Goal: Task Accomplishment & Management: Use online tool/utility

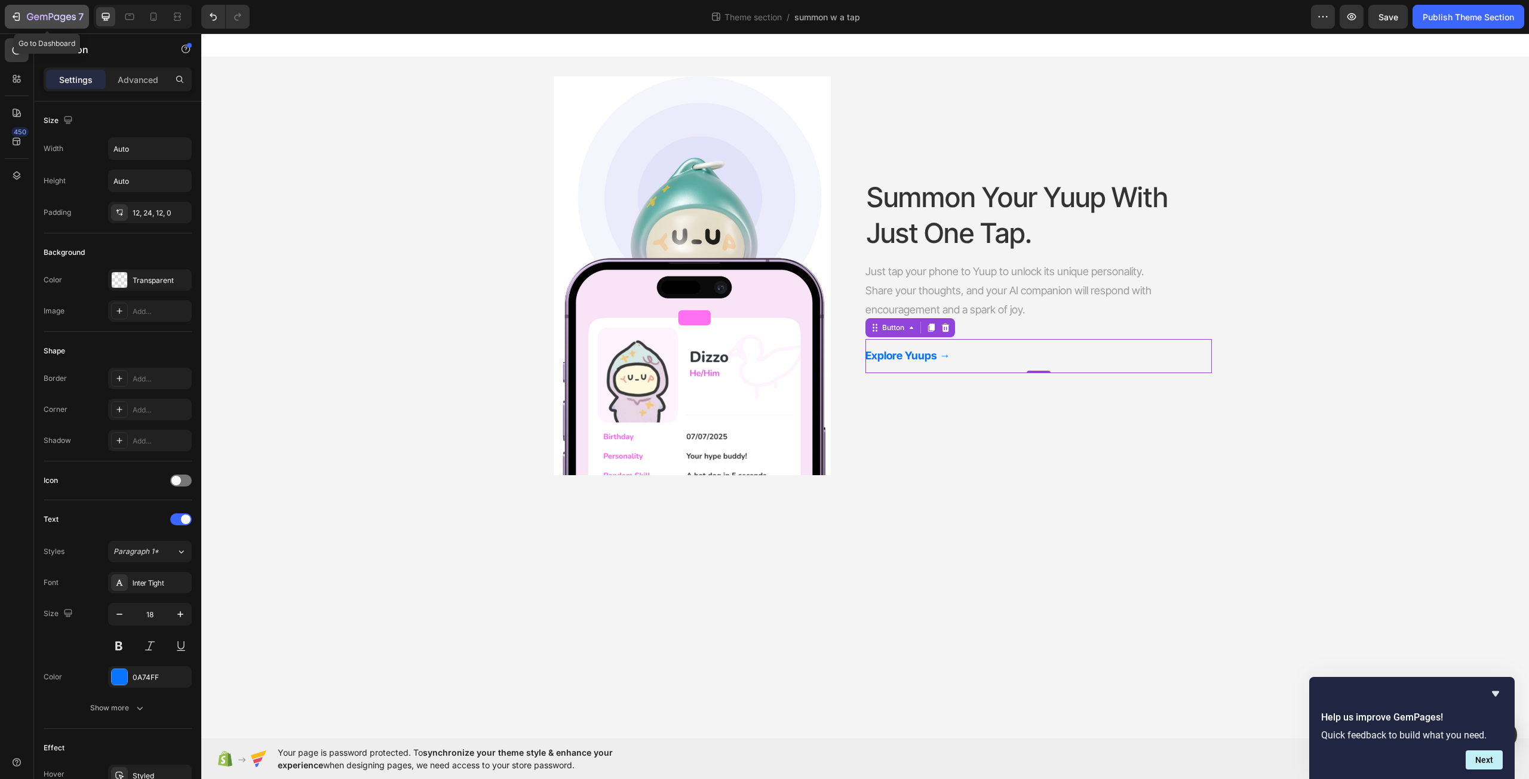
click at [66, 18] on icon "button" at bounding box center [68, 16] width 5 height 5
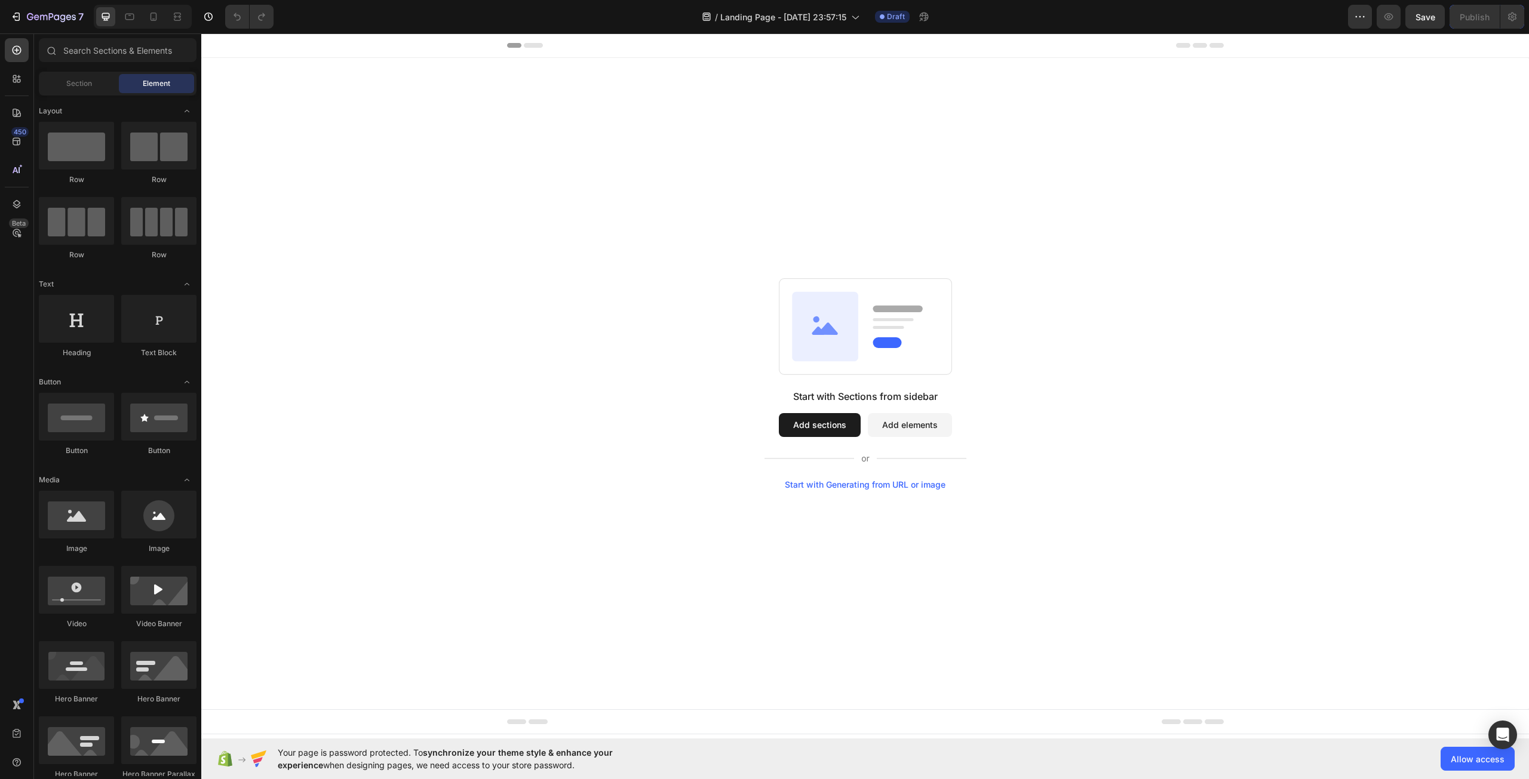
click at [829, 419] on button "Add sections" at bounding box center [820, 425] width 82 height 24
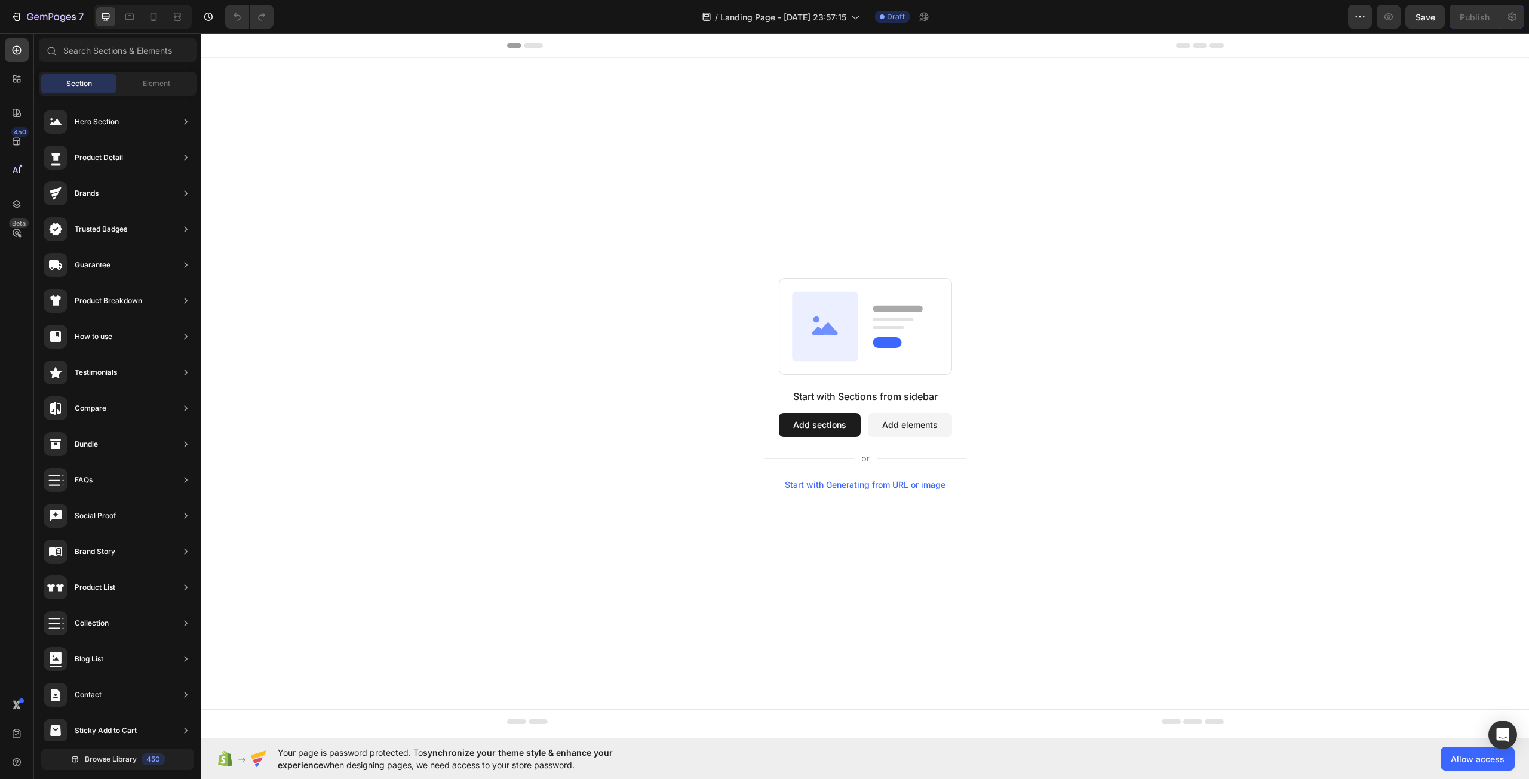
click at [838, 426] on button "Add sections" at bounding box center [820, 425] width 82 height 24
click at [828, 422] on button "Add sections" at bounding box center [820, 425] width 82 height 24
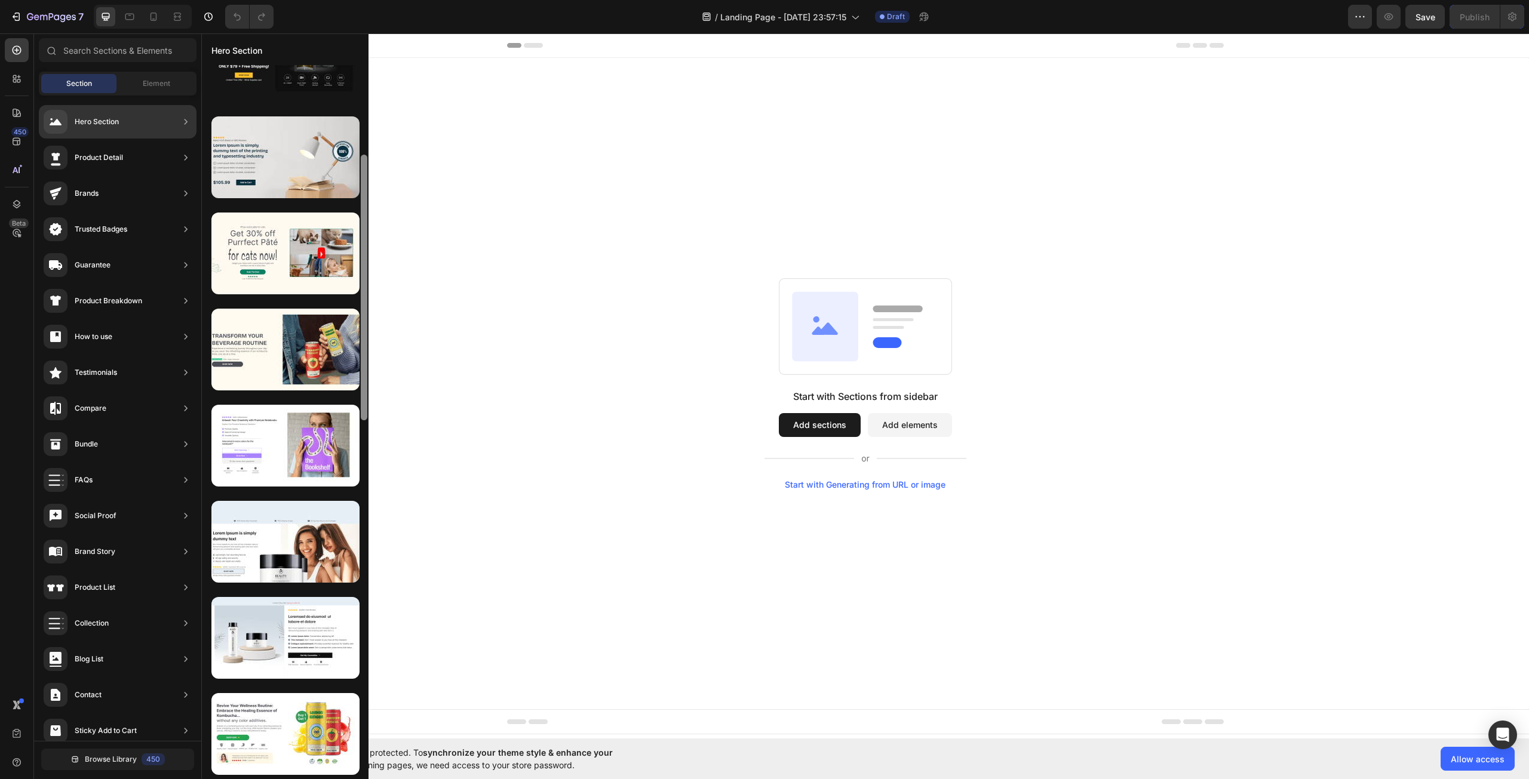
scroll to position [360, 0]
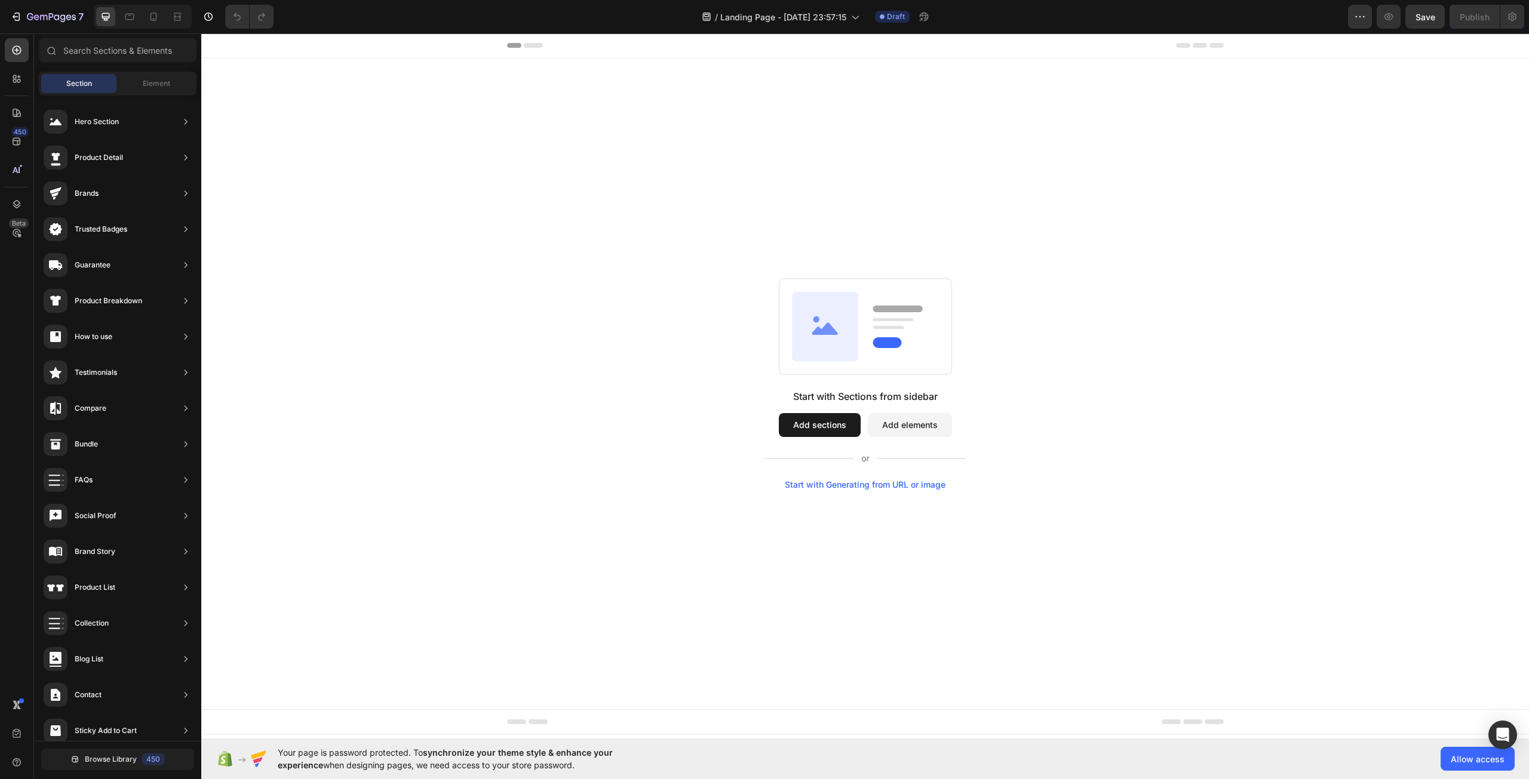
click at [745, 572] on div "Start with Sections from sidebar Add sections Add elements Start with Generatin…" at bounding box center [864, 383] width 1327 height 651
drag, startPoint x: 654, startPoint y: 348, endPoint x: 628, endPoint y: 281, distance: 72.4
click at [628, 281] on div "Start with Sections from sidebar Add sections Add elements Start with Generatin…" at bounding box center [864, 383] width 1241 height 211
click at [853, 336] on icon at bounding box center [825, 325] width 66 height 69
drag, startPoint x: 807, startPoint y: 302, endPoint x: 961, endPoint y: 353, distance: 162.4
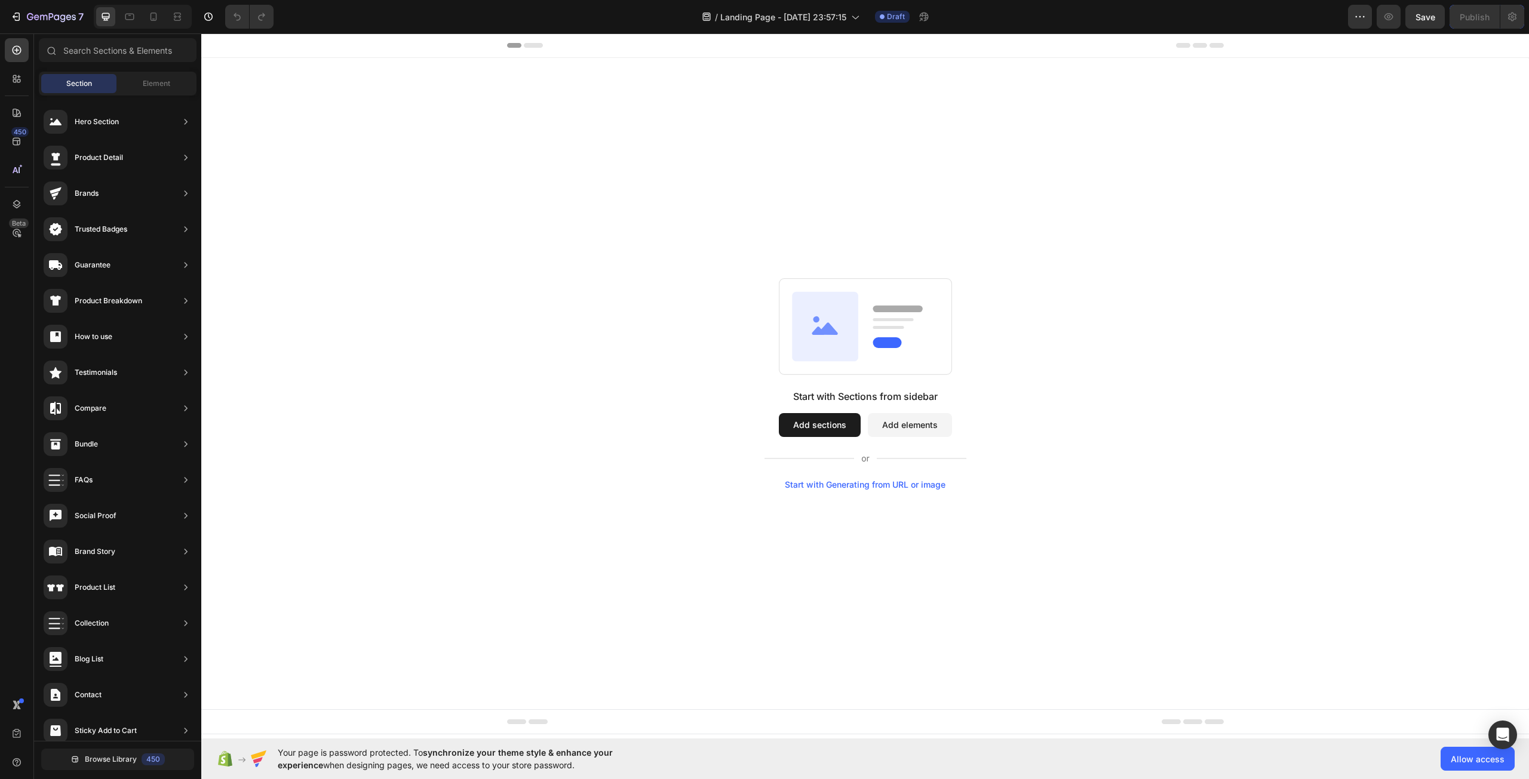
click at [951, 373] on icon at bounding box center [865, 326] width 173 height 97
click at [961, 353] on div "Start with Sections from sidebar Add sections Add elements Start with Generatin…" at bounding box center [864, 383] width 1241 height 211
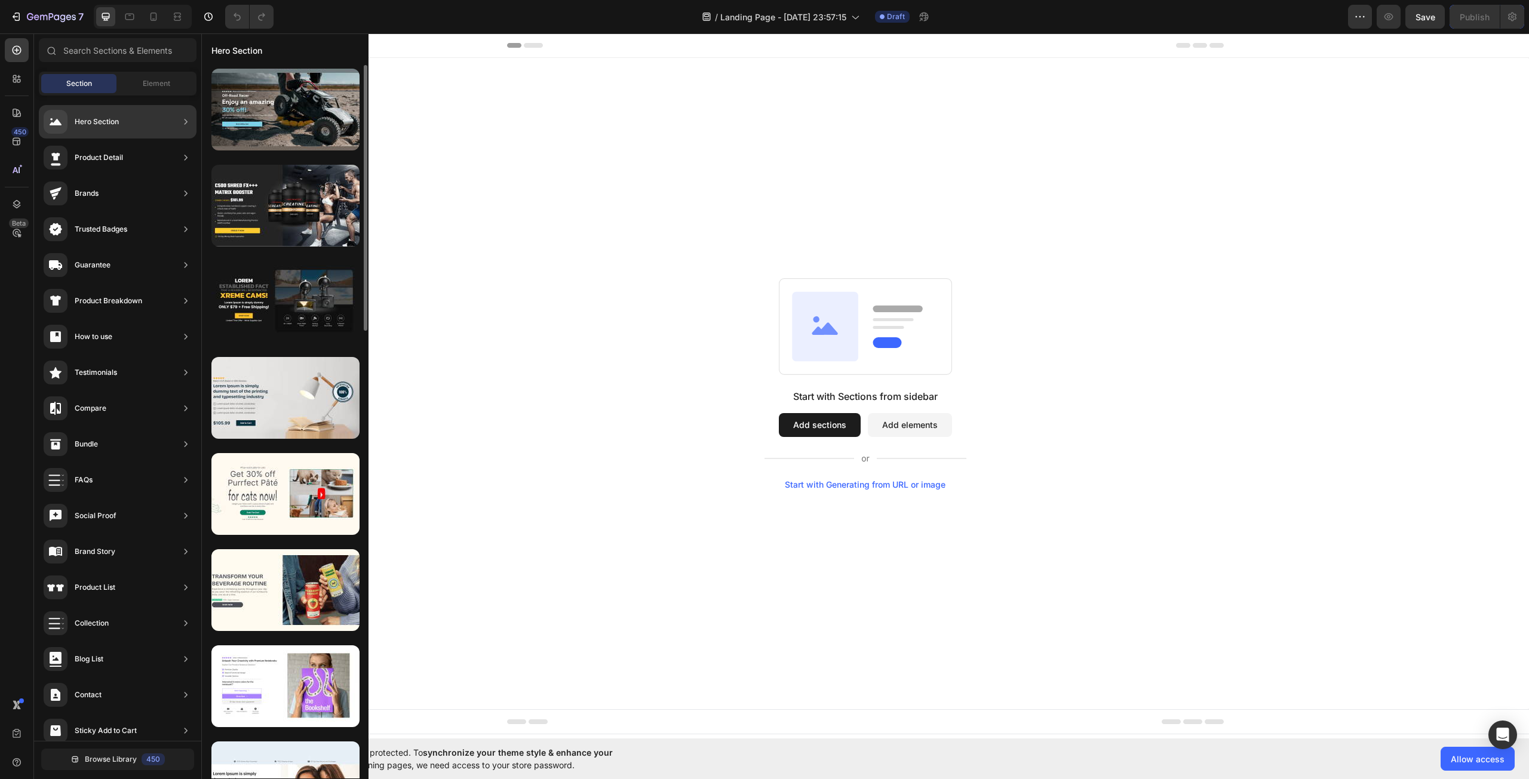
click at [134, 122] on div "Hero Section" at bounding box center [118, 121] width 158 height 33
drag, startPoint x: 525, startPoint y: 196, endPoint x: 565, endPoint y: 209, distance: 41.5
click at [330, 121] on div at bounding box center [285, 110] width 148 height 82
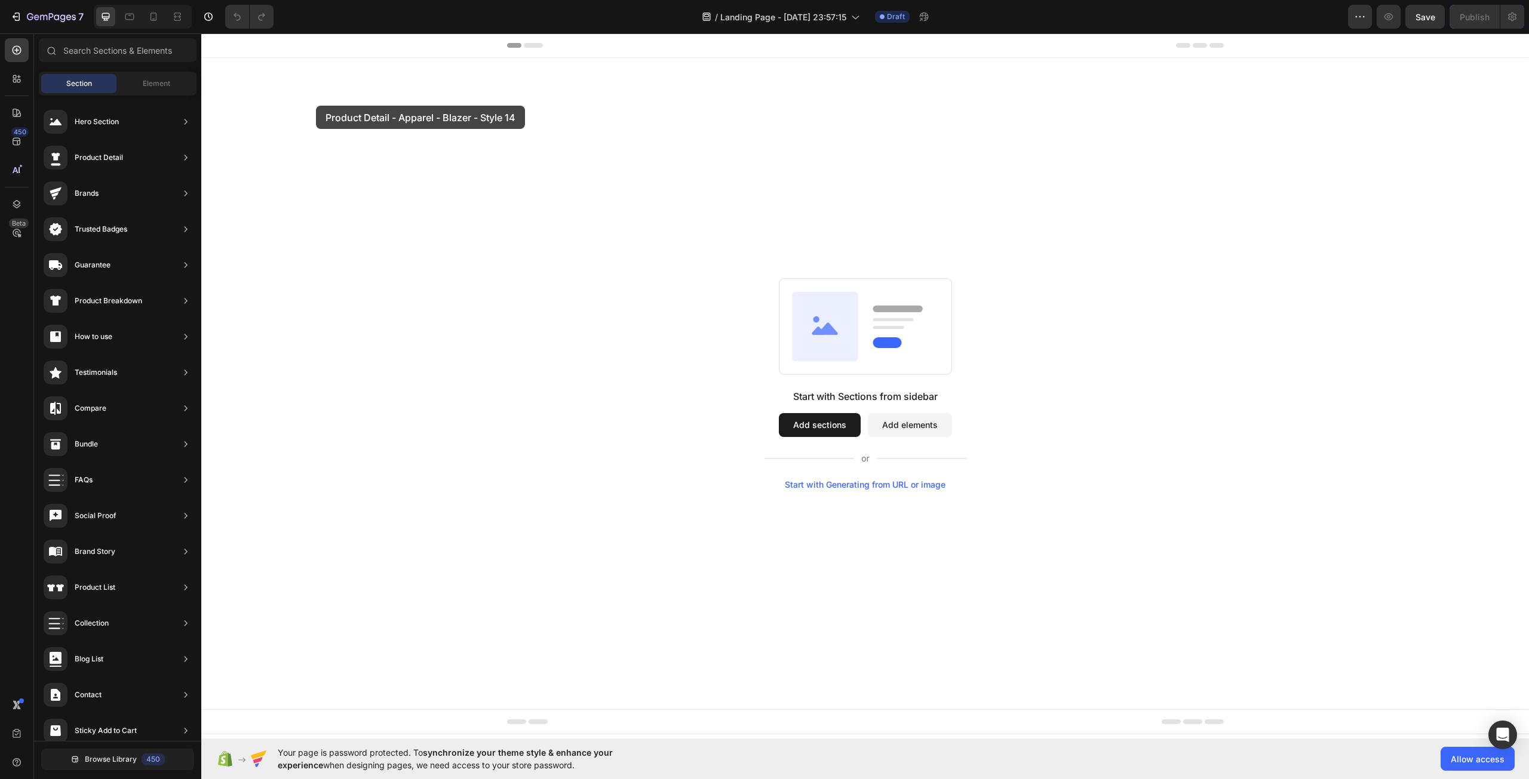
drag, startPoint x: 532, startPoint y: 148, endPoint x: 751, endPoint y: 219, distance: 230.2
click at [721, 296] on div "Start with Sections from sidebar Add sections Add elements Start with Generatin…" at bounding box center [864, 383] width 1241 height 211
drag, startPoint x: 460, startPoint y: 164, endPoint x: 721, endPoint y: 242, distance: 272.3
drag, startPoint x: 503, startPoint y: 244, endPoint x: 764, endPoint y: 260, distance: 262.1
click at [846, 422] on button "Add sections" at bounding box center [820, 425] width 82 height 24
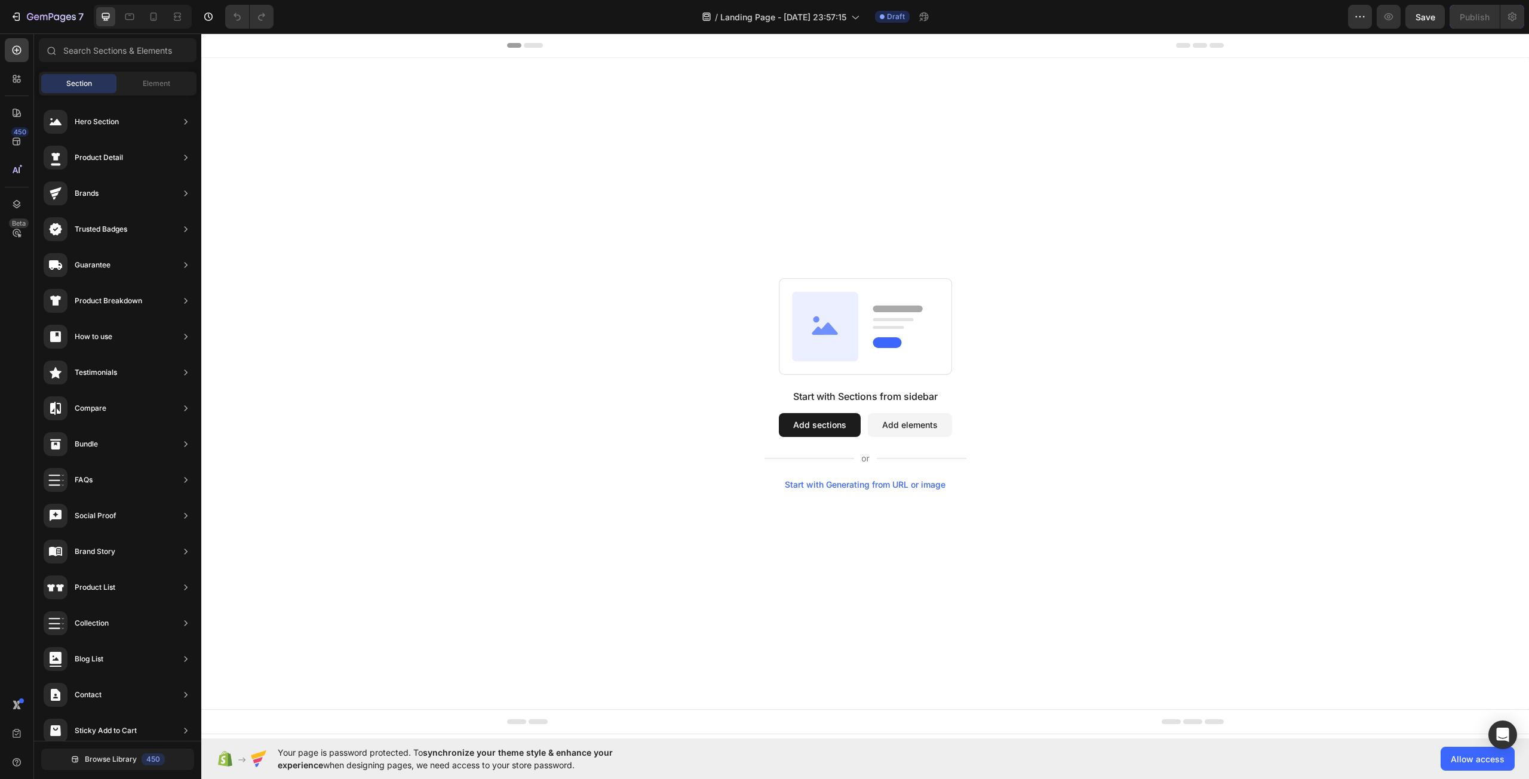
click at [832, 345] on icon at bounding box center [825, 325] width 66 height 69
drag, startPoint x: 604, startPoint y: 400, endPoint x: 914, endPoint y: 419, distance: 311.1
click at [649, 401] on div "Start with Sections from sidebar Add sections Add elements Start with Generatin…" at bounding box center [864, 383] width 1241 height 211
click at [915, 420] on button "Add elements" at bounding box center [910, 425] width 84 height 24
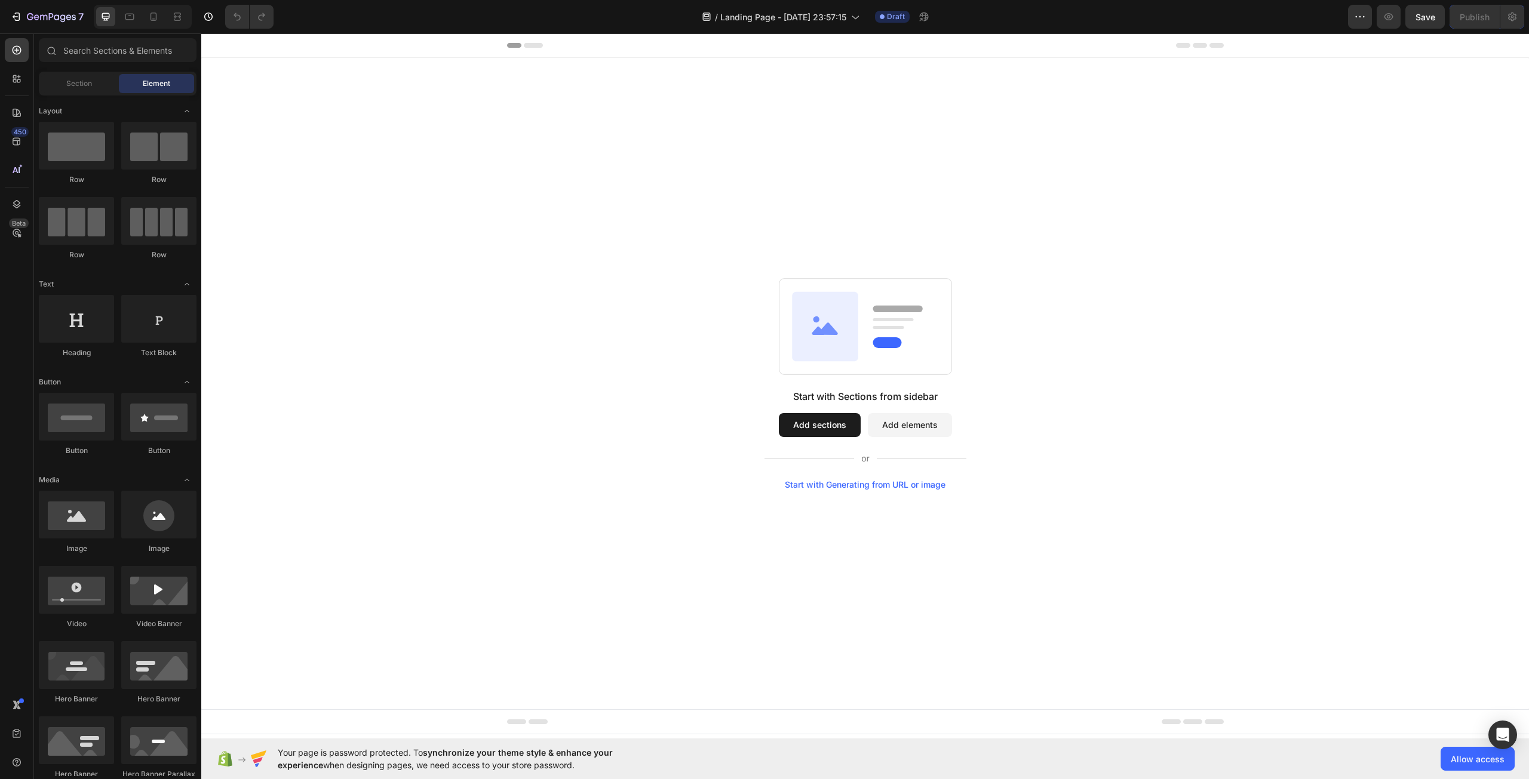
click at [812, 424] on button "Add sections" at bounding box center [820, 425] width 82 height 24
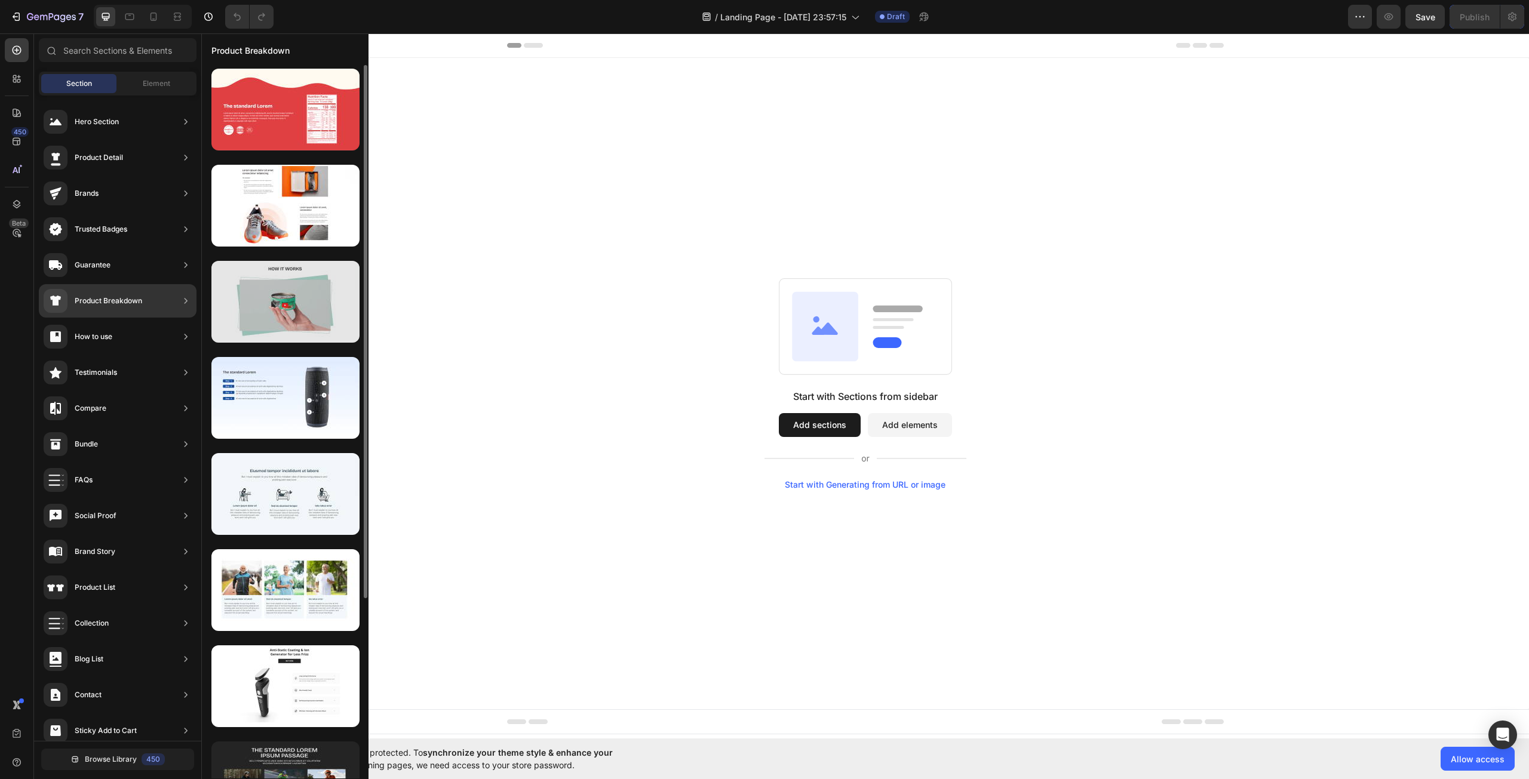
click at [305, 305] on div at bounding box center [285, 302] width 148 height 82
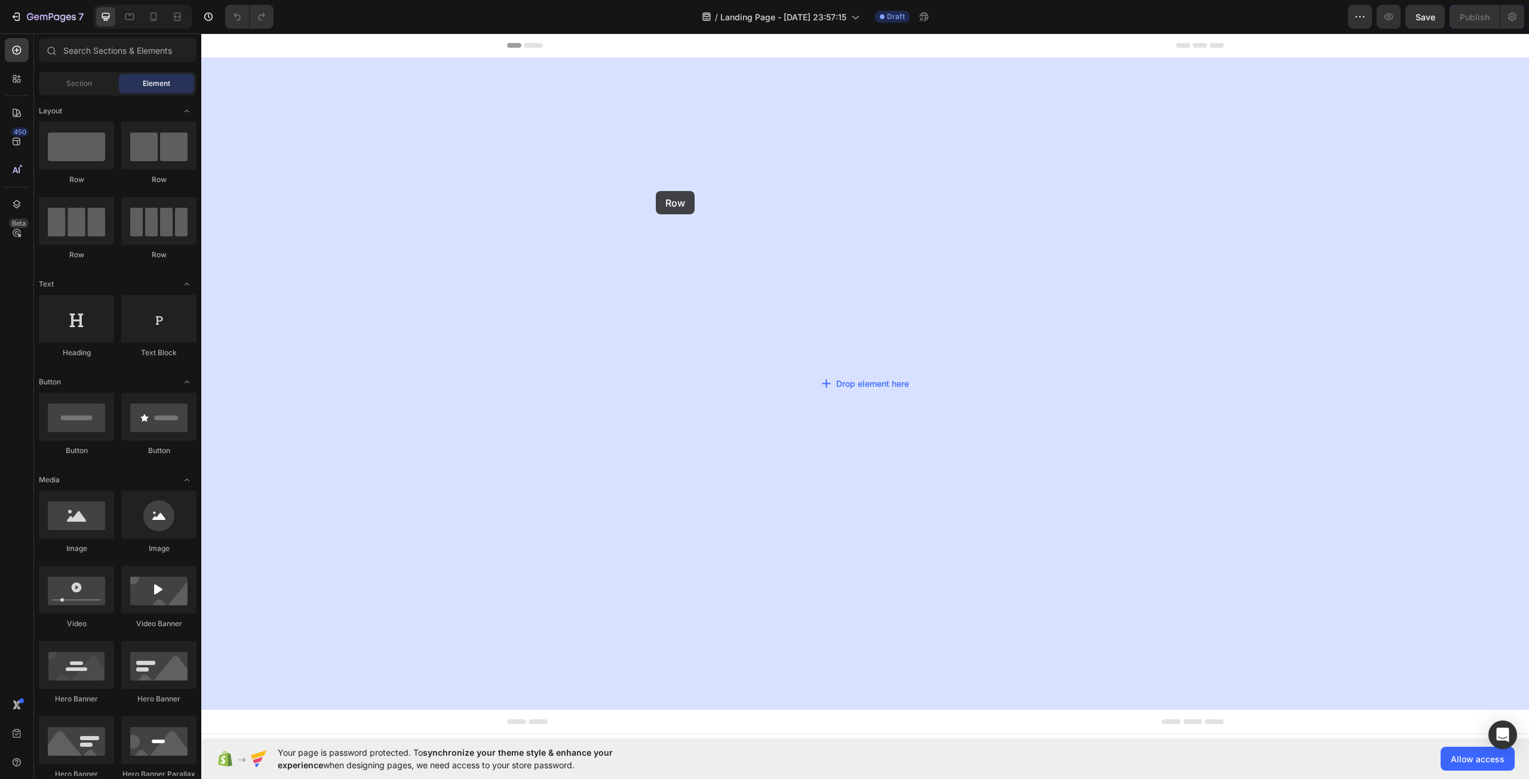
drag, startPoint x: 401, startPoint y: 212, endPoint x: 656, endPoint y: 191, distance: 255.8
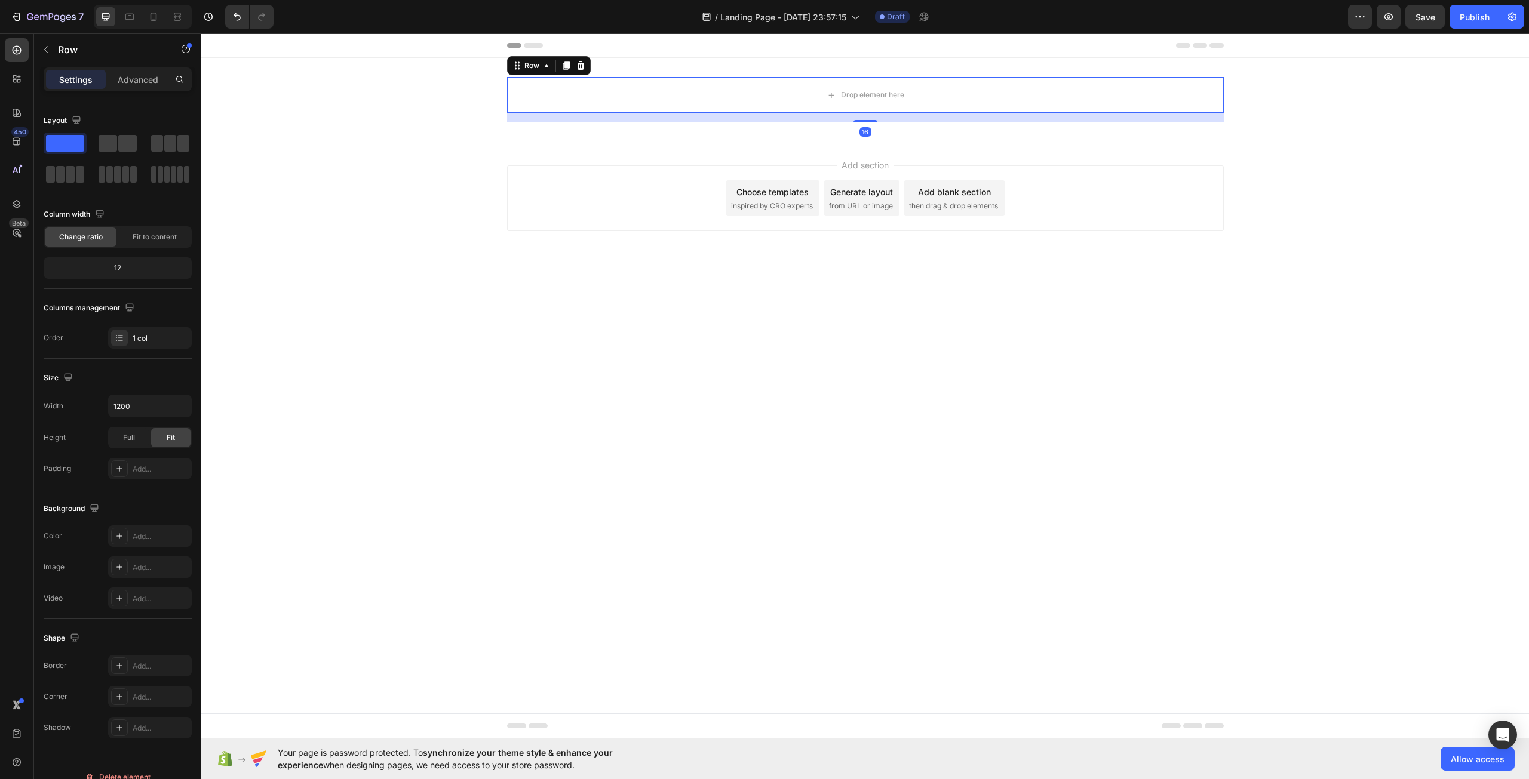
click at [83, 81] on p "Settings" at bounding box center [75, 79] width 33 height 13
click at [650, 102] on div "Drop element here" at bounding box center [865, 95] width 717 height 36
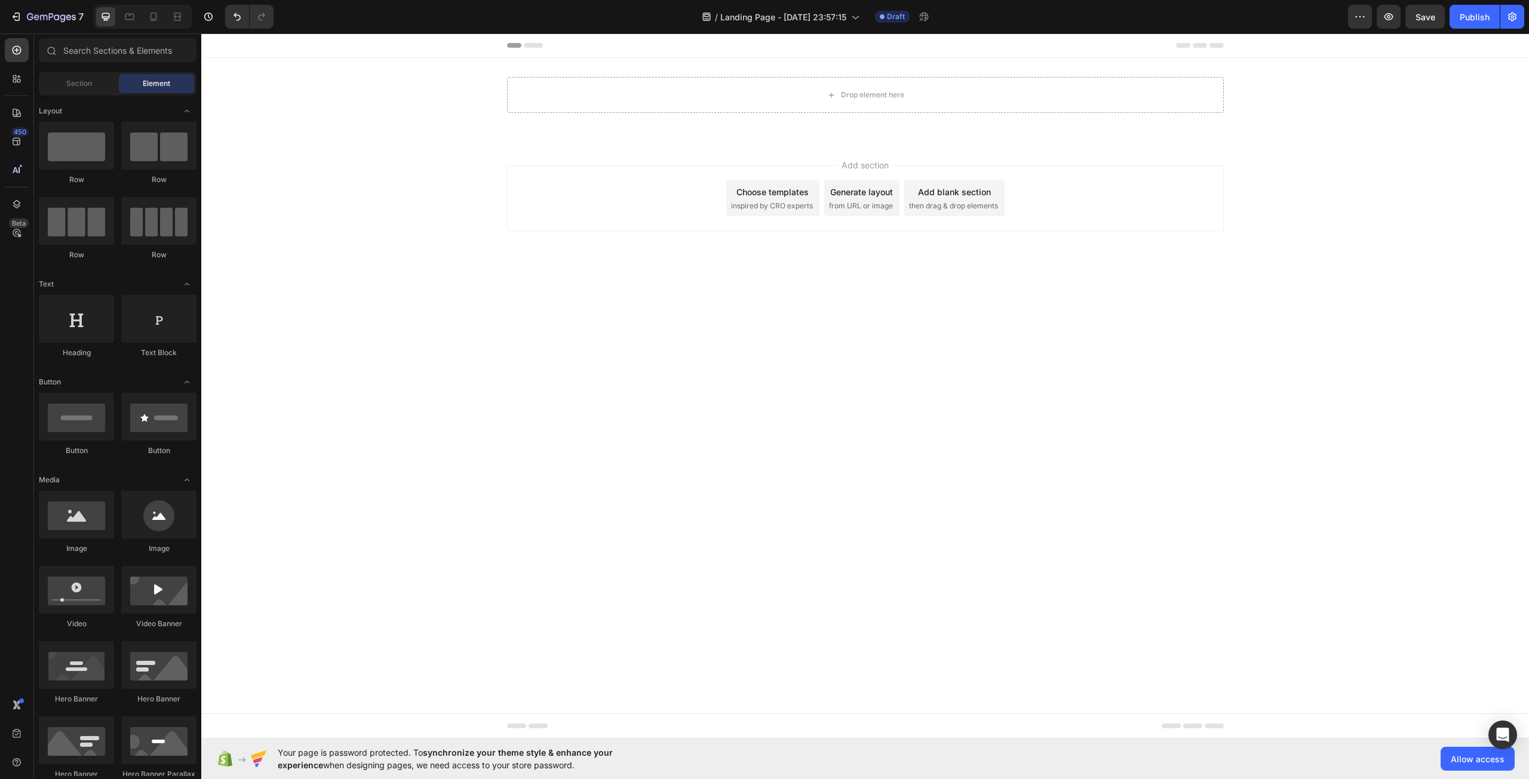
click at [609, 150] on div "Add section Choose templates inspired by CRO experts Generate layout from URL o…" at bounding box center [864, 215] width 1327 height 147
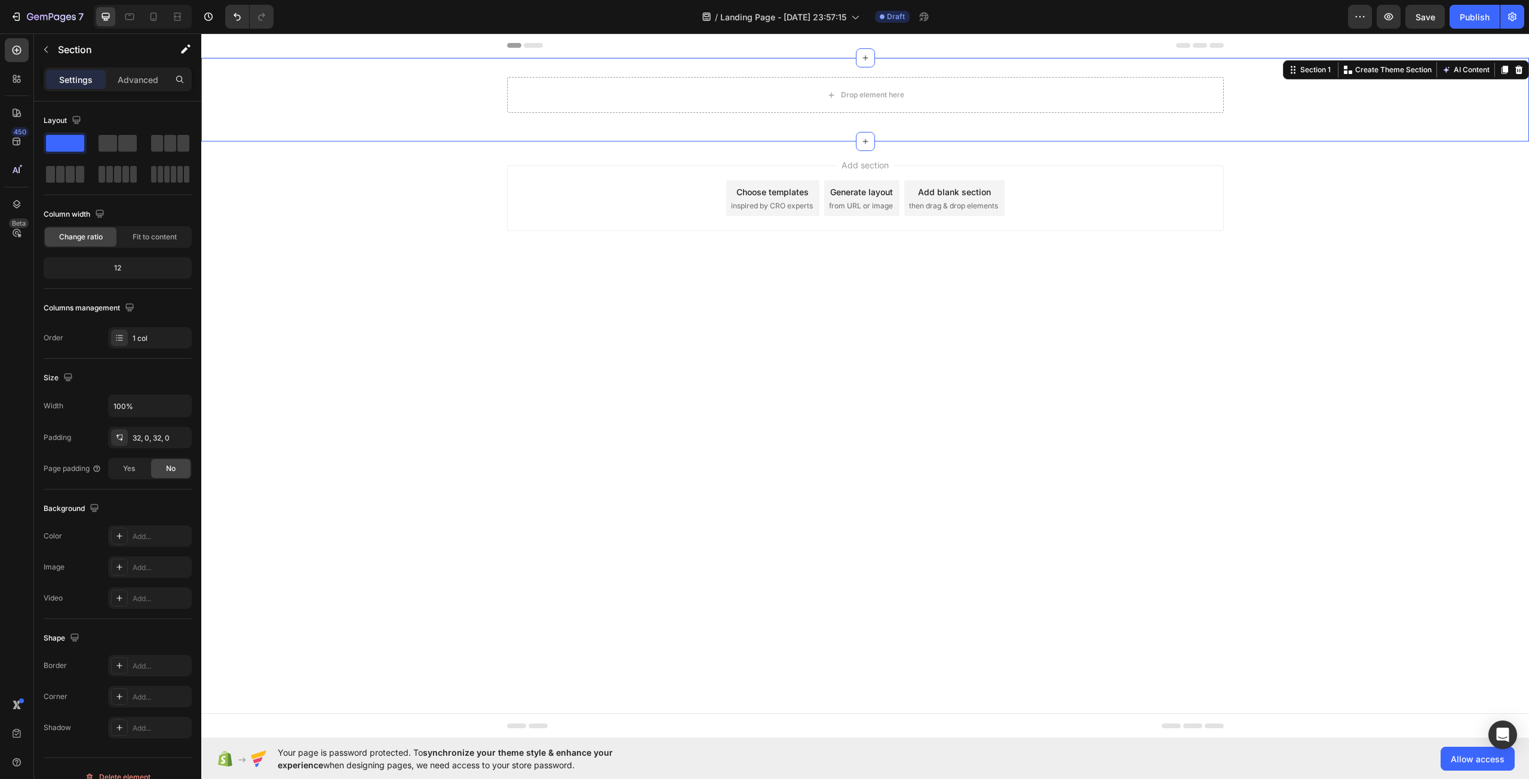
click at [450, 101] on div "Drop element here Row" at bounding box center [864, 99] width 1327 height 45
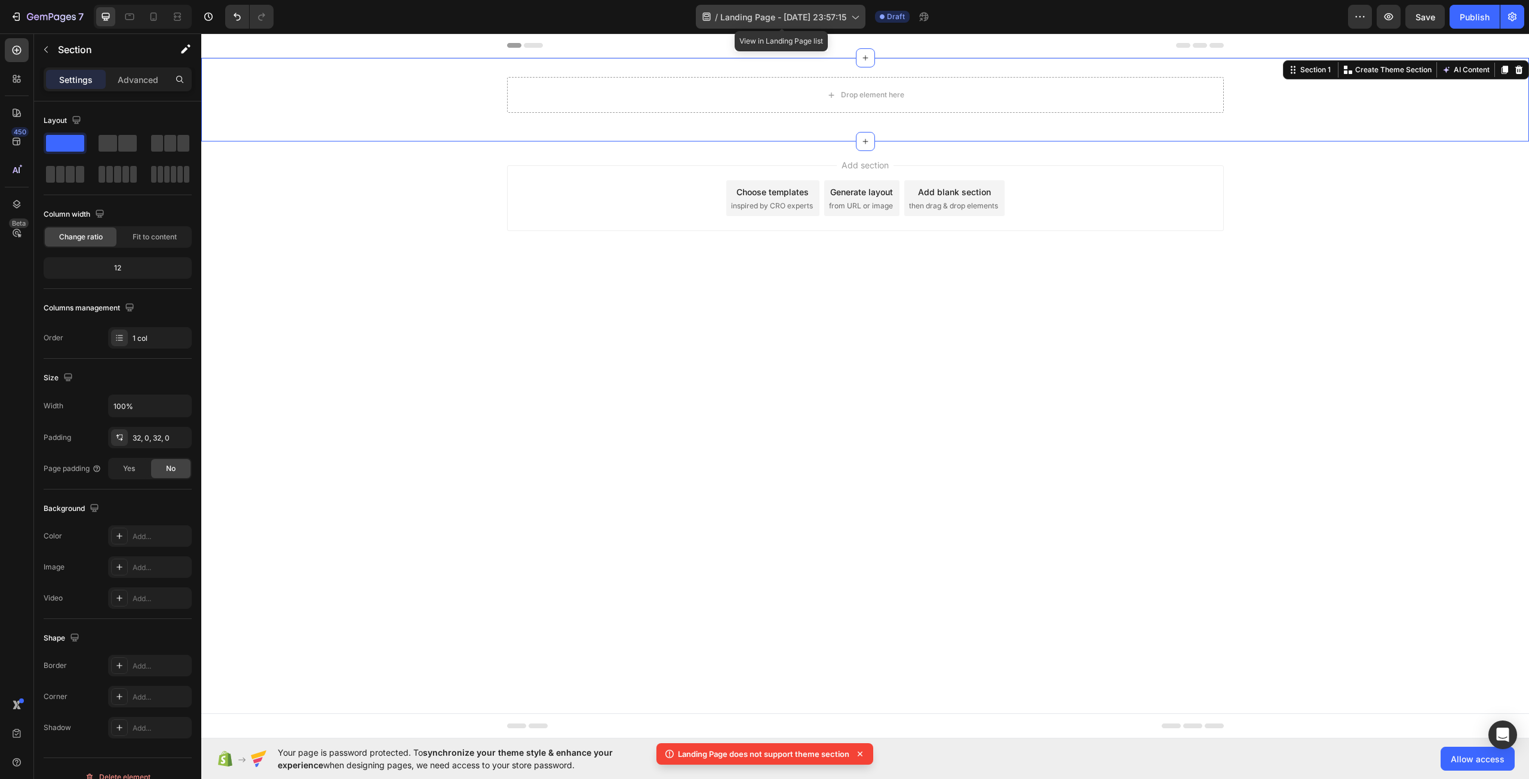
click at [810, 17] on span "Landing Page - Sep 28, 23:57:15" at bounding box center [783, 17] width 126 height 13
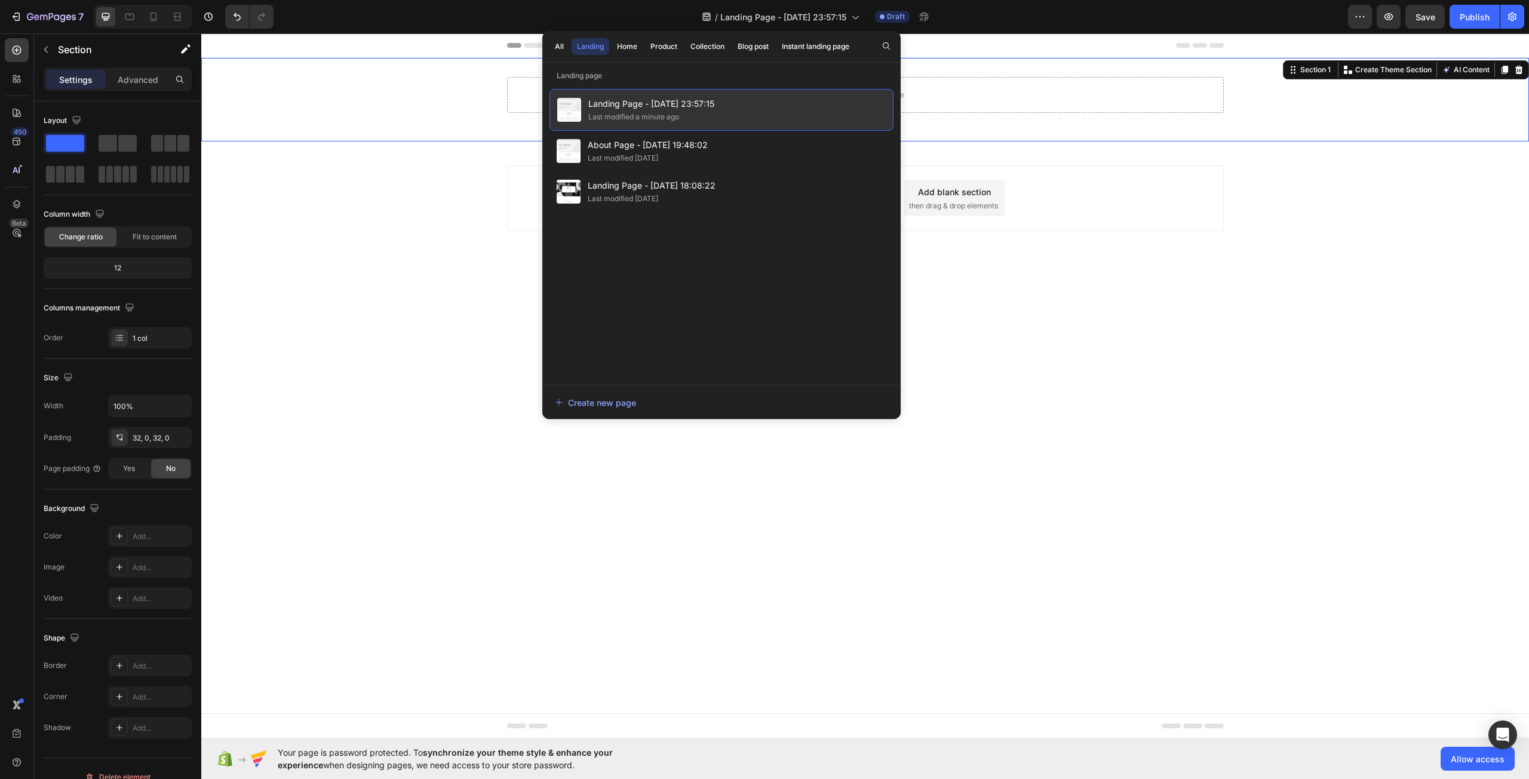
click at [840, 110] on div "Landing Page - Sep 28, 23:57:15 Last modified a minute ago" at bounding box center [721, 110] width 344 height 42
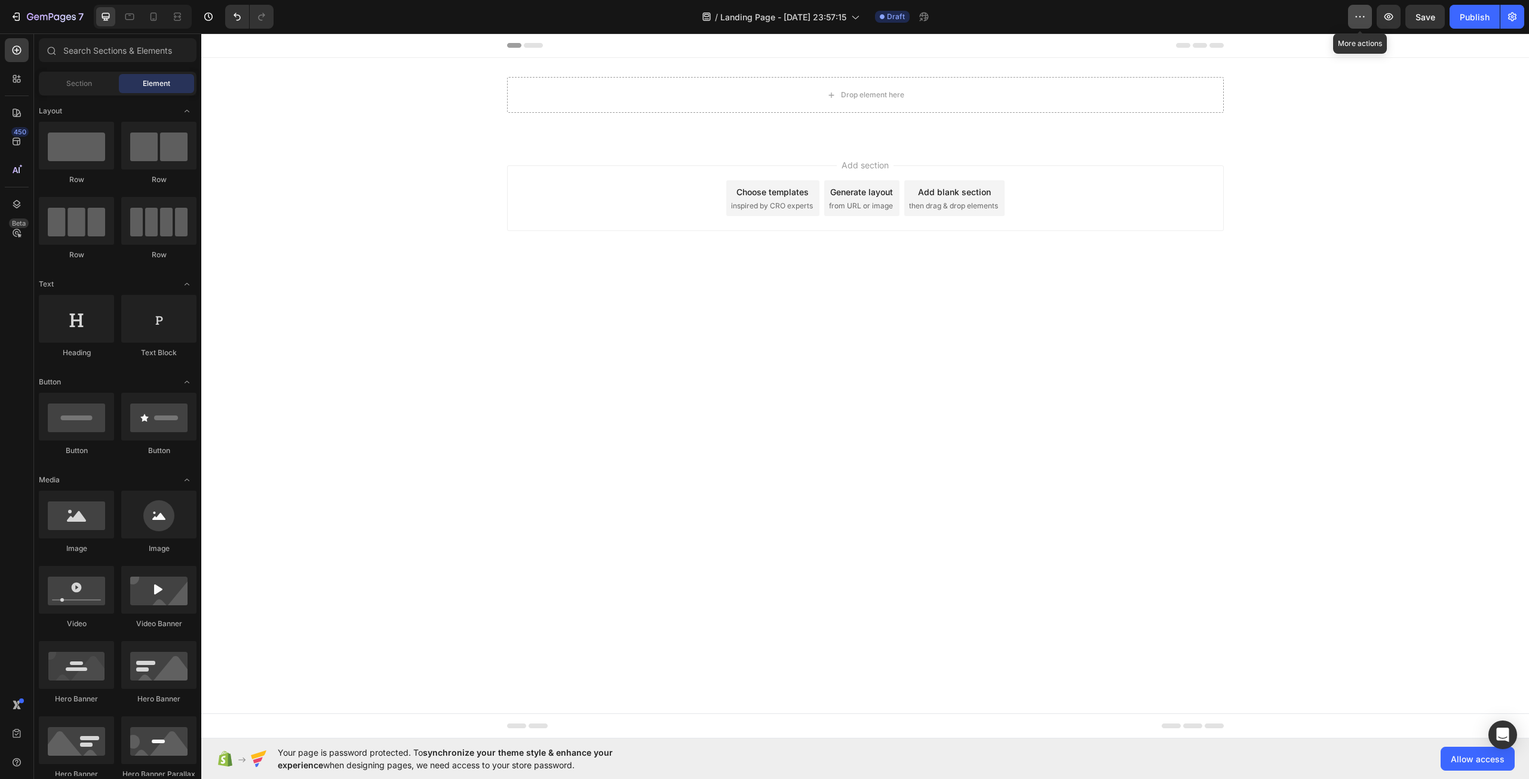
click at [1361, 14] on icon "button" at bounding box center [1360, 17] width 12 height 12
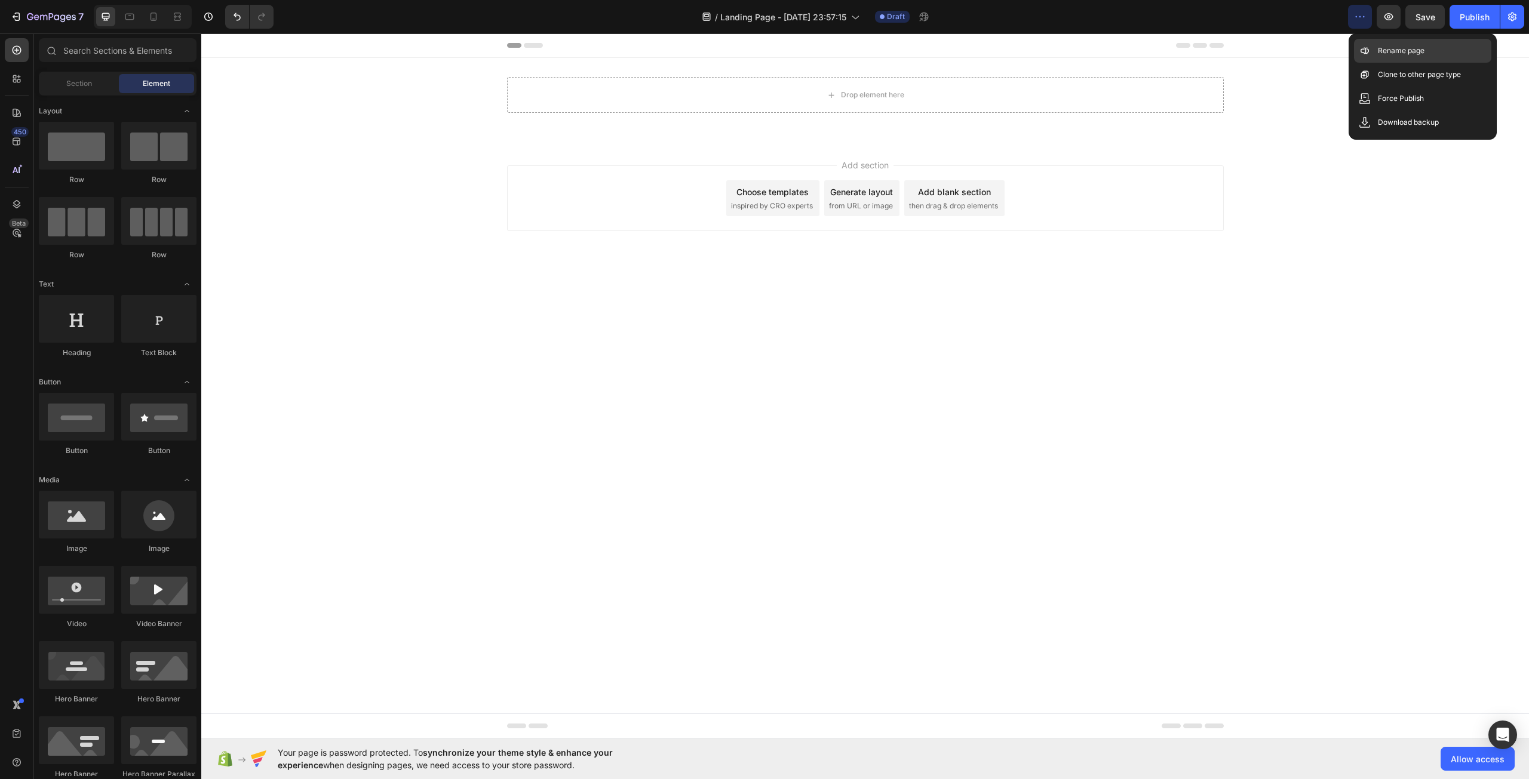
click at [1399, 59] on div "Rename page" at bounding box center [1422, 51] width 137 height 24
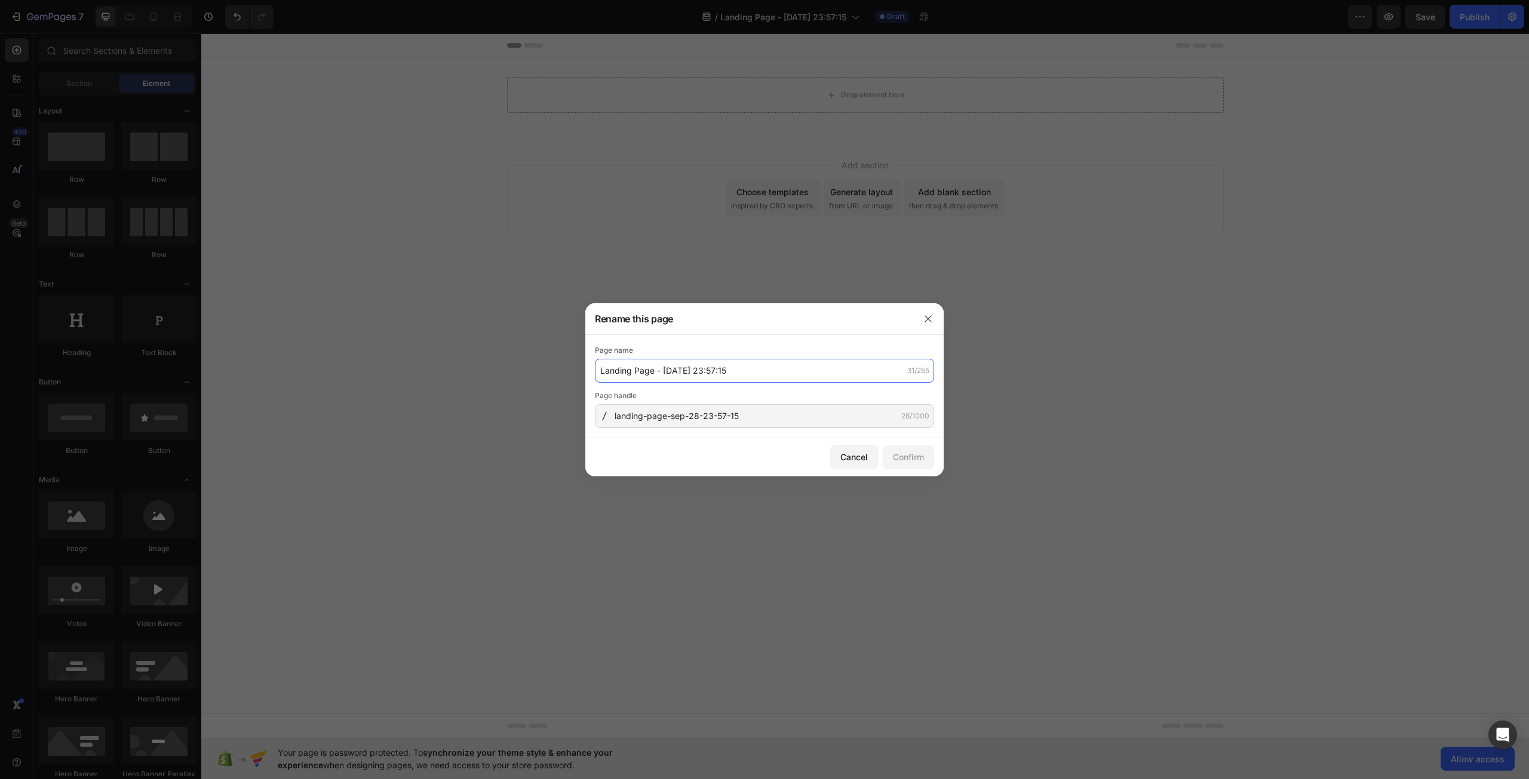
click at [711, 373] on input "Landing Page - Sep 28, 23:57:15" at bounding box center [764, 371] width 339 height 24
type input "GPS"
click at [651, 433] on div "Page name GPS 3/255 Page handle landing-page-sep-28-23-57-15 28/1000" at bounding box center [764, 386] width 358 height 103
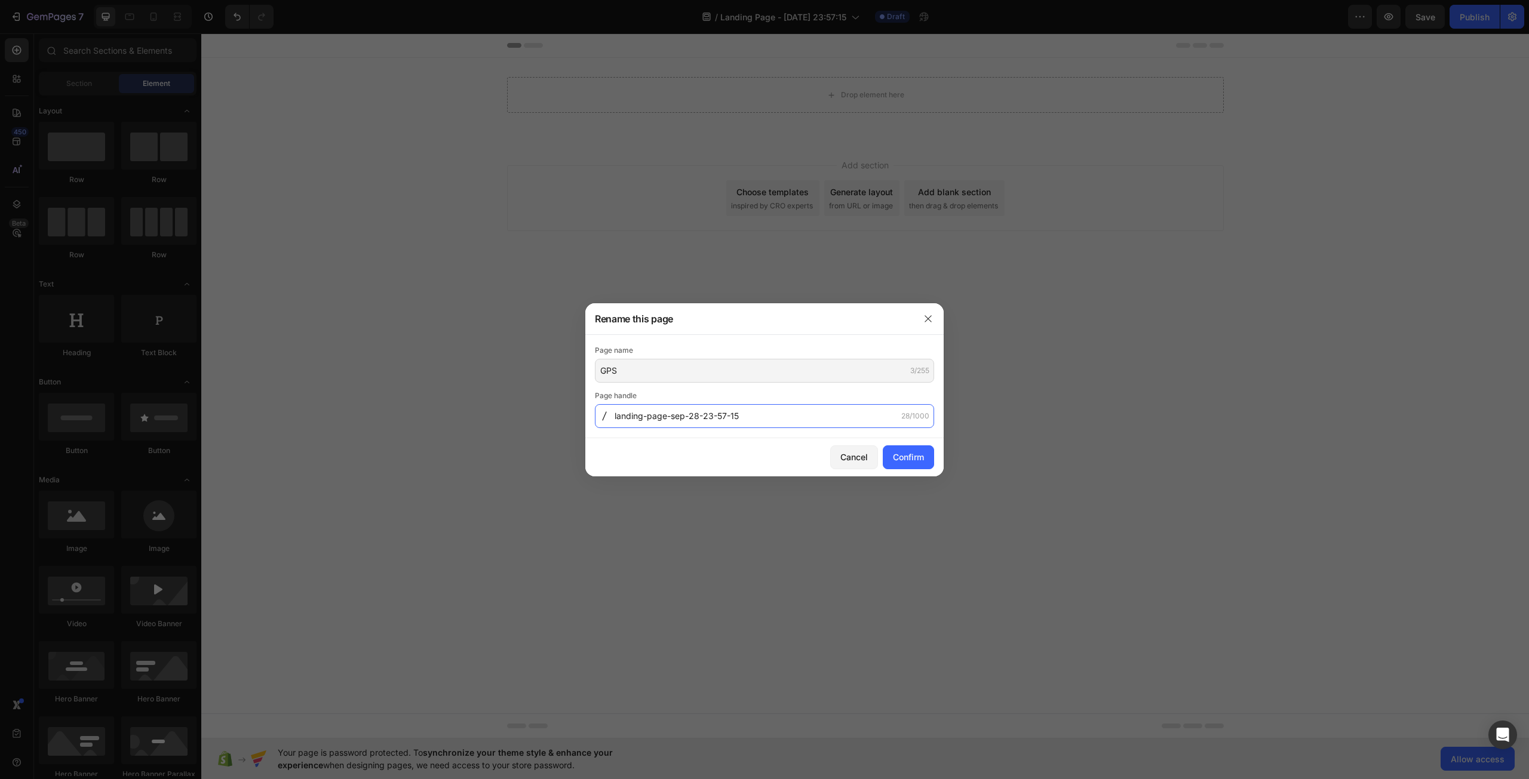
click at [663, 419] on input "landing-page-sep-28-23-57-15" at bounding box center [764, 416] width 339 height 24
type input "findmy"
click at [904, 457] on div "Confirm" at bounding box center [908, 457] width 31 height 13
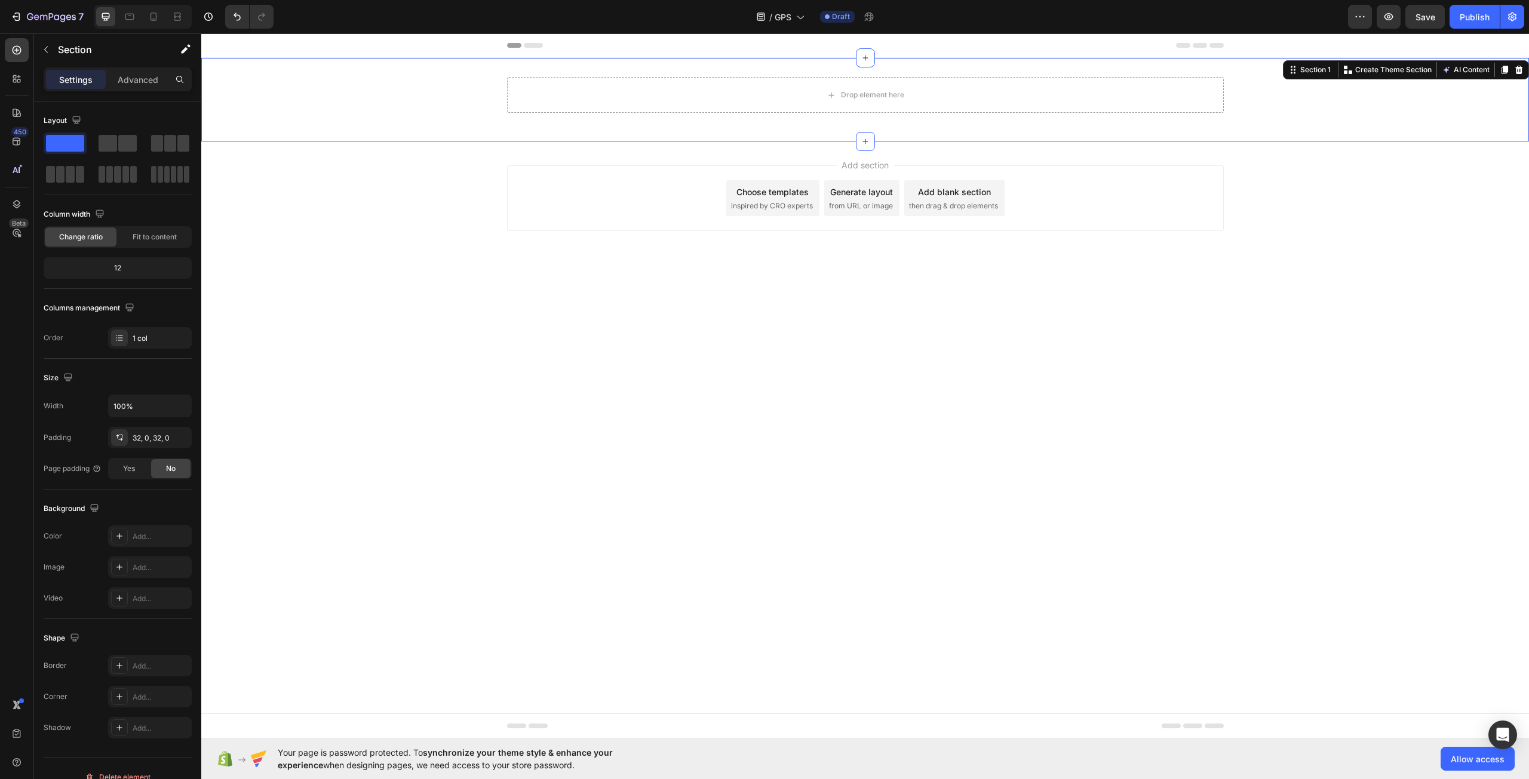
click at [540, 131] on div "Drop element here Row Section 1 Create Theme Section AI Content Write with GemA…" at bounding box center [864, 100] width 1327 height 84
click at [427, 74] on div "Drop element here Row Section 1 Create Theme Section AI Content Write with GemA…" at bounding box center [864, 100] width 1327 height 84
click at [49, 62] on div "Section" at bounding box center [96, 49] width 124 height 31
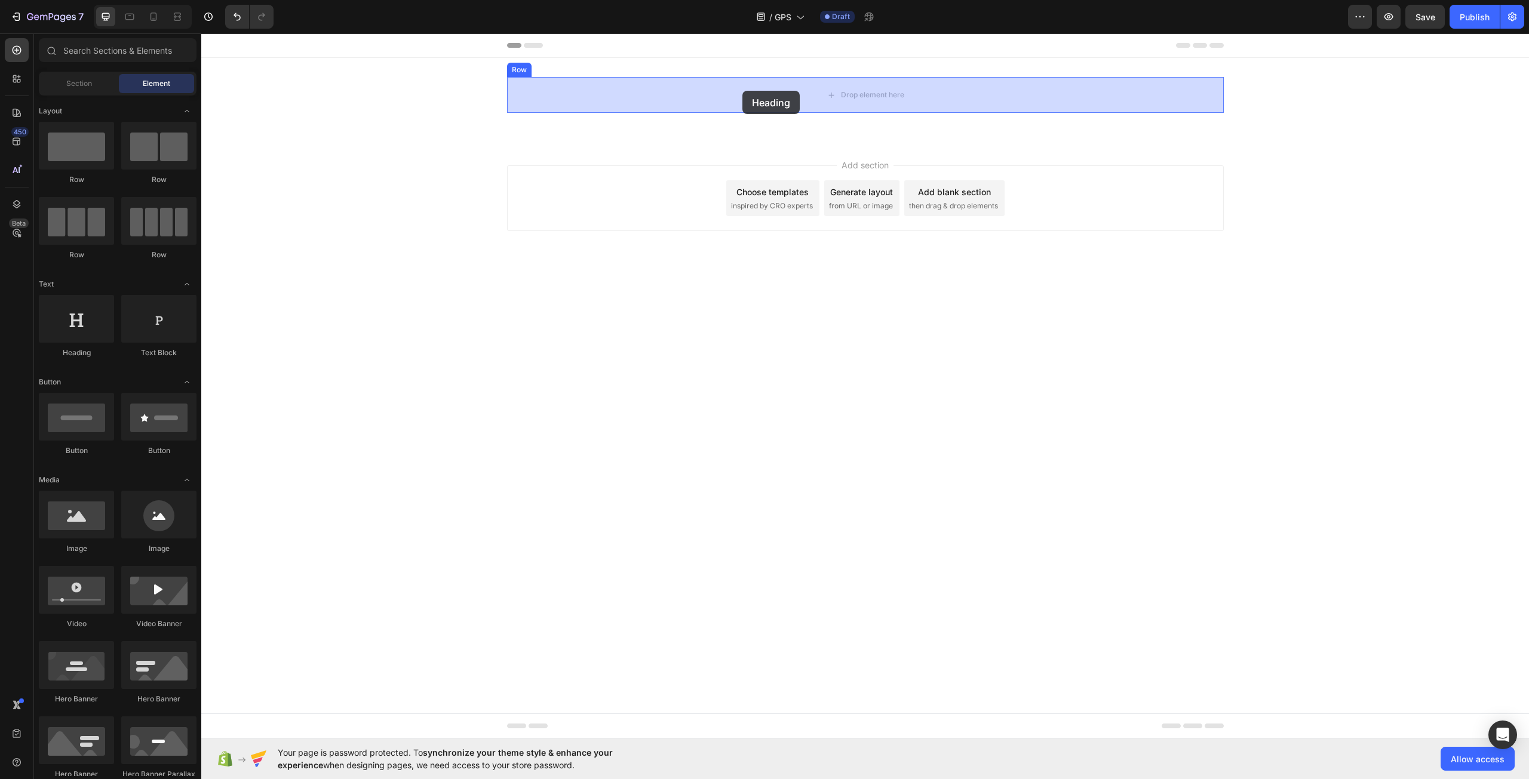
drag, startPoint x: 309, startPoint y: 360, endPoint x: 742, endPoint y: 91, distance: 509.9
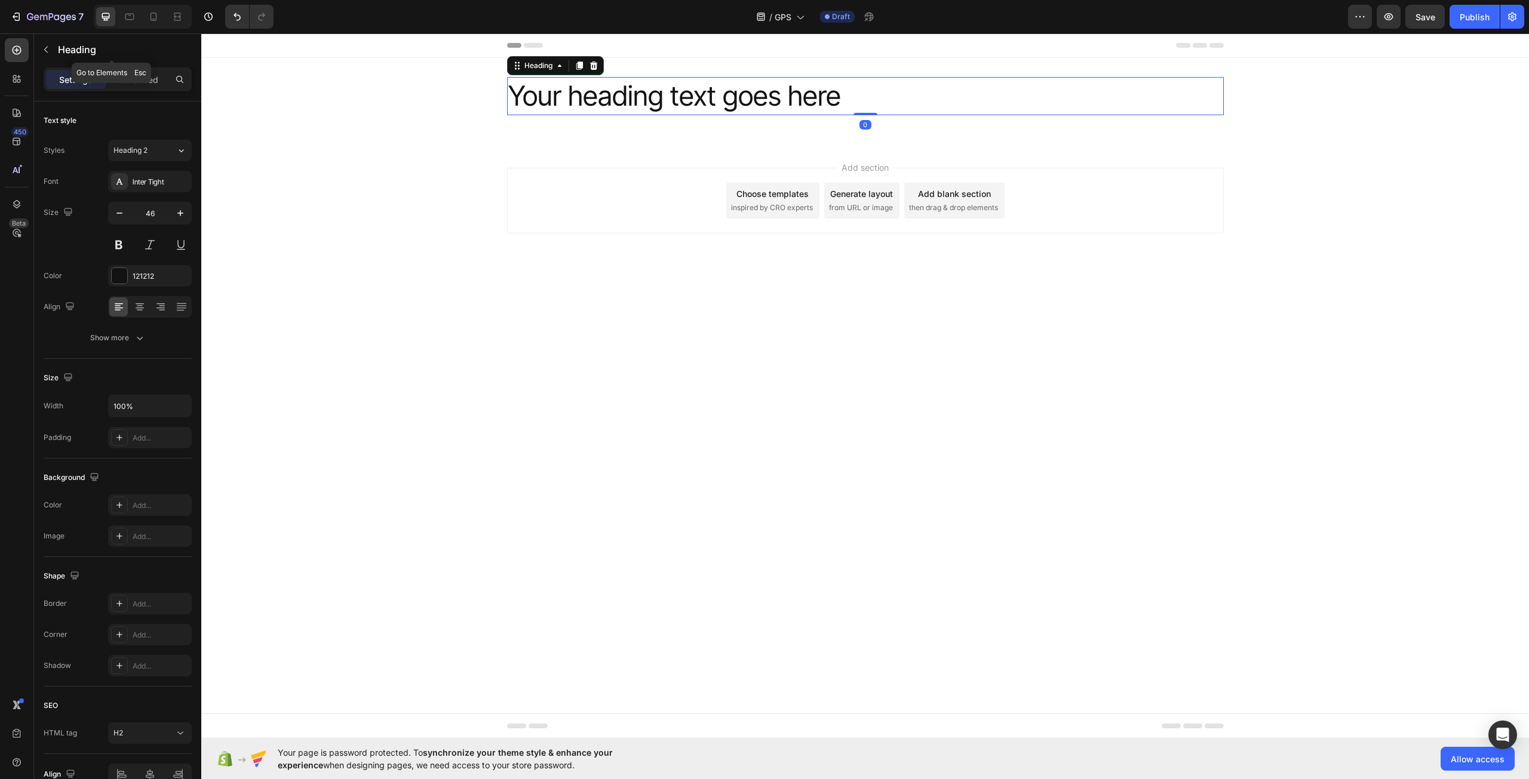
click at [46, 51] on icon "button" at bounding box center [46, 50] width 10 height 10
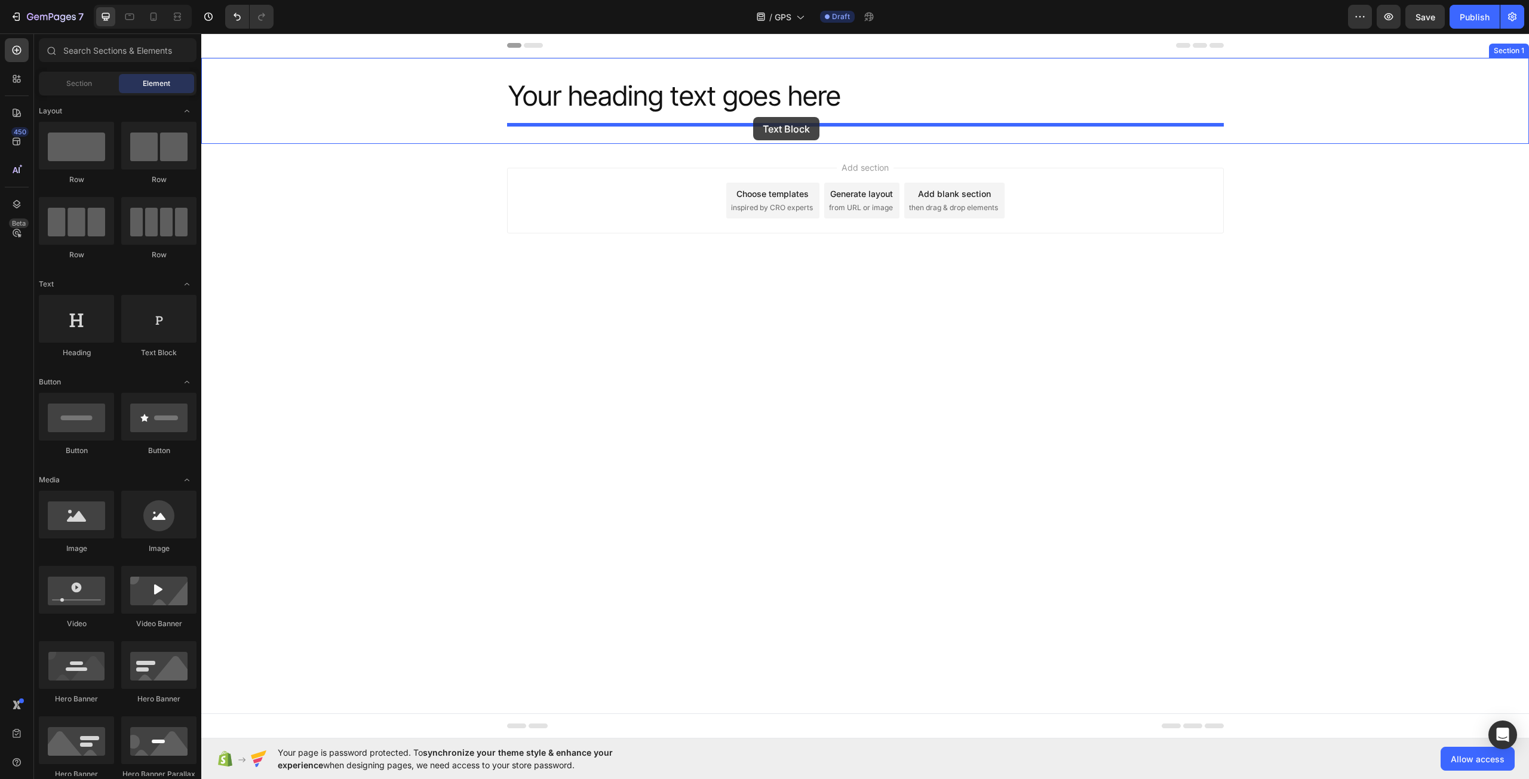
drag, startPoint x: 355, startPoint y: 355, endPoint x: 749, endPoint y: 116, distance: 460.9
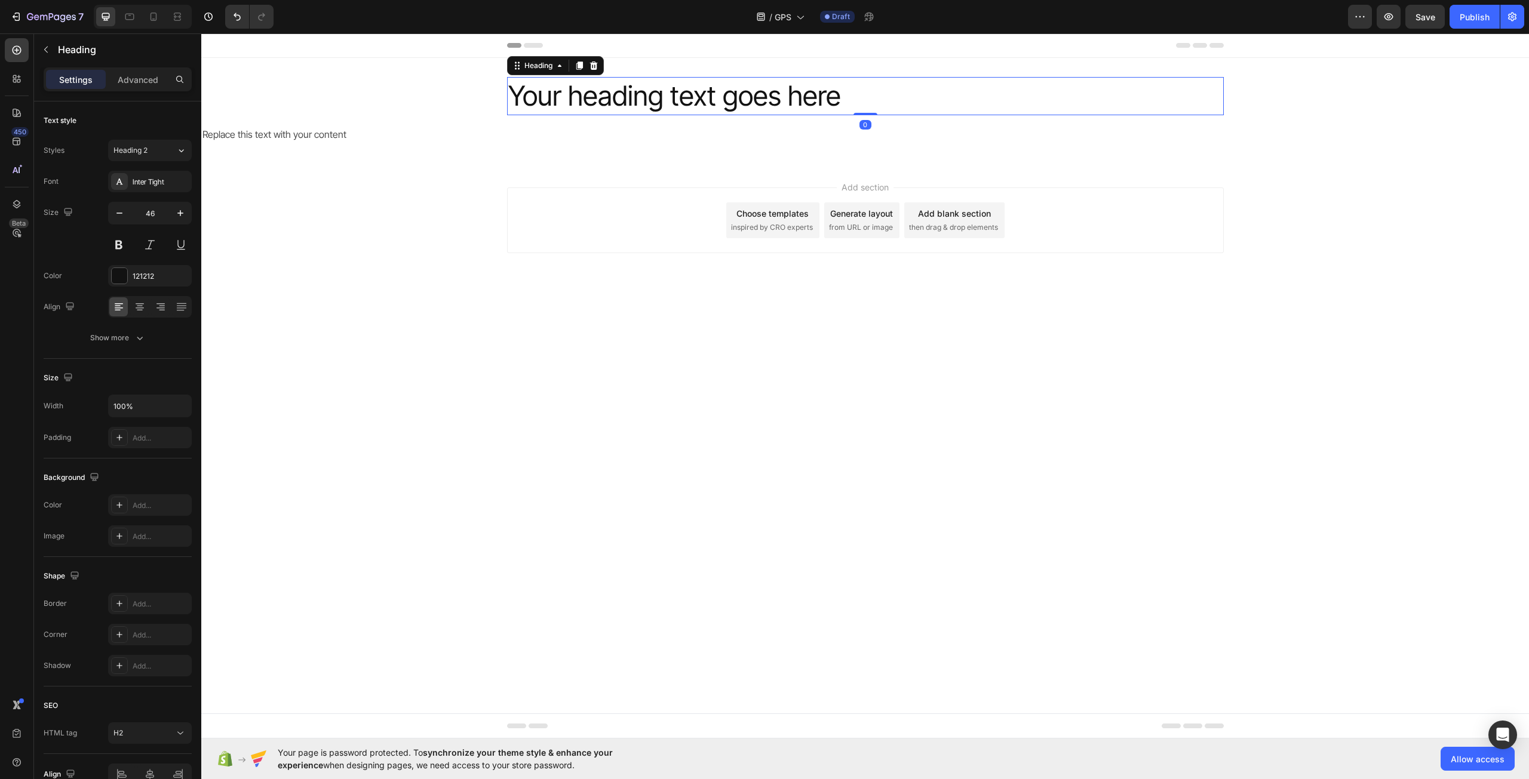
click at [673, 101] on h2 "Your heading text goes here" at bounding box center [865, 96] width 717 height 38
click at [285, 137] on div "Replace this text with your content" at bounding box center [864, 135] width 1327 height 20
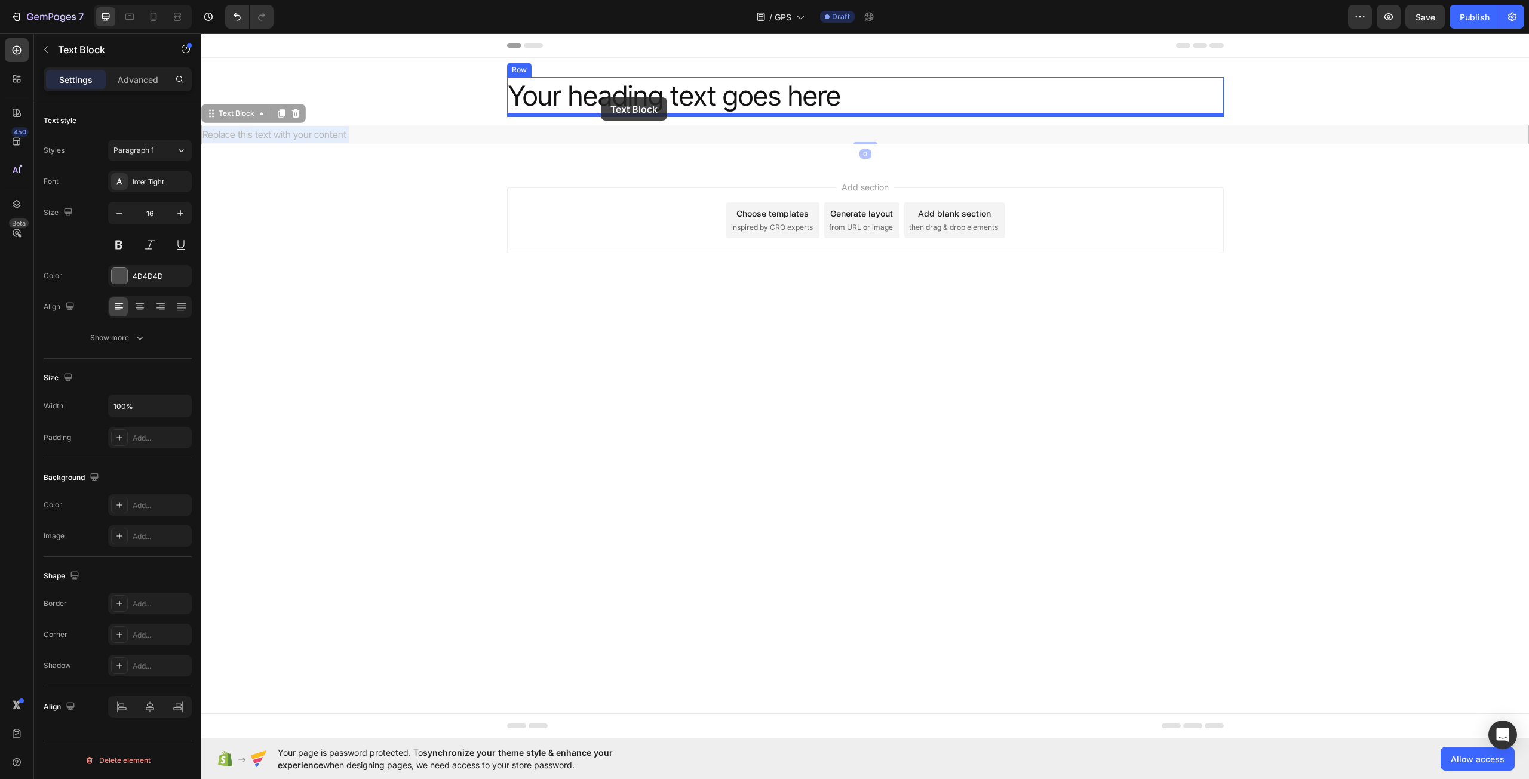
drag, startPoint x: 263, startPoint y: 138, endPoint x: 601, endPoint y: 97, distance: 340.4
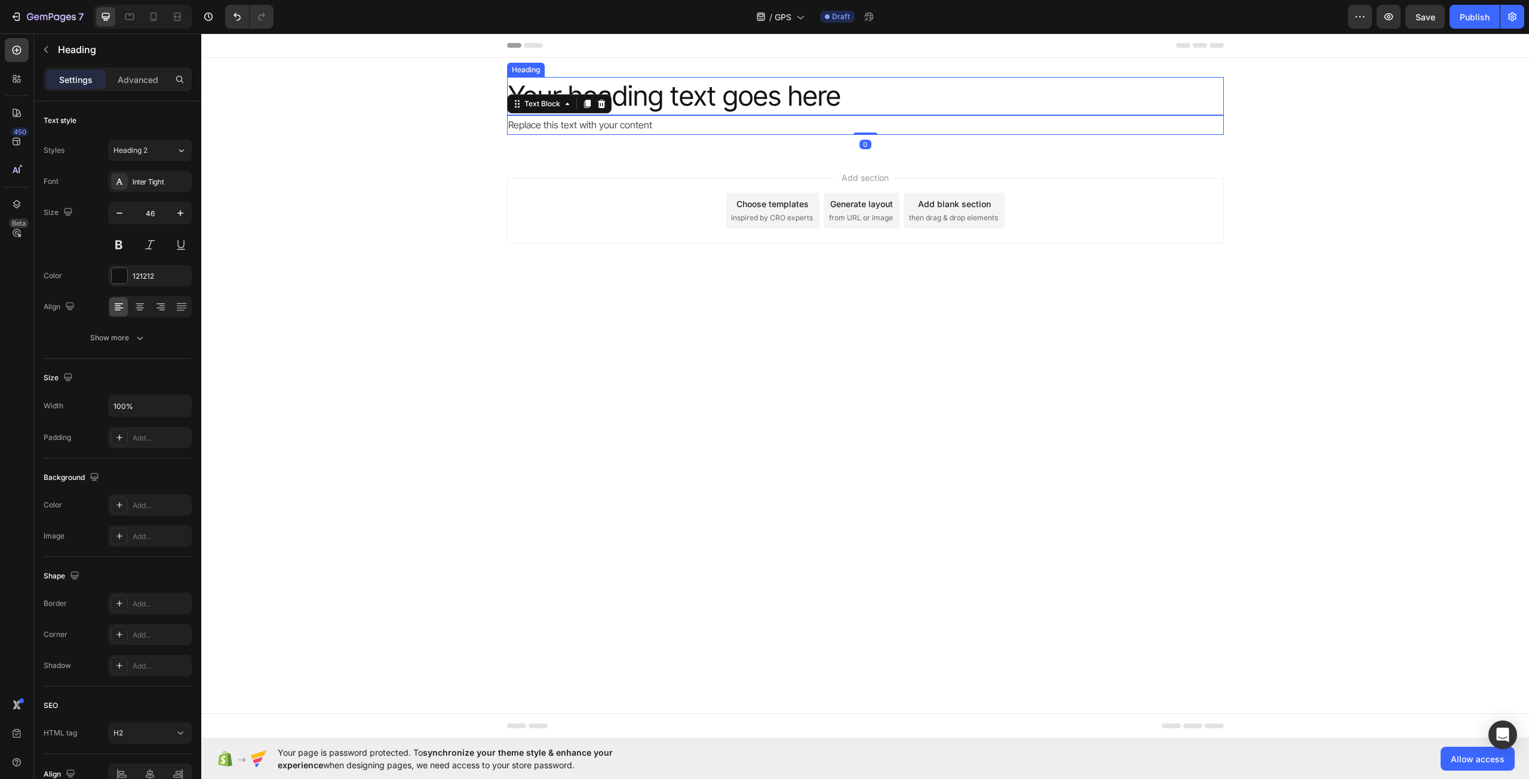
click at [613, 91] on h2 "Your heading text goes here" at bounding box center [865, 96] width 717 height 38
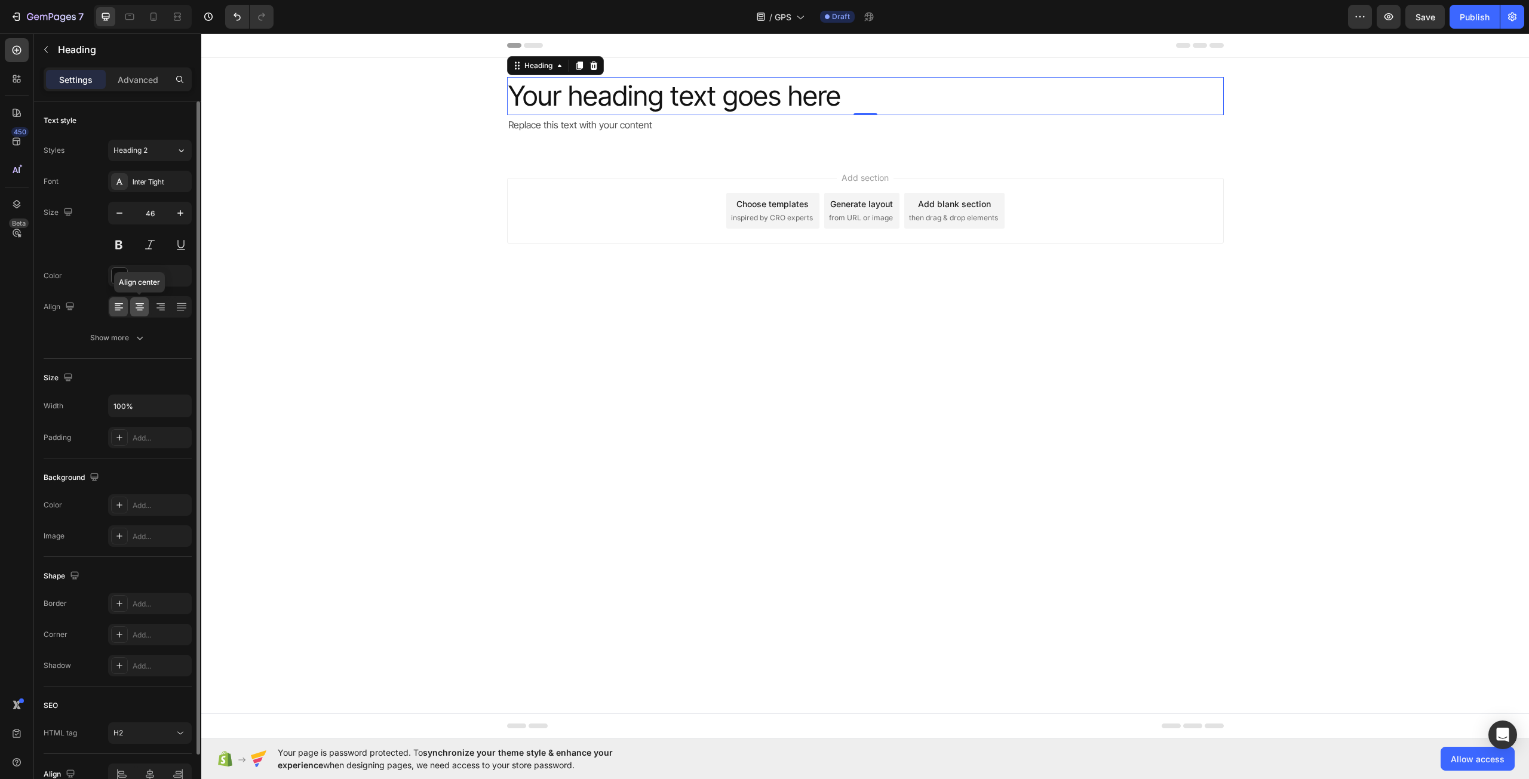
click at [138, 309] on icon at bounding box center [140, 307] width 12 height 12
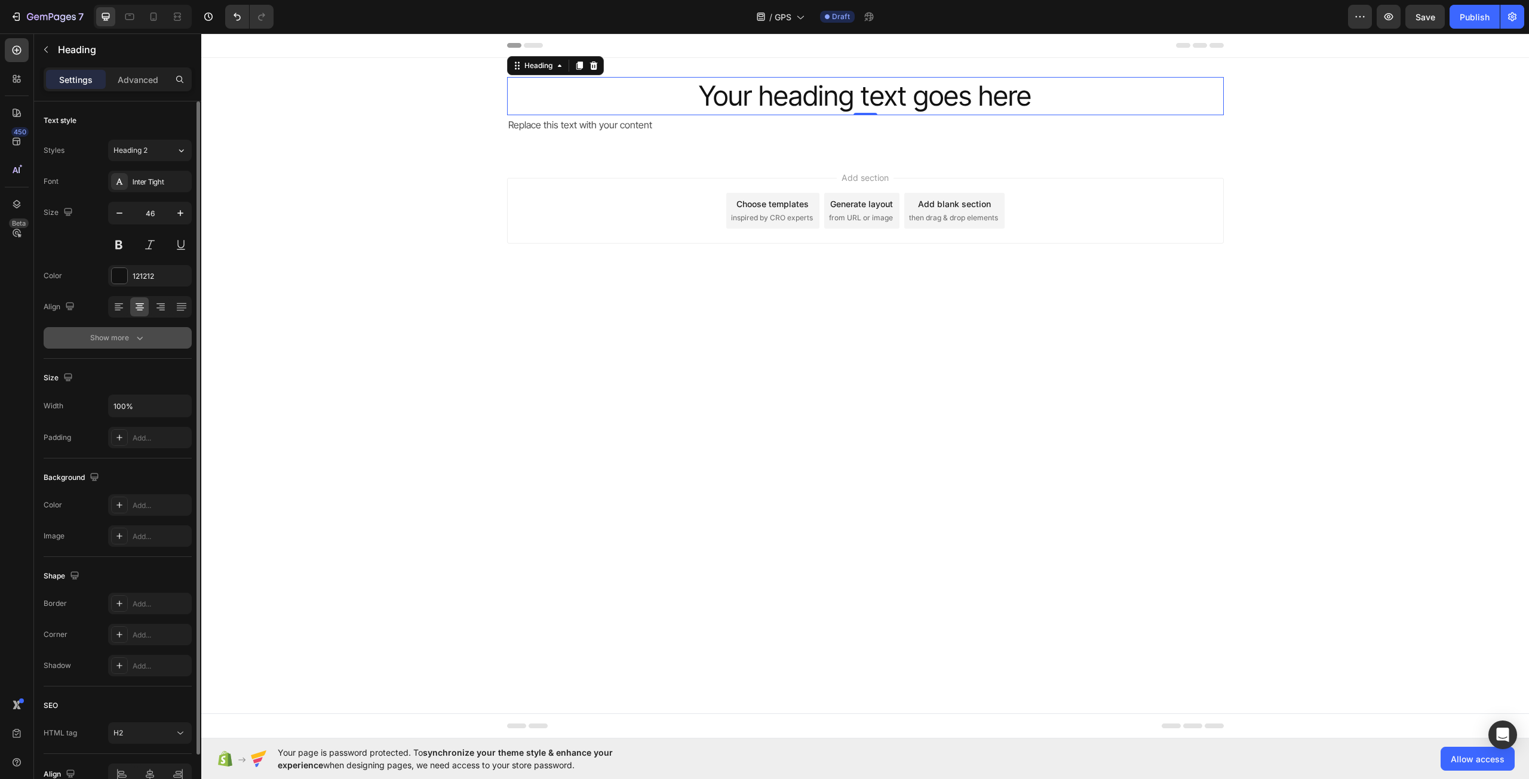
click at [143, 332] on icon "button" at bounding box center [140, 338] width 12 height 12
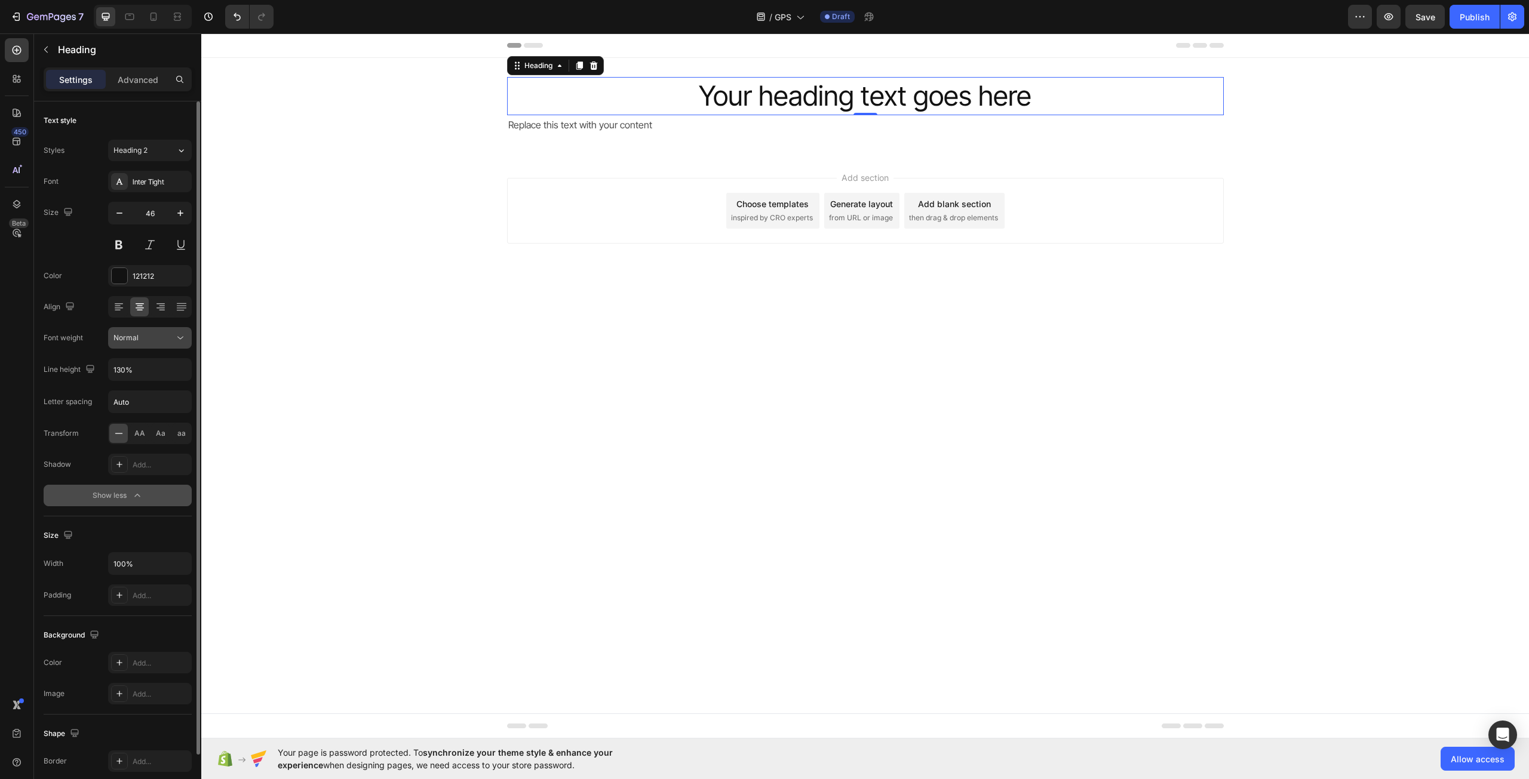
click at [141, 348] on button "Normal" at bounding box center [150, 337] width 84 height 21
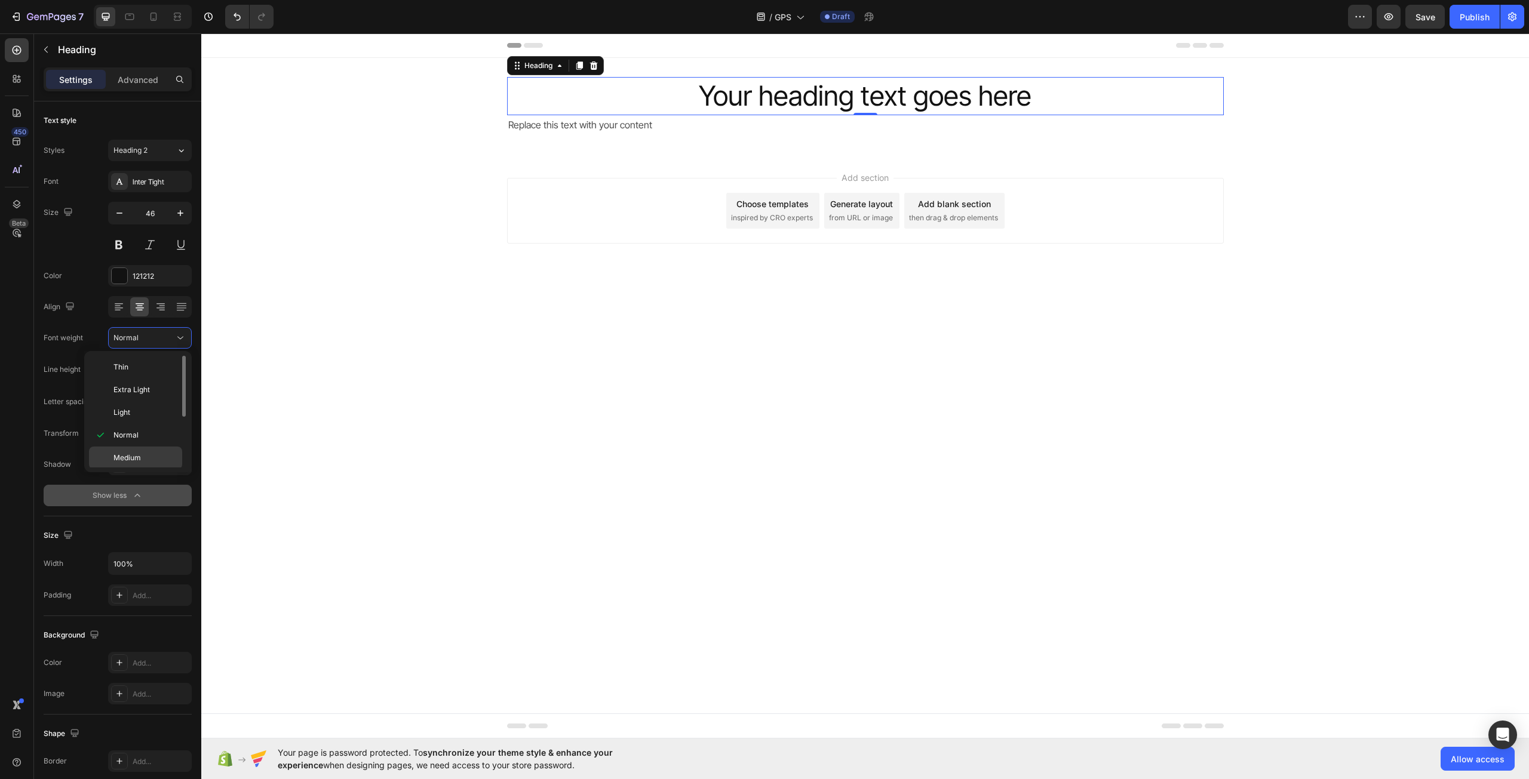
click at [142, 456] on p "Medium" at bounding box center [144, 458] width 63 height 11
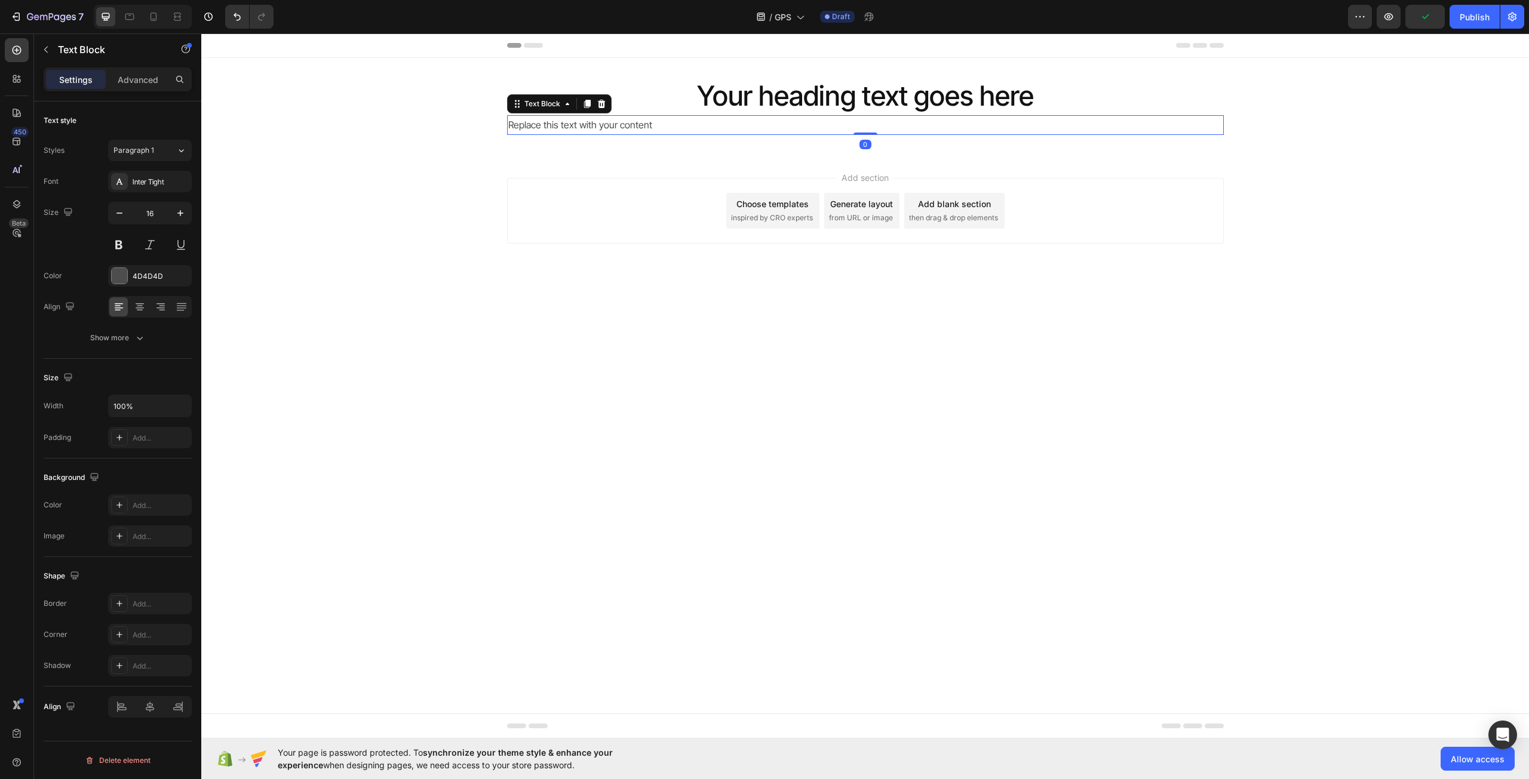
click at [569, 122] on div "Replace this text with your content" at bounding box center [865, 125] width 717 height 20
click at [143, 304] on icon at bounding box center [140, 303] width 8 height 1
click at [881, 100] on h2 "Your heading text goes here" at bounding box center [865, 96] width 717 height 38
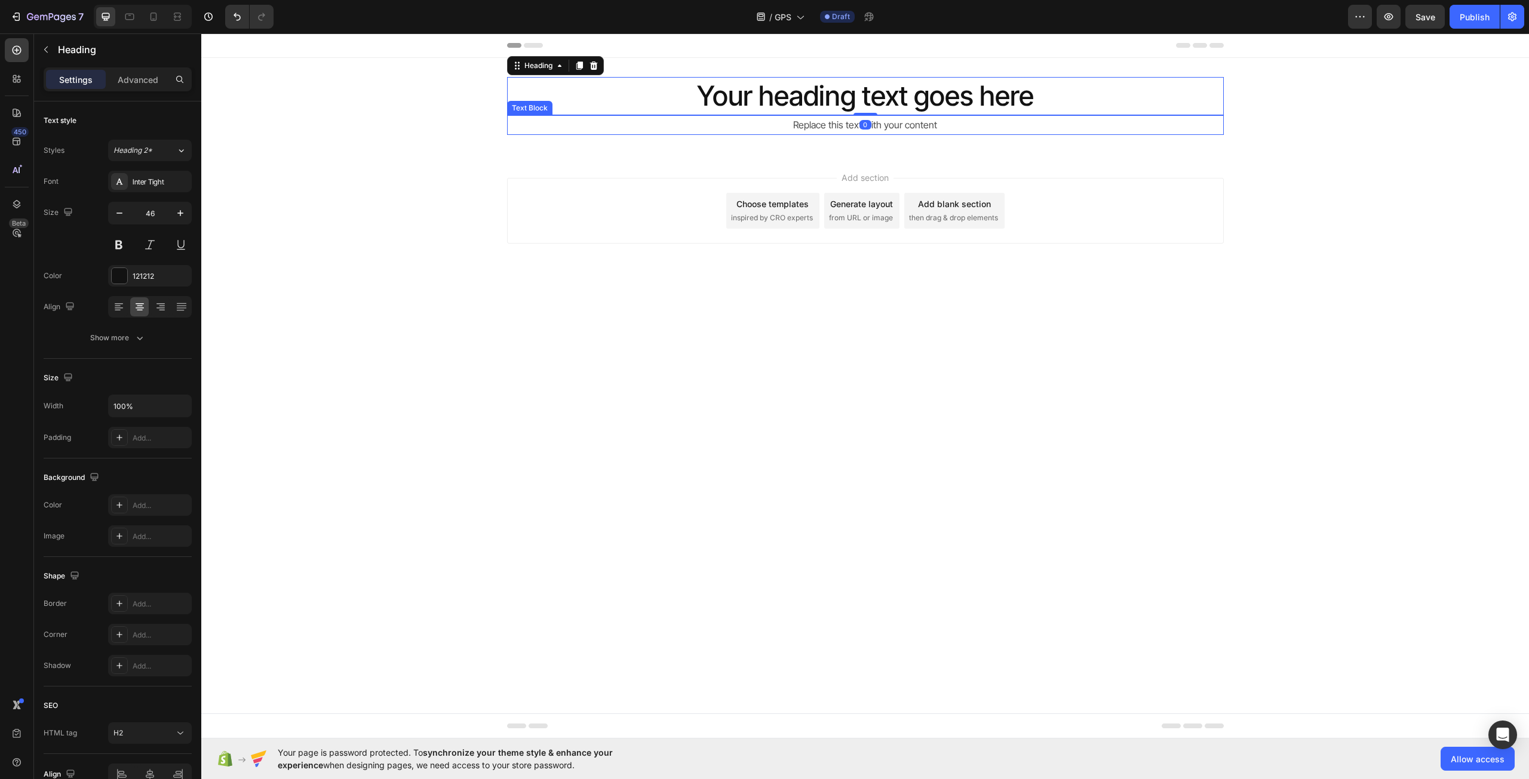
click at [832, 121] on div "Replace this text with your content" at bounding box center [865, 125] width 717 height 20
click at [849, 104] on h2 "Your heading text goes here" at bounding box center [865, 96] width 717 height 38
click at [849, 104] on p "Your heading text goes here" at bounding box center [865, 96] width 714 height 36
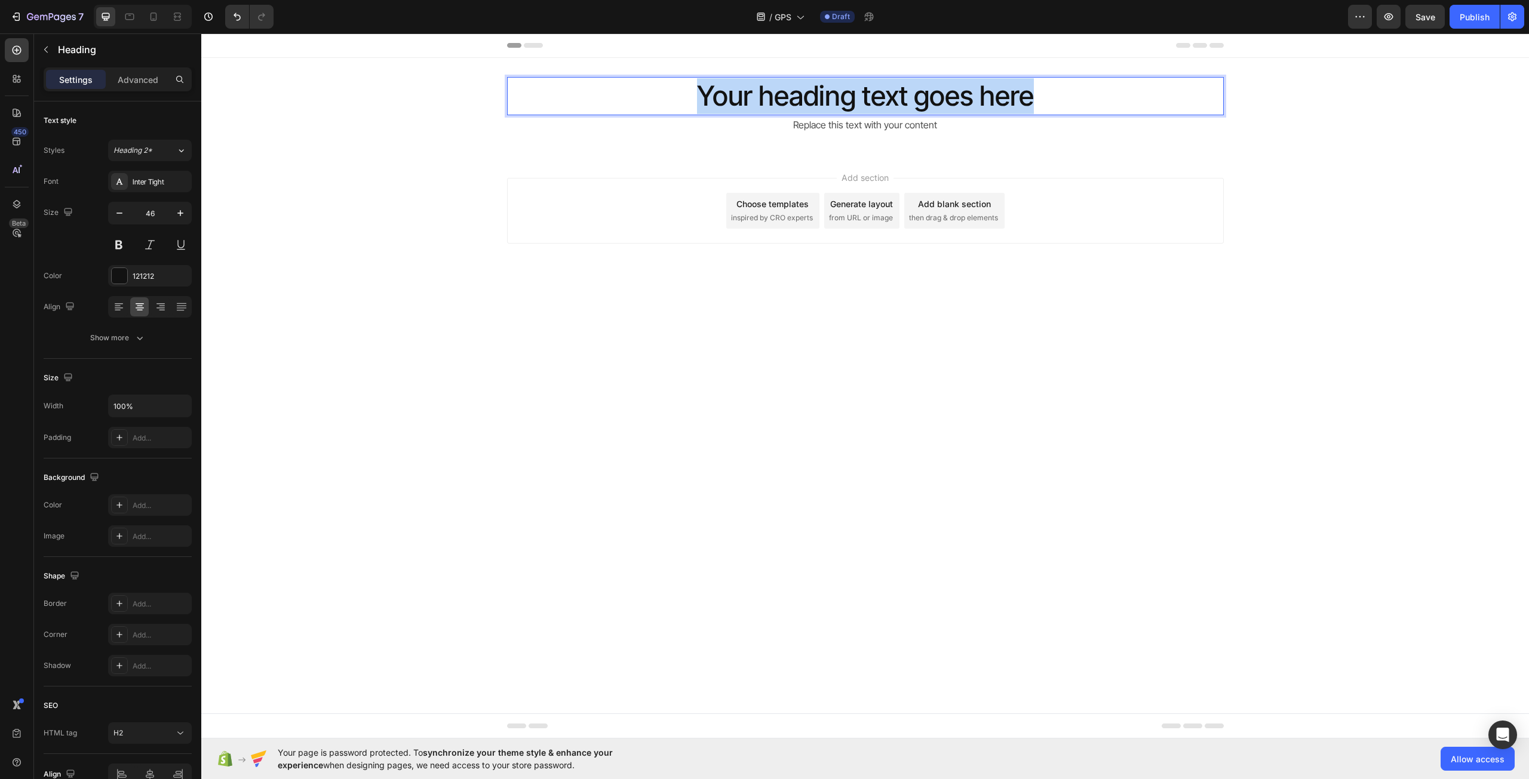
click at [849, 104] on p "Your heading text goes here" at bounding box center [865, 96] width 714 height 36
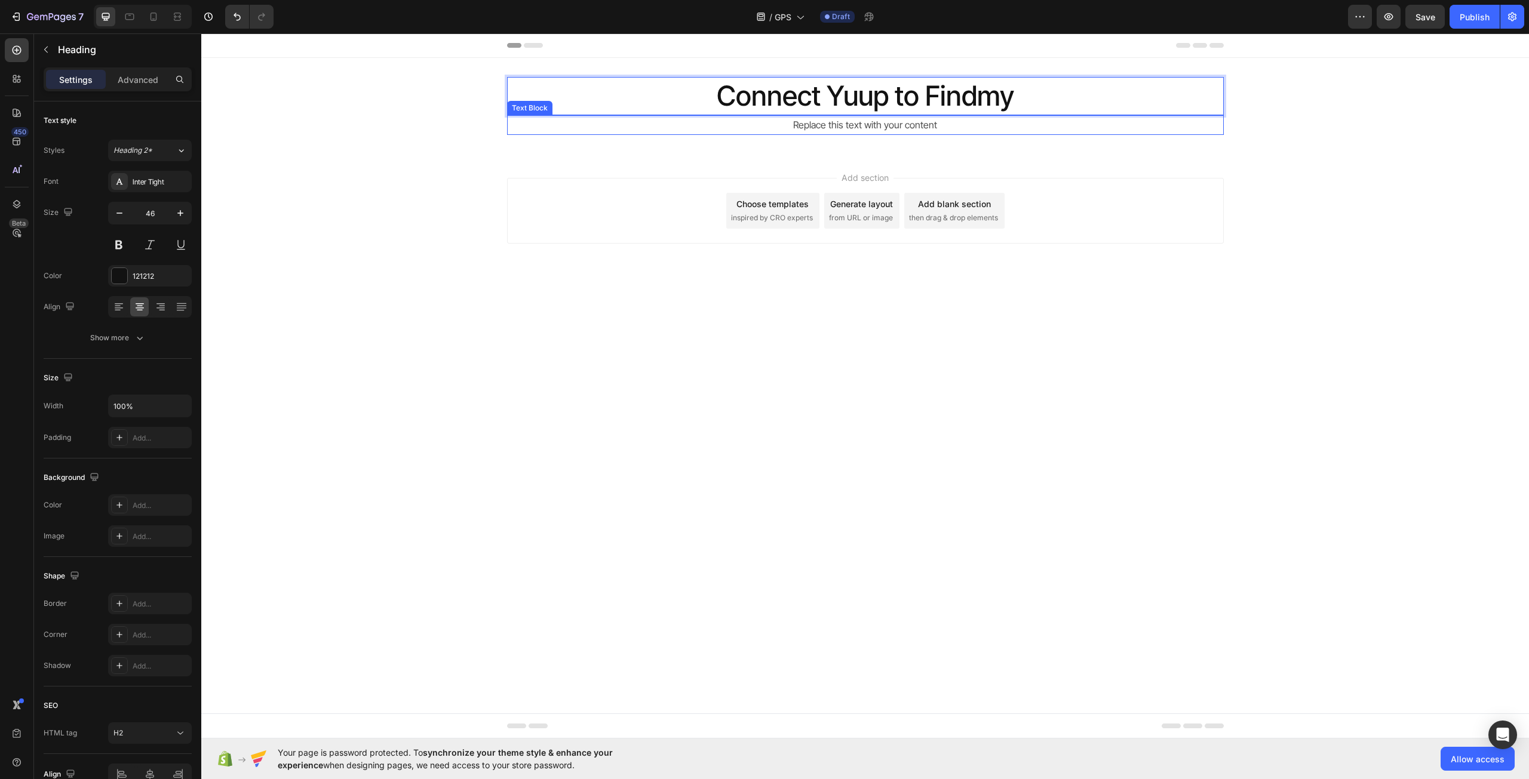
click at [844, 128] on div "Replace this text with your content" at bounding box center [865, 125] width 717 height 20
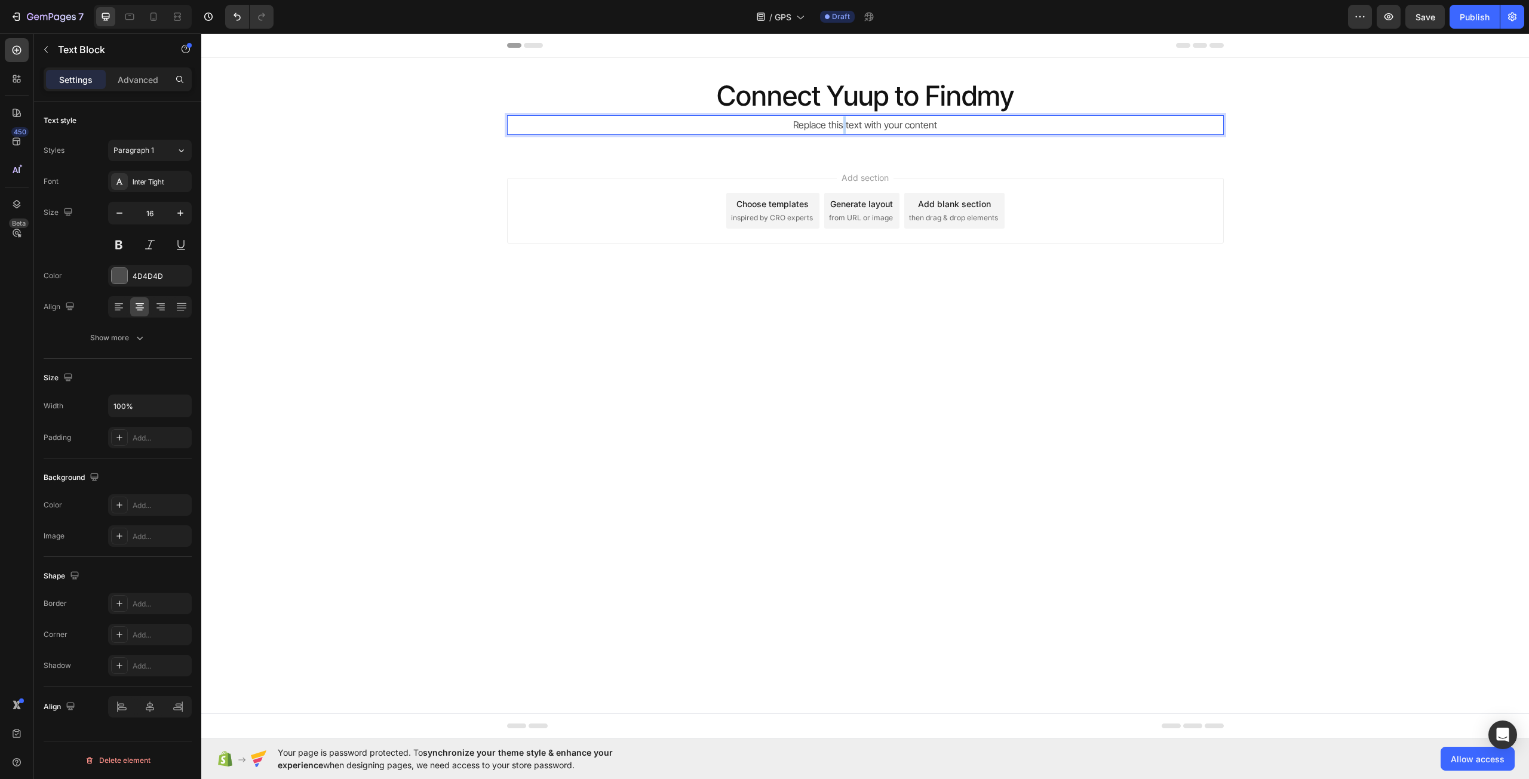
click at [844, 128] on div "Replace this text with your content" at bounding box center [865, 125] width 717 height 20
click at [844, 128] on p "Replace this text with your content" at bounding box center [865, 124] width 714 height 17
click at [336, 158] on div "Add section Choose templates inspired by CRO experts Generate layout from URL o…" at bounding box center [864, 227] width 1327 height 147
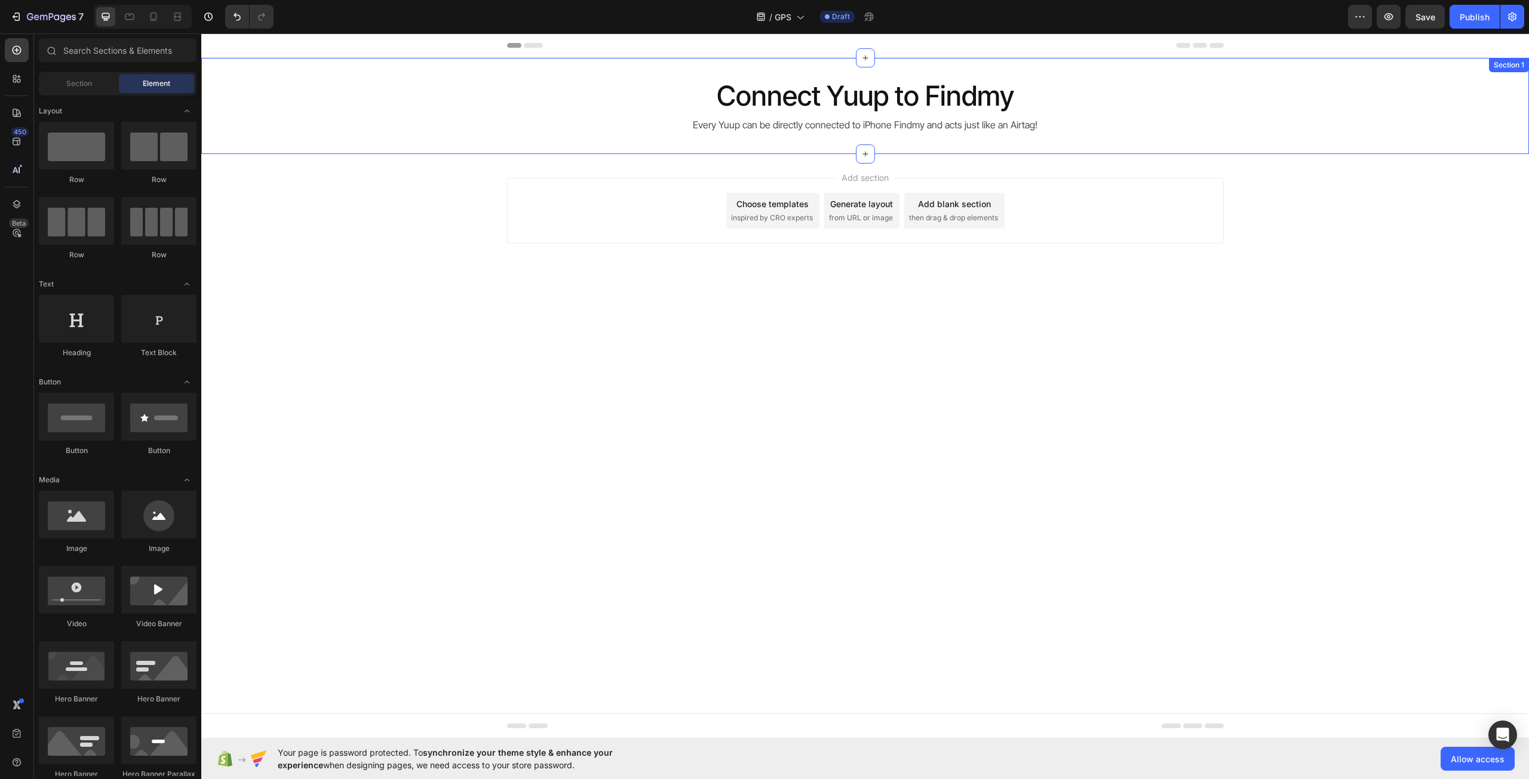
drag, startPoint x: 484, startPoint y: 130, endPoint x: 531, endPoint y: 145, distance: 49.1
click at [484, 129] on div "Connect Yuup to Findmy Heading Every Yuup can be directly connected to iPhone F…" at bounding box center [864, 106] width 1327 height 58
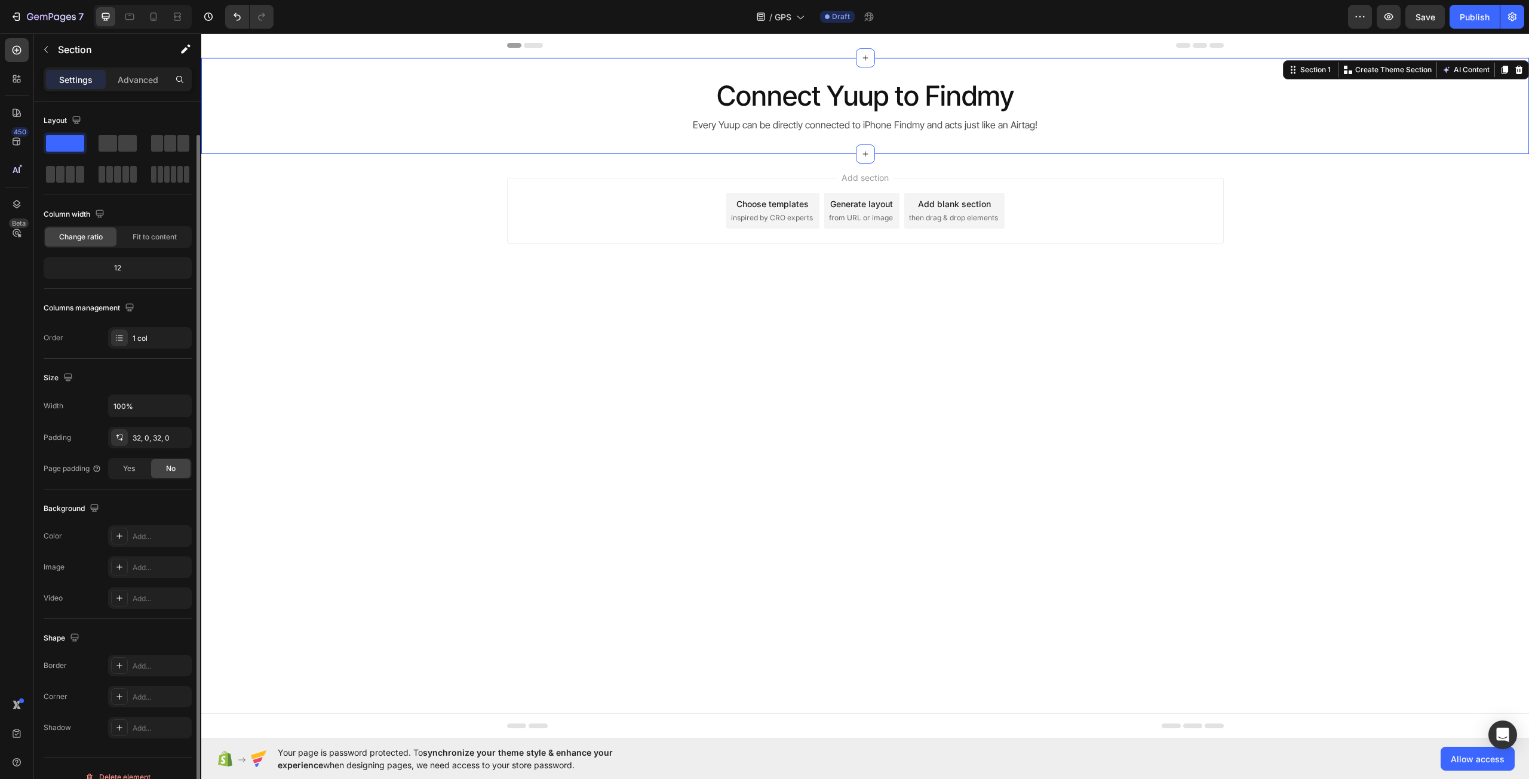
scroll to position [17, 0]
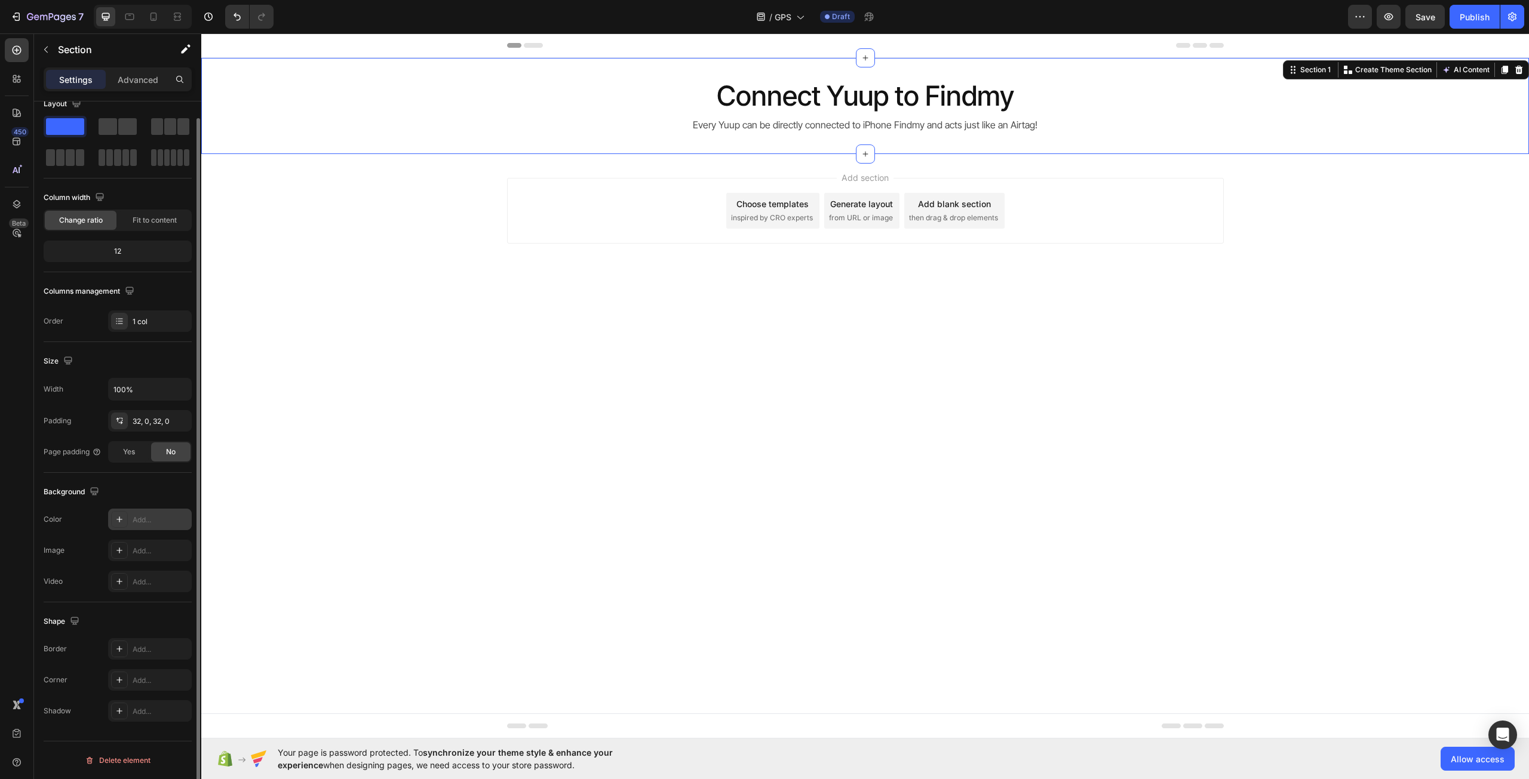
click at [115, 511] on div "Add..." at bounding box center [150, 519] width 84 height 21
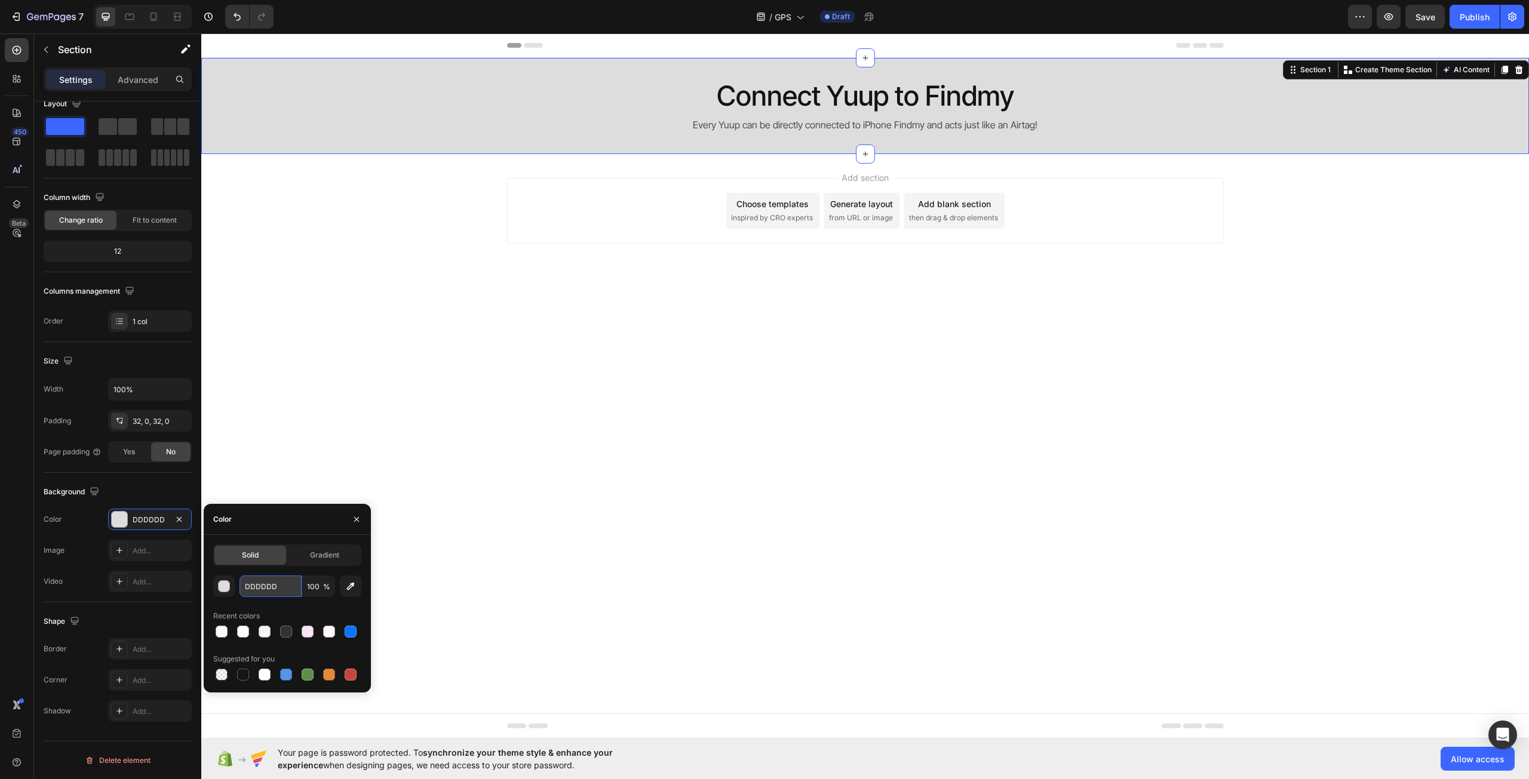
click at [267, 592] on input "DDDDDD" at bounding box center [270, 586] width 62 height 21
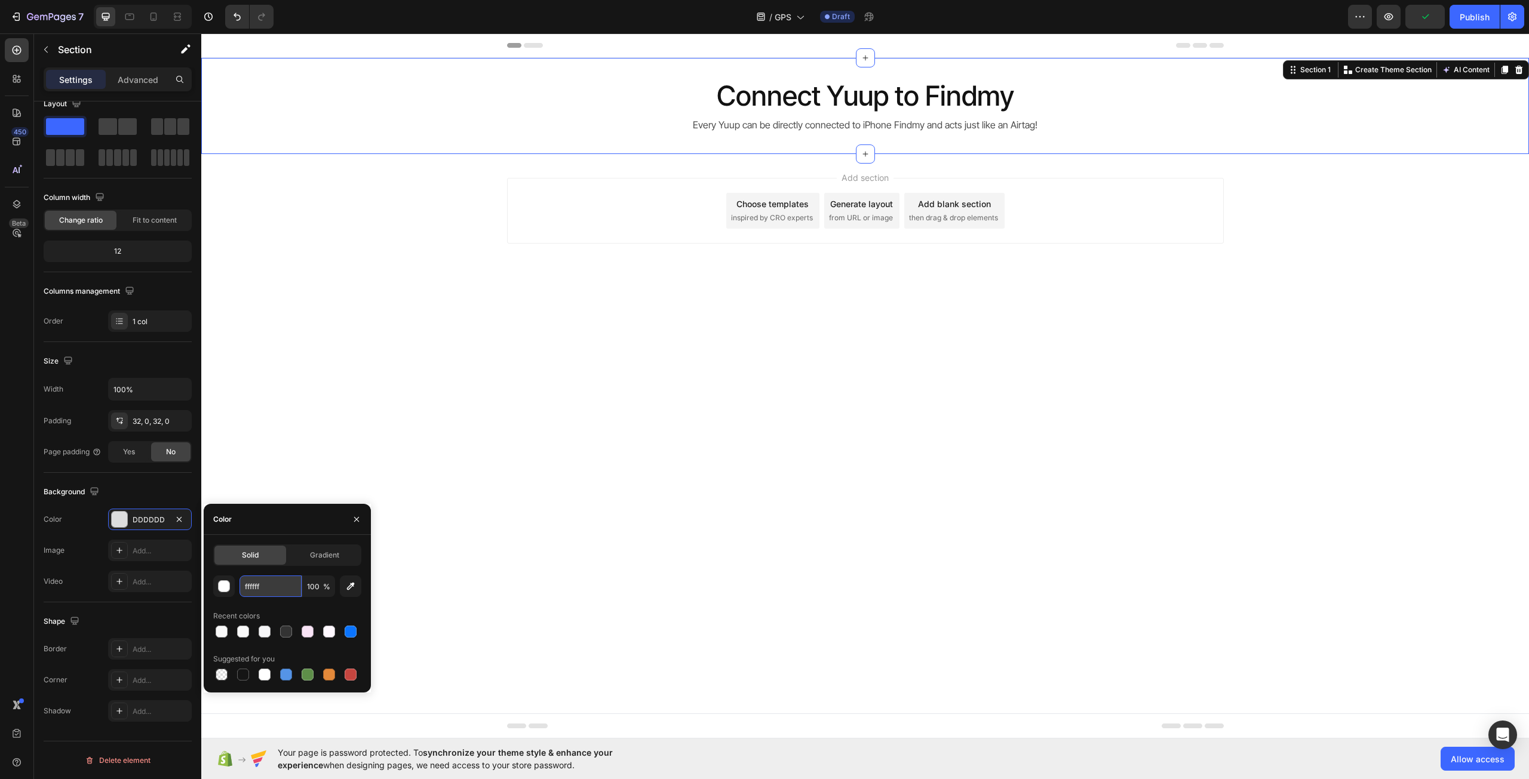
type input "FFFFFF"
click at [479, 106] on div "Connect Yuup to Findmy Heading Every Yuup can be directly connected to iPhone F…" at bounding box center [864, 106] width 1327 height 58
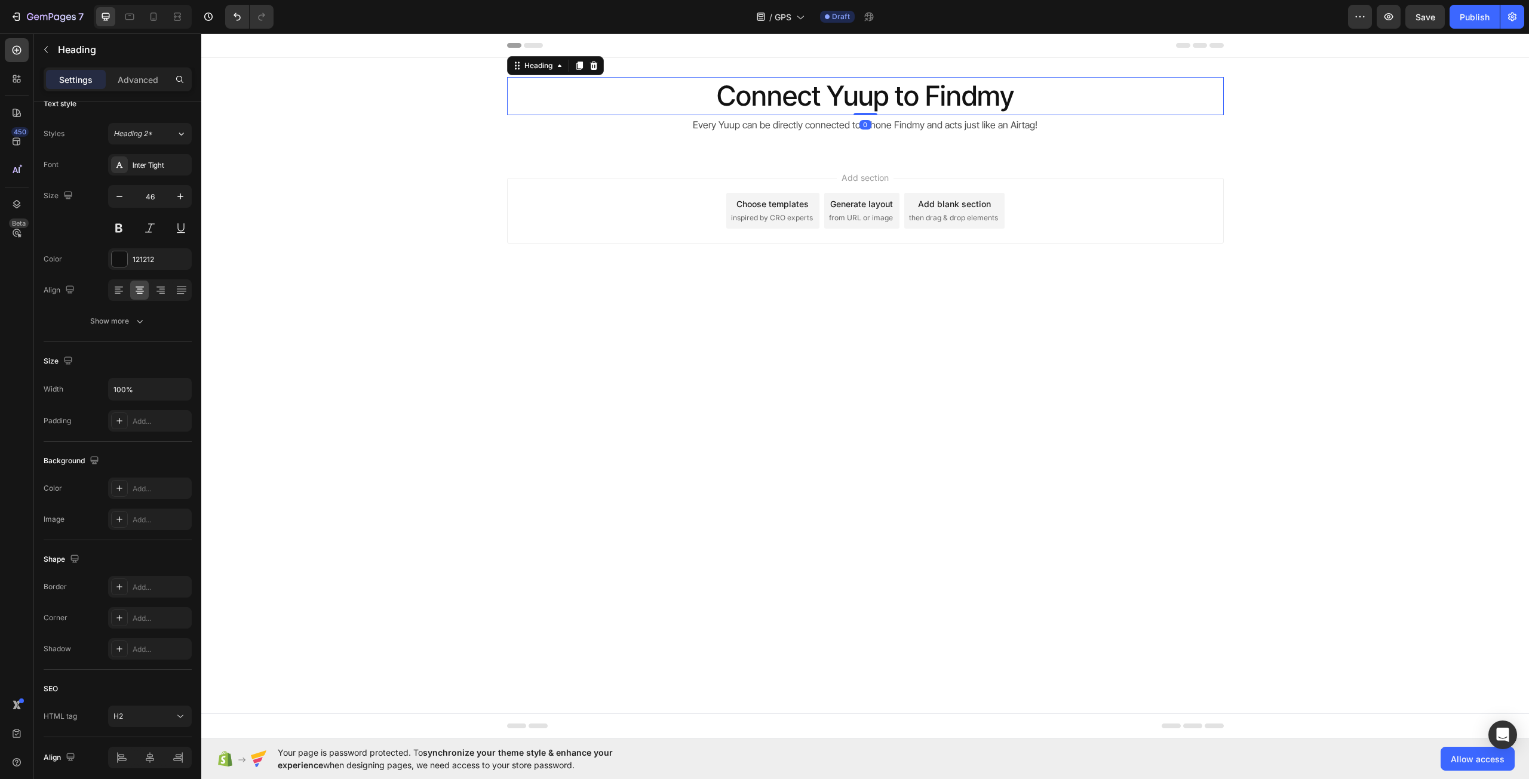
click at [604, 93] on p "Connect Yuup to Findmy" at bounding box center [865, 96] width 714 height 36
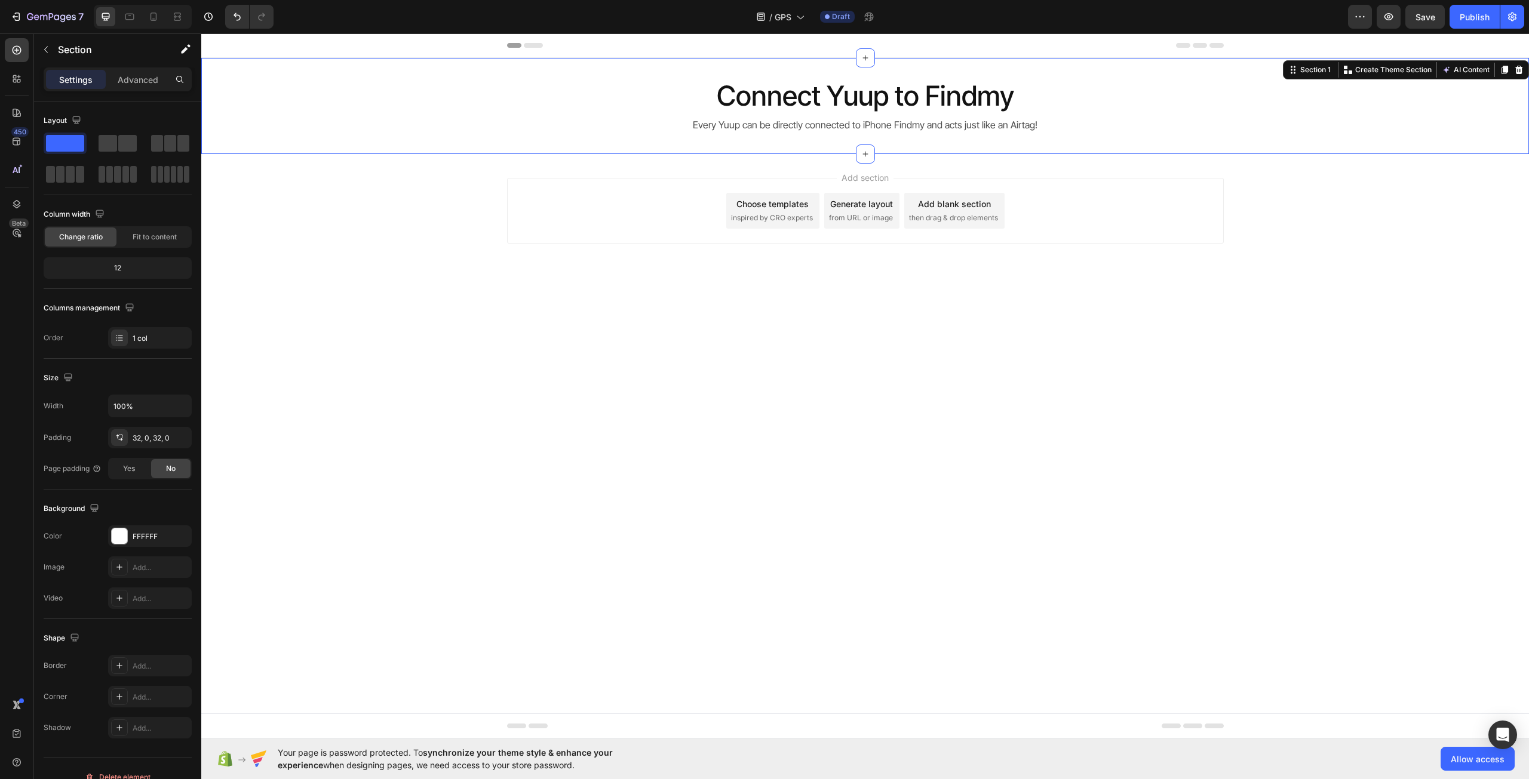
click at [566, 146] on div "Connect Yuup to Findmy Heading Every Yuup can be directly connected to iPhone F…" at bounding box center [864, 106] width 1327 height 96
click at [156, 79] on p "Advanced" at bounding box center [138, 79] width 41 height 13
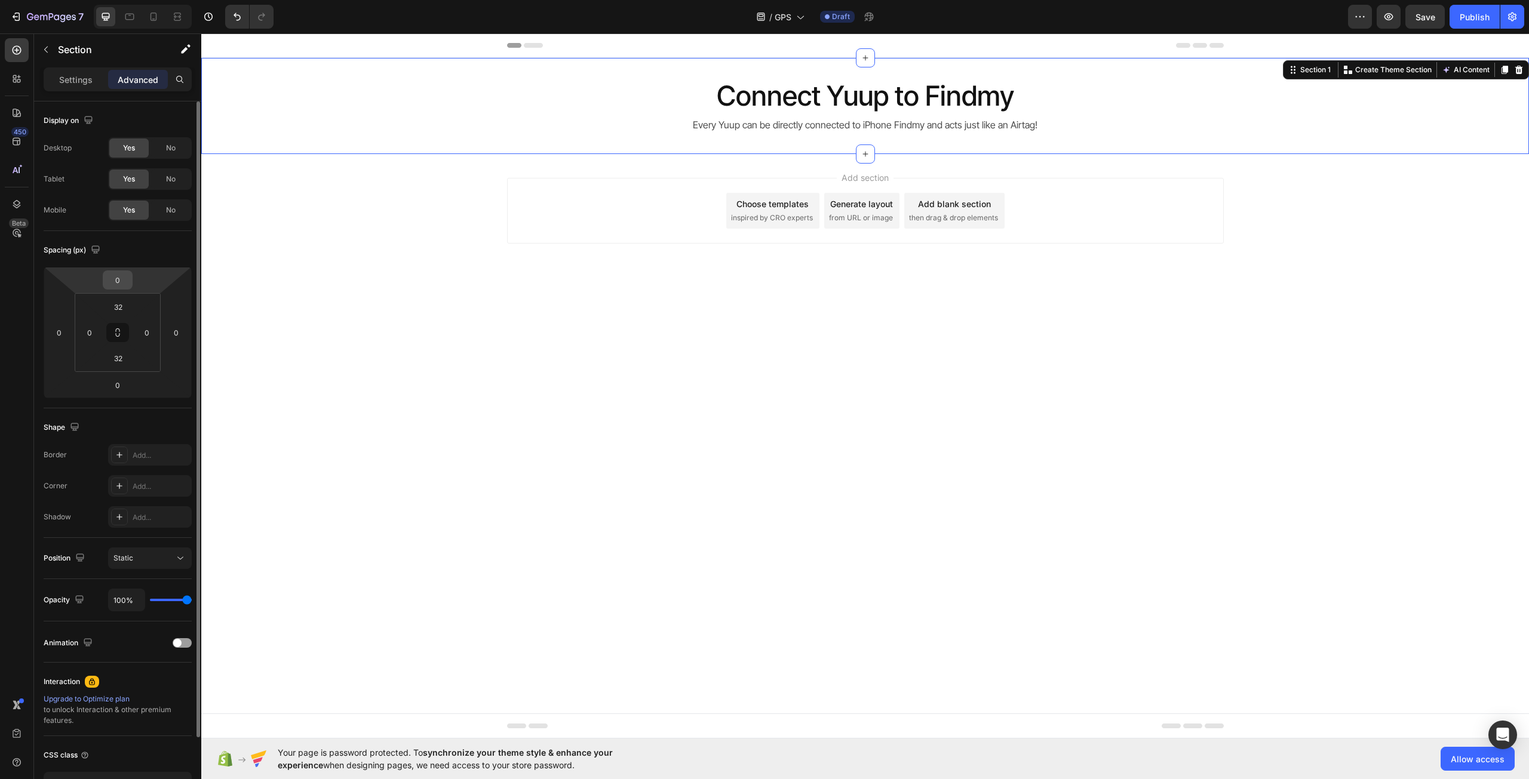
click at [125, 281] on input "0" at bounding box center [118, 280] width 24 height 18
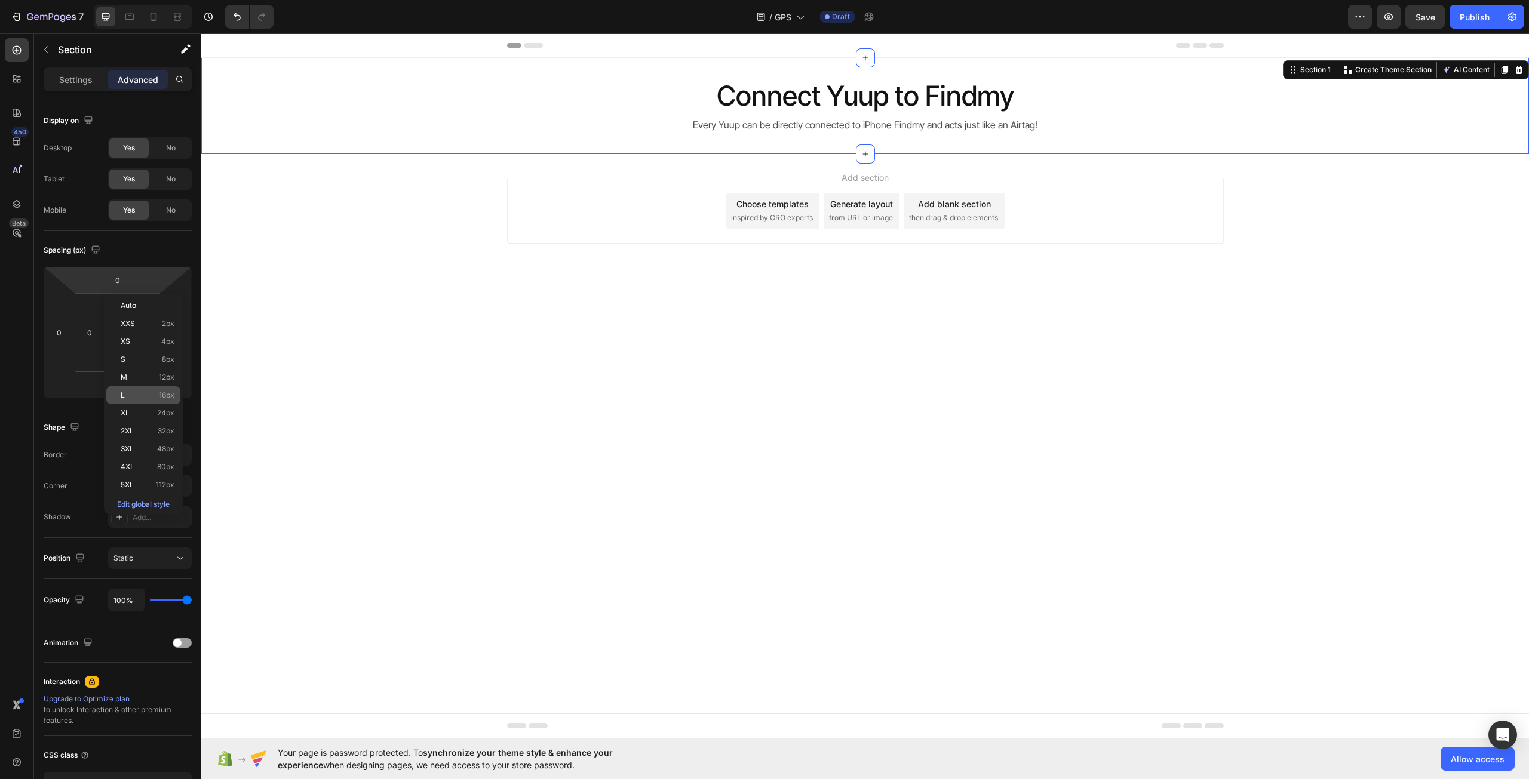
click at [150, 395] on p "L 16px" at bounding box center [148, 395] width 54 height 8
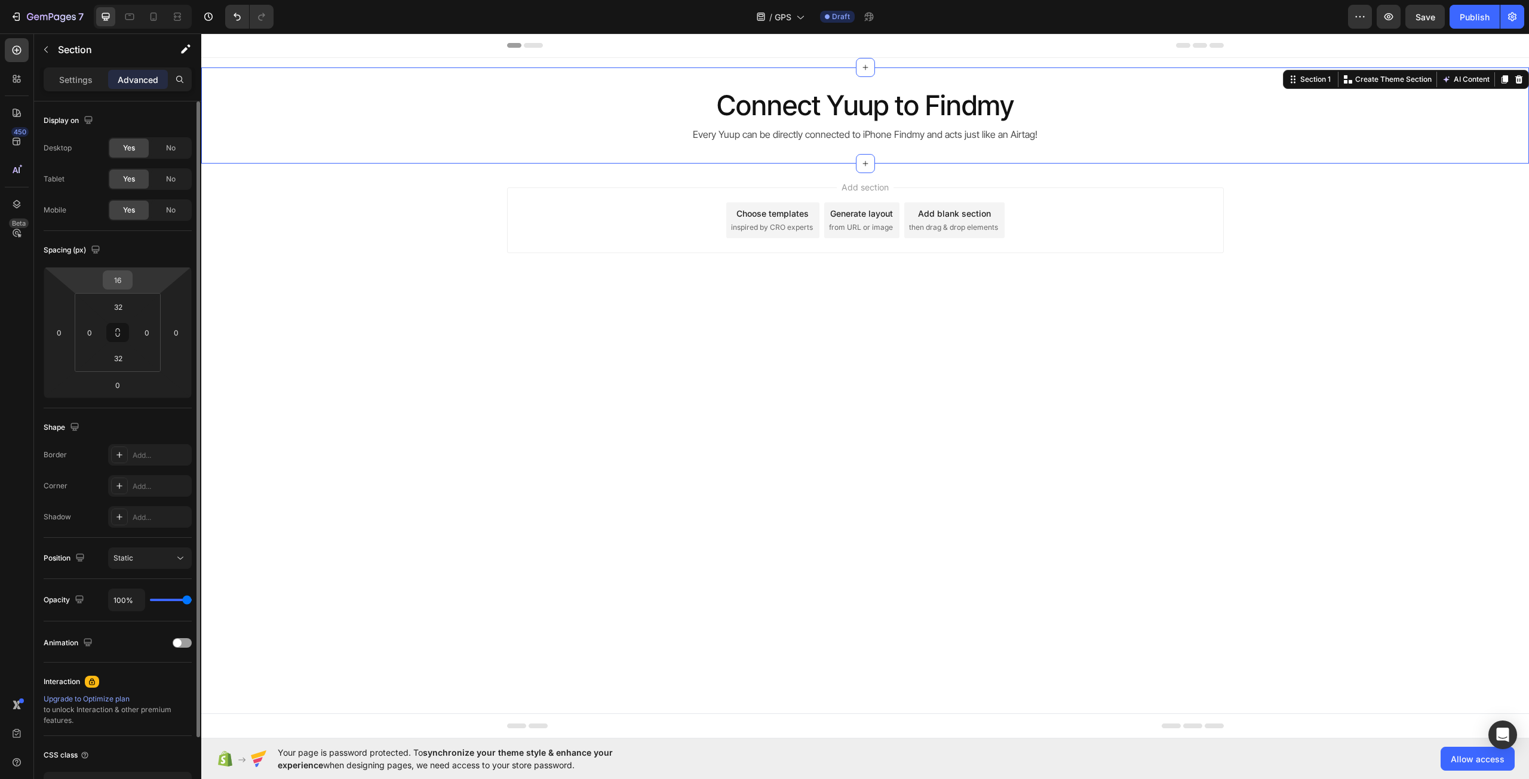
click at [117, 282] on input "16" at bounding box center [118, 280] width 24 height 18
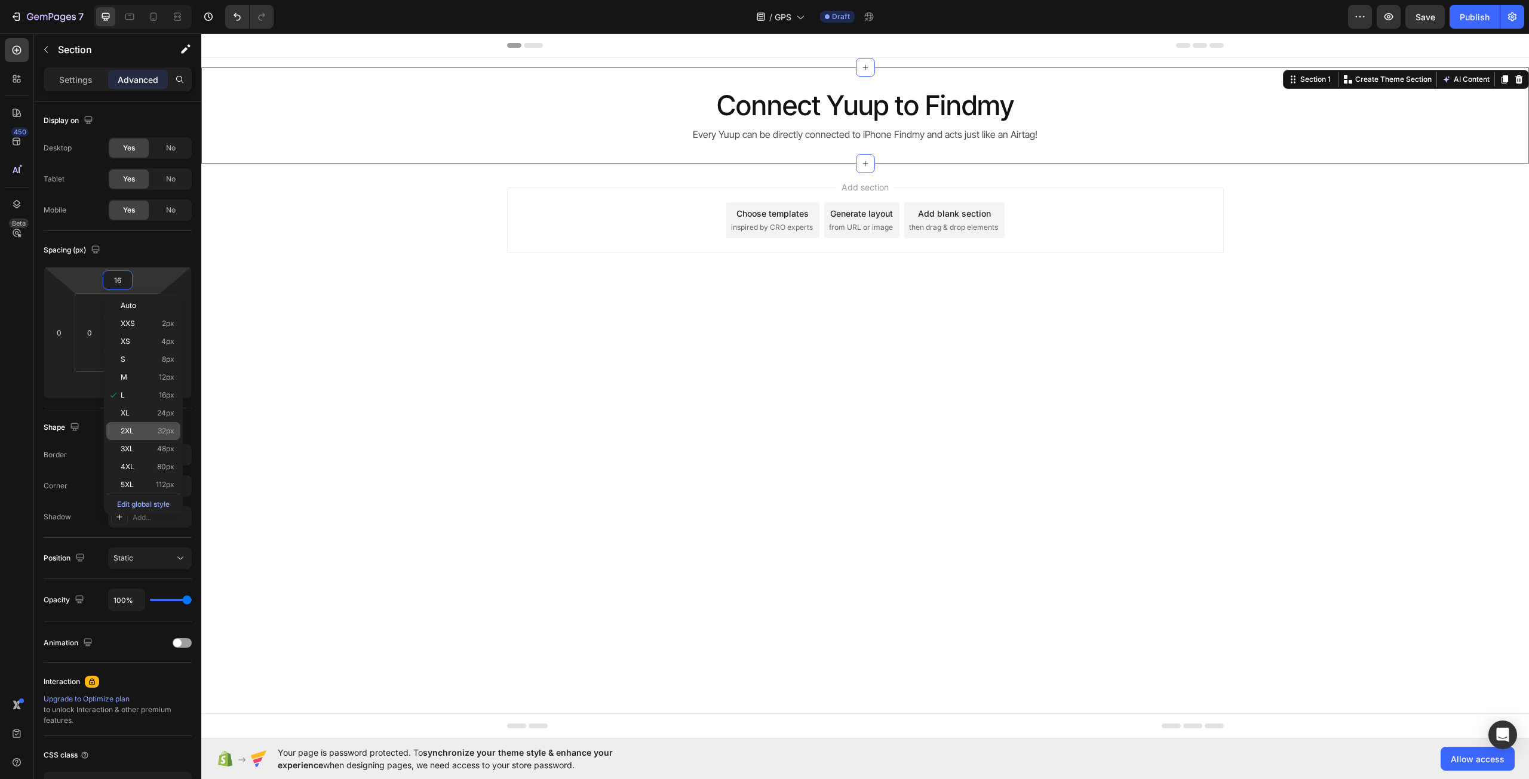
click at [150, 426] on div "2XL 32px" at bounding box center [143, 431] width 74 height 18
type input "32"
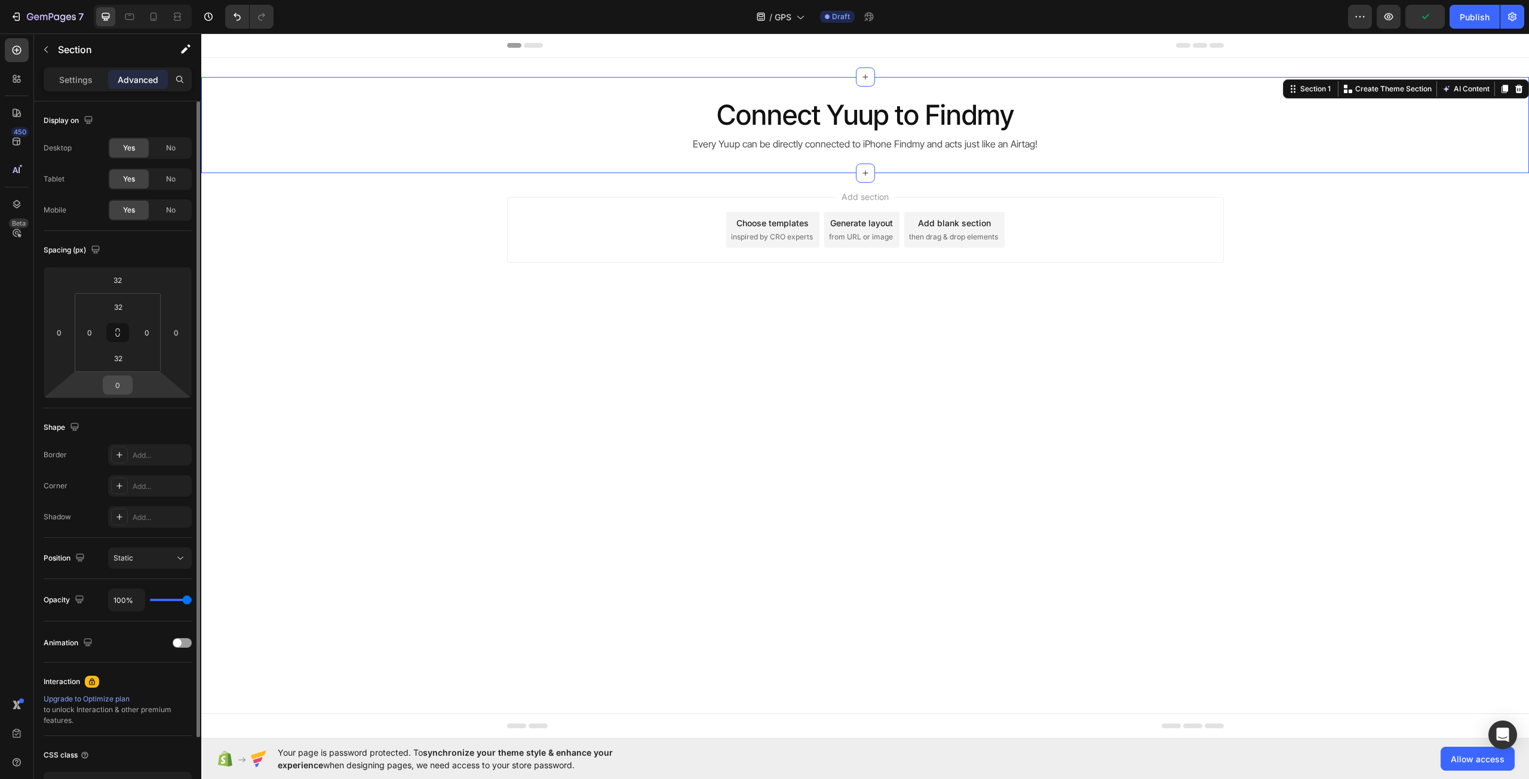
click at [129, 385] on input "0" at bounding box center [118, 385] width 24 height 18
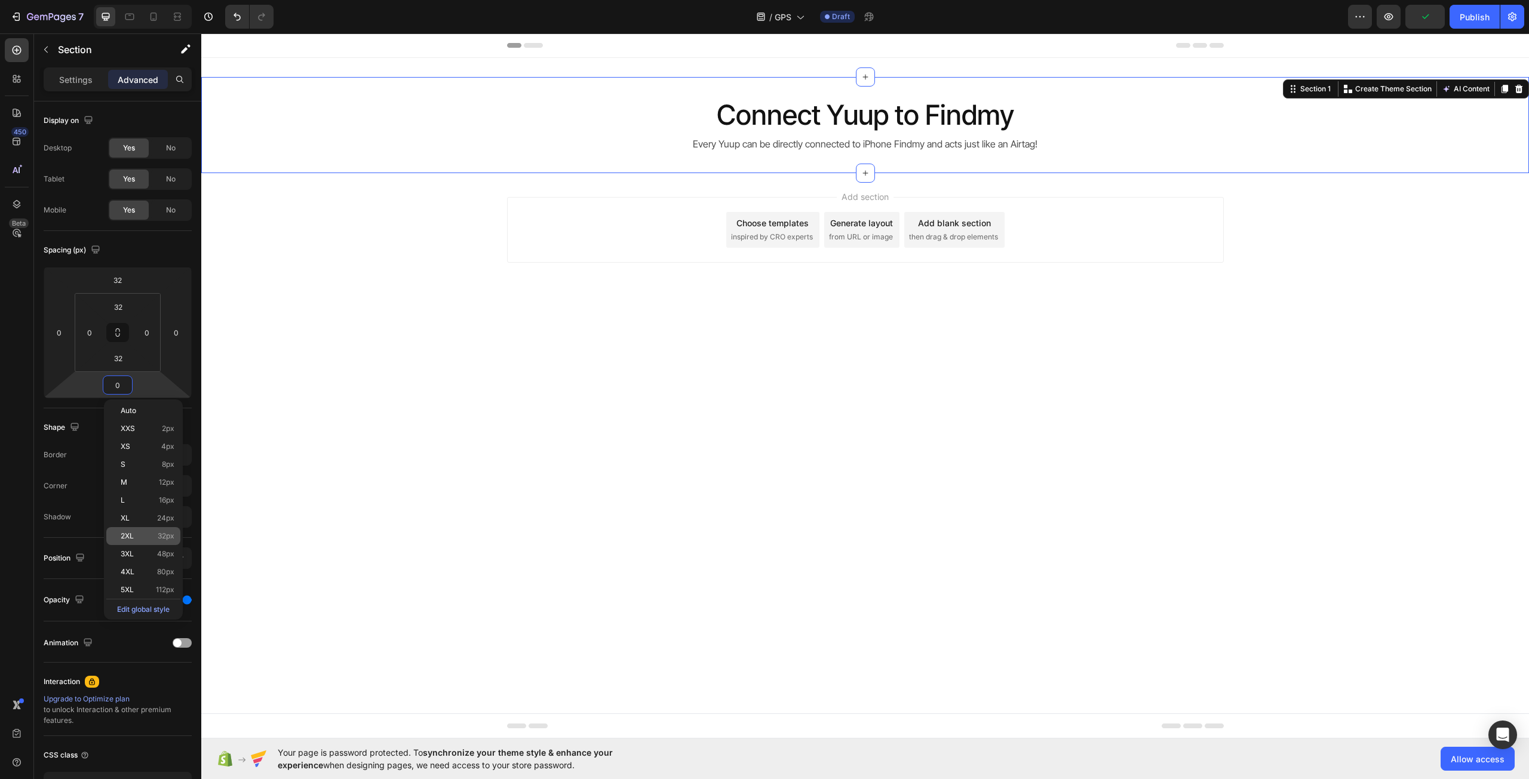
click at [155, 533] on p "2XL 32px" at bounding box center [148, 536] width 54 height 8
type input "32"
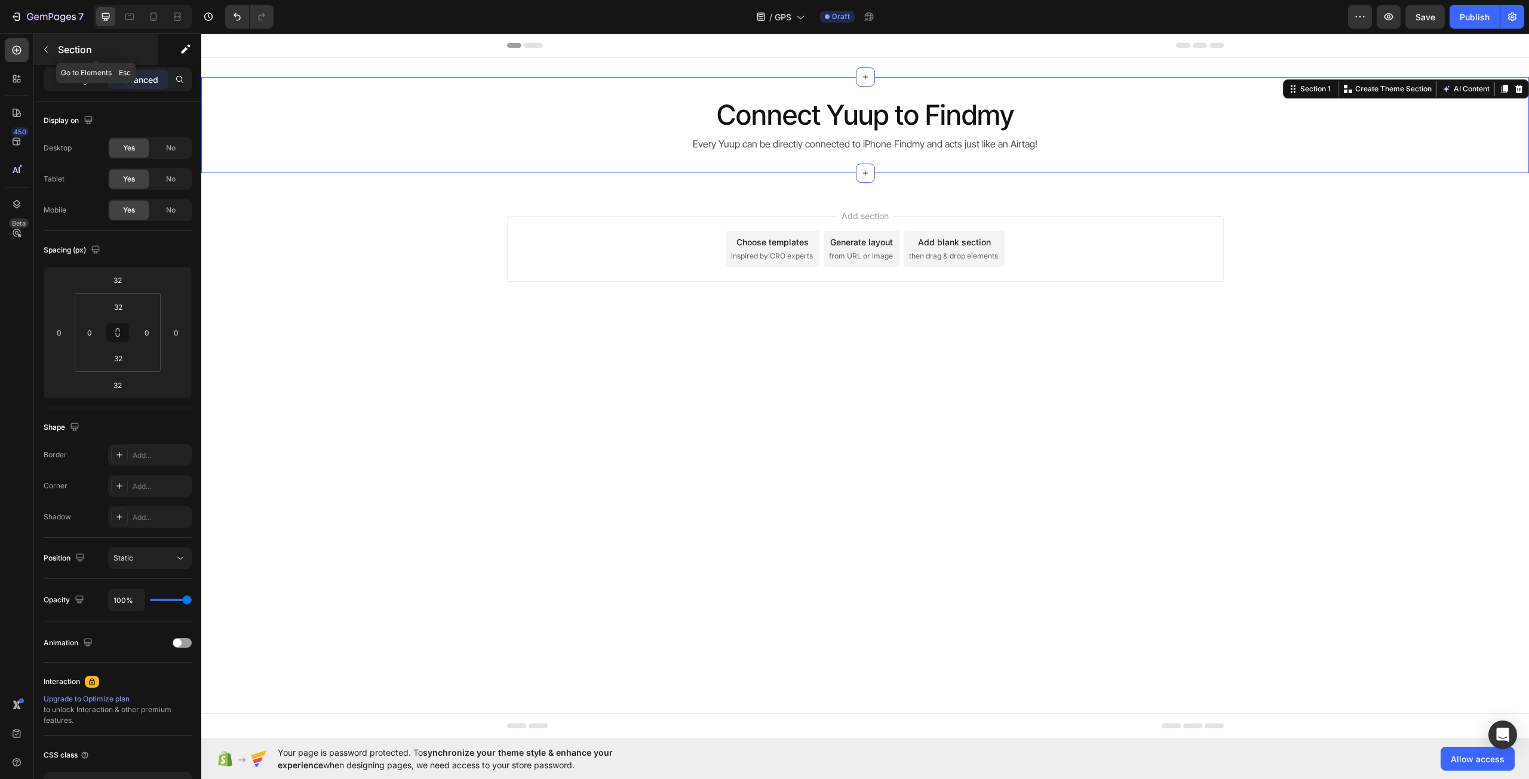
click at [46, 47] on icon "button" at bounding box center [46, 50] width 10 height 10
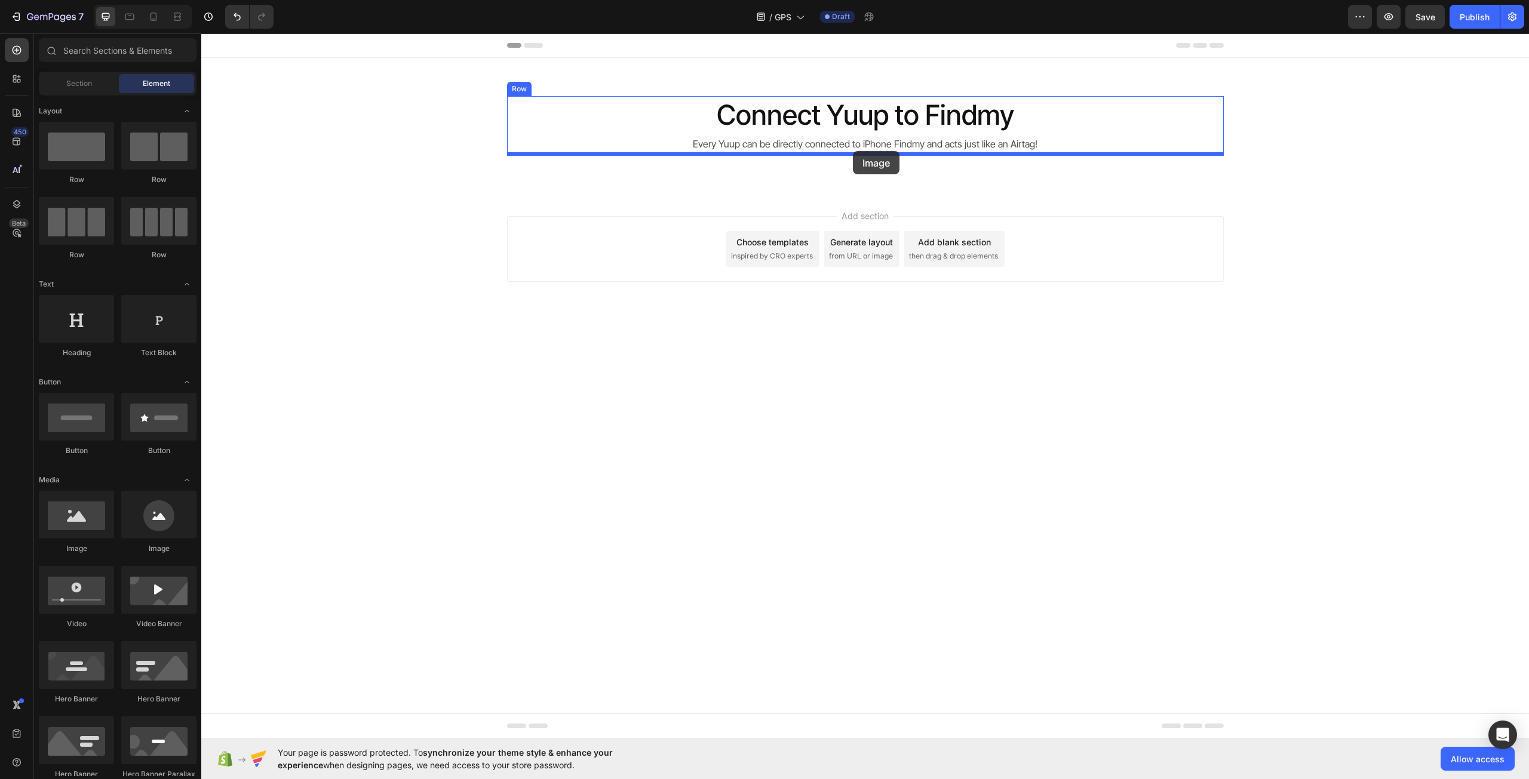
drag, startPoint x: 378, startPoint y: 540, endPoint x: 853, endPoint y: 151, distance: 613.6
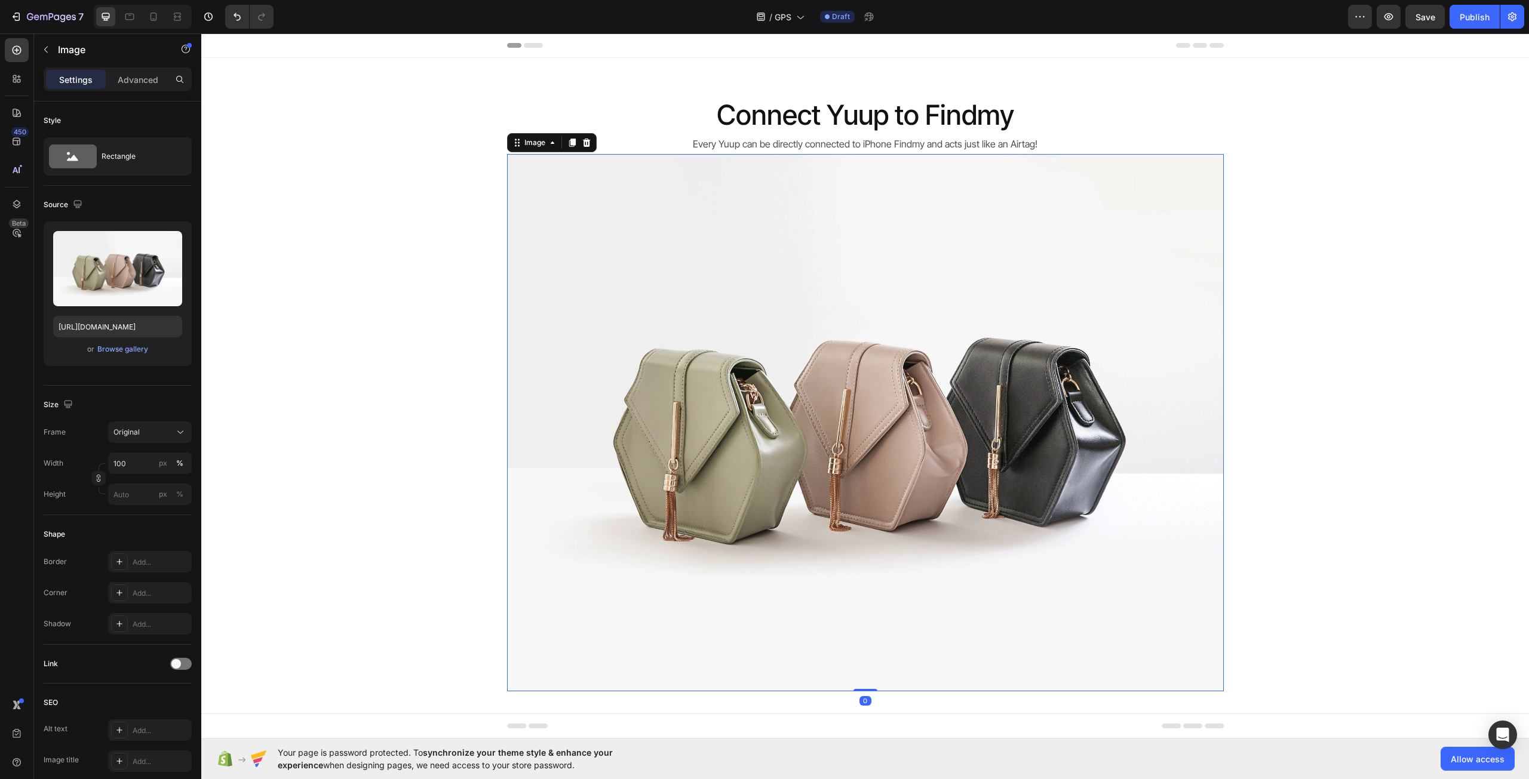
click at [860, 210] on img at bounding box center [865, 422] width 717 height 537
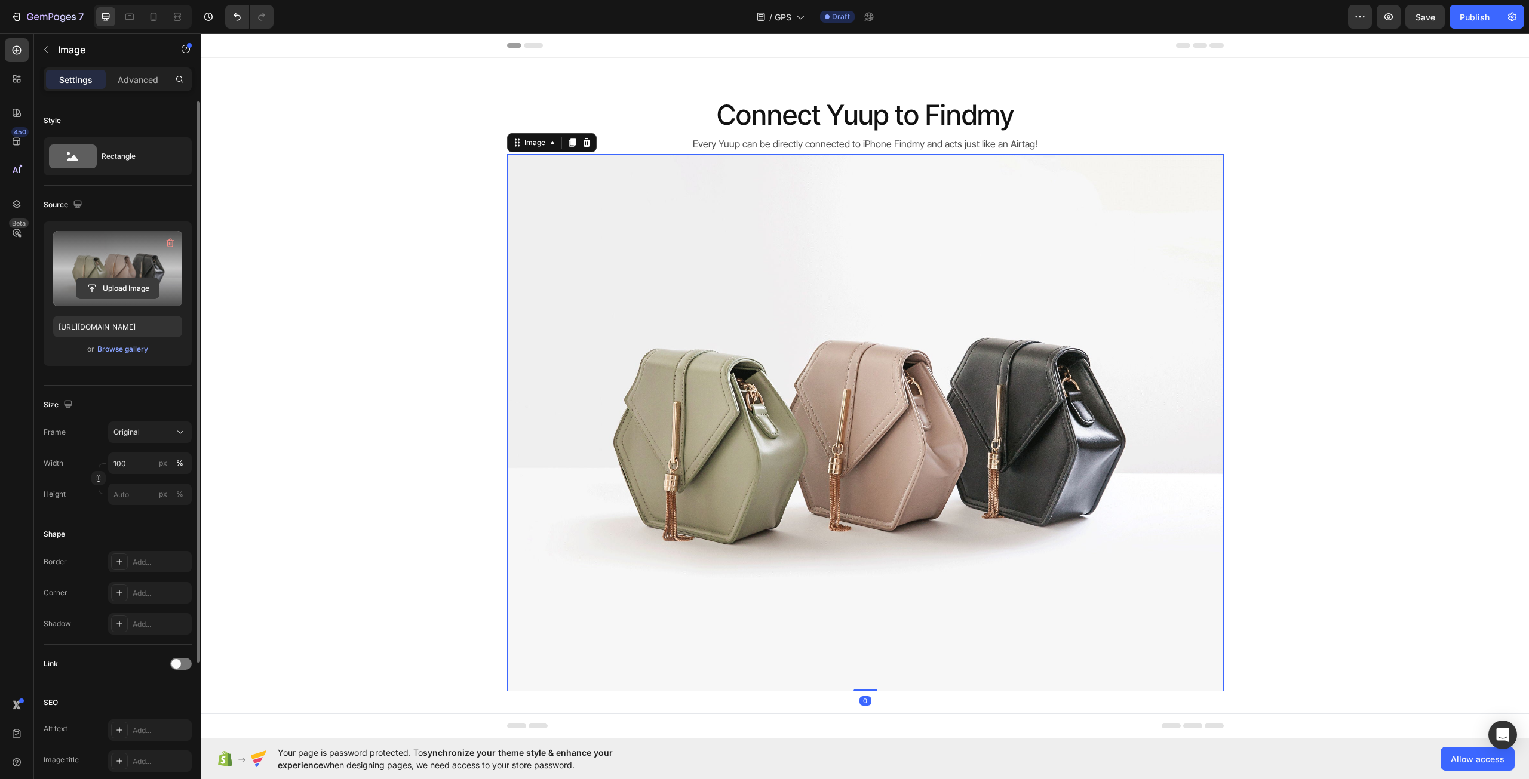
click at [108, 294] on input "file" at bounding box center [117, 288] width 82 height 20
type input "https://cdn.shopify.com/s/files/1/0721/5651/2445/files/gempages_582017399193076…"
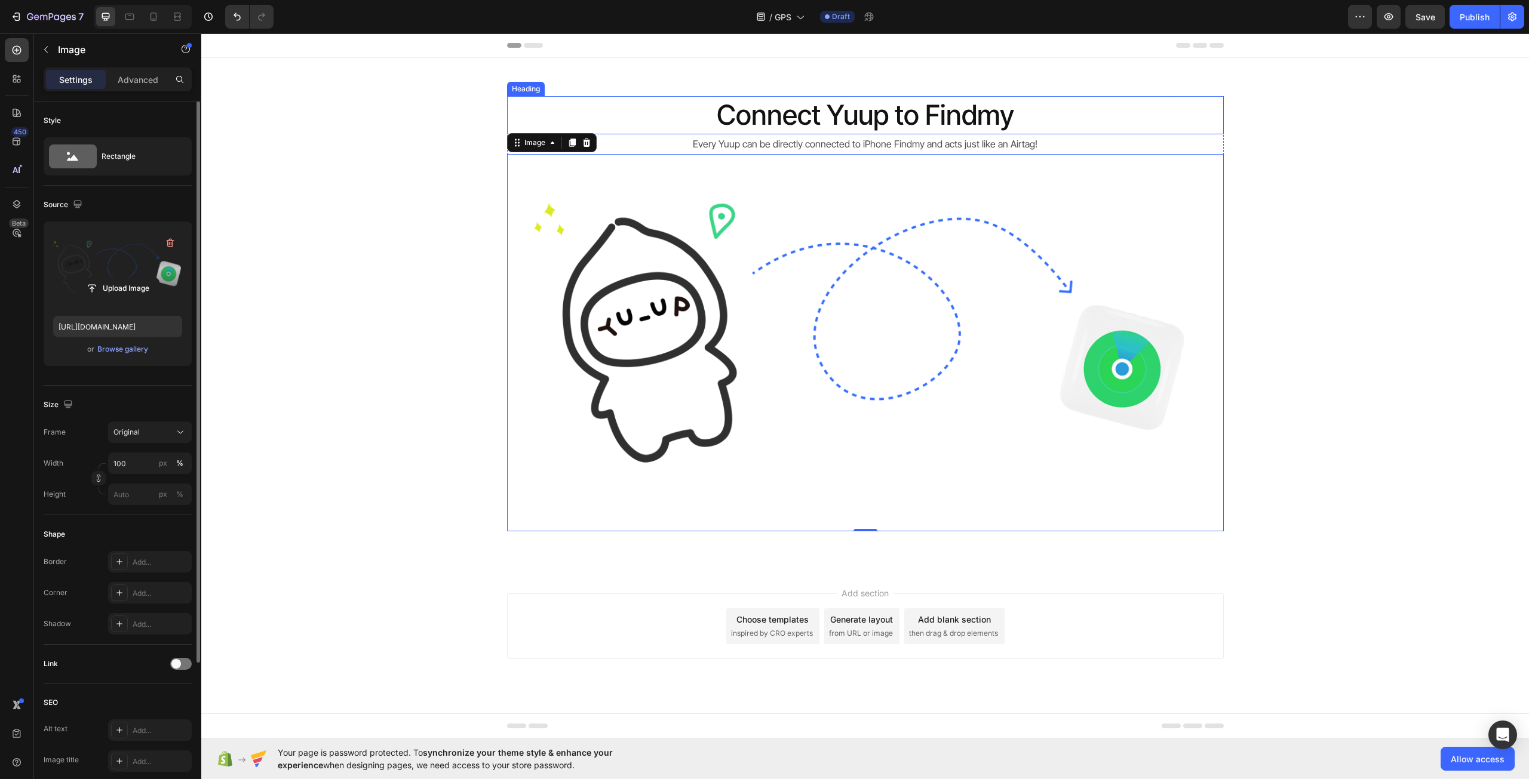
click at [913, 105] on p "Connect Yuup to Findmy" at bounding box center [865, 115] width 714 height 36
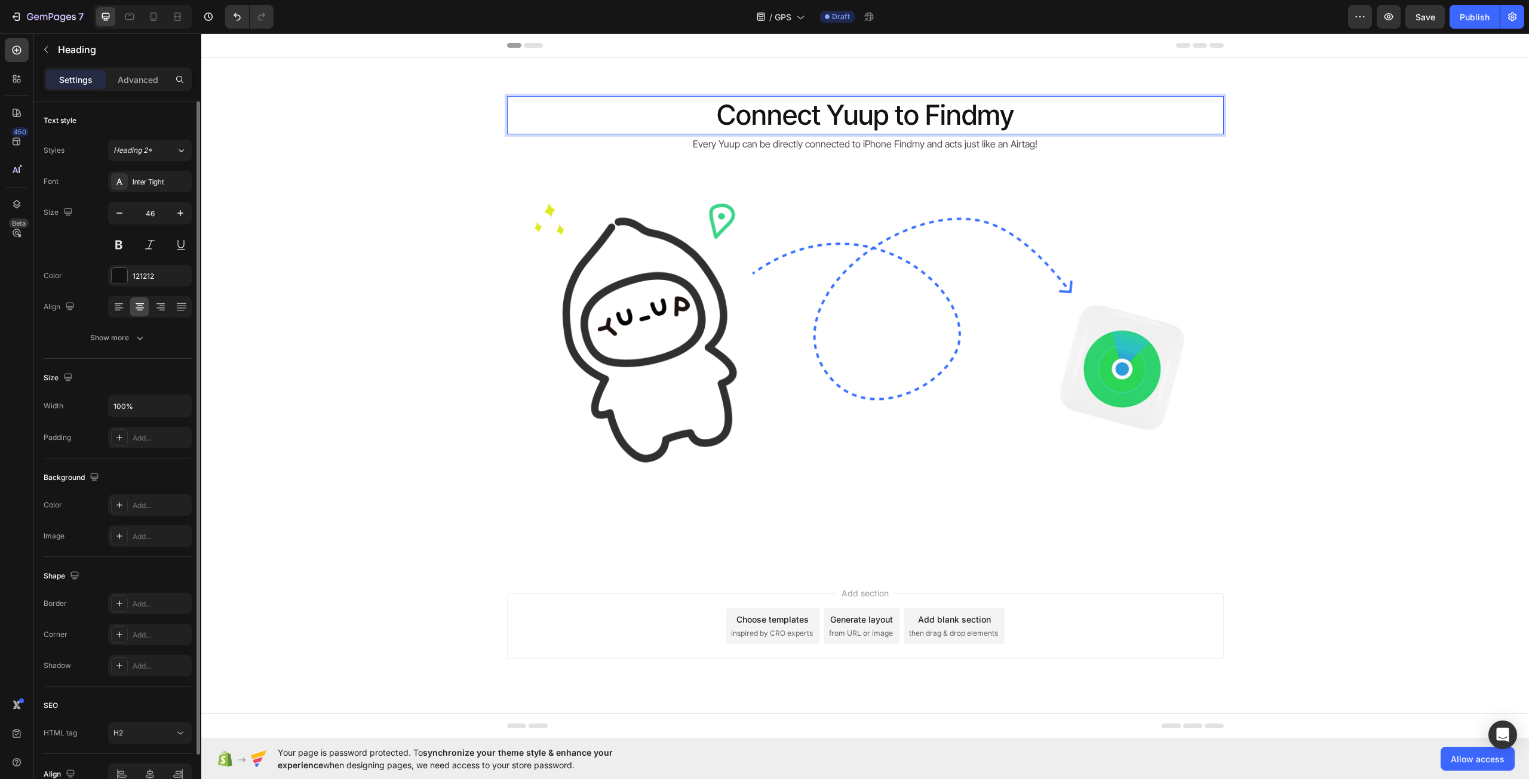
click at [832, 105] on p "Connect Yuup to Findmy" at bounding box center [865, 115] width 714 height 36
click at [876, 134] on div "Every Yuup can be directly connected to iPhone Findmy and acts just like an Air…" at bounding box center [865, 144] width 717 height 20
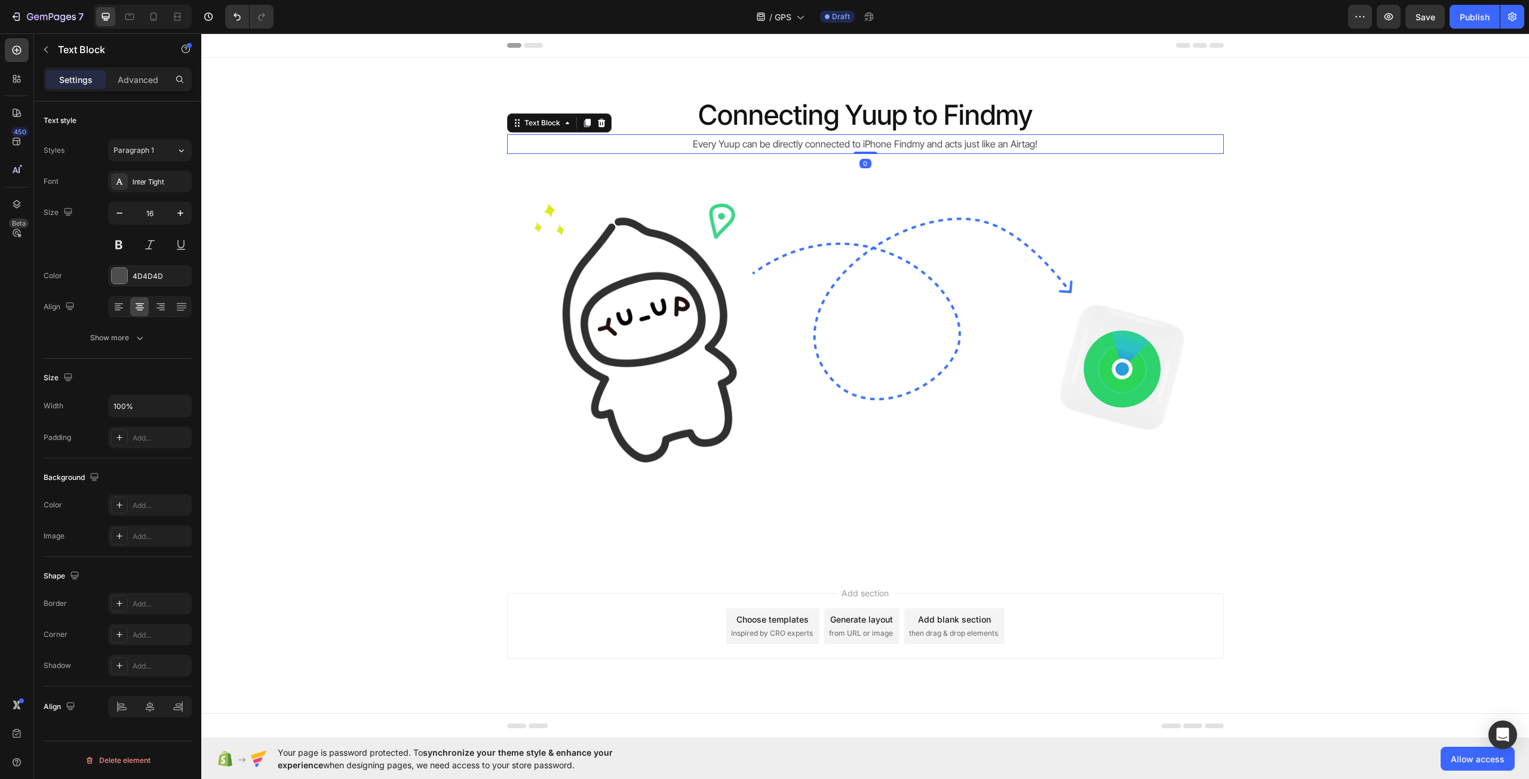
click at [139, 68] on div "Settings Advanced" at bounding box center [118, 79] width 148 height 24
click at [147, 78] on p "Advanced" at bounding box center [138, 79] width 41 height 13
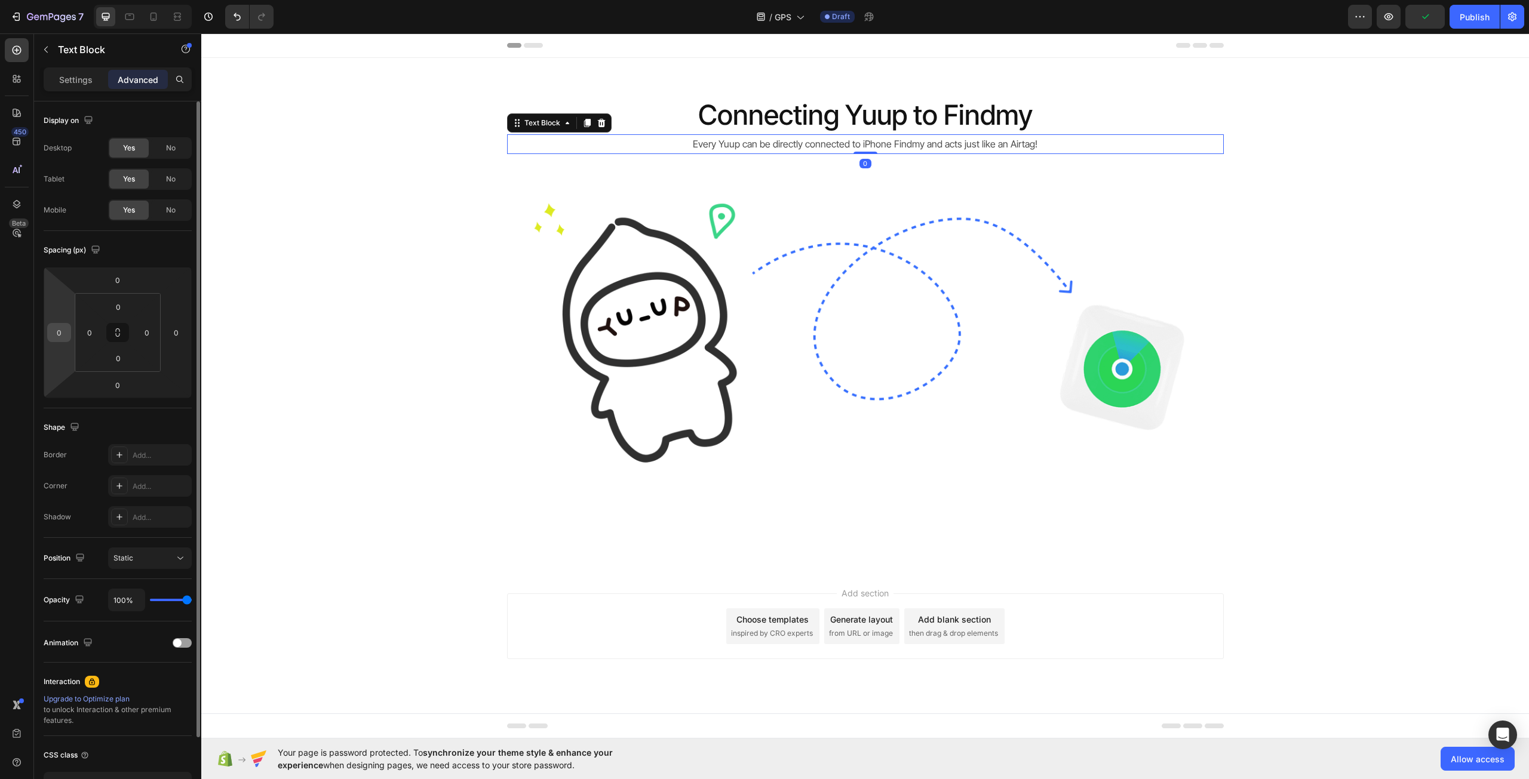
click at [69, 326] on div "0" at bounding box center [59, 332] width 24 height 19
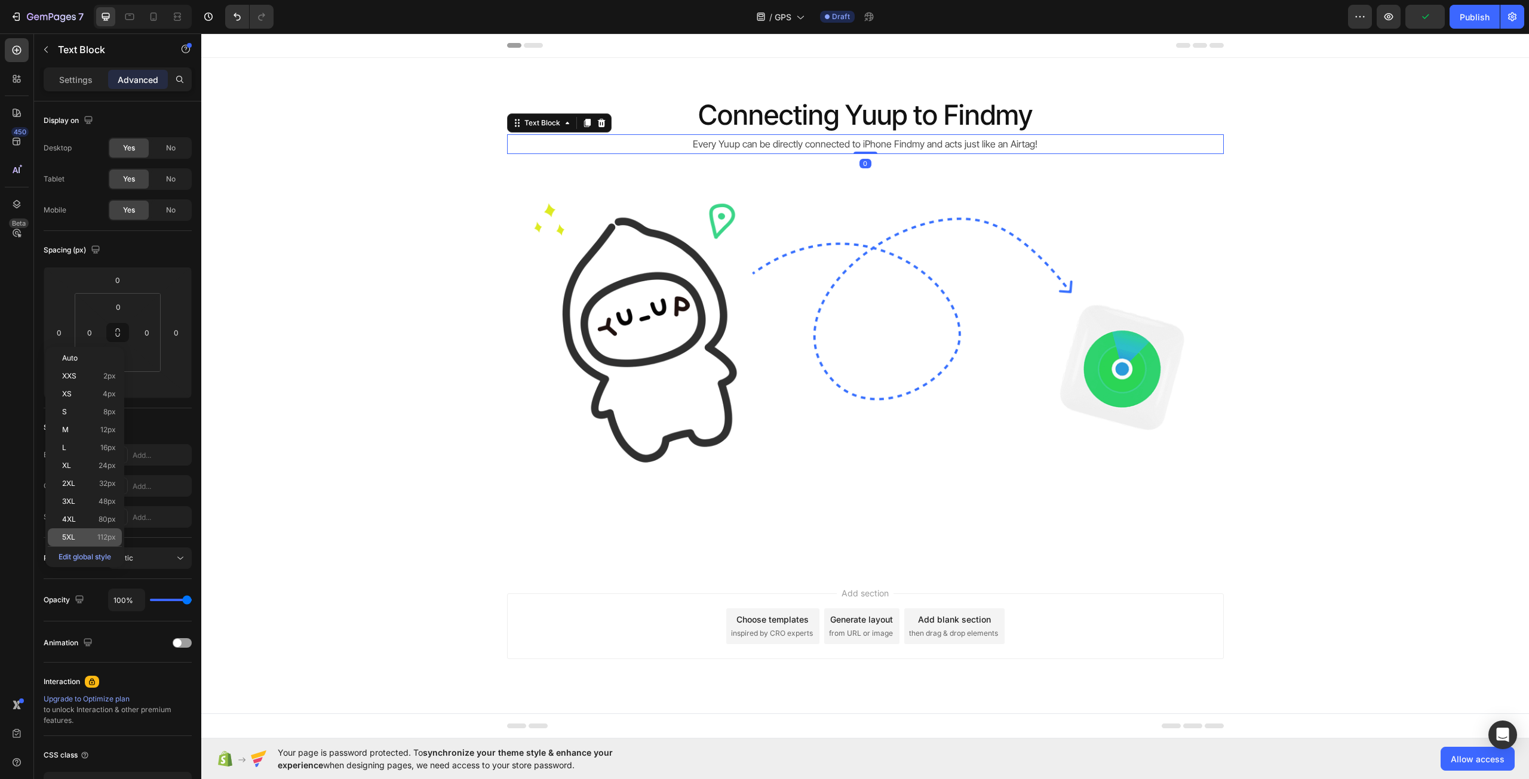
click at [106, 533] on span "112px" at bounding box center [106, 537] width 19 height 8
type input "112"
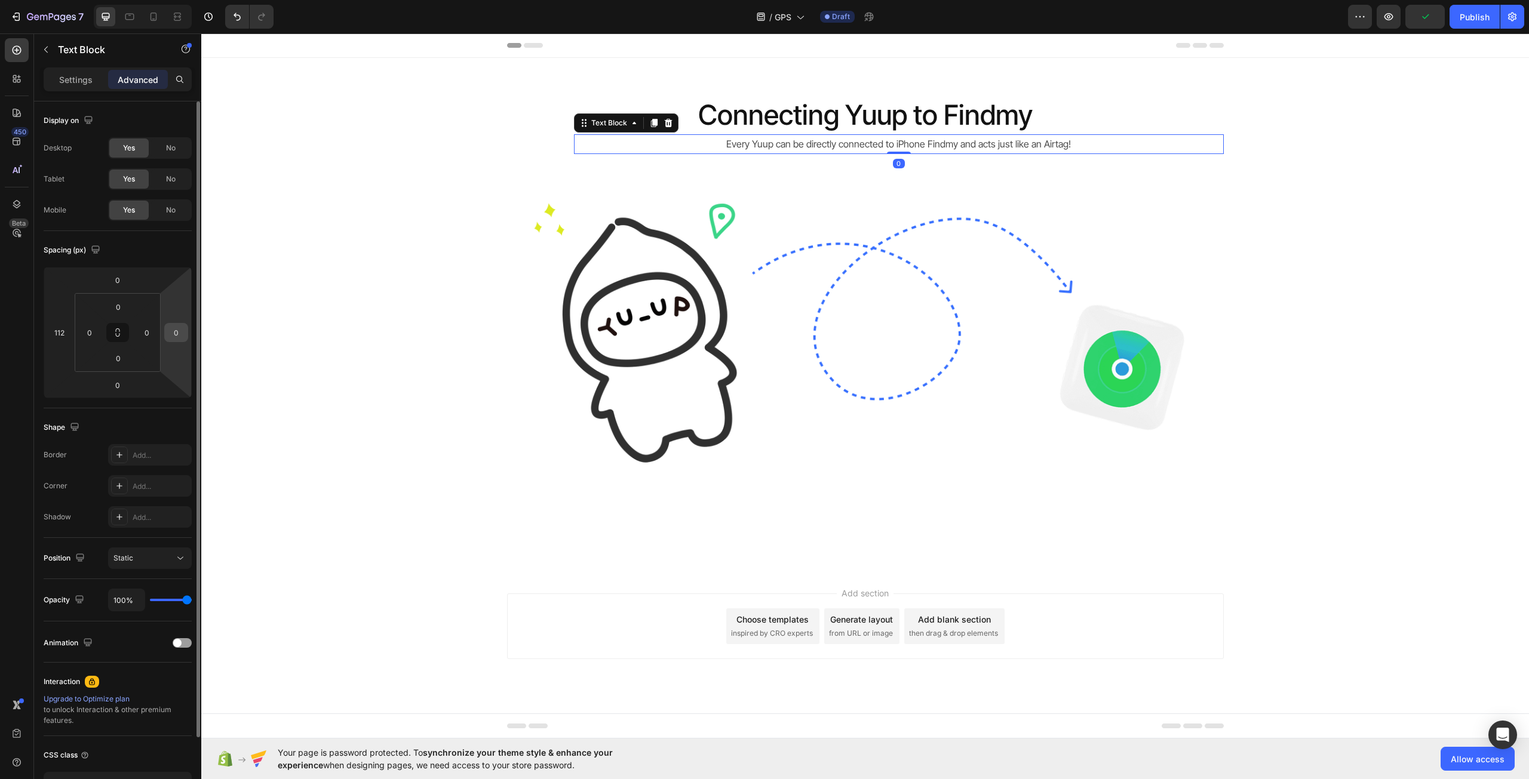
click at [182, 335] on input "0" at bounding box center [176, 333] width 18 height 18
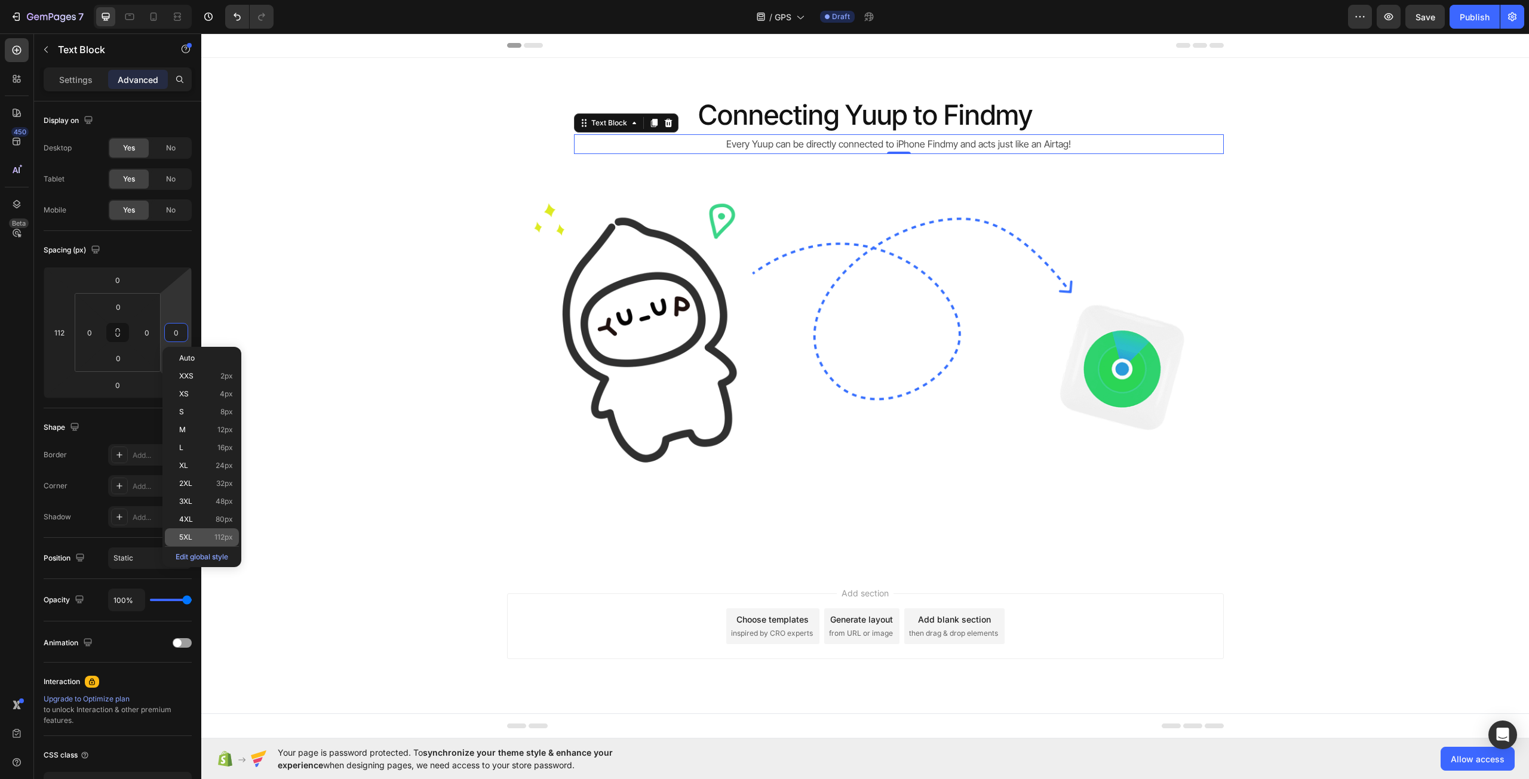
click at [193, 532] on div "5XL 112px" at bounding box center [202, 537] width 74 height 18
type input "112"
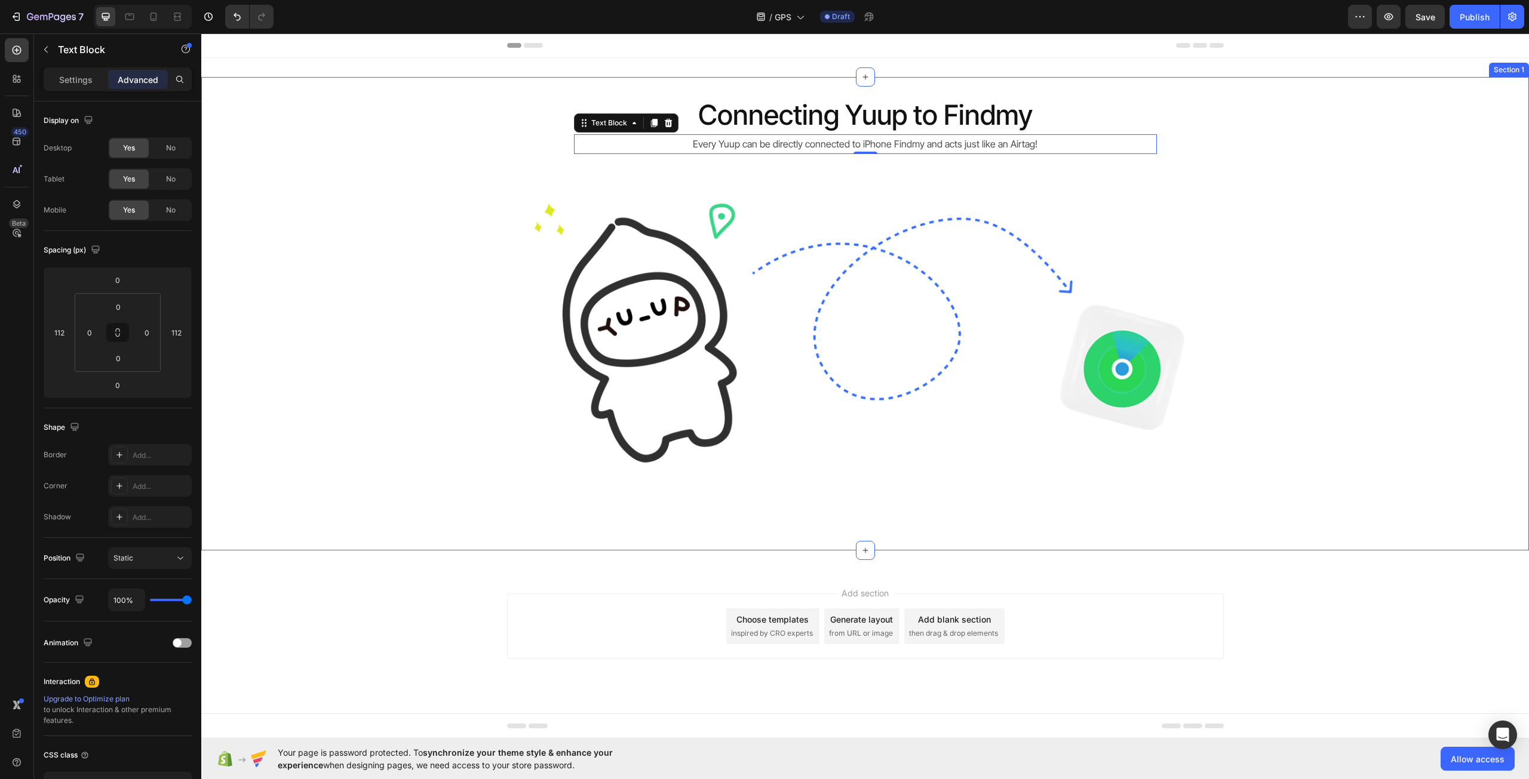
click at [314, 314] on div "Connecting Yuup to Findmy Heading Every Yuup can be directly connected to iPhon…" at bounding box center [864, 313] width 1327 height 435
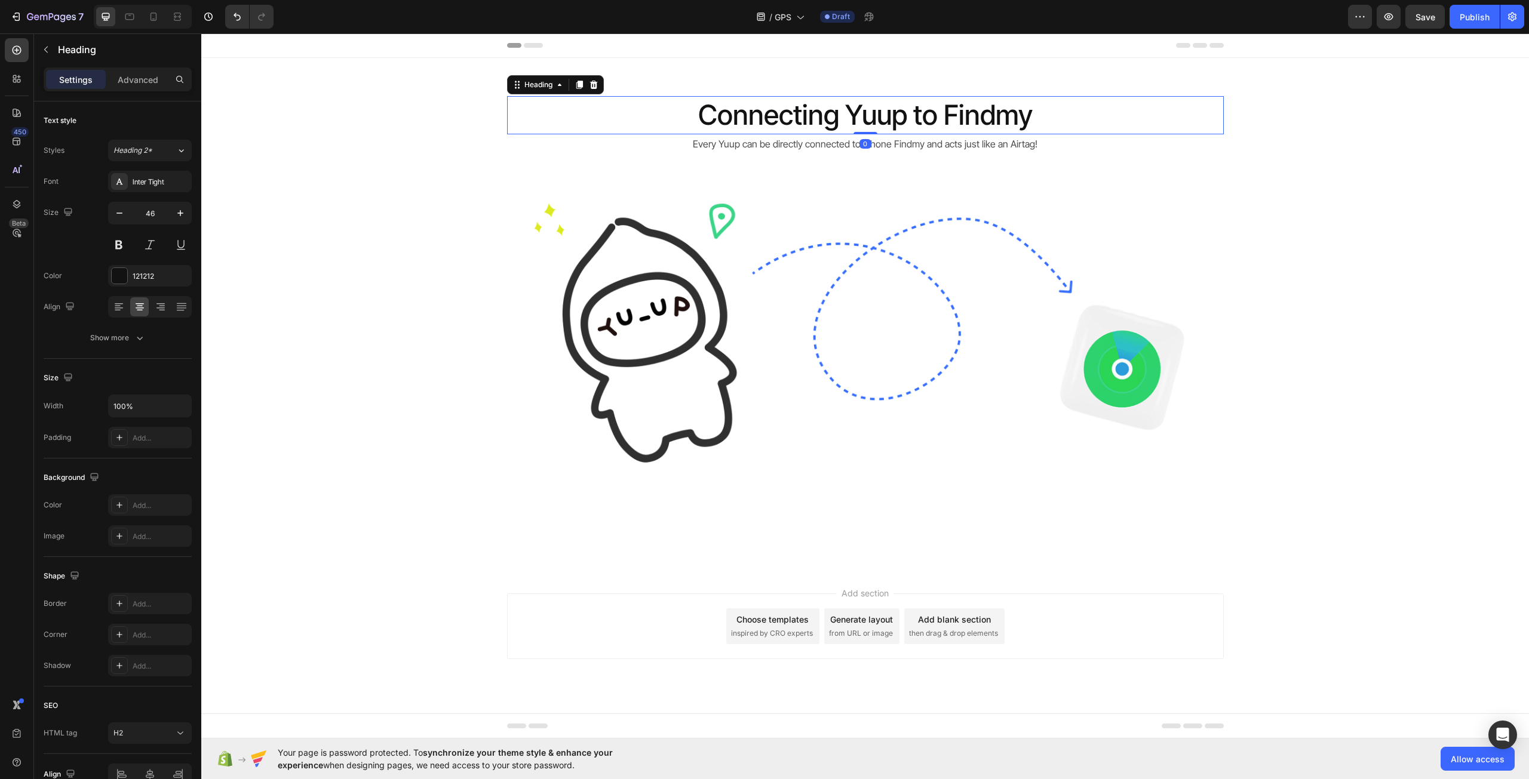
click at [958, 116] on p "Connecting Yuup to Findmy" at bounding box center [865, 115] width 714 height 36
click at [149, 74] on p "Advanced" at bounding box center [138, 79] width 41 height 13
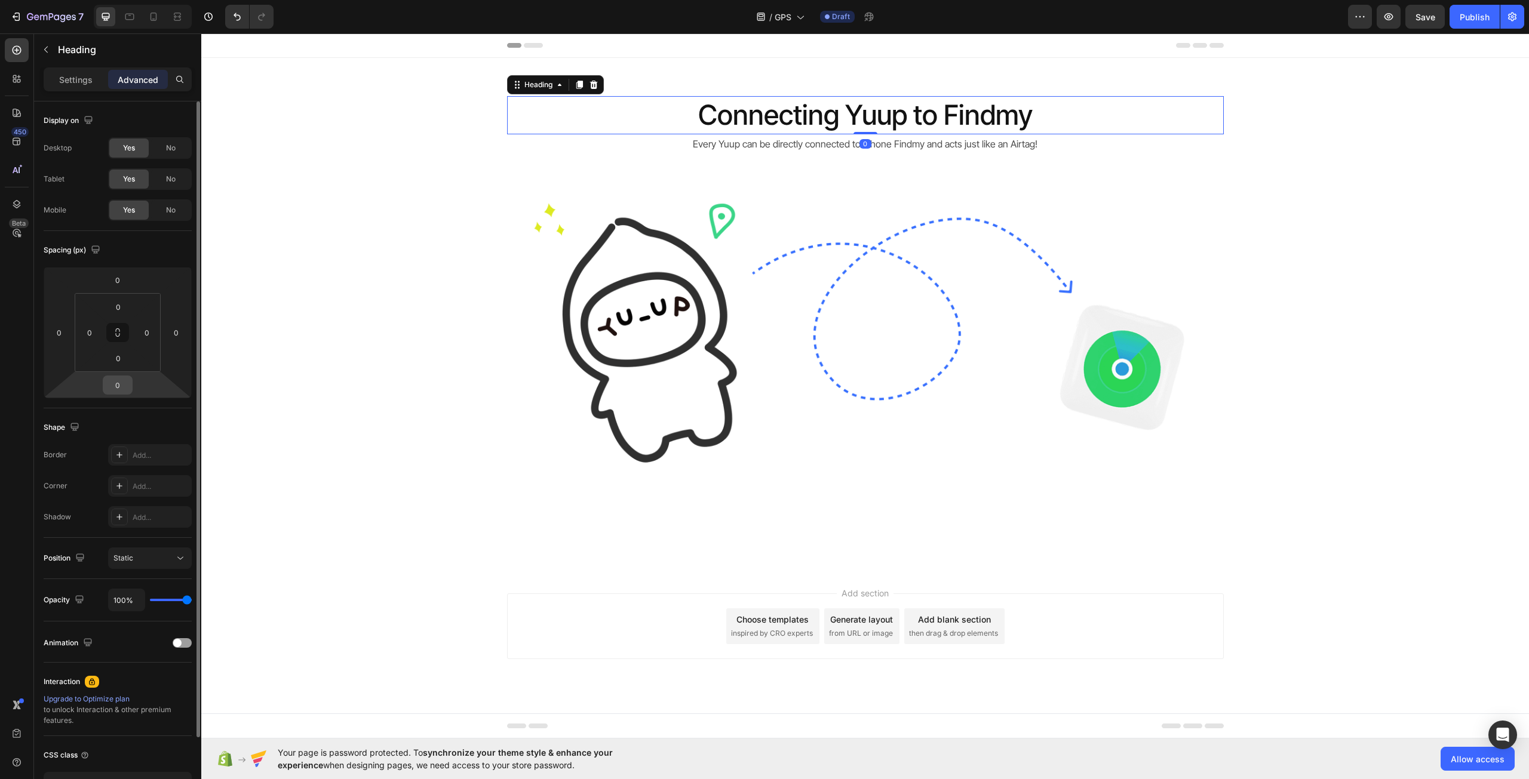
click at [117, 382] on input "0" at bounding box center [118, 385] width 24 height 18
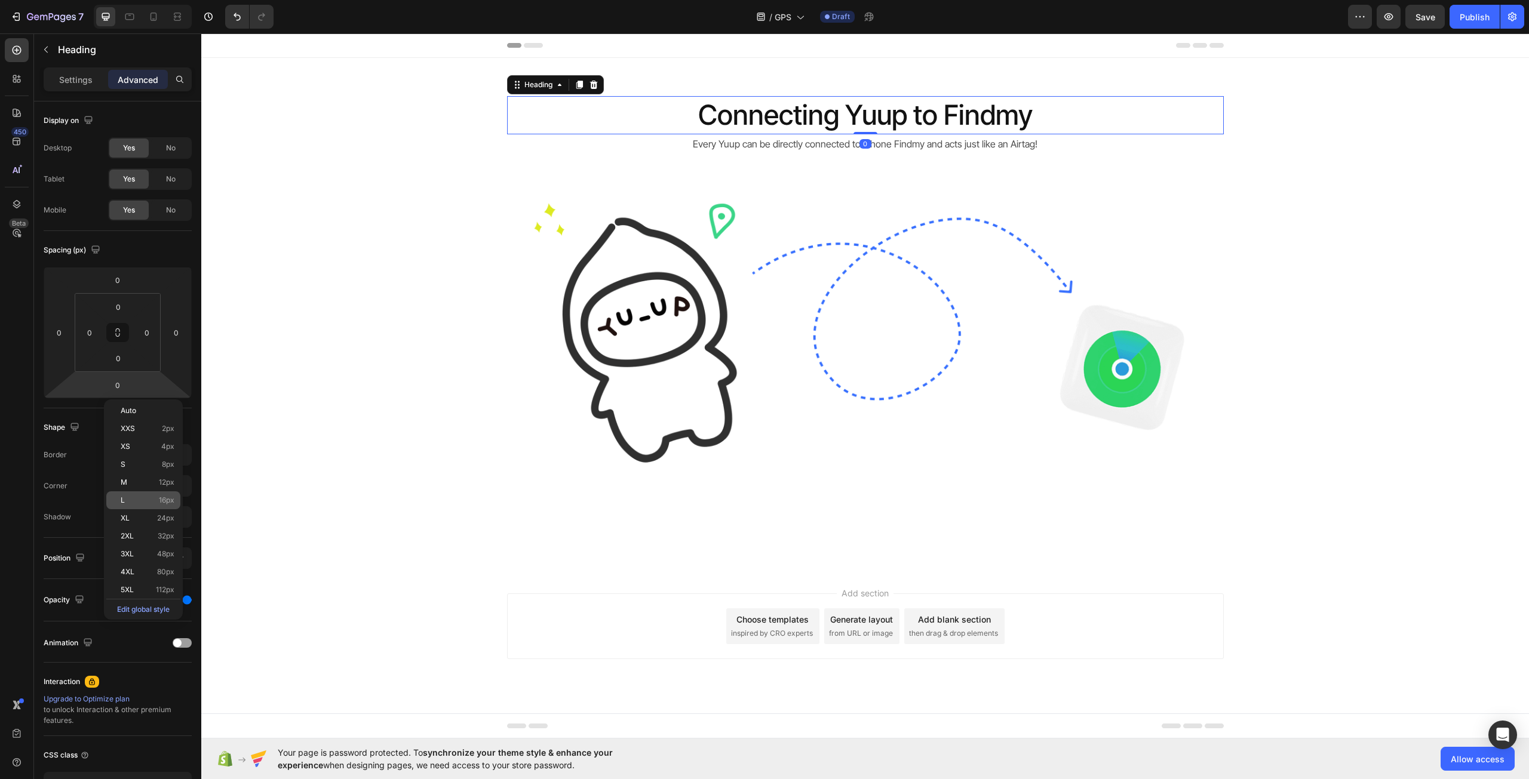
click at [162, 502] on span "16px" at bounding box center [167, 500] width 16 height 8
type input "16"
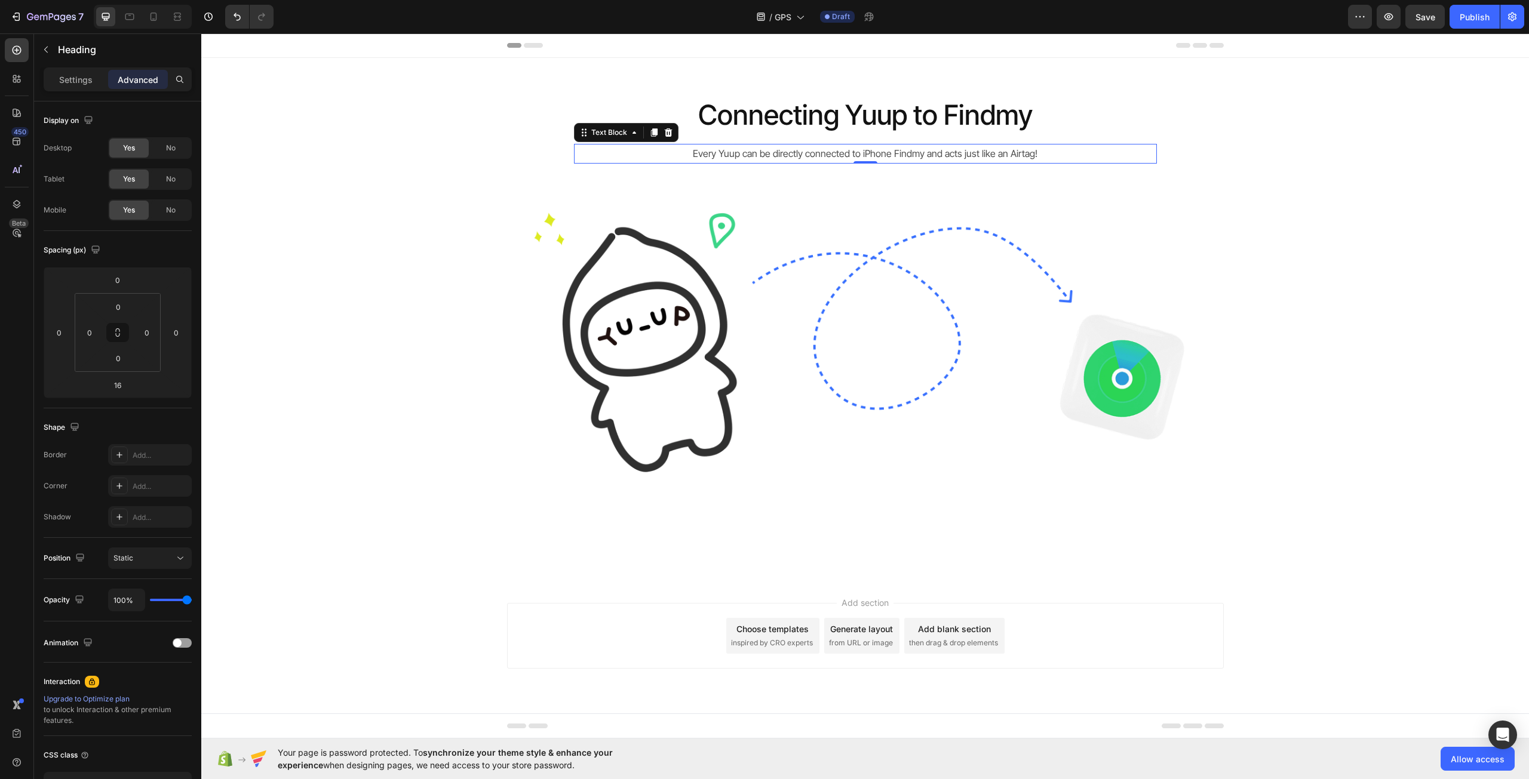
click at [835, 151] on p "Every Yuup can be directly connected to iPhone Findmy and acts just like an Air…" at bounding box center [865, 153] width 580 height 17
click at [1357, 327] on div "Connecting Yuup to Findmy Heading Every Yuup can be directly connected to iPhon…" at bounding box center [864, 318] width 1327 height 445
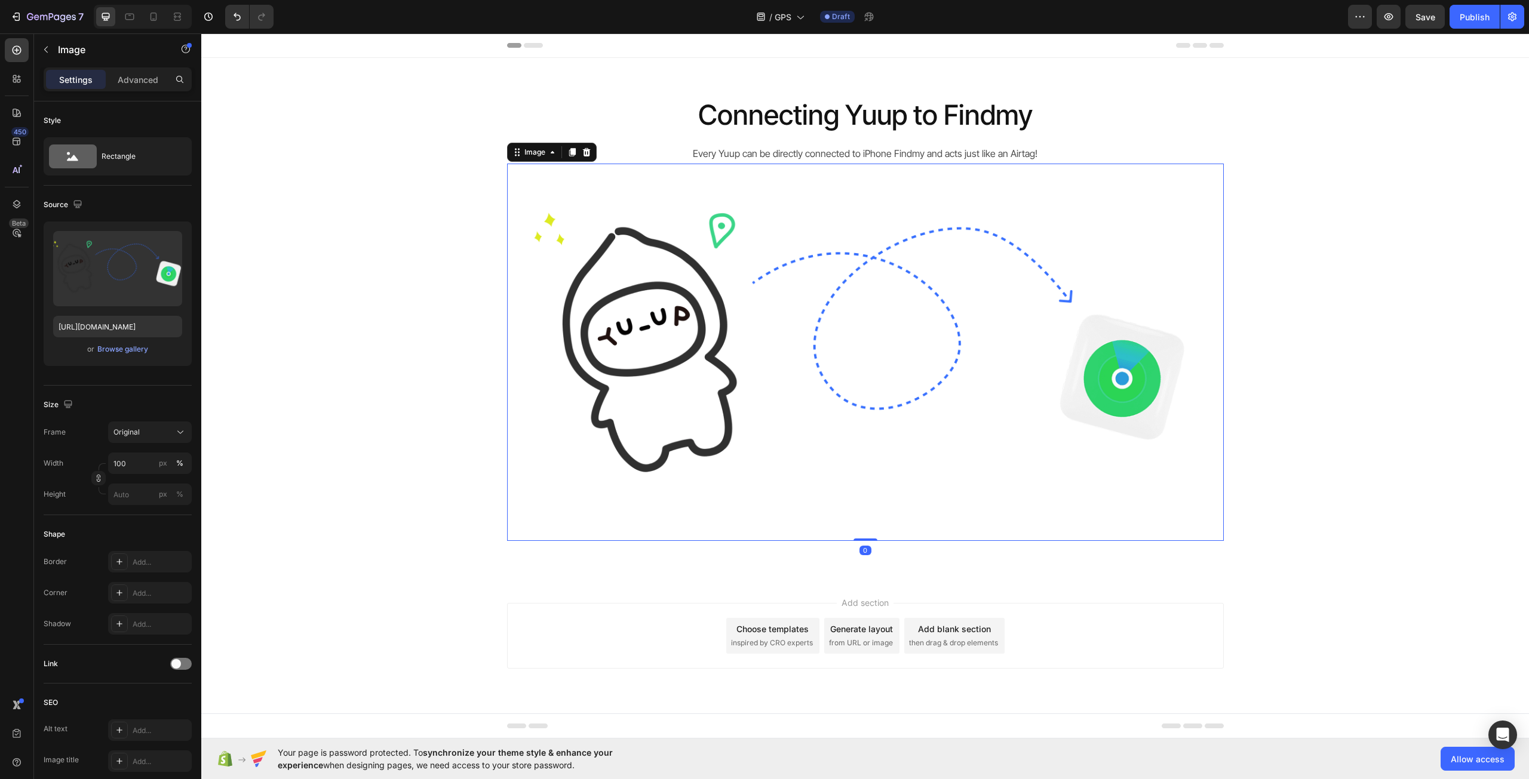
click at [1006, 331] on img at bounding box center [865, 352] width 717 height 377
click at [162, 14] on div at bounding box center [153, 16] width 19 height 19
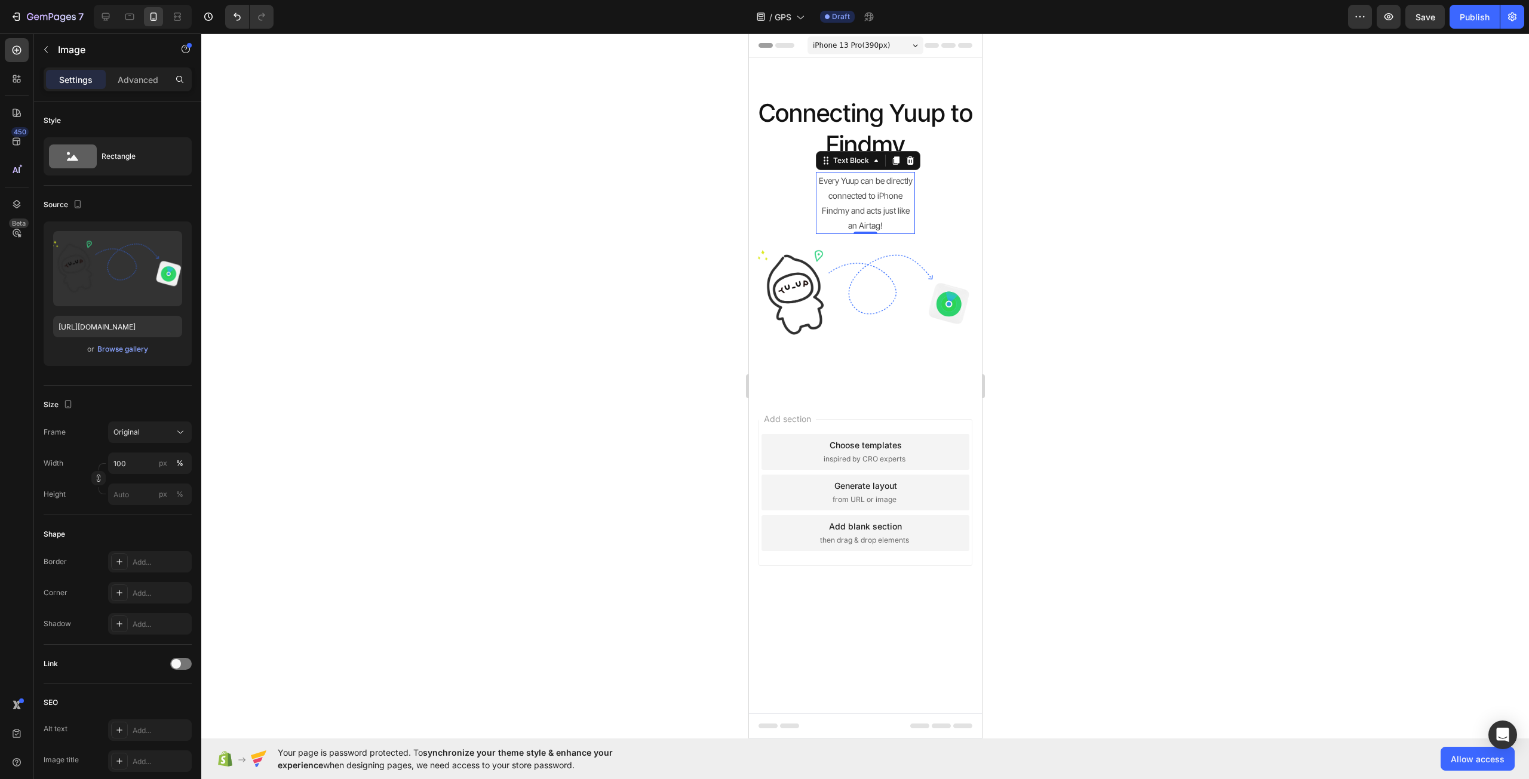
click at [893, 203] on p "Every Yuup can be directly connected to iPhone Findmy and acts just like an Air…" at bounding box center [864, 203] width 97 height 60
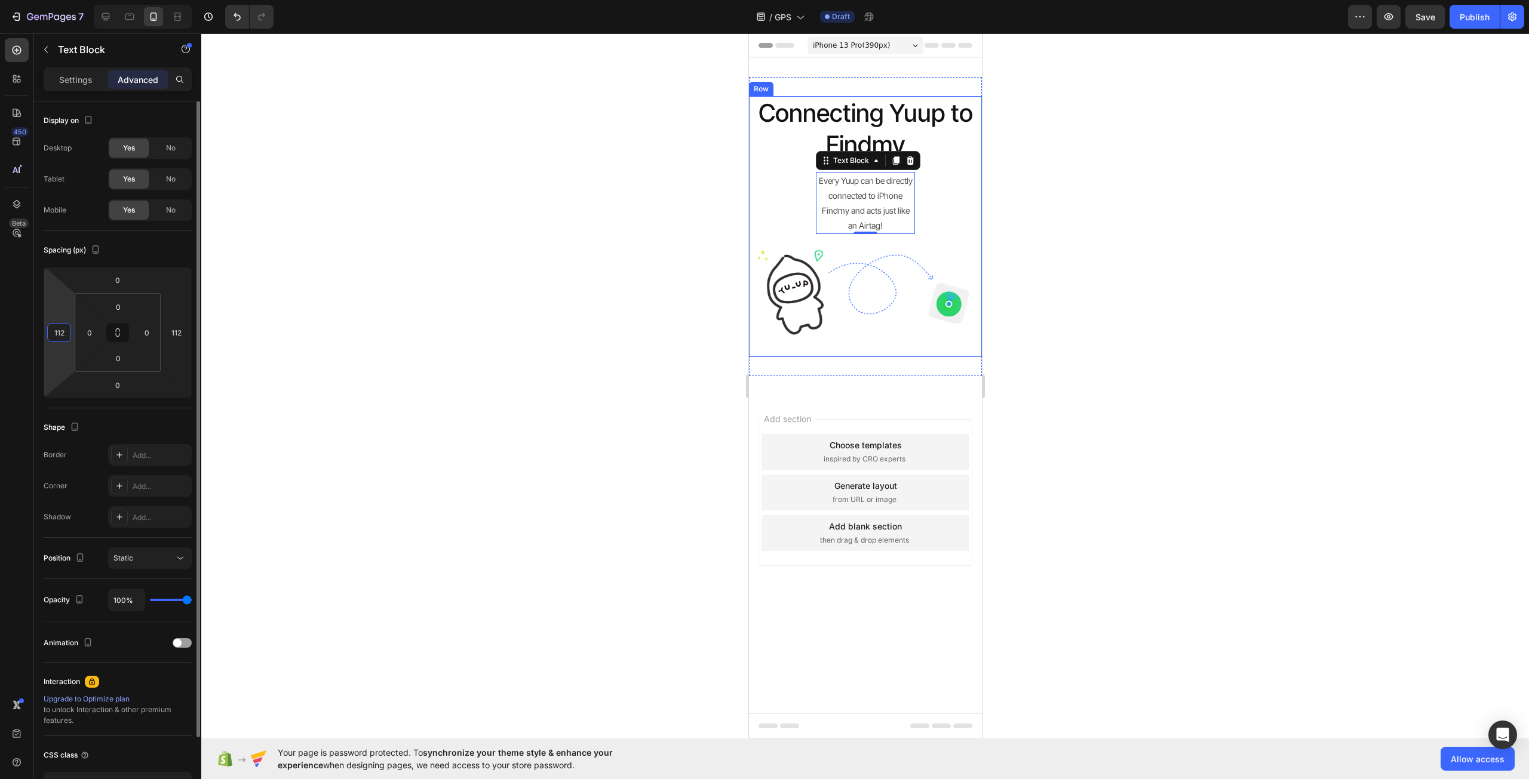
click at [60, 330] on input "112" at bounding box center [59, 333] width 18 height 18
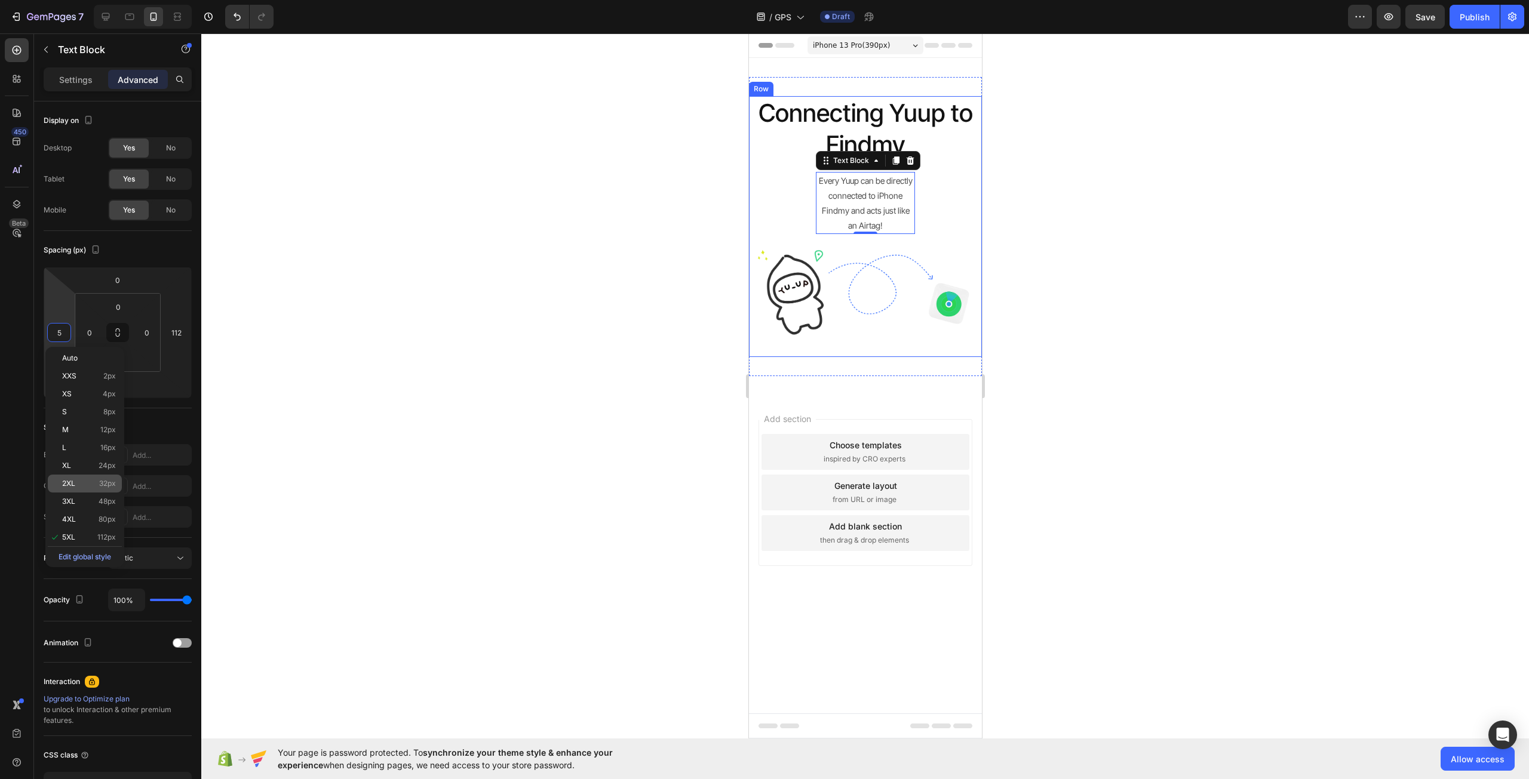
click at [93, 480] on p "2XL 32px" at bounding box center [89, 484] width 54 height 8
type input "32"
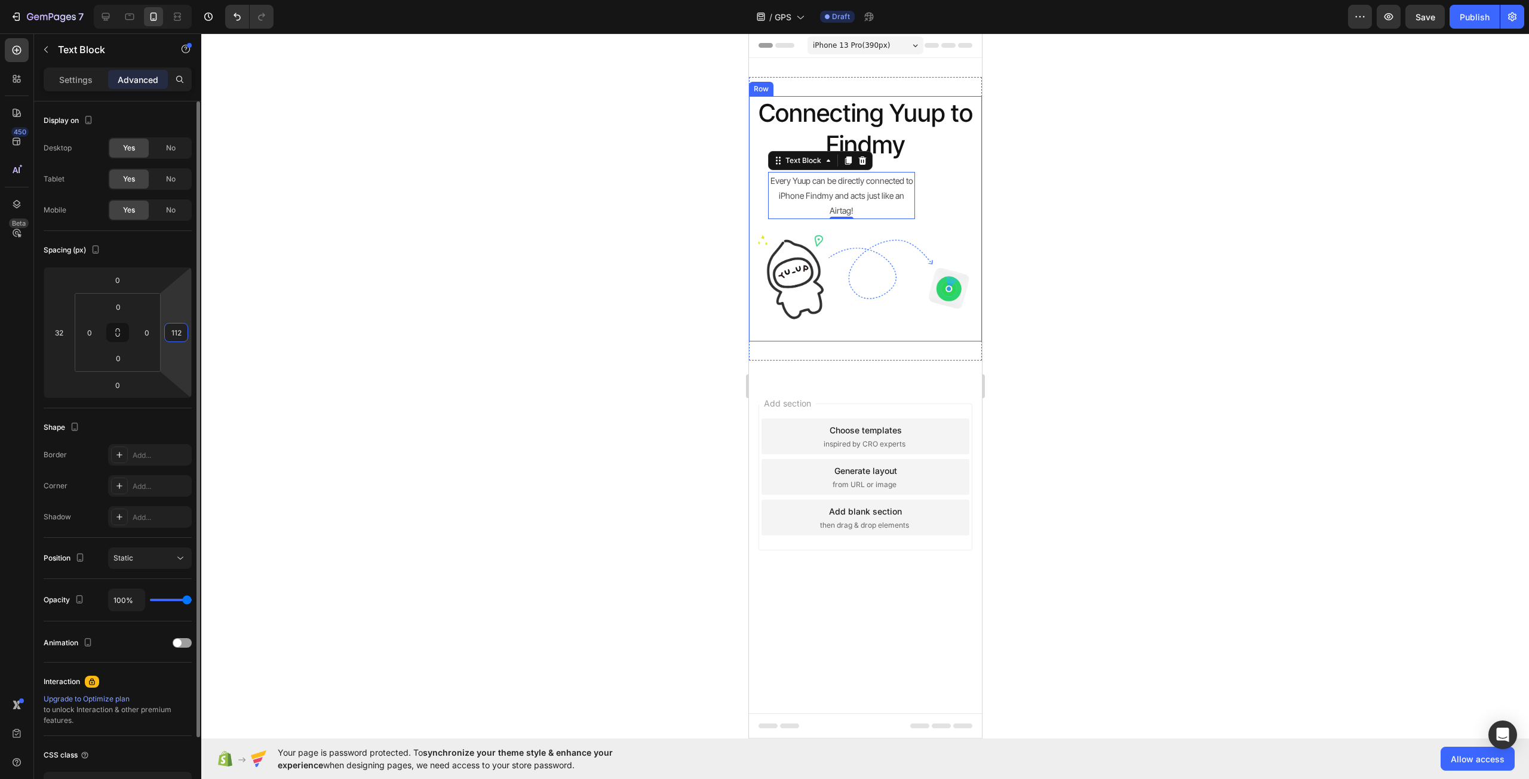
click at [181, 338] on input "112" at bounding box center [176, 333] width 18 height 18
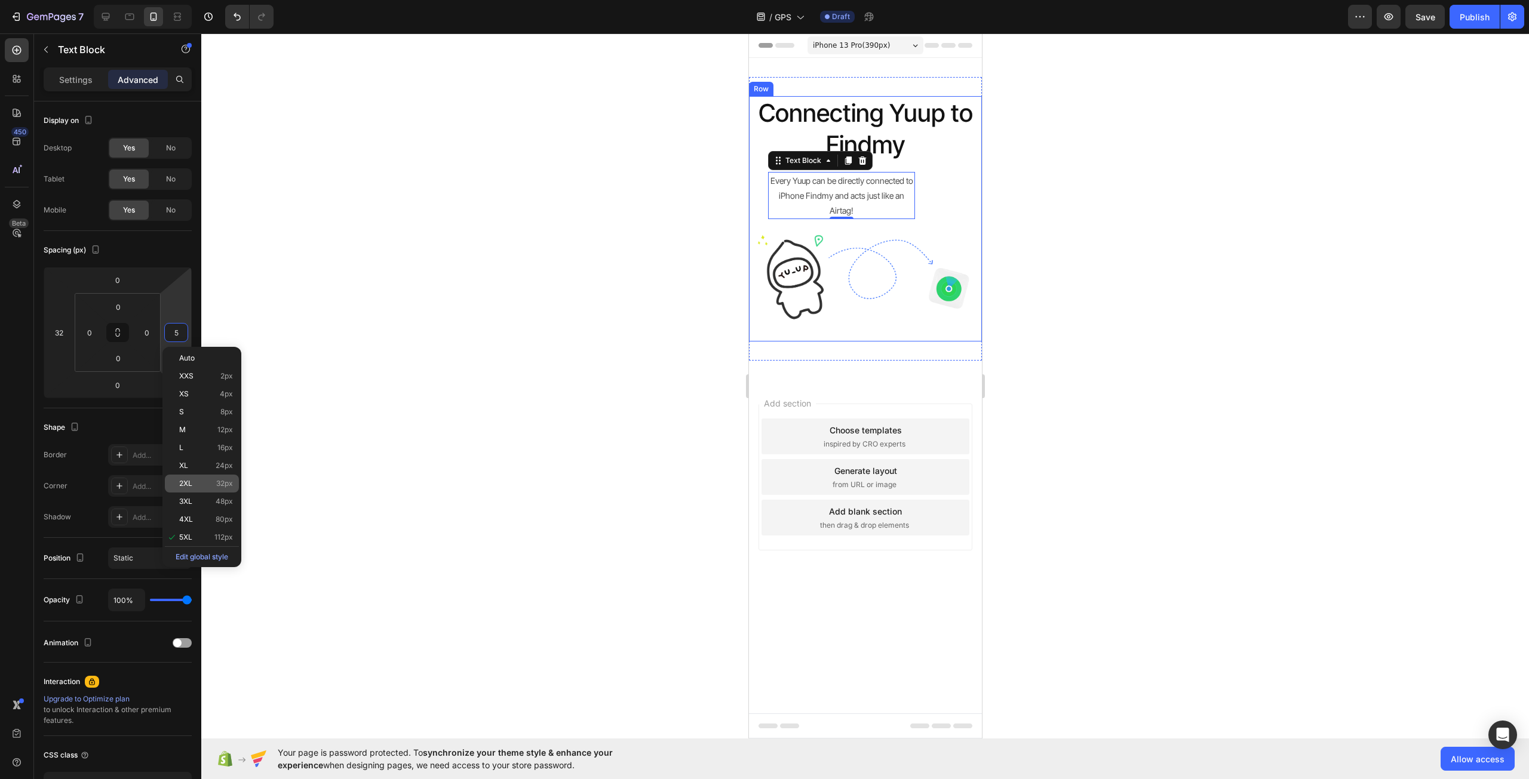
click at [209, 484] on p "2XL 32px" at bounding box center [206, 484] width 54 height 8
type input "32"
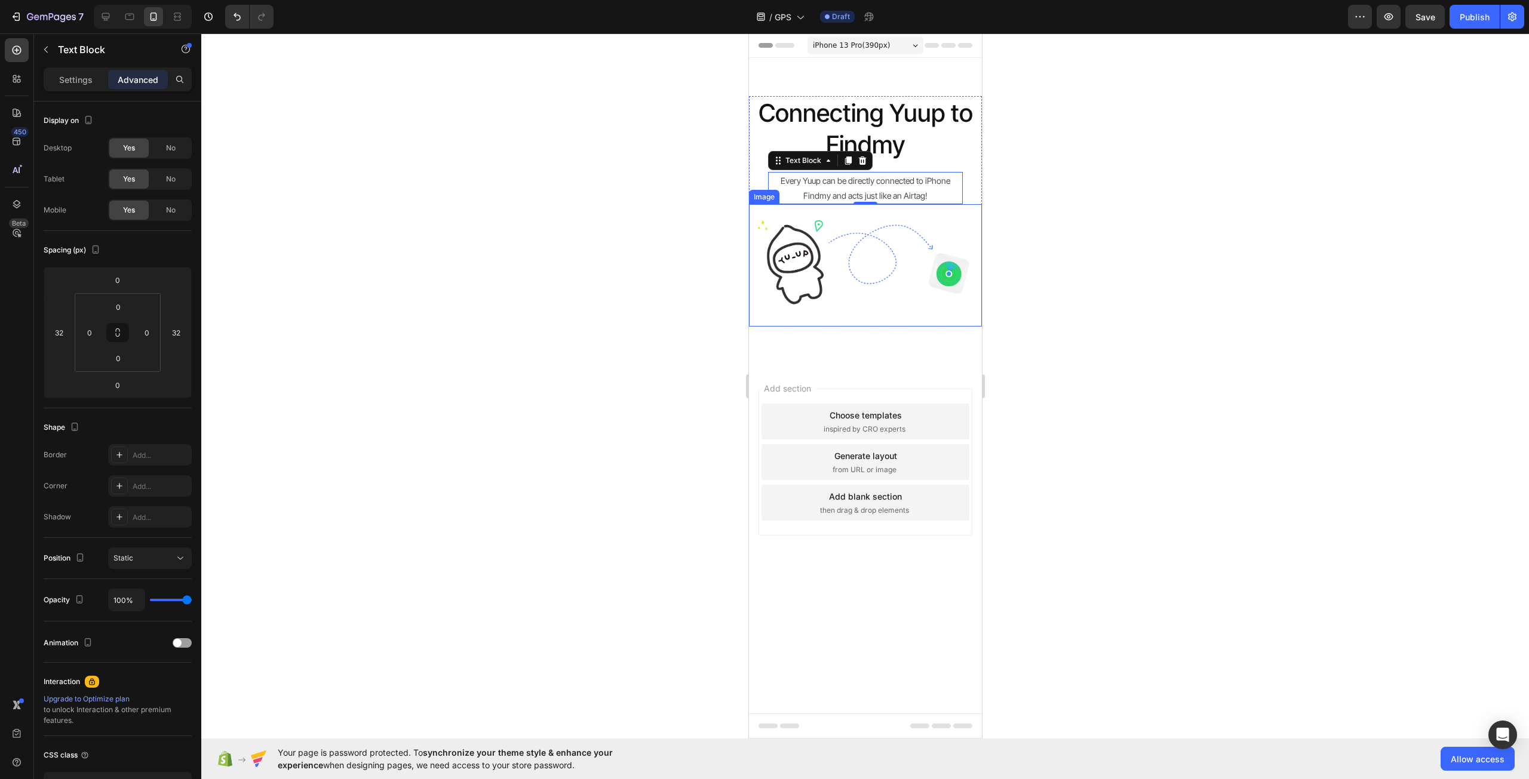
click at [1131, 231] on div at bounding box center [864, 406] width 1327 height 746
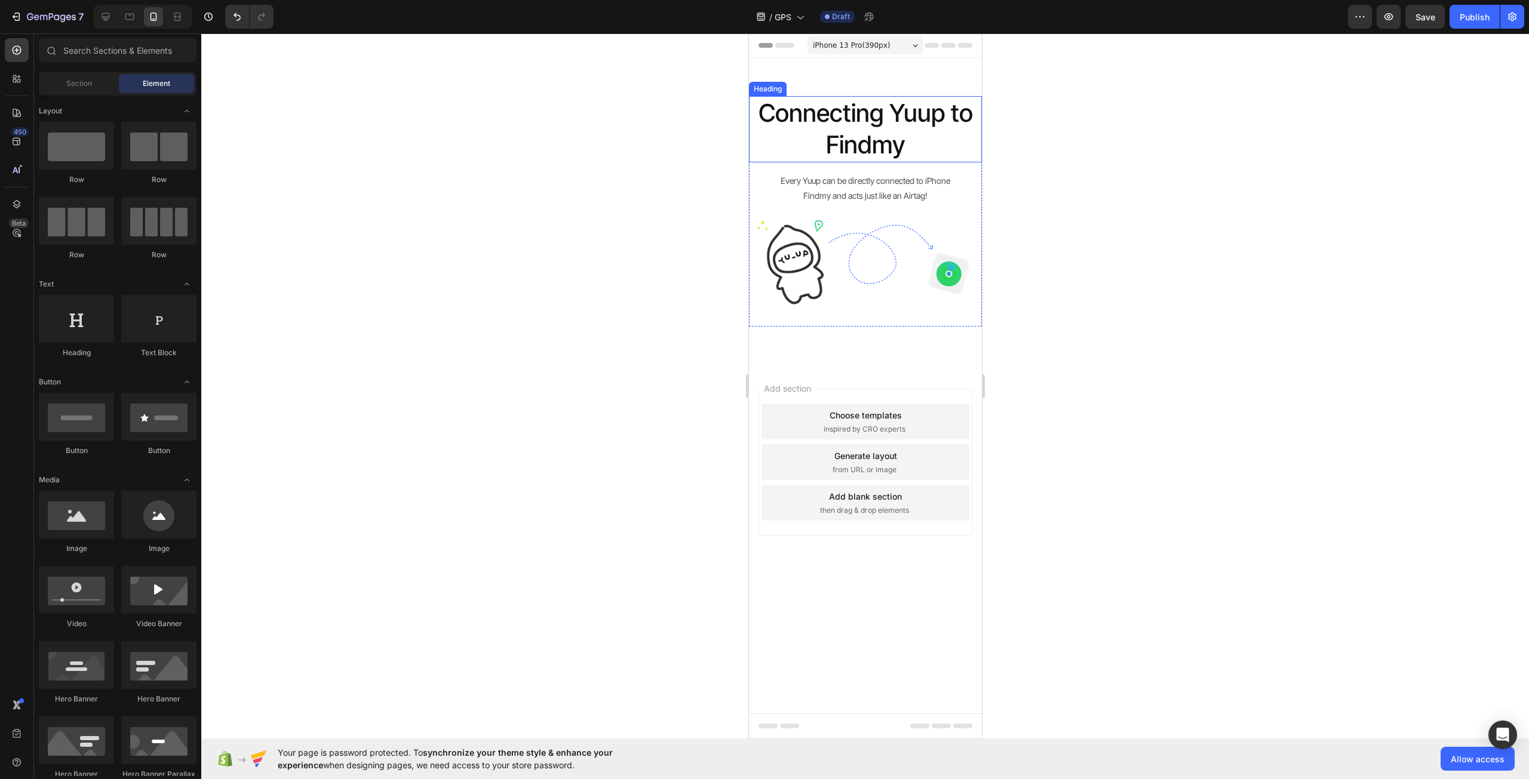
click at [925, 150] on p "Connecting Yuup to Findmy" at bounding box center [864, 129] width 231 height 64
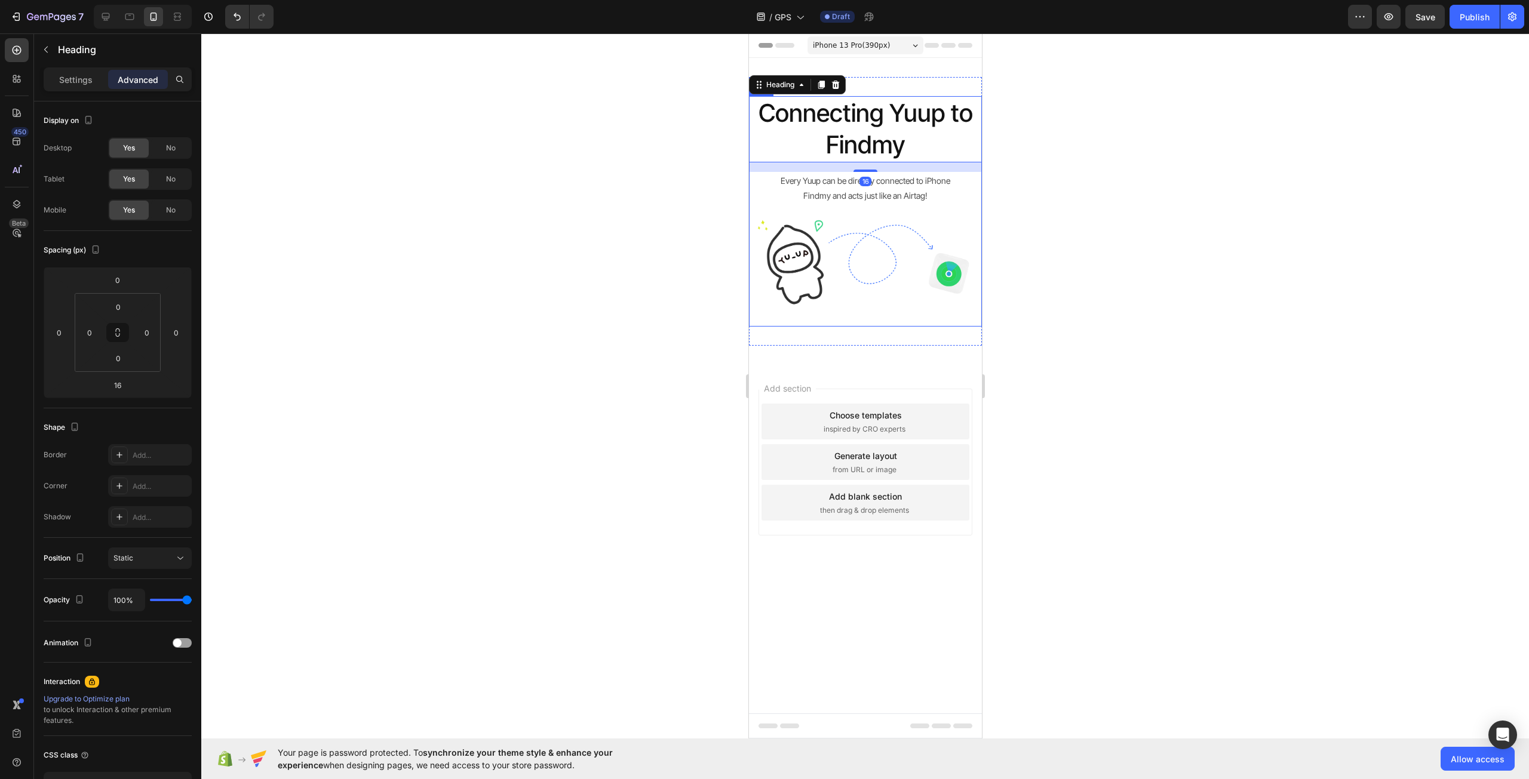
click at [967, 177] on div "Connecting Yuup to Findmy Heading 16 Every Yuup can be directly connected to iP…" at bounding box center [864, 211] width 233 height 231
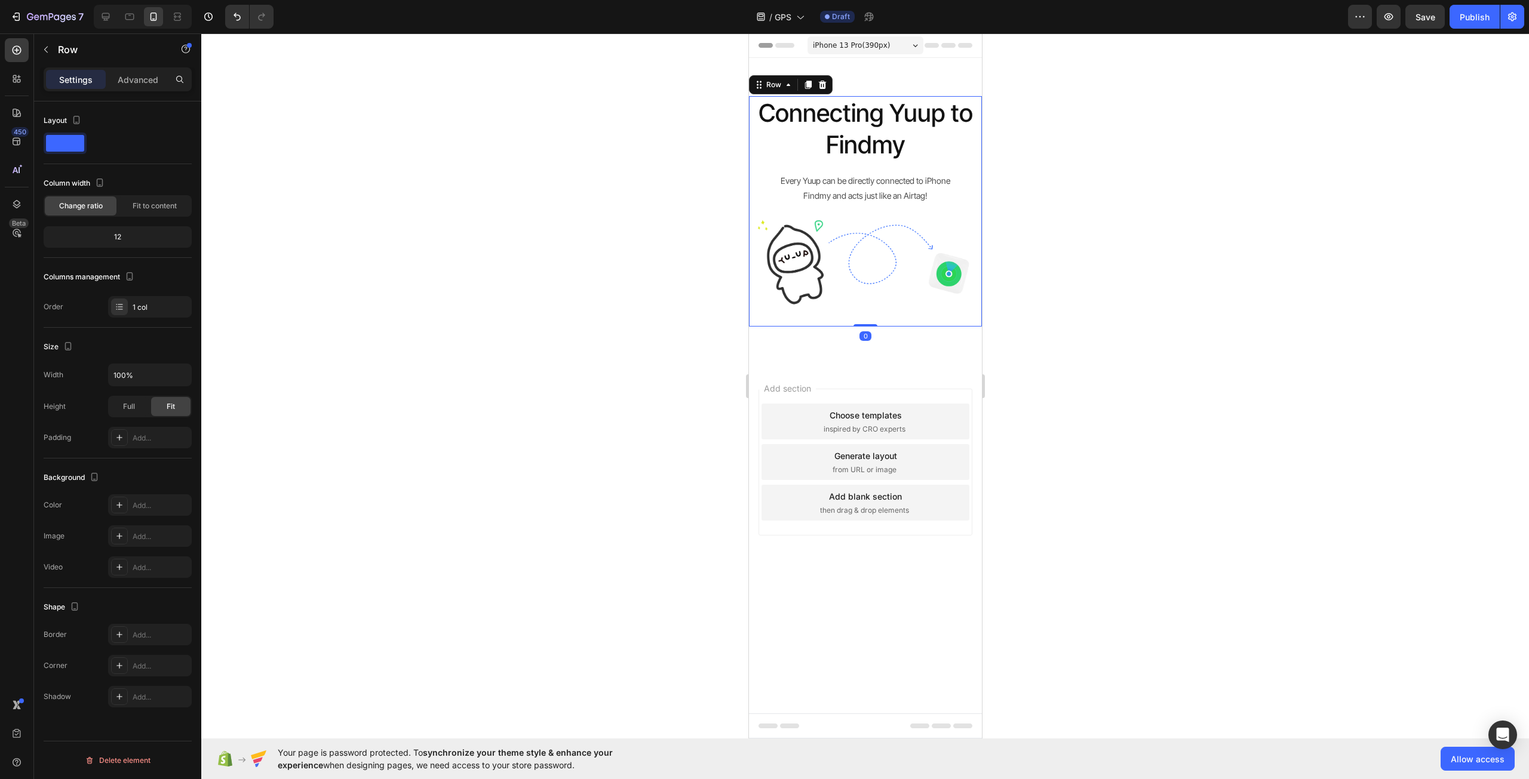
click at [145, 69] on div "Settings Advanced" at bounding box center [118, 79] width 148 height 24
click at [145, 81] on p "Advanced" at bounding box center [138, 79] width 41 height 13
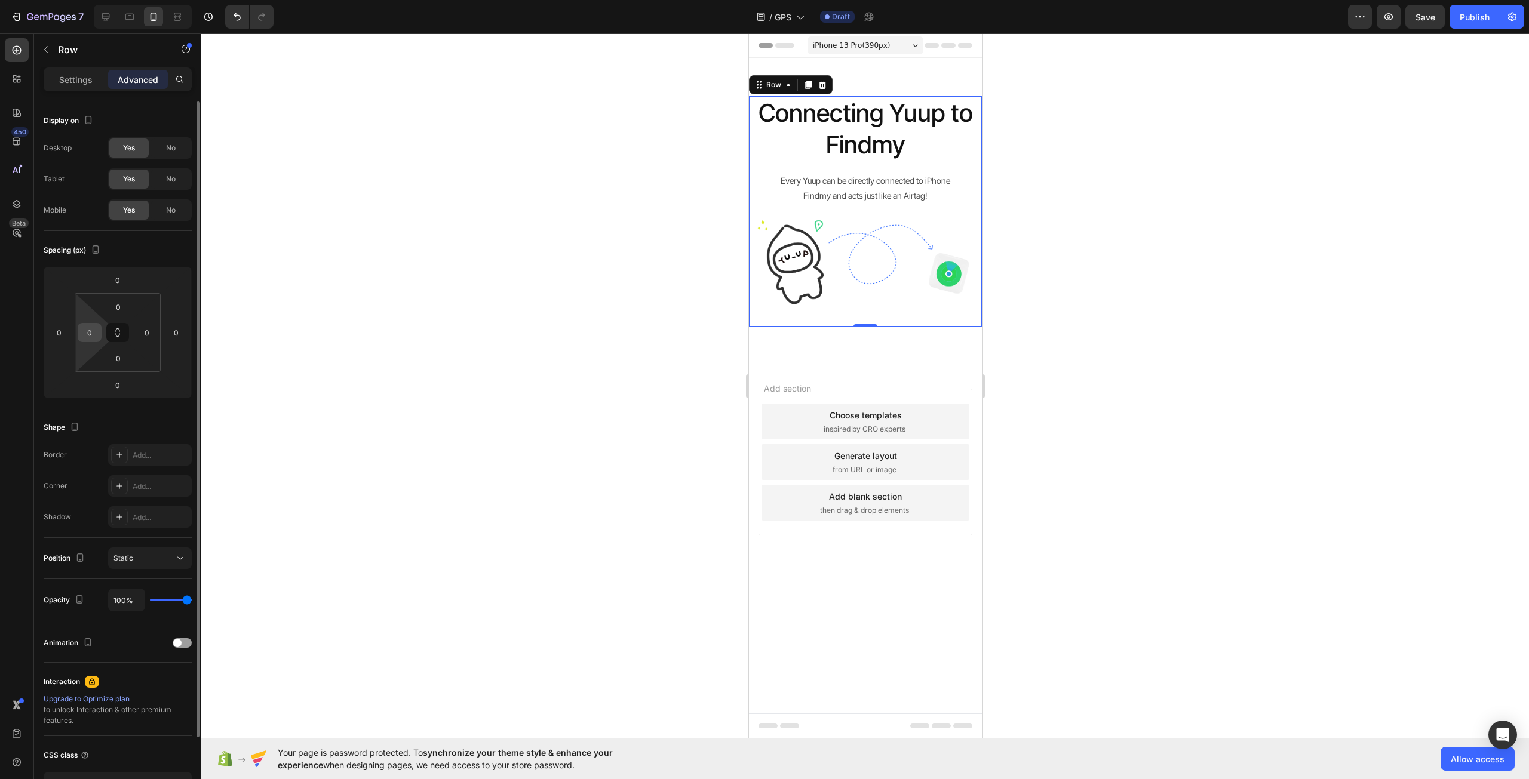
click at [85, 329] on input "0" at bounding box center [90, 333] width 18 height 18
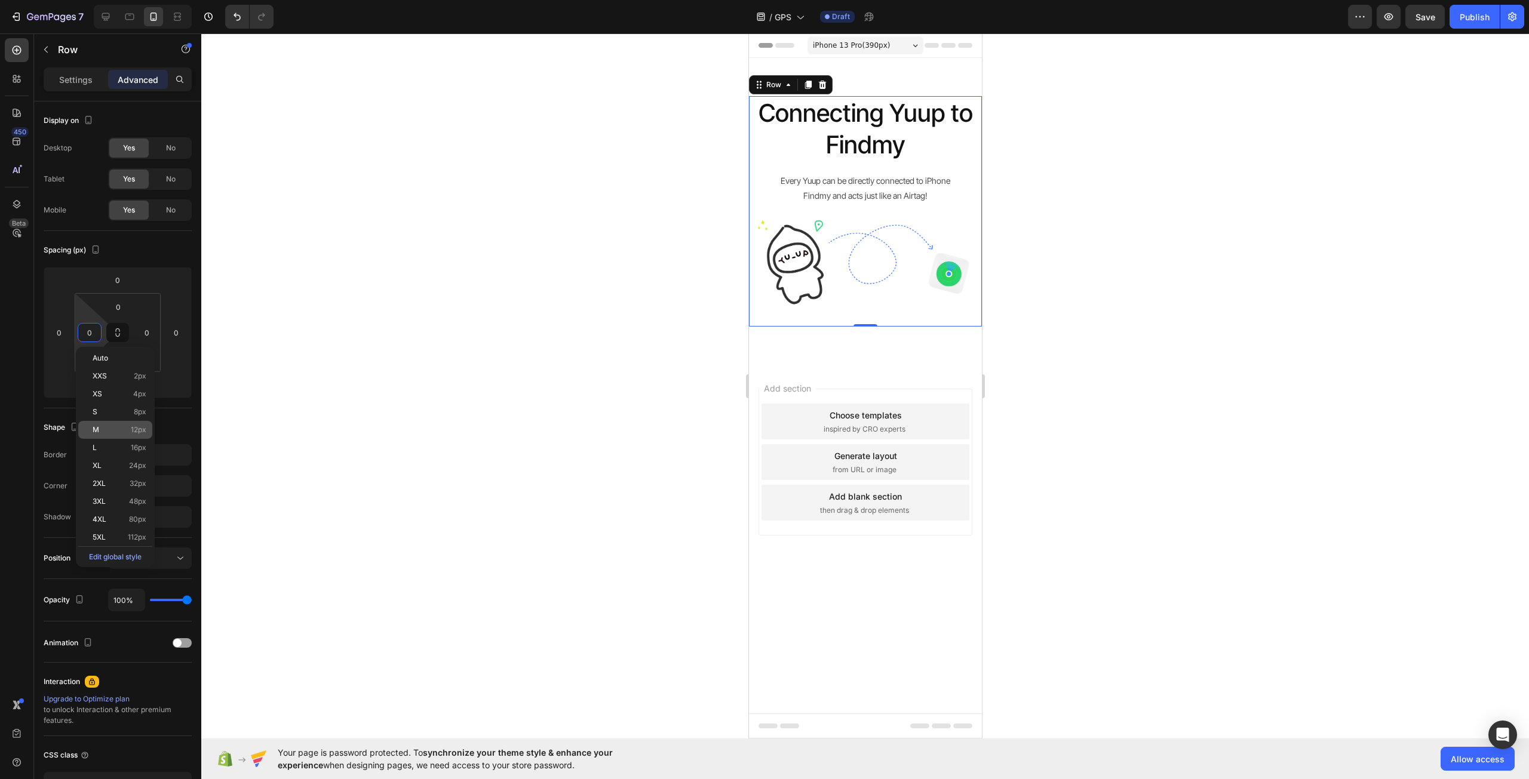
click at [122, 432] on p "M 12px" at bounding box center [120, 430] width 54 height 8
type input "12"
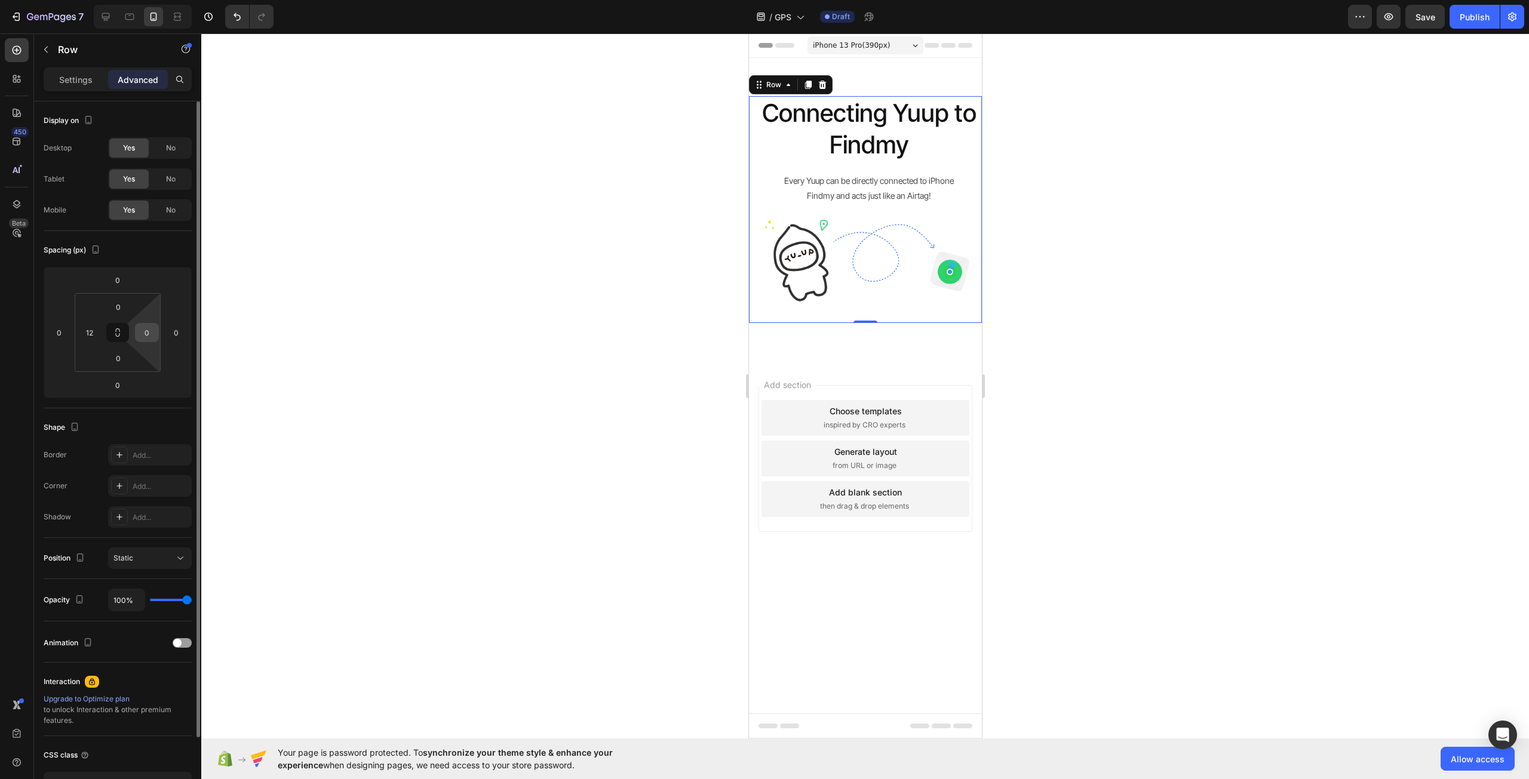
click at [155, 336] on input "0" at bounding box center [147, 333] width 18 height 18
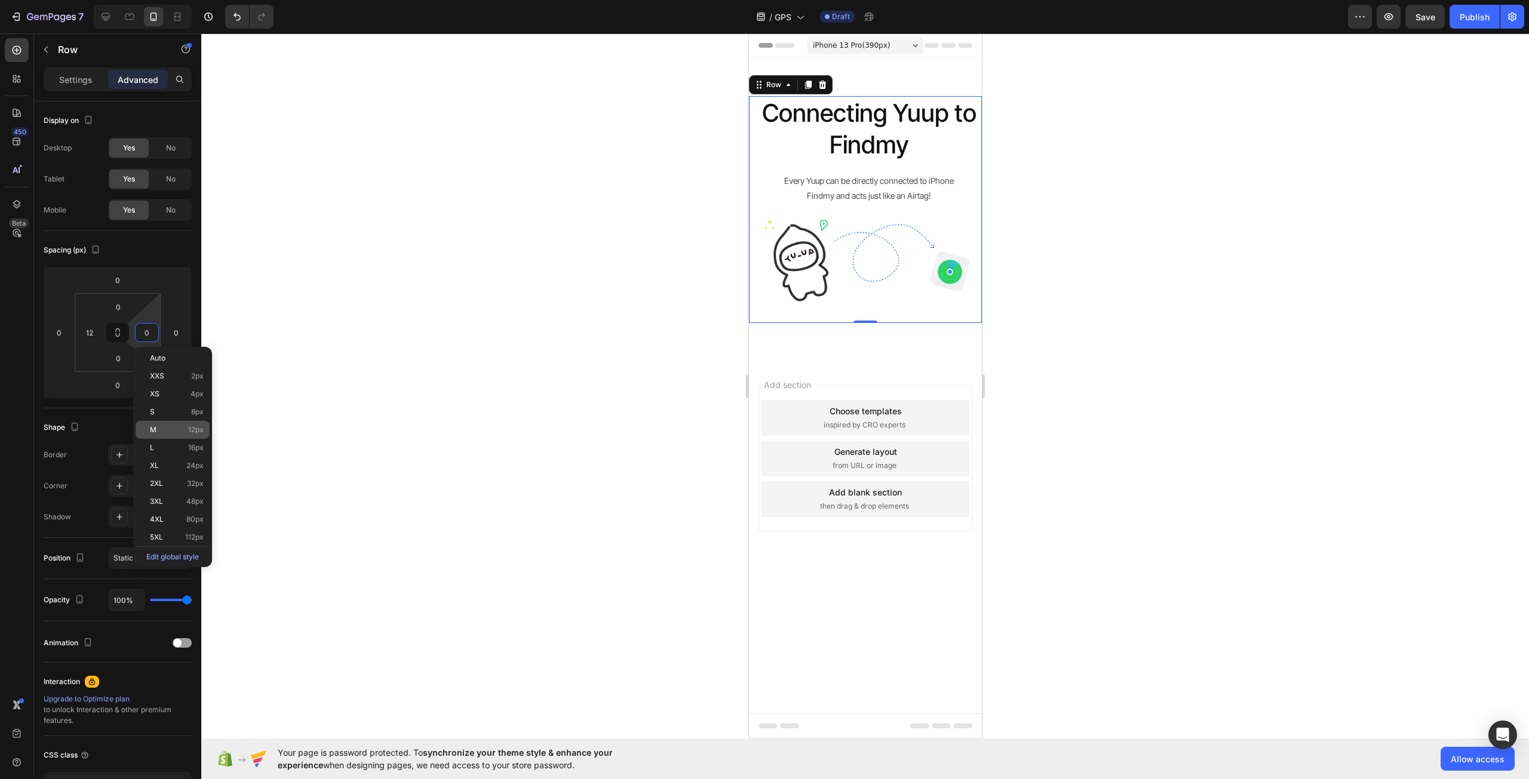
click at [175, 425] on div "M 12px" at bounding box center [173, 430] width 74 height 18
type input "12"
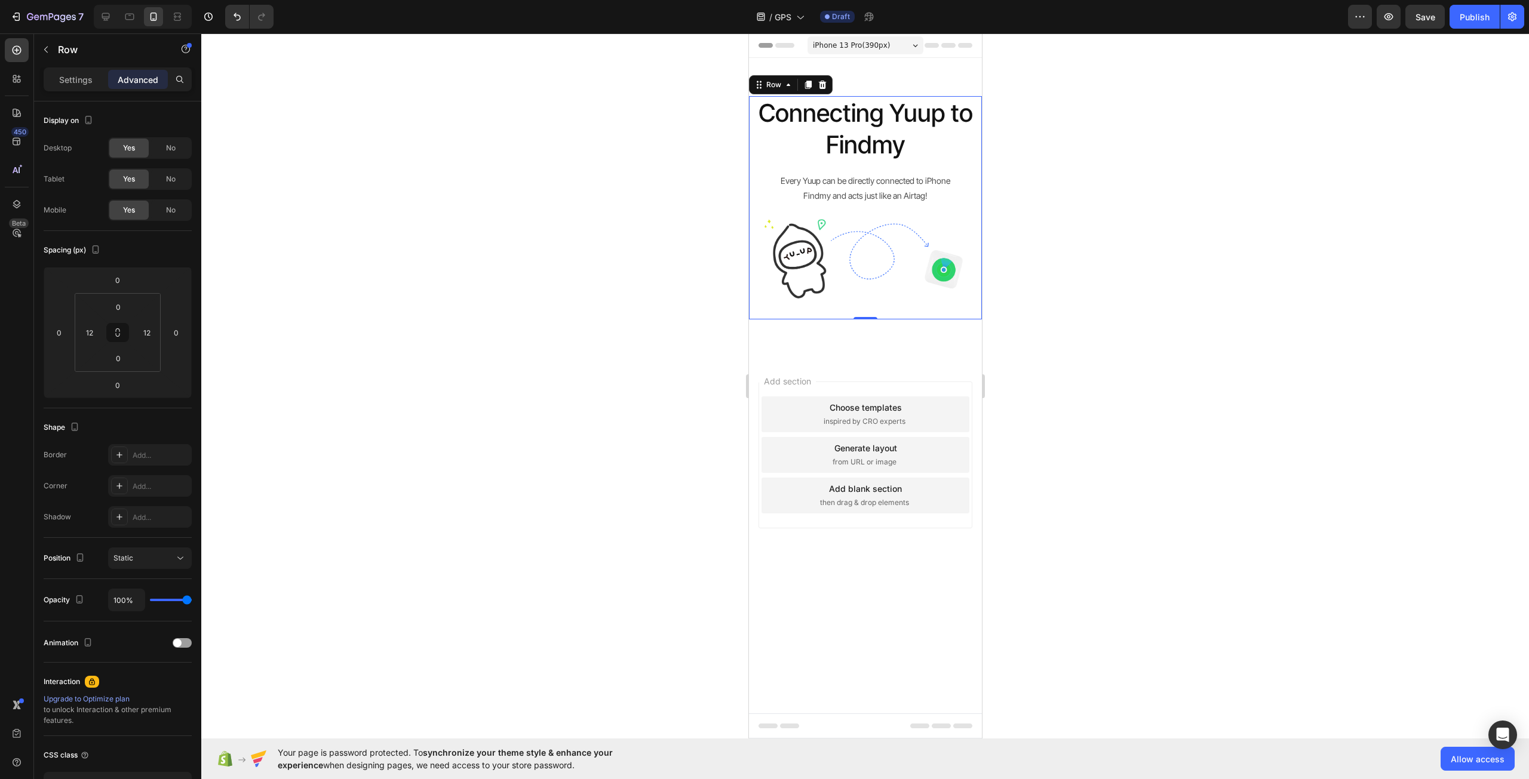
click at [451, 297] on div at bounding box center [864, 406] width 1327 height 746
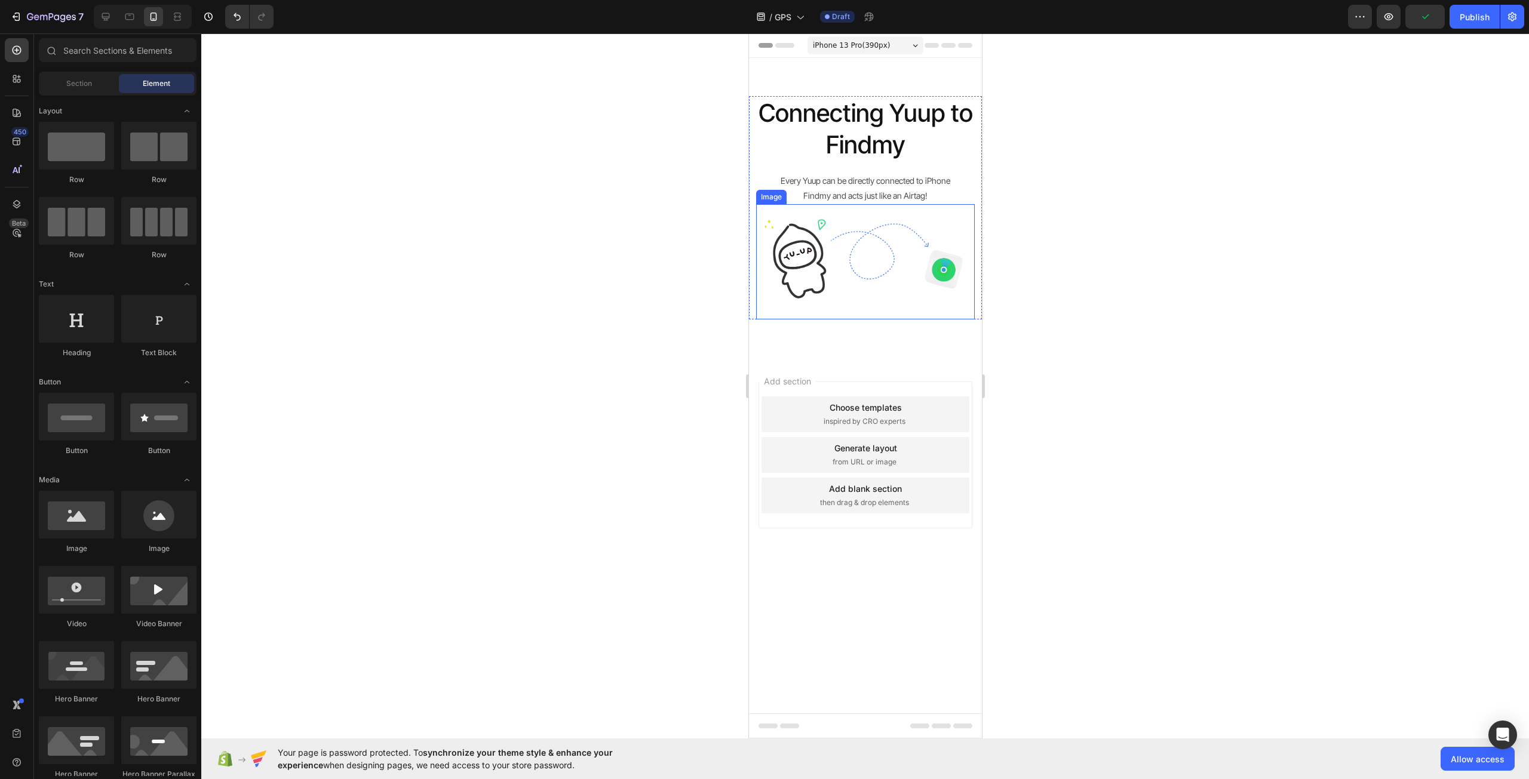
click at [926, 299] on img at bounding box center [864, 261] width 219 height 115
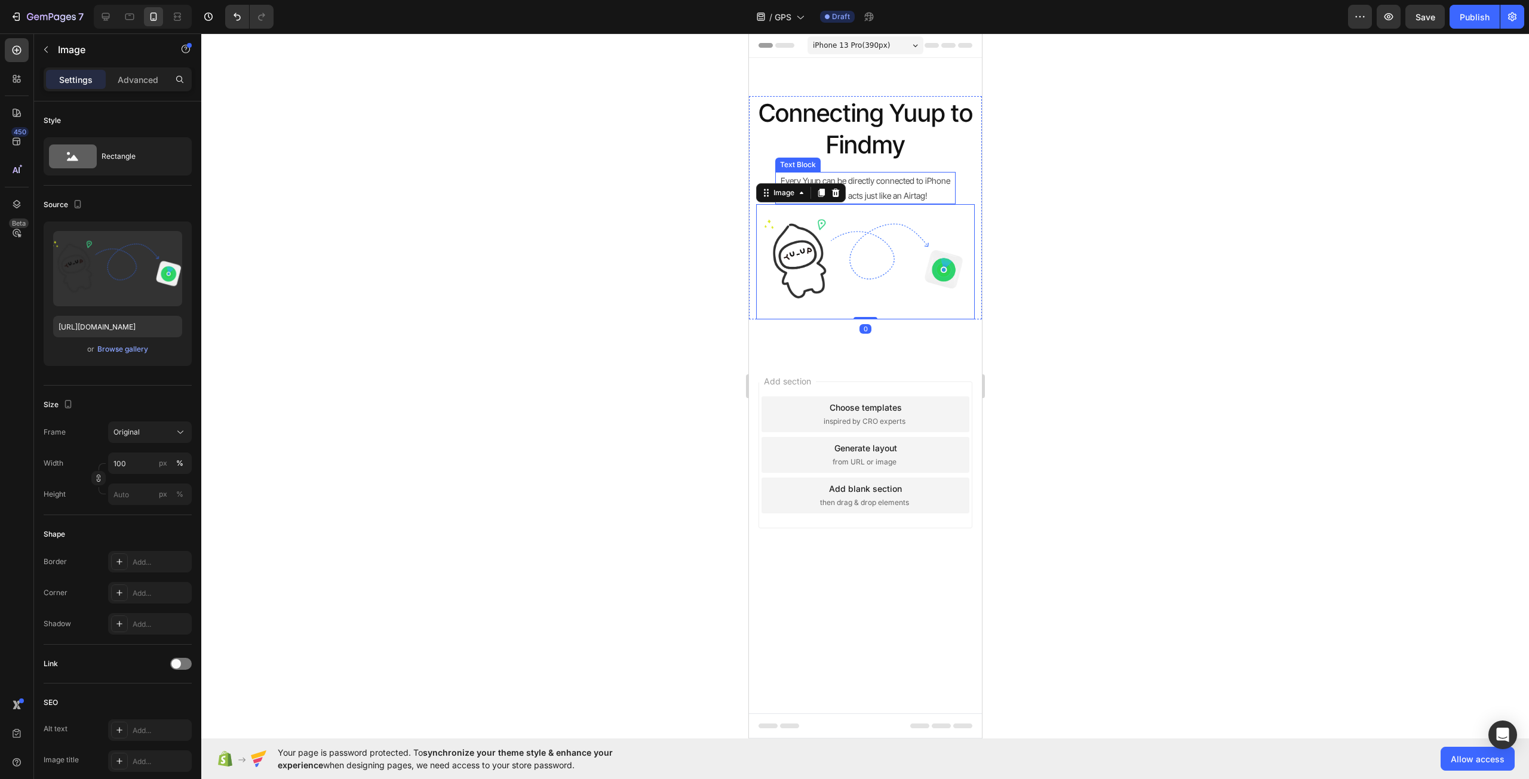
click at [1092, 219] on div at bounding box center [864, 406] width 1327 height 746
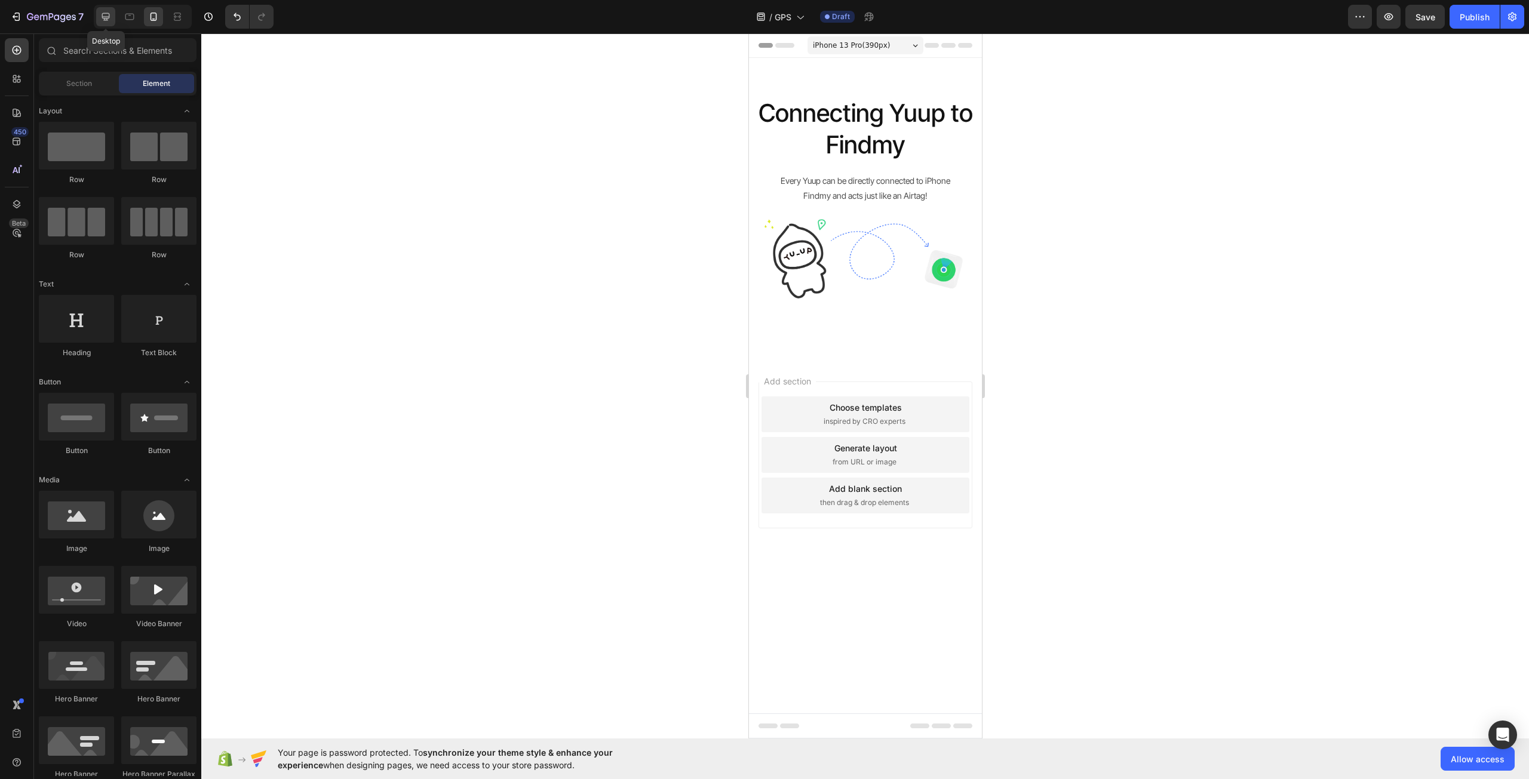
click at [100, 21] on icon at bounding box center [106, 17] width 12 height 12
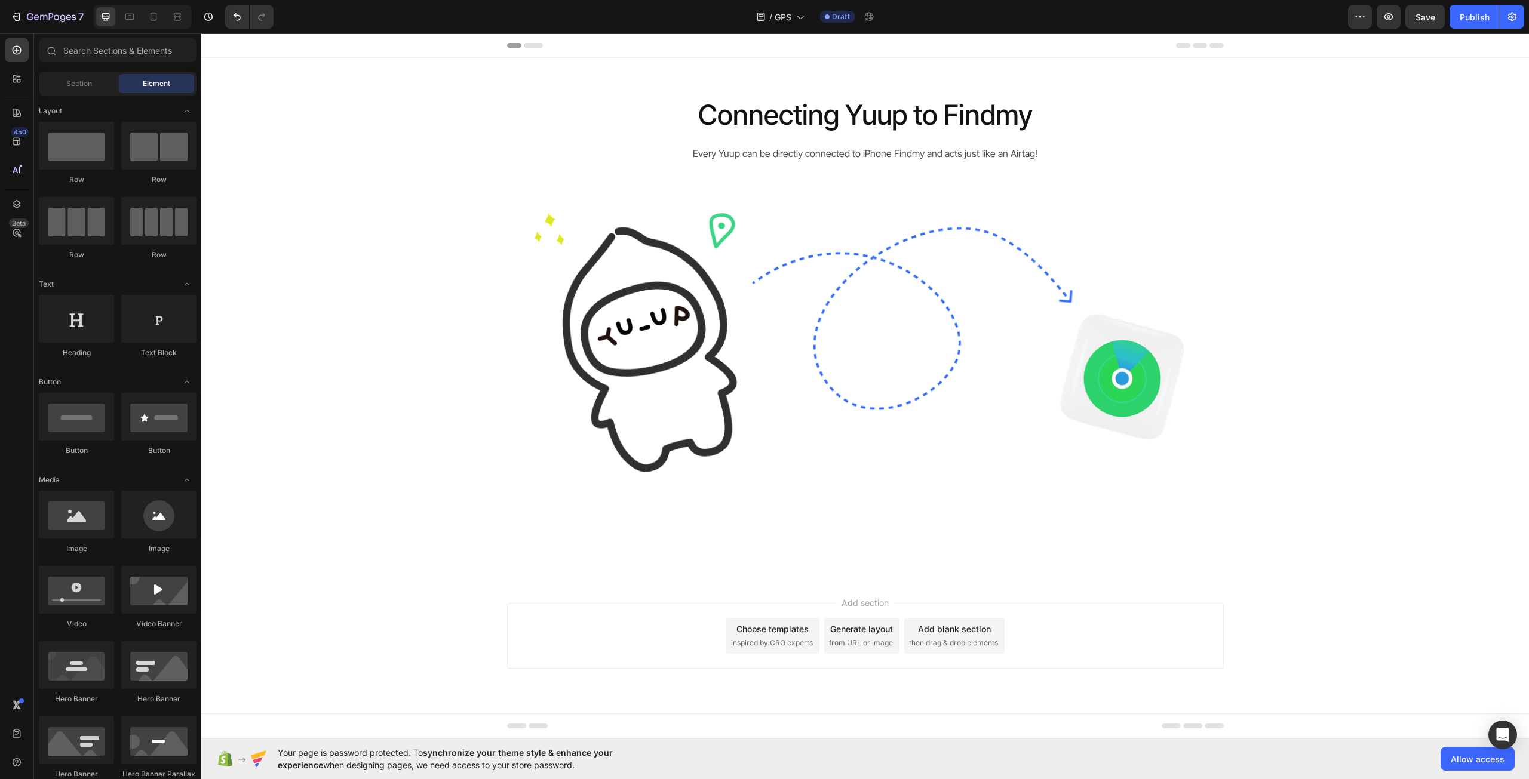
click at [873, 568] on div "Header Connecting Yuup to Findmy Heading Every Yuup can be directly connected t…" at bounding box center [864, 379] width 1327 height 693
click at [937, 620] on div "Add blank section then drag & drop elements" at bounding box center [954, 636] width 100 height 36
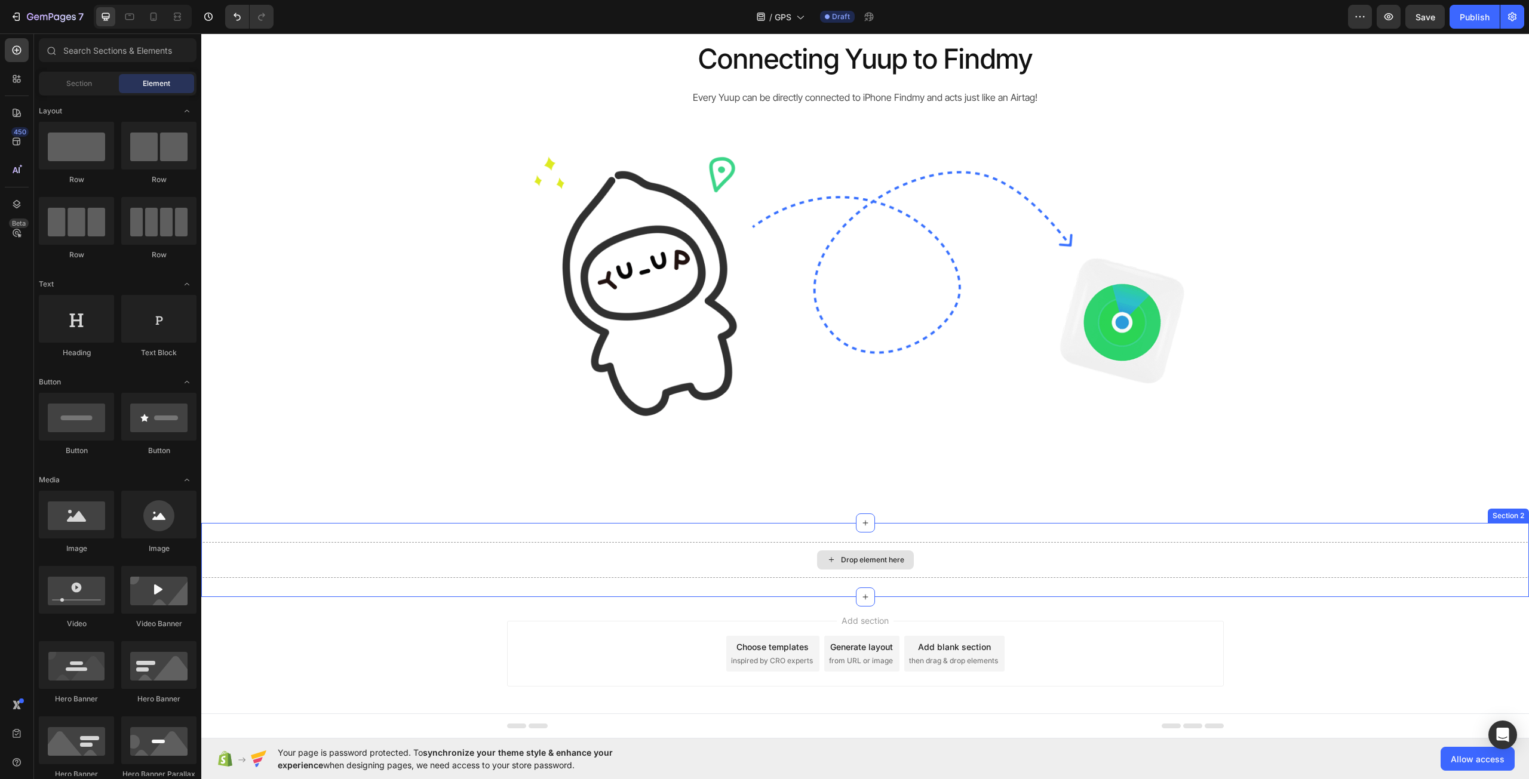
scroll to position [60, 0]
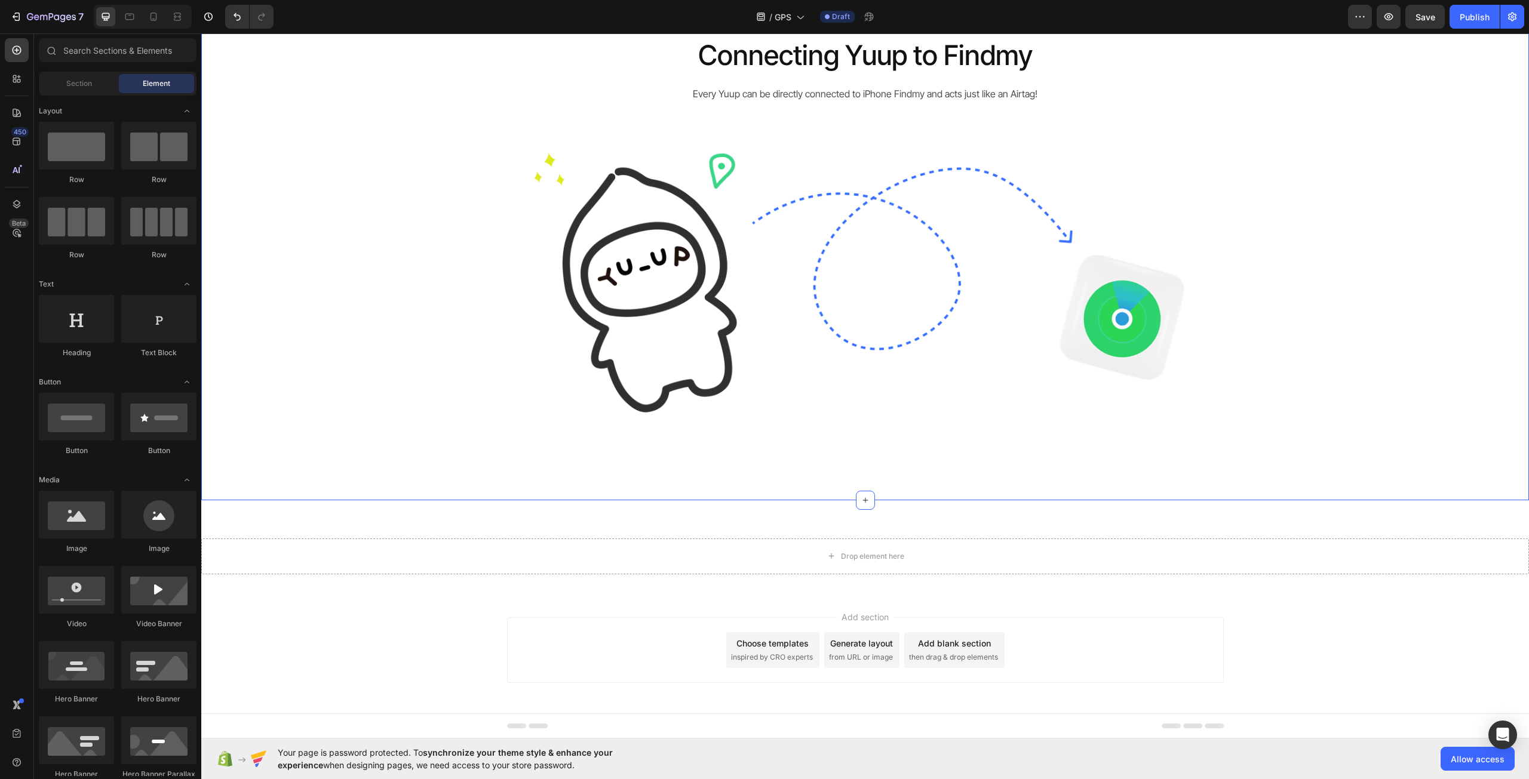
click at [794, 496] on div "Connecting Yuup to Findmy Heading Every Yuup can be directly connected to iPhon…" at bounding box center [864, 258] width 1327 height 483
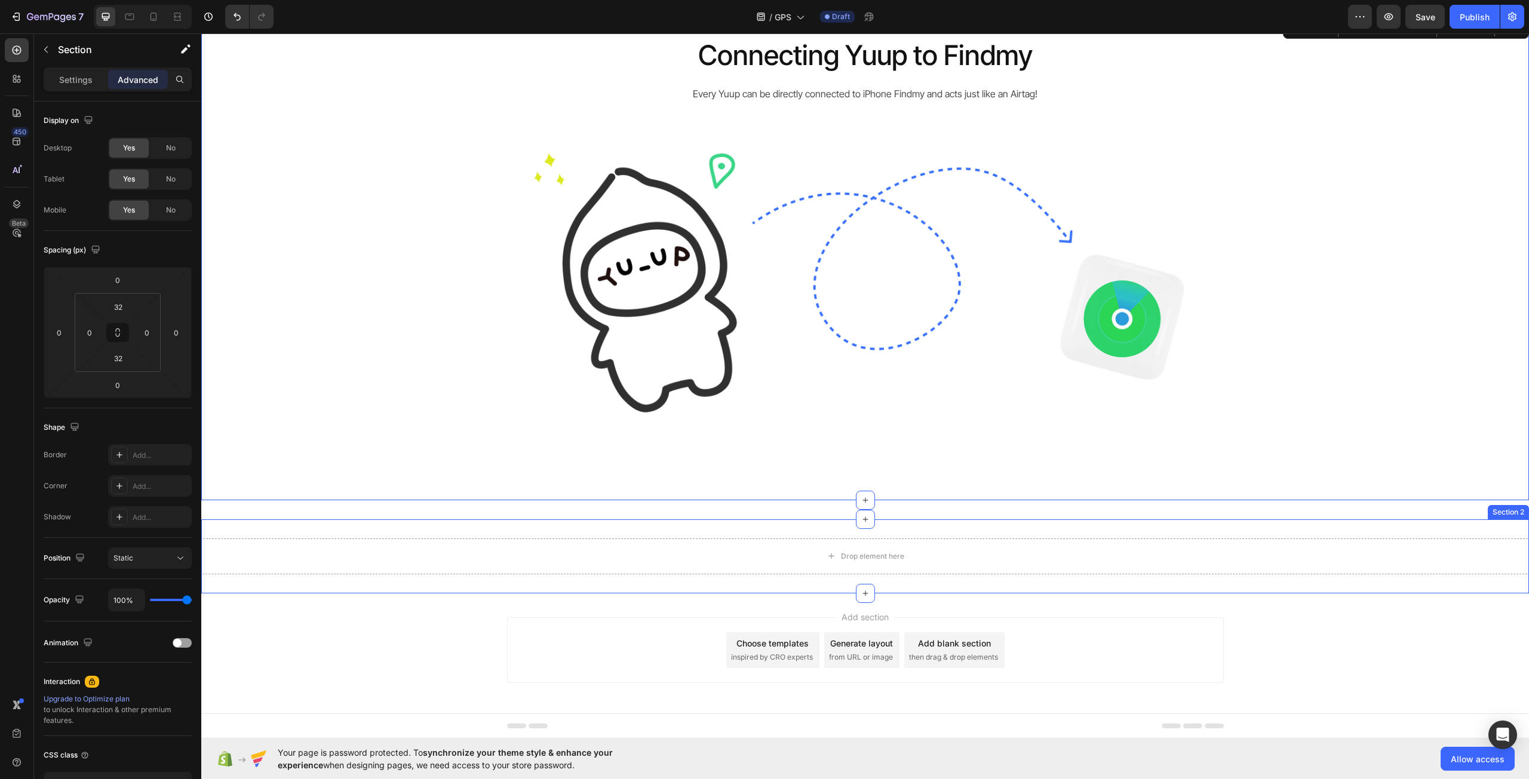
click at [770, 534] on div "Drop element here Section 2" at bounding box center [864, 557] width 1327 height 74
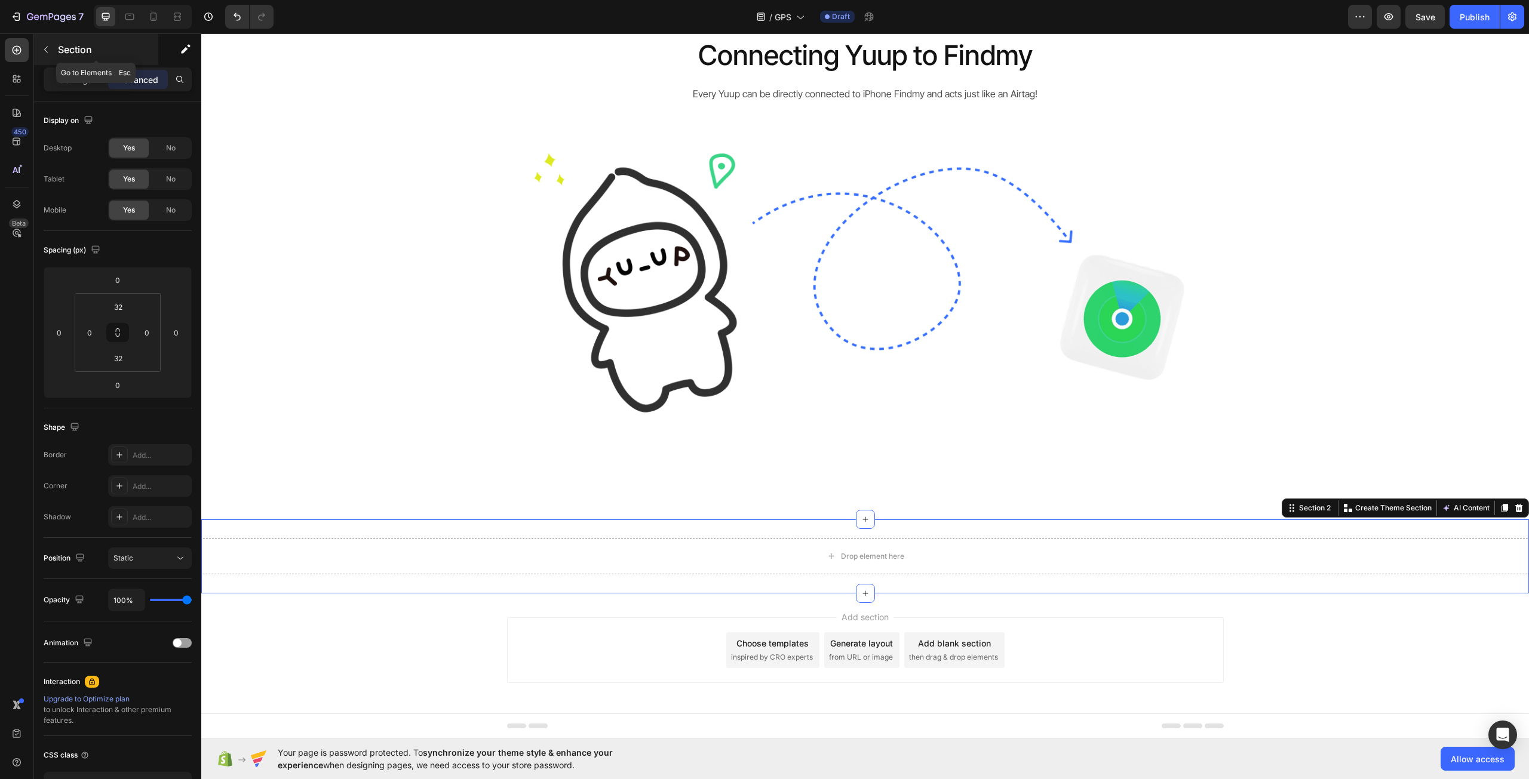
click at [46, 50] on icon "button" at bounding box center [46, 50] width 10 height 10
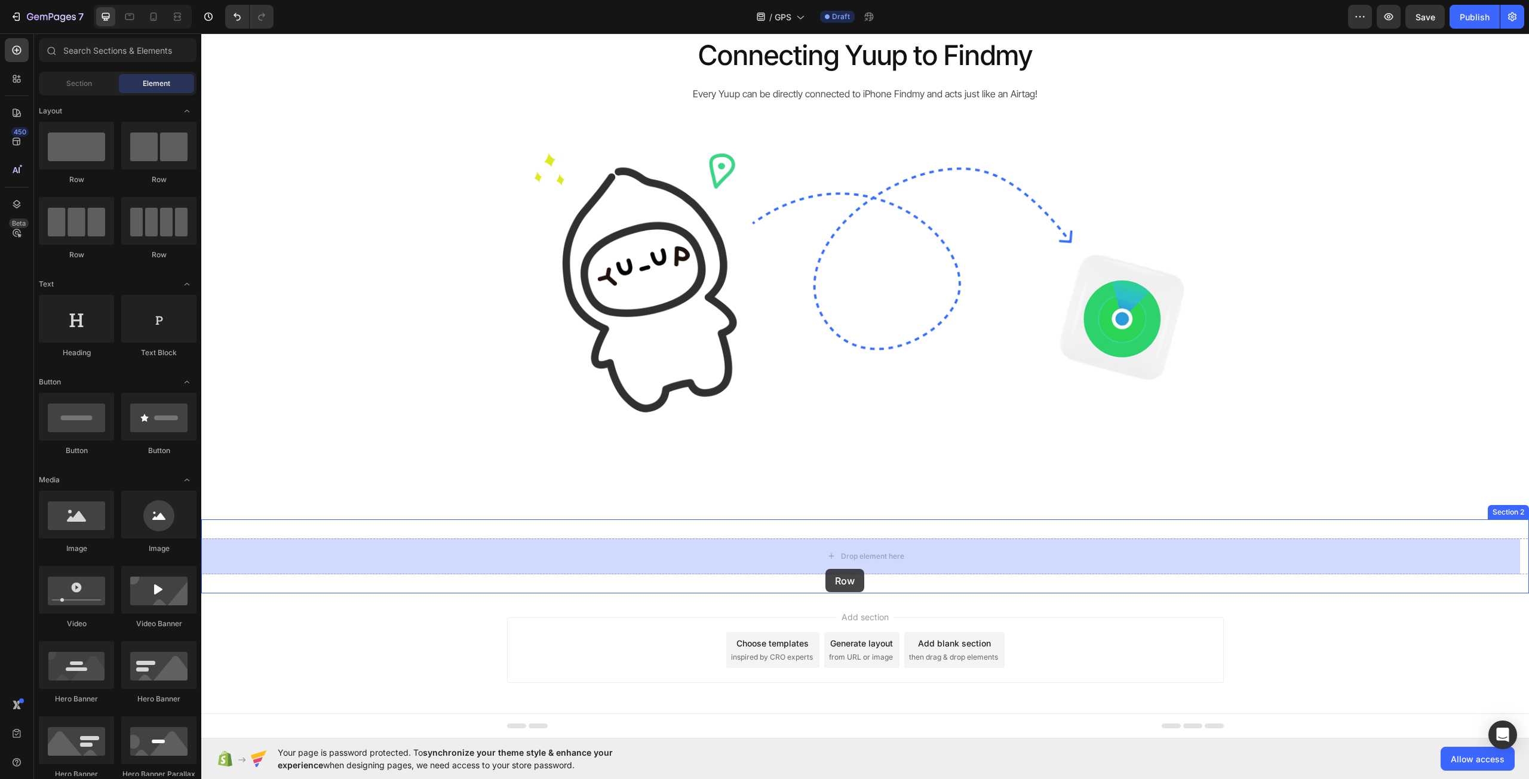
drag, startPoint x: 285, startPoint y: 200, endPoint x: 825, endPoint y: 569, distance: 653.9
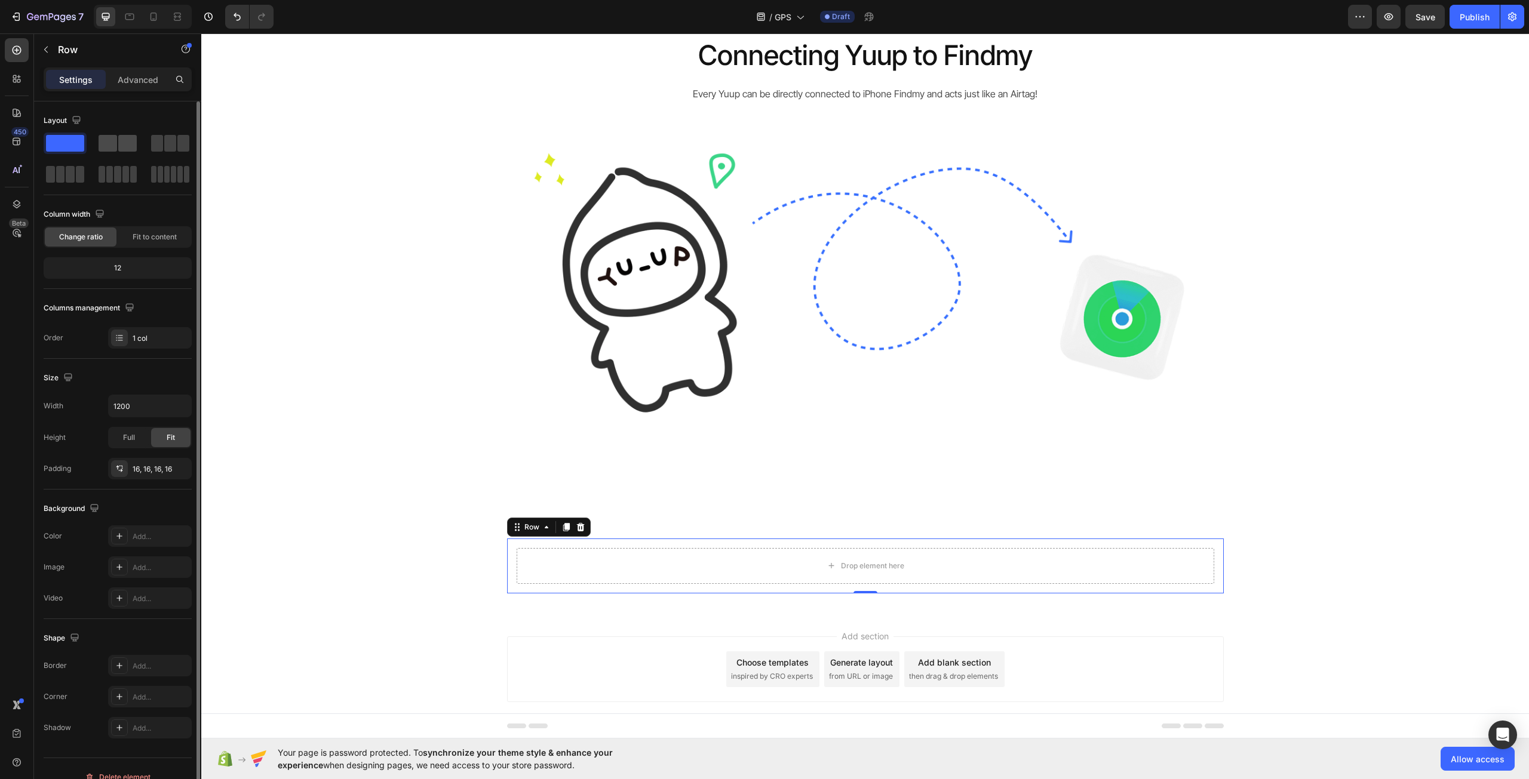
click at [116, 139] on span at bounding box center [108, 143] width 19 height 17
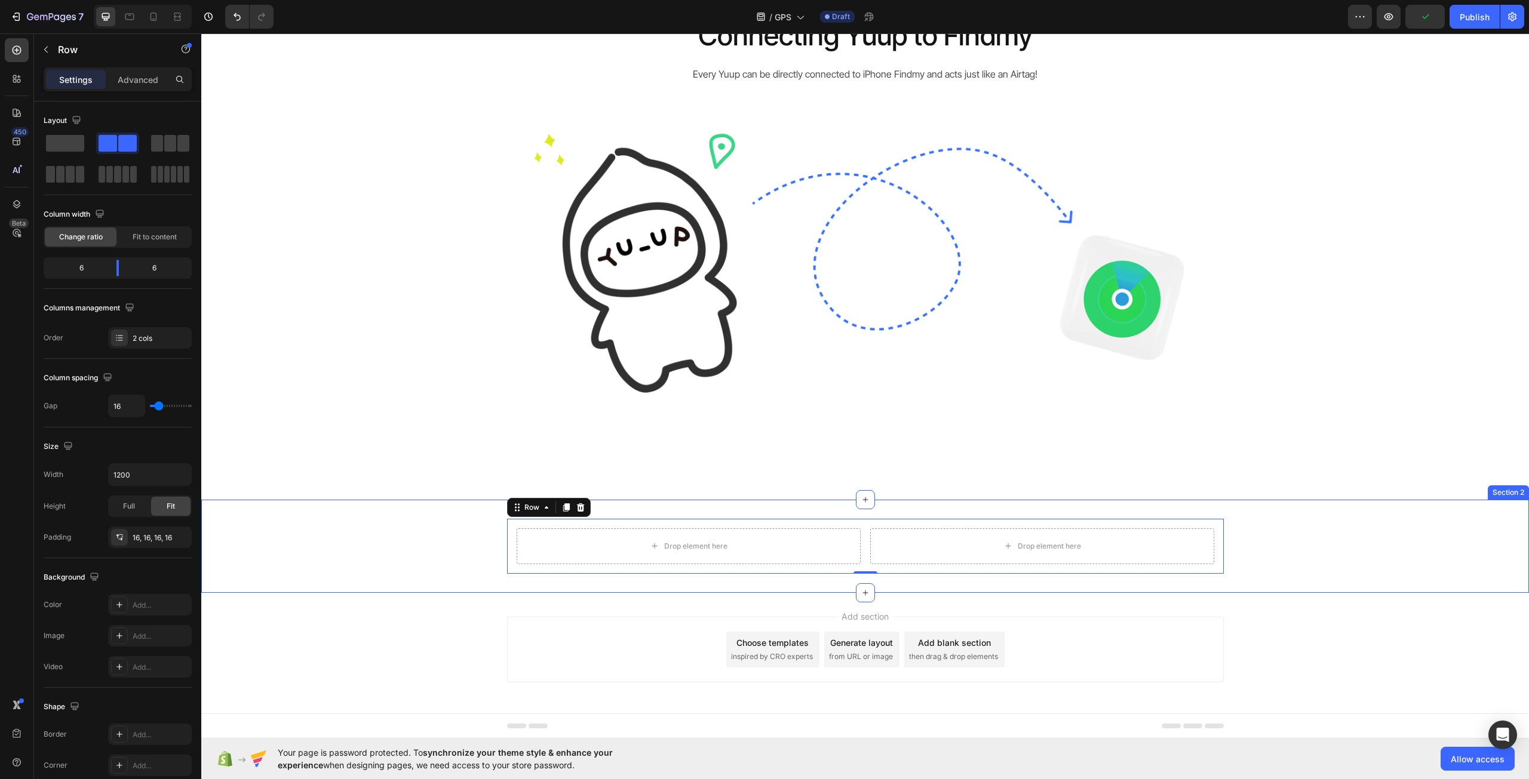
scroll to position [81, 0]
click at [45, 47] on icon "button" at bounding box center [46, 50] width 10 height 10
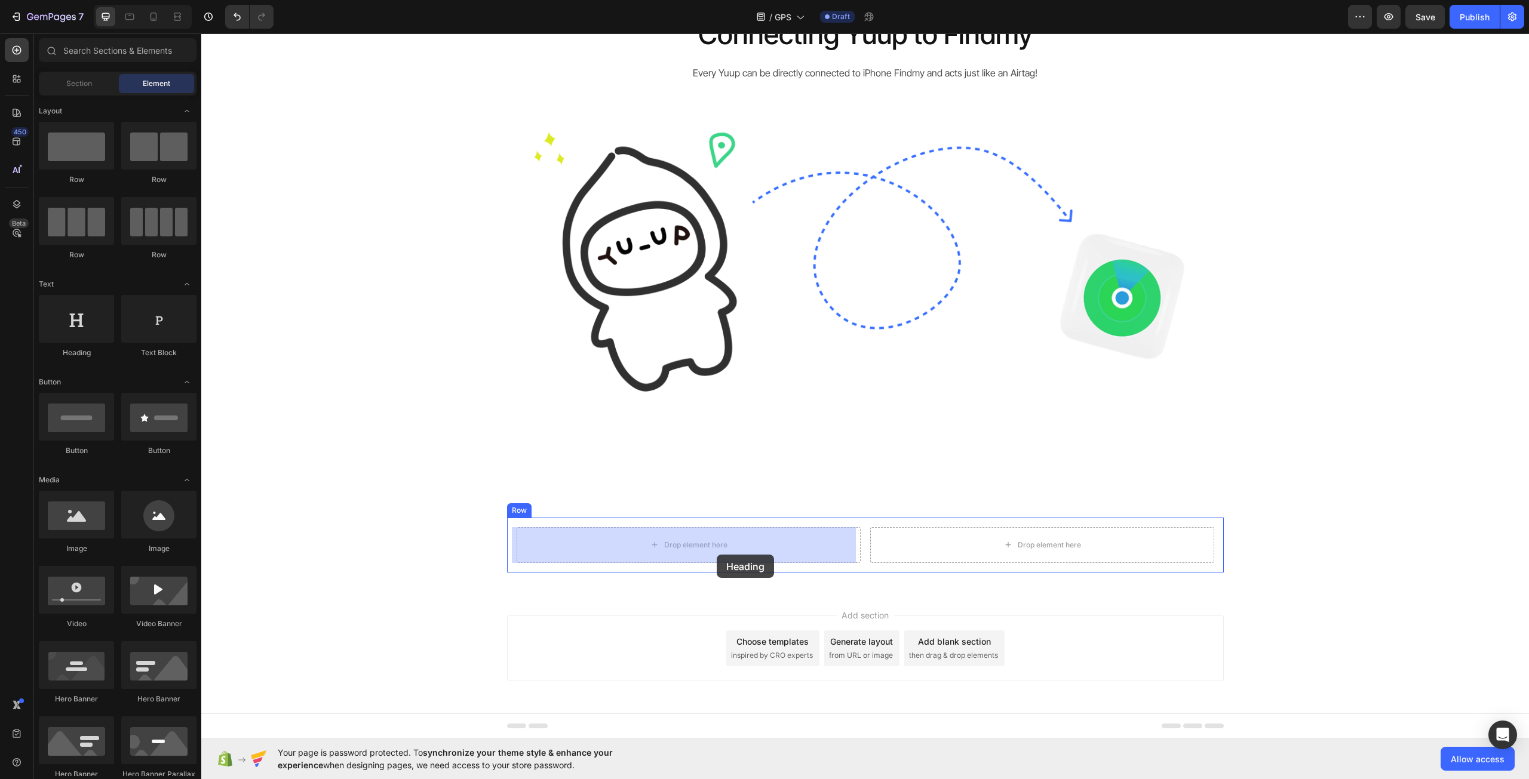
drag, startPoint x: 305, startPoint y: 374, endPoint x: 717, endPoint y: 555, distance: 449.8
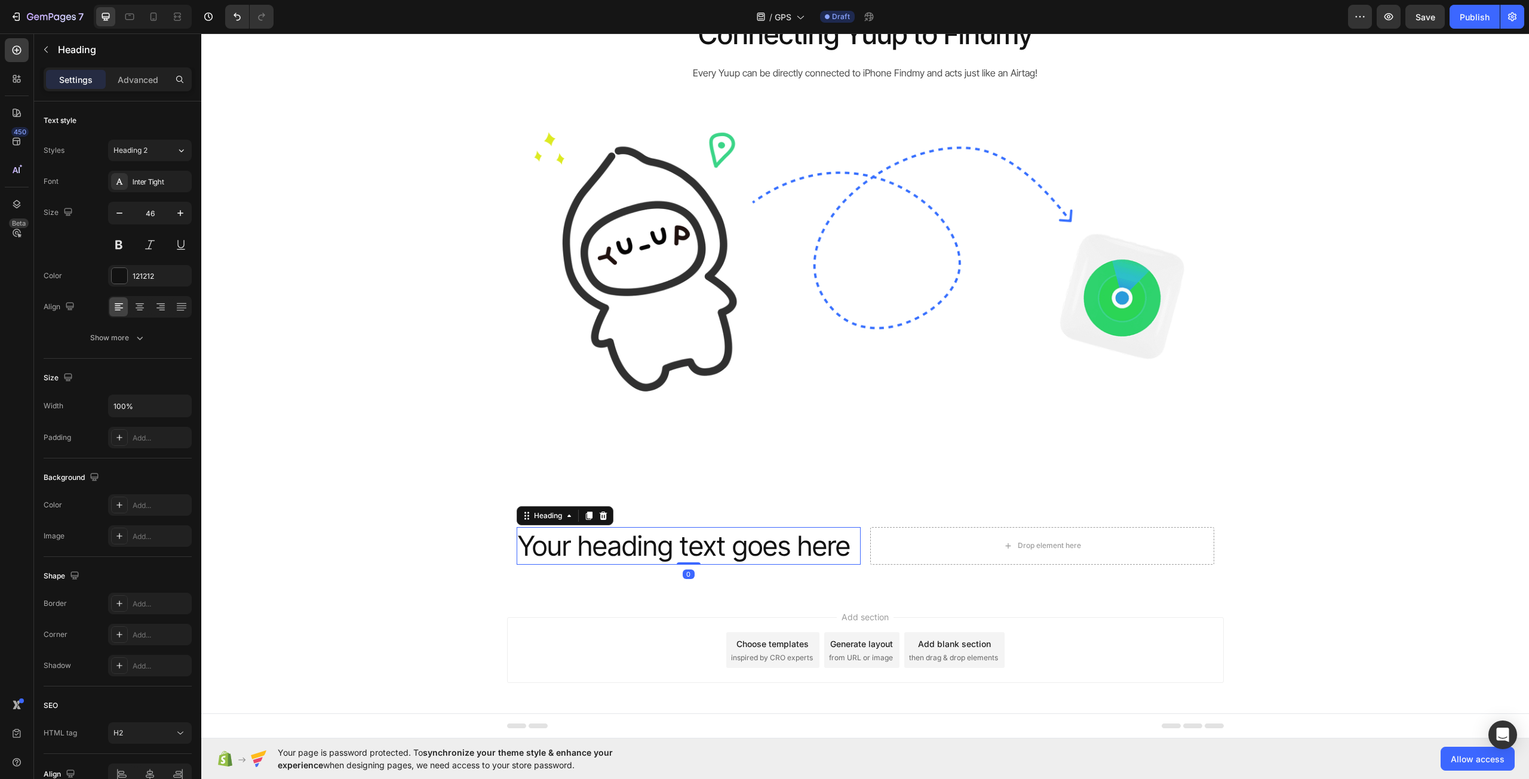
click at [660, 551] on h2 "Your heading text goes here" at bounding box center [689, 546] width 344 height 38
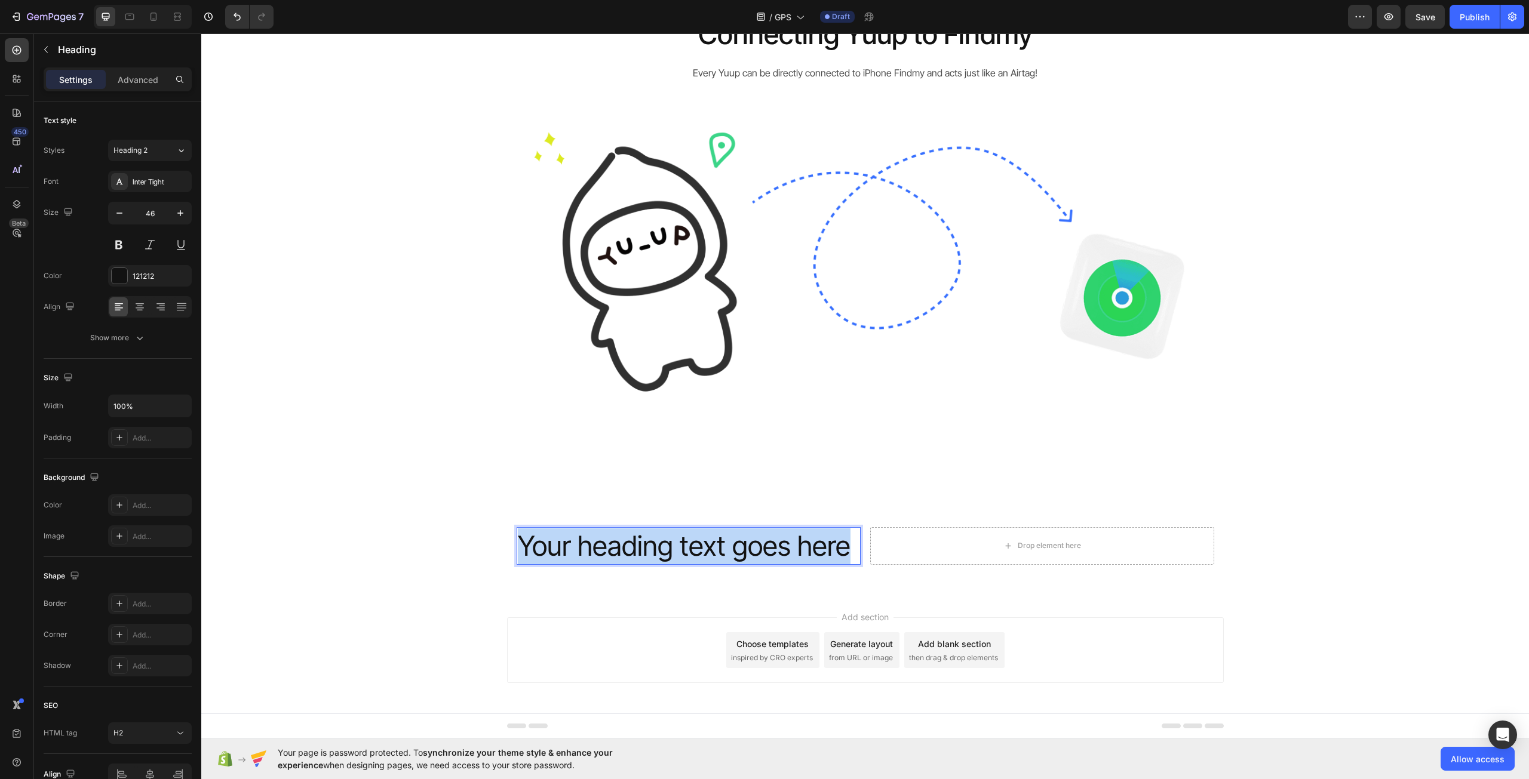
click at [660, 551] on p "Your heading text goes here" at bounding box center [689, 546] width 342 height 36
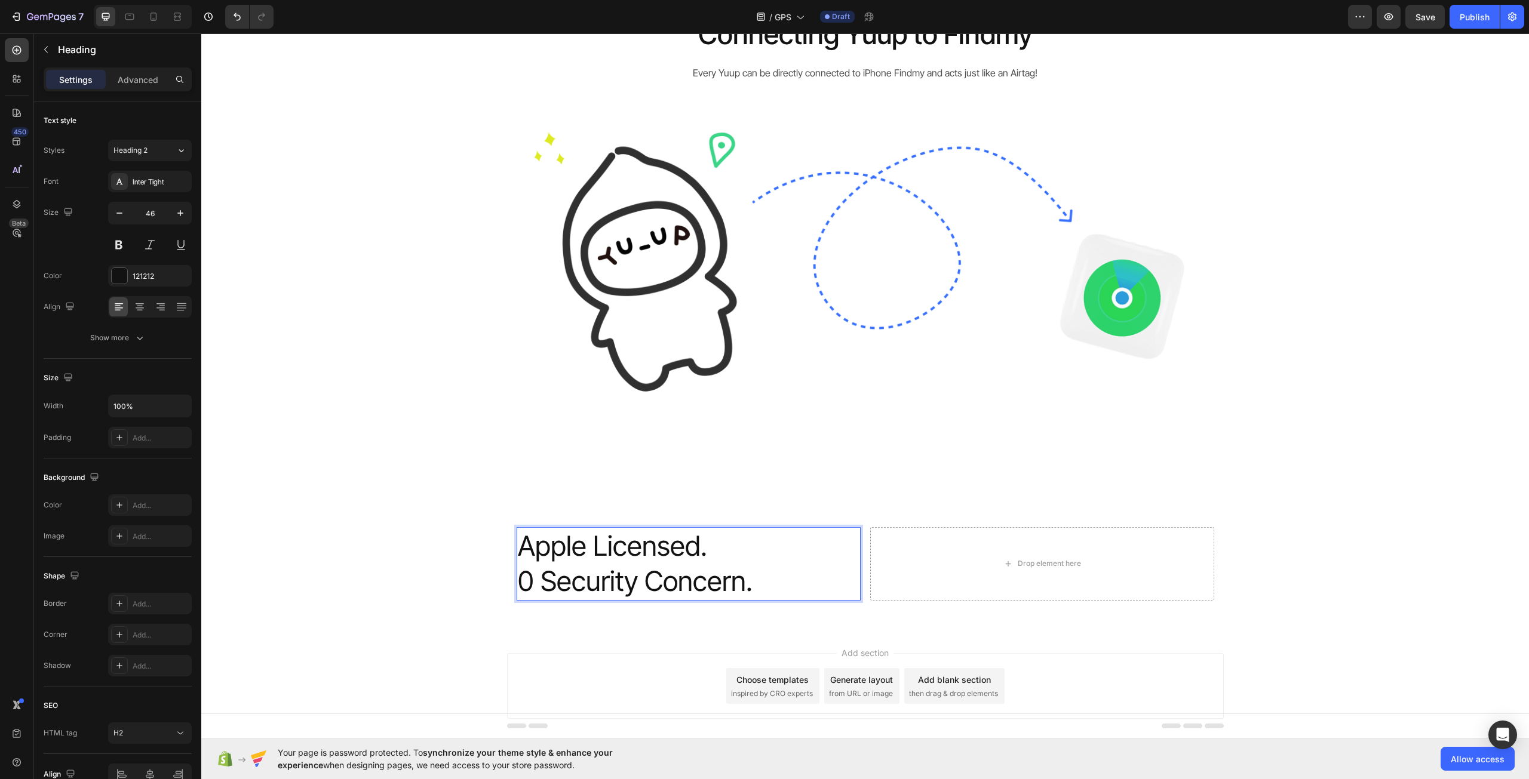
click at [698, 539] on p "Apple Licensed. 0 Security Concern." at bounding box center [689, 564] width 342 height 72
click at [52, 51] on button "button" at bounding box center [45, 49] width 19 height 19
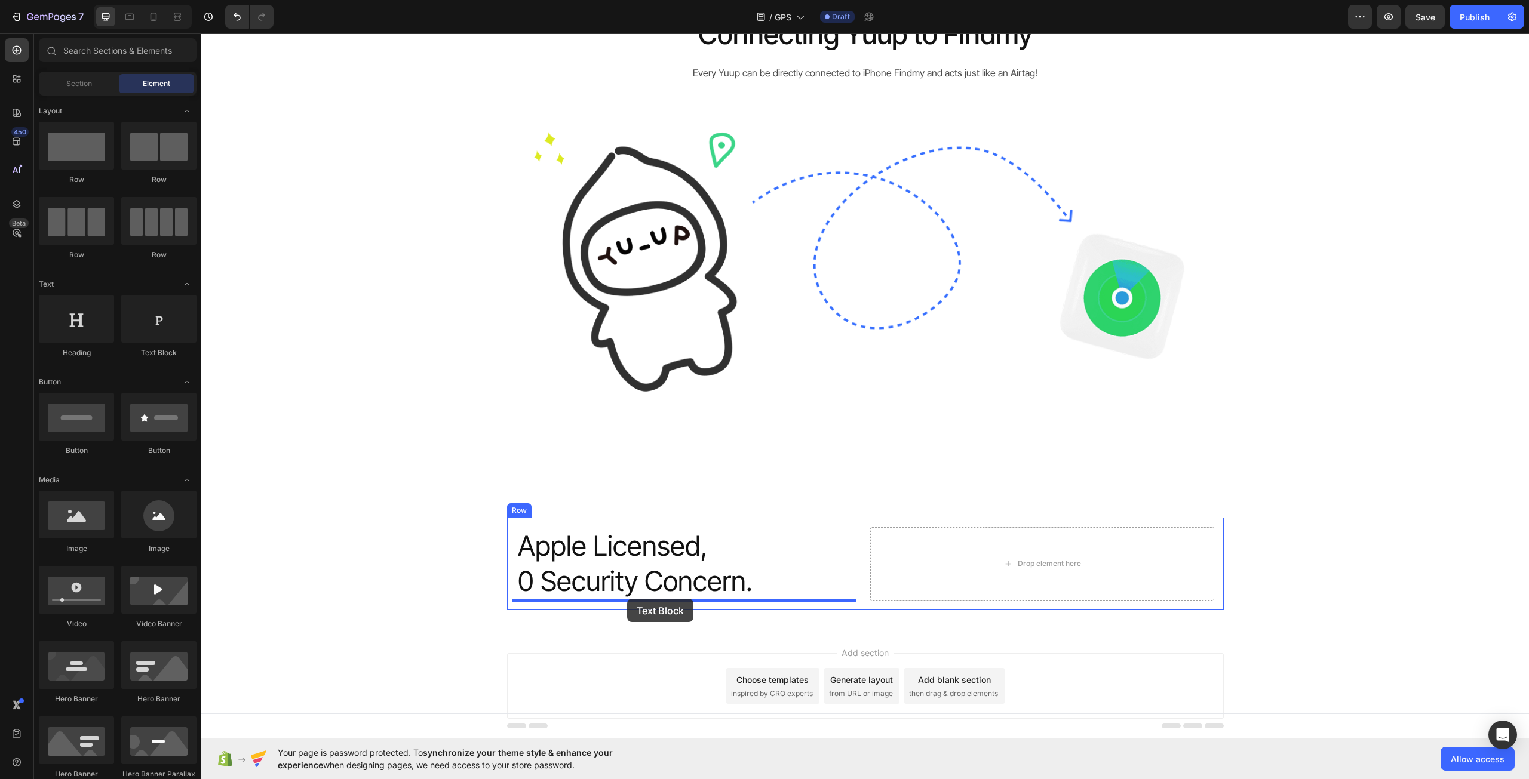
drag, startPoint x: 358, startPoint y: 350, endPoint x: 627, endPoint y: 599, distance: 366.4
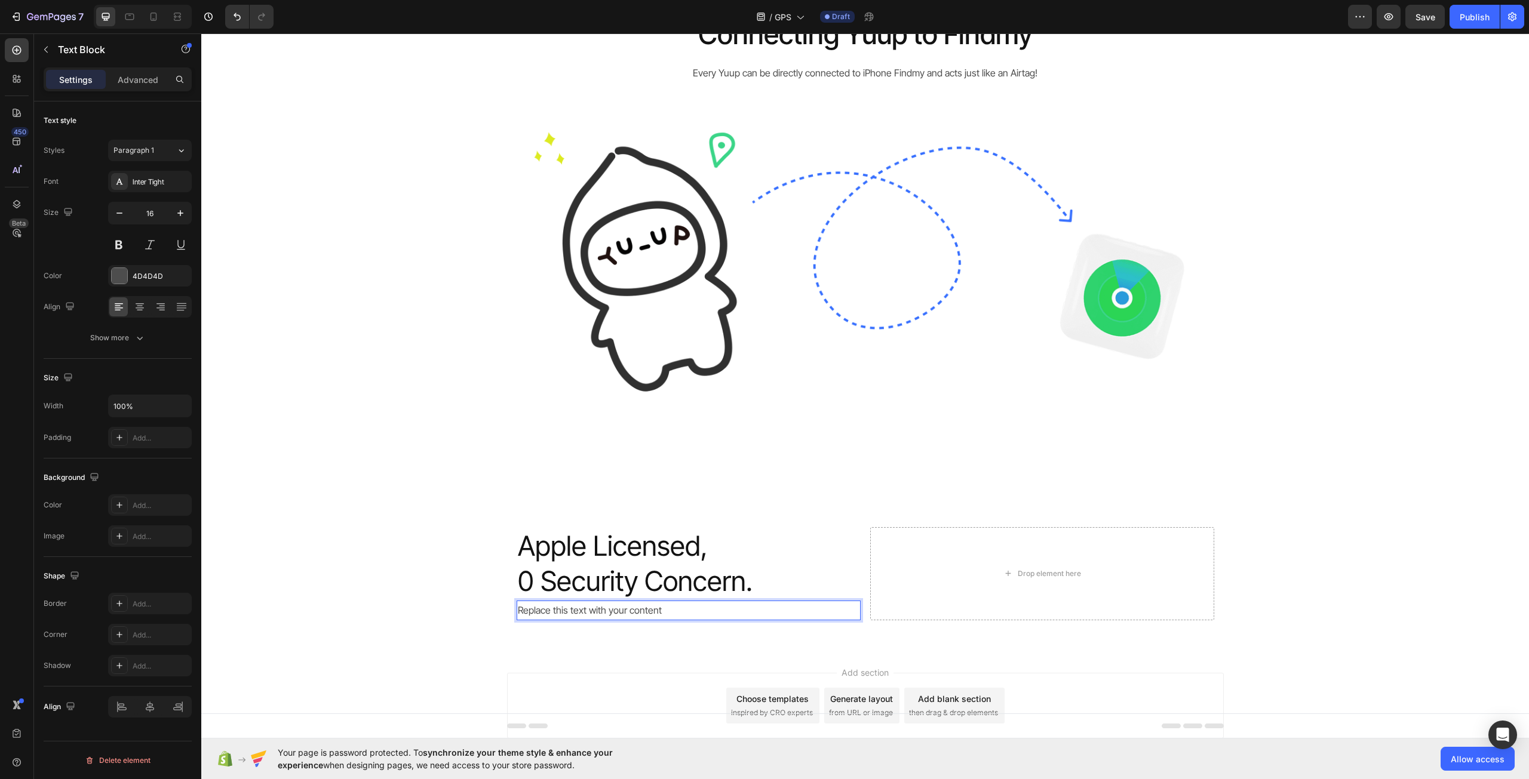
click at [594, 606] on div "Replace this text with your content" at bounding box center [689, 611] width 344 height 20
click at [594, 606] on p "Replace this text with your content" at bounding box center [689, 610] width 342 height 17
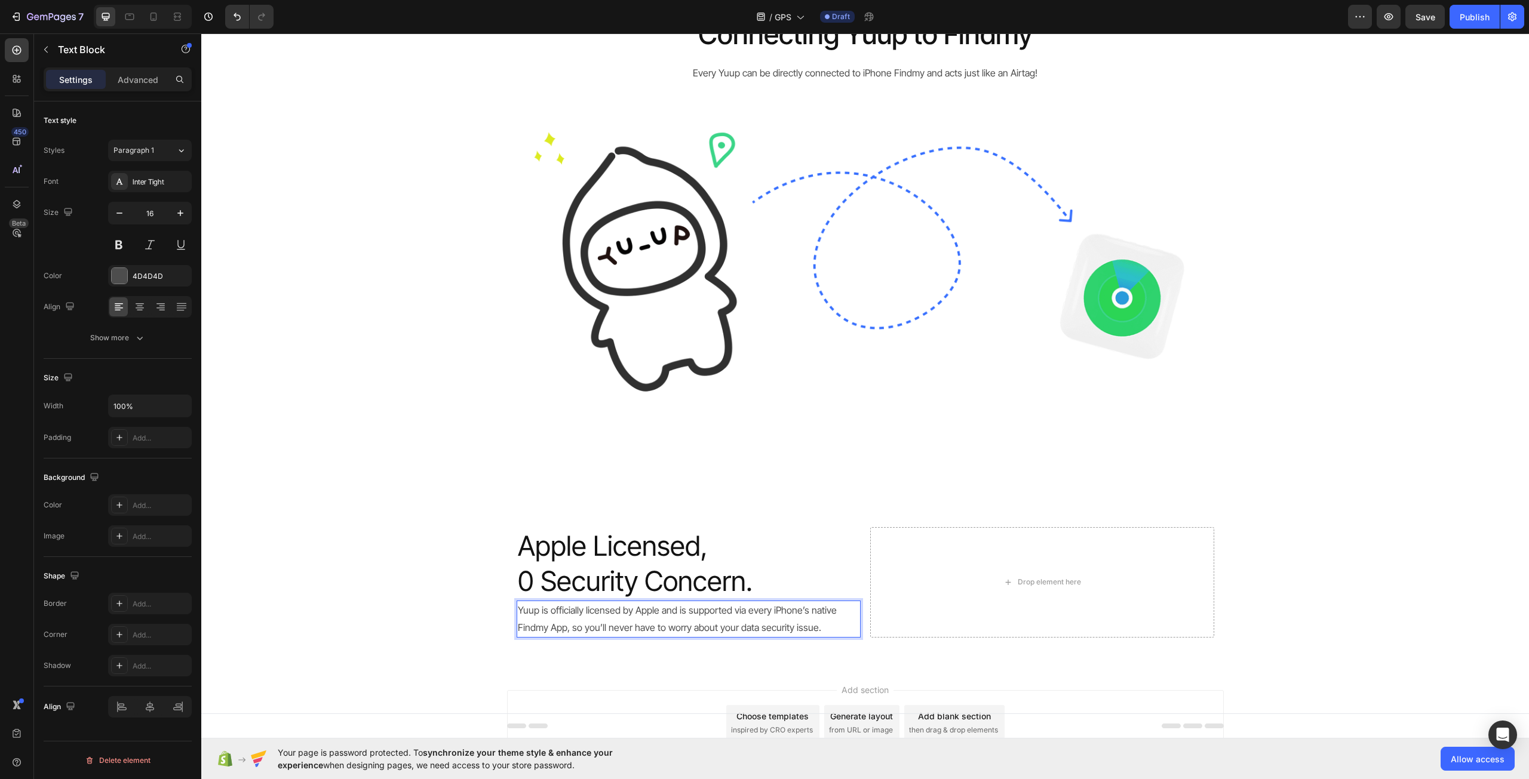
click at [404, 611] on div "Apple Licensed, 0 Security Concern. Heading Yuup is officially licensed by Appl…" at bounding box center [864, 583] width 1327 height 130
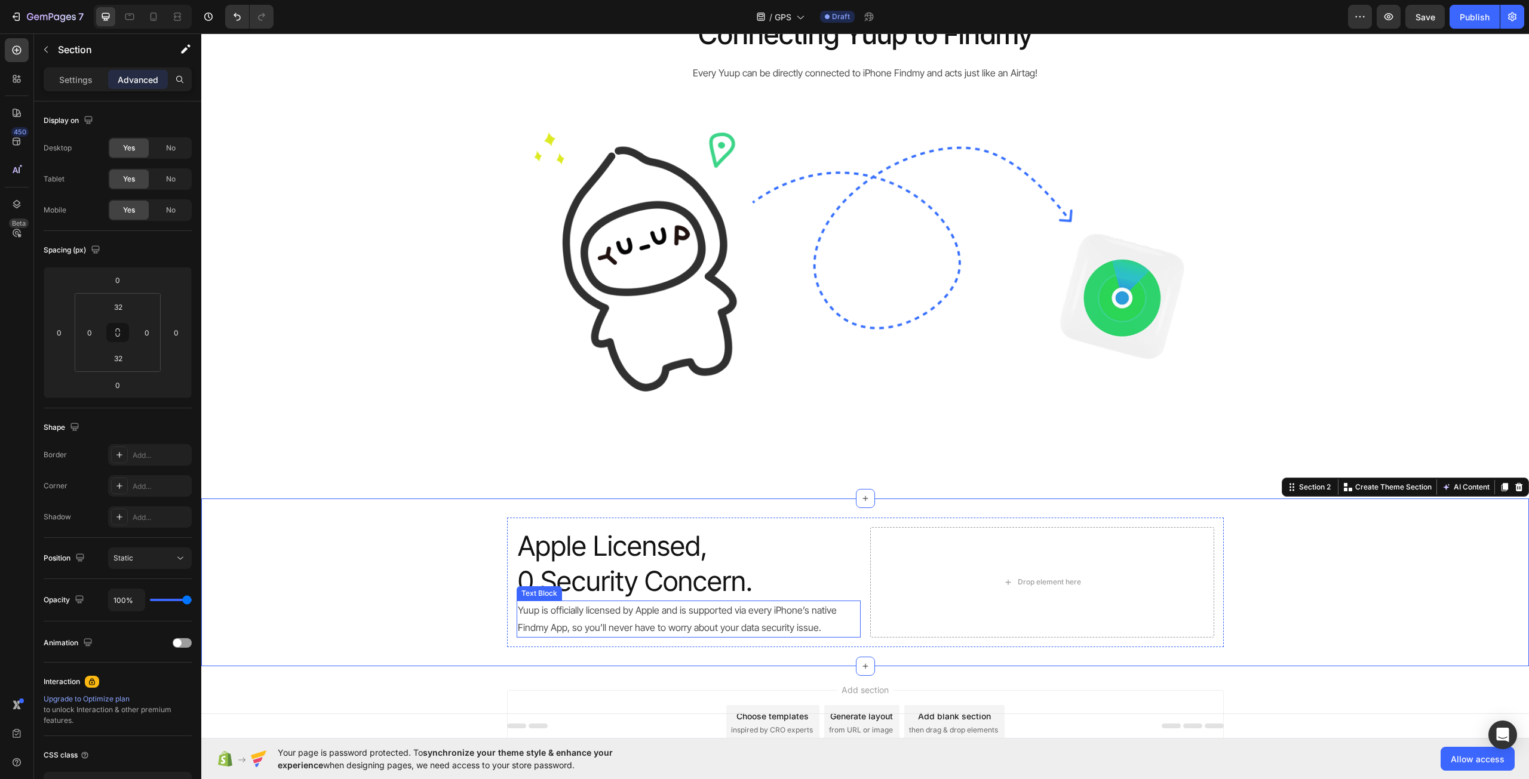
click at [705, 611] on p "Yuup is officially licensed by Apple and is supported via every iPhone’s native…" at bounding box center [689, 619] width 342 height 35
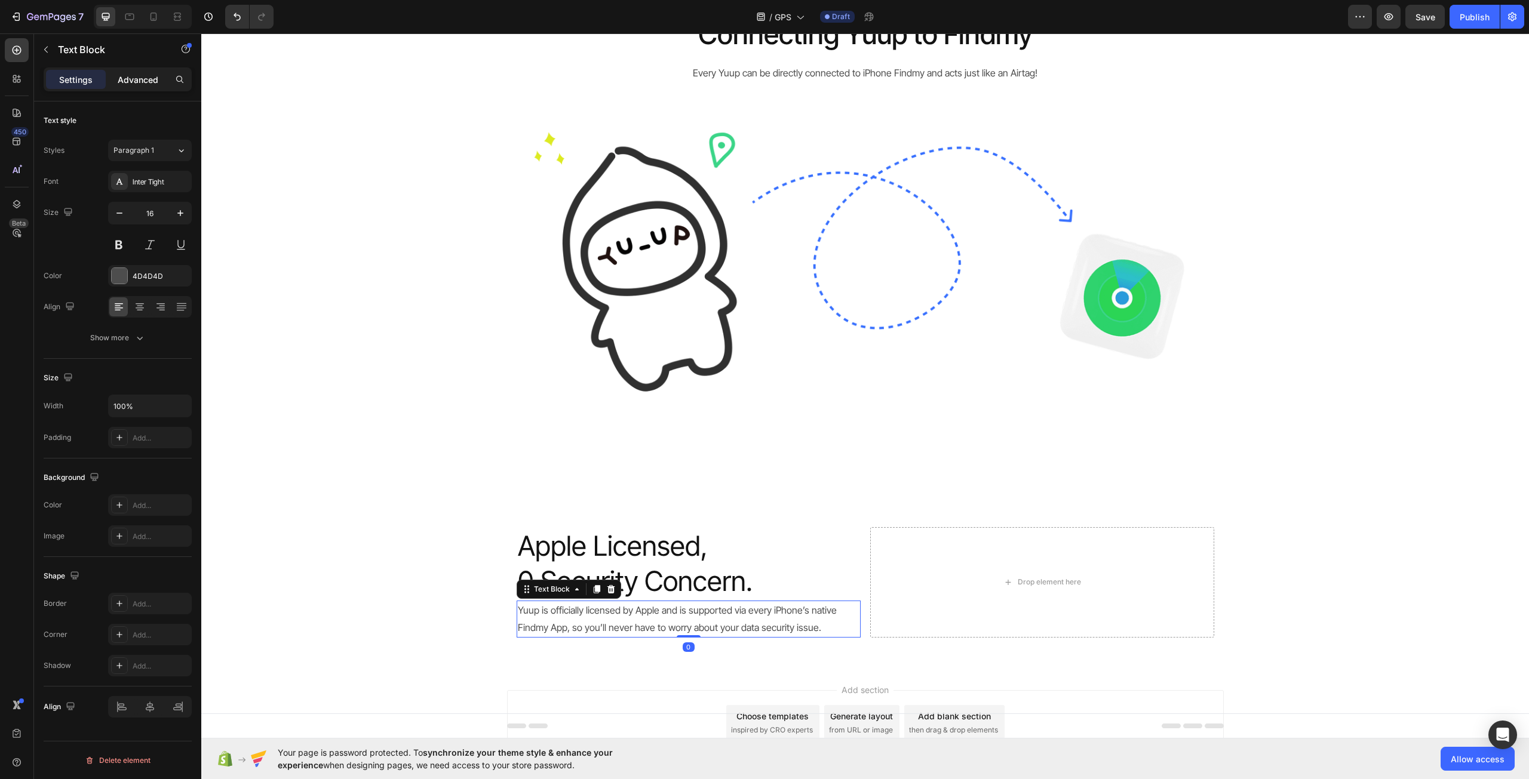
click at [160, 80] on div "Advanced" at bounding box center [138, 79] width 60 height 19
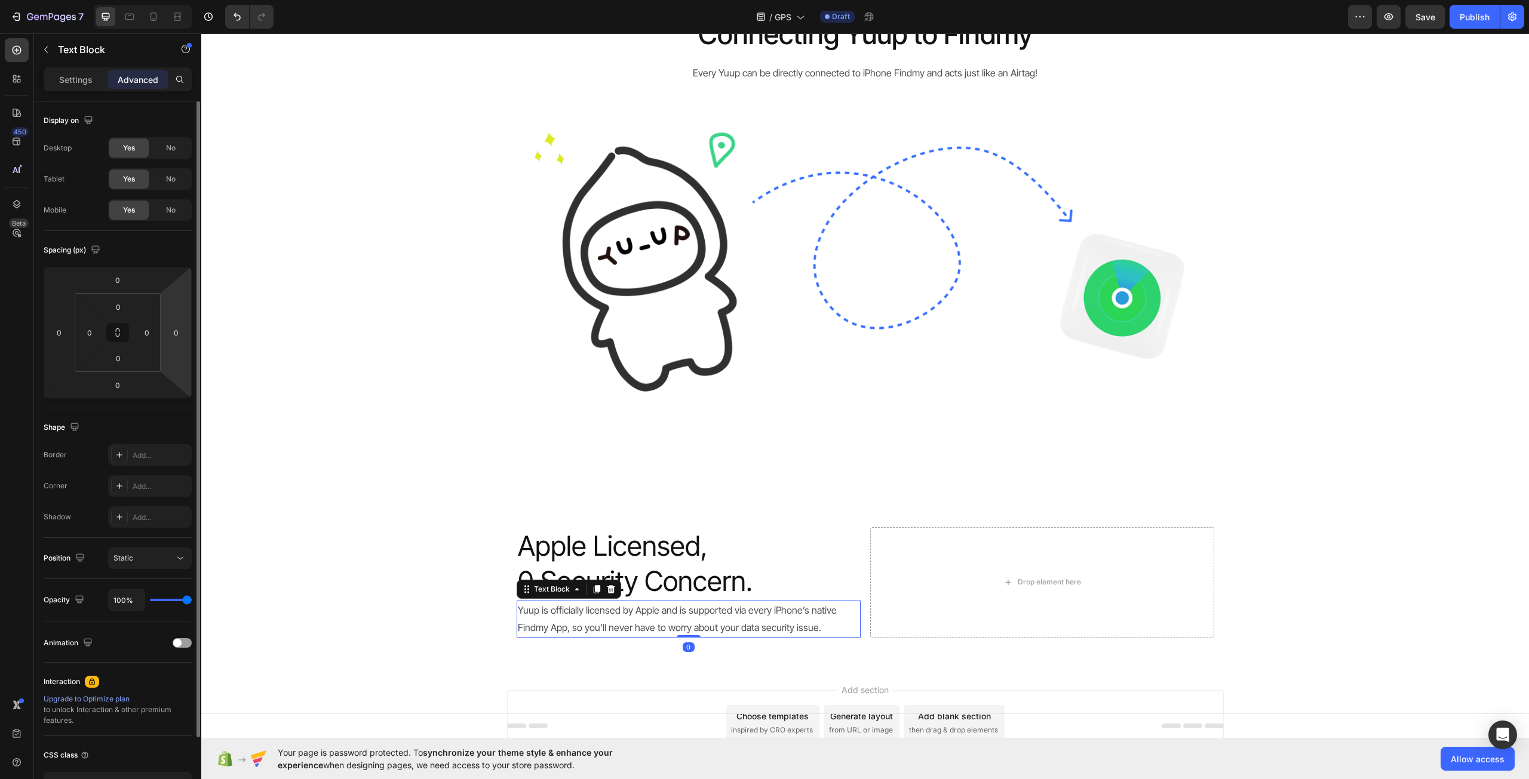
click at [182, 0] on html "7 Version history / GPS Draft Preview Save Publish 450 Beta Sections(18) Elemen…" at bounding box center [764, 0] width 1529 height 0
click at [180, 336] on input "0" at bounding box center [176, 333] width 18 height 18
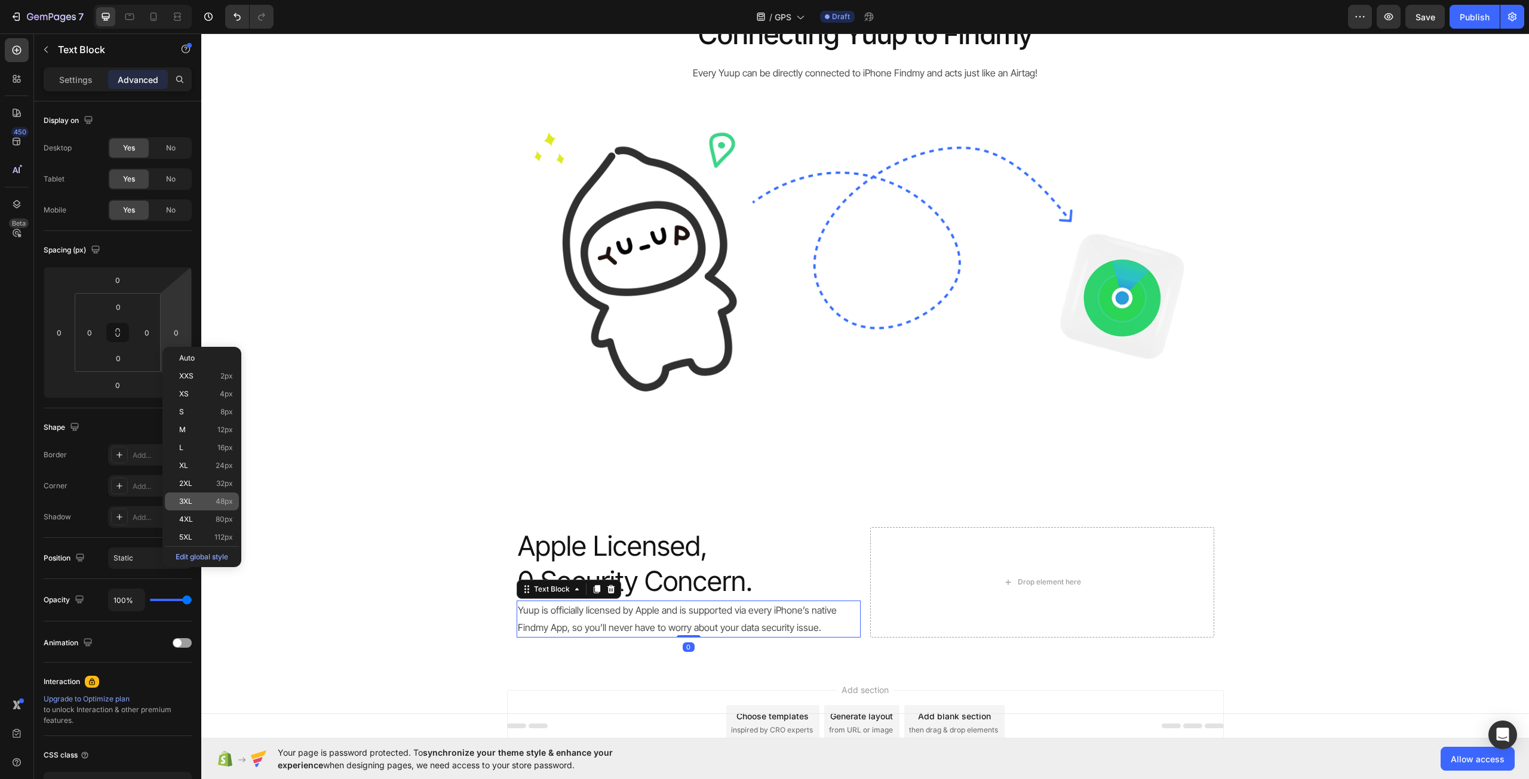
click at [219, 503] on span "48px" at bounding box center [224, 501] width 17 height 8
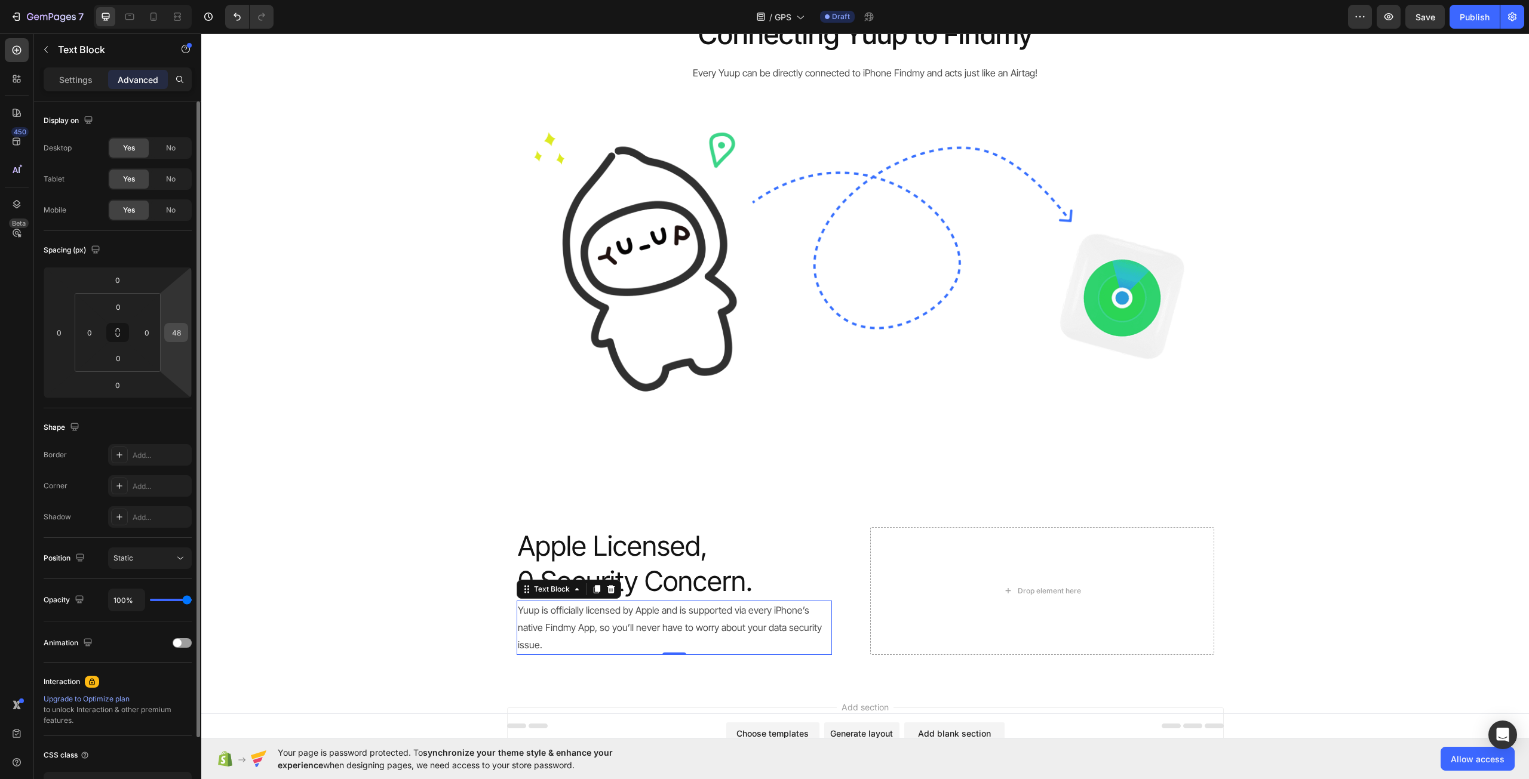
click at [178, 336] on input "48" at bounding box center [176, 333] width 18 height 18
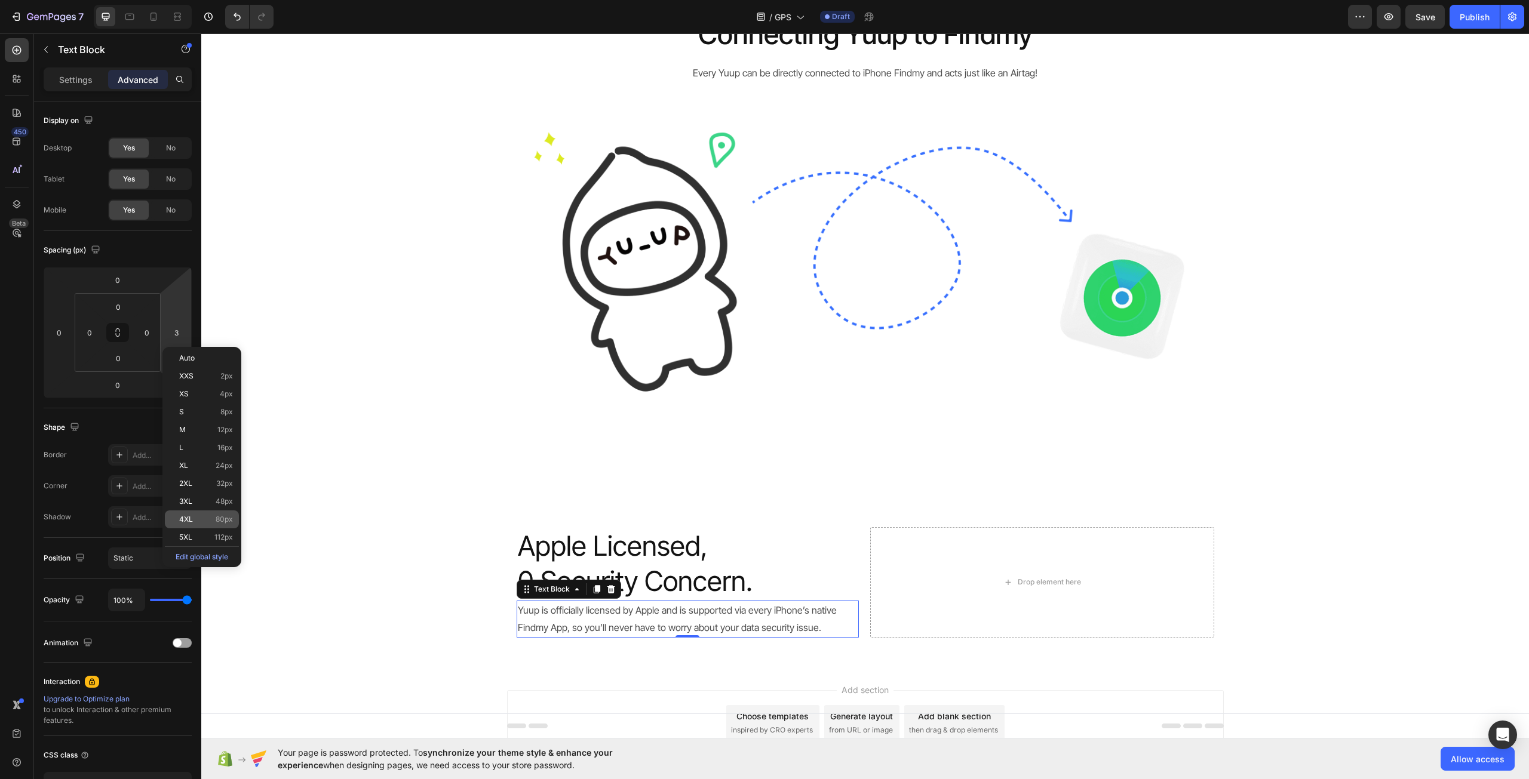
click at [210, 517] on p "4XL 80px" at bounding box center [206, 519] width 54 height 8
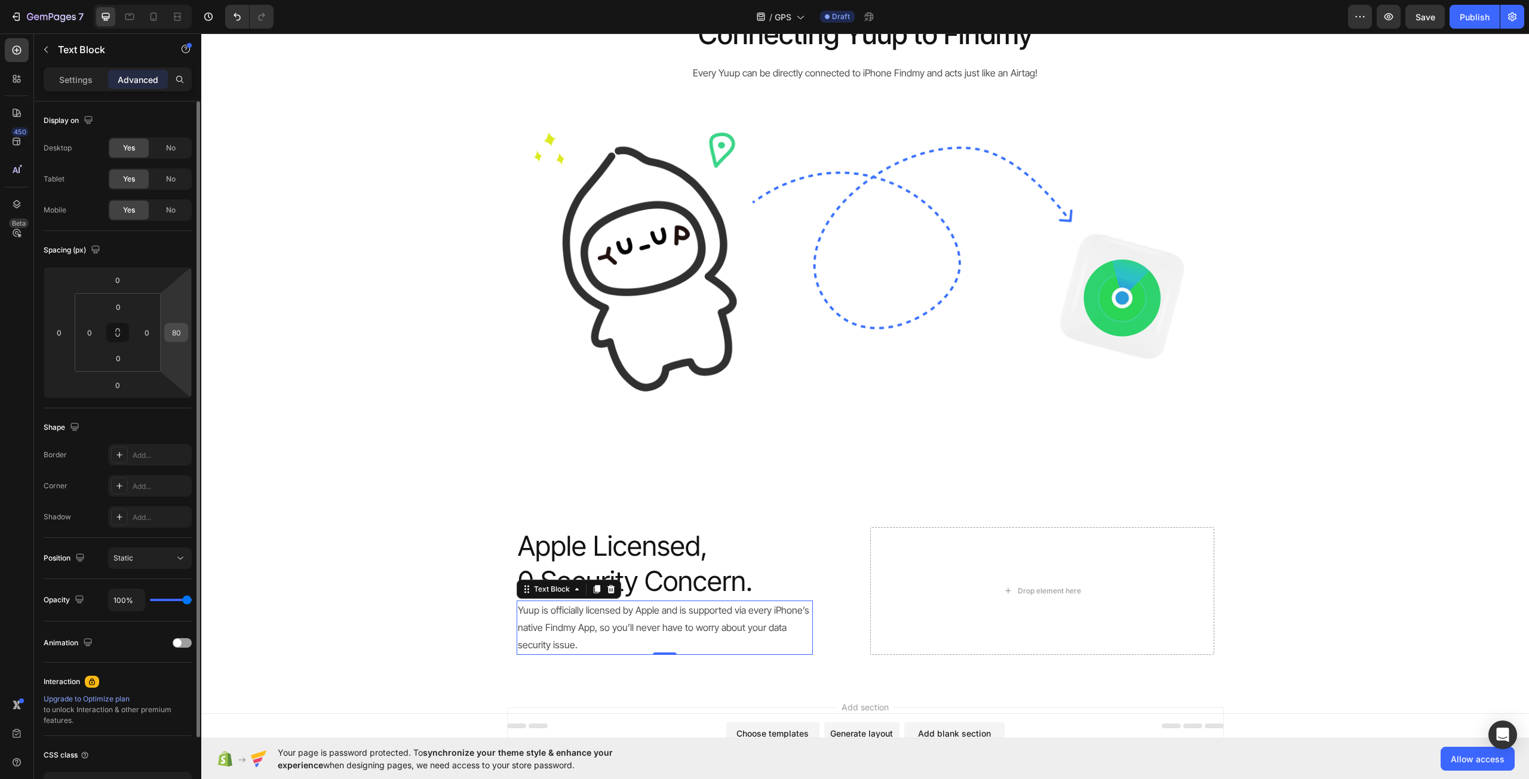
click at [183, 331] on input "80" at bounding box center [176, 333] width 18 height 18
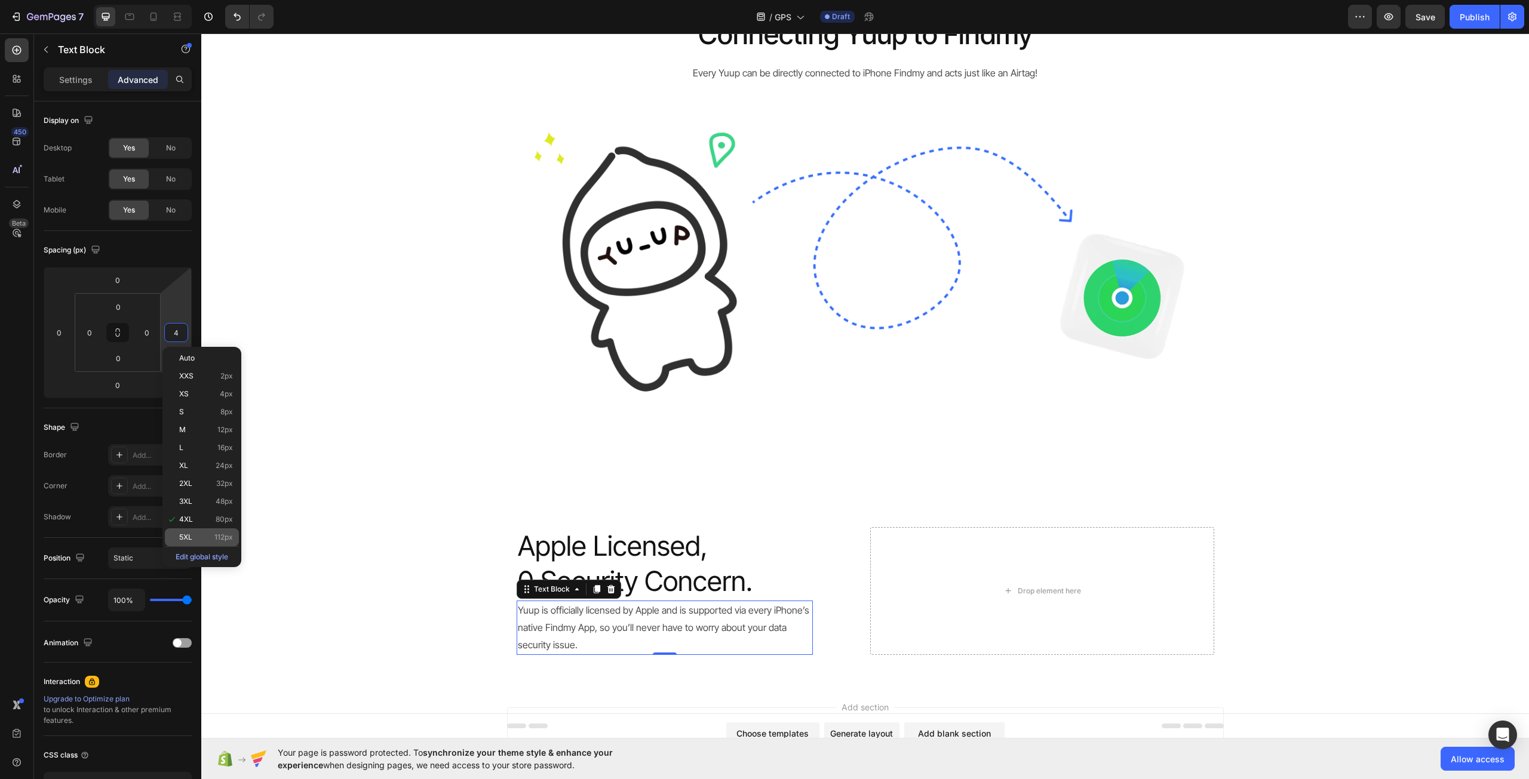
click at [222, 534] on span "112px" at bounding box center [223, 537] width 19 height 8
type input "112"
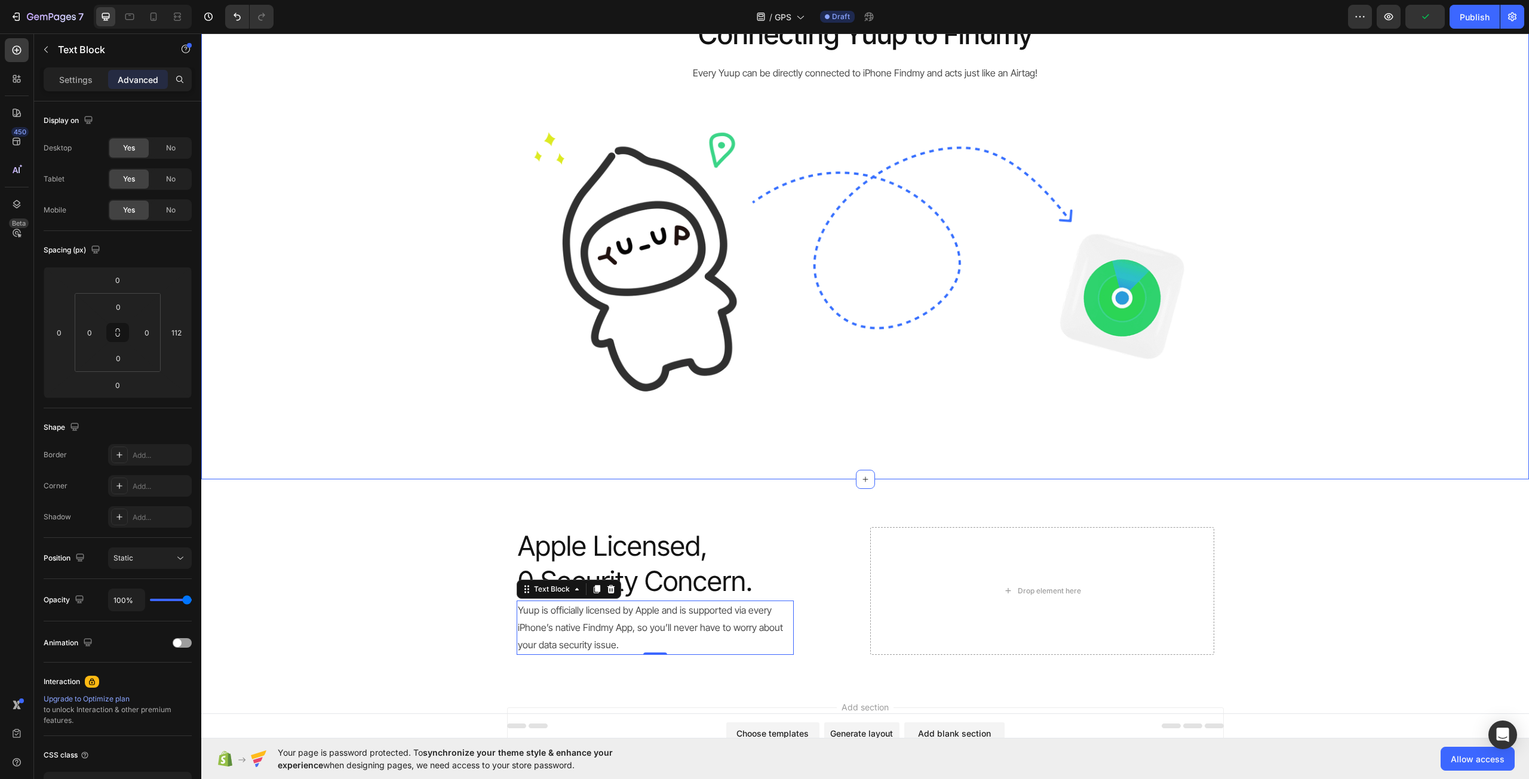
click at [377, 436] on div "Connecting Yuup to Findmy Heading Every Yuup can be directly connected to iPhon…" at bounding box center [864, 238] width 1327 height 445
click at [610, 568] on p "Apple Licensed, 0 Security Concern." at bounding box center [689, 564] width 342 height 72
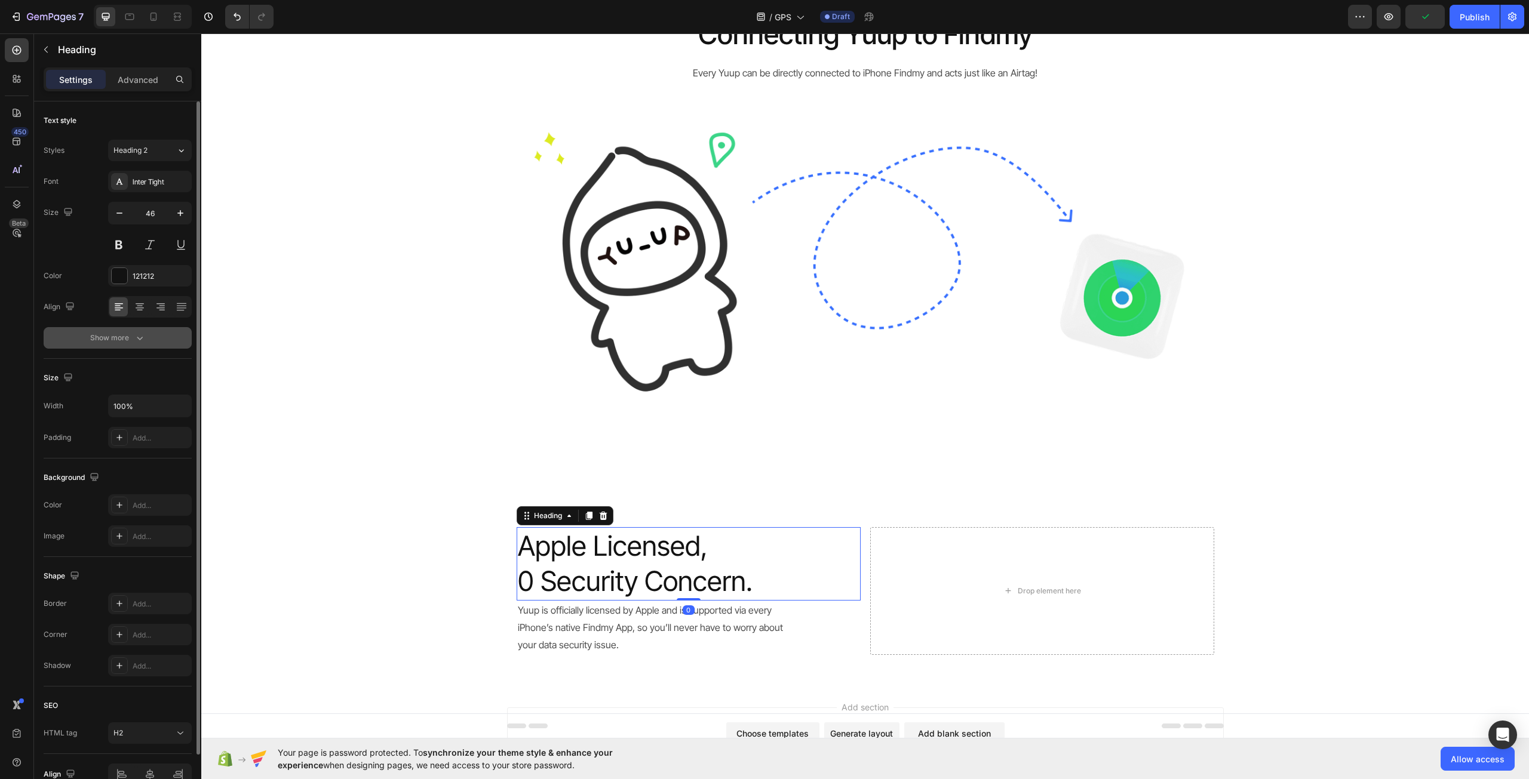
click at [131, 345] on button "Show more" at bounding box center [118, 337] width 148 height 21
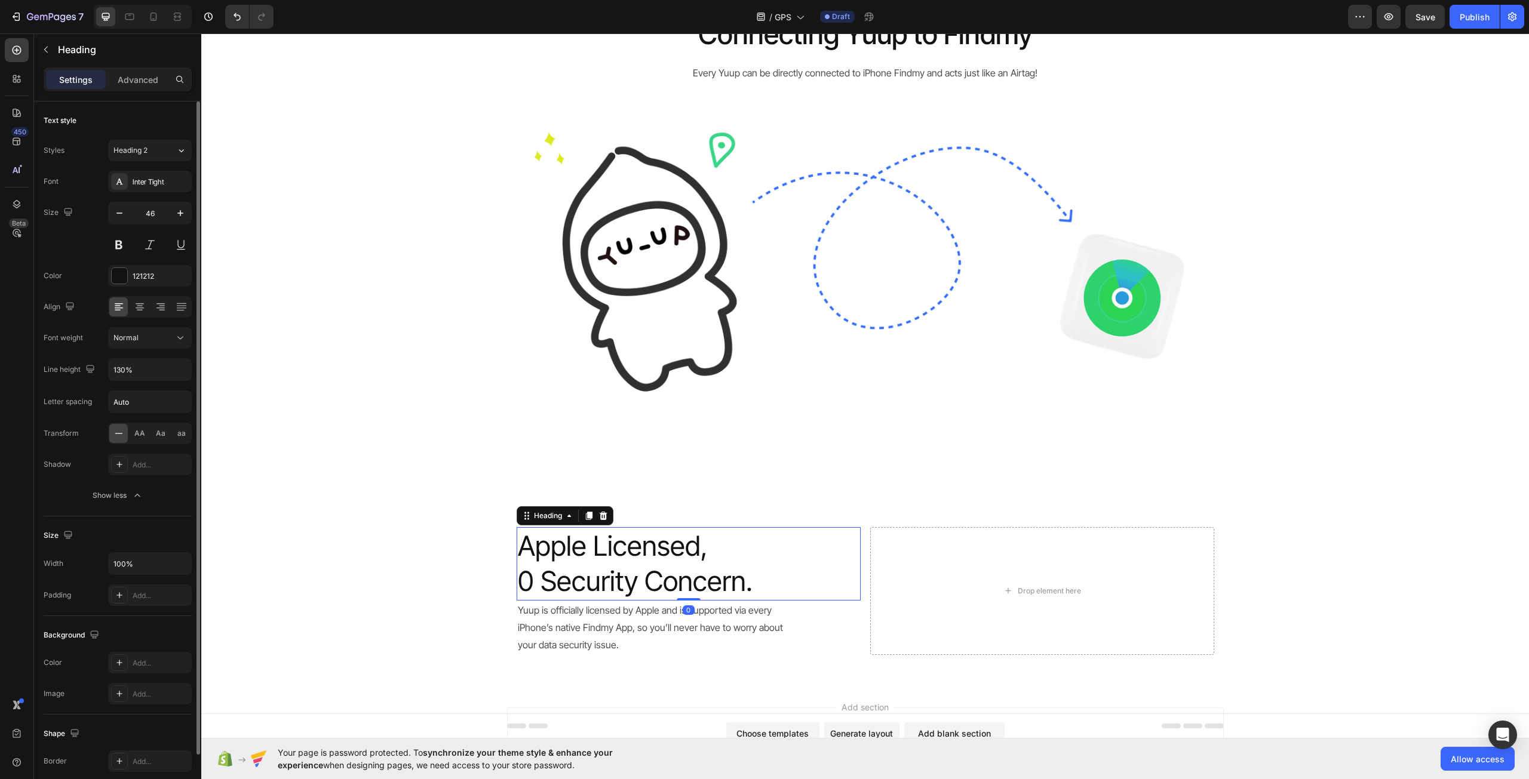
click at [140, 349] on div "Font Inter Tight Size 46 Color 121212 Align Font weight Normal Line height 130%…" at bounding box center [118, 339] width 148 height 336
click at [143, 341] on div "Normal" at bounding box center [143, 338] width 61 height 11
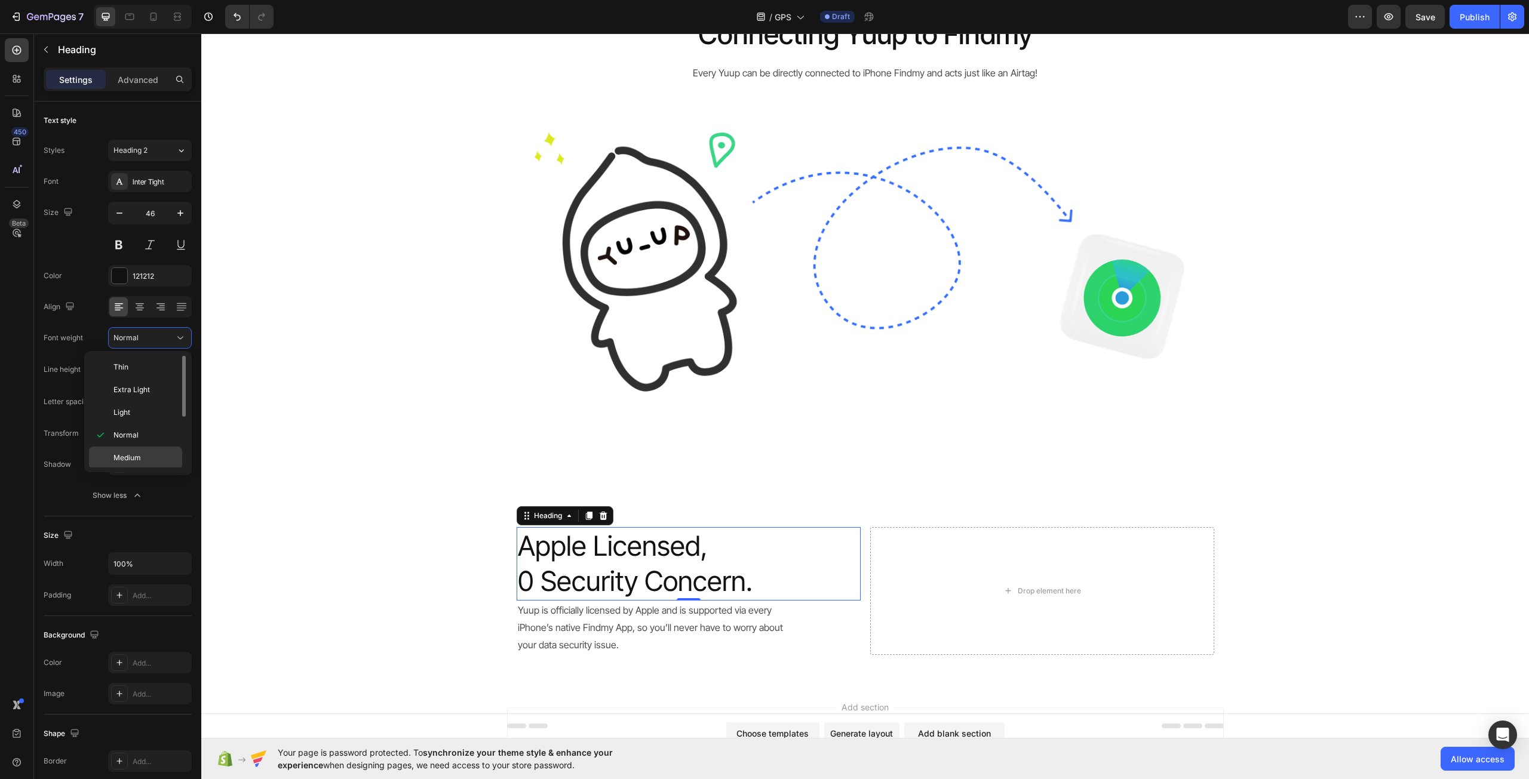
click at [121, 462] on span "Medium" at bounding box center [126, 458] width 27 height 11
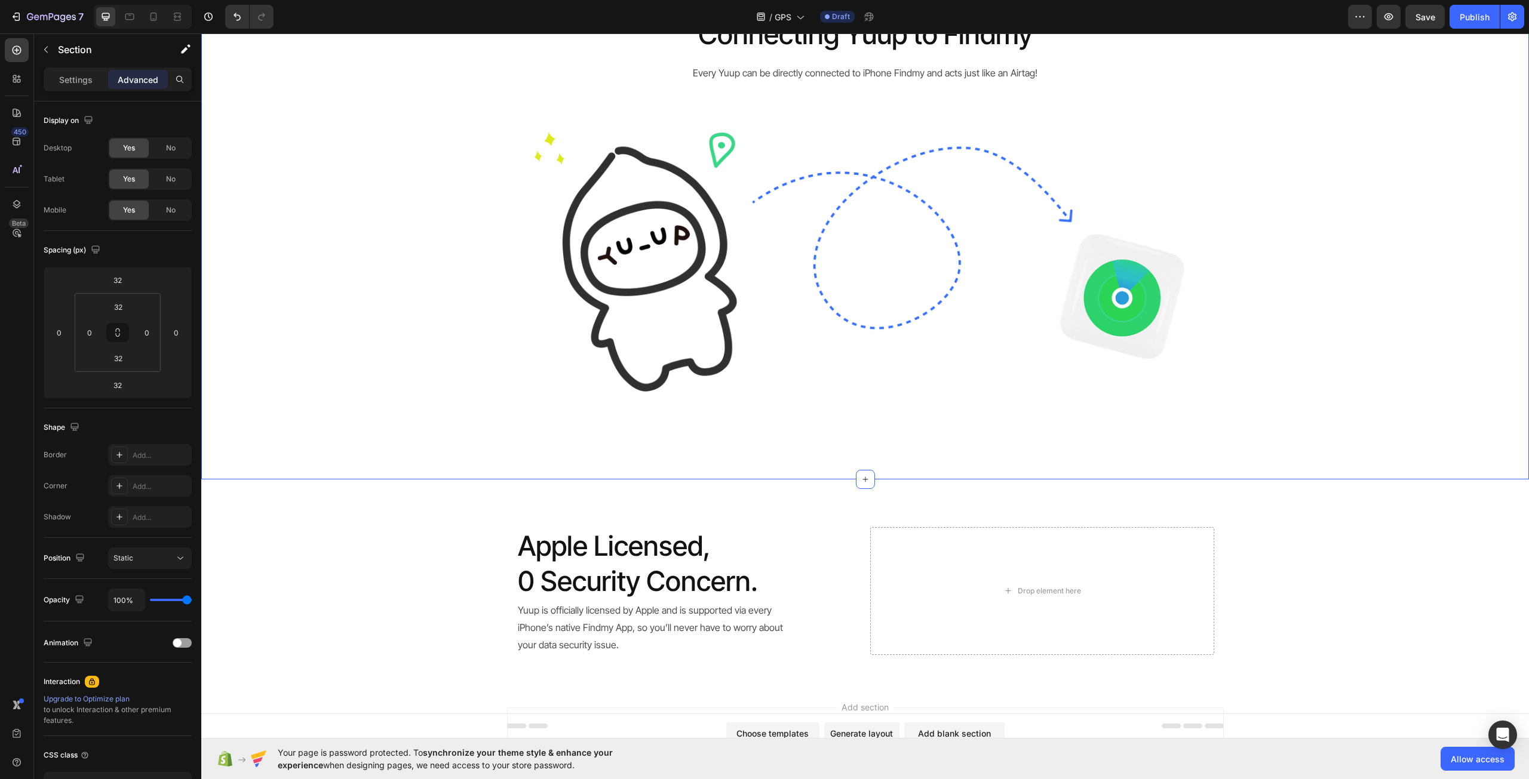
click at [385, 428] on div "Connecting Yuup to Findmy Heading Every Yuup can be directly connected to iPhon…" at bounding box center [864, 238] width 1327 height 445
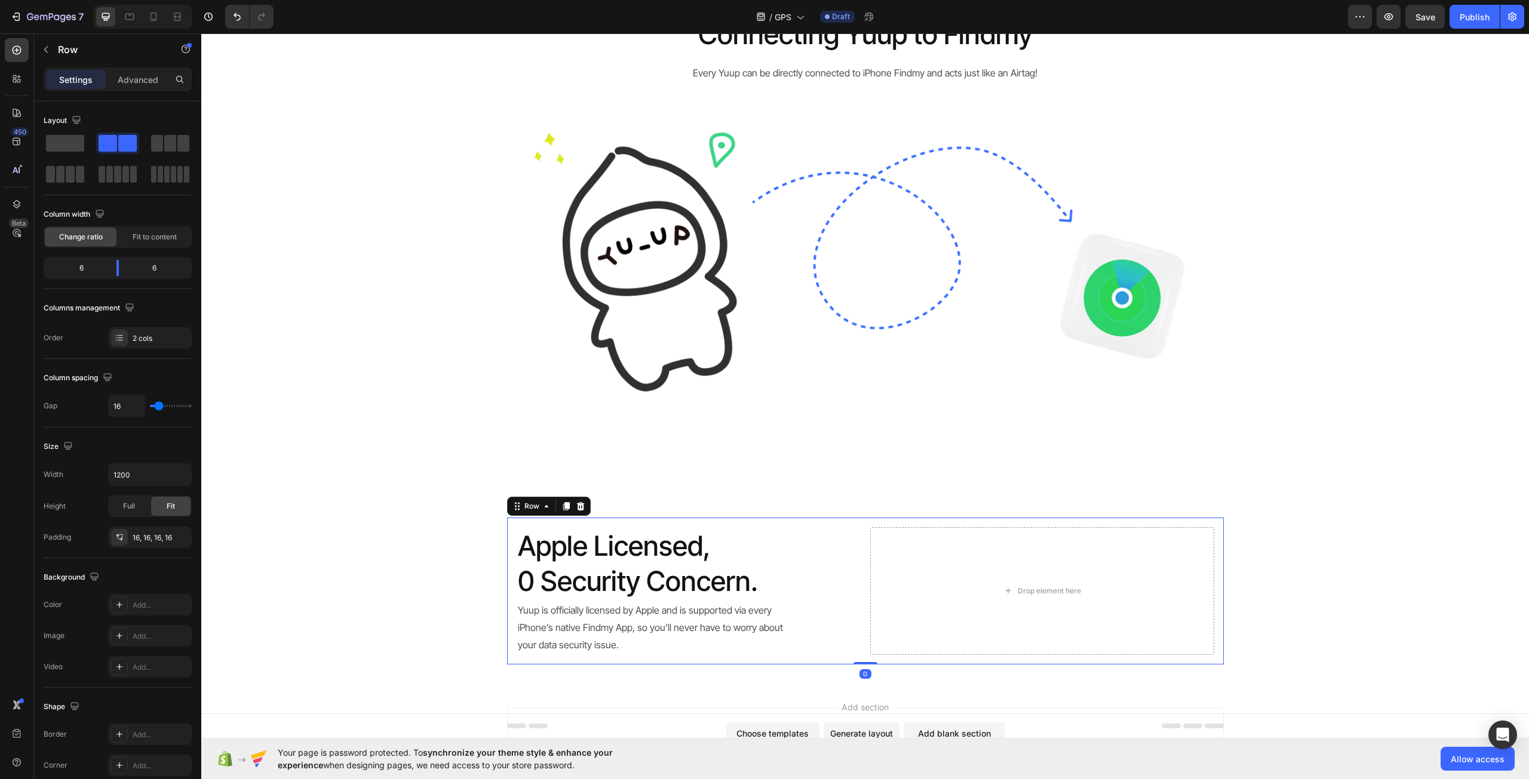
click at [854, 616] on div "Apple Licensed, 0 Security Concern. Heading Yuup is officially licensed by Appl…" at bounding box center [689, 591] width 344 height 128
click at [44, 48] on icon "button" at bounding box center [46, 50] width 10 height 10
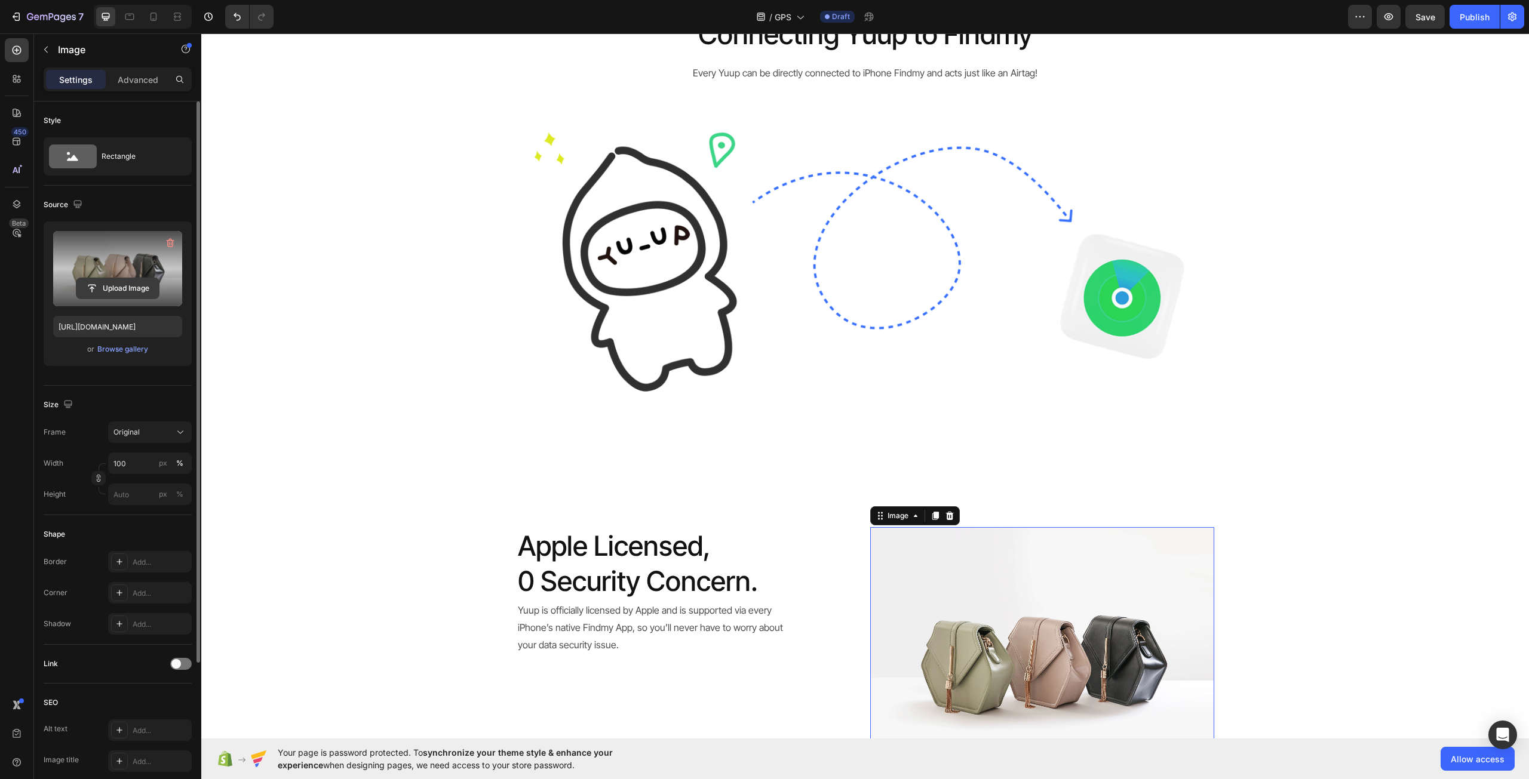
click at [88, 291] on input "file" at bounding box center [117, 288] width 82 height 20
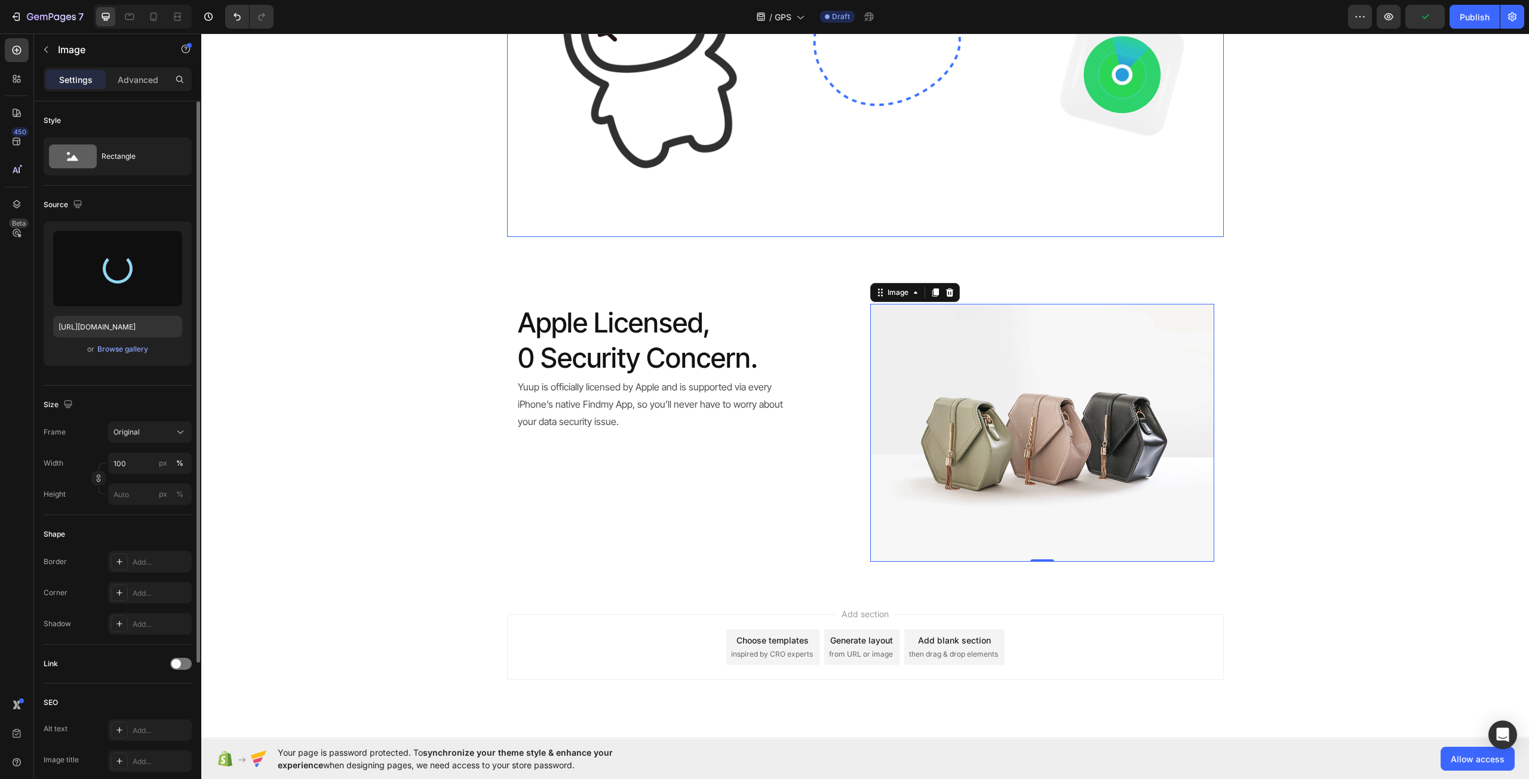
scroll to position [328, 0]
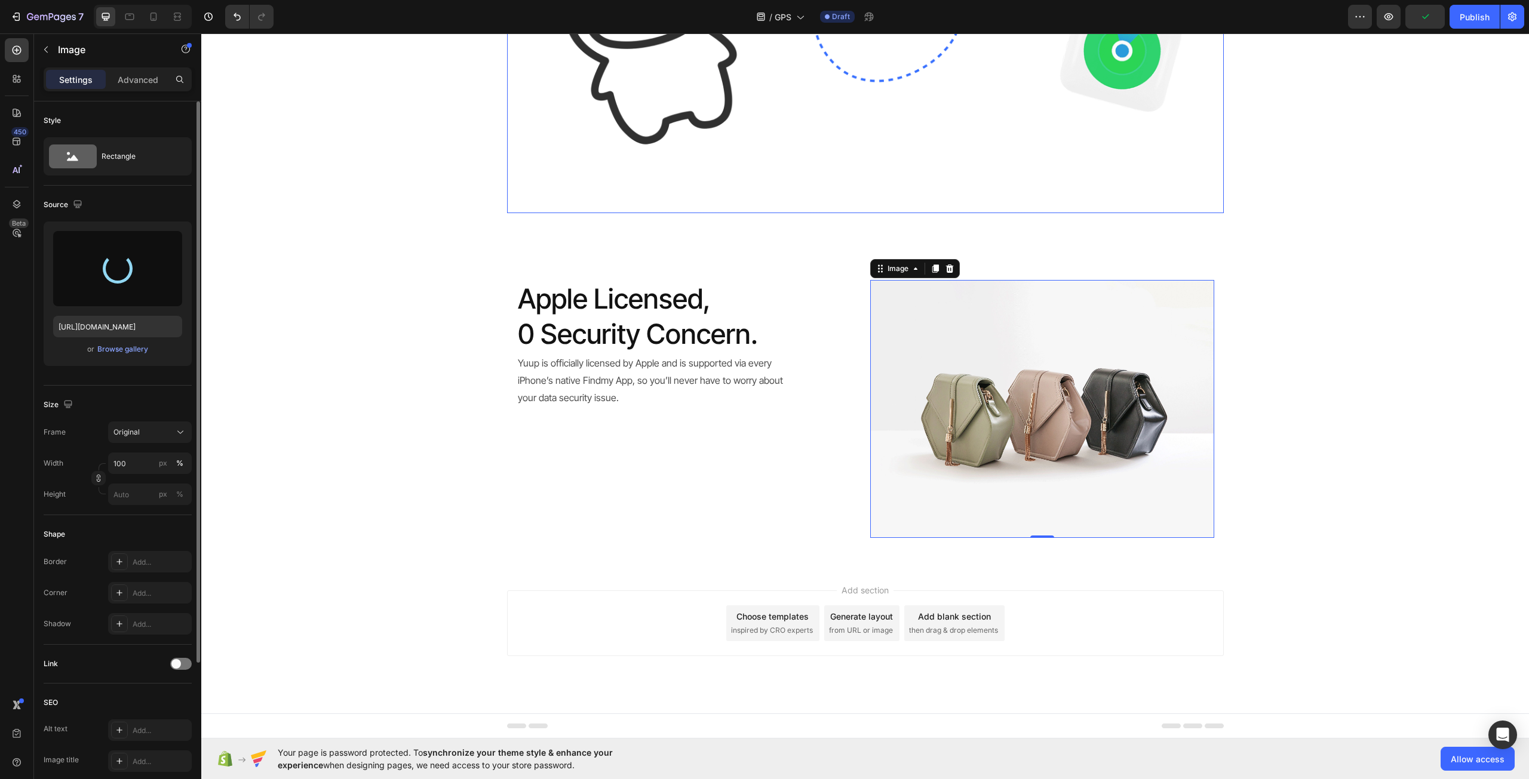
type input "https://cdn.shopify.com/s/files/1/0721/5651/2445/files/gempages_582017399193076…"
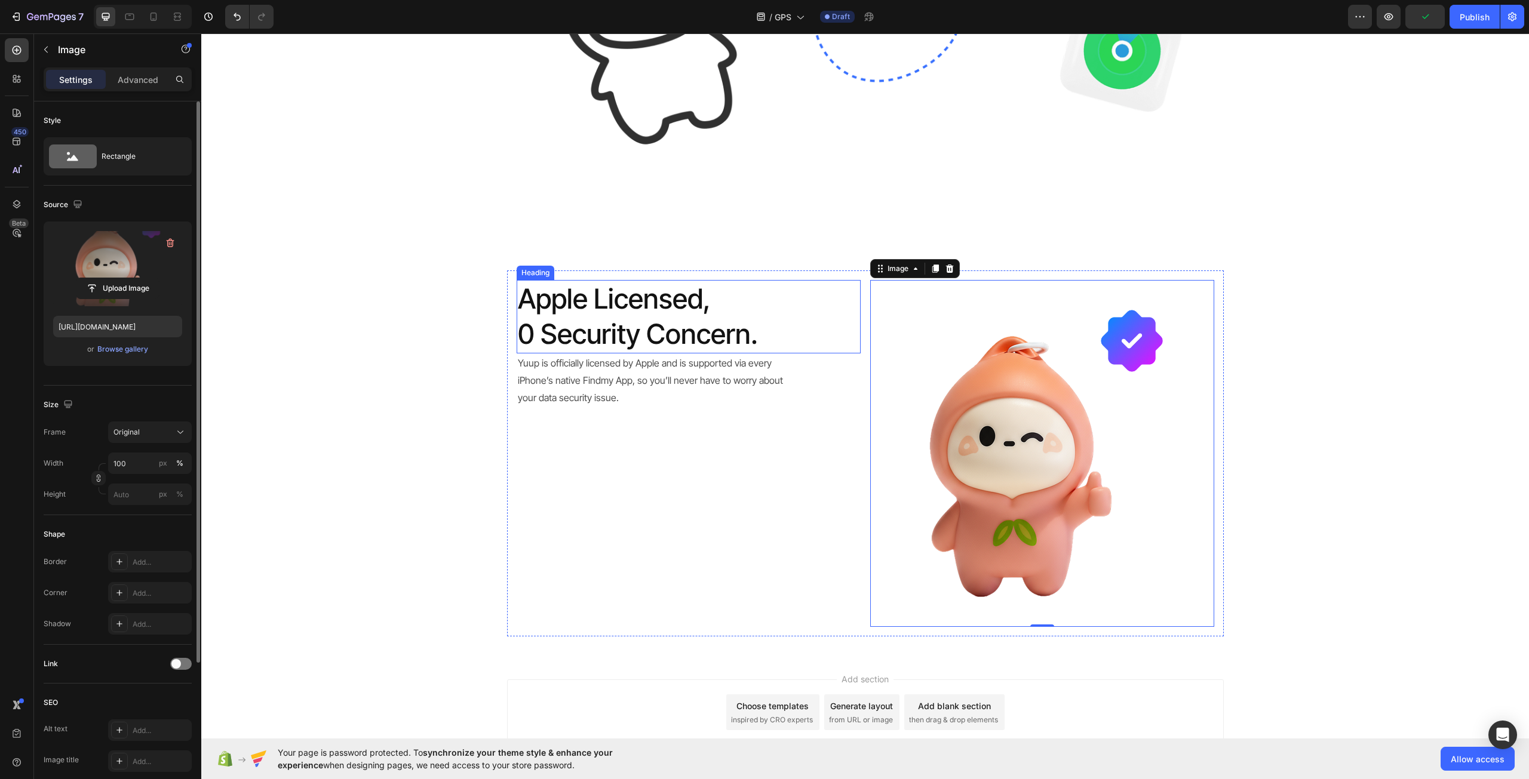
click at [848, 354] on h2 "Apple Licensed, 0 Security Concern." at bounding box center [689, 317] width 344 height 74
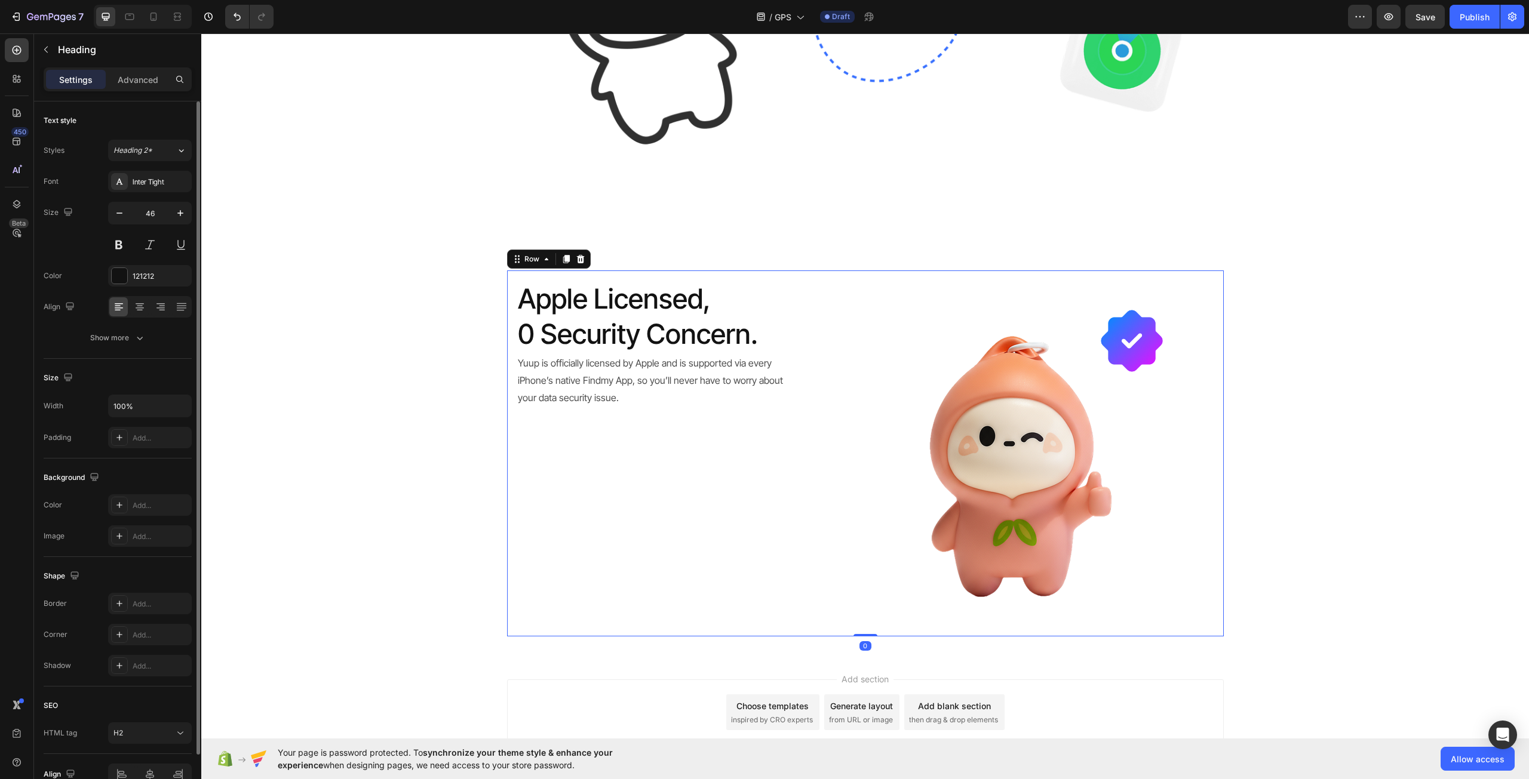
click at [850, 371] on div "Apple Licensed, 0 Security Concern. Heading Yuup is officially licensed by Appl…" at bounding box center [689, 454] width 344 height 348
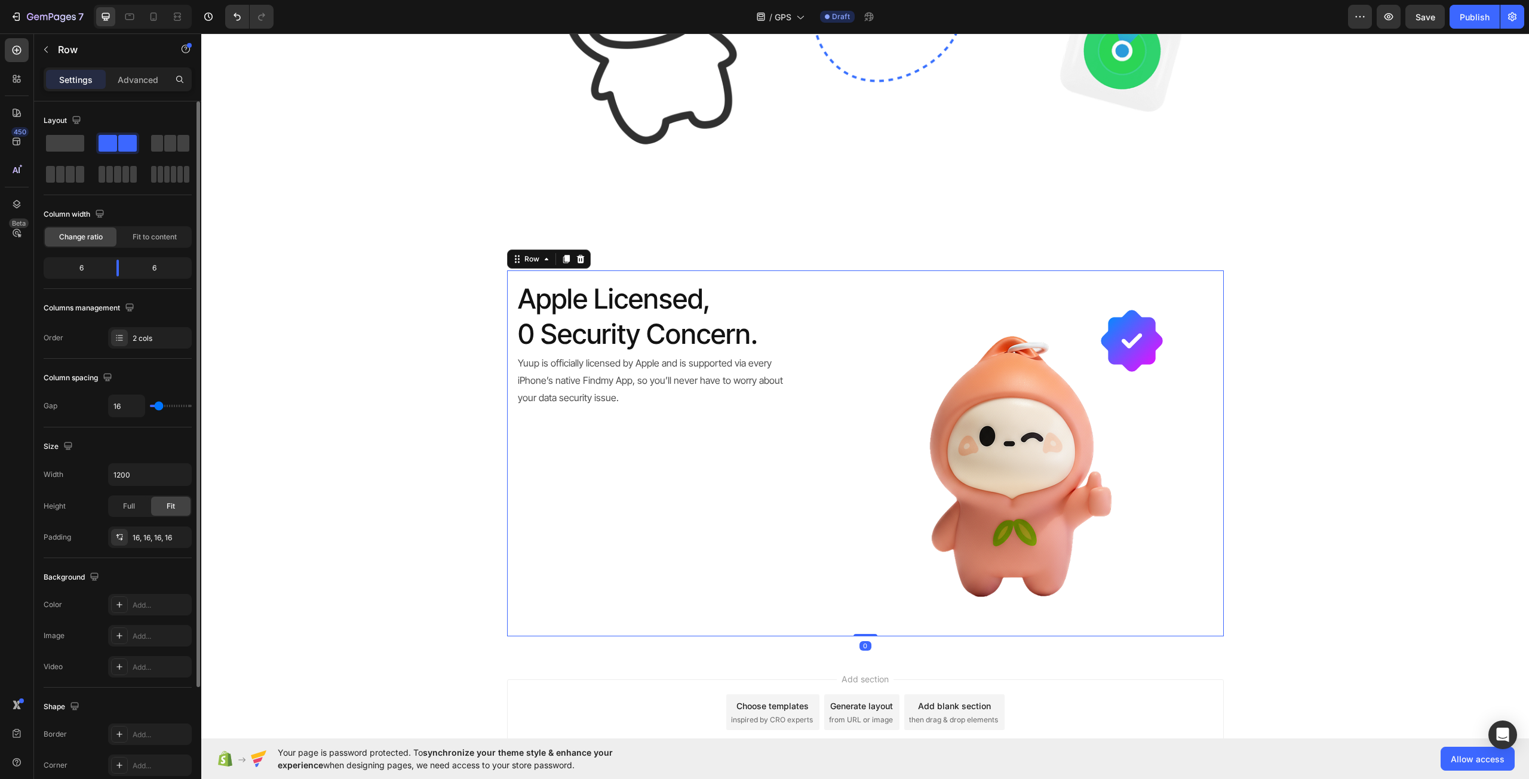
scroll to position [153, 0]
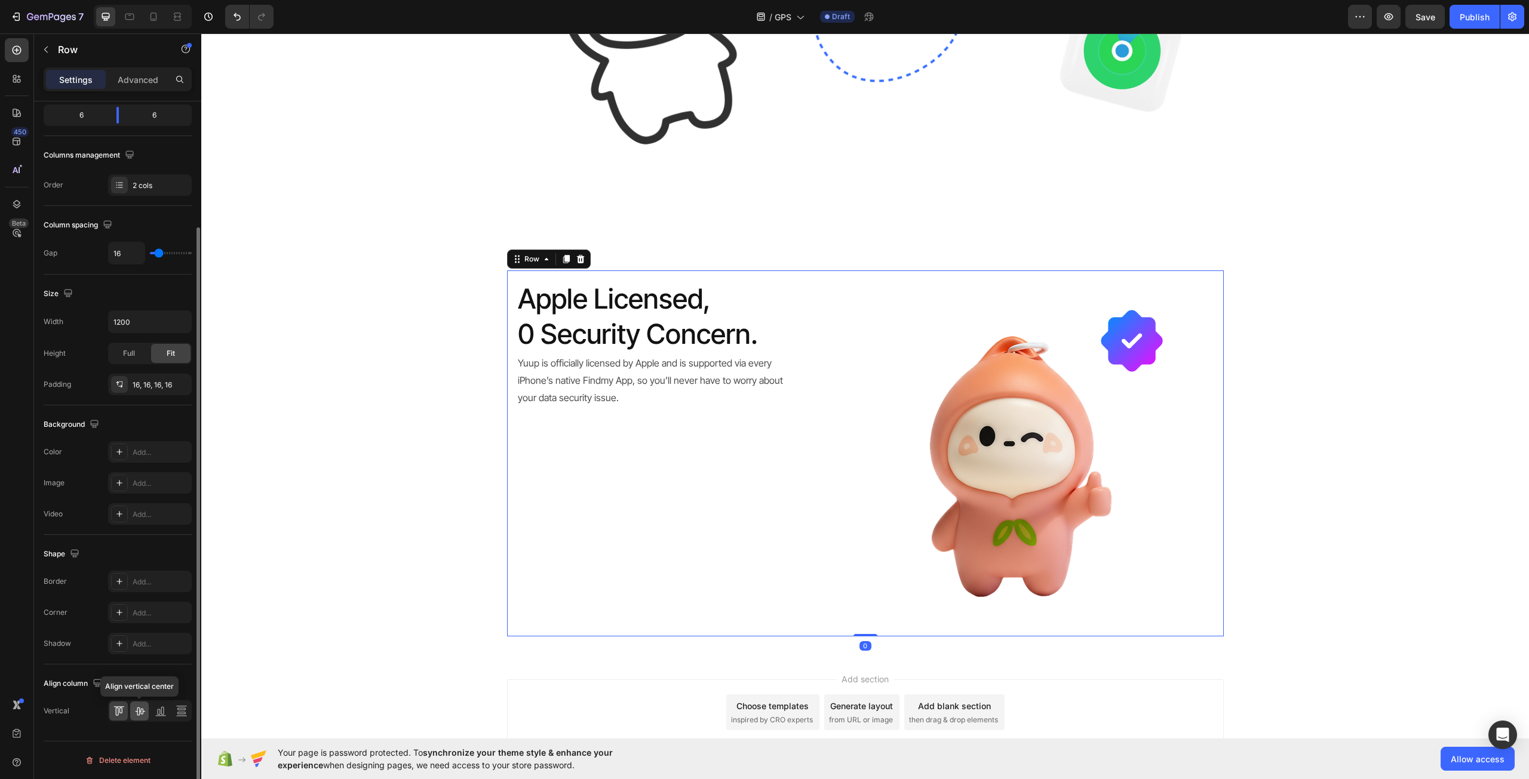
click at [144, 712] on icon at bounding box center [140, 711] width 12 height 12
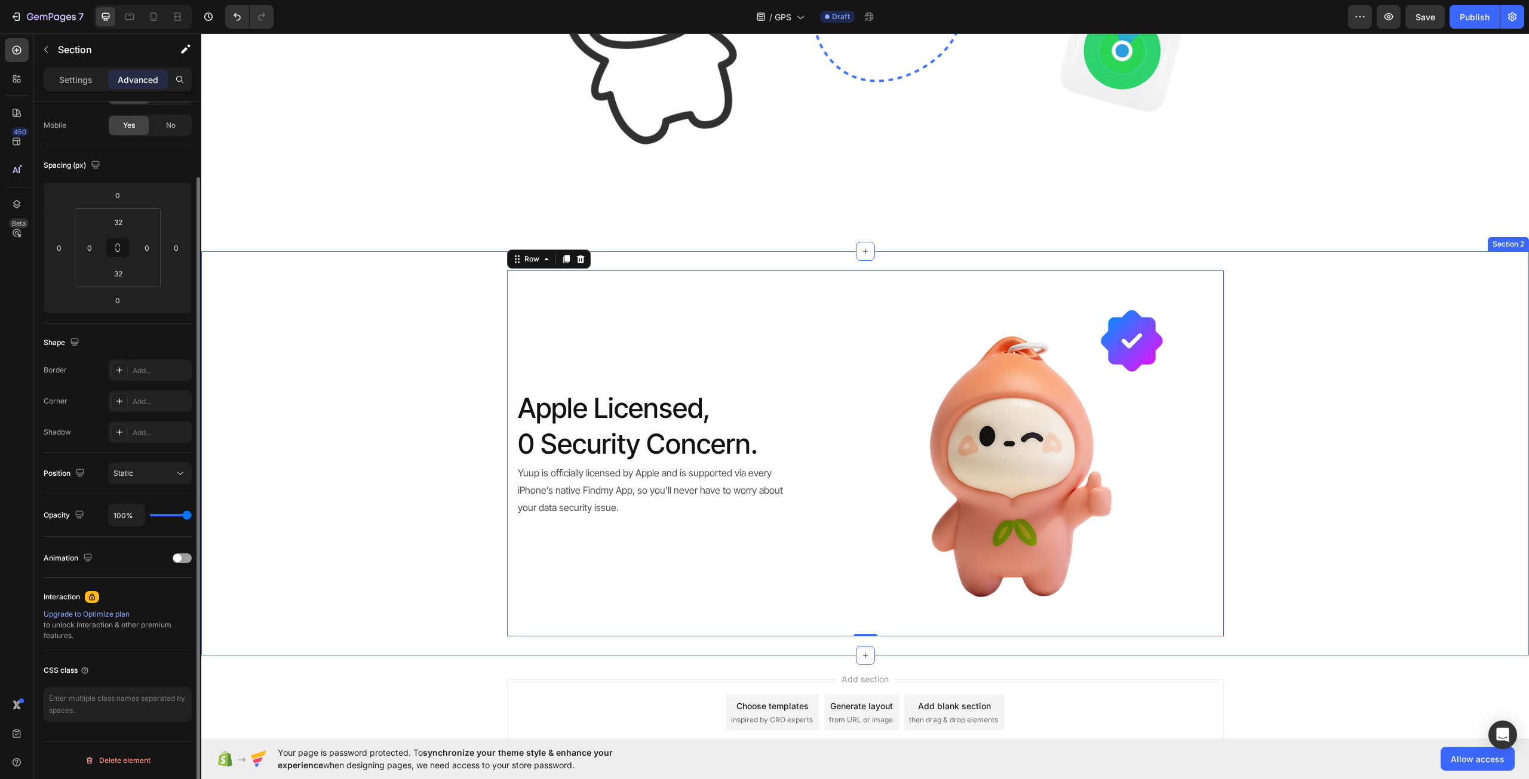
click at [331, 423] on div "Apple Licensed, 0 Security Concern. Heading Yuup is officially licensed by Appl…" at bounding box center [864, 454] width 1327 height 367
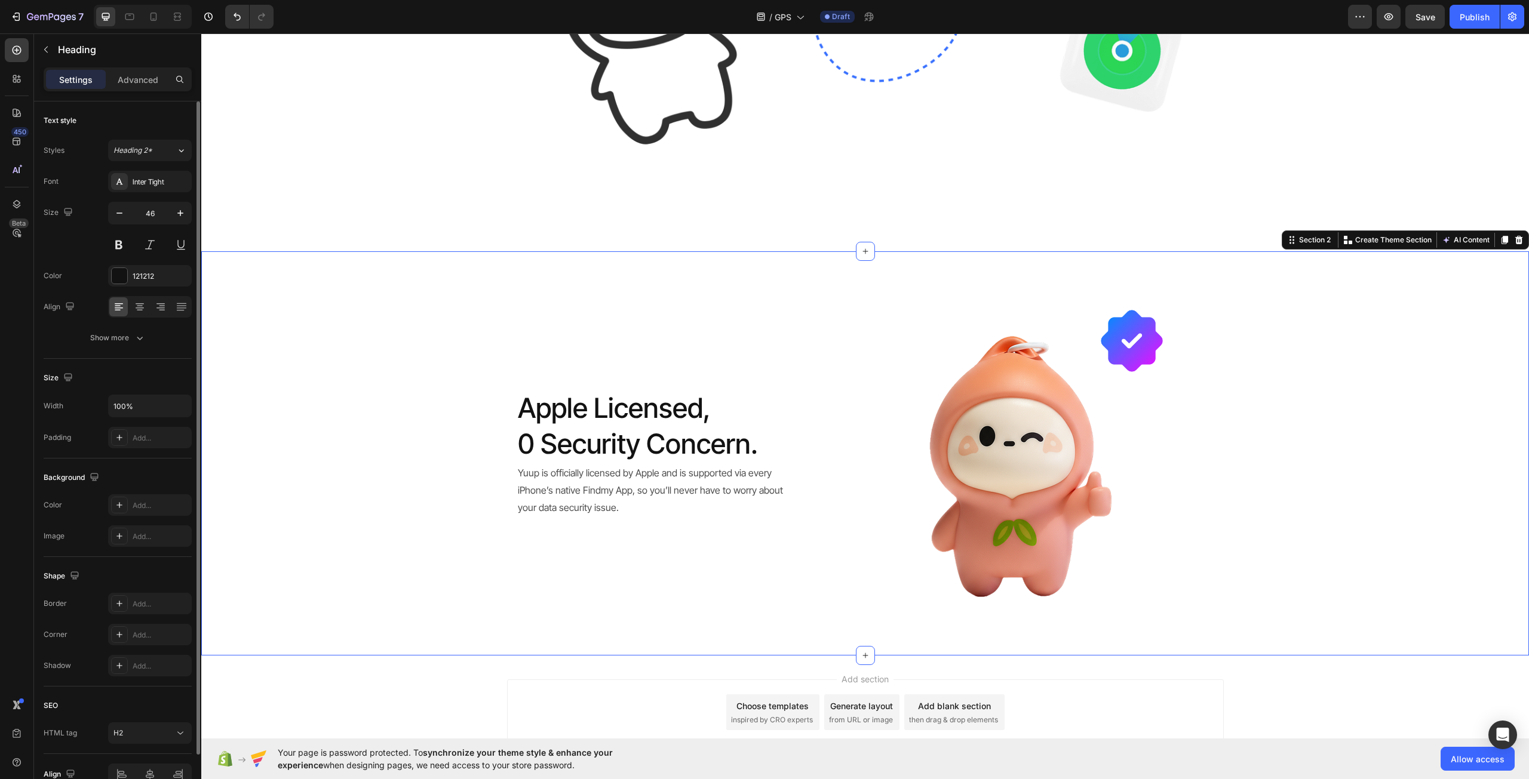
click at [611, 425] on p "Apple Licensed, 0 Security Concern." at bounding box center [689, 427] width 342 height 72
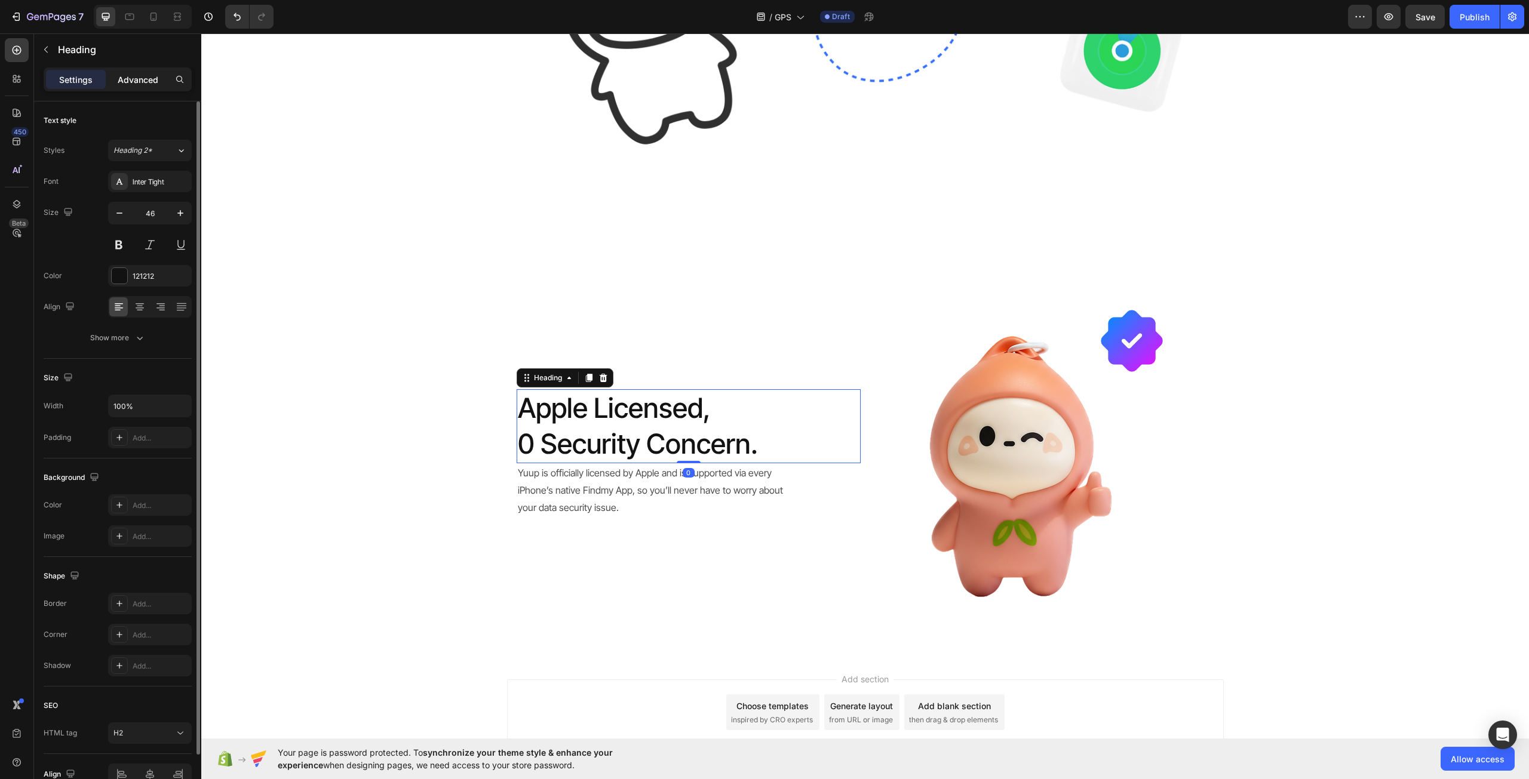
click at [140, 78] on p "Advanced" at bounding box center [138, 79] width 41 height 13
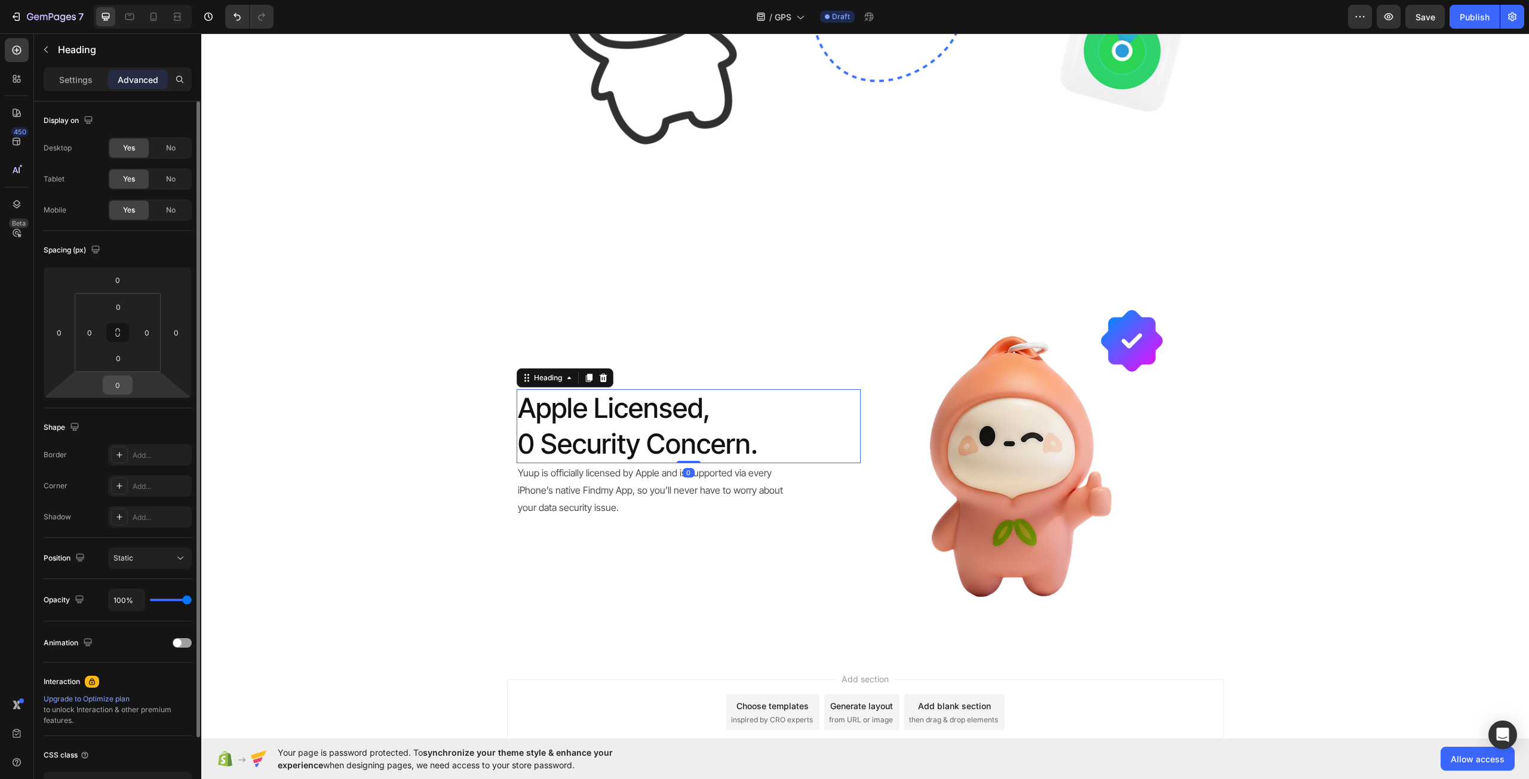
click at [117, 382] on input "0" at bounding box center [118, 385] width 24 height 18
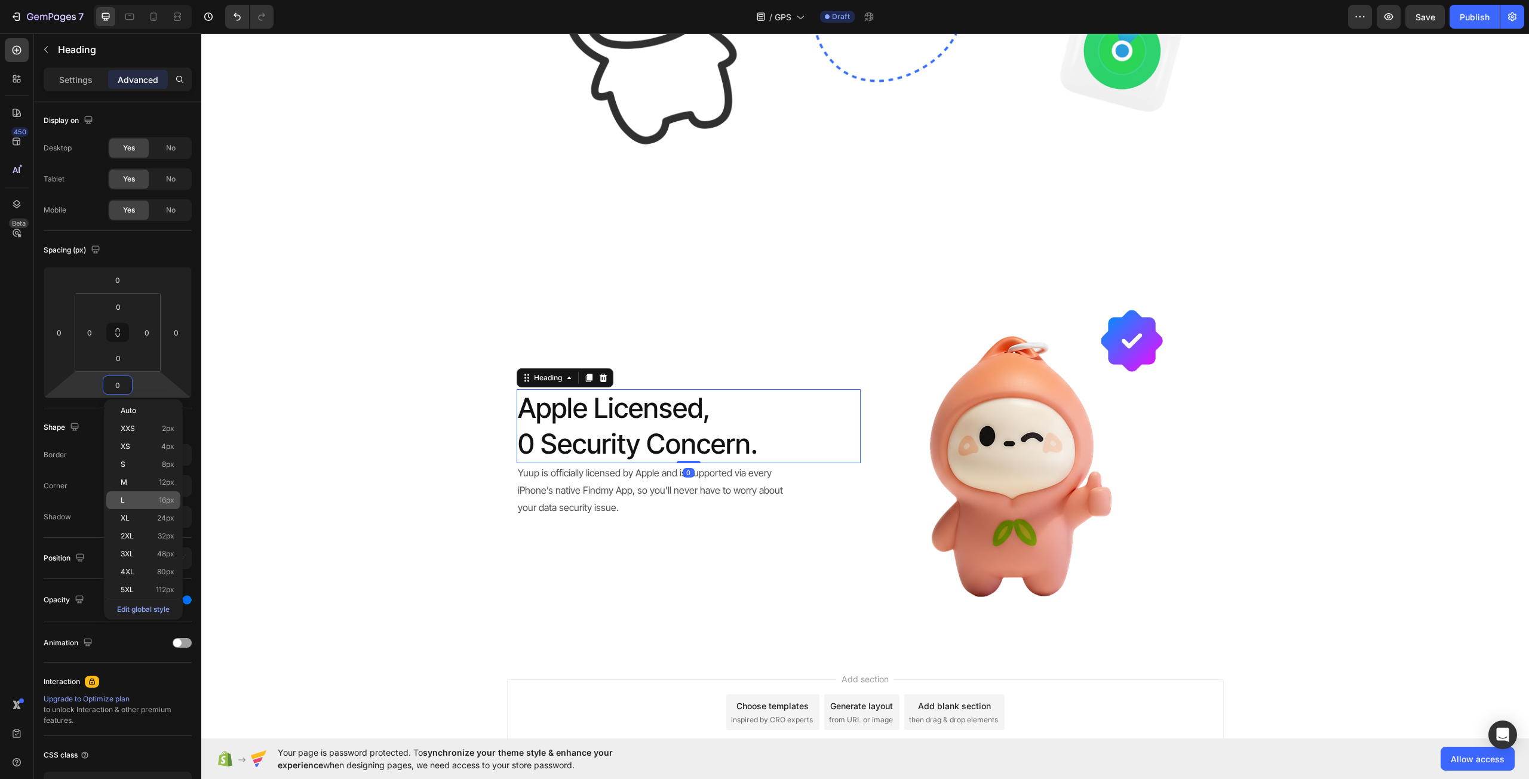
click at [145, 499] on p "L 16px" at bounding box center [148, 500] width 54 height 8
type input "16"
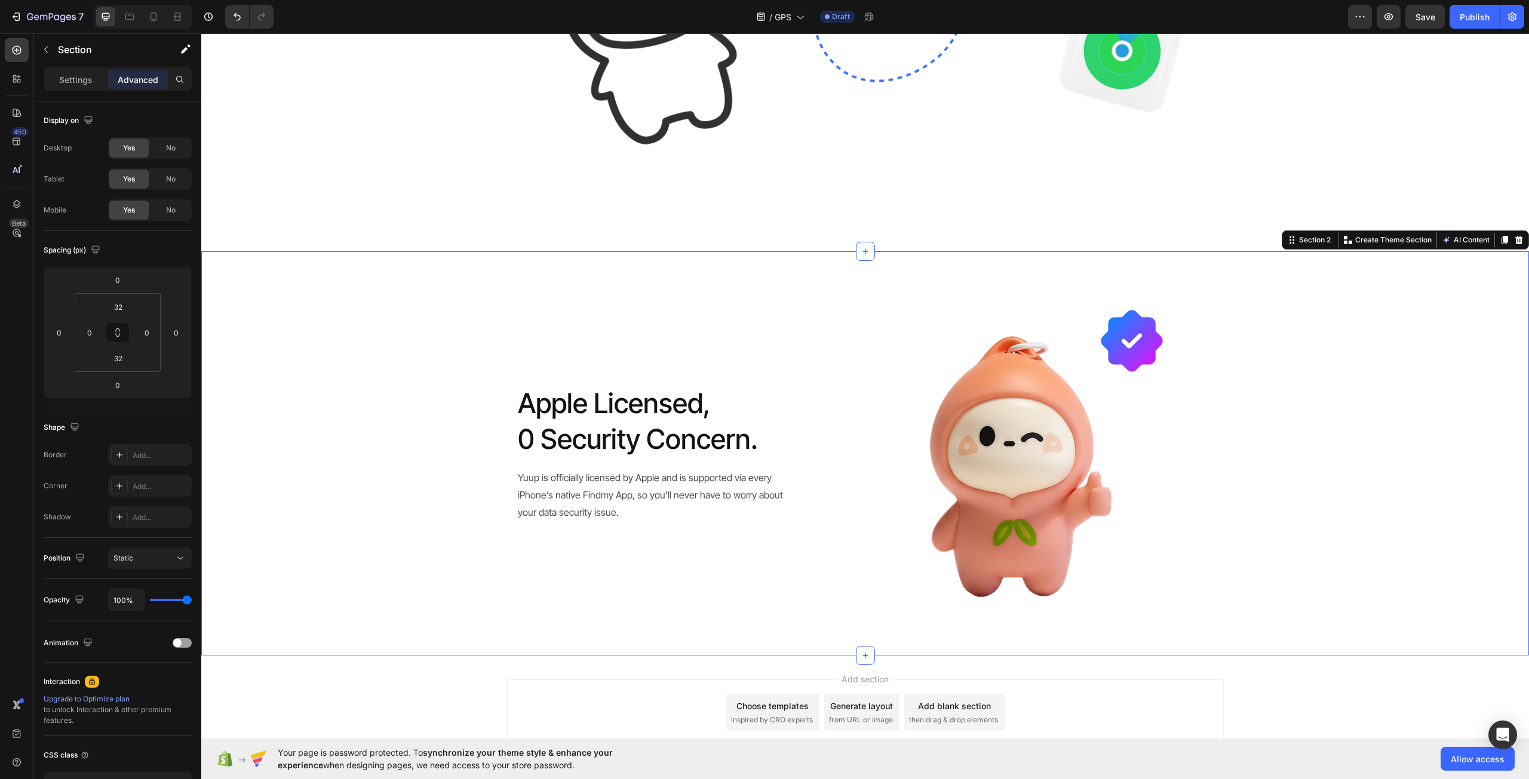
click at [343, 425] on div "Apple Licensed, 0 Security Concern. Heading Yuup is officially licensed by Appl…" at bounding box center [864, 454] width 1327 height 367
click at [632, 492] on p "Yuup is officially licensed by Apple and is supported via every iPhone’s native…" at bounding box center [655, 494] width 275 height 51
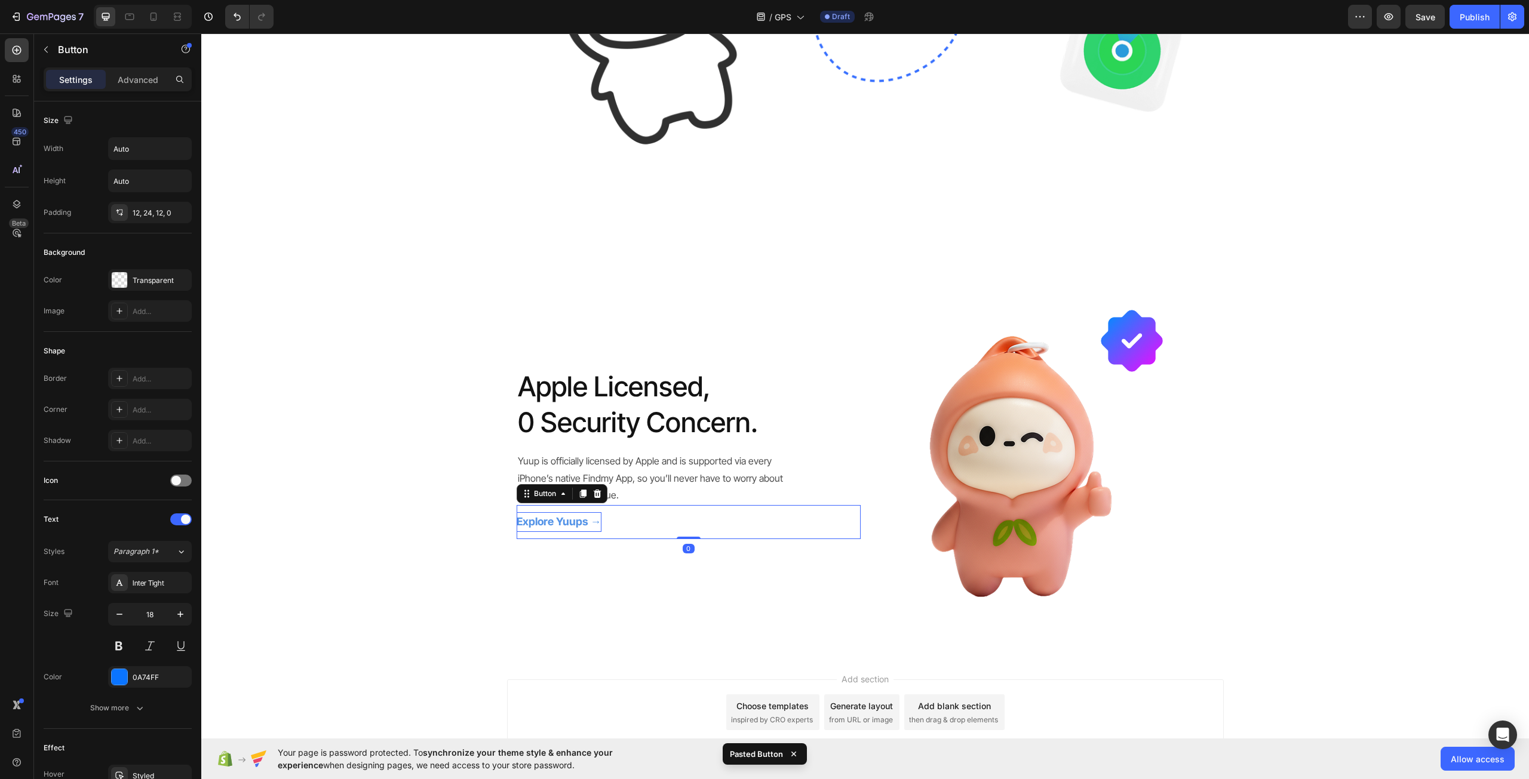
click at [571, 518] on strong "Explore Yuups →" at bounding box center [559, 521] width 85 height 13
click at [517, 505] on button "Learn →" at bounding box center [545, 521] width 56 height 33
click at [517, 505] on button "Learn More→" at bounding box center [558, 521] width 82 height 33
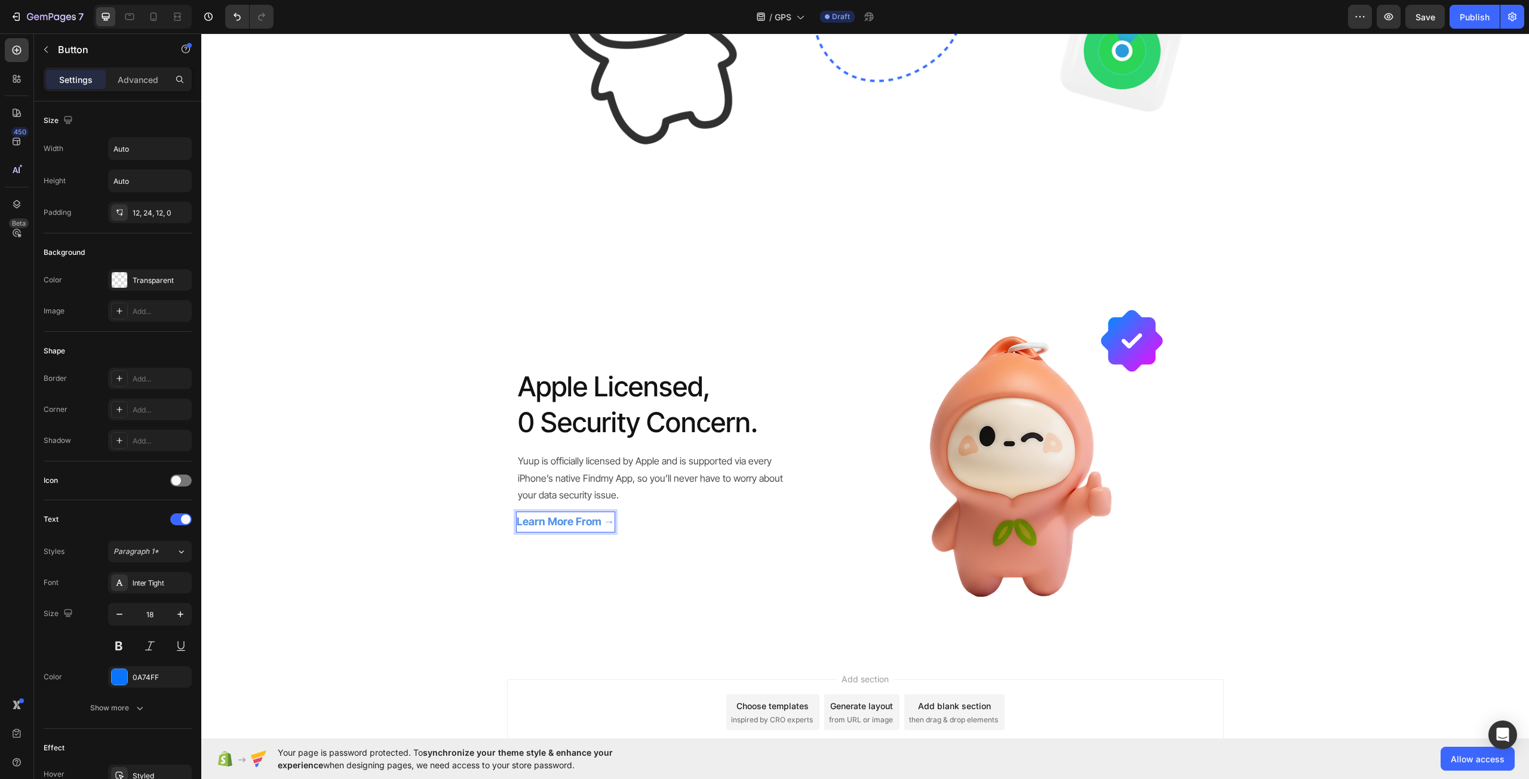
click at [517, 505] on button "Learn More From →" at bounding box center [573, 521] width 112 height 33
click at [517, 505] on button "Learn More From Appl→" at bounding box center [585, 521] width 136 height 33
click at [454, 533] on div "Apple Licensed, 0 Security Concern. Heading Yuup is officially licensed by Appl…" at bounding box center [864, 454] width 1327 height 367
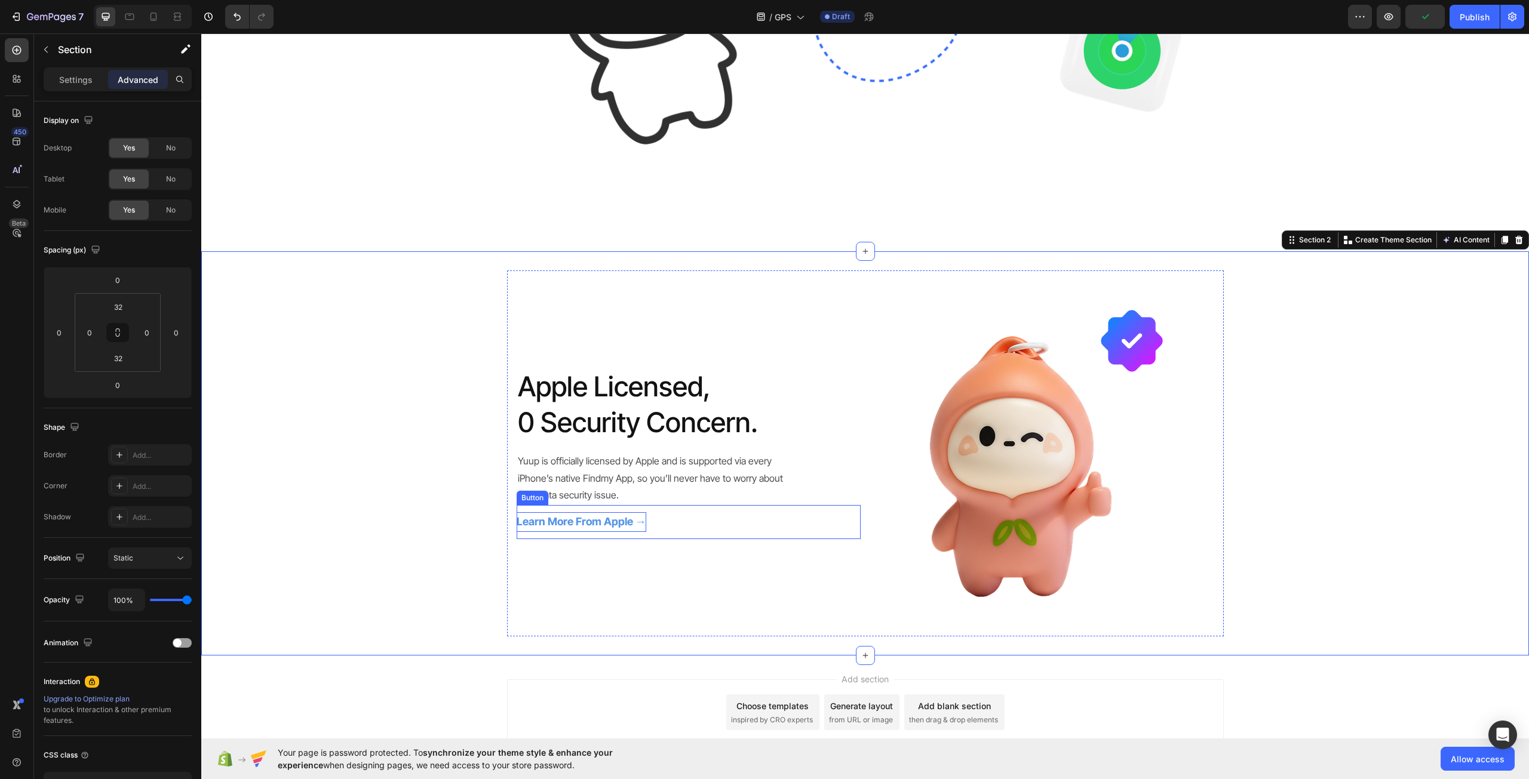
click at [611, 515] on strong "Learn More From Apple →" at bounding box center [582, 521] width 130 height 13
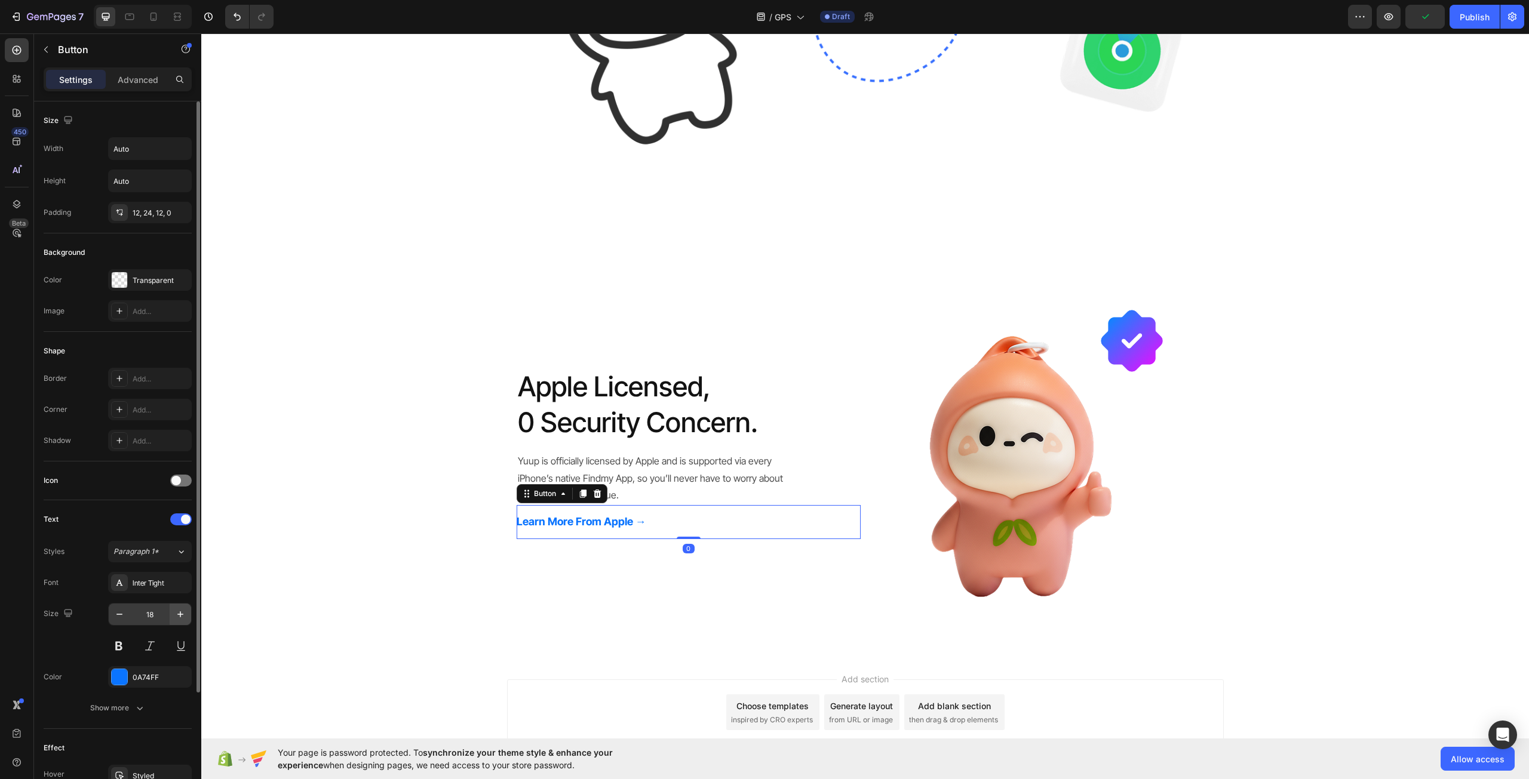
scroll to position [145, 0]
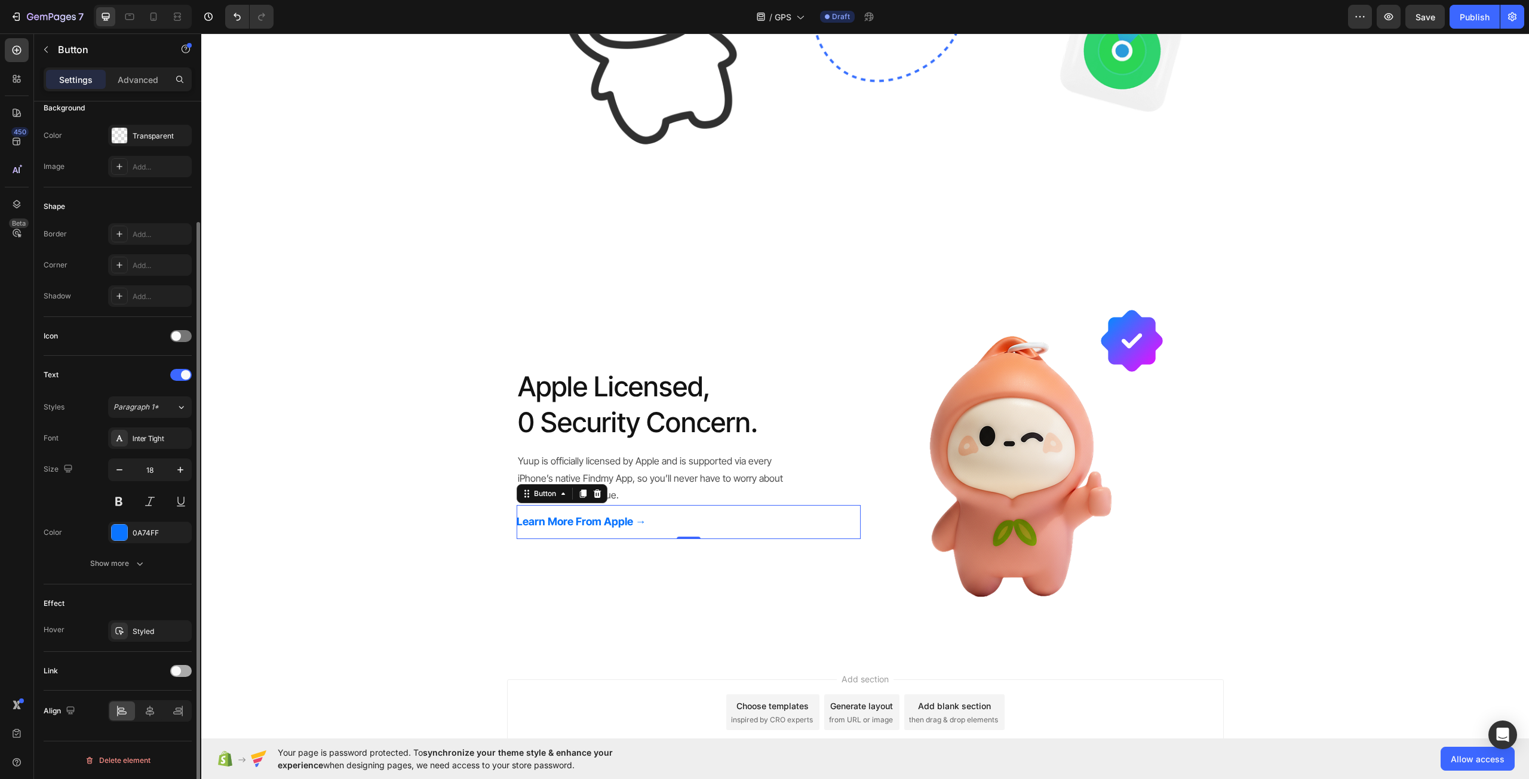
click at [179, 670] on span at bounding box center [176, 671] width 10 height 10
click at [150, 733] on div "Add..." at bounding box center [161, 732] width 56 height 11
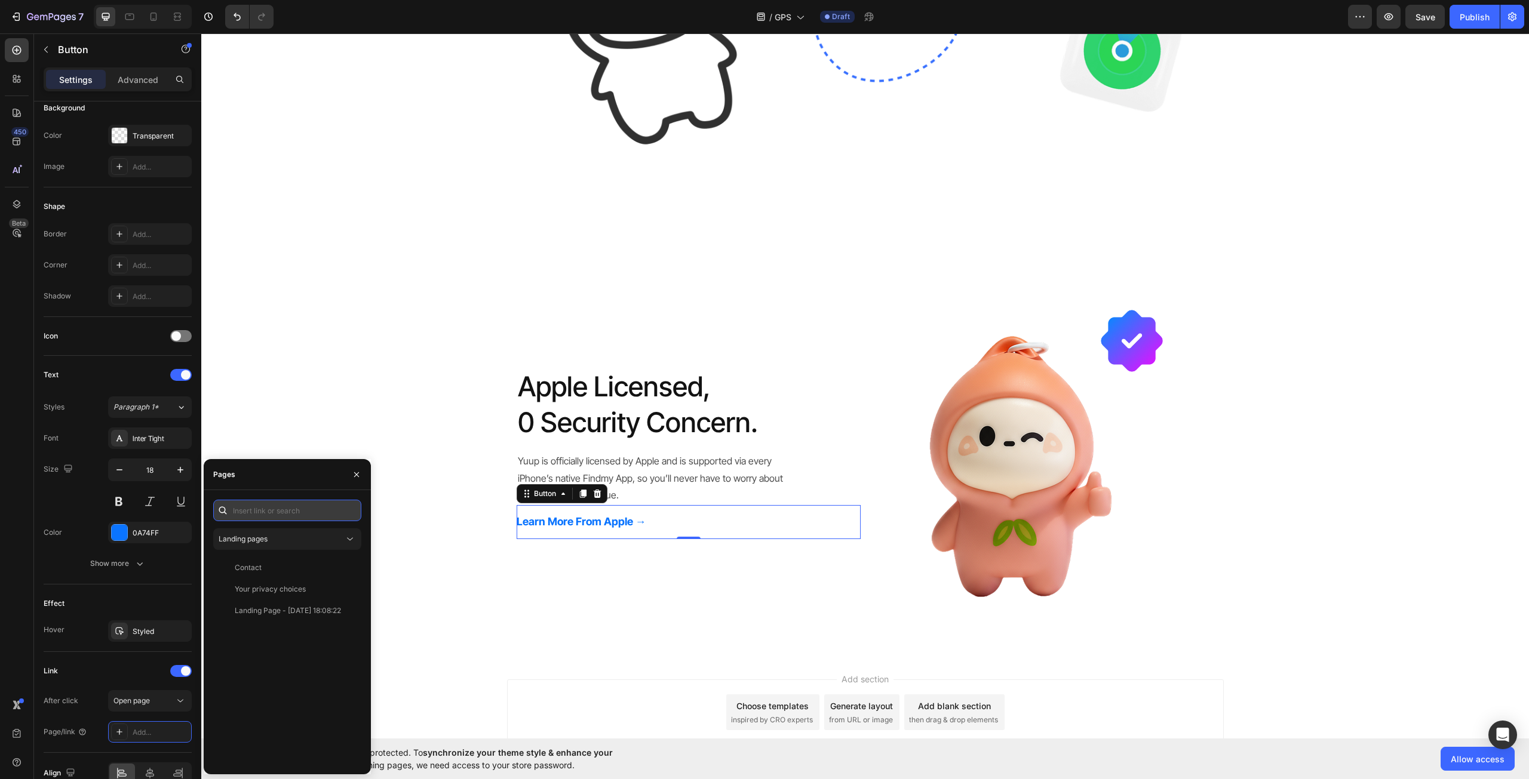
click at [285, 514] on input "text" at bounding box center [287, 510] width 148 height 21
paste input "https://support.apple.com/guide/iphone/add-a-third-party-item-iph09cb07b40/ios"
type input "https://support.apple.com/guide/iphone/add-a-third-party-item-iph09cb07b40/ios"
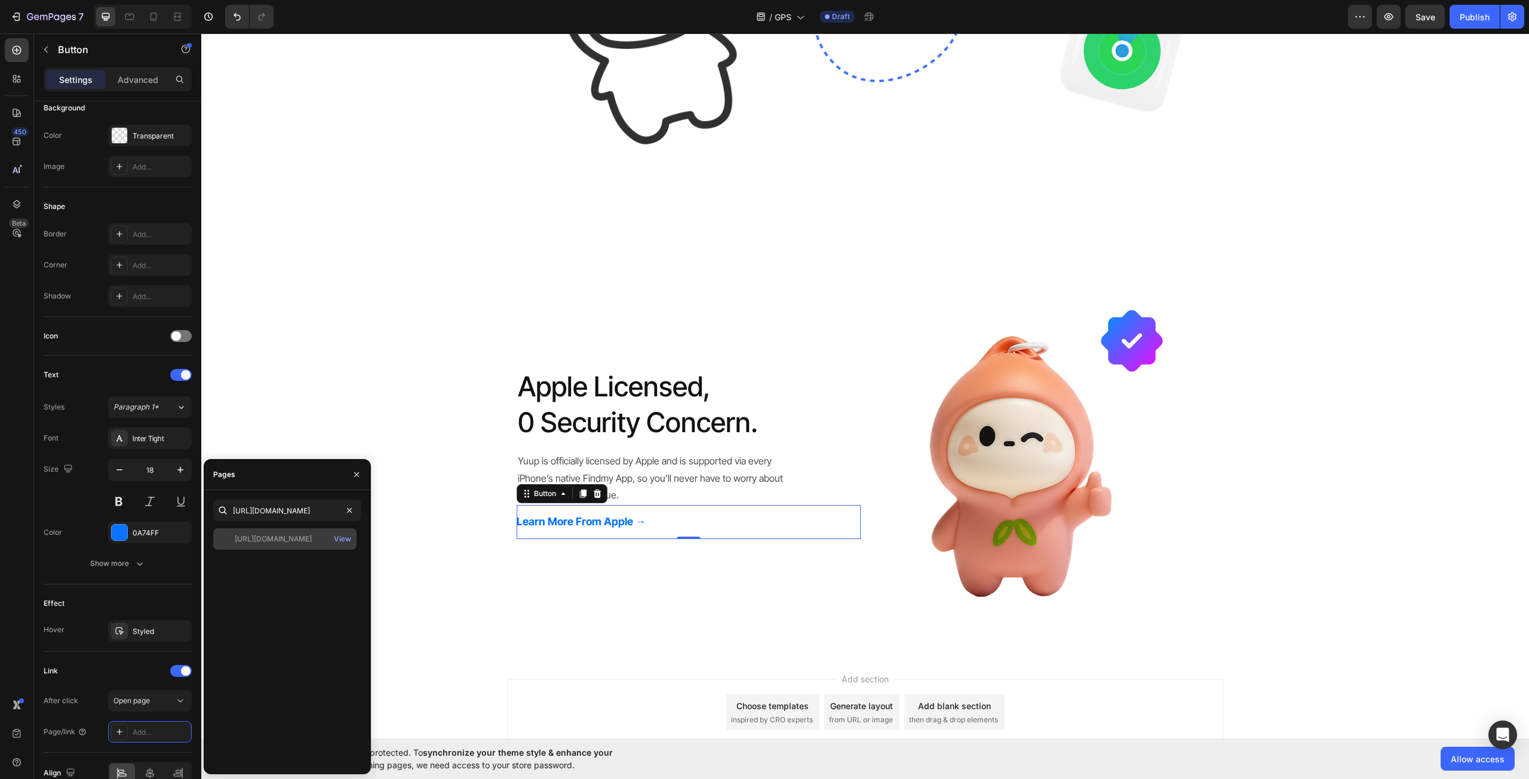
click at [281, 541] on div "https://support.apple.com/guide/iphone/add-a-third-party-item-iph09cb07b40/ios" at bounding box center [273, 539] width 77 height 11
click at [342, 538] on div "View" at bounding box center [342, 539] width 17 height 11
click at [705, 587] on div "Apple Licensed, 0 Security Concern. Heading Yuup is officially licensed by Appl…" at bounding box center [689, 454] width 344 height 348
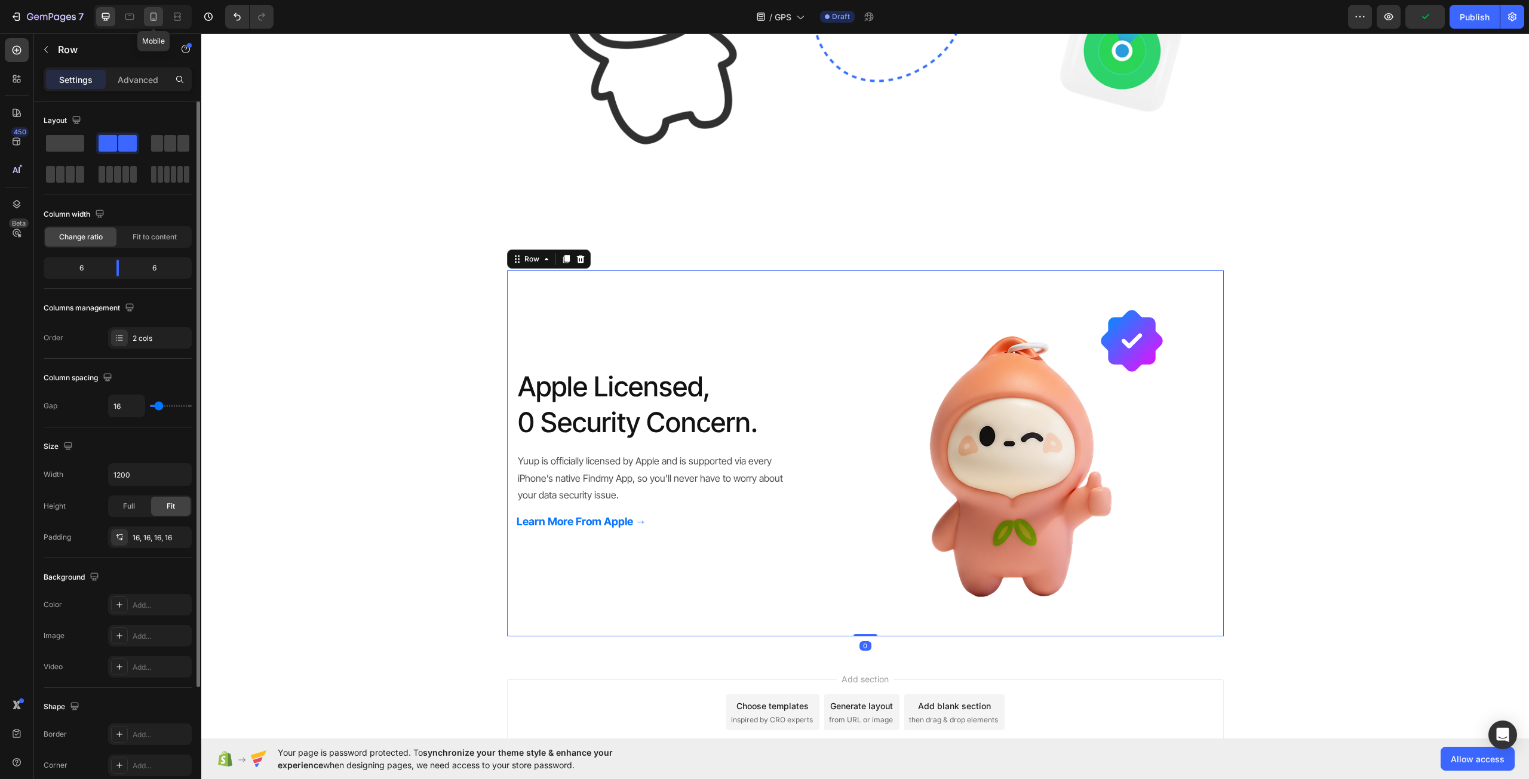
click at [151, 16] on icon at bounding box center [153, 17] width 7 height 8
type input "0"
type input "100%"
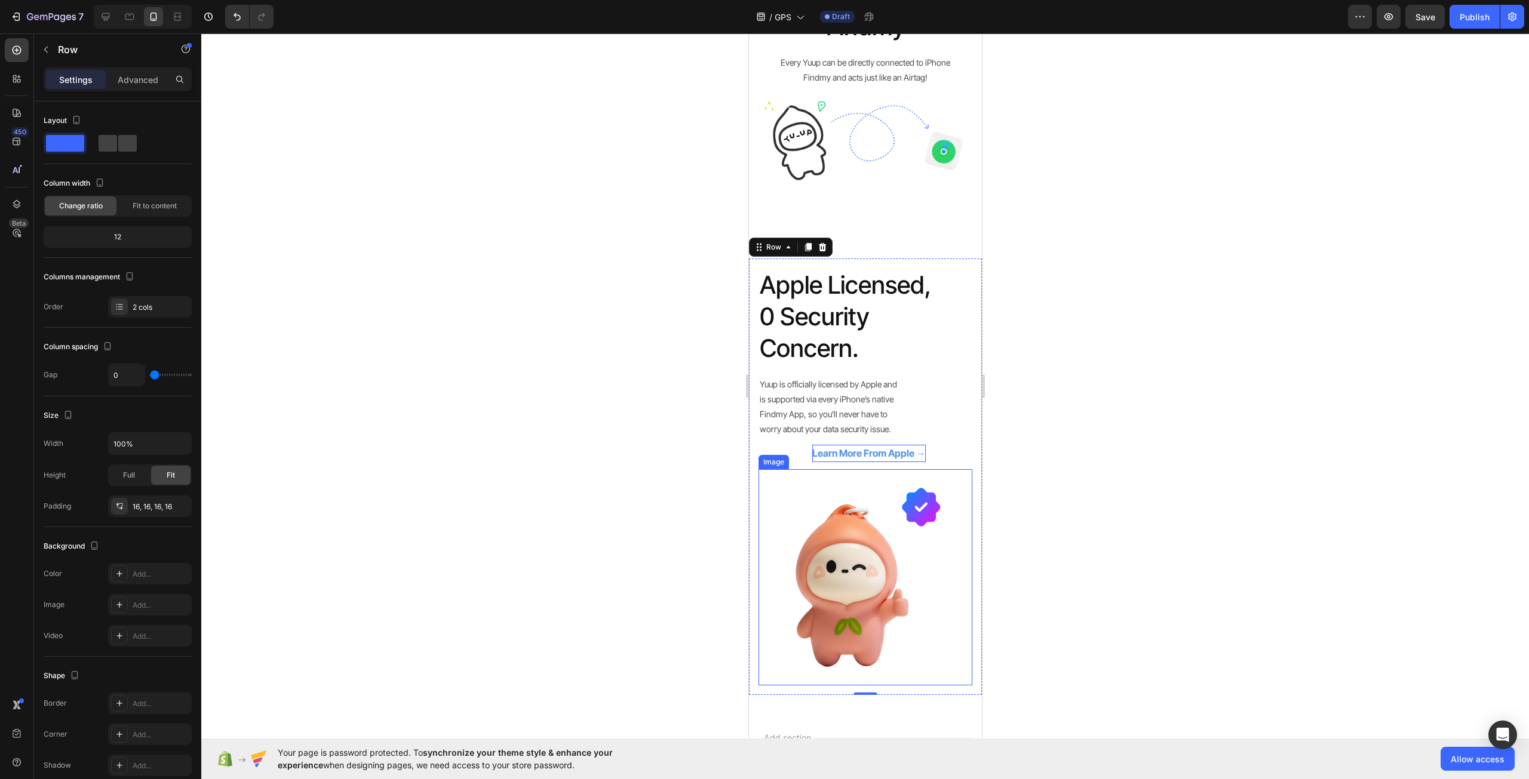
scroll to position [118, 0]
click at [937, 456] on div "Learn More From Apple → Button" at bounding box center [865, 454] width 214 height 32
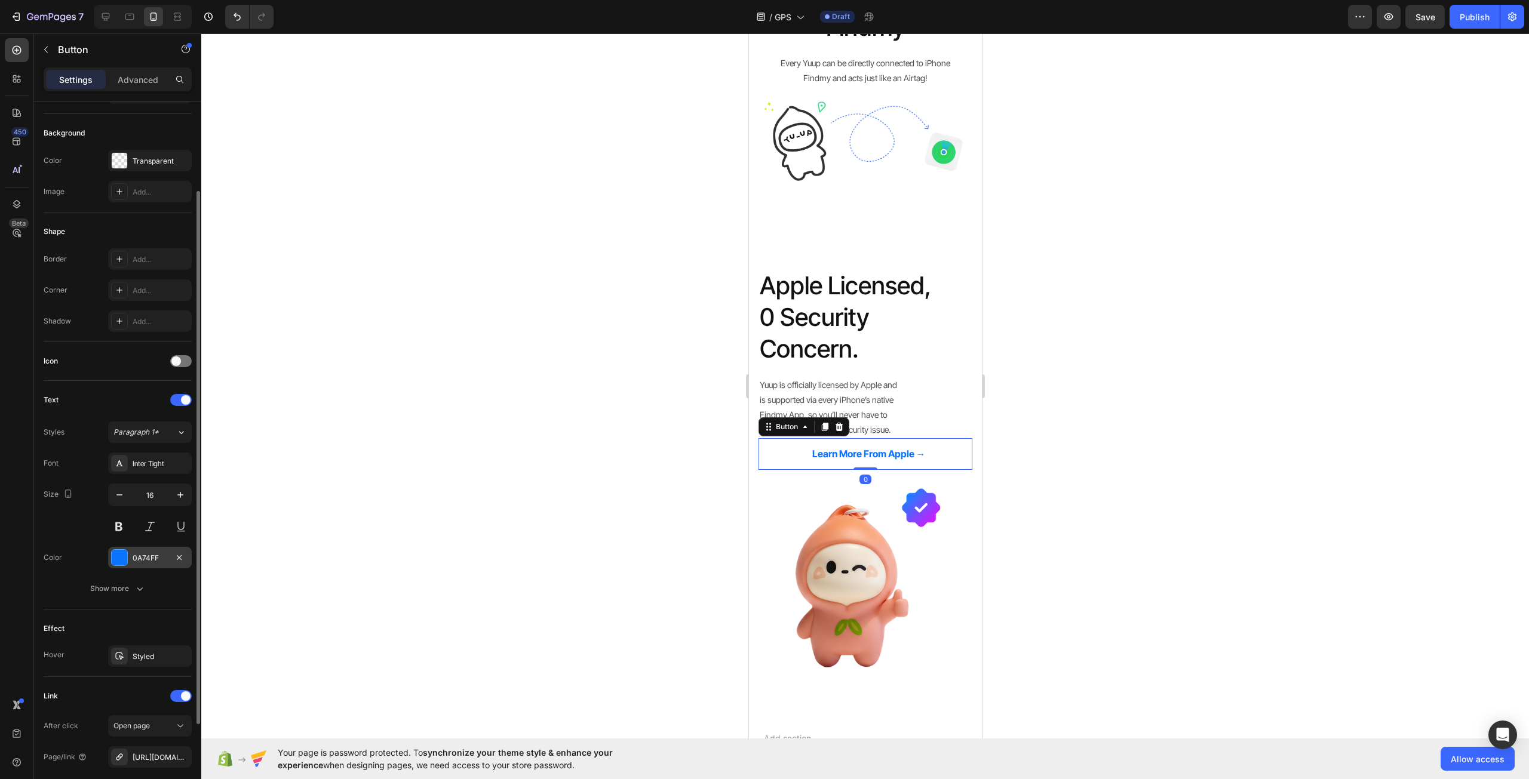
scroll to position [60, 0]
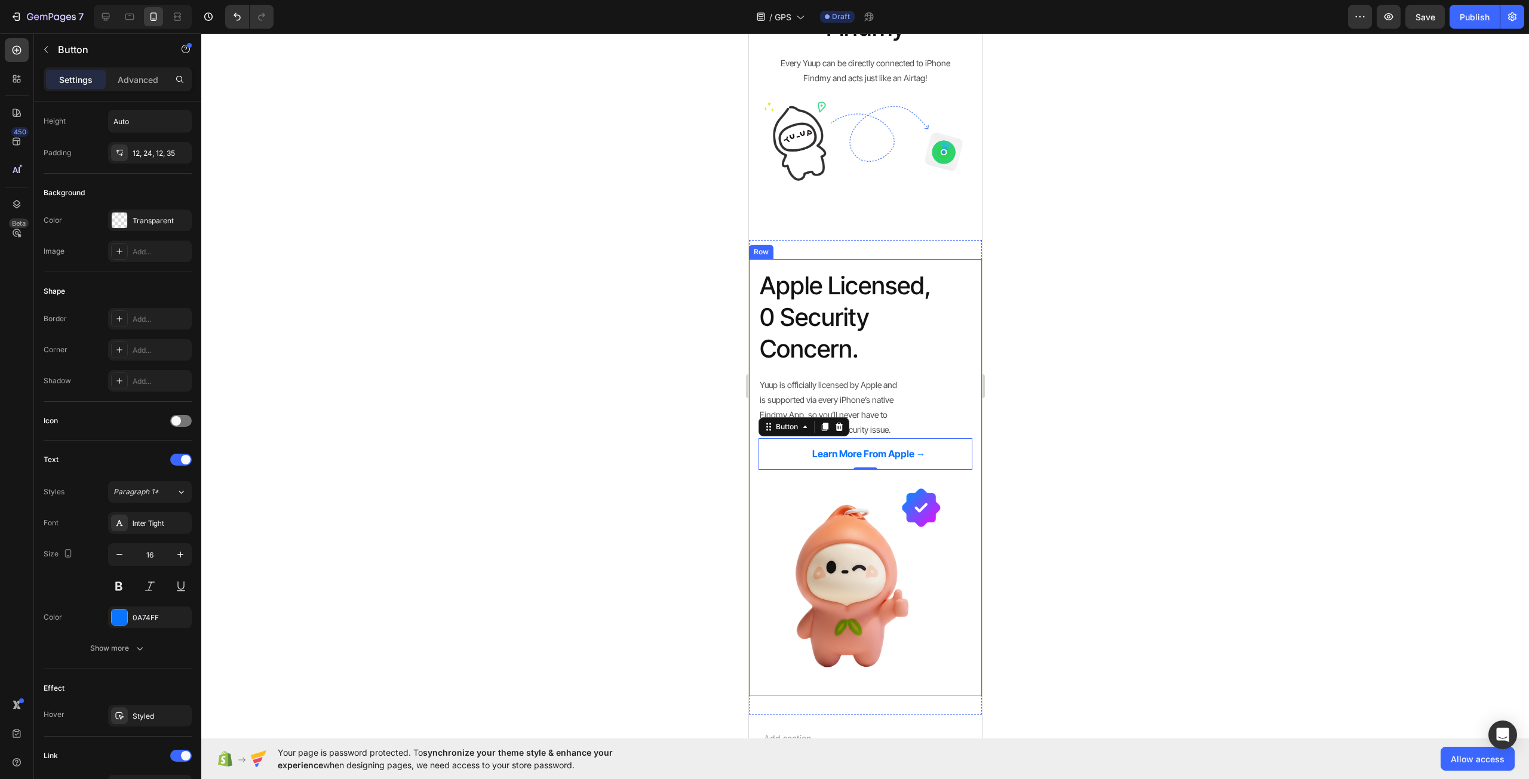
click at [901, 390] on div "Apple Licensed, 0 Security Concern. Heading Yuup is officially licensed by Appl…" at bounding box center [865, 370] width 214 height 202
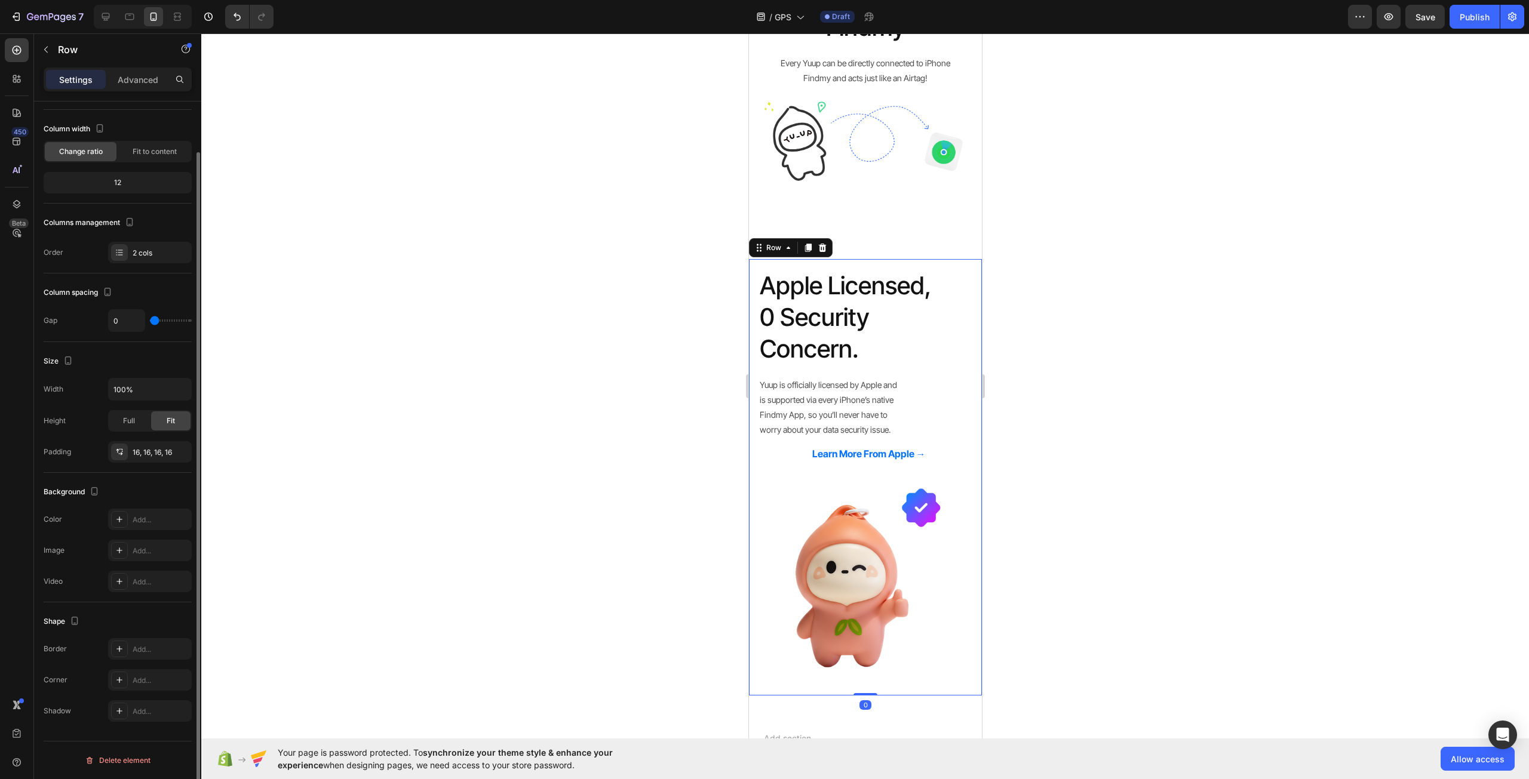
scroll to position [0, 0]
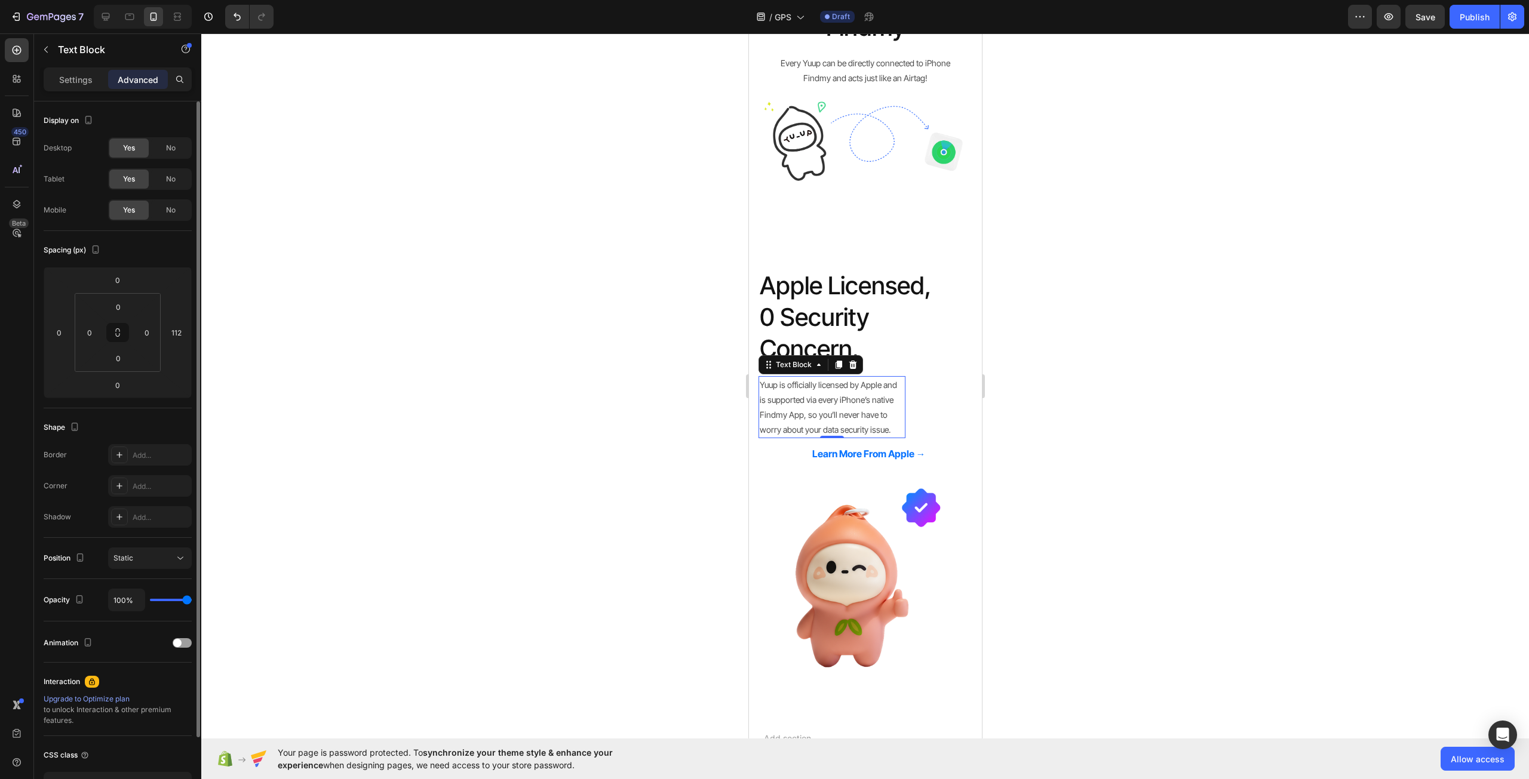
click at [878, 391] on p "Yuup is officially licensed by Apple and is supported via every iPhone’s native…" at bounding box center [831, 407] width 145 height 60
click at [182, 328] on input "112" at bounding box center [176, 333] width 18 height 18
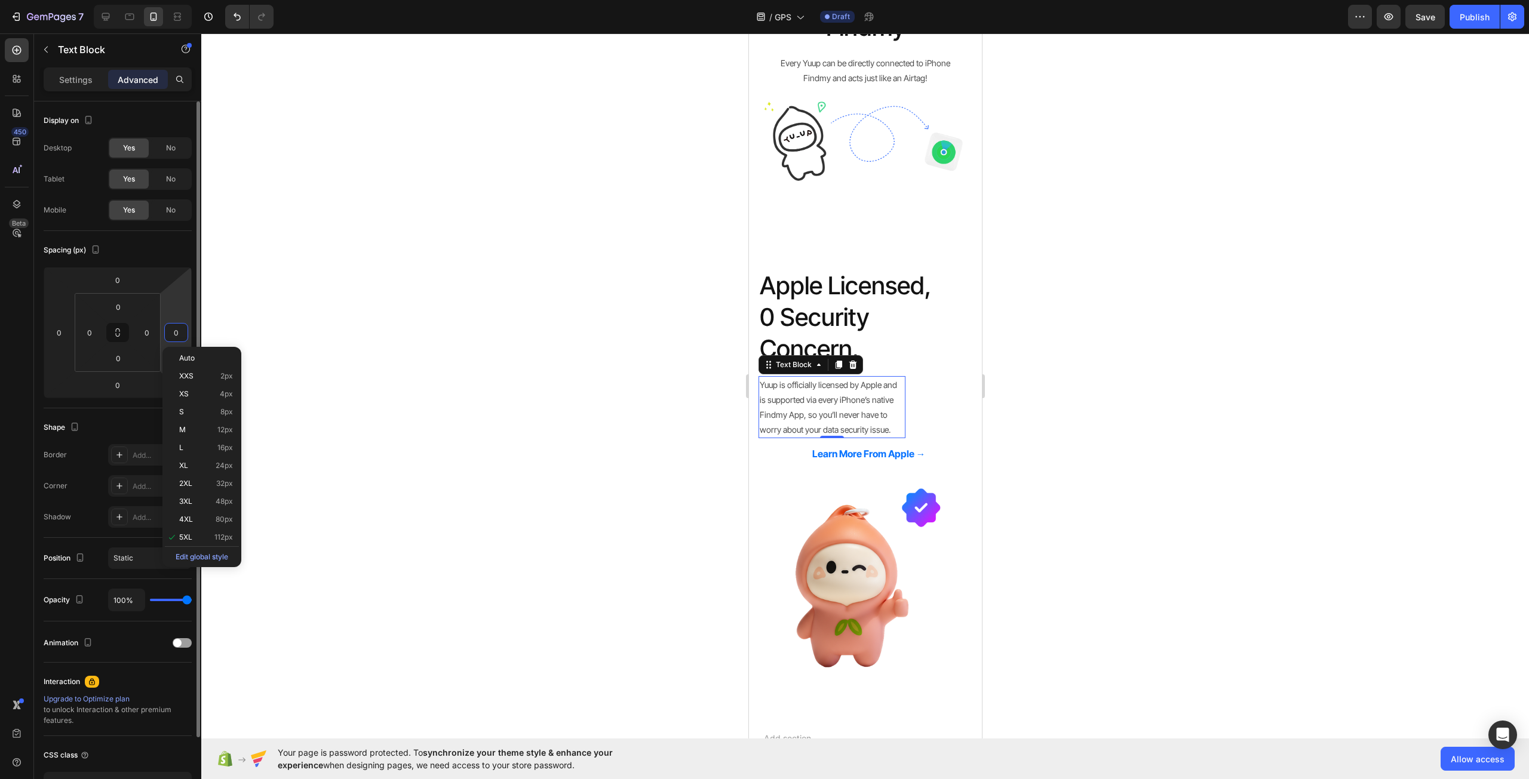
type input "0"
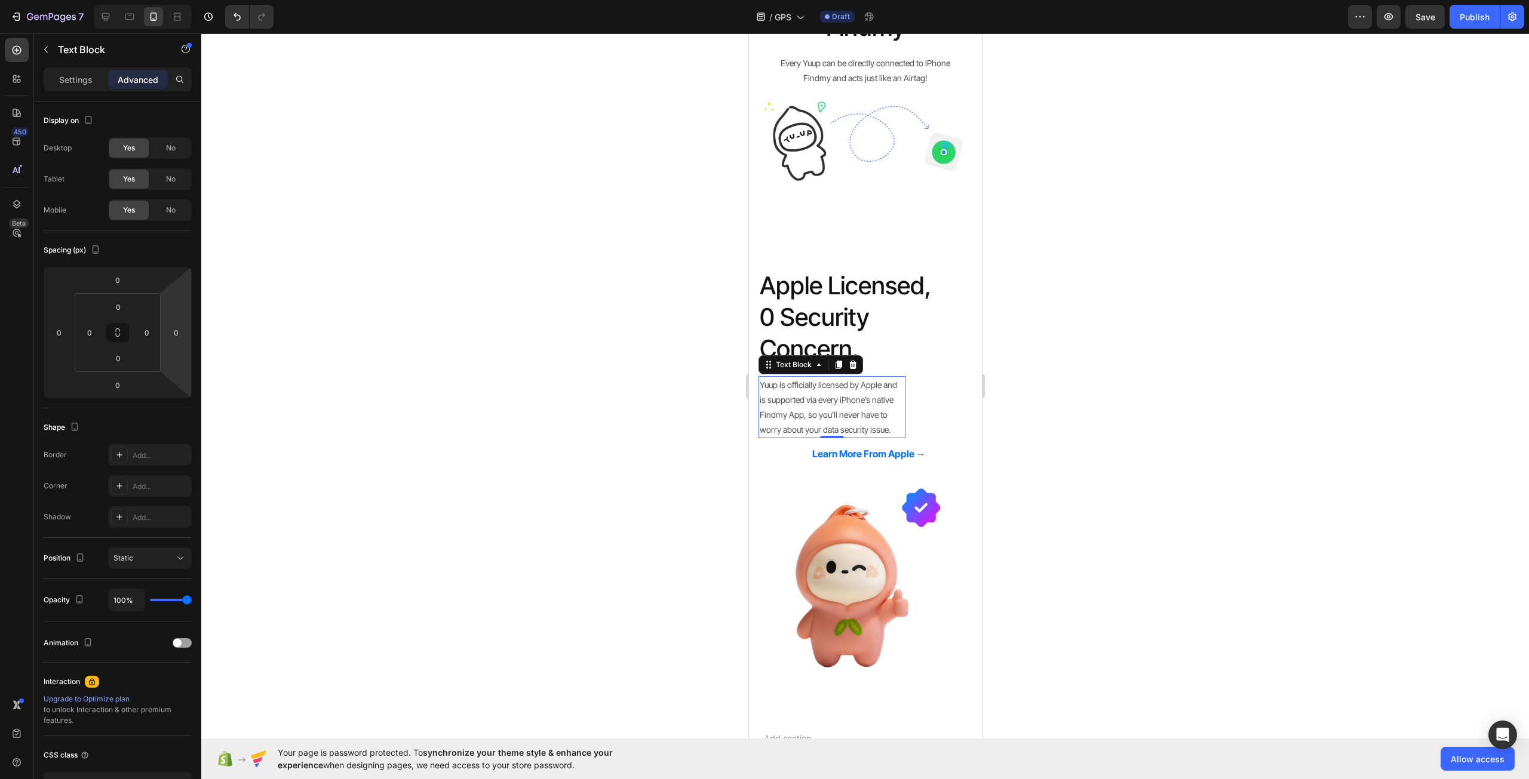
click at [238, 350] on div at bounding box center [864, 406] width 1327 height 746
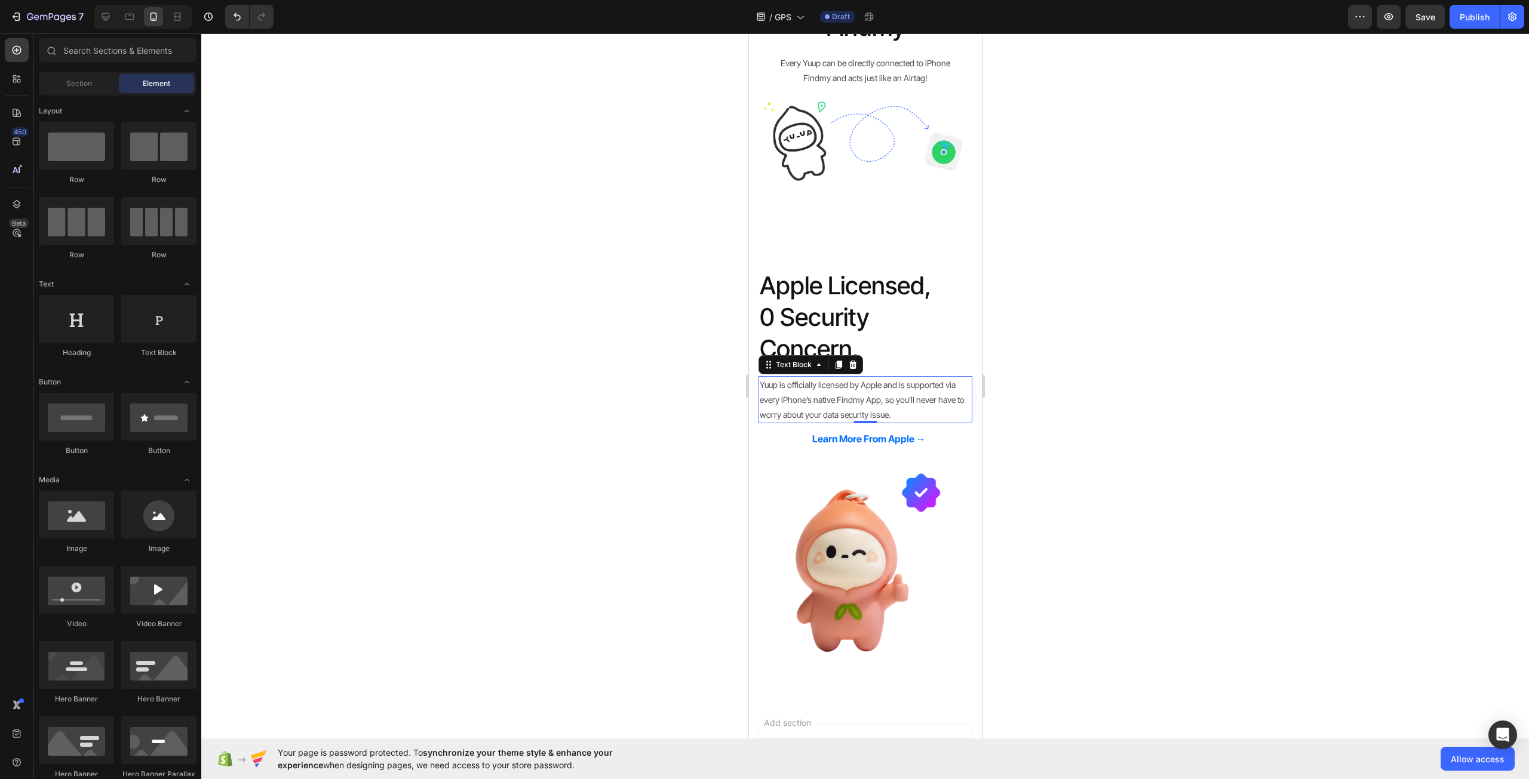
drag, startPoint x: 911, startPoint y: 389, endPoint x: 968, endPoint y: 173, distance: 223.5
click at [911, 389] on p "Yuup is officially licensed by Apple and is supported via every iPhone’s native…" at bounding box center [864, 399] width 211 height 45
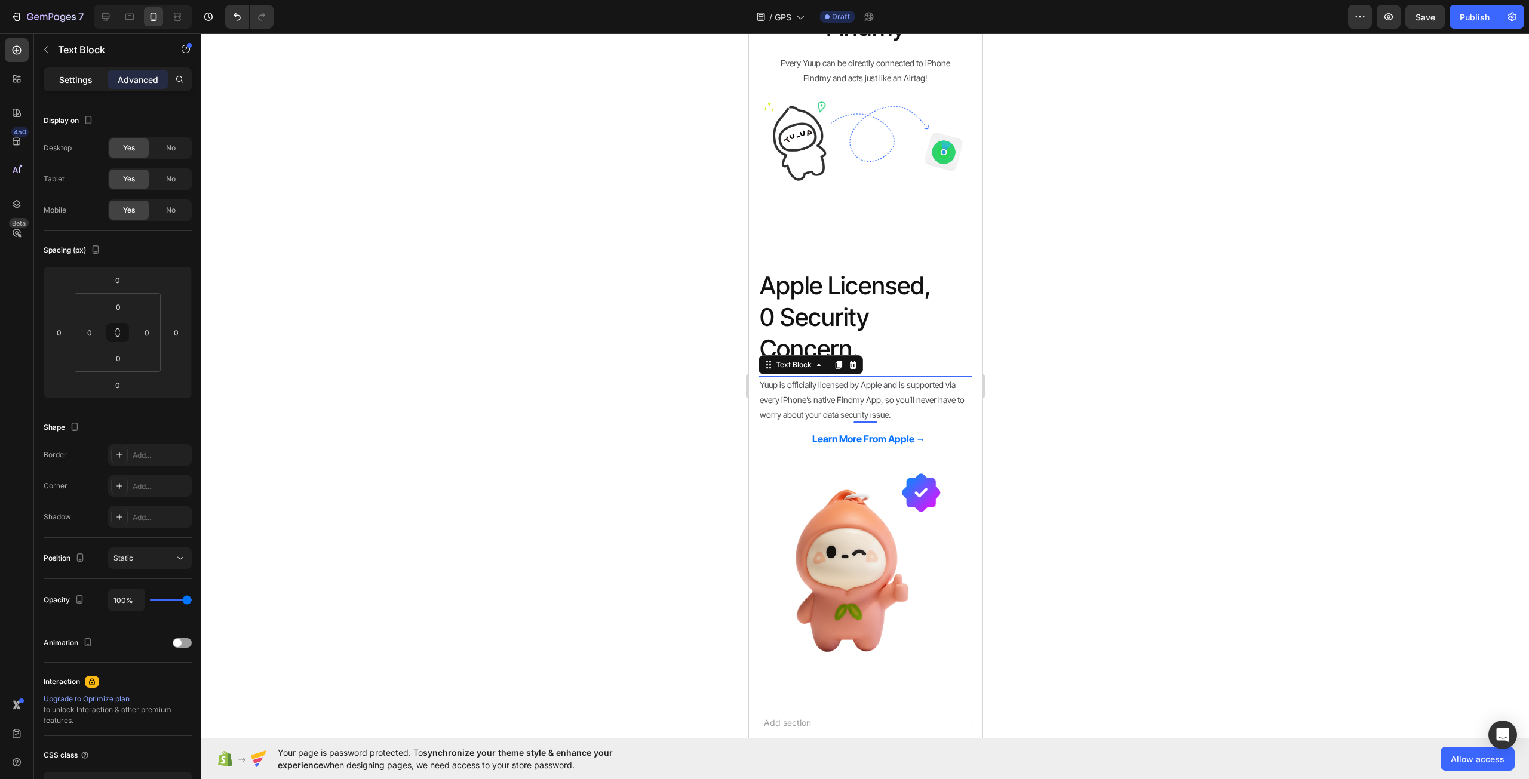
click at [66, 75] on p "Settings" at bounding box center [75, 79] width 33 height 13
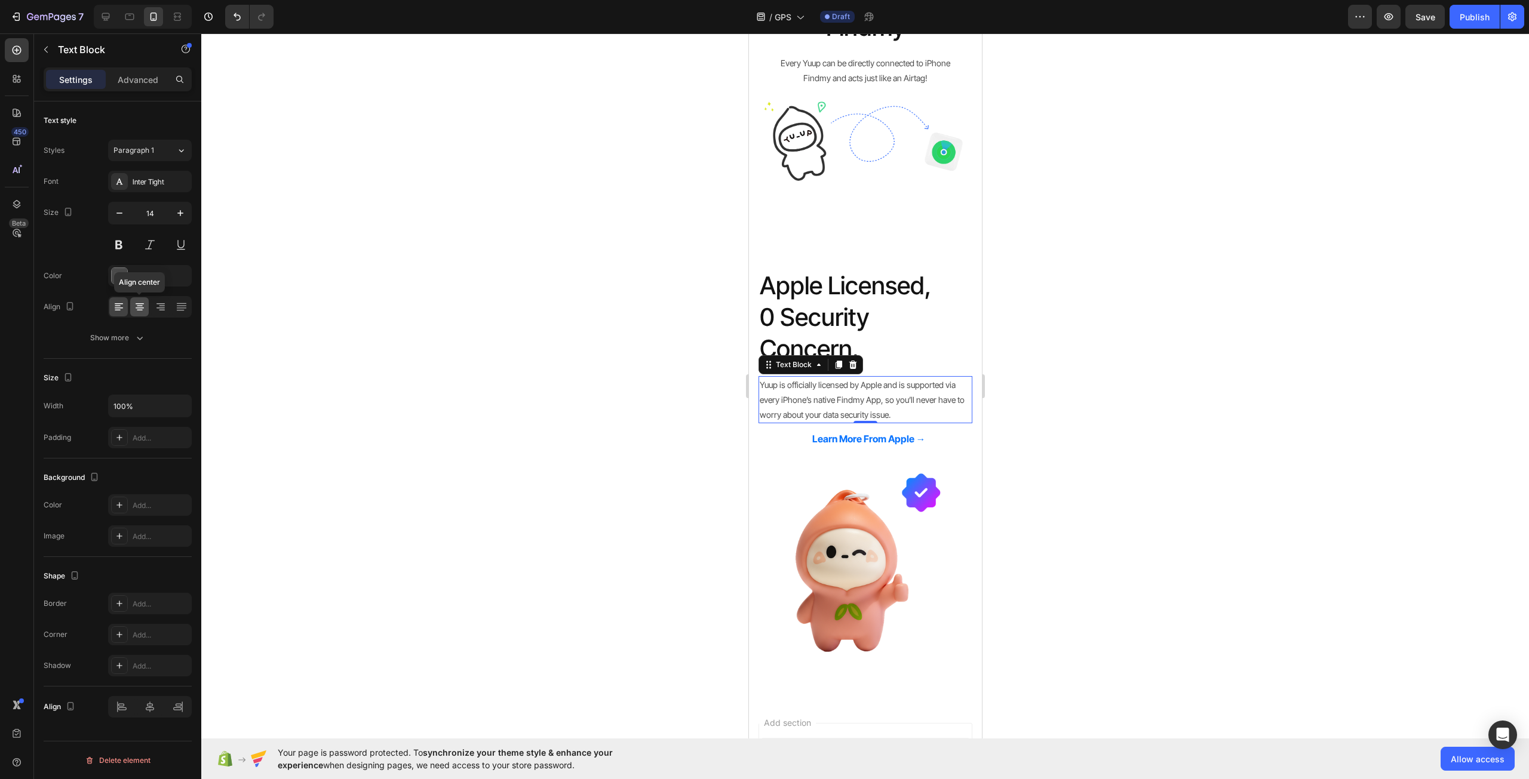
click at [139, 314] on div at bounding box center [139, 306] width 19 height 19
click at [146, 710] on div at bounding box center [150, 706] width 84 height 21
click at [885, 289] on p "Apple Licensed, 0 Security Concern." at bounding box center [864, 318] width 211 height 96
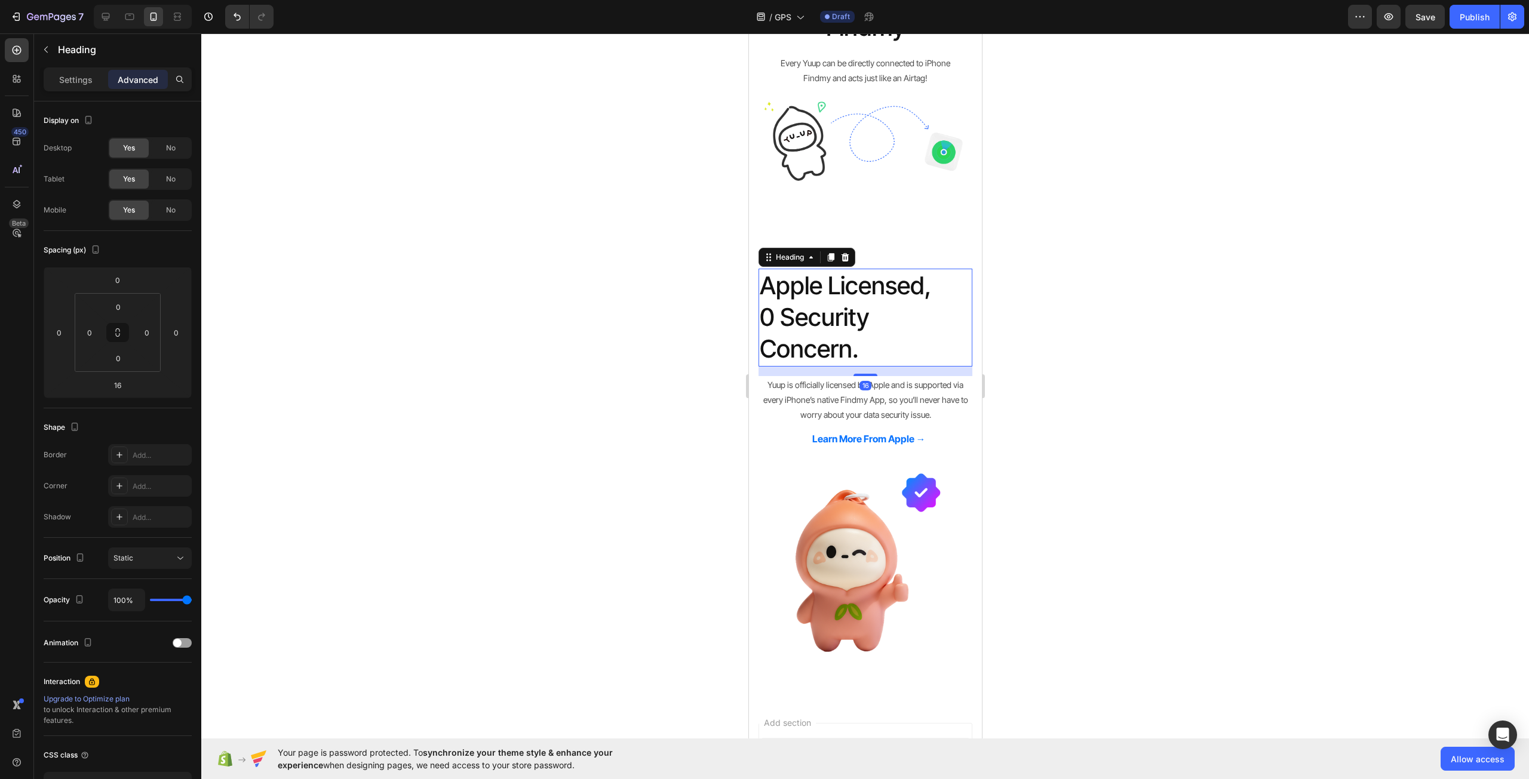
click at [89, 89] on div "Settings Advanced" at bounding box center [118, 79] width 148 height 24
click at [72, 74] on p "Settings" at bounding box center [75, 79] width 33 height 13
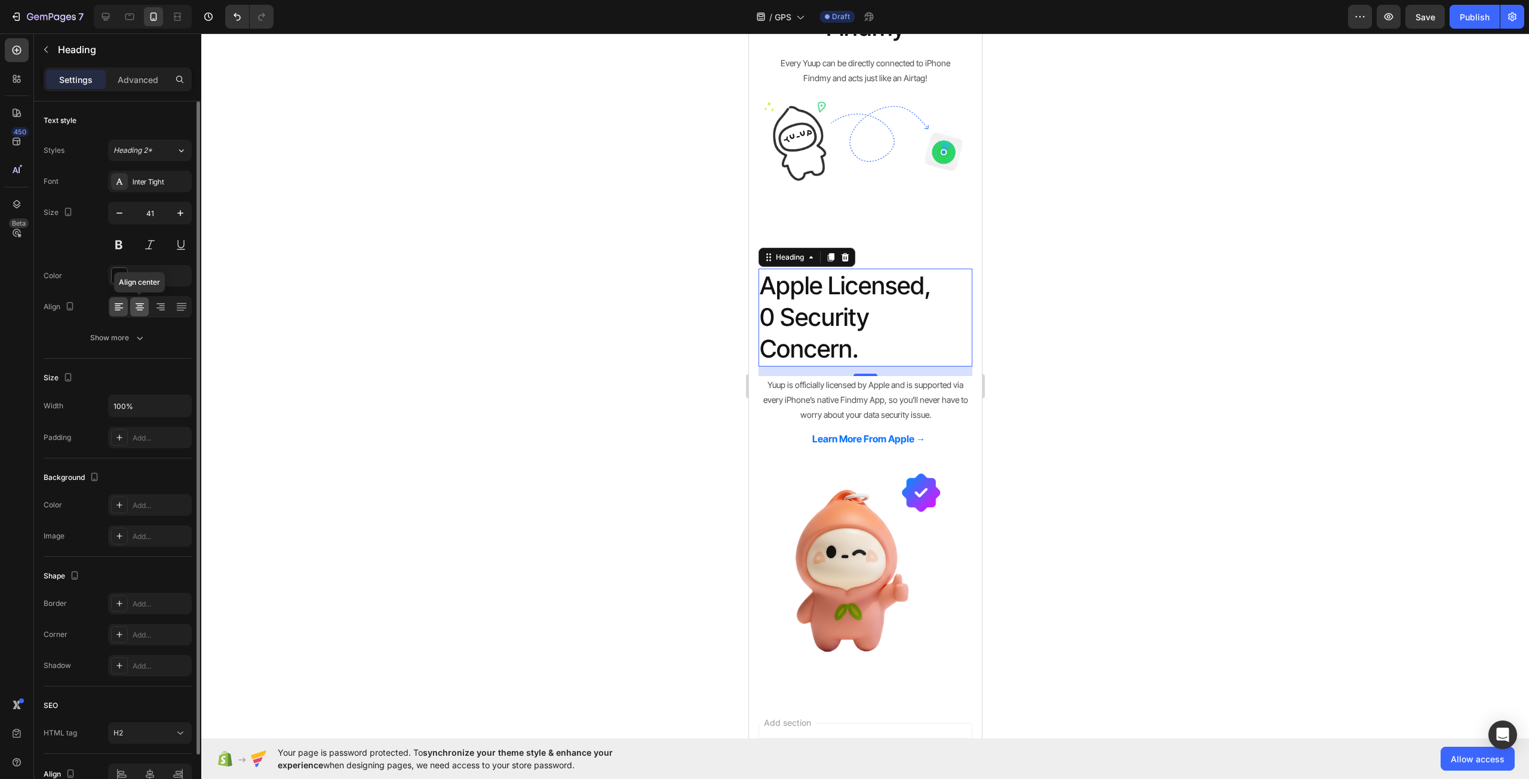
click at [145, 309] on icon at bounding box center [140, 307] width 12 height 12
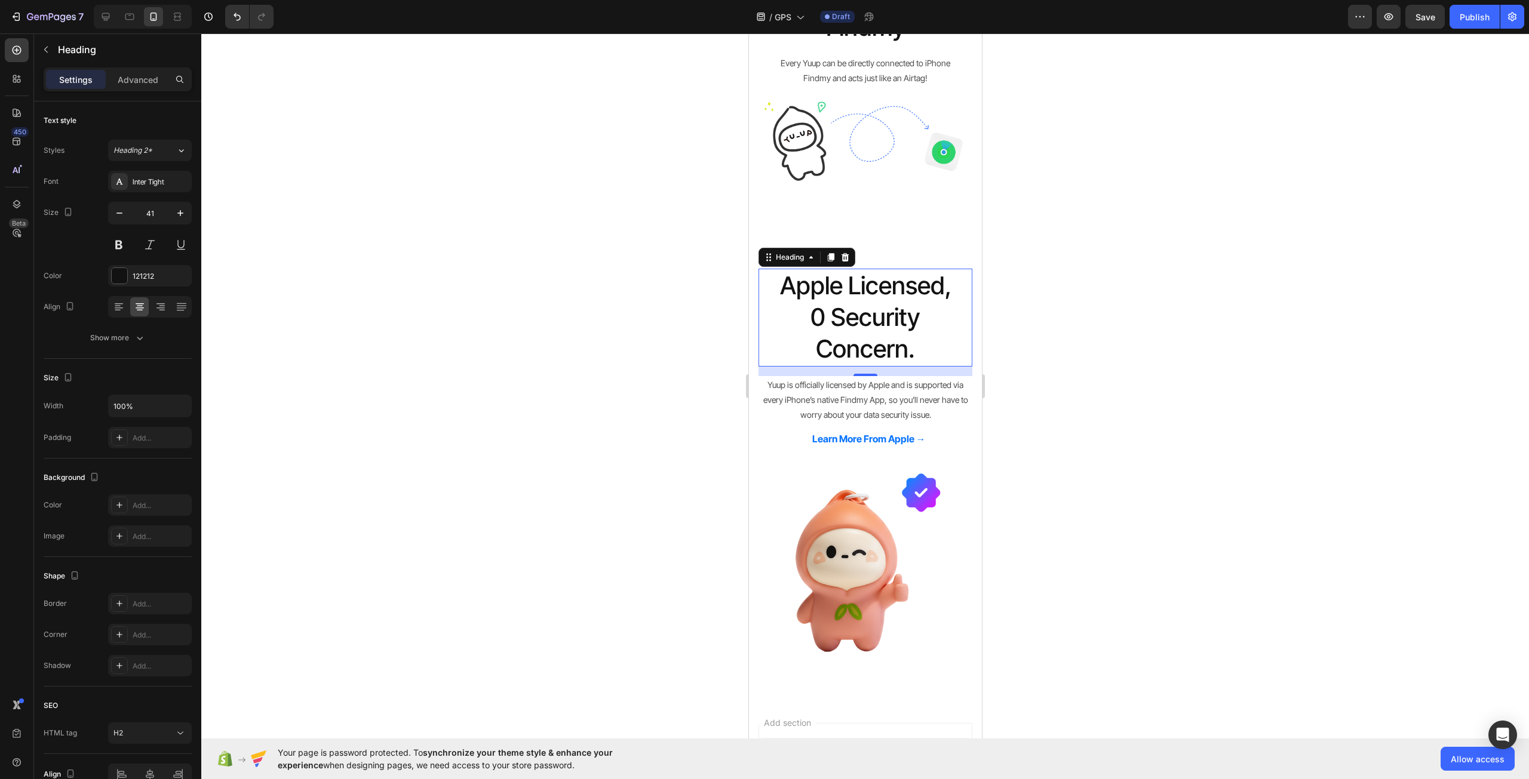
click at [597, 372] on div at bounding box center [864, 406] width 1327 height 746
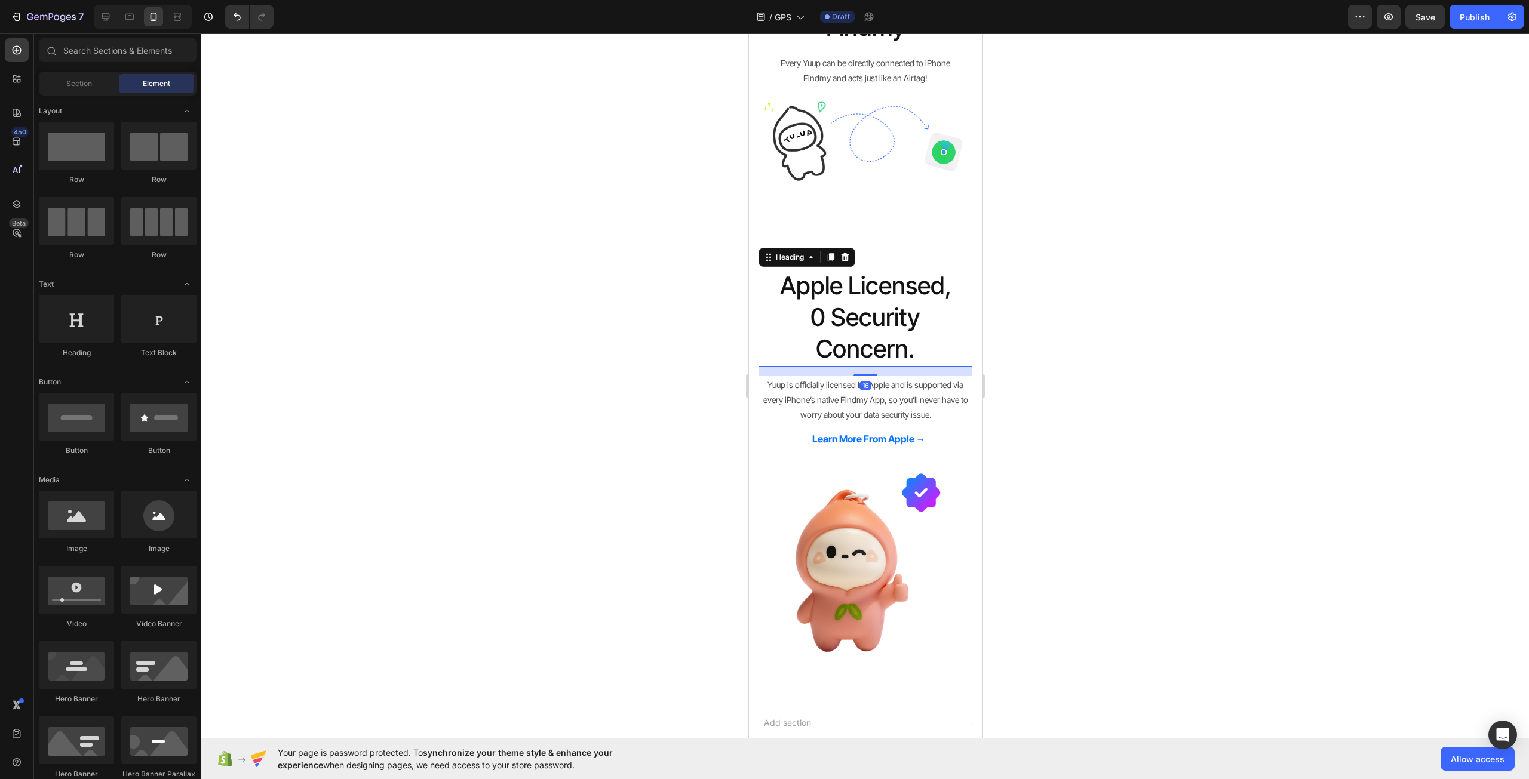
click at [898, 309] on p "Apple Licensed, 0 Security Concern." at bounding box center [864, 318] width 211 height 96
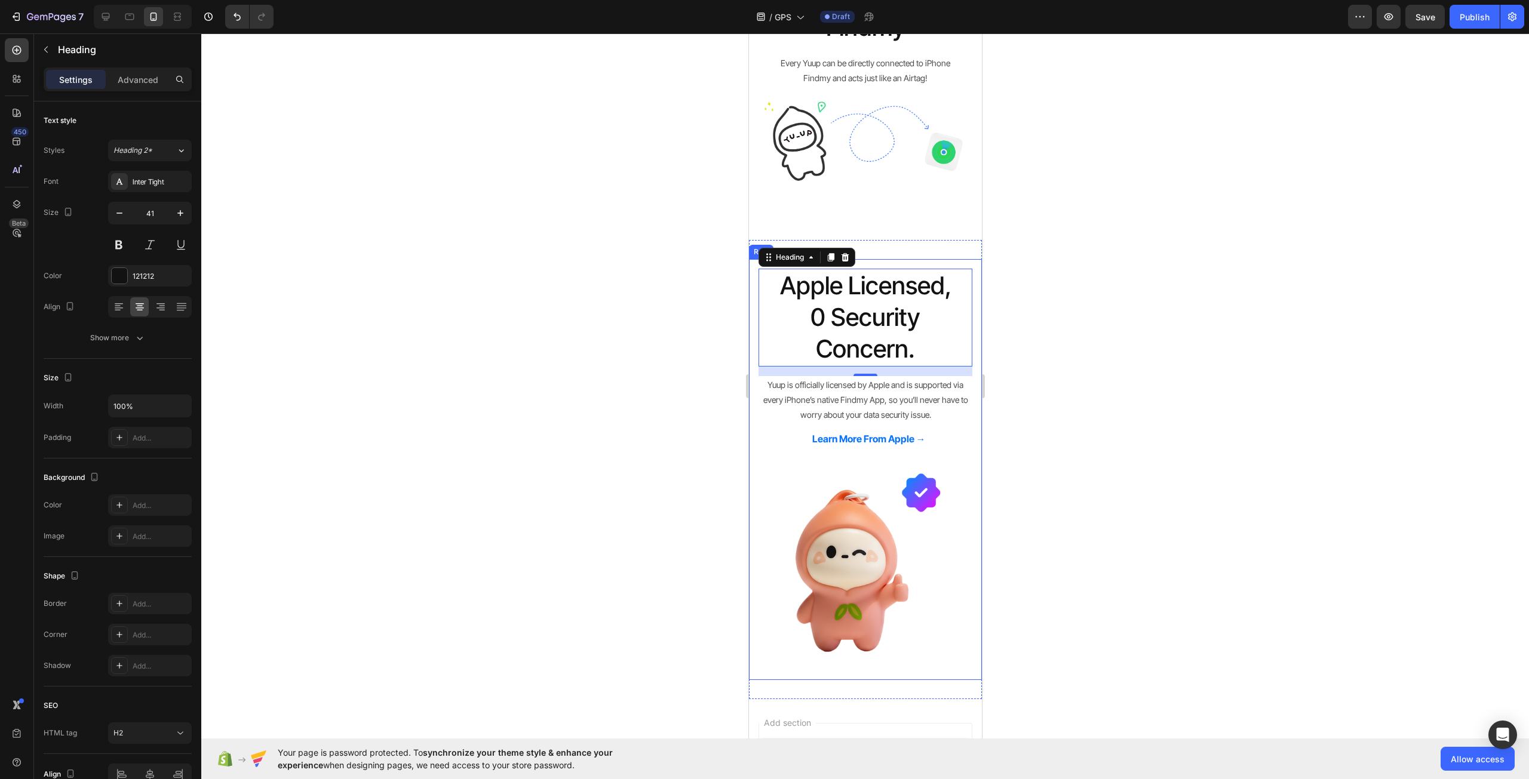
click at [755, 404] on div "Apple Licensed, 0 Security Concern. Heading 16 Yuup is officially licensed by A…" at bounding box center [864, 470] width 233 height 422
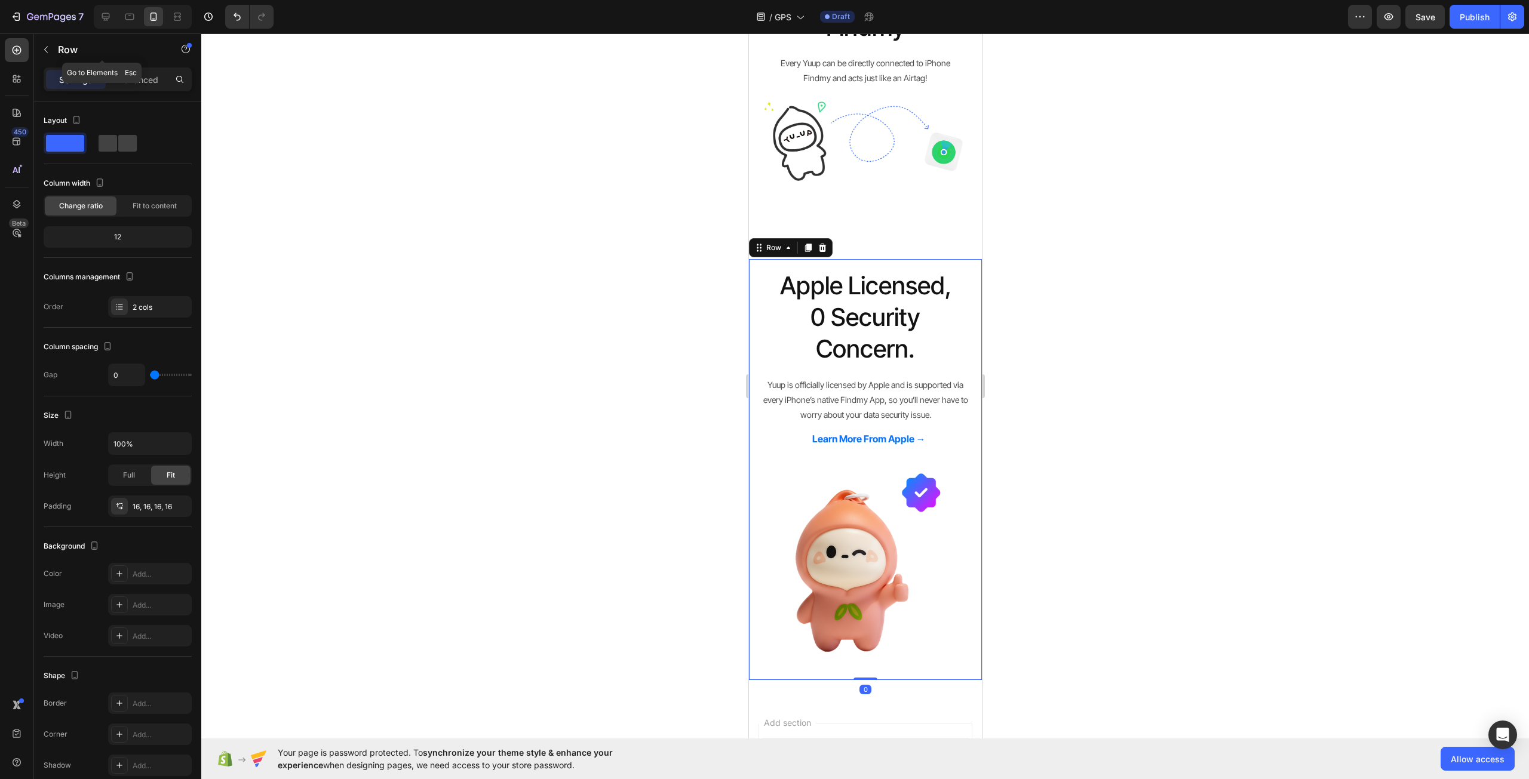
click at [150, 67] on div "Row" at bounding box center [102, 50] width 136 height 34
click at [151, 78] on p "Advanced" at bounding box center [138, 79] width 41 height 13
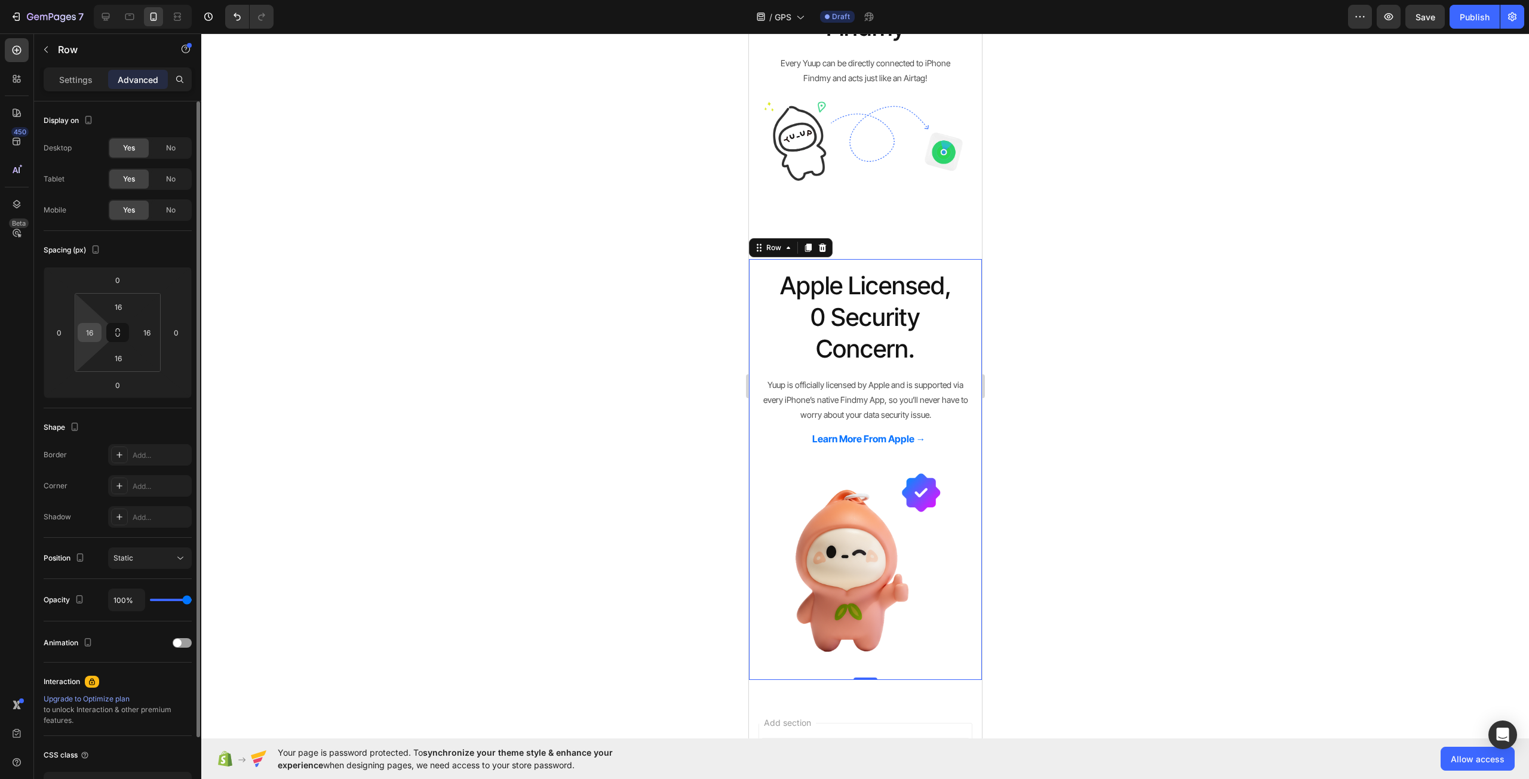
click at [83, 338] on input "16" at bounding box center [90, 333] width 18 height 18
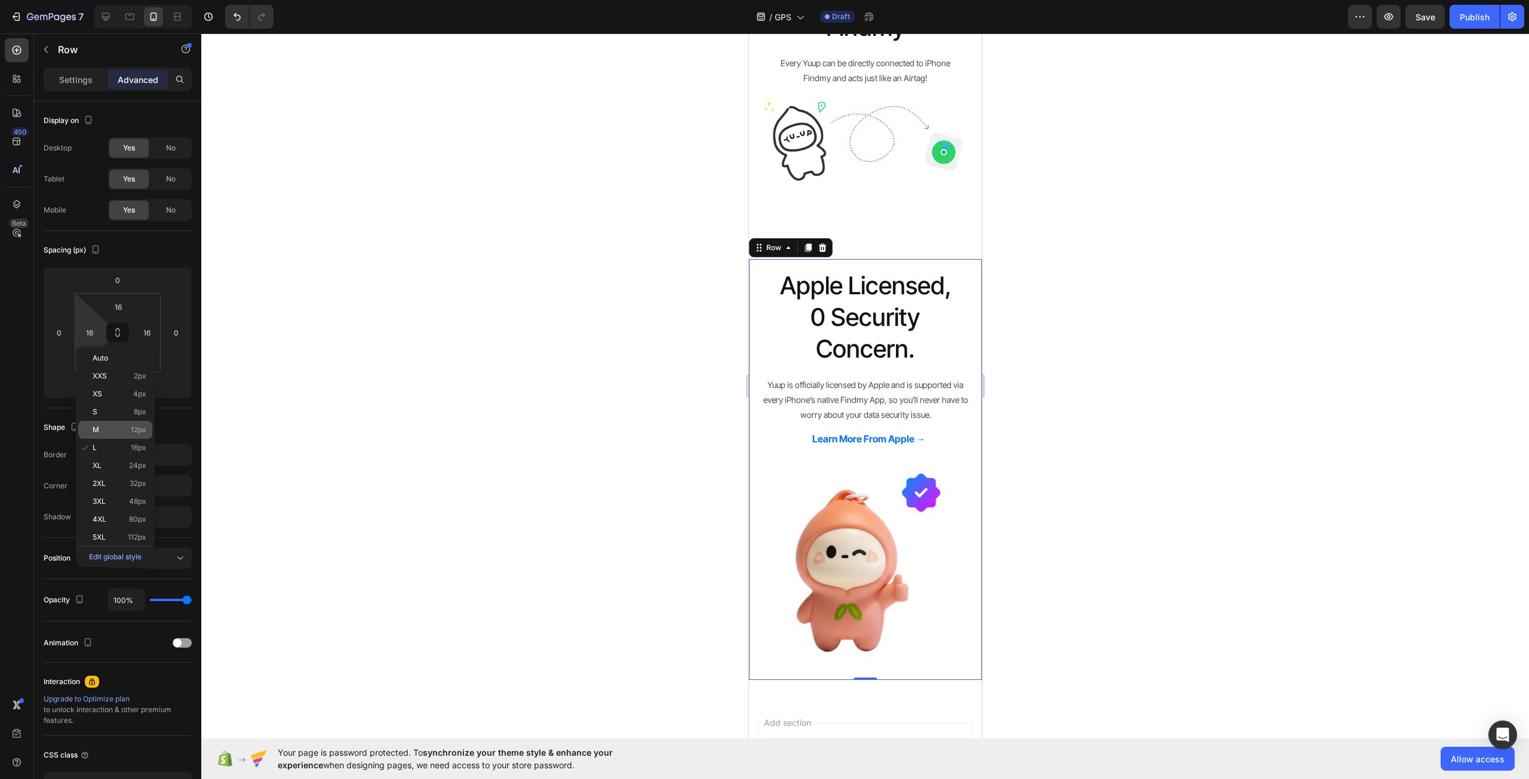
click at [128, 429] on p "M 12px" at bounding box center [120, 430] width 54 height 8
type input "12"
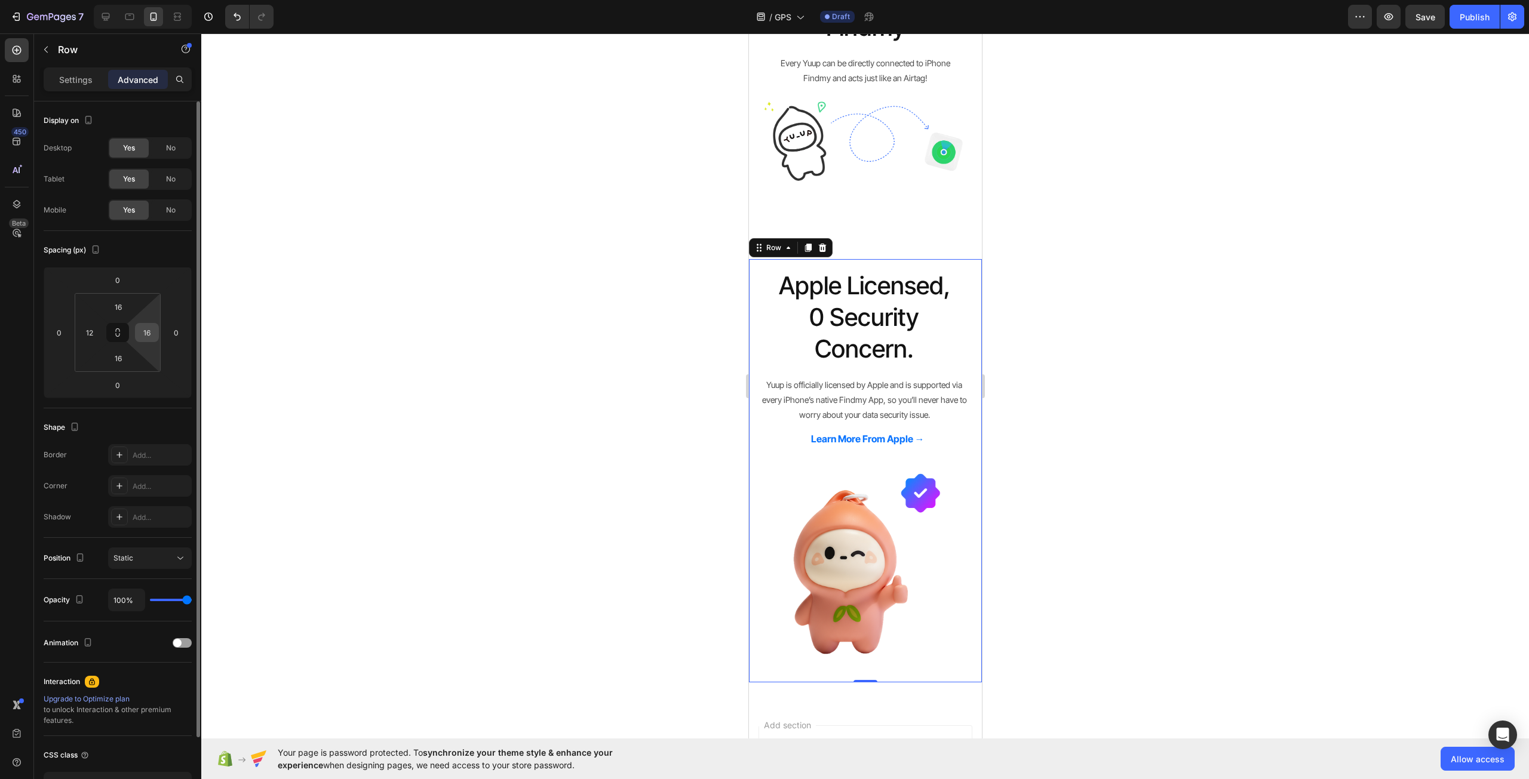
click at [152, 339] on input "16" at bounding box center [147, 333] width 18 height 18
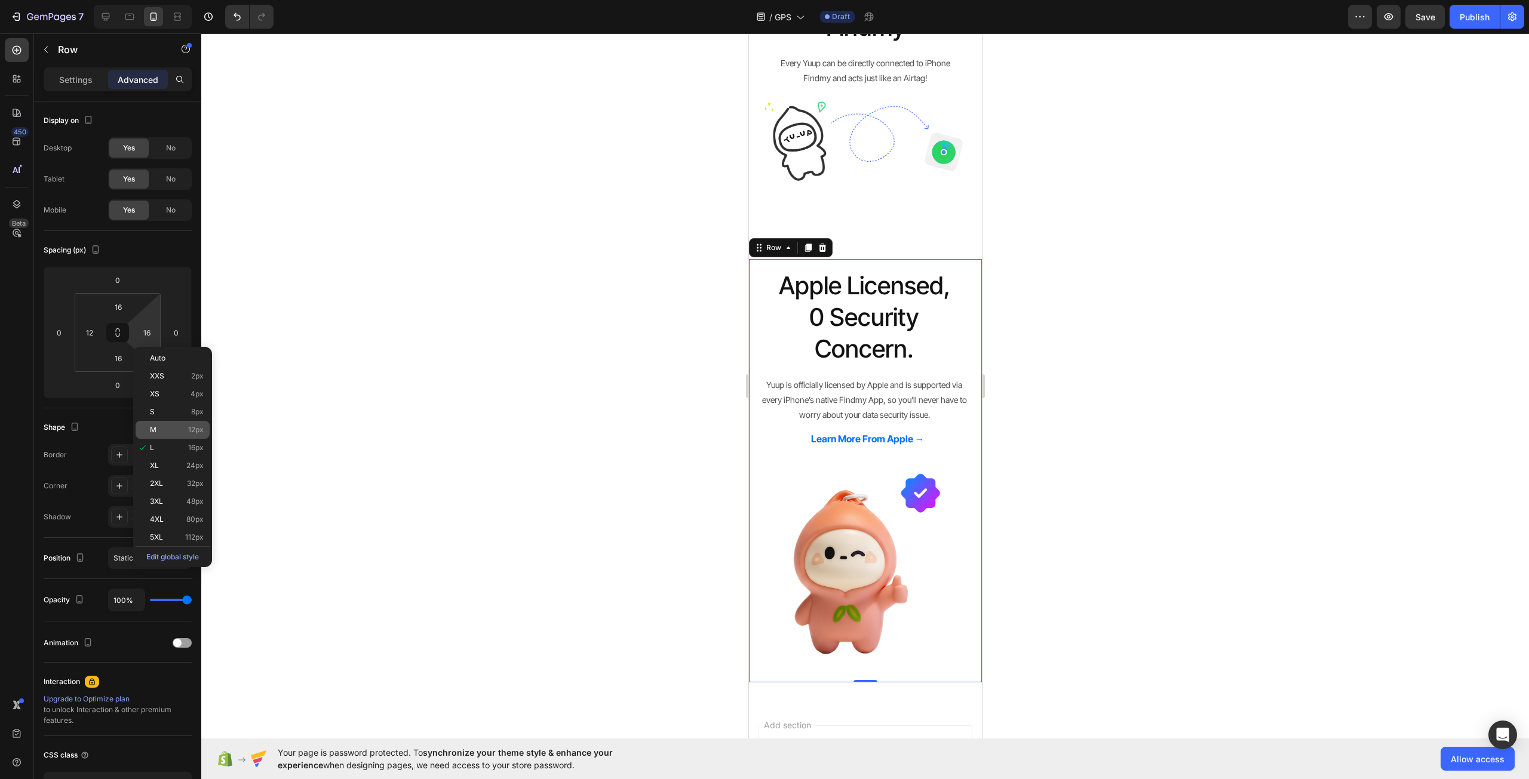
click at [183, 426] on p "M 12px" at bounding box center [177, 430] width 54 height 8
type input "12"
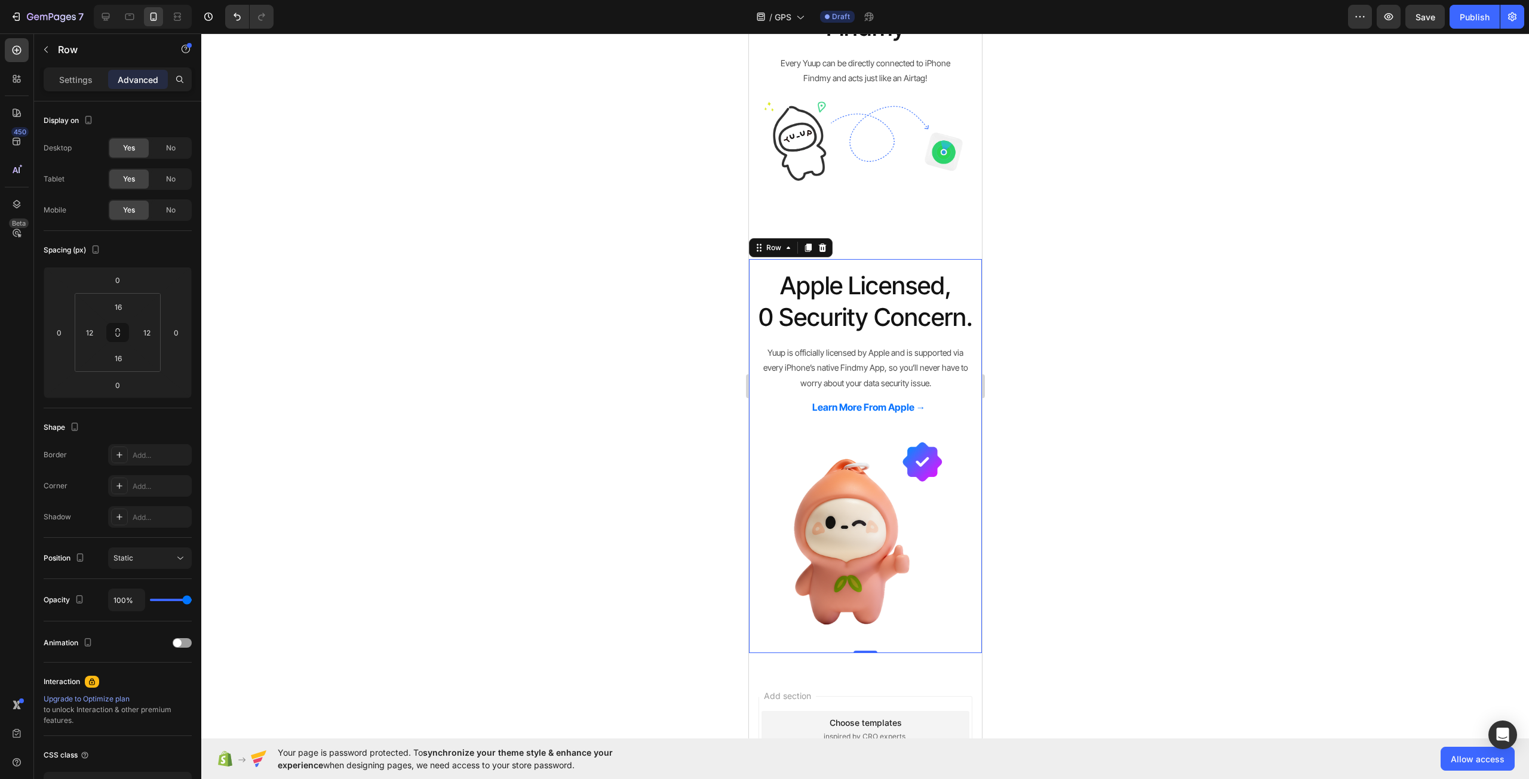
click at [561, 357] on div at bounding box center [864, 406] width 1327 height 746
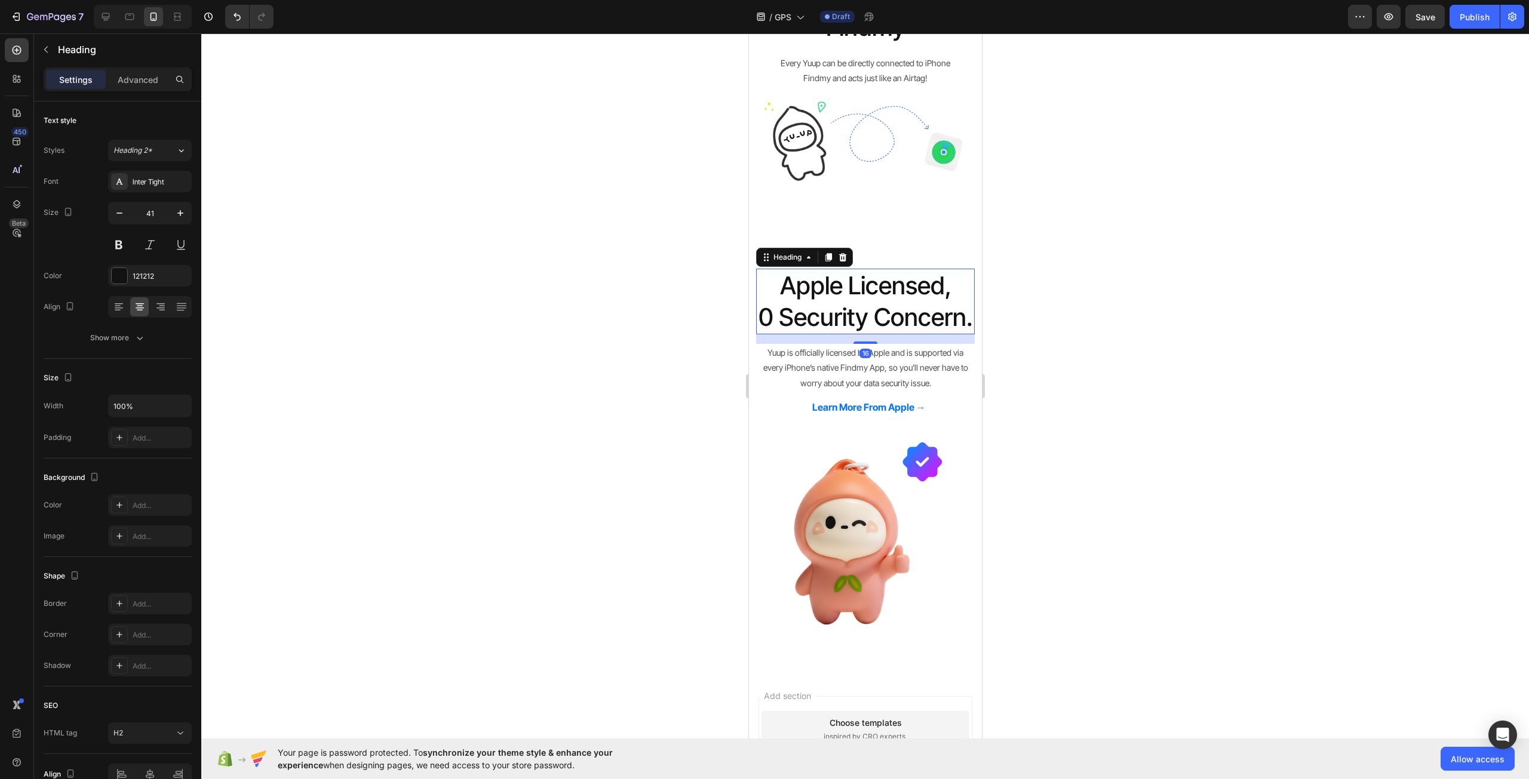
click at [849, 330] on p "Apple Licensed, 0 Security Concern." at bounding box center [865, 302] width 216 height 64
click at [1156, 255] on div at bounding box center [864, 406] width 1327 height 746
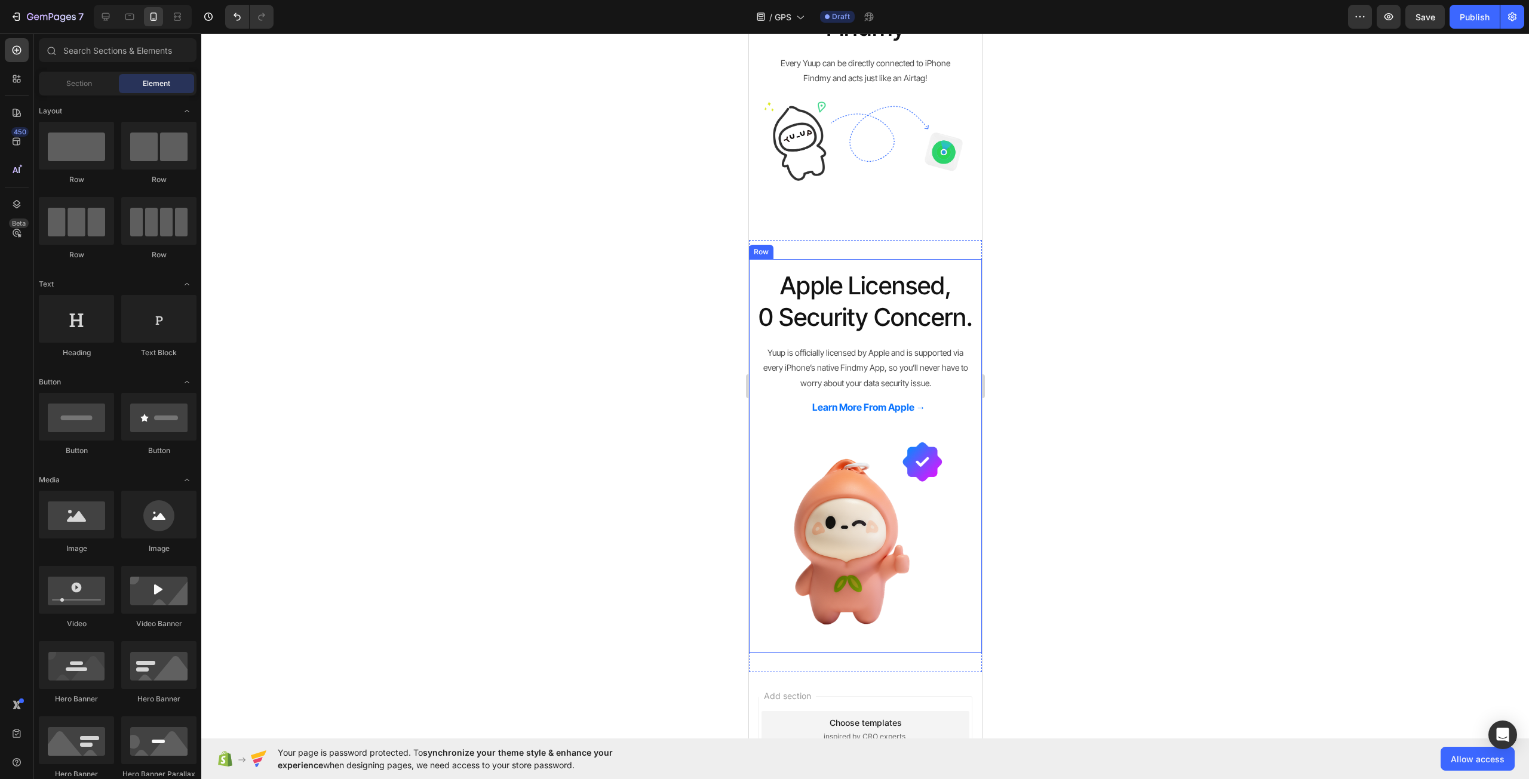
click at [1047, 316] on div at bounding box center [864, 406] width 1327 height 746
click at [1105, 392] on div at bounding box center [864, 406] width 1327 height 746
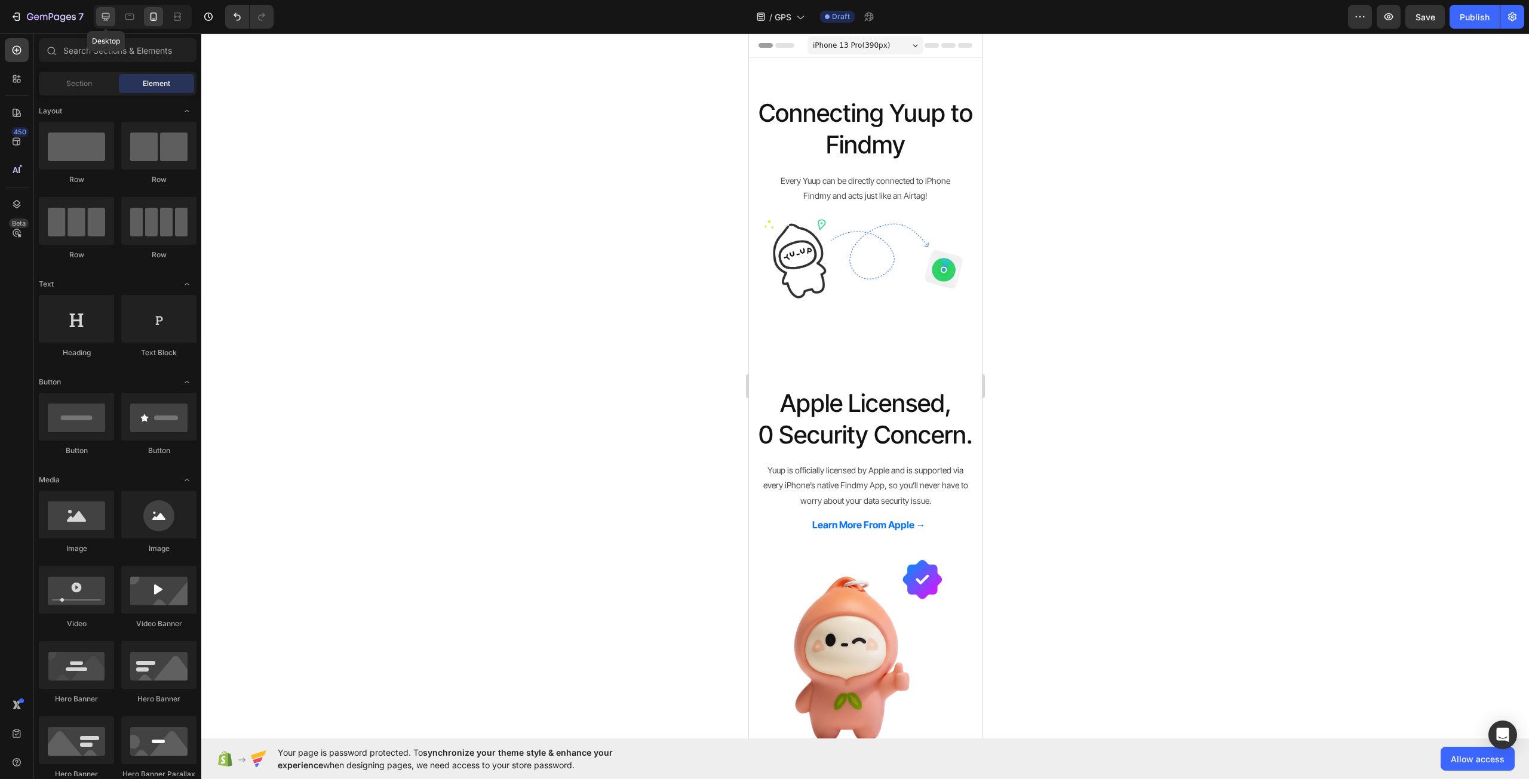
click at [100, 19] on icon at bounding box center [106, 17] width 12 height 12
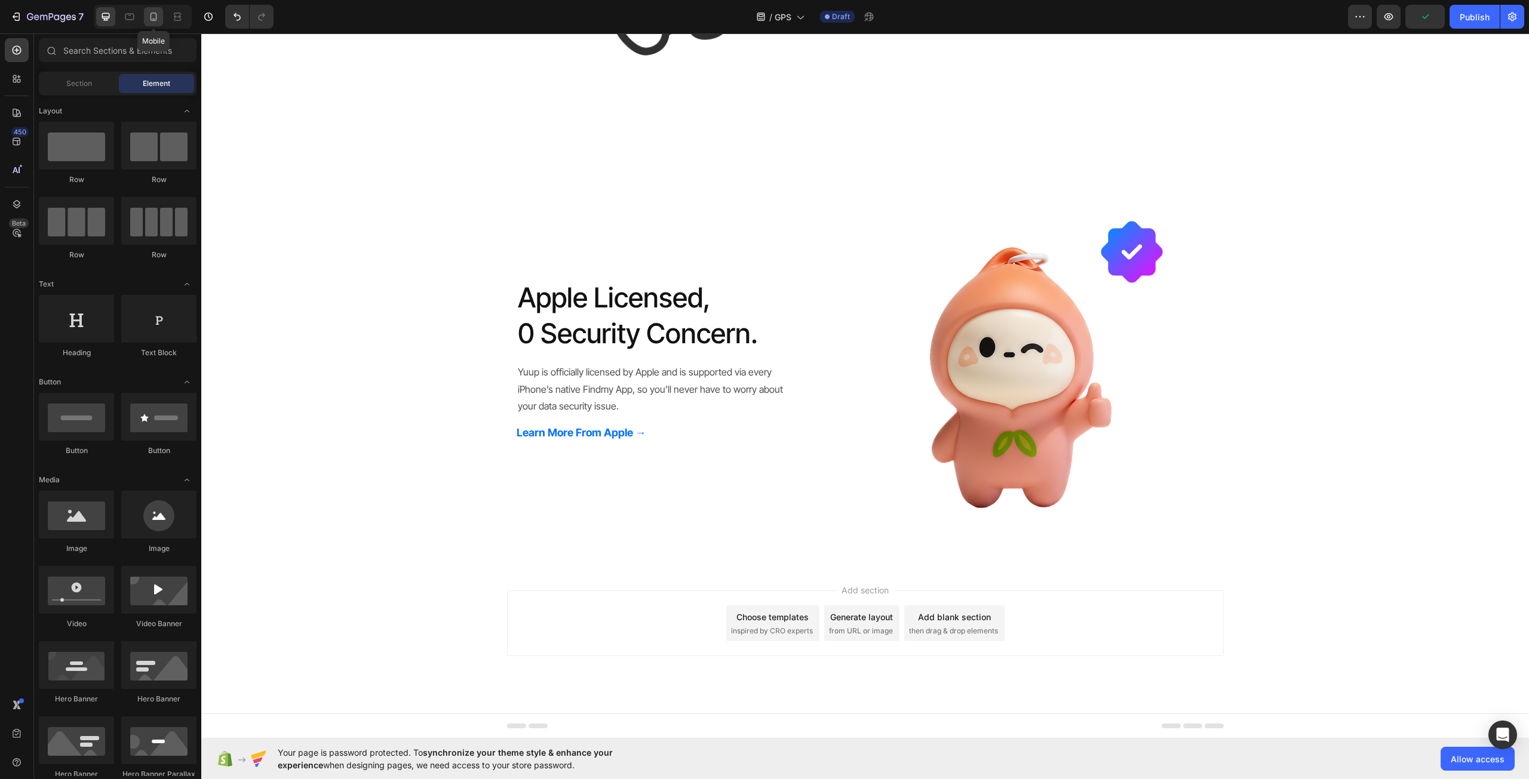
click at [148, 23] on div at bounding box center [153, 16] width 19 height 19
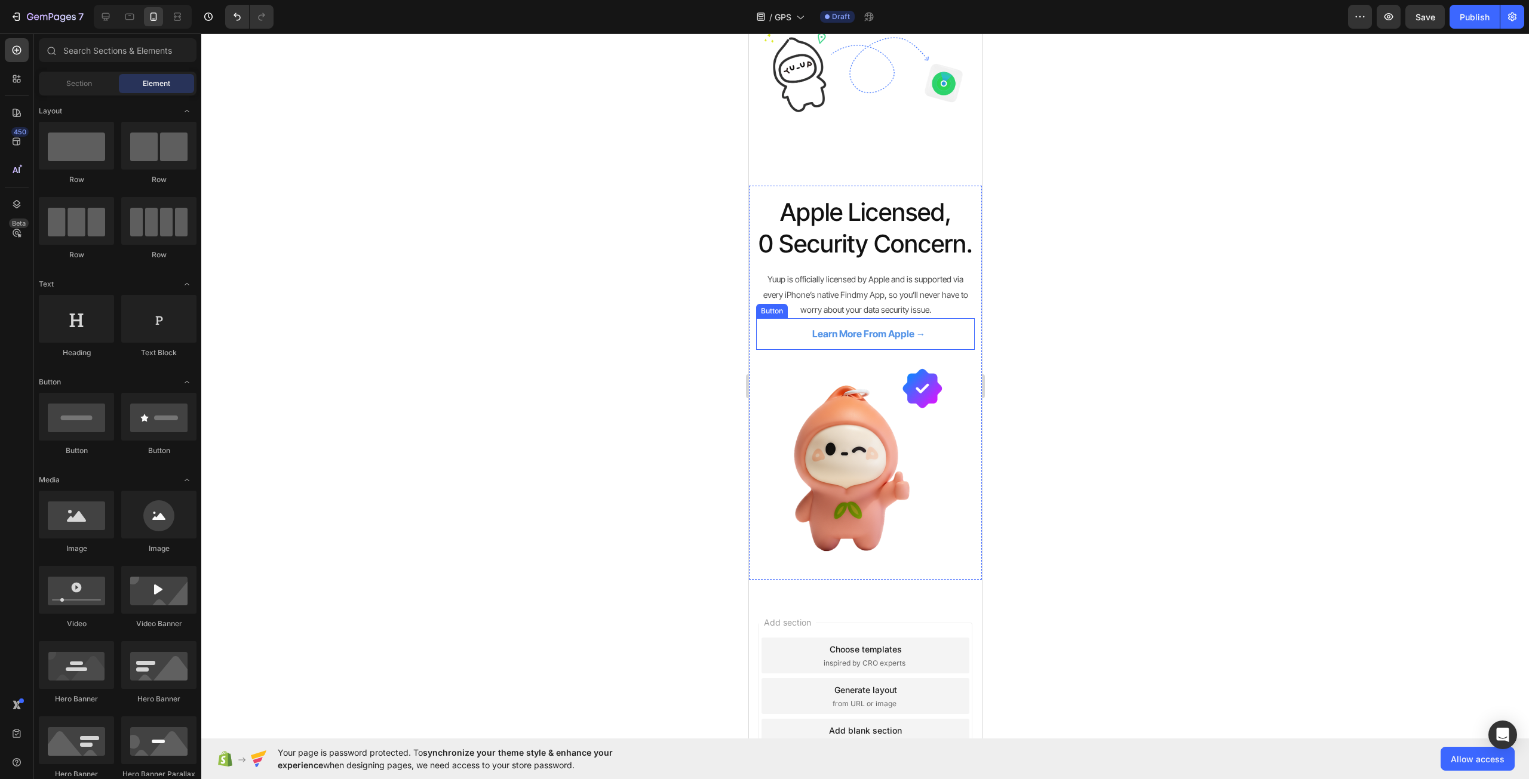
scroll to position [143, 0]
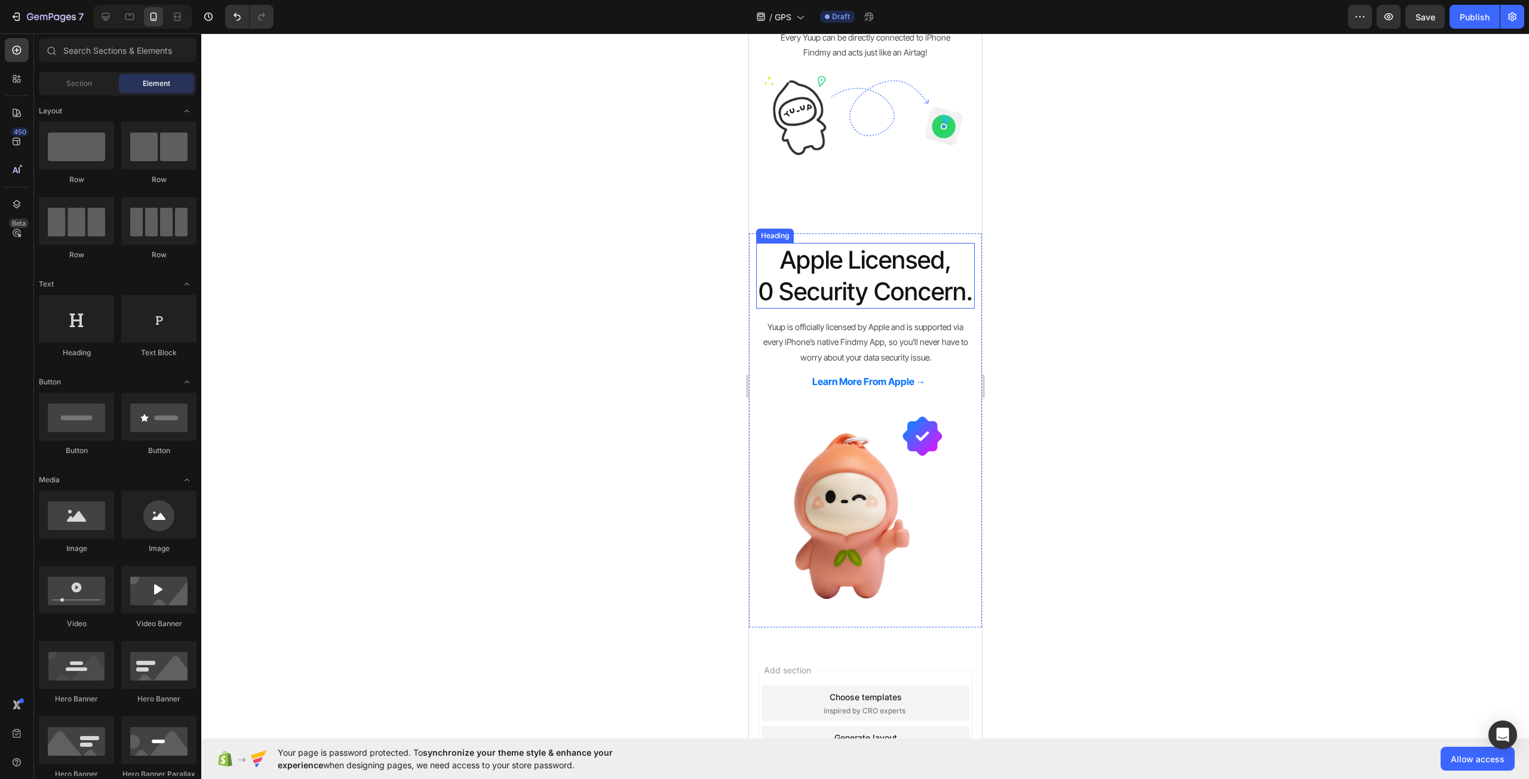
click at [930, 308] on p "Apple Licensed, 0 Security Concern." at bounding box center [865, 276] width 216 height 64
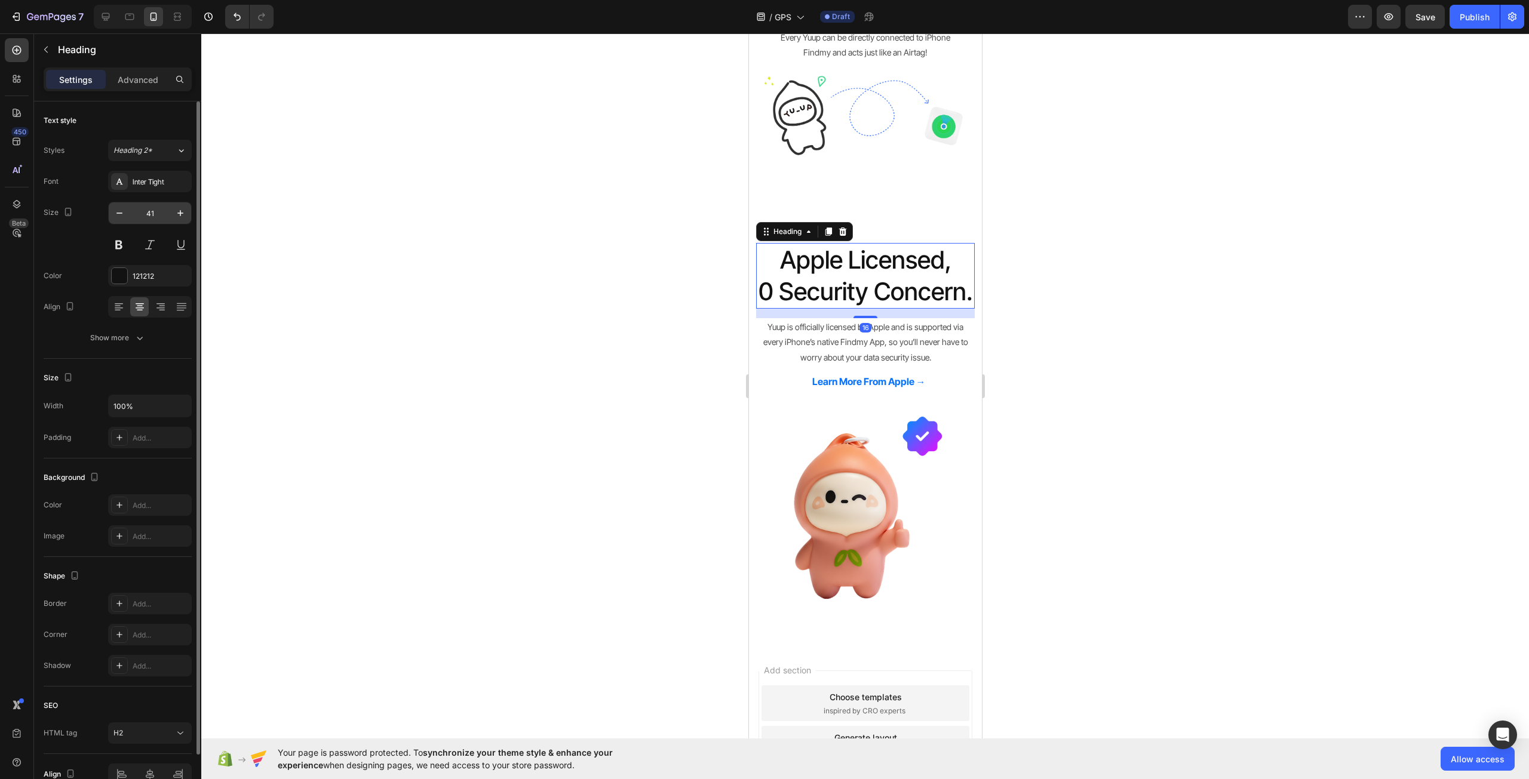
click at [156, 208] on input "41" at bounding box center [149, 212] width 39 height 21
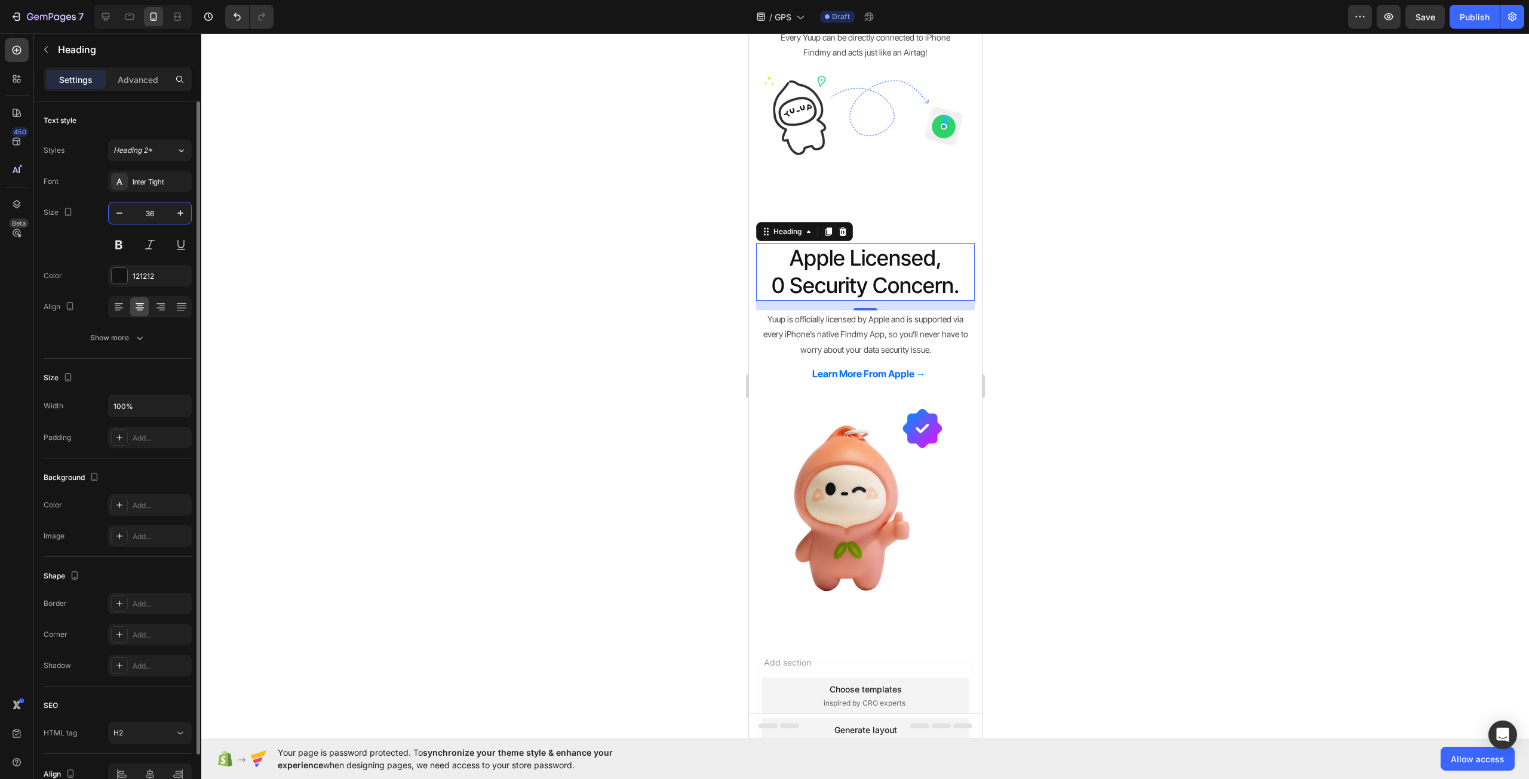
type input "36"
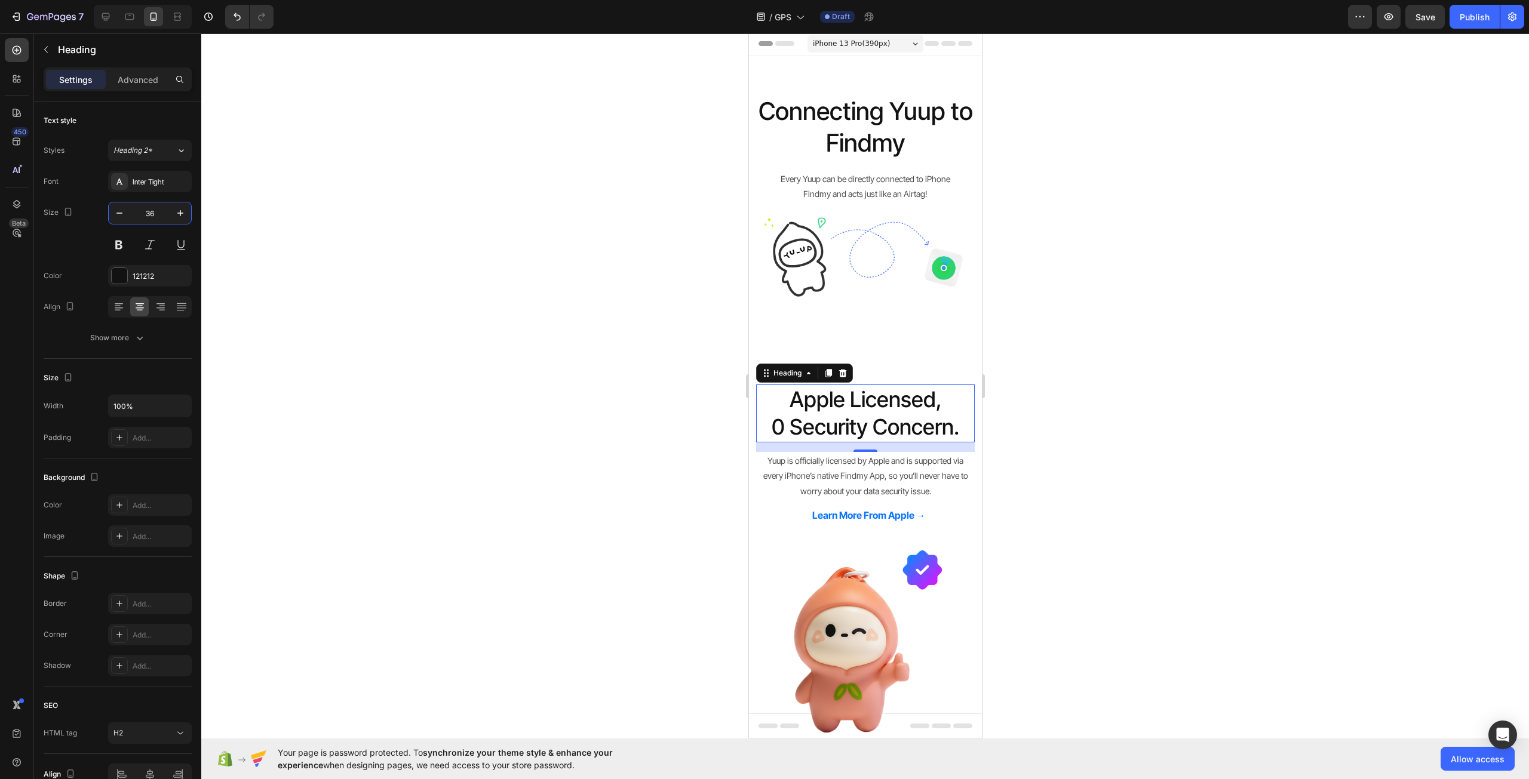
scroll to position [0, 0]
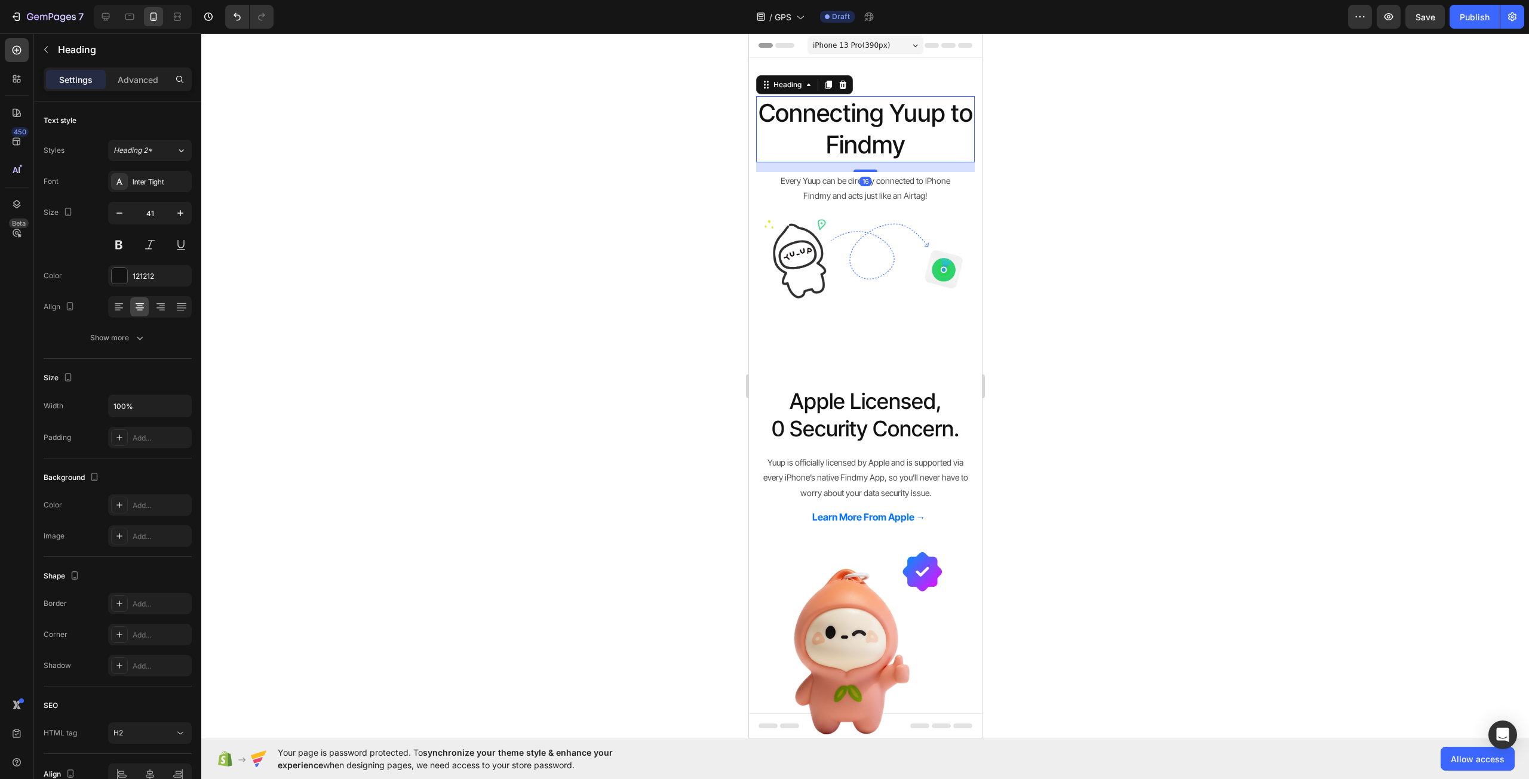
click at [878, 131] on h2 "Connecting Yuup to Findmy" at bounding box center [864, 129] width 219 height 66
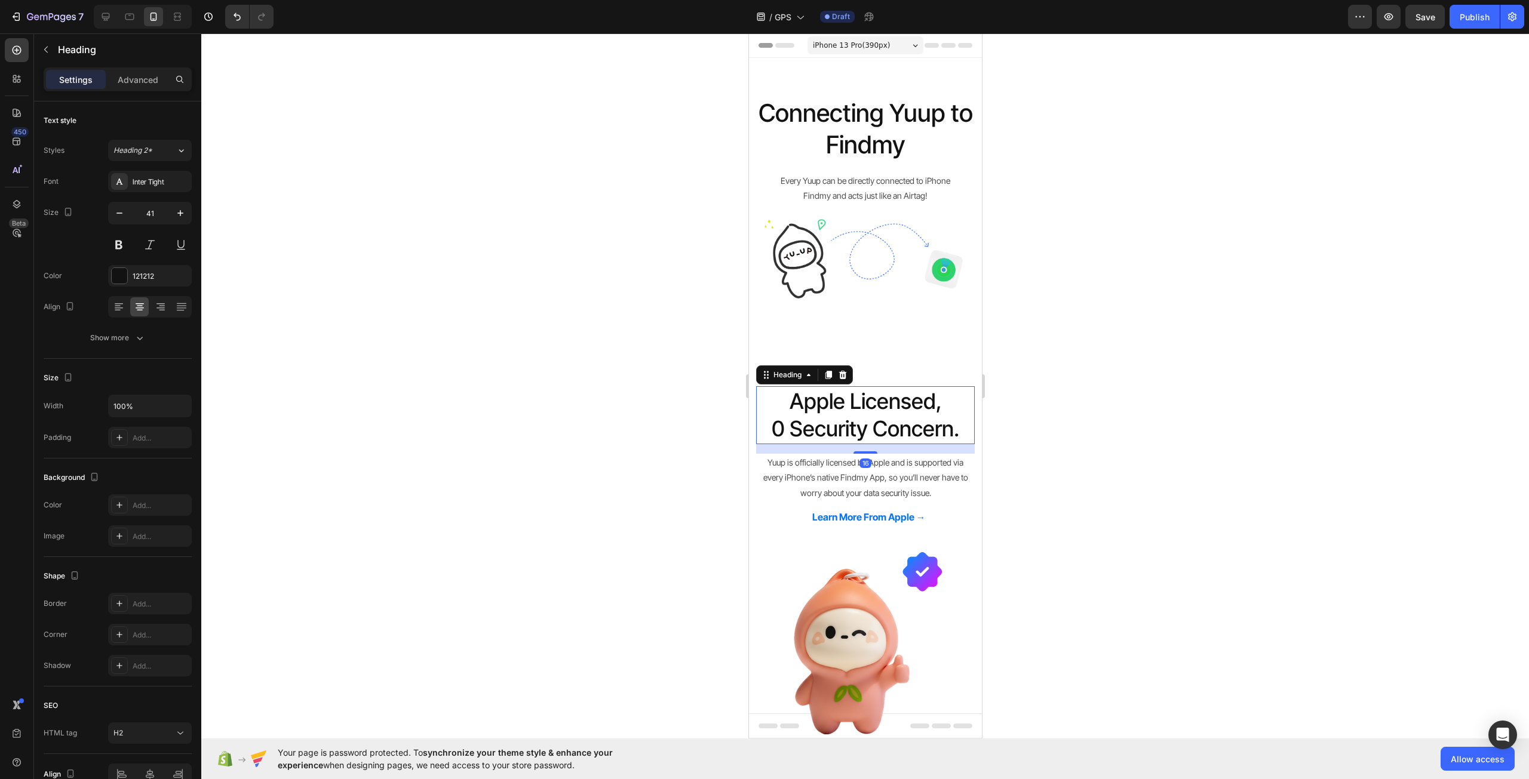
drag, startPoint x: 890, startPoint y: 395, endPoint x: 1495, endPoint y: 434, distance: 606.2
click at [890, 395] on p "Apple Licensed, 0 Security Concern." at bounding box center [865, 416] width 216 height 56
click at [165, 209] on input "36" at bounding box center [149, 212] width 39 height 21
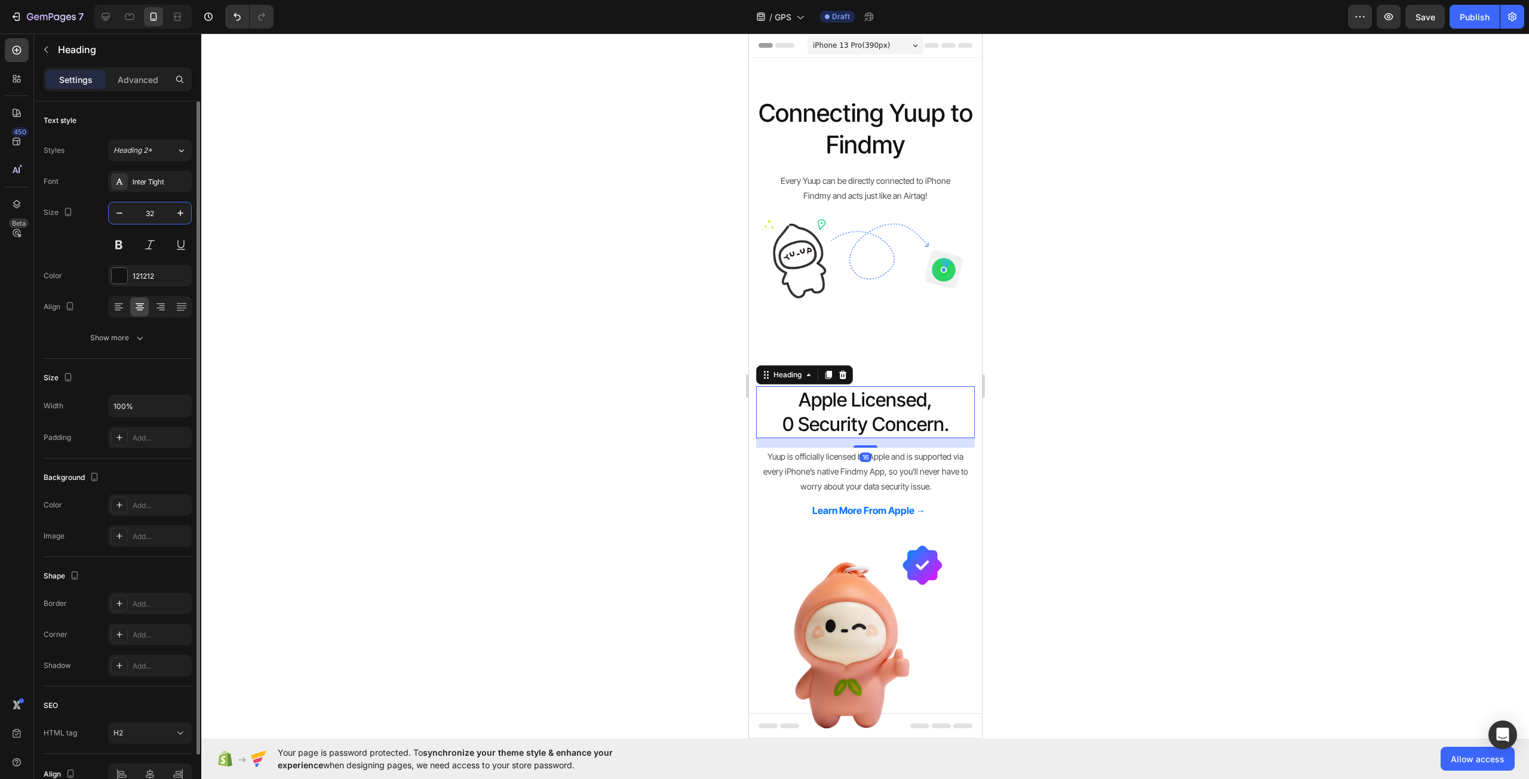
type input "32"
click at [1058, 499] on div at bounding box center [864, 406] width 1327 height 746
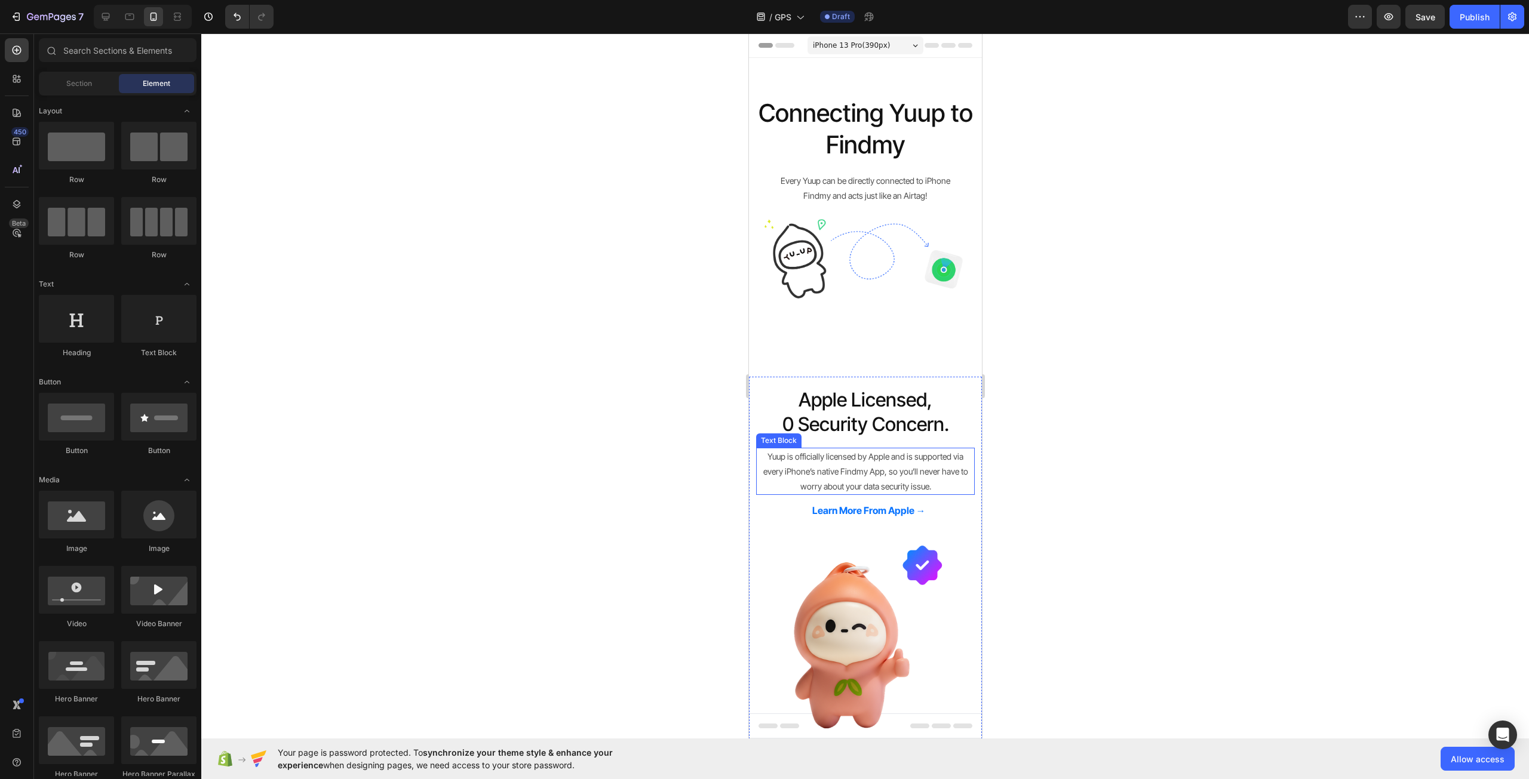
click at [919, 451] on p "Yuup is officially licensed by Apple and is supported via every iPhone’s native…" at bounding box center [865, 471] width 216 height 45
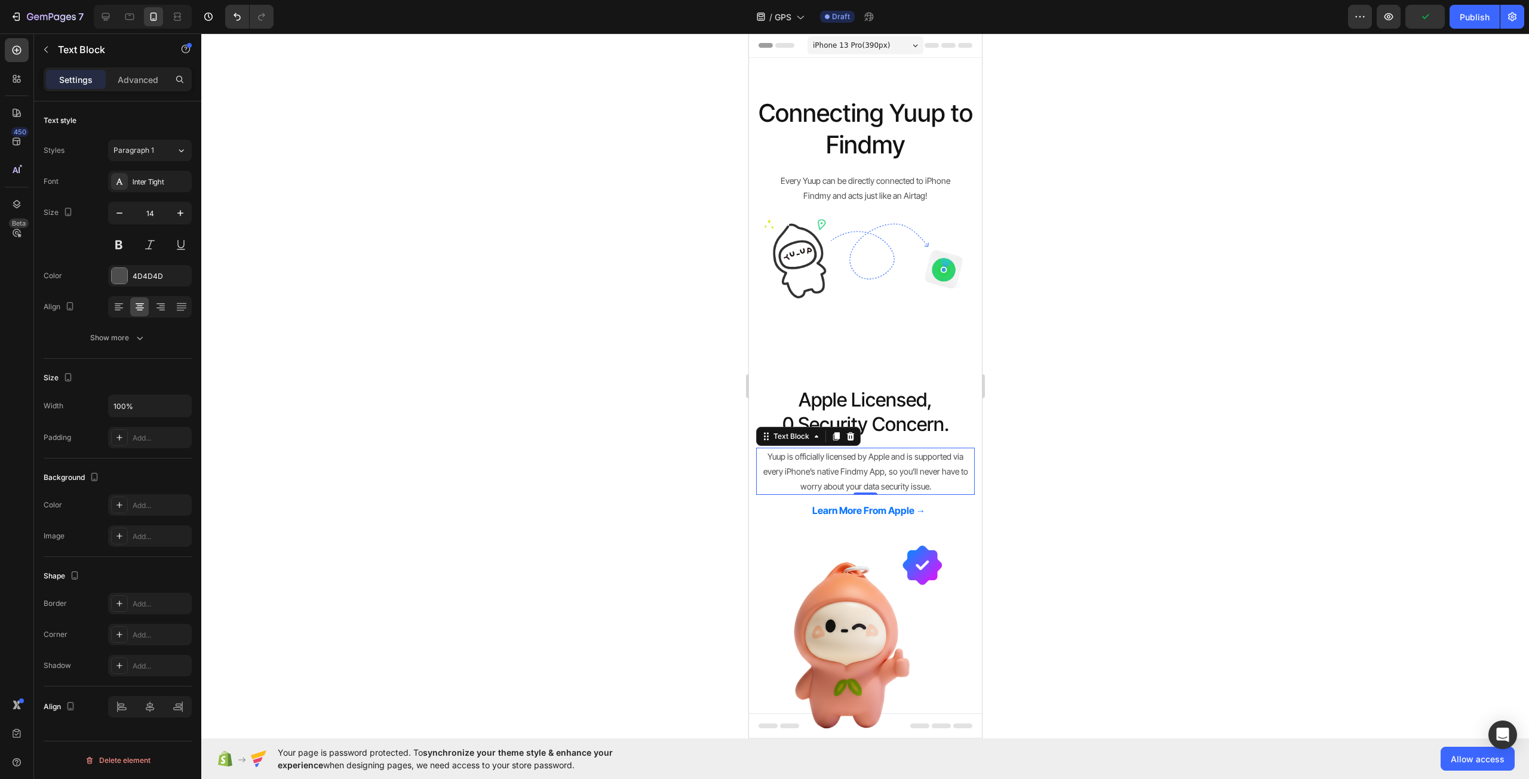
click at [155, 89] on div "Settings Advanced" at bounding box center [118, 79] width 148 height 24
click at [142, 82] on p "Advanced" at bounding box center [138, 79] width 41 height 13
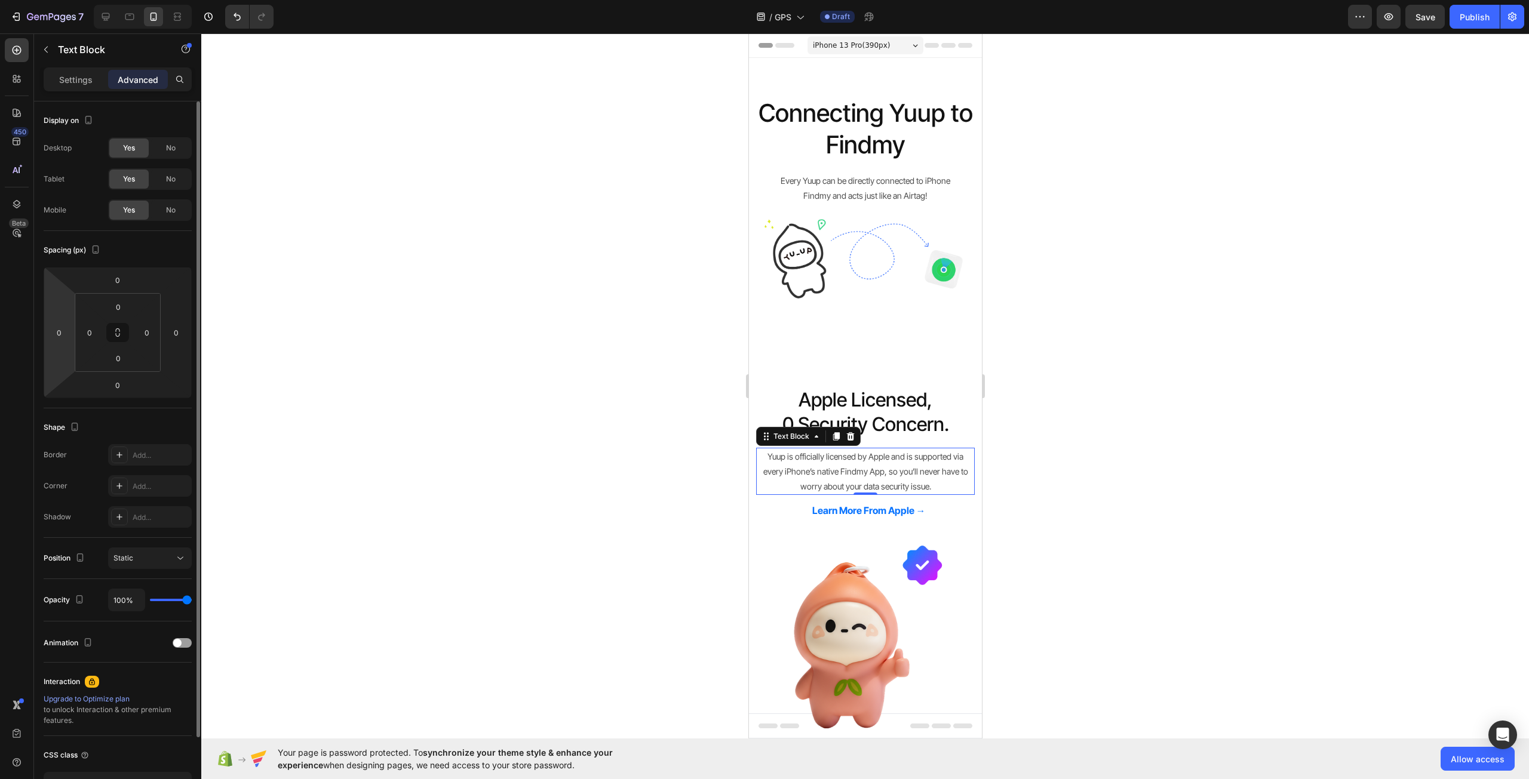
click at [66, 0] on html "7 Version history / GPS Draft Preview Save Publish 450 Beta Sections(18) Elemen…" at bounding box center [764, 0] width 1529 height 0
click at [58, 330] on input "0" at bounding box center [59, 333] width 18 height 18
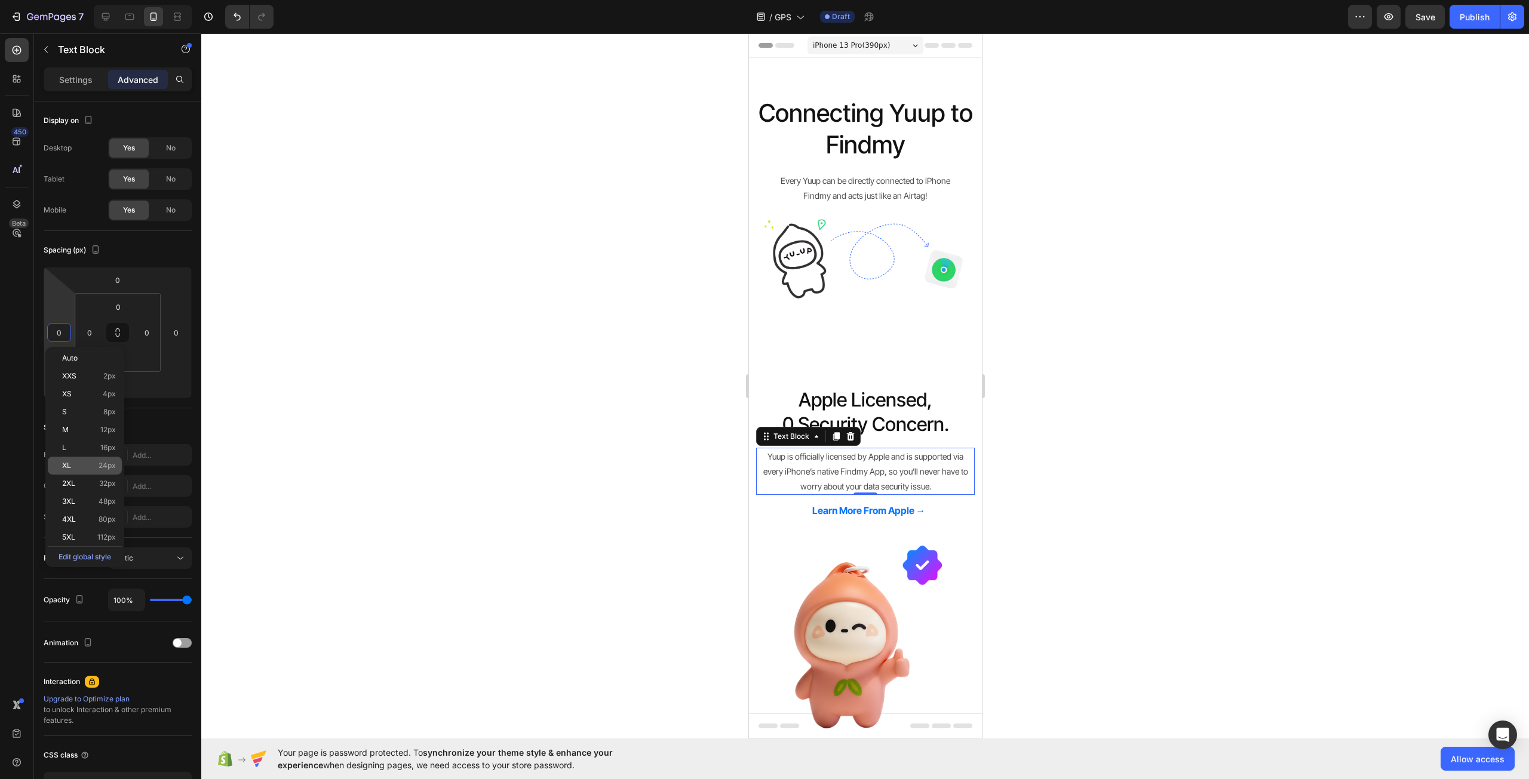
click at [94, 465] on p "XL 24px" at bounding box center [89, 466] width 54 height 8
type input "24"
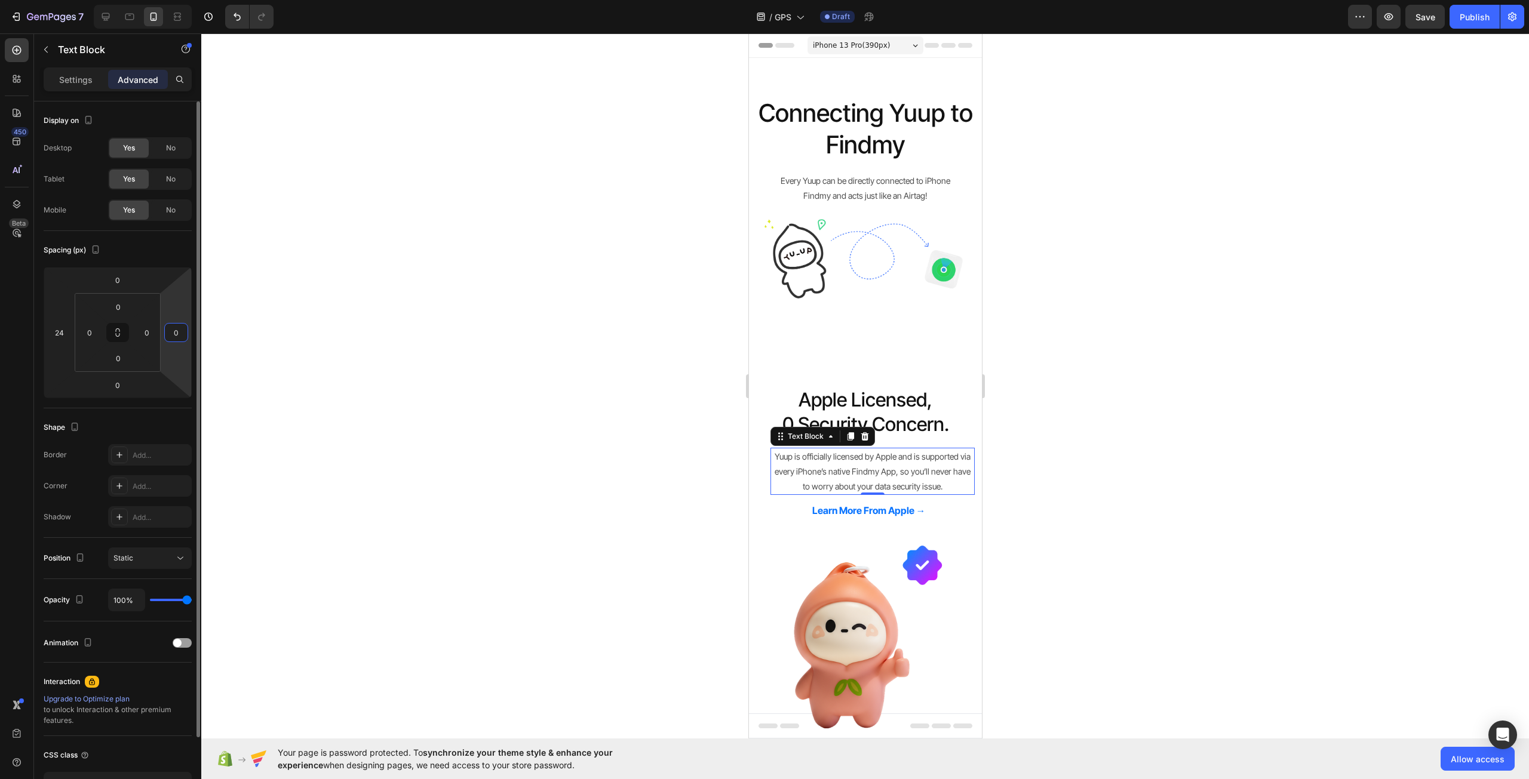
click at [176, 333] on input "0" at bounding box center [176, 333] width 18 height 18
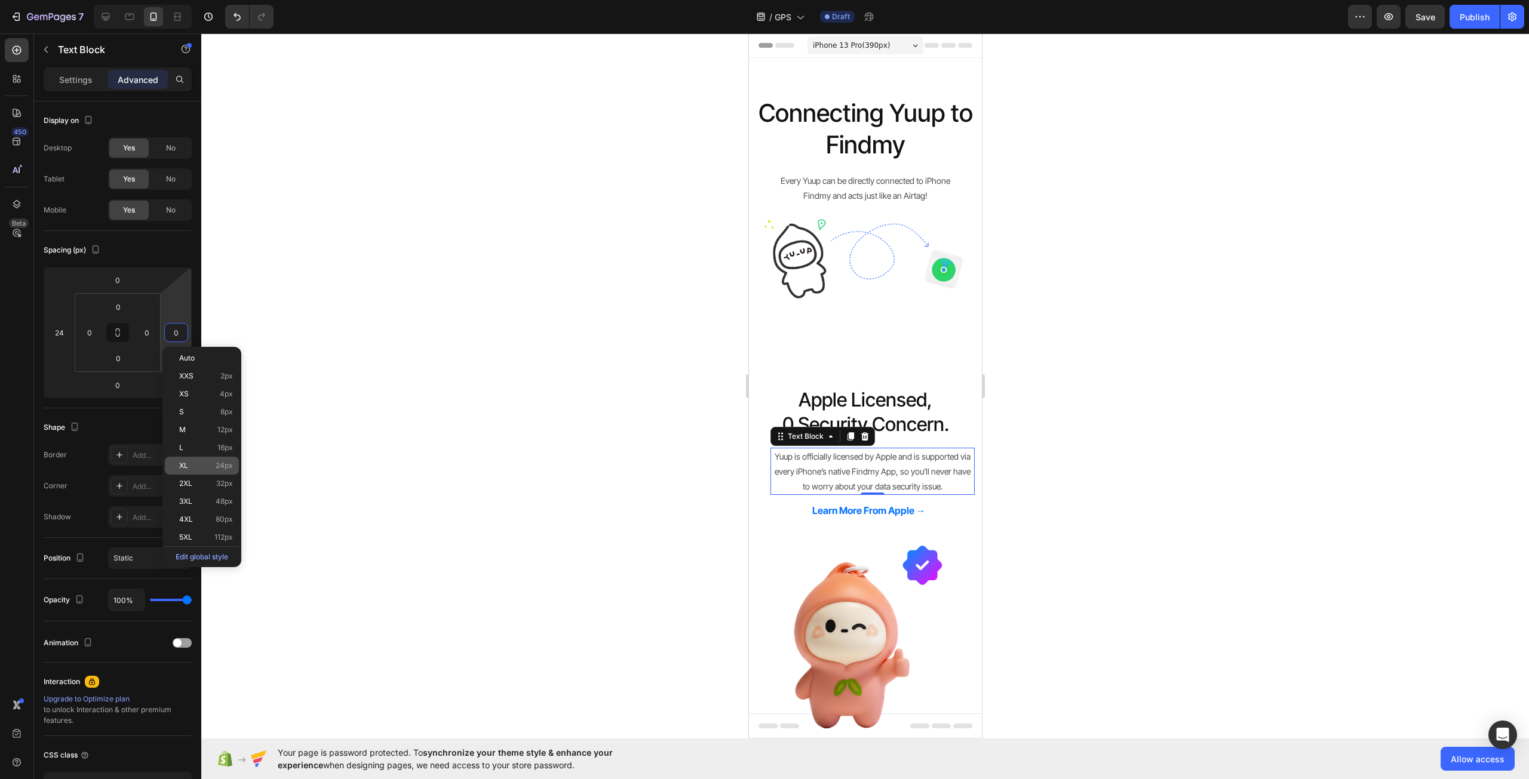
click at [196, 467] on p "XL 24px" at bounding box center [206, 466] width 54 height 8
type input "24"
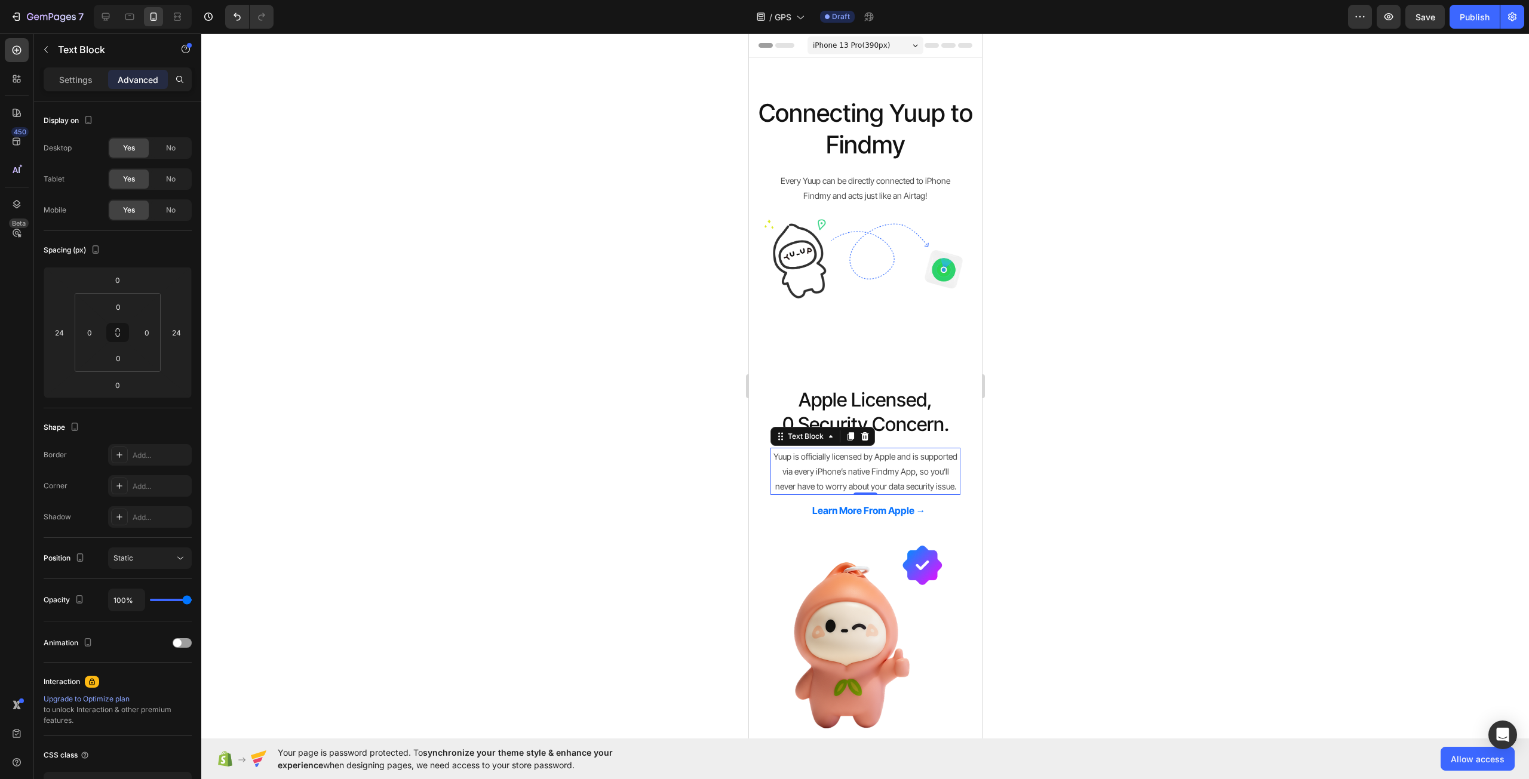
drag, startPoint x: 480, startPoint y: 442, endPoint x: 606, endPoint y: 471, distance: 129.2
click at [480, 441] on div at bounding box center [864, 406] width 1327 height 746
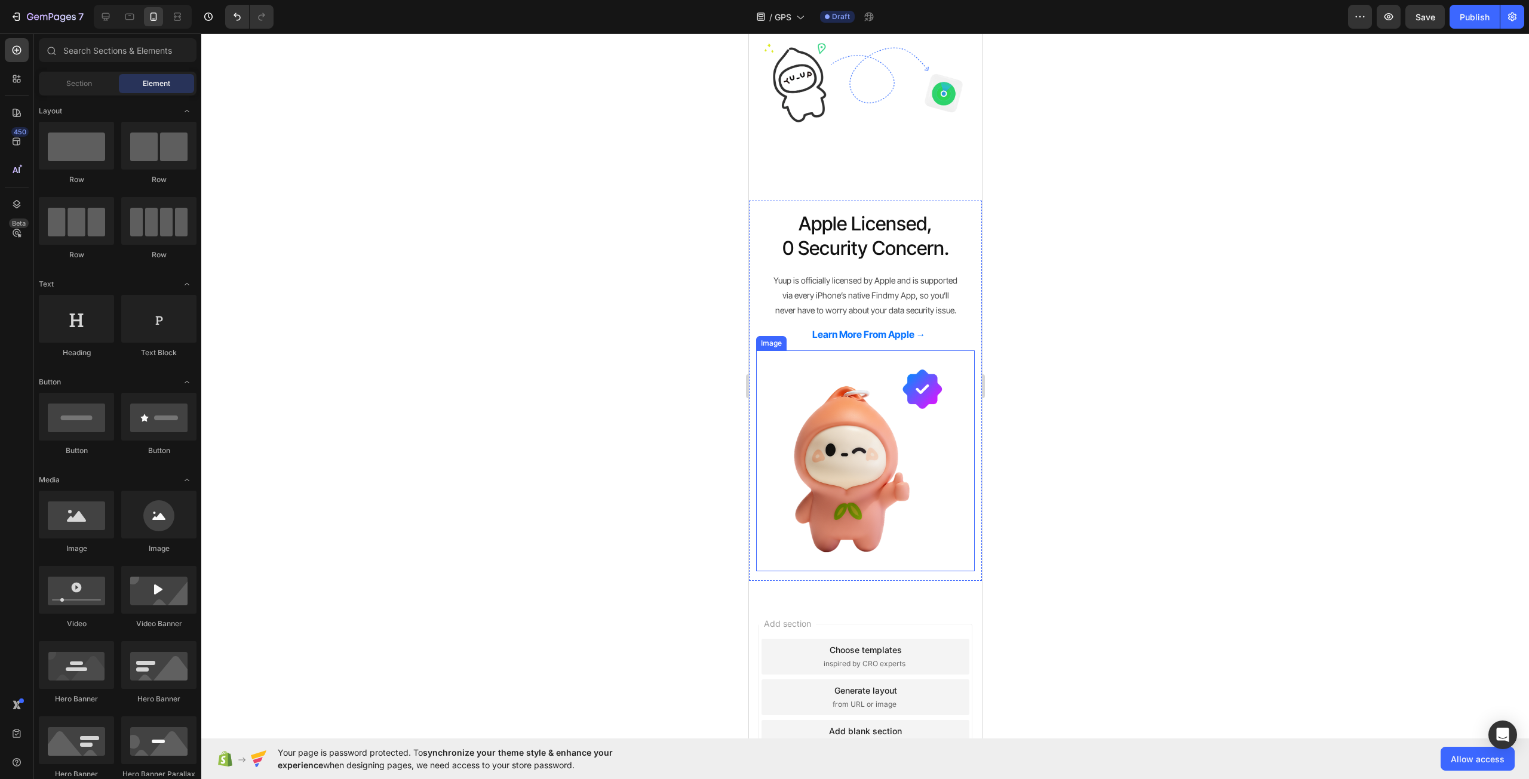
scroll to position [179, 0]
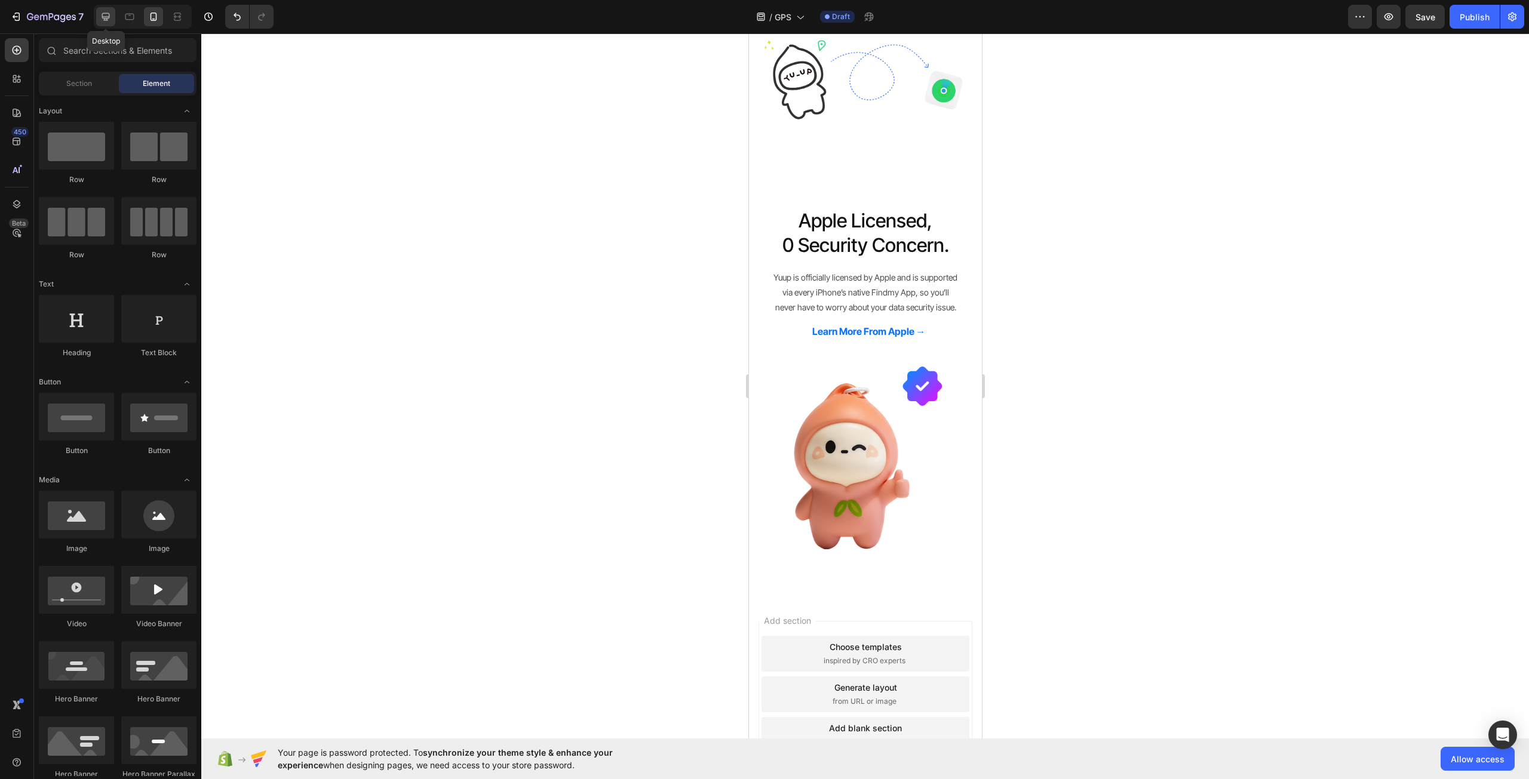
click at [108, 21] on icon at bounding box center [106, 17] width 12 height 12
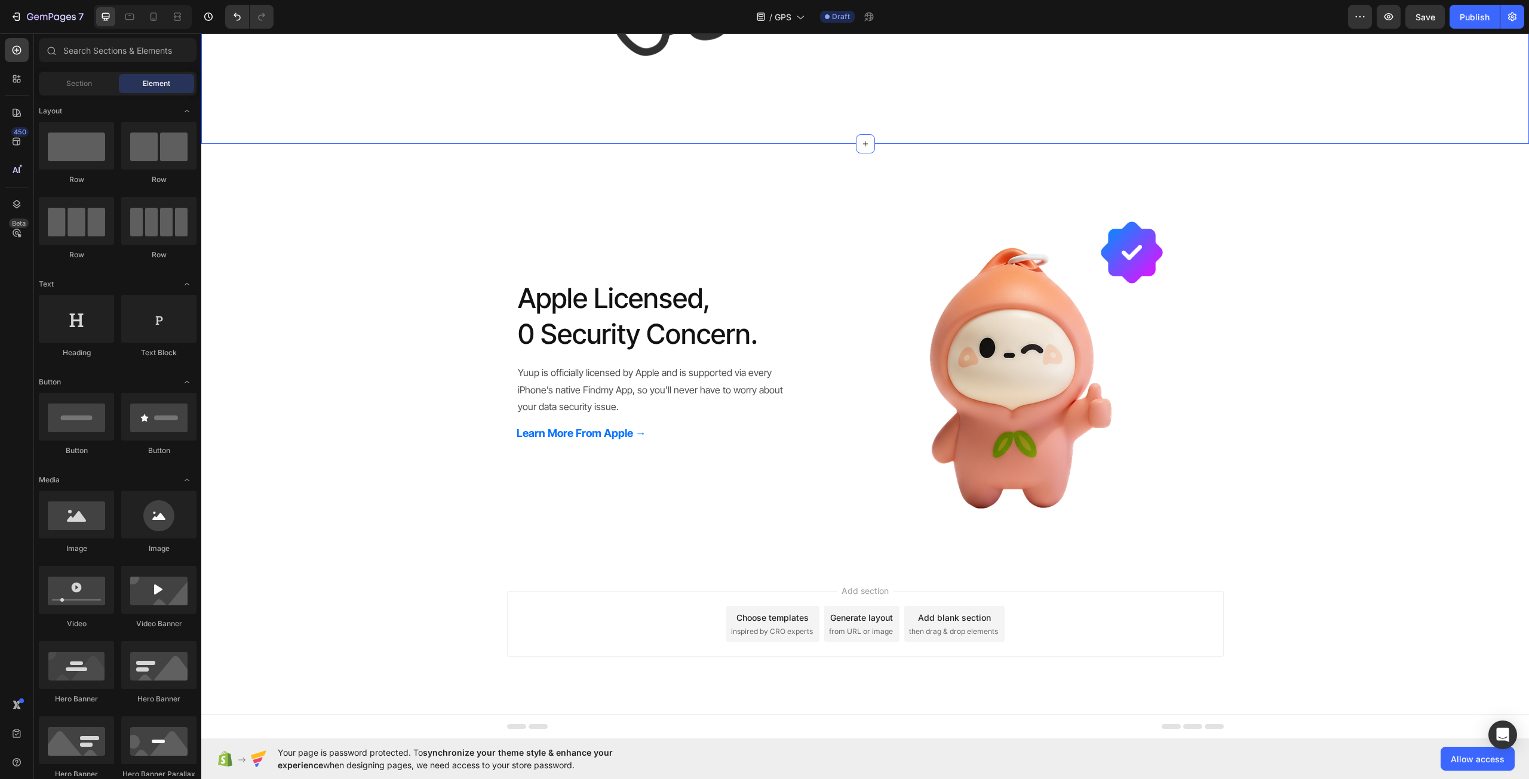
scroll to position [417, 0]
click at [938, 630] on span "then drag & drop elements" at bounding box center [953, 631] width 89 height 11
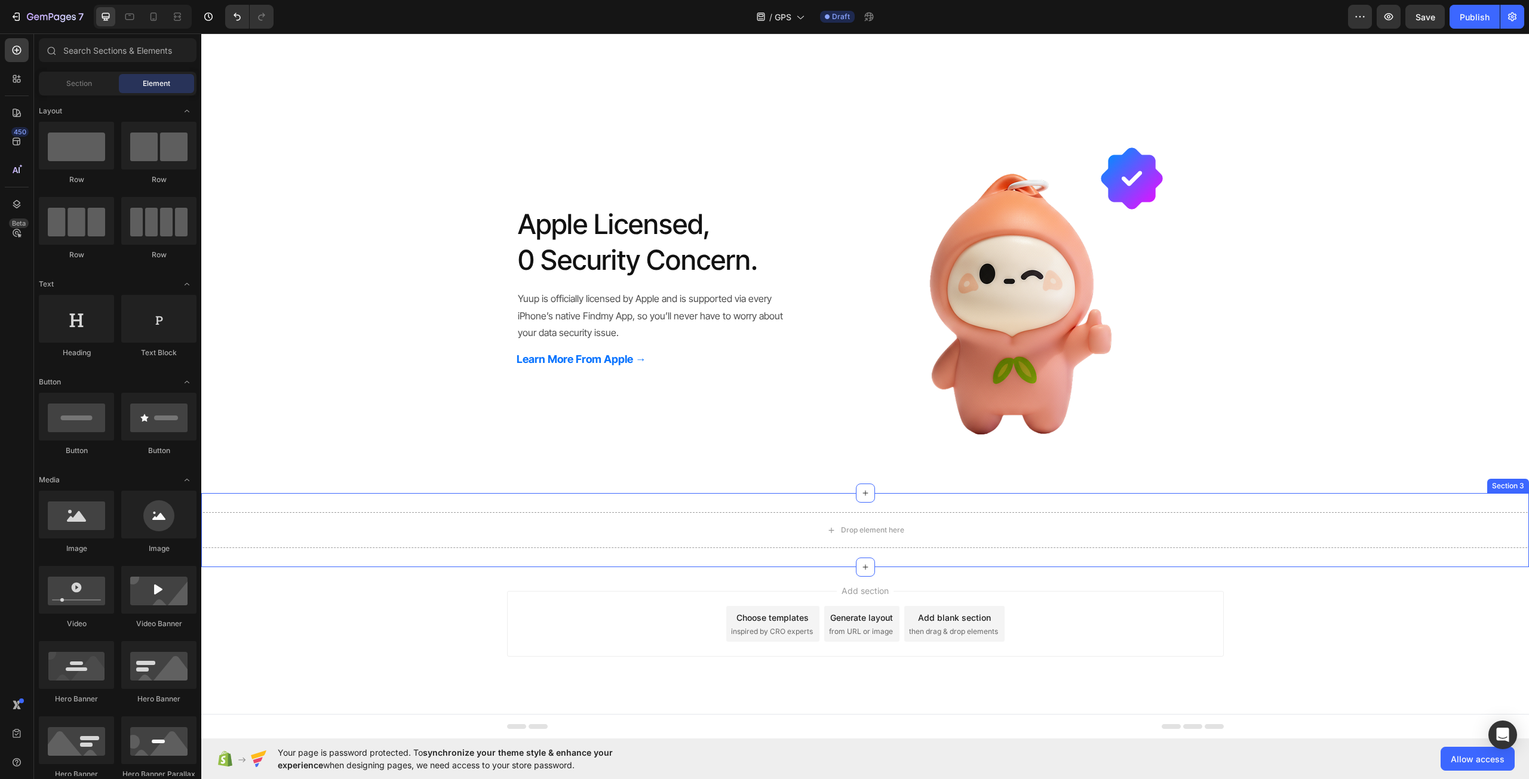
scroll to position [491, 0]
click at [666, 227] on p "Apple Licensed, 0 Security Concern." at bounding box center [689, 242] width 342 height 72
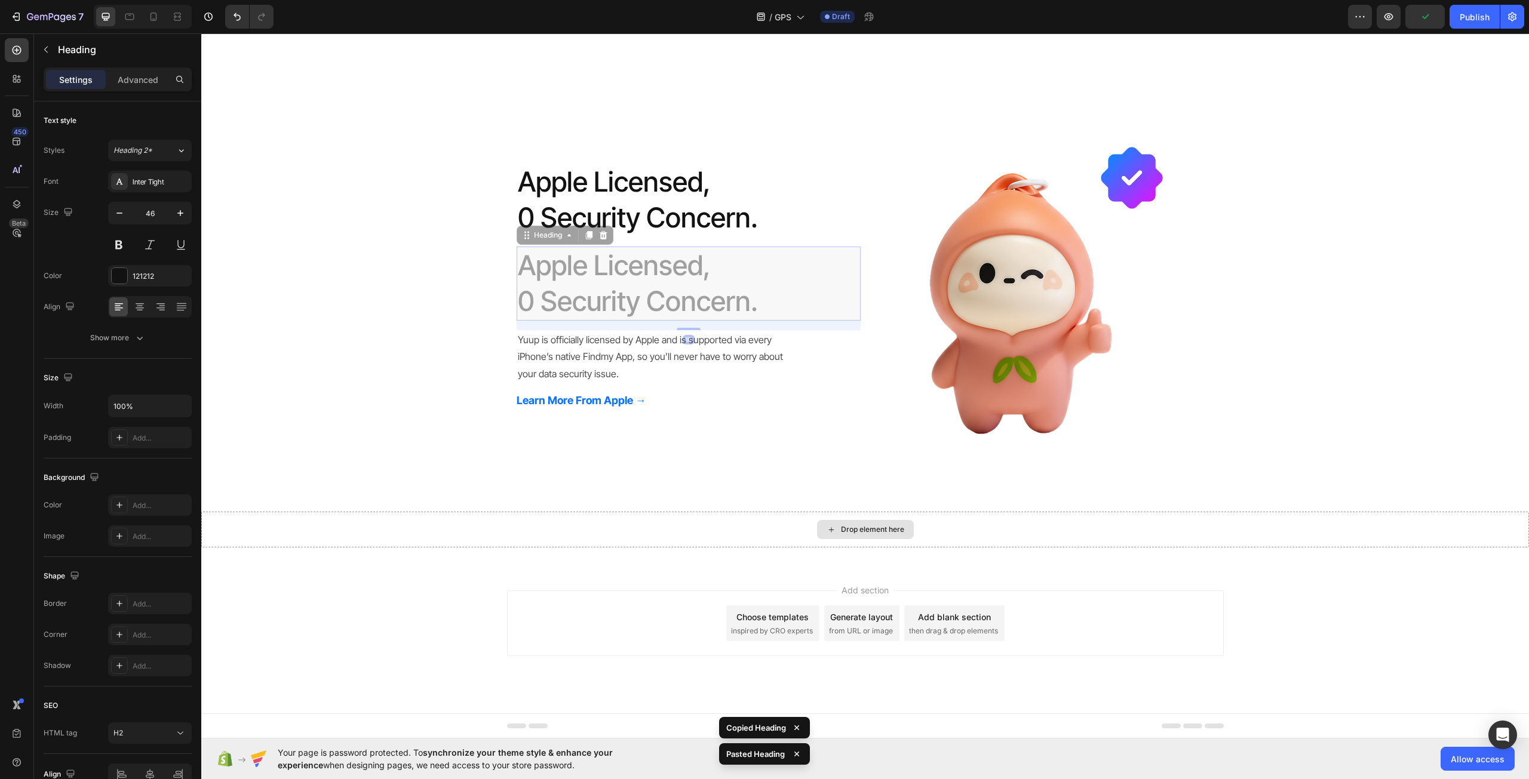
scroll to position [449, 0]
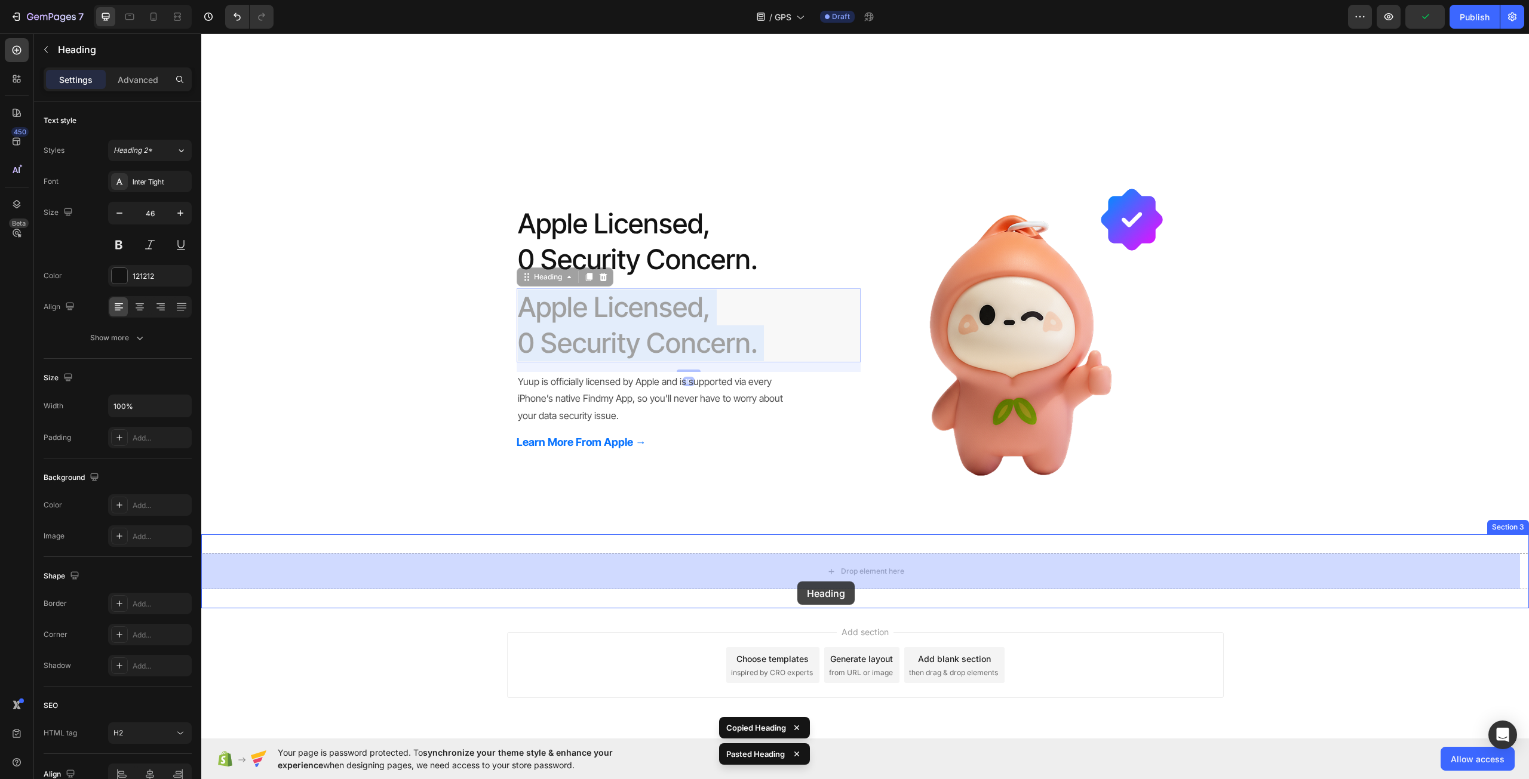
drag, startPoint x: 639, startPoint y: 287, endPoint x: 796, endPoint y: 581, distance: 333.7
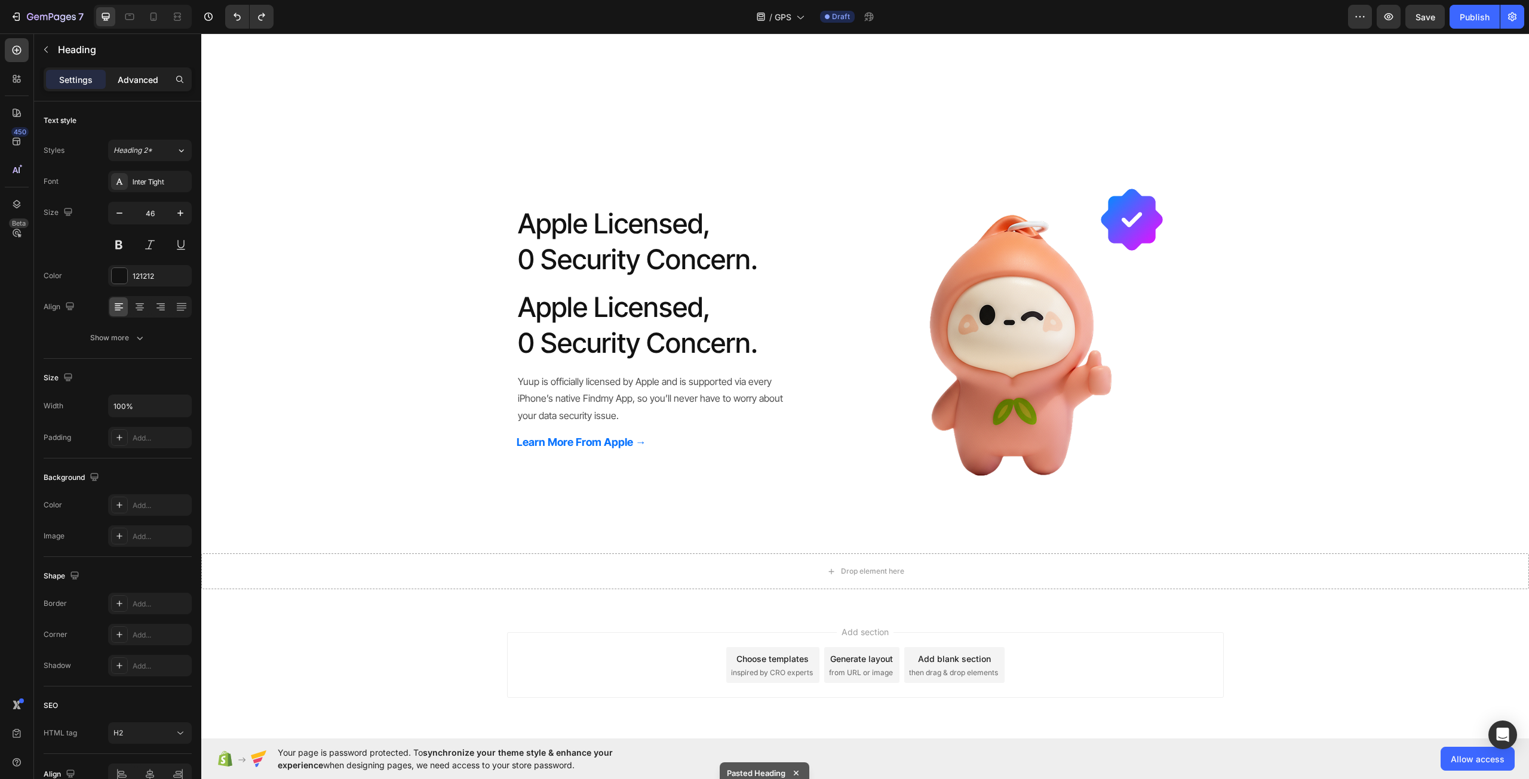
click at [124, 80] on p "Advanced" at bounding box center [138, 79] width 41 height 13
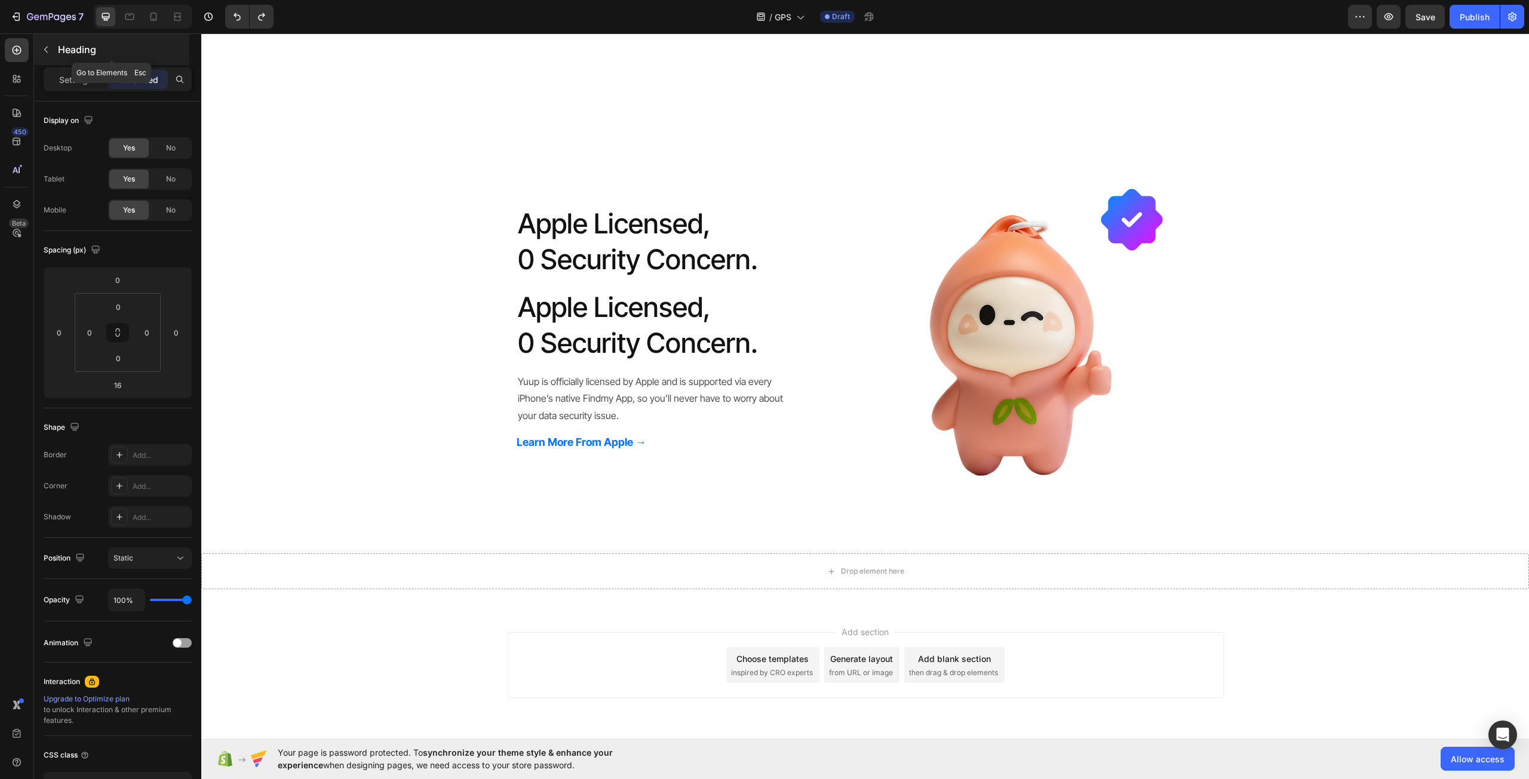
click at [51, 50] on button "button" at bounding box center [45, 49] width 19 height 19
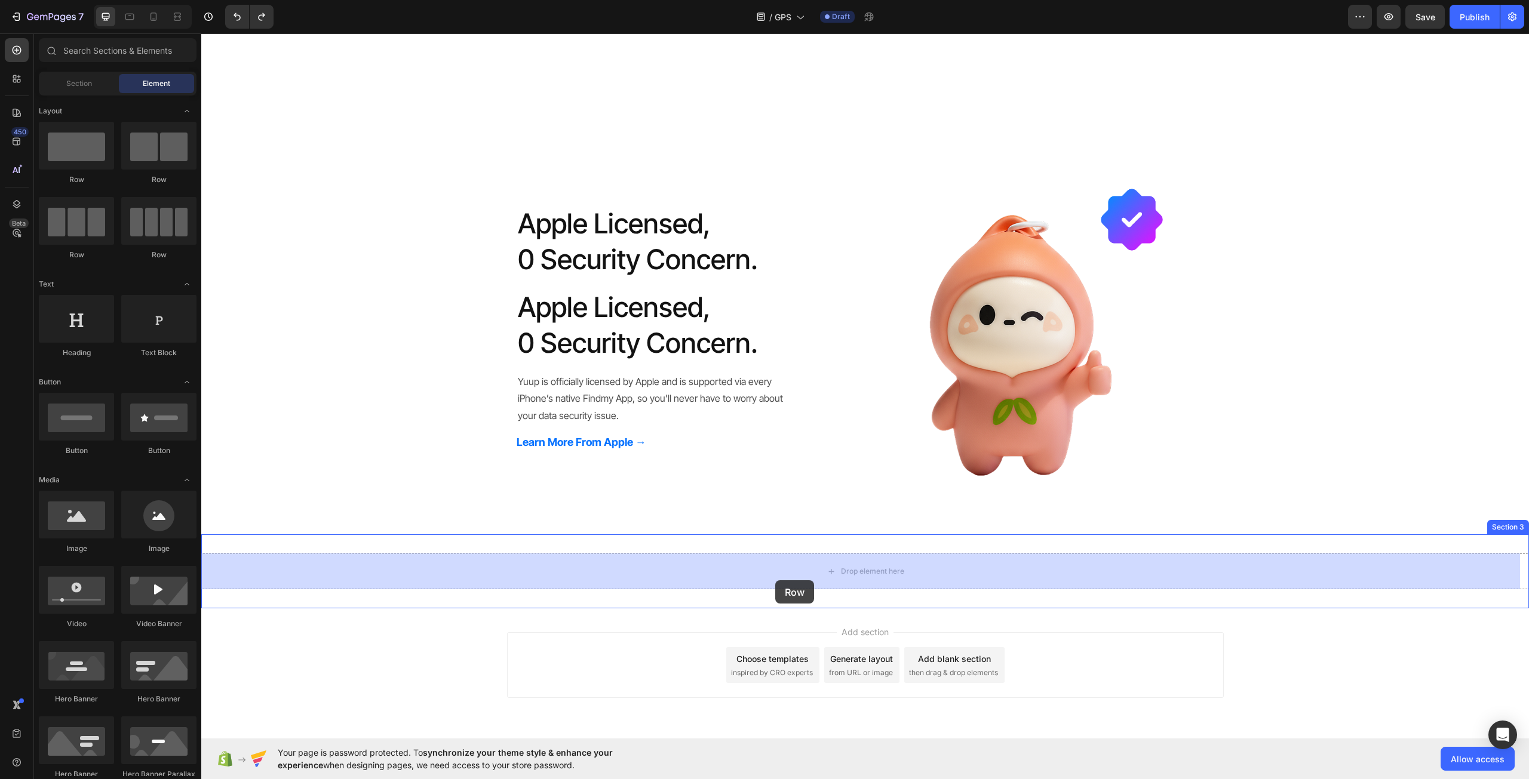
drag, startPoint x: 294, startPoint y: 180, endPoint x: 775, endPoint y: 580, distance: 625.9
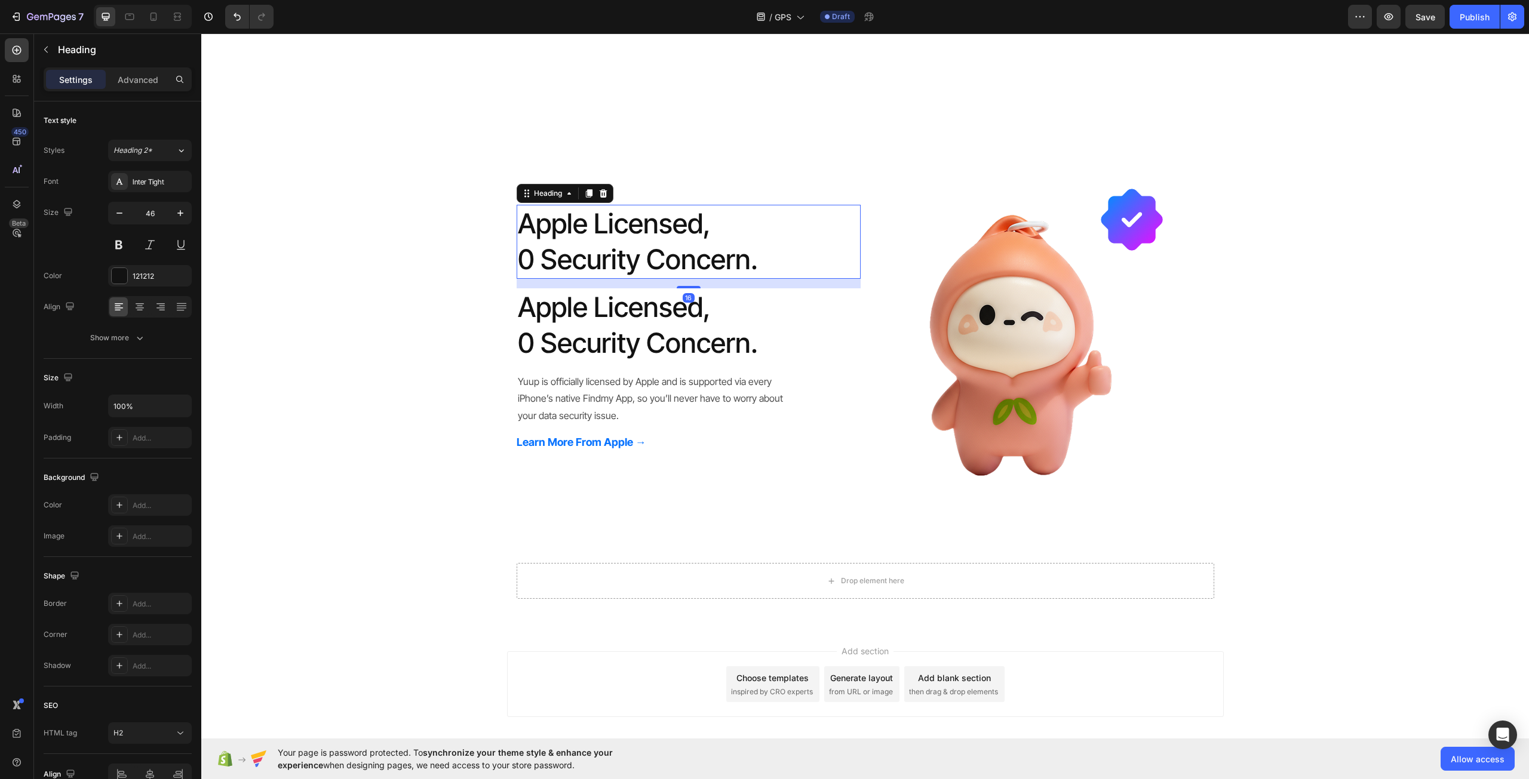
click at [640, 225] on p "Apple Licensed, 0 Security Concern." at bounding box center [689, 242] width 342 height 72
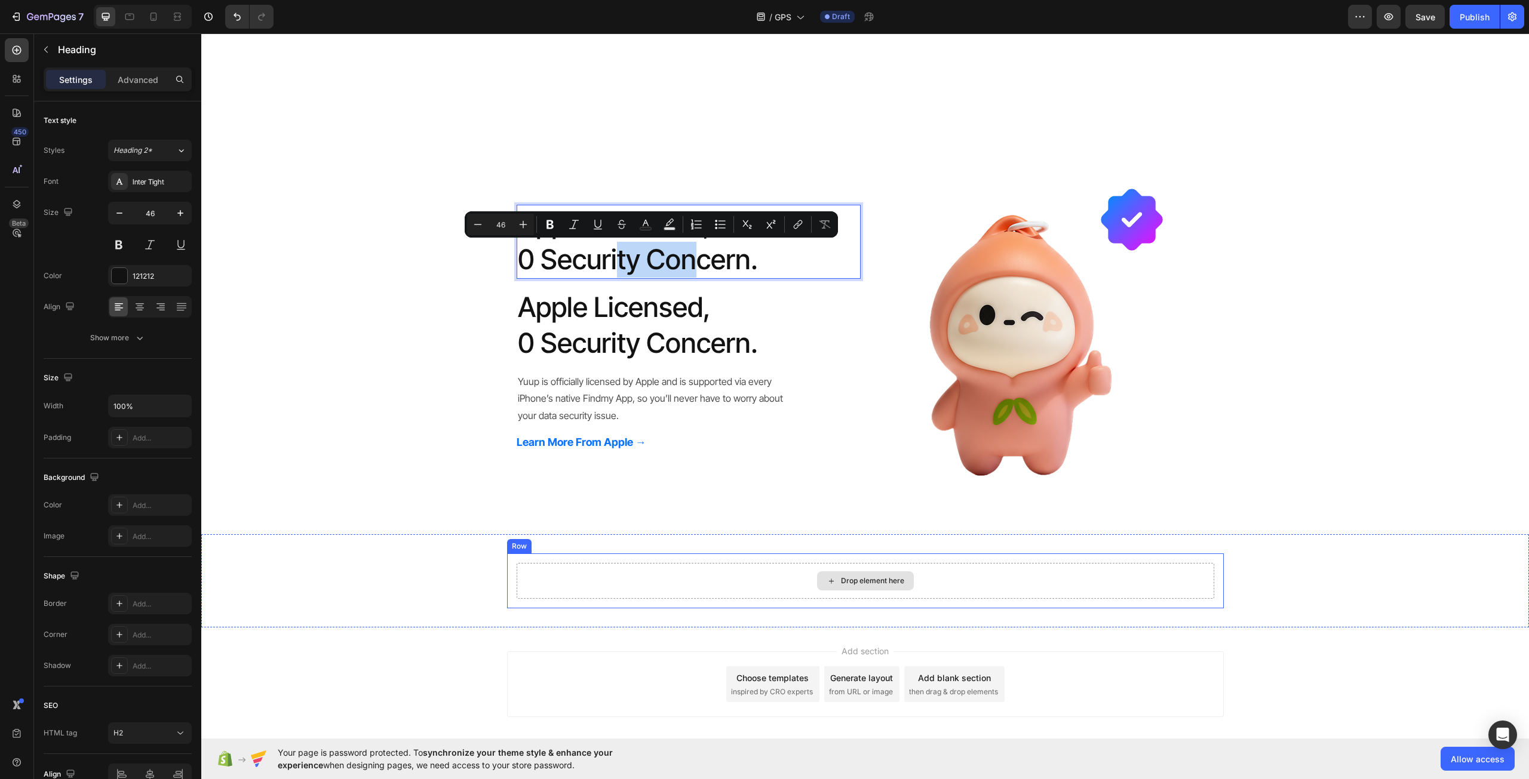
drag, startPoint x: 610, startPoint y: 244, endPoint x: 687, endPoint y: 579, distance: 344.5
click at [718, 397] on p "Yuup is officially licensed by Apple and is supported via every iPhone’s native…" at bounding box center [655, 398] width 275 height 51
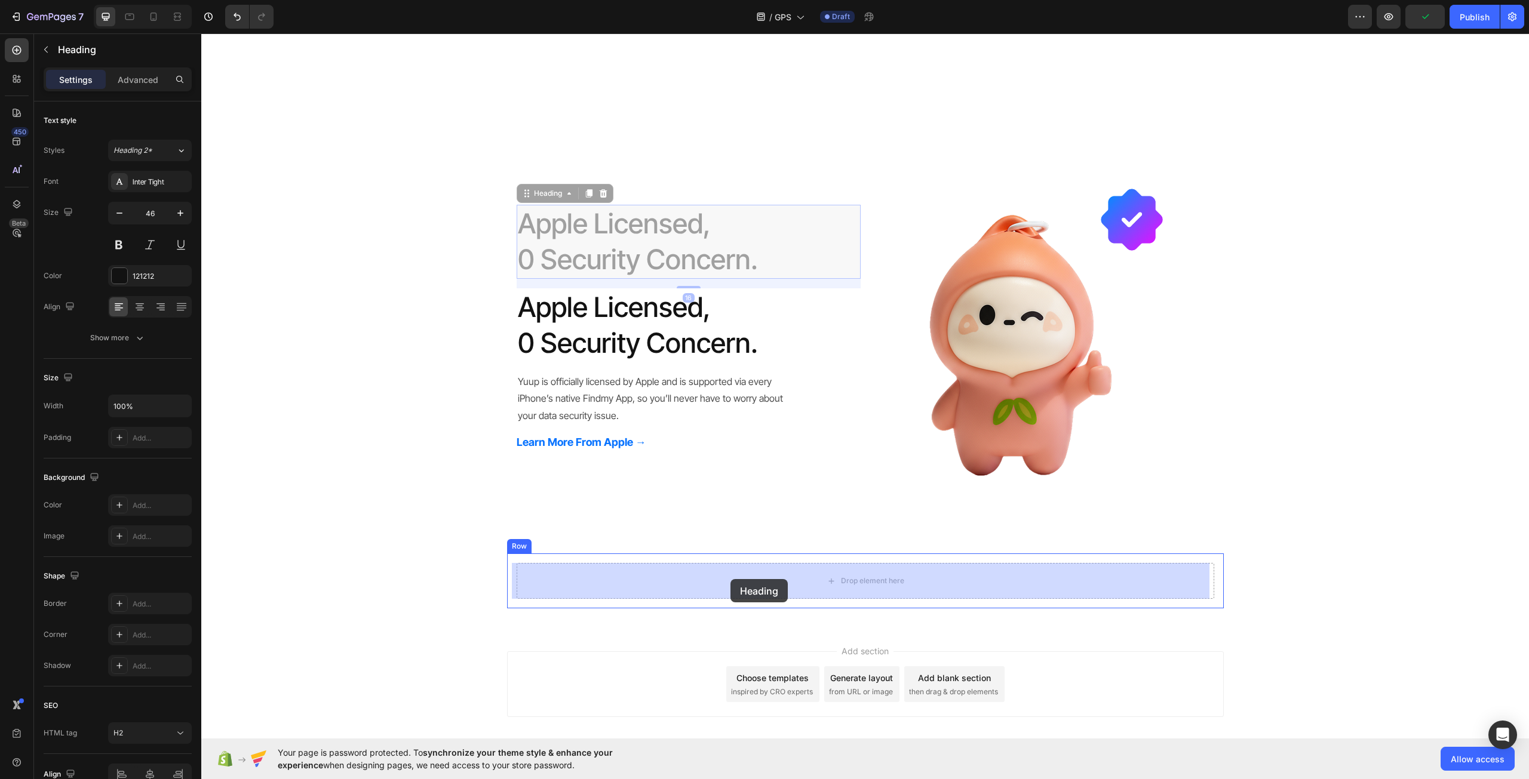
drag, startPoint x: 673, startPoint y: 248, endPoint x: 729, endPoint y: 579, distance: 335.6
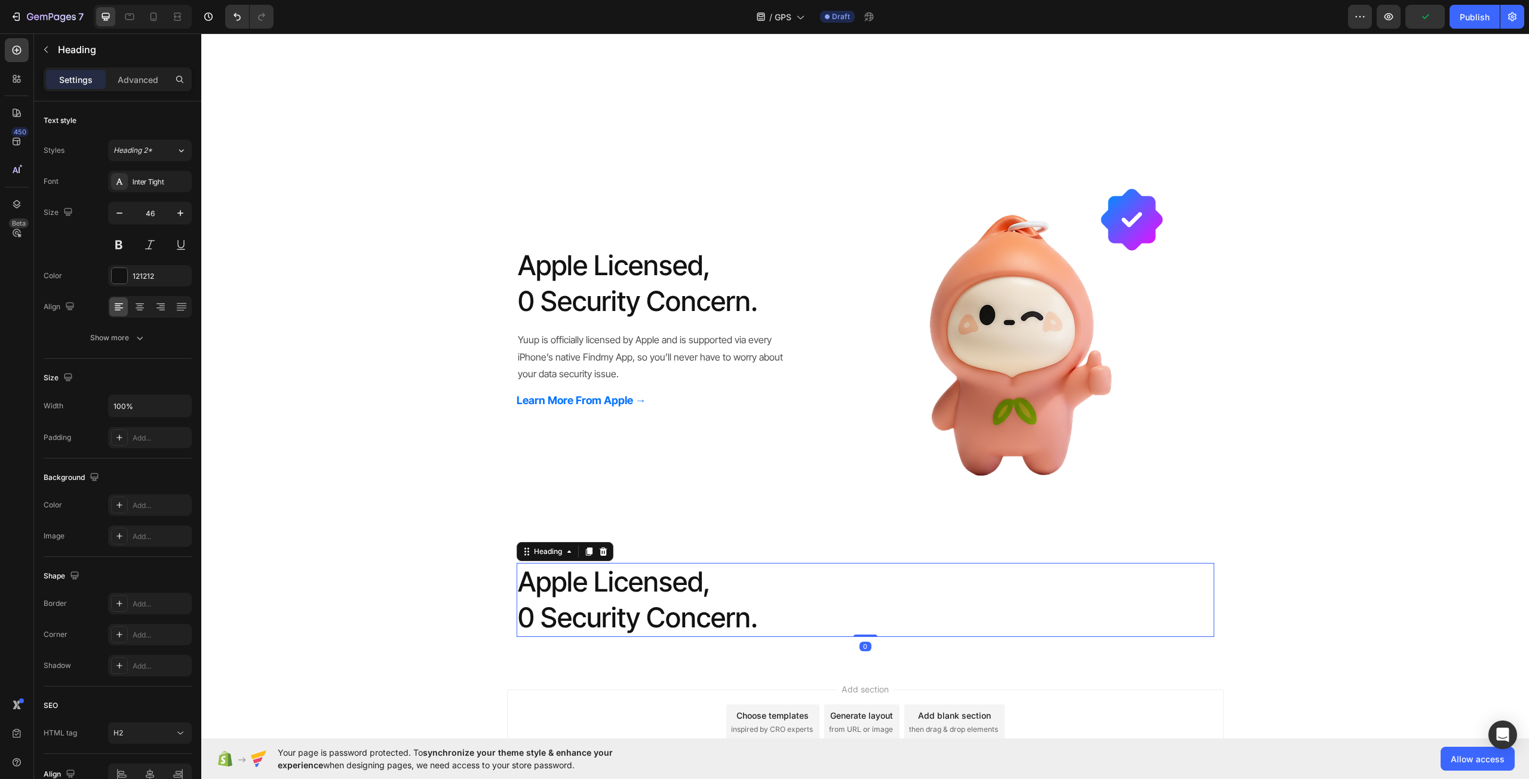
click at [626, 574] on h2 "Apple Licensed, 0 Security Concern." at bounding box center [865, 600] width 697 height 74
click at [626, 574] on p "Apple Licensed, 0 Security Concern." at bounding box center [865, 600] width 695 height 72
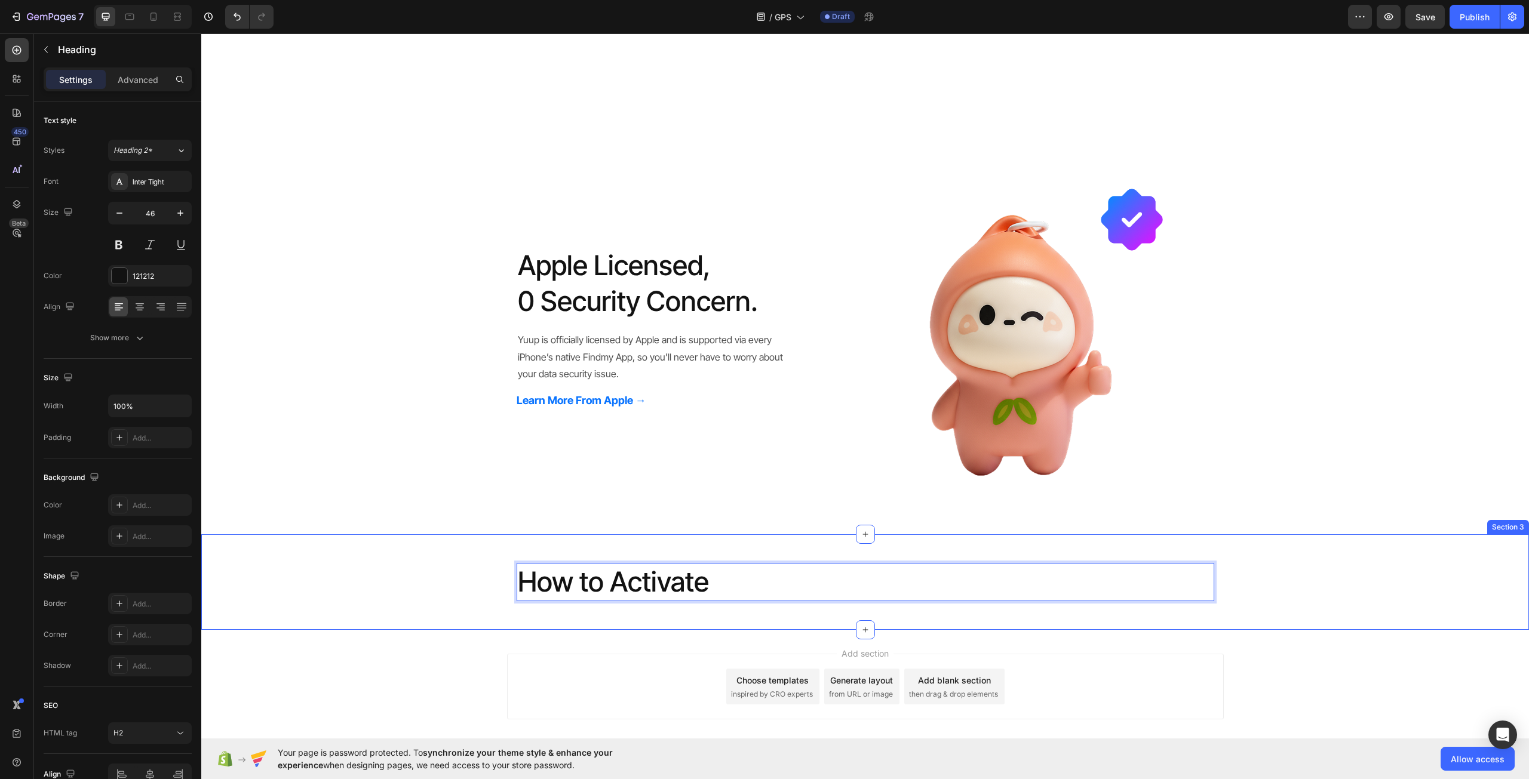
click at [483, 555] on div "How to Activate Heading 0 Row" at bounding box center [864, 582] width 1327 height 57
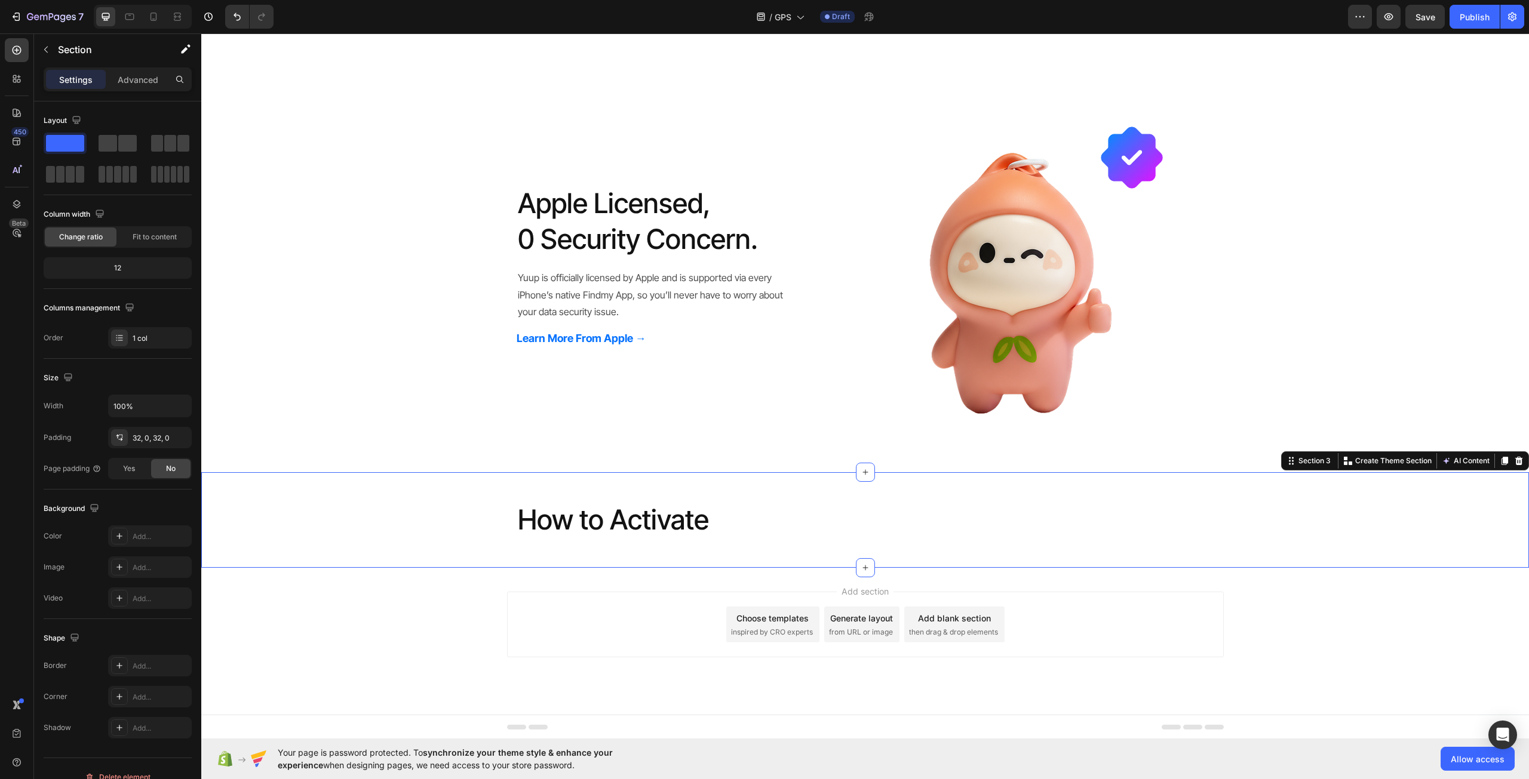
scroll to position [512, 0]
click at [669, 269] on p "Yuup is officially licensed by Apple and is supported via every iPhone’s native…" at bounding box center [655, 293] width 275 height 51
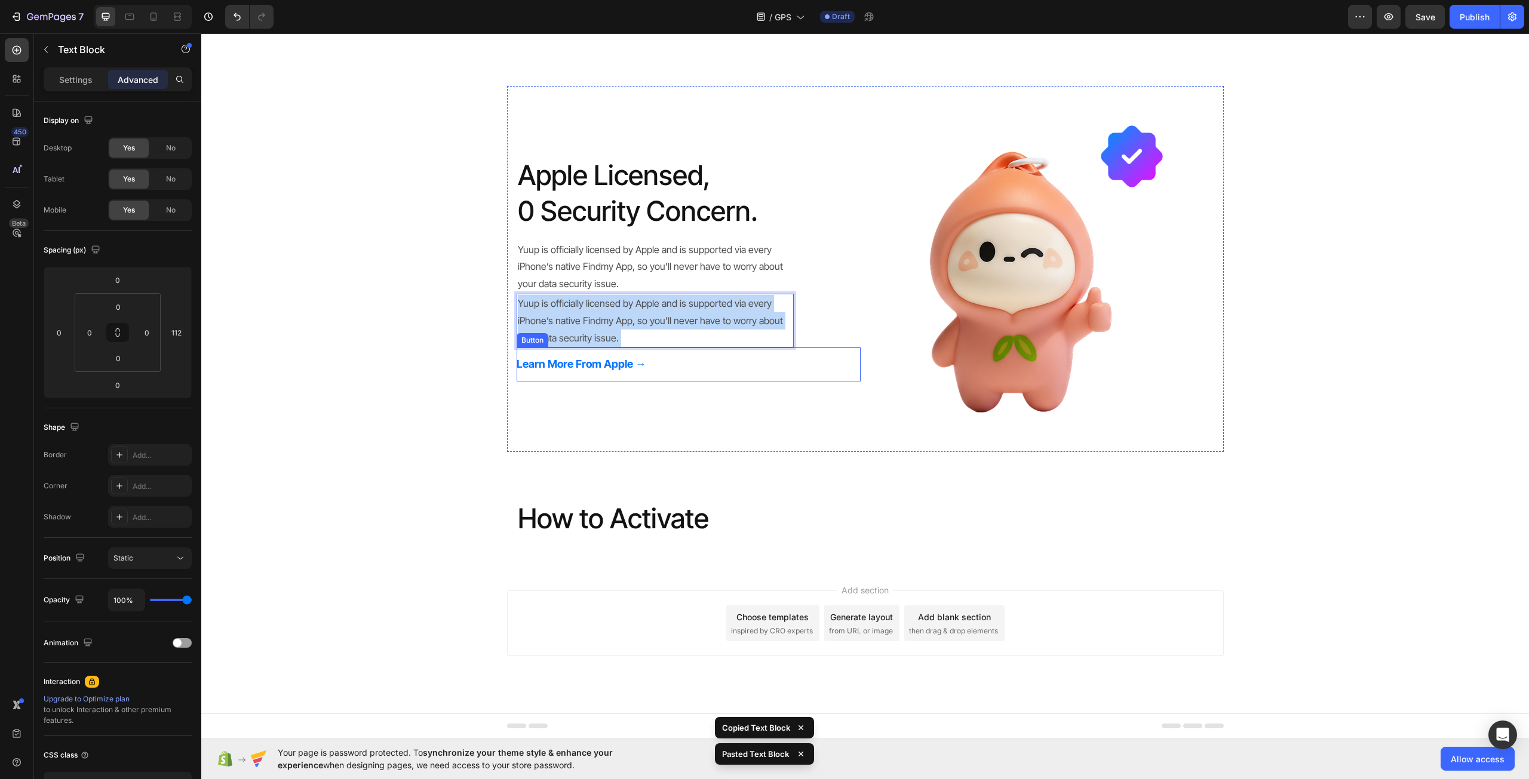
scroll to position [485, 0]
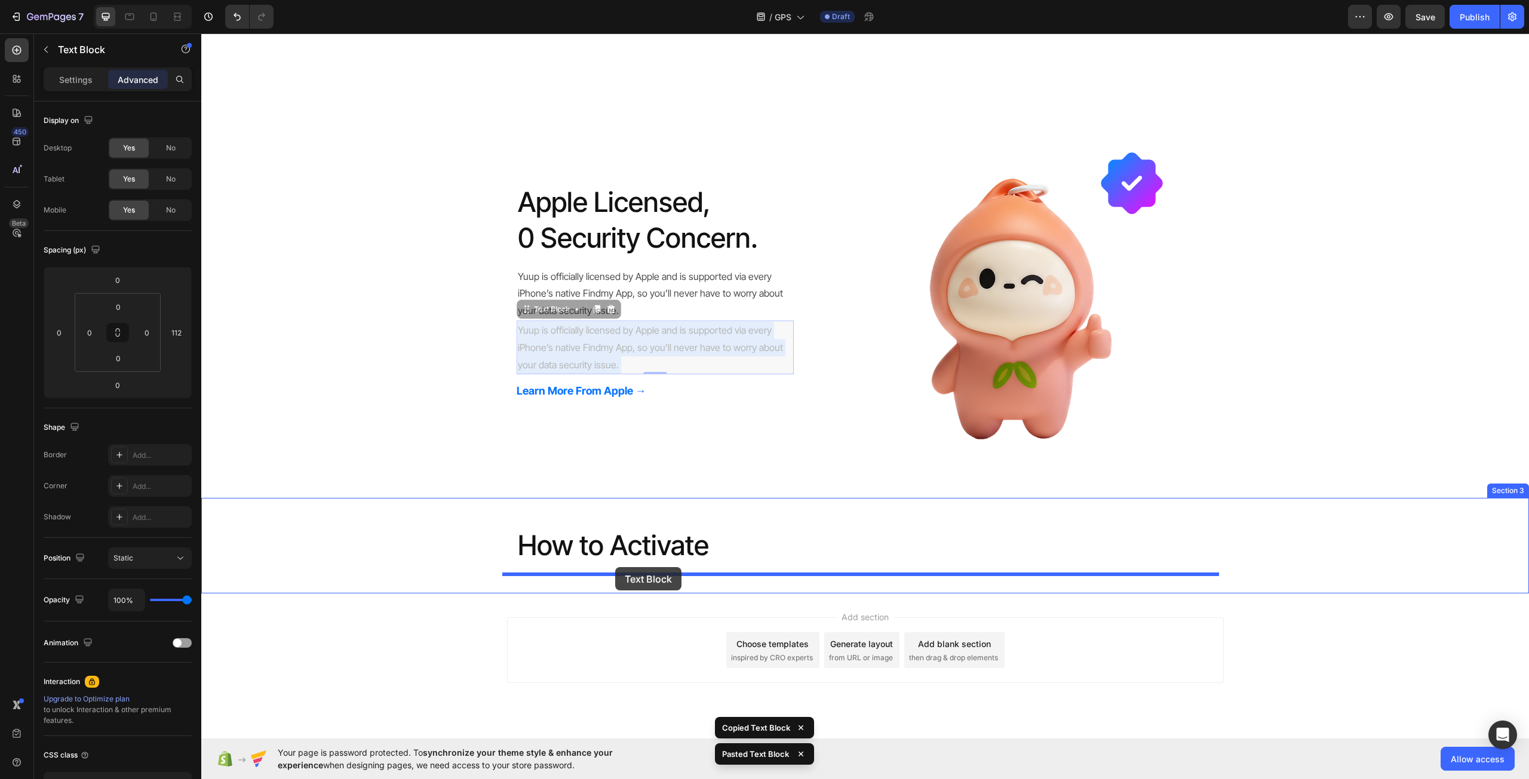
drag, startPoint x: 634, startPoint y: 312, endPoint x: 615, endPoint y: 567, distance: 255.7
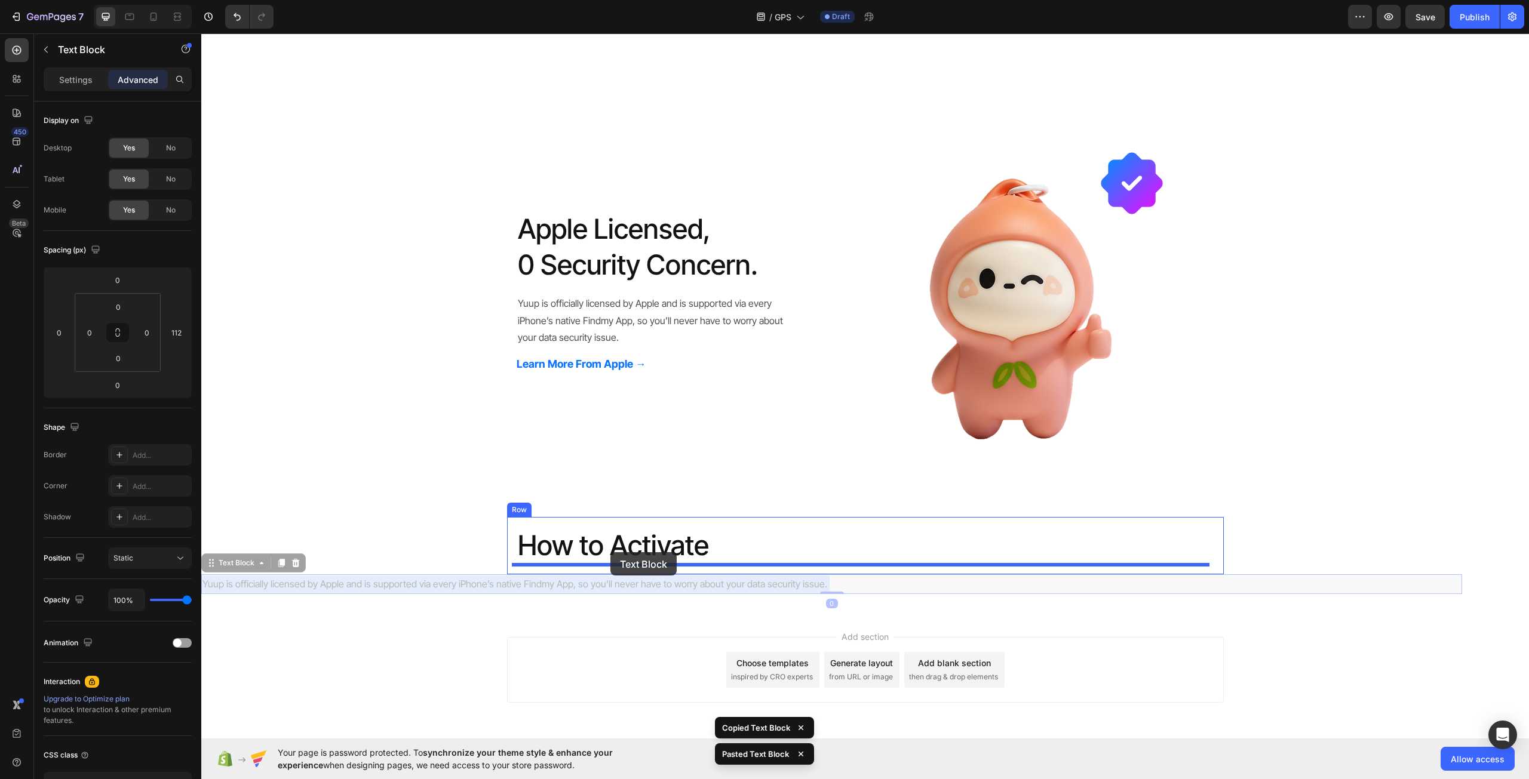
drag, startPoint x: 567, startPoint y: 583, endPoint x: 610, endPoint y: 552, distance: 53.5
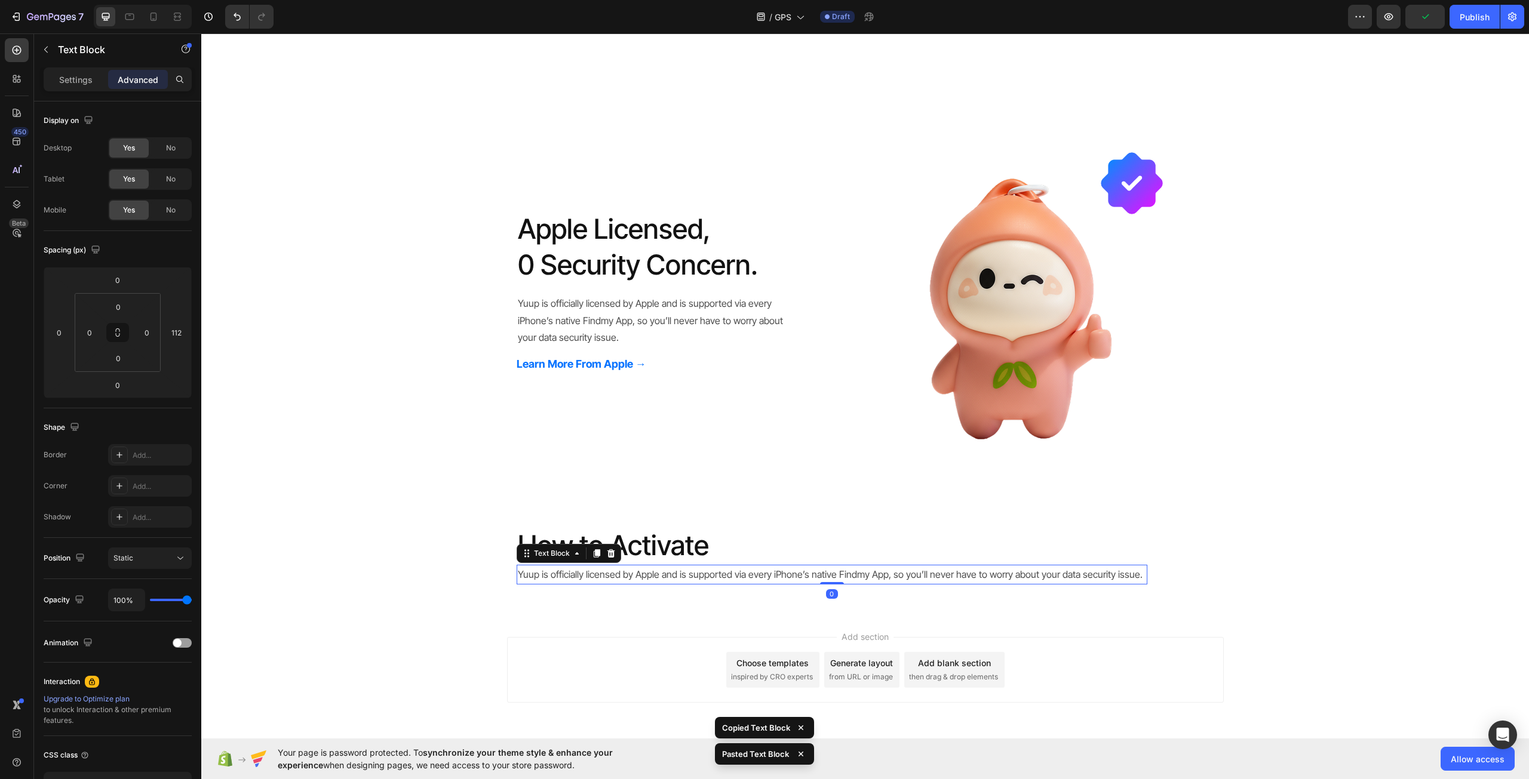
click at [598, 566] on div "Yuup is officially licensed by Apple and is supported via every iPhone’s native…" at bounding box center [832, 575] width 631 height 20
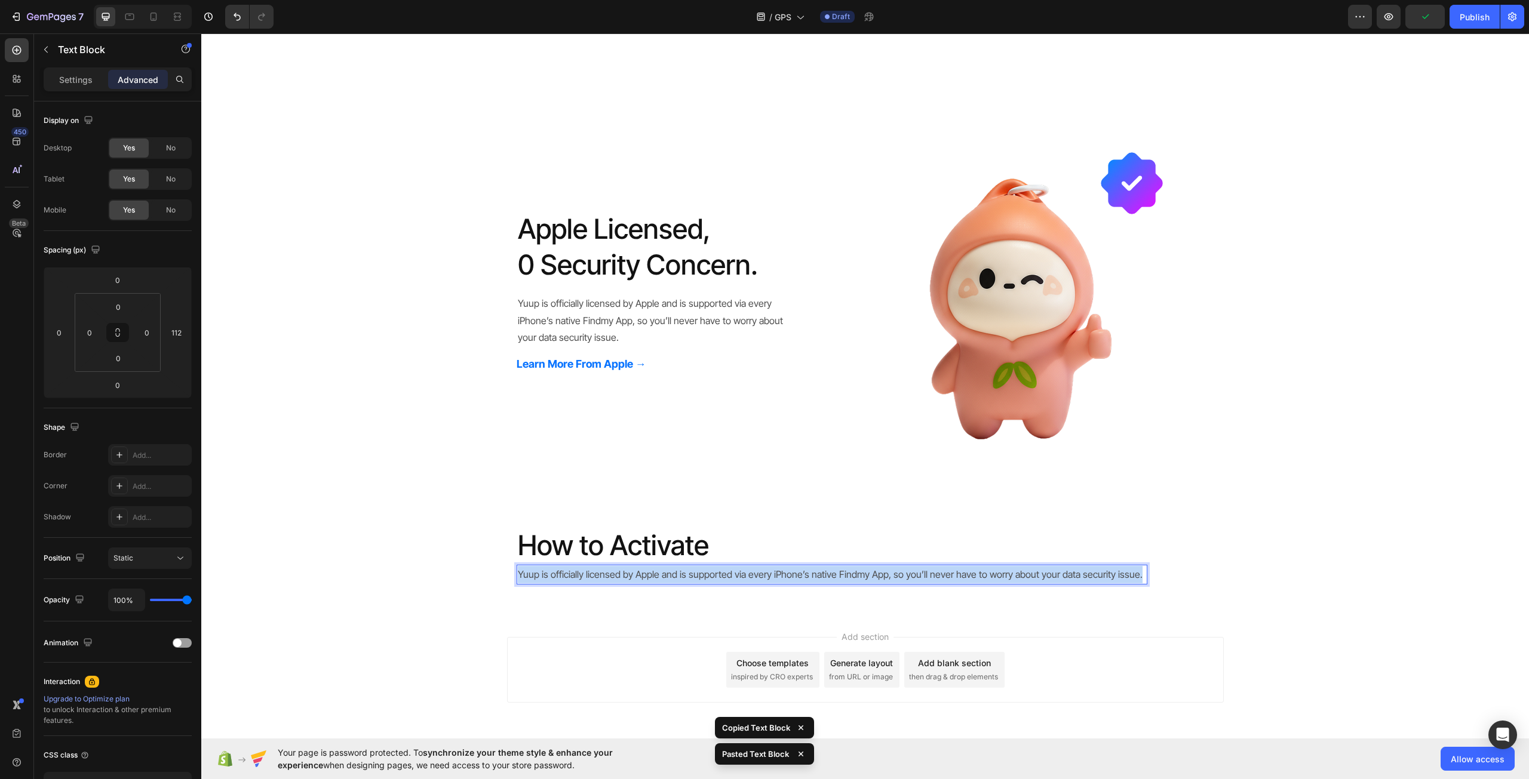
click at [598, 566] on div "Yuup is officially licensed by Apple and is supported via every iPhone’s native…" at bounding box center [832, 575] width 631 height 20
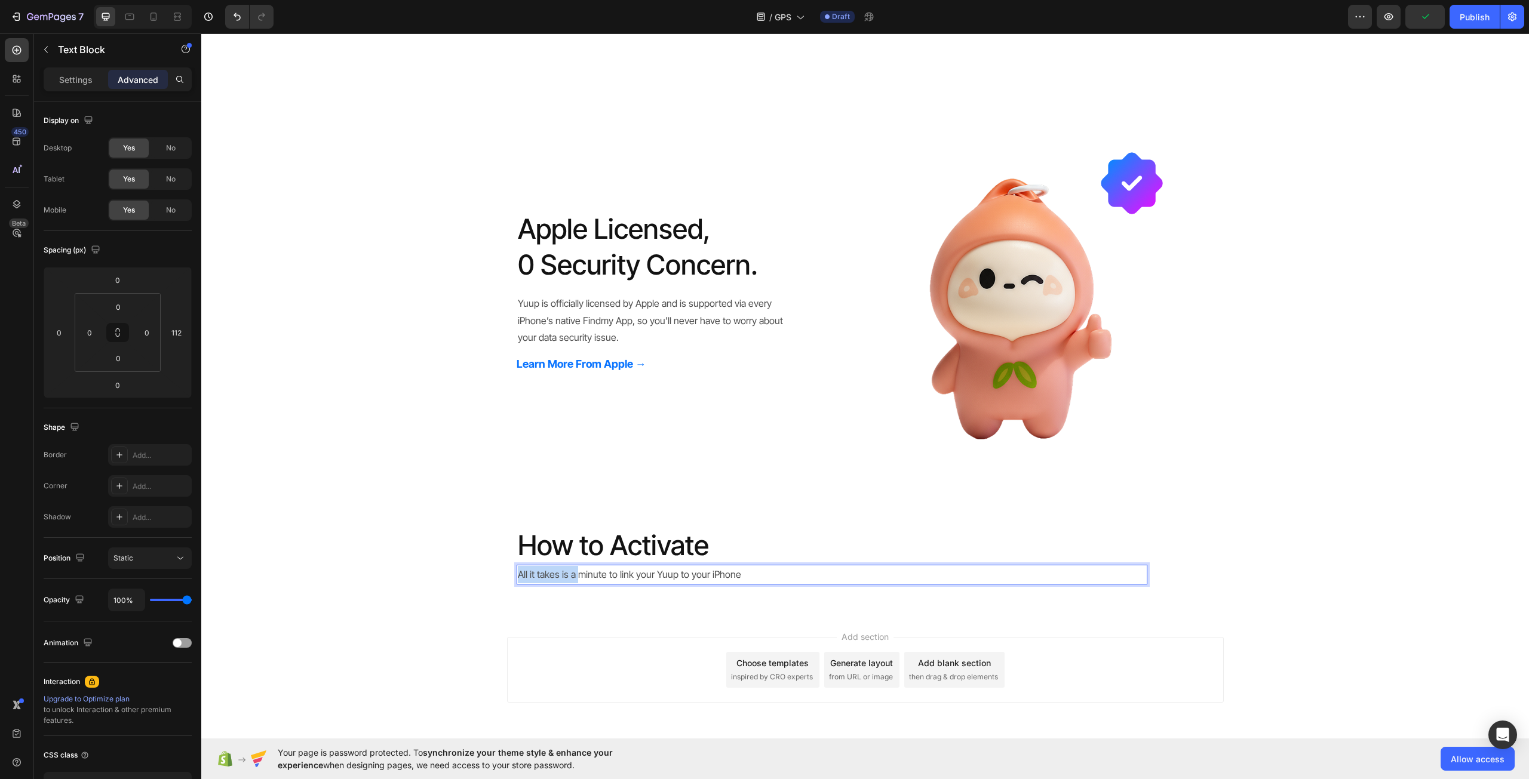
drag, startPoint x: 573, startPoint y: 576, endPoint x: 487, endPoint y: 576, distance: 85.4
click at [487, 576] on div "How to Activate Heading All it takes is a minute to link your Yuup to your iPho…" at bounding box center [864, 555] width 1327 height 77
click at [451, 584] on div "How to Activate Heading It only takes a minute to link your Yuup to your iPhone…" at bounding box center [864, 555] width 1327 height 77
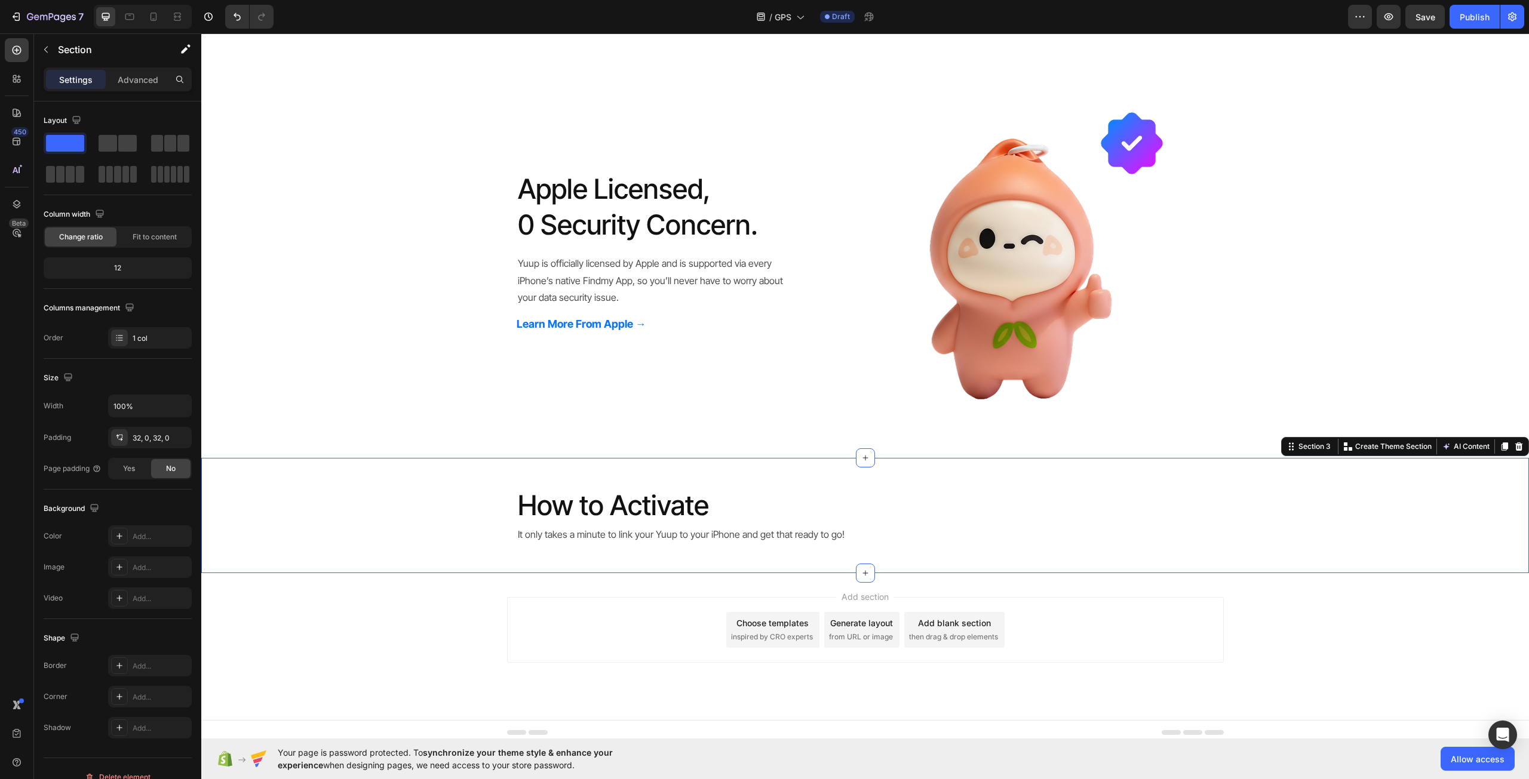
scroll to position [532, 0]
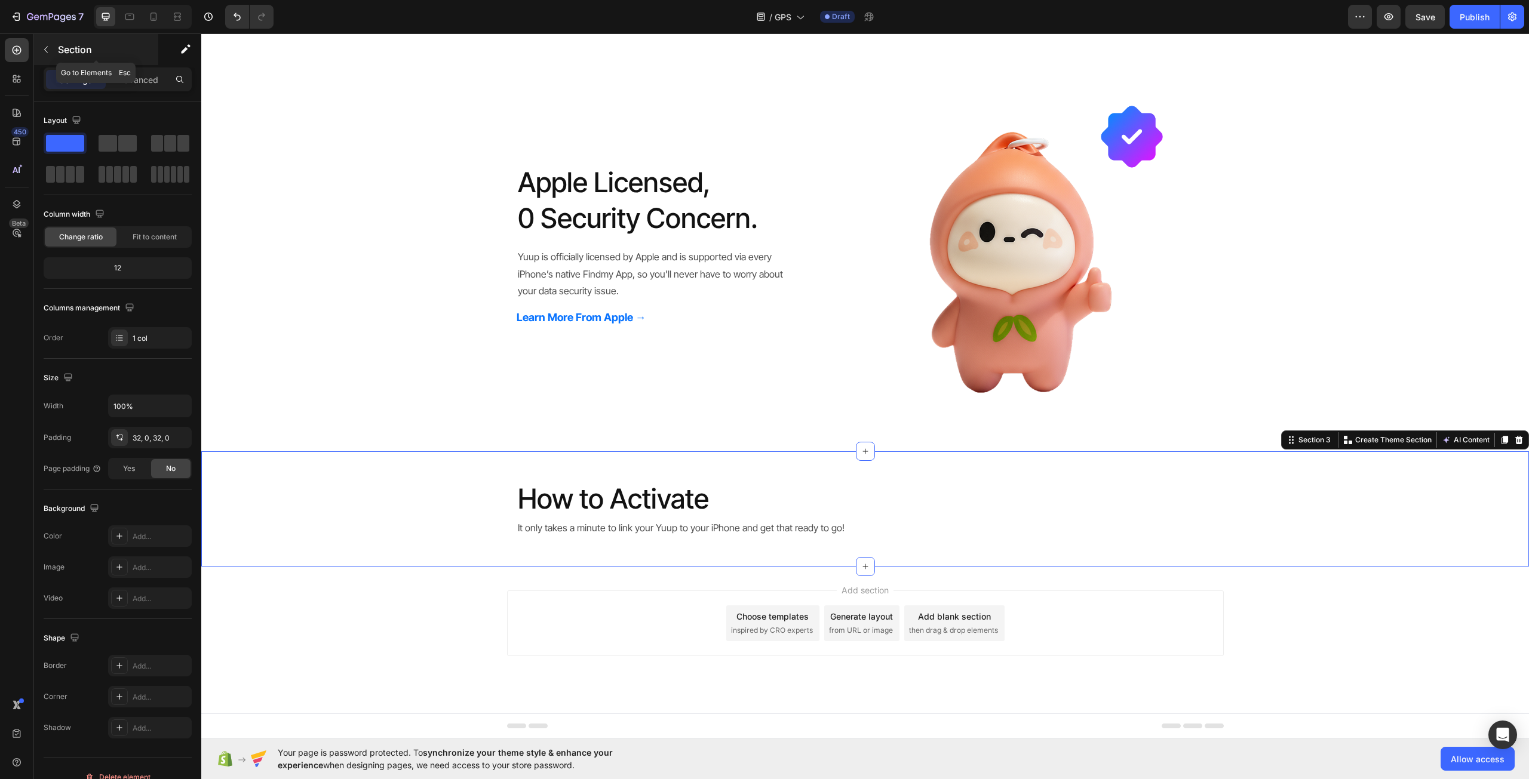
click at [41, 48] on button "button" at bounding box center [45, 49] width 19 height 19
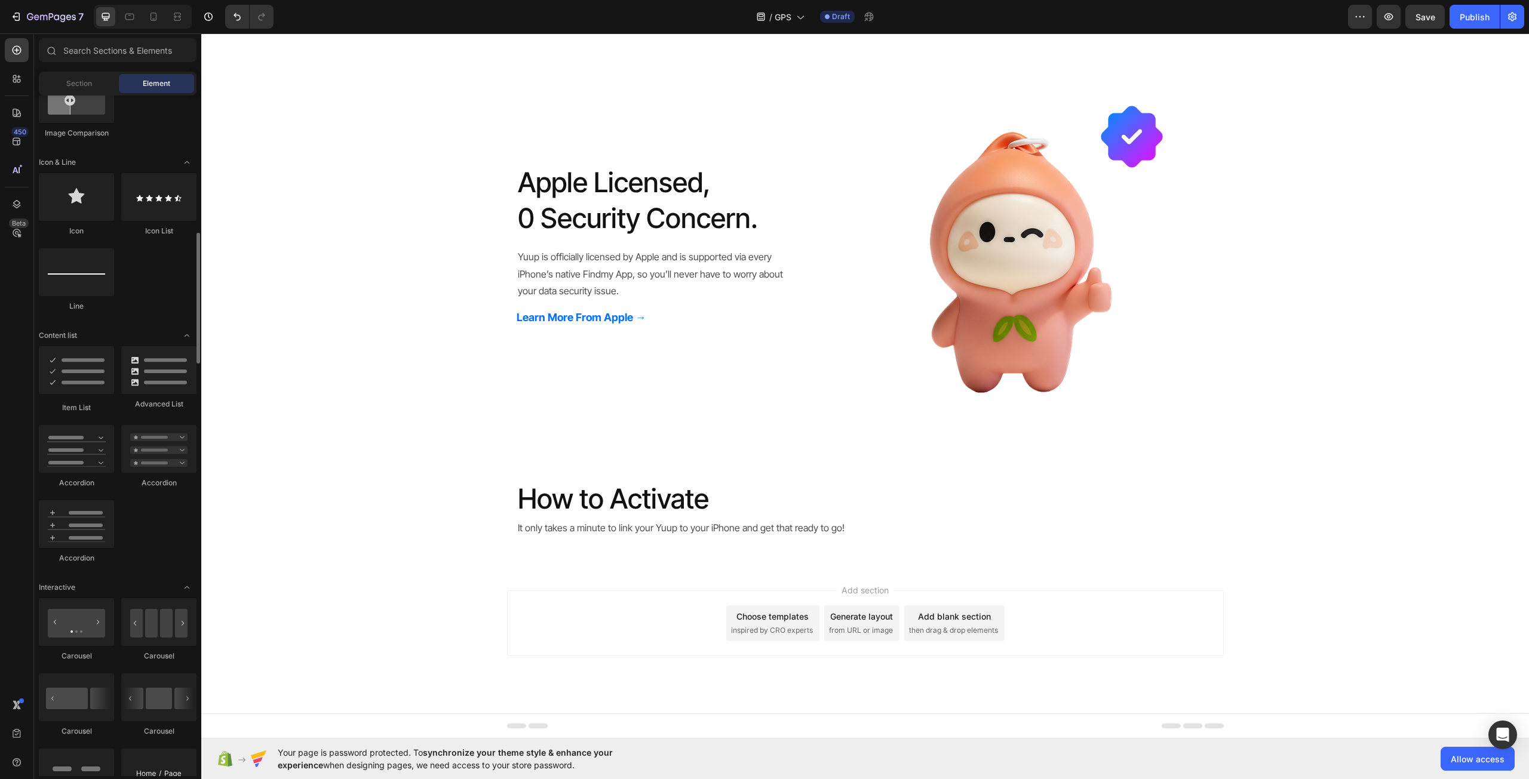
scroll to position [896, 0]
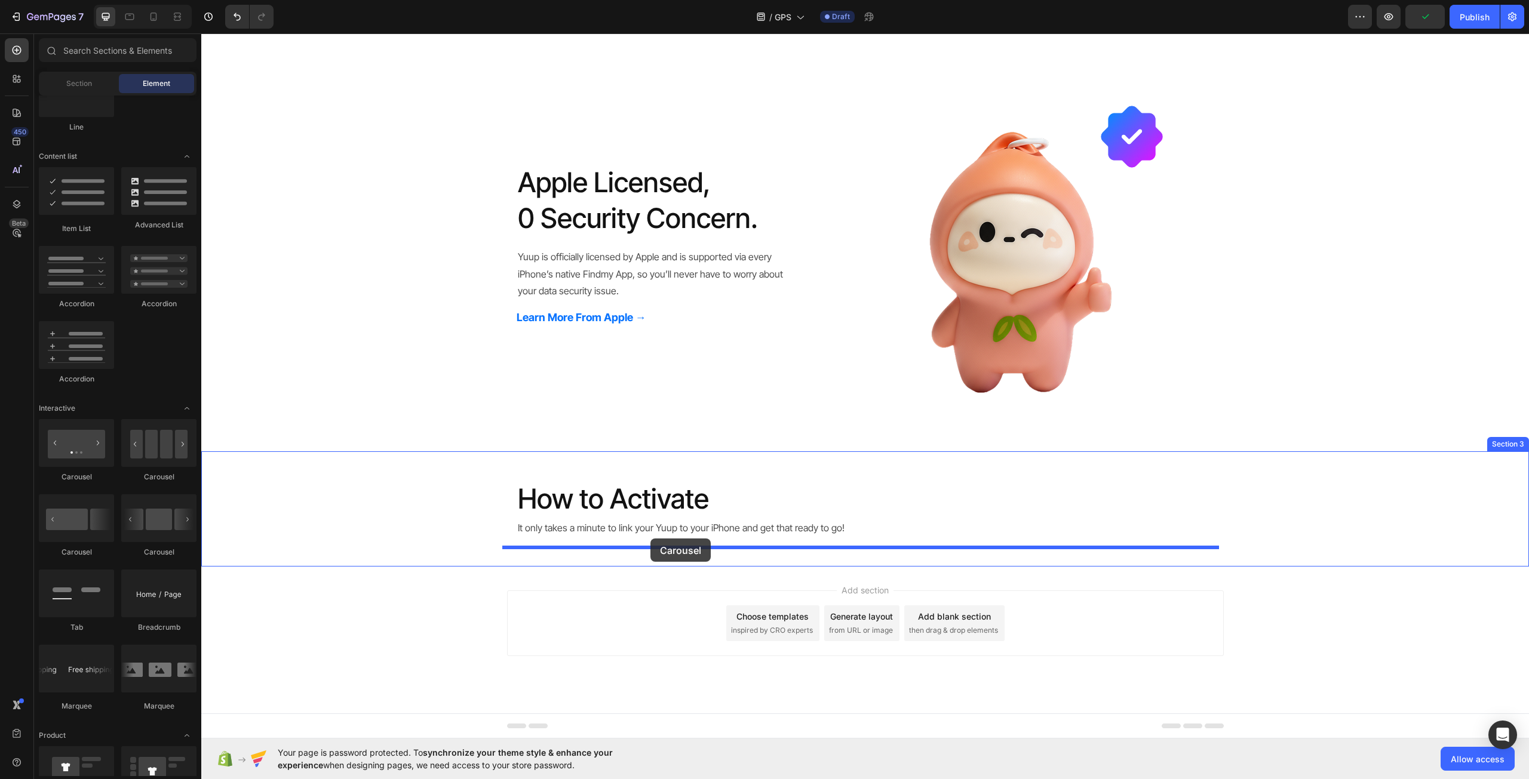
drag, startPoint x: 356, startPoint y: 478, endPoint x: 650, endPoint y: 539, distance: 300.6
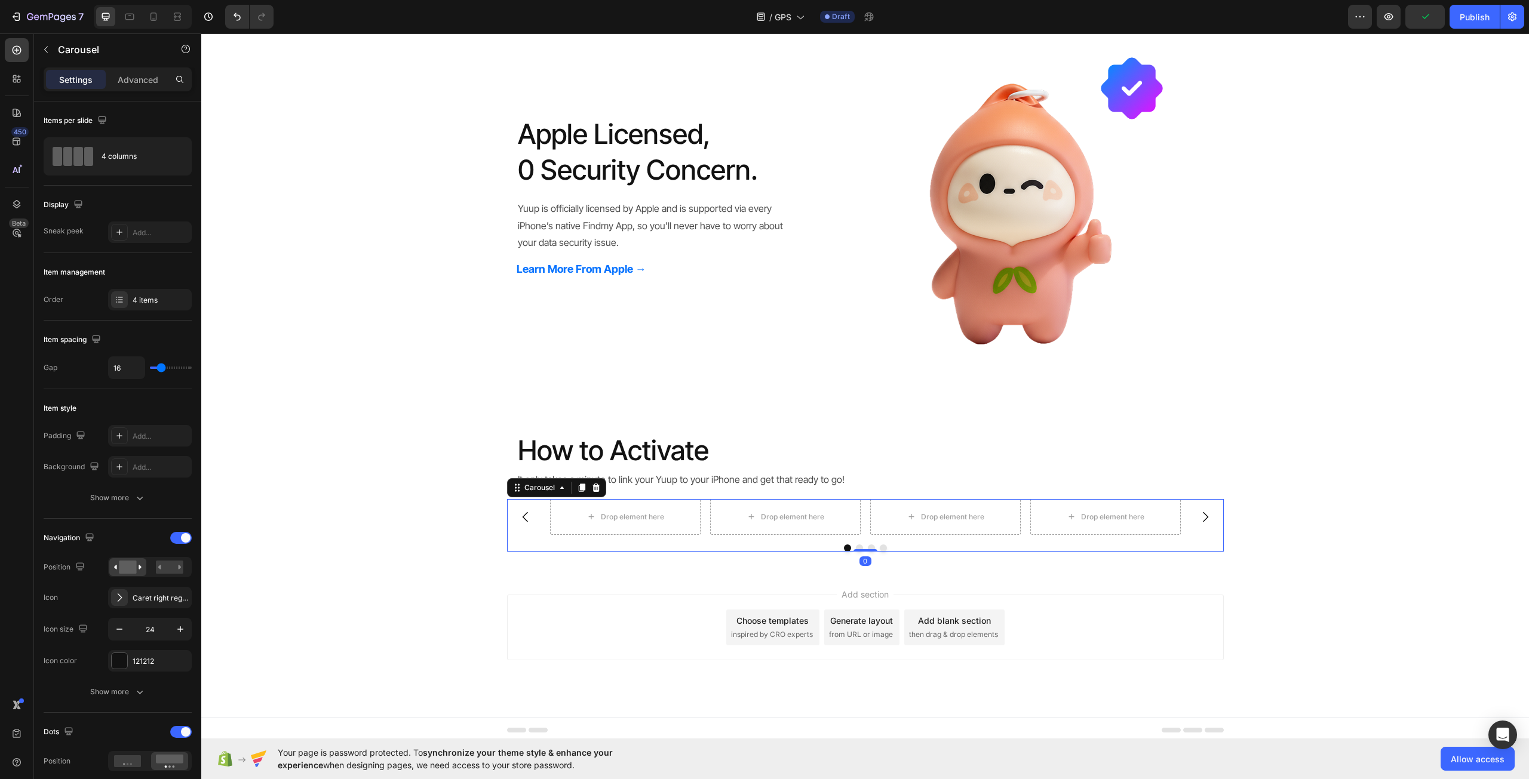
scroll to position [585, 0]
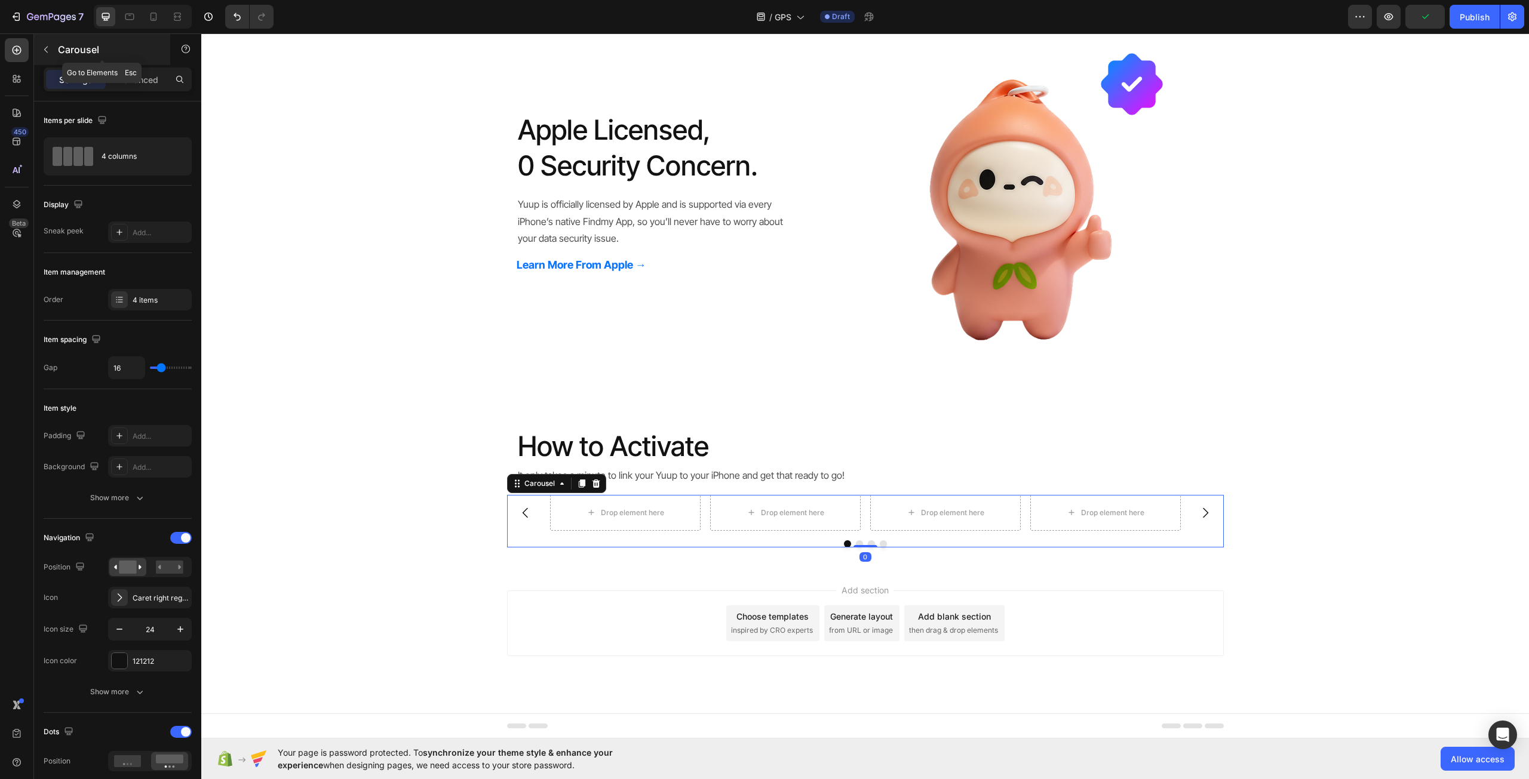
click at [41, 39] on div "Carousel" at bounding box center [102, 49] width 136 height 31
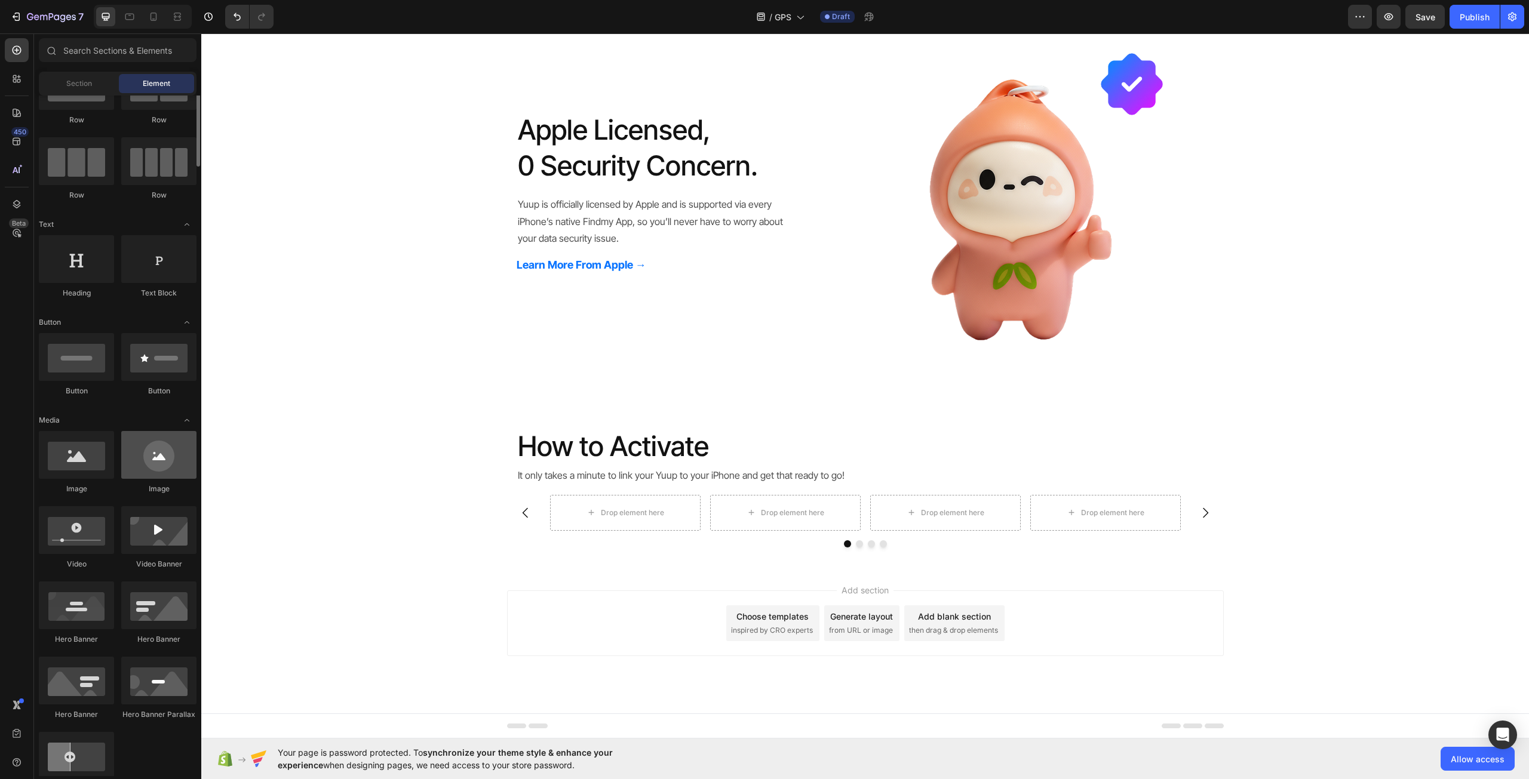
scroll to position [0, 0]
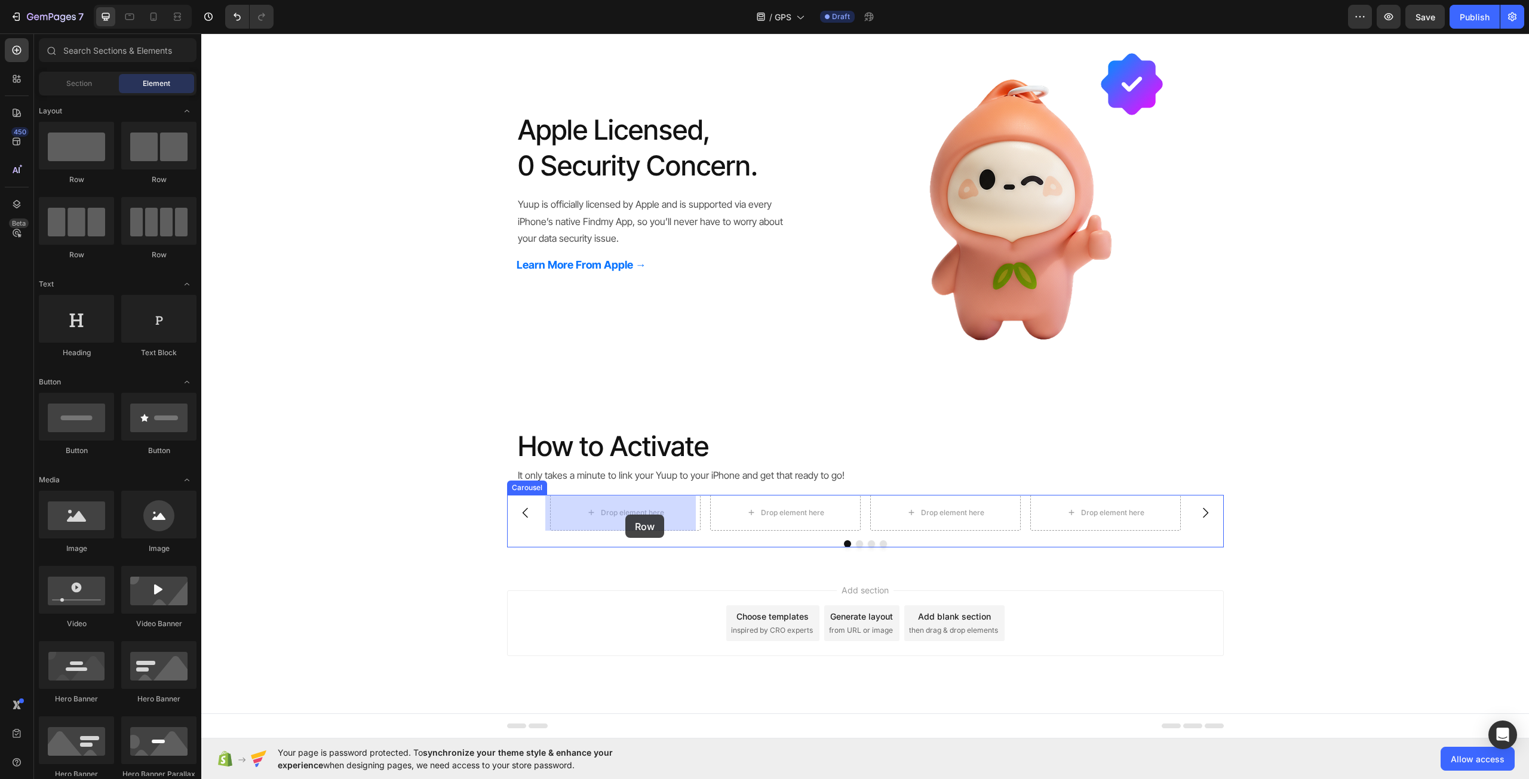
drag, startPoint x: 290, startPoint y: 203, endPoint x: 625, endPoint y: 515, distance: 458.0
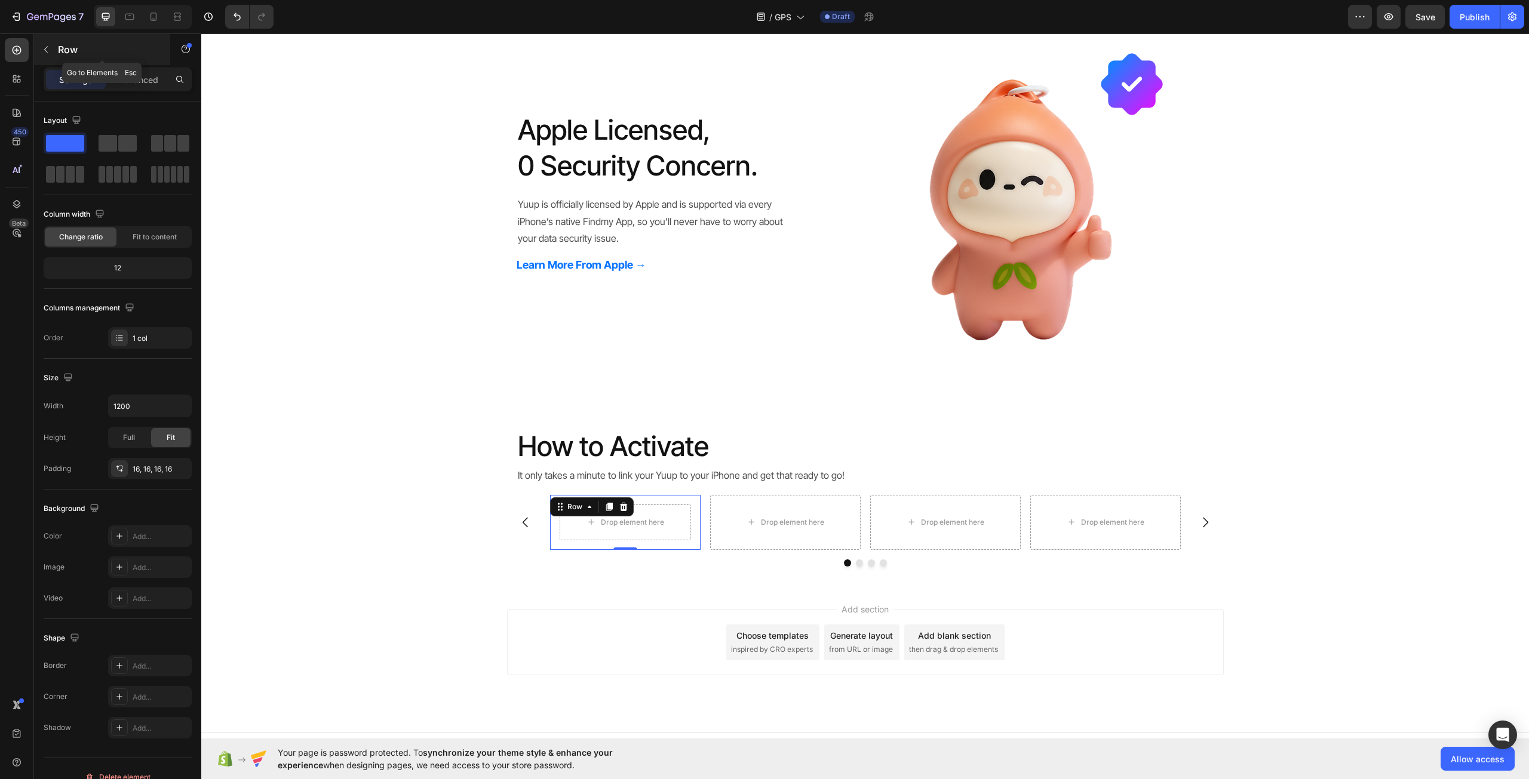
click at [52, 55] on button "button" at bounding box center [45, 49] width 19 height 19
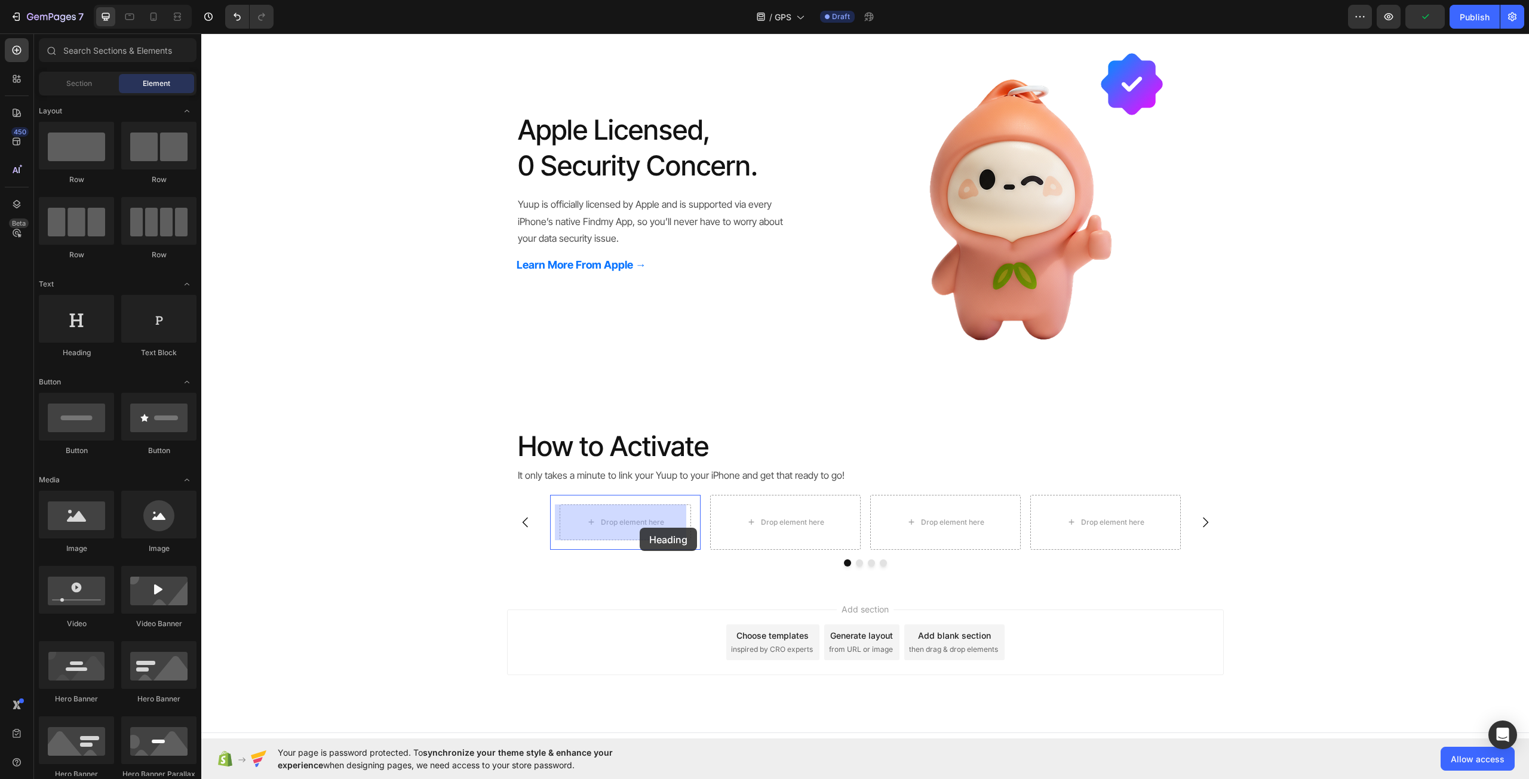
drag, startPoint x: 293, startPoint y: 362, endPoint x: 640, endPoint y: 528, distance: 384.4
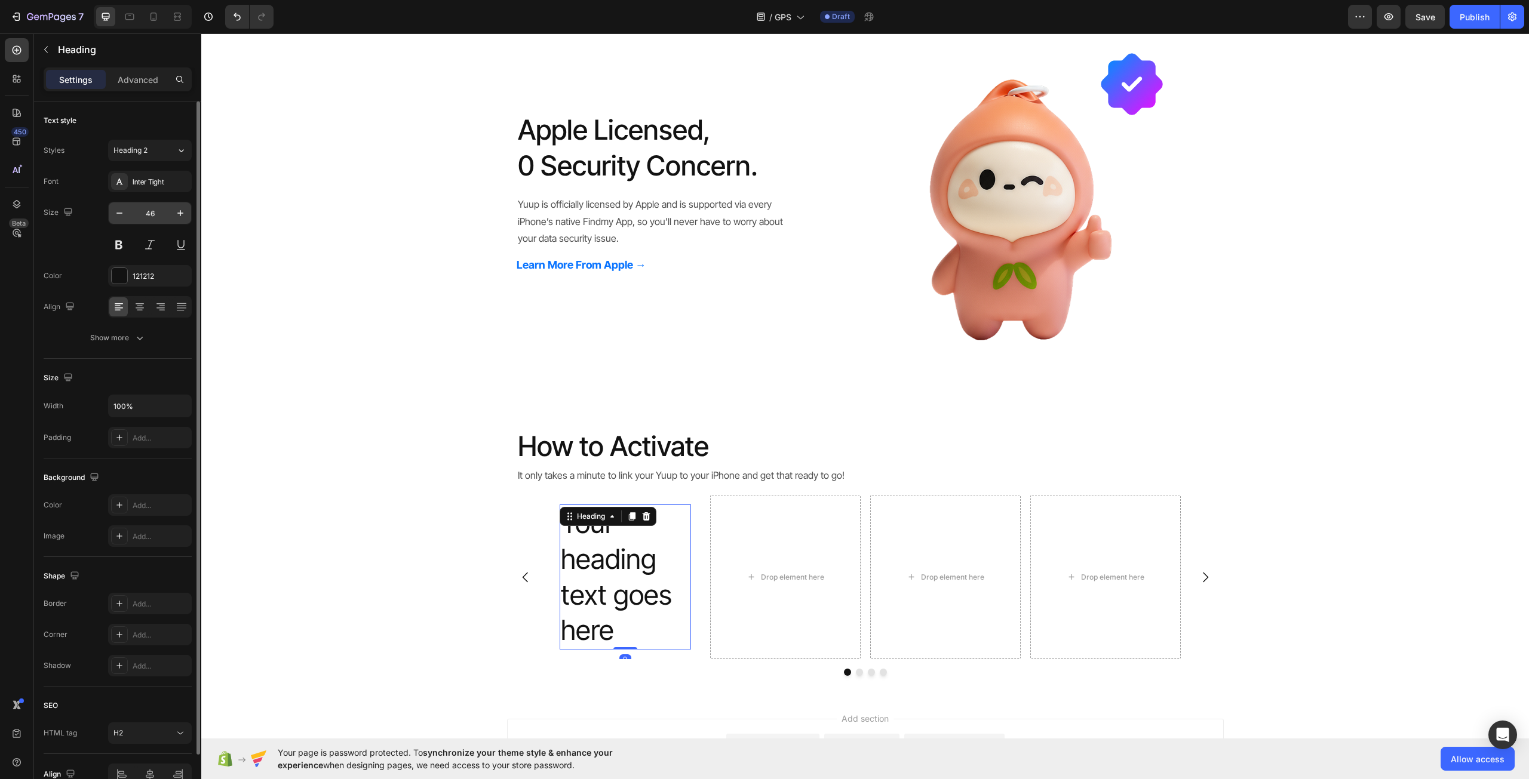
click at [156, 219] on input "46" at bounding box center [149, 212] width 39 height 21
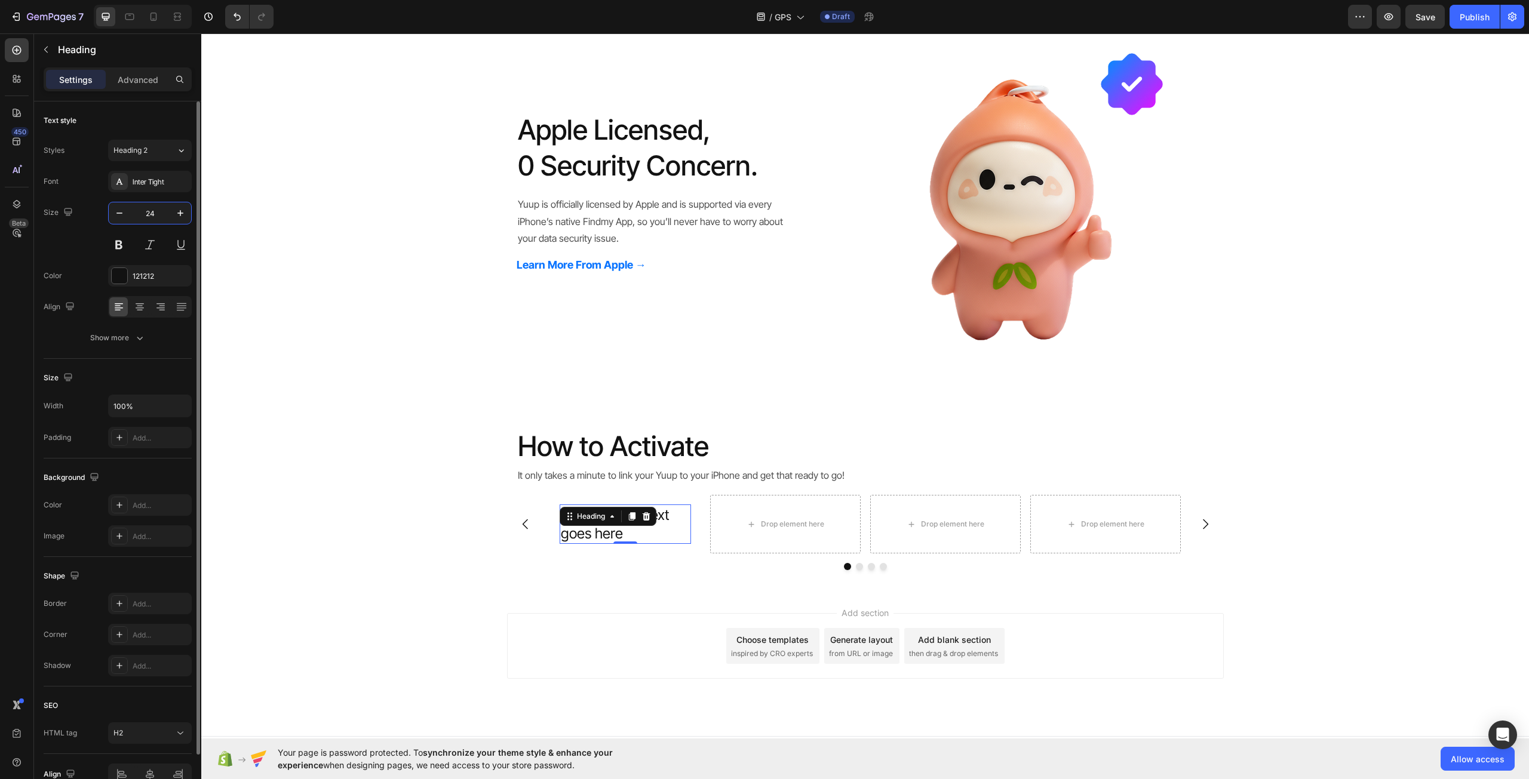
type input "24"
click at [552, 536] on div "Your heading text goes here Heading 0 Row" at bounding box center [625, 524] width 150 height 59
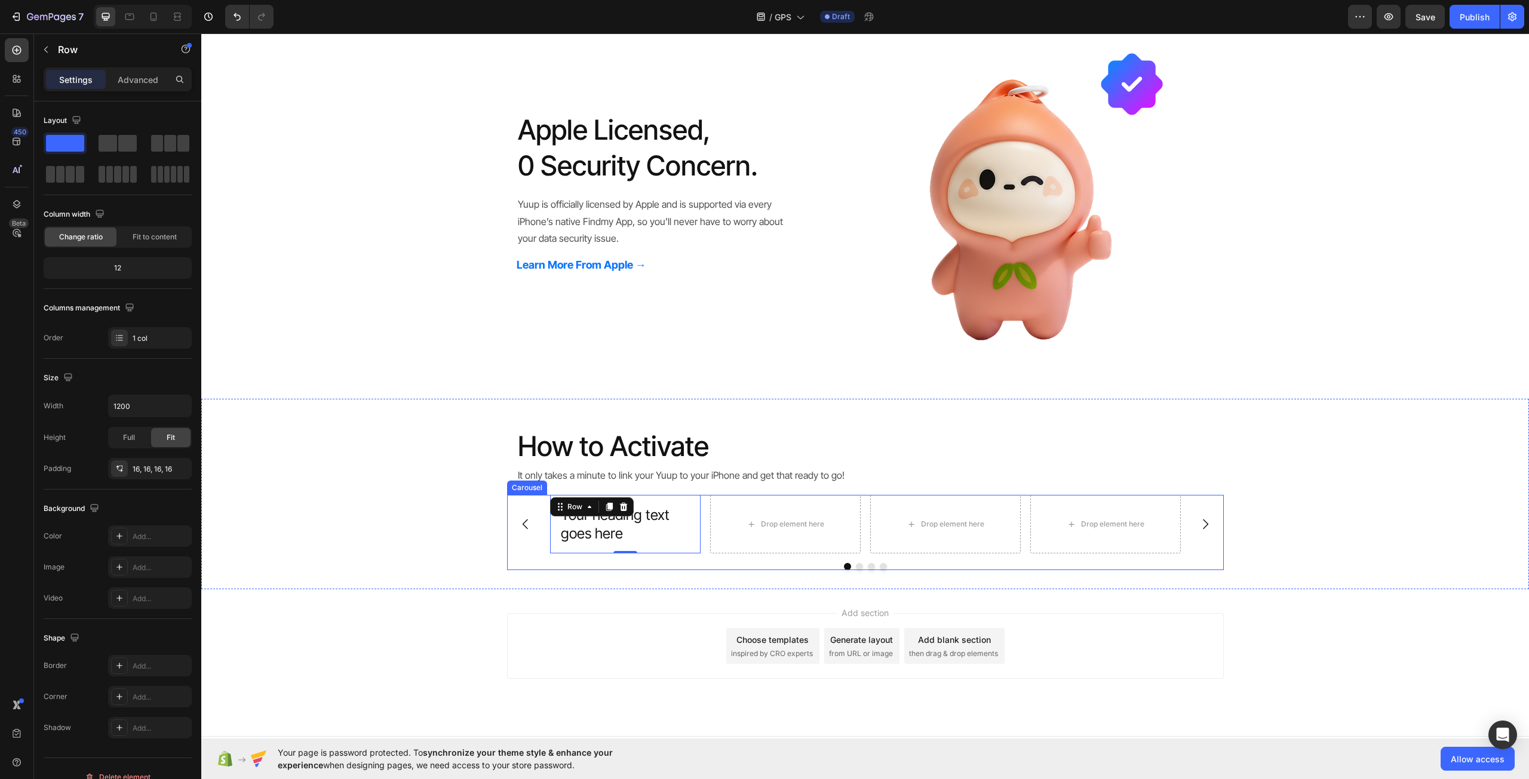
click at [580, 559] on div "Your heading text goes here Heading Row 0 Drop element here Drop element here D…" at bounding box center [865, 532] width 717 height 75
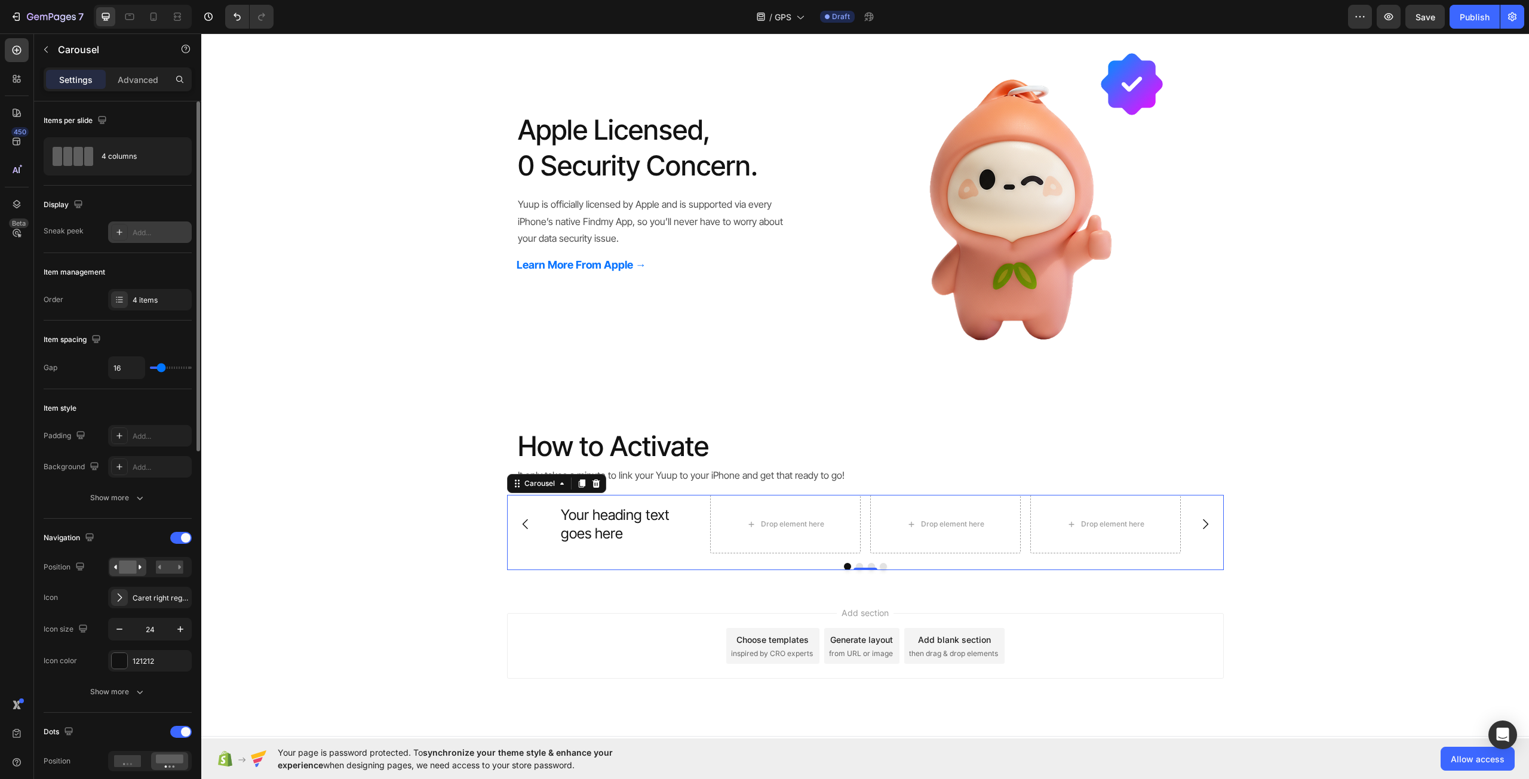
click at [116, 235] on icon at bounding box center [120, 233] width 10 height 10
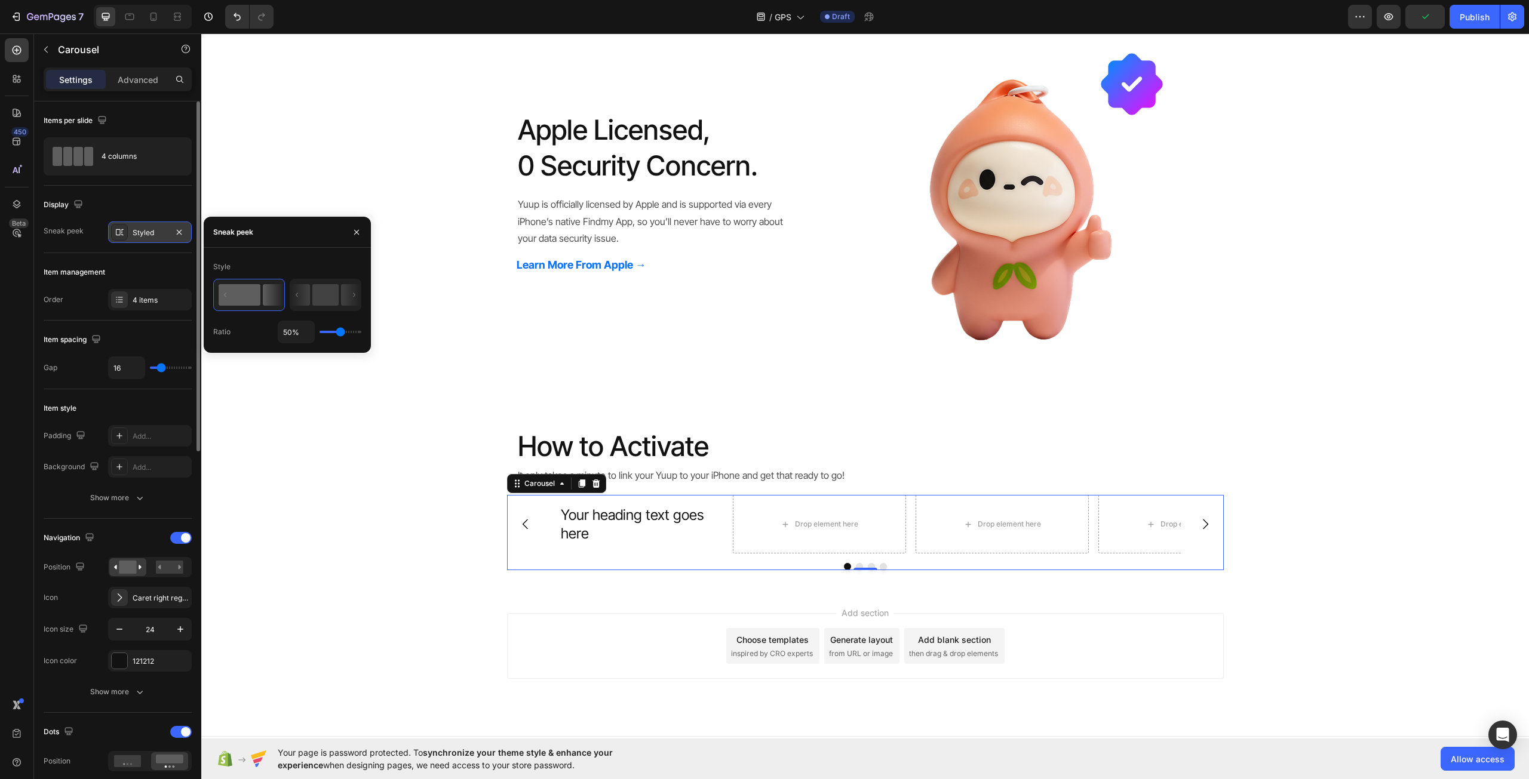
click at [248, 295] on rect at bounding box center [240, 294] width 42 height 21
click at [327, 296] on rect at bounding box center [325, 294] width 26 height 21
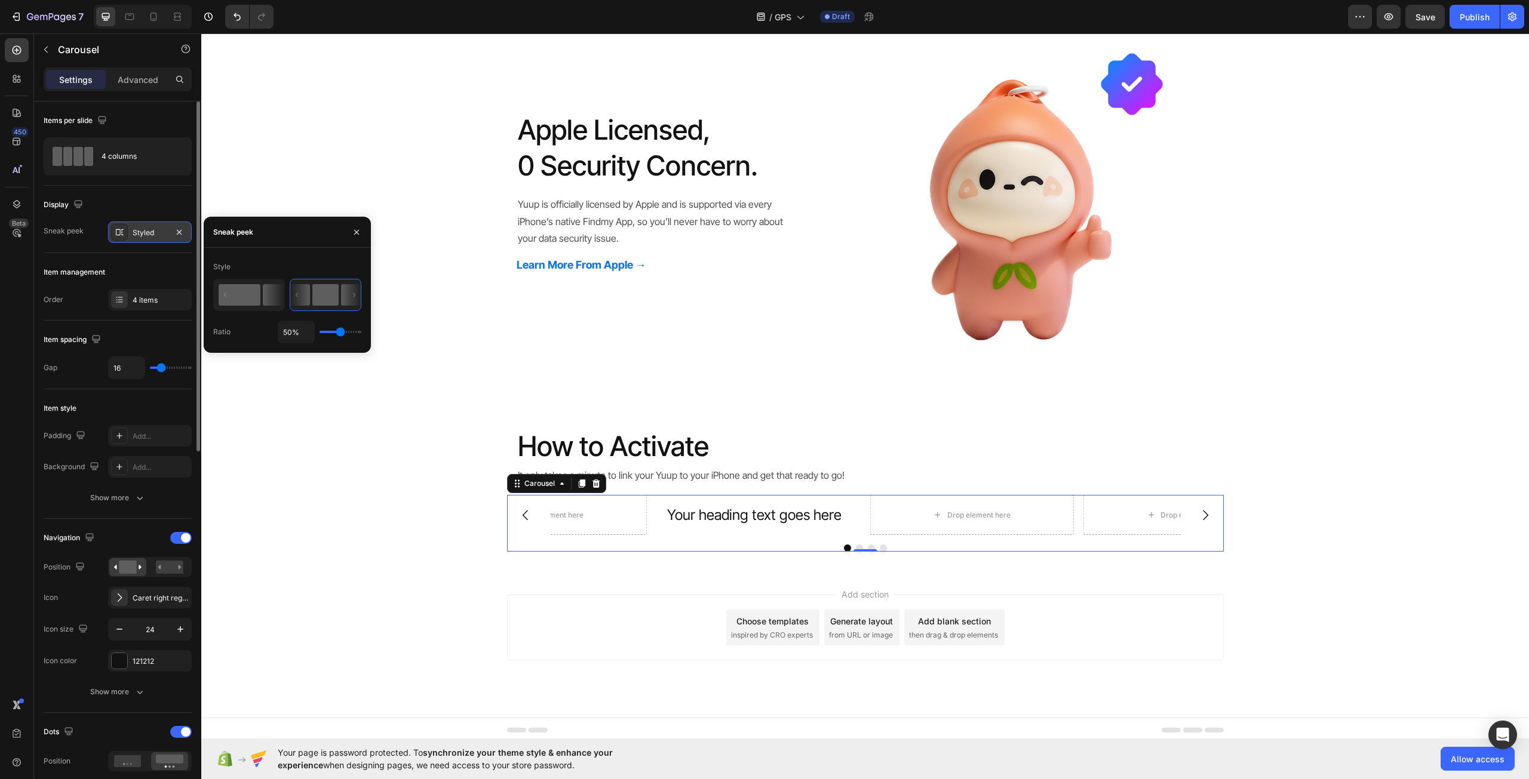
click at [253, 294] on rect at bounding box center [240, 294] width 42 height 21
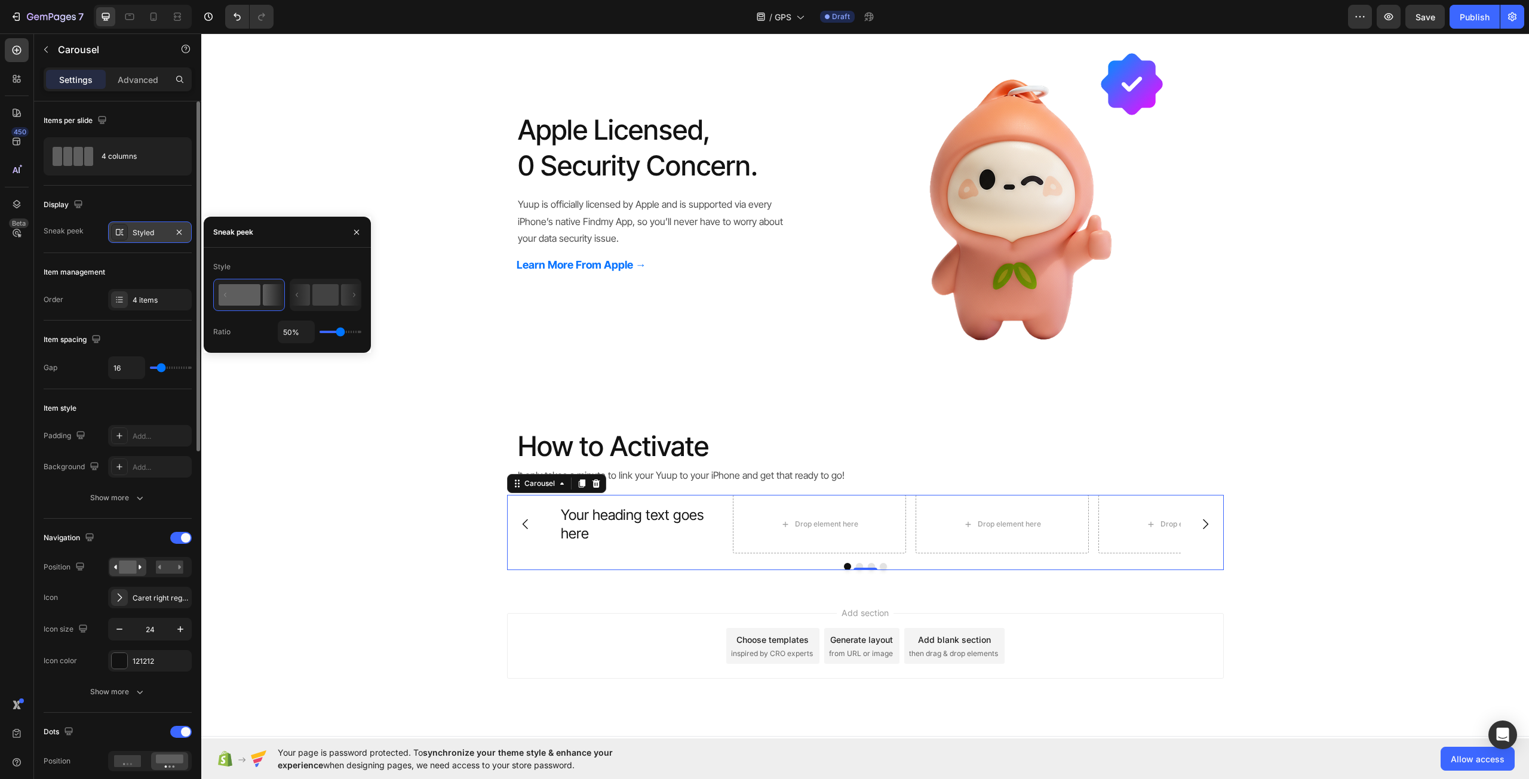
type input "1%"
drag, startPoint x: 336, startPoint y: 333, endPoint x: 307, endPoint y: 337, distance: 28.9
type input "1"
click at [319, 333] on input "range" at bounding box center [340, 332] width 42 height 2
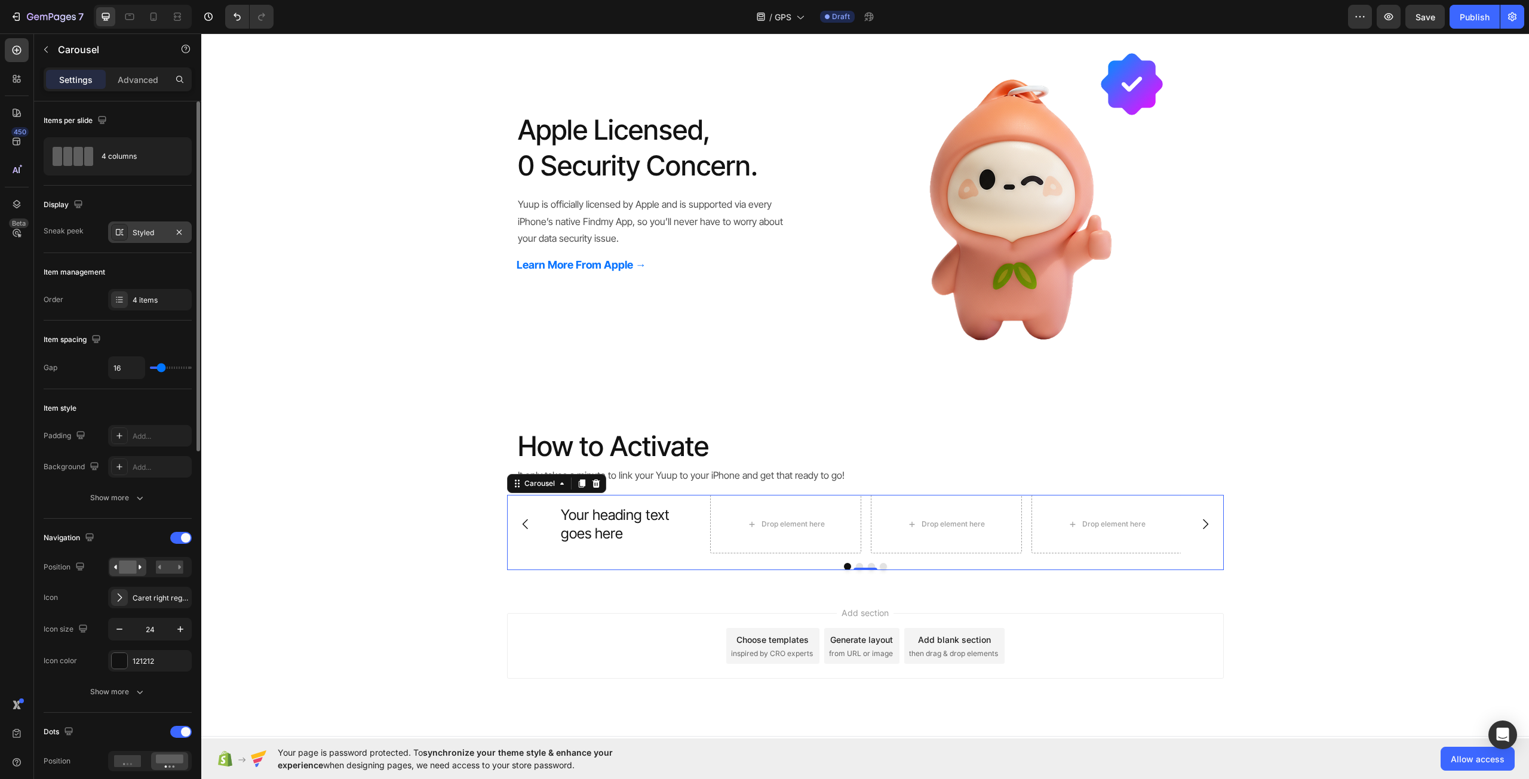
click at [76, 226] on div "Sneak peek" at bounding box center [64, 231] width 40 height 11
click at [111, 150] on div "4 columns" at bounding box center [138, 156] width 73 height 27
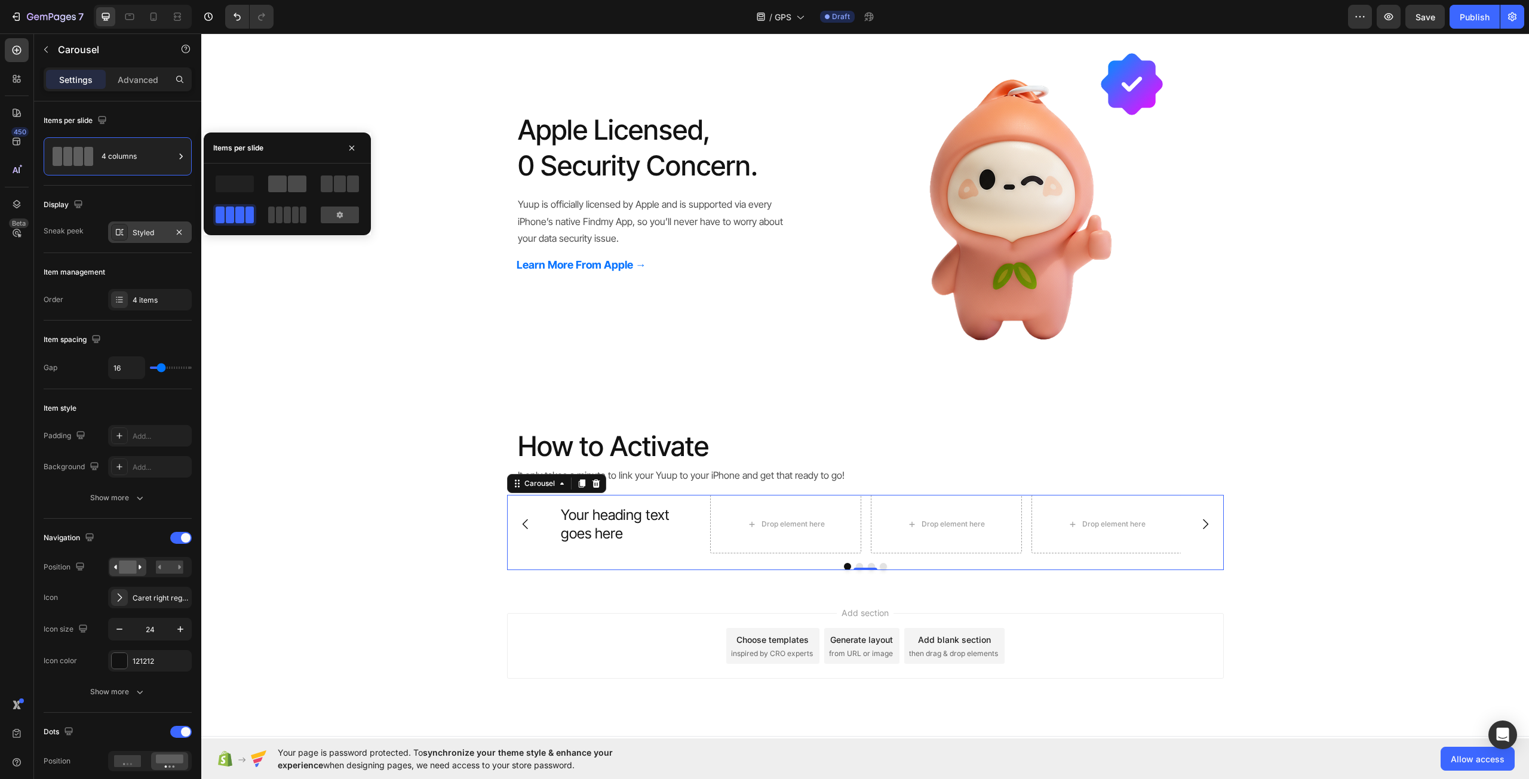
click at [296, 183] on span at bounding box center [297, 184] width 19 height 17
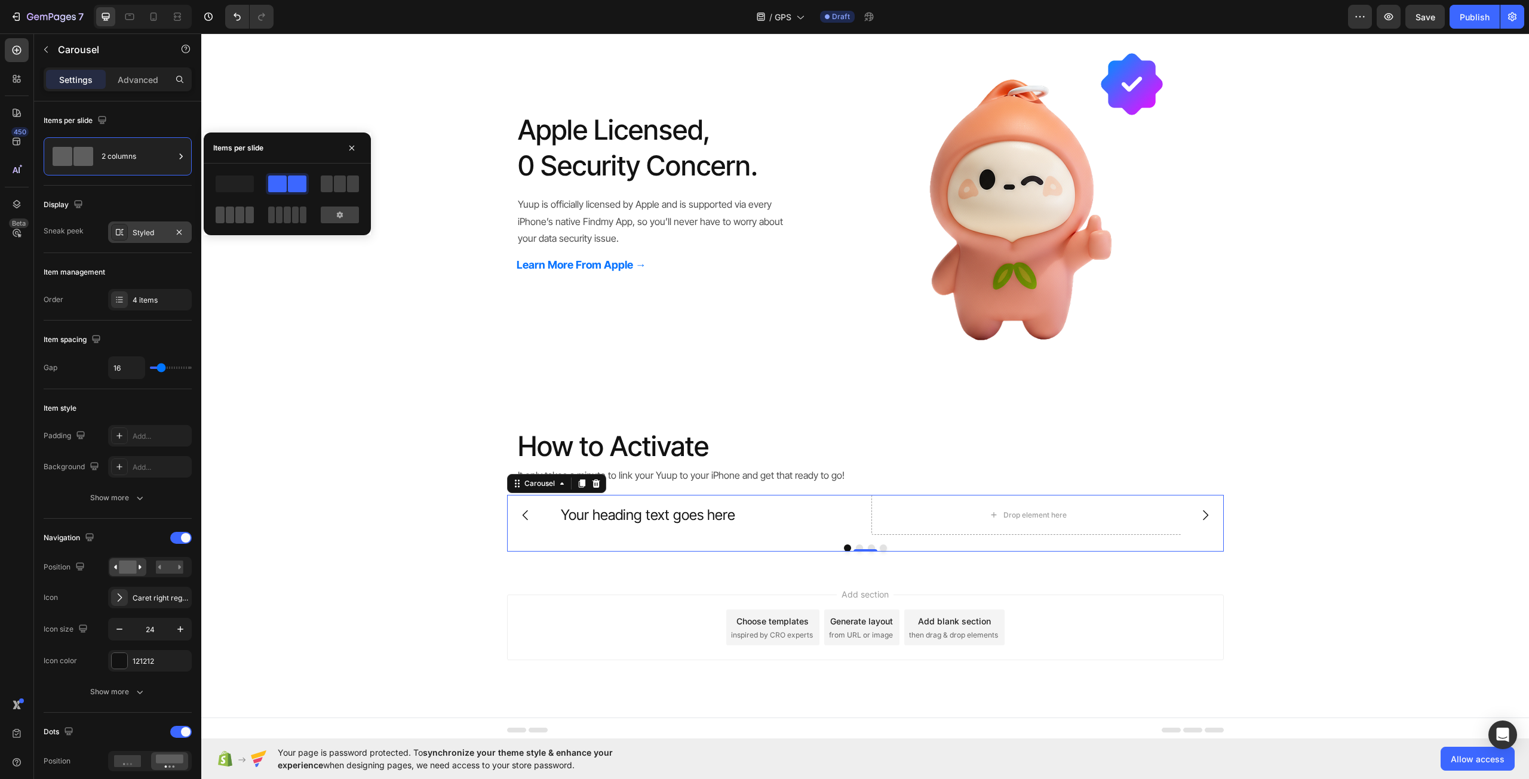
click at [246, 211] on span at bounding box center [249, 215] width 9 height 17
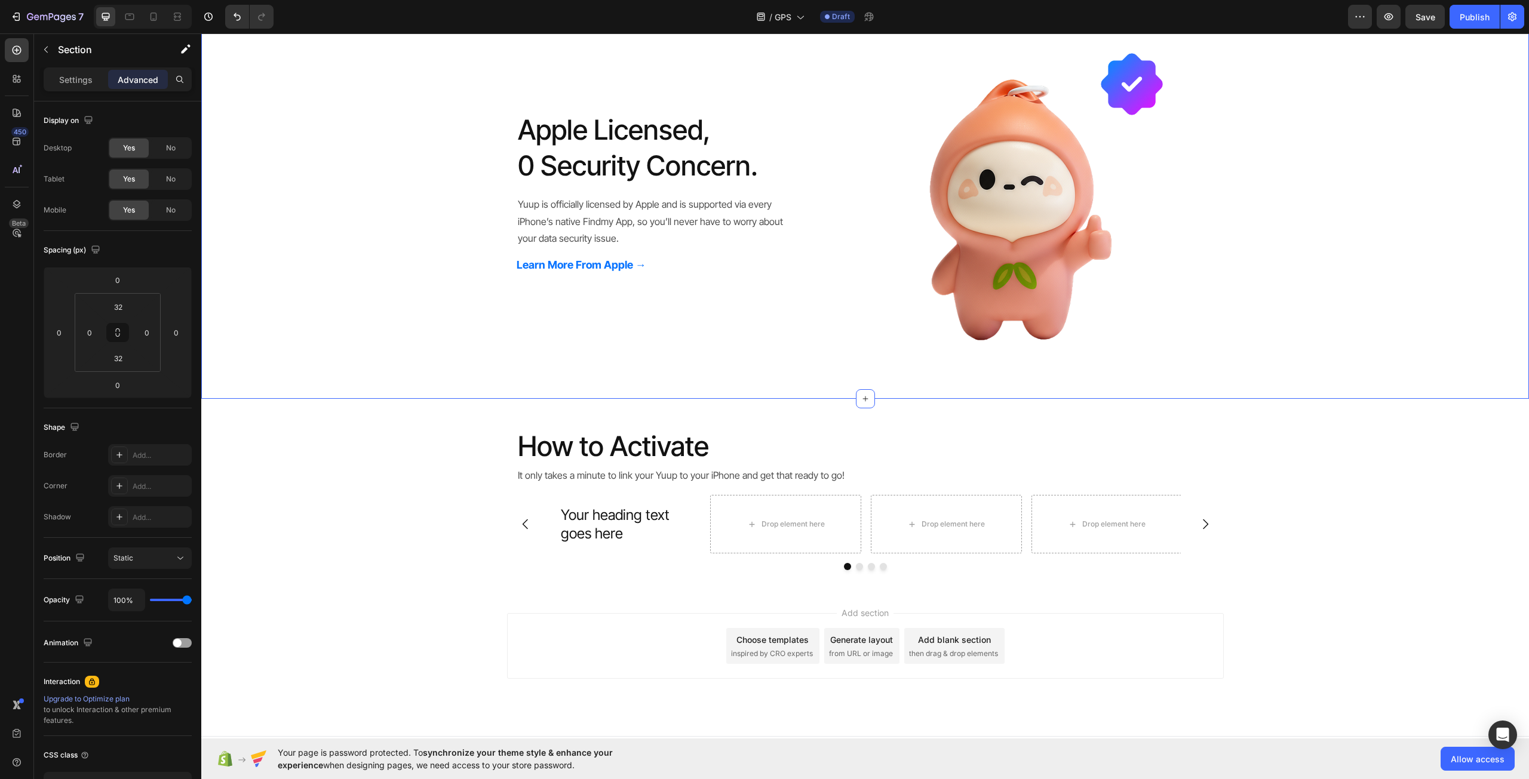
click at [266, 308] on div "Apple Licensed, 0 Security Concern. Heading Yuup is officially licensed by Appl…" at bounding box center [864, 197] width 1327 height 367
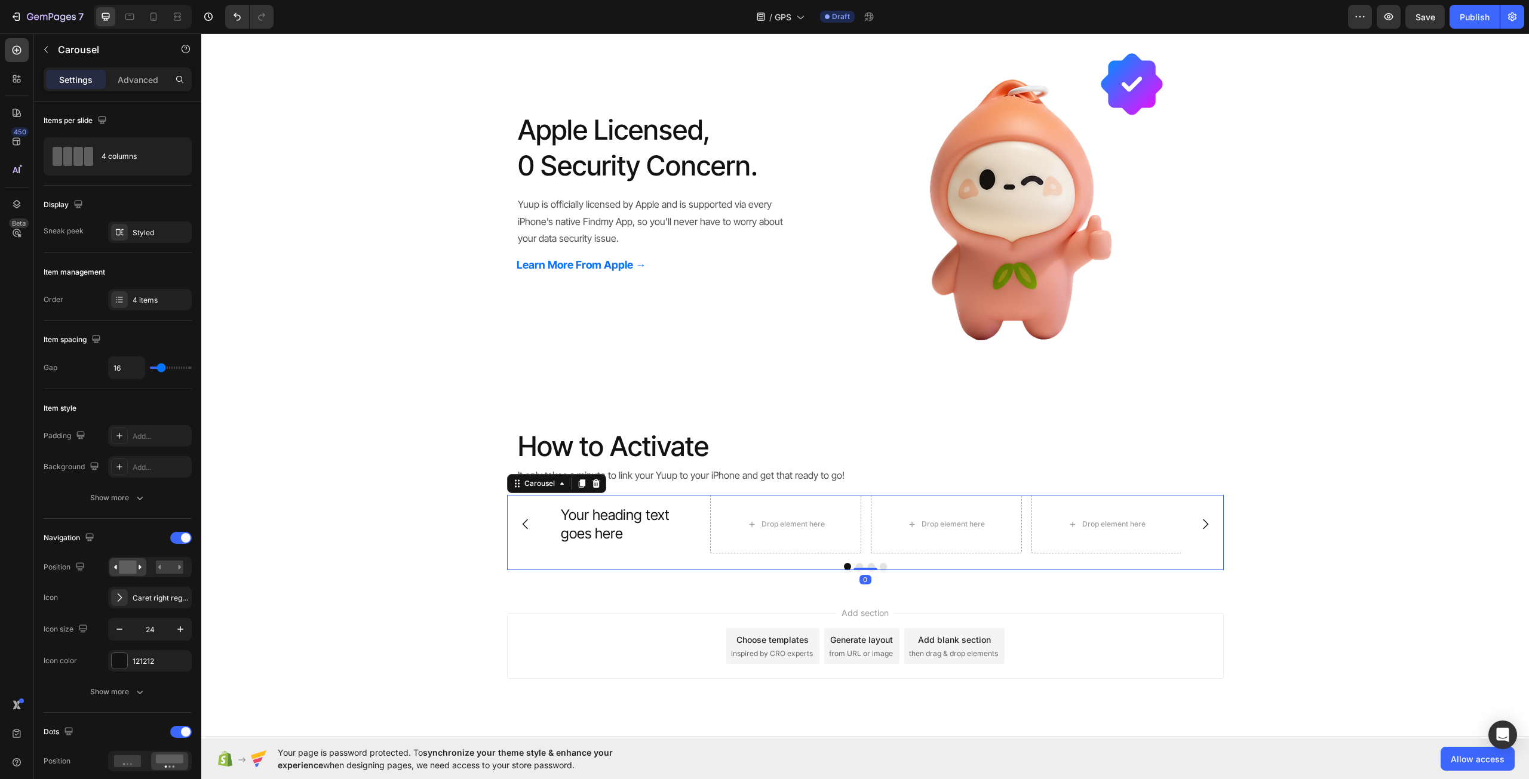
click at [699, 525] on div "Your heading text goes here Heading Row Drop element here Drop element here Dro…" at bounding box center [865, 524] width 631 height 59
click at [634, 532] on h2 "Your heading text goes here" at bounding box center [626, 524] width 132 height 39
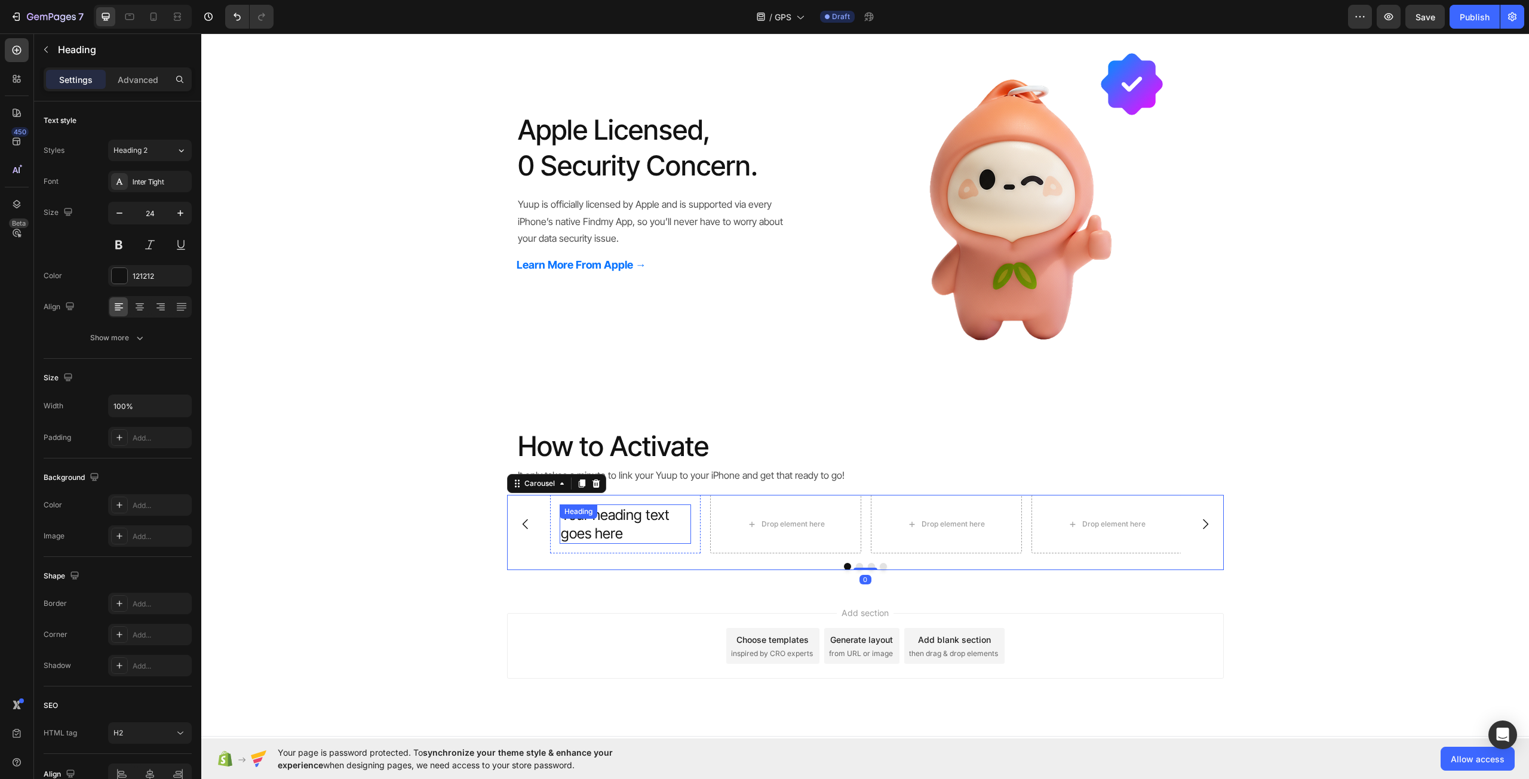
click at [634, 532] on h2 "Your heading text goes here" at bounding box center [626, 524] width 132 height 39
click at [634, 532] on p "Your heading text goes here" at bounding box center [626, 524] width 130 height 37
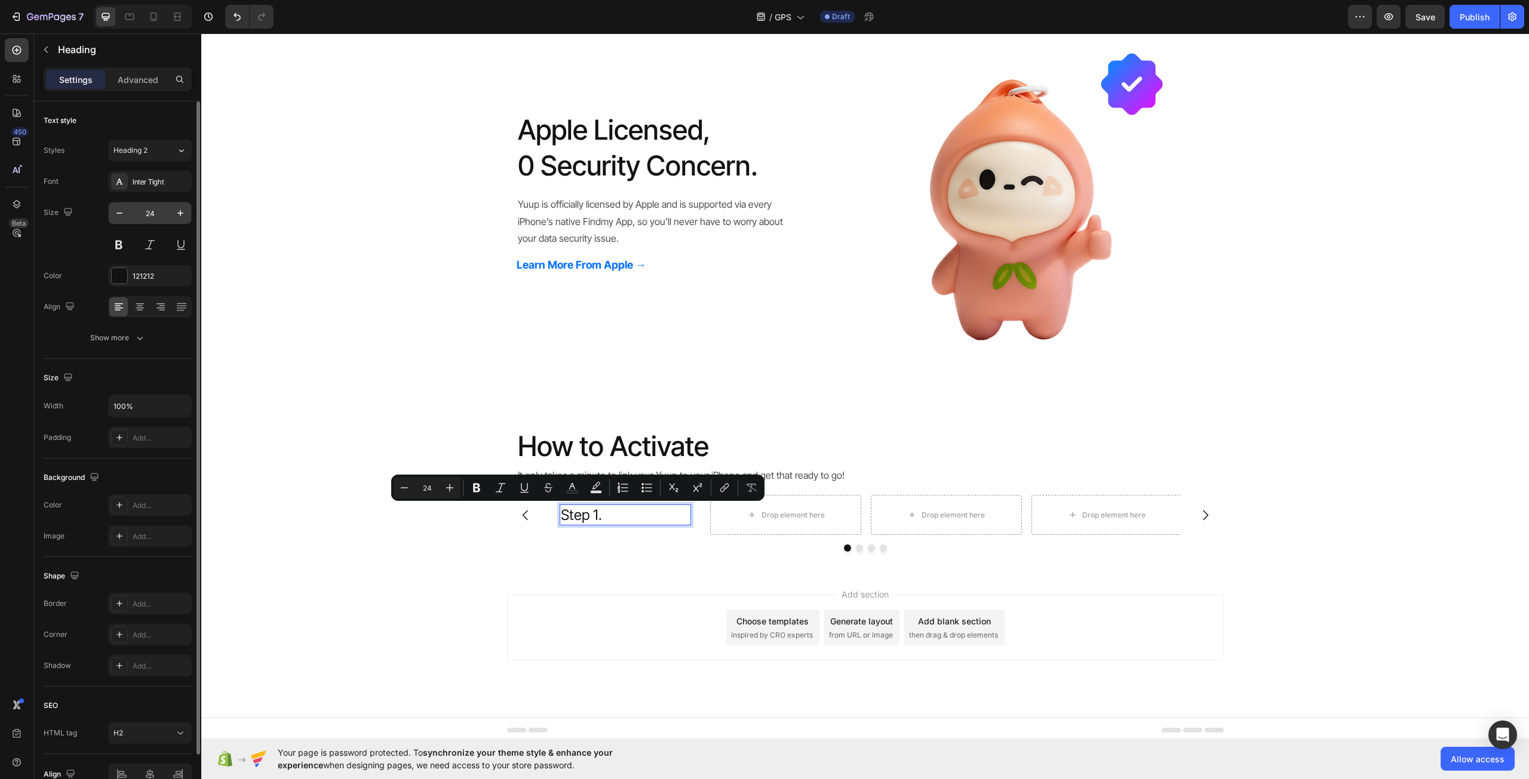
click at [147, 221] on input "24" at bounding box center [149, 212] width 39 height 21
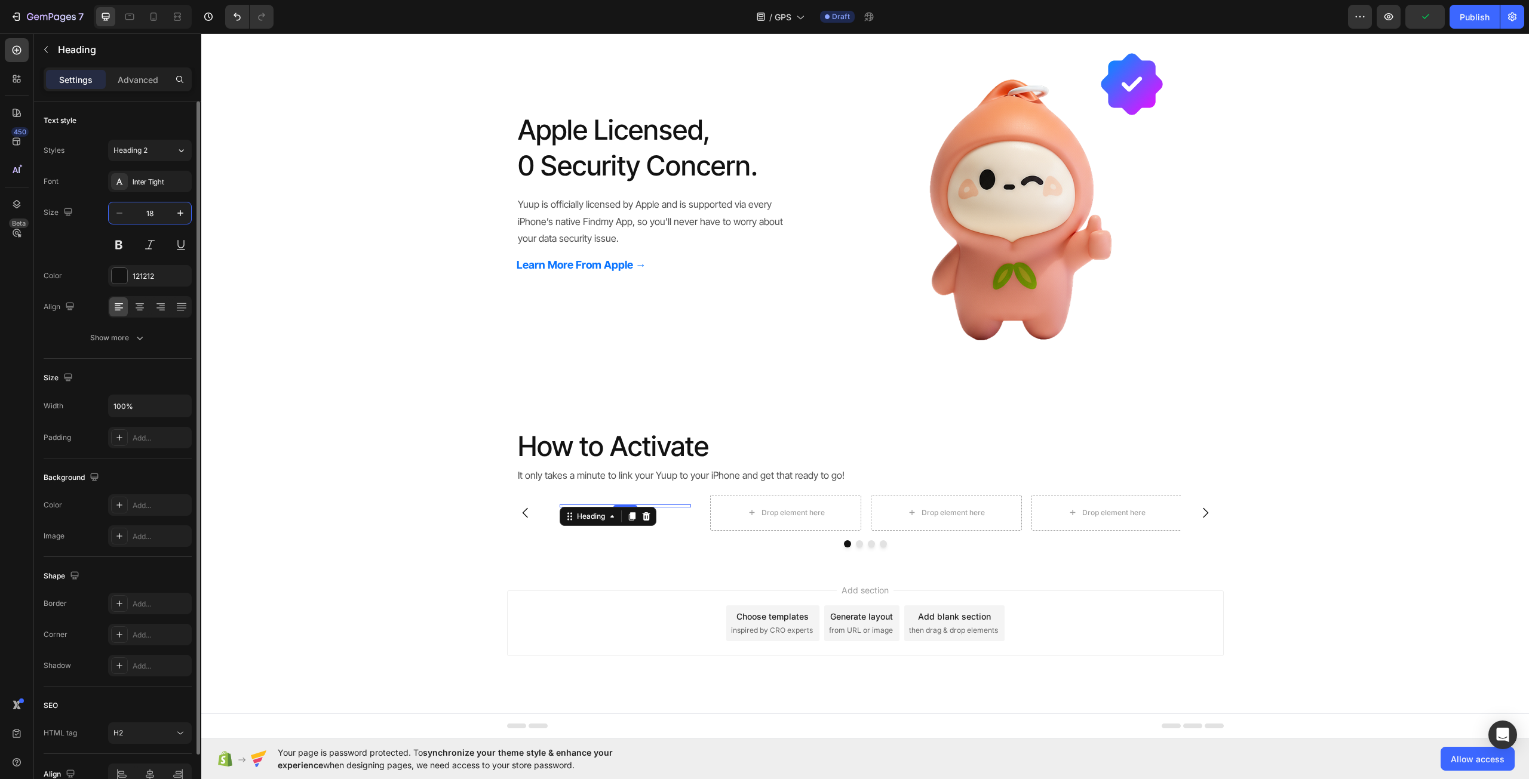
type input "18"
click at [655, 513] on p "Step 1." at bounding box center [626, 513] width 130 height 14
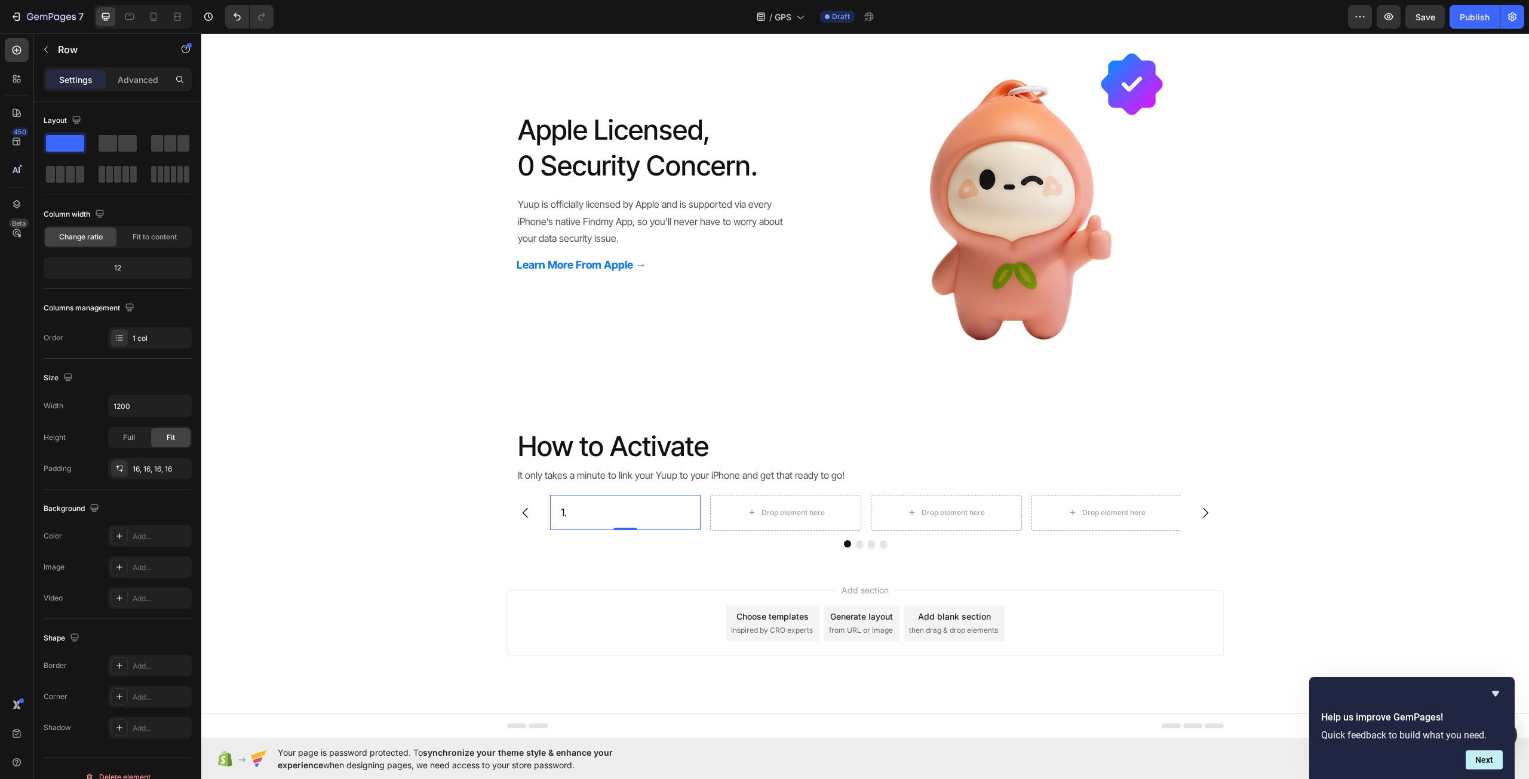
click at [673, 498] on div "1. Heading Row 0" at bounding box center [625, 512] width 151 height 35
click at [441, 474] on div "How to Activate Heading It only takes a minute to link your Yuup to your iPhone…" at bounding box center [864, 483] width 1327 height 130
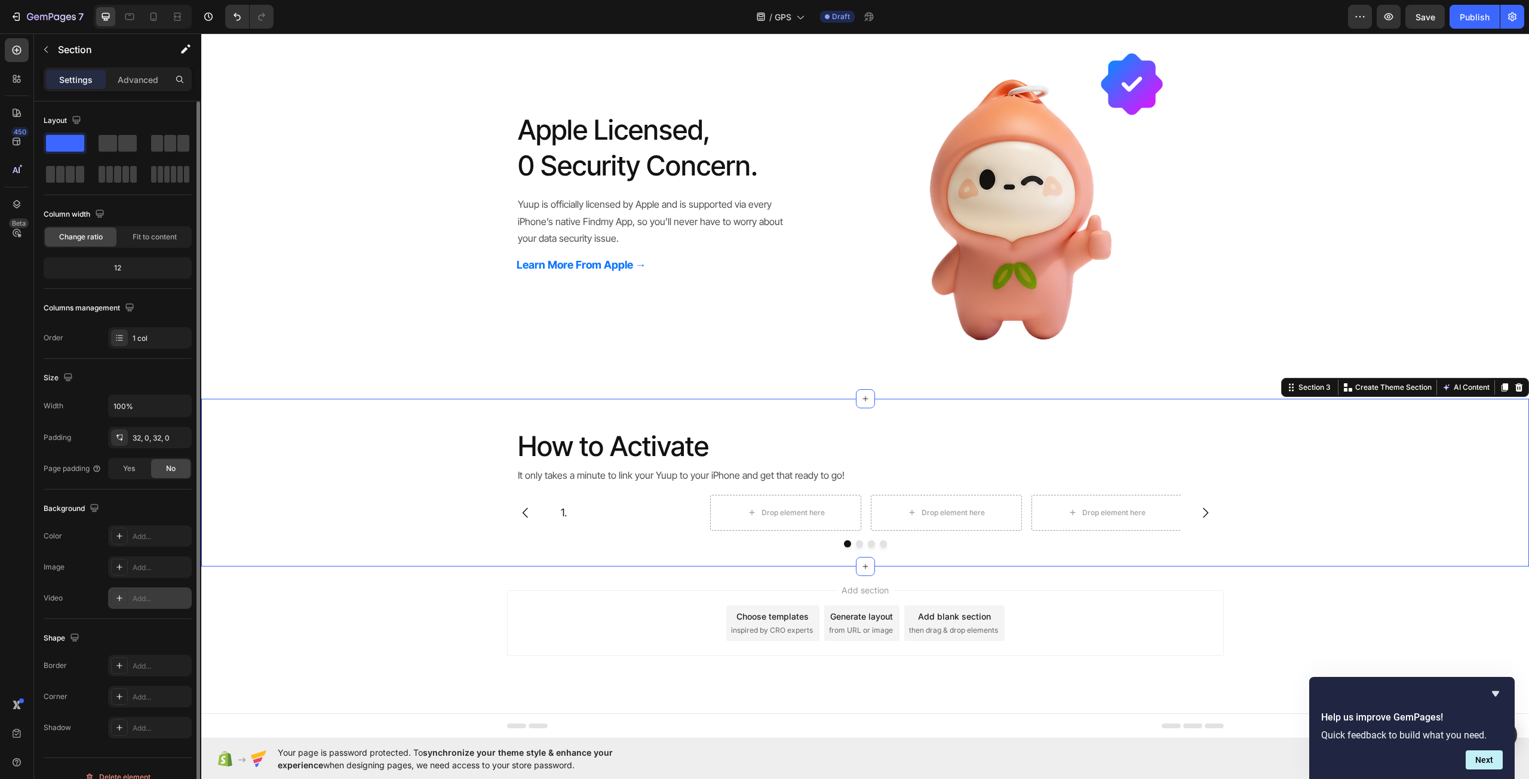
scroll to position [17, 0]
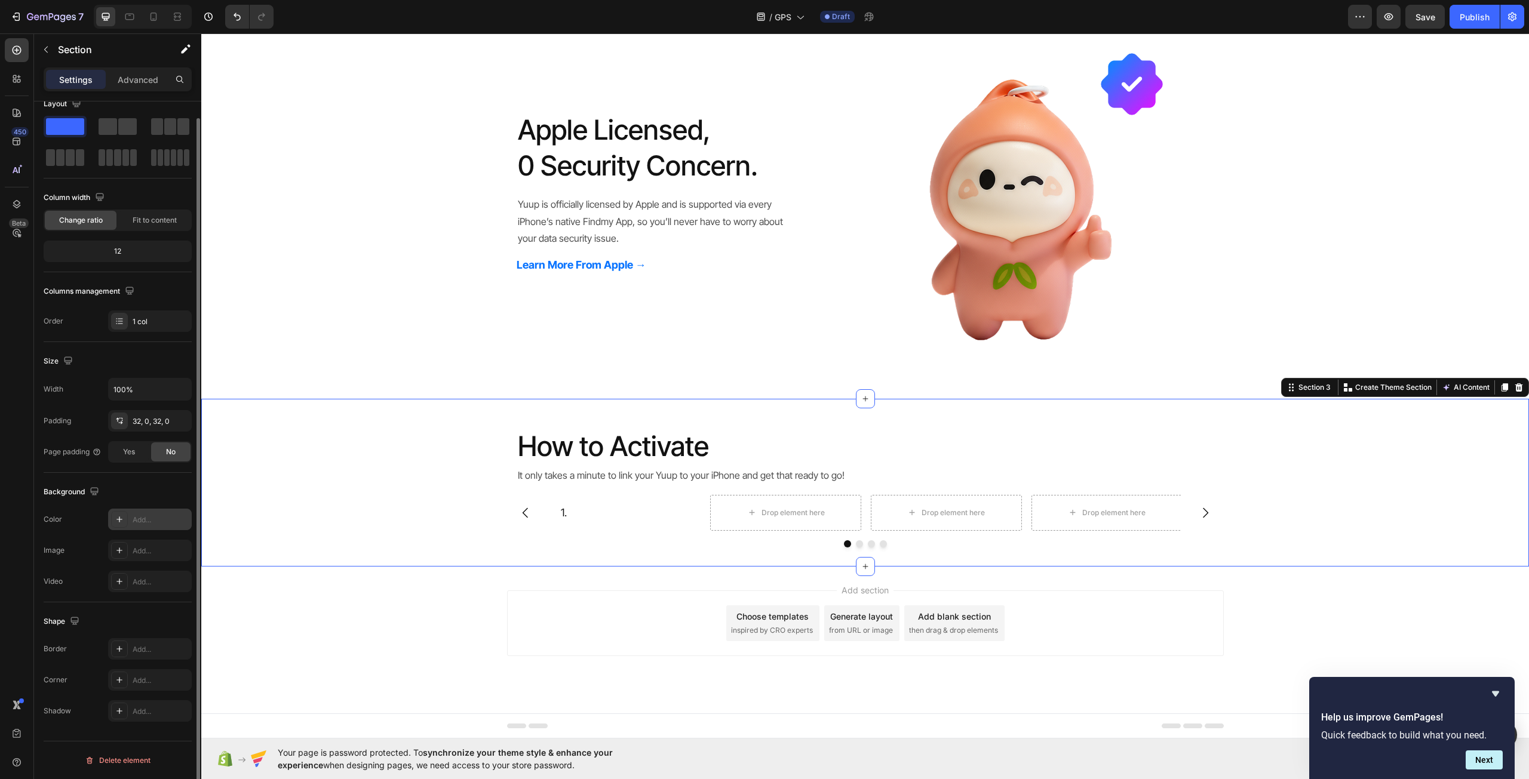
click at [120, 517] on icon at bounding box center [120, 520] width 10 height 10
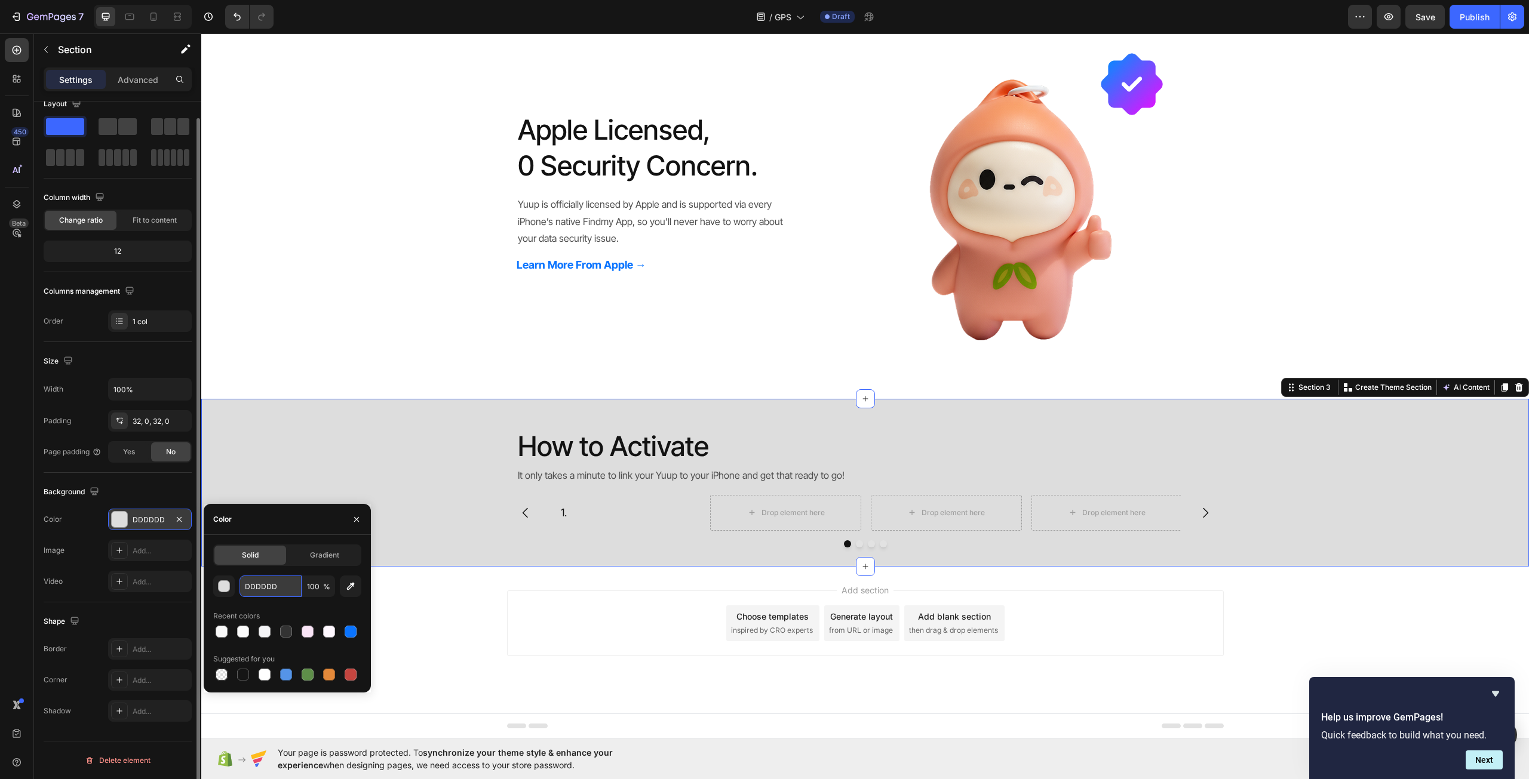
click at [271, 582] on input "DDDDDD" at bounding box center [270, 586] width 62 height 21
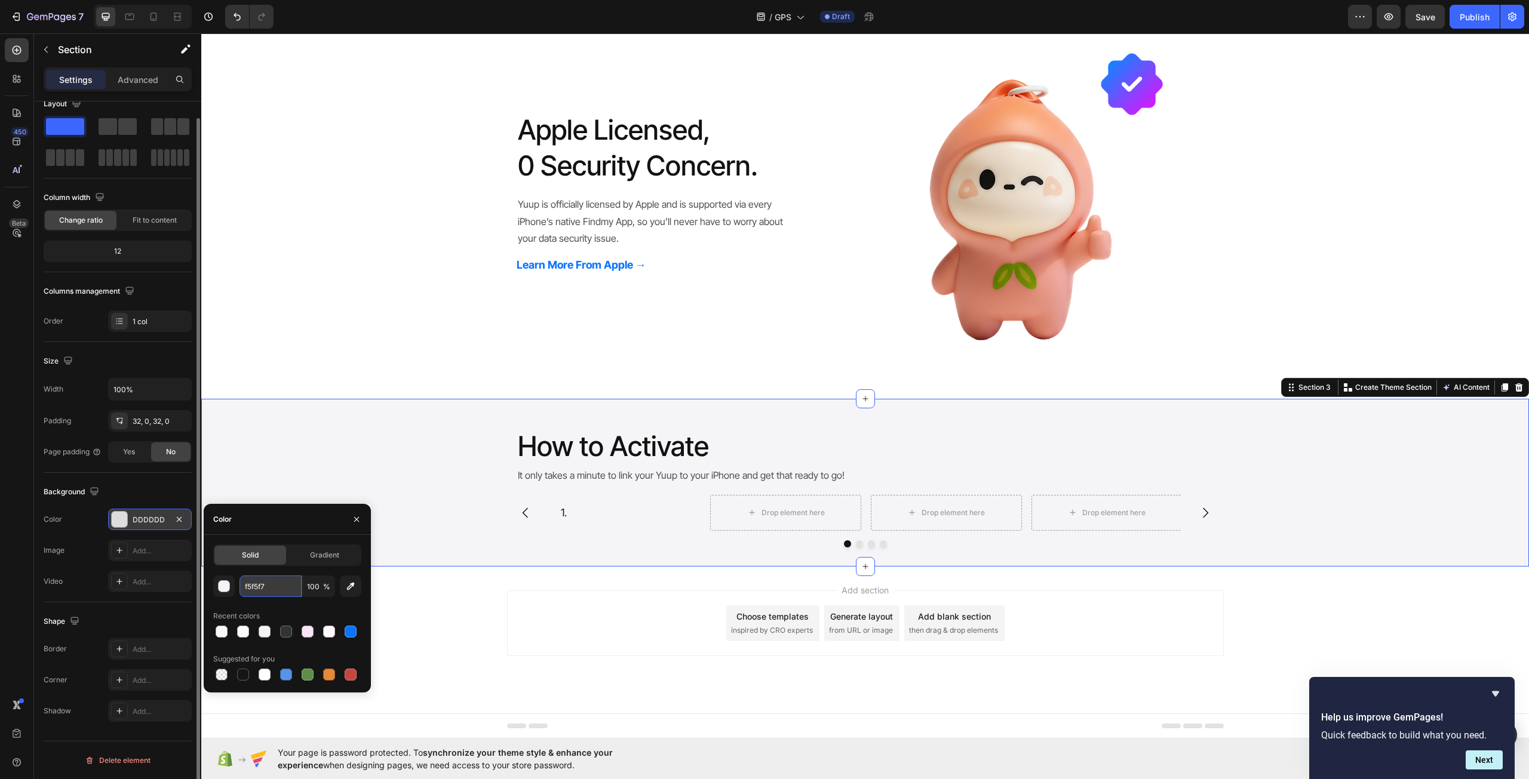
type input "F5F5F7"
click at [446, 349] on div "Apple Licensed, 0 Security Concern. Heading Yuup is officially licensed by Appl…" at bounding box center [864, 197] width 1327 height 367
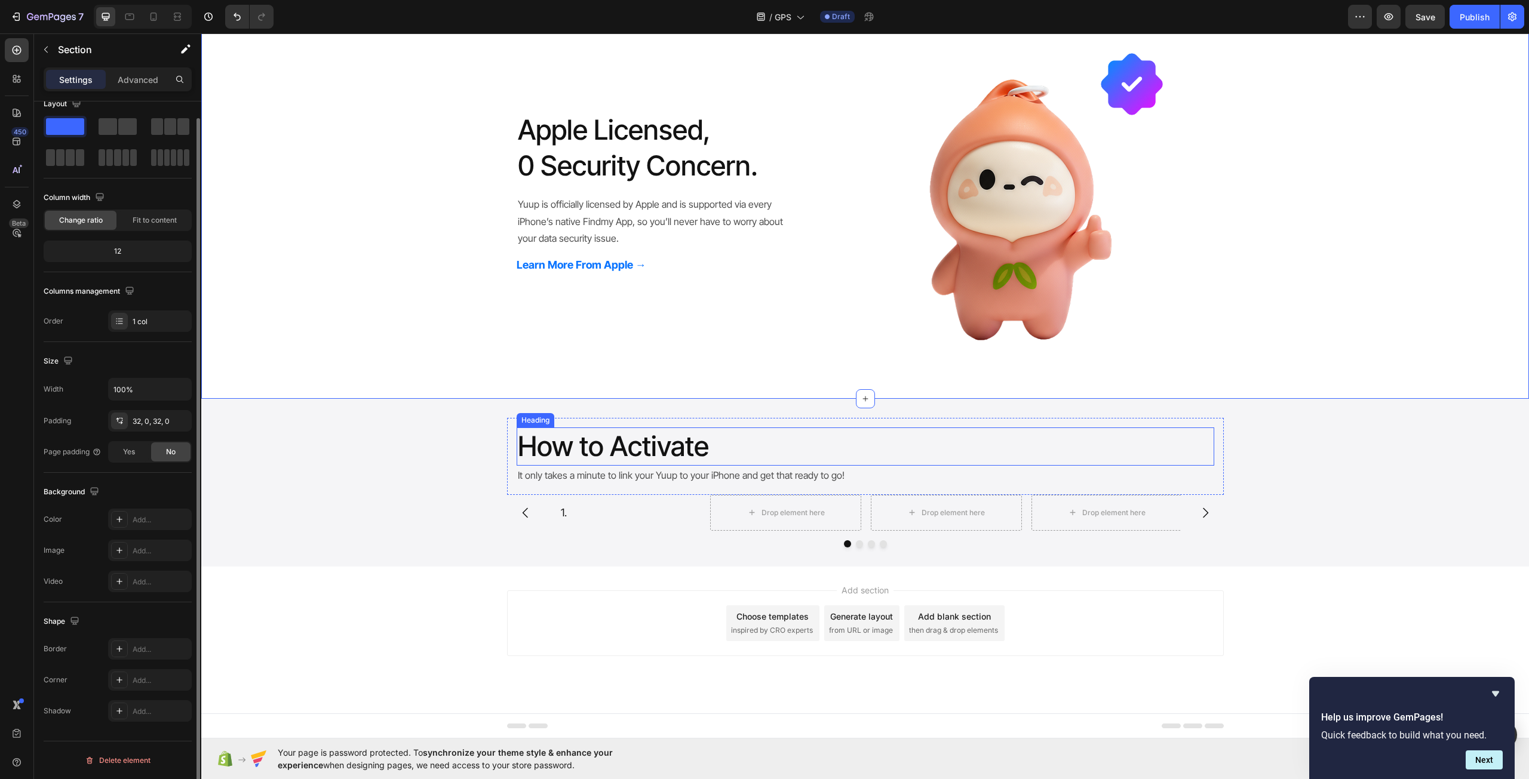
click at [566, 445] on p "How to Activate" at bounding box center [865, 447] width 695 height 36
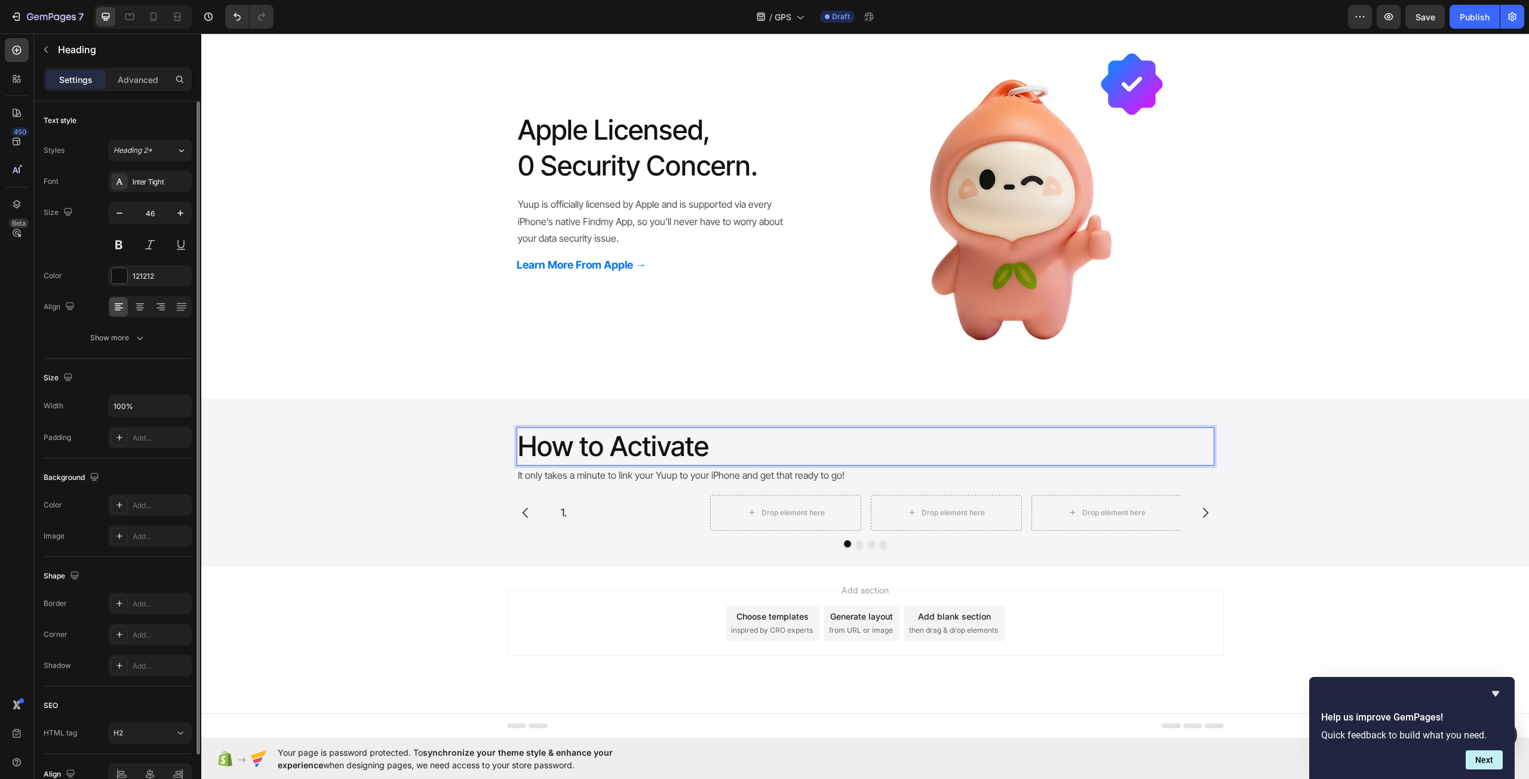
click at [735, 452] on p "How to Activate" at bounding box center [865, 447] width 695 height 36
drag, startPoint x: 609, startPoint y: 446, endPoint x: 518, endPoint y: 448, distance: 91.4
click at [518, 448] on p "How to Activate Your Yuup" at bounding box center [865, 447] width 695 height 36
click at [597, 500] on div "1. Heading Row 0" at bounding box center [625, 512] width 151 height 35
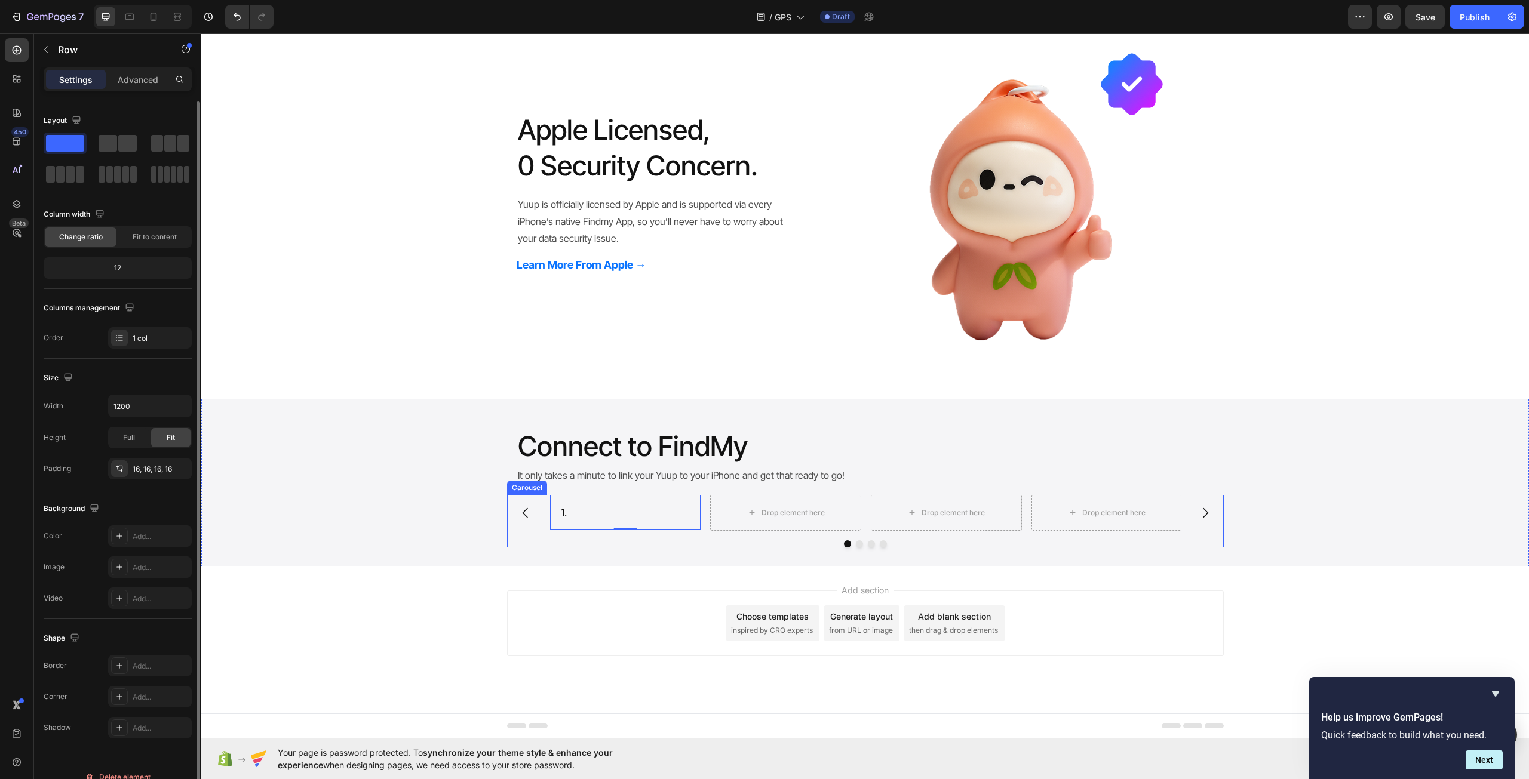
click at [699, 510] on div "1. Heading Row 0 Drop element here Drop element here Drop element here" at bounding box center [865, 513] width 631 height 36
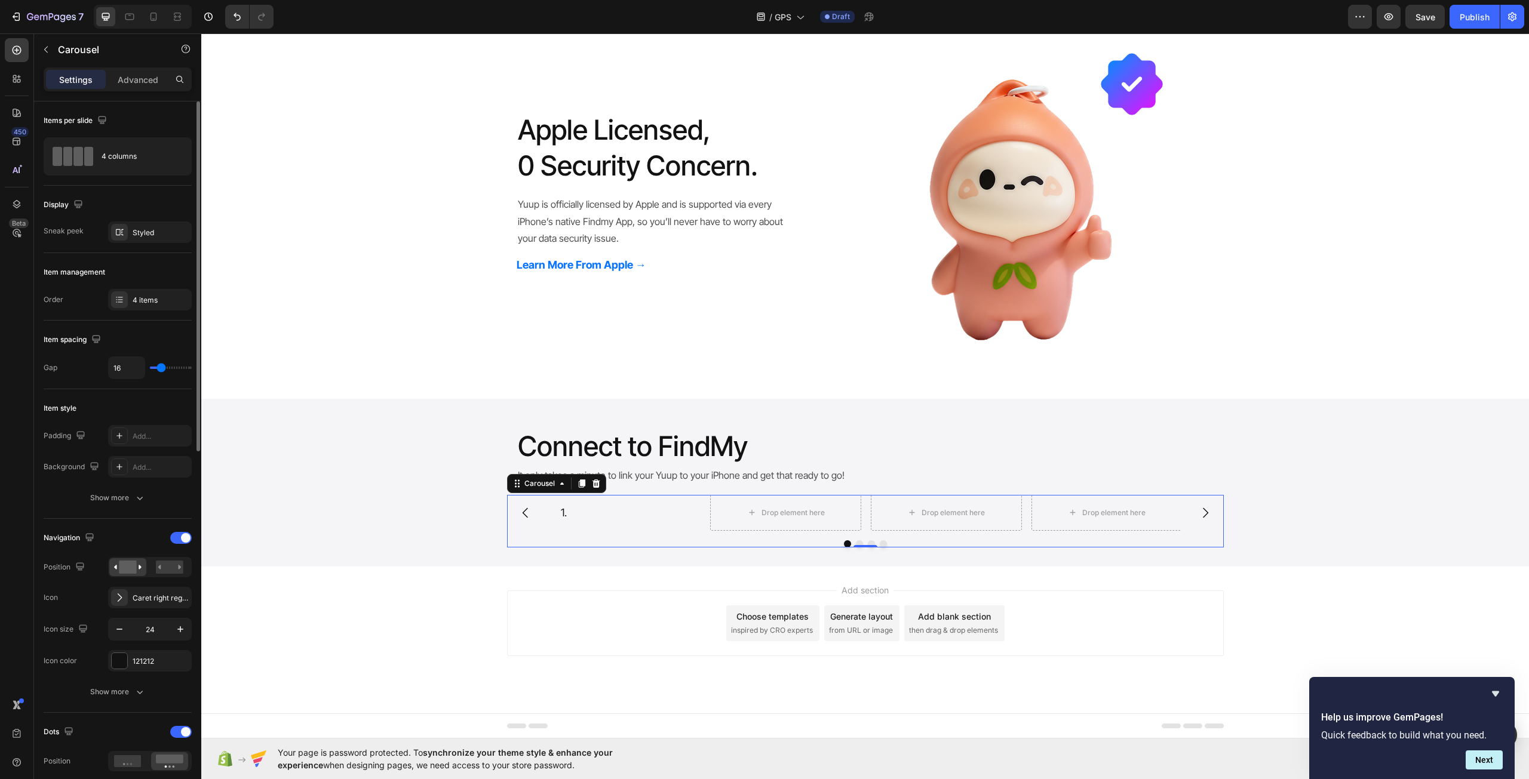
type input "27"
type input "37"
type input "25"
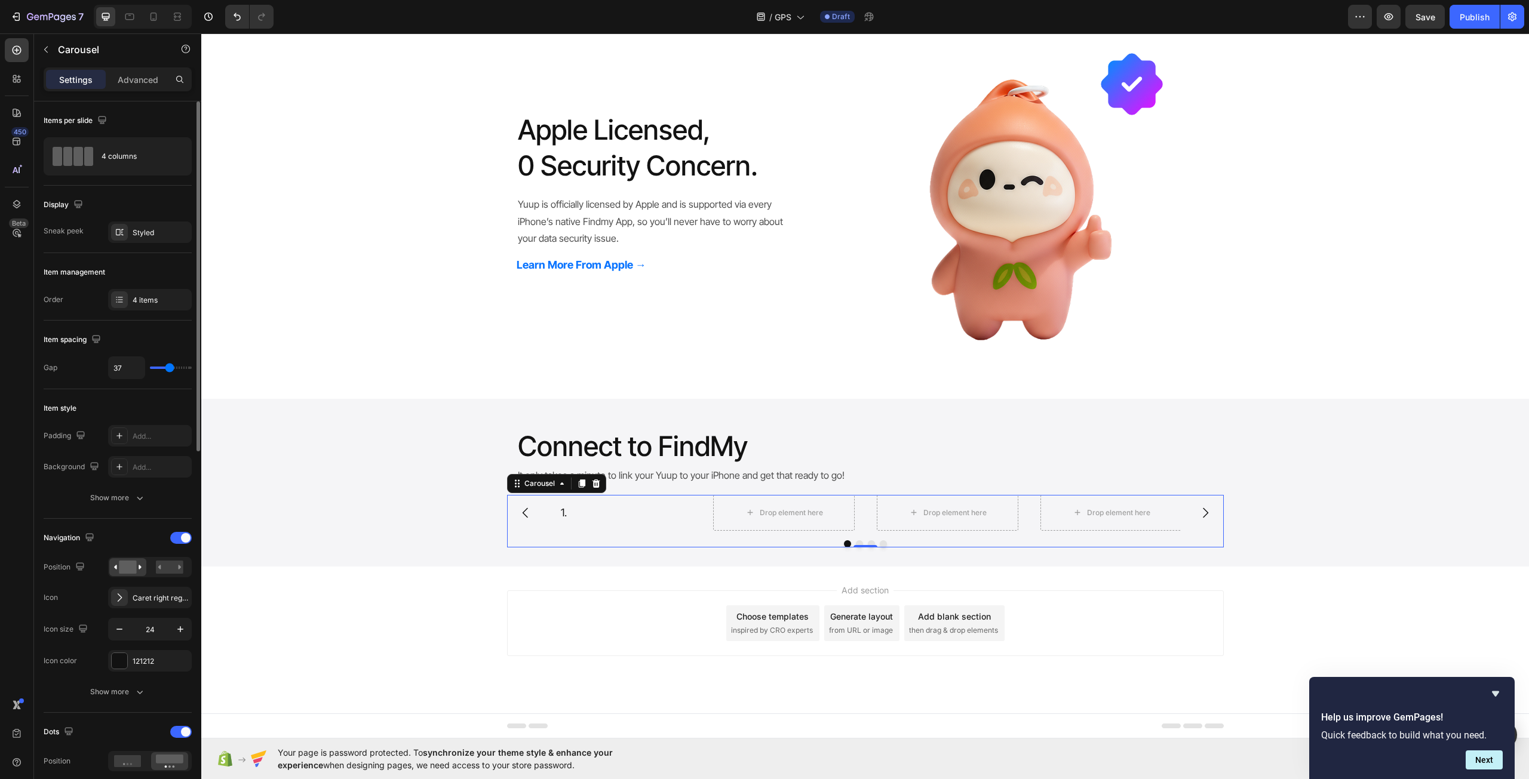
type input "25"
type input "13"
type input "12"
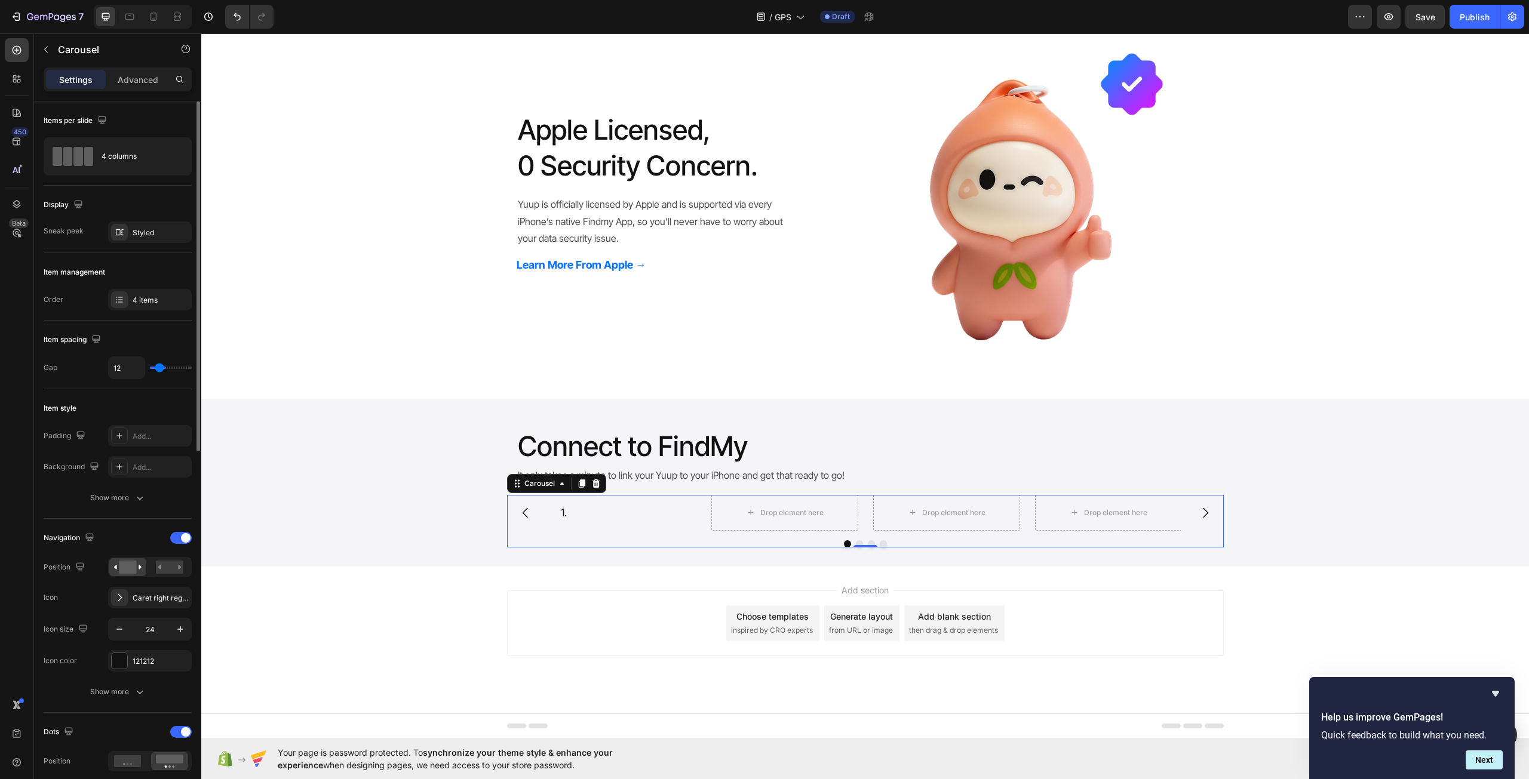
type input "0"
type input "4"
type input "7"
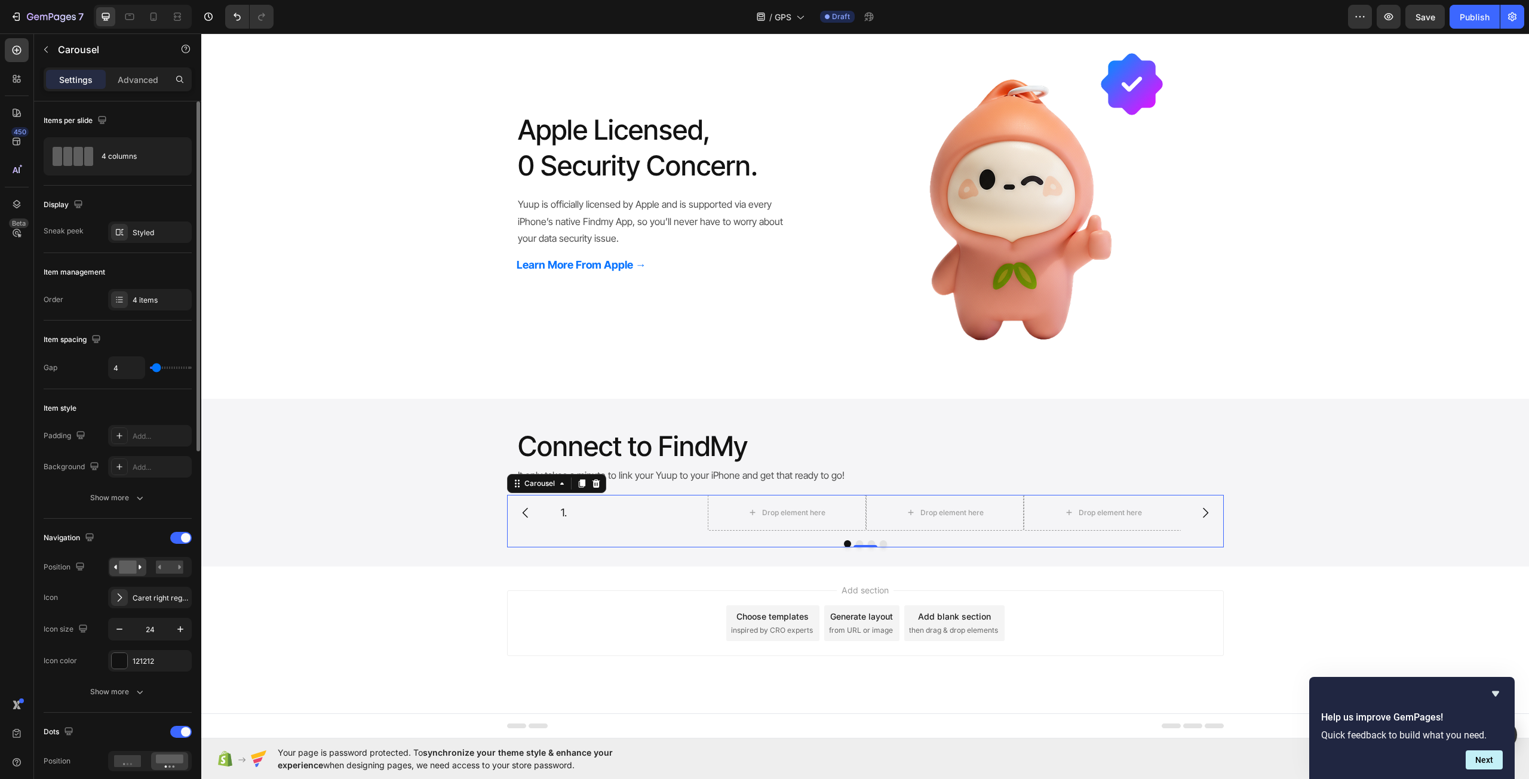
type input "7"
type input "9"
type input "10"
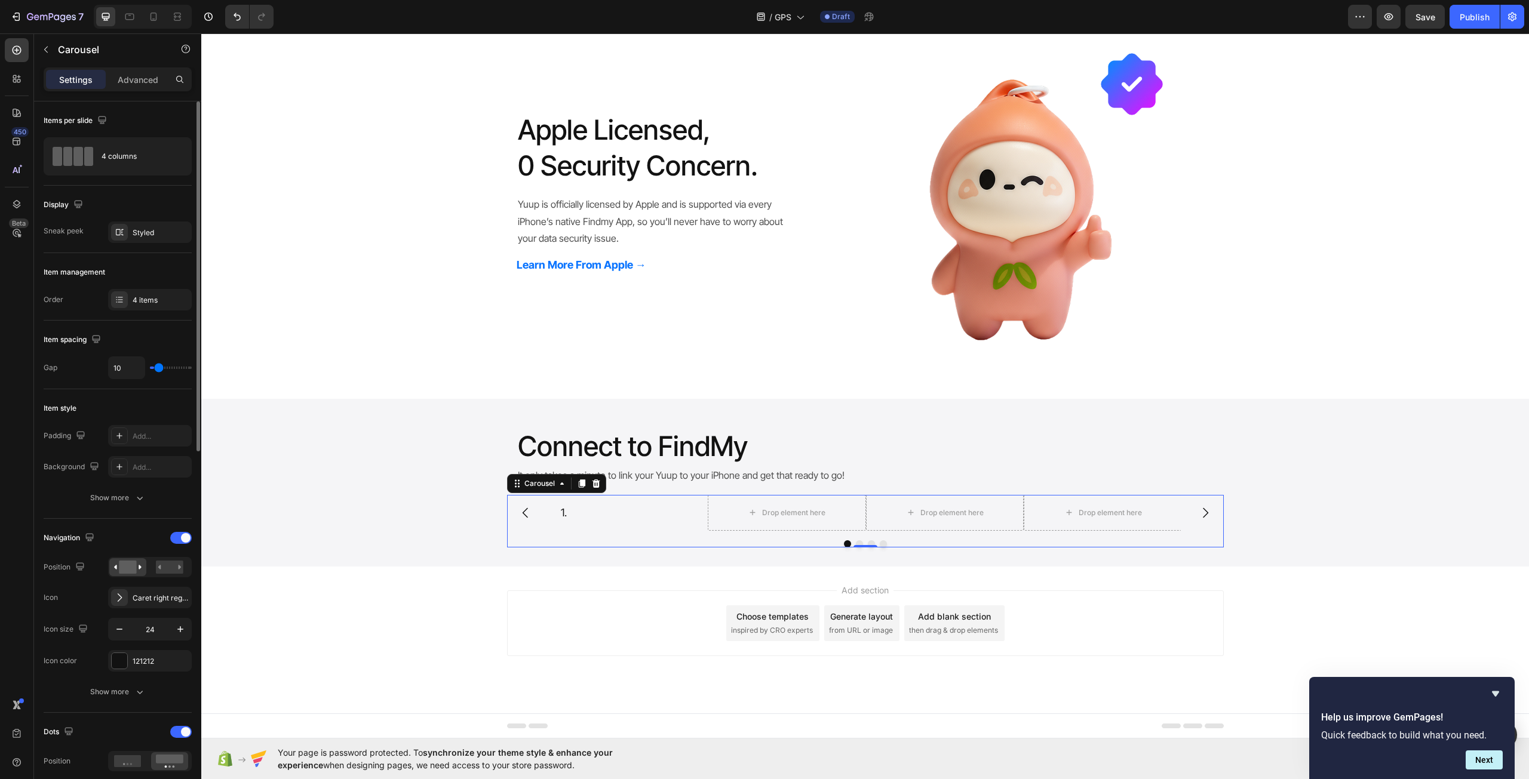
type input "12"
type input "13"
type input "15"
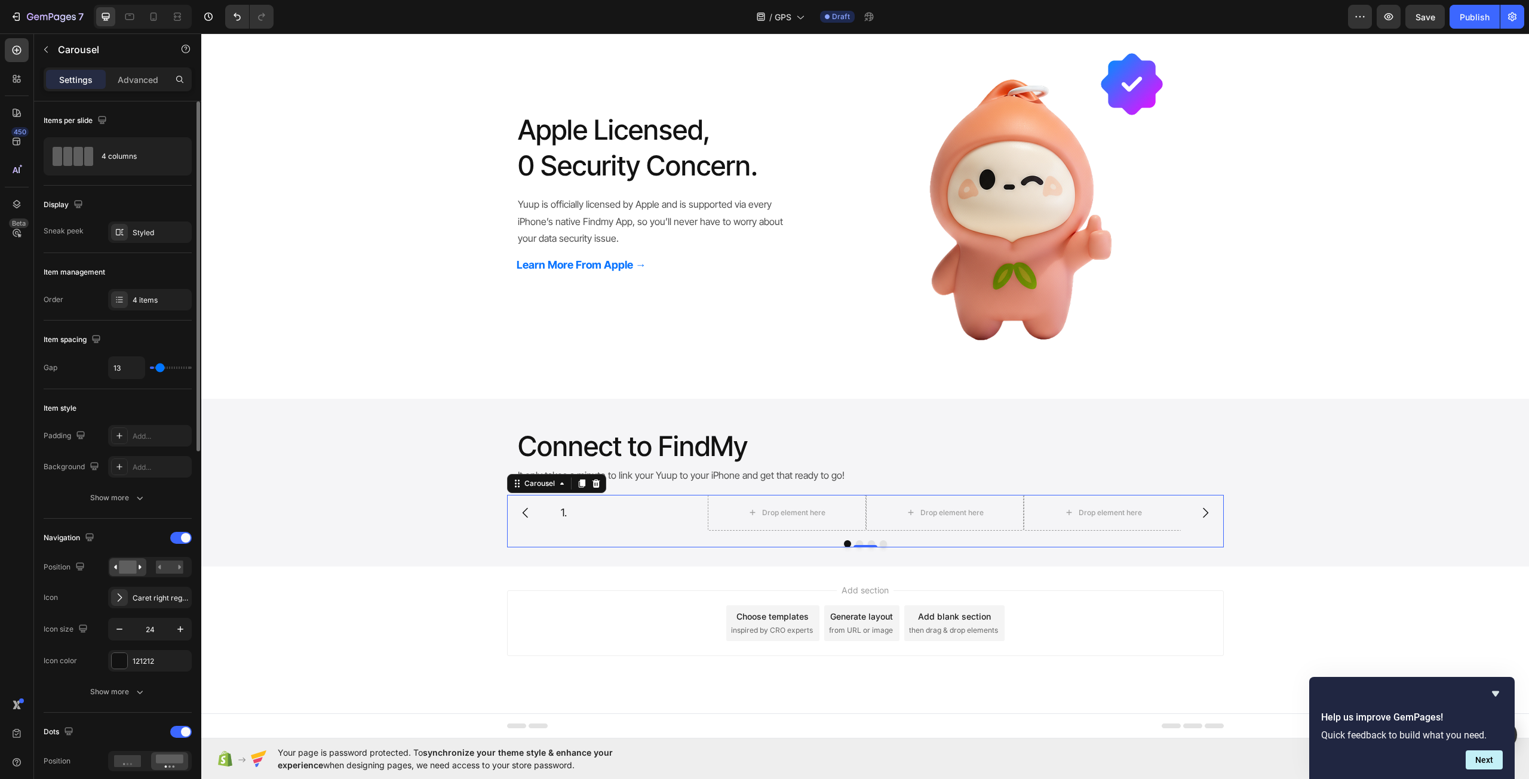
type input "15"
type input "16"
type input "18"
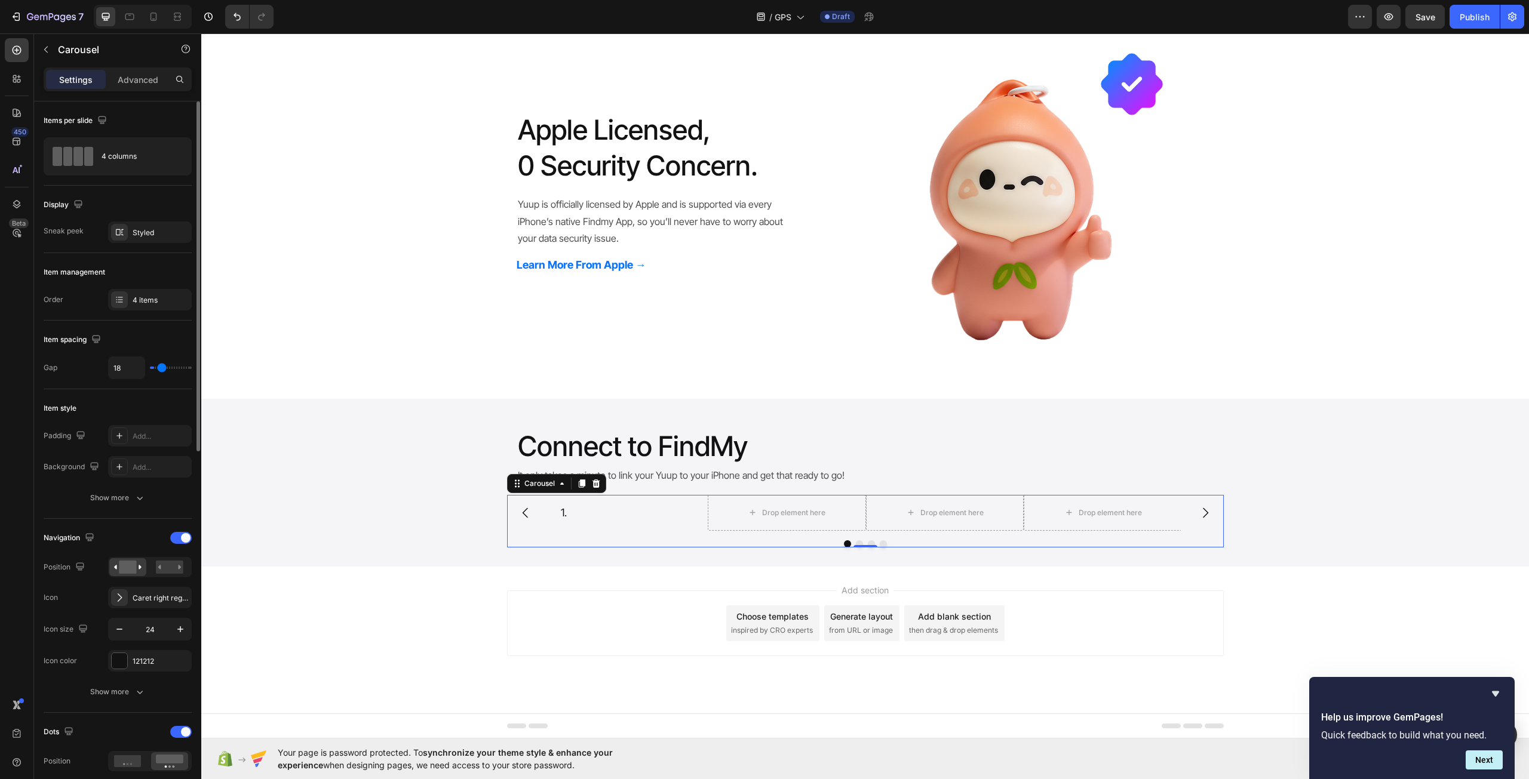
type input "21"
type input "22"
type input "24"
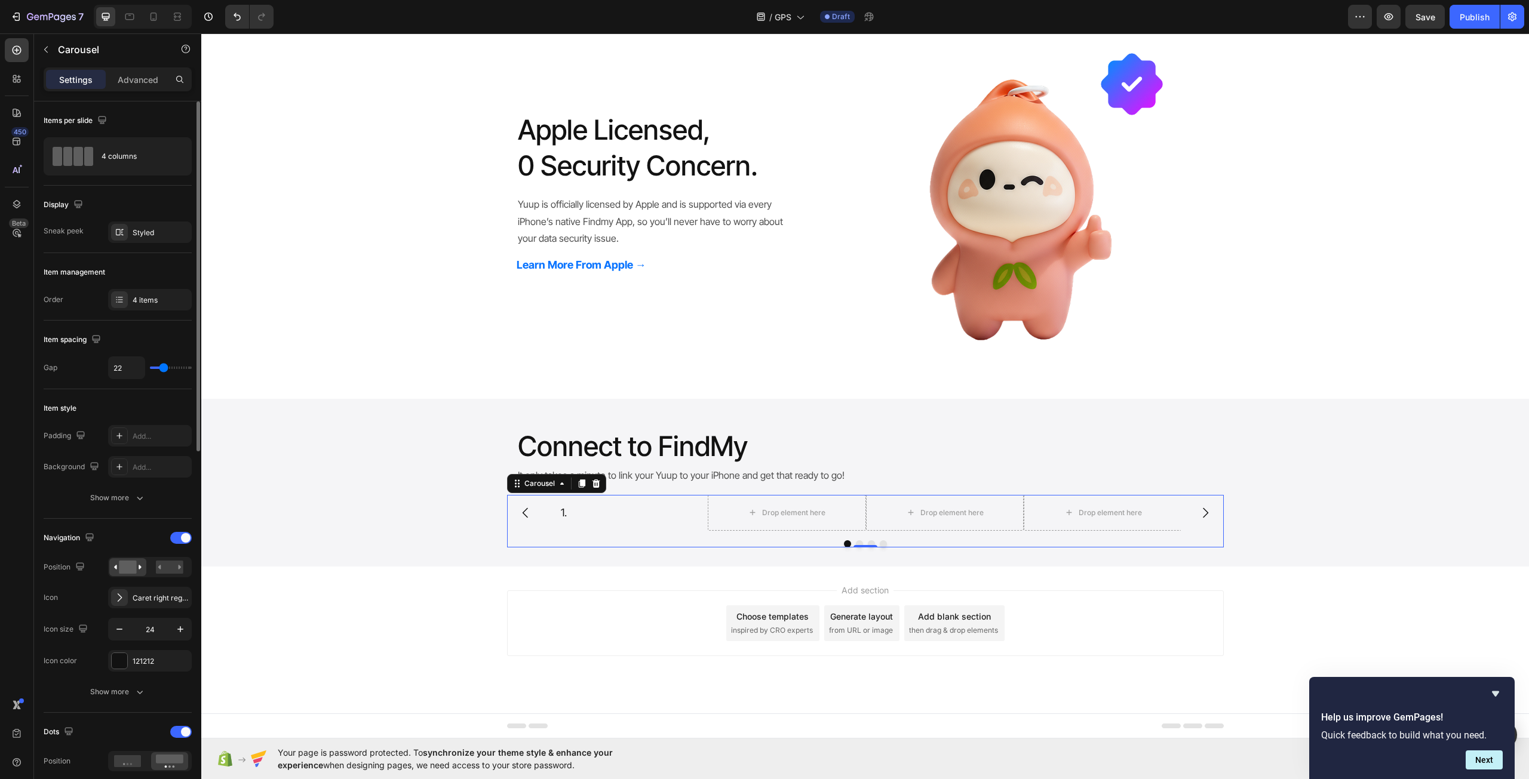
type input "24"
type input "22"
type input "21"
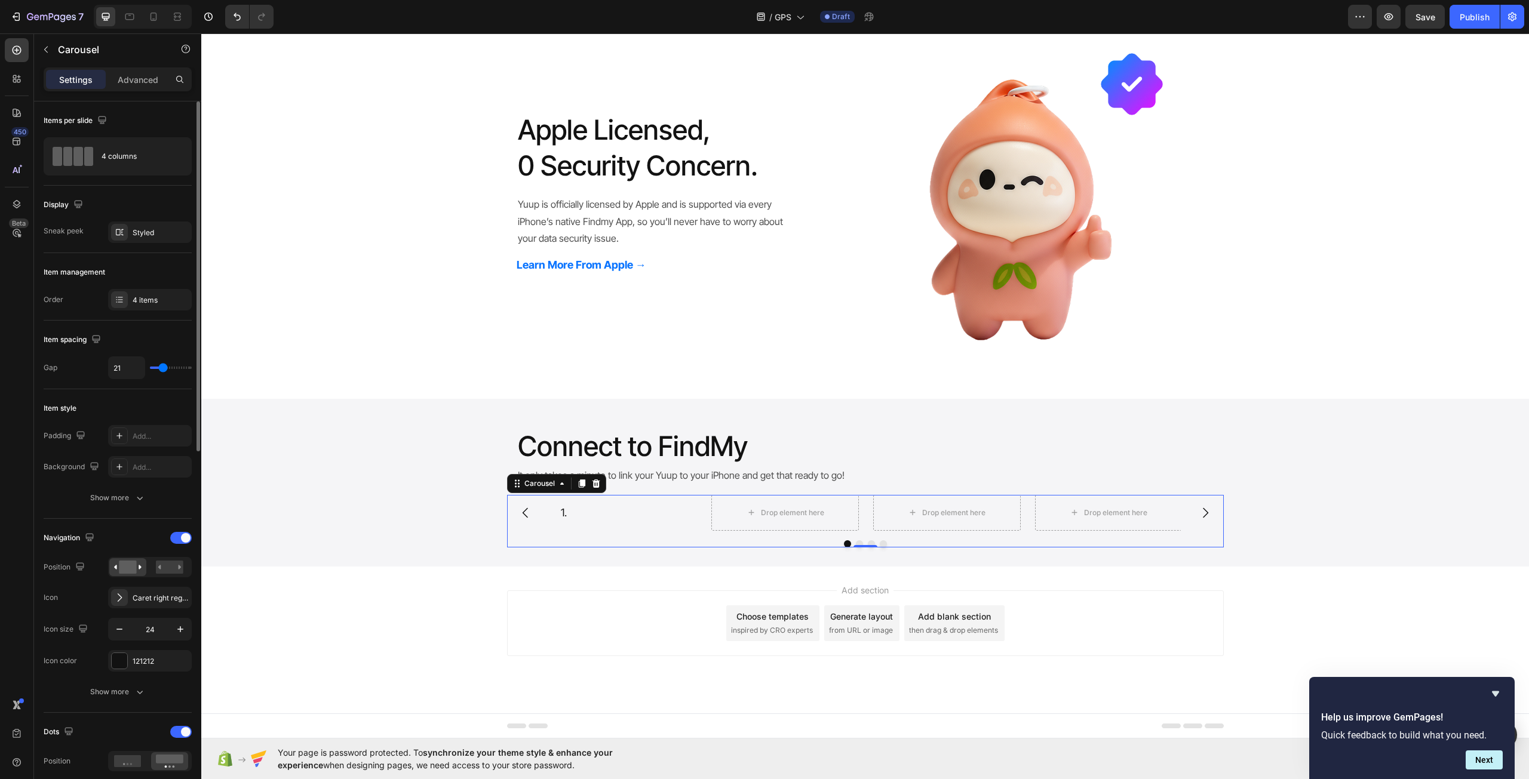
type input "13"
click at [160, 368] on input "range" at bounding box center [171, 368] width 42 height 2
click at [109, 153] on div "4 columns" at bounding box center [138, 156] width 73 height 27
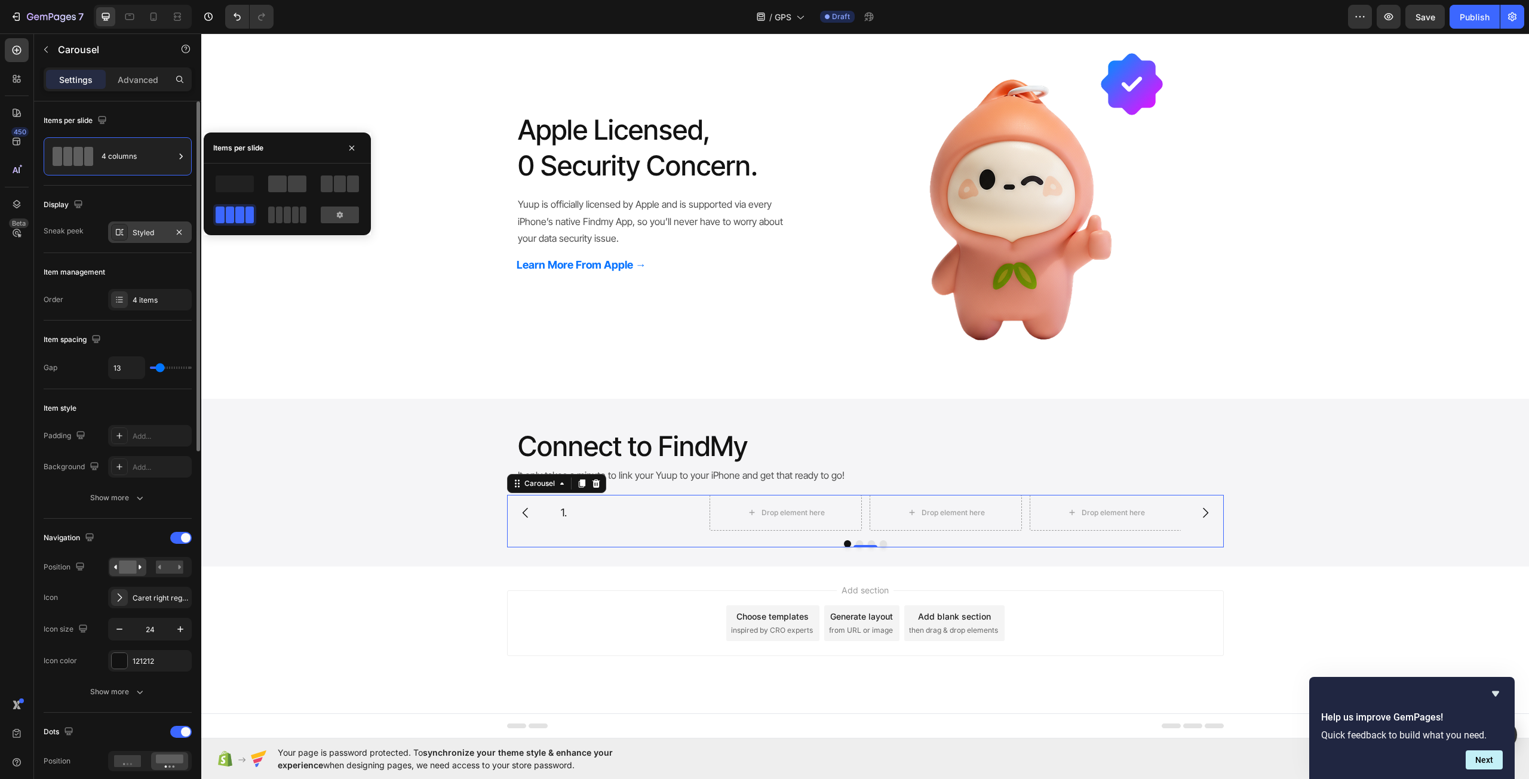
click at [148, 235] on div "Styled" at bounding box center [150, 233] width 35 height 11
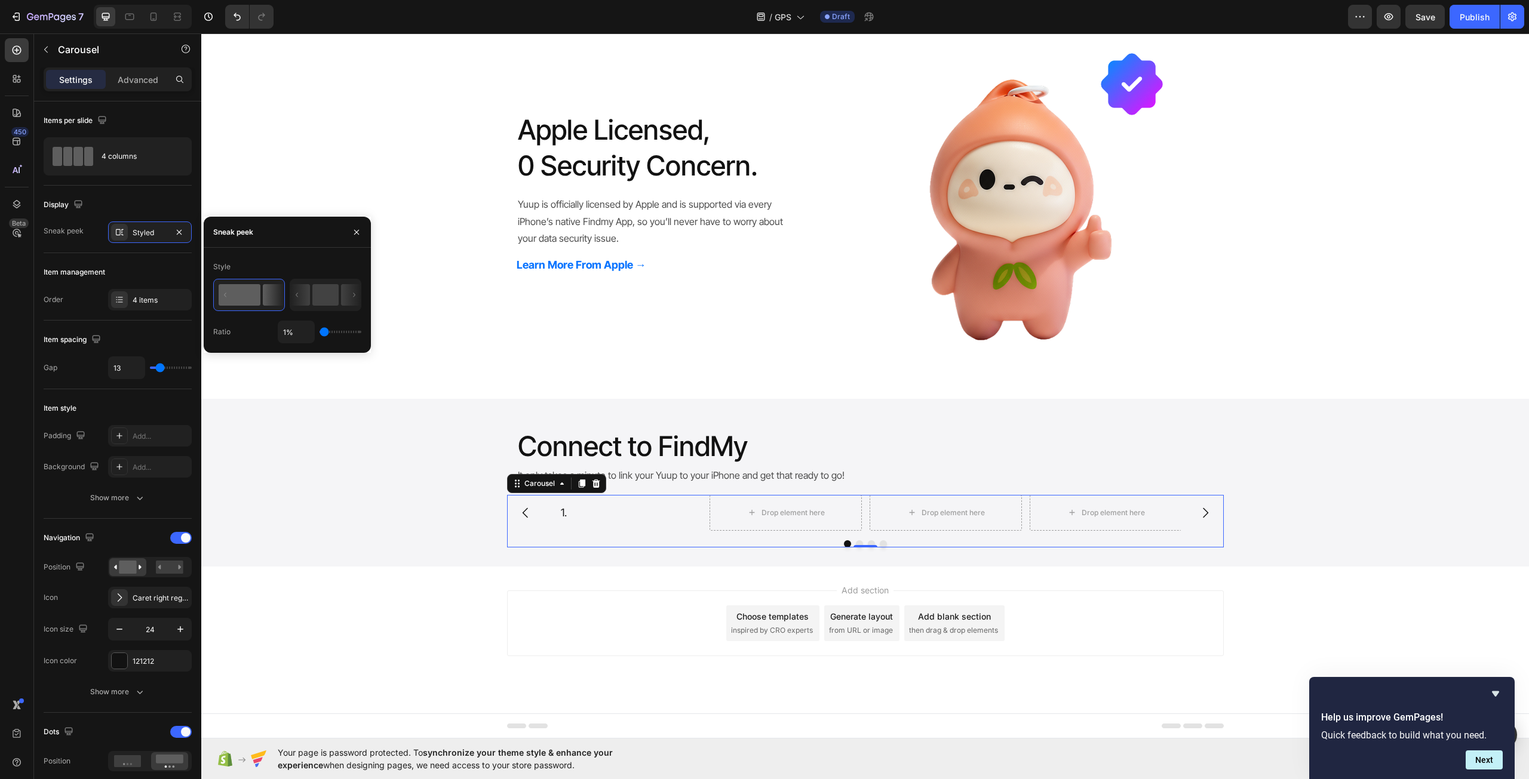
type input "21%"
type input "21"
type input "27%"
type input "27"
type input "29%"
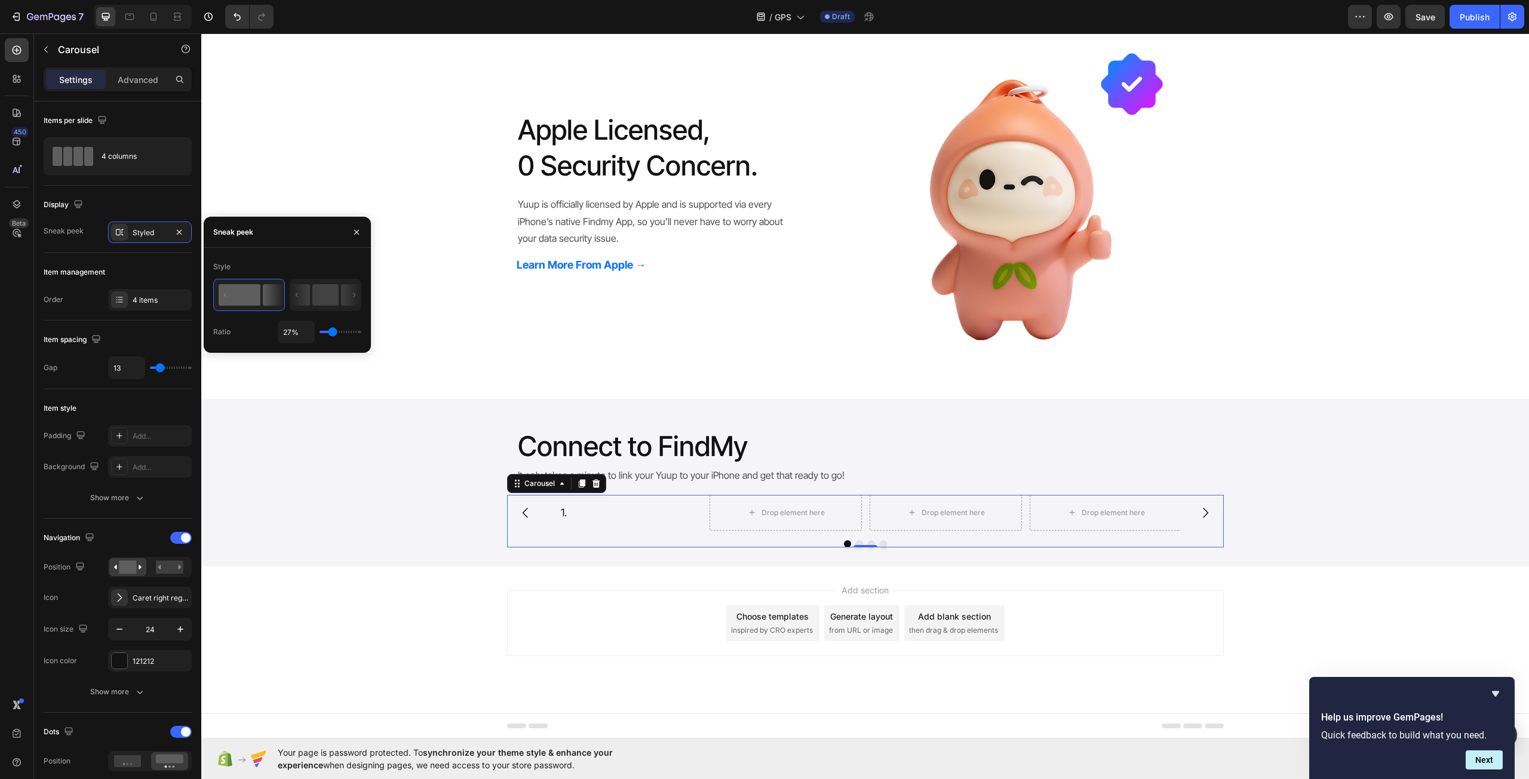
type input "29"
type input "30%"
type input "30"
type input "34%"
type input "34"
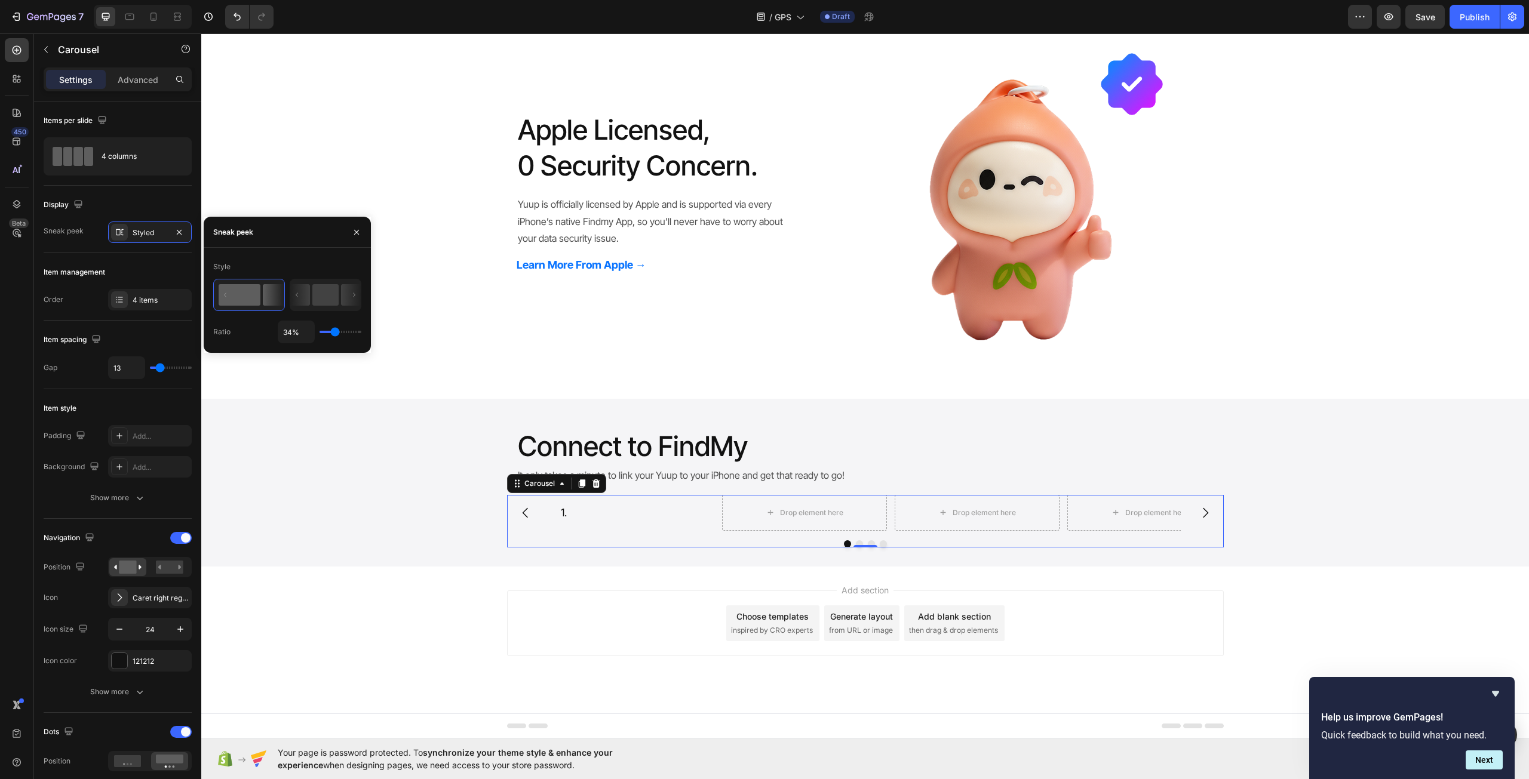
type input "36%"
type input "36"
type input "38%"
type input "38"
type input "41%"
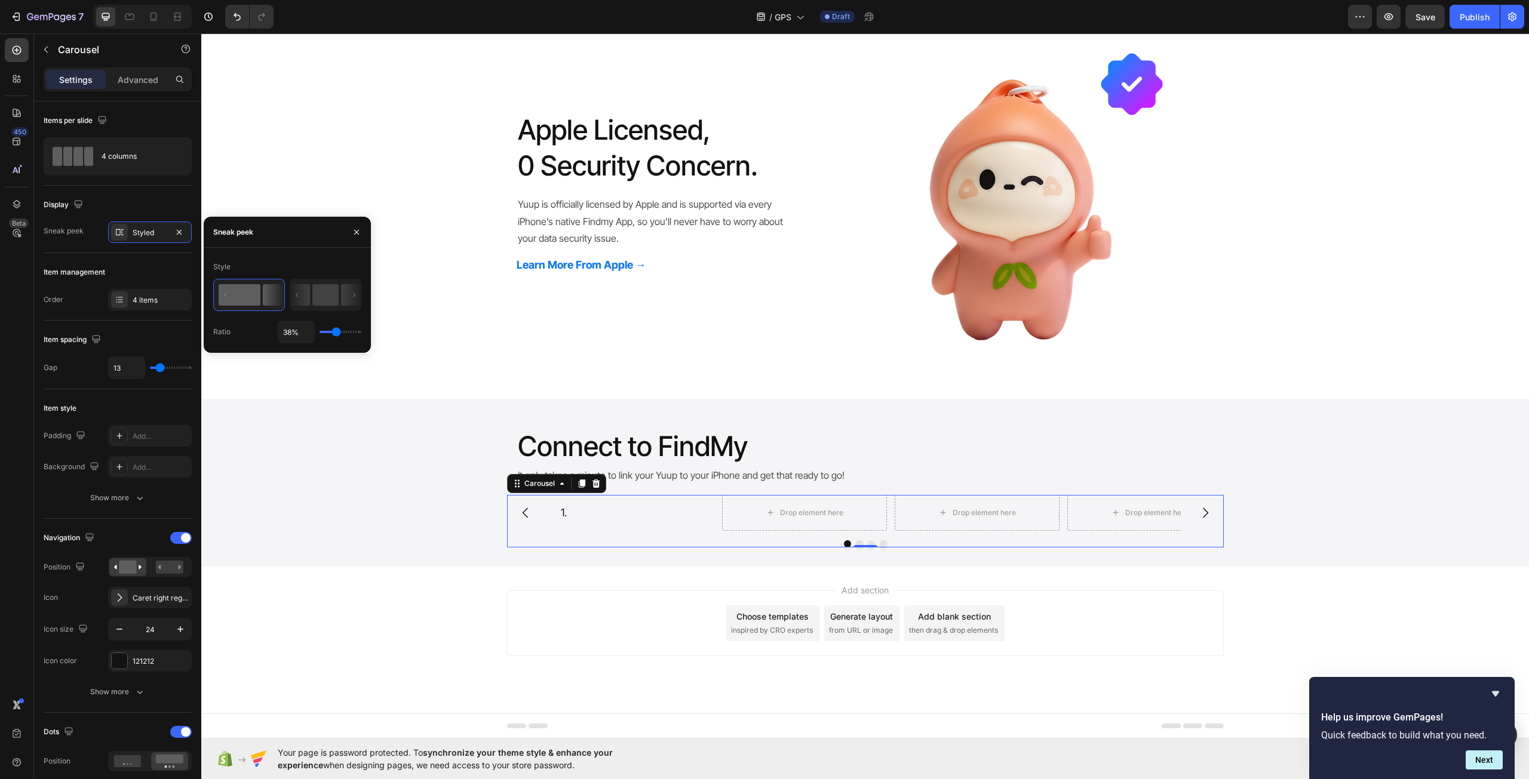
type input "41"
type input "43%"
type input "43"
type input "45%"
type input "45"
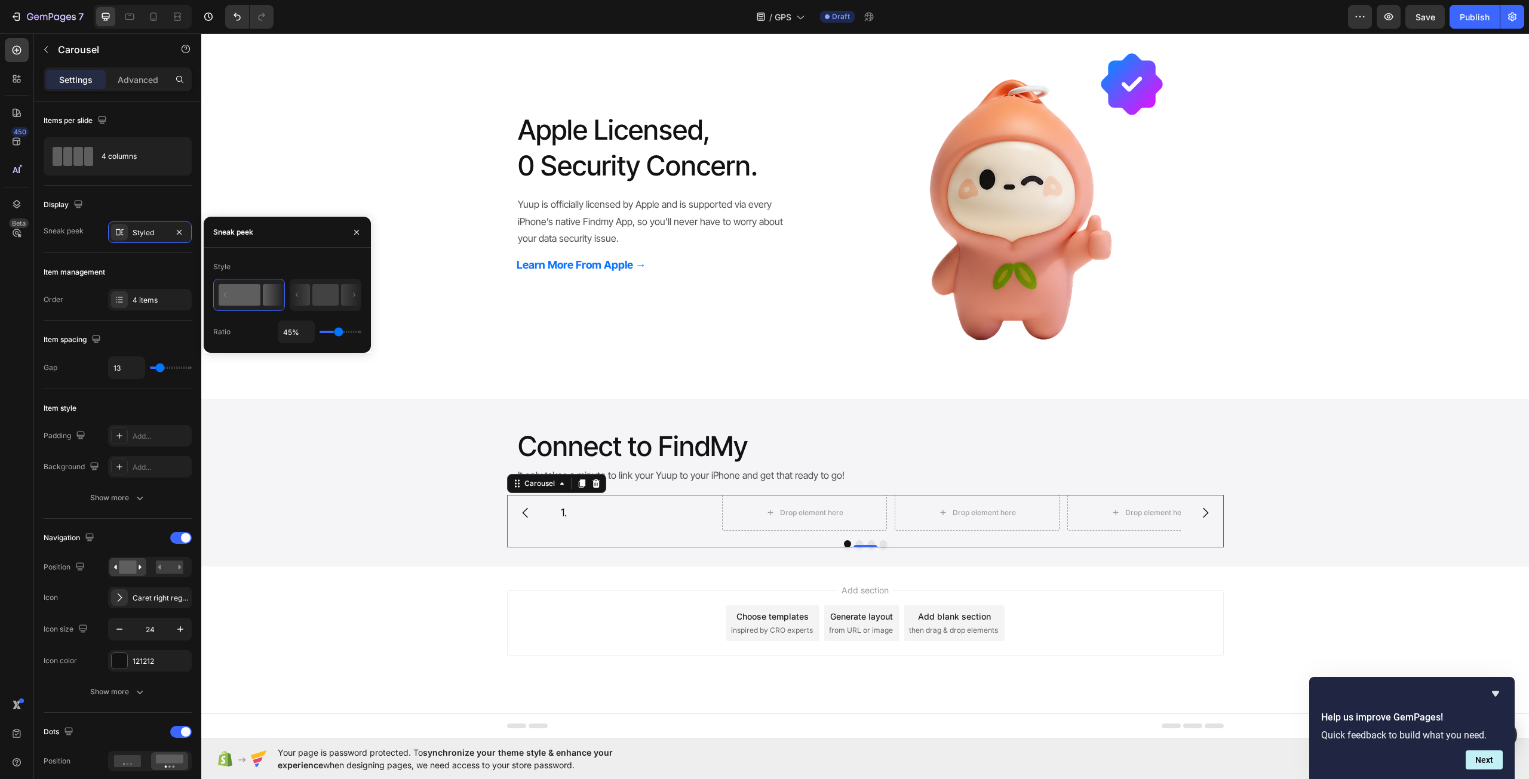
type input "52%"
type input "52"
type input "60%"
type input "60"
type input "62%"
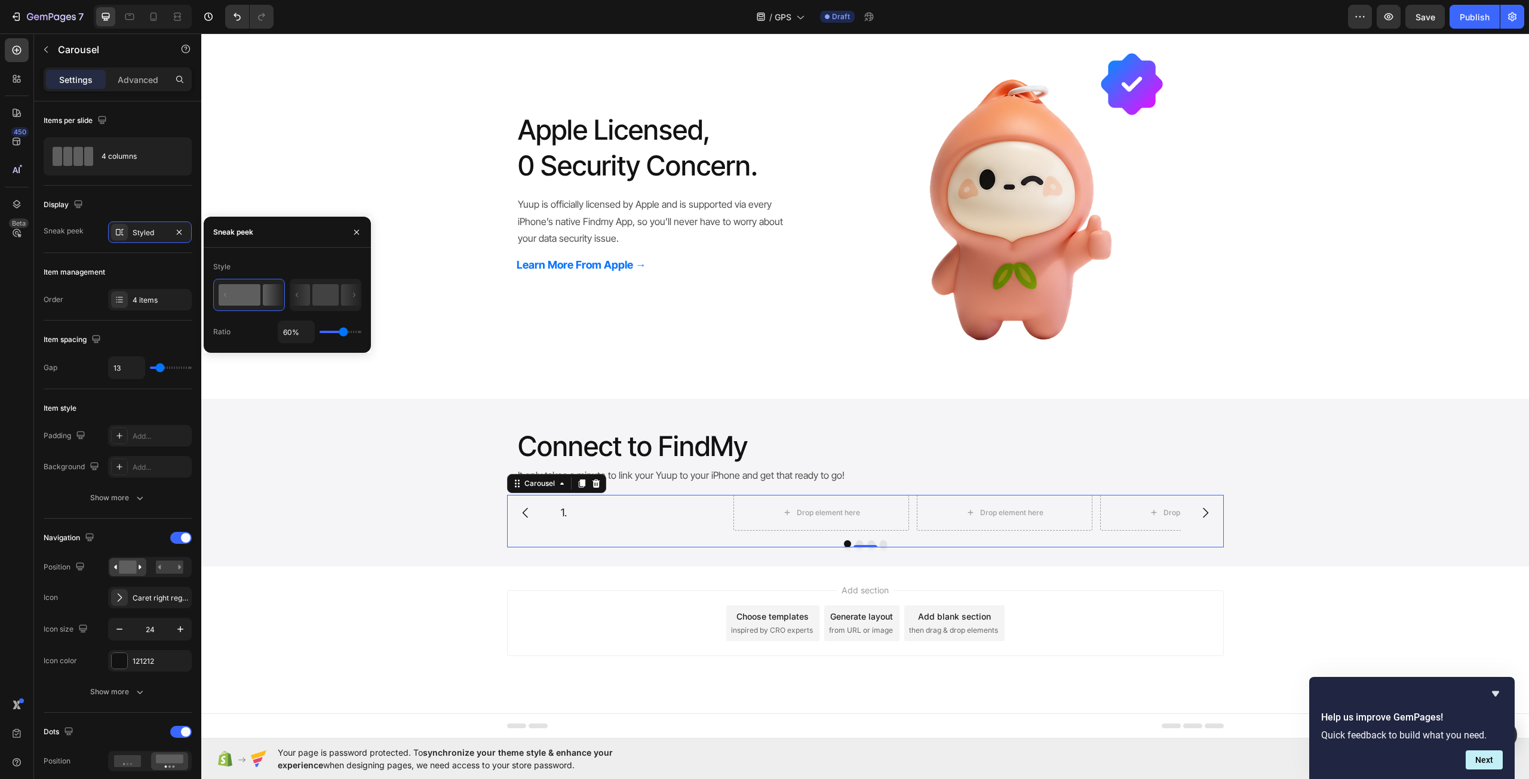
type input "62"
type input "67%"
type input "67"
type input "71%"
type input "71"
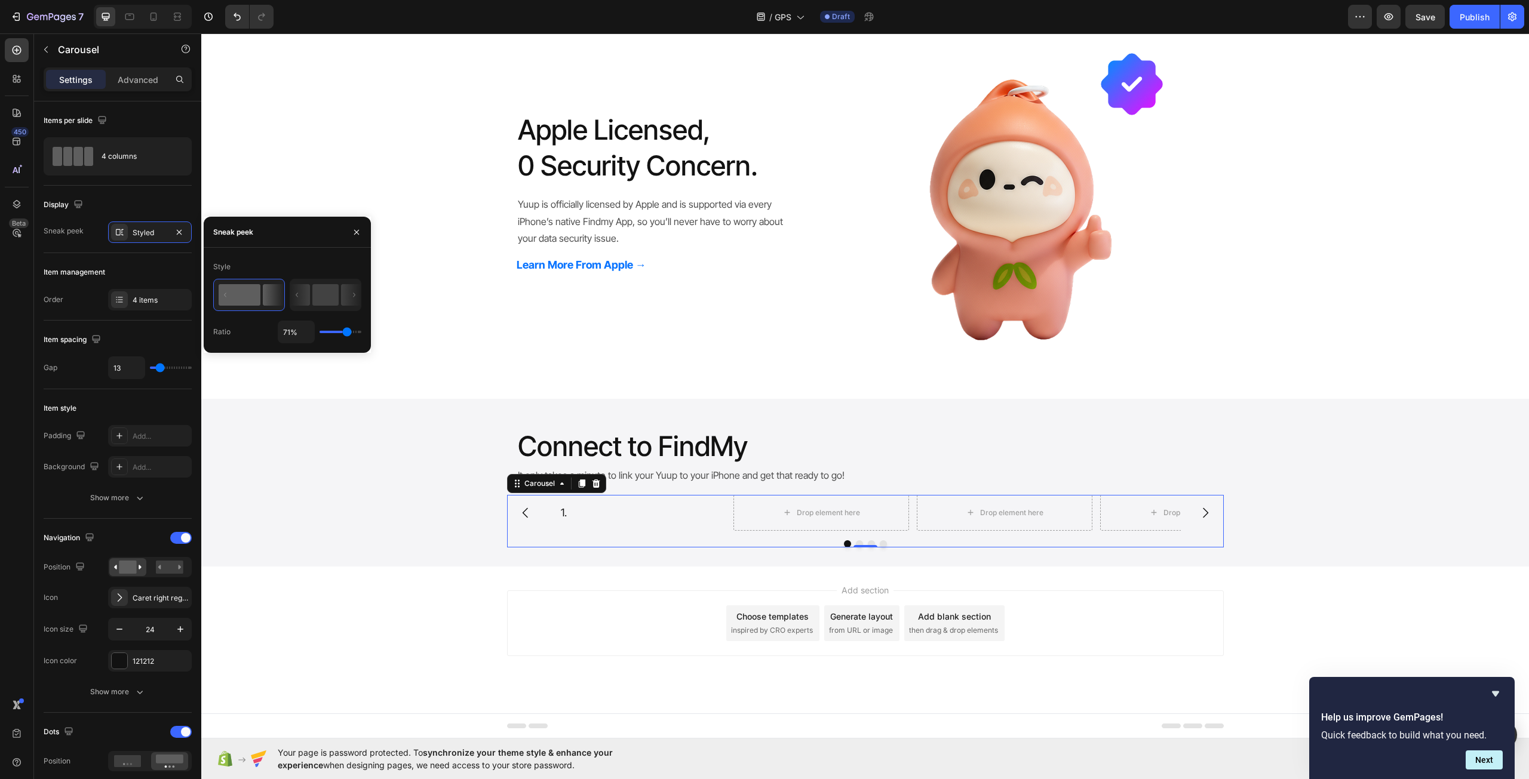
type input "78%"
type input "78"
type input "84%"
type input "84"
type input "94%"
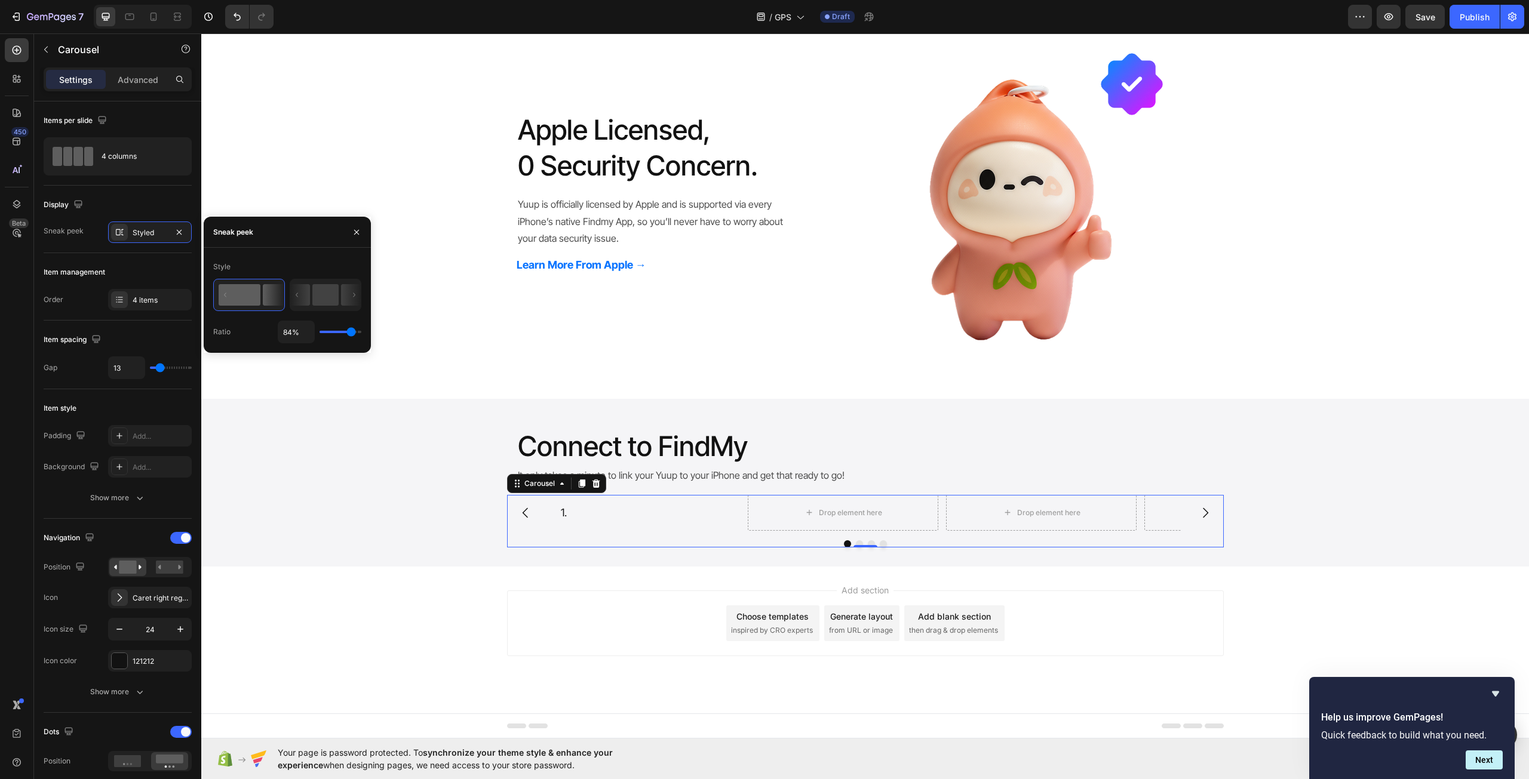
type input "94"
type input "96%"
type input "96"
type input "94%"
type input "94"
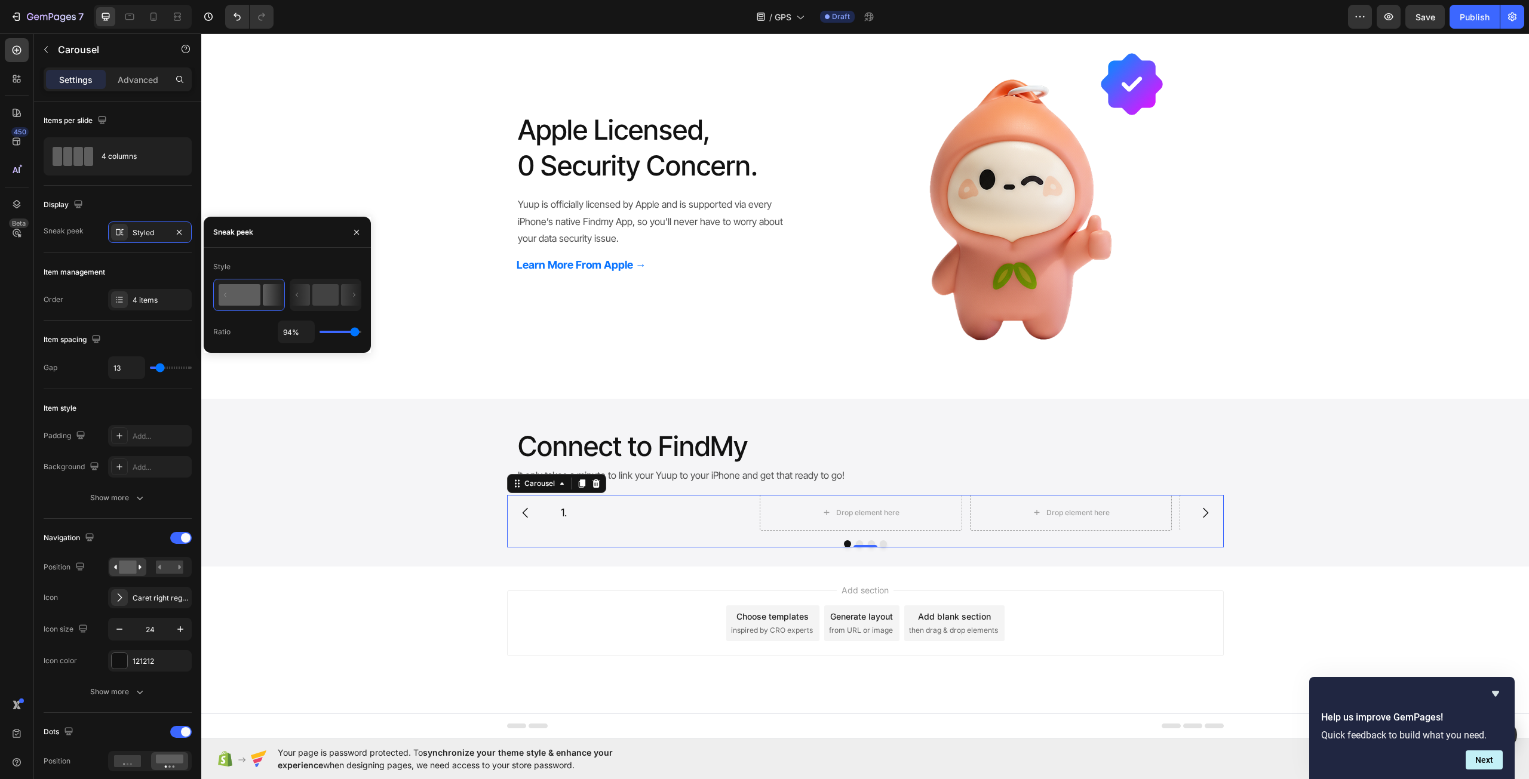
type input "93%"
type input "93"
type input "89%"
type input "89"
type input "85%"
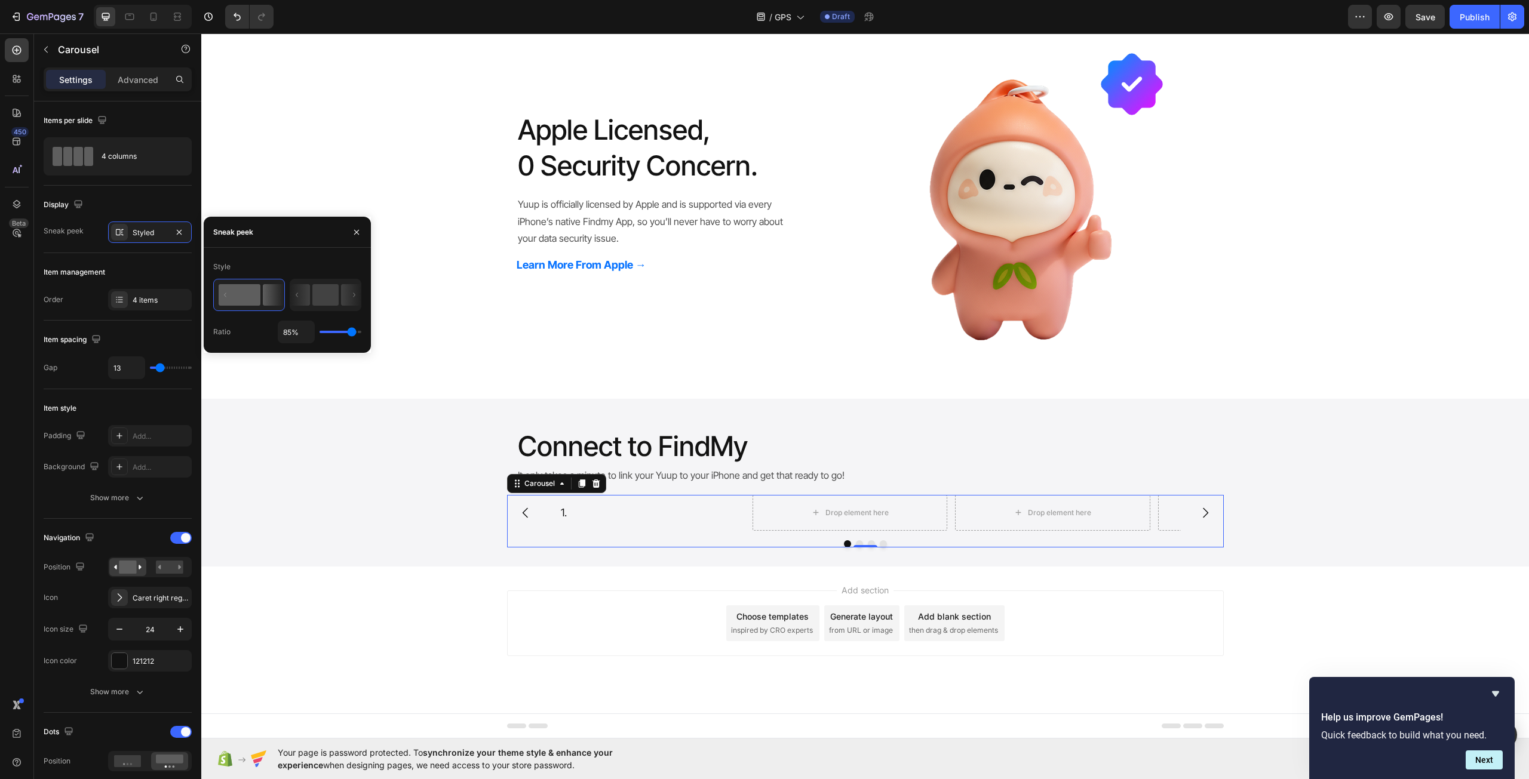
drag, startPoint x: 326, startPoint y: 330, endPoint x: 352, endPoint y: 329, distance: 25.7
type input "85"
click at [352, 331] on input "range" at bounding box center [340, 332] width 42 height 2
click at [459, 474] on div "Connect to FindMy Heading It only takes a minute to link your Yuup to your iPho…" at bounding box center [864, 483] width 1327 height 130
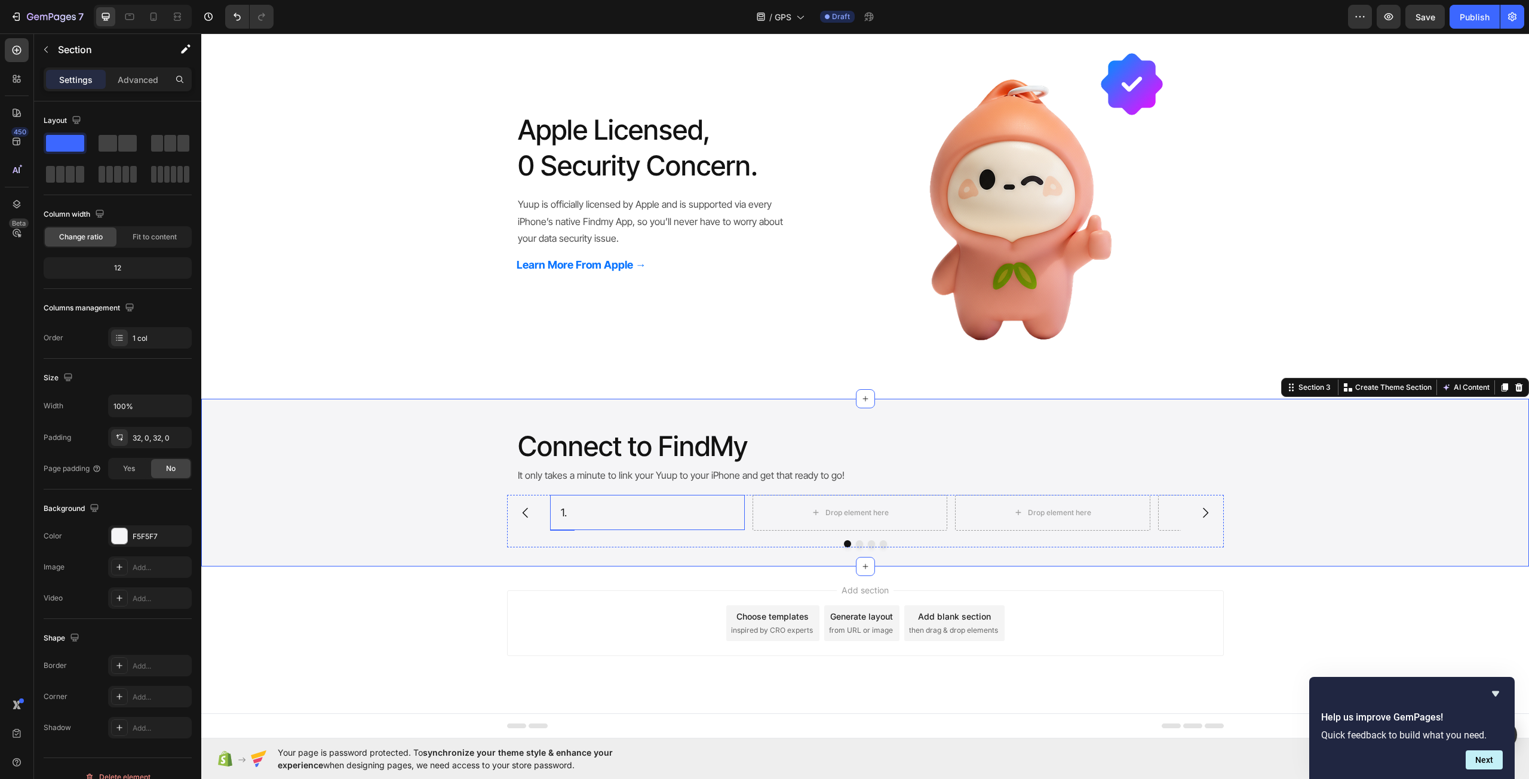
click at [632, 502] on div "1. Heading Row" at bounding box center [647, 512] width 195 height 35
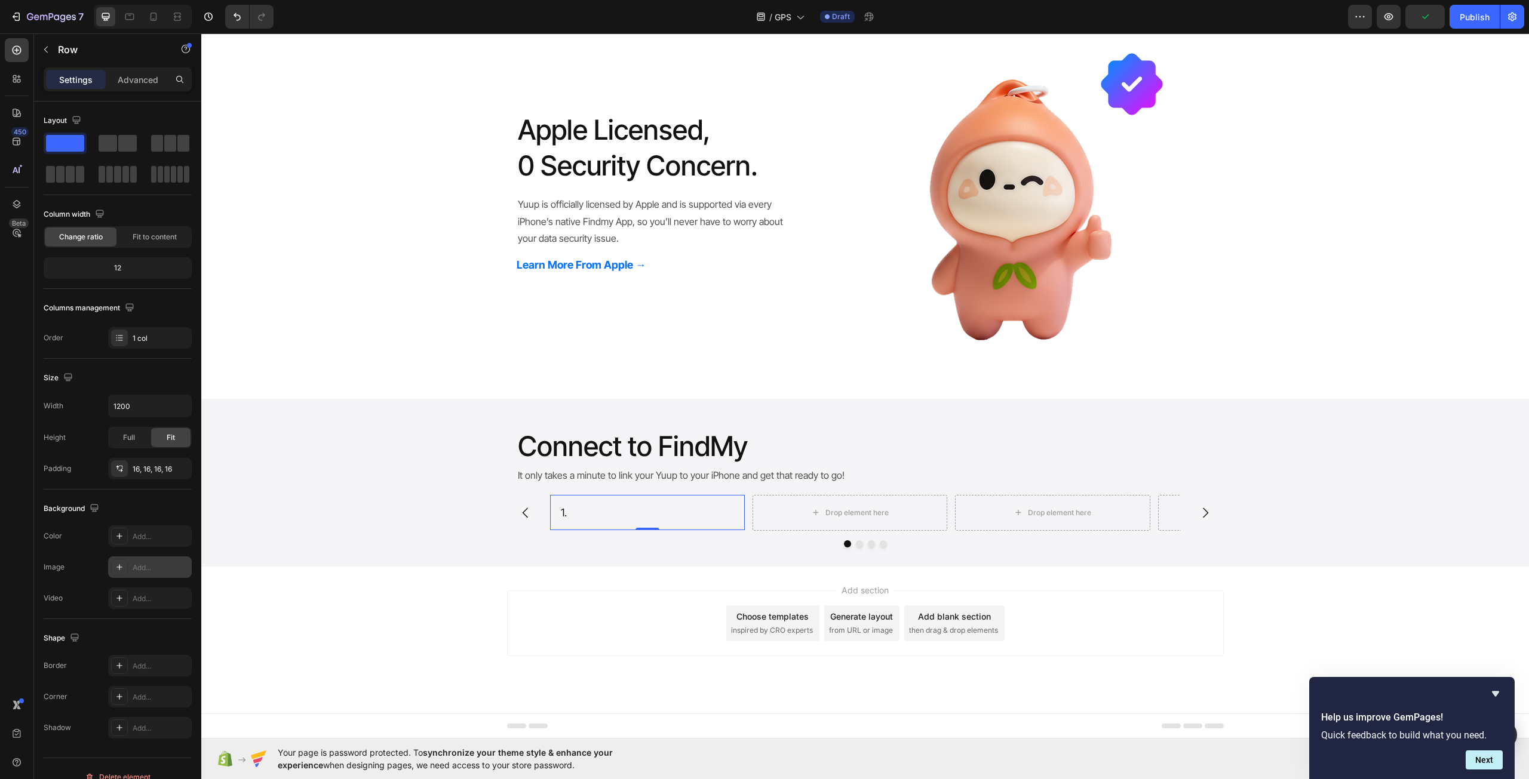
scroll to position [17, 0]
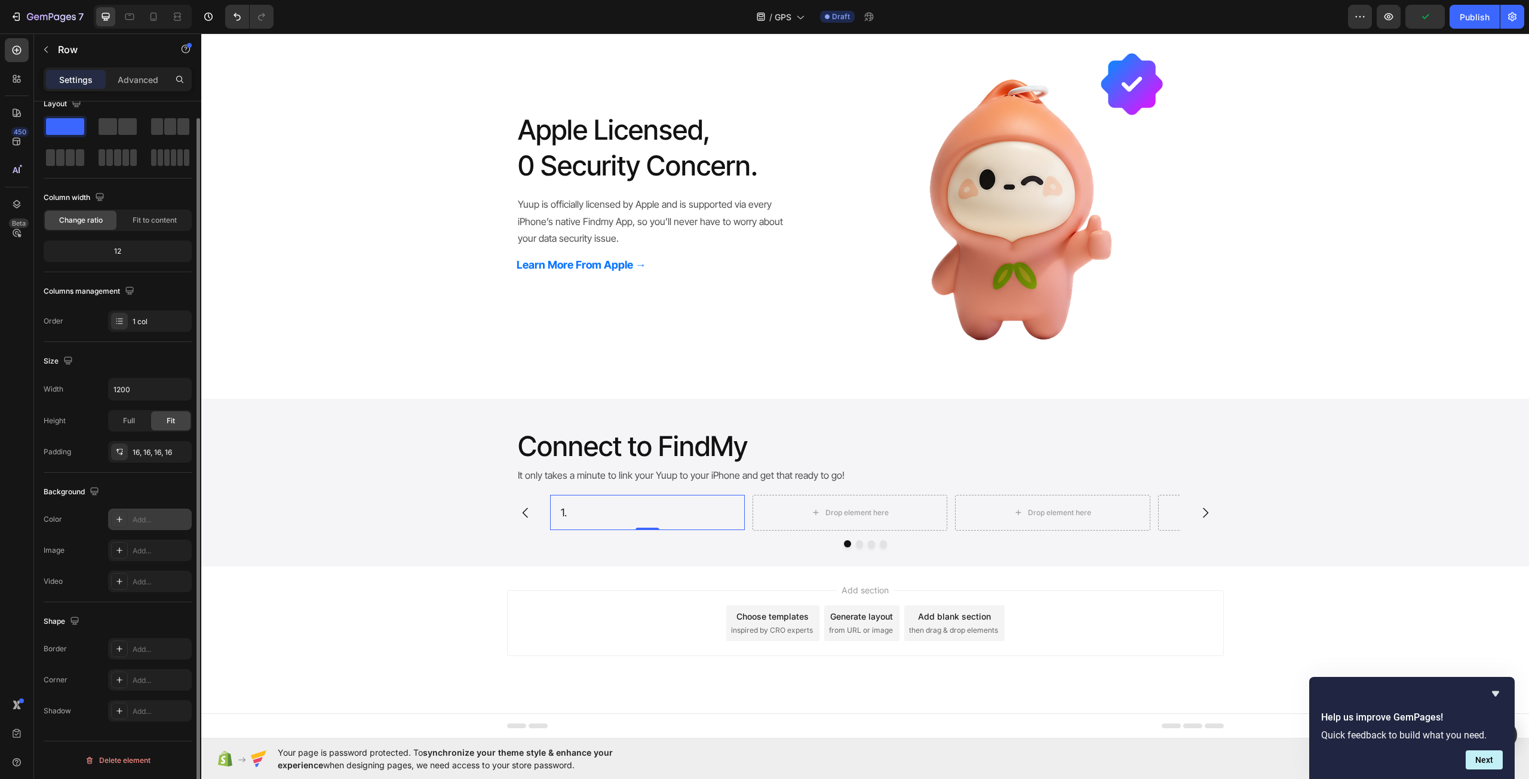
click at [117, 512] on div at bounding box center [119, 519] width 17 height 17
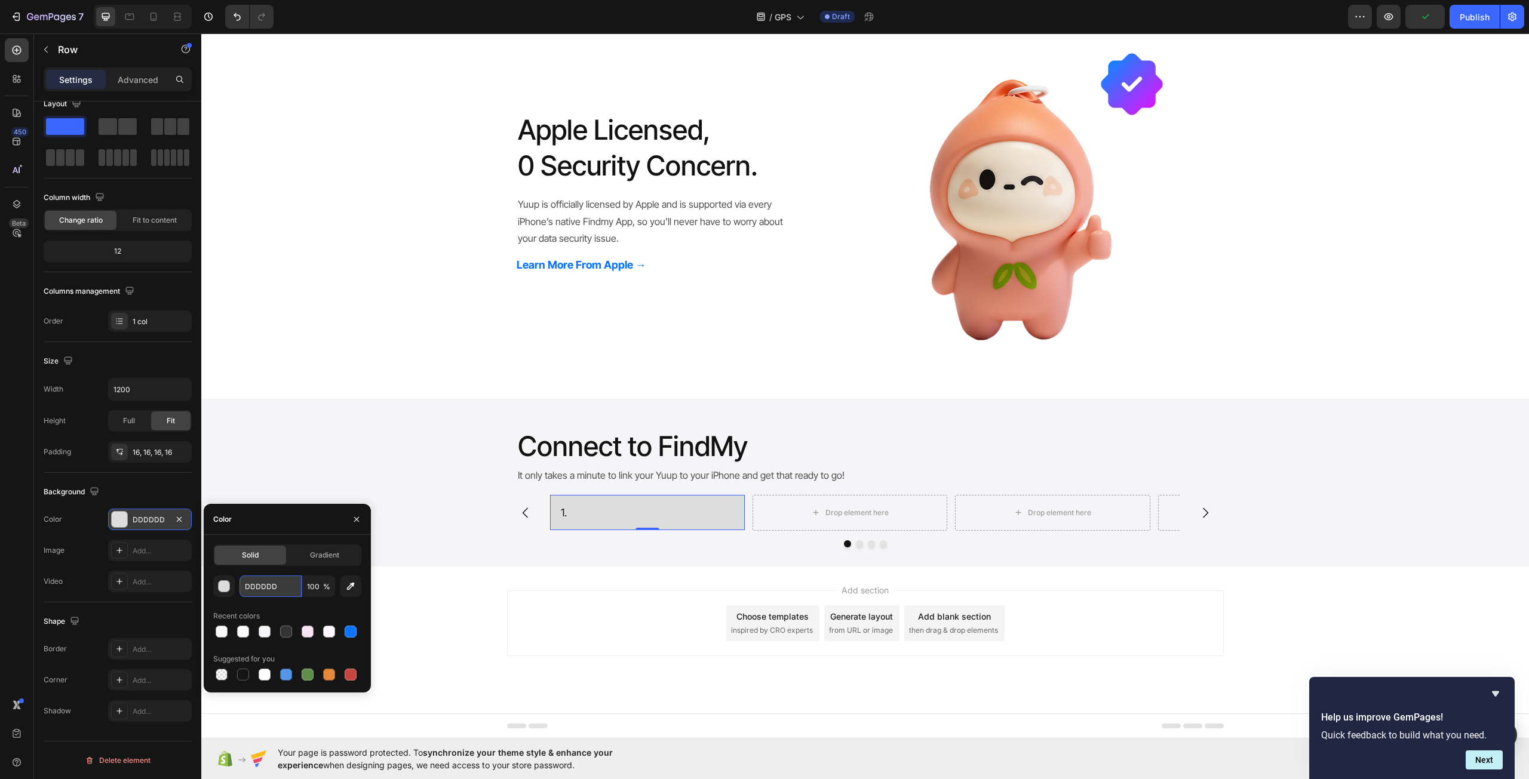
click at [275, 581] on input "DDDDDD" at bounding box center [270, 586] width 62 height 21
type input "FFFFFF"
click at [309, 441] on div "Connect to FindMy Heading It only takes a minute to link your Yuup to your iPho…" at bounding box center [864, 483] width 1327 height 130
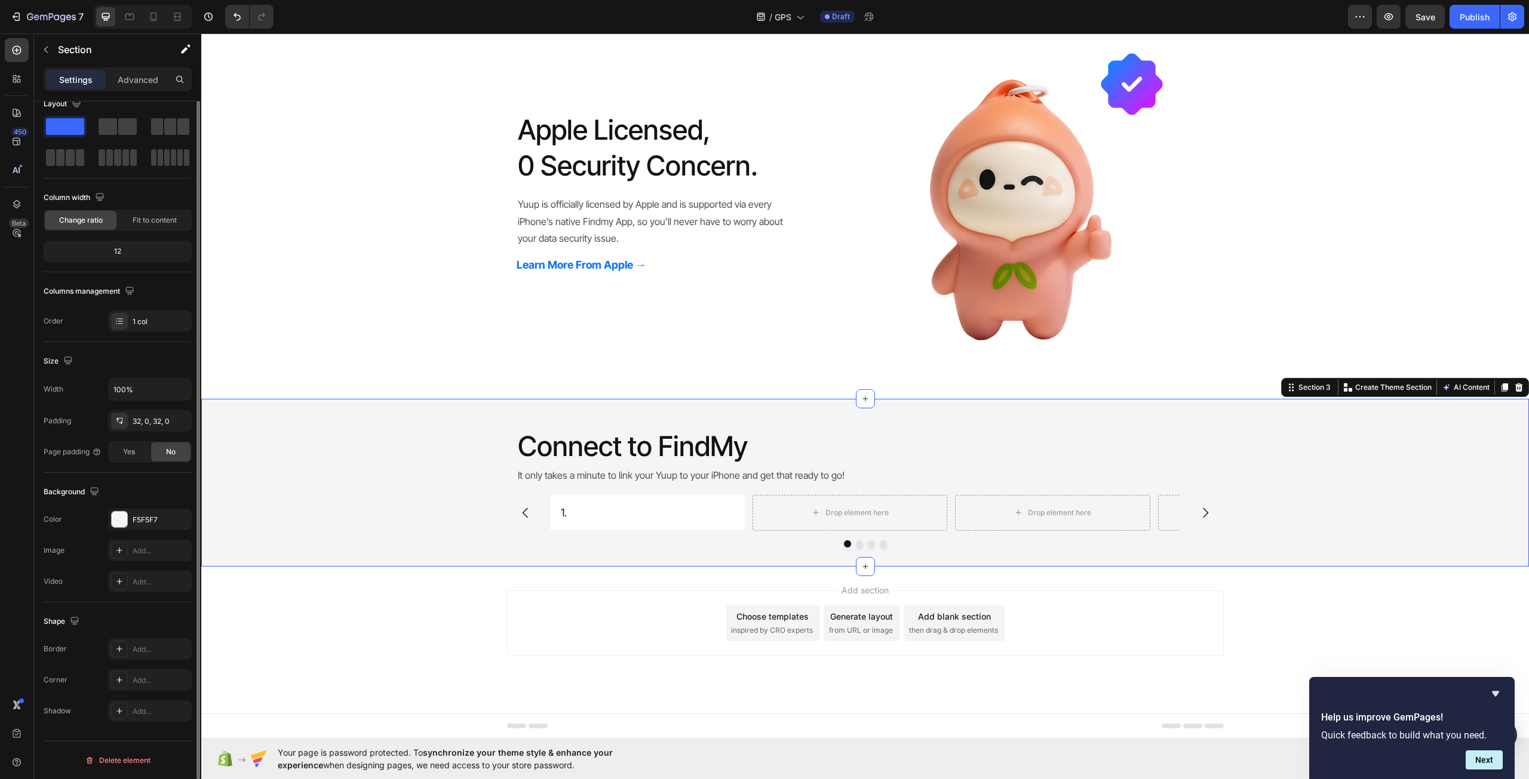
scroll to position [0, 0]
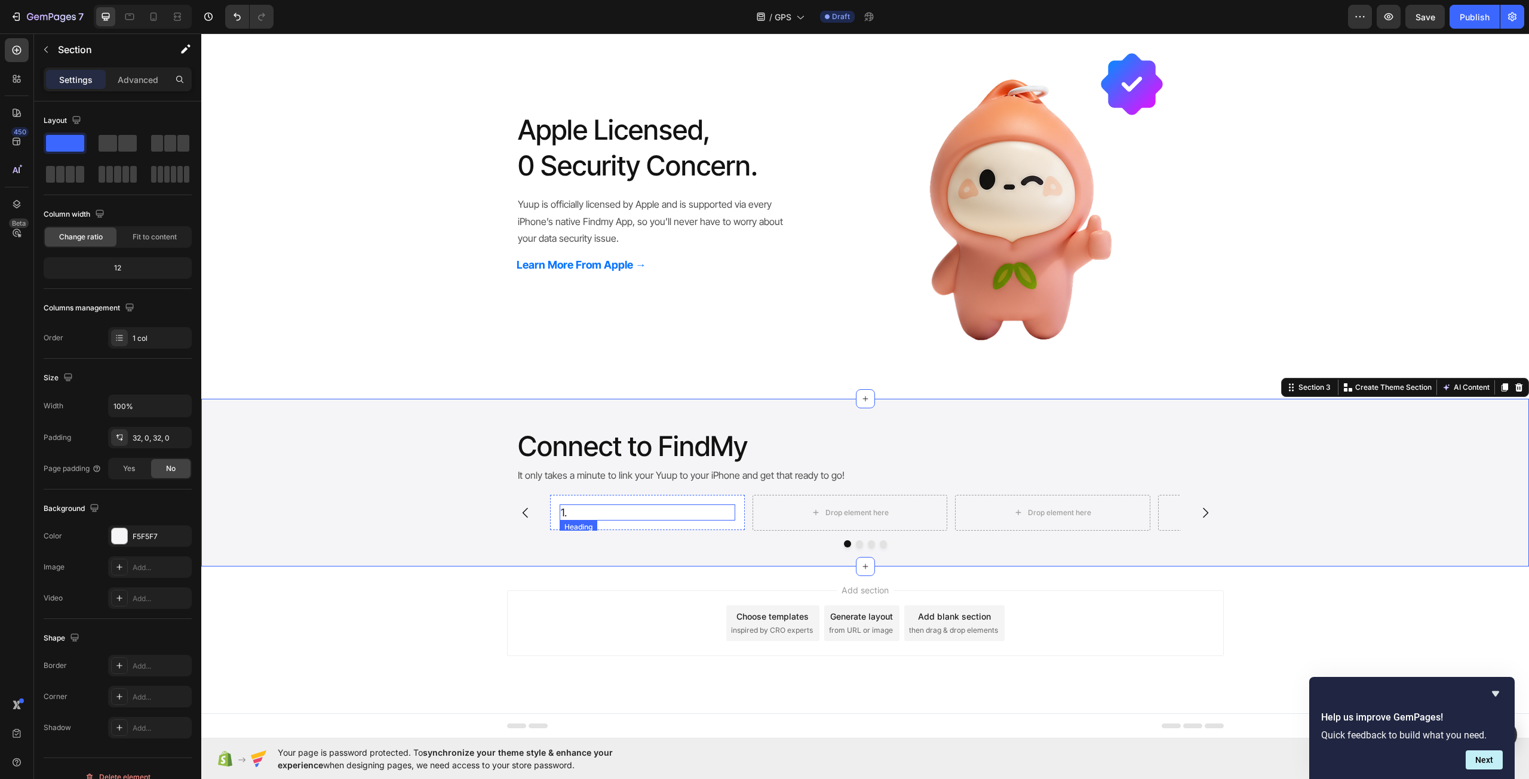
click at [614, 503] on div "1. Heading Row" at bounding box center [647, 512] width 195 height 35
click at [577, 511] on p "1." at bounding box center [647, 513] width 173 height 14
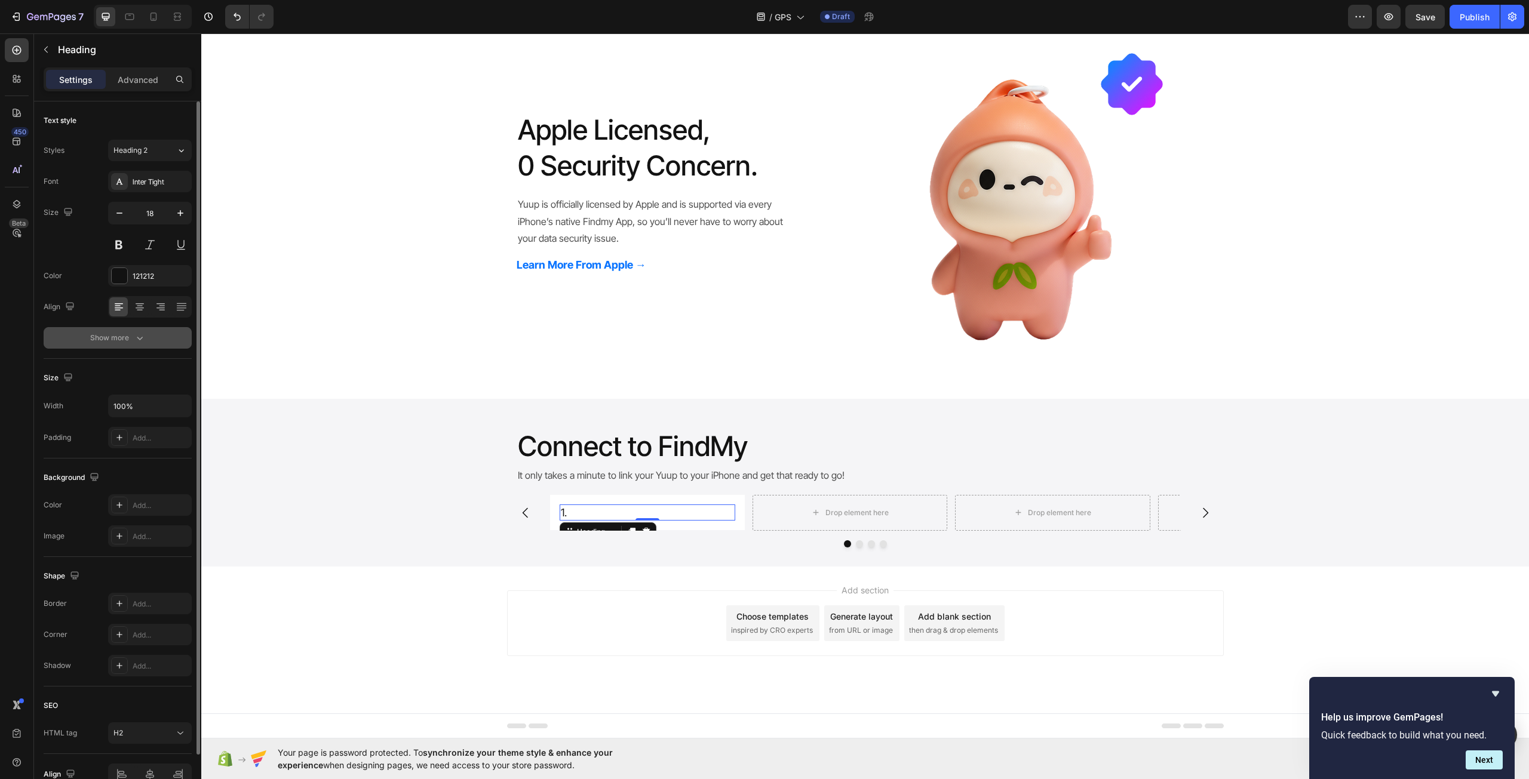
click at [127, 342] on div "Show more" at bounding box center [118, 338] width 56 height 12
click at [156, 337] on div "Normal" at bounding box center [143, 338] width 61 height 11
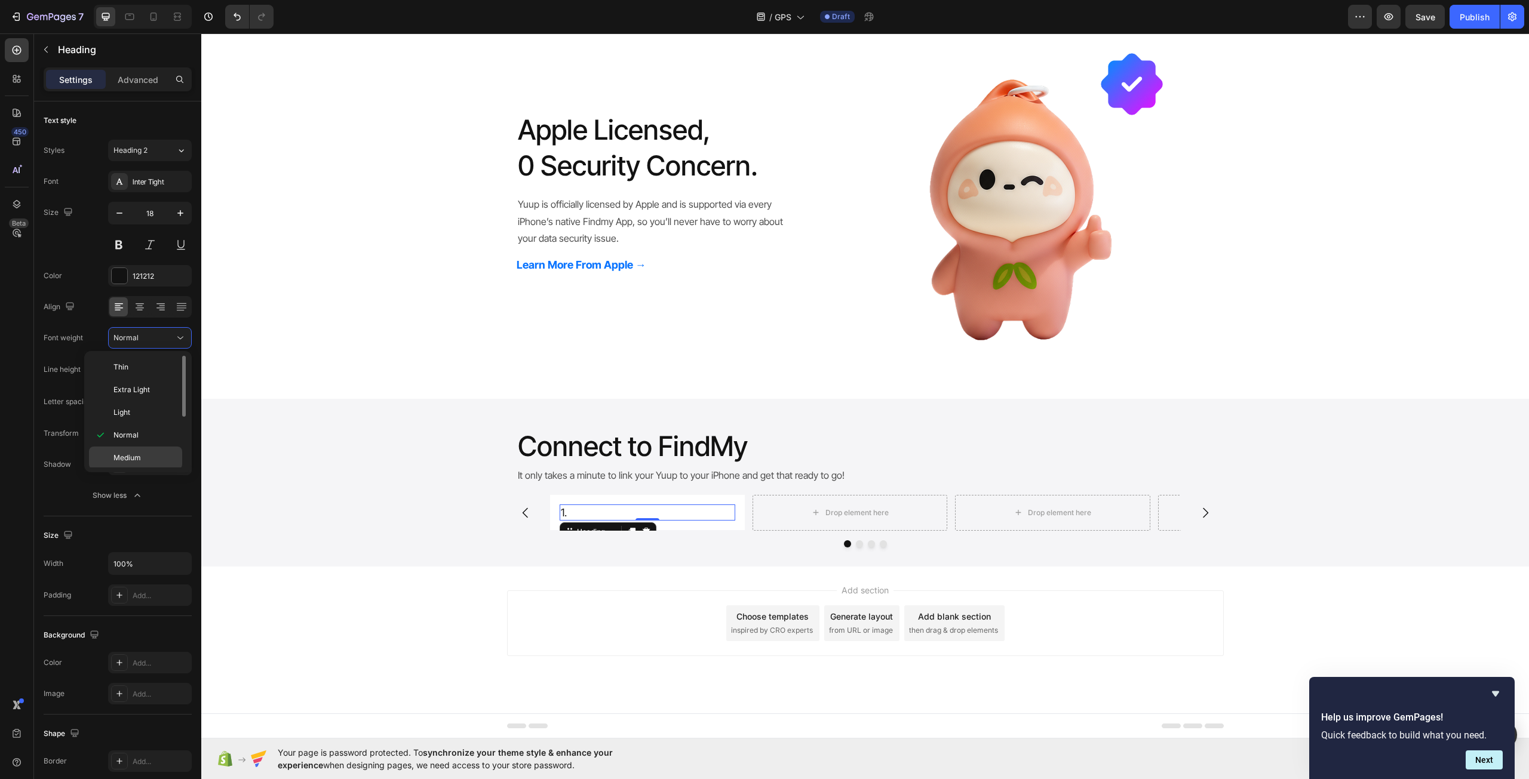
click at [143, 457] on p "Medium" at bounding box center [144, 458] width 63 height 11
click at [152, 217] on input "18" at bounding box center [149, 212] width 39 height 21
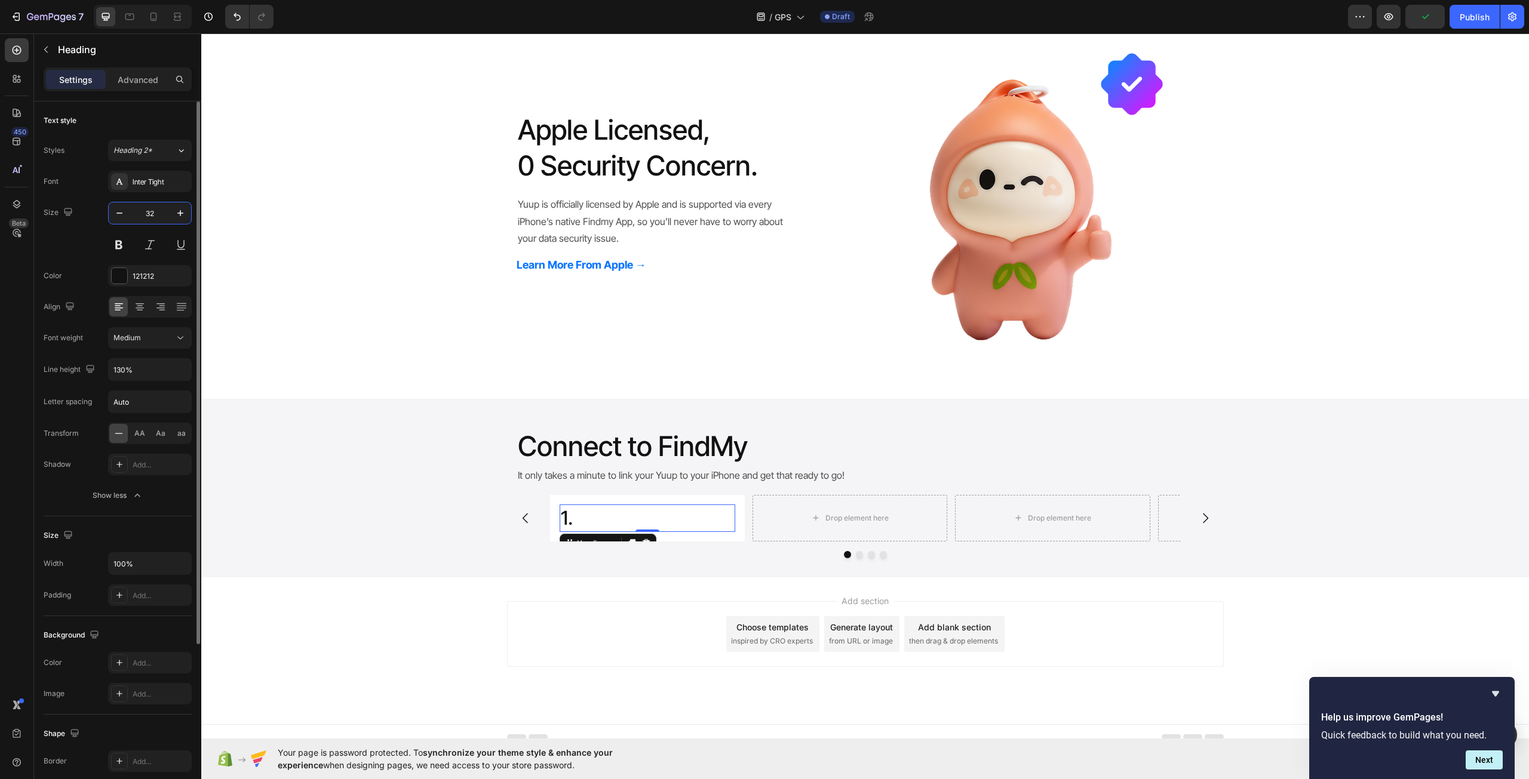
type input "32"
click at [582, 520] on p "1." at bounding box center [647, 518] width 173 height 25
click at [45, 42] on button "button" at bounding box center [45, 49] width 19 height 19
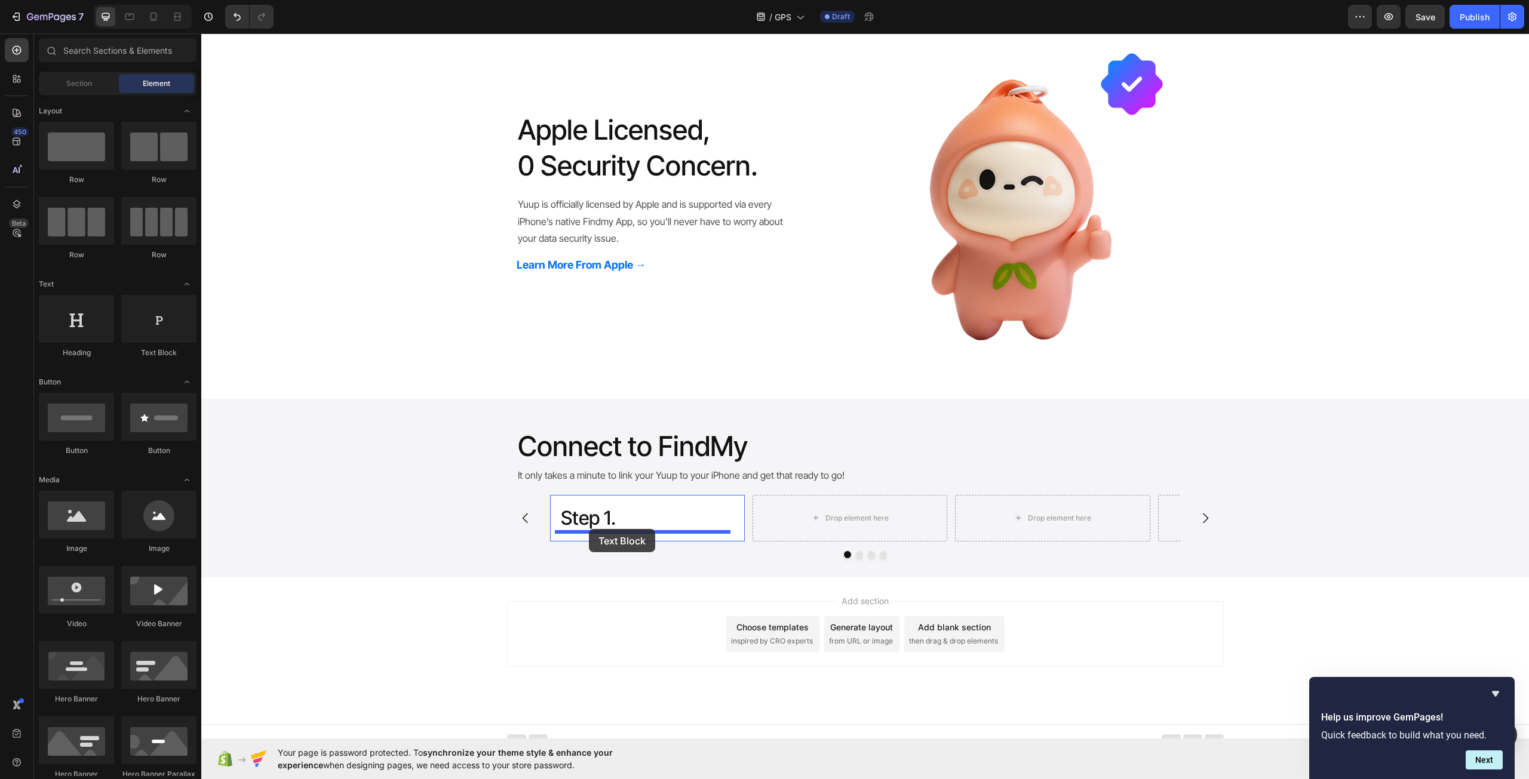
drag, startPoint x: 360, startPoint y: 358, endPoint x: 589, endPoint y: 529, distance: 285.4
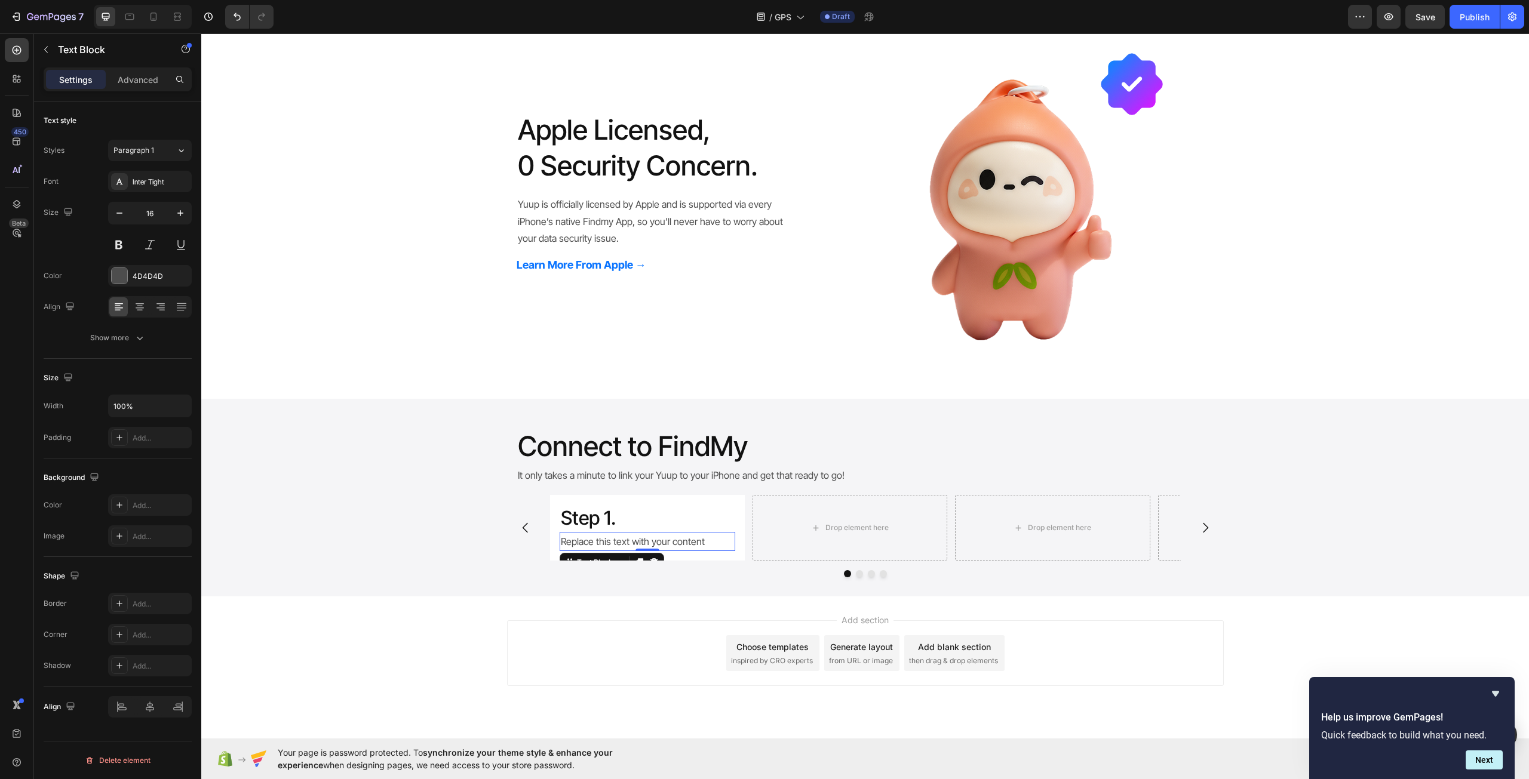
click at [599, 538] on div "Replace this text with your content" at bounding box center [648, 542] width 176 height 20
click at [599, 538] on p "Replace this text with your content" at bounding box center [647, 541] width 173 height 17
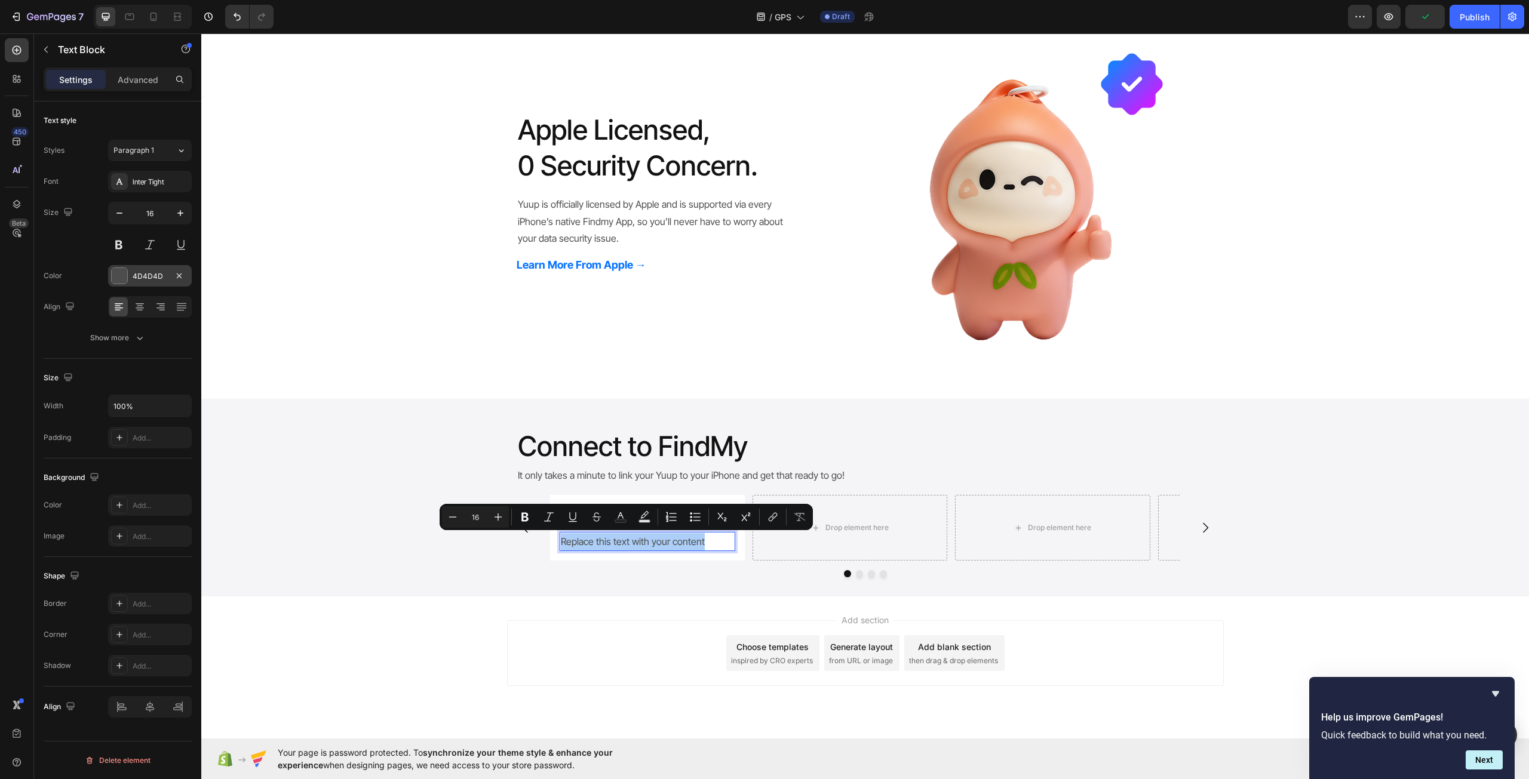
click at [121, 277] on div at bounding box center [120, 276] width 16 height 16
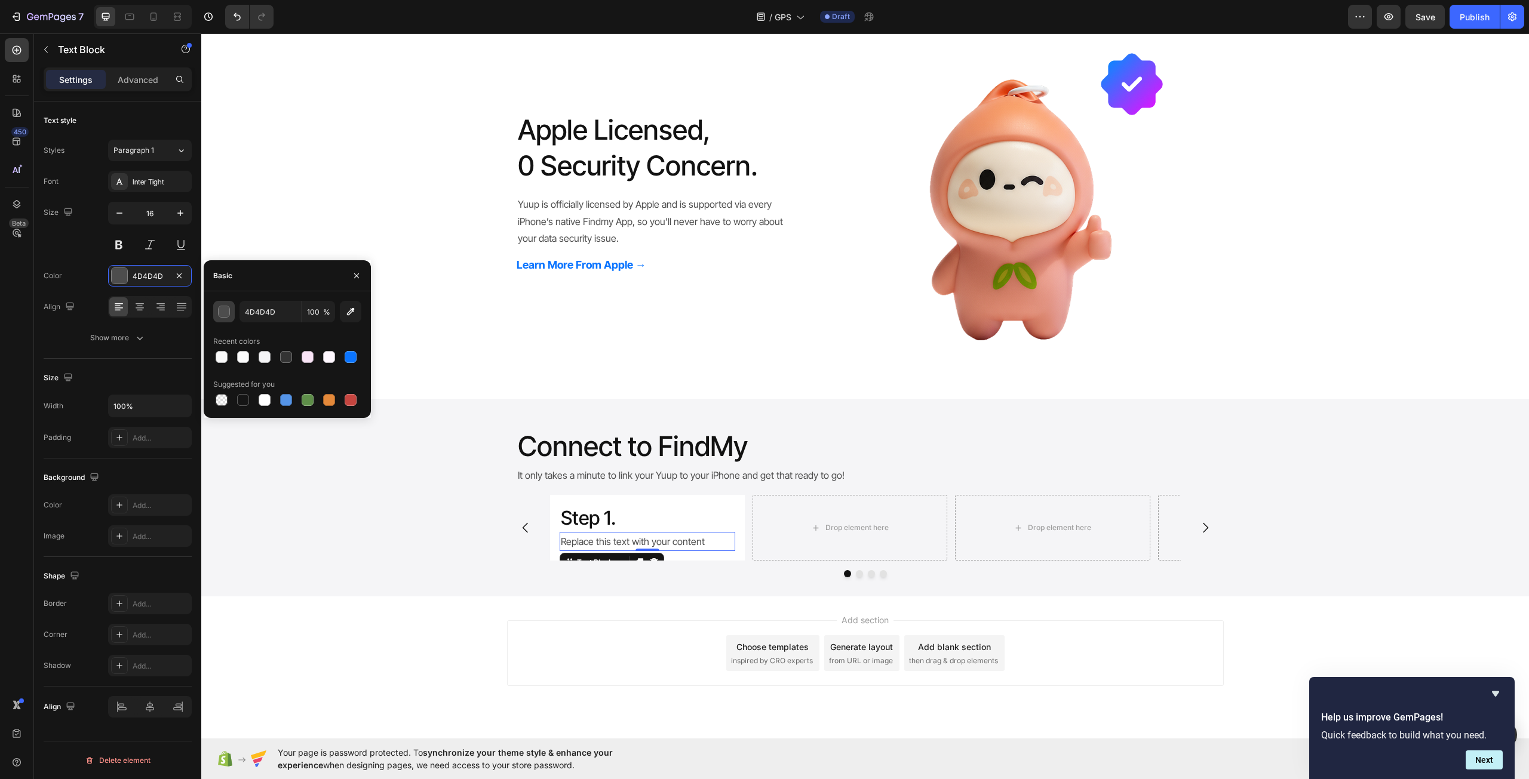
click at [214, 312] on button "button" at bounding box center [223, 311] width 21 height 21
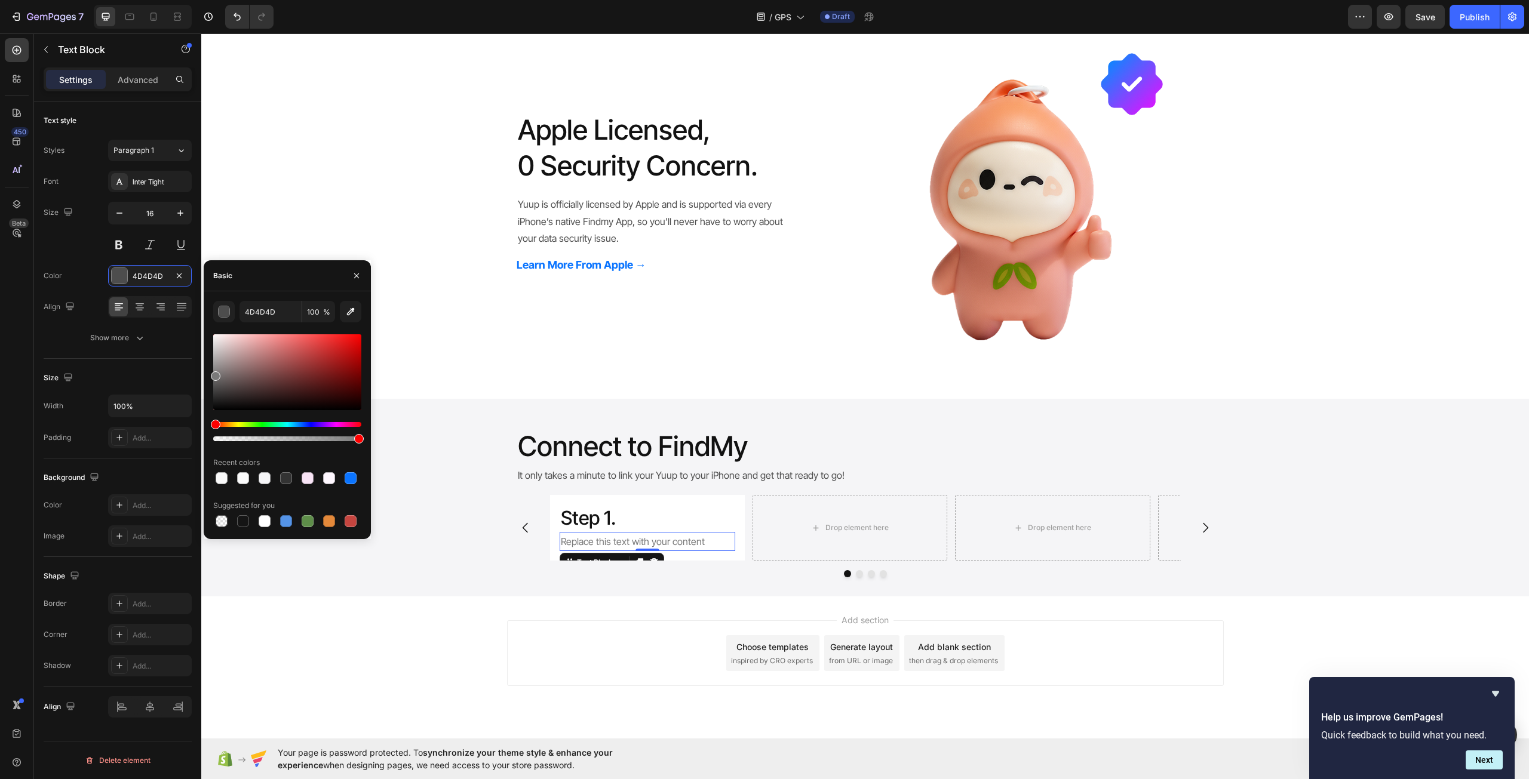
drag, startPoint x: 212, startPoint y: 383, endPoint x: 209, endPoint y: 374, distance: 9.4
click at [209, 374] on div "4D4D4D 100 % Recent colors Suggested for you" at bounding box center [287, 415] width 167 height 229
type input "7A7A7A"
click at [591, 546] on p "Replace this text with your content" at bounding box center [647, 541] width 173 height 17
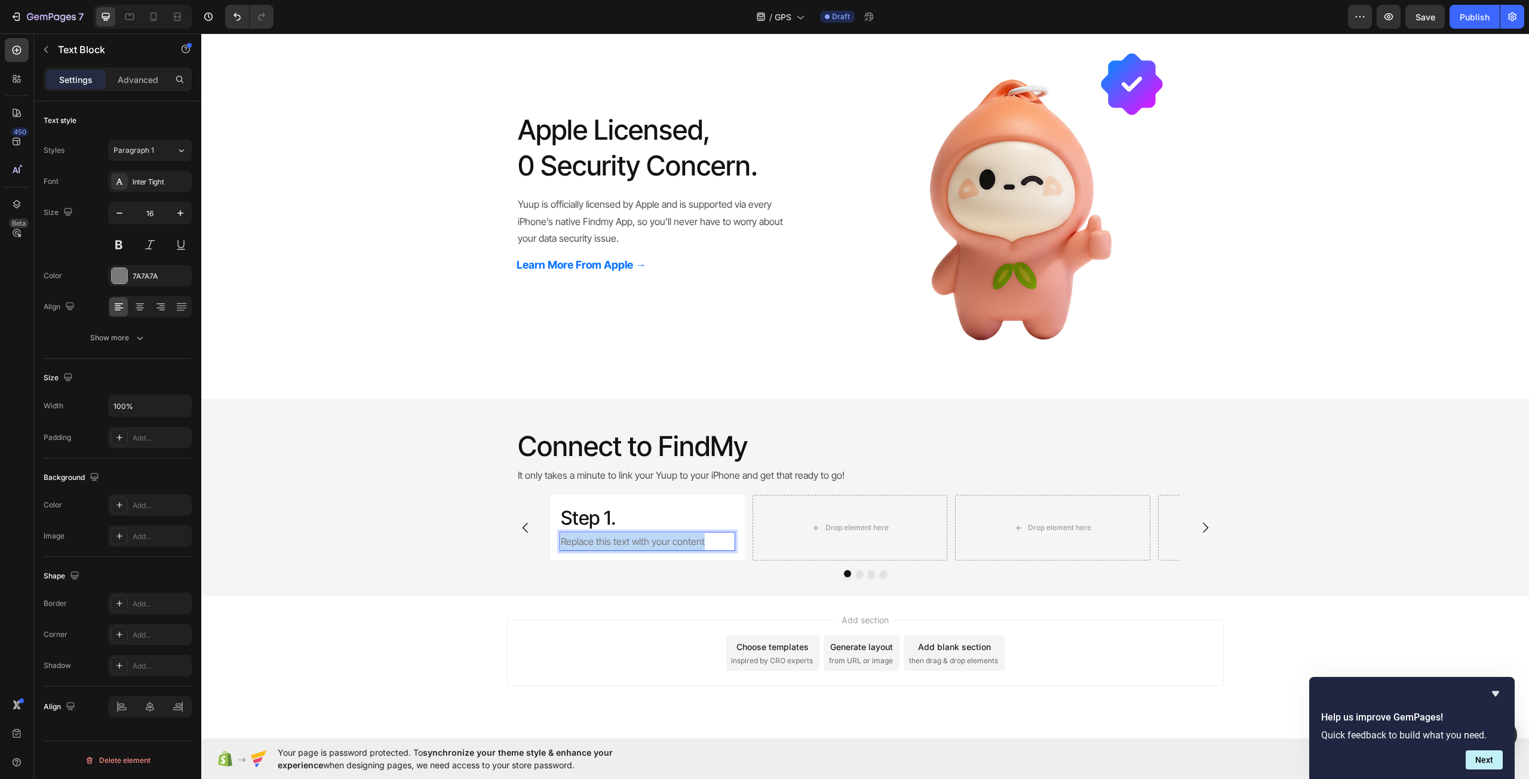
click at [591, 546] on p "Replace this text with your content" at bounding box center [647, 541] width 173 height 17
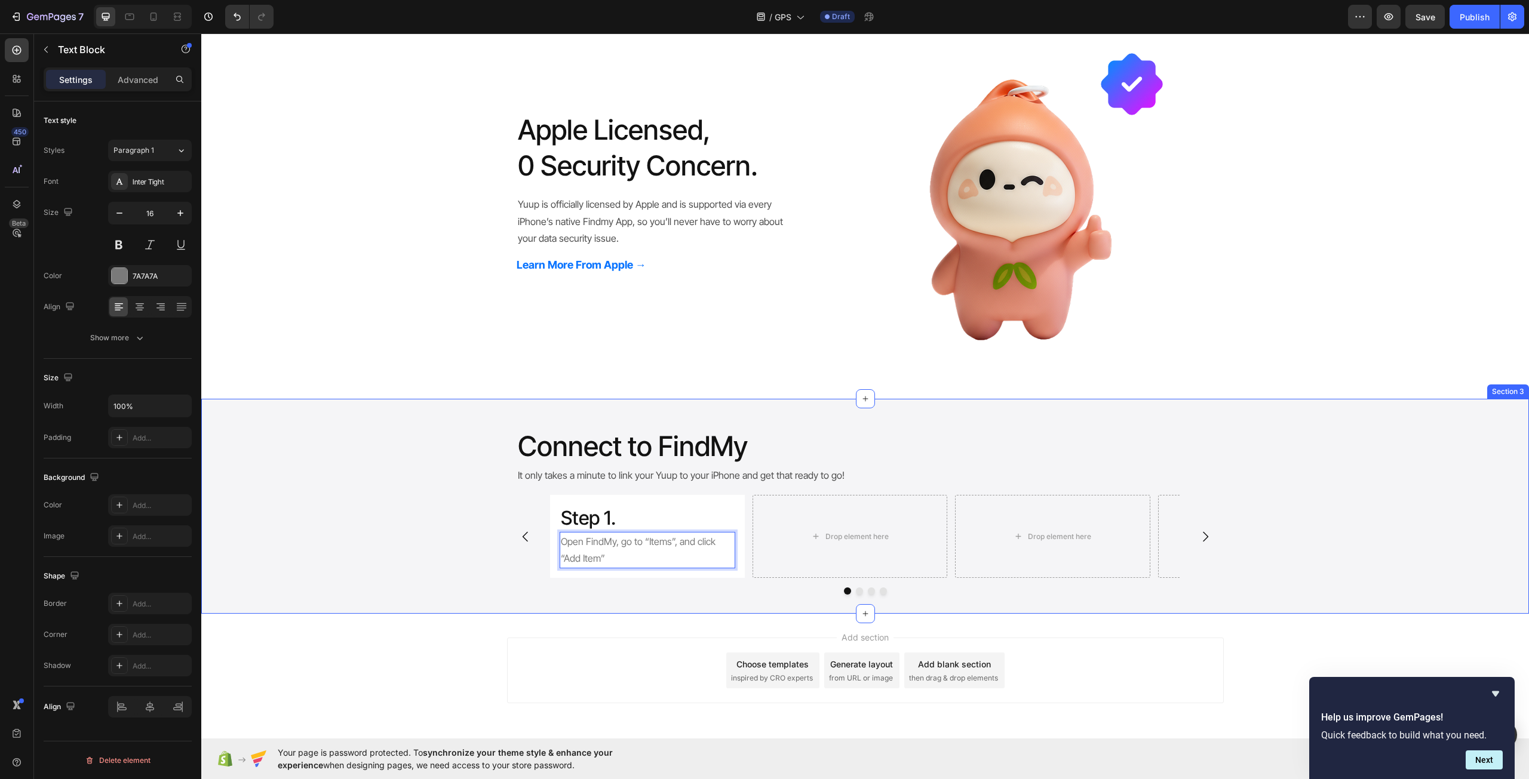
click at [386, 551] on div "Step 1. Heading Open FindMy, go to “Items”, and click “Add Item” Text Block 0 R…" at bounding box center [864, 545] width 1327 height 100
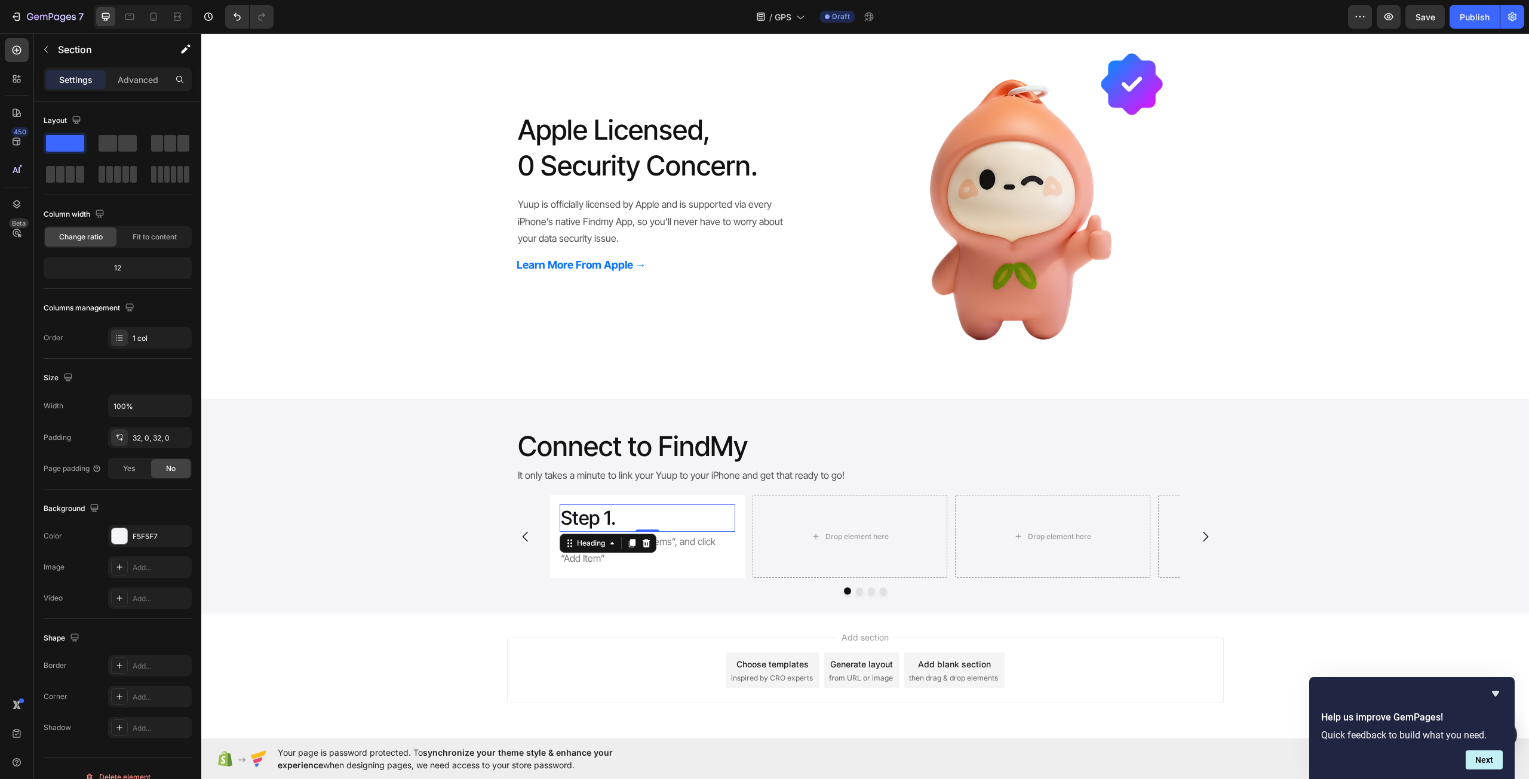
click at [610, 521] on p "Step 1." at bounding box center [647, 518] width 173 height 25
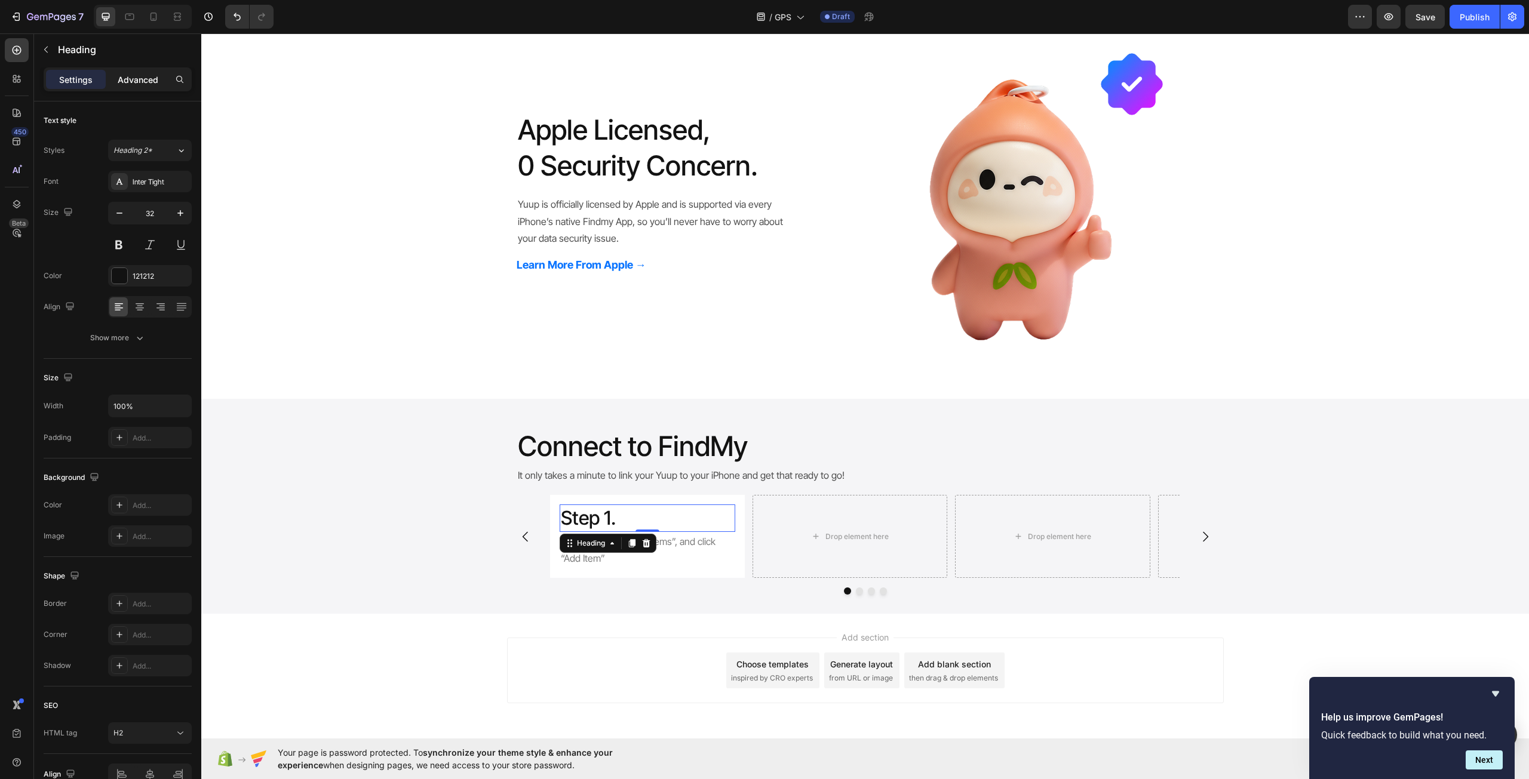
click at [135, 79] on p "Advanced" at bounding box center [138, 79] width 41 height 13
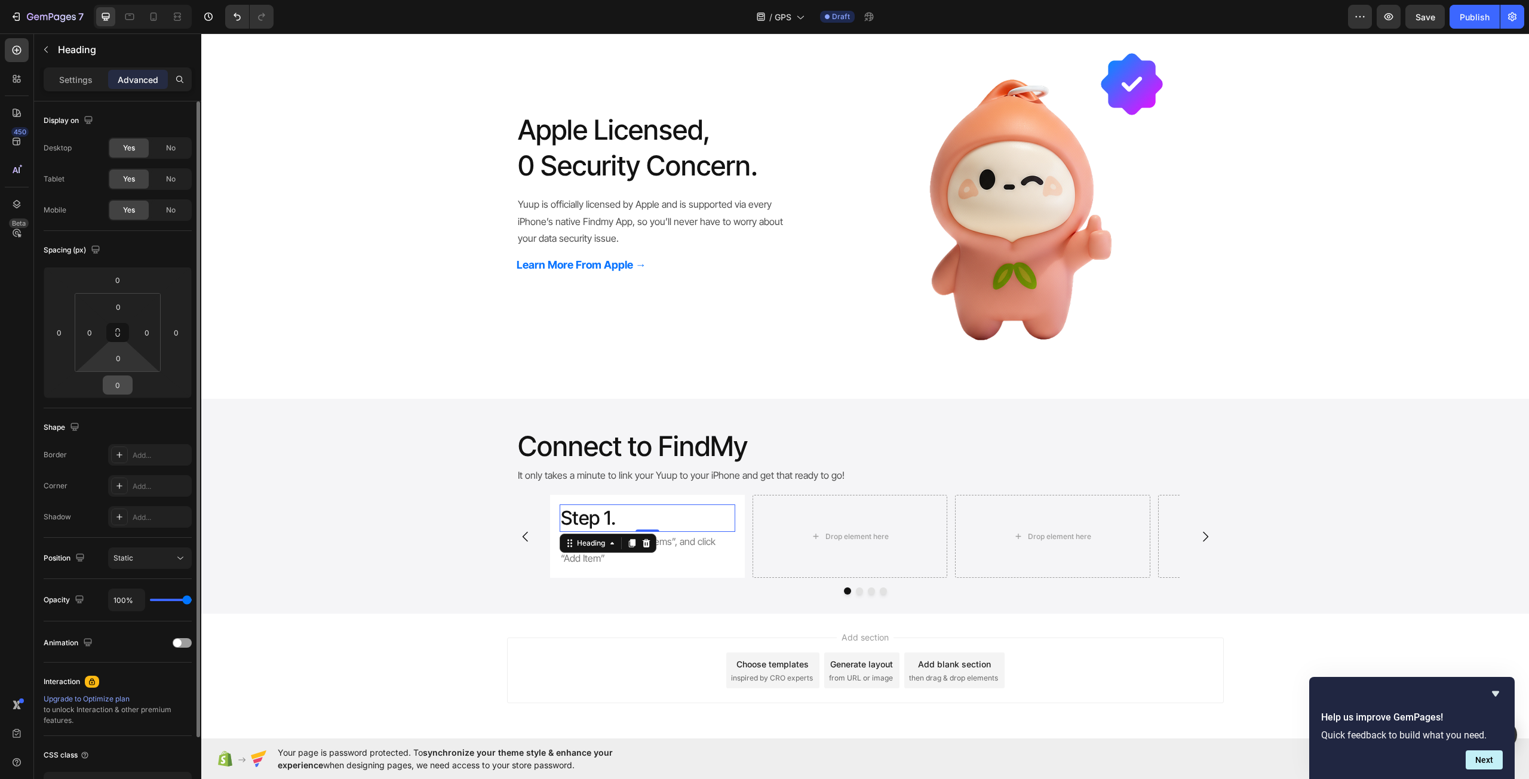
click at [126, 383] on input "0" at bounding box center [118, 385] width 24 height 18
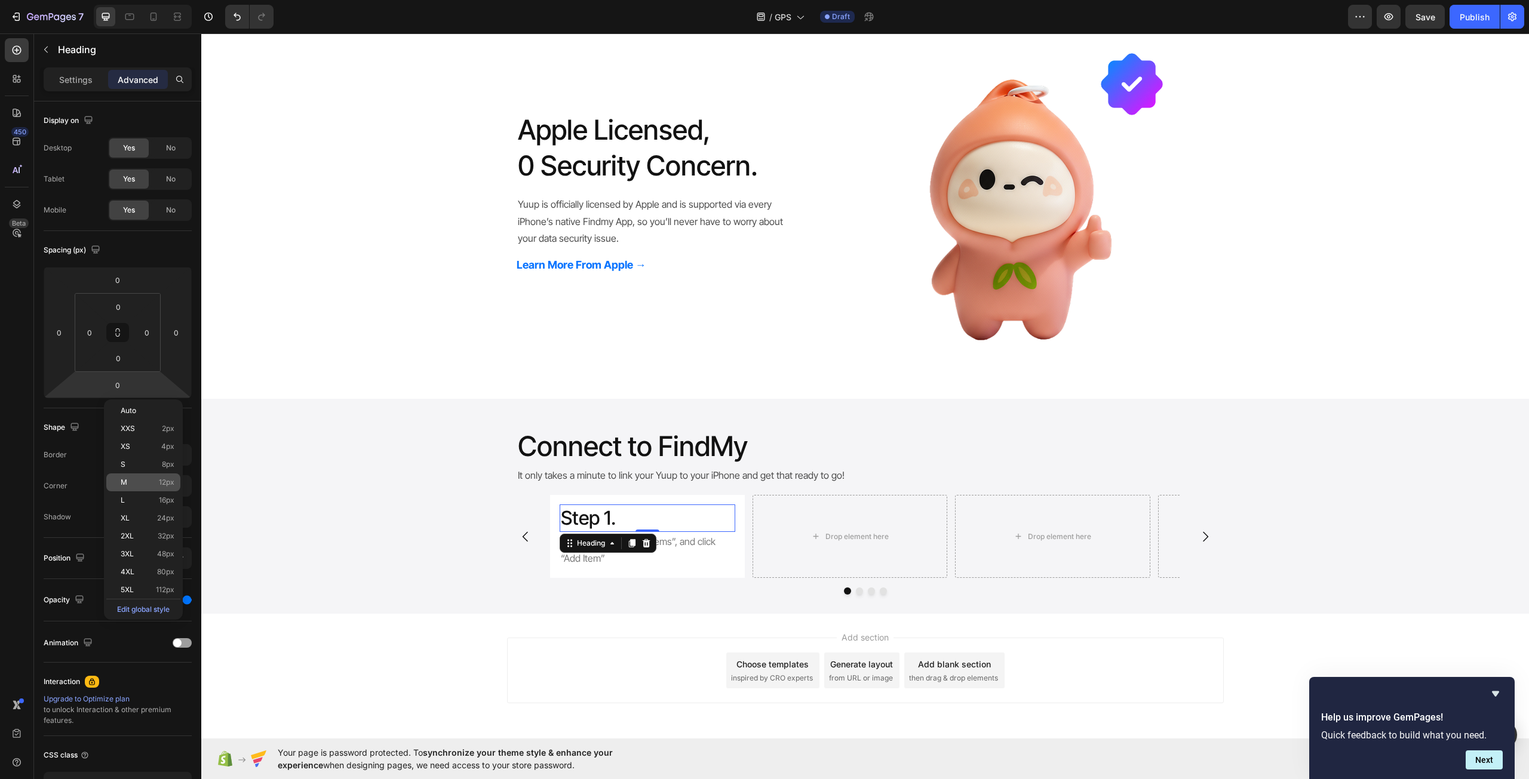
click at [165, 477] on div "M 12px" at bounding box center [143, 483] width 74 height 18
type input "12"
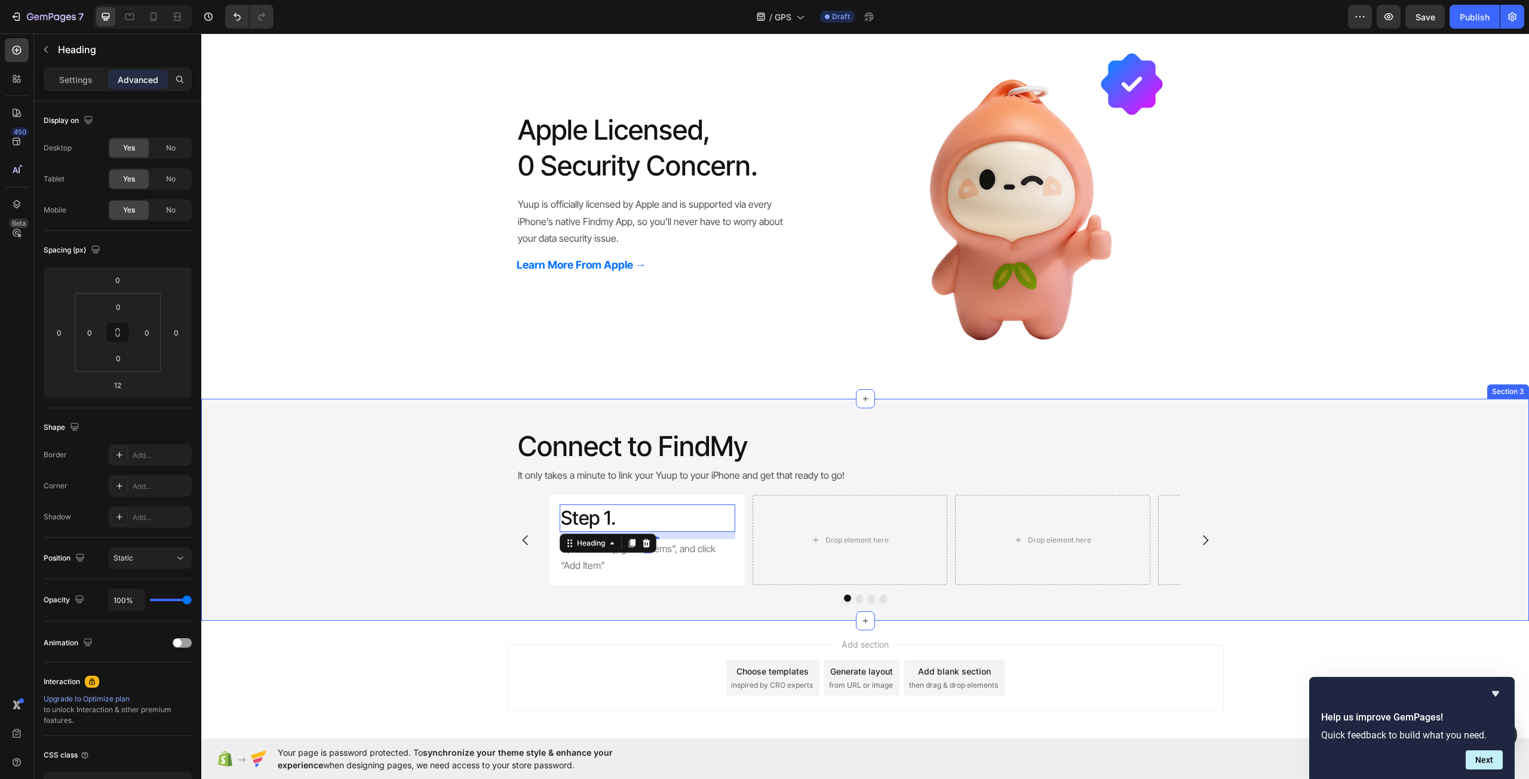
click at [334, 423] on div "Connect to FindMy Heading It only takes a minute to link your Yuup to your iPho…" at bounding box center [864, 510] width 1327 height 184
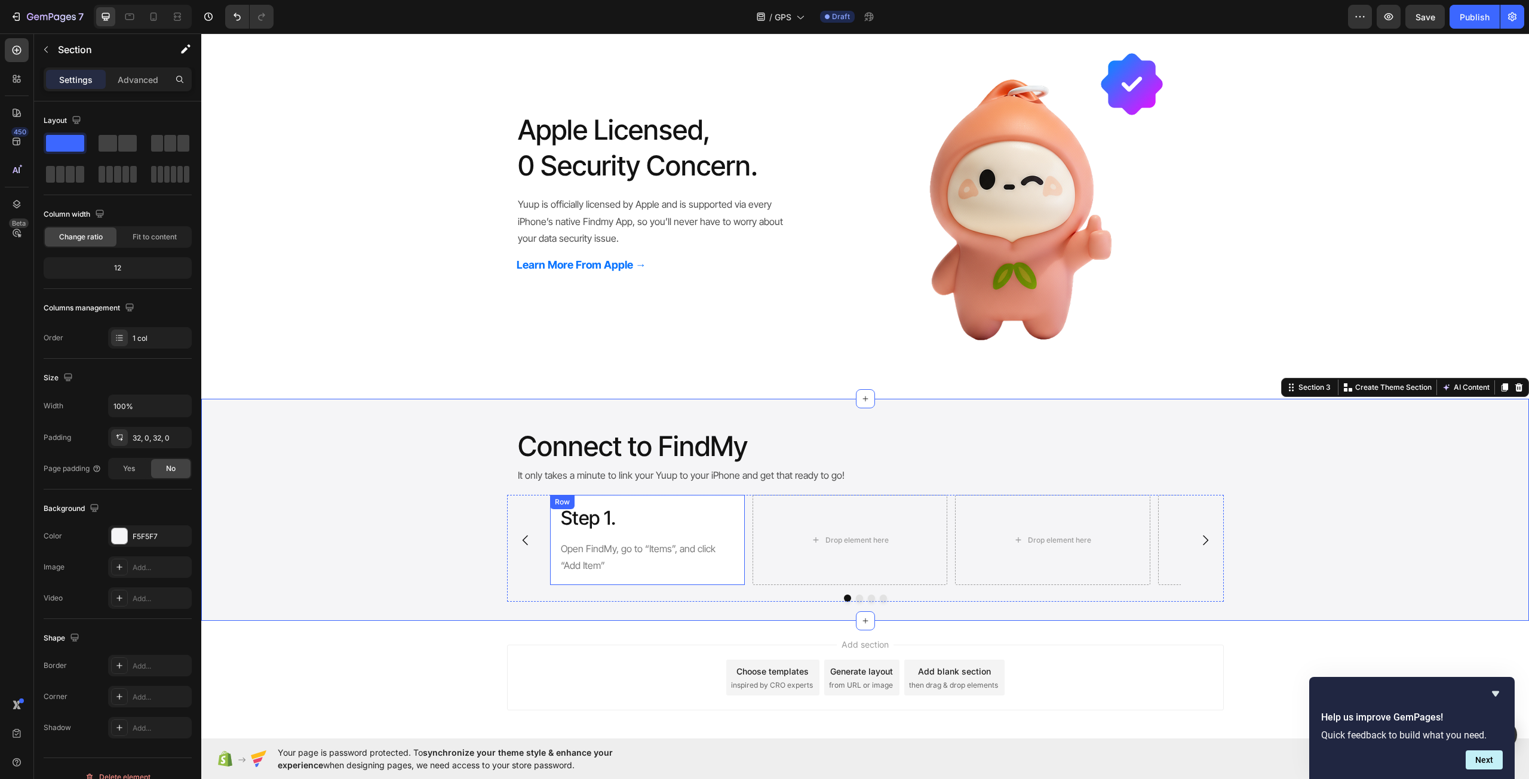
click at [735, 566] on div "Step 1. Heading Open FindMy, go to “Items”, and click “Add Item” Text Block Row" at bounding box center [647, 540] width 195 height 90
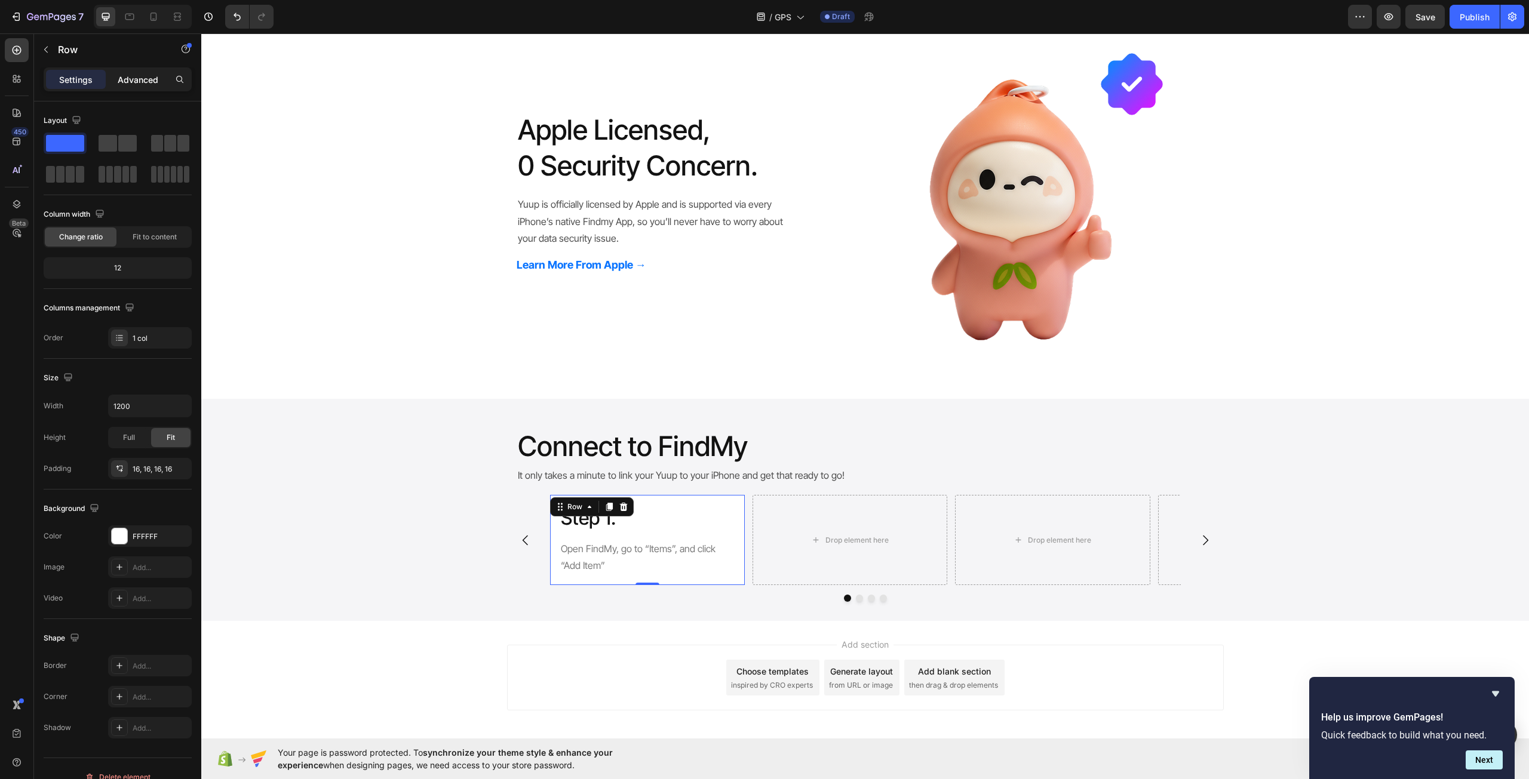
click at [125, 84] on p "Advanced" at bounding box center [138, 79] width 41 height 13
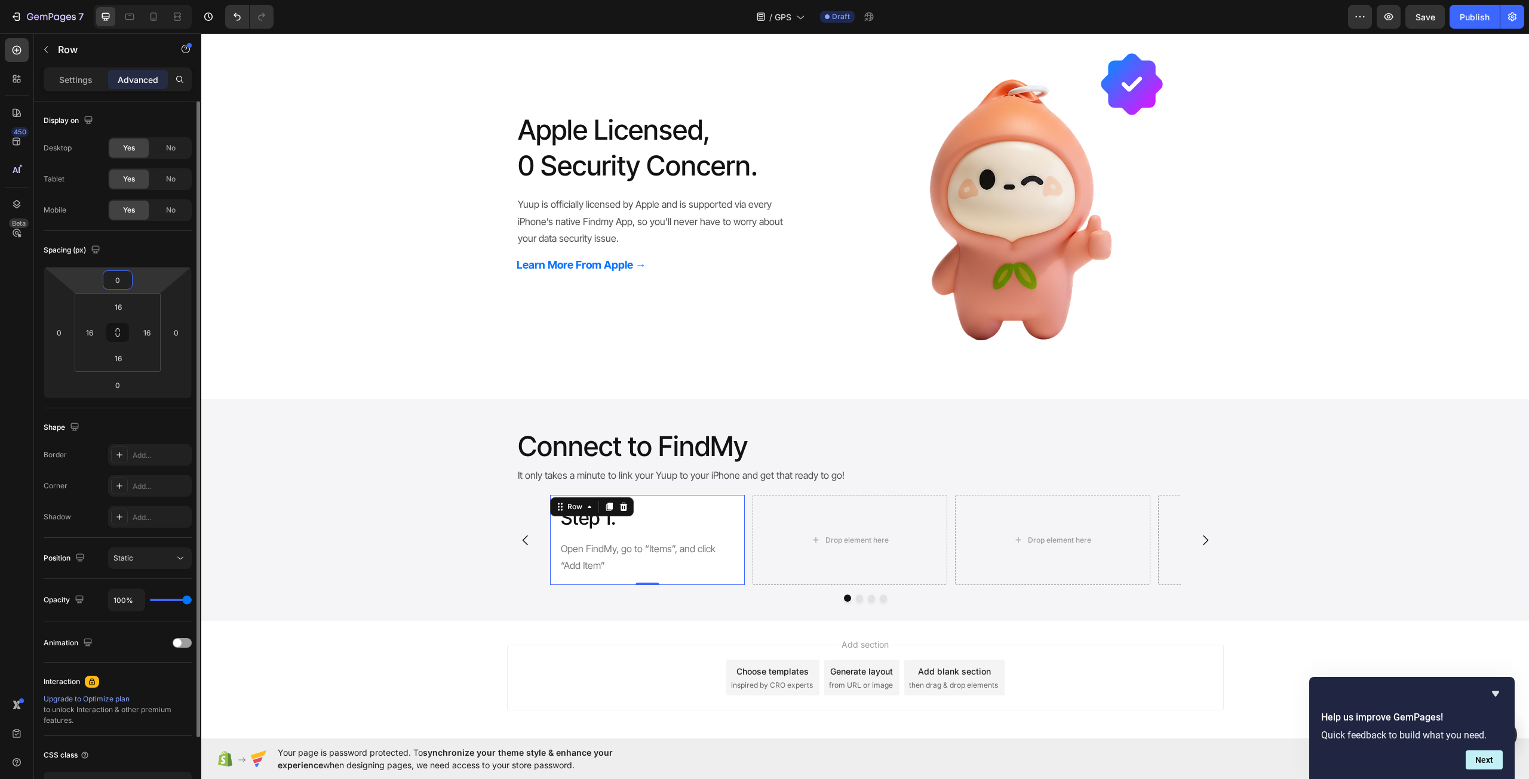
click at [113, 276] on input "0" at bounding box center [118, 280] width 24 height 18
click at [131, 275] on div "0" at bounding box center [118, 280] width 30 height 19
click at [97, 0] on html "7 Version history / GPS Draft Preview Save Publish 450 Beta Sections(18) Elemen…" at bounding box center [764, 0] width 1529 height 0
click at [119, 308] on input "16" at bounding box center [118, 307] width 24 height 18
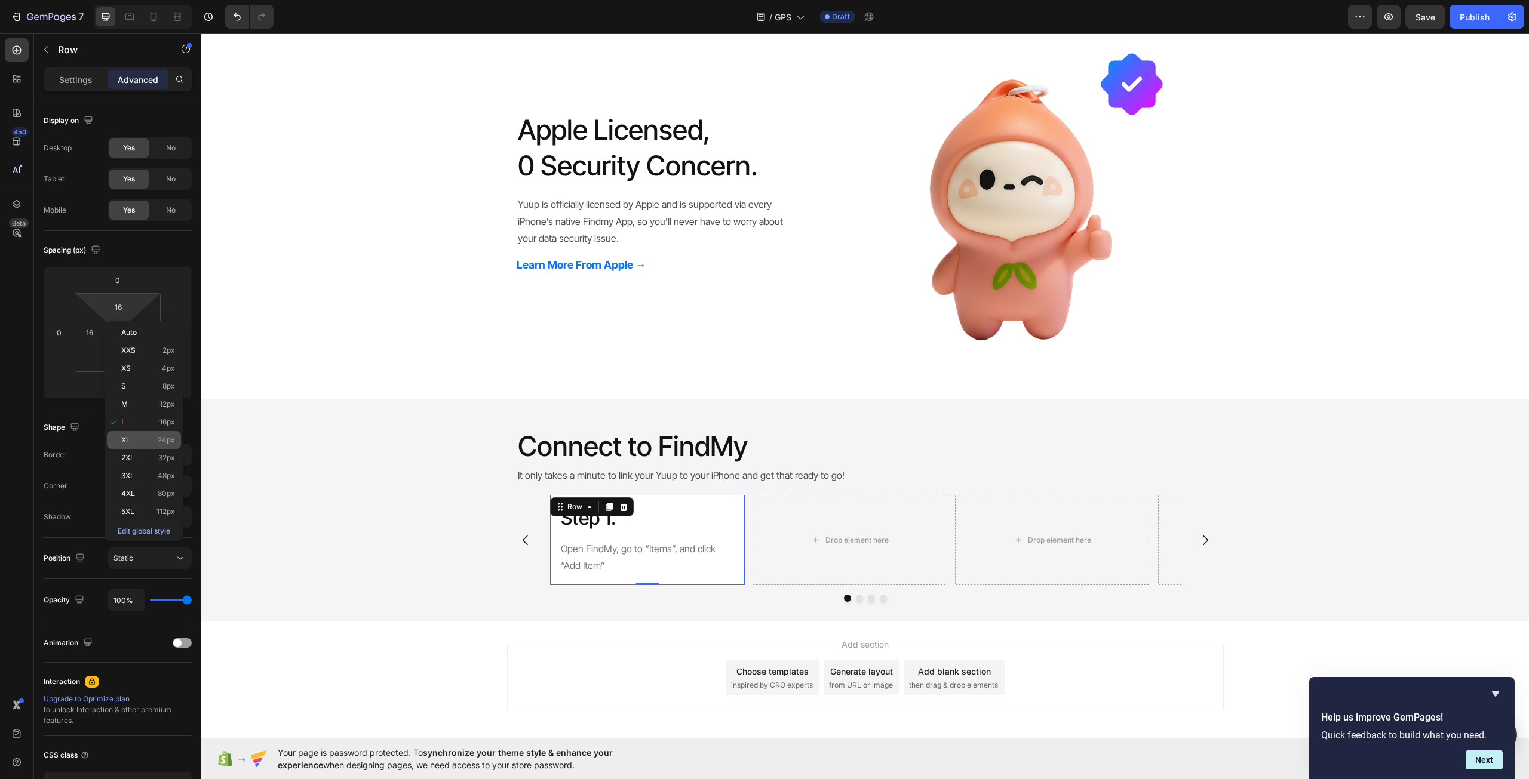
click at [142, 437] on p "XL 24px" at bounding box center [148, 440] width 54 height 8
type input "24"
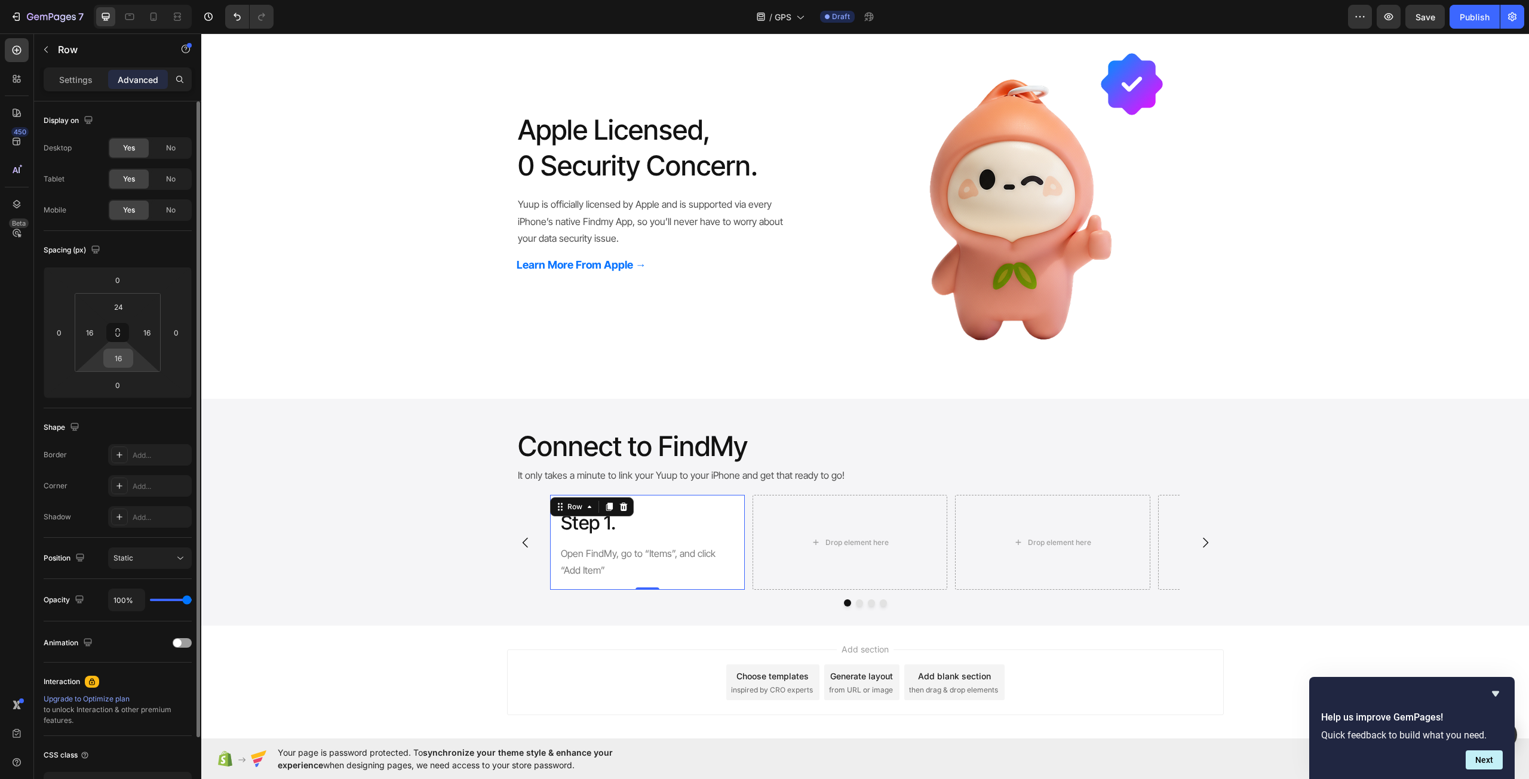
click at [118, 358] on input "16" at bounding box center [118, 358] width 24 height 18
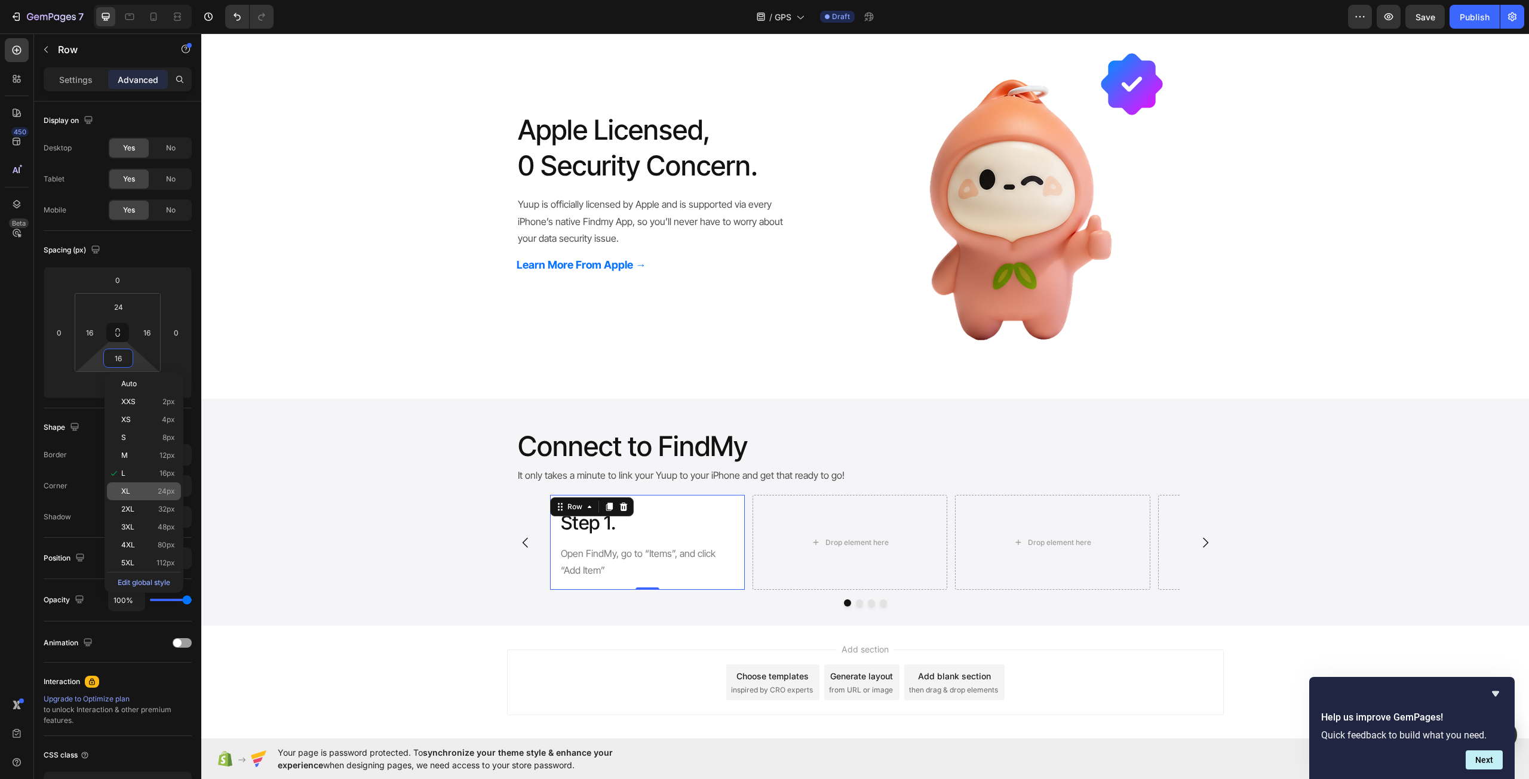
click at [162, 493] on span "24px" at bounding box center [166, 491] width 17 height 8
type input "24"
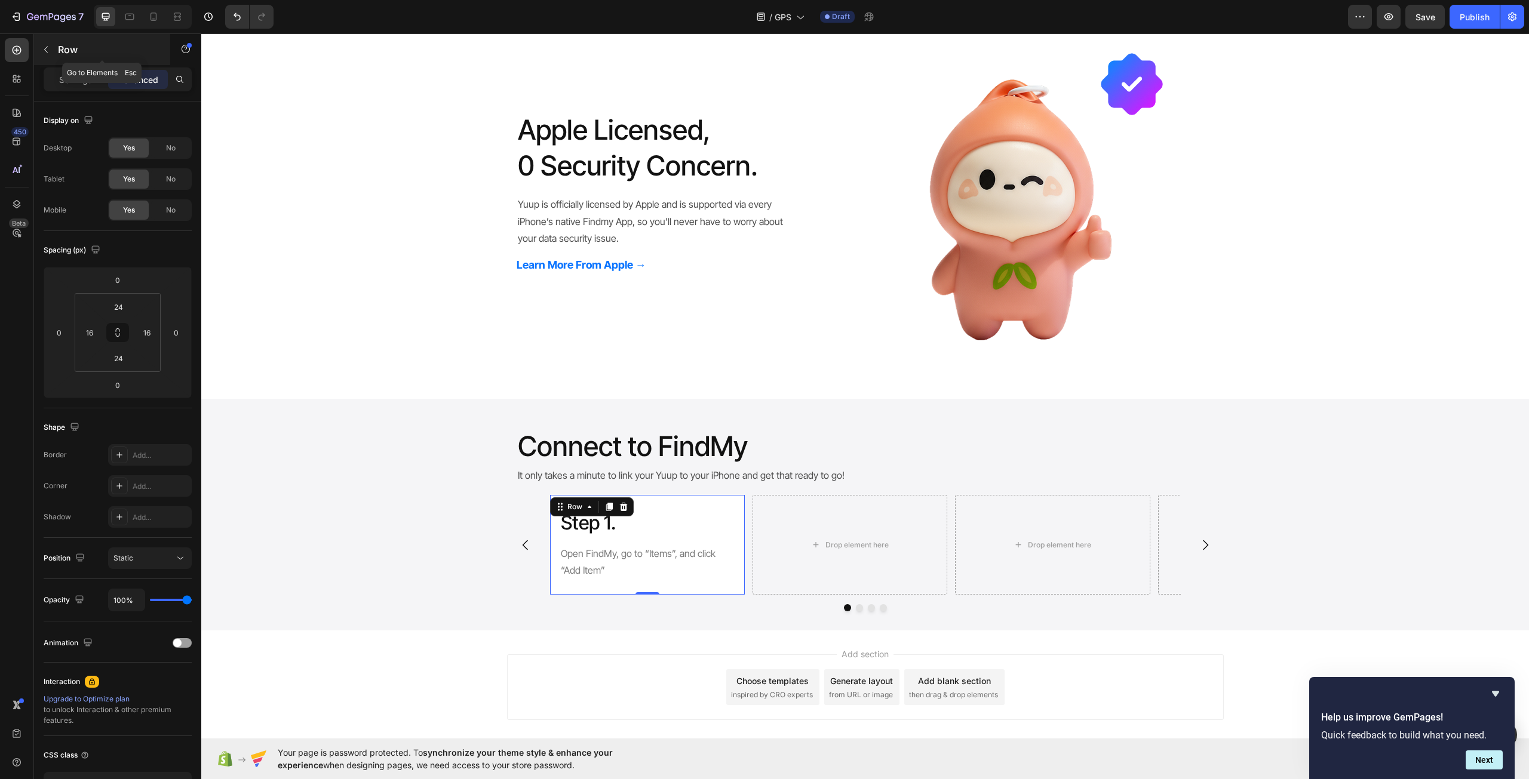
click at [51, 53] on button "button" at bounding box center [45, 49] width 19 height 19
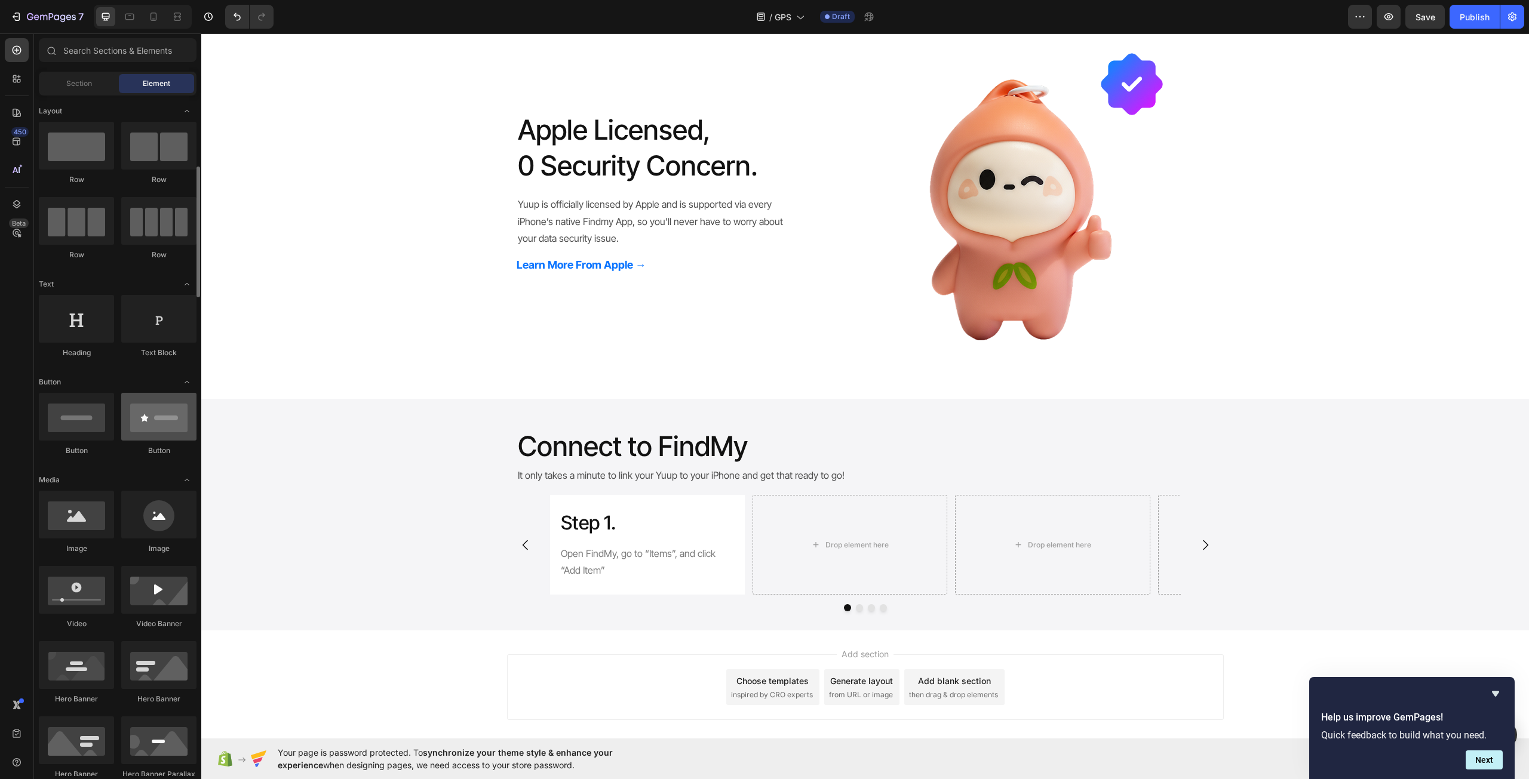
scroll to position [119, 0]
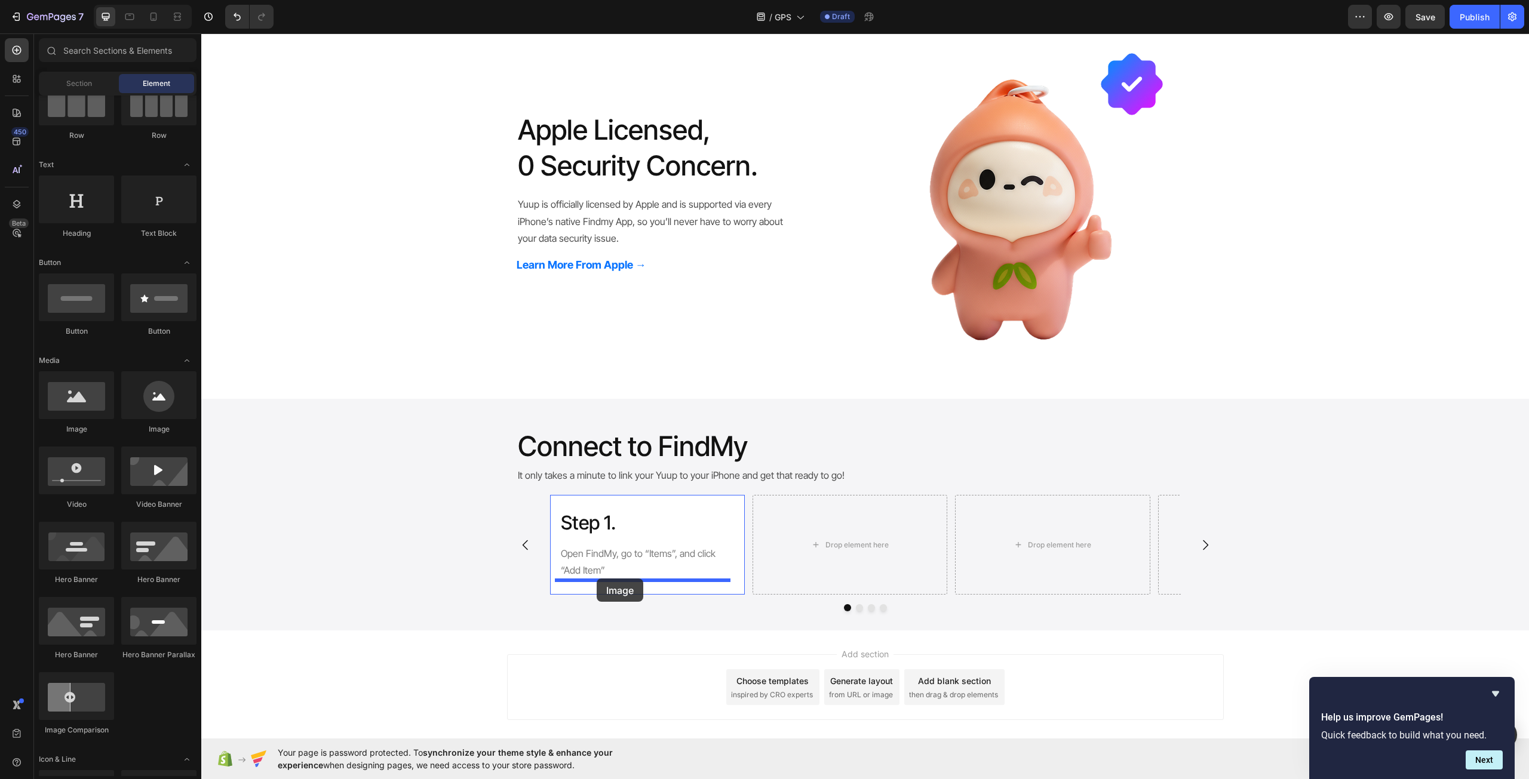
drag, startPoint x: 288, startPoint y: 427, endPoint x: 622, endPoint y: 545, distance: 353.9
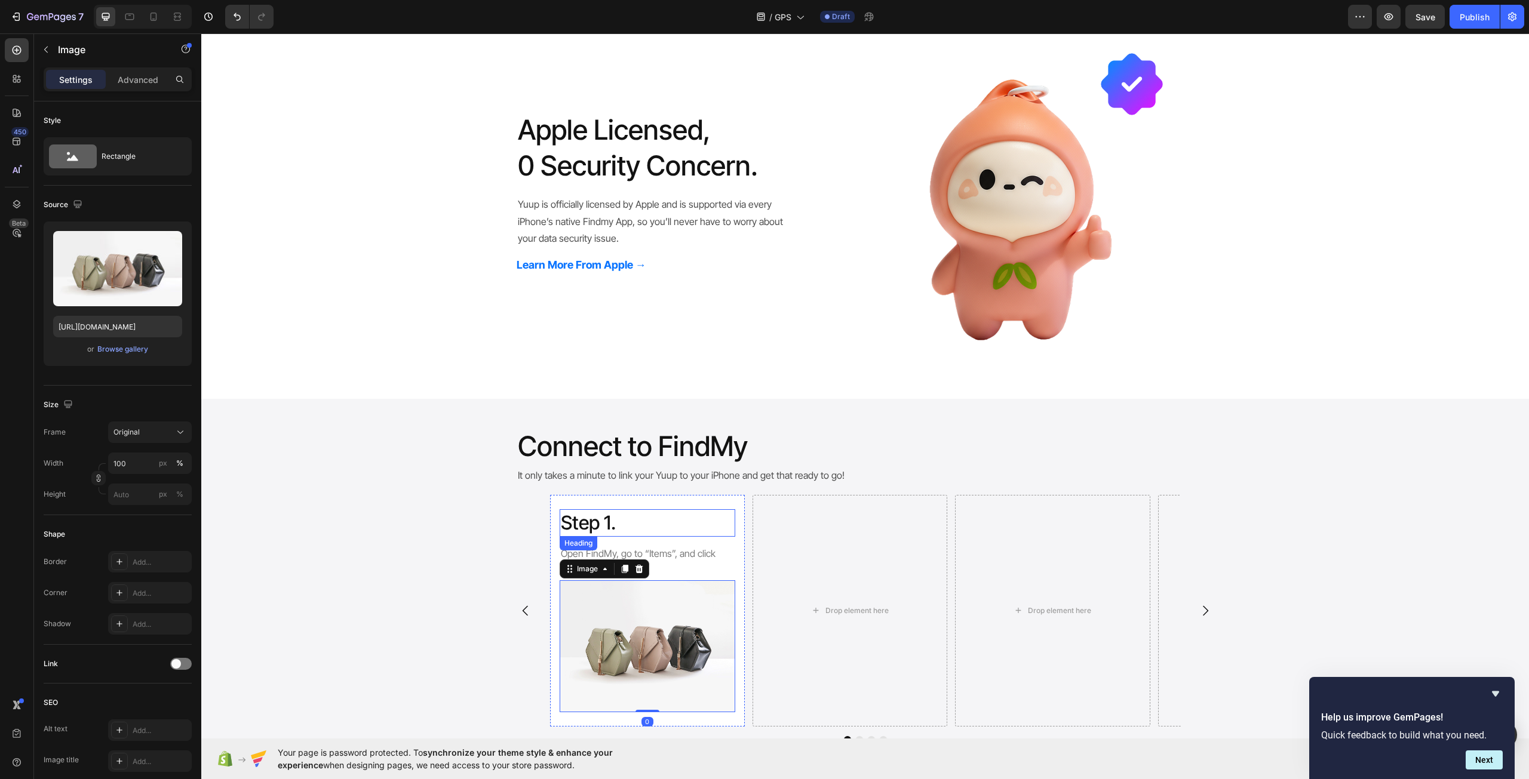
click at [622, 524] on p "Step 1." at bounding box center [647, 523] width 173 height 25
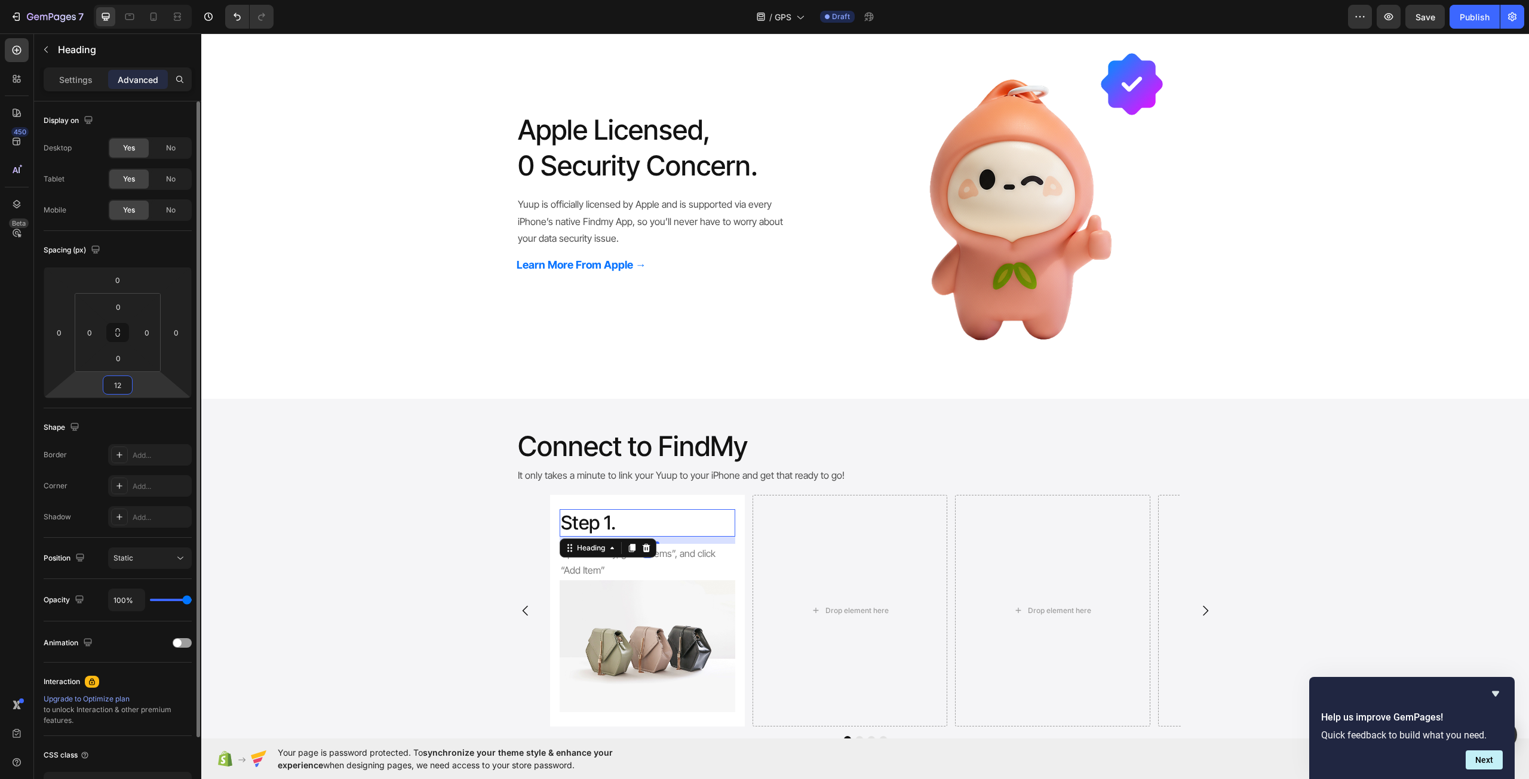
click at [124, 380] on input "12" at bounding box center [118, 385] width 24 height 18
click at [124, 380] on input "8" at bounding box center [118, 385] width 24 height 18
type input "4"
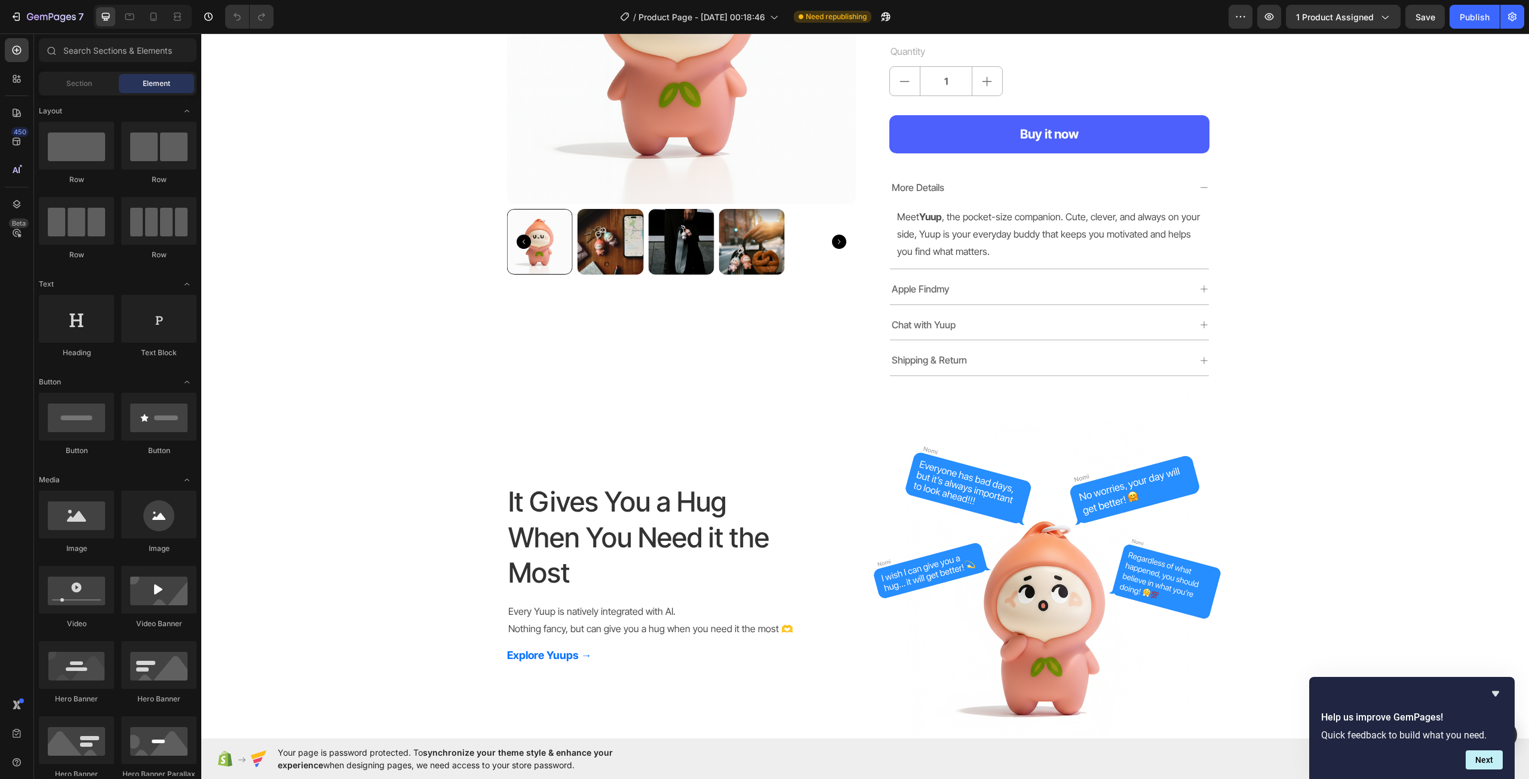
scroll to position [487, 0]
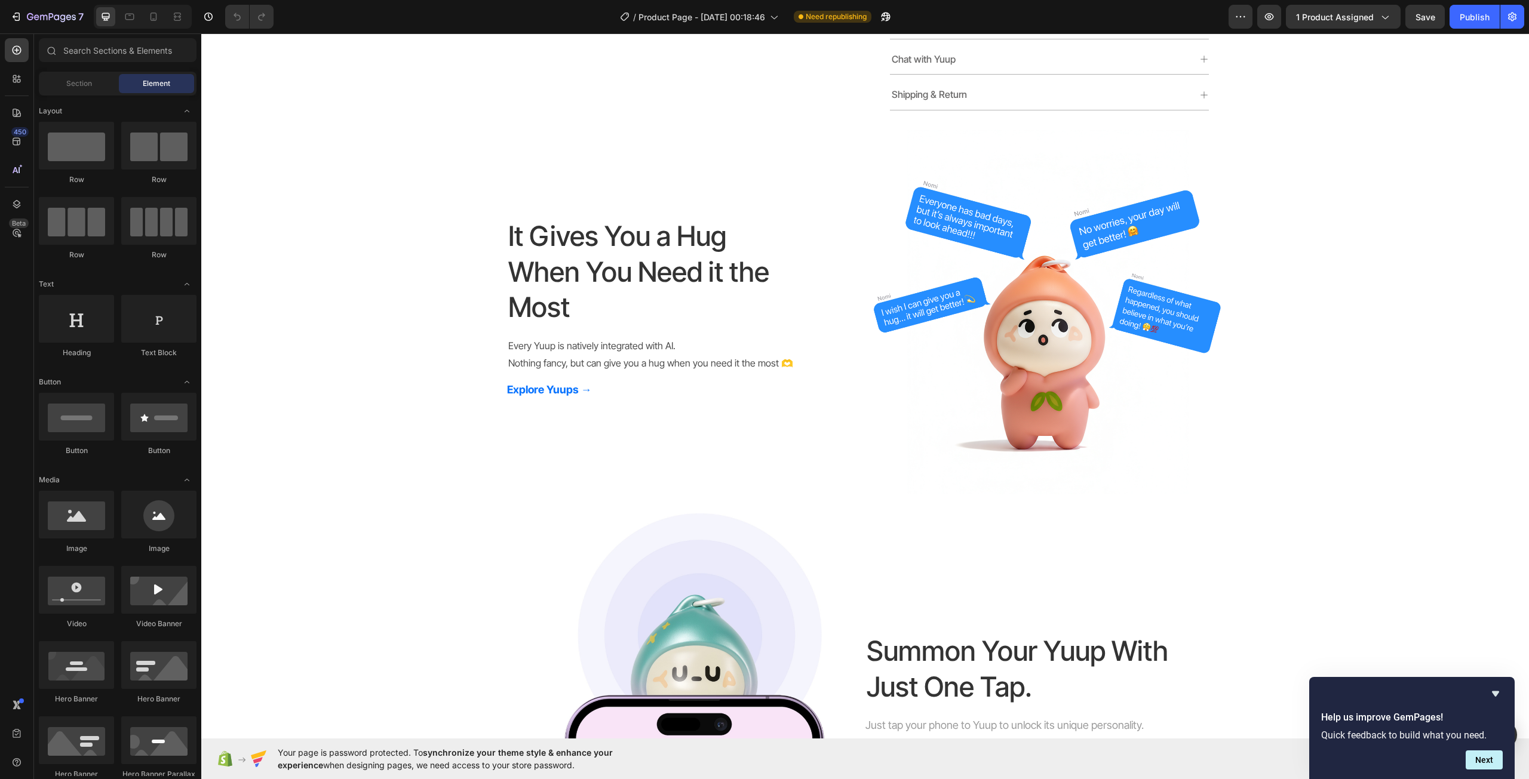
click at [816, 275] on div "It Gives You a Hug When You Need it the Most Heading Every Yuup is natively int…" at bounding box center [684, 312] width 354 height 365
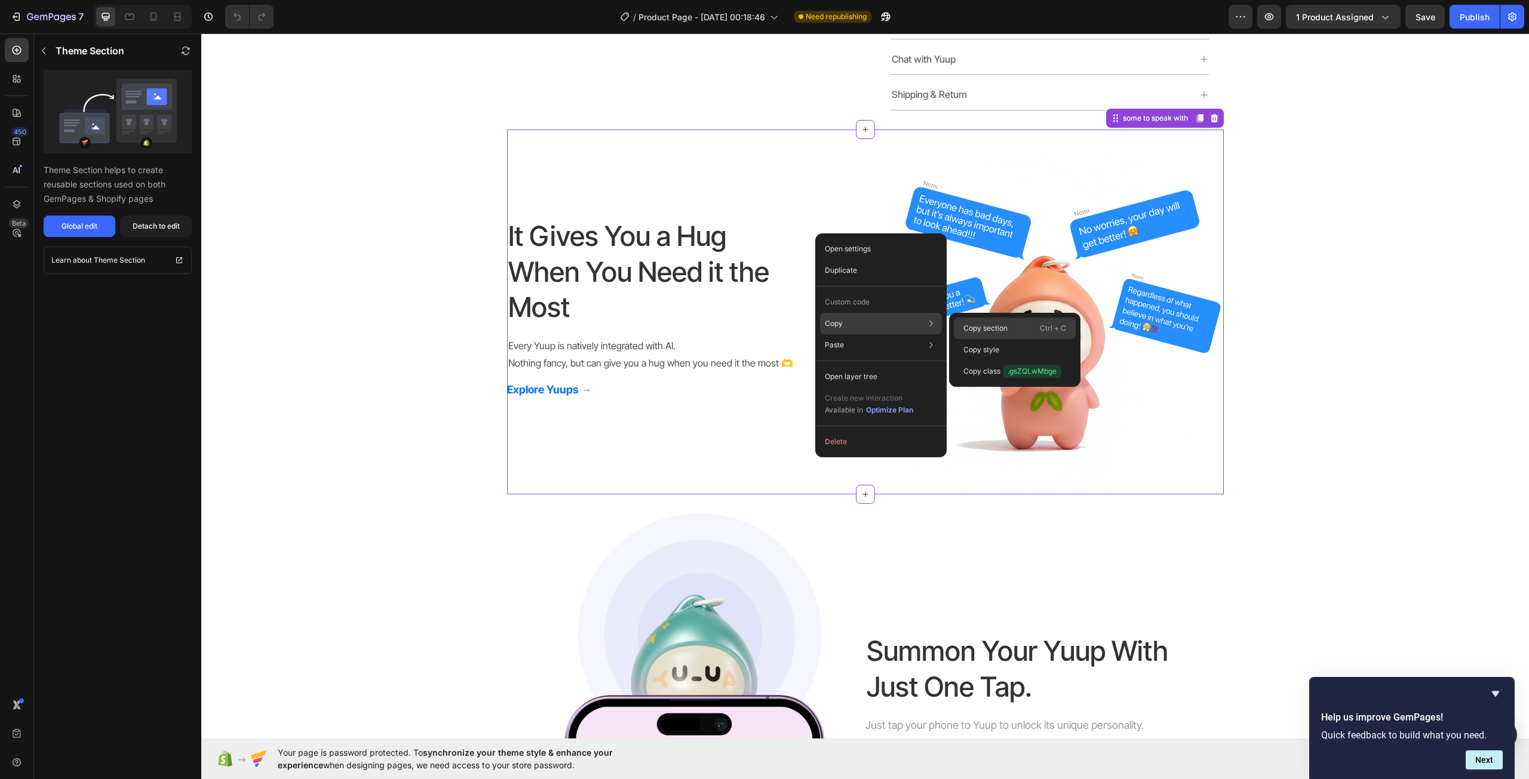
click at [1017, 319] on div "Copy section Ctrl + C" at bounding box center [1015, 328] width 122 height 21
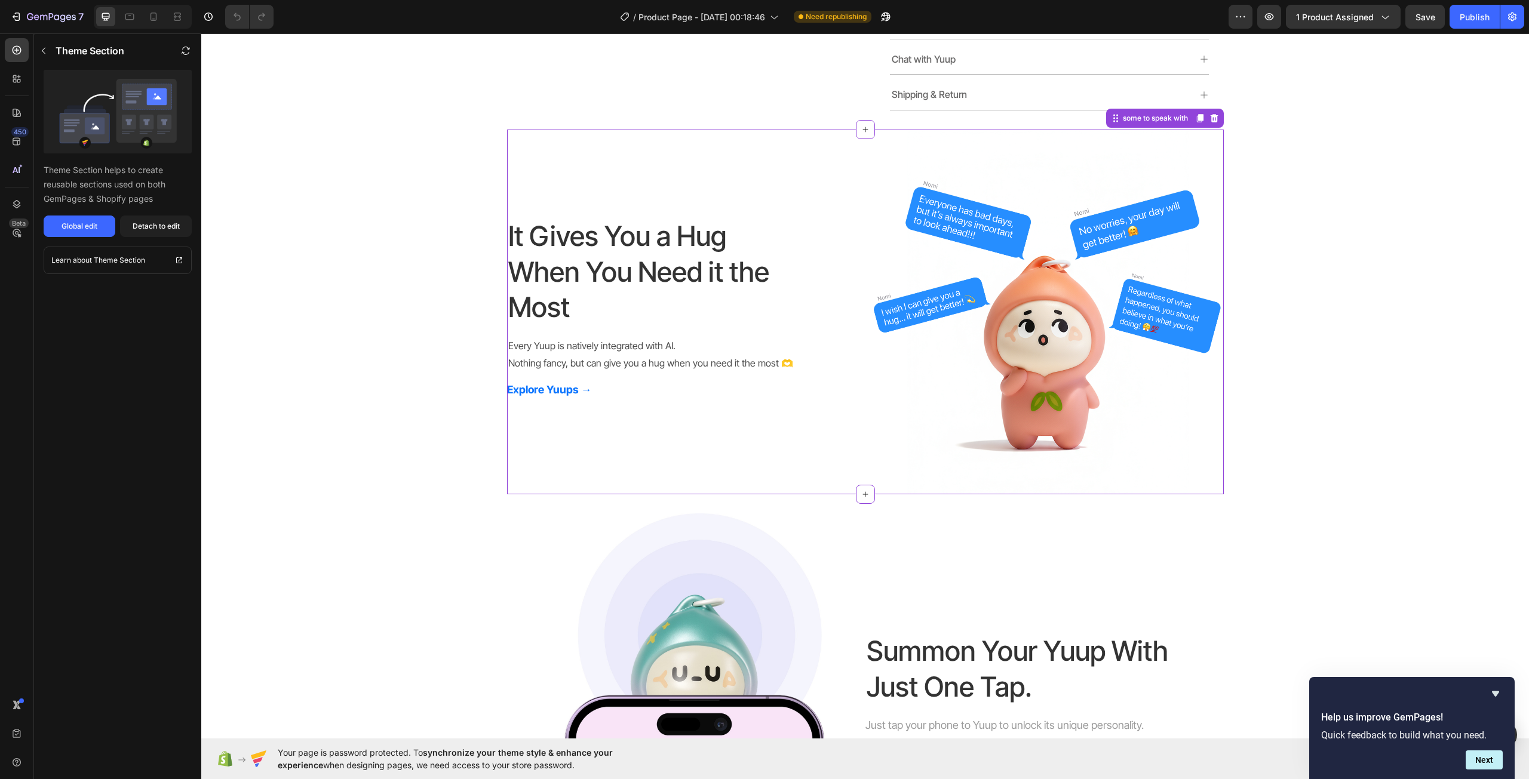
click at [549, 236] on h2 "It Gives You a Hug When You Need it the Most" at bounding box center [643, 271] width 272 height 109
click at [100, 226] on button "Global edit" at bounding box center [80, 226] width 72 height 21
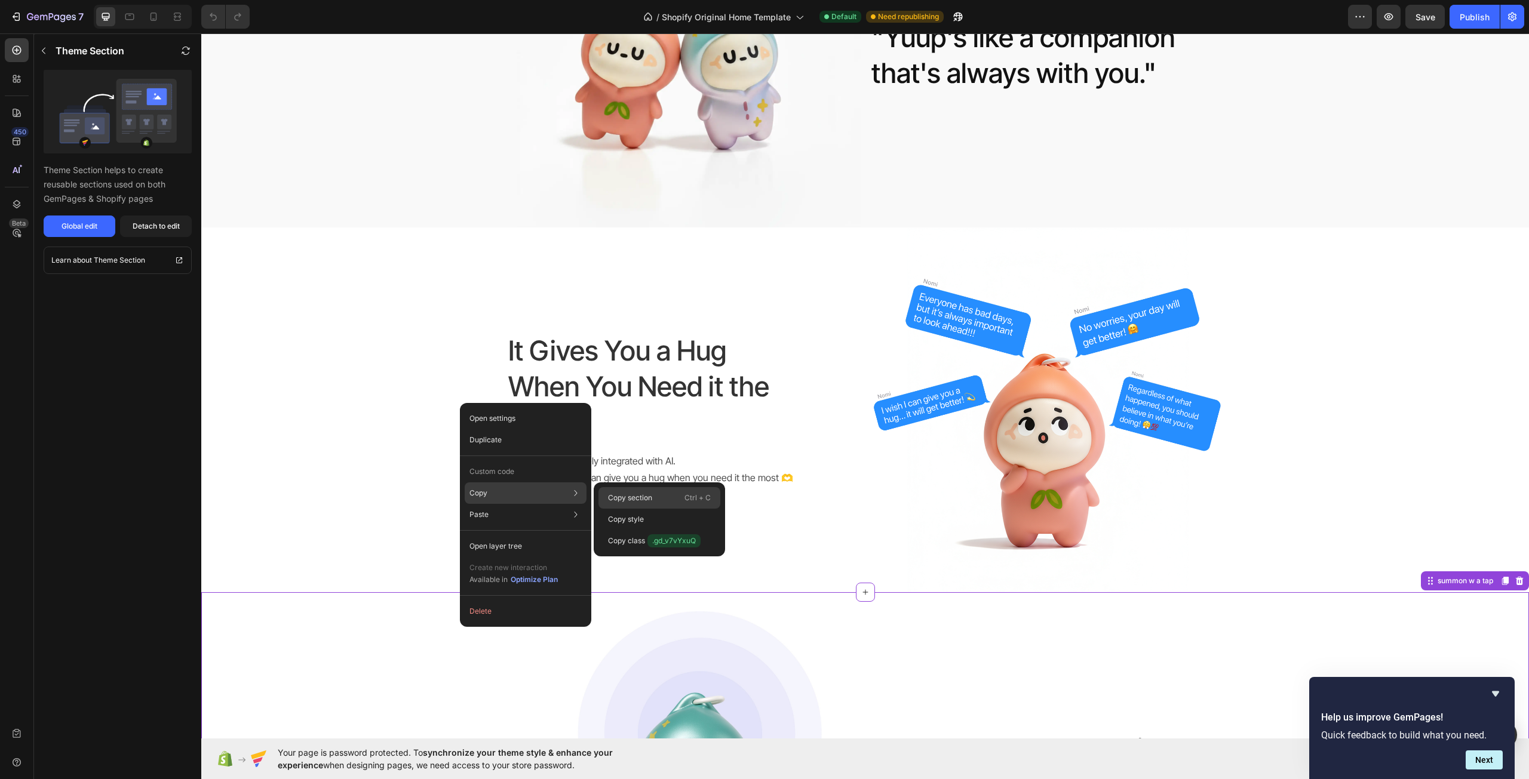
click at [663, 491] on div "Copy section Ctrl + C" at bounding box center [659, 497] width 122 height 21
click at [663, 491] on div "It Gives You a Hug When You Need it the Most Heading Every Yuup is natively int…" at bounding box center [684, 410] width 354 height 365
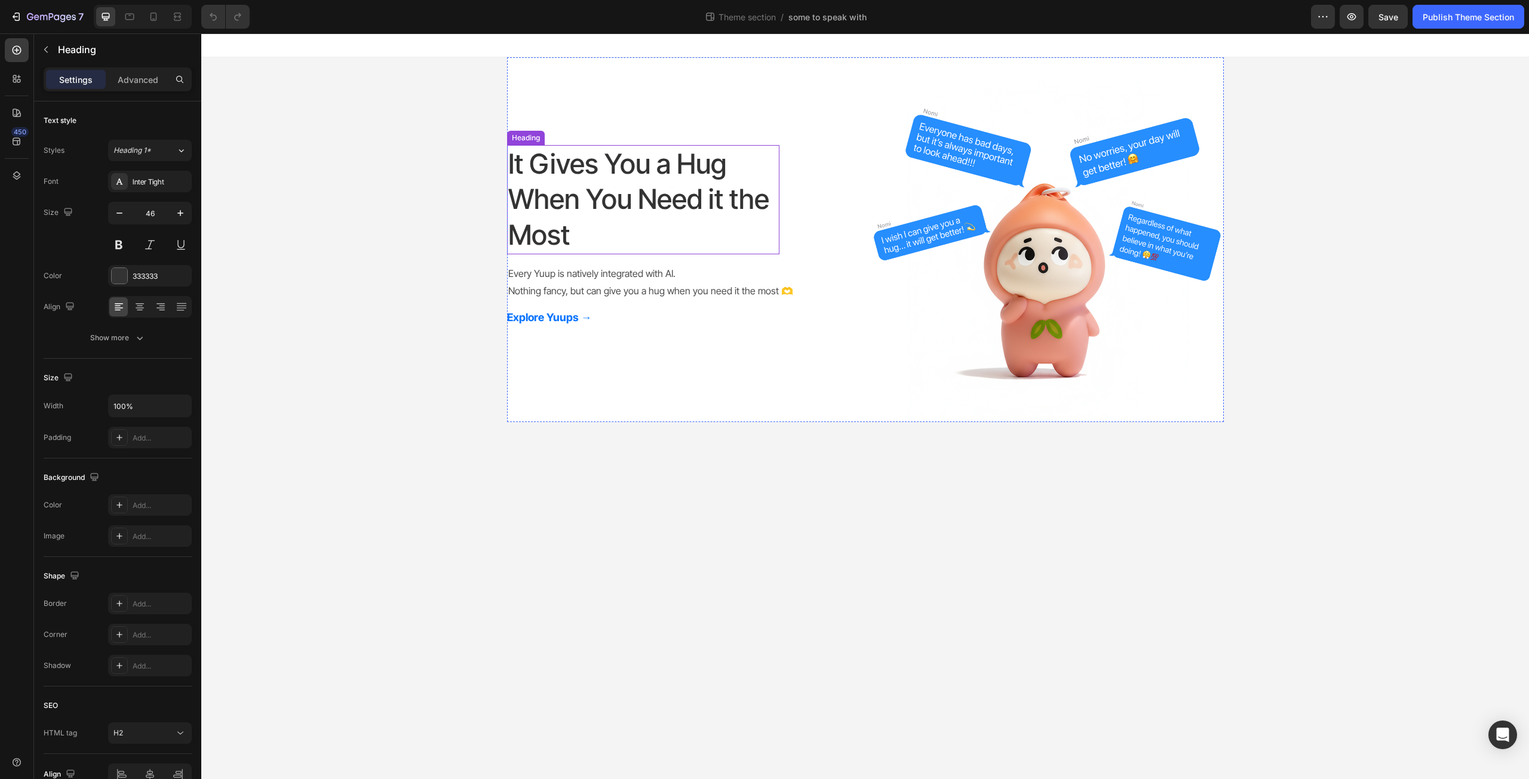
click at [545, 148] on h2 "It Gives You a Hug When You Need it the Most" at bounding box center [643, 199] width 272 height 109
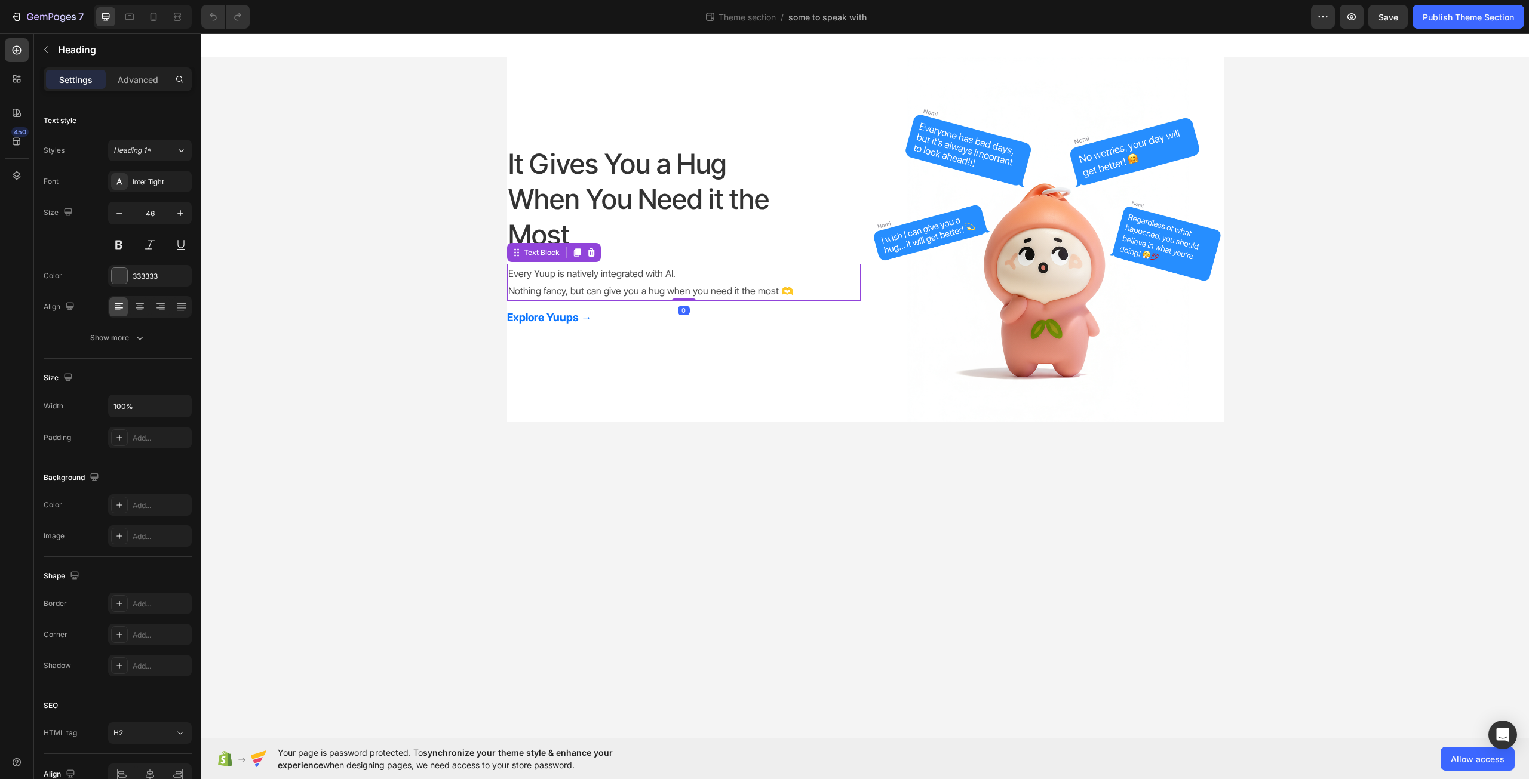
click at [572, 271] on p "Every Yuup is natively integrated with AI." at bounding box center [683, 273] width 351 height 17
click at [140, 344] on button "Show more" at bounding box center [118, 337] width 148 height 21
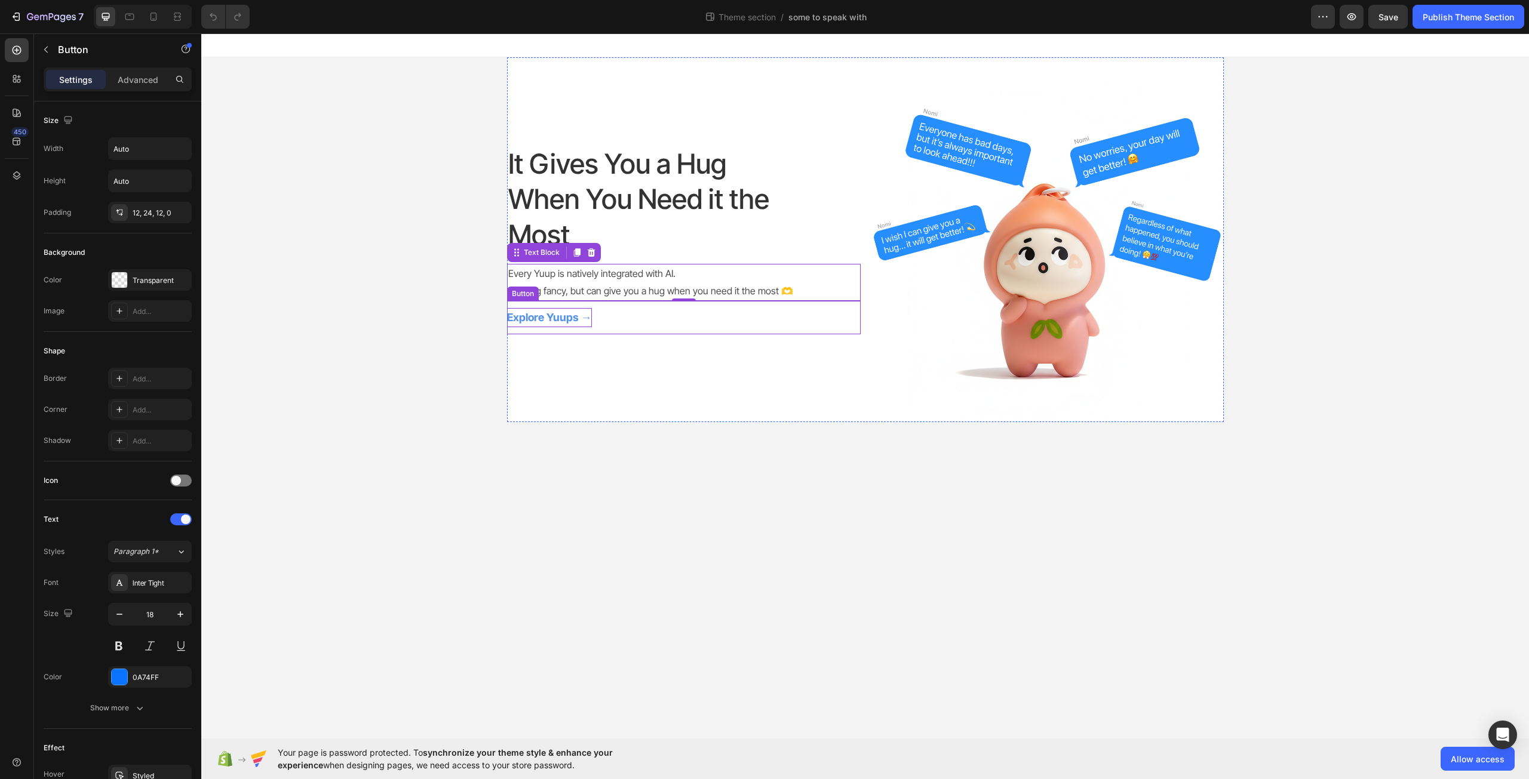
click at [576, 314] on strong "Explore Yuups →" at bounding box center [549, 317] width 85 height 13
click at [626, 323] on div "Explore Yuups → Button 0" at bounding box center [684, 317] width 354 height 33
click at [148, 16] on icon at bounding box center [153, 17] width 12 height 12
type input "16"
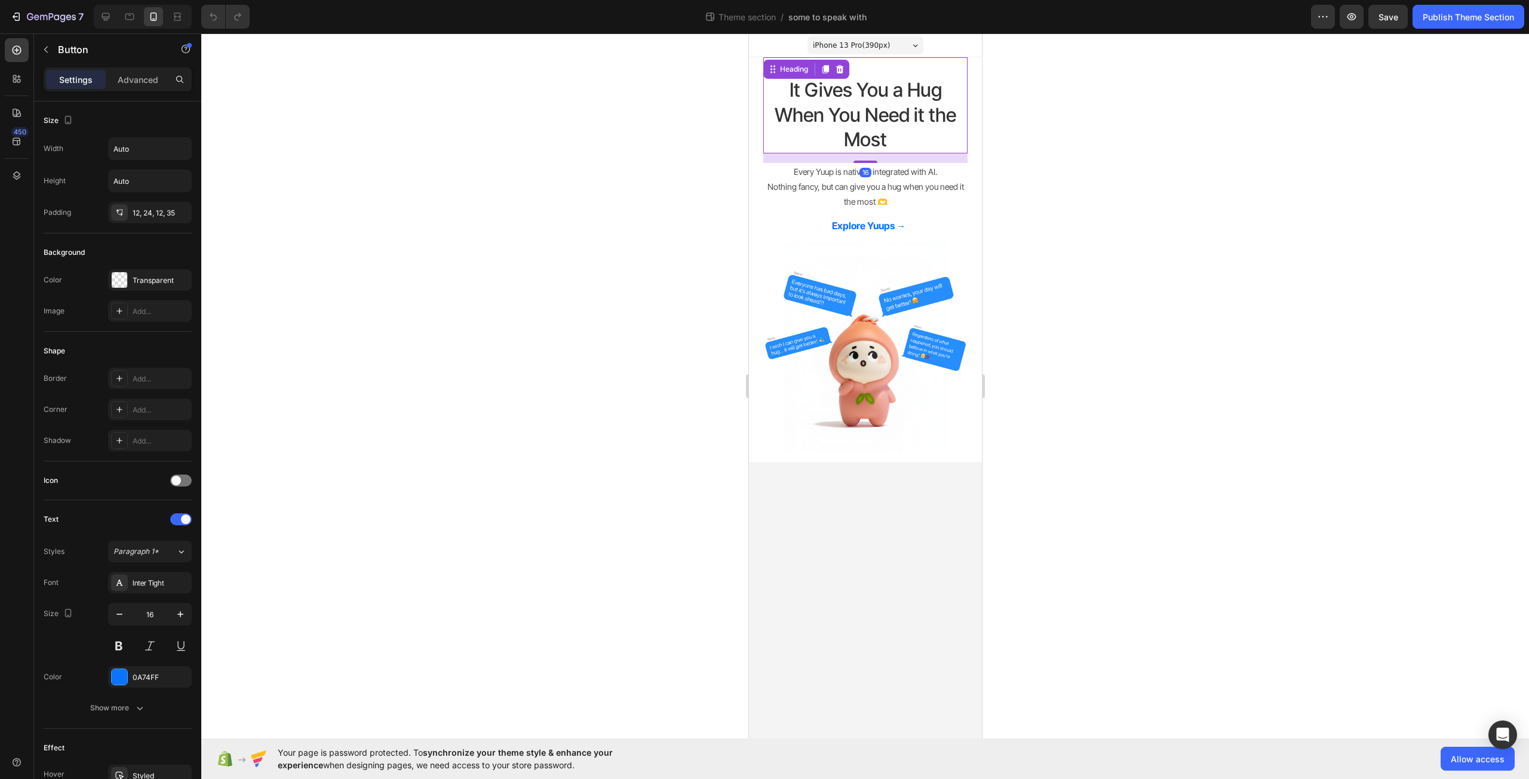
click at [843, 114] on h2 "It Gives You a Hug When You Need it the Most" at bounding box center [865, 114] width 204 height 77
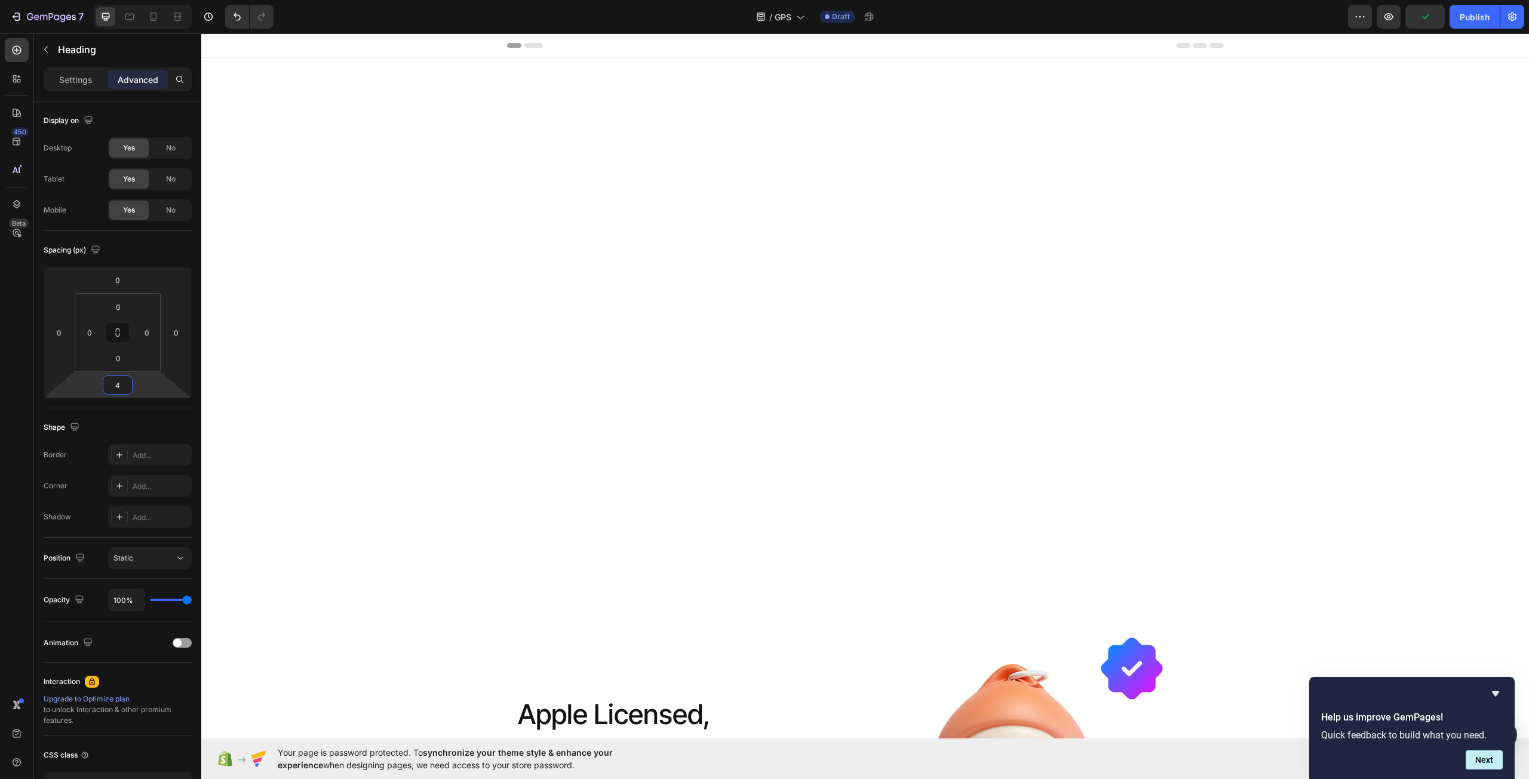
scroll to position [585, 0]
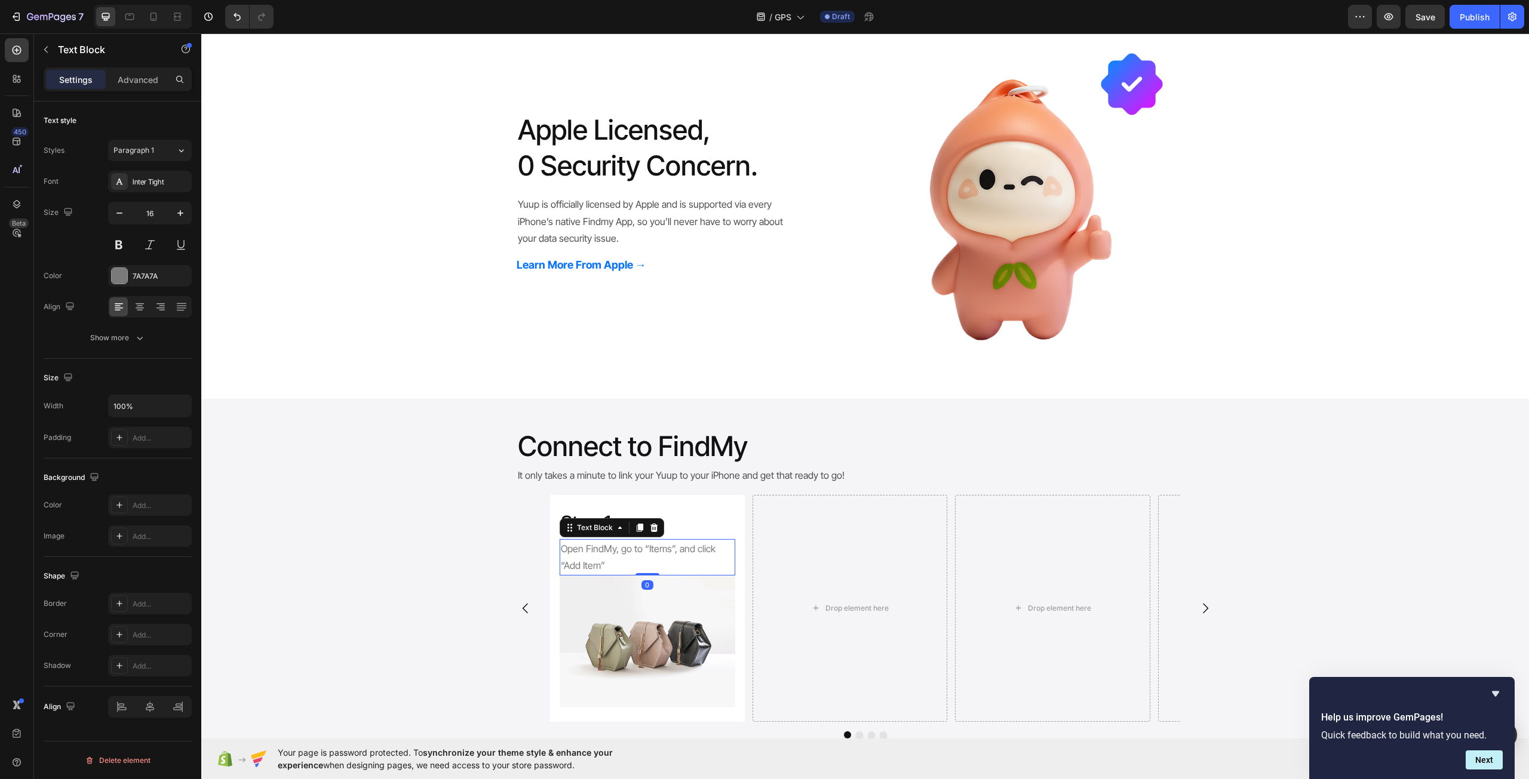
click at [717, 545] on p "Open FindMy, go to “Items”, and click “Add Item”" at bounding box center [647, 557] width 173 height 35
click at [142, 87] on div "Advanced" at bounding box center [138, 79] width 60 height 19
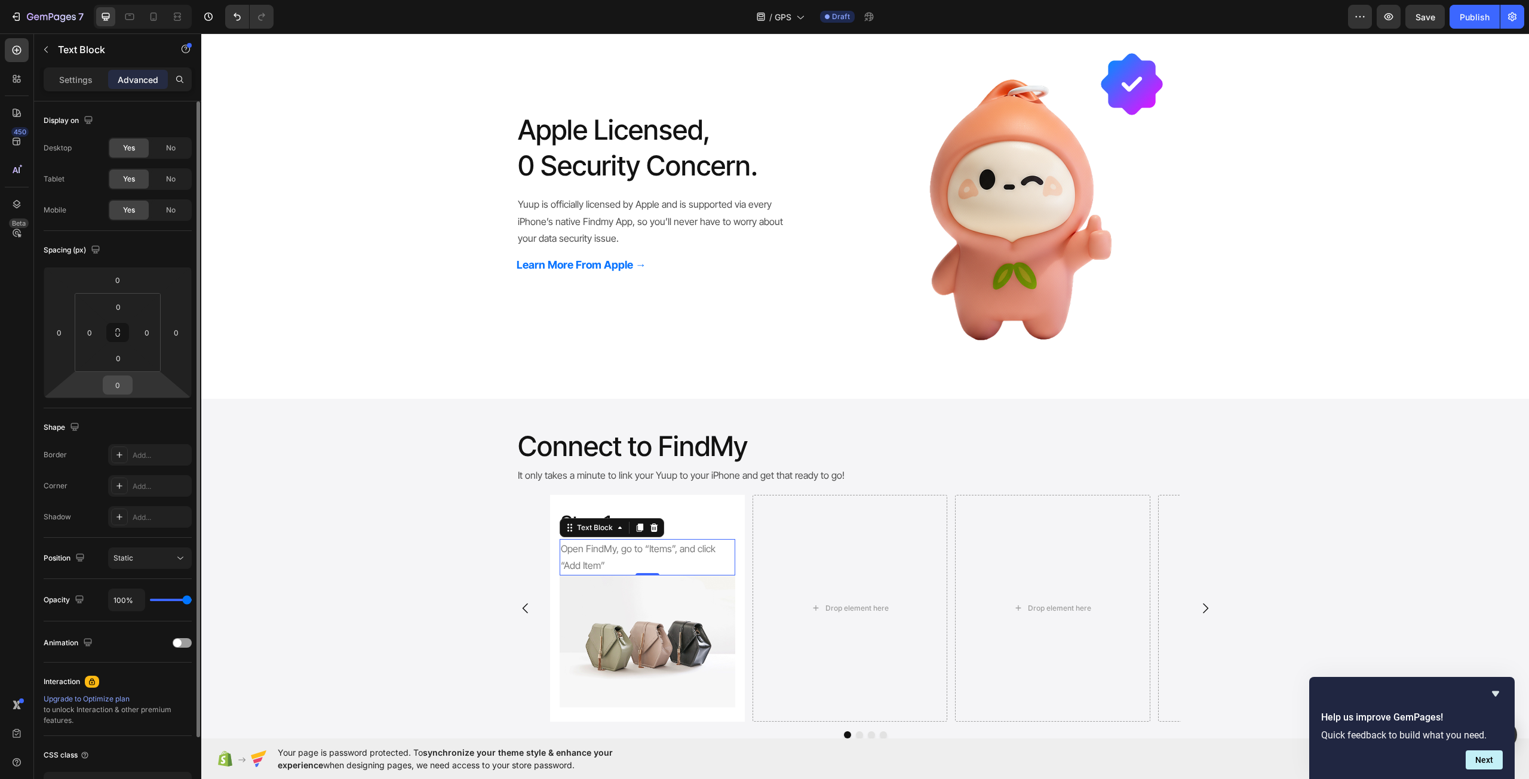
click at [122, 382] on input "0" at bounding box center [118, 385] width 24 height 18
type input "8"
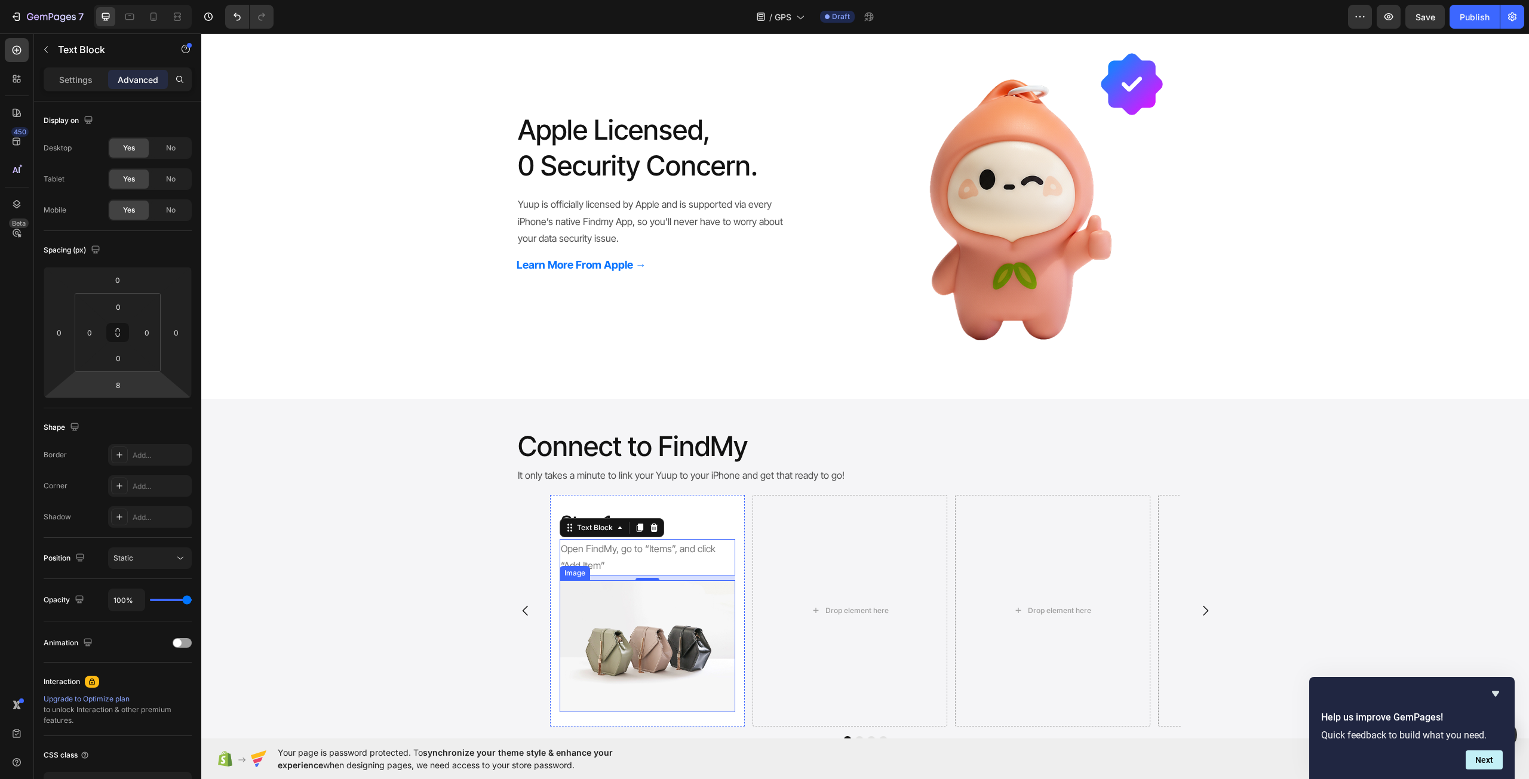
click at [628, 642] on img at bounding box center [648, 646] width 176 height 132
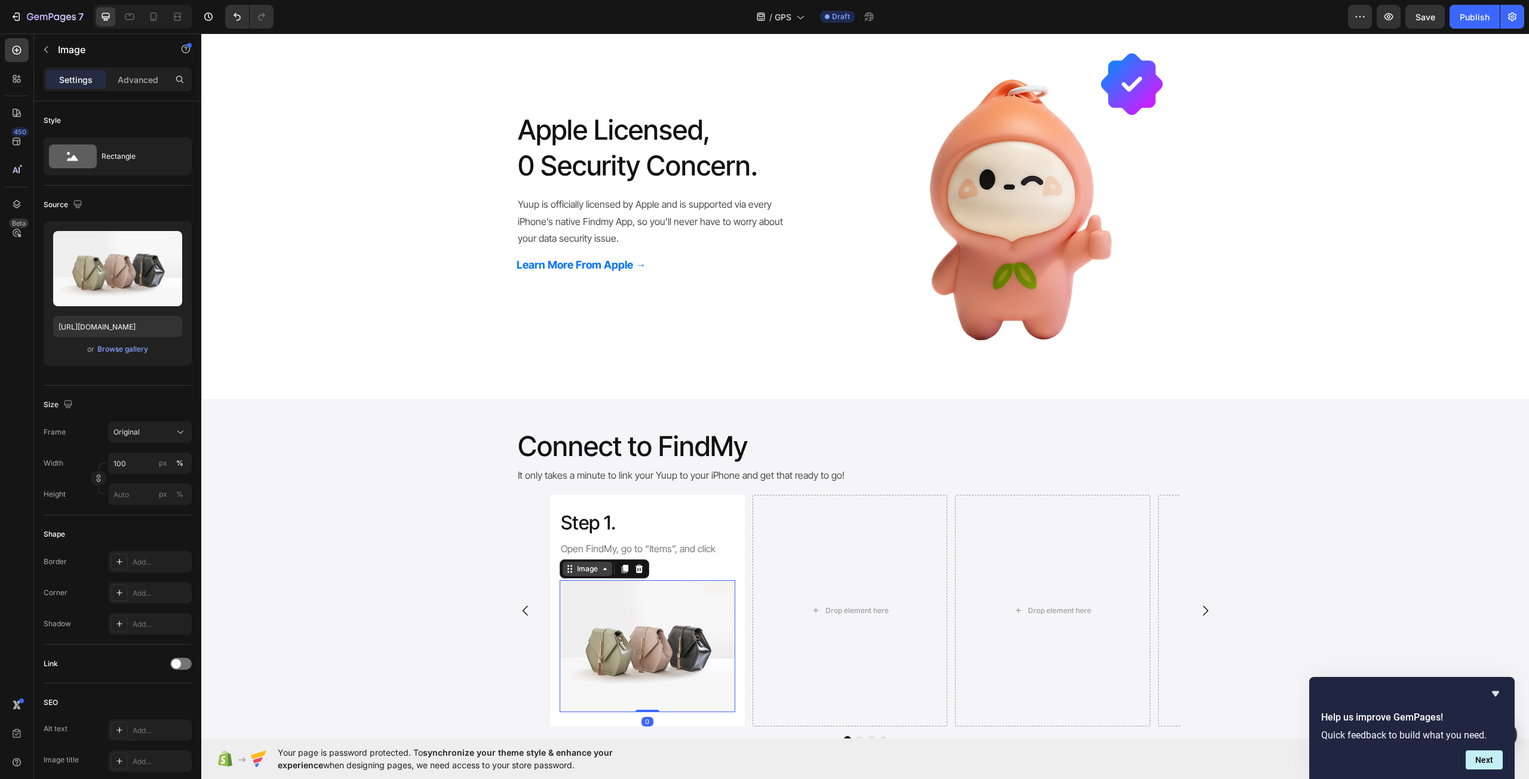
click at [574, 568] on div "Image" at bounding box center [587, 569] width 26 height 11
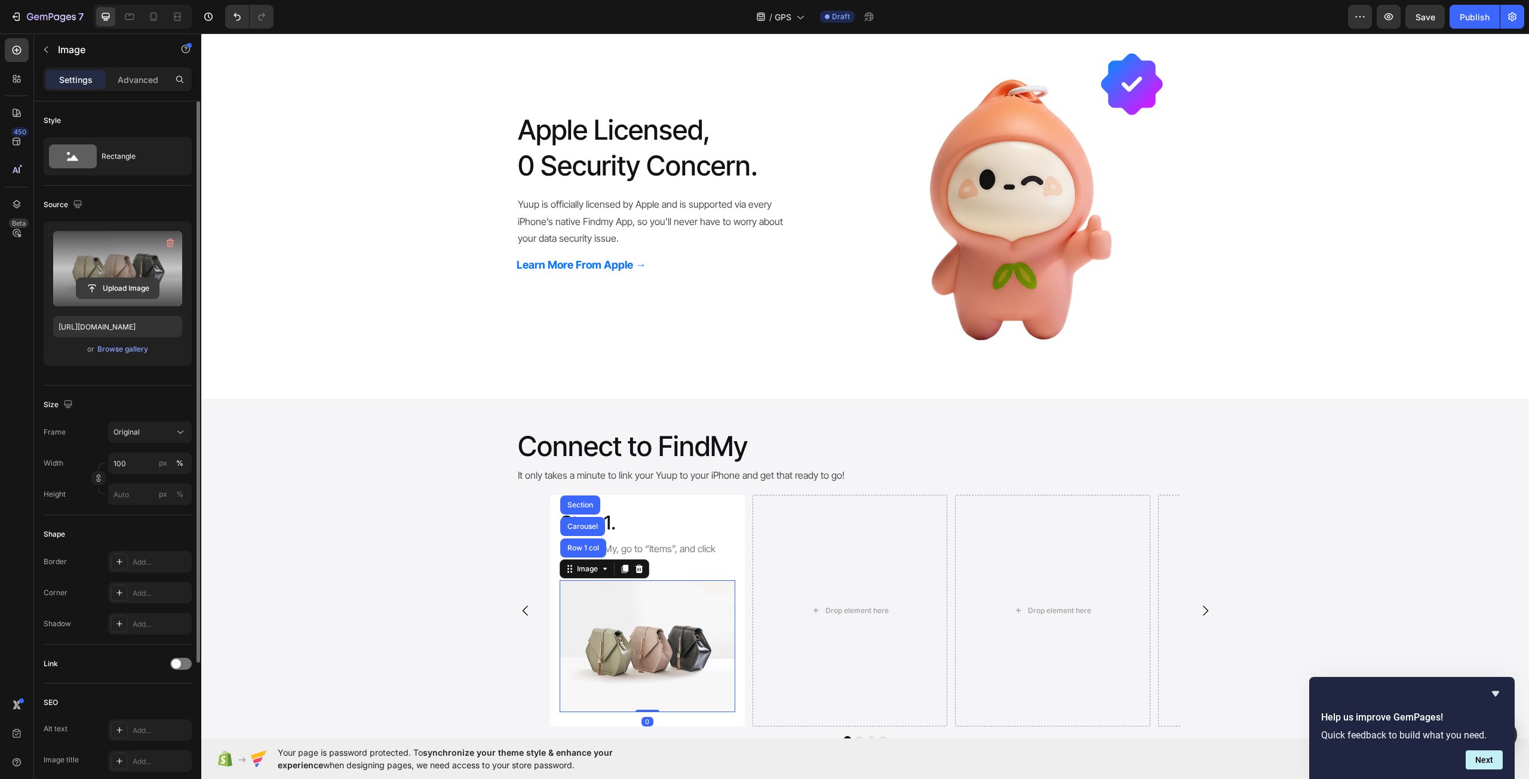
click at [109, 293] on input "file" at bounding box center [117, 288] width 82 height 20
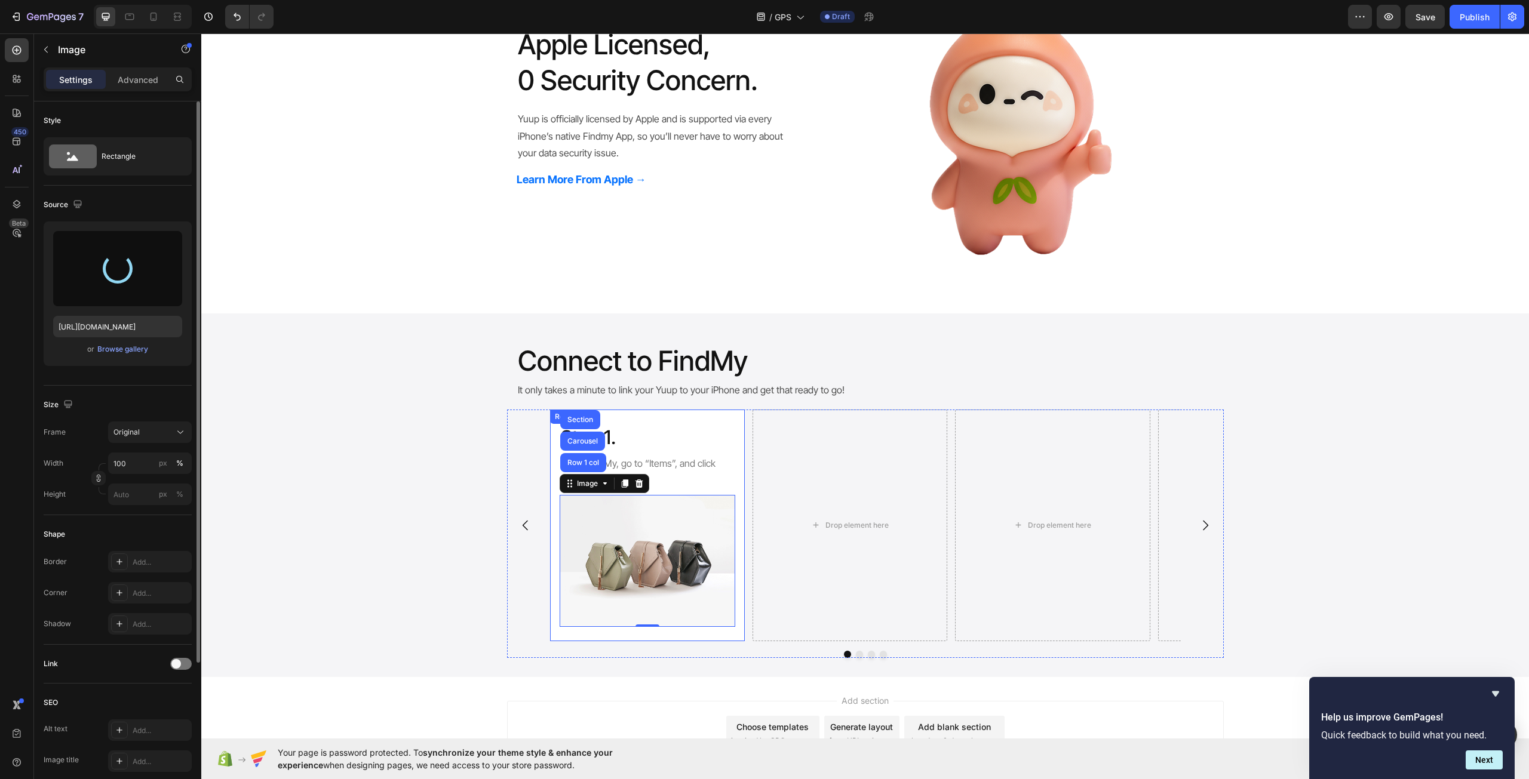
scroll to position [704, 0]
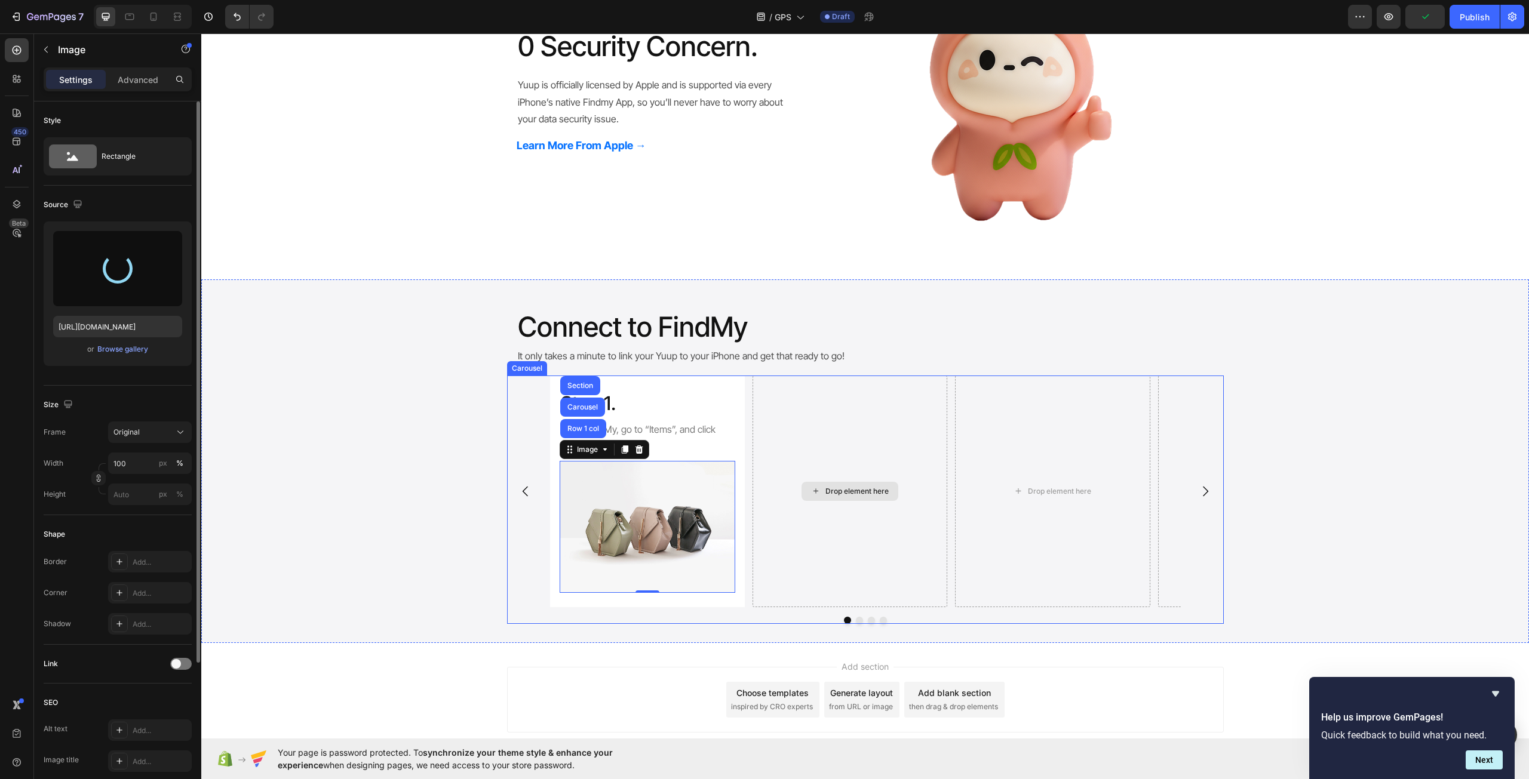
type input "https://cdn.shopify.com/s/files/1/0721/5651/2445/files/gempages_582017399193076…"
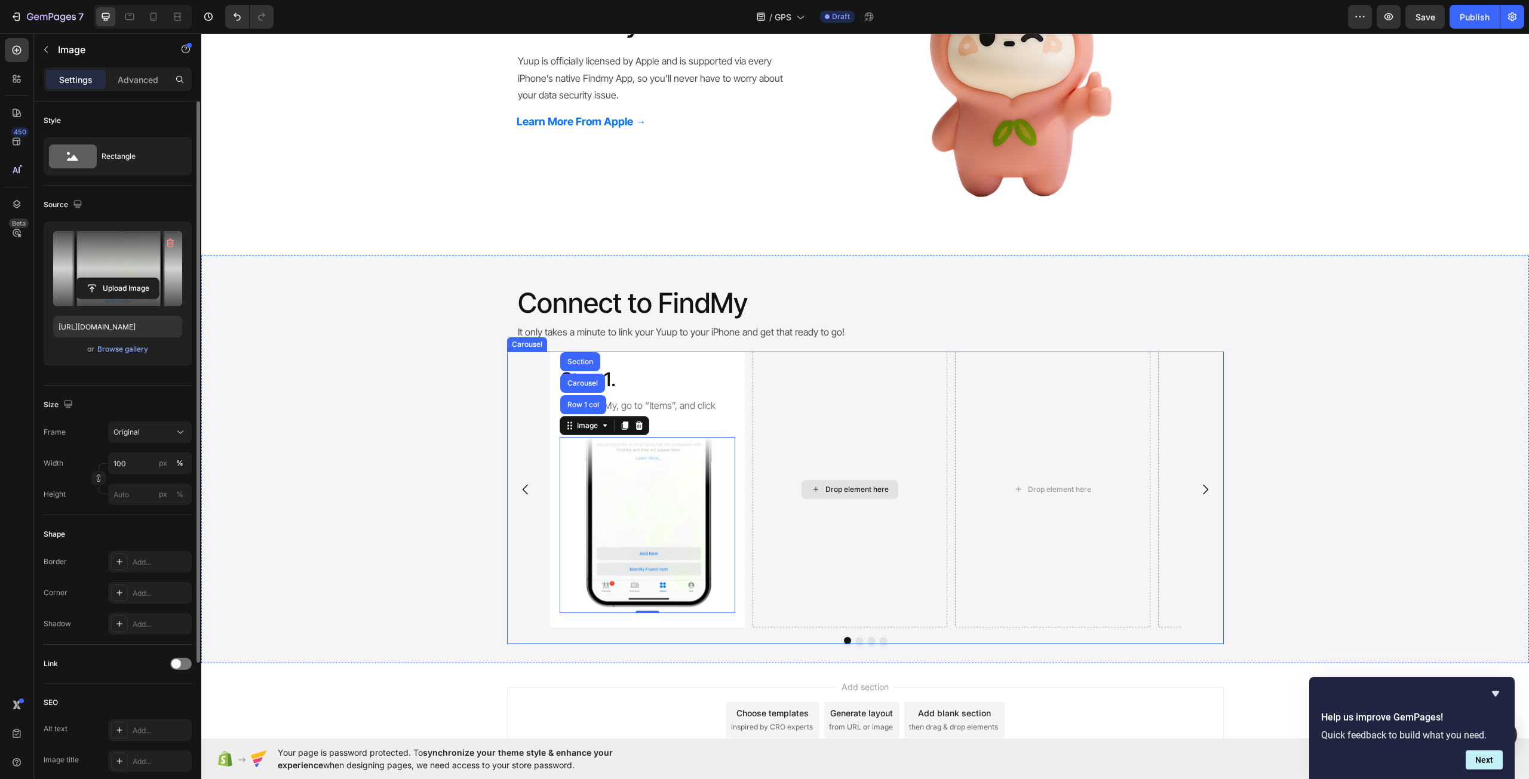
scroll to position [764, 0]
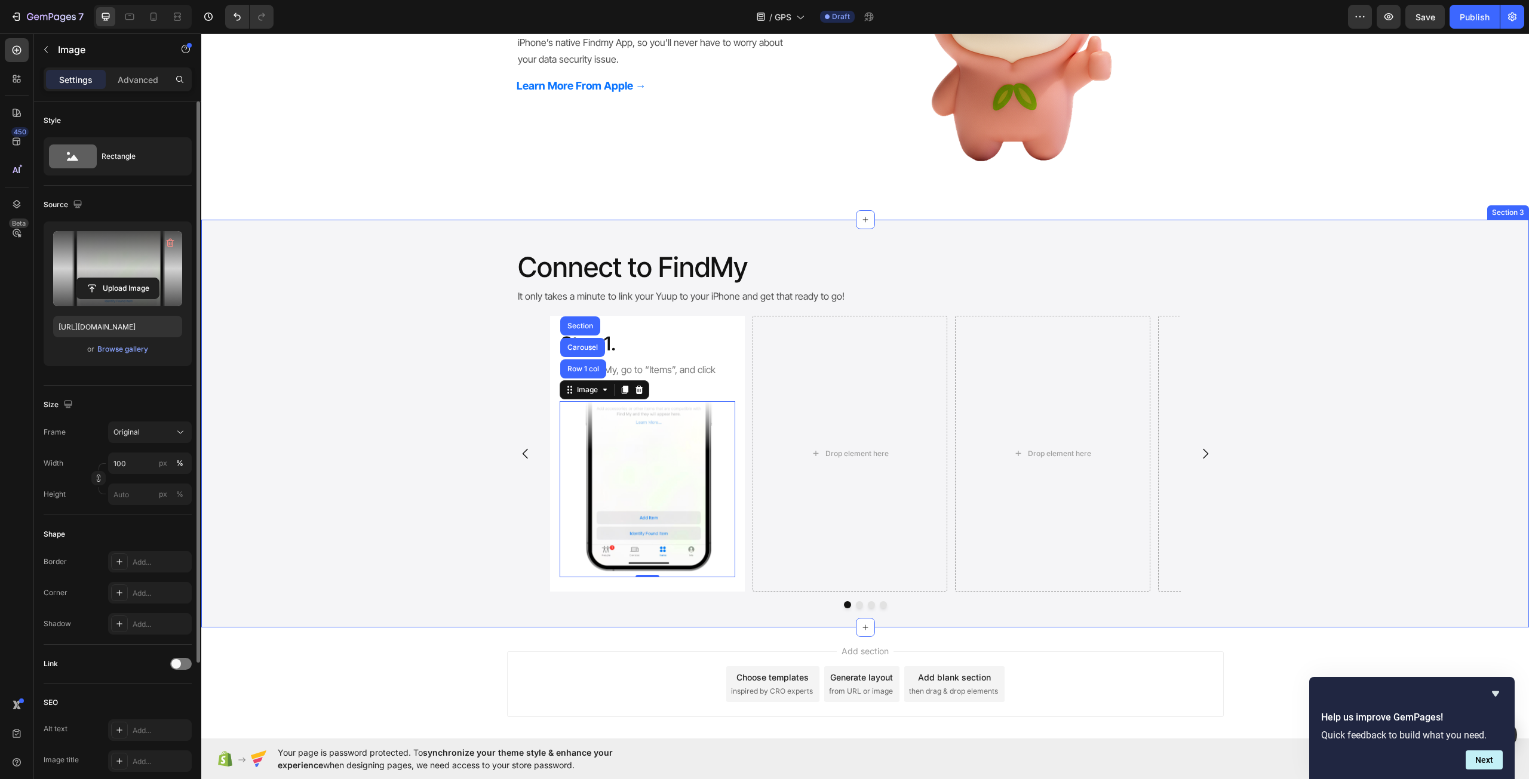
click at [422, 497] on div "Step 1. Heading Open FindMy, go to “Items”, and click “Add Item” Text Block Ima…" at bounding box center [864, 462] width 1327 height 293
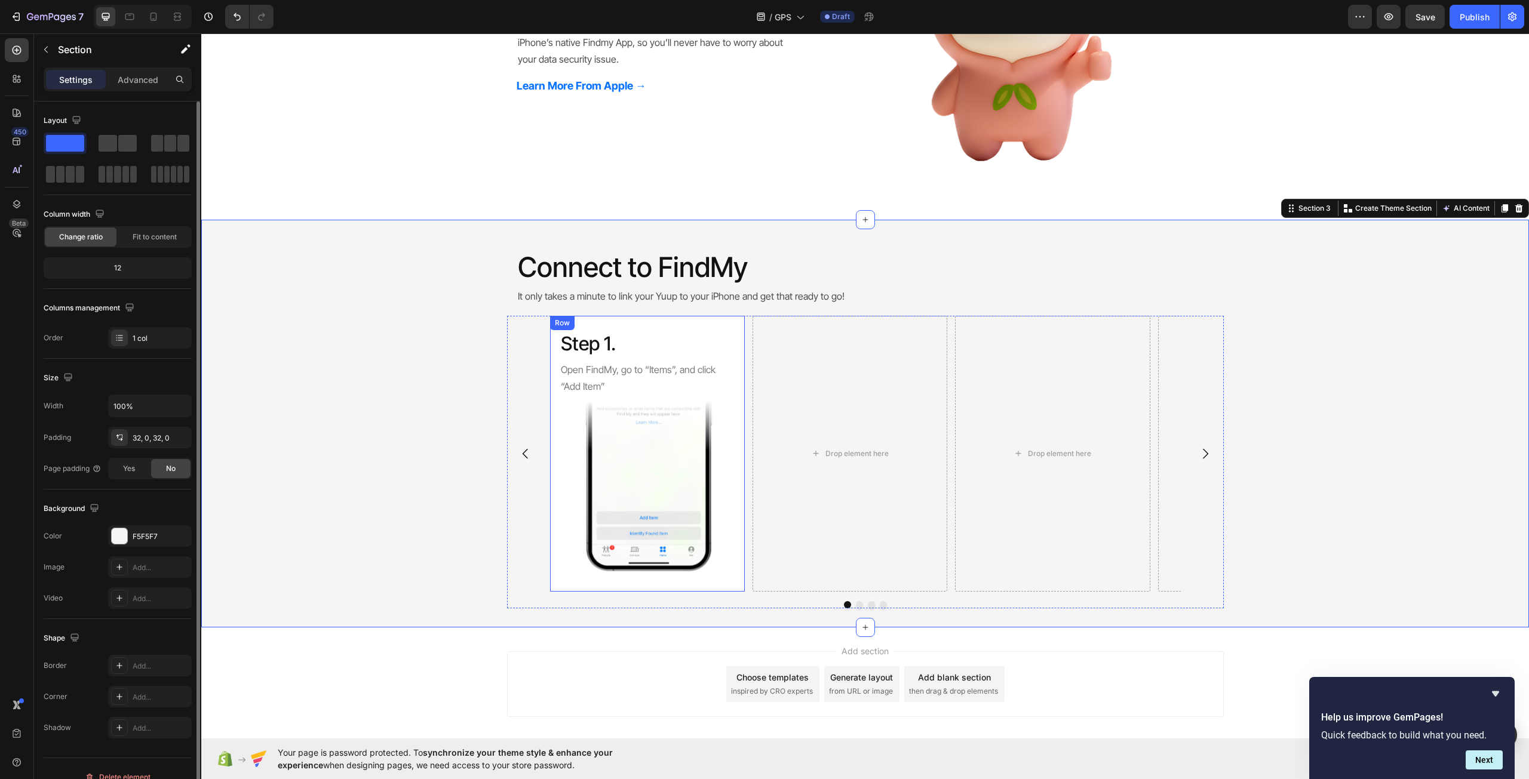
click at [736, 404] on div "Step 1. Heading Open FindMy, go to “Items”, and click “Add Item” Text Block Ima…" at bounding box center [647, 454] width 195 height 276
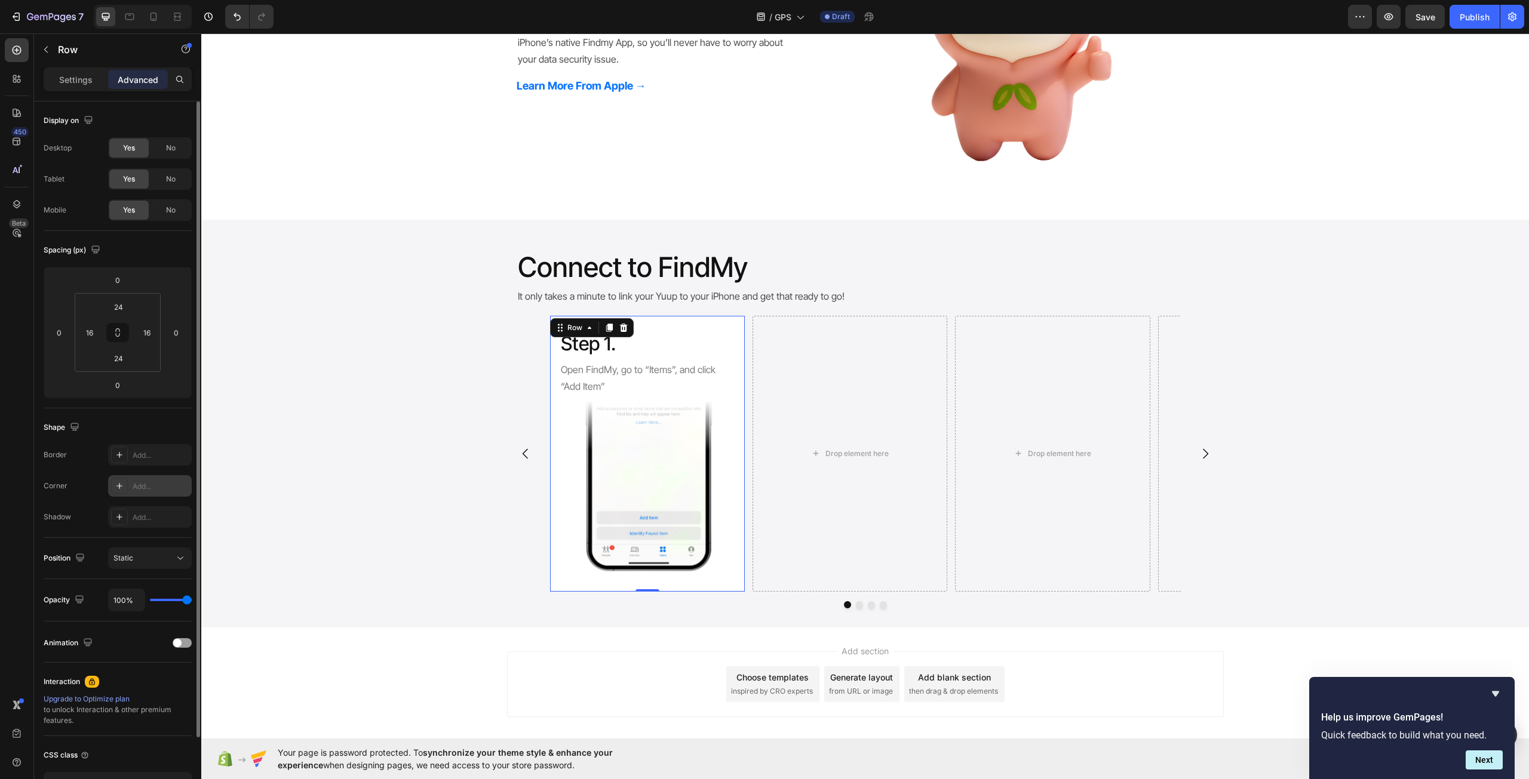
click at [119, 477] on div "Add..." at bounding box center [150, 485] width 84 height 21
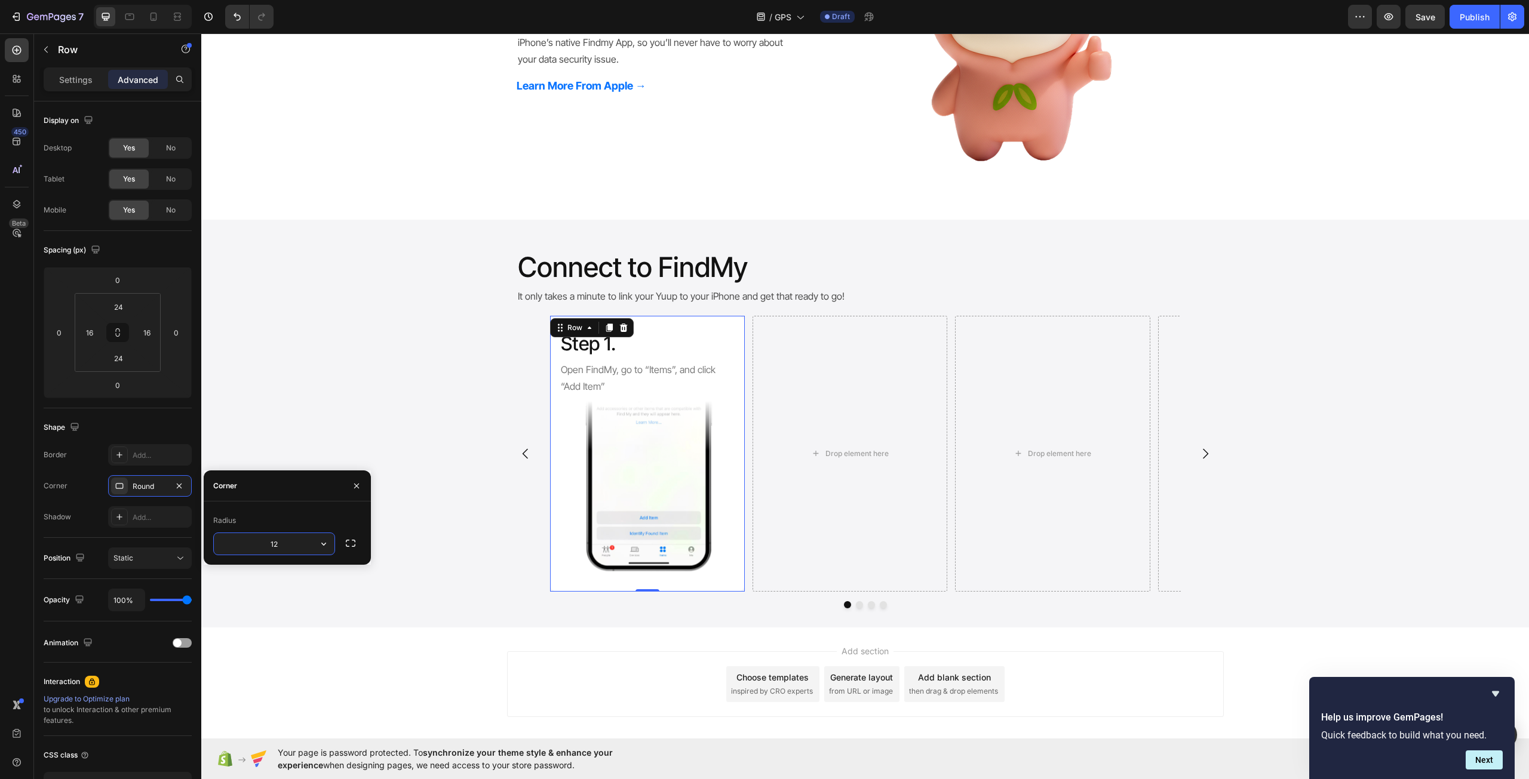
type input "12"
click at [338, 410] on div "Step 1. Heading Open FindMy, go to “Items”, and click “Add Item” Text Block Ima…" at bounding box center [864, 462] width 1327 height 293
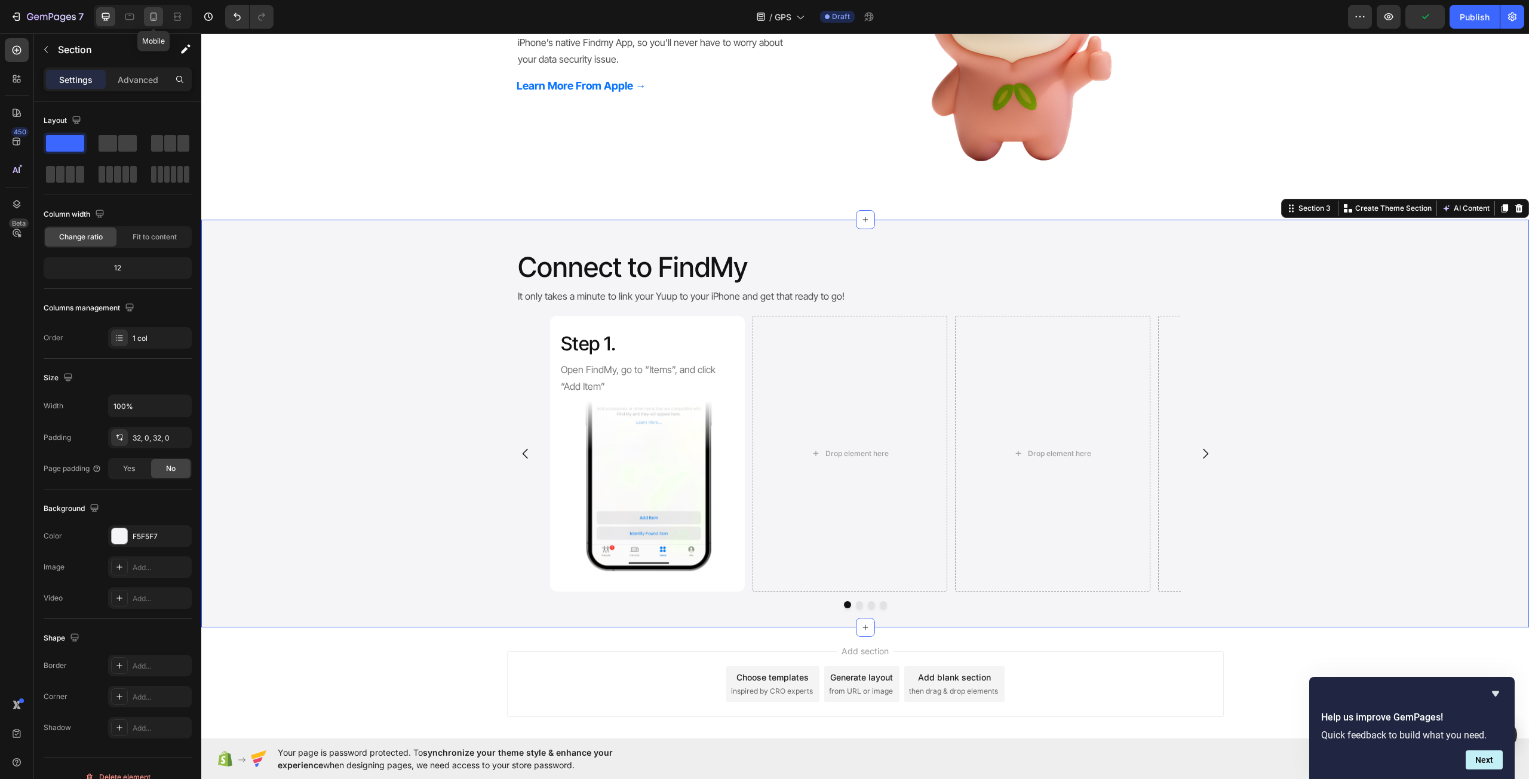
click at [149, 17] on icon at bounding box center [153, 17] width 12 height 12
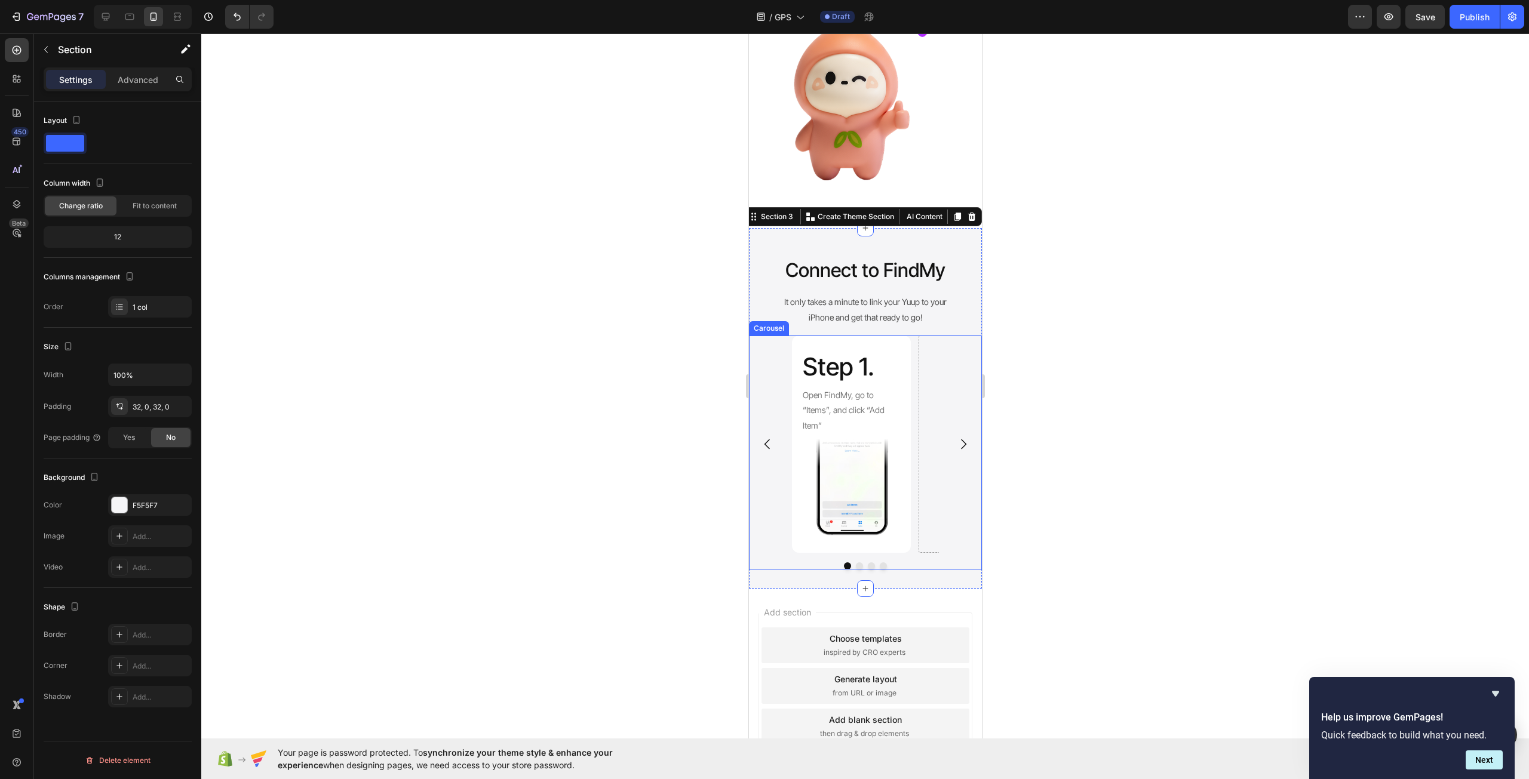
scroll to position [760, 0]
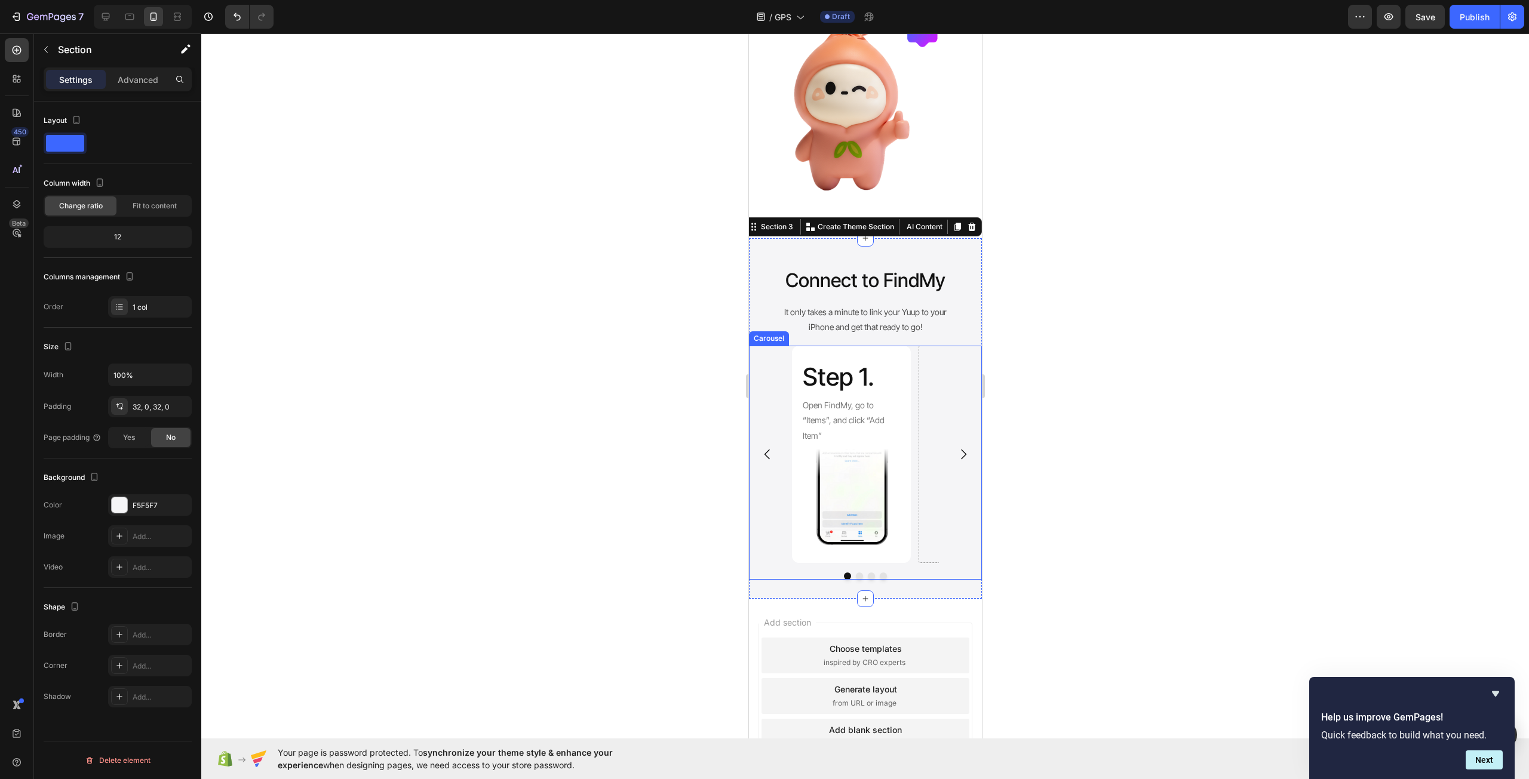
click at [777, 371] on div "Step 1. Heading Open FindMy, go to “Items”, and click “Add Item” Text Block Ima…" at bounding box center [864, 454] width 233 height 217
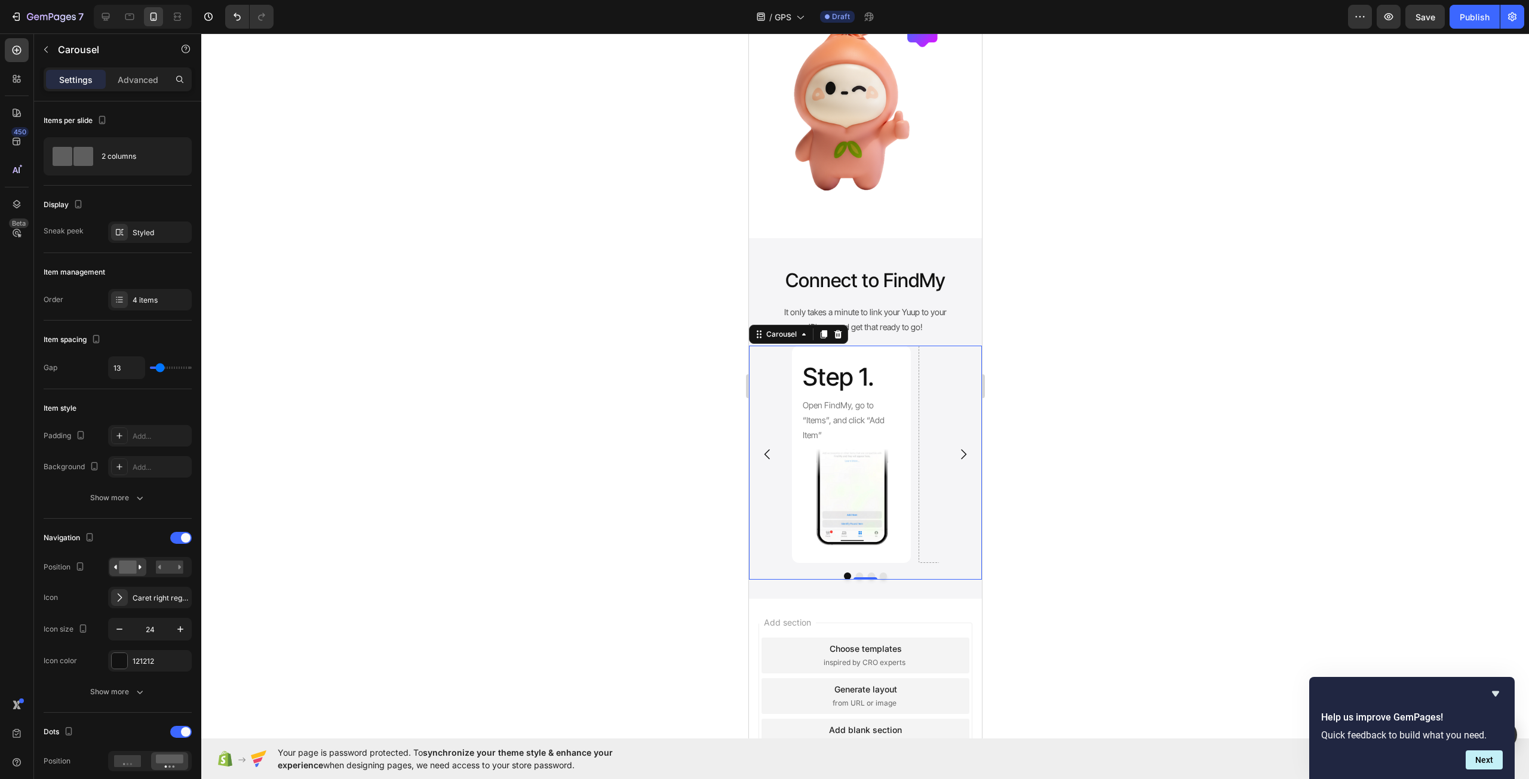
click at [915, 380] on div "Step 1. Heading Open FindMy, go to “Items”, and click “Add Item” Text Block Ima…" at bounding box center [864, 454] width 147 height 217
drag, startPoint x: 139, startPoint y: 217, endPoint x: 148, endPoint y: 239, distance: 23.8
click at [139, 218] on div "Display Sneak peek Styled" at bounding box center [118, 219] width 148 height 67
click at [148, 239] on div "Styled" at bounding box center [150, 232] width 84 height 21
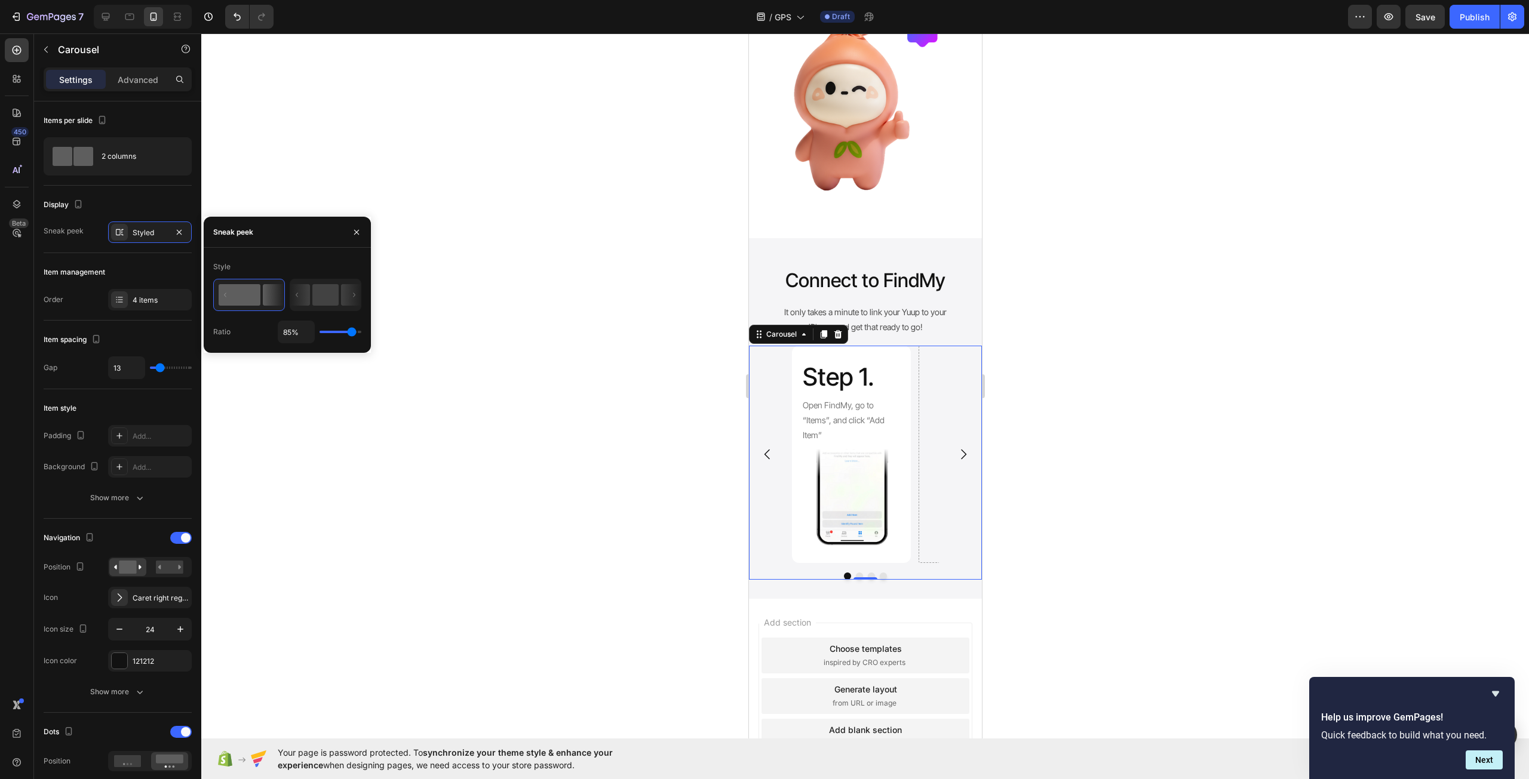
drag, startPoint x: 334, startPoint y: 326, endPoint x: 345, endPoint y: 329, distance: 11.2
click at [335, 325] on div "85%" at bounding box center [320, 332] width 84 height 23
click at [347, 329] on div "85%" at bounding box center [320, 332] width 84 height 23
click at [348, 333] on input "range" at bounding box center [340, 332] width 42 height 2
type input "84%"
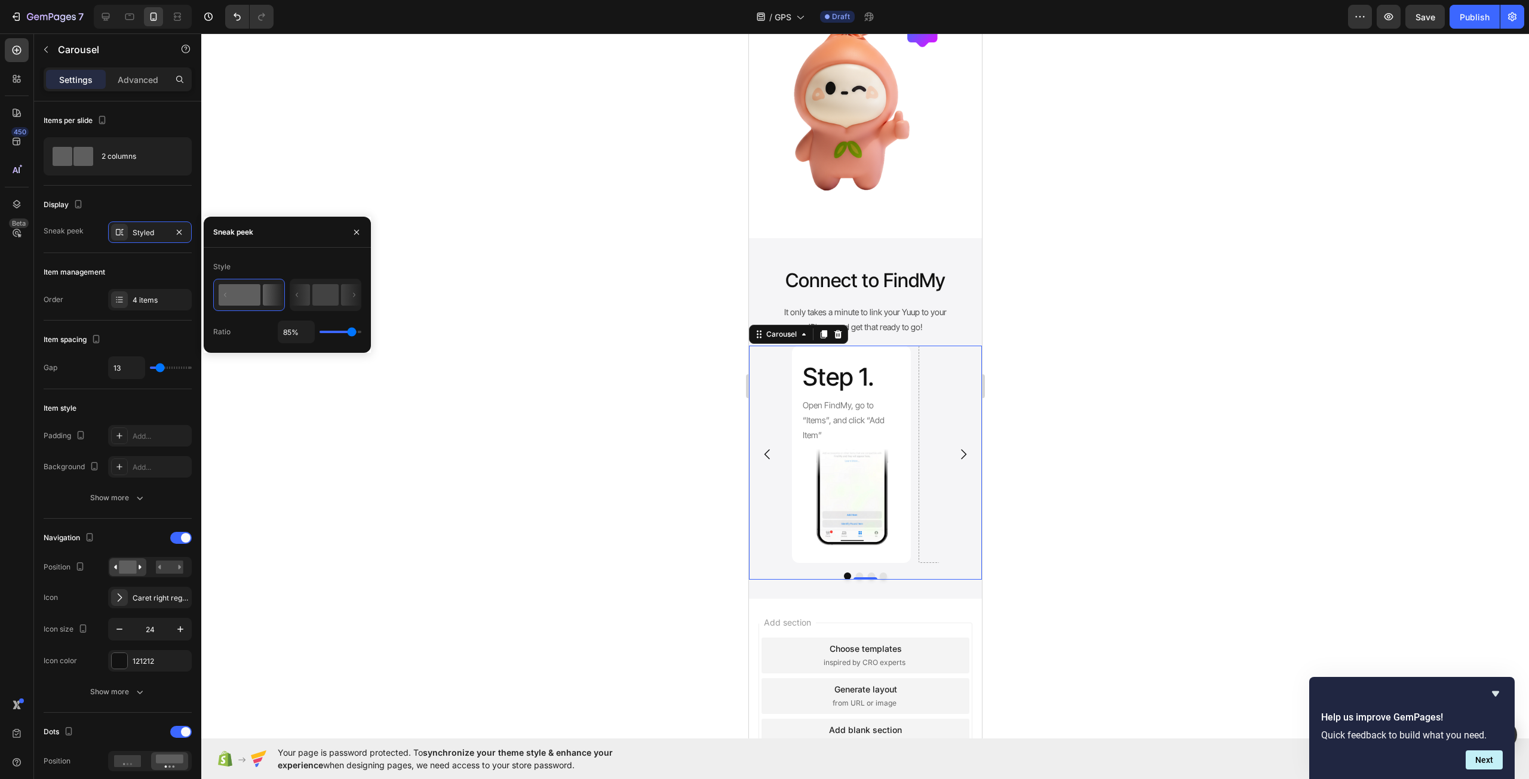
type input "84"
type input "49%"
type input "49"
type input "45%"
type input "45"
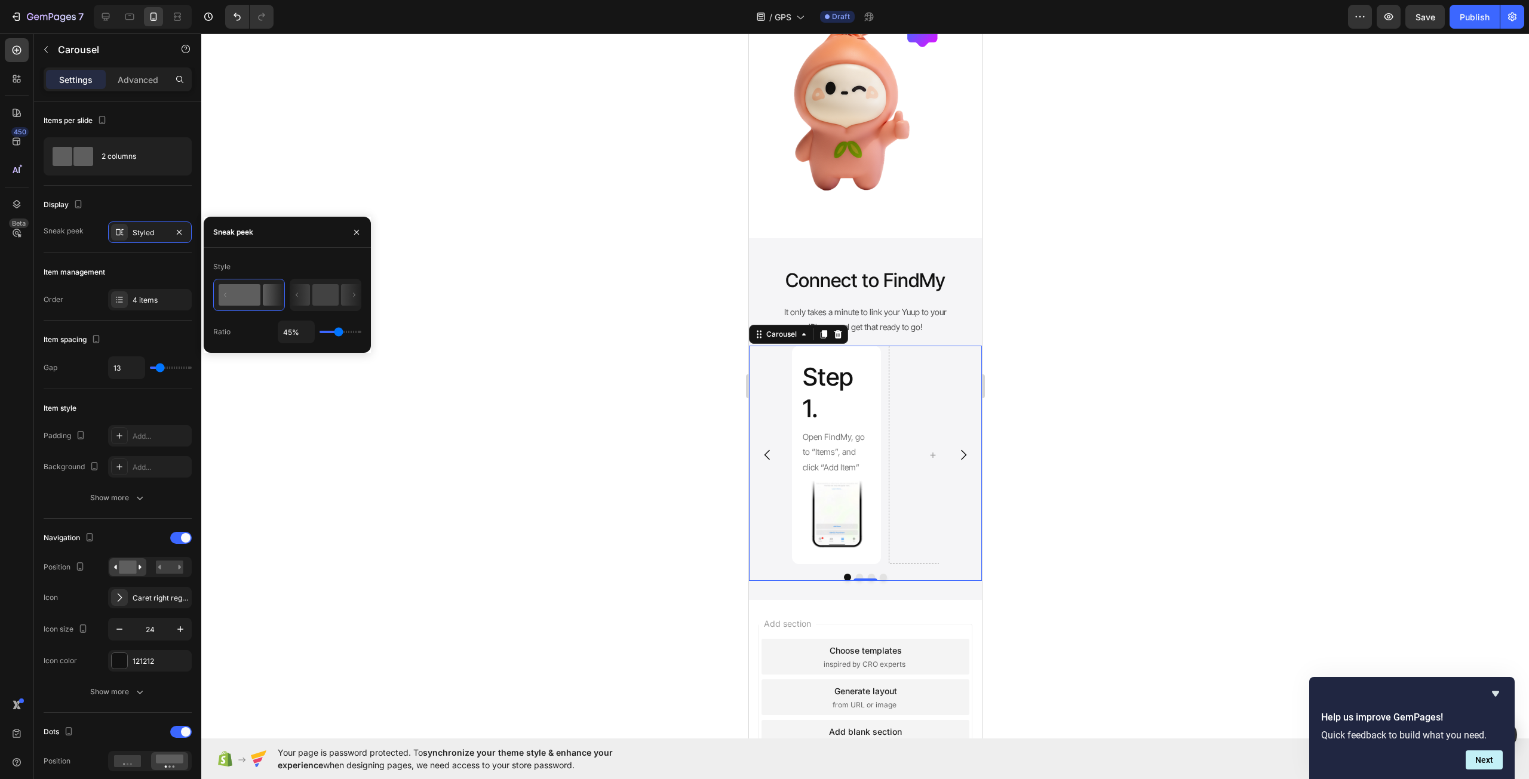
type input "41%"
type input "41"
type input "40%"
type input "40"
type input "38%"
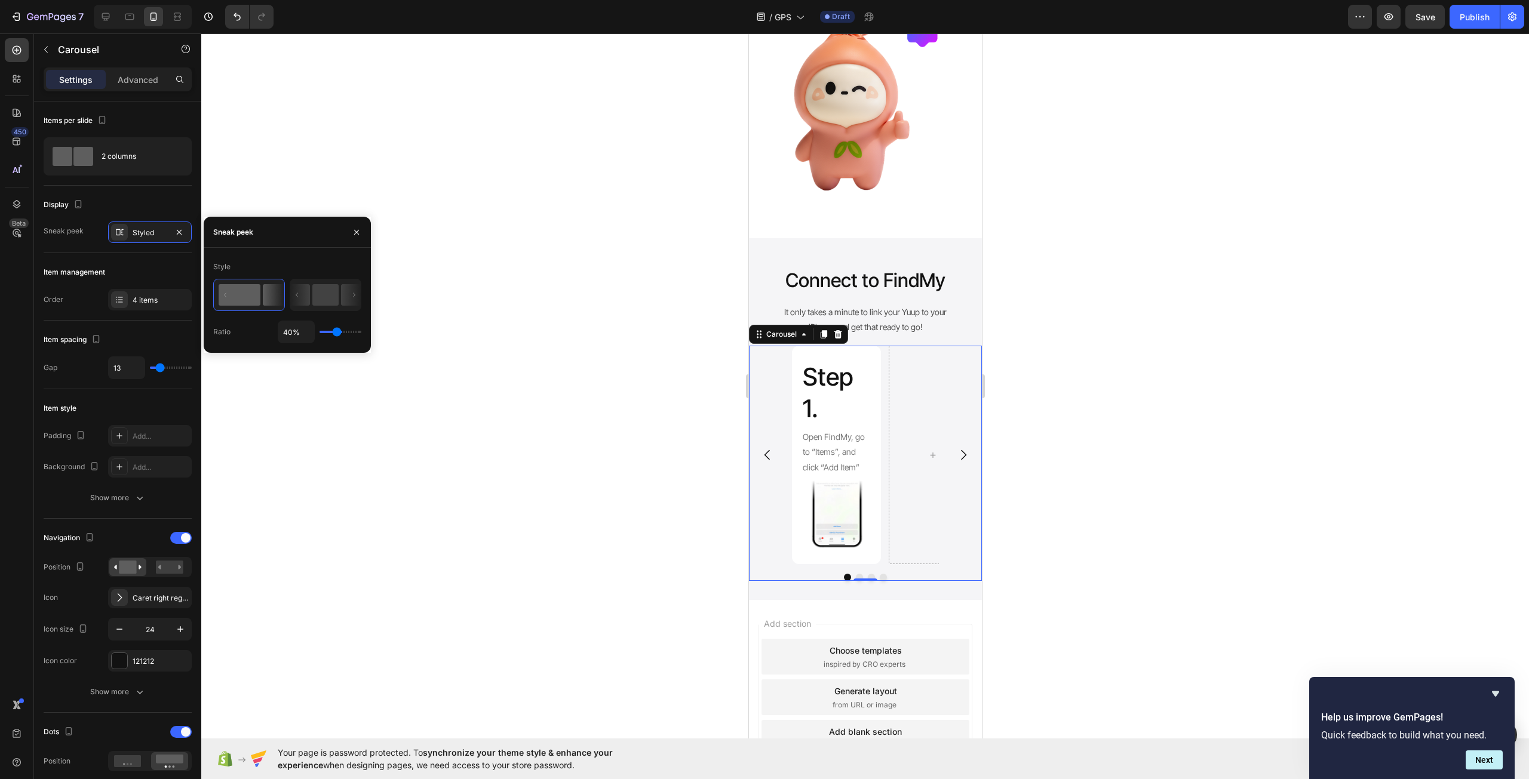
type input "38"
type input "40%"
type input "40"
type input "47%"
type input "47"
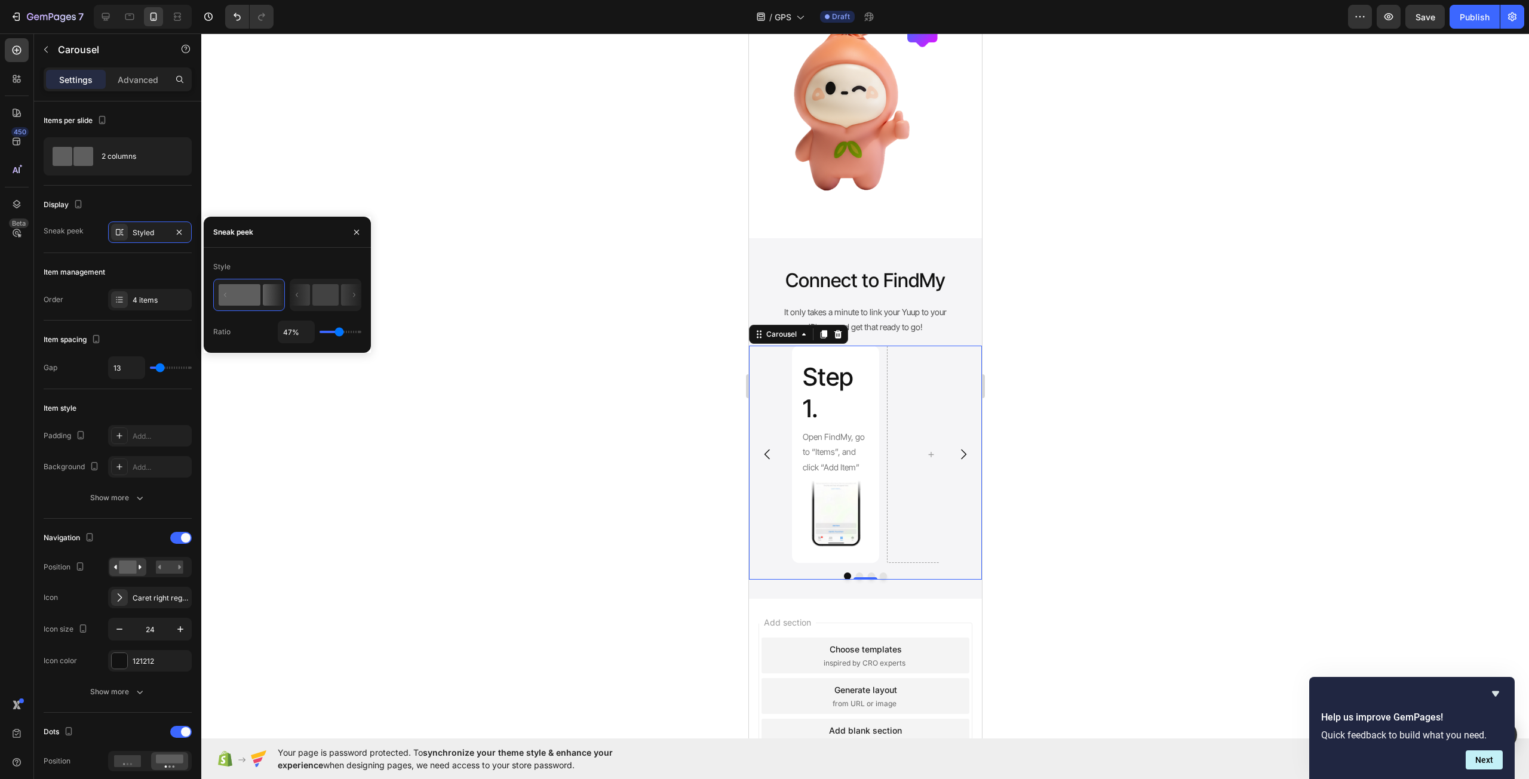
type input "54%"
type input "54"
type input "60%"
type input "60"
type input "63%"
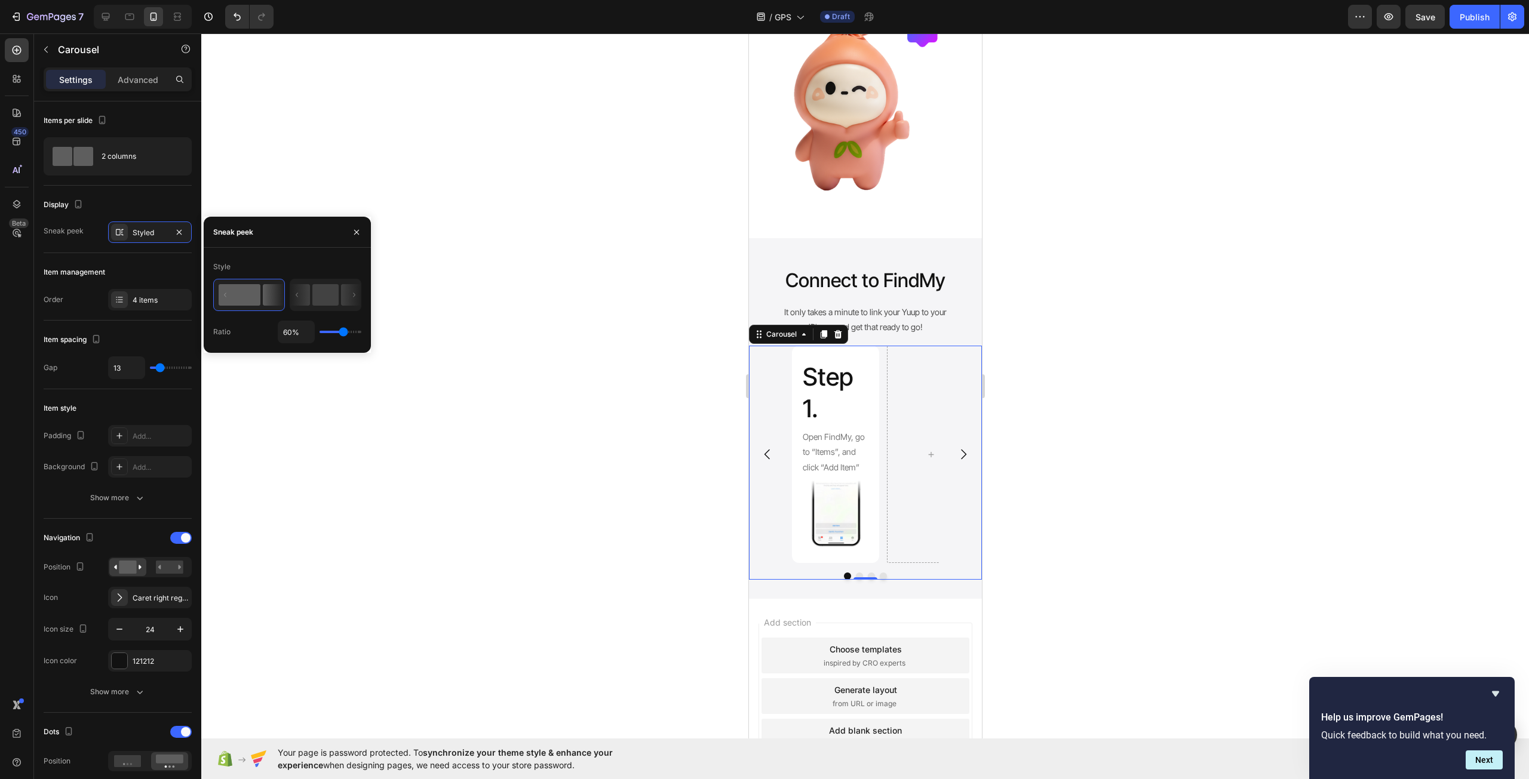
type input "63"
type input "67%"
type input "67"
type input "72%"
type input "72"
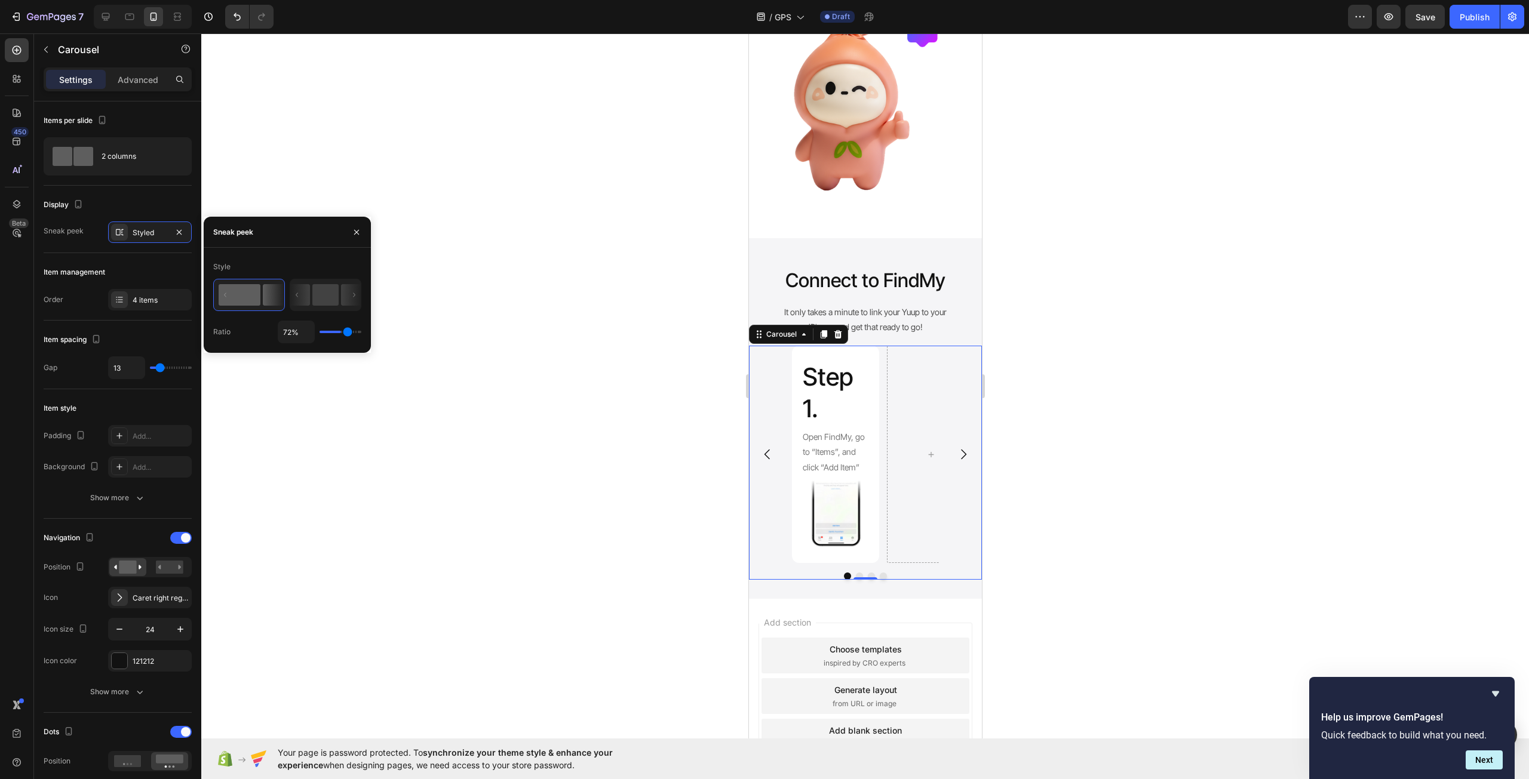
type input "76%"
type input "76"
type input "78%"
type input "78"
type input "80%"
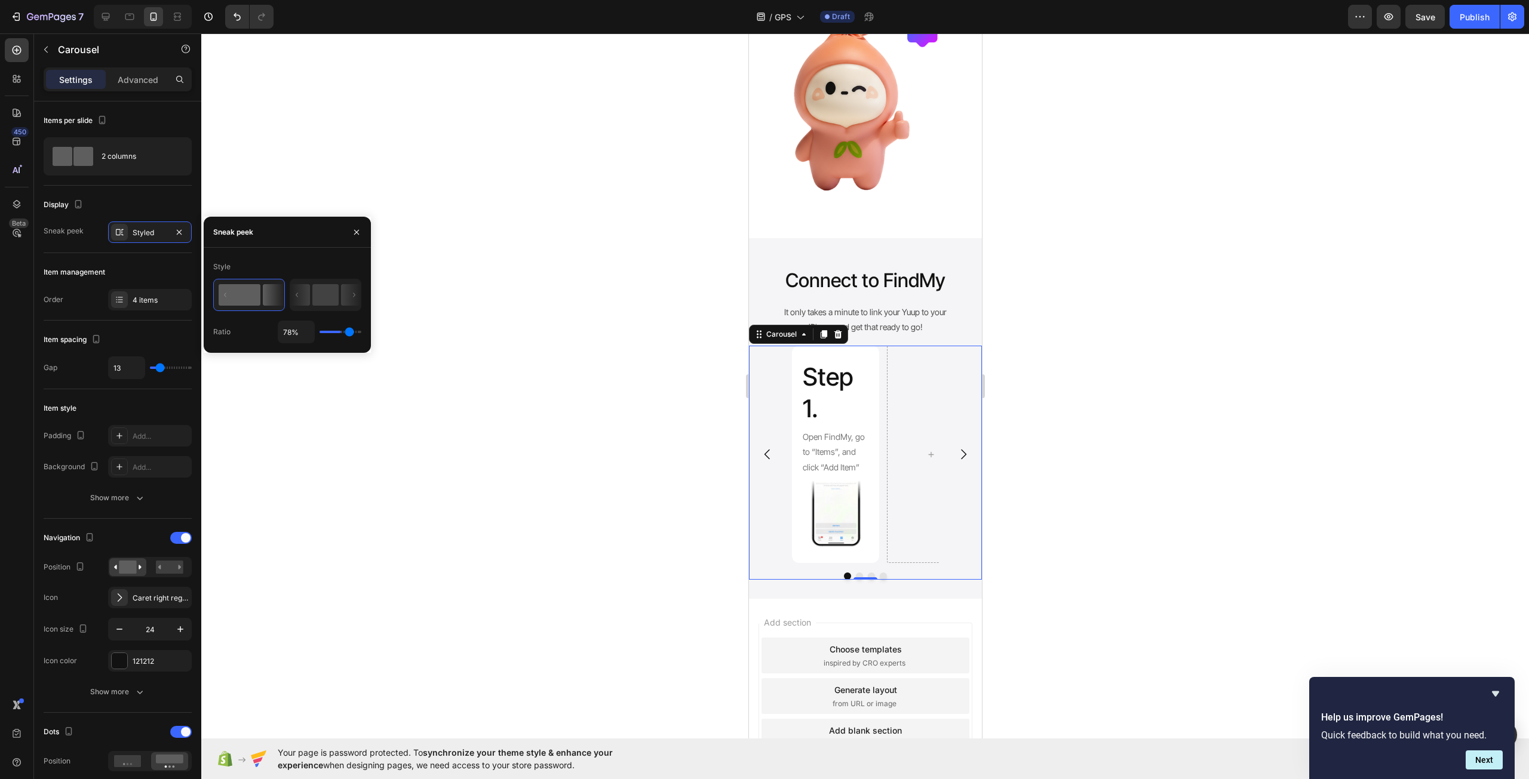
type input "80"
type input "84%"
type input "84"
type input "87%"
type input "87"
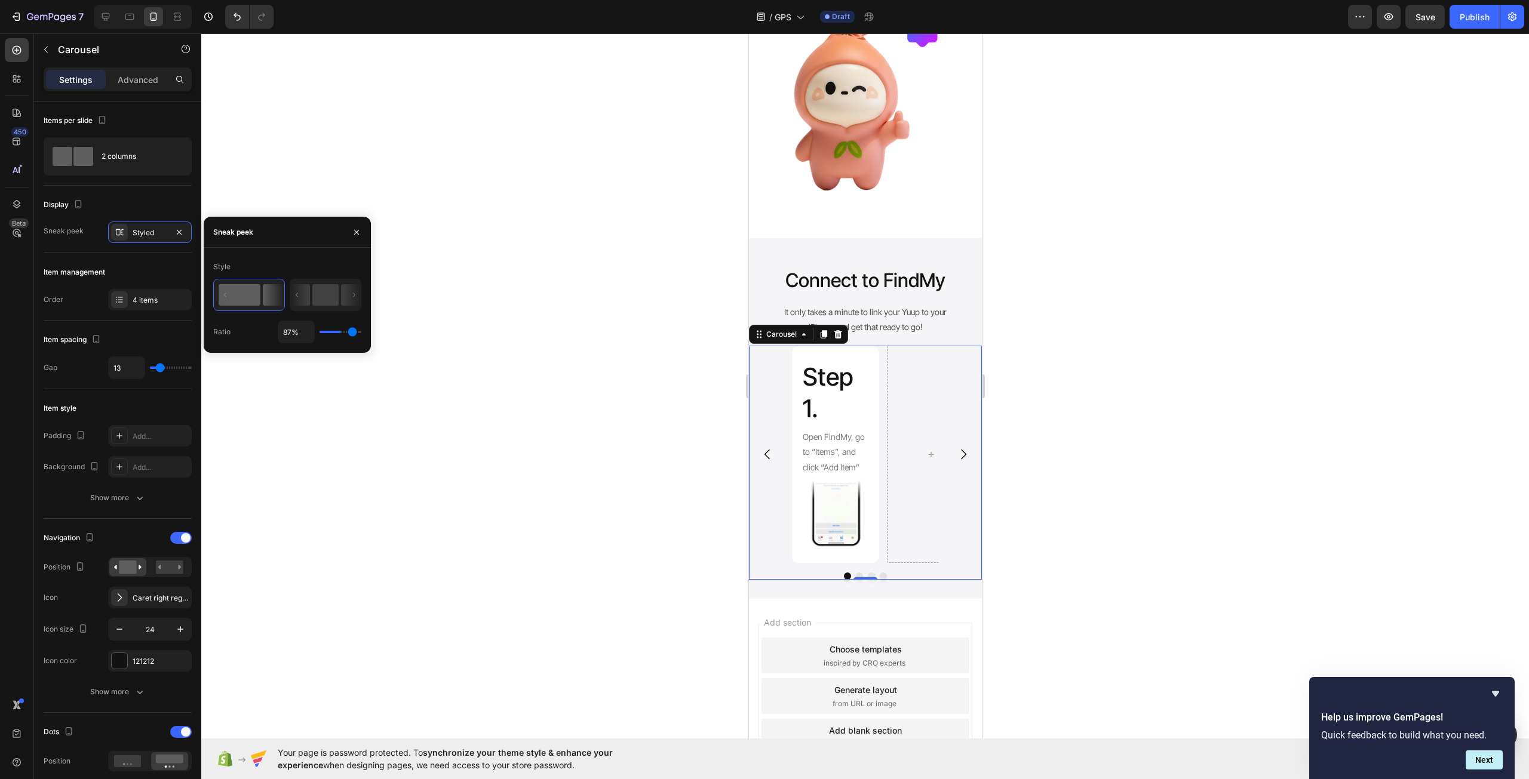
type input "91%"
type input "91"
type input "94%"
type input "94"
type input "98%"
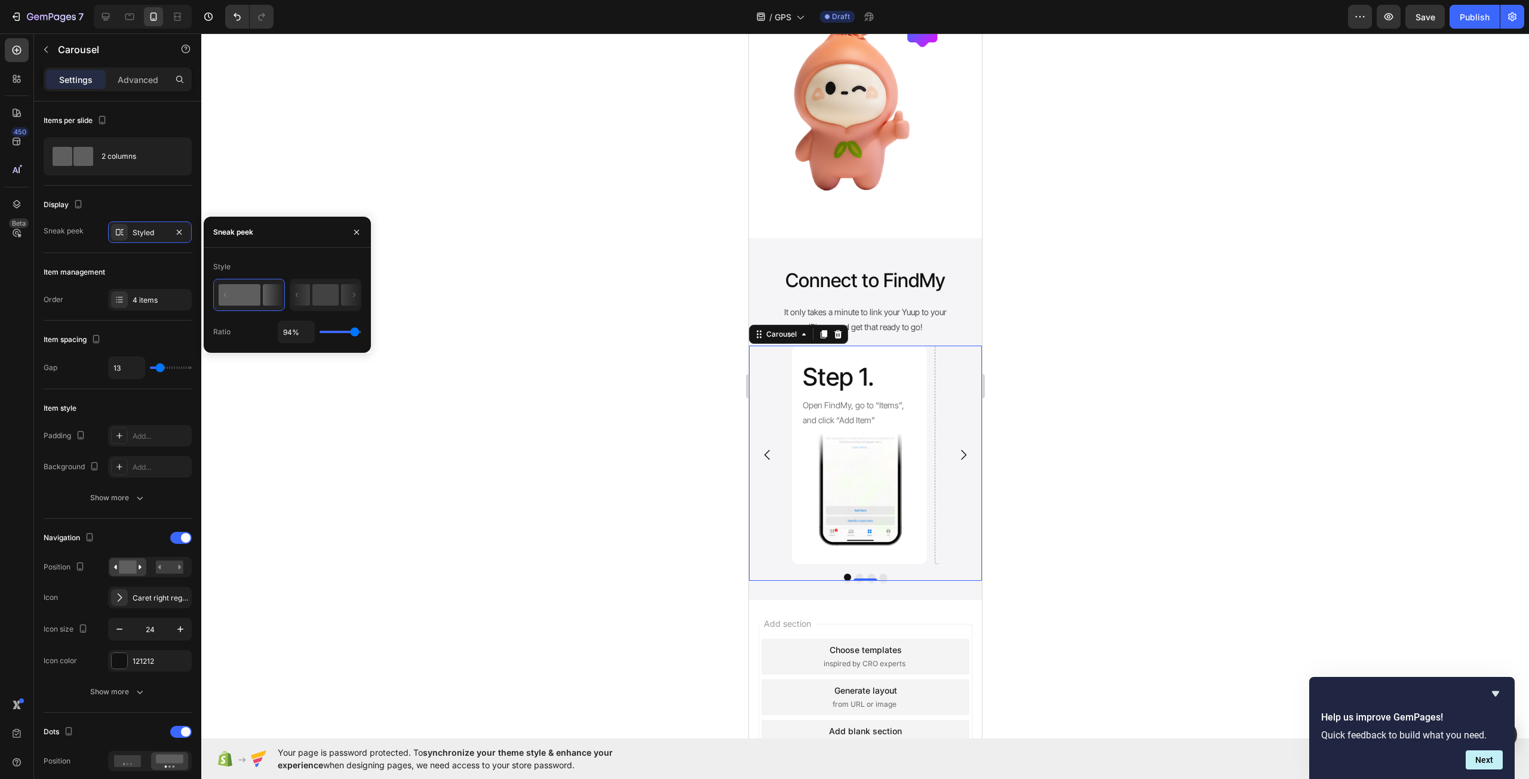
type input "98"
type input "100%"
drag, startPoint x: 340, startPoint y: 335, endPoint x: 370, endPoint y: 337, distance: 29.9
type input "100"
click at [361, 333] on input "range" at bounding box center [340, 332] width 42 height 2
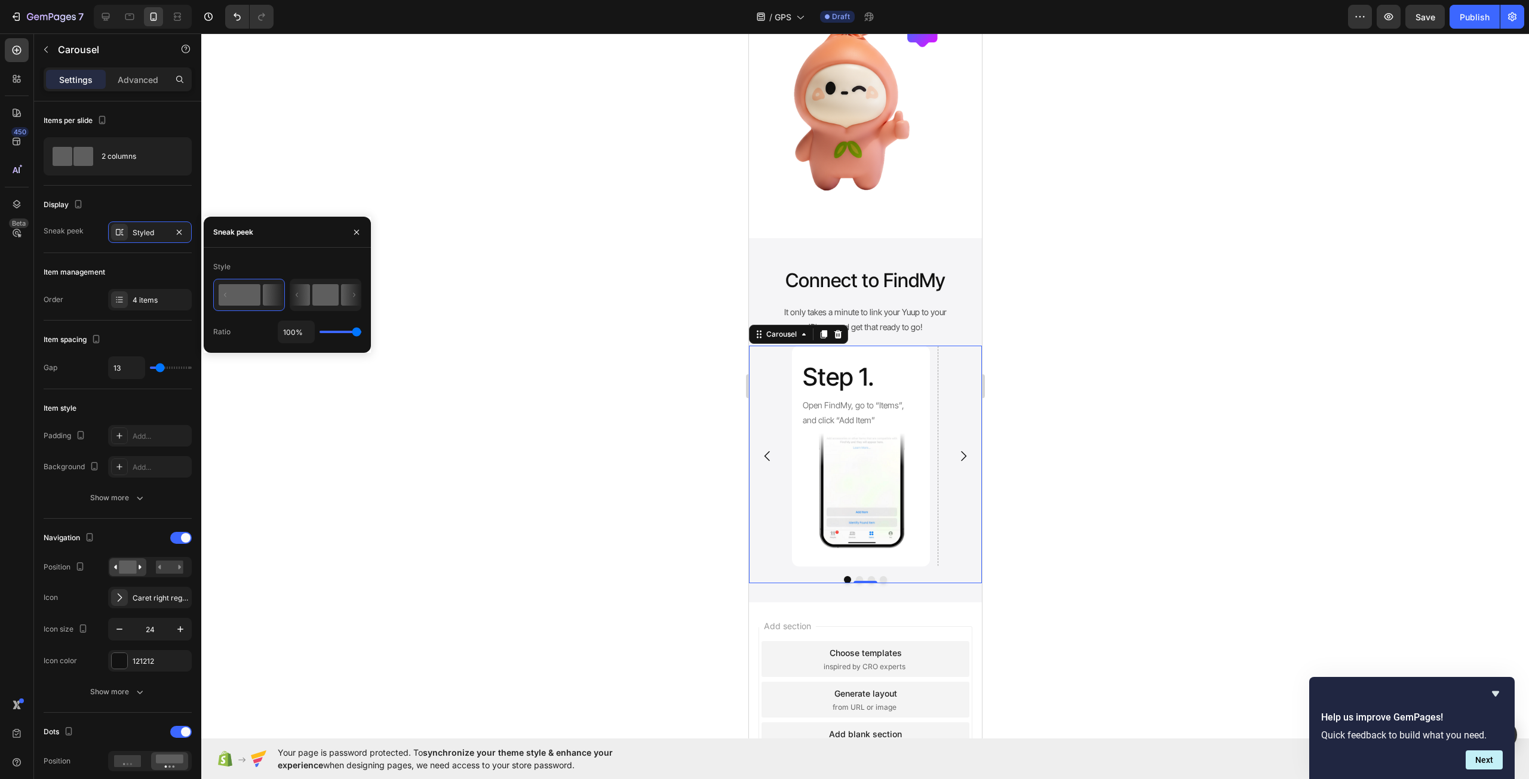
click at [346, 299] on icon at bounding box center [351, 294] width 20 height 21
type input "50%"
type input "50"
click at [256, 294] on rect at bounding box center [240, 294] width 42 height 21
type input "100%"
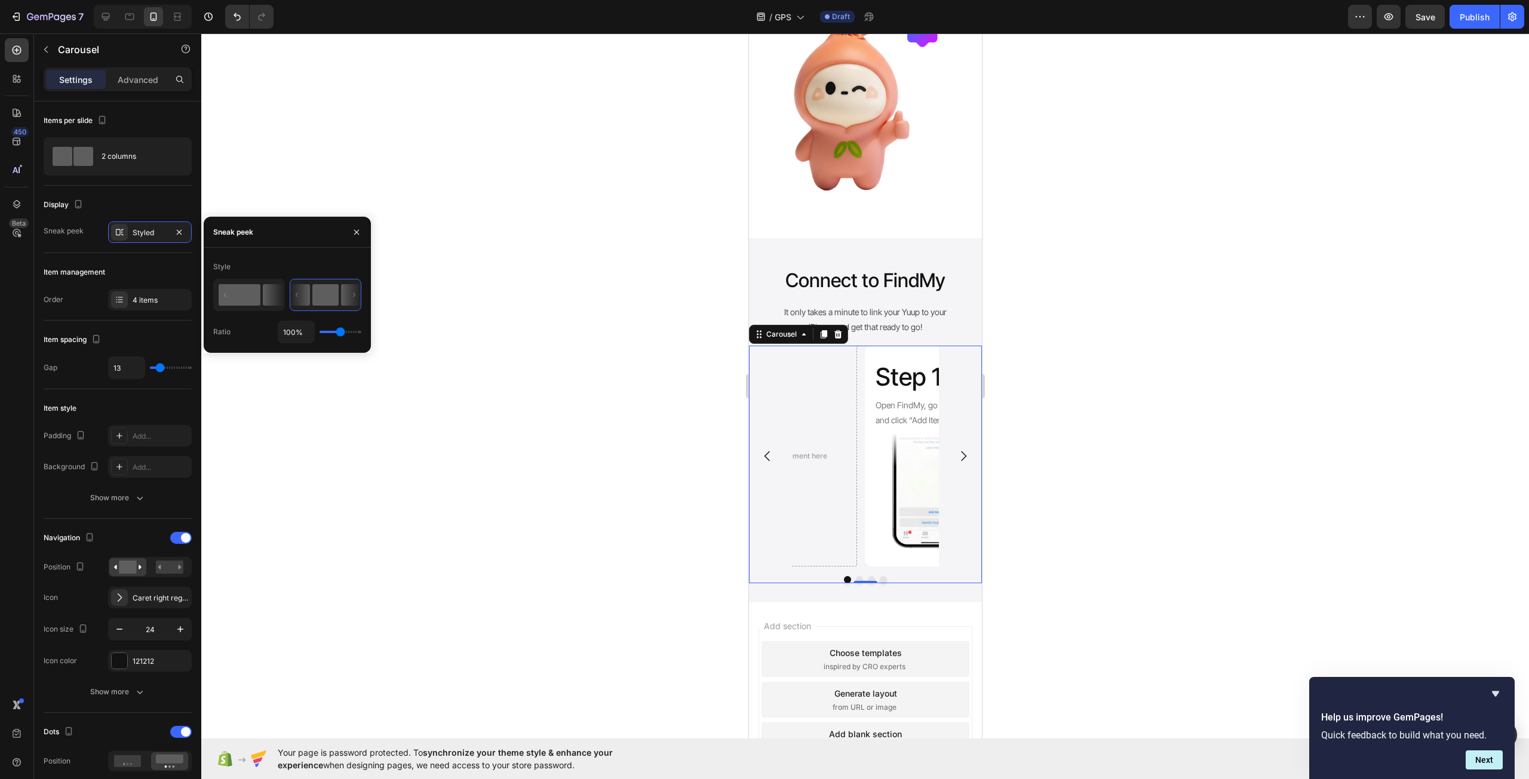
type input "100"
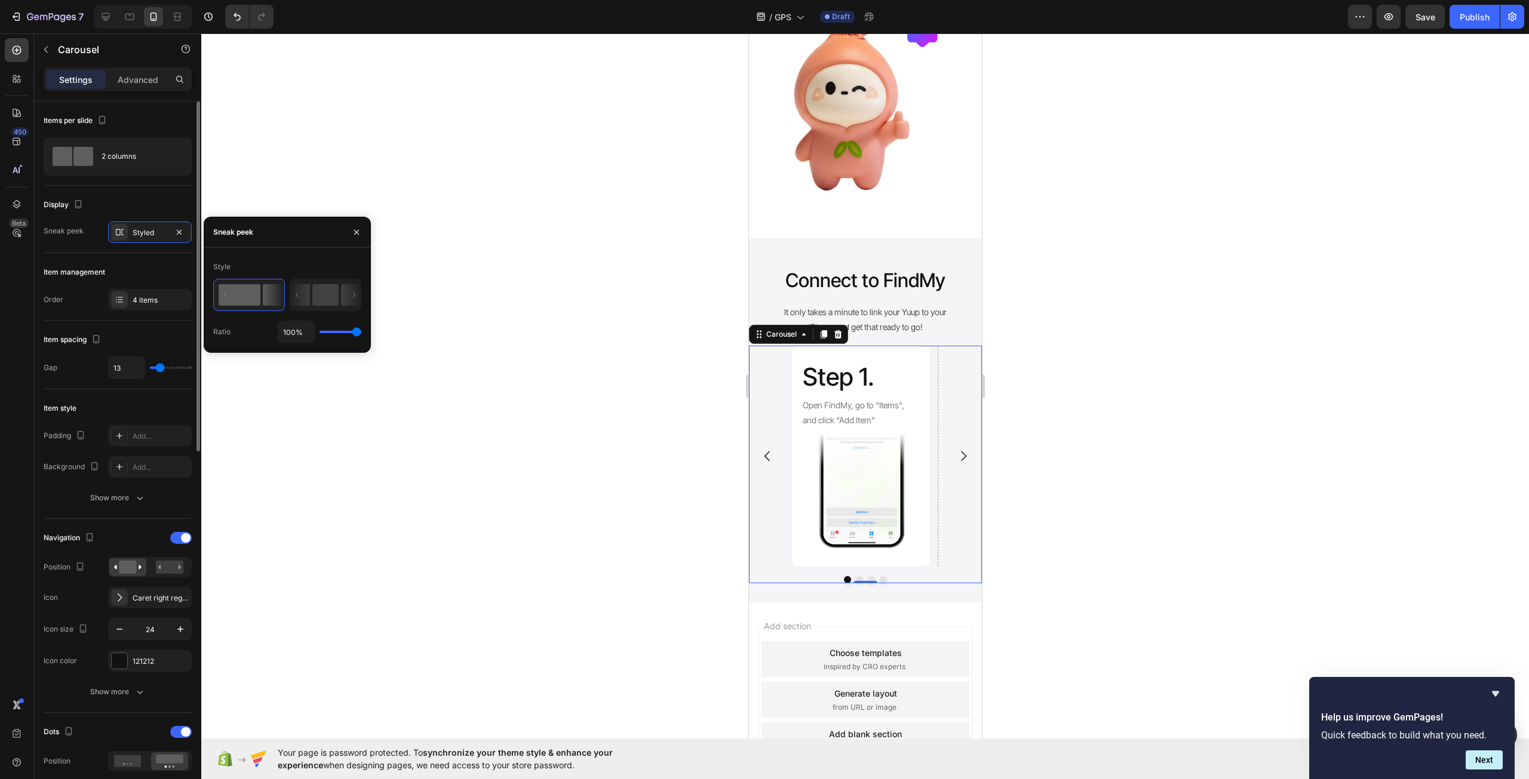
click at [116, 267] on div "Item management" at bounding box center [118, 272] width 148 height 19
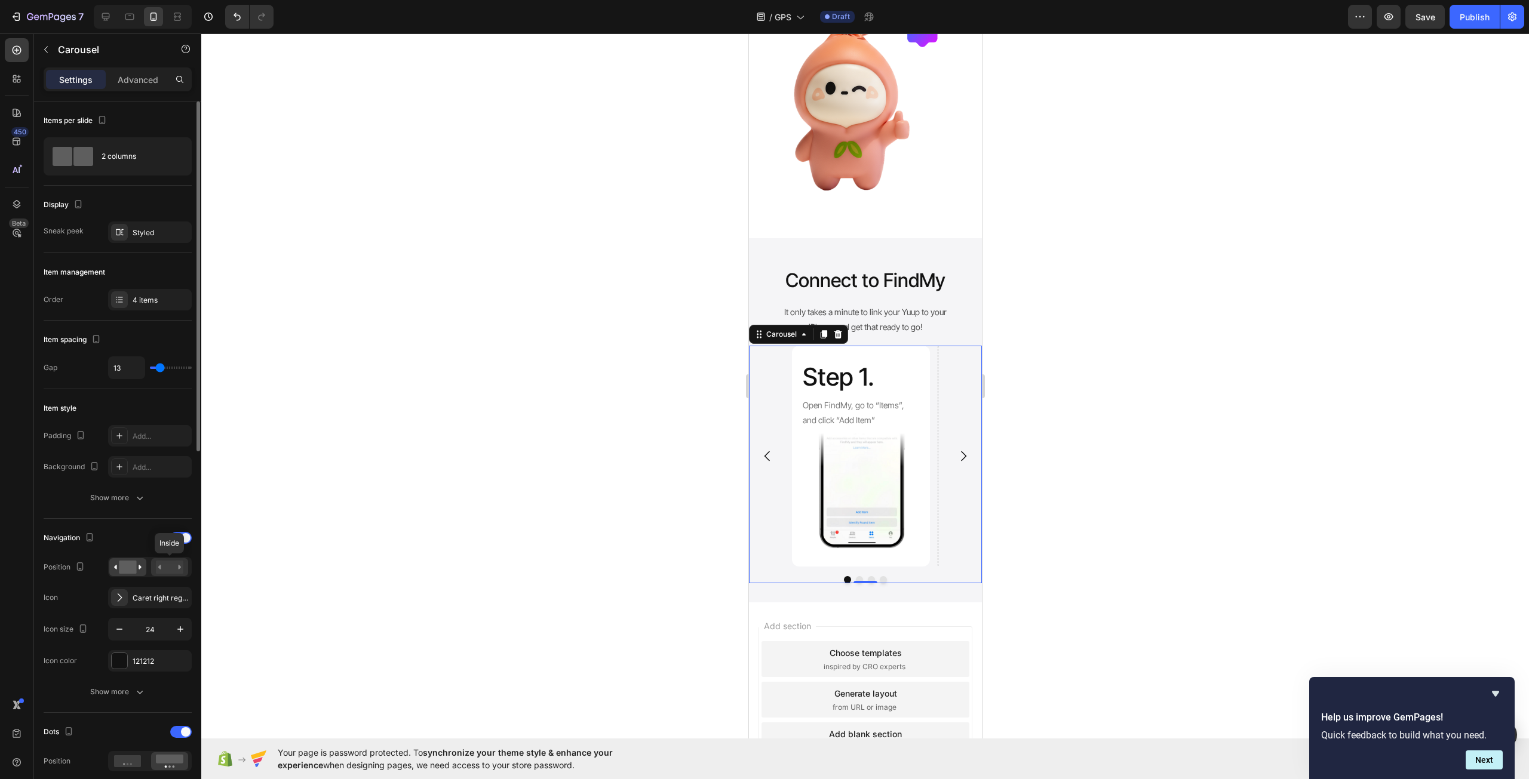
click at [170, 567] on rect at bounding box center [169, 567] width 27 height 13
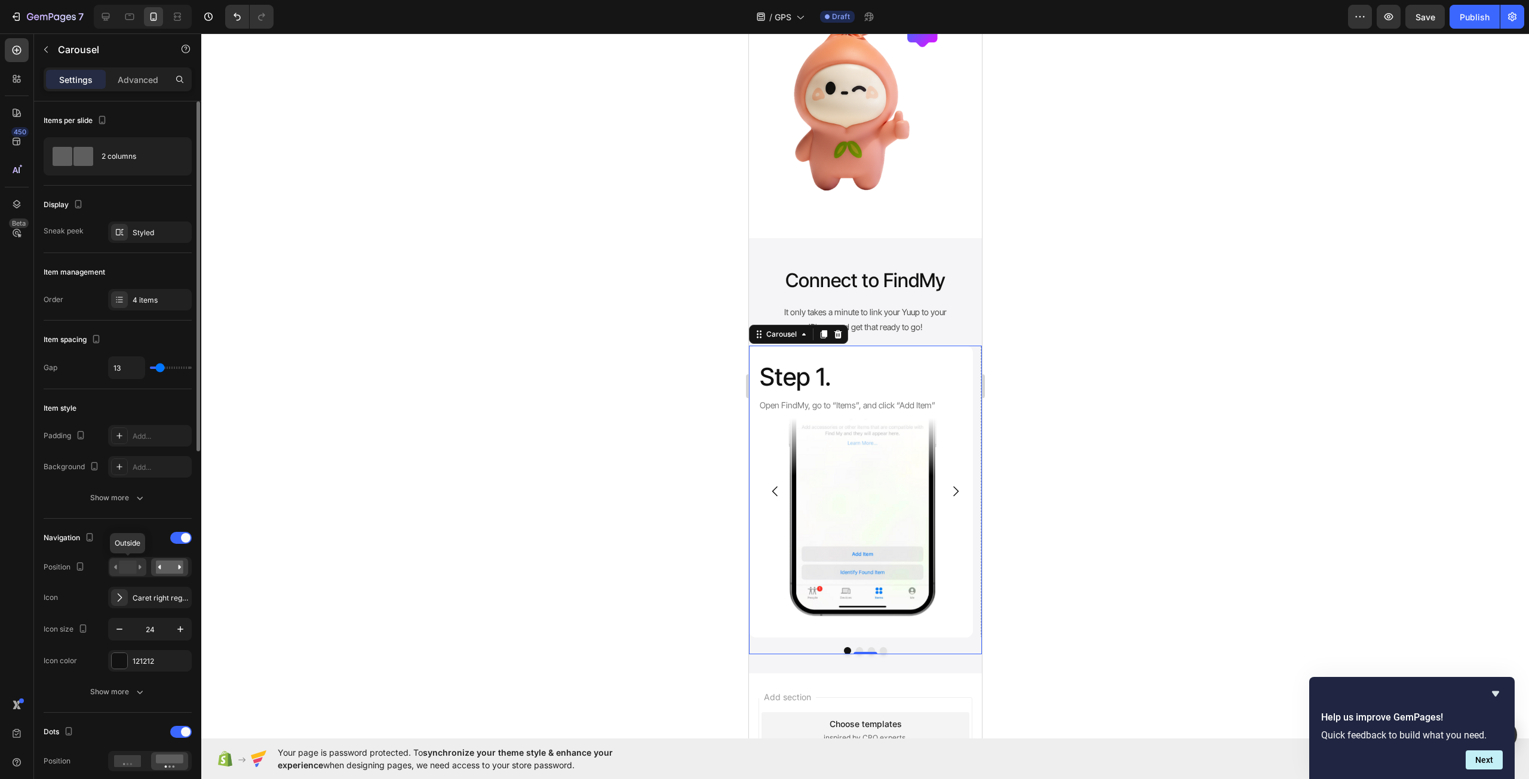
click at [133, 568] on rect at bounding box center [127, 567] width 17 height 13
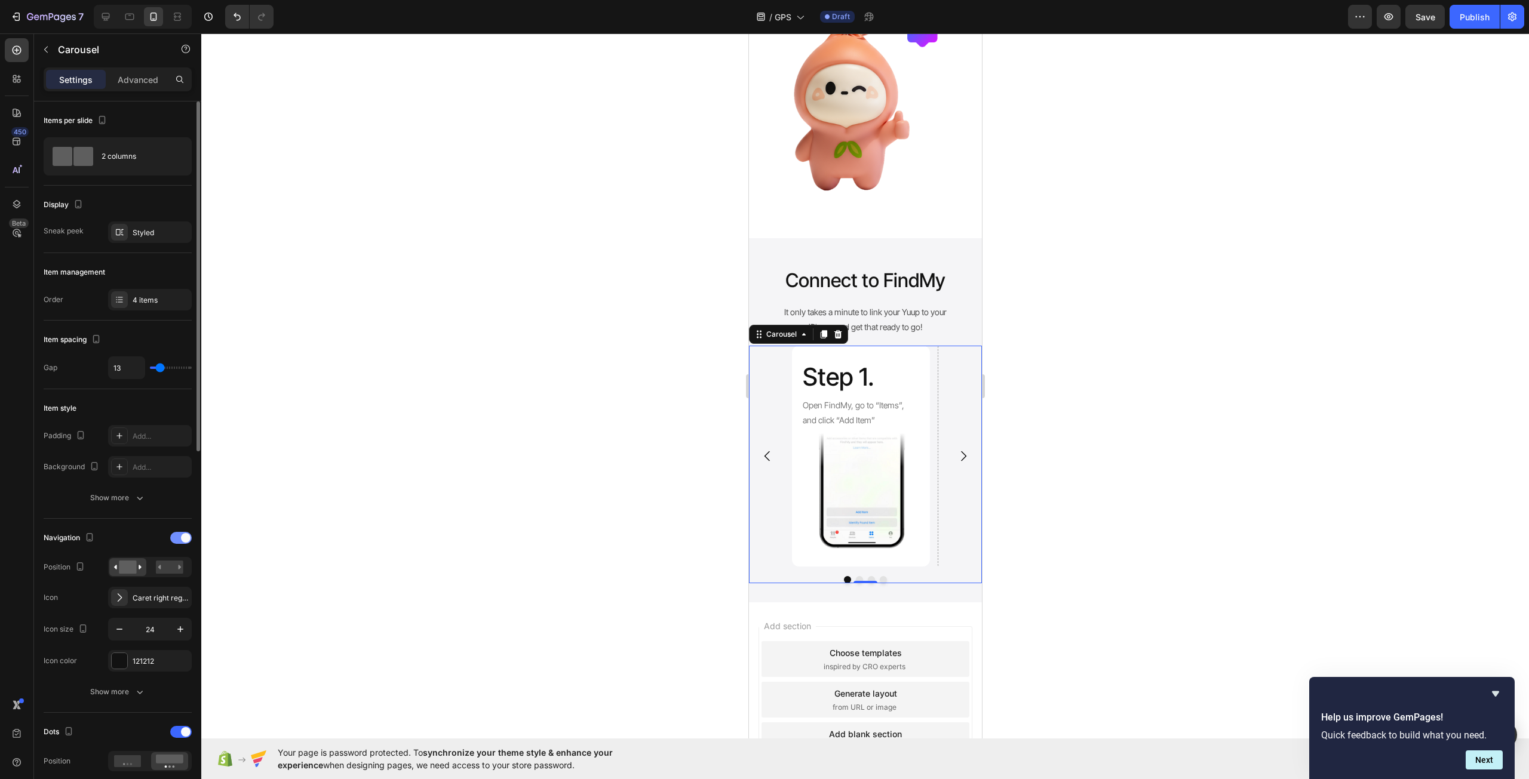
click at [178, 538] on div at bounding box center [180, 538] width 21 height 12
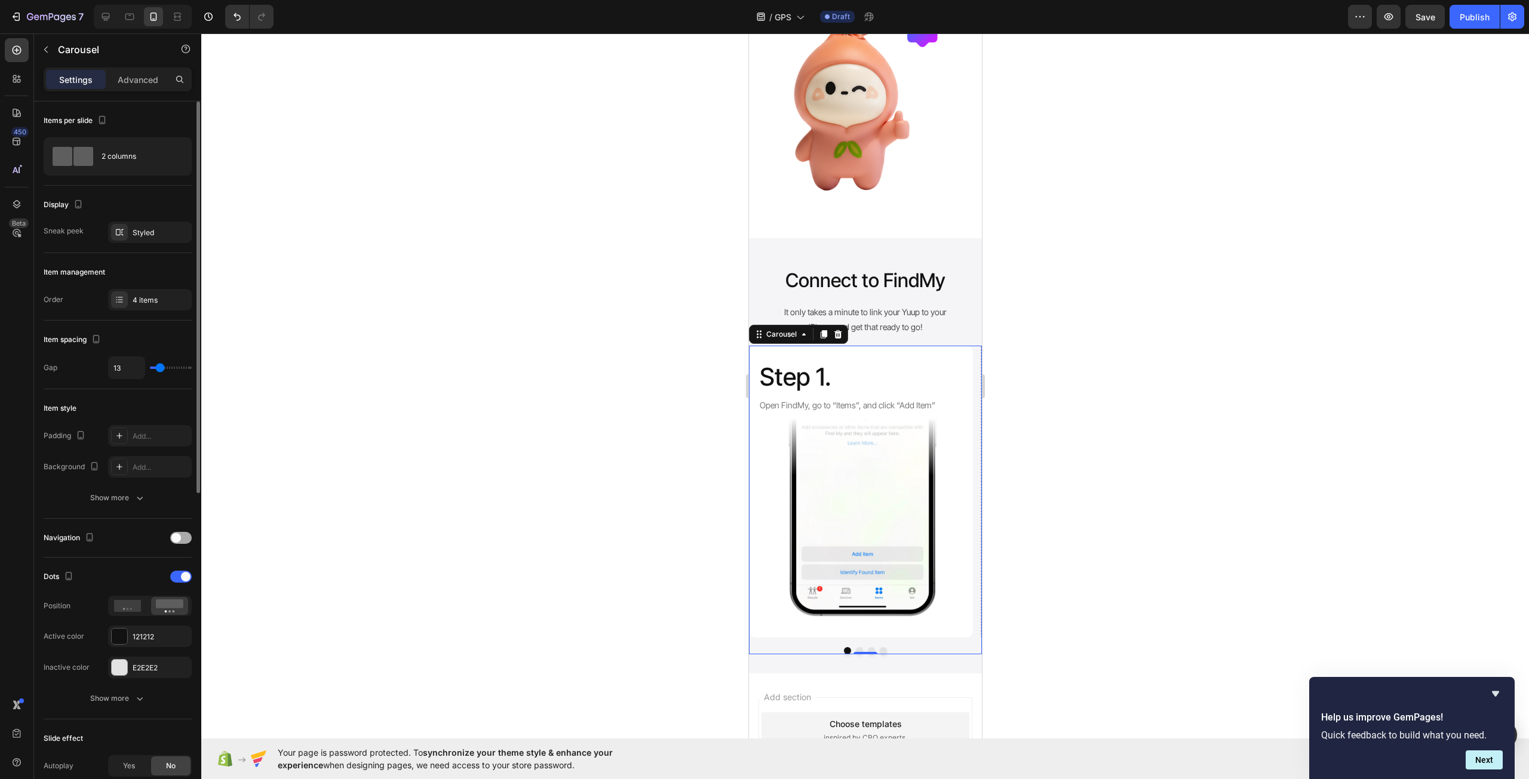
click at [178, 538] on span at bounding box center [176, 538] width 10 height 10
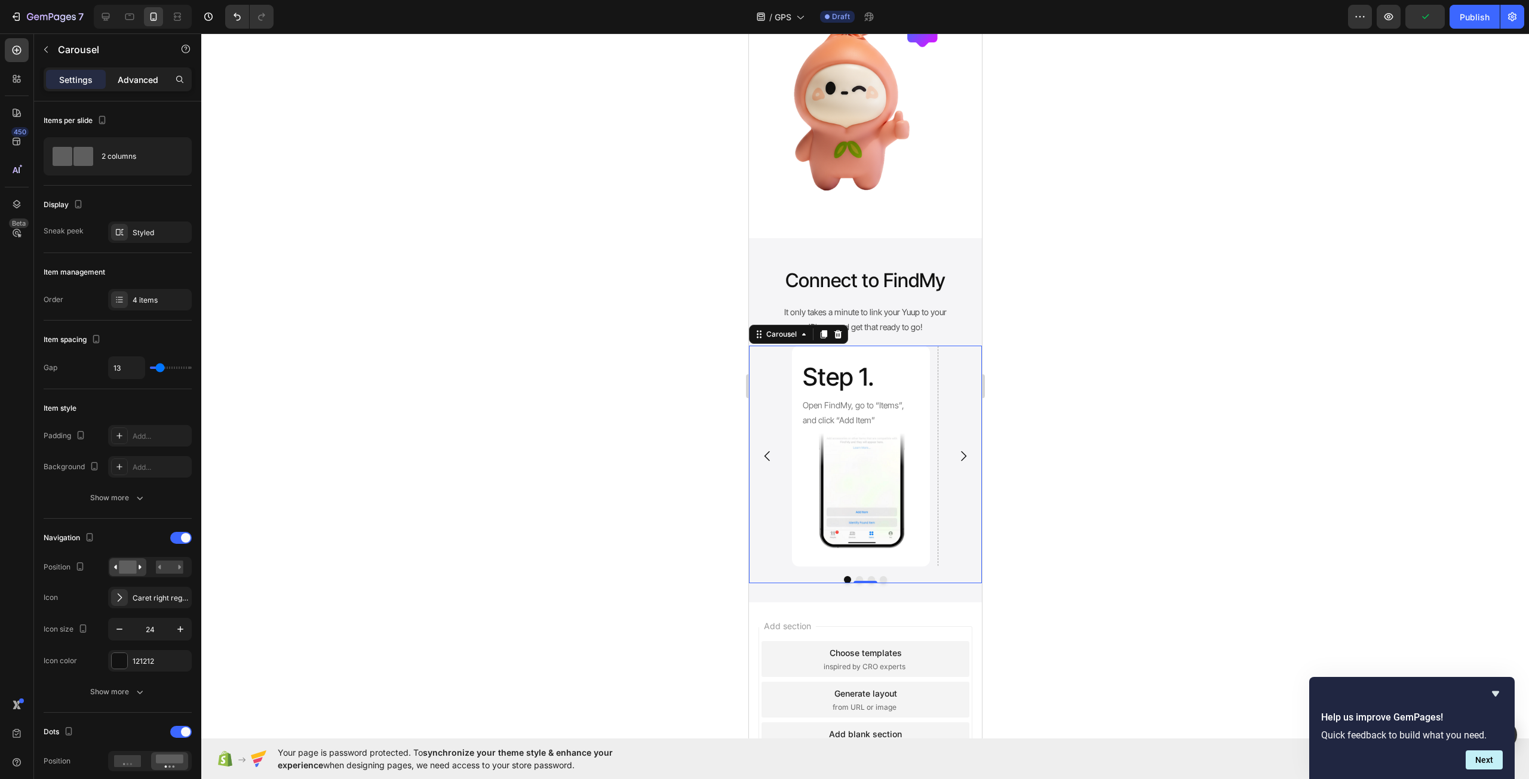
click at [144, 82] on p "Advanced" at bounding box center [138, 79] width 41 height 13
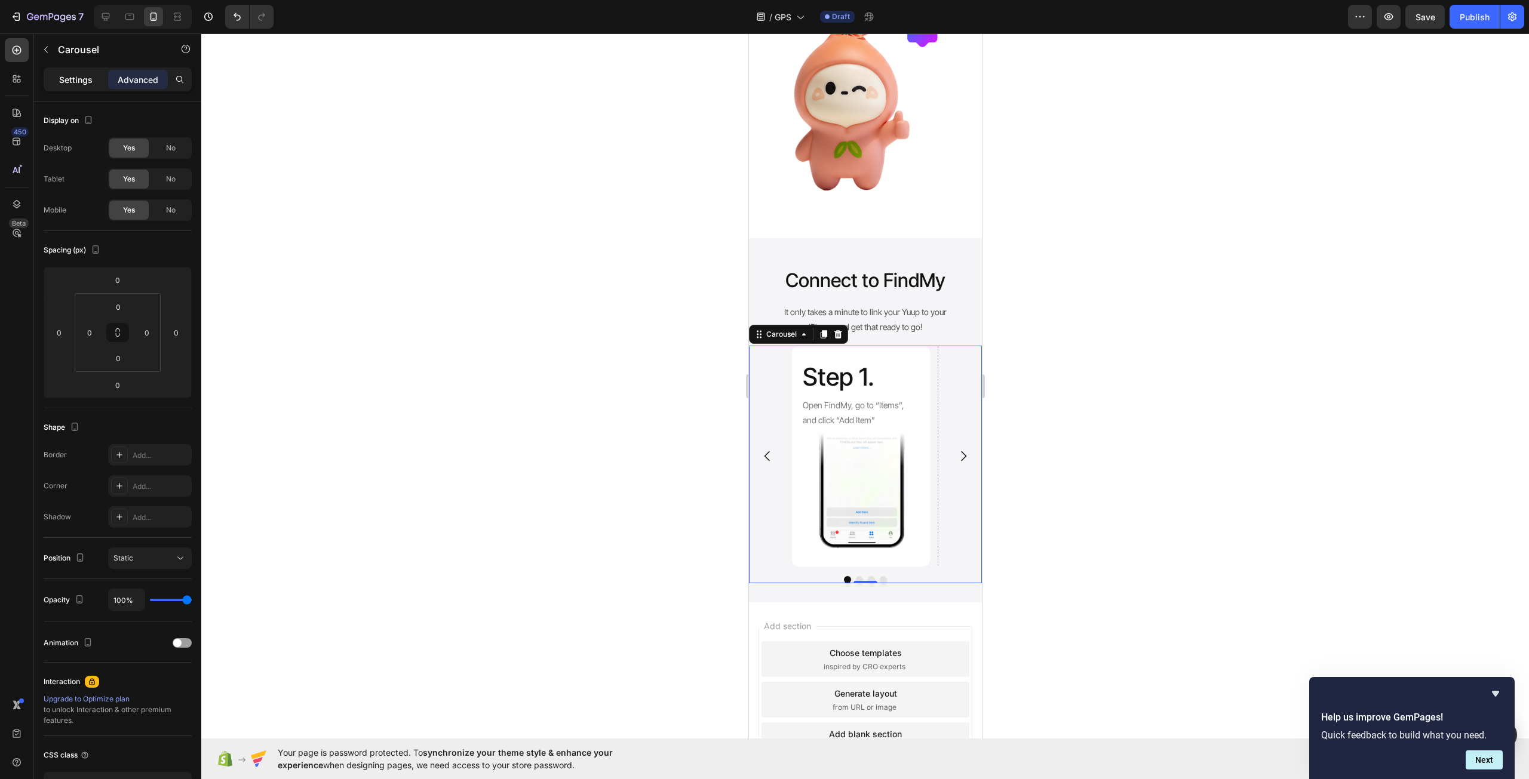
click at [73, 79] on p "Settings" at bounding box center [75, 79] width 33 height 13
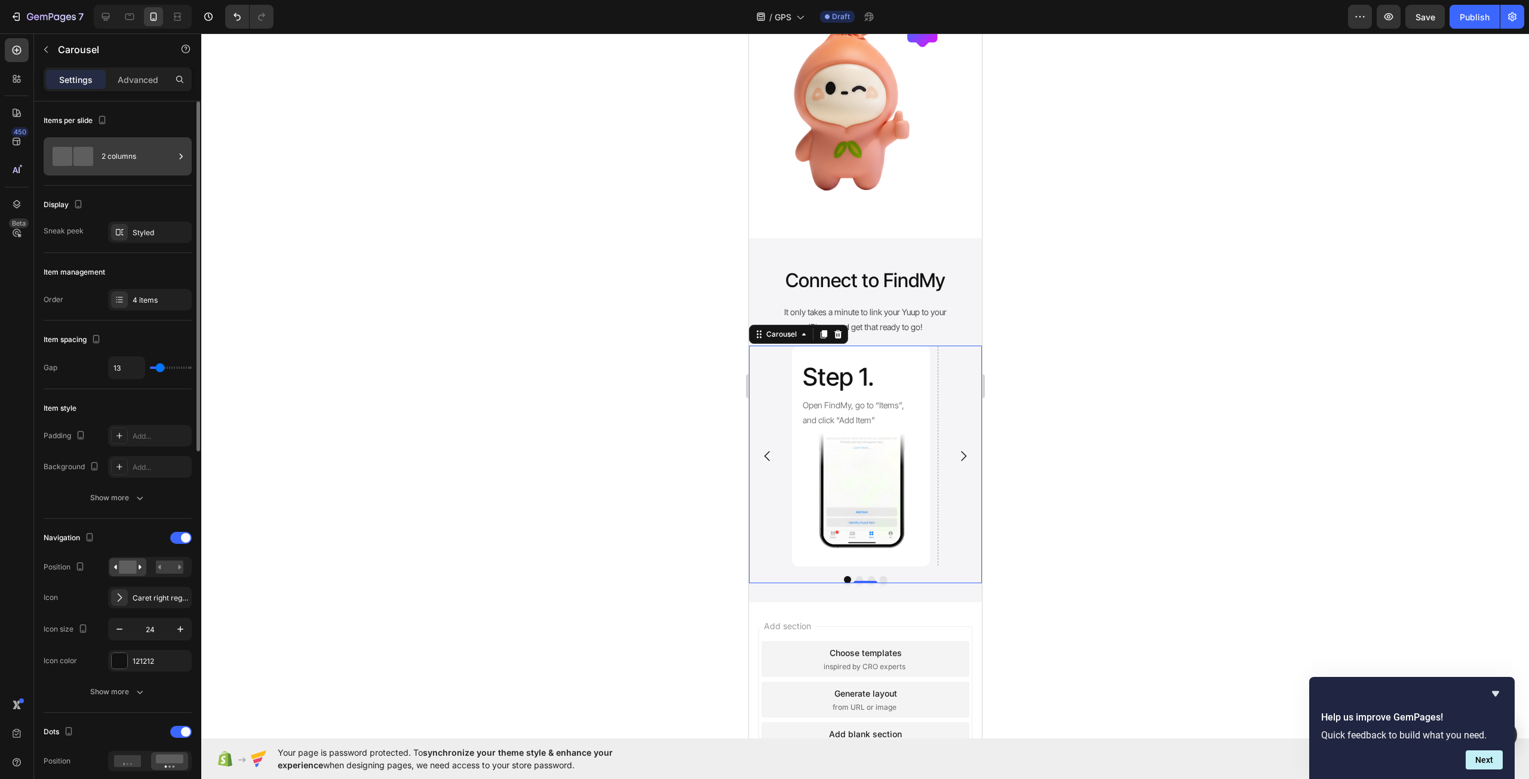
click at [117, 163] on div "2 columns" at bounding box center [138, 156] width 73 height 27
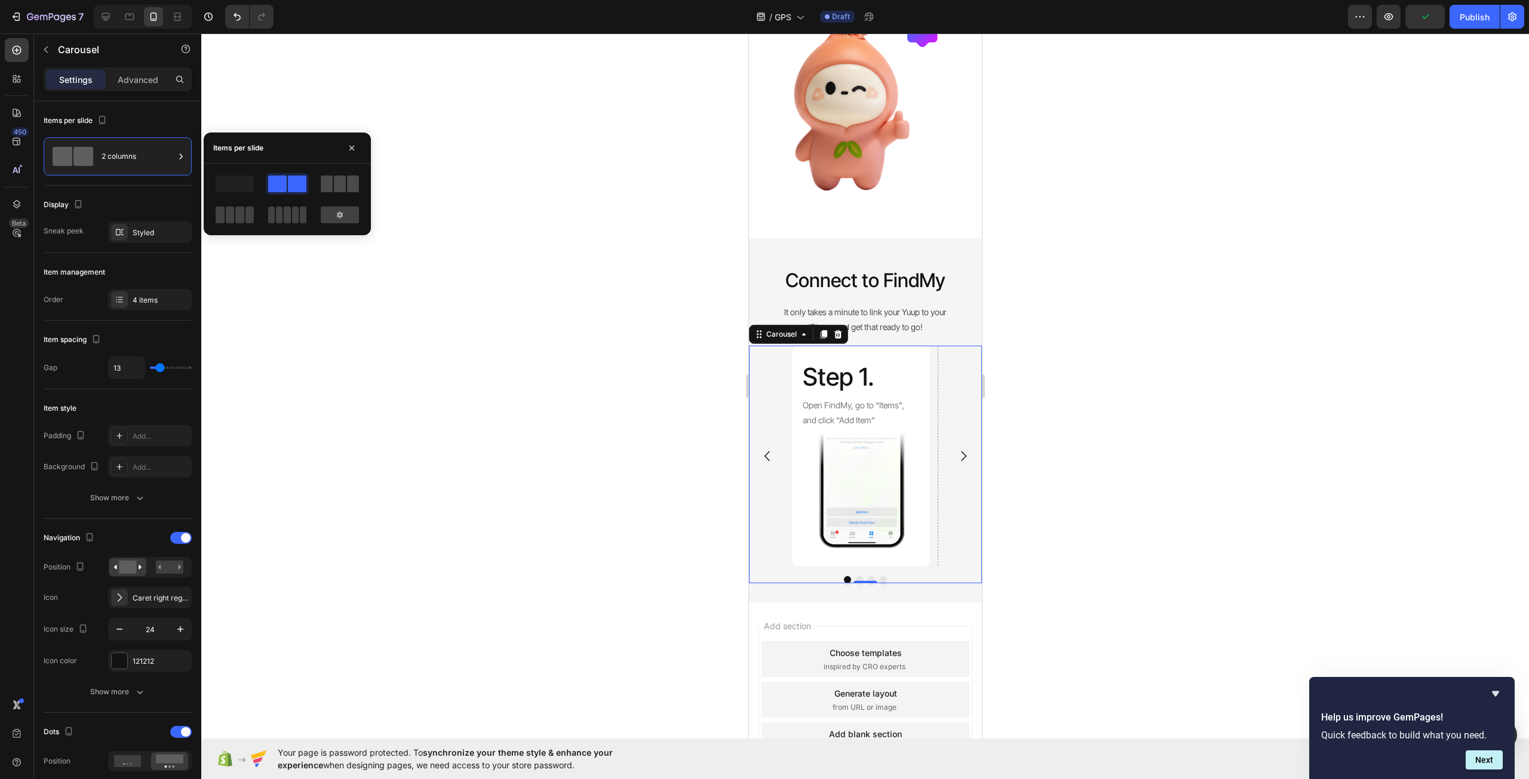
click at [335, 190] on span at bounding box center [340, 184] width 12 height 17
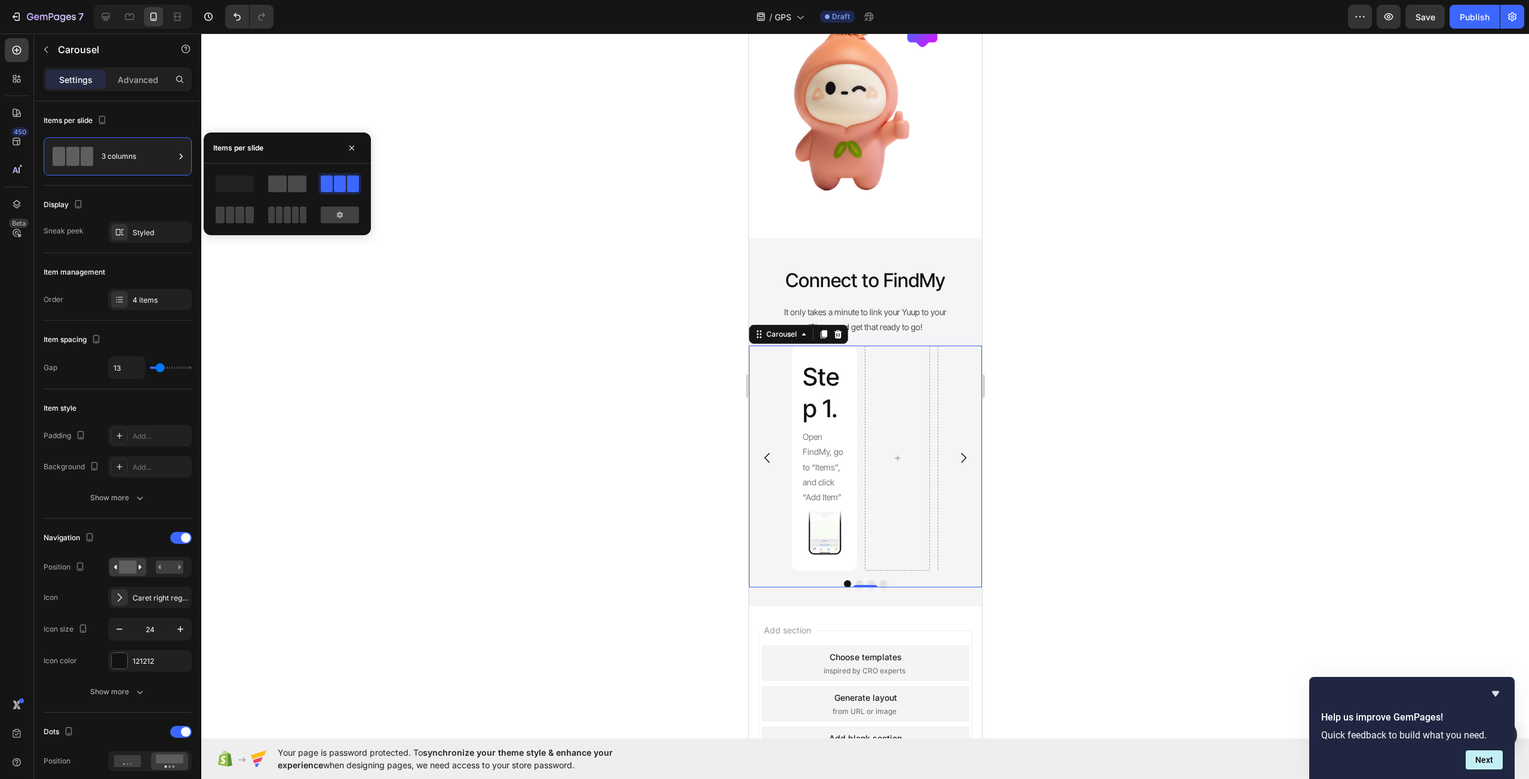
click at [291, 189] on span at bounding box center [297, 184] width 19 height 17
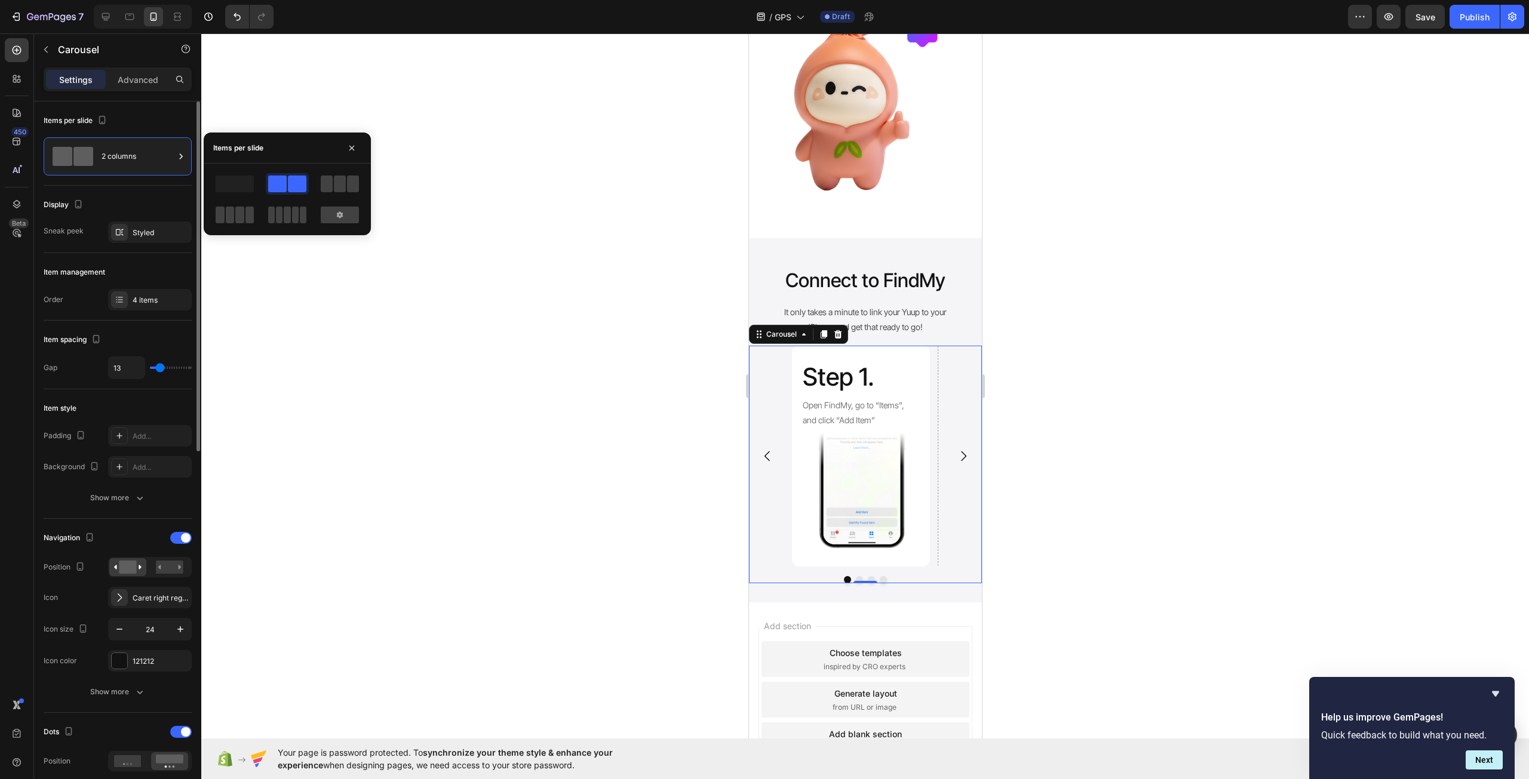
click at [152, 248] on div "Display Sneak peek Styled" at bounding box center [118, 219] width 148 height 67
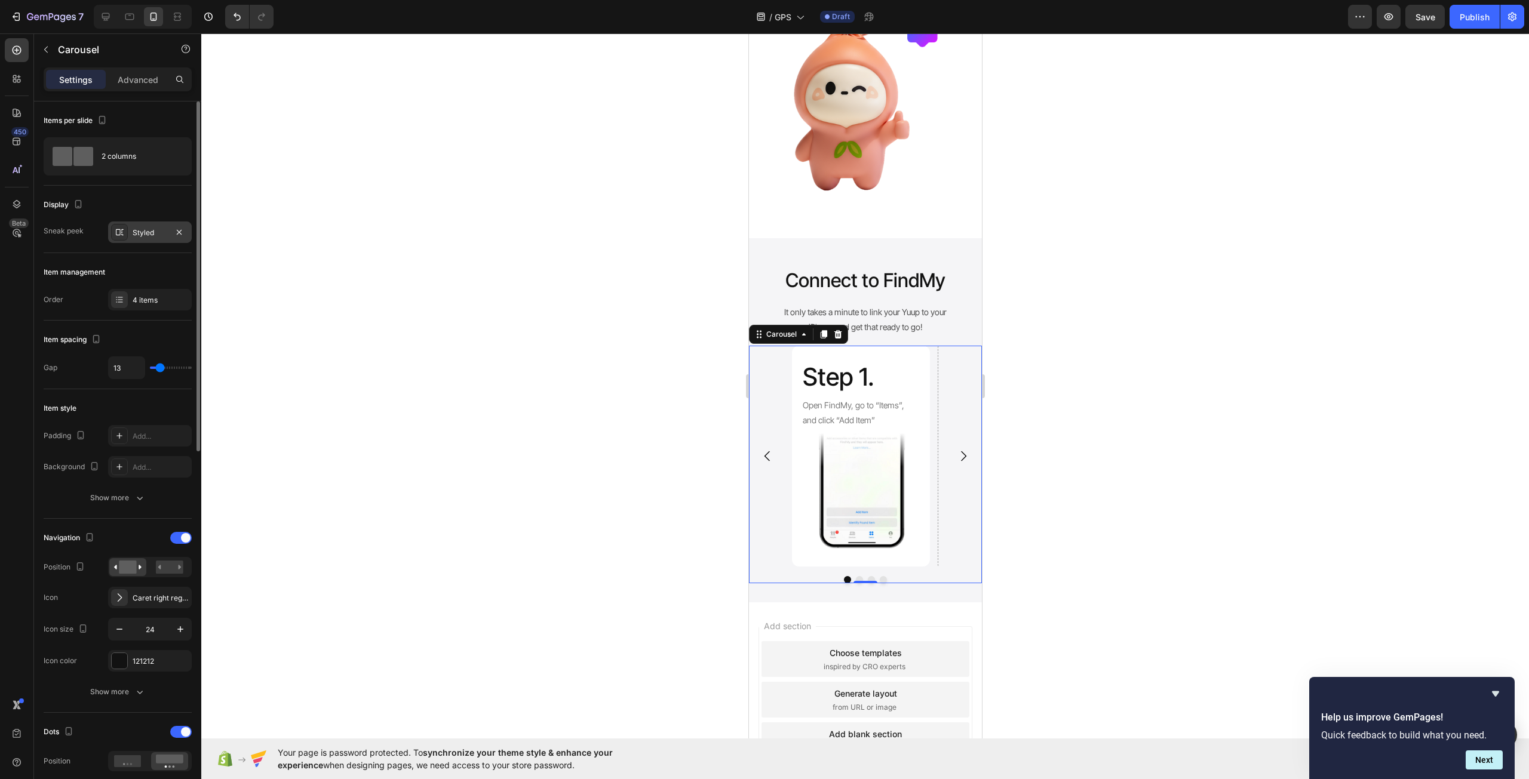
click at [147, 236] on div "Styled" at bounding box center [150, 233] width 35 height 11
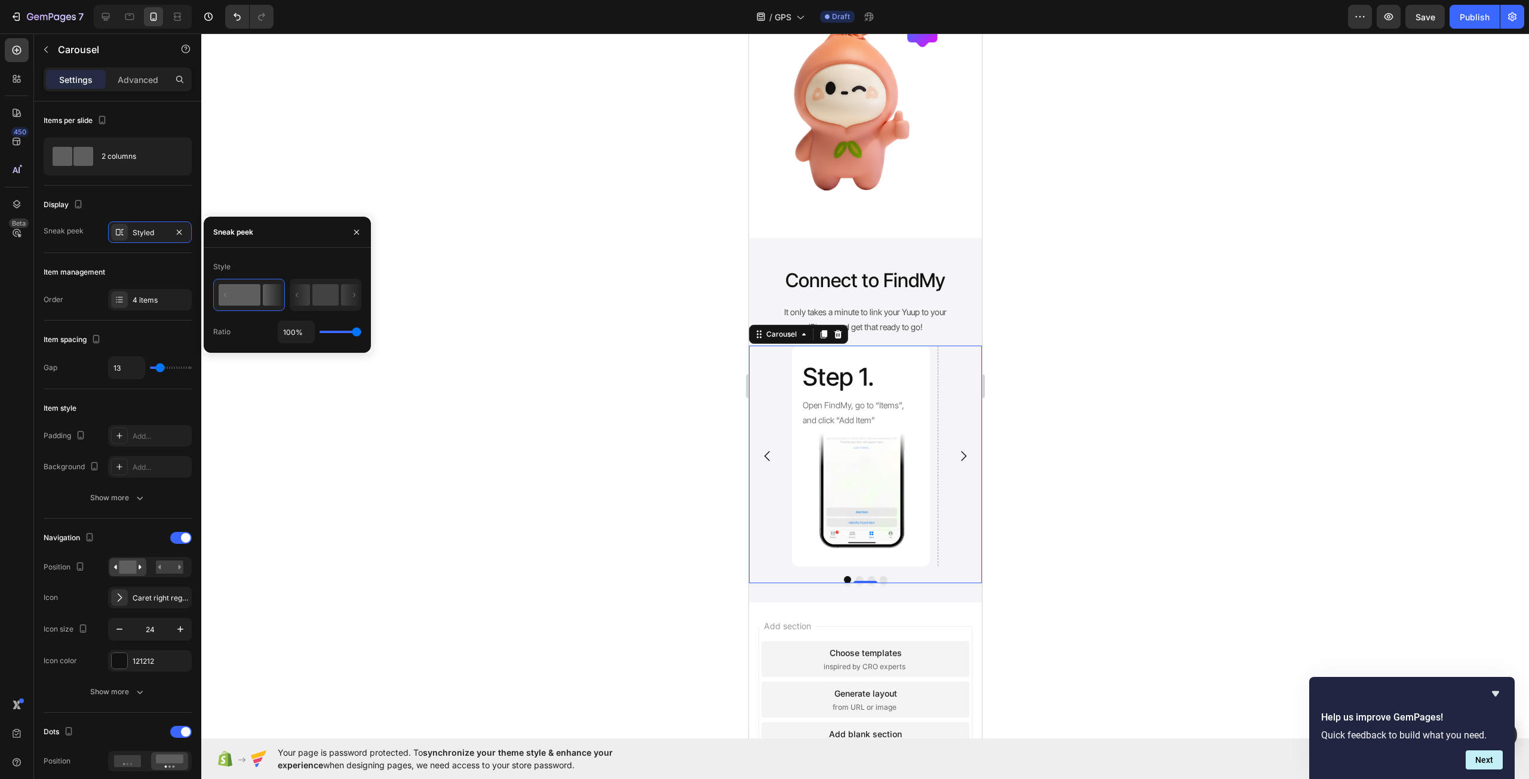
type input "65%"
type input "65"
type input "41%"
type input "41"
type input "38%"
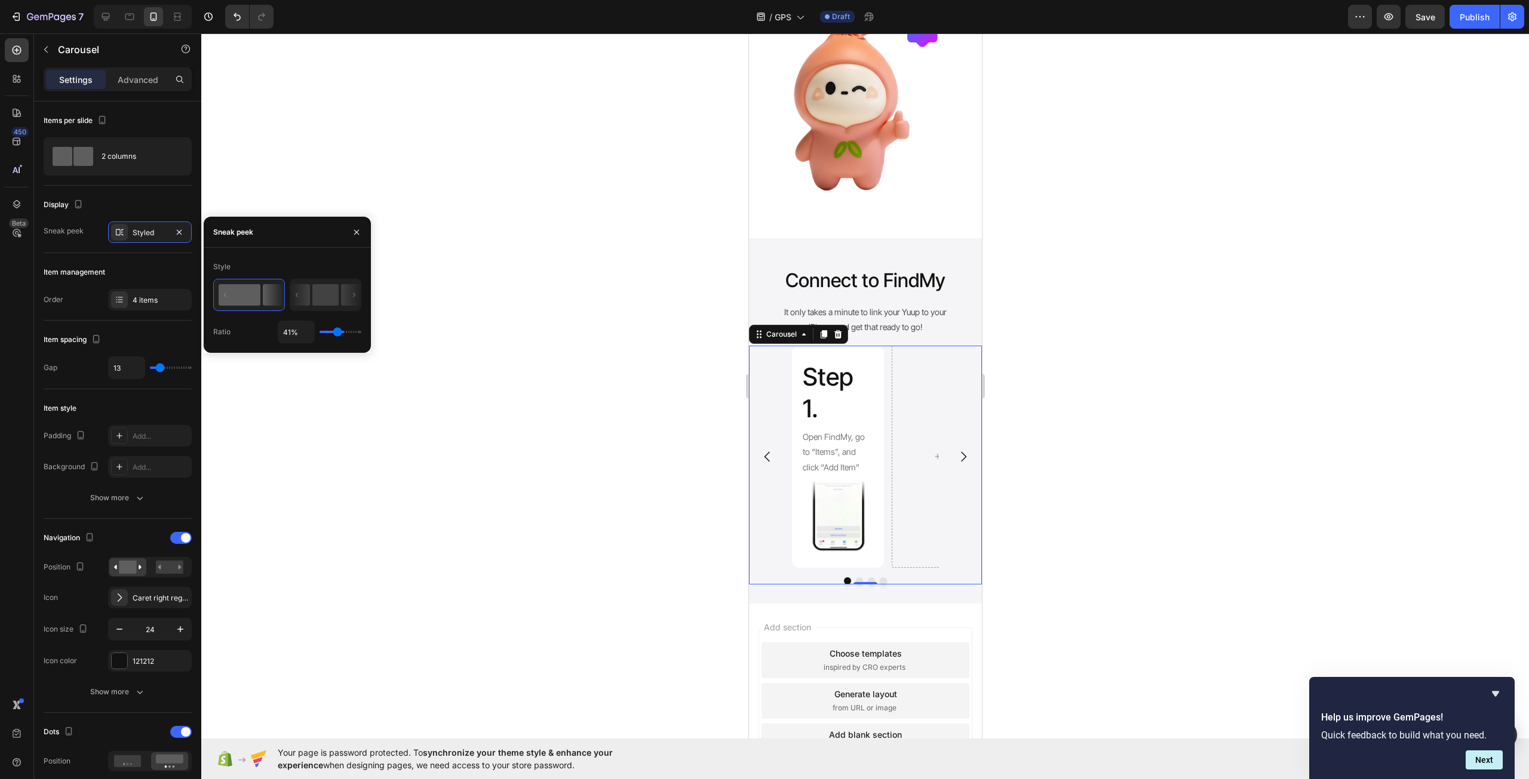
type input "38"
type input "34%"
type input "34"
type input "23%"
type input "23"
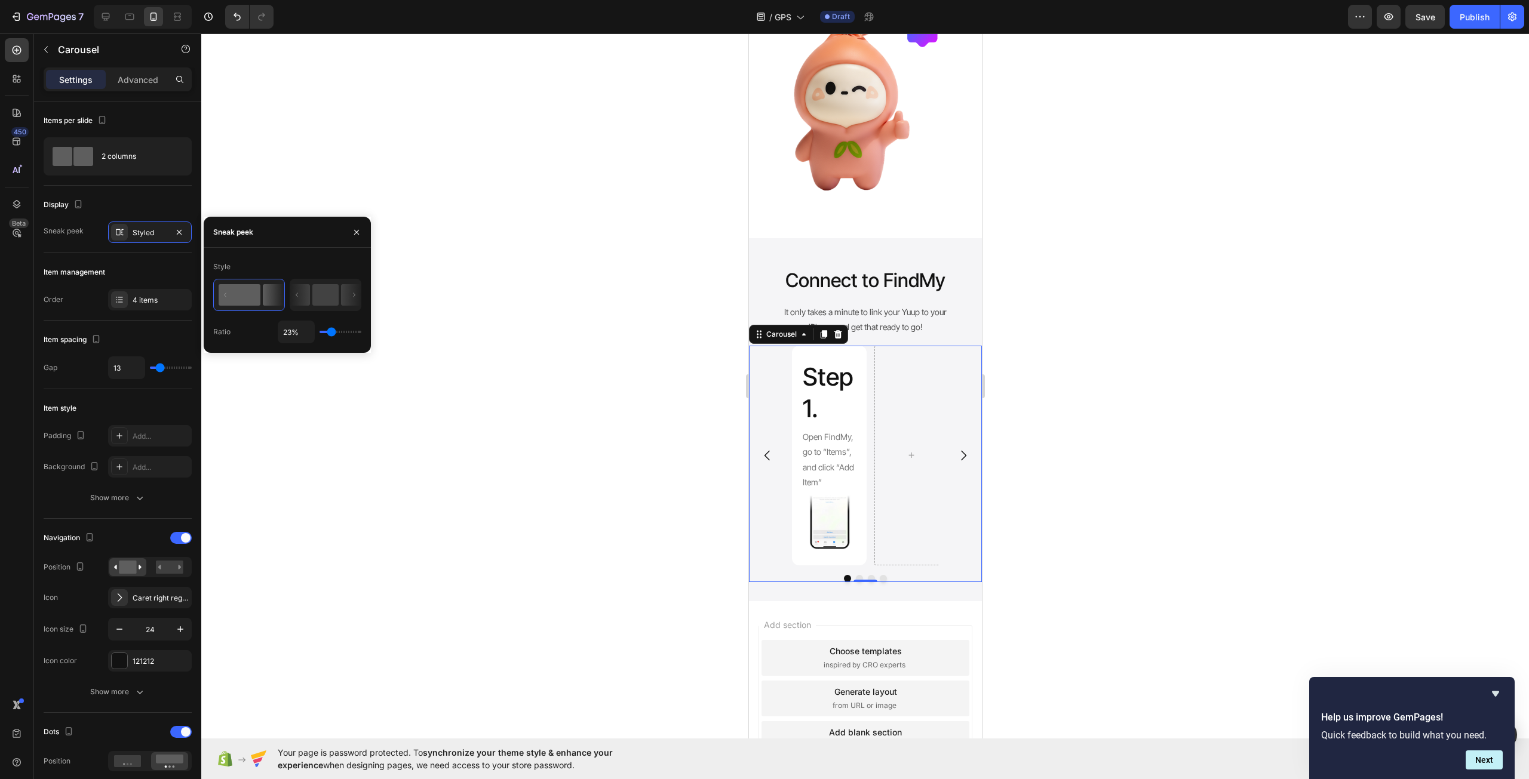
type input "16%"
type input "16"
type input "40%"
type input "40"
type input "41%"
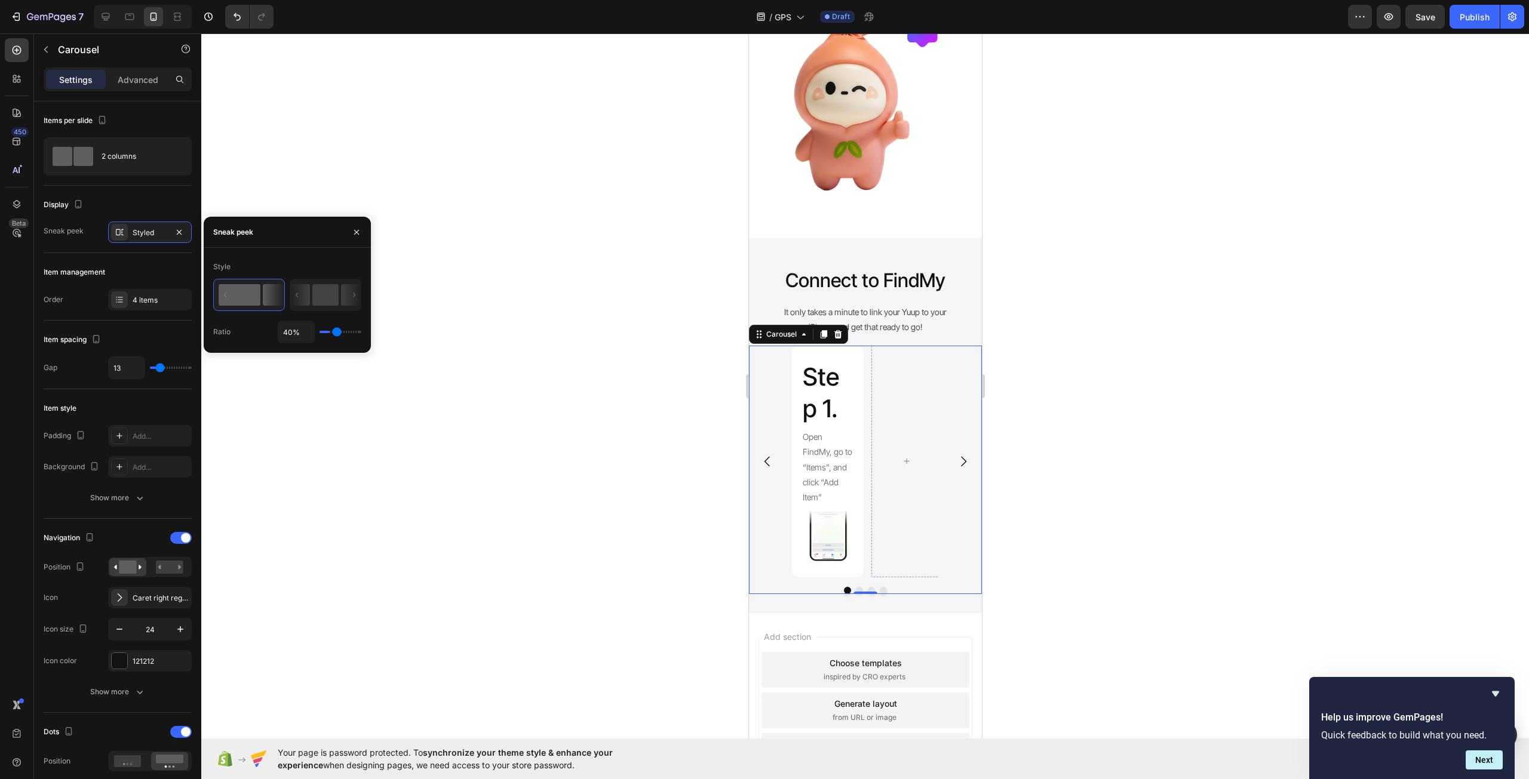
type input "41"
type input "45%"
type input "45"
type input "47%"
type input "47"
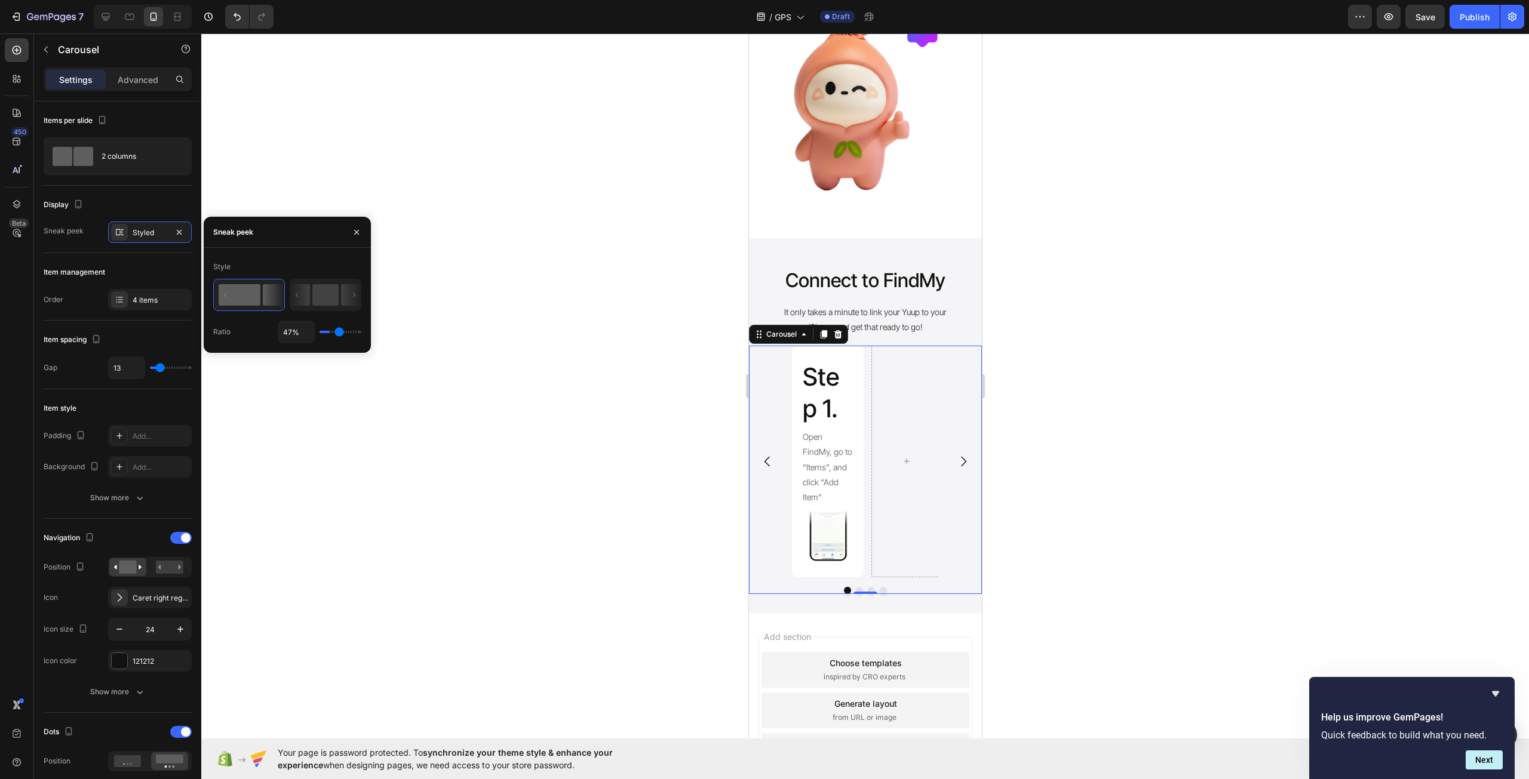
type input "51%"
type input "51"
type input "54%"
type input "54"
type input "60%"
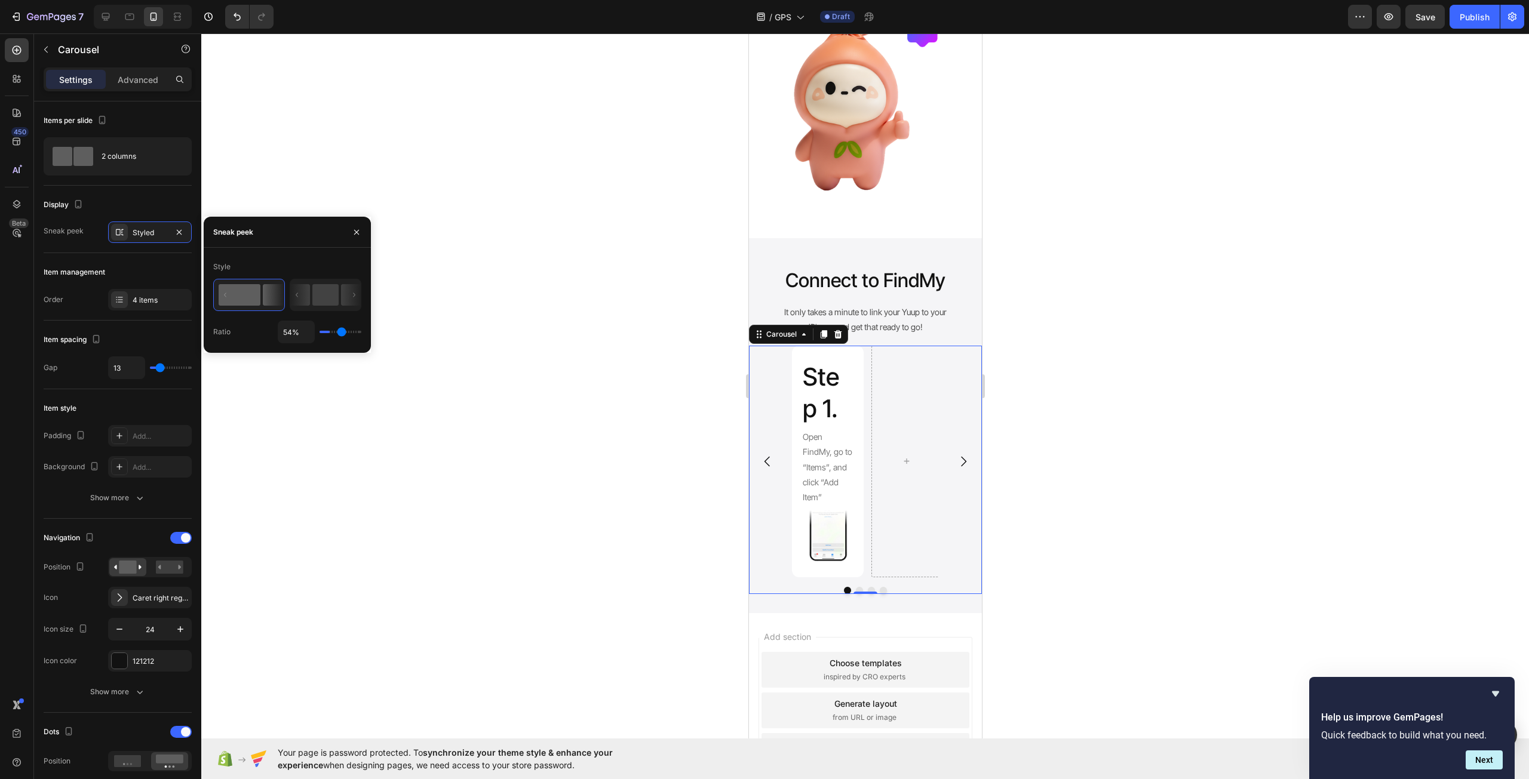
type input "60"
type input "62%"
type input "62"
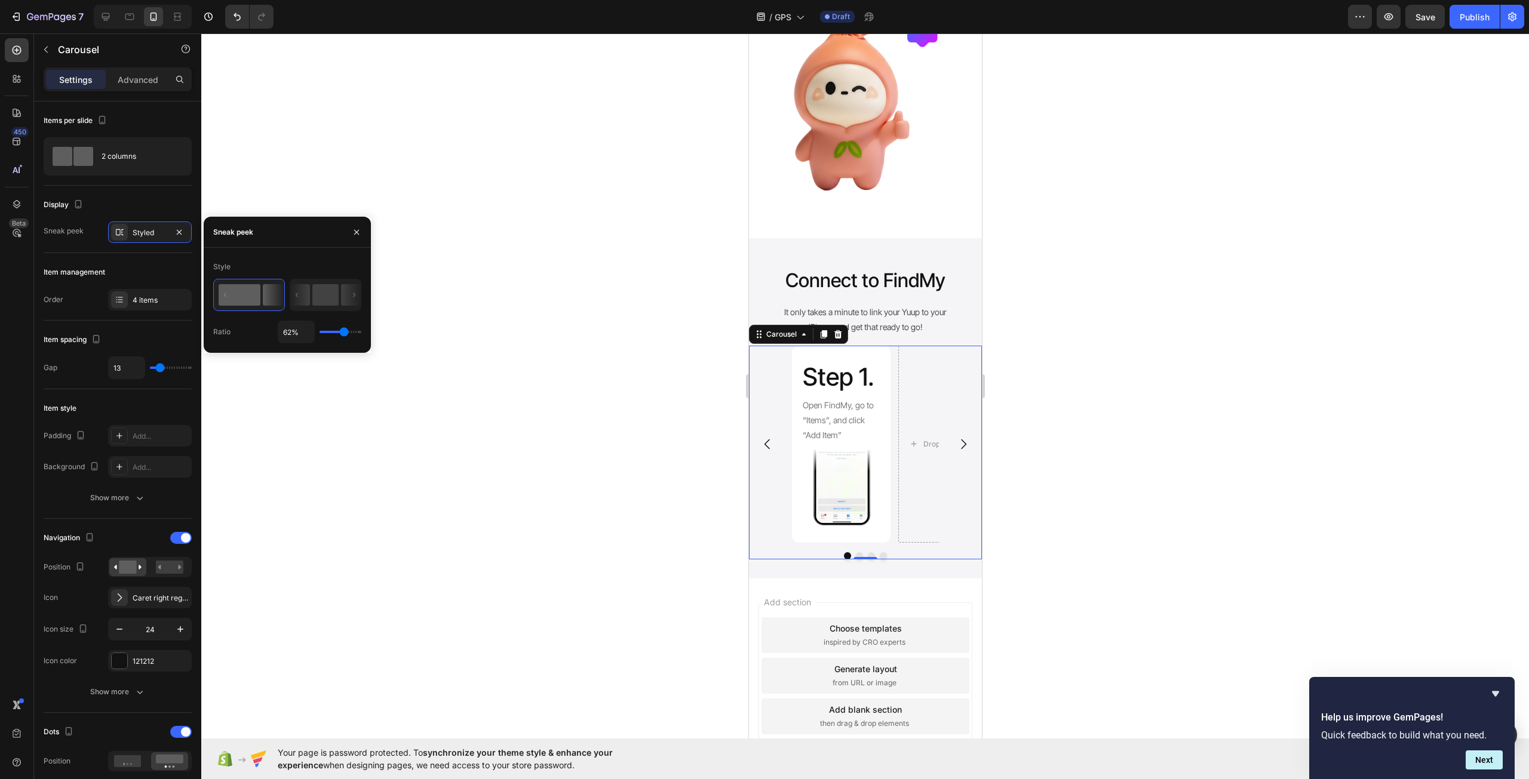
type input "63%"
type input "63"
type input "69%"
type input "69"
type input "72%"
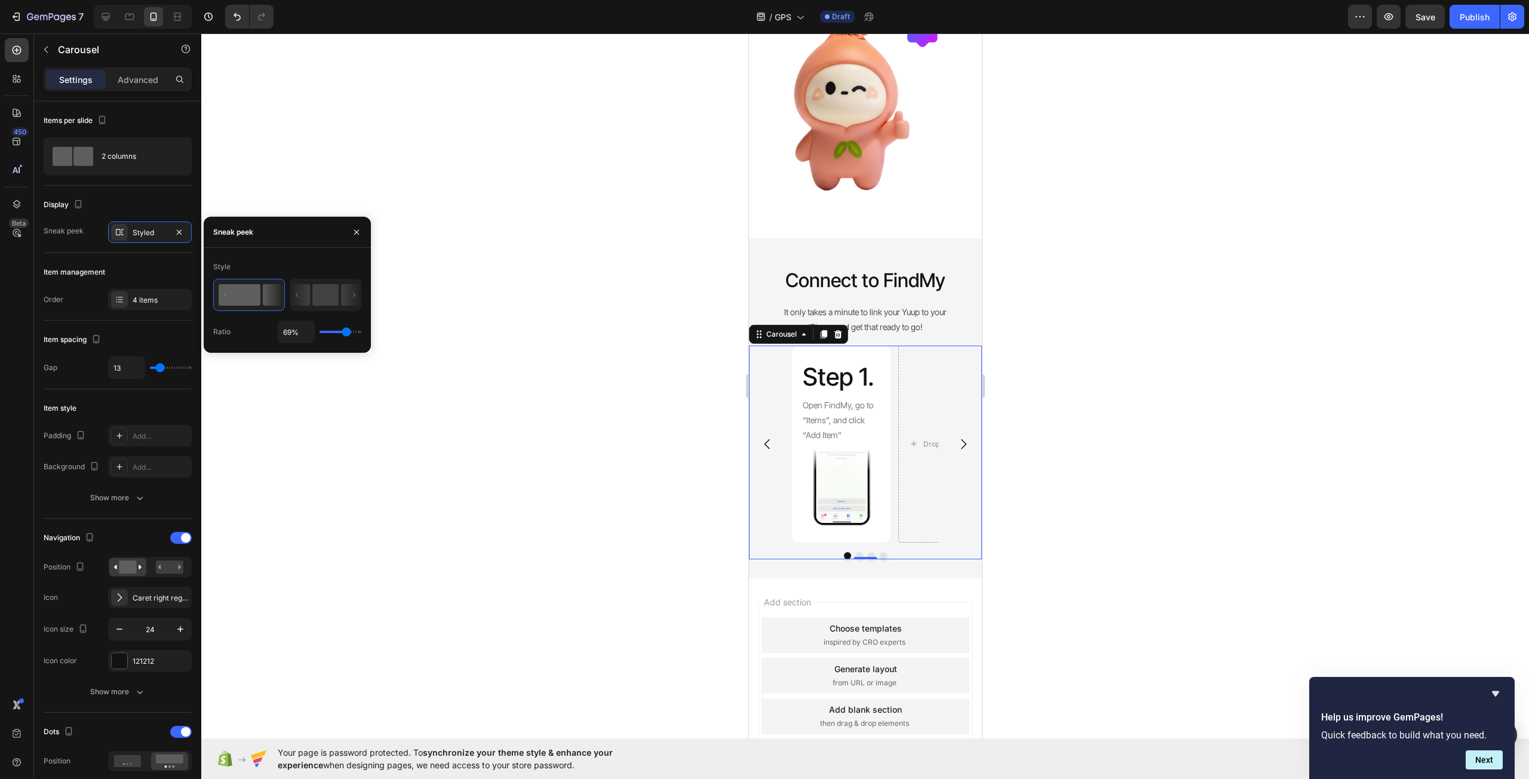
type input "72"
type input "76%"
type input "76"
type input "78%"
type input "78"
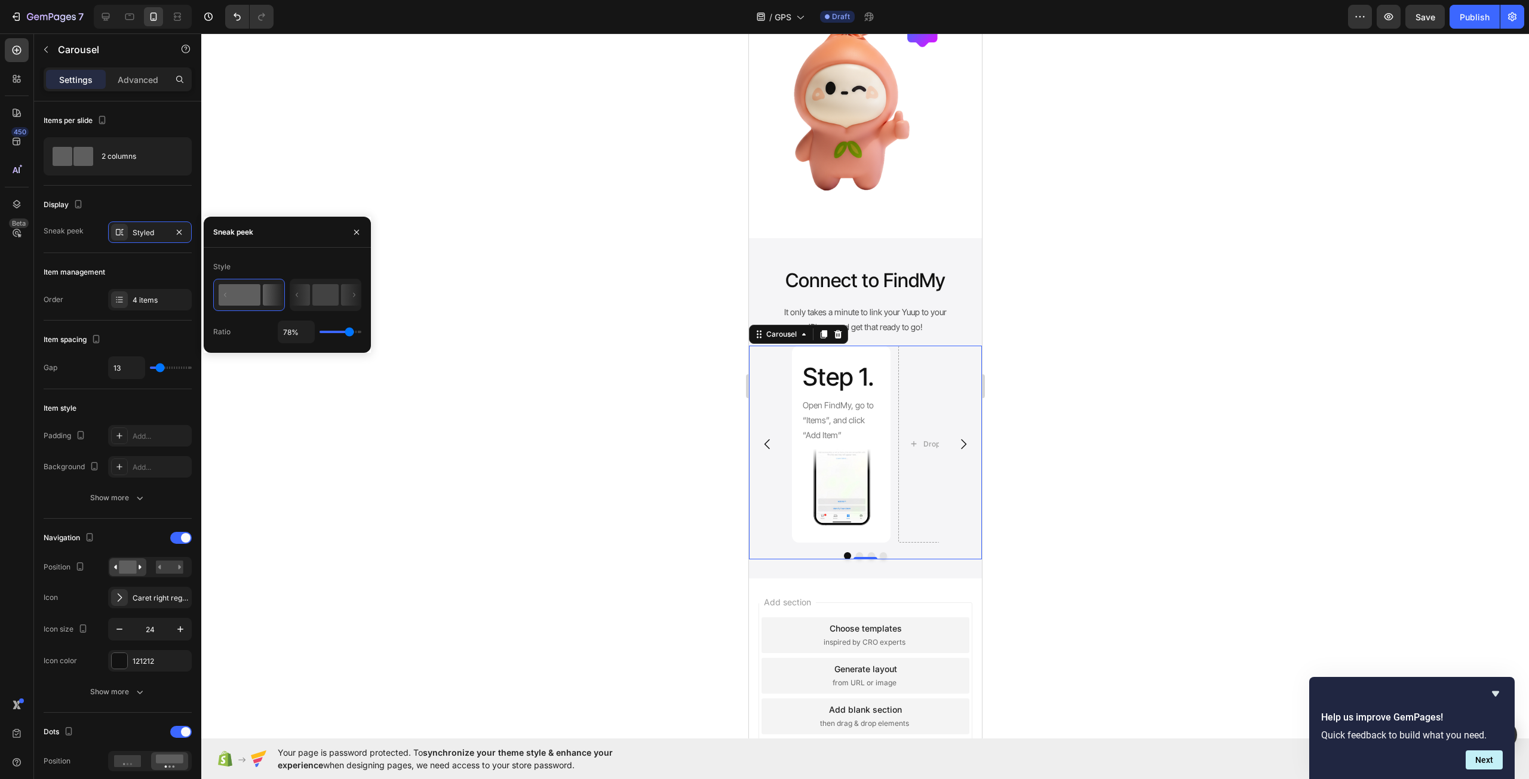
type input "82%"
type input "82"
type input "84%"
type input "84"
type input "85%"
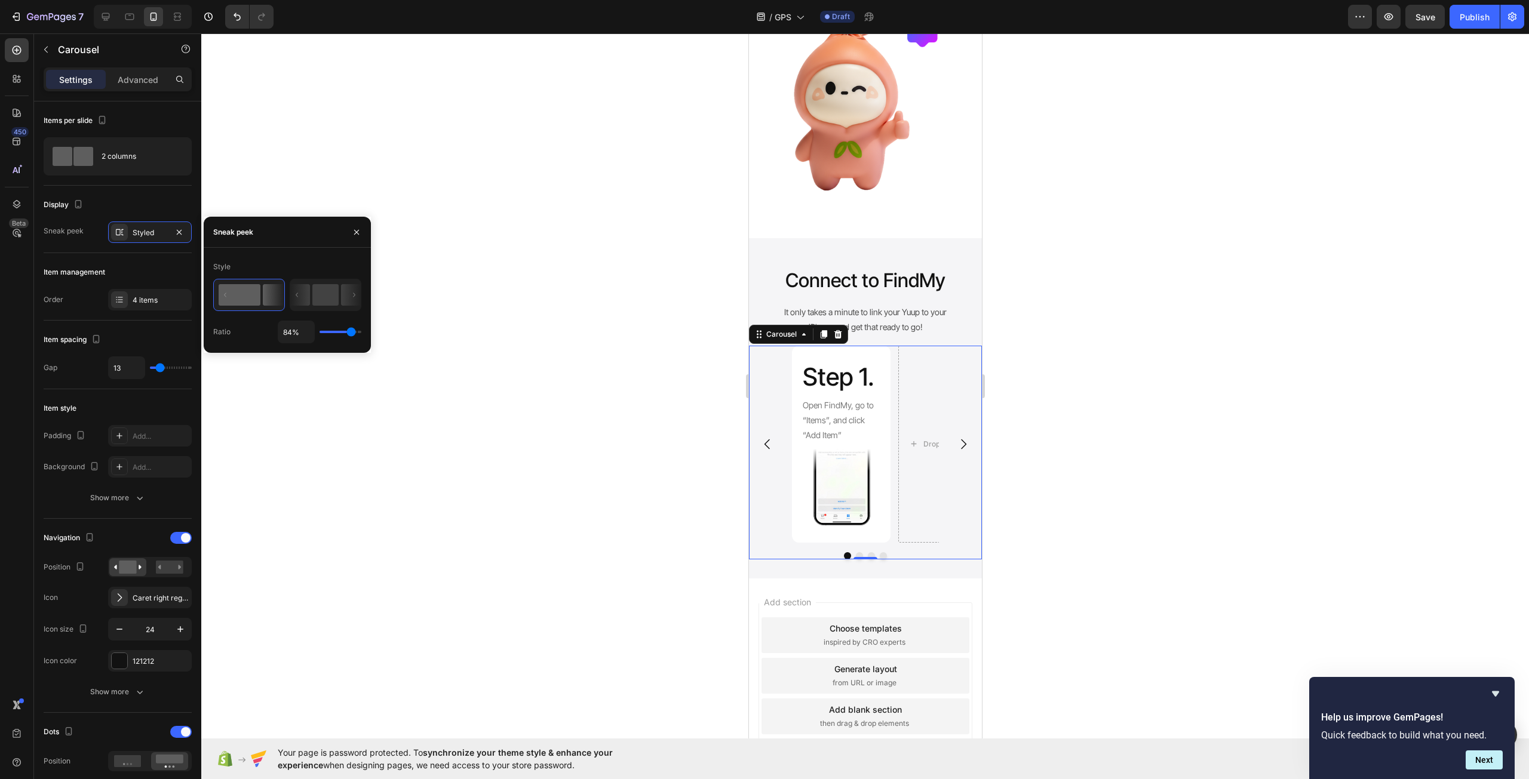
type input "85"
type input "87%"
type input "87"
type input "89%"
type input "89"
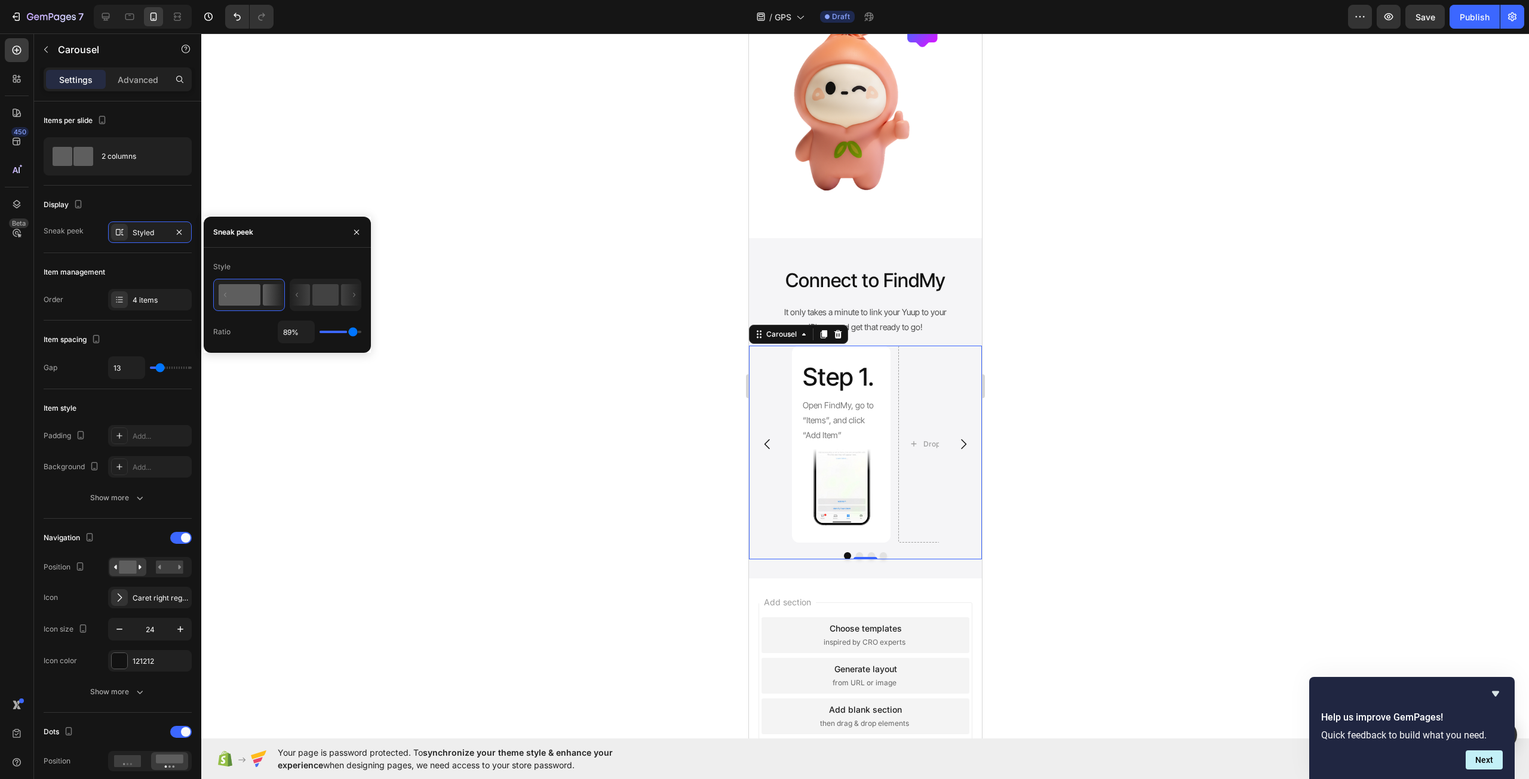
type input "91%"
type input "91"
type input "89%"
type input "89"
click at [353, 331] on input "range" at bounding box center [340, 332] width 42 height 2
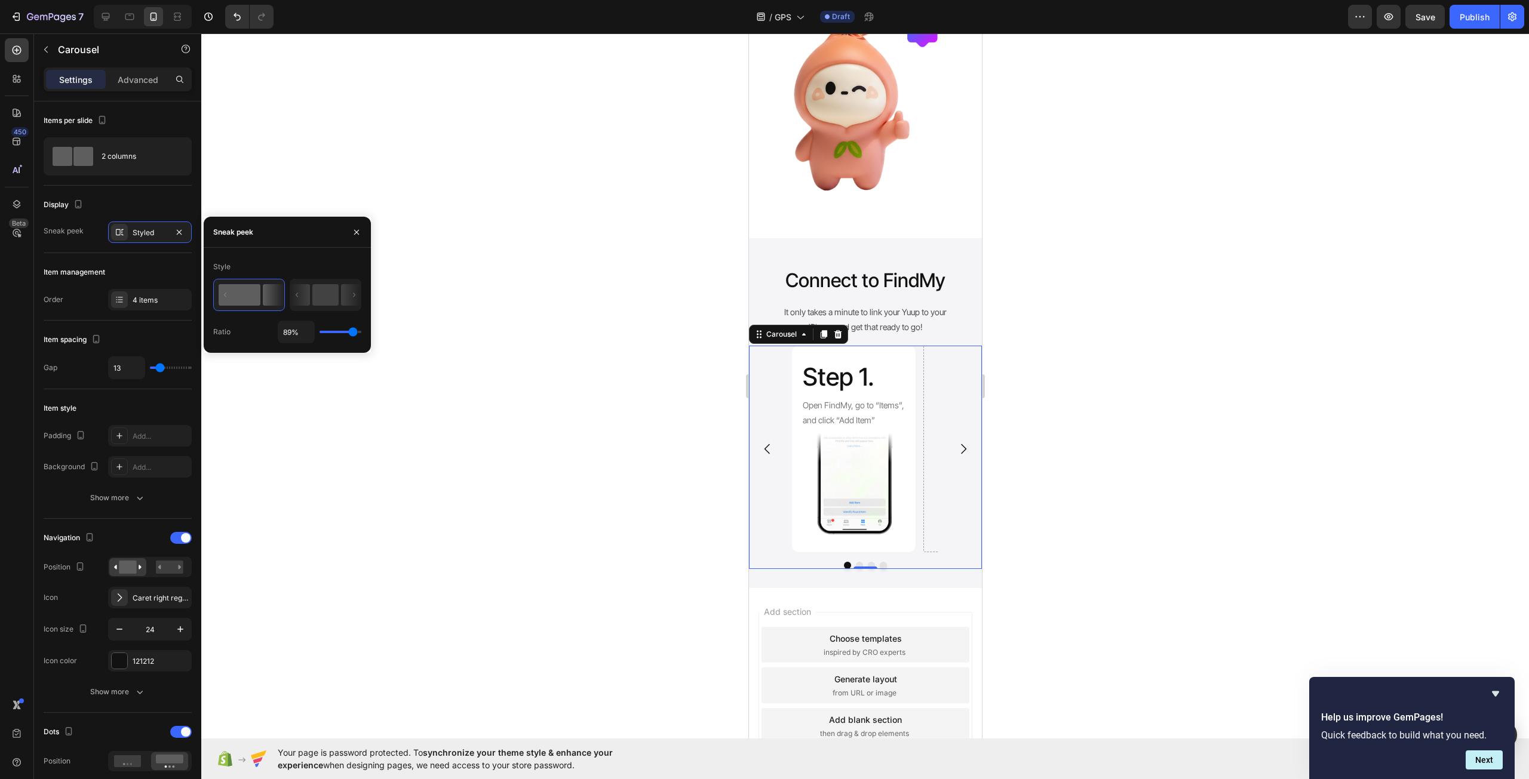
click at [637, 500] on div at bounding box center [864, 406] width 1327 height 746
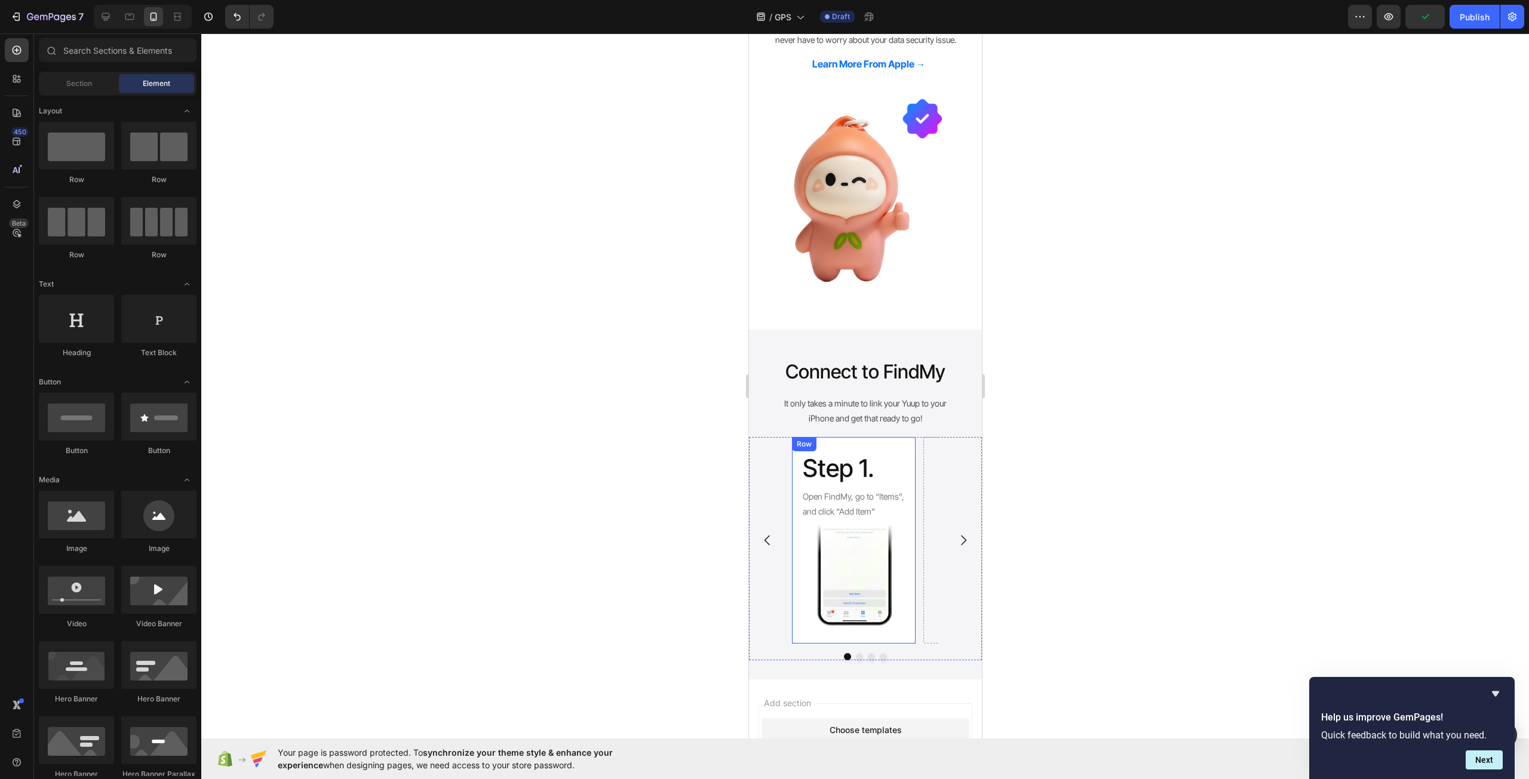
scroll to position [700, 0]
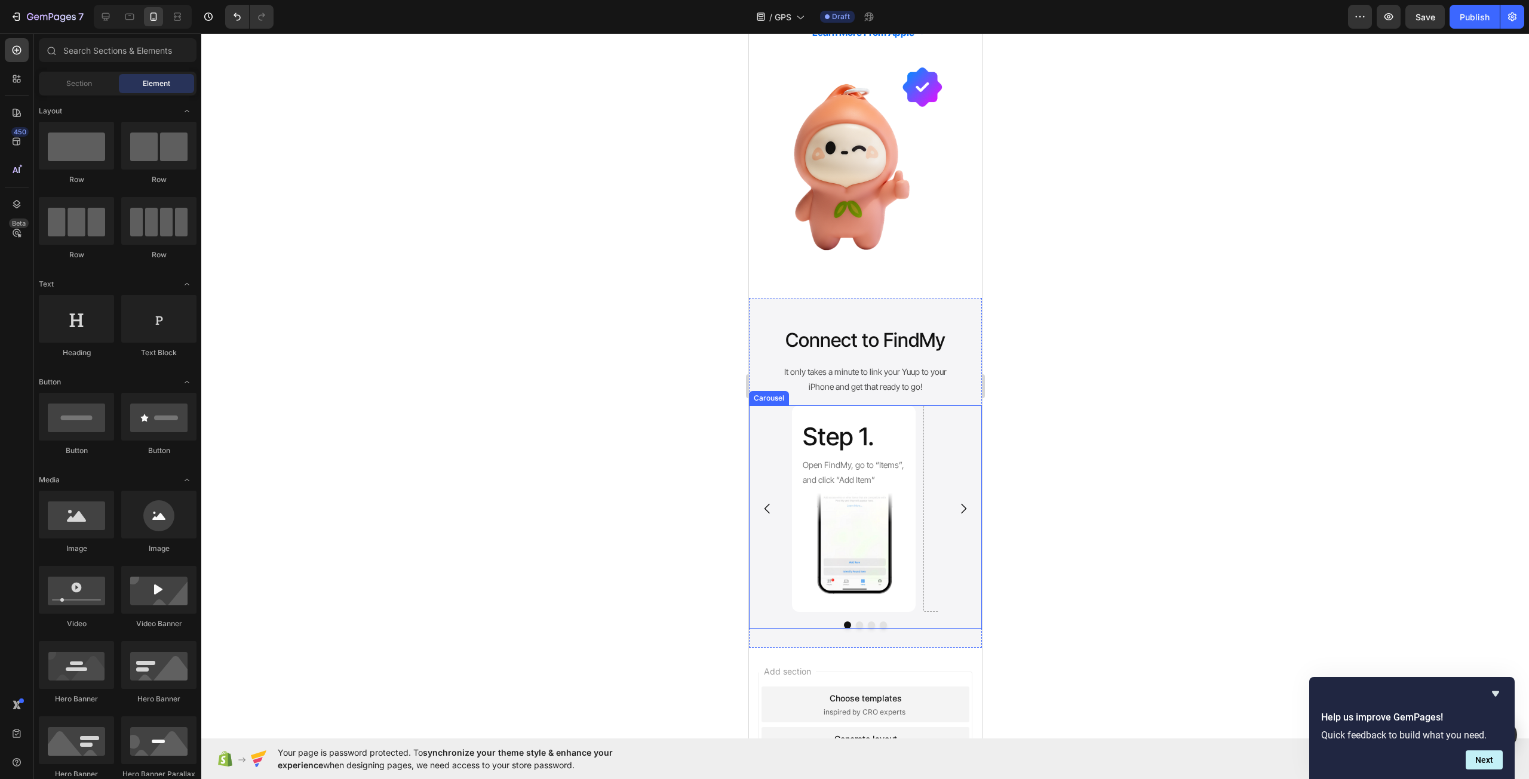
click at [916, 453] on div "Step 1. Heading Open FindMy, go to “Items”, and click “Add Item” Text Block Ima…" at bounding box center [864, 508] width 147 height 207
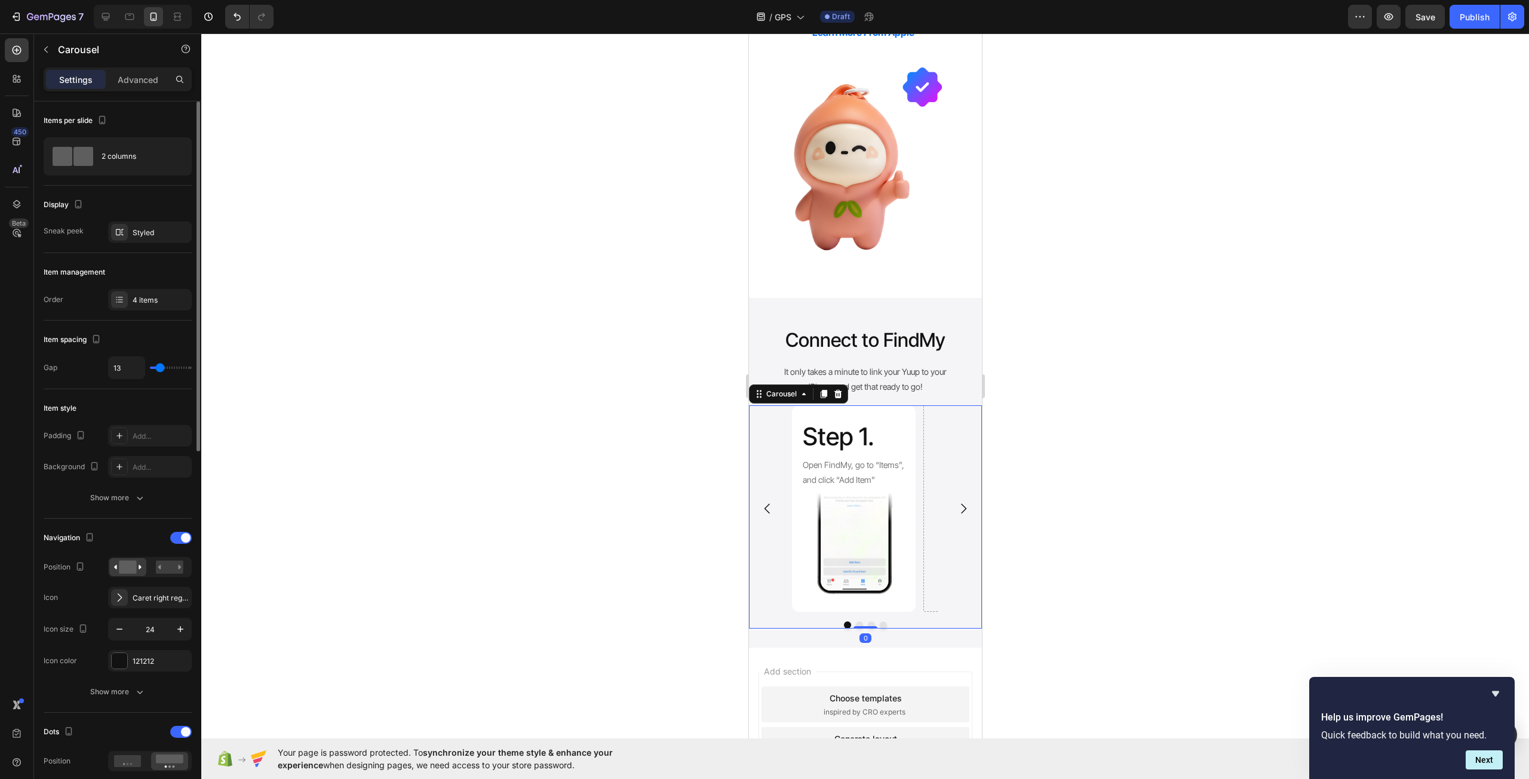
scroll to position [60, 0]
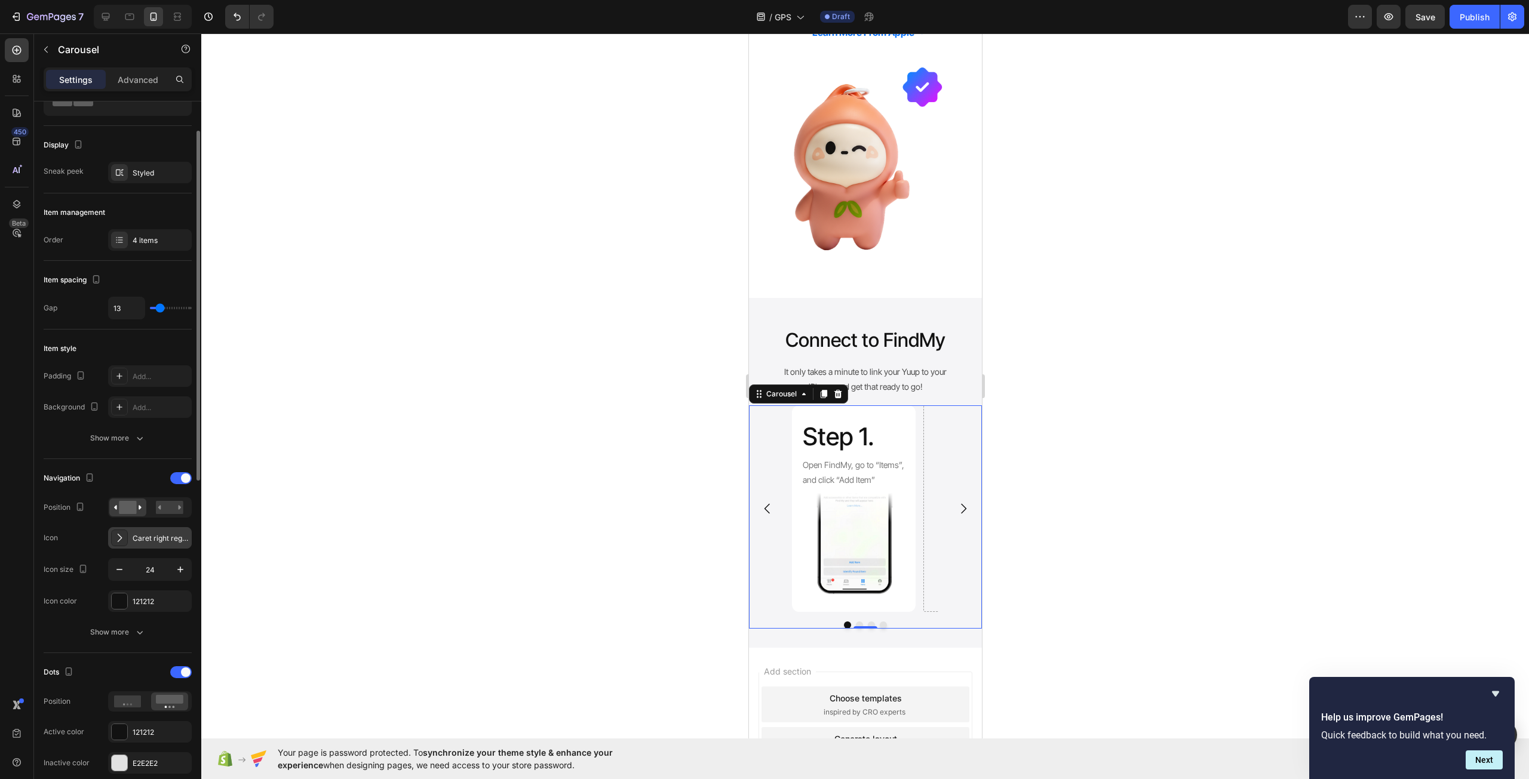
click at [137, 542] on div "Caret right regular" at bounding box center [161, 538] width 56 height 11
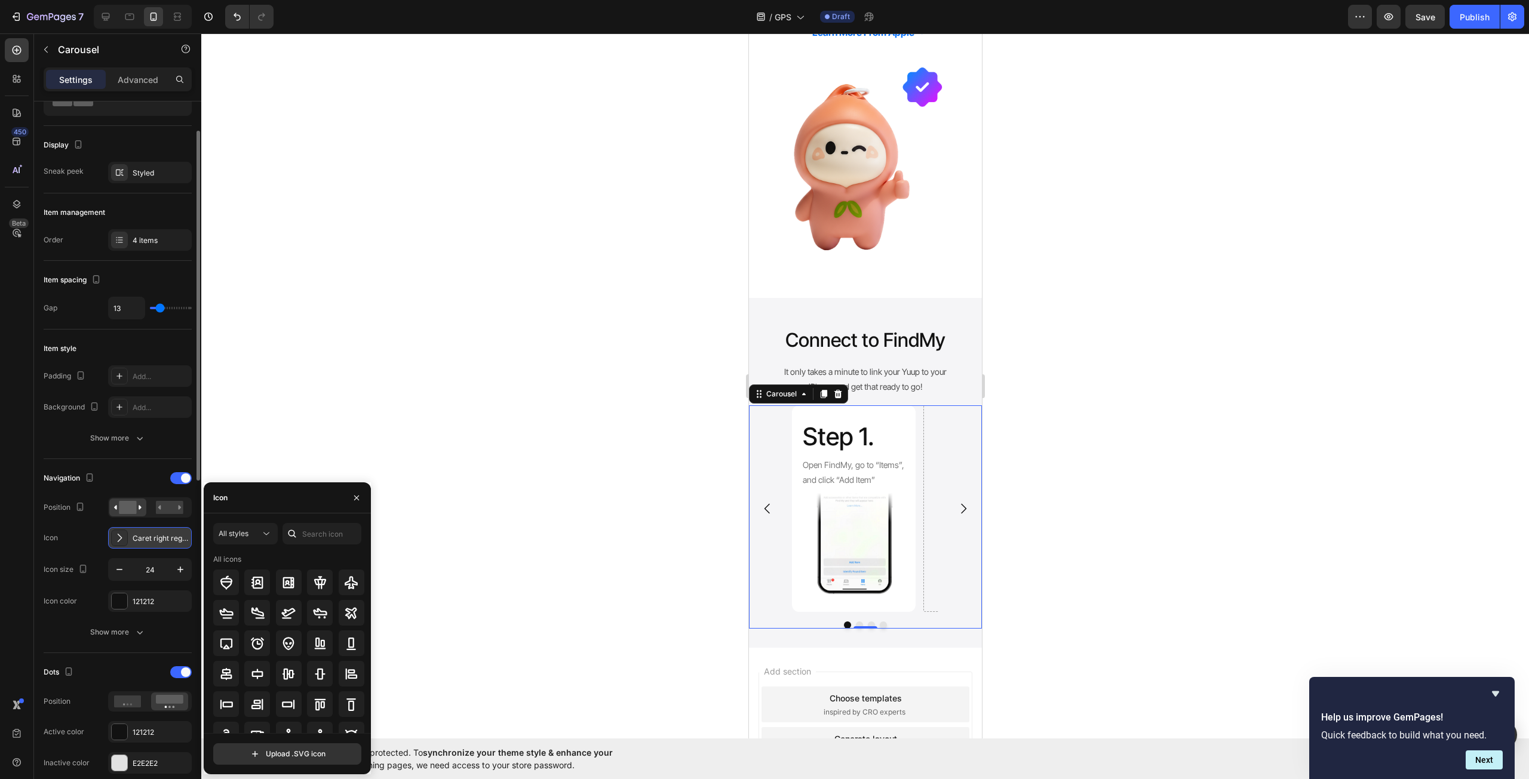
click at [131, 538] on div "Caret right regular" at bounding box center [150, 537] width 84 height 21
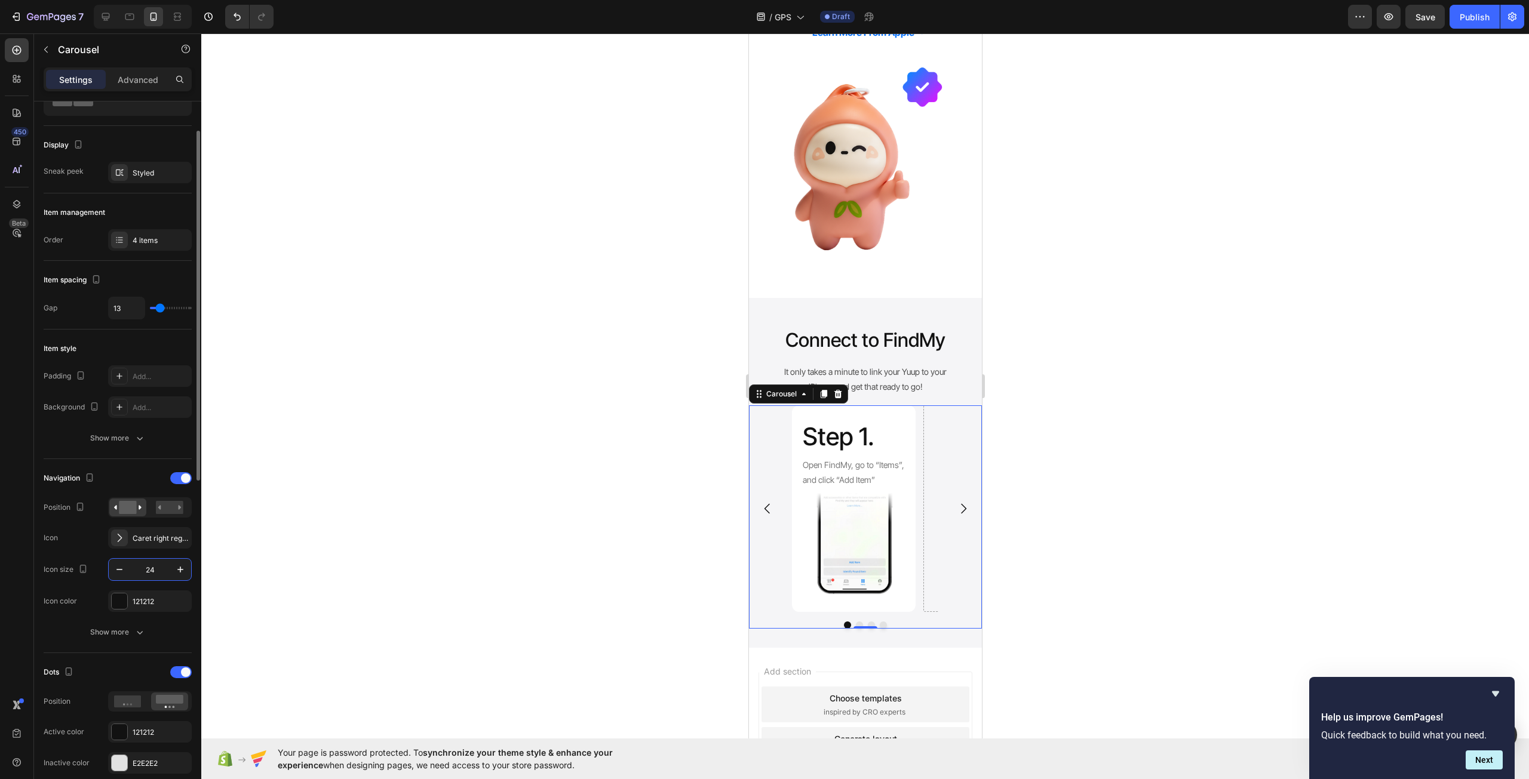
click at [158, 566] on input "24" at bounding box center [149, 569] width 39 height 21
click at [144, 566] on input "12" at bounding box center [149, 569] width 39 height 21
type input "16"
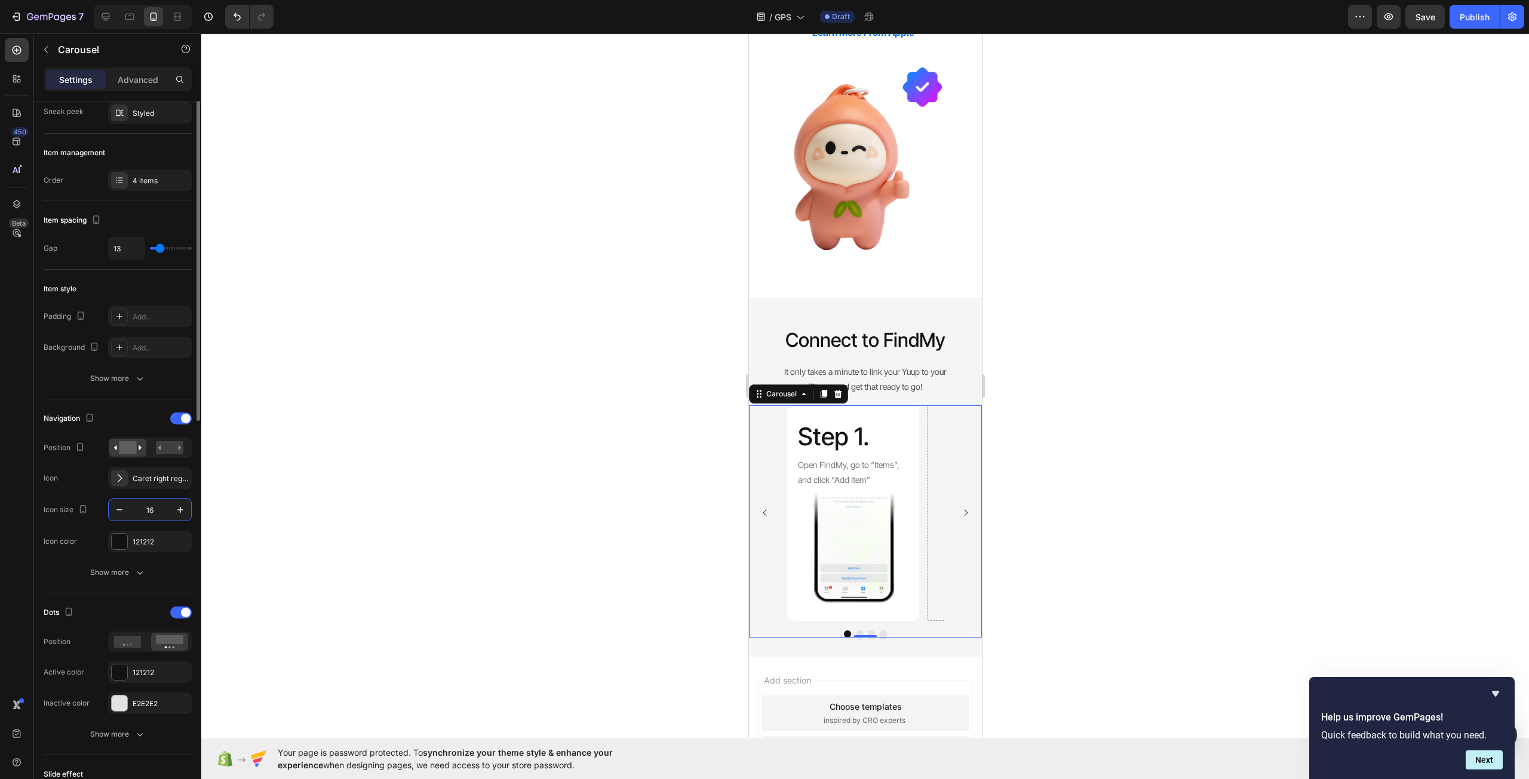
scroll to position [179, 0]
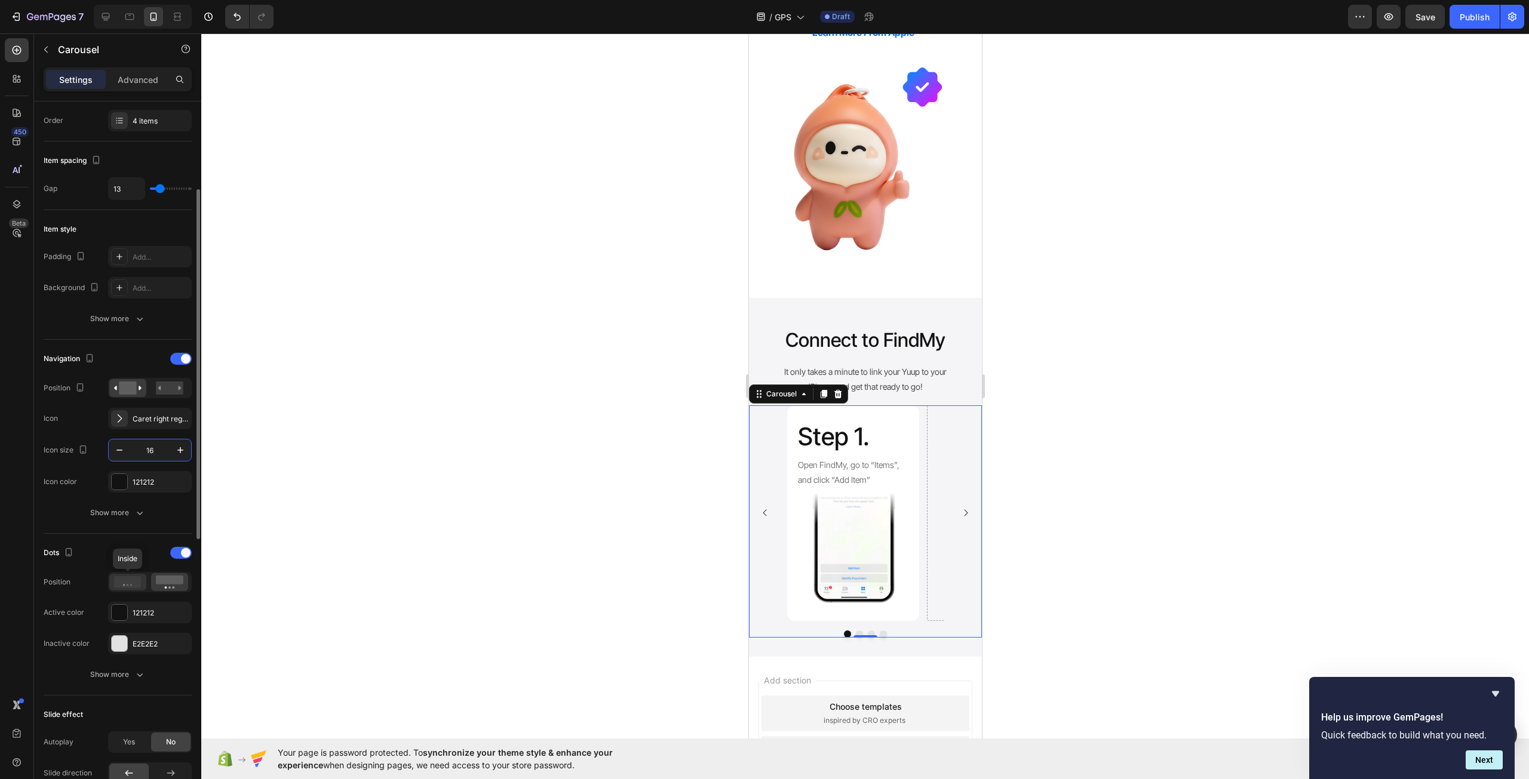
click at [136, 588] on icon at bounding box center [127, 582] width 27 height 12
click at [168, 586] on icon at bounding box center [169, 582] width 27 height 13
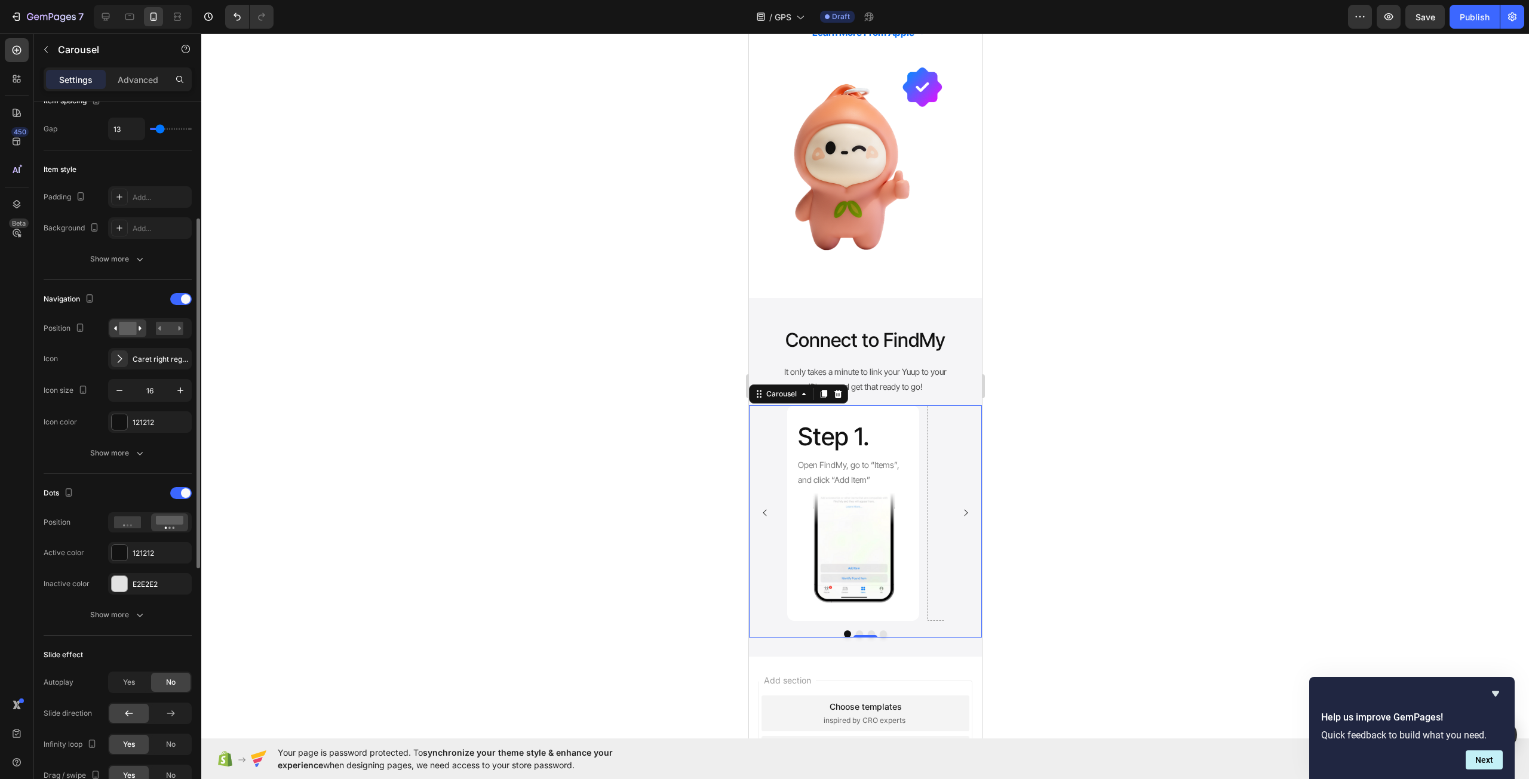
scroll to position [358, 0]
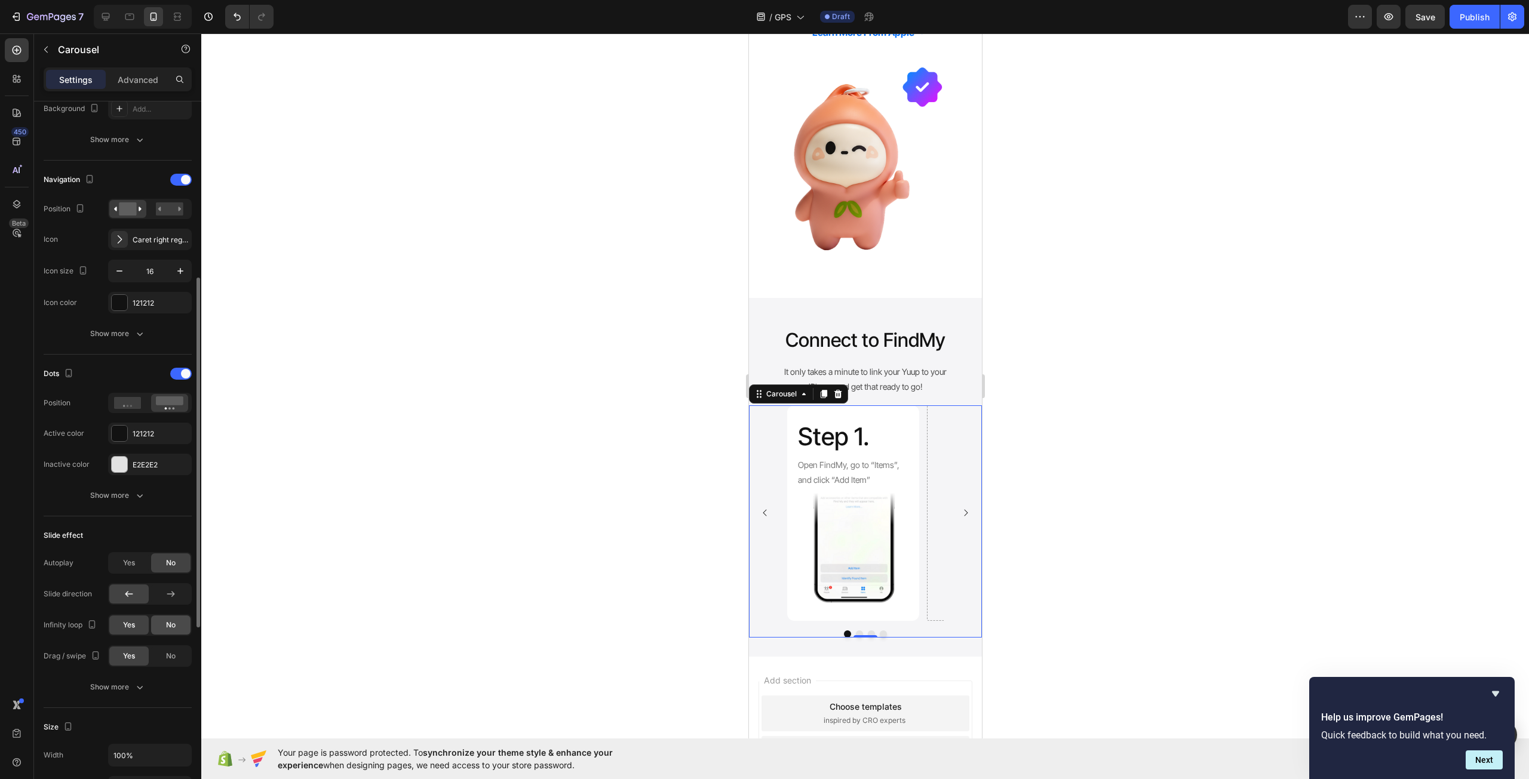
click at [170, 617] on div "No" at bounding box center [170, 625] width 39 height 19
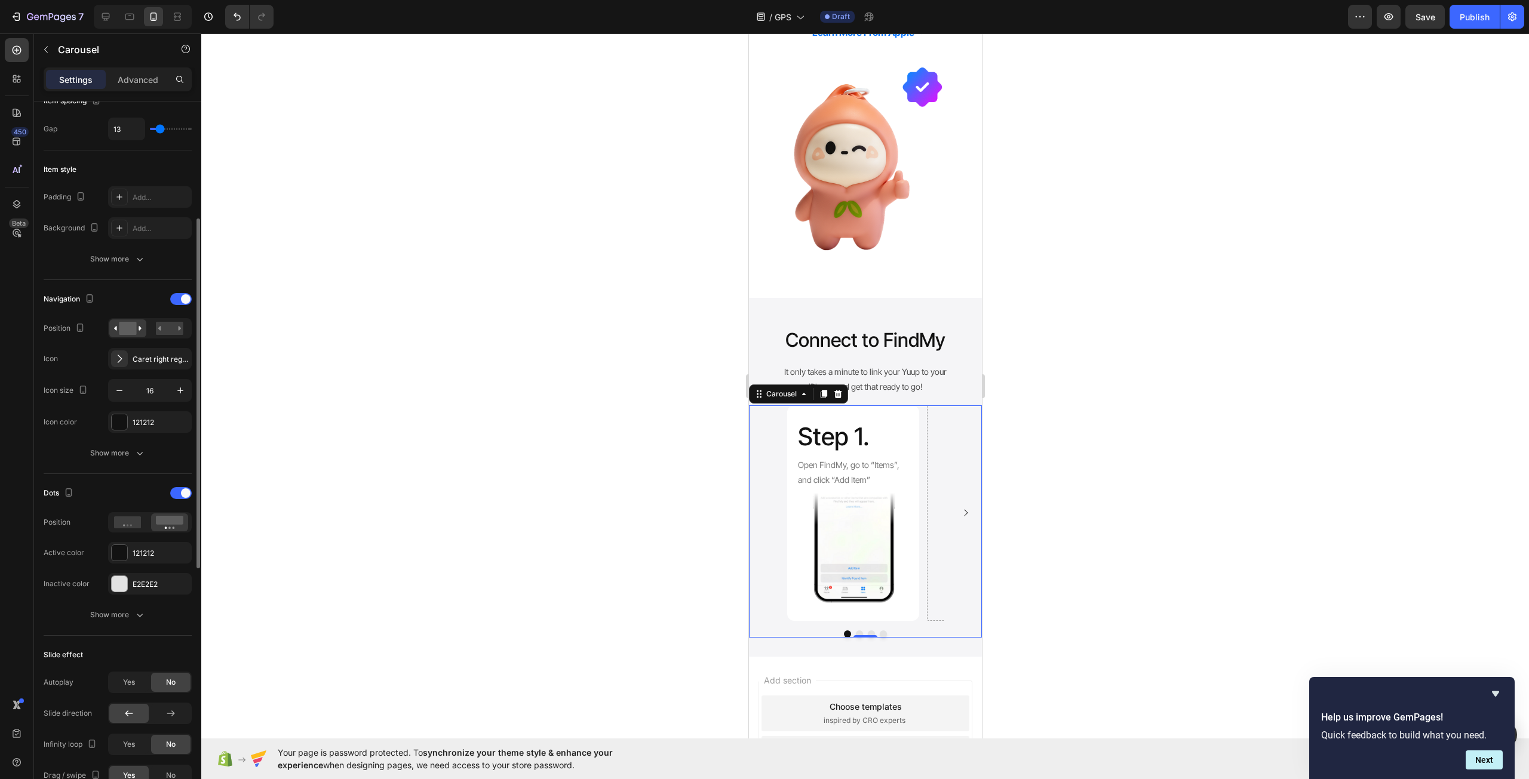
scroll to position [119, 0]
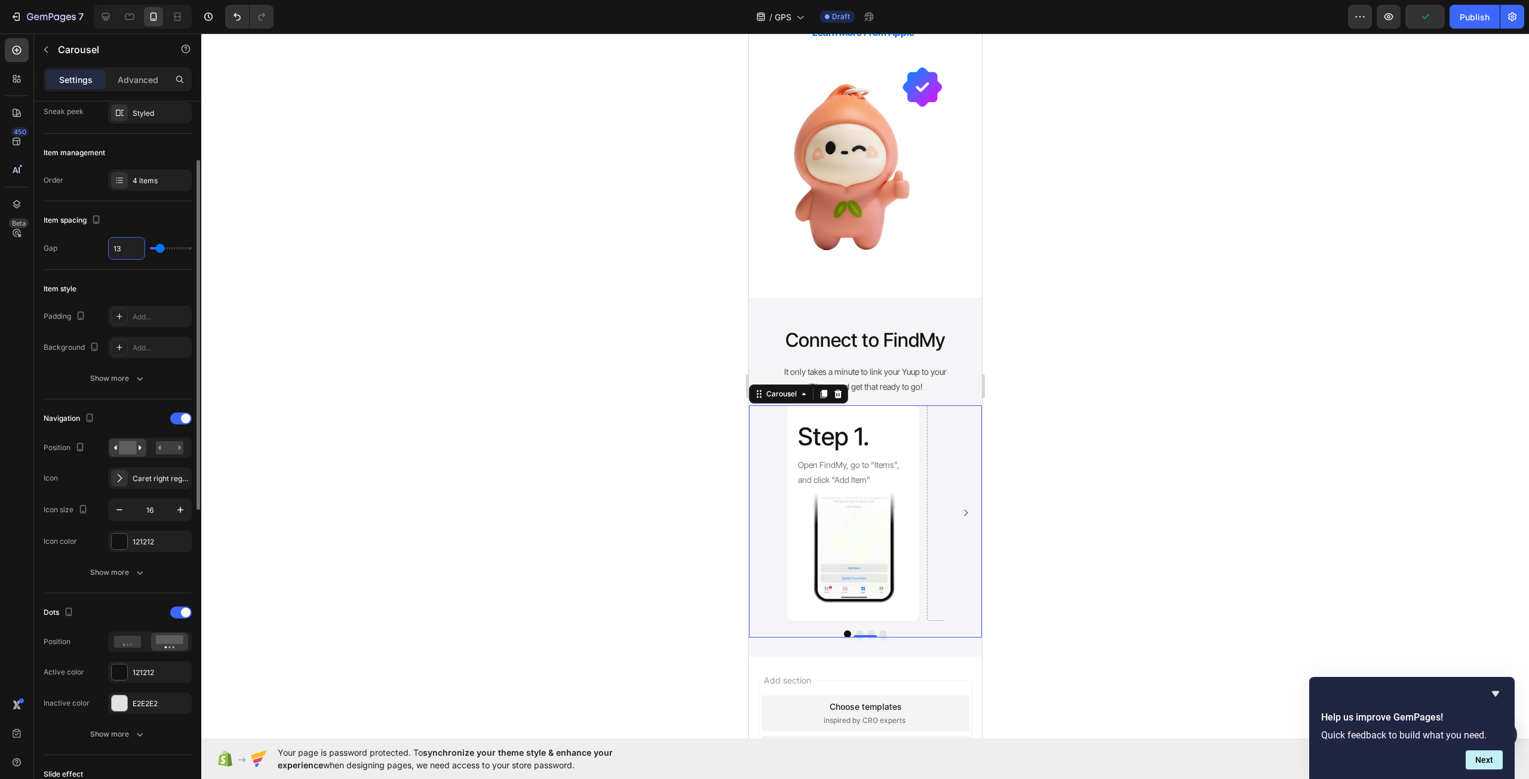
click at [110, 246] on input "13" at bounding box center [127, 248] width 36 height 21
type input "1"
type input "10"
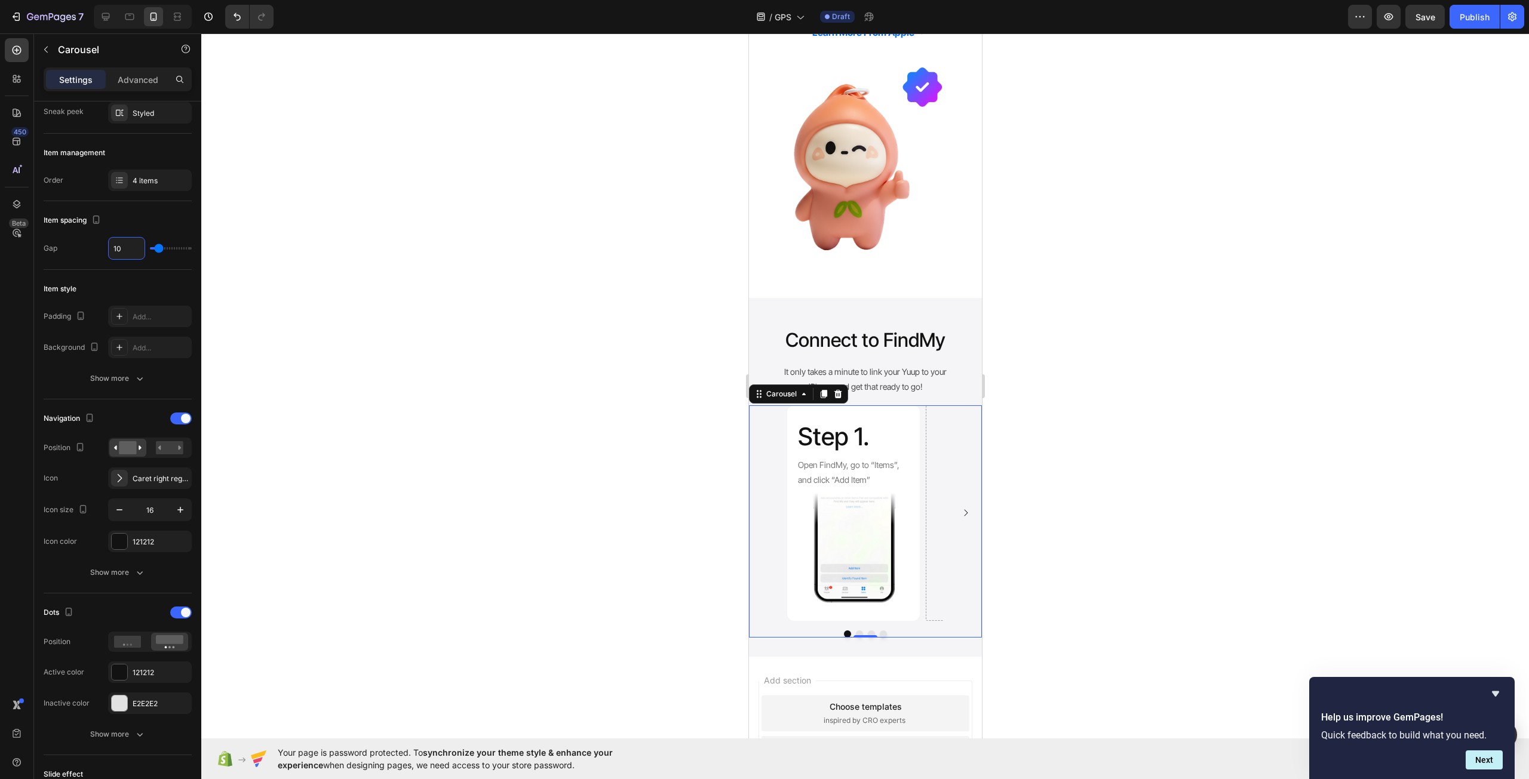
type input "10"
click at [485, 316] on div at bounding box center [864, 406] width 1327 height 746
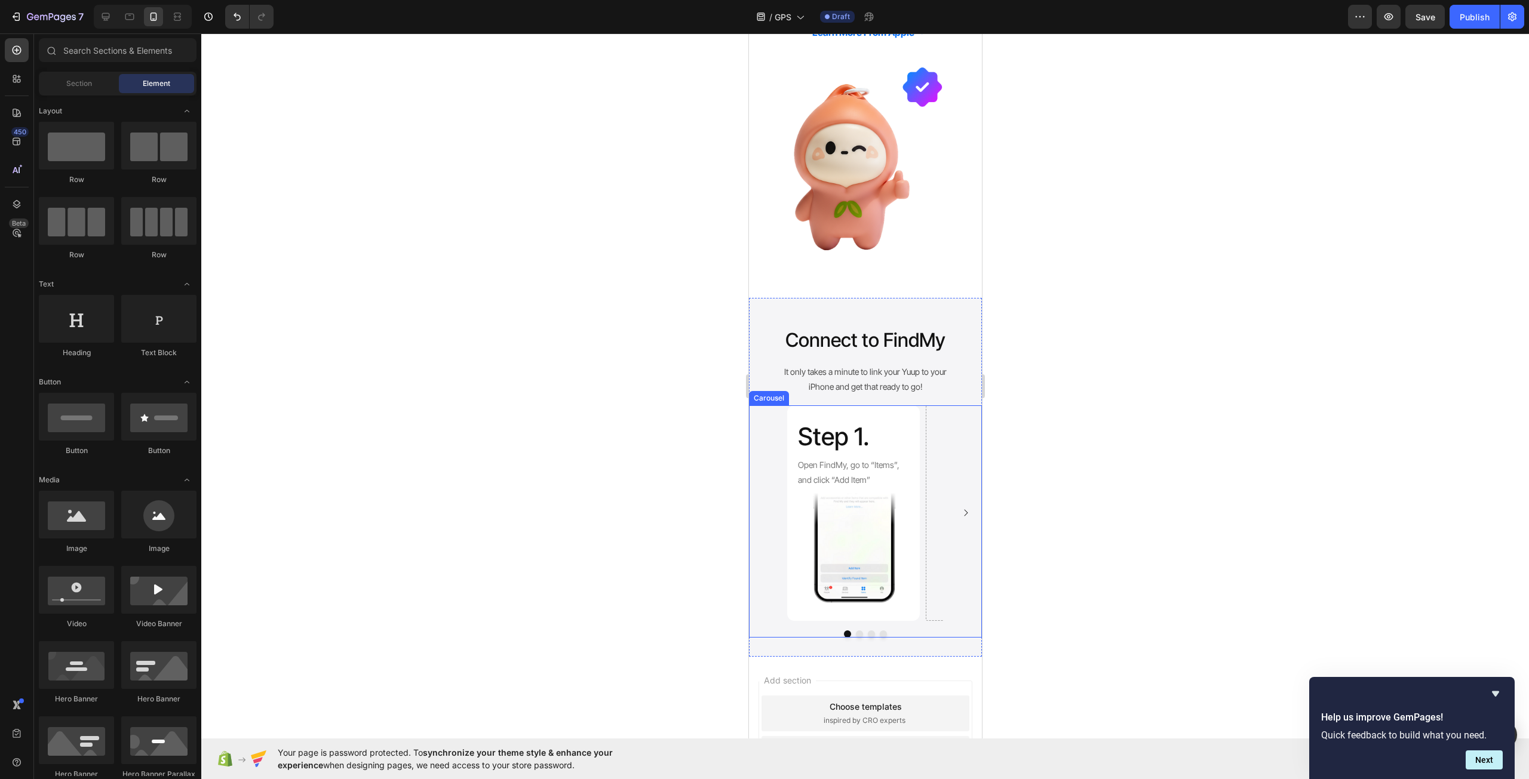
click at [777, 419] on div "Step 1. Heading Open FindMy, go to “Items”, and click “Add Item” Text Block Ima…" at bounding box center [864, 513] width 233 height 216
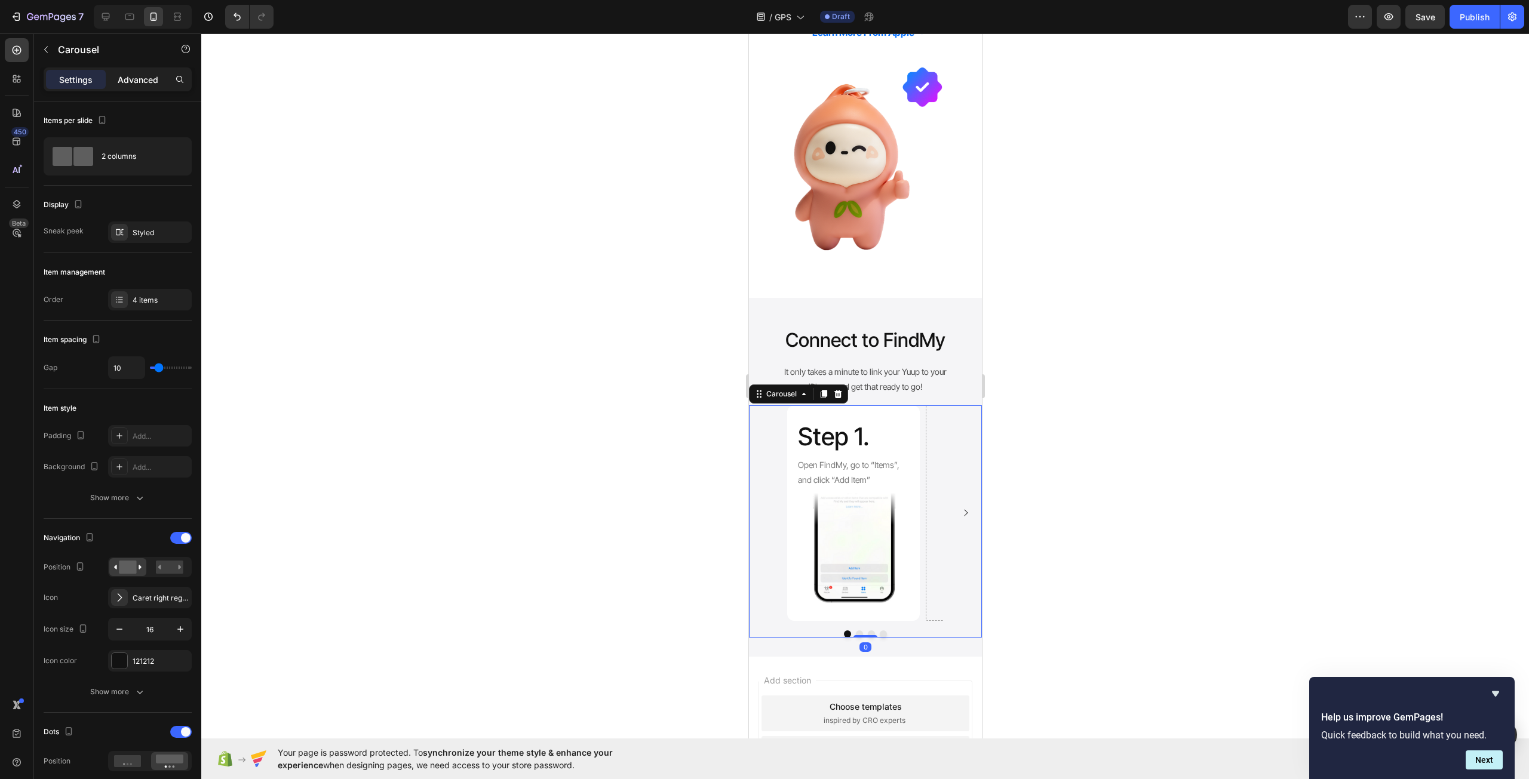
click at [127, 77] on p "Advanced" at bounding box center [138, 79] width 41 height 13
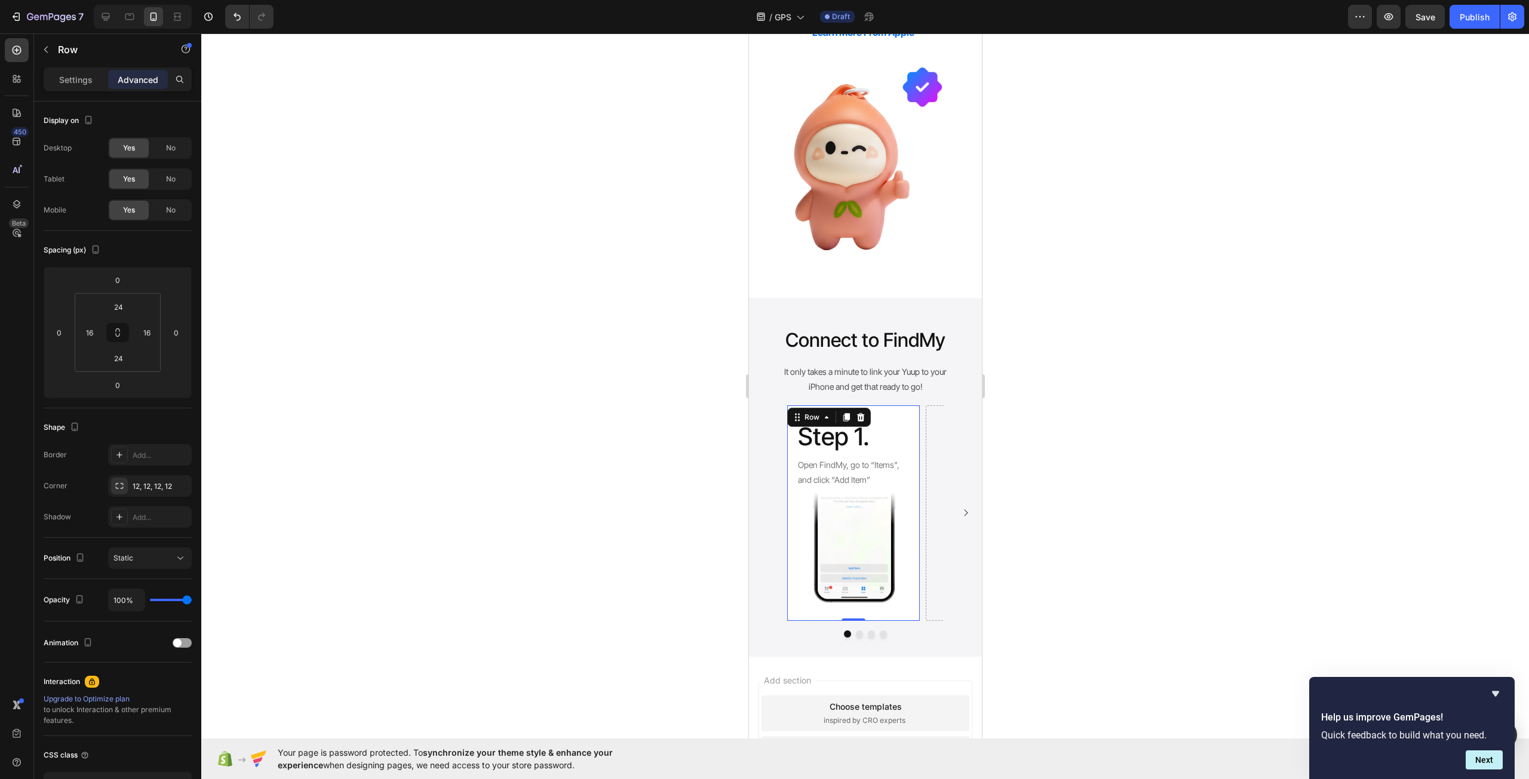
click at [911, 457] on div "Step 1. Heading Open FindMy, go to “Items”, and click “Add Item” Text Block Ima…" at bounding box center [852, 513] width 133 height 216
click at [923, 481] on div "Step 1. Heading Open FindMy, go to “Items”, and click “Add Item” Text Block Ima…" at bounding box center [864, 513] width 156 height 216
click at [76, 77] on p "Settings" at bounding box center [75, 79] width 33 height 13
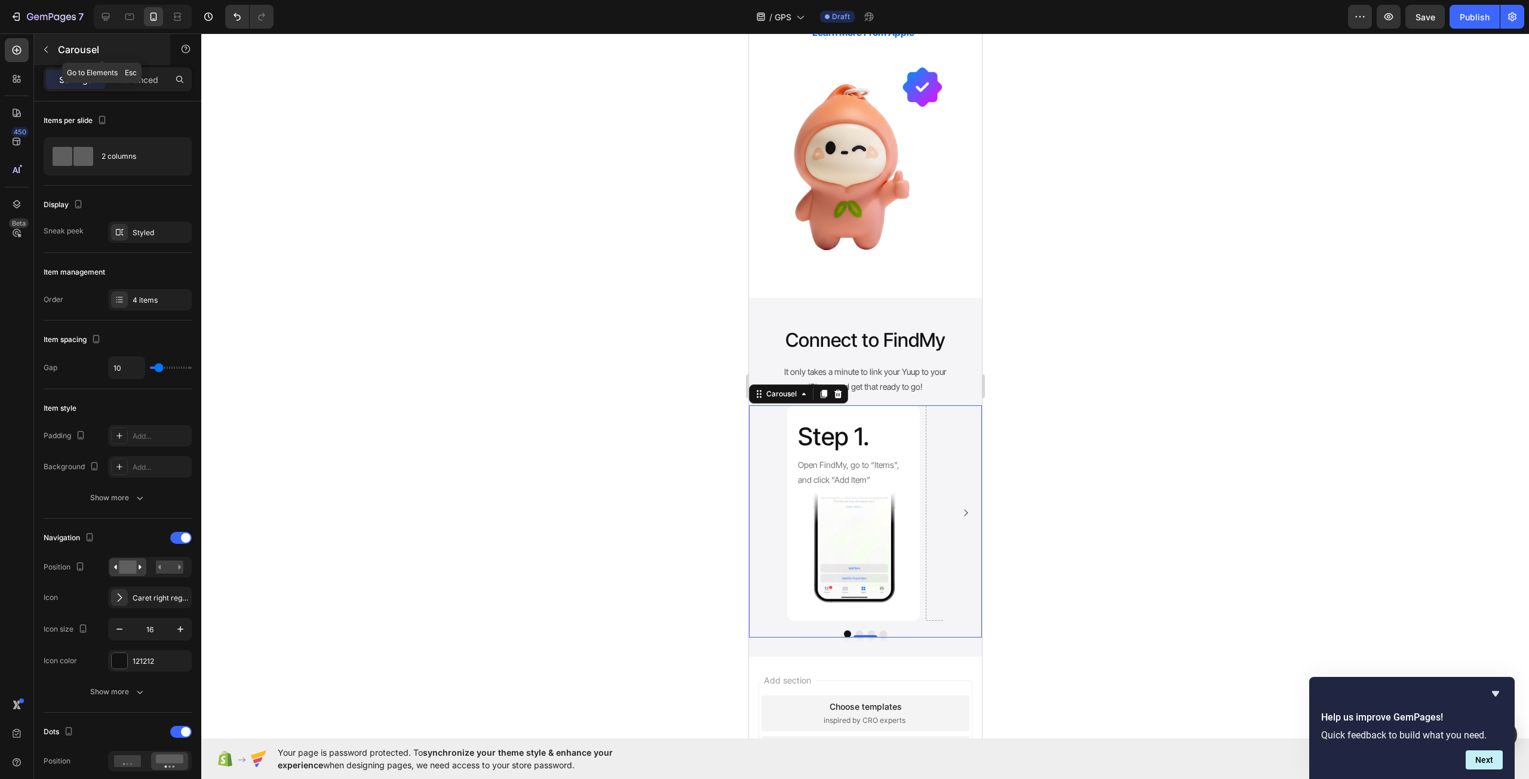
click at [43, 50] on icon "button" at bounding box center [46, 50] width 10 height 10
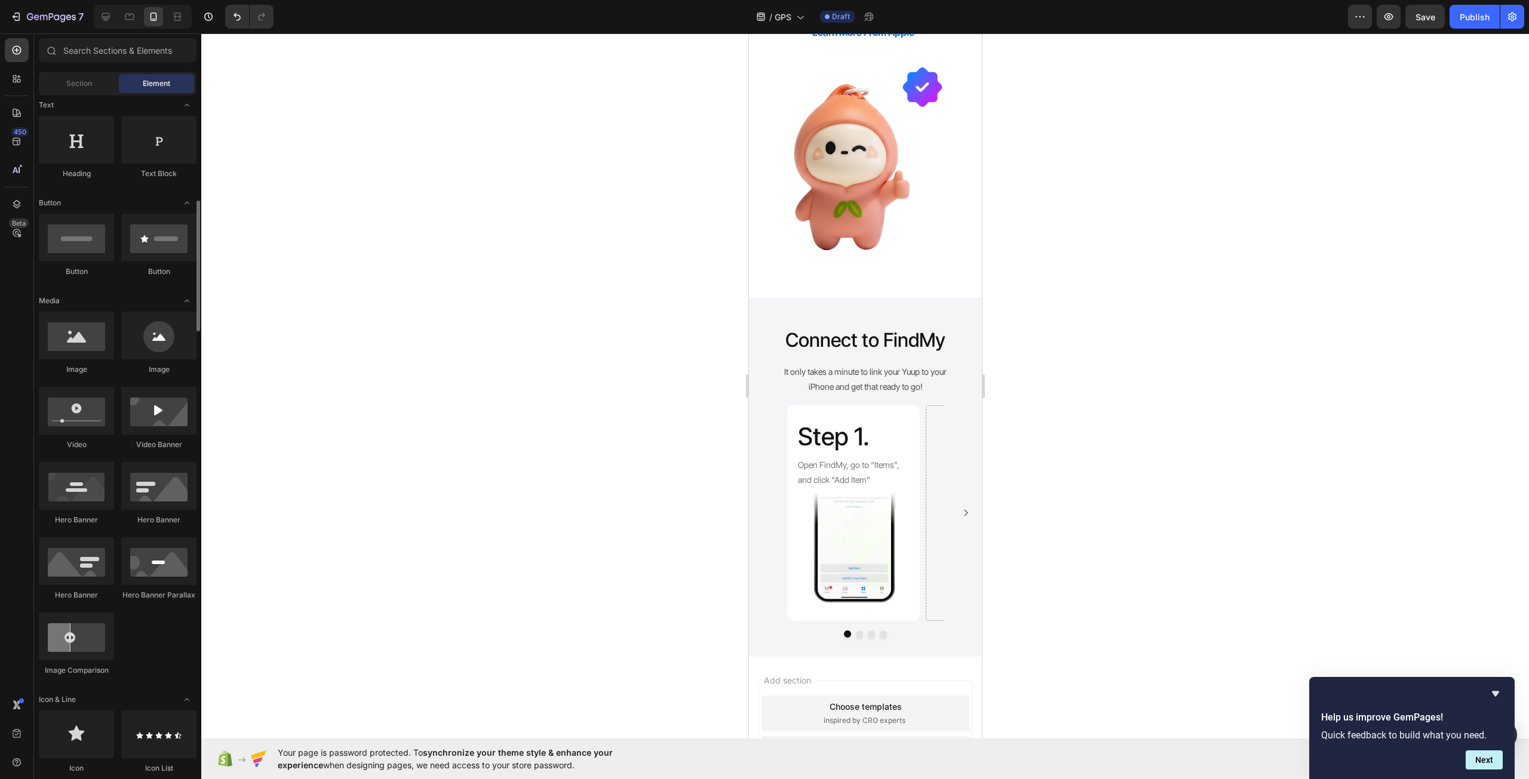
scroll to position [239, 0]
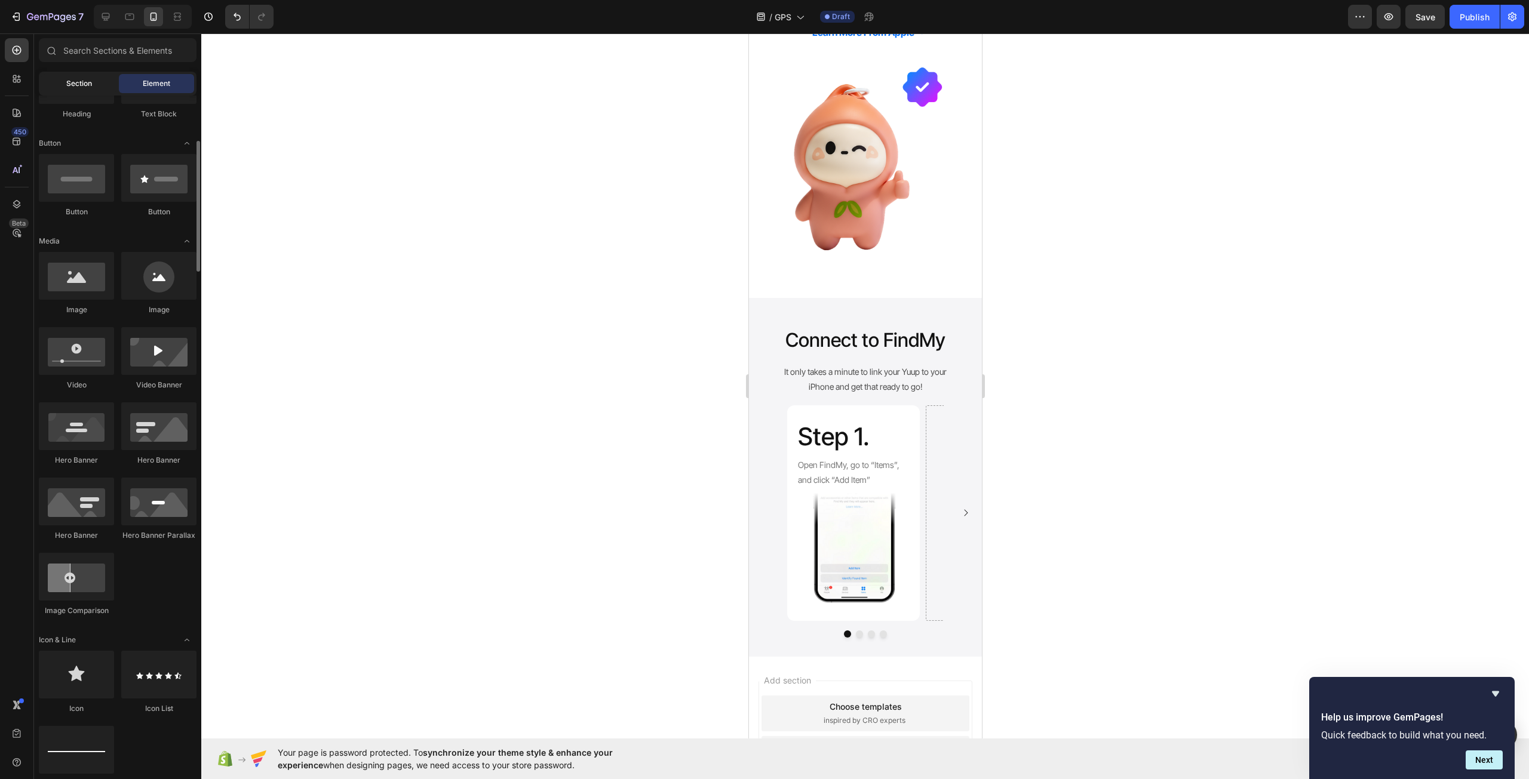
click at [85, 86] on span "Section" at bounding box center [79, 83] width 26 height 11
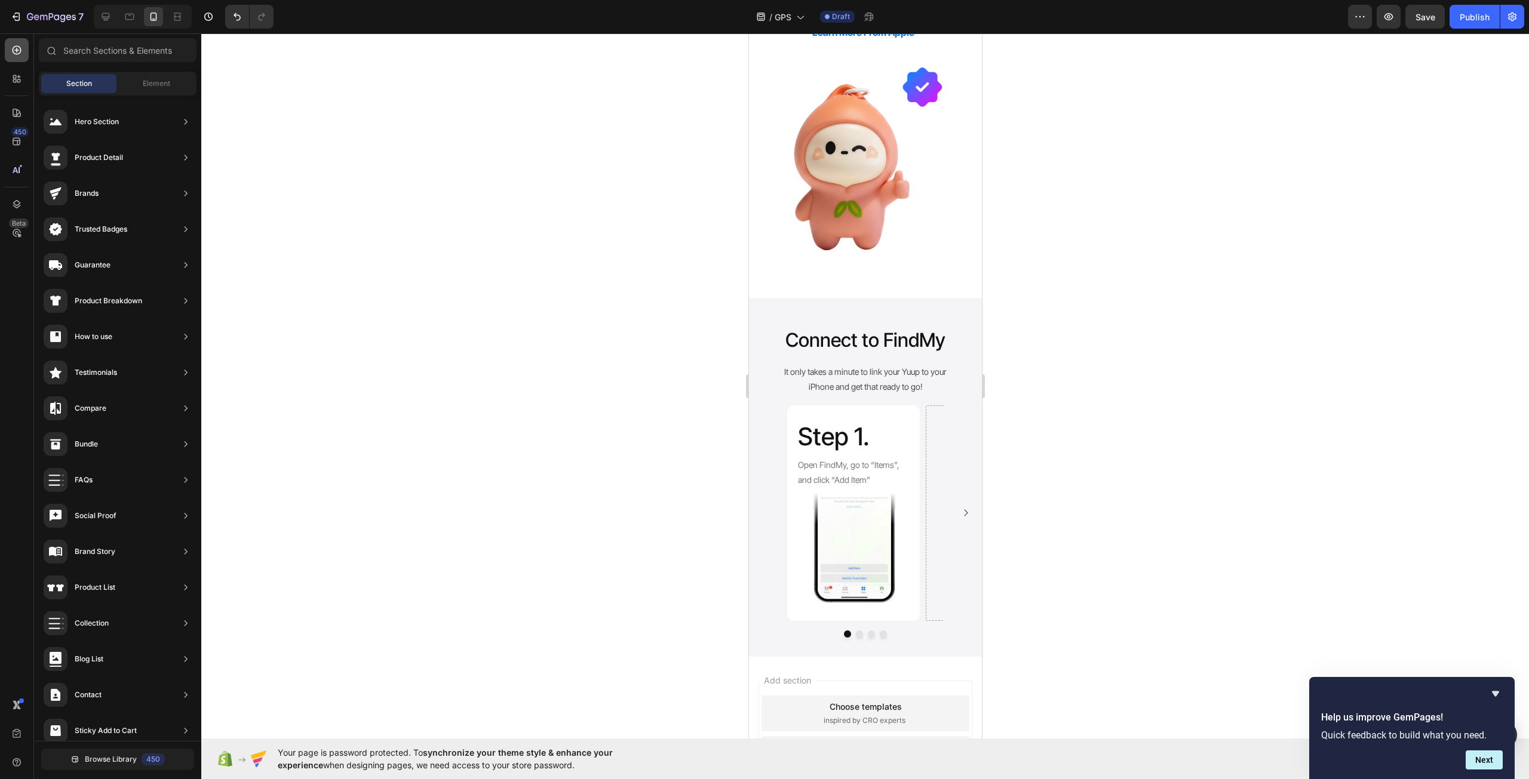
click at [23, 43] on div at bounding box center [17, 50] width 24 height 24
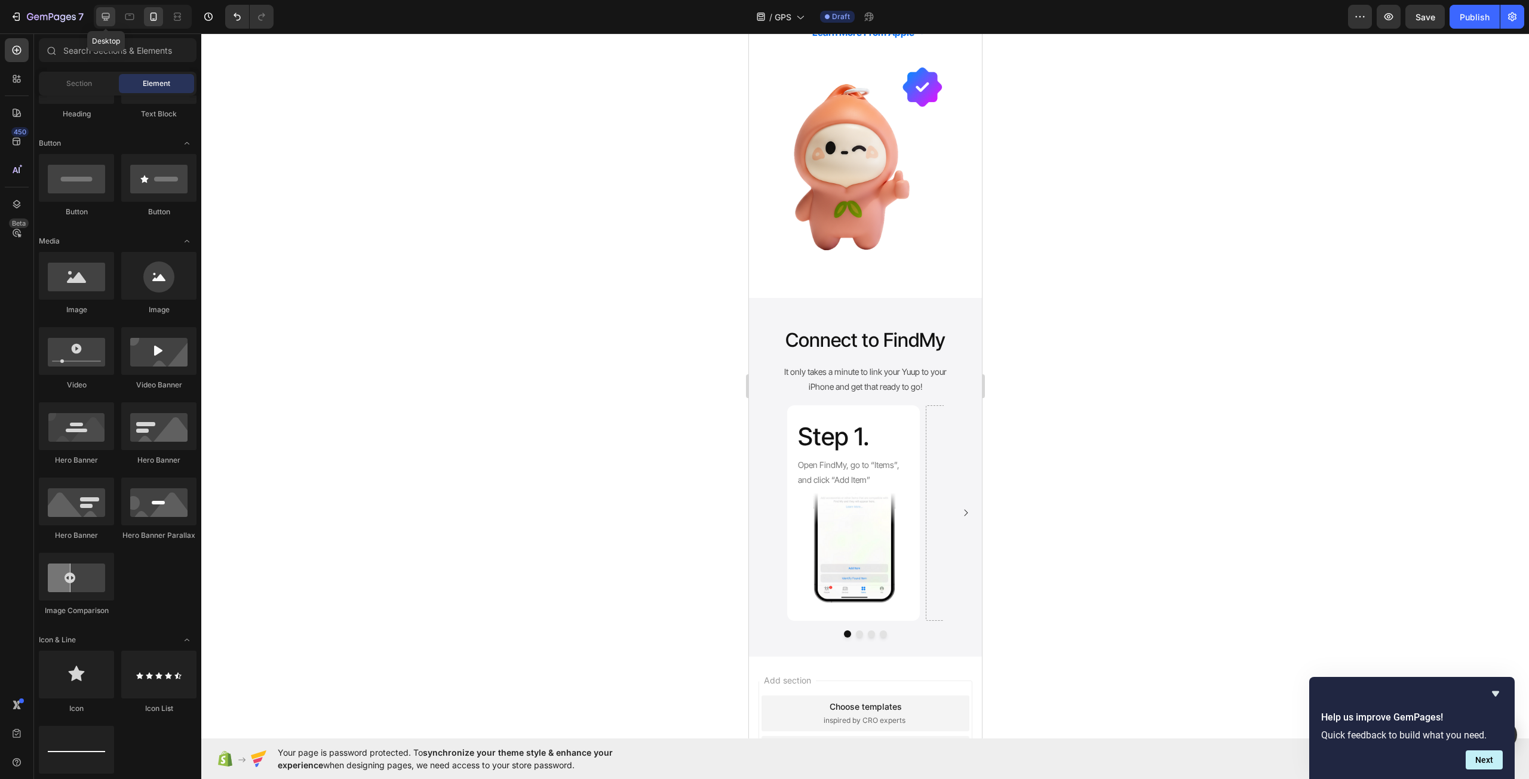
click at [110, 10] on div at bounding box center [105, 16] width 19 height 19
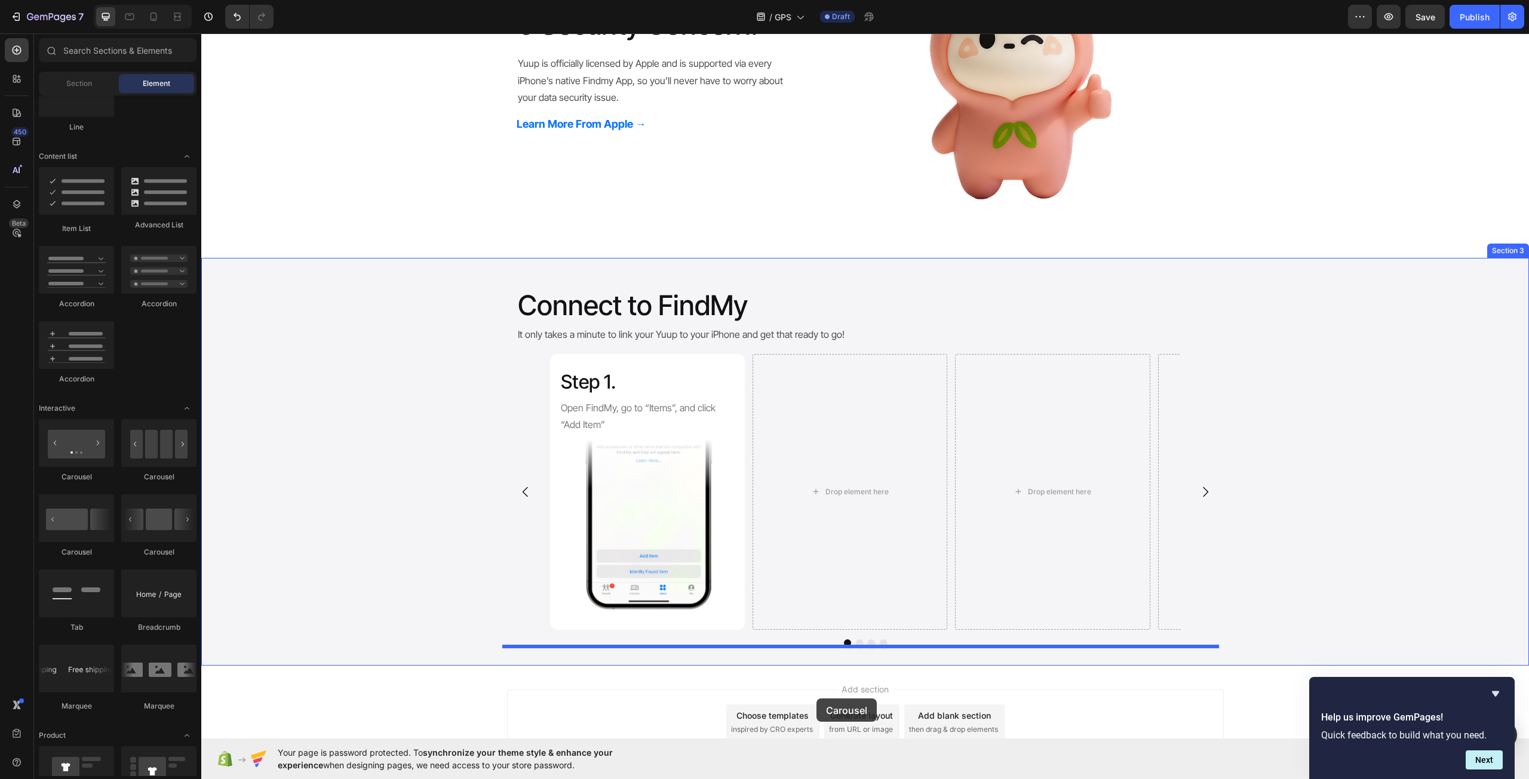
scroll to position [825, 0]
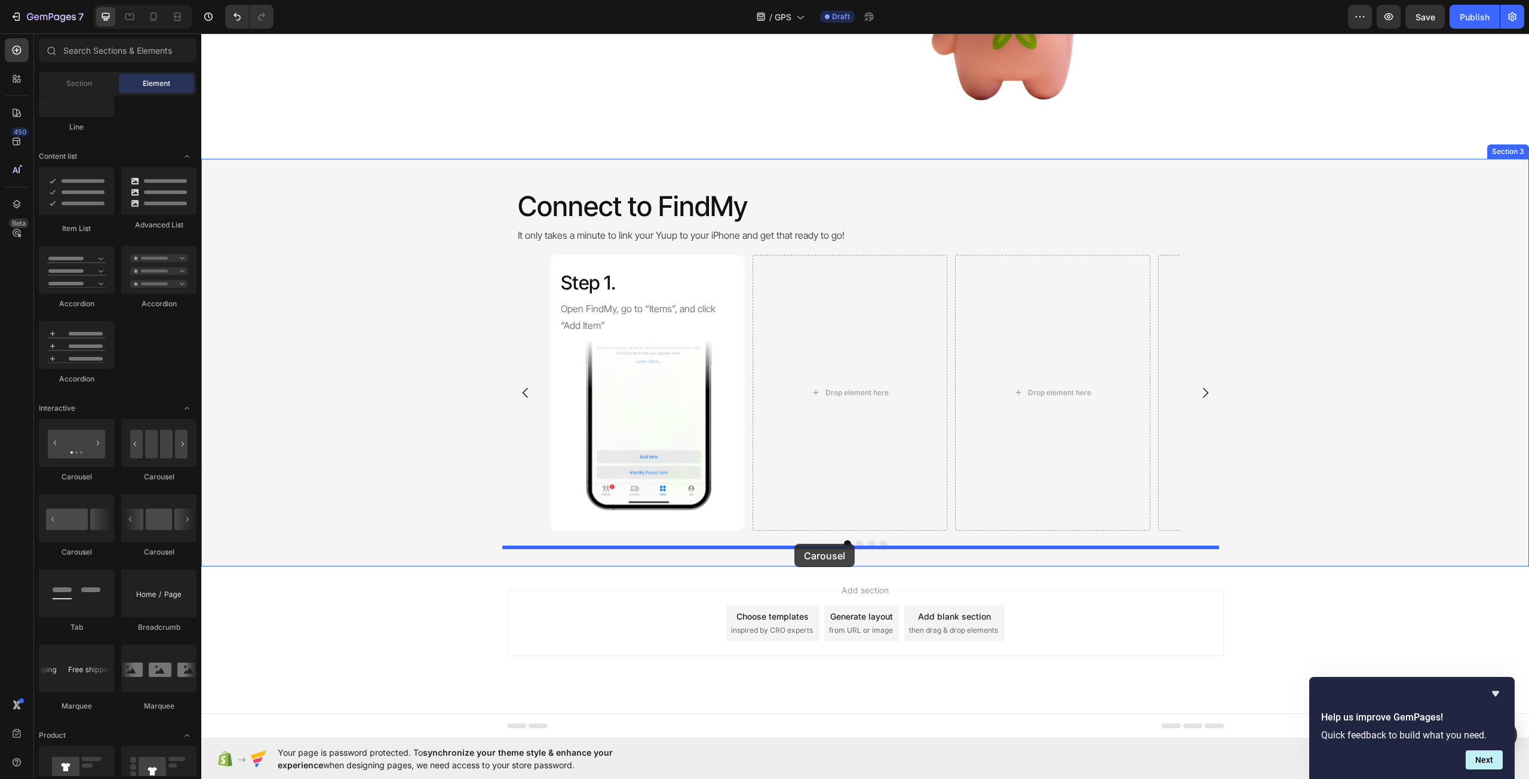
drag, startPoint x: 287, startPoint y: 548, endPoint x: 794, endPoint y: 544, distance: 507.0
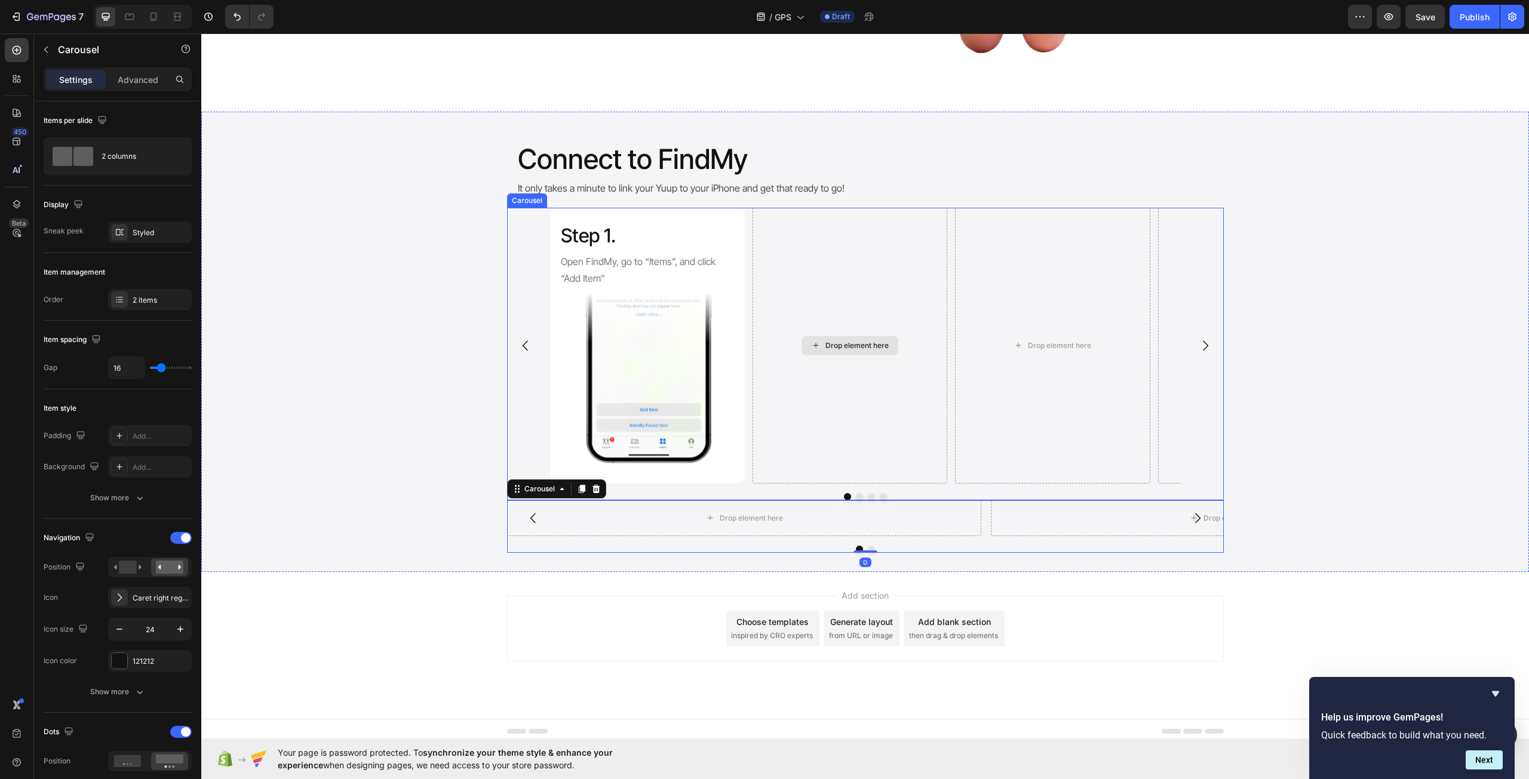
scroll to position [877, 0]
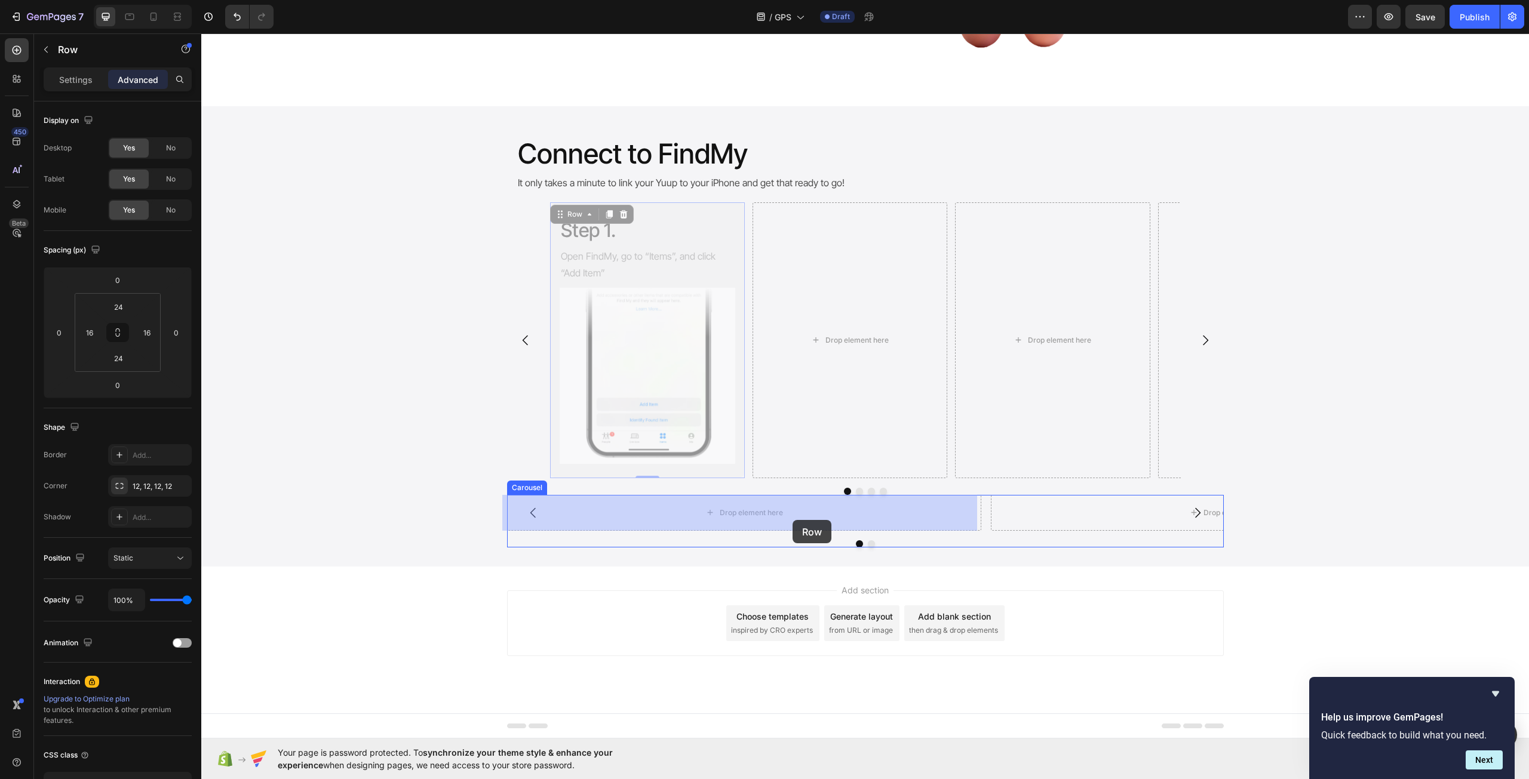
drag, startPoint x: 731, startPoint y: 236, endPoint x: 792, endPoint y: 519, distance: 289.5
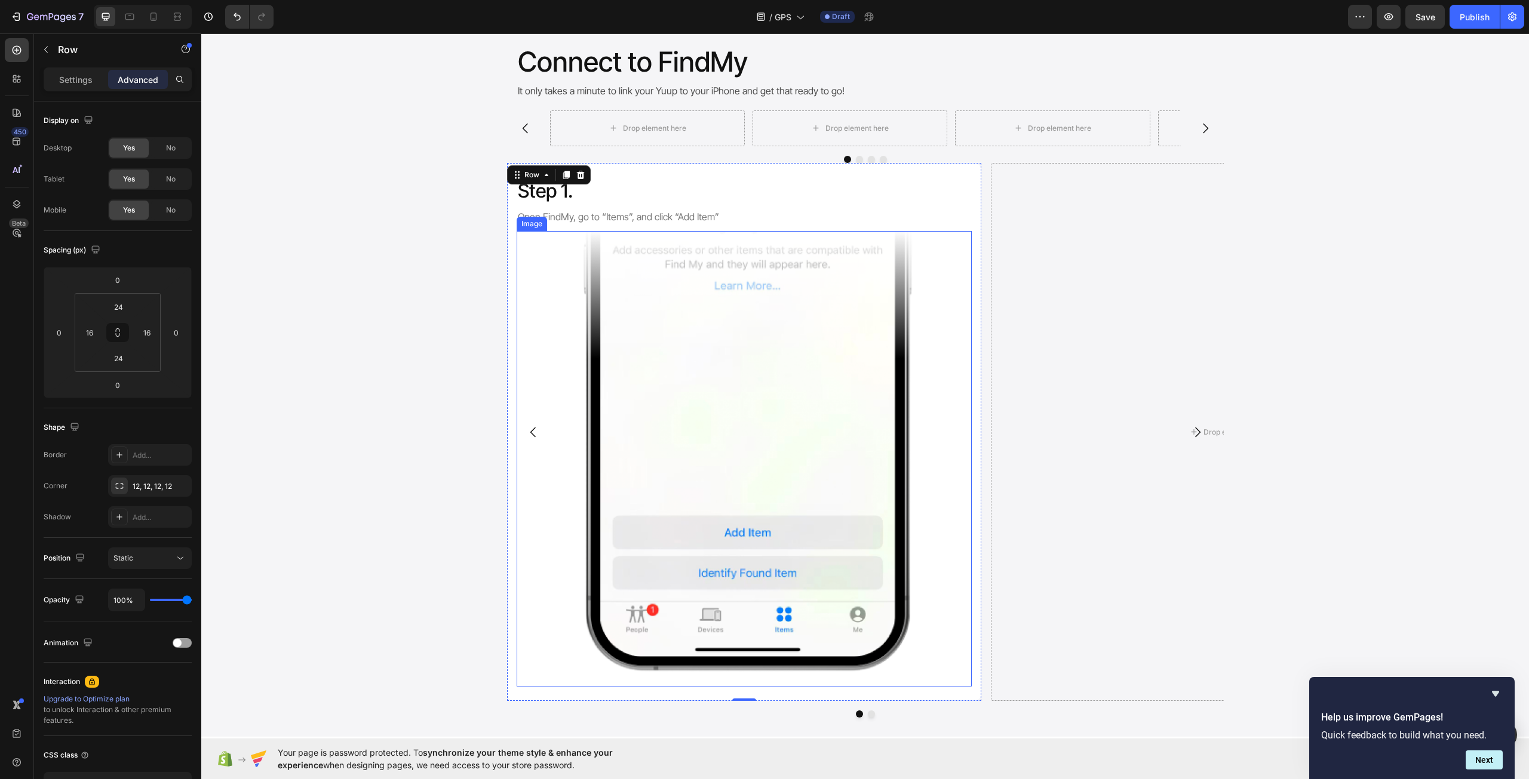
scroll to position [997, 0]
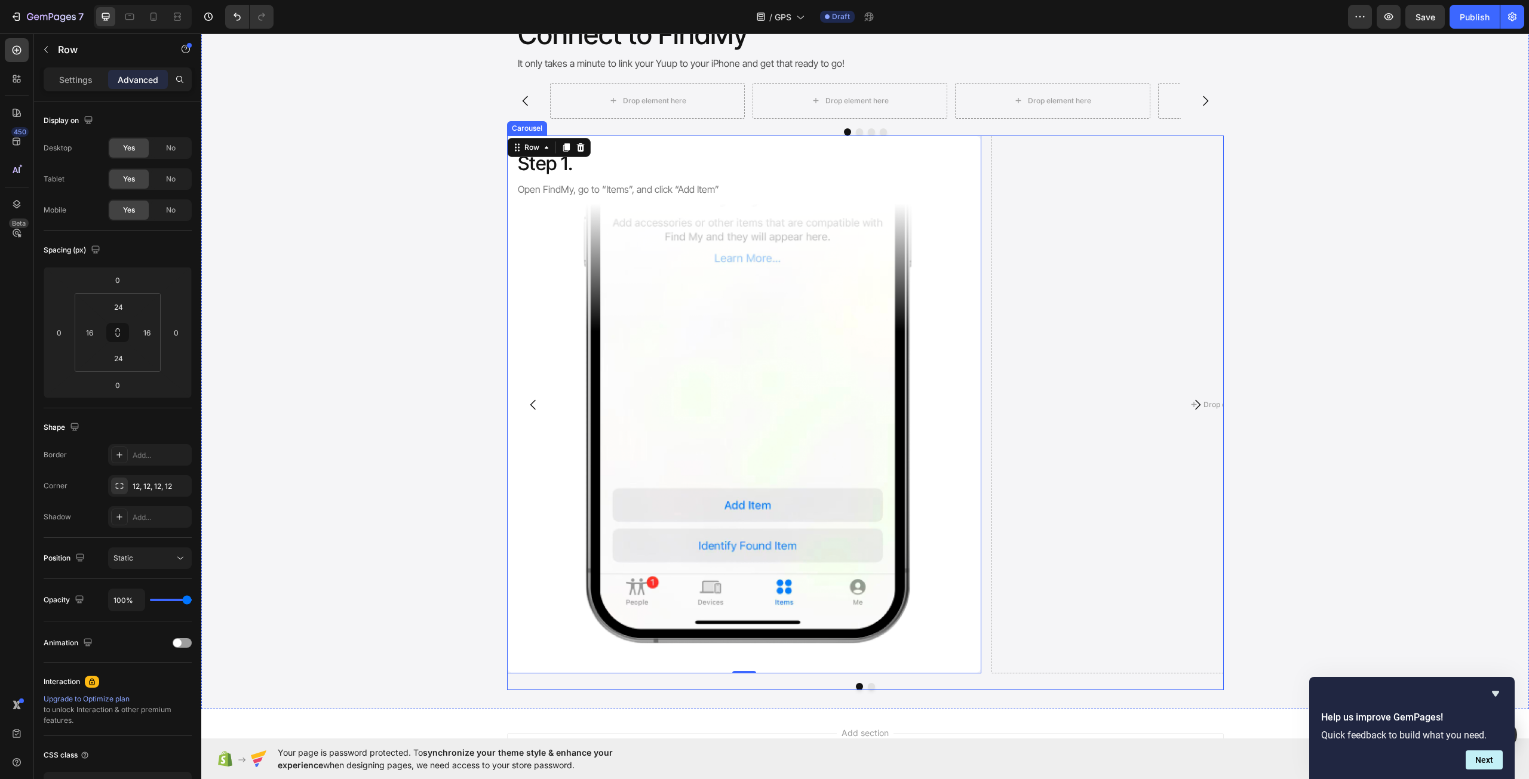
click at [985, 188] on div "Step 1. Heading Open FindMy, go to “Items”, and click “Add Item” Text Block Ima…" at bounding box center [865, 405] width 717 height 538
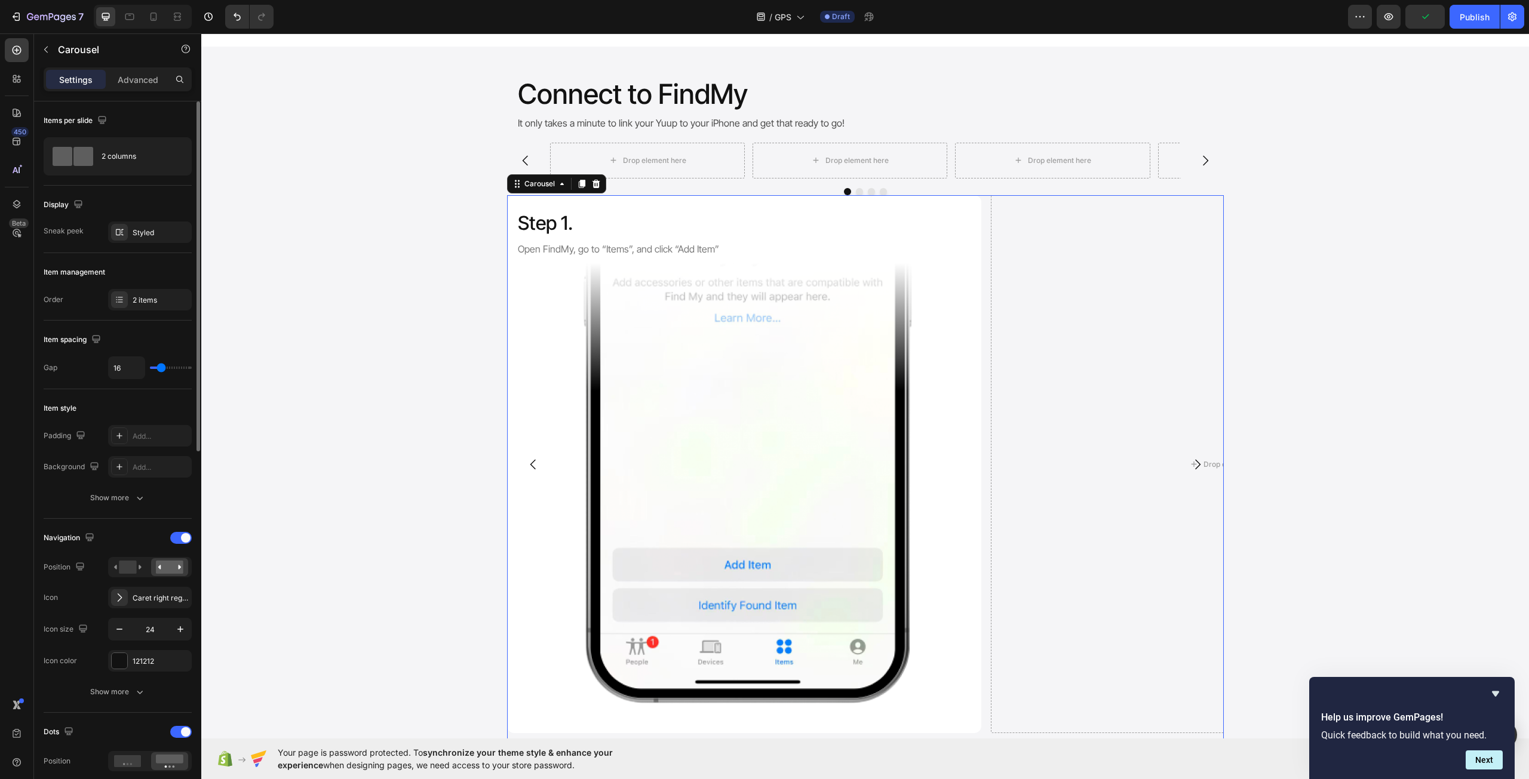
scroll to position [60, 0]
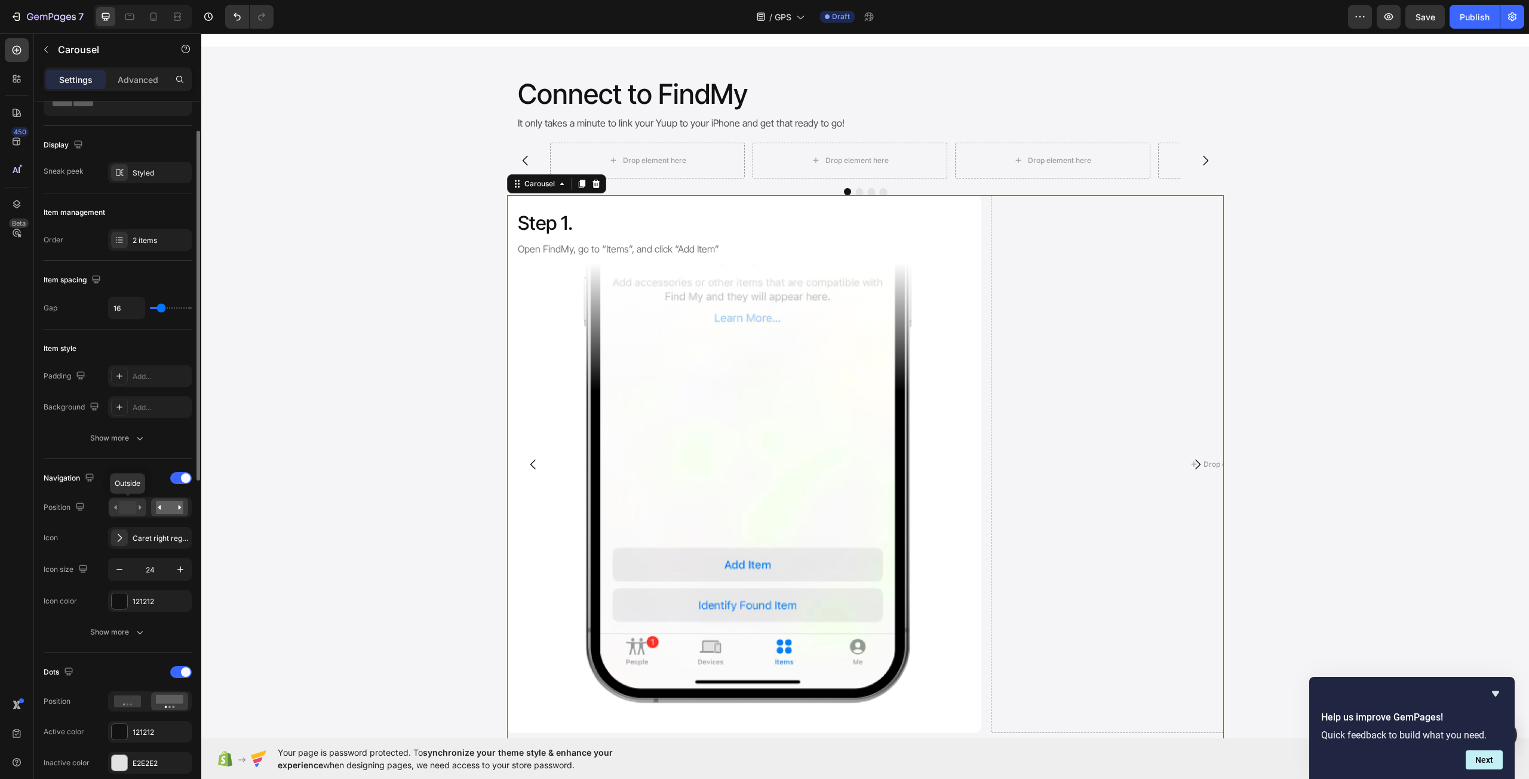
click at [133, 504] on rect at bounding box center [127, 507] width 17 height 13
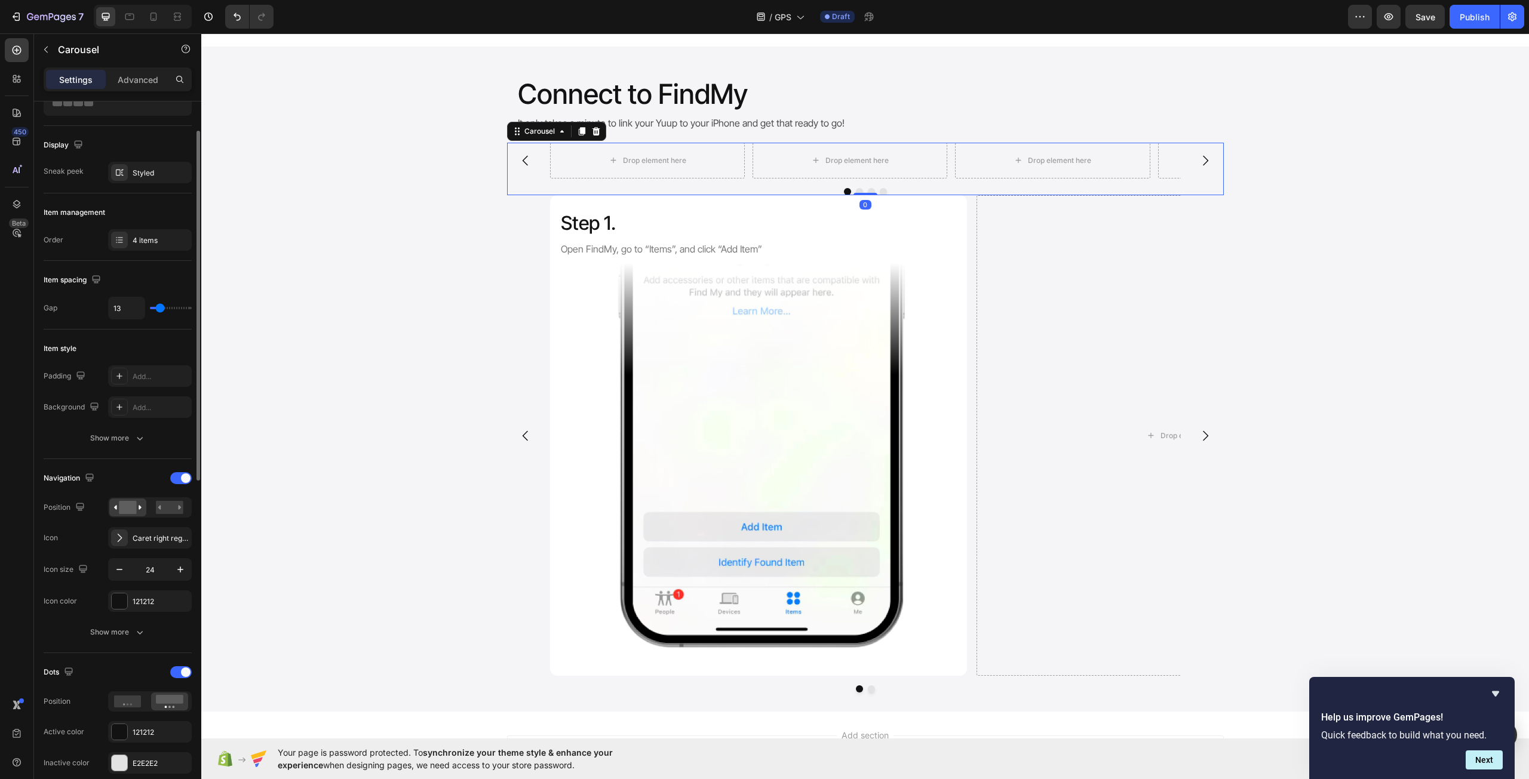
click at [746, 165] on div "Drop element here Drop element here Drop element here Drop element here" at bounding box center [865, 161] width 631 height 36
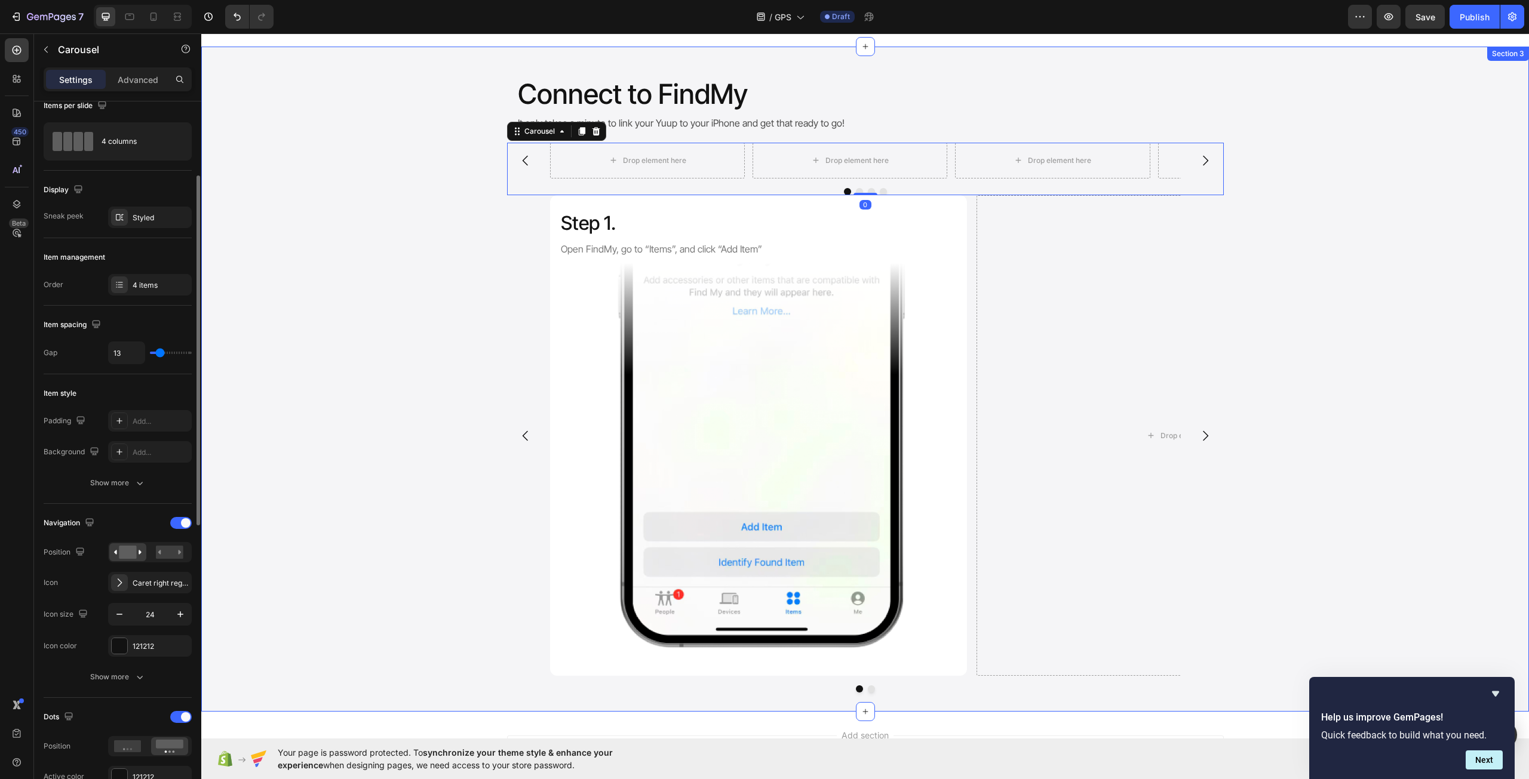
click at [1259, 176] on div "Drop element here Drop element here Drop element here Drop element here Carouse…" at bounding box center [864, 169] width 1327 height 53
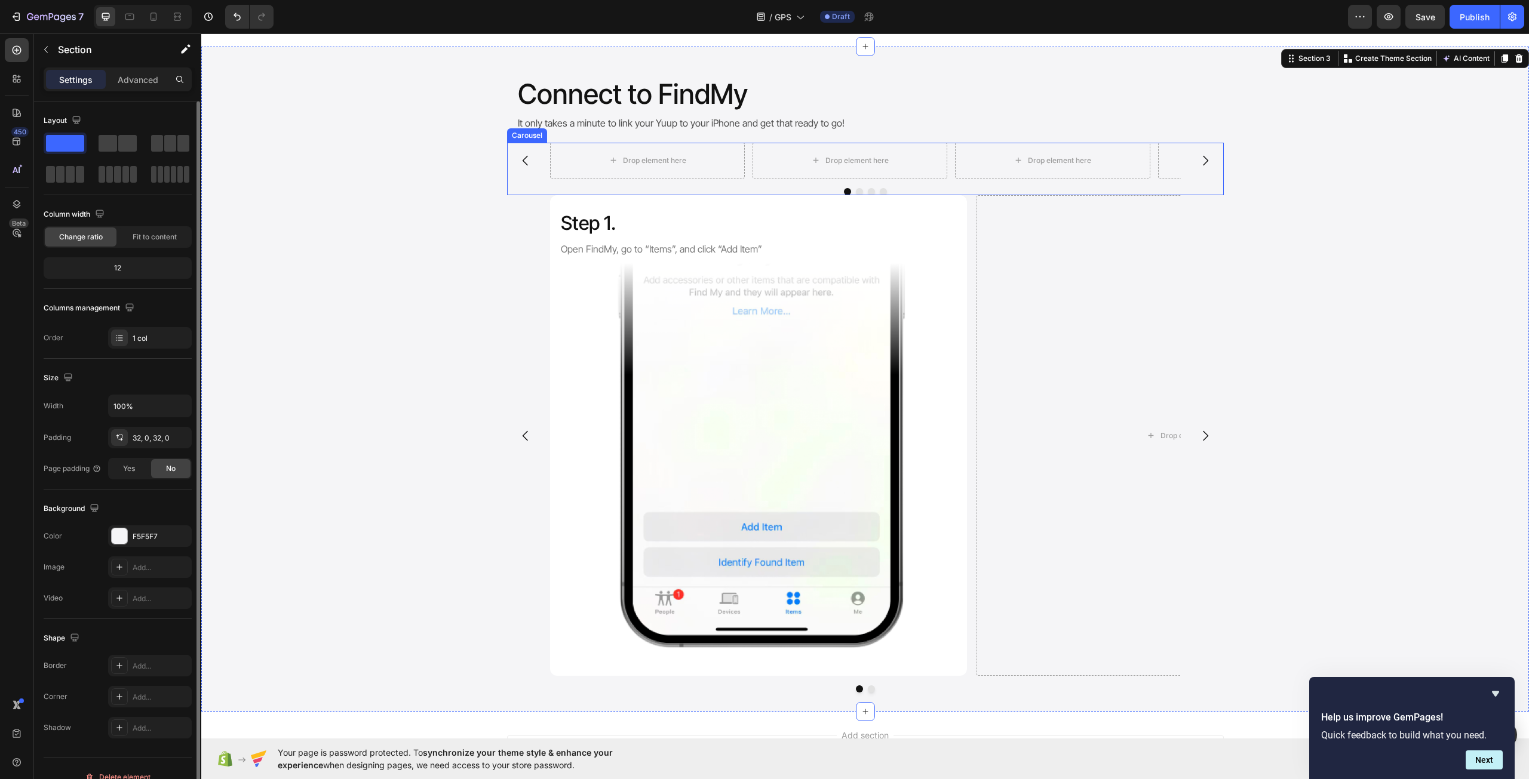
click at [1120, 189] on div at bounding box center [865, 191] width 717 height 7
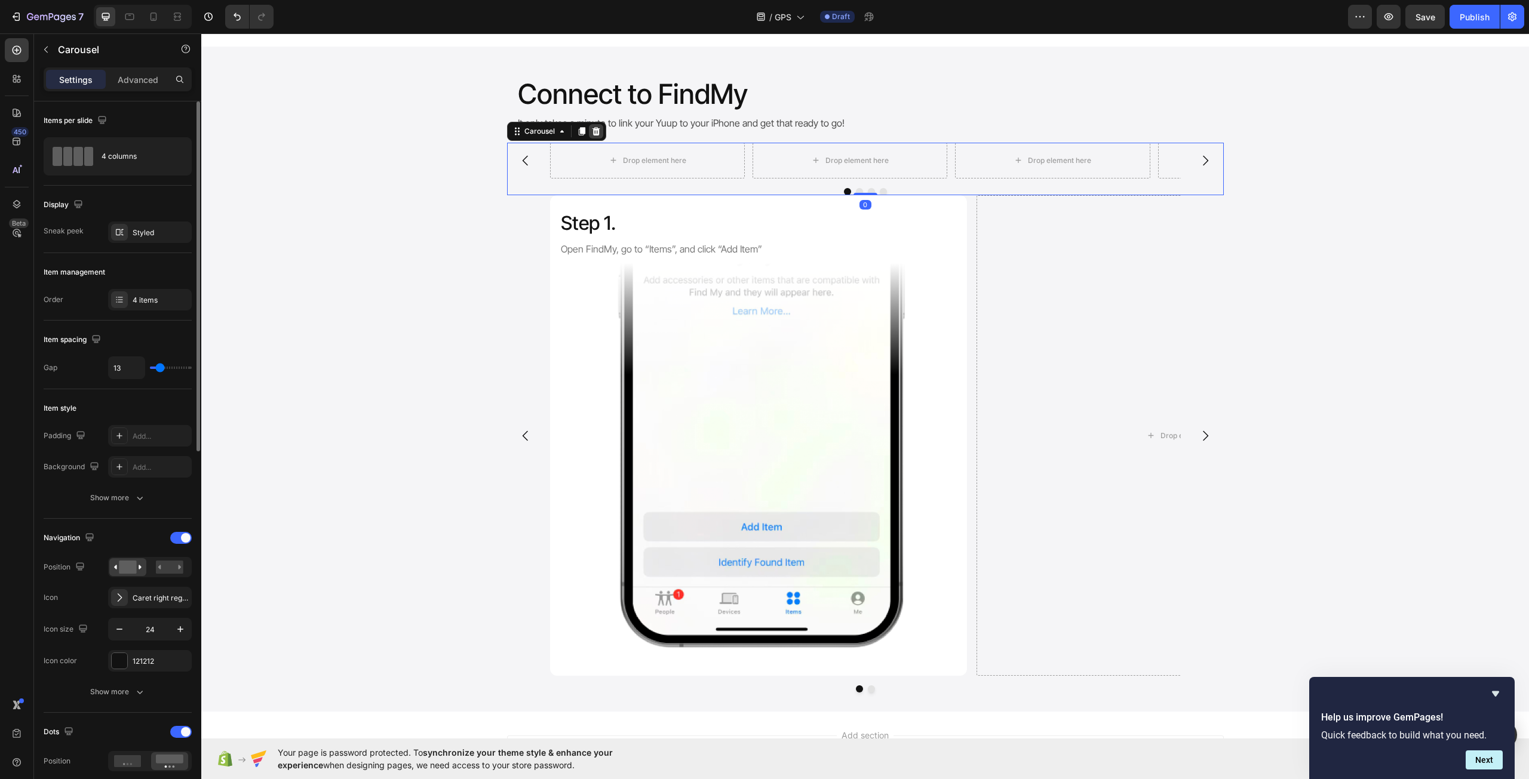
click at [591, 132] on icon at bounding box center [596, 132] width 10 height 10
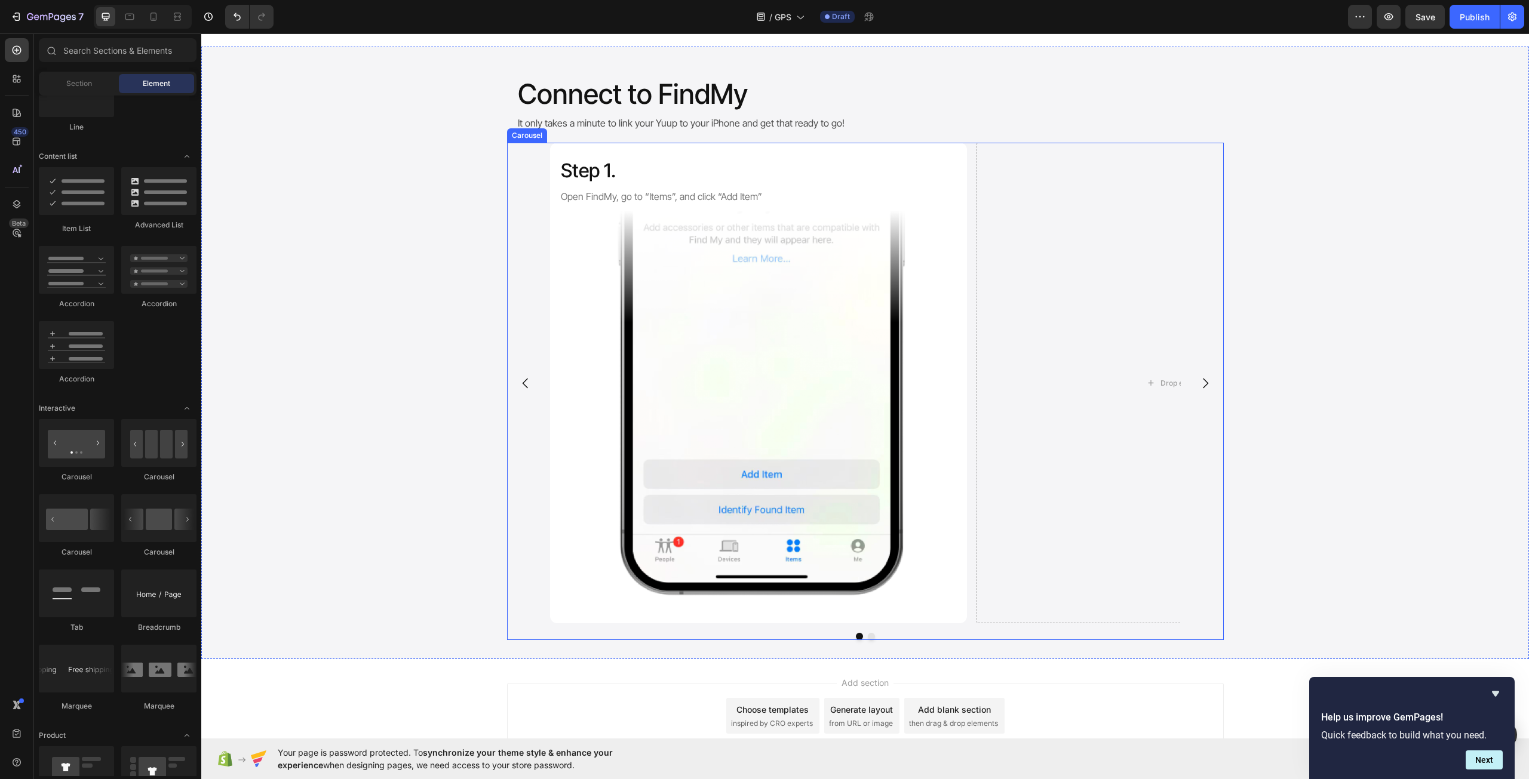
click at [965, 204] on div "Step 1. Heading Open FindMy, go to “Items”, and click “Add Item” Text Block Ima…" at bounding box center [865, 383] width 631 height 481
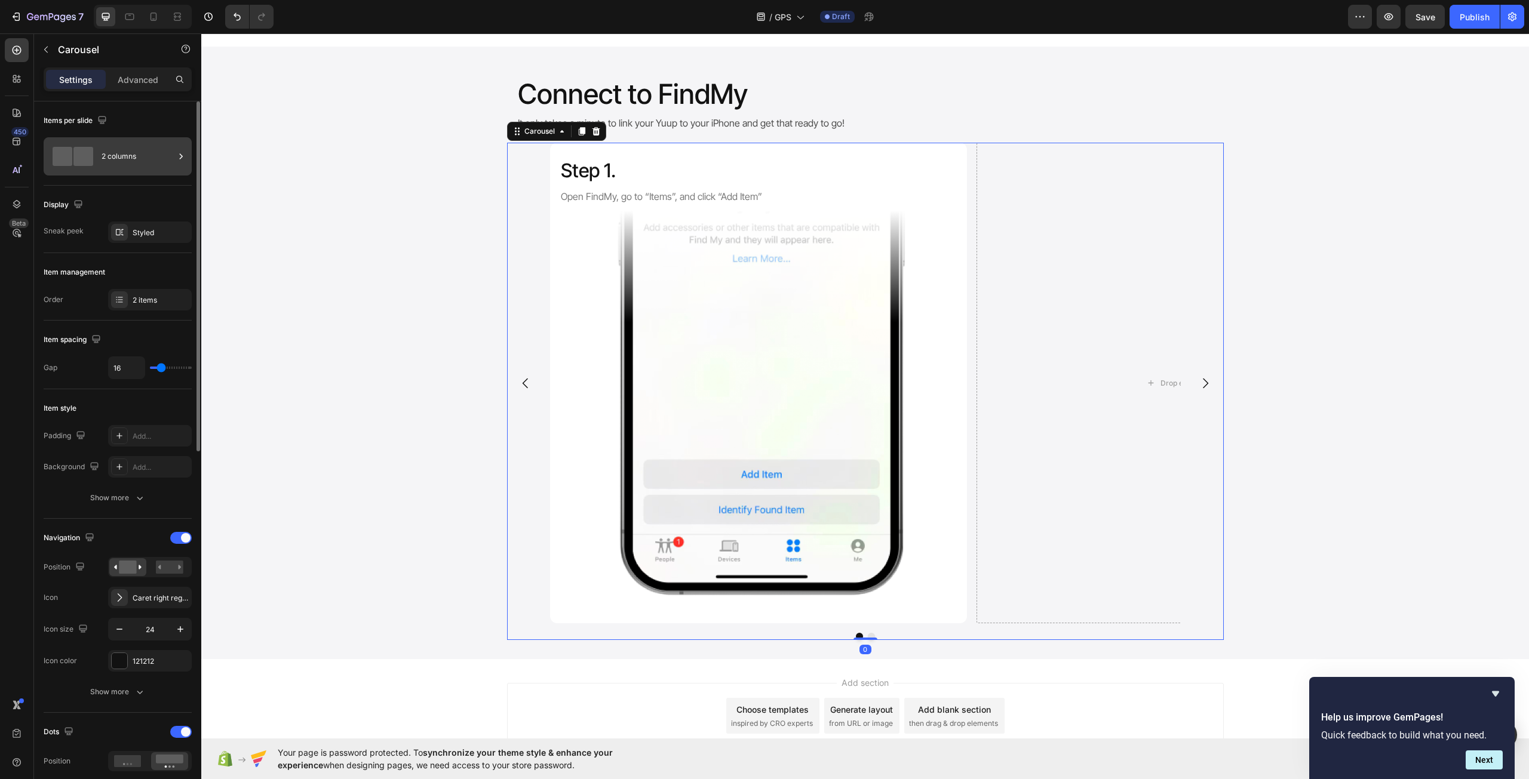
click at [111, 159] on div "2 columns" at bounding box center [138, 156] width 73 height 27
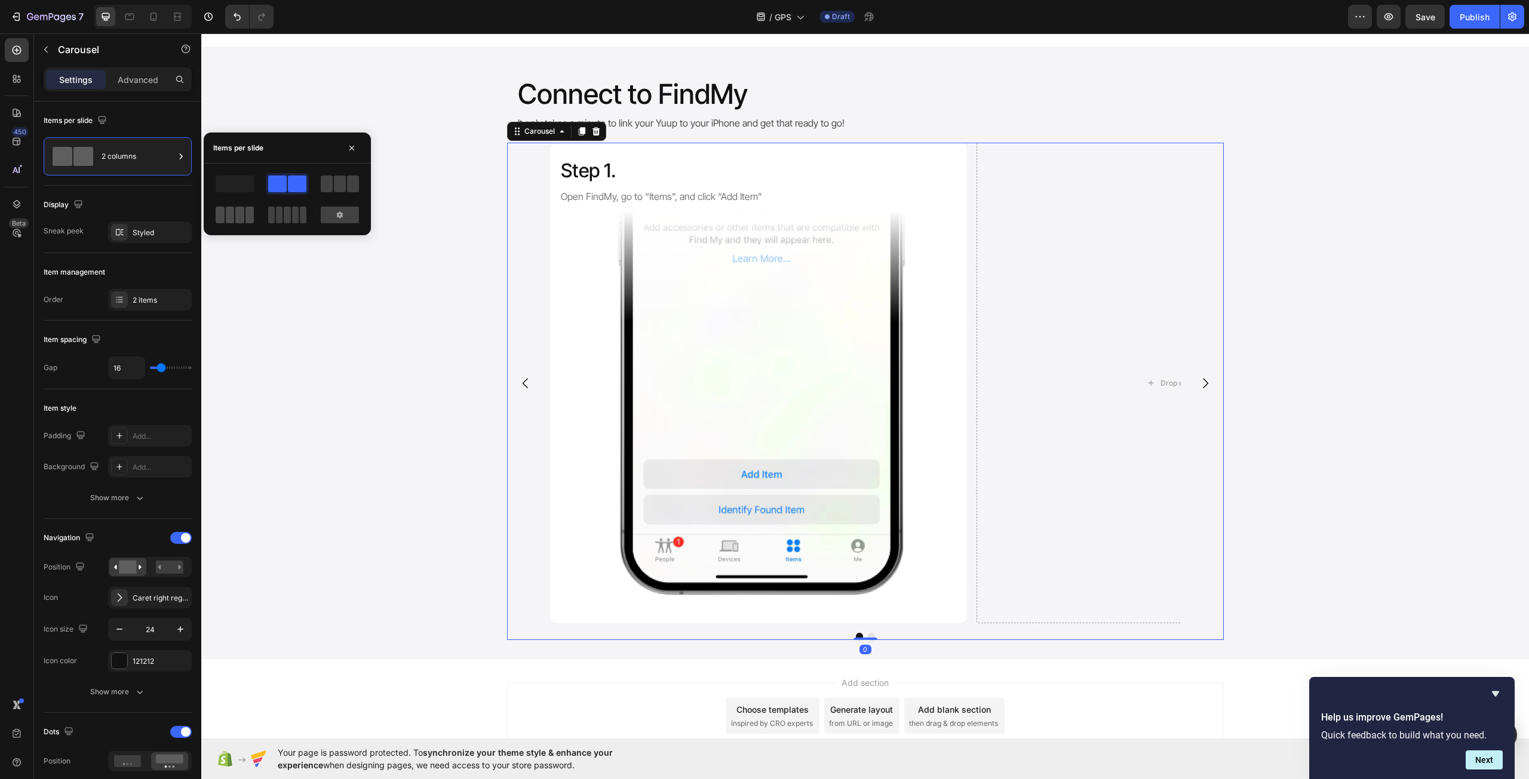
click at [224, 219] on span at bounding box center [220, 215] width 9 height 17
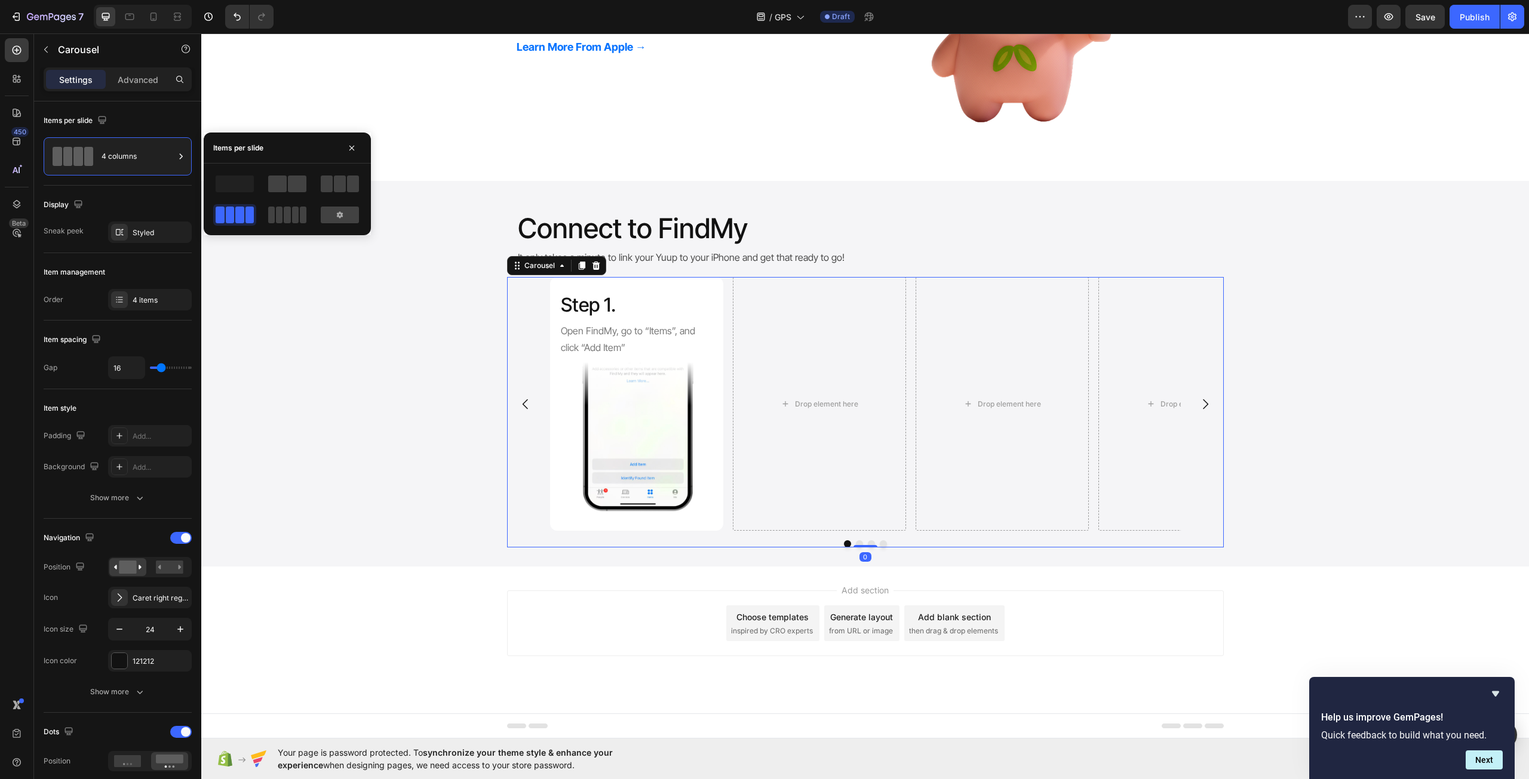
scroll to position [803, 0]
click at [156, 16] on icon at bounding box center [153, 17] width 7 height 8
type input "100%"
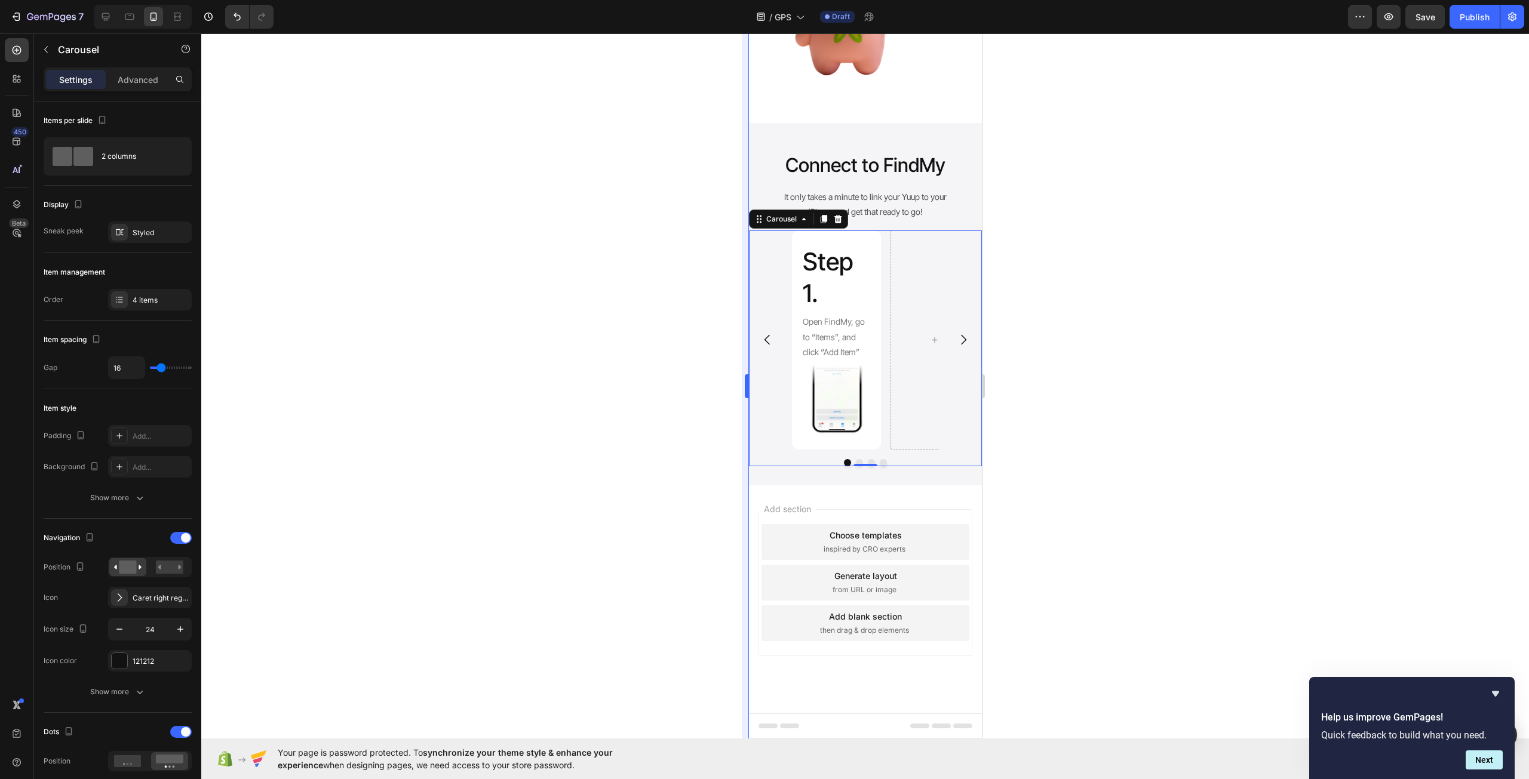
scroll to position [881, 0]
click at [885, 287] on div "Step 1. Heading Open FindMy, go to “Items”, and click “Add Item” Text Block Ima…" at bounding box center [864, 340] width 147 height 219
click at [886, 340] on div "Step 1. Heading Open FindMy, go to “Items”, and click “Add Item” Text Block Ima…" at bounding box center [864, 340] width 147 height 219
click at [131, 90] on div "Settings Advanced" at bounding box center [118, 79] width 148 height 24
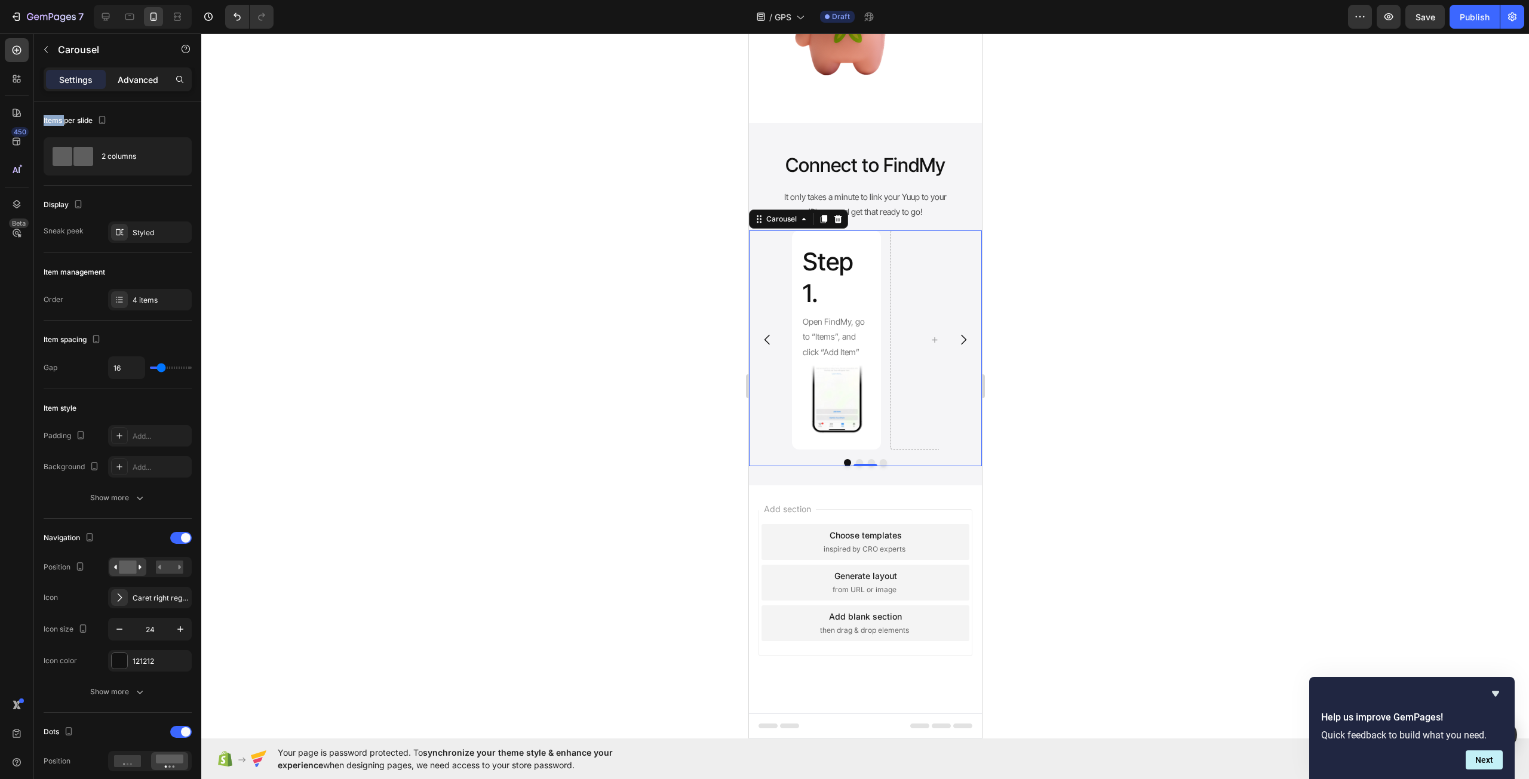
click at [134, 76] on p "Advanced" at bounding box center [138, 79] width 41 height 13
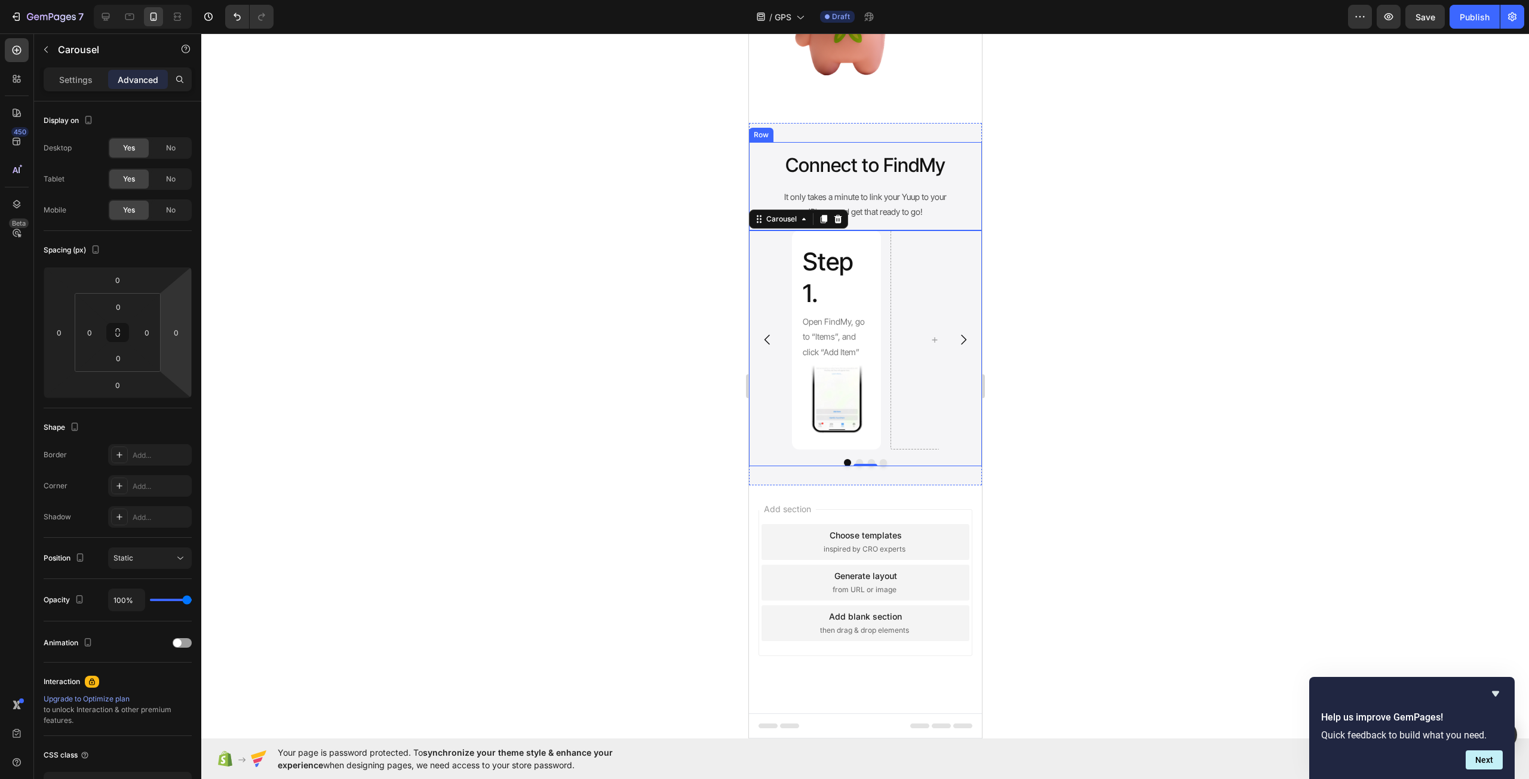
click at [761, 173] on p "Connect to FindMy" at bounding box center [864, 165] width 211 height 25
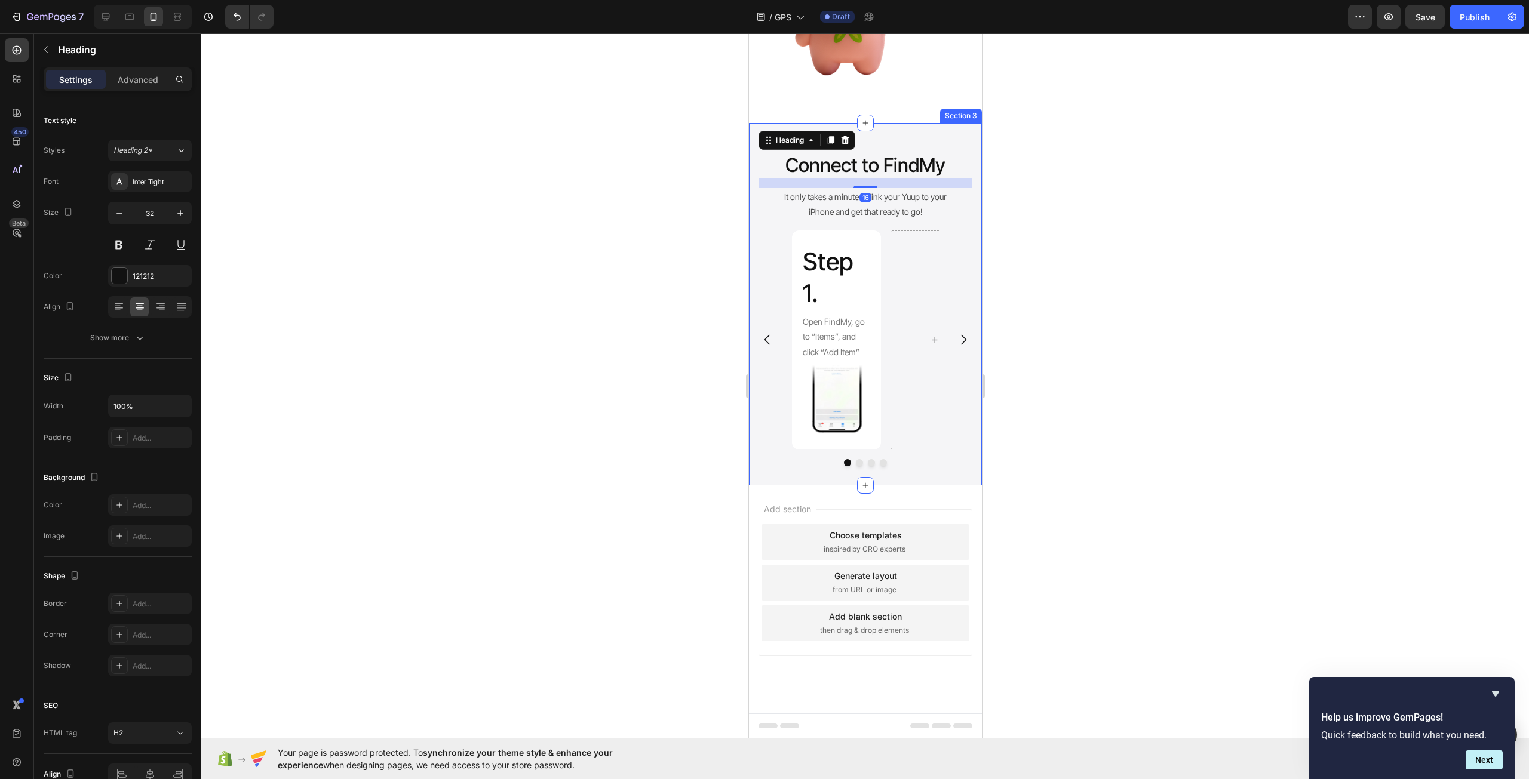
drag, startPoint x: 757, startPoint y: 131, endPoint x: 750, endPoint y: 133, distance: 7.4
click at [757, 130] on div "Connect to FindMy Heading 16 It only takes a minute to link your Yuup to your i…" at bounding box center [864, 304] width 233 height 362
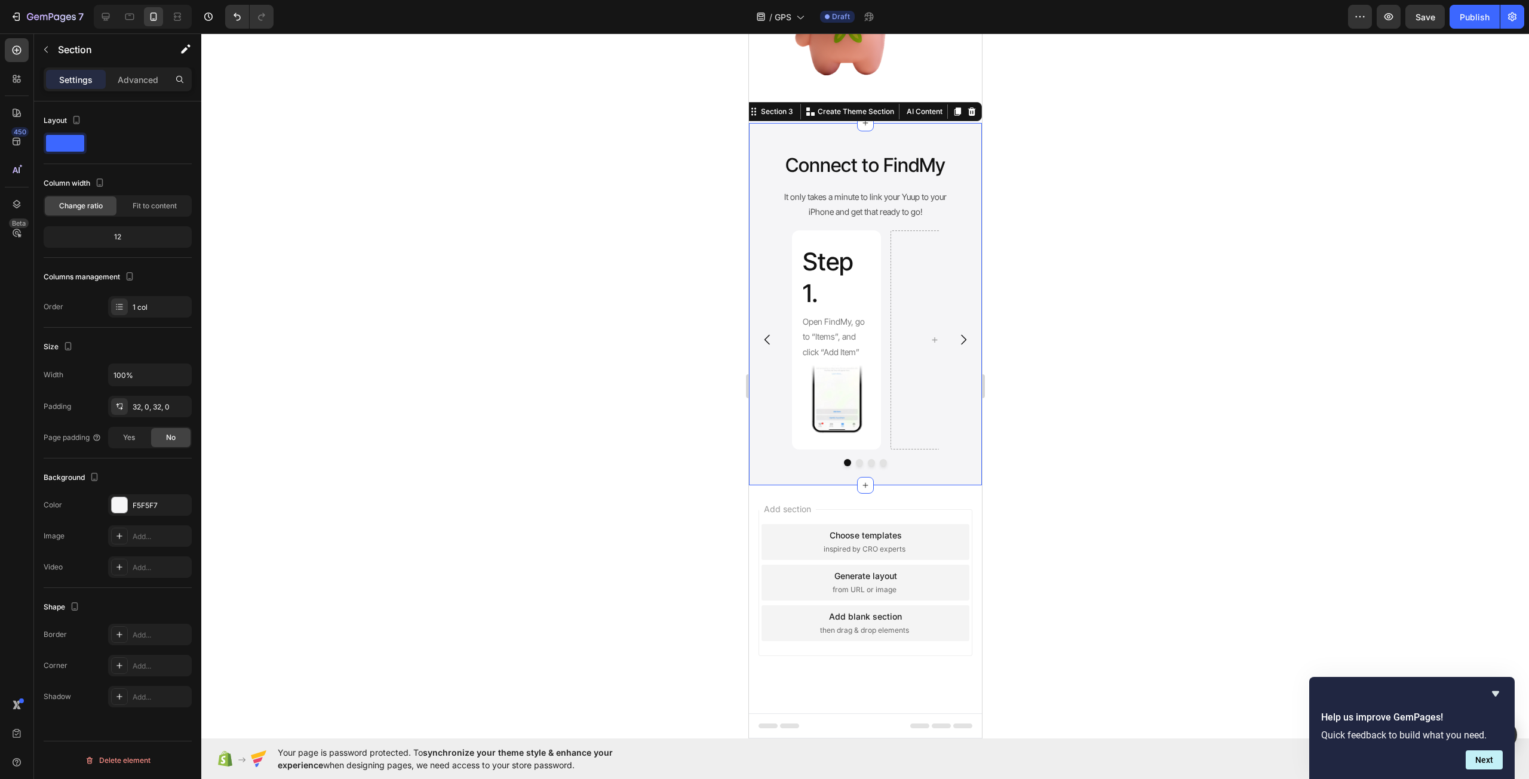
click at [133, 93] on div "Settings Advanced" at bounding box center [117, 84] width 167 height 34
click at [137, 79] on p "Advanced" at bounding box center [138, 79] width 41 height 13
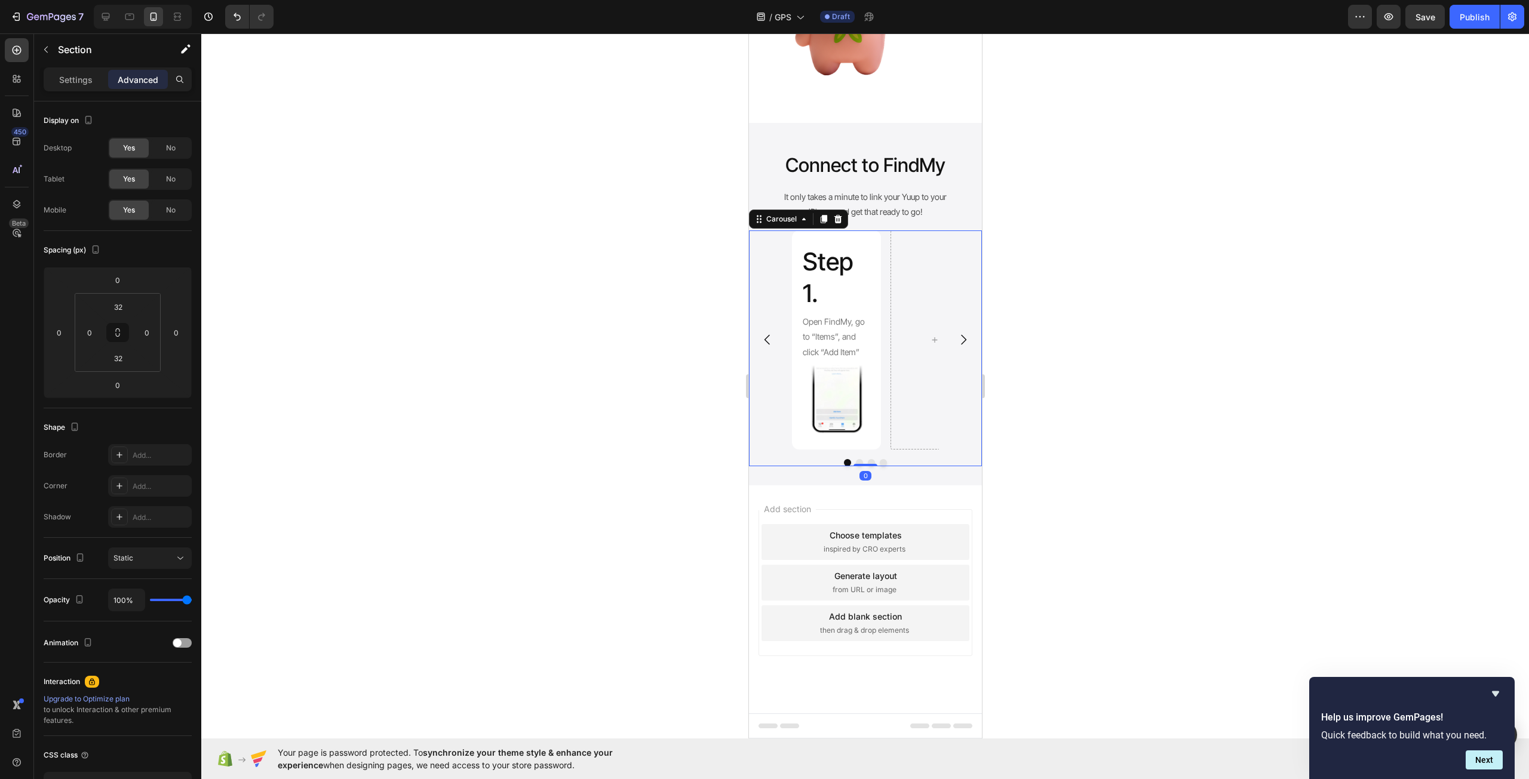
click at [958, 350] on button "Carousel Next Arrow" at bounding box center [962, 339] width 33 height 33
click at [767, 340] on icon "Carousel Back Arrow" at bounding box center [767, 340] width 14 height 14
click at [76, 80] on p "Settings" at bounding box center [75, 79] width 33 height 13
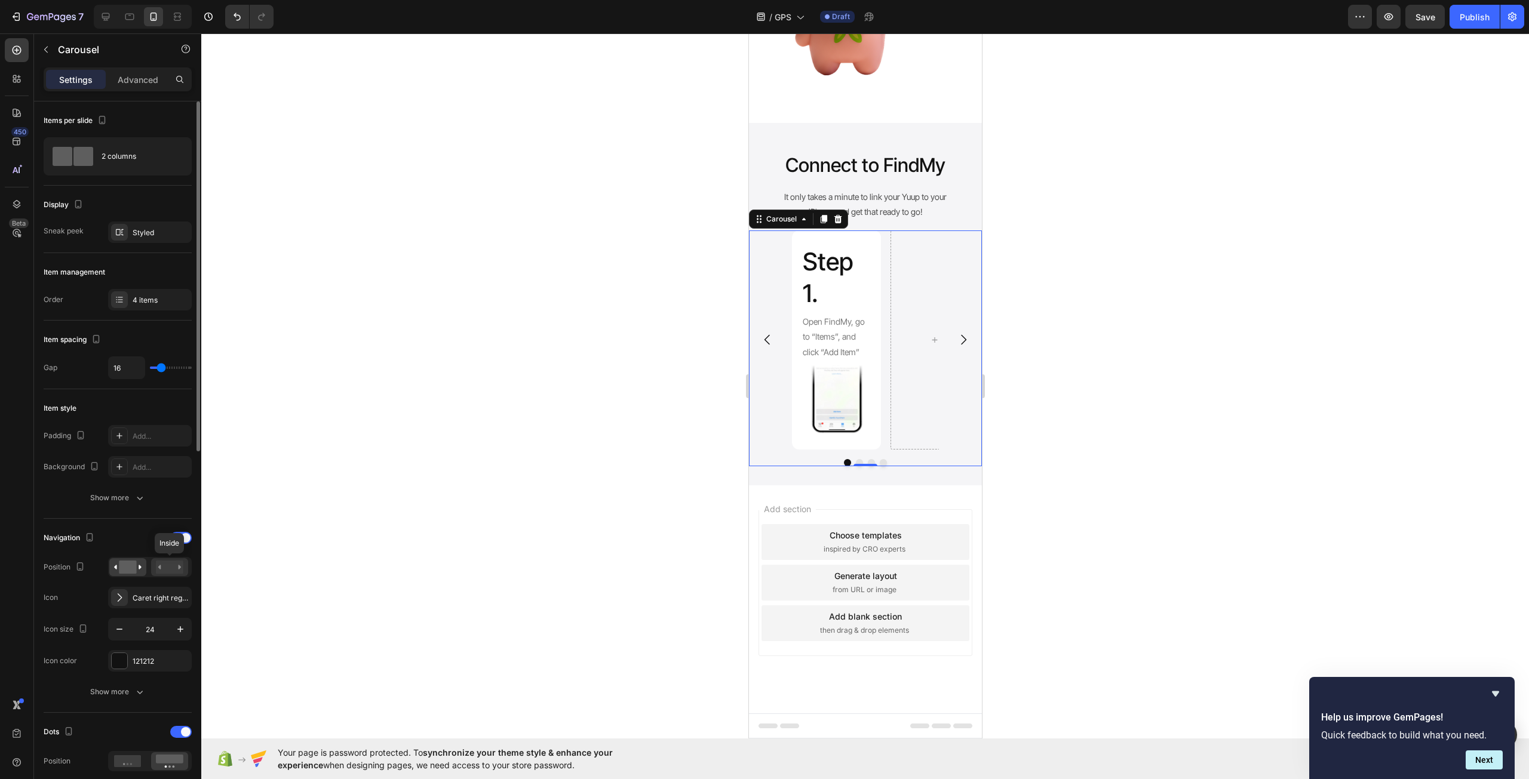
click at [155, 576] on div at bounding box center [169, 567] width 37 height 18
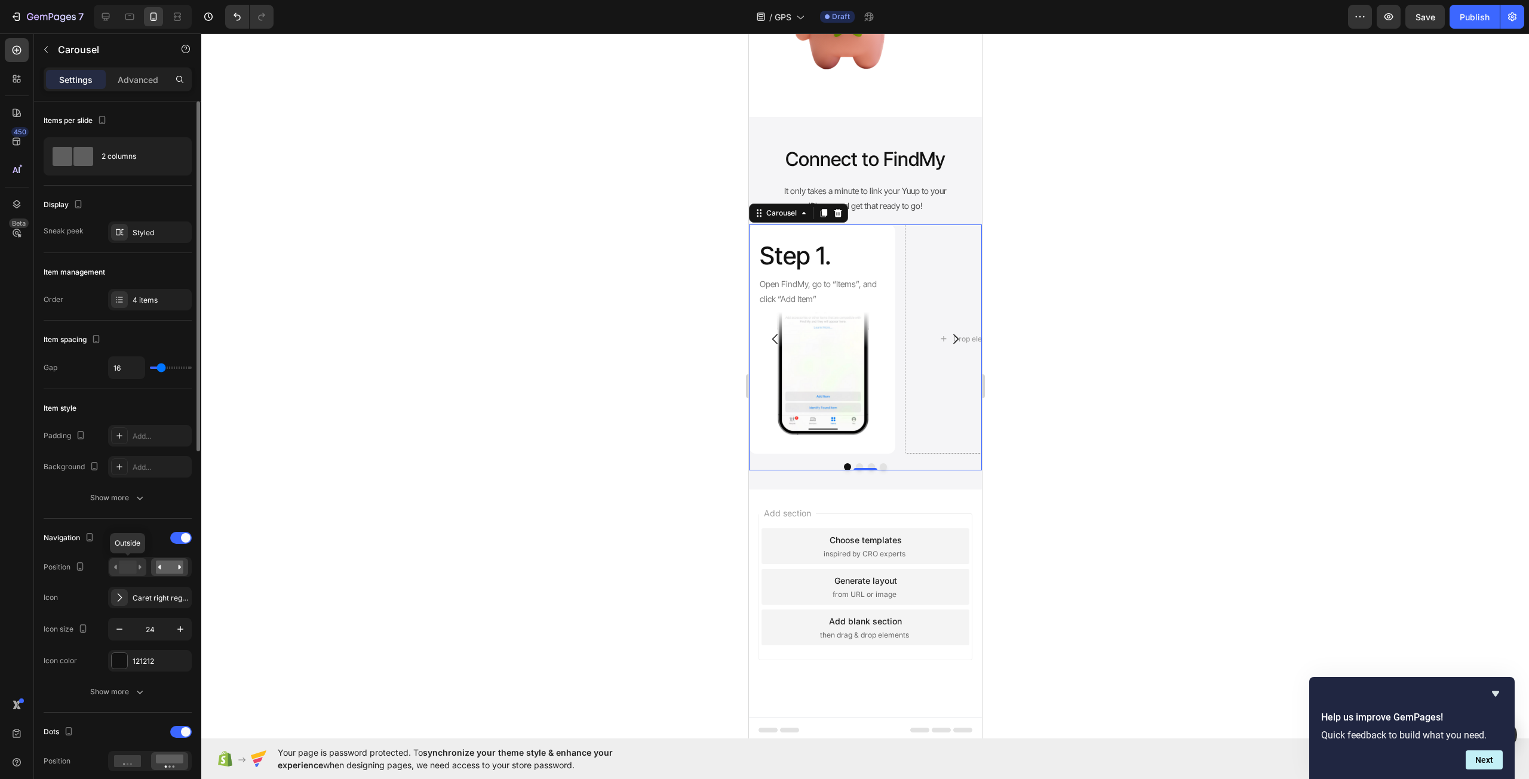
click at [135, 561] on rect at bounding box center [127, 567] width 17 height 13
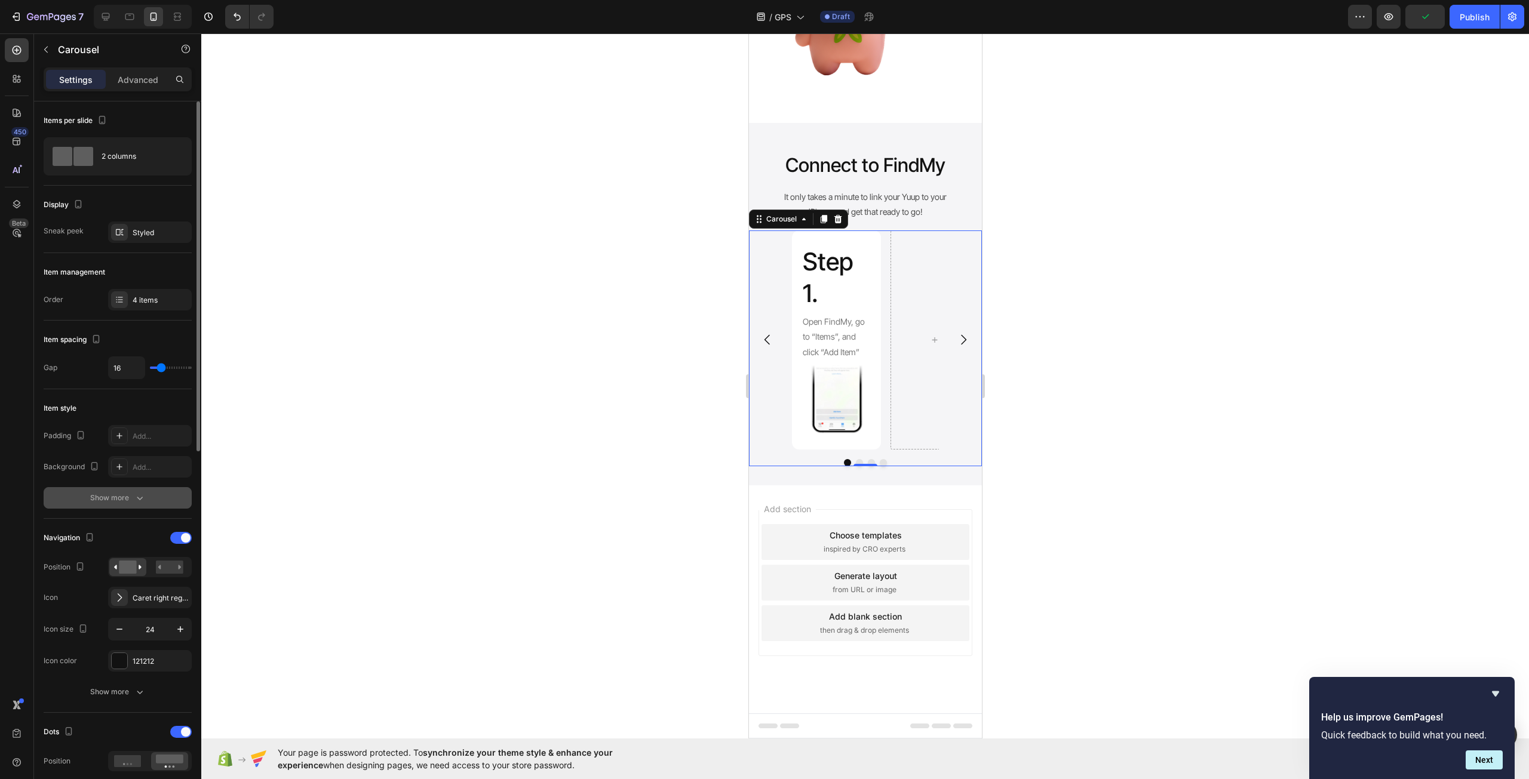
click at [132, 503] on div "Show more" at bounding box center [118, 498] width 56 height 12
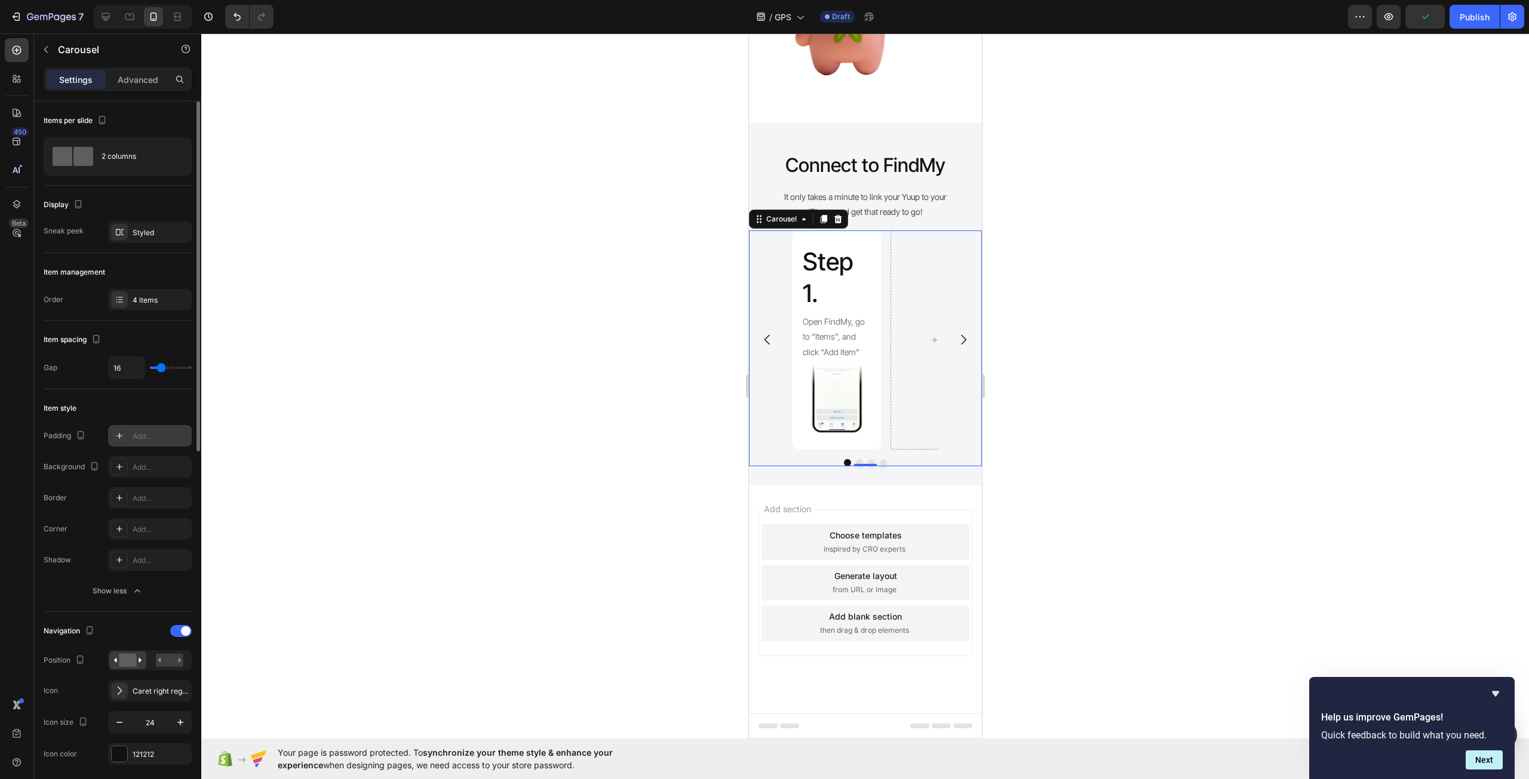
click at [146, 431] on div "Add..." at bounding box center [161, 436] width 56 height 11
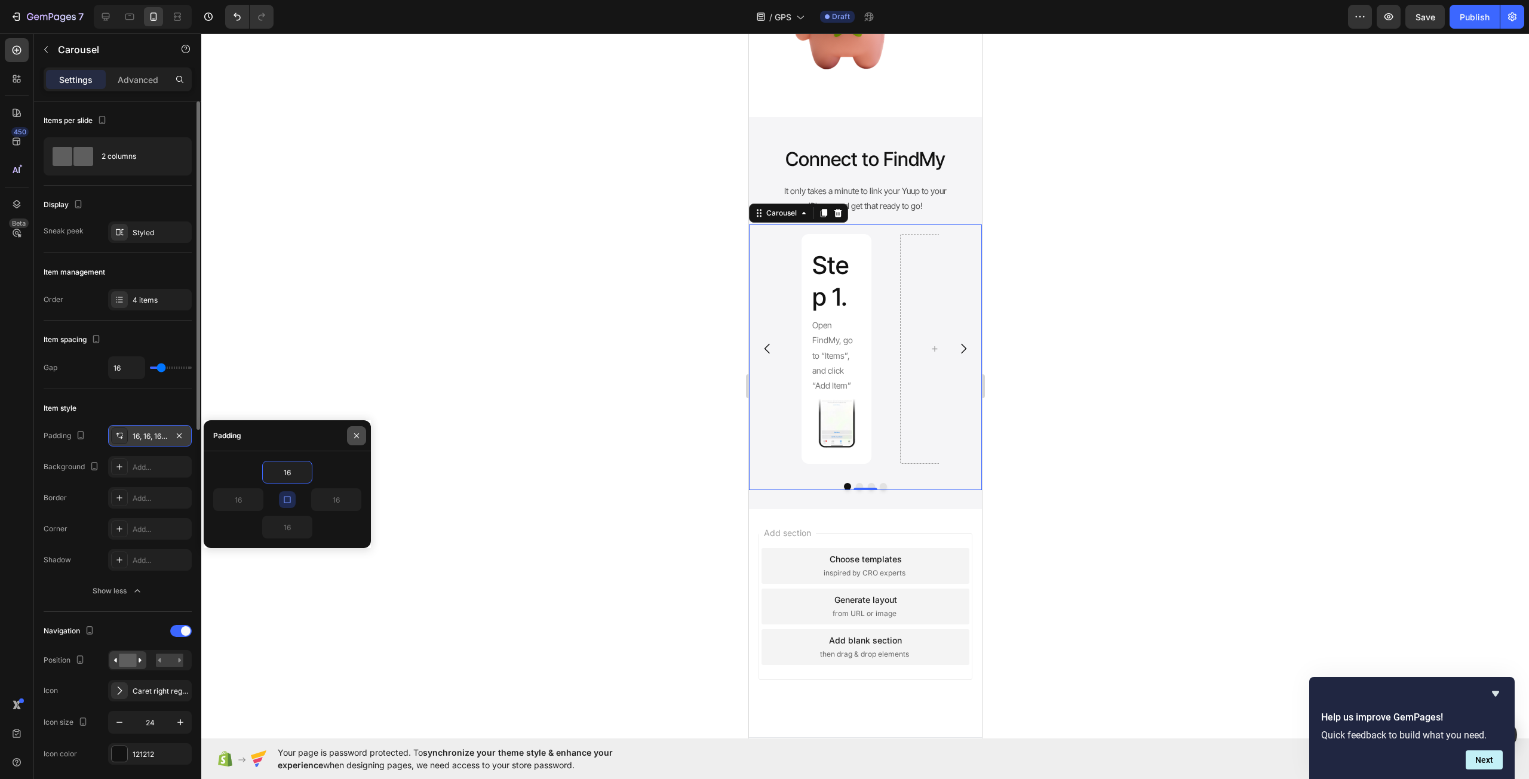
click at [362, 439] on button "button" at bounding box center [356, 435] width 19 height 19
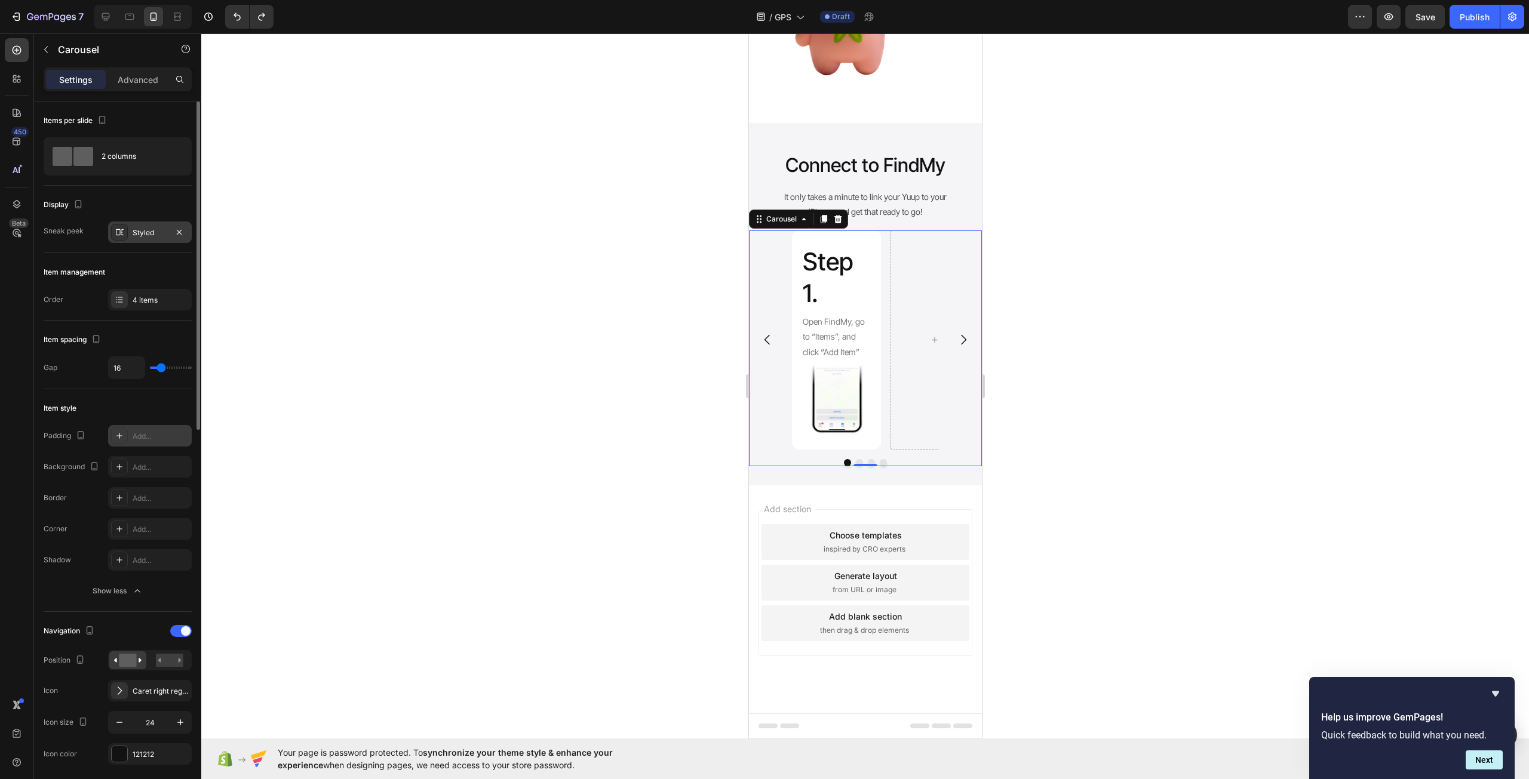
click at [130, 240] on div "Styled" at bounding box center [150, 232] width 84 height 21
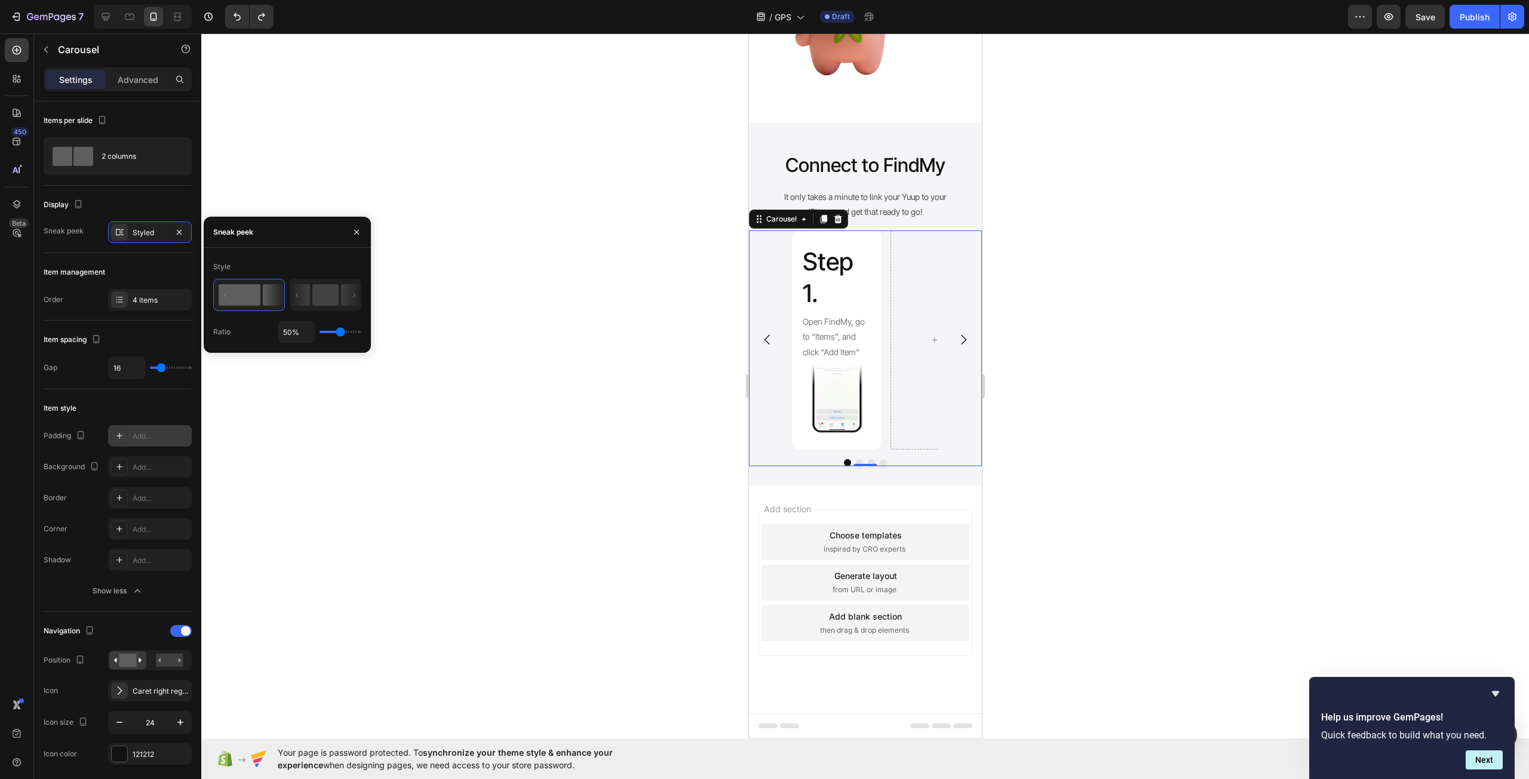
type input "49%"
type input "49"
type input "45%"
type input "45"
type input "14%"
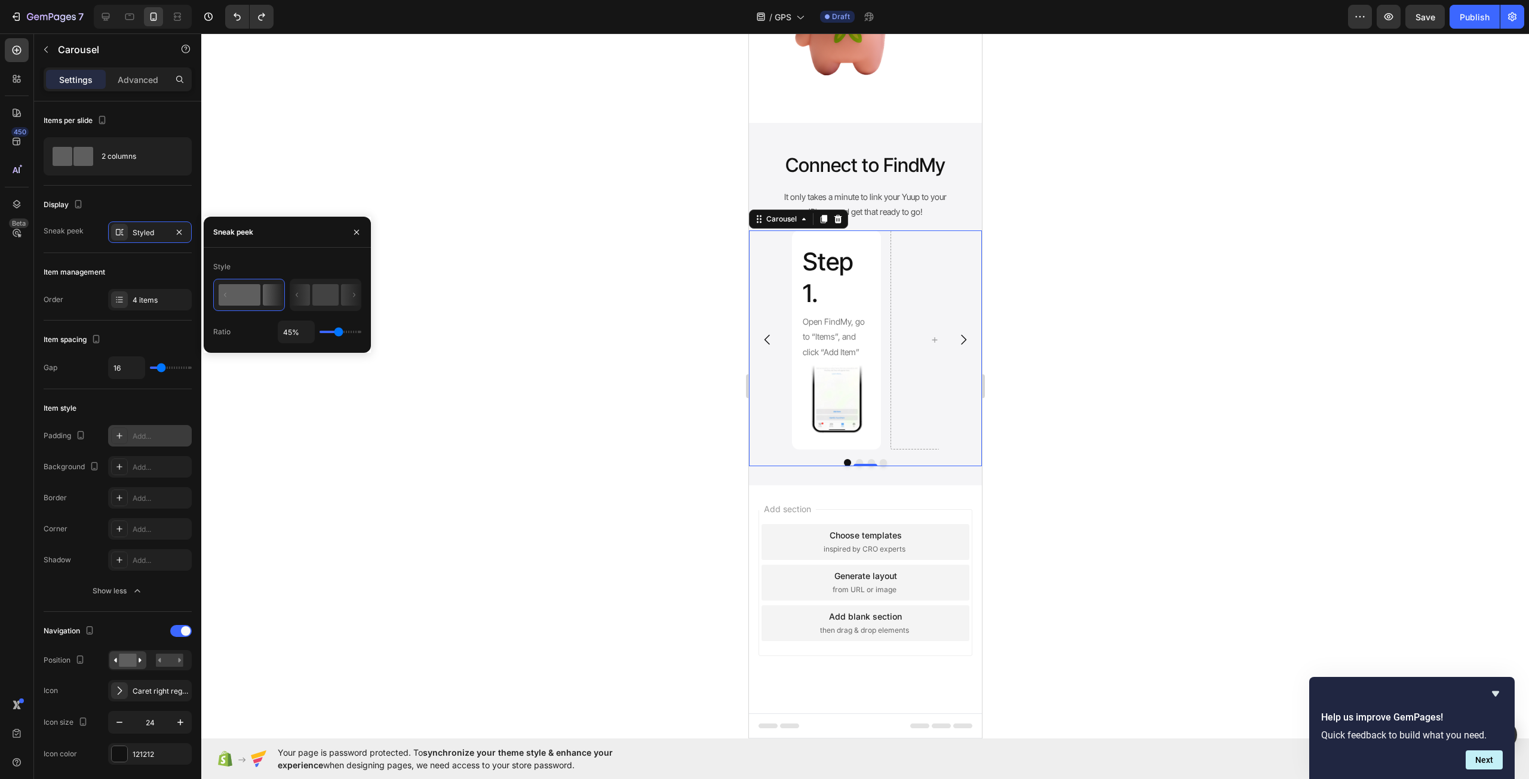
type input "14"
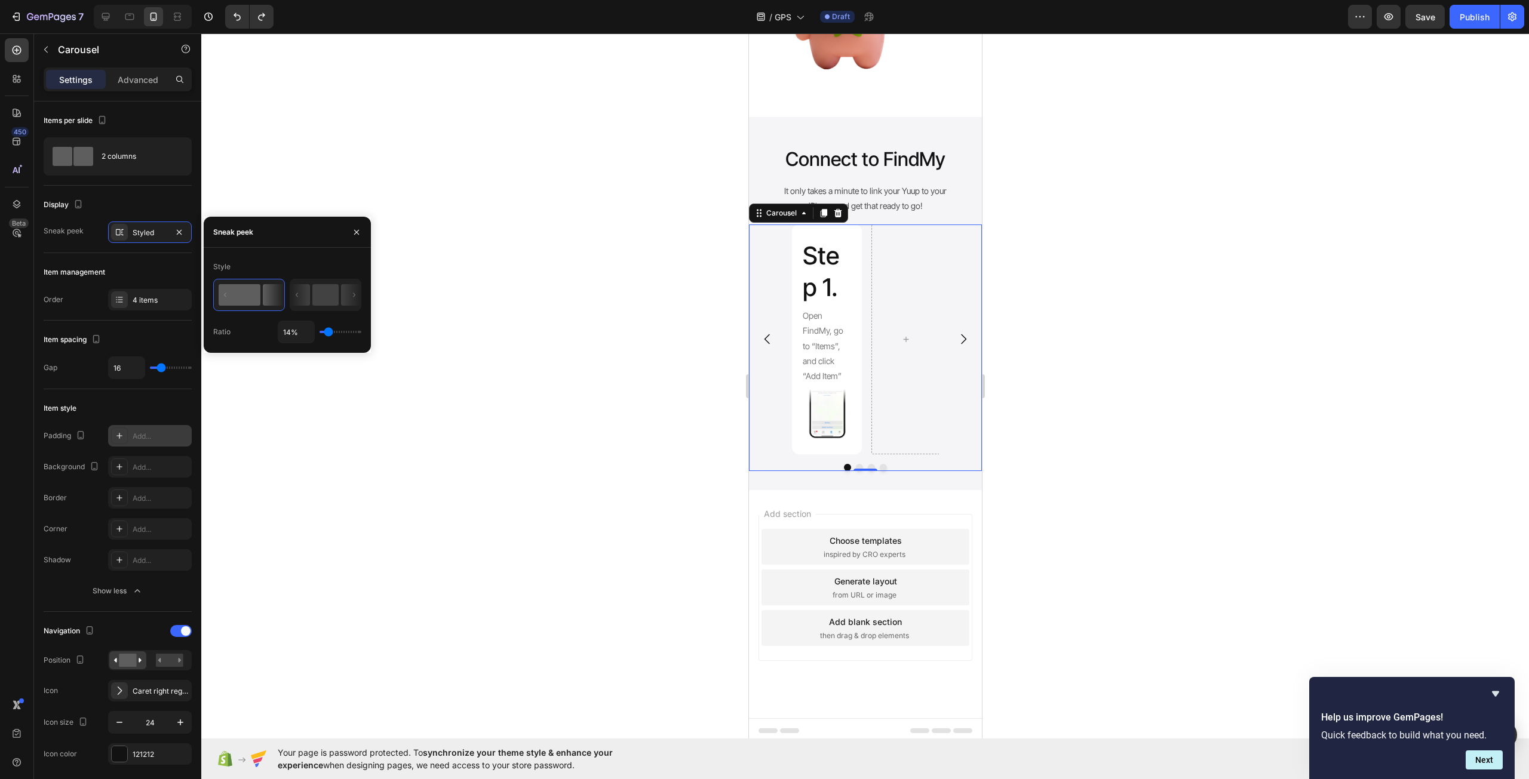
type input "43%"
type input "43"
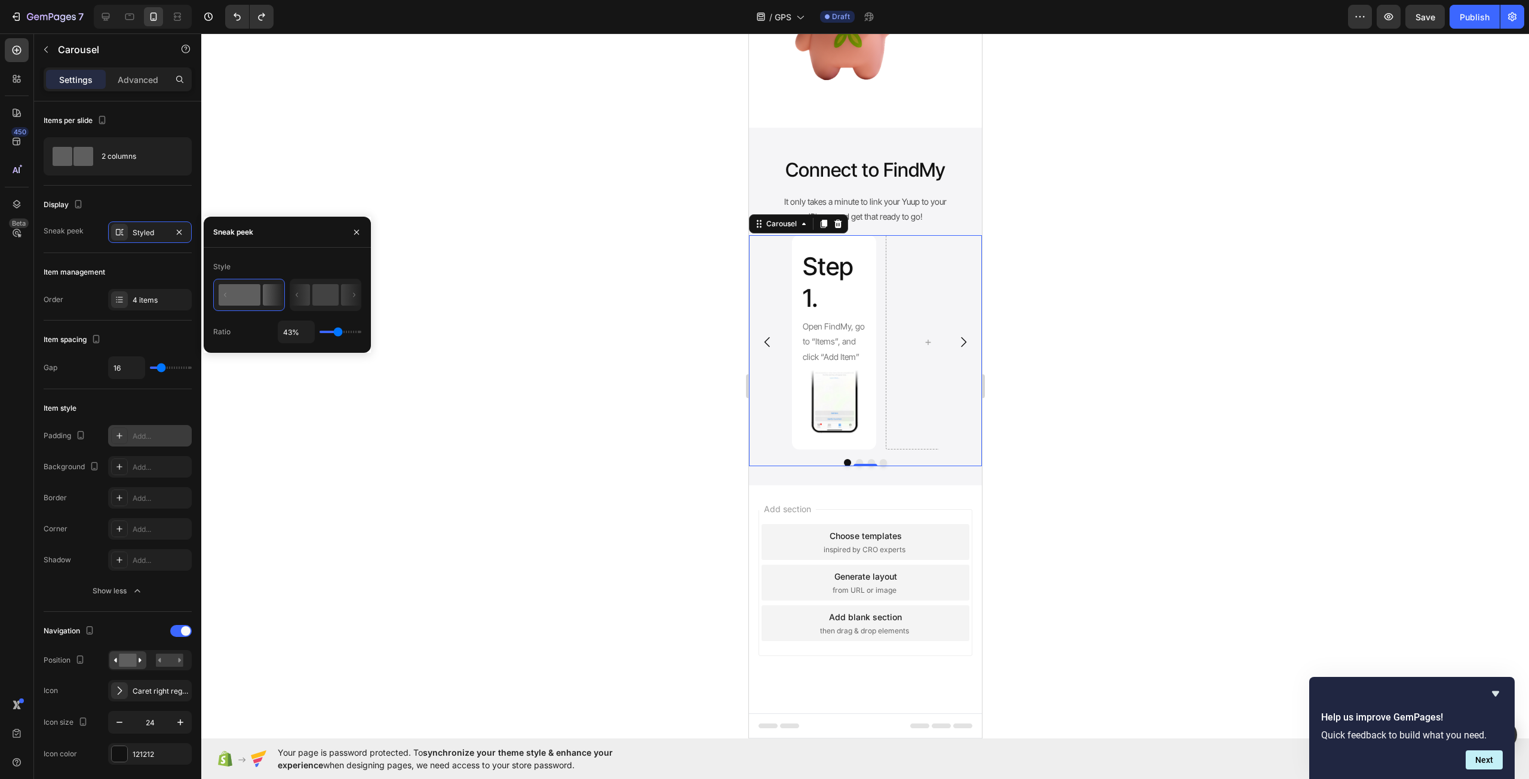
type input "78%"
type input "78"
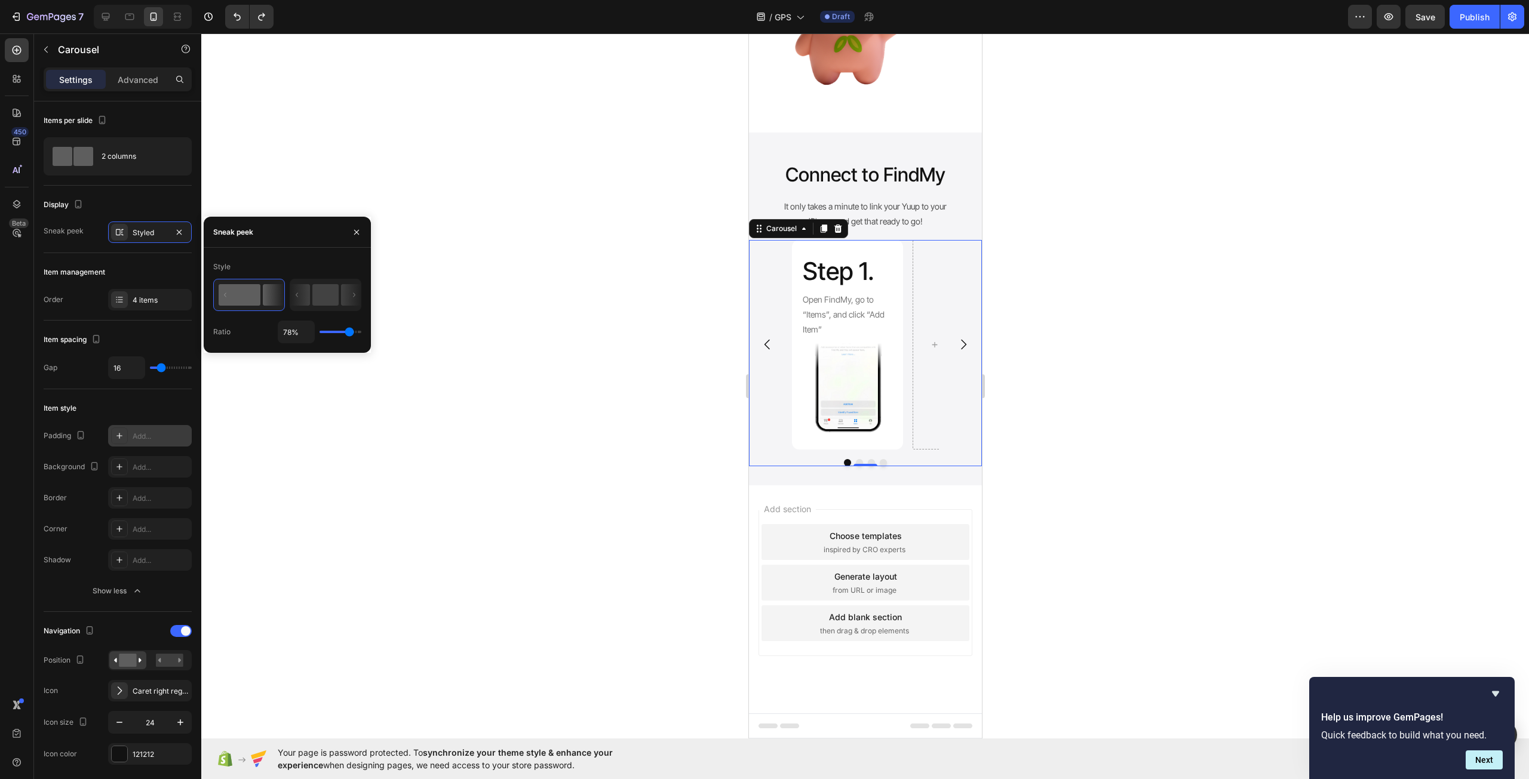
type input "84%"
type input "84"
type input "91%"
type input "91"
type input "98%"
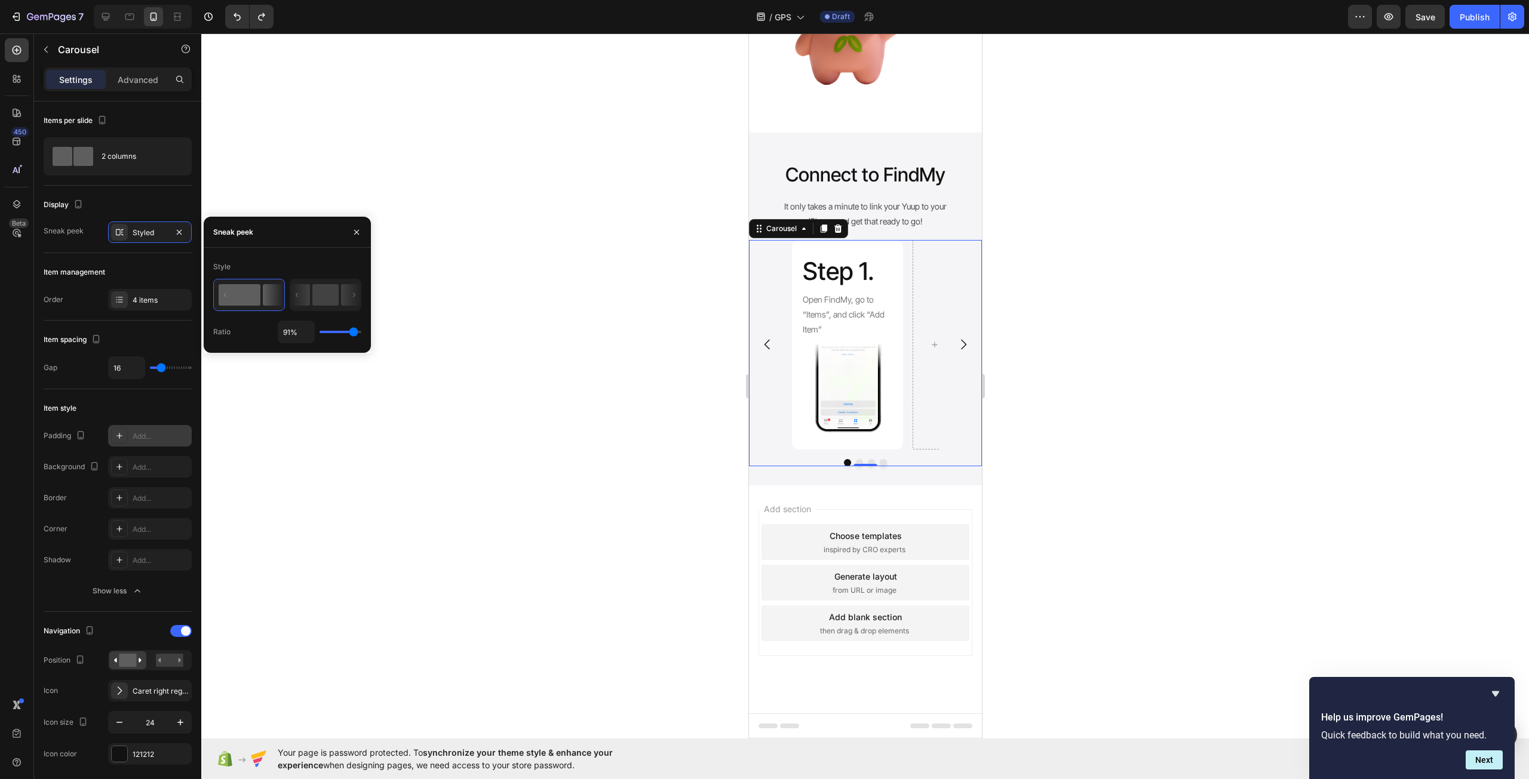
type input "98"
type input "100%"
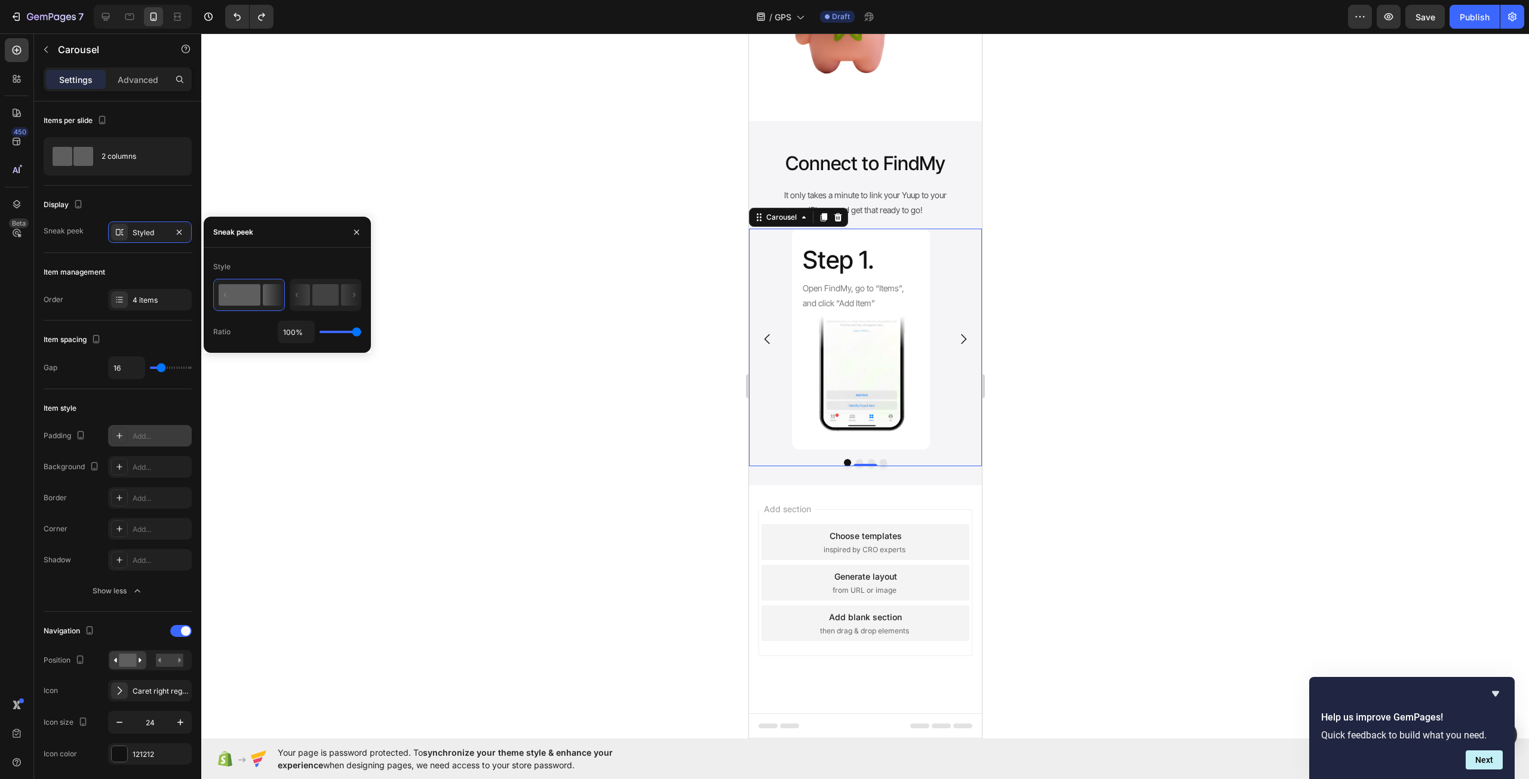
drag, startPoint x: 340, startPoint y: 329, endPoint x: 371, endPoint y: 333, distance: 30.7
type input "100"
click at [361, 333] on input "range" at bounding box center [340, 332] width 42 height 2
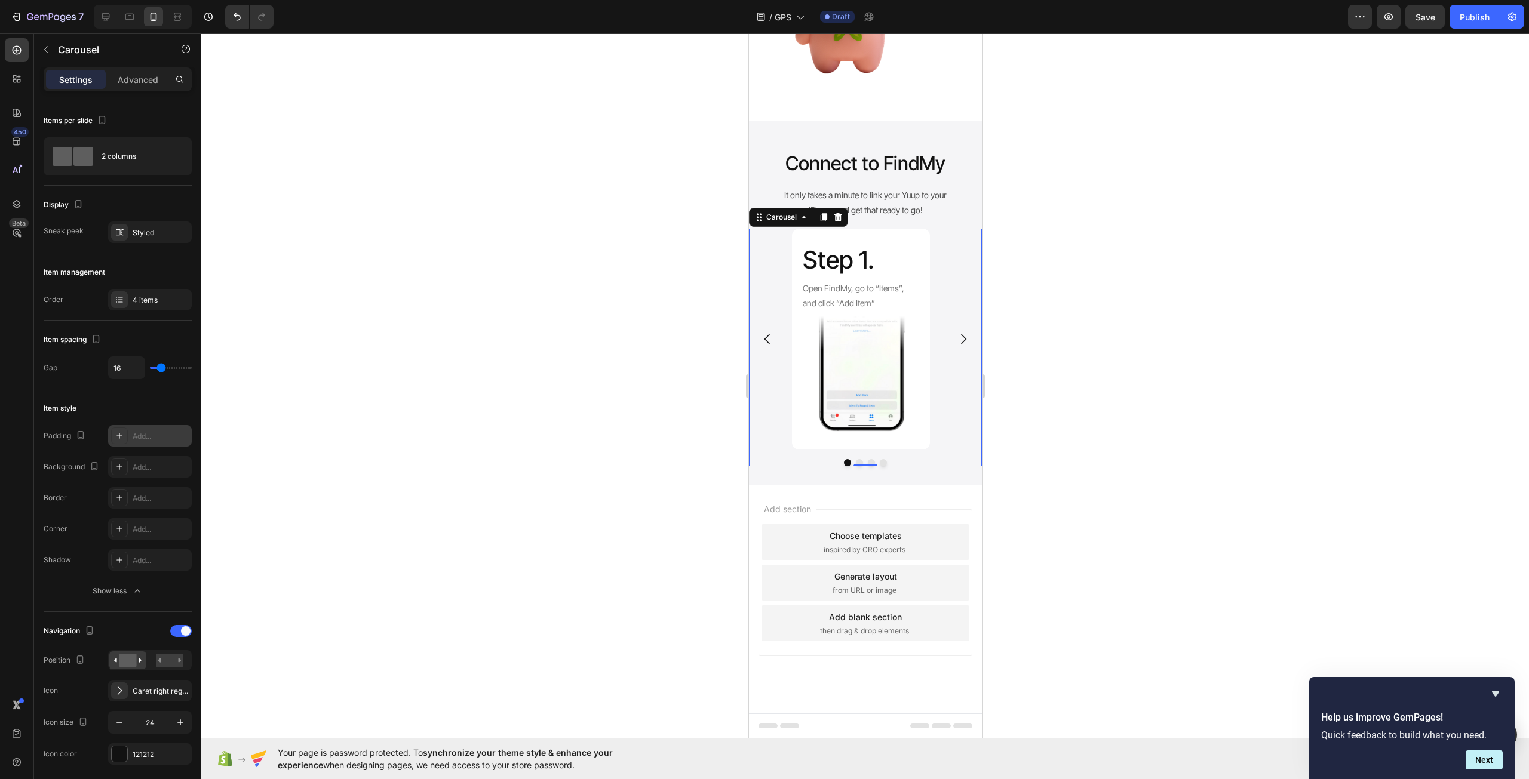
click at [464, 382] on div at bounding box center [864, 406] width 1327 height 746
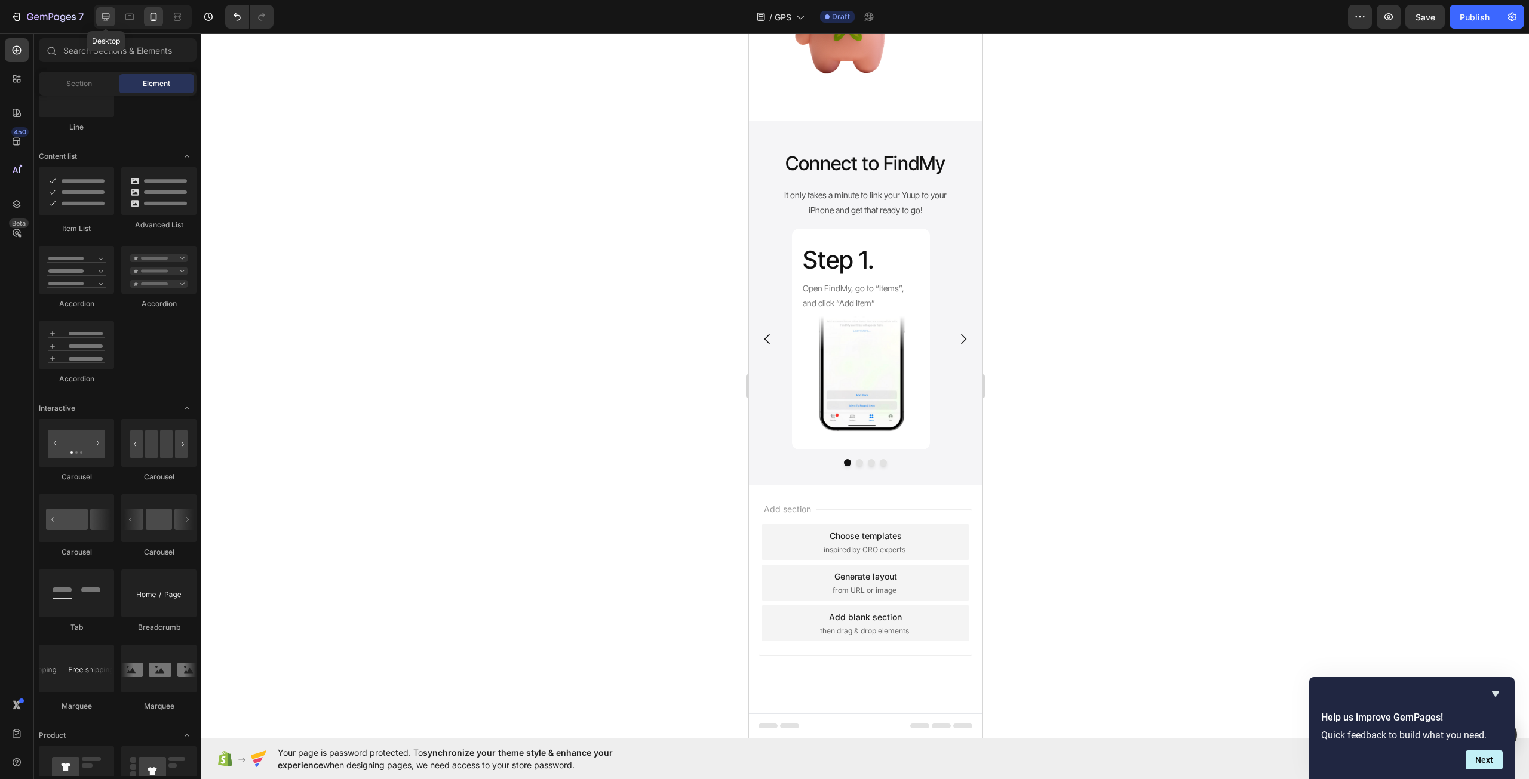
click at [112, 11] on icon at bounding box center [106, 17] width 12 height 12
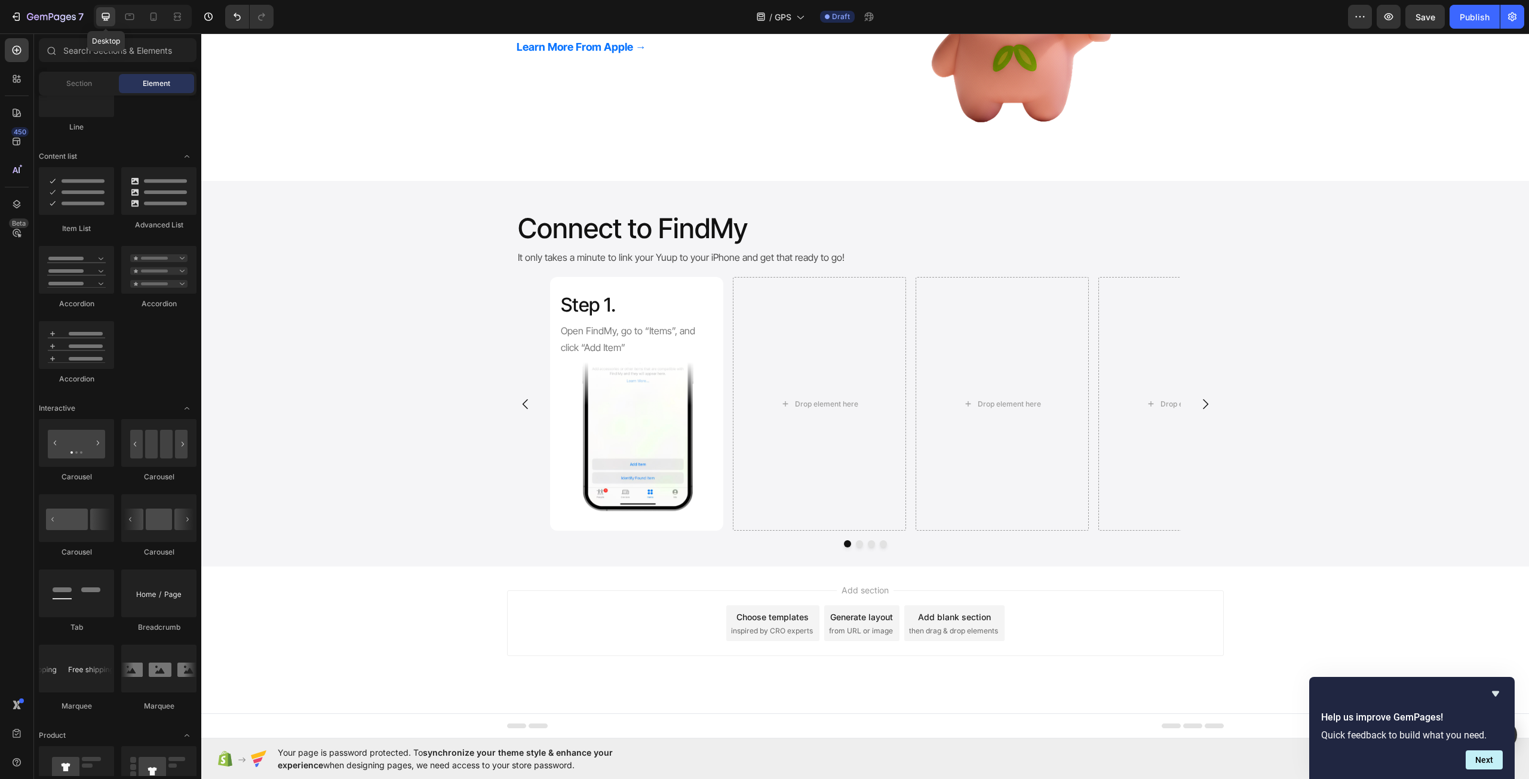
scroll to position [790, 0]
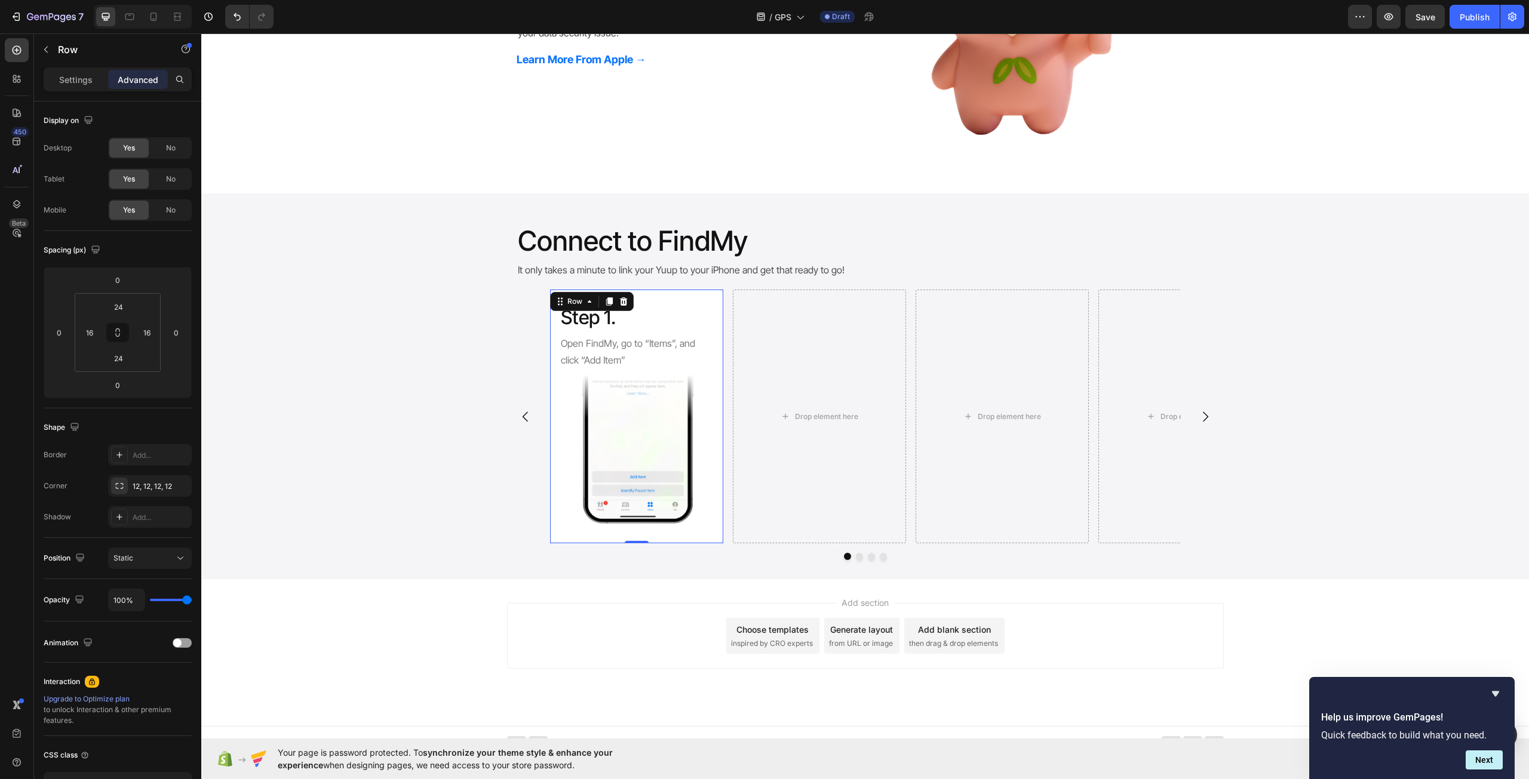
click at [710, 379] on div "Step 1. Heading Open FindMy, go to “Items”, and click “Add Item” Text Block Ima…" at bounding box center [636, 417] width 173 height 254
click at [788, 370] on div "Drop element here" at bounding box center [819, 417] width 173 height 254
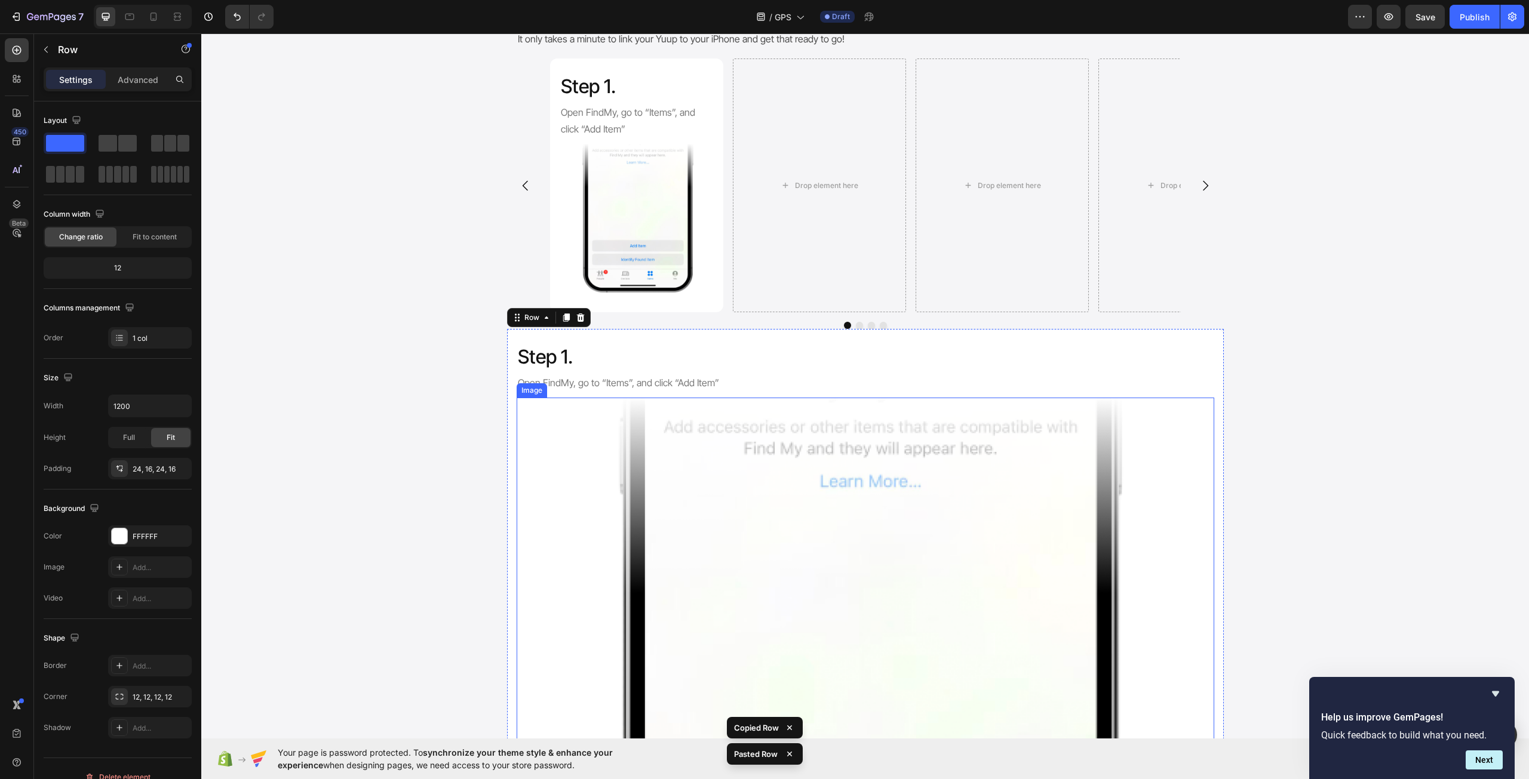
scroll to position [976, 0]
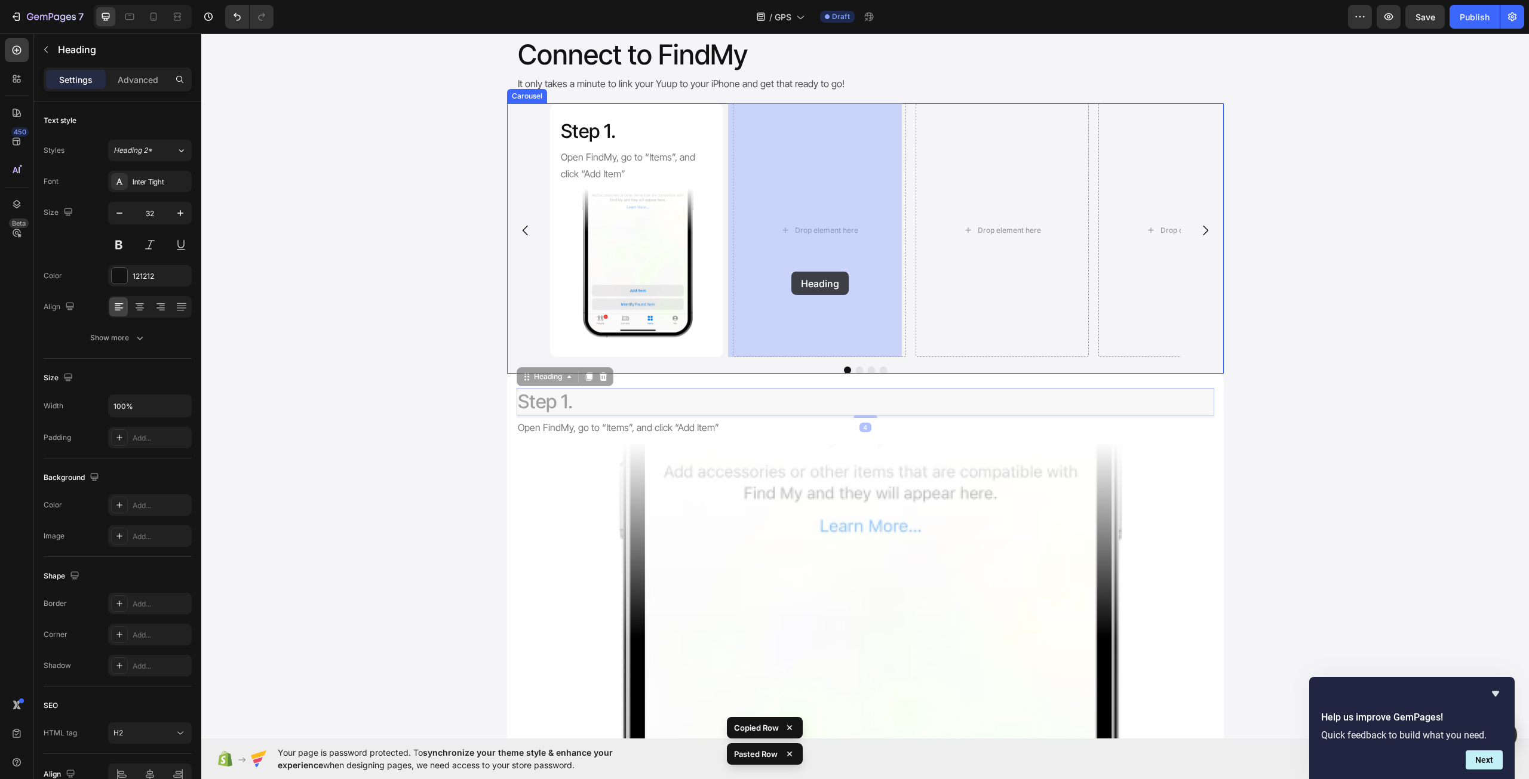
drag, startPoint x: 751, startPoint y: 391, endPoint x: 791, endPoint y: 272, distance: 126.0
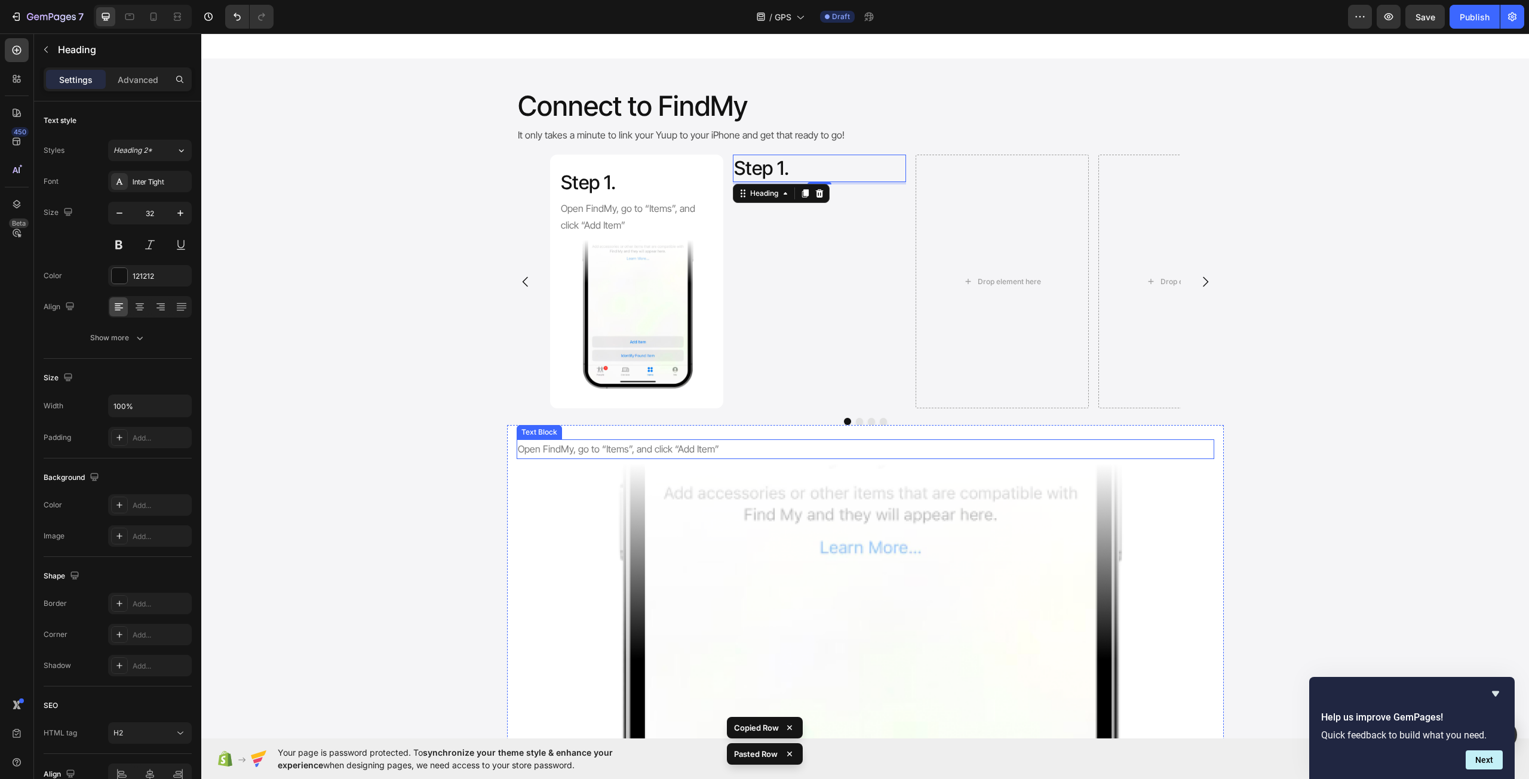
scroll to position [917, 0]
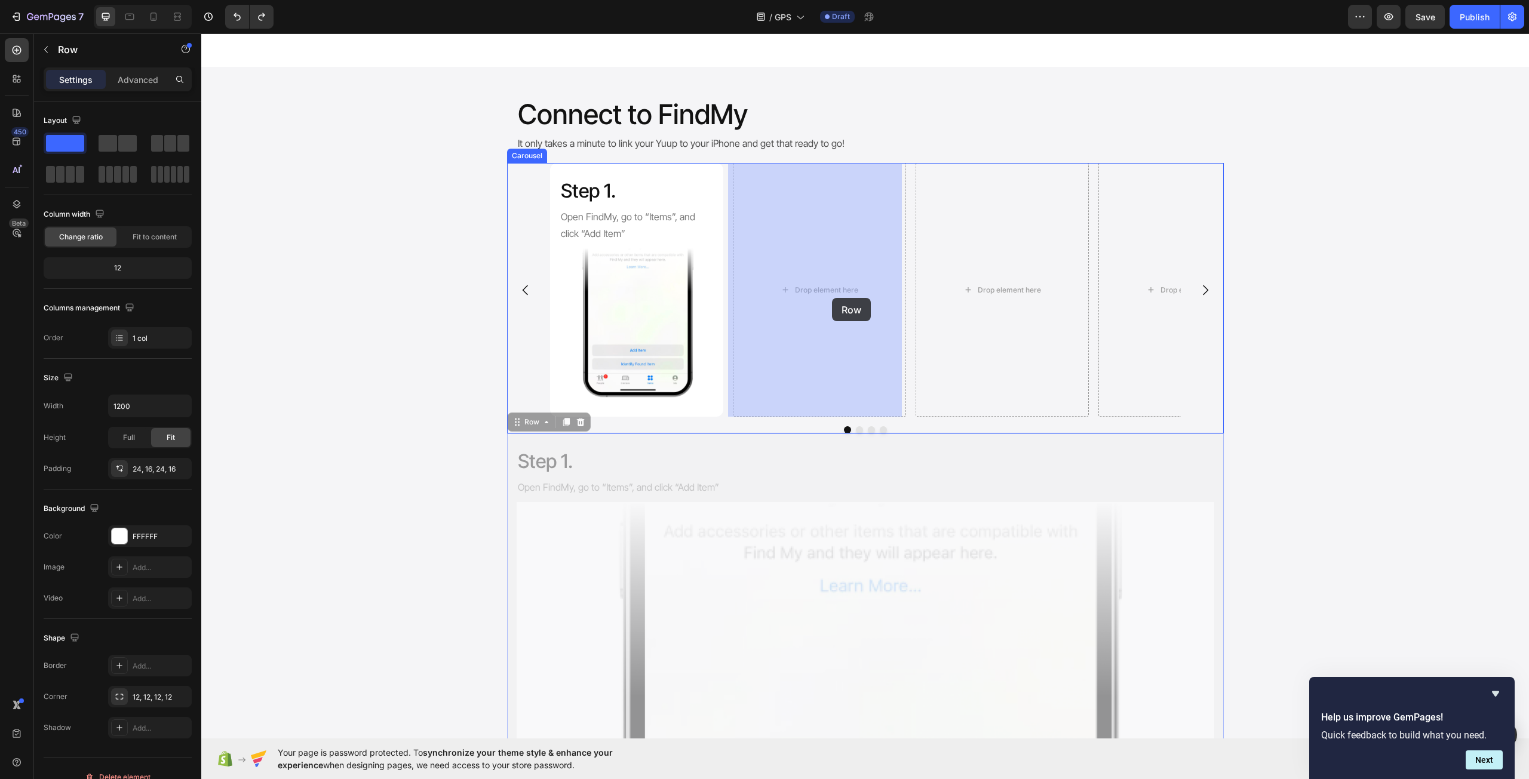
drag, startPoint x: 1216, startPoint y: 502, endPoint x: 832, endPoint y: 298, distance: 434.9
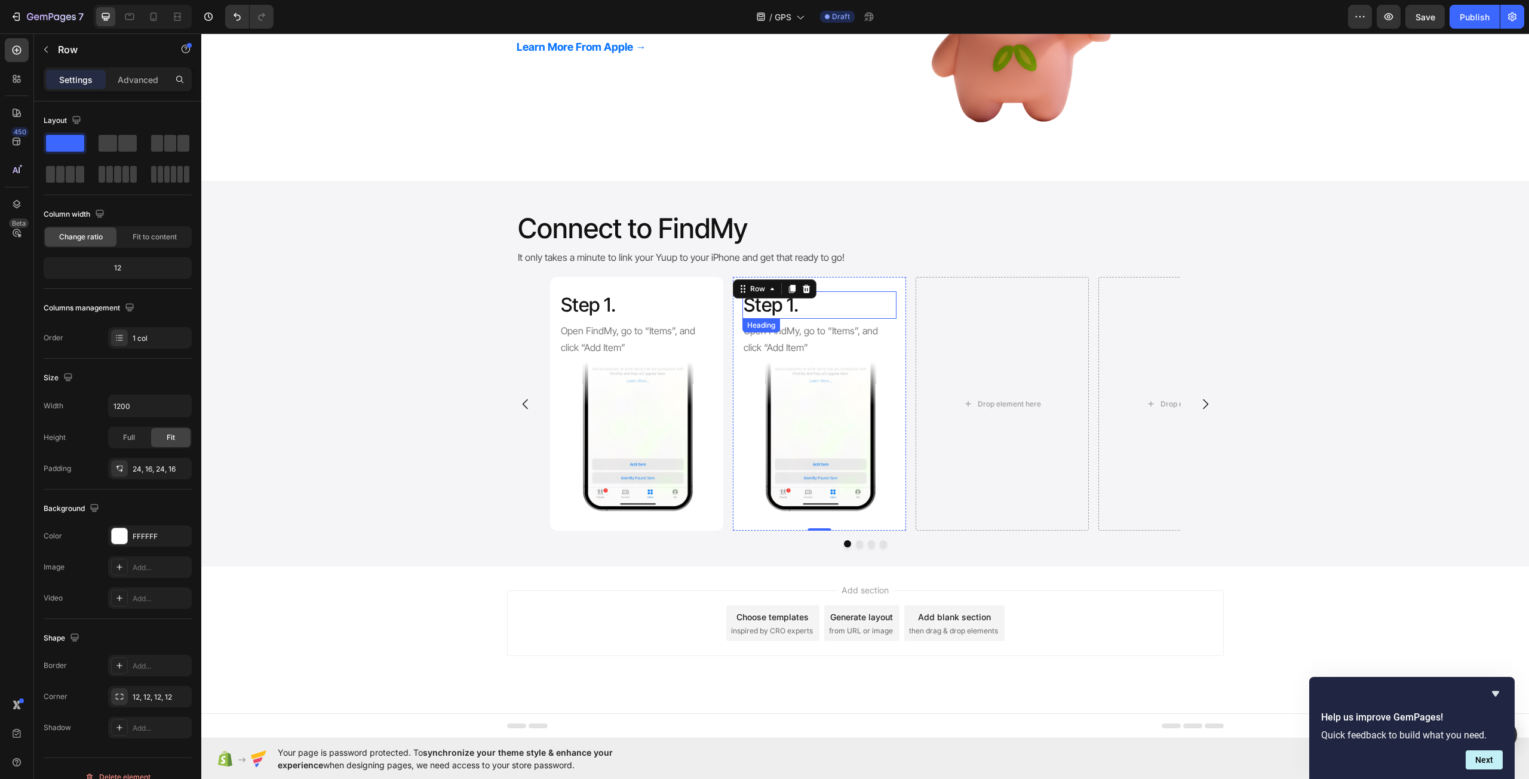
scroll to position [803, 0]
click at [789, 285] on icon at bounding box center [792, 289] width 7 height 8
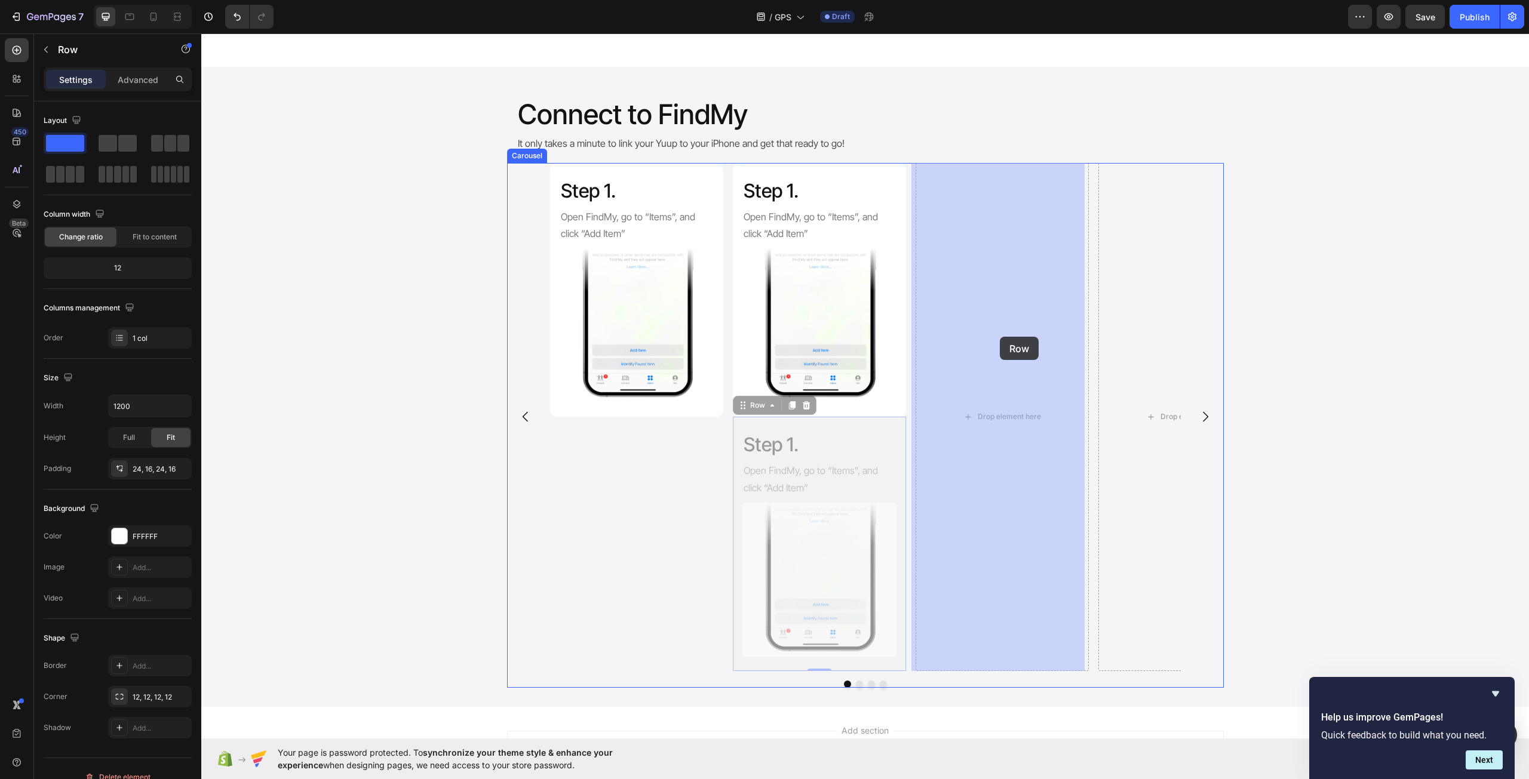
drag, startPoint x: 875, startPoint y: 423, endPoint x: 1000, endPoint y: 337, distance: 151.9
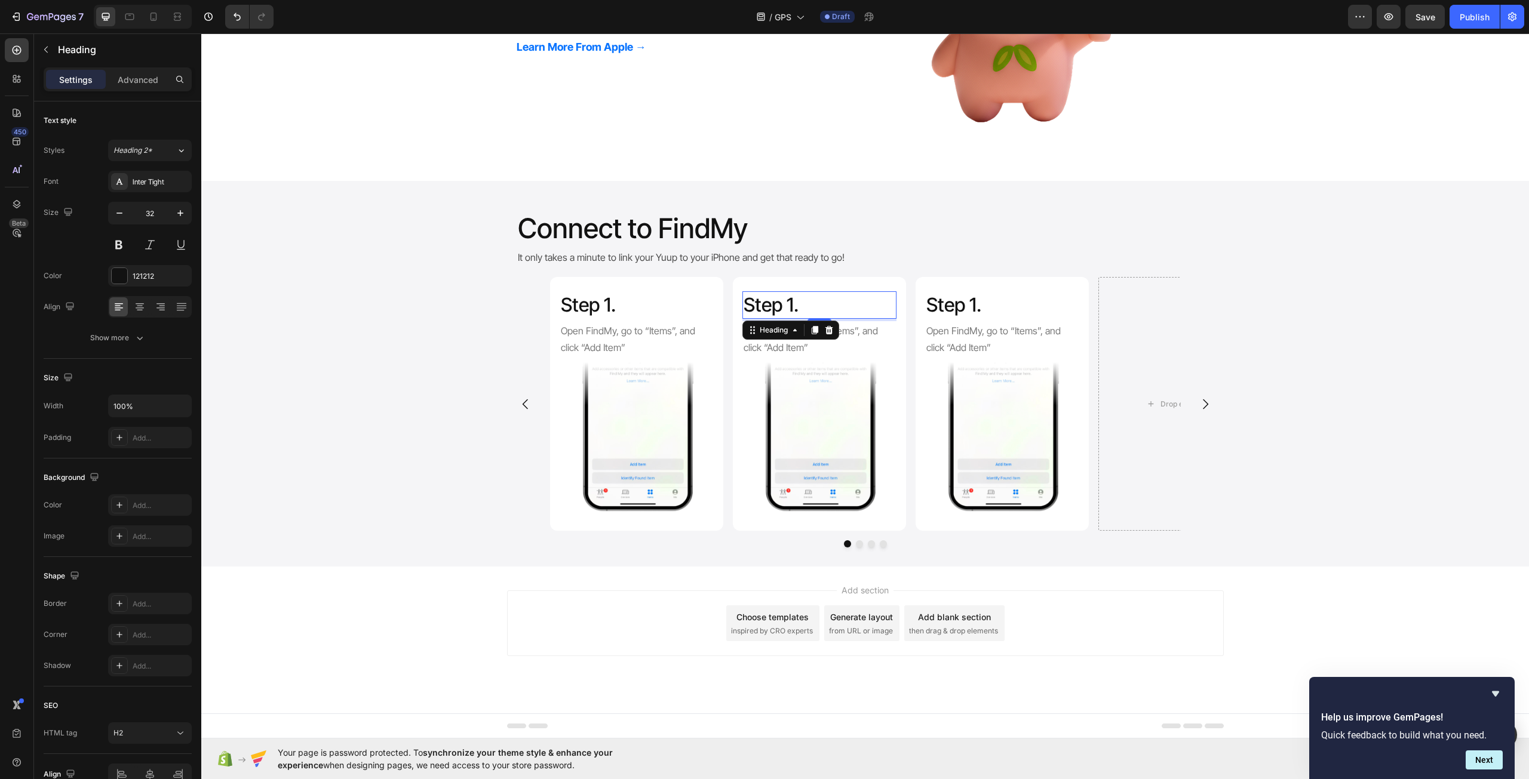
click at [764, 299] on h2 "Step 1." at bounding box center [819, 304] width 154 height 27
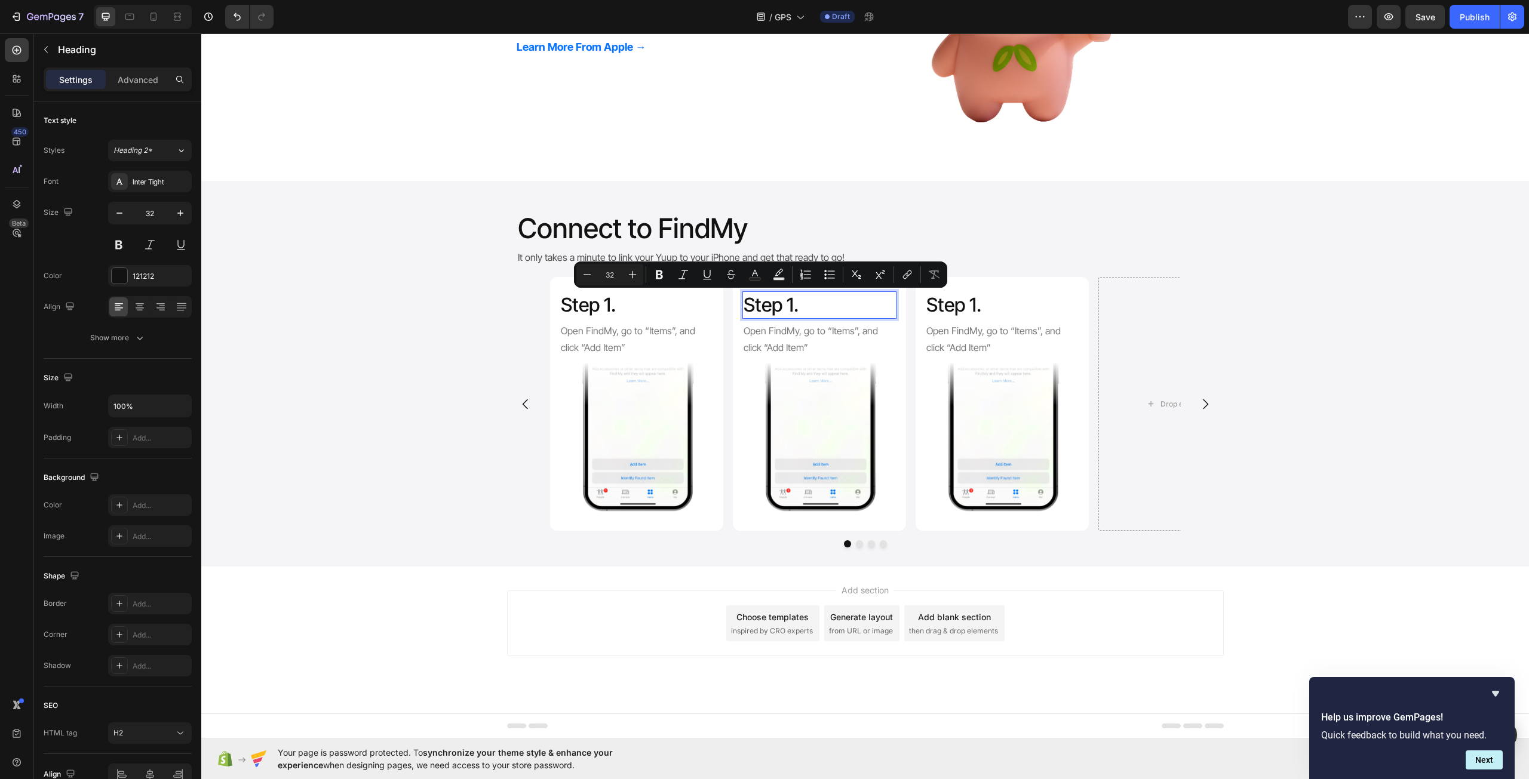
click at [782, 301] on p "Step 1." at bounding box center [819, 305] width 152 height 25
click at [788, 302] on p "Step 1." at bounding box center [819, 305] width 152 height 25
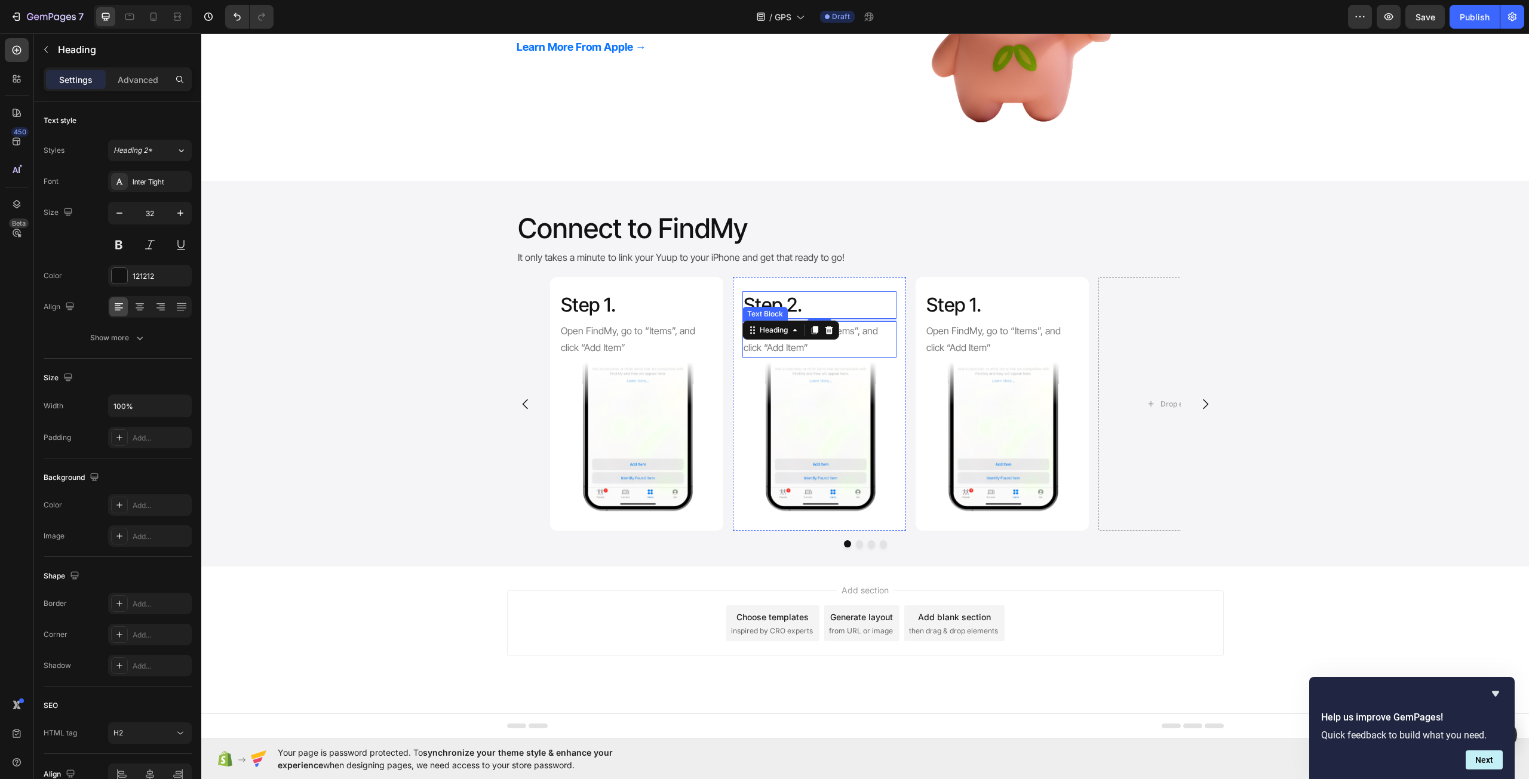
click at [816, 350] on p "Open FindMy, go to “Items”, and click “Add Item”" at bounding box center [819, 339] width 152 height 35
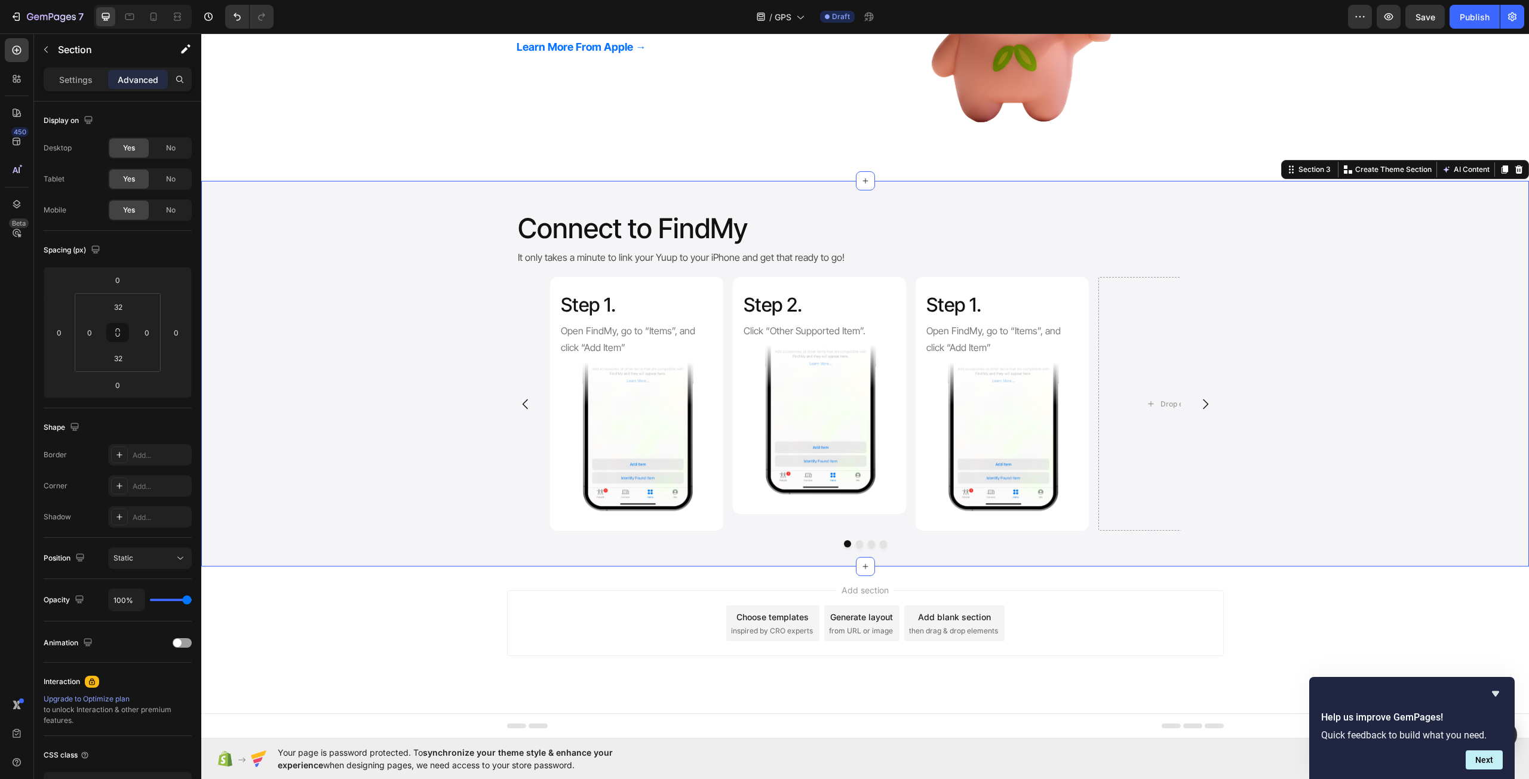
click at [349, 475] on div "Step 1. Heading Open FindMy, go to “Items”, and click “Add Item” Text Block Ima…" at bounding box center [864, 412] width 1327 height 271
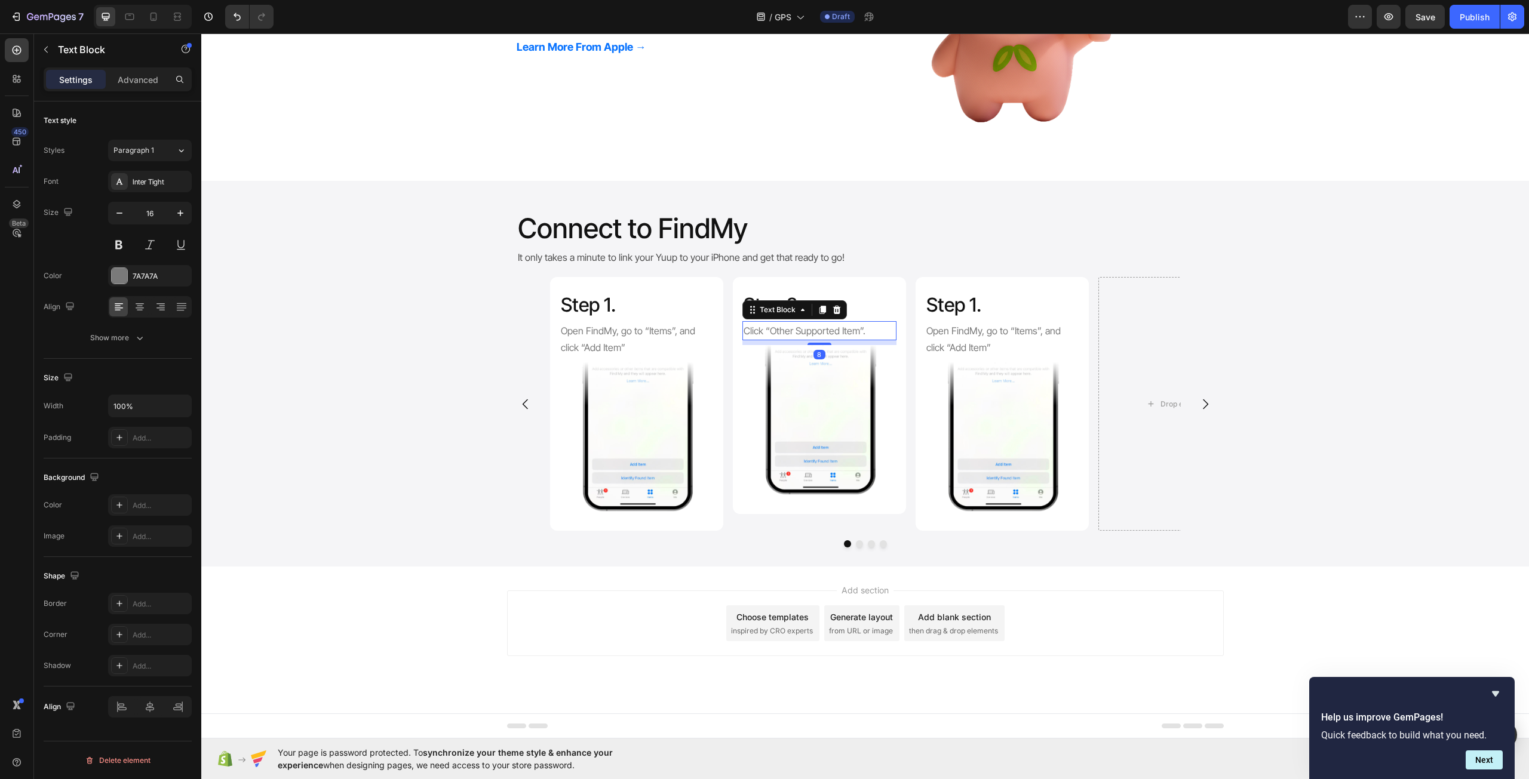
click at [852, 327] on p "Click “Other Supported Item”." at bounding box center [819, 330] width 152 height 17
click at [869, 328] on p "Click “Other Supported Item”." at bounding box center [819, 330] width 152 height 17
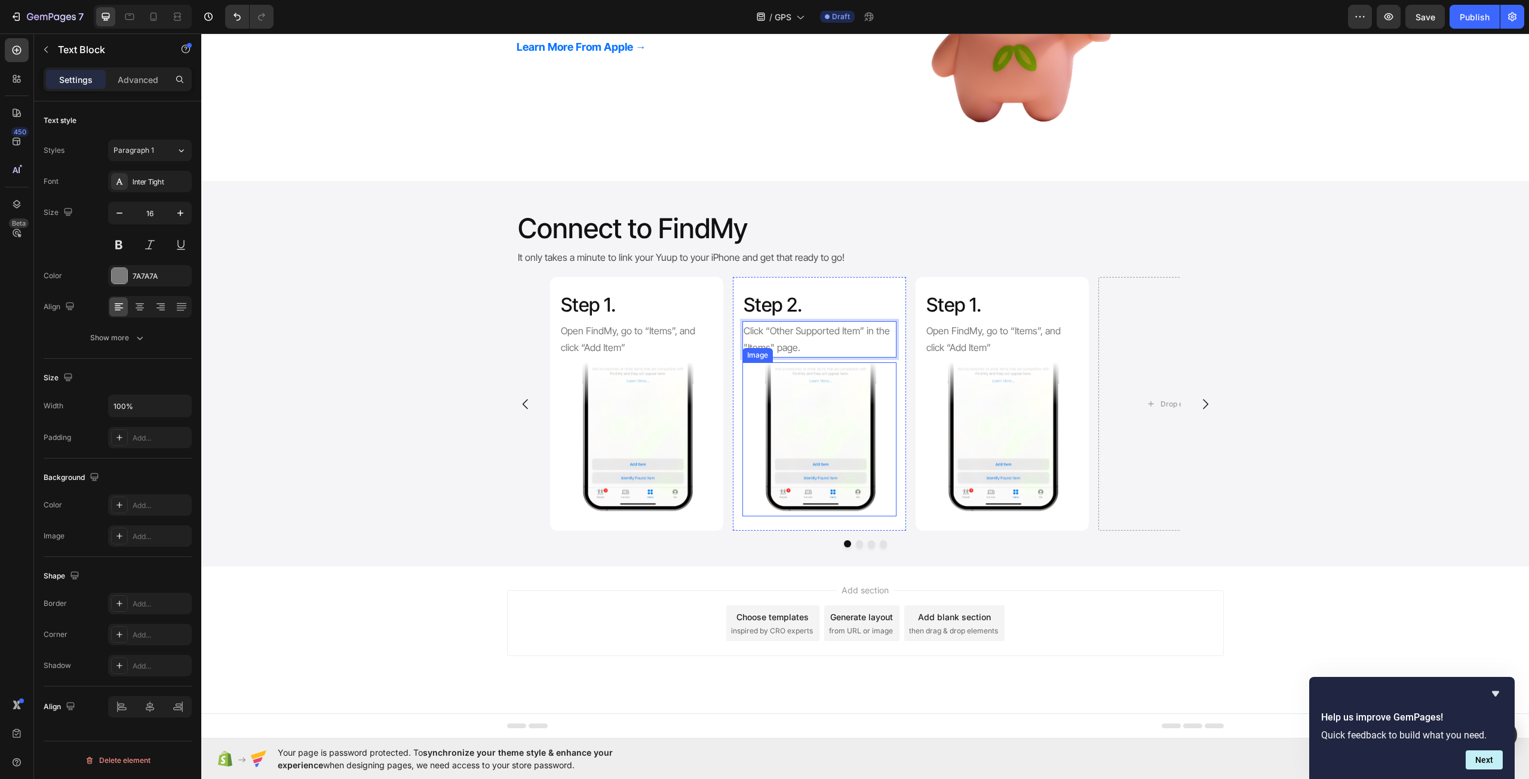
click at [815, 427] on img at bounding box center [819, 439] width 154 height 154
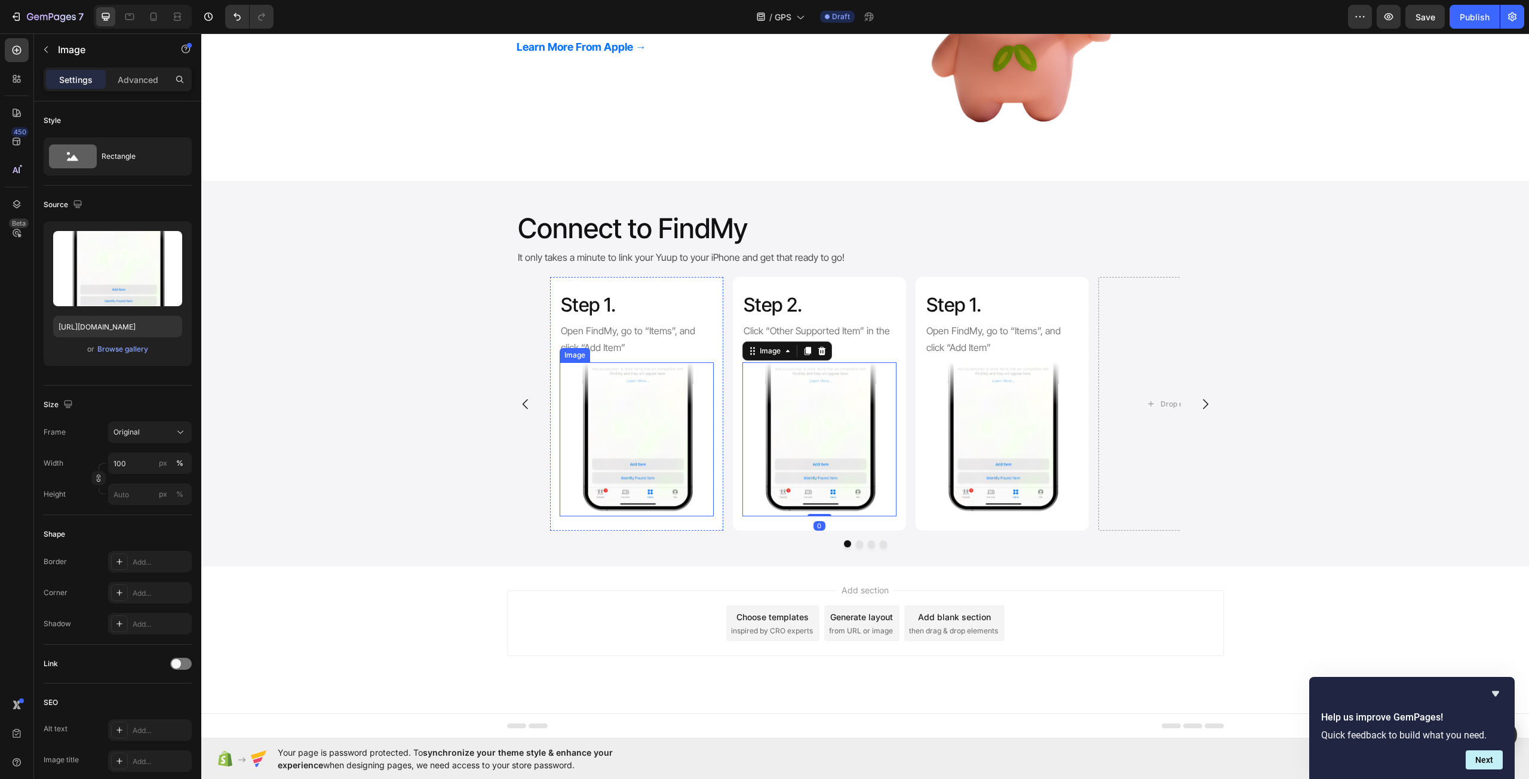
click at [639, 388] on img at bounding box center [637, 439] width 154 height 154
click at [79, 86] on div "Settings" at bounding box center [76, 79] width 60 height 19
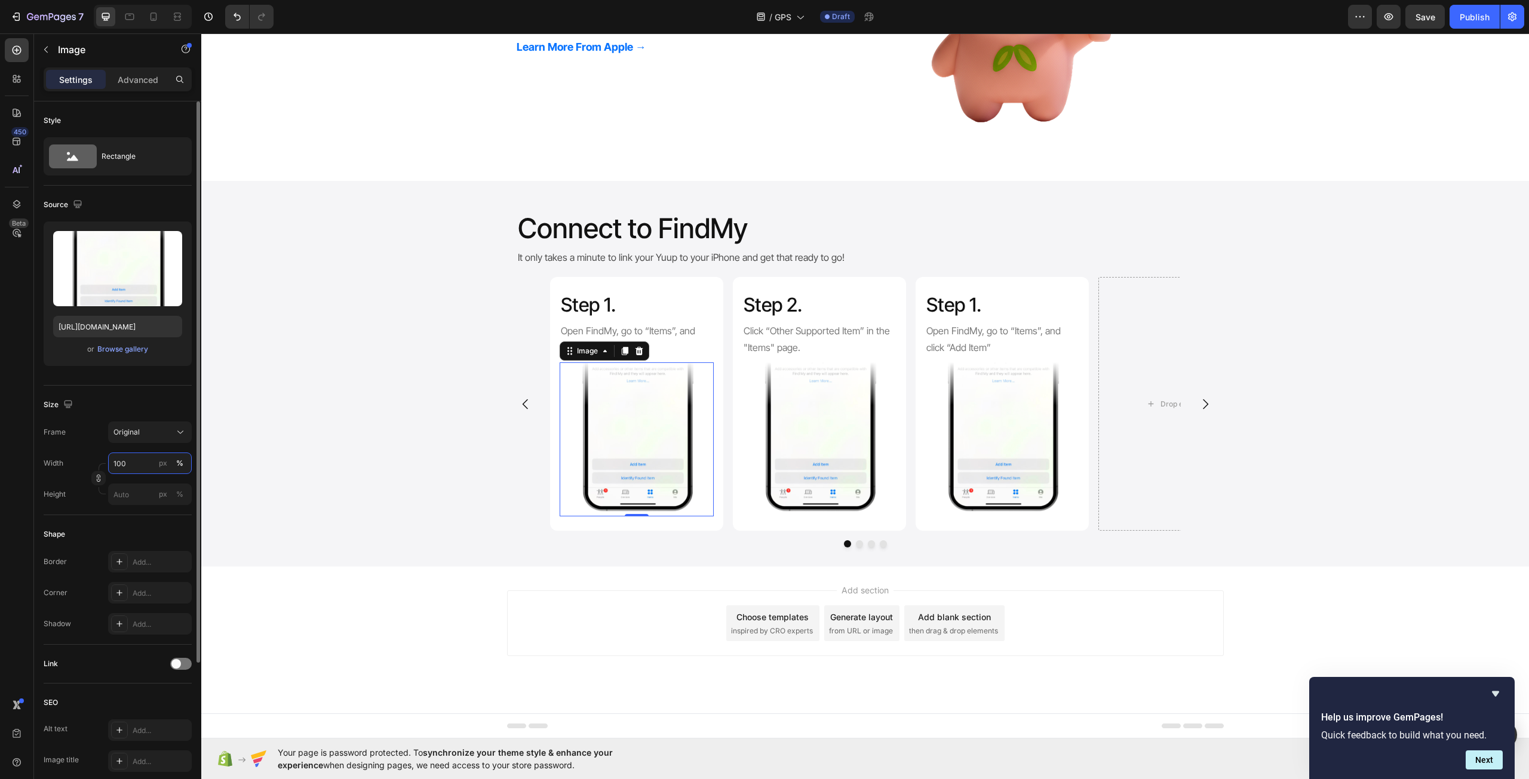
click at [136, 462] on input "100" at bounding box center [150, 463] width 84 height 21
click at [136, 462] on input "150" at bounding box center [150, 463] width 84 height 21
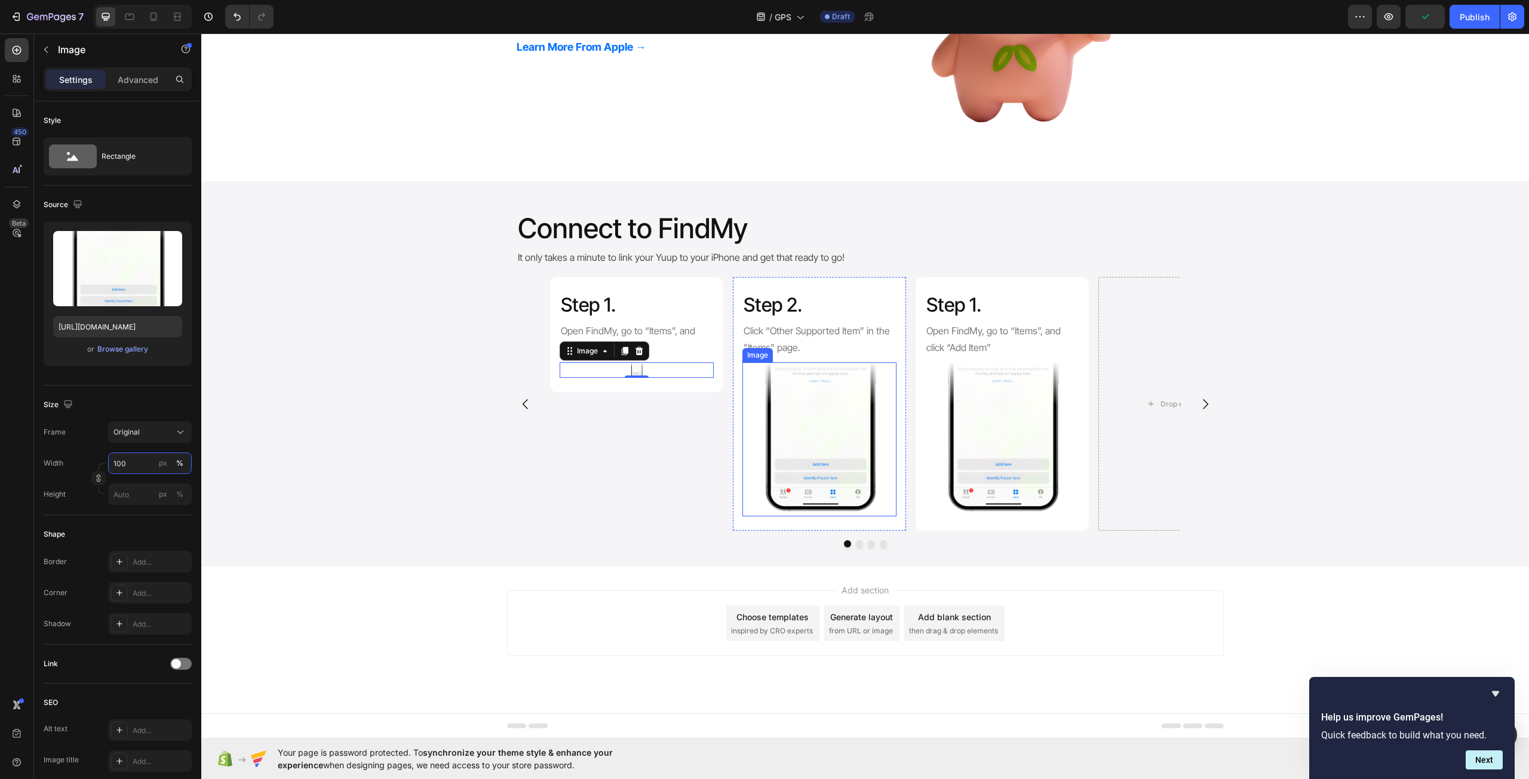
type input "10"
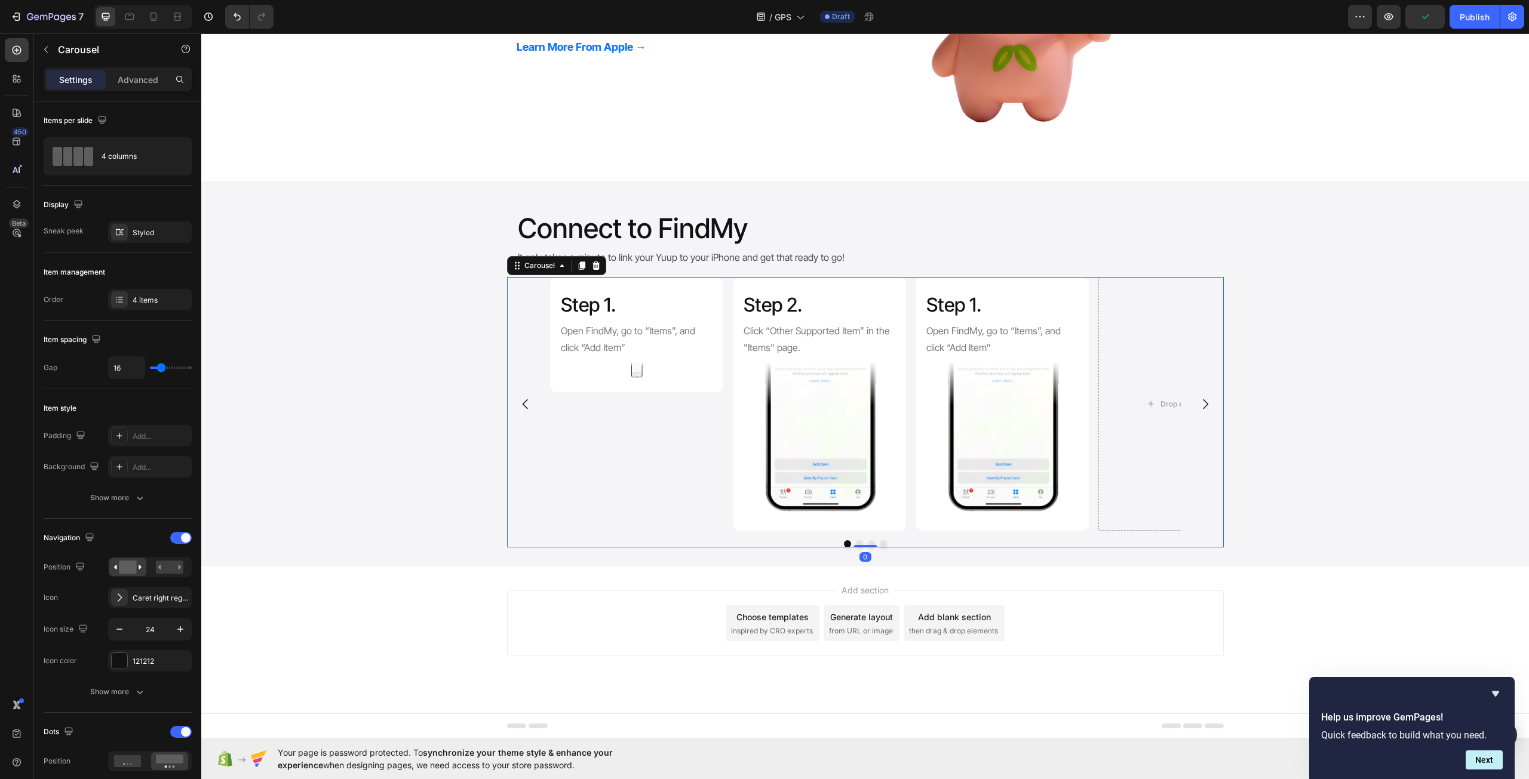
click at [598, 506] on div "Step 1. Heading Open FindMy, go to “Items”, and click “Add Item” Text Block Ima…" at bounding box center [636, 404] width 173 height 254
click at [642, 364] on div at bounding box center [637, 370] width 154 height 16
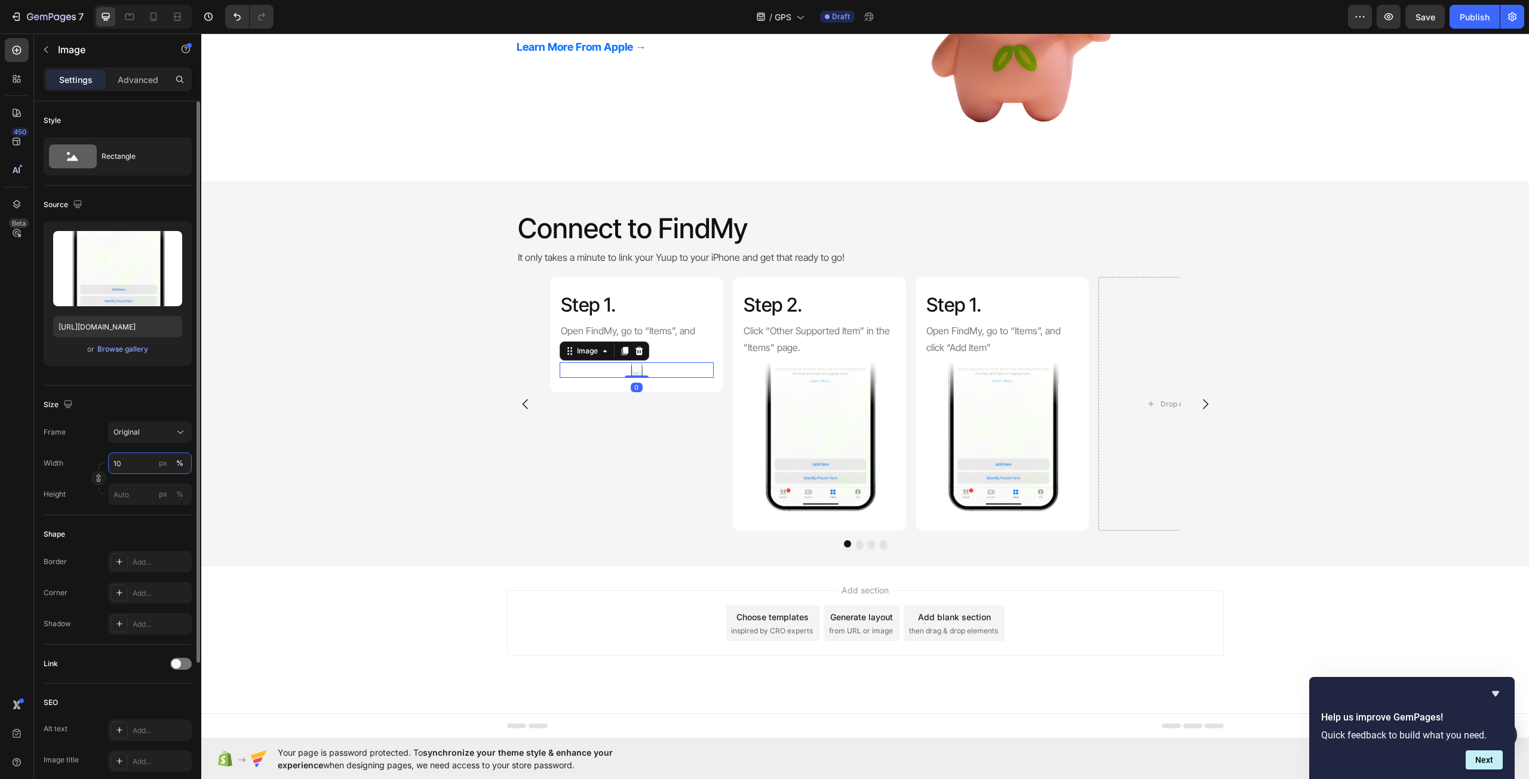
click at [153, 463] on input "10" at bounding box center [150, 463] width 84 height 21
type input "100"
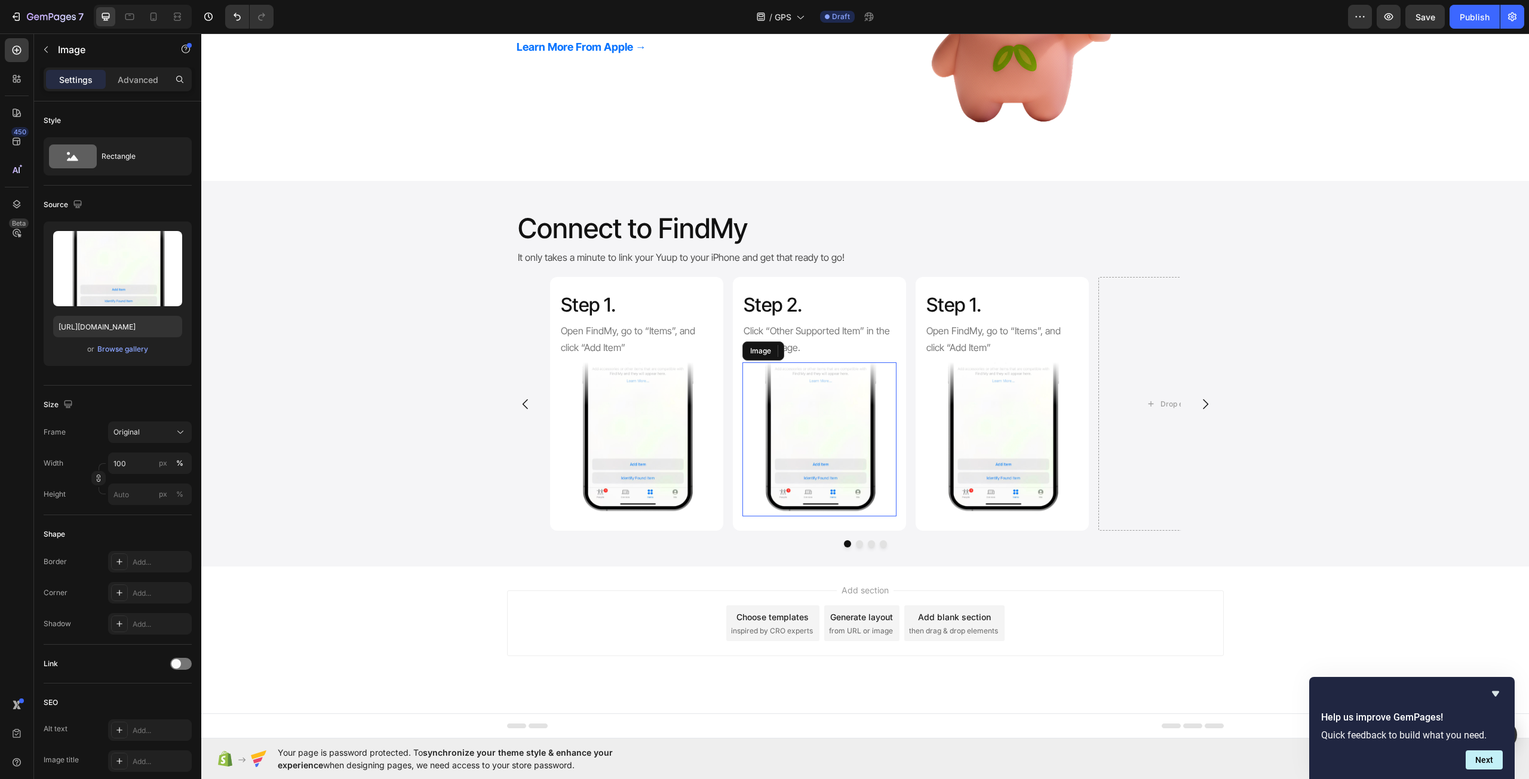
click at [846, 417] on img at bounding box center [819, 439] width 154 height 154
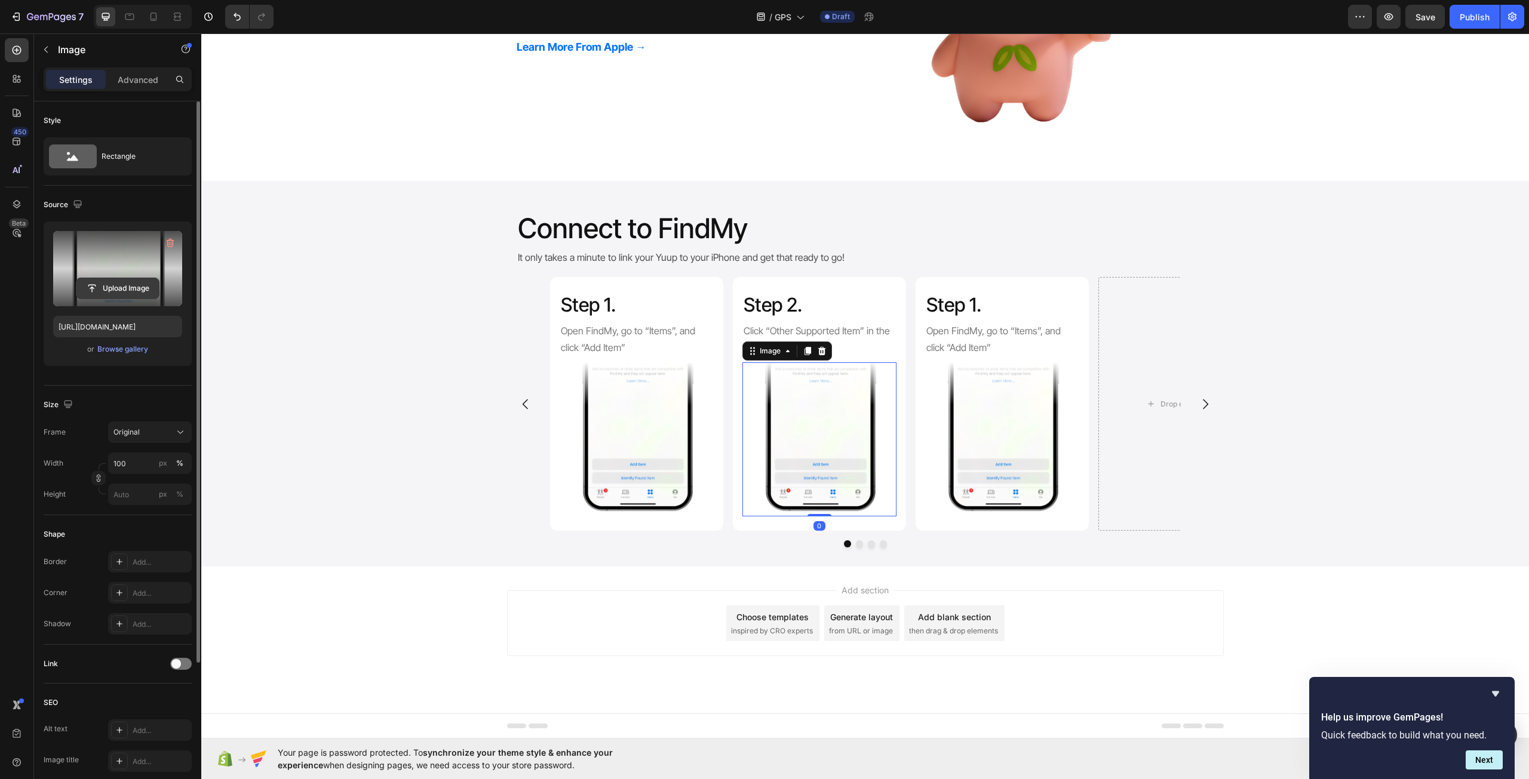
click at [106, 283] on input "file" at bounding box center [117, 288] width 82 height 20
click at [978, 308] on h2 "Step 1." at bounding box center [1002, 304] width 154 height 27
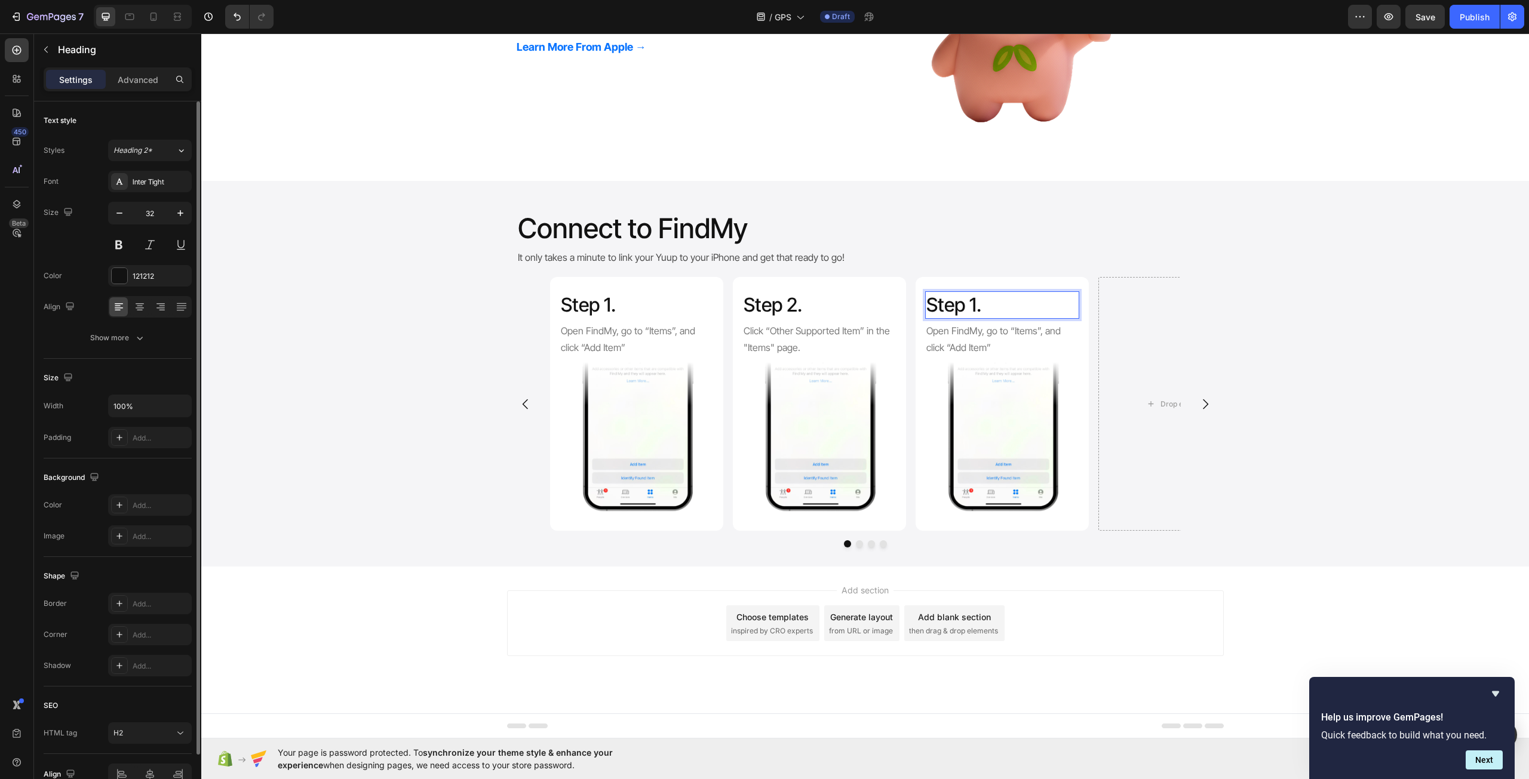
click at [978, 308] on h2 "Step 1." at bounding box center [1002, 304] width 154 height 27
click at [971, 304] on p "Step 1." at bounding box center [1002, 305] width 152 height 25
click at [829, 445] on img at bounding box center [819, 439] width 154 height 154
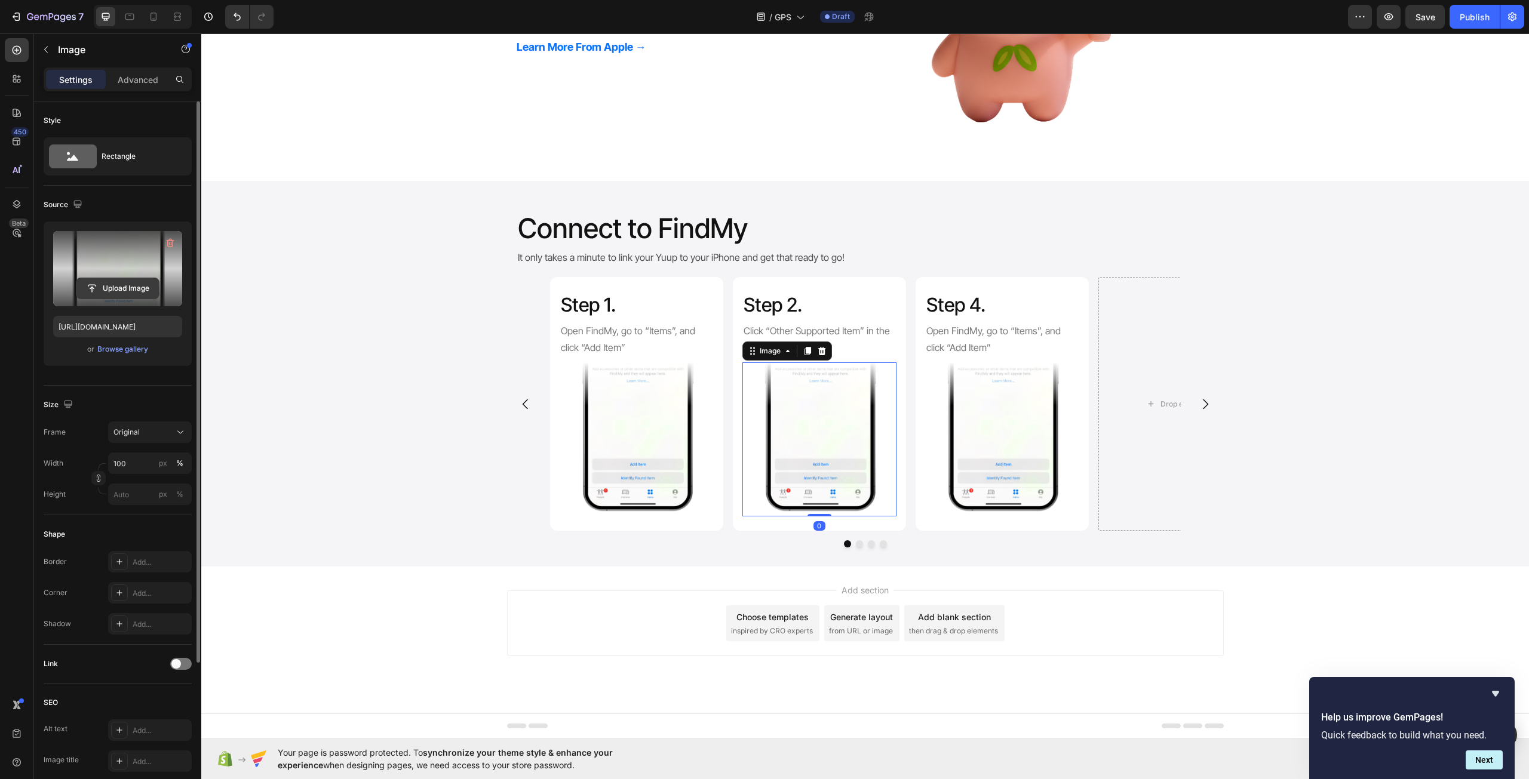
click at [107, 296] on input "file" at bounding box center [117, 288] width 82 height 20
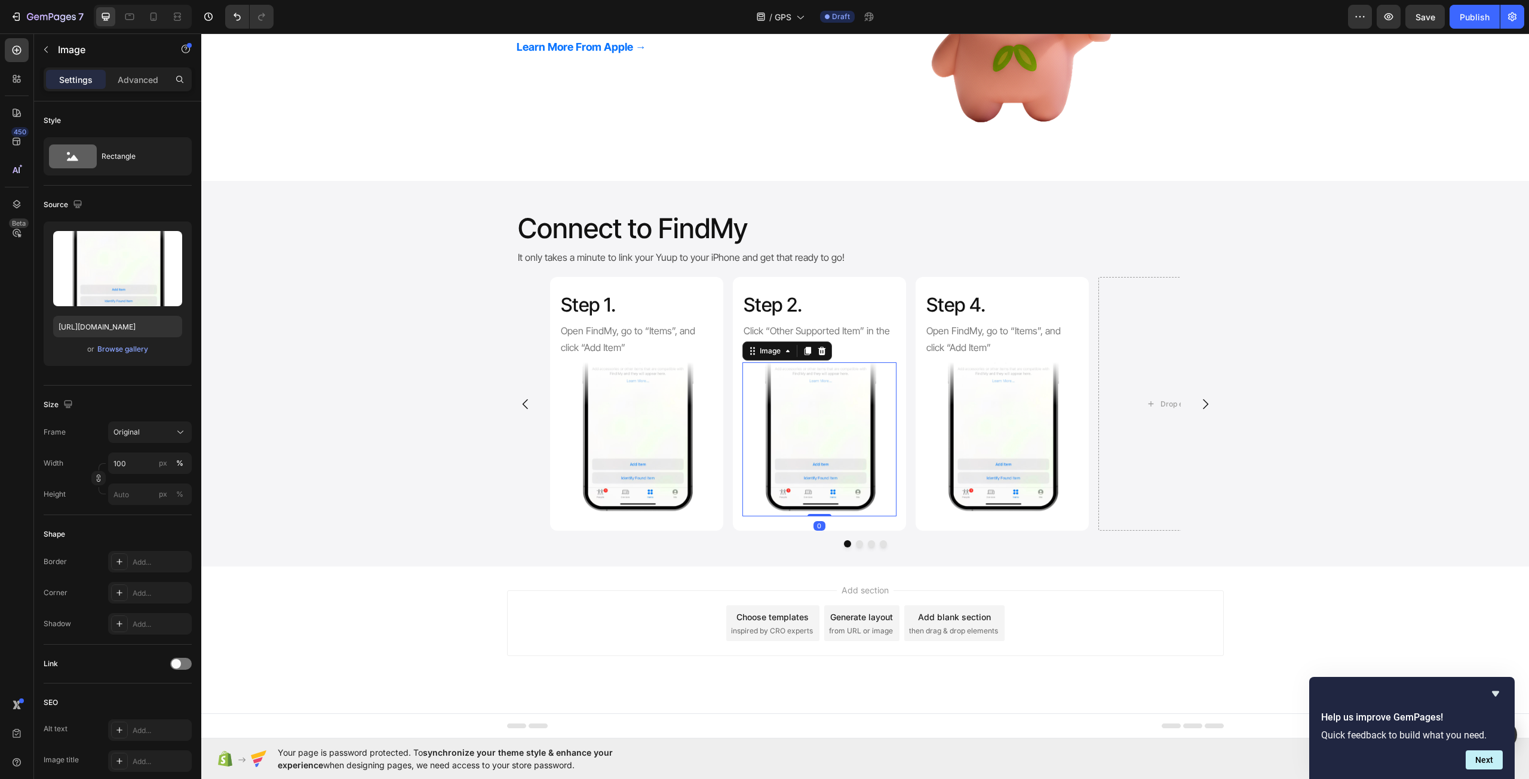
type input "https://cdn.shopify.com/s/files/1/0721/5651/2445/files/gempages_582017399193076…"
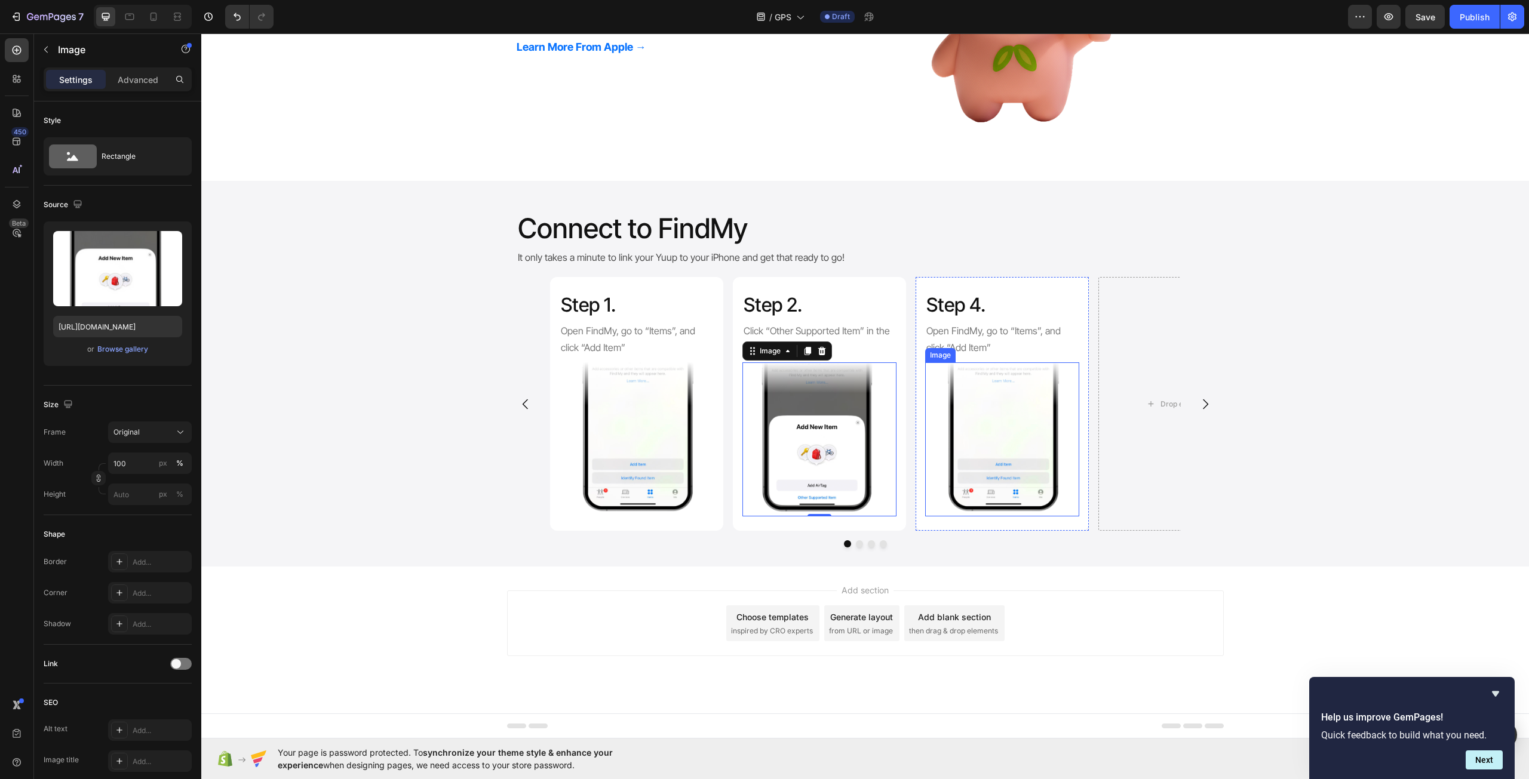
click at [1018, 433] on img at bounding box center [1002, 439] width 154 height 154
drag, startPoint x: 982, startPoint y: 409, endPoint x: 807, endPoint y: 383, distance: 177.4
click at [982, 408] on img at bounding box center [1002, 439] width 154 height 154
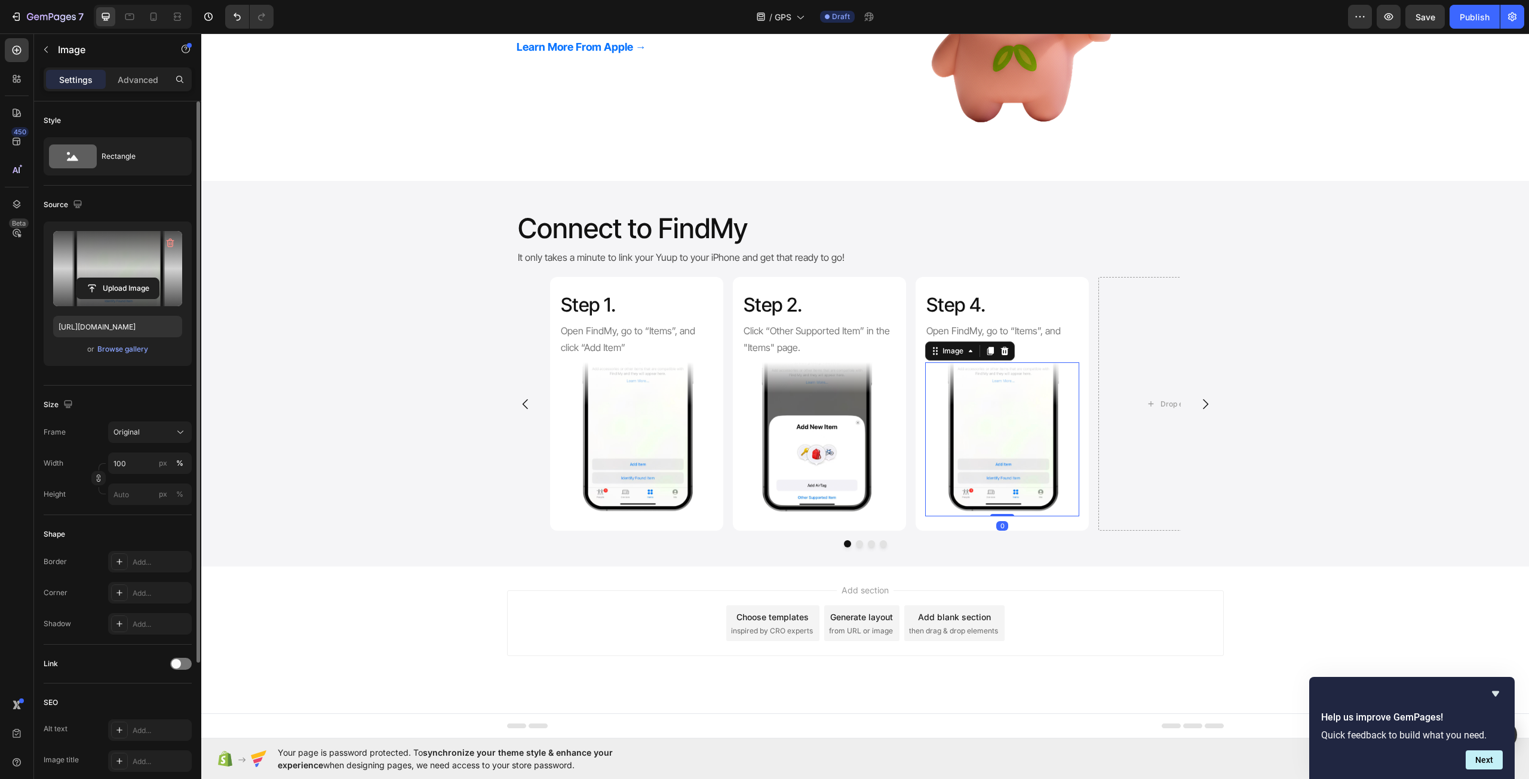
click at [141, 277] on label at bounding box center [117, 268] width 129 height 75
click at [141, 278] on input "file" at bounding box center [117, 288] width 82 height 20
type input "https://cdn.shopify.com/s/files/1/0721/5651/2445/files/gempages_582017399193076…"
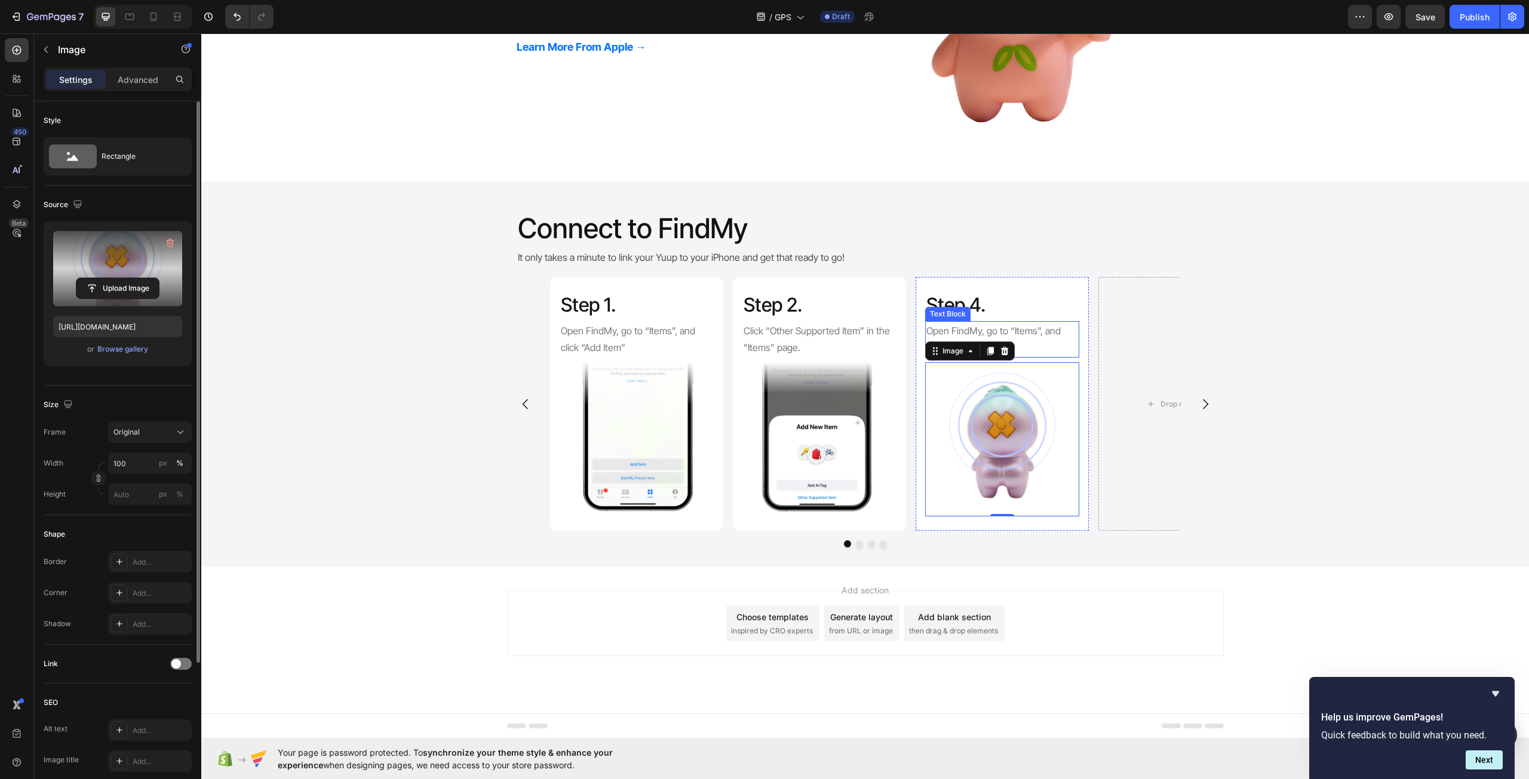
click at [1036, 333] on p "Open FindMy, go to “Items”, and click “Add Item”" at bounding box center [1002, 339] width 152 height 35
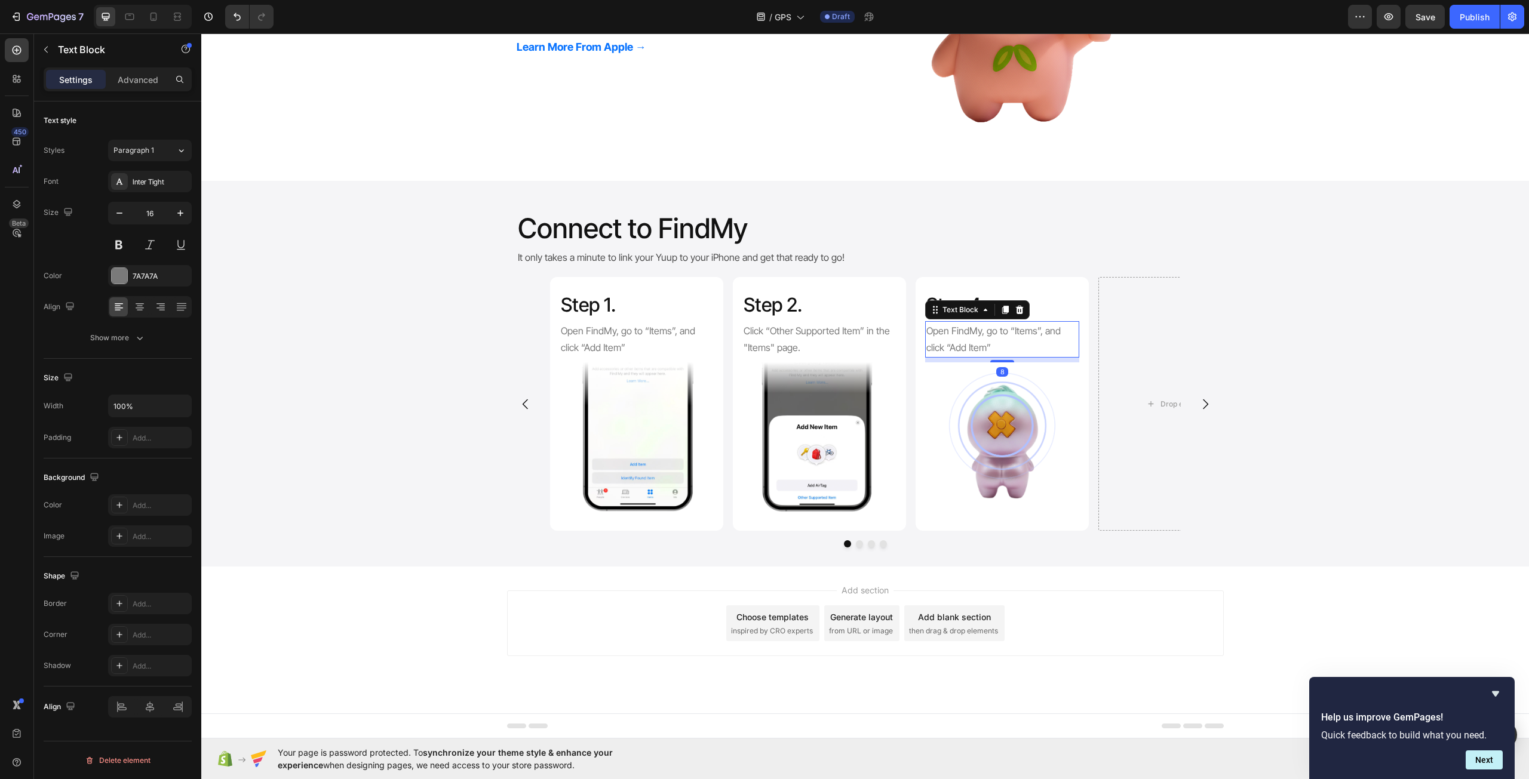
click at [1036, 333] on p "Open FindMy, go to “Items”, and click “Add Item”" at bounding box center [1002, 339] width 152 height 35
click at [1035, 333] on p "Open FindMy, go to “Items”, and click “Add Item”" at bounding box center [1002, 339] width 152 height 35
click at [1075, 282] on div "Step 4. Heading Press the button on the back of your Yuup until iPhone finds it…" at bounding box center [1001, 404] width 173 height 254
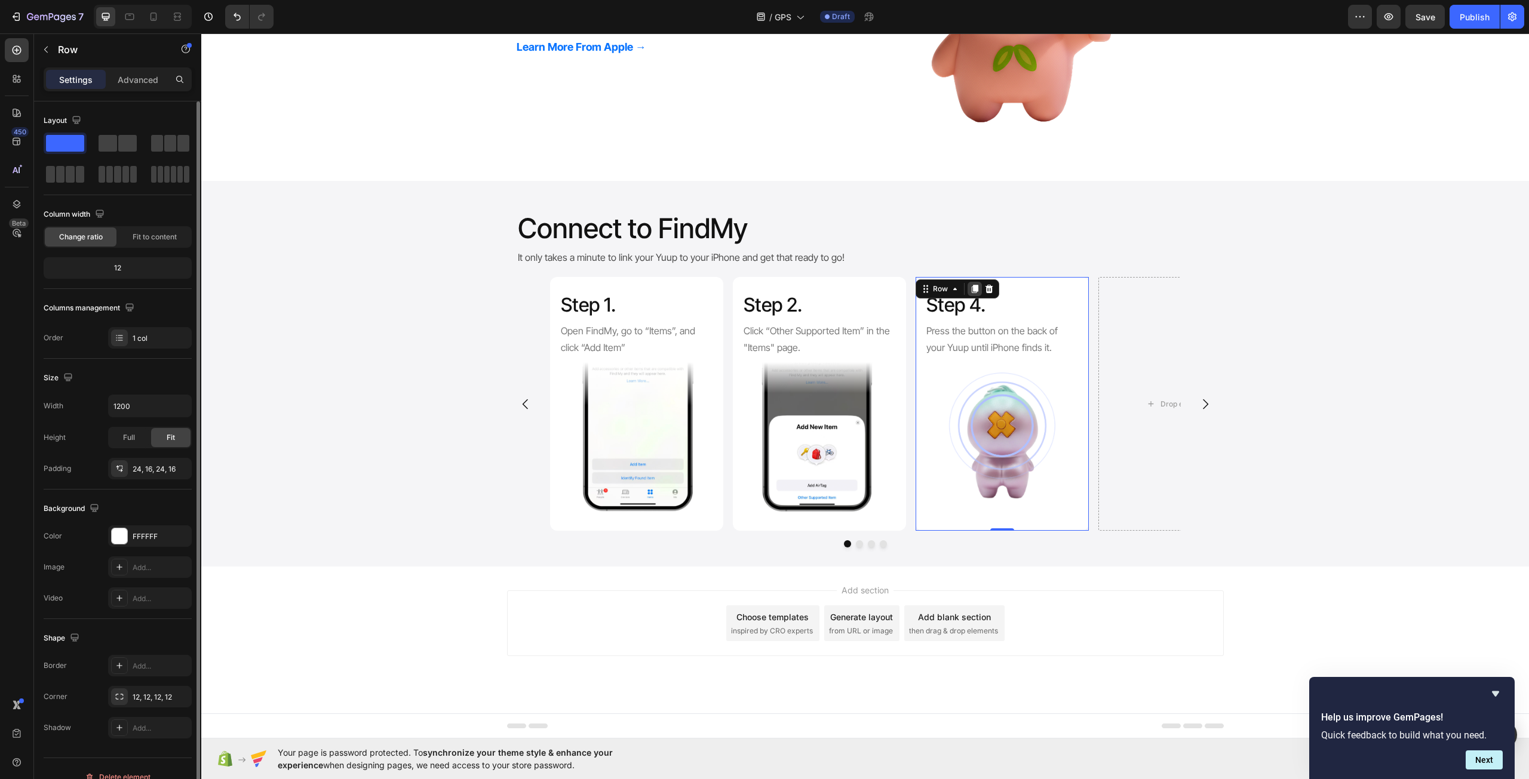
click at [972, 287] on icon at bounding box center [975, 289] width 7 height 8
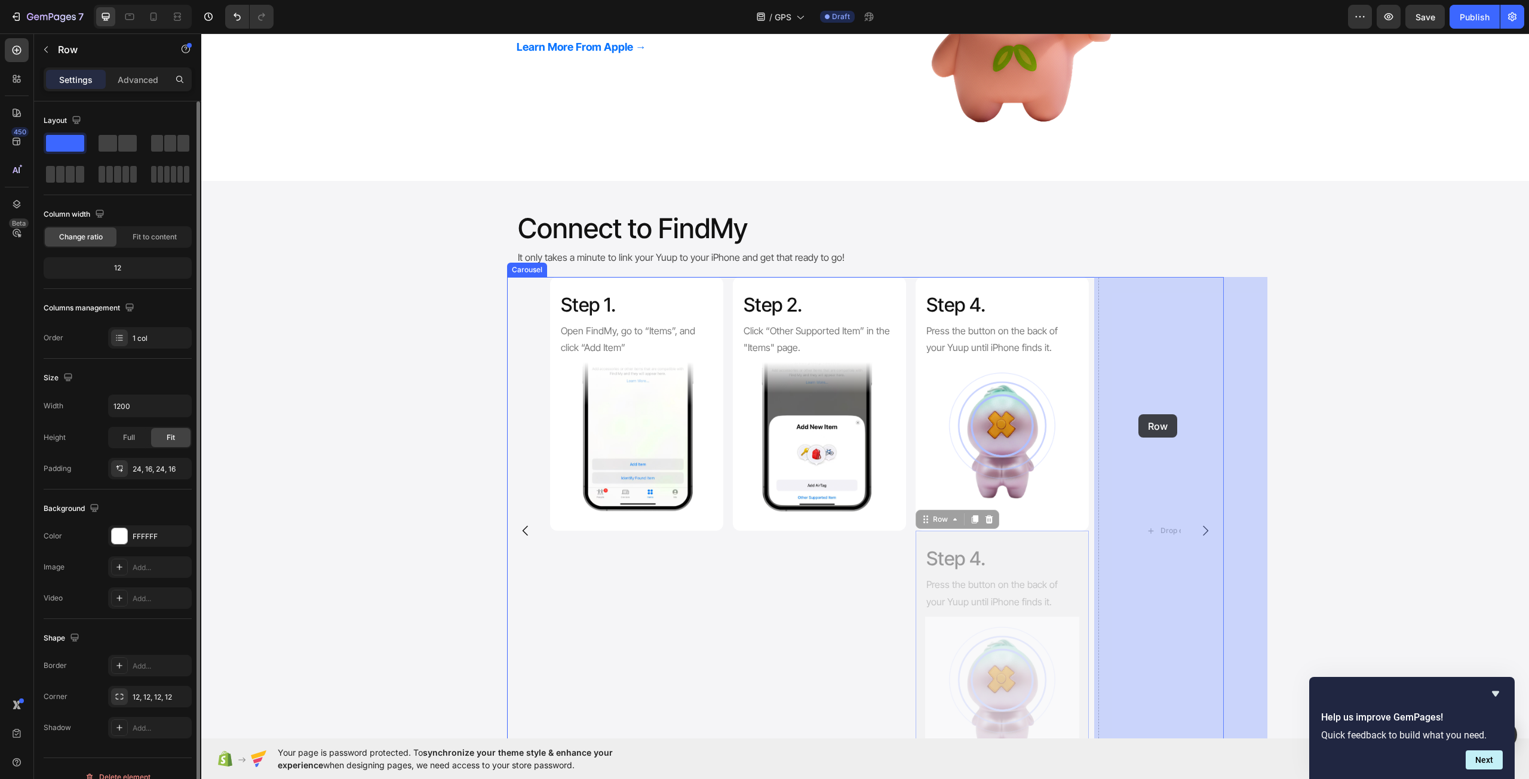
drag, startPoint x: 996, startPoint y: 539, endPoint x: 1138, endPoint y: 414, distance: 189.1
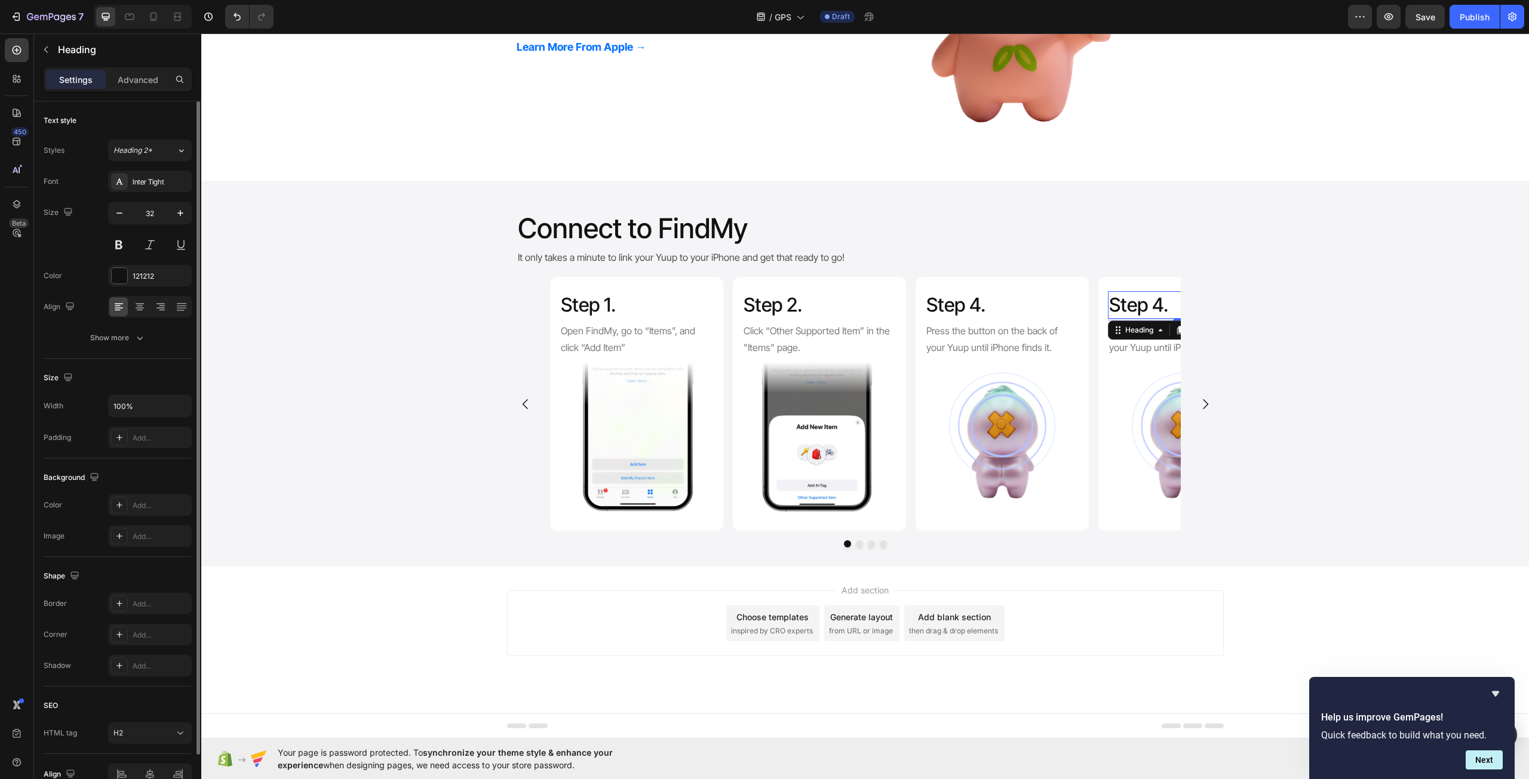
click at [1161, 308] on h2 "Step 4." at bounding box center [1185, 304] width 154 height 27
click at [958, 309] on p "Step 4." at bounding box center [1002, 305] width 152 height 25
click at [976, 306] on p "Step 4." at bounding box center [1002, 305] width 152 height 25
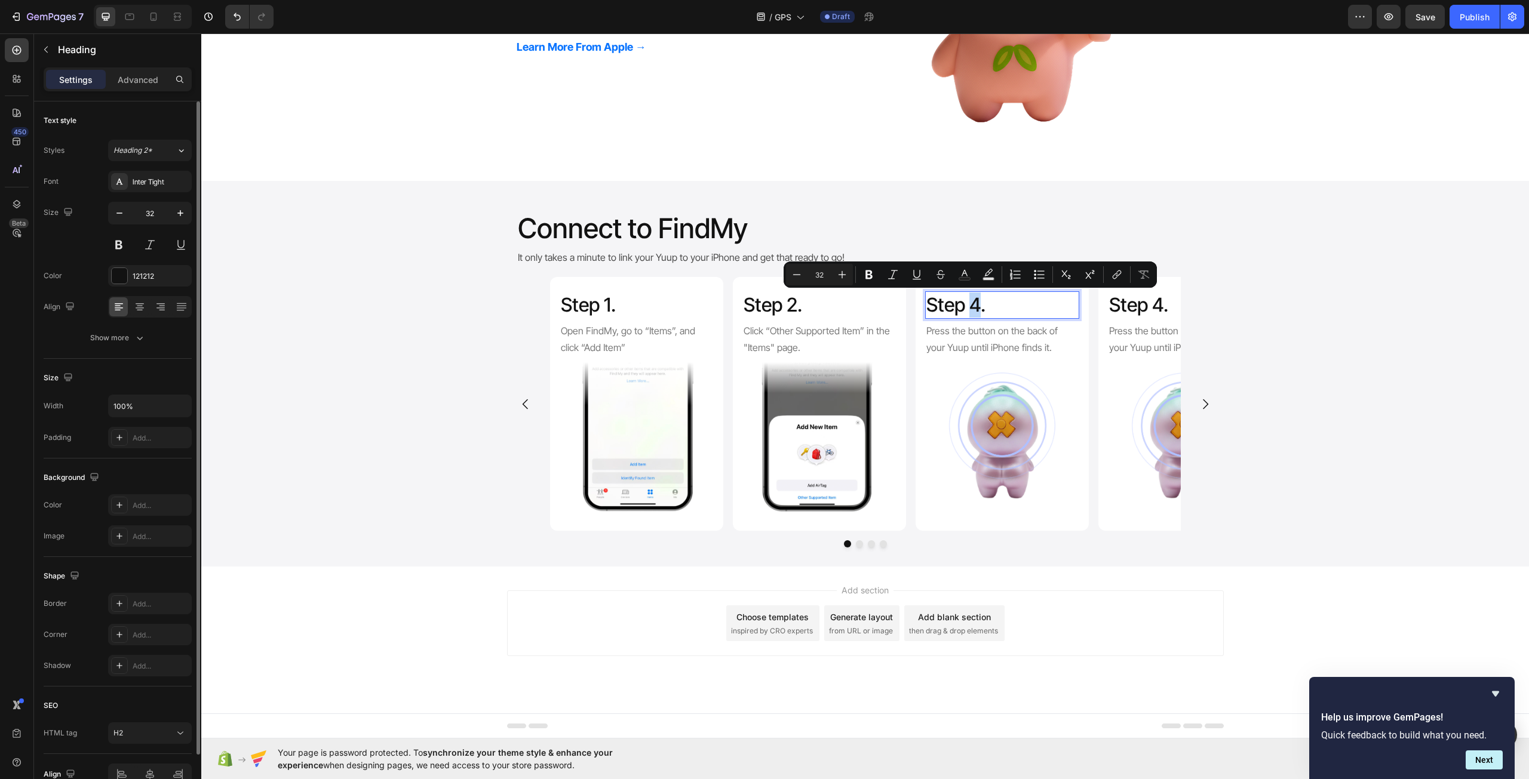
drag, startPoint x: 967, startPoint y: 303, endPoint x: 973, endPoint y: 304, distance: 6.0
click at [973, 304] on p "Step 4." at bounding box center [1002, 305] width 152 height 25
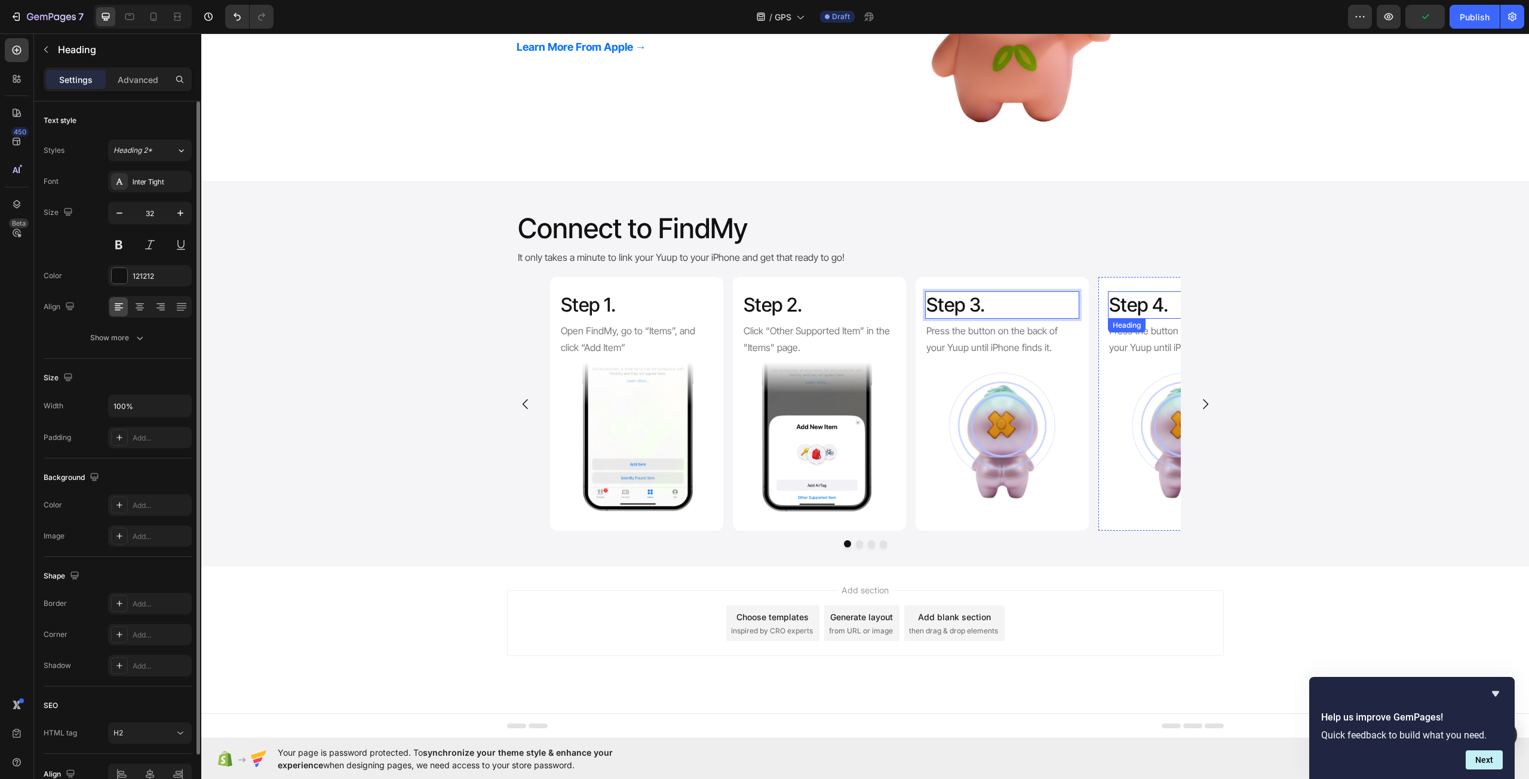
click at [1162, 306] on h2 "Step 4." at bounding box center [1185, 304] width 154 height 27
click at [1159, 306] on h2 "Step 4." at bounding box center [1185, 304] width 154 height 27
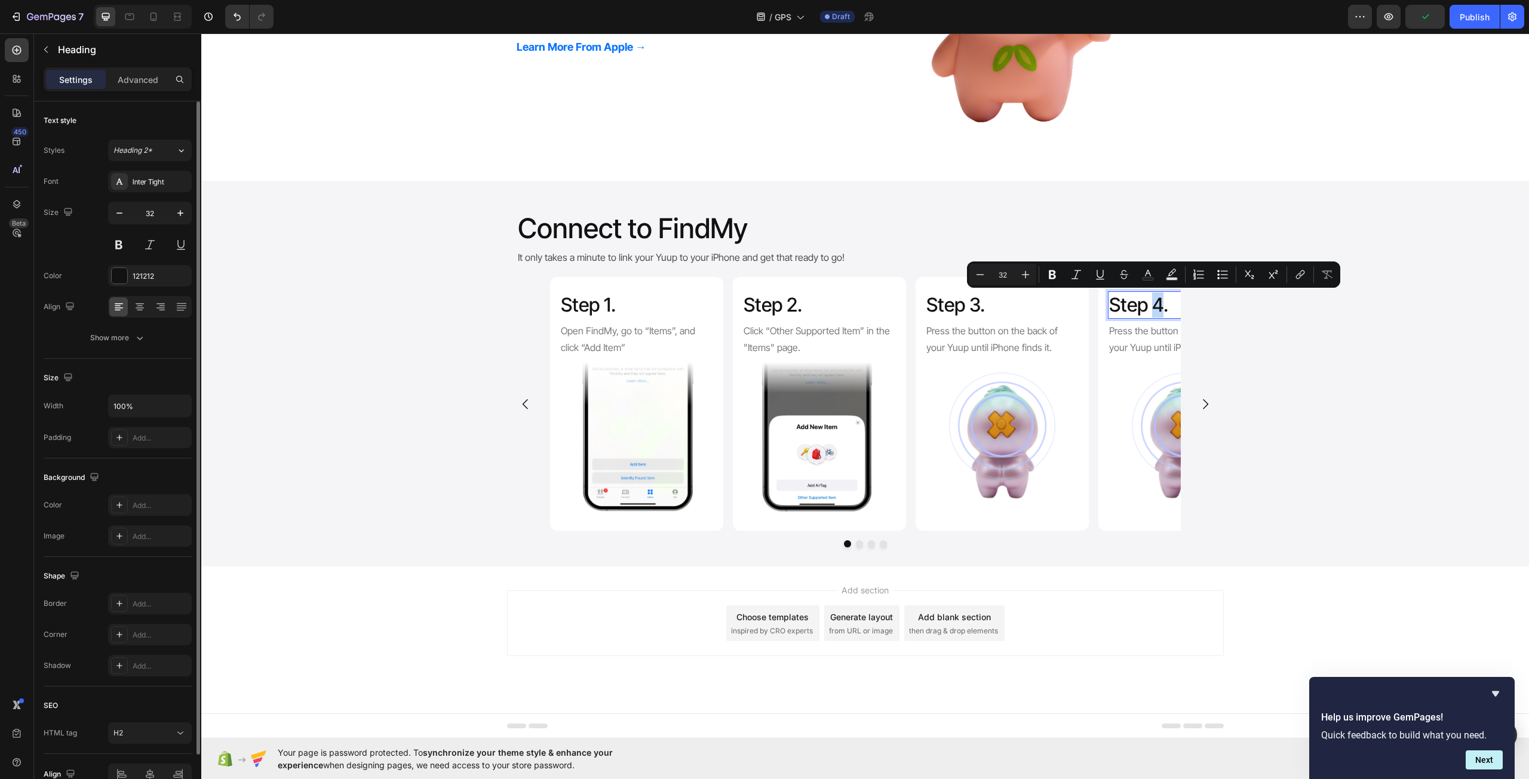
click at [1151, 302] on p "Step 4." at bounding box center [1185, 305] width 152 height 25
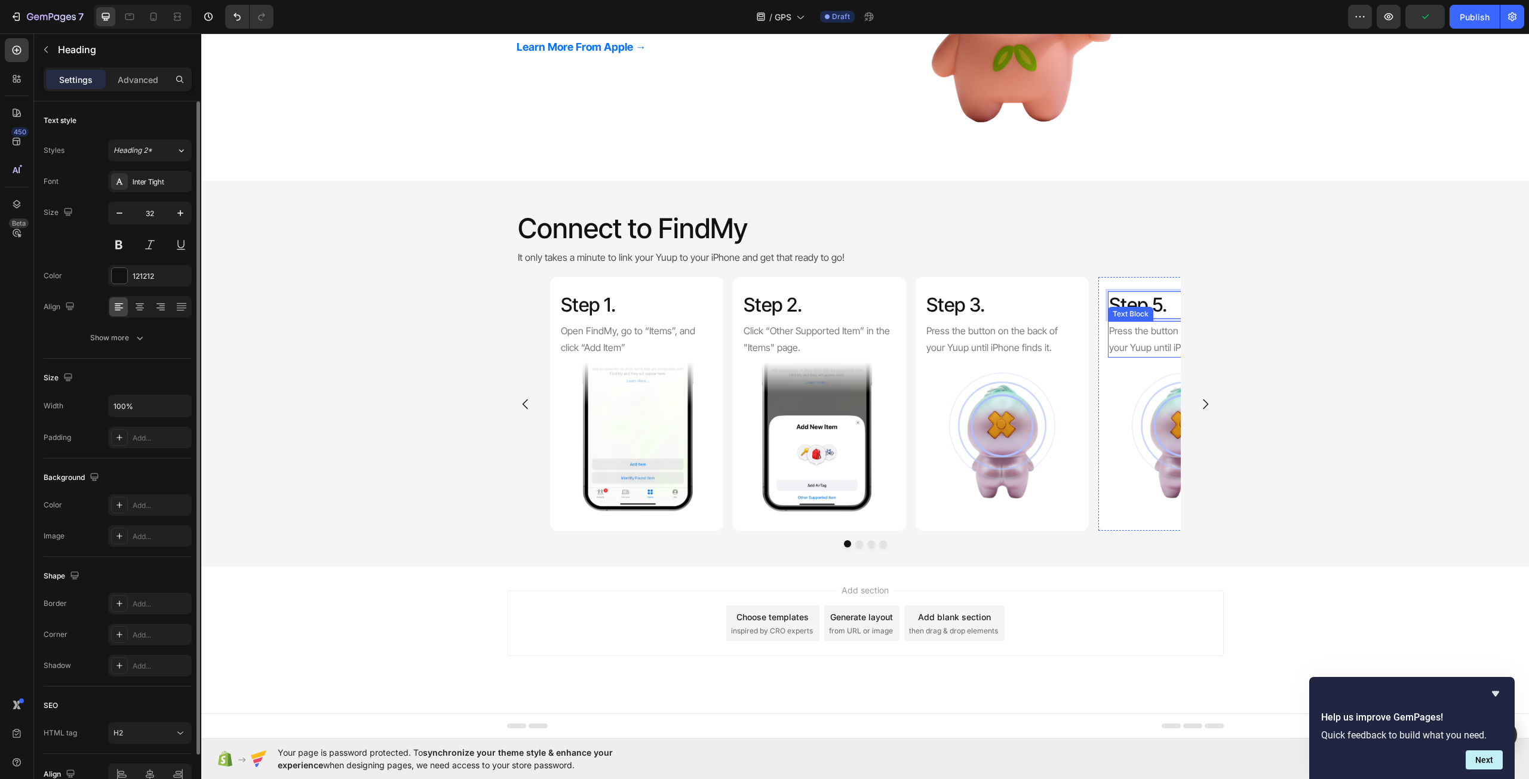
click at [1148, 333] on p "Press the button on the back of your Yuup until iPhone finds it." at bounding box center [1185, 339] width 152 height 35
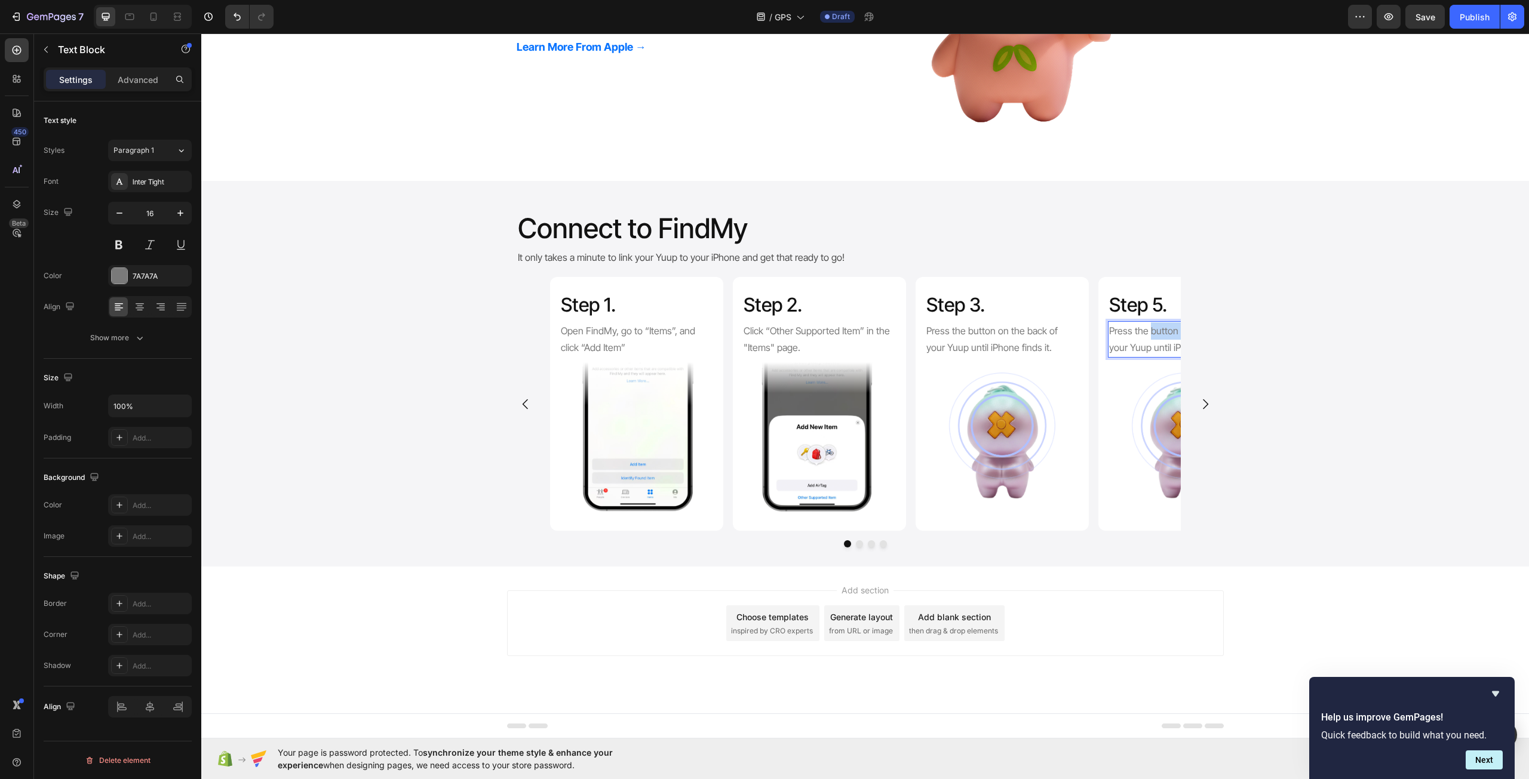
click at [1148, 333] on p "Press the button on the back of your Yuup until iPhone finds it." at bounding box center [1185, 339] width 152 height 35
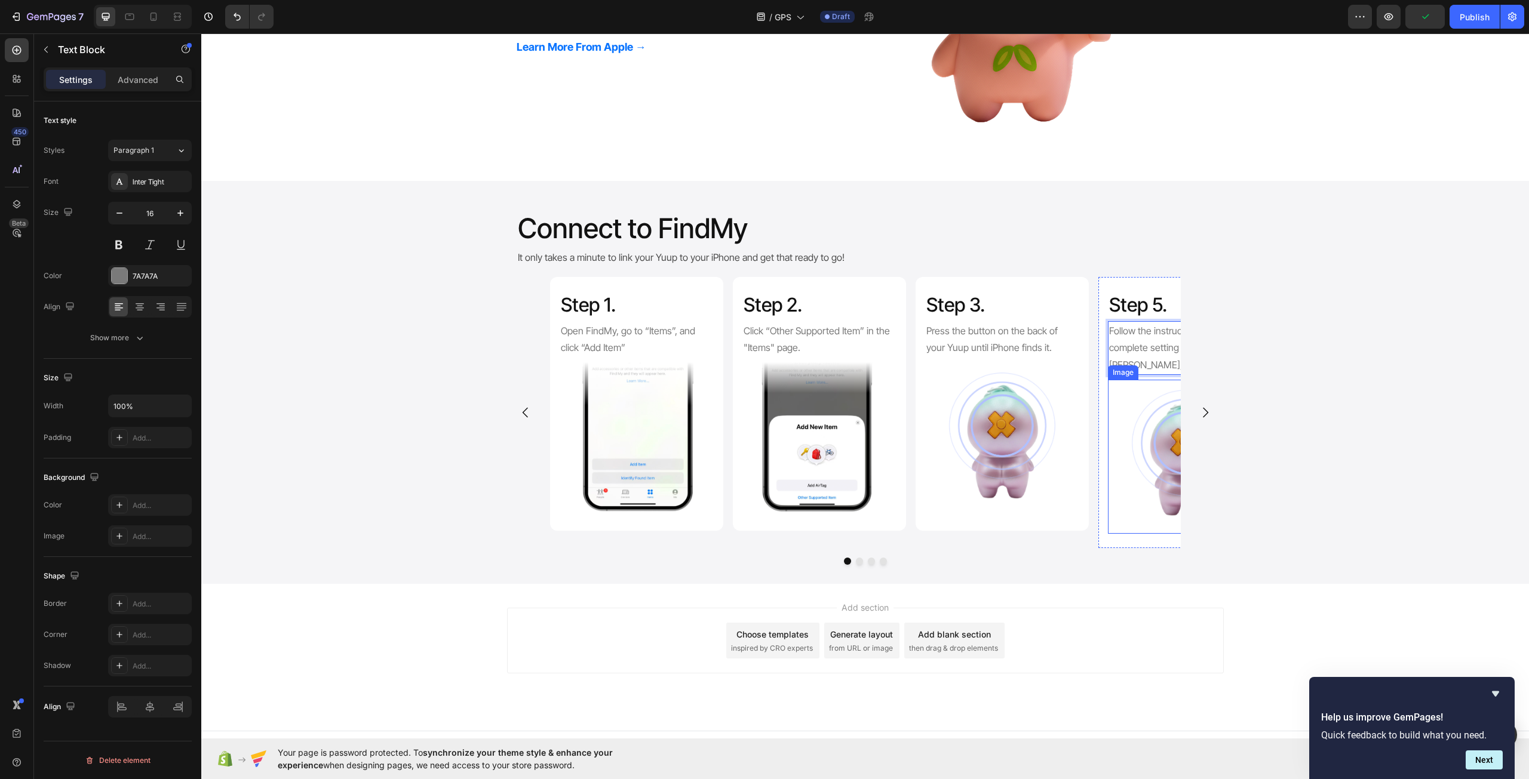
click at [1154, 408] on img at bounding box center [1185, 457] width 154 height 154
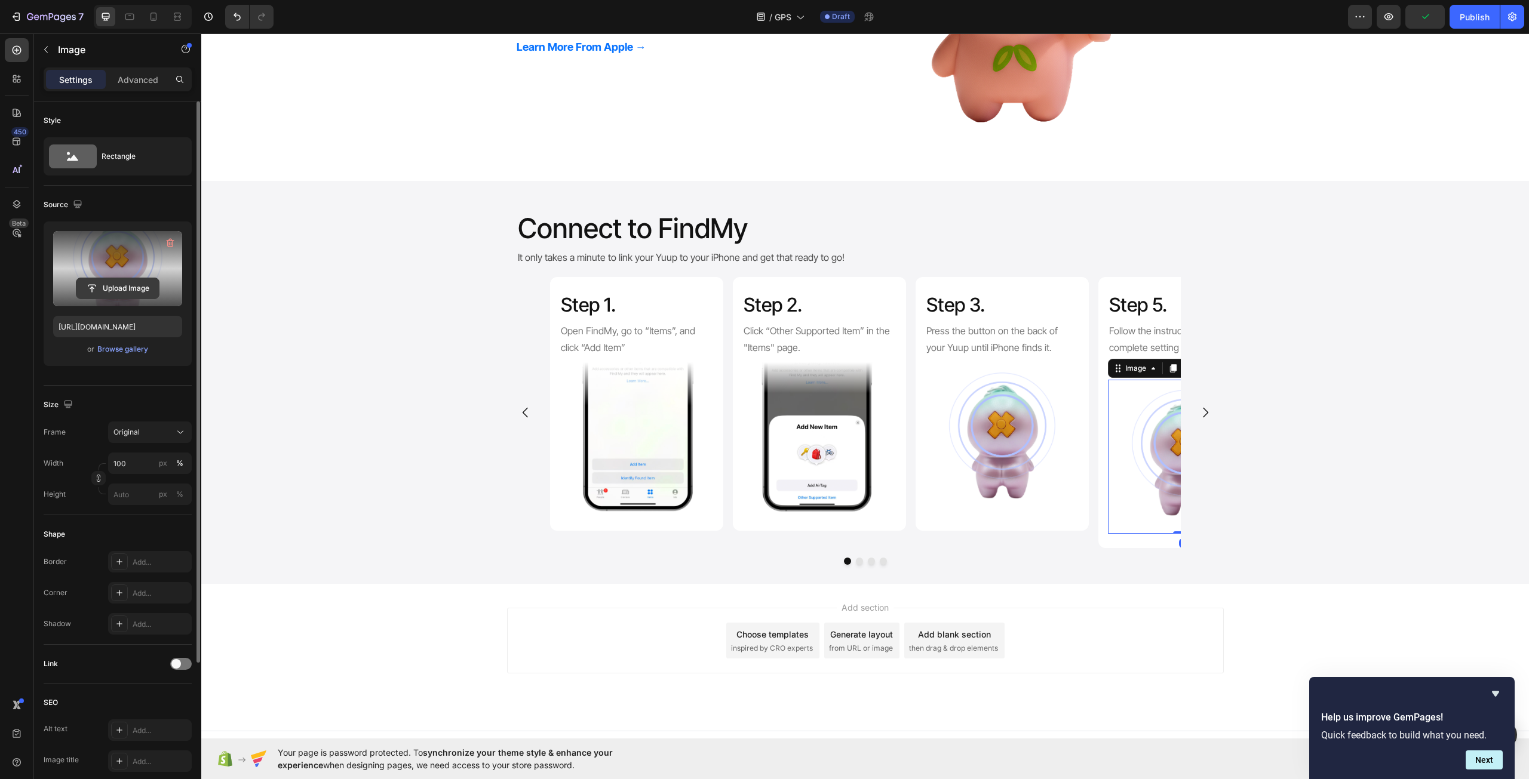
click at [124, 289] on input "file" at bounding box center [117, 288] width 82 height 20
type input "https://cdn.shopify.com/s/files/1/0721/5651/2445/files/gempages_582017399193076…"
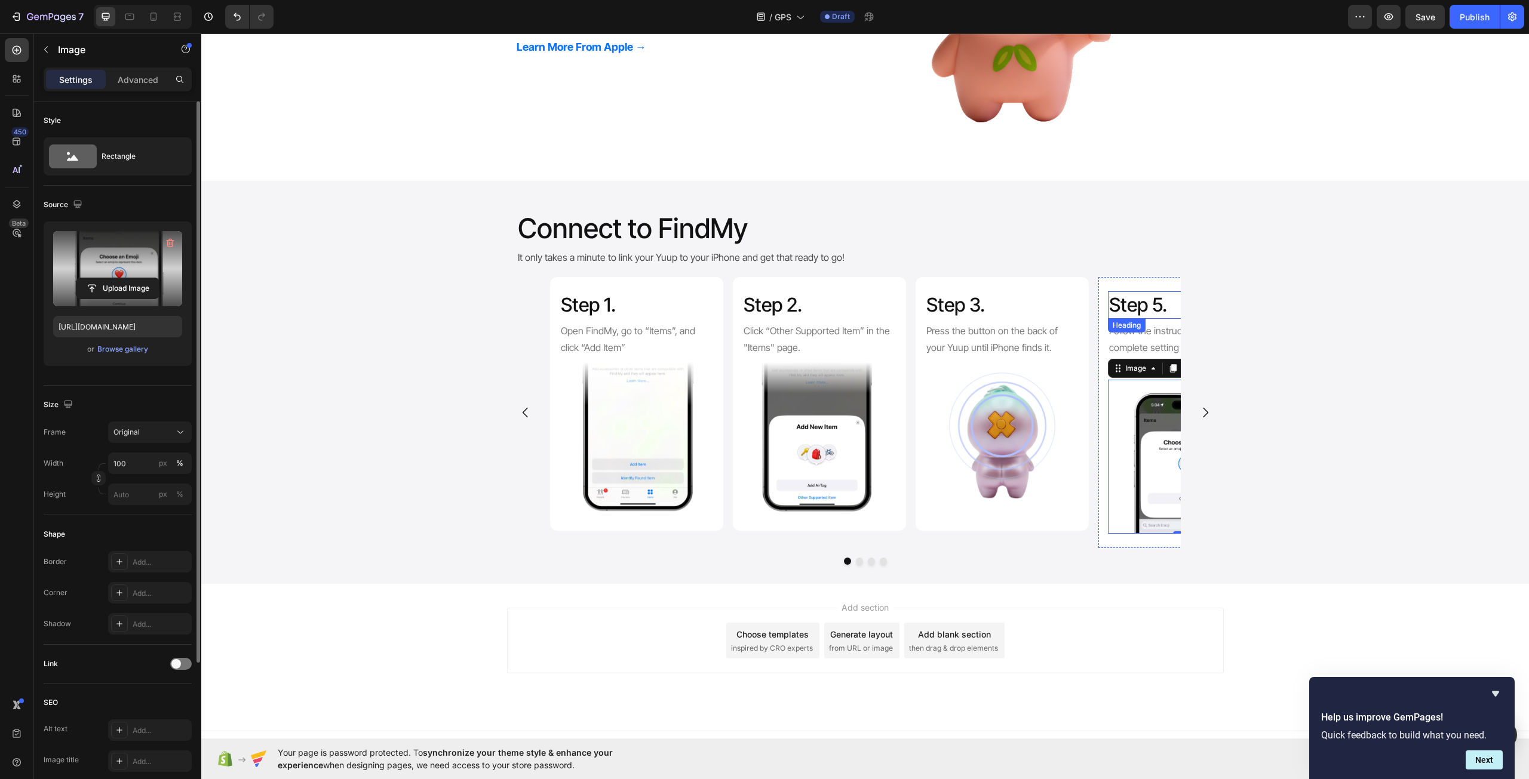
click at [1157, 305] on p "Step 5." at bounding box center [1185, 305] width 152 height 25
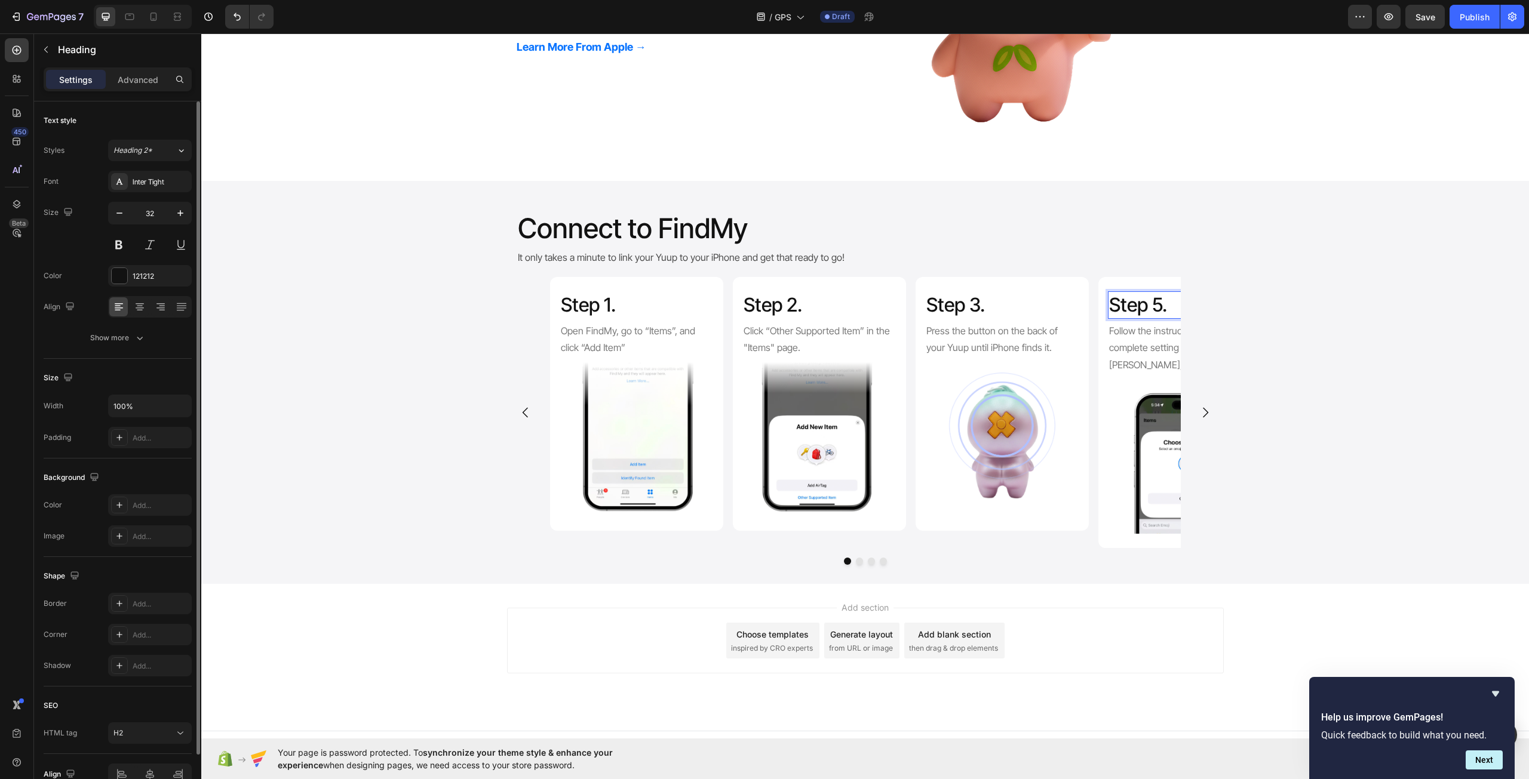
click at [1154, 302] on p "Step 5." at bounding box center [1185, 305] width 152 height 25
click at [1154, 301] on p "Step 5." at bounding box center [1185, 305] width 152 height 25
click at [1372, 307] on div "Step 1. Heading Open FindMy, go to “Items”, and click “Add Item” Text Block Ima…" at bounding box center [864, 421] width 1327 height 288
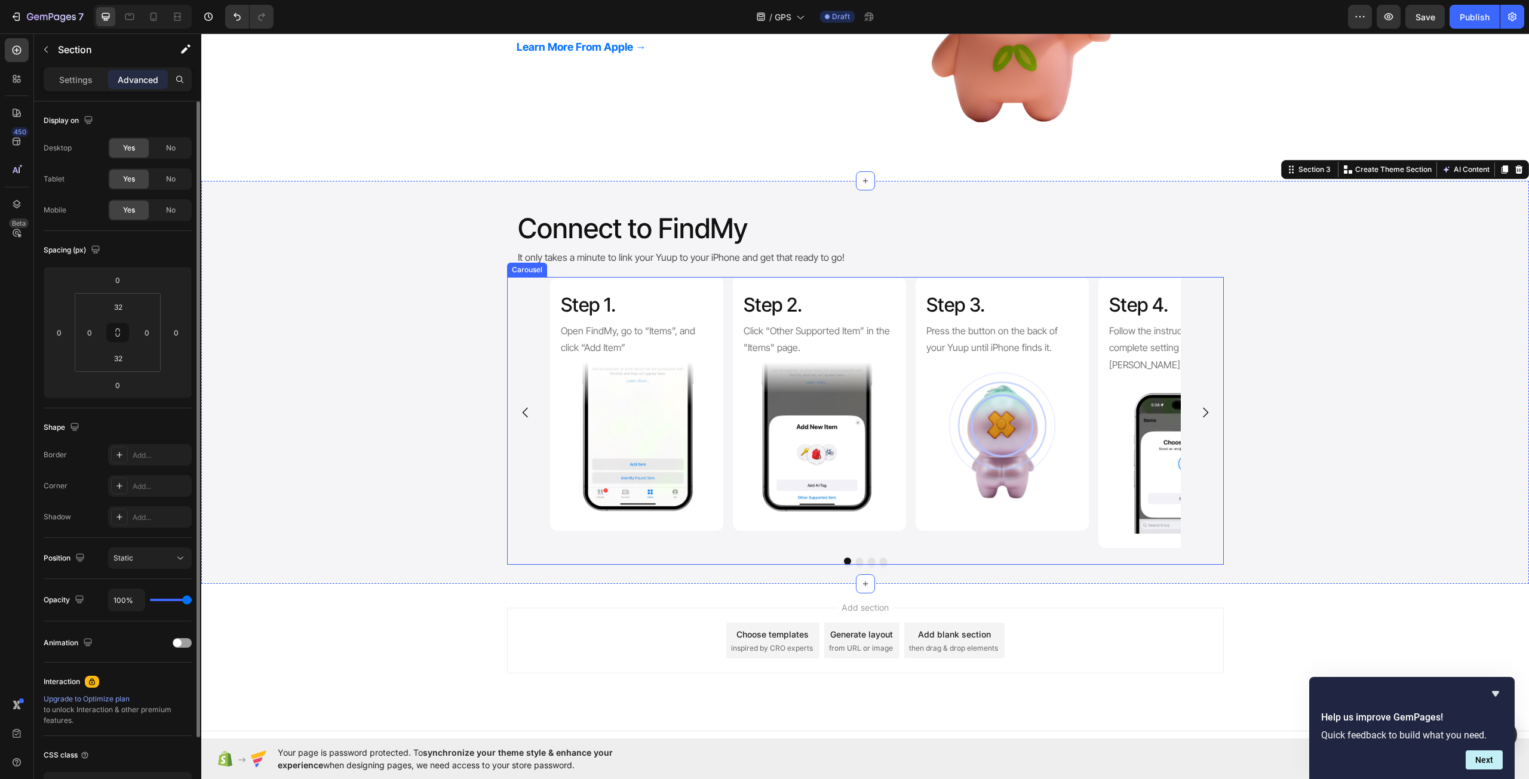
click at [1198, 408] on icon "Carousel Next Arrow" at bounding box center [1205, 412] width 14 height 14
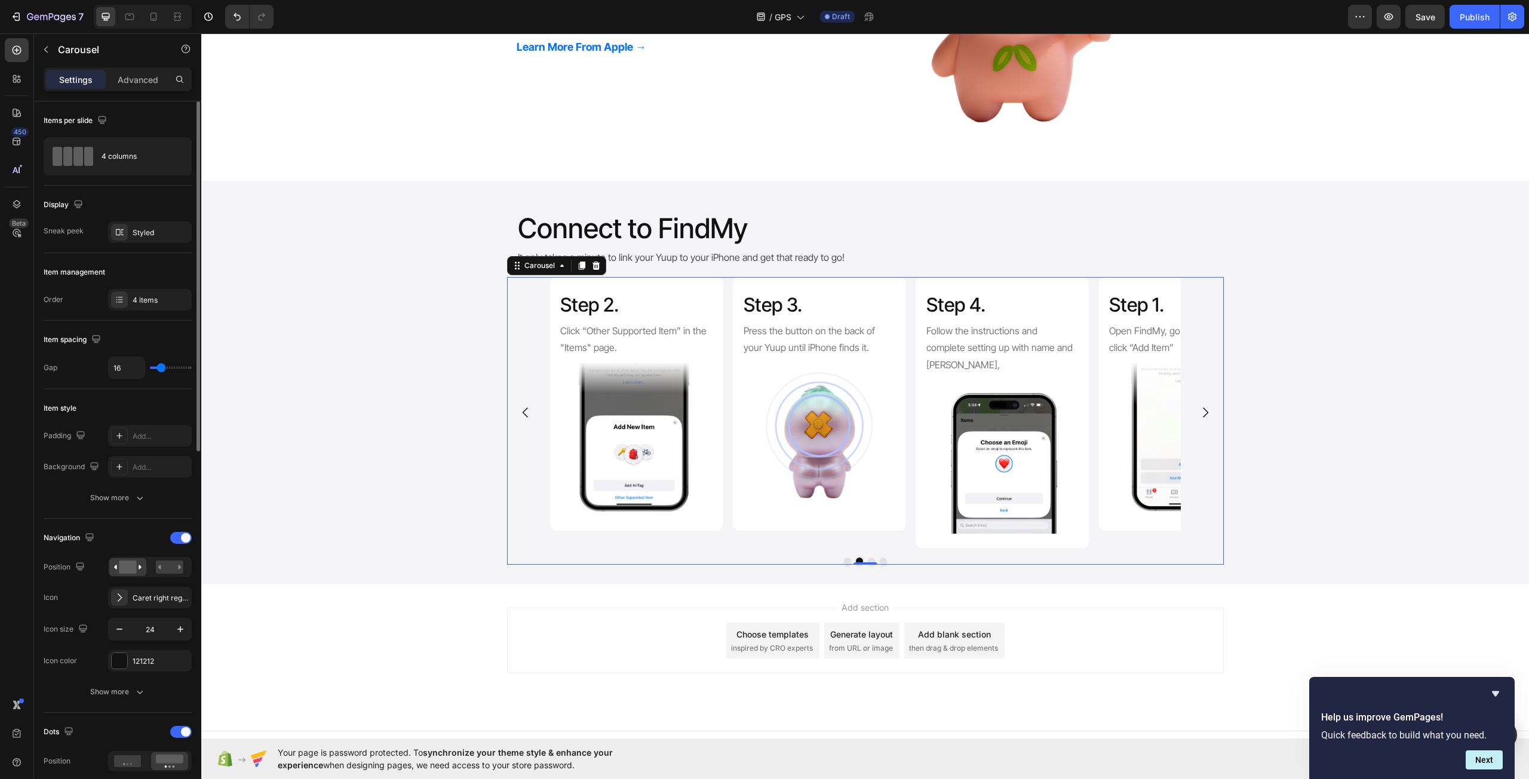
click at [721, 352] on div "Step 1. Heading Open FindMy, go to “Items”, and click “Add Item” Text Block Ima…" at bounding box center [865, 412] width 631 height 271
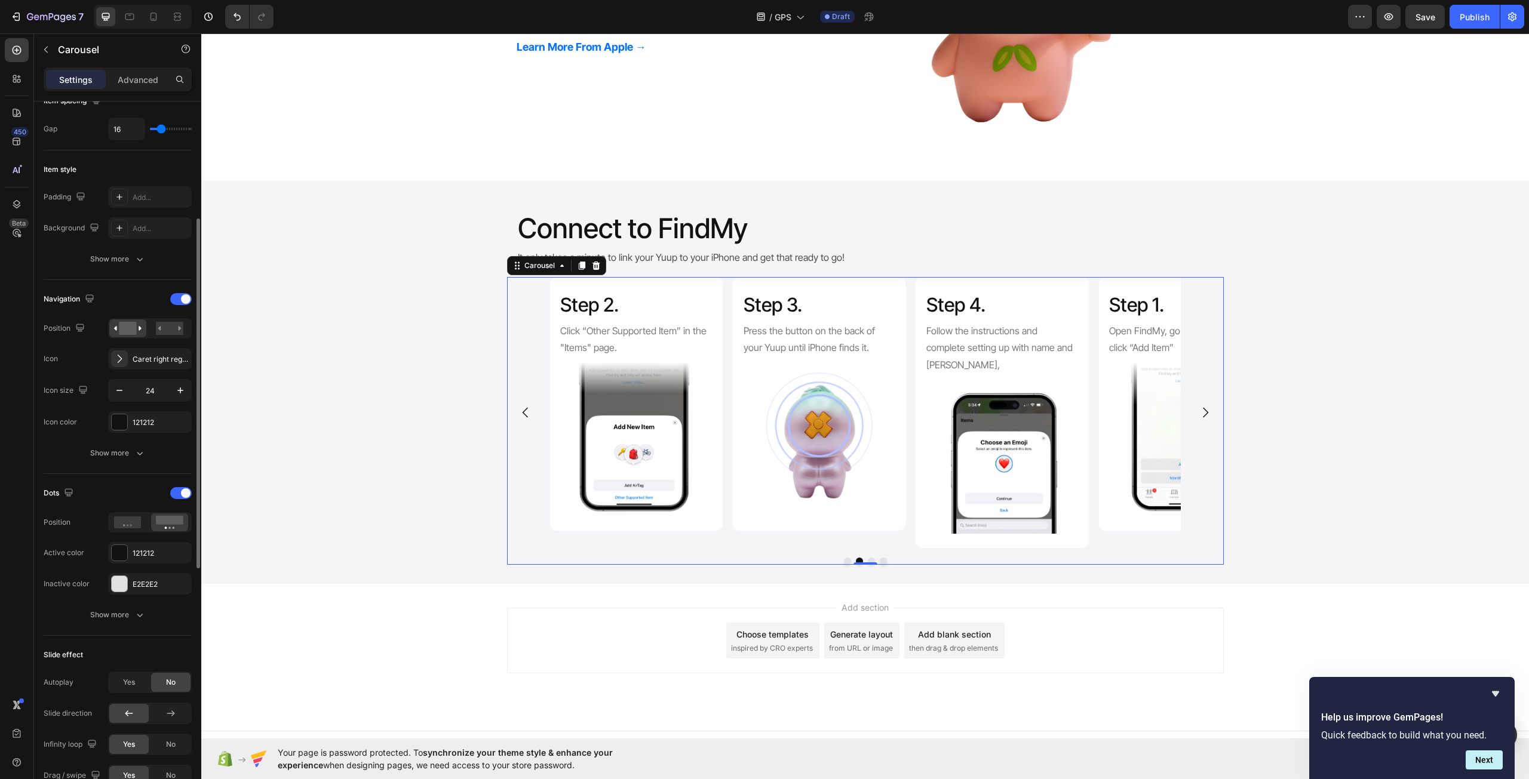
scroll to position [299, 0]
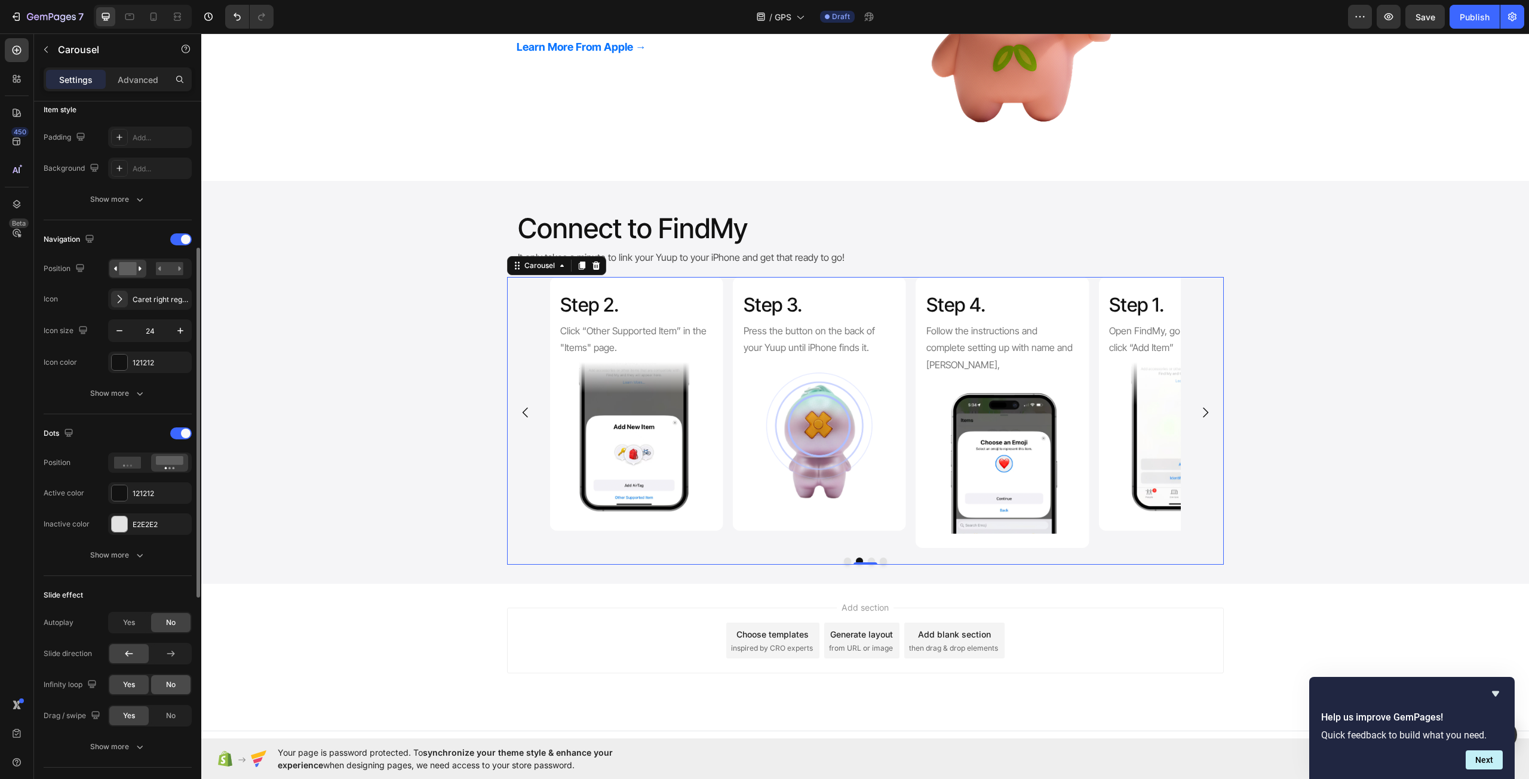
click at [173, 676] on div "No" at bounding box center [170, 684] width 39 height 19
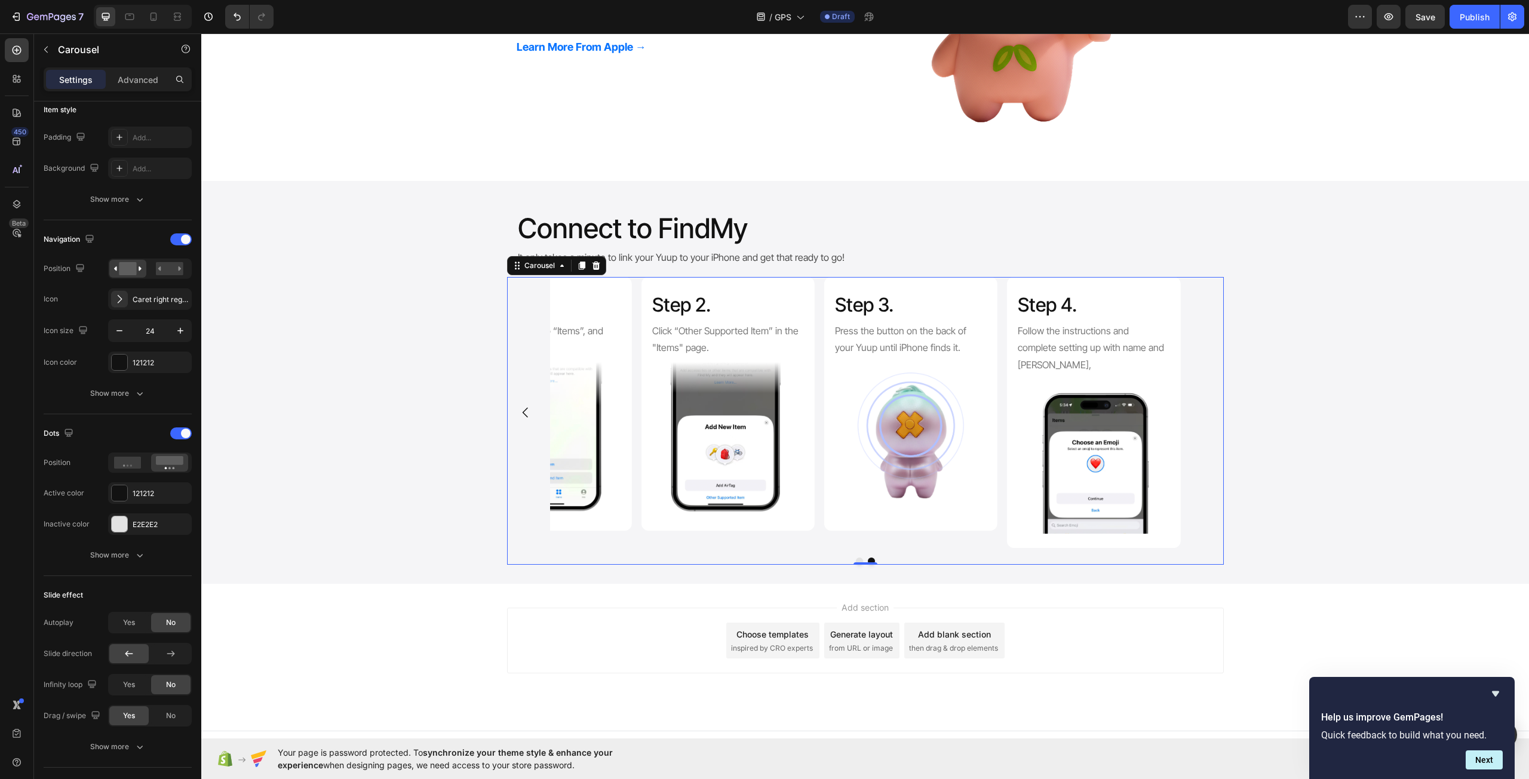
click at [518, 408] on icon "Carousel Back Arrow" at bounding box center [525, 412] width 14 height 14
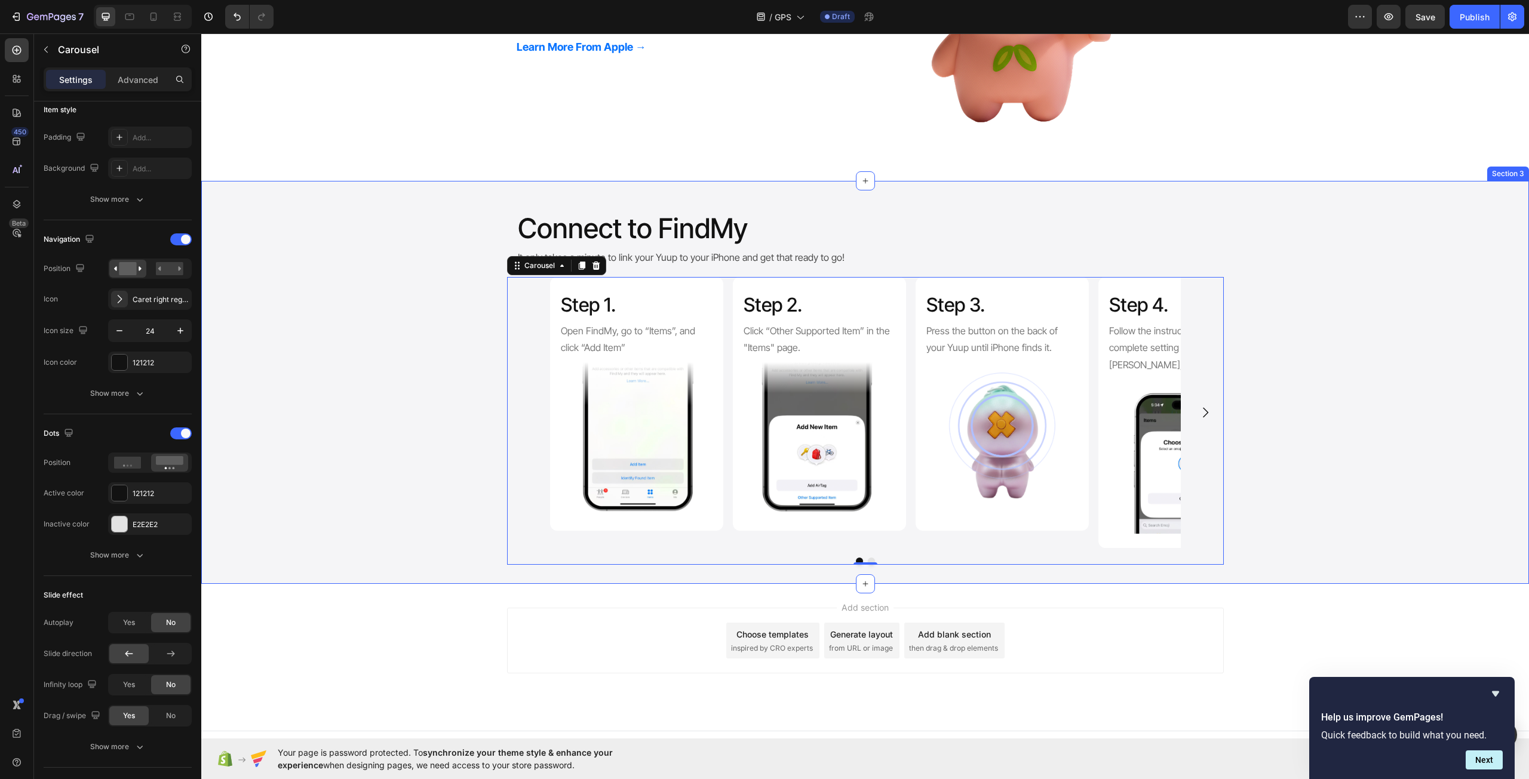
click at [316, 442] on div "Step 1. Heading Open FindMy, go to “Items”, and click “Add Item” Text Block Ima…" at bounding box center [864, 421] width 1327 height 288
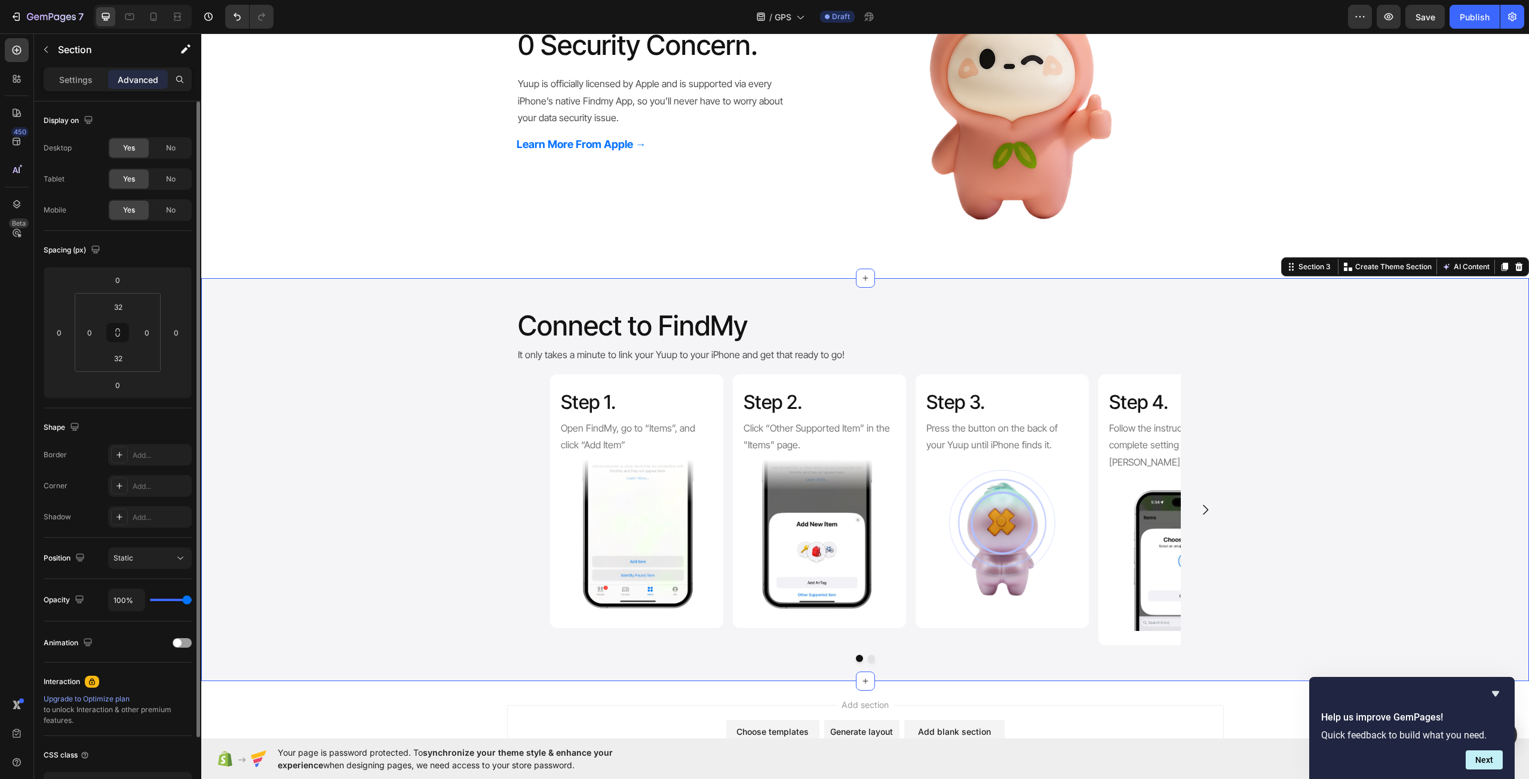
scroll to position [683, 0]
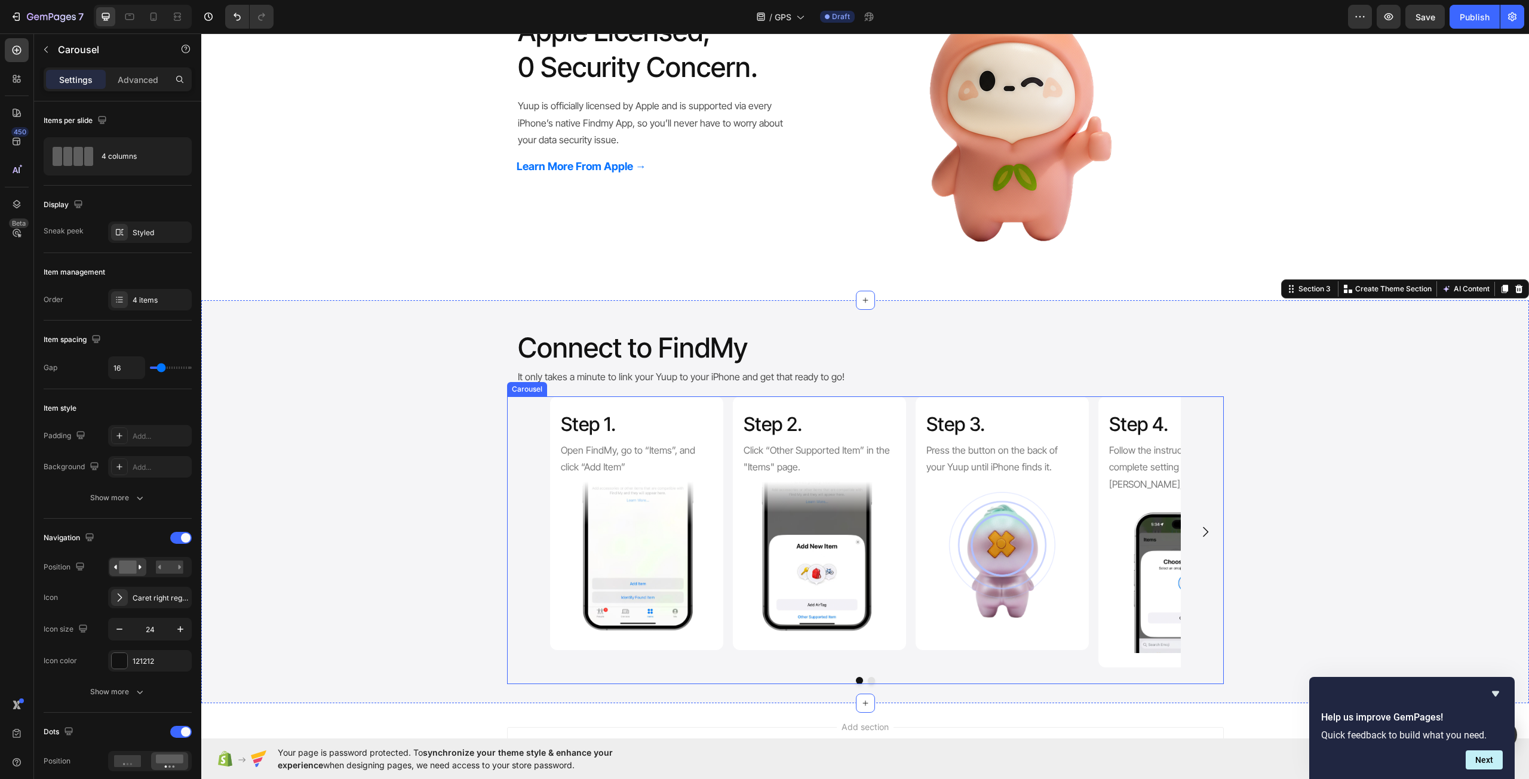
click at [908, 465] on div "Step 1. Heading Open FindMy, go to “Items”, and click “Add Item” Text Block Ima…" at bounding box center [865, 532] width 631 height 271
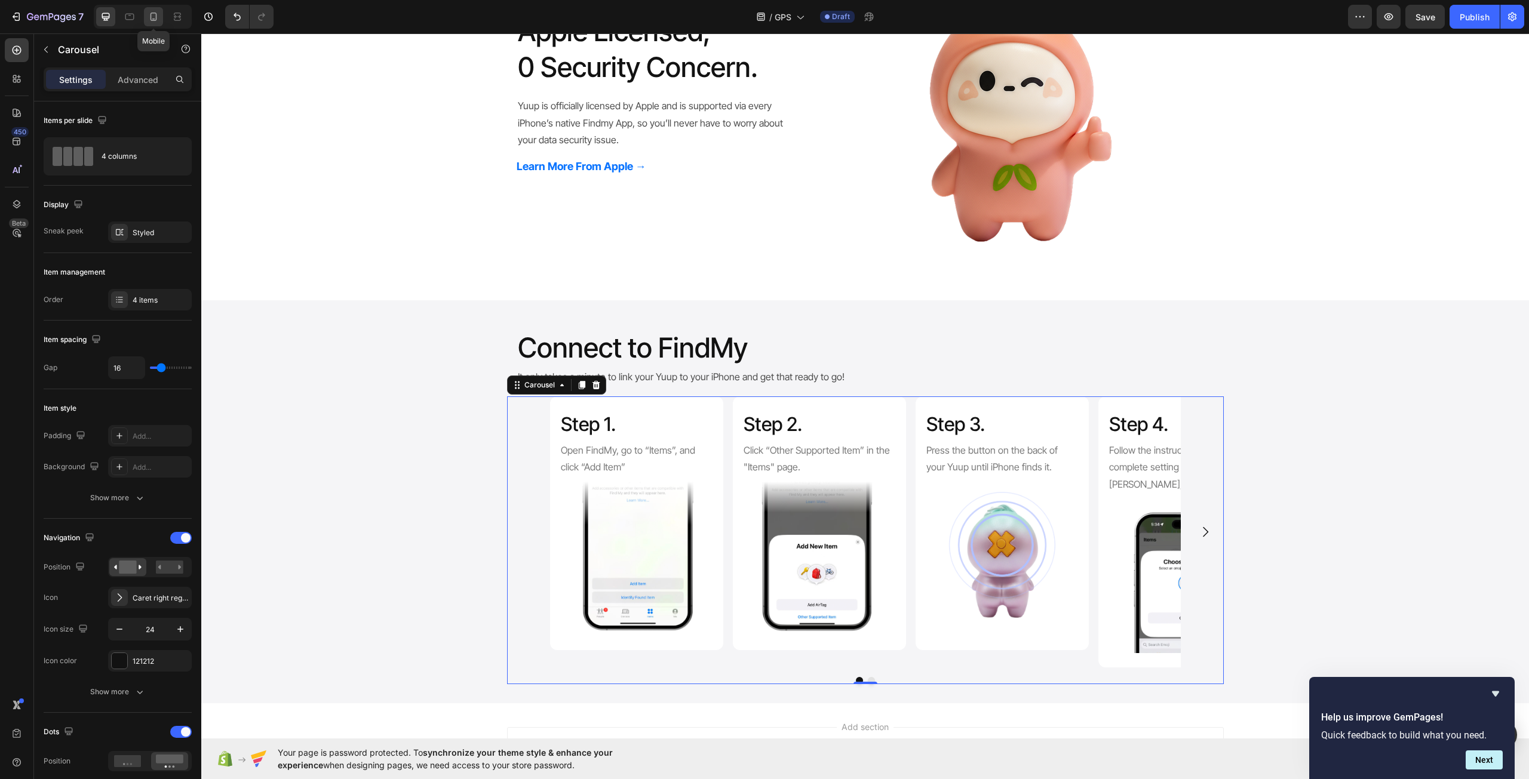
click at [149, 19] on icon at bounding box center [153, 17] width 12 height 12
type input "100%"
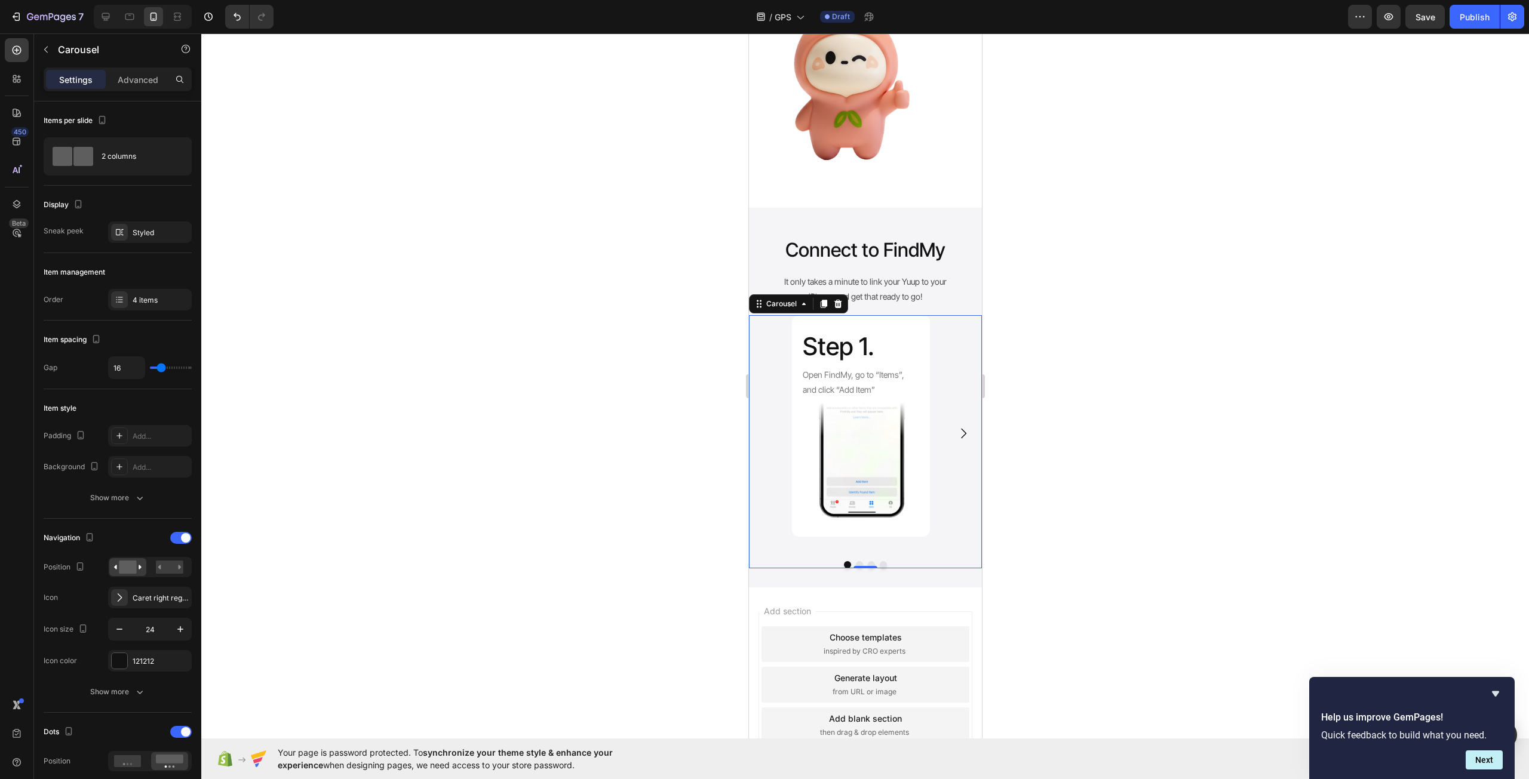
scroll to position [779, 0]
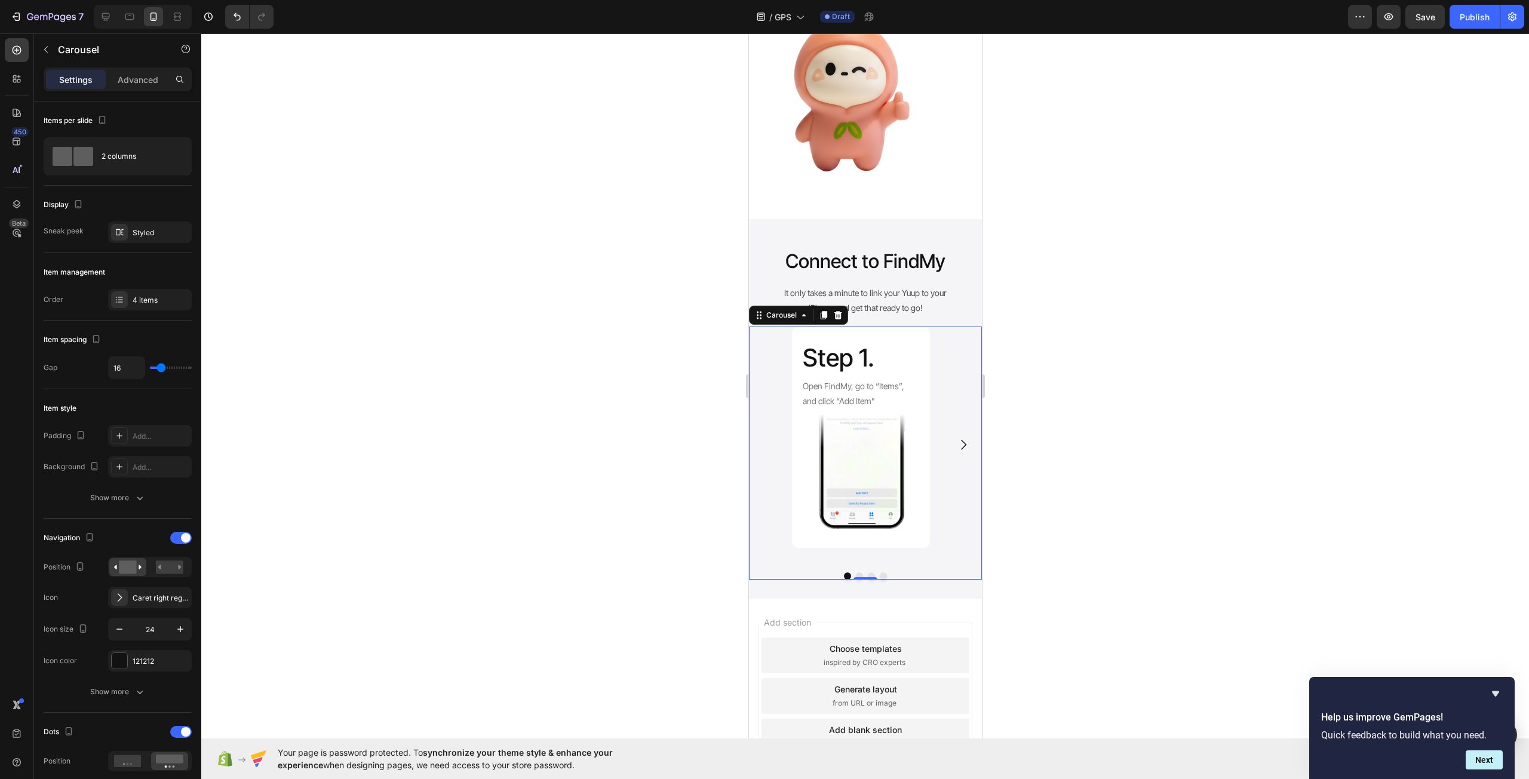
click at [955, 444] on icon "Carousel Next Arrow" at bounding box center [962, 445] width 14 height 14
click at [1074, 458] on div at bounding box center [864, 406] width 1327 height 746
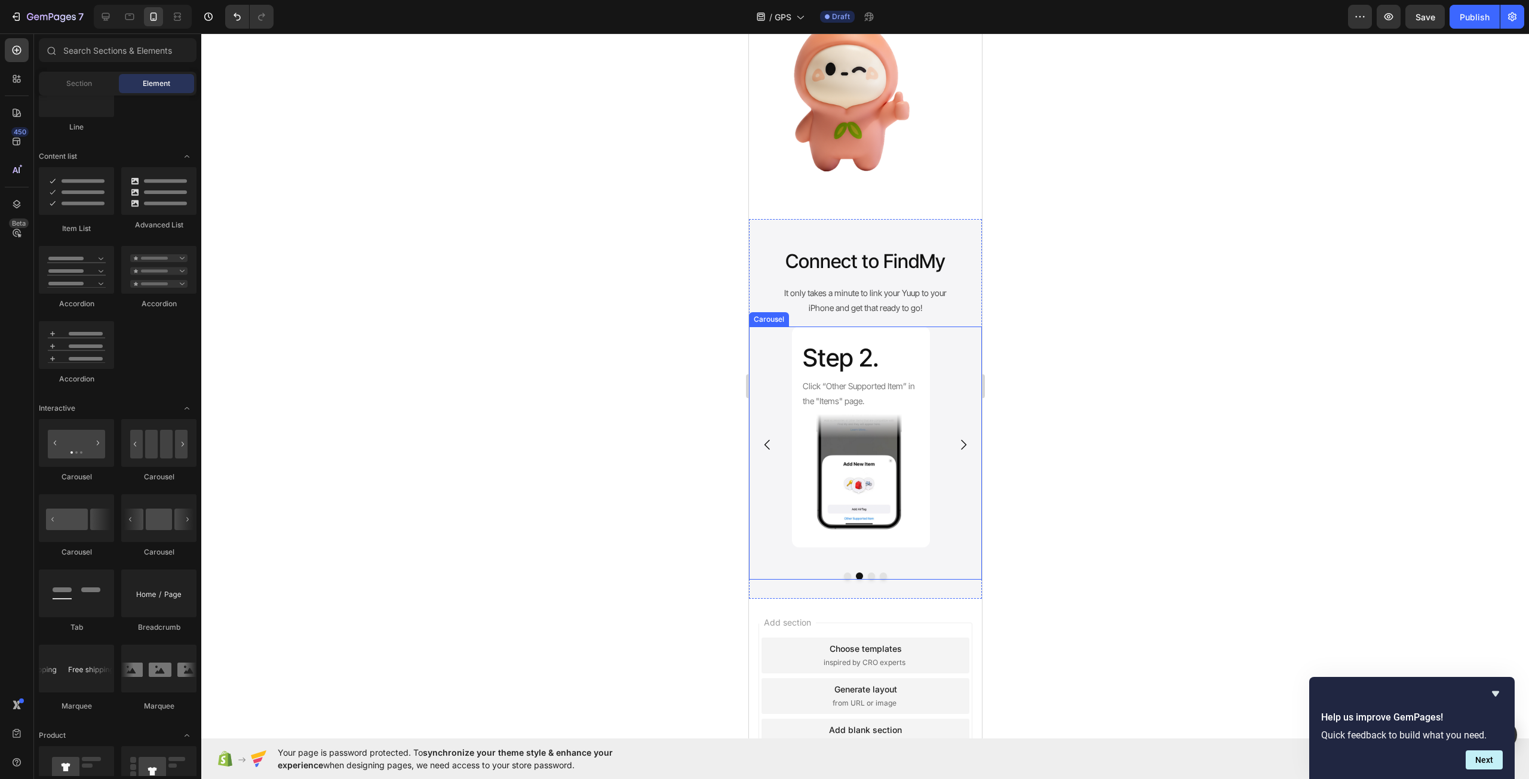
click at [769, 448] on icon "Carousel Back Arrow" at bounding box center [767, 445] width 14 height 14
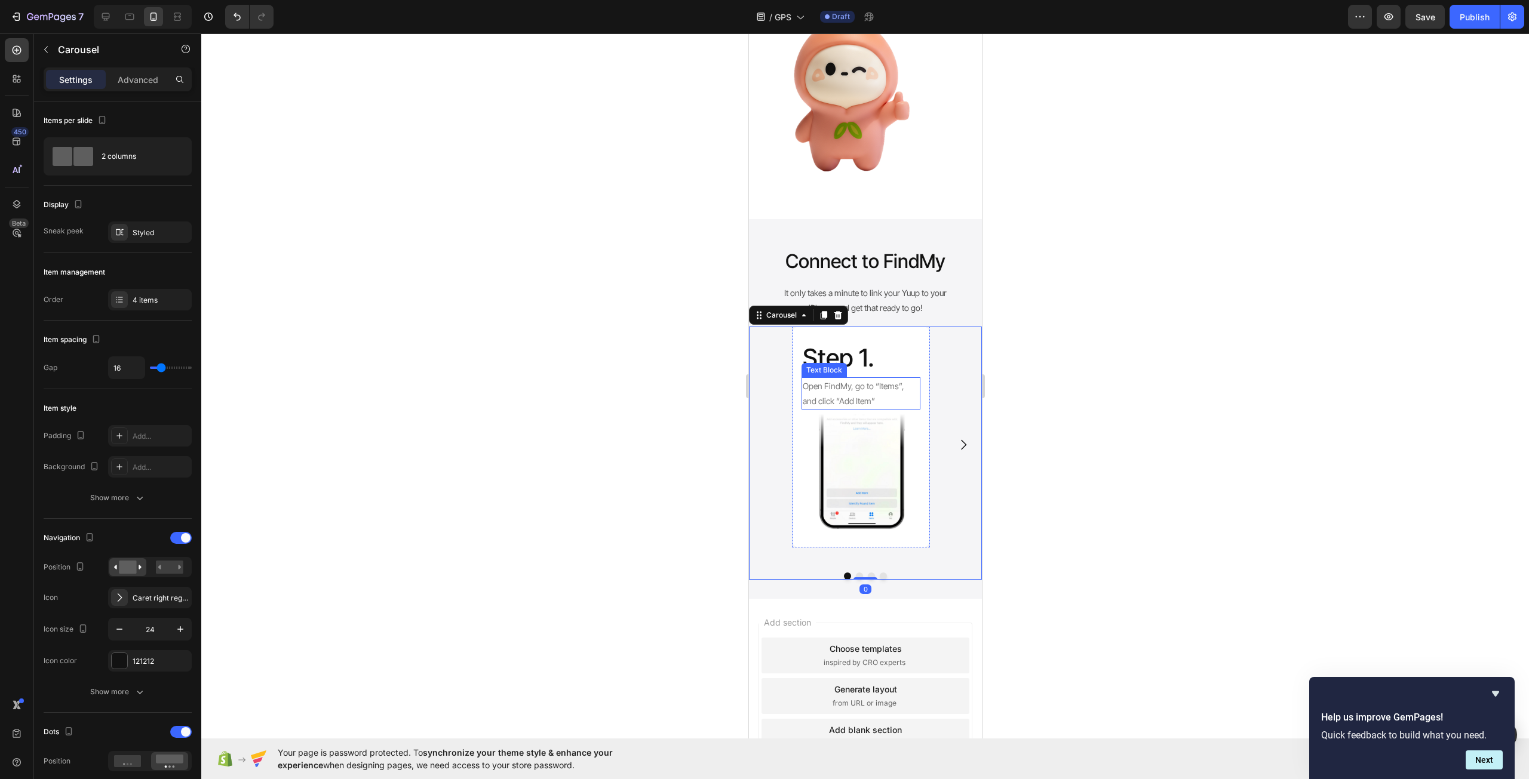
click at [858, 361] on h2 "Step 1." at bounding box center [860, 358] width 119 height 34
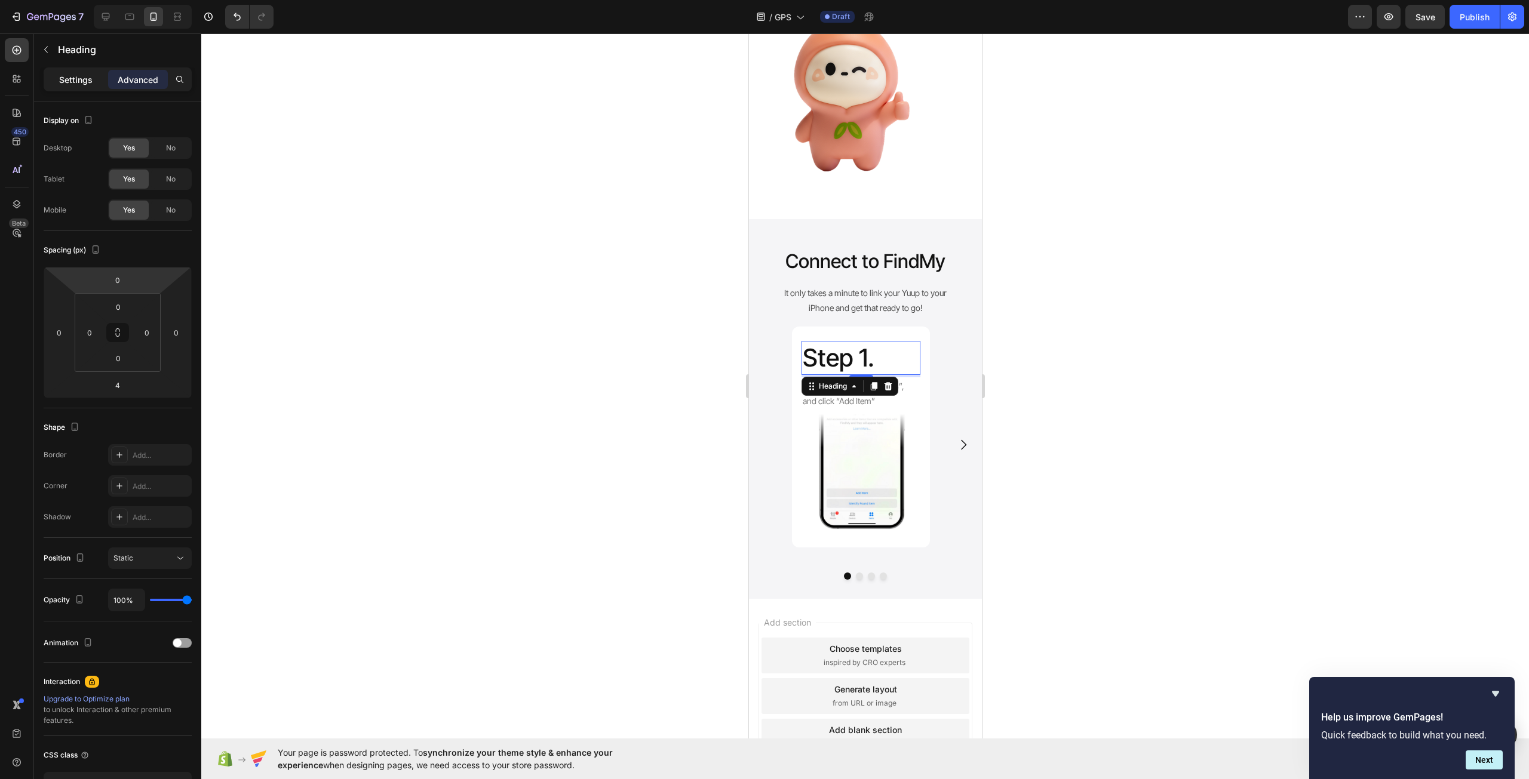
click at [82, 76] on p "Settings" at bounding box center [75, 79] width 33 height 13
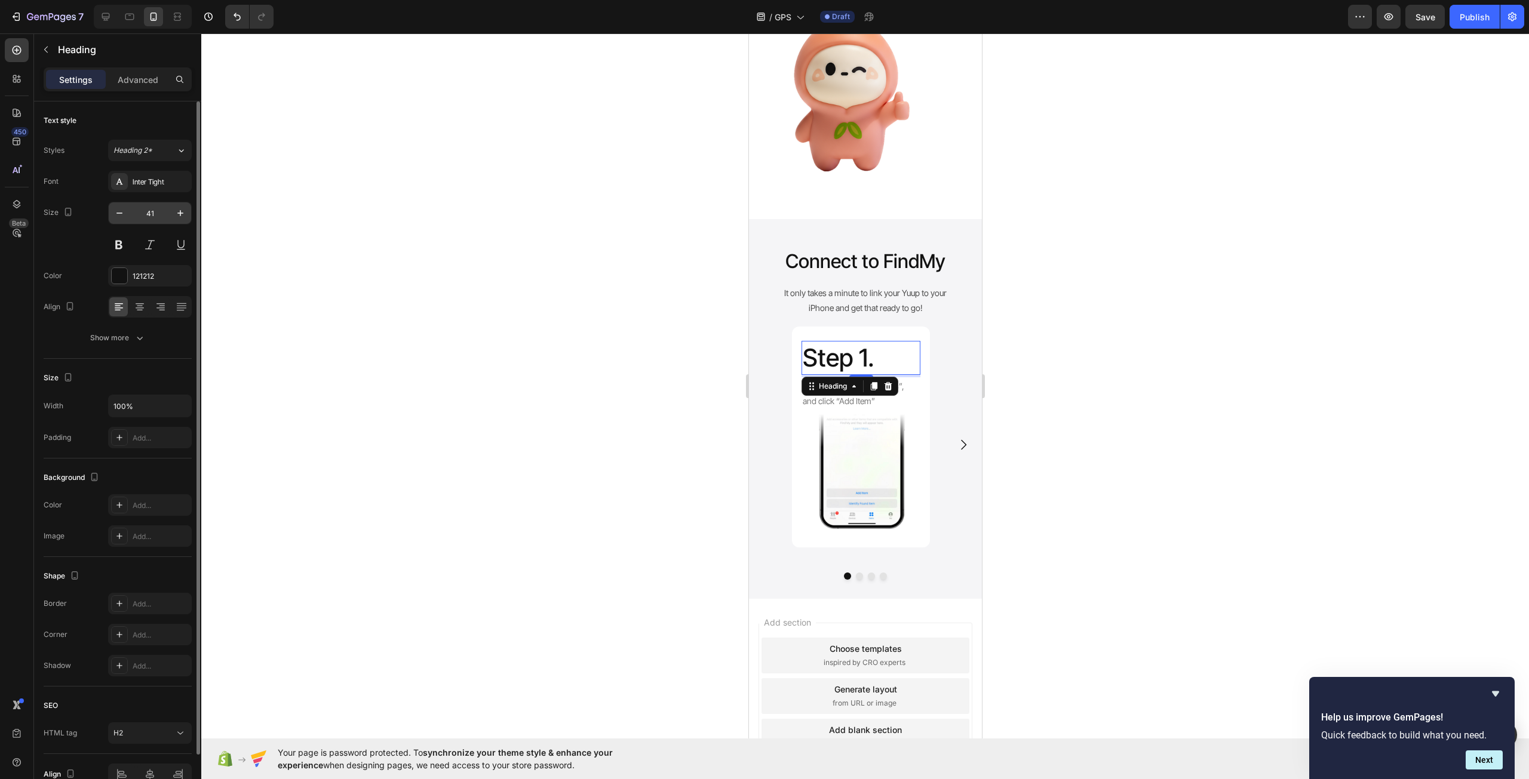
click at [146, 216] on input "41" at bounding box center [149, 212] width 39 height 21
type input "20"
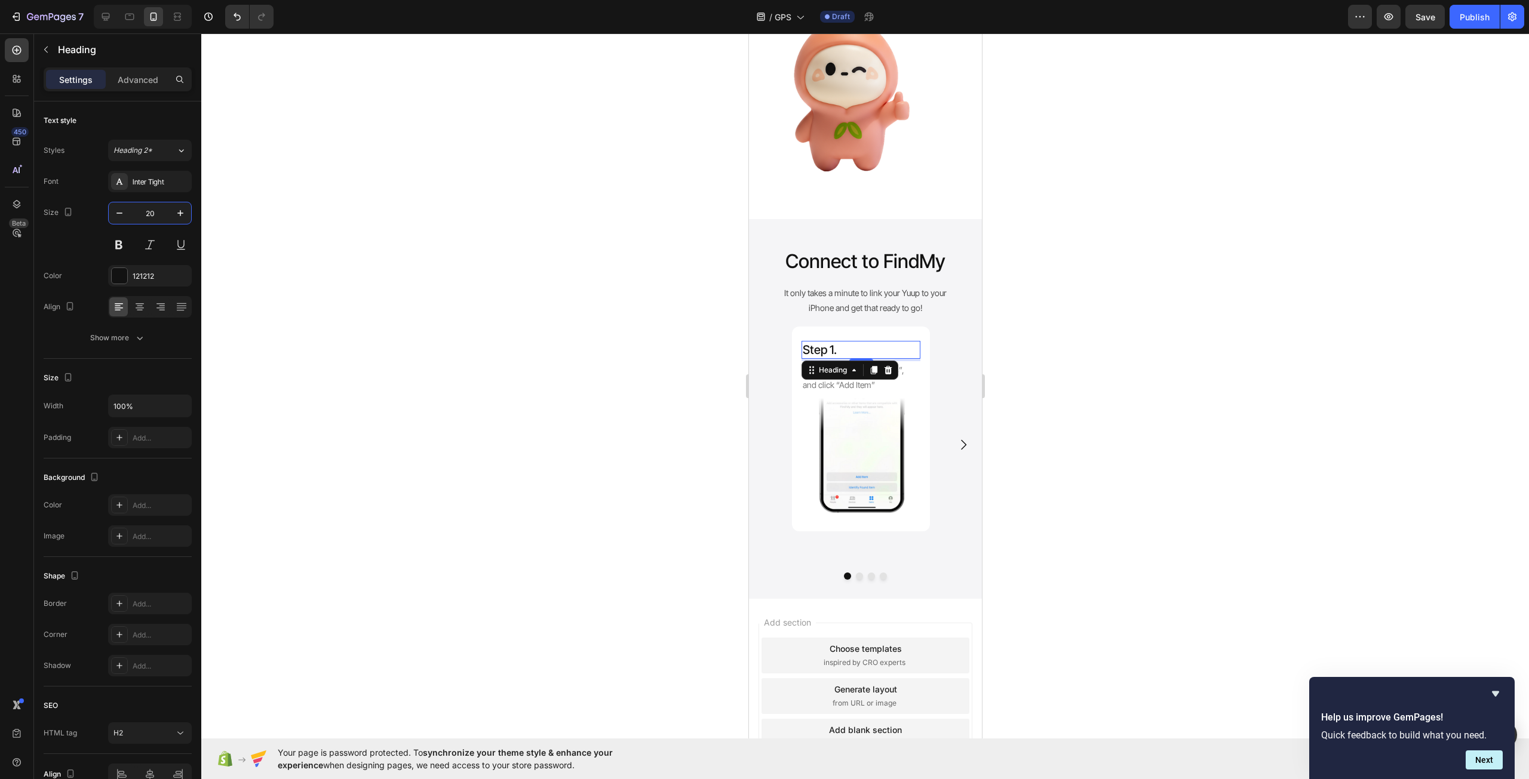
click at [1234, 343] on div at bounding box center [864, 406] width 1327 height 746
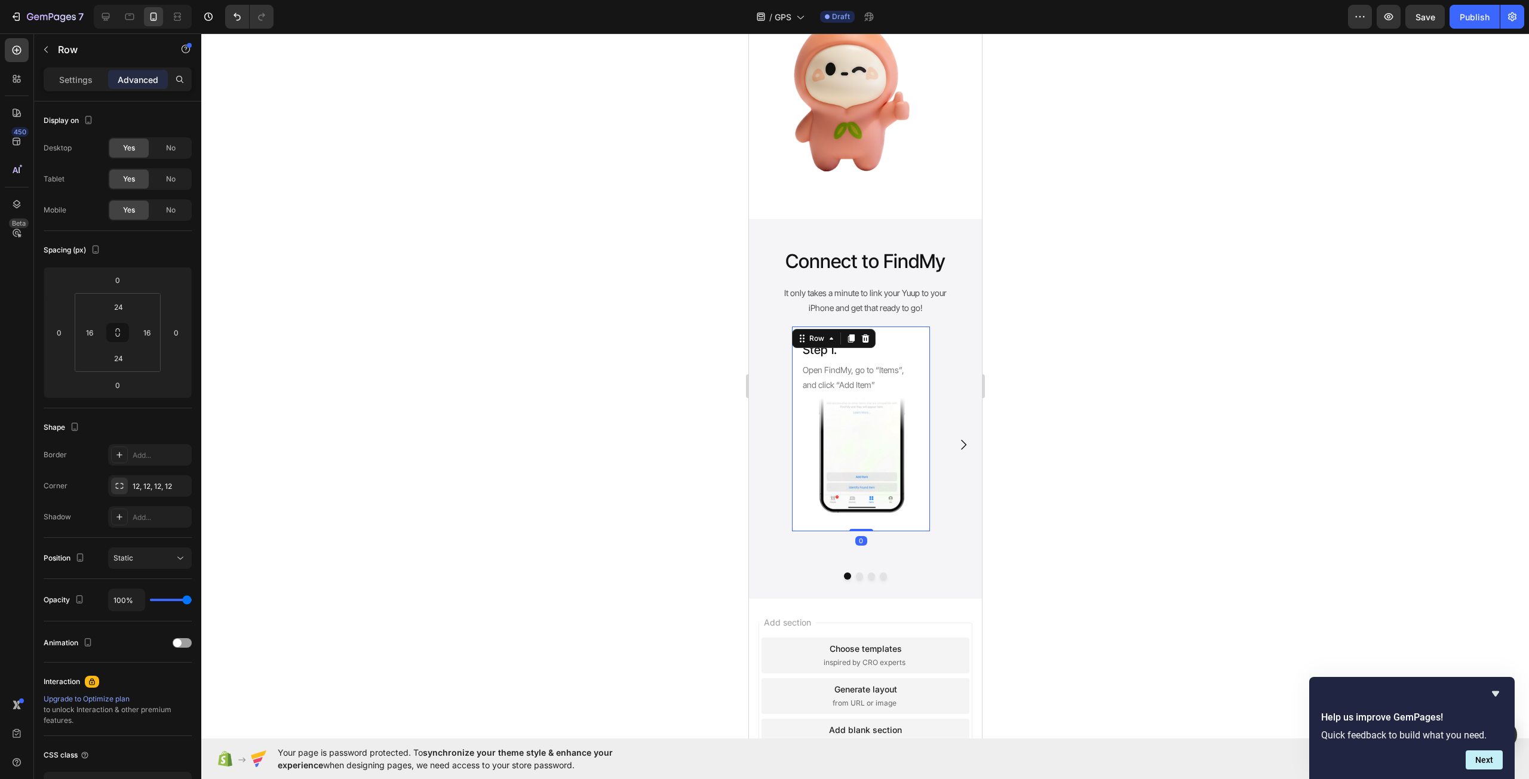
click at [891, 530] on div "Step 1. Heading Open FindMy, go to “Items”, and click “Add Item” Text Block Ima…" at bounding box center [860, 429] width 138 height 205
click at [81, 69] on div "Settings Advanced" at bounding box center [118, 79] width 148 height 24
click at [88, 81] on p "Settings" at bounding box center [75, 79] width 33 height 13
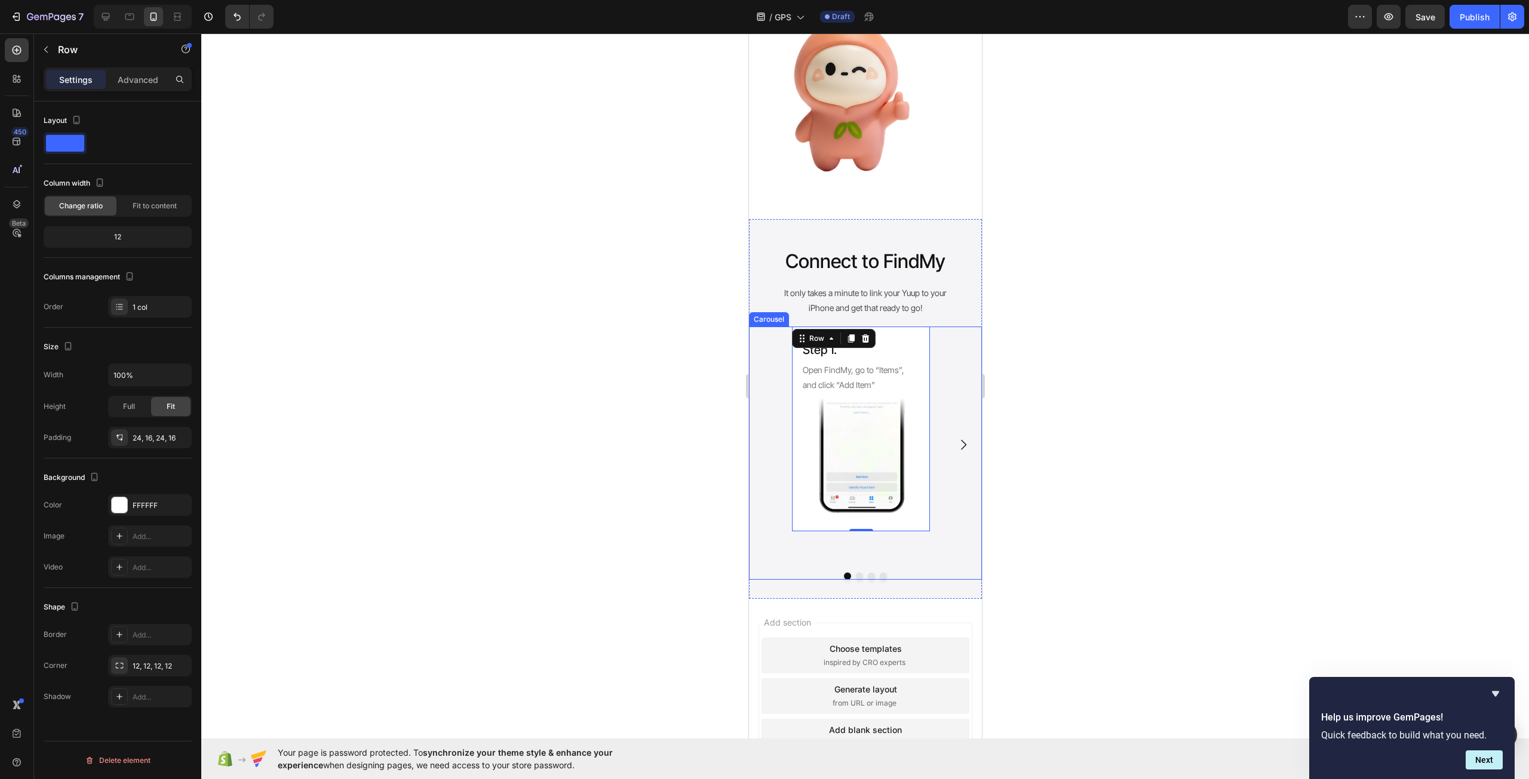
click at [1164, 441] on div at bounding box center [864, 406] width 1327 height 746
click at [924, 454] on div "Step 1. Heading Open FindMy, go to “Items”, and click “Add Item” Text Block Ima…" at bounding box center [860, 429] width 138 height 205
click at [119, 404] on div "Full" at bounding box center [128, 406] width 39 height 19
click at [353, 438] on div at bounding box center [864, 406] width 1327 height 746
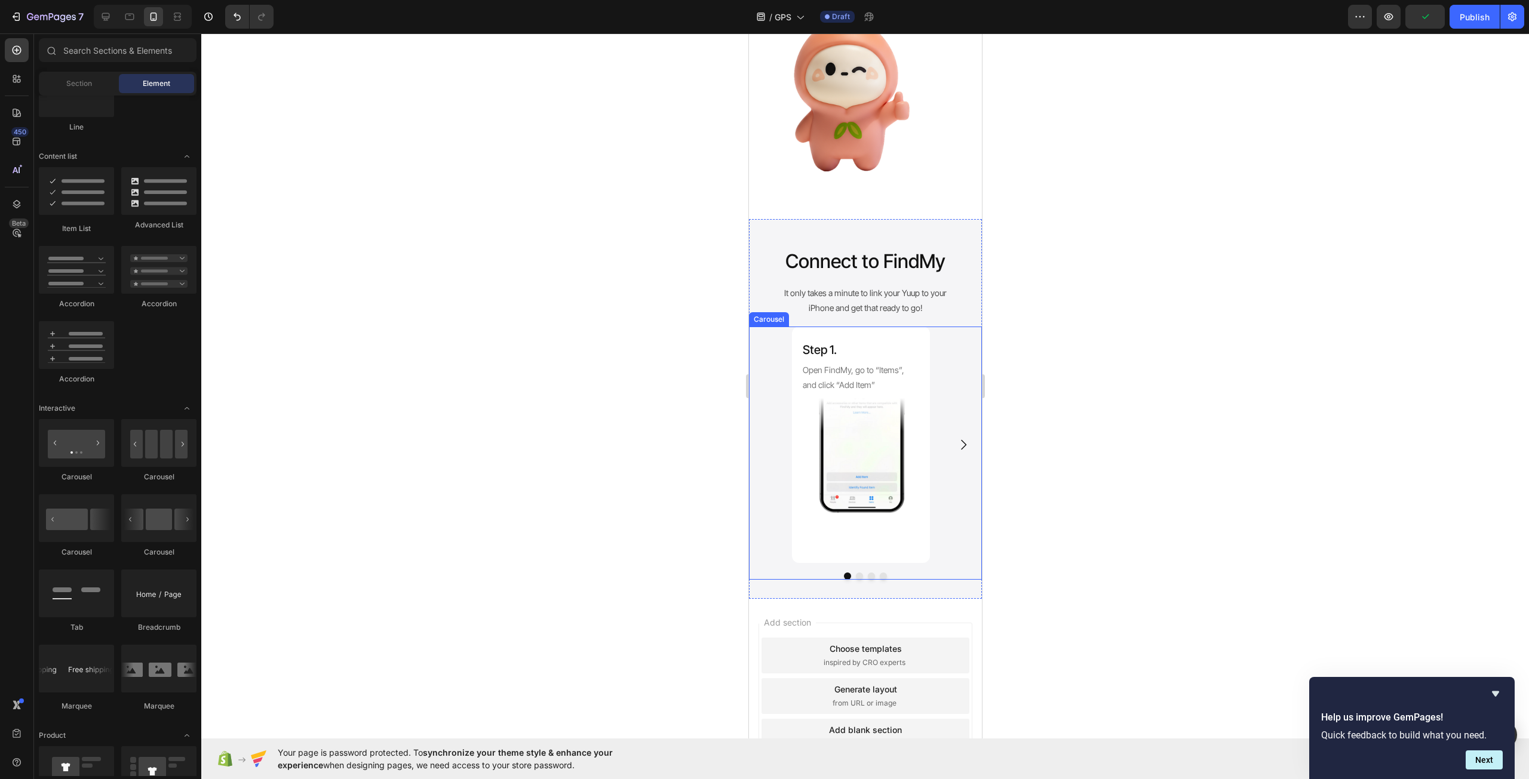
click at [960, 448] on icon "Carousel Next Arrow" at bounding box center [962, 445] width 5 height 10
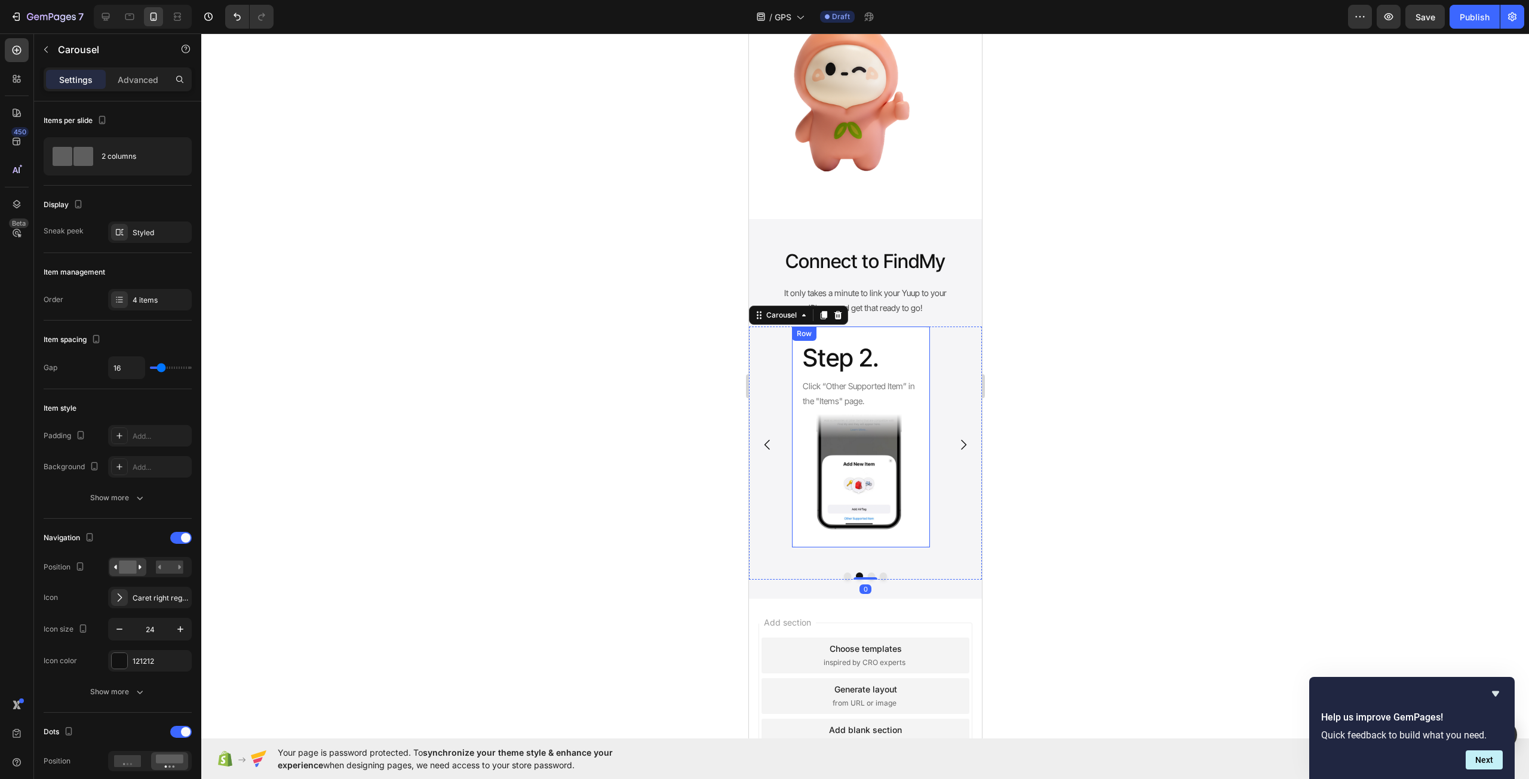
click at [923, 531] on div "Step 2. Heading Click “Other Supported Item” in the "Items" page. Text Block Im…" at bounding box center [860, 438] width 138 height 222
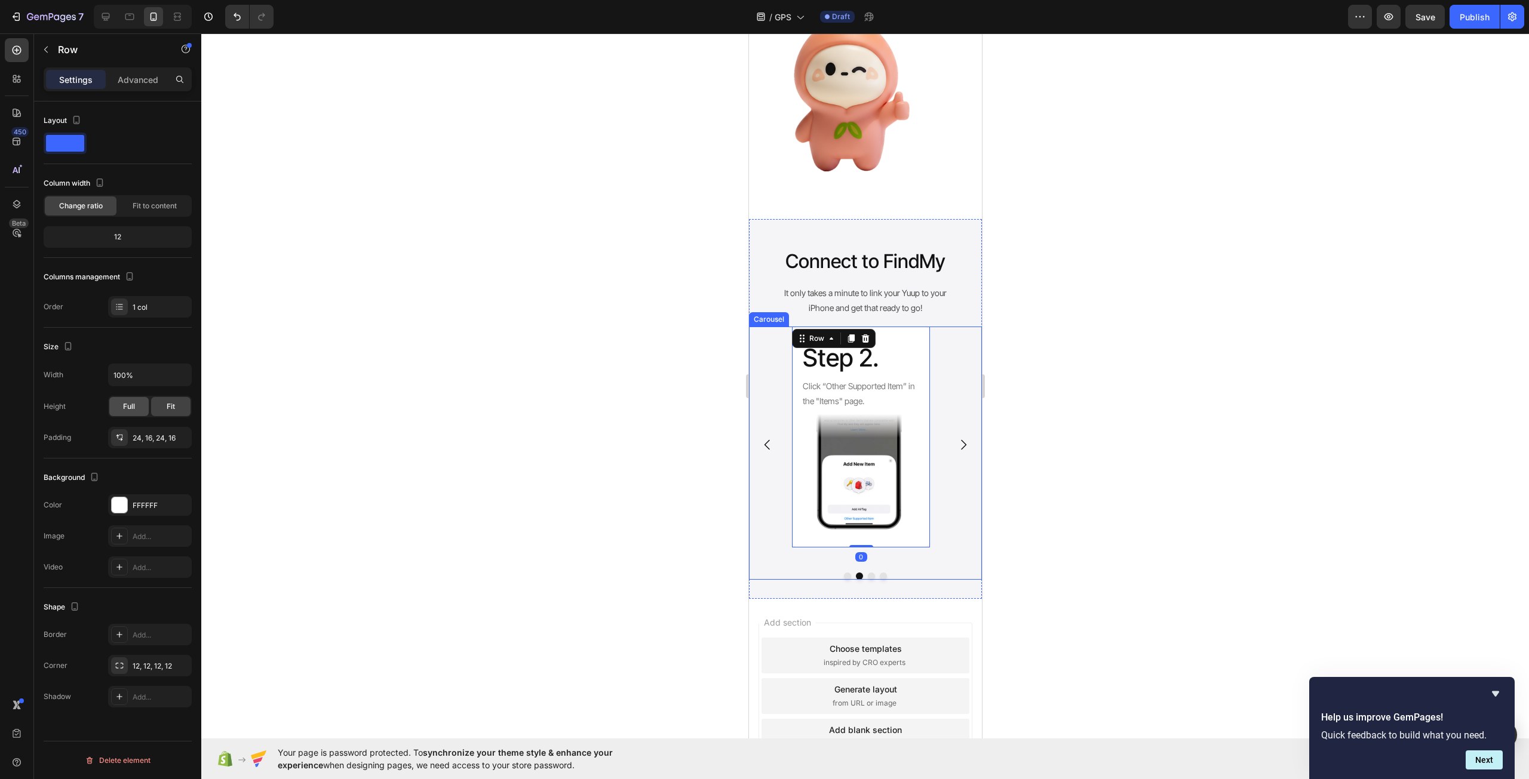
click at [130, 416] on div "Full" at bounding box center [128, 406] width 39 height 19
click at [845, 368] on p "Step 2." at bounding box center [860, 358] width 116 height 32
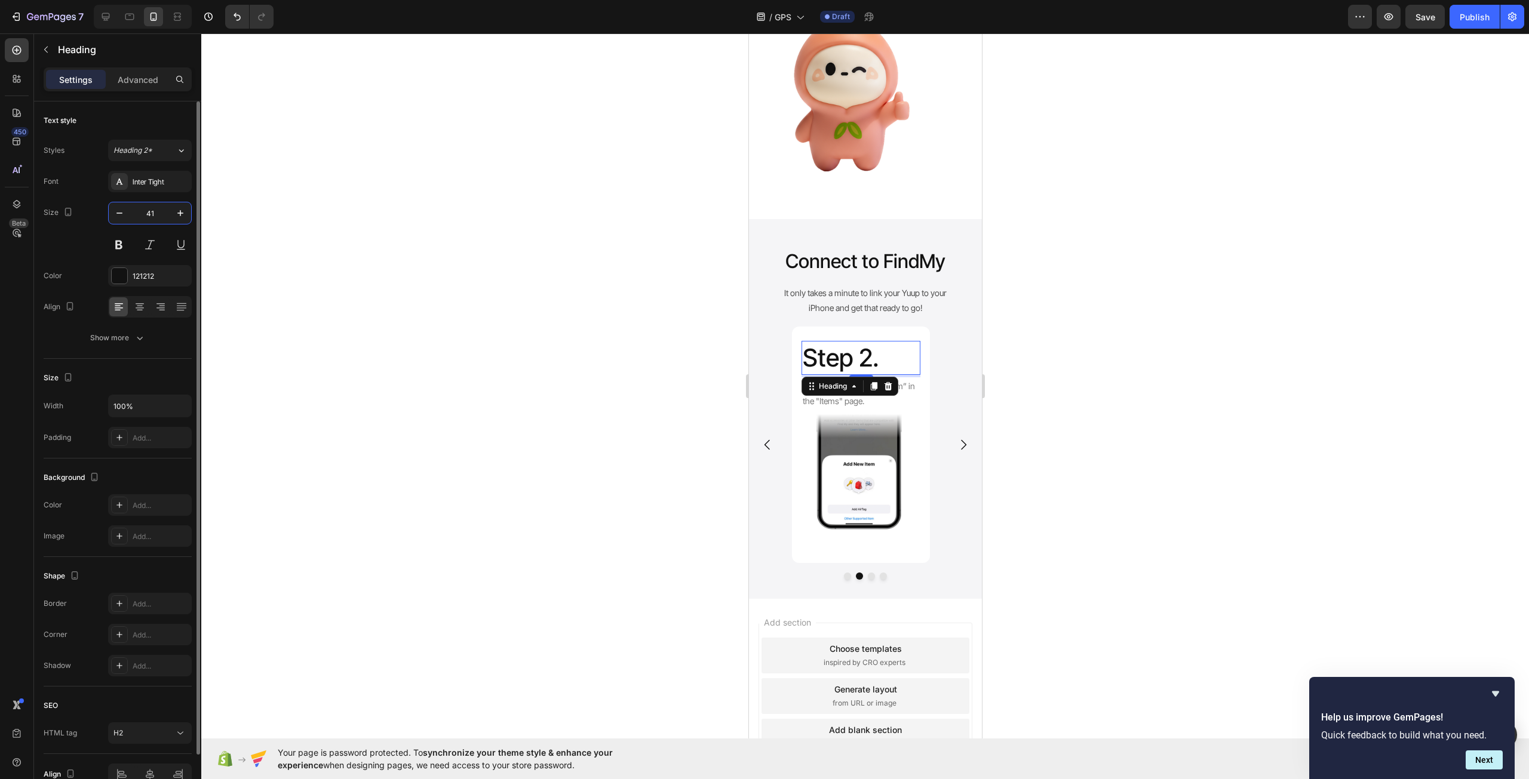
click at [149, 208] on input "41" at bounding box center [149, 212] width 39 height 21
type input "20"
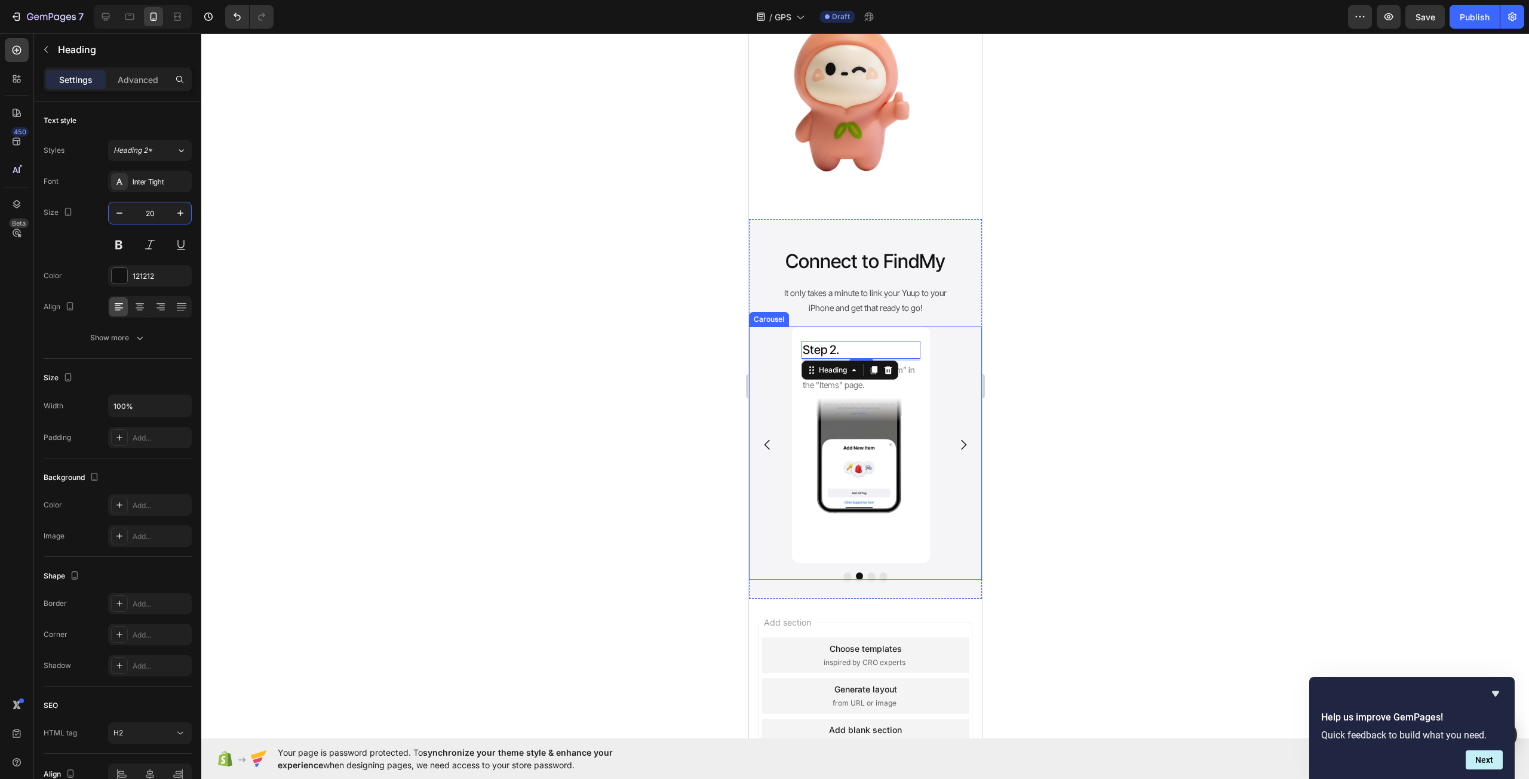
click at [763, 445] on icon "Carousel Back Arrow" at bounding box center [767, 445] width 14 height 14
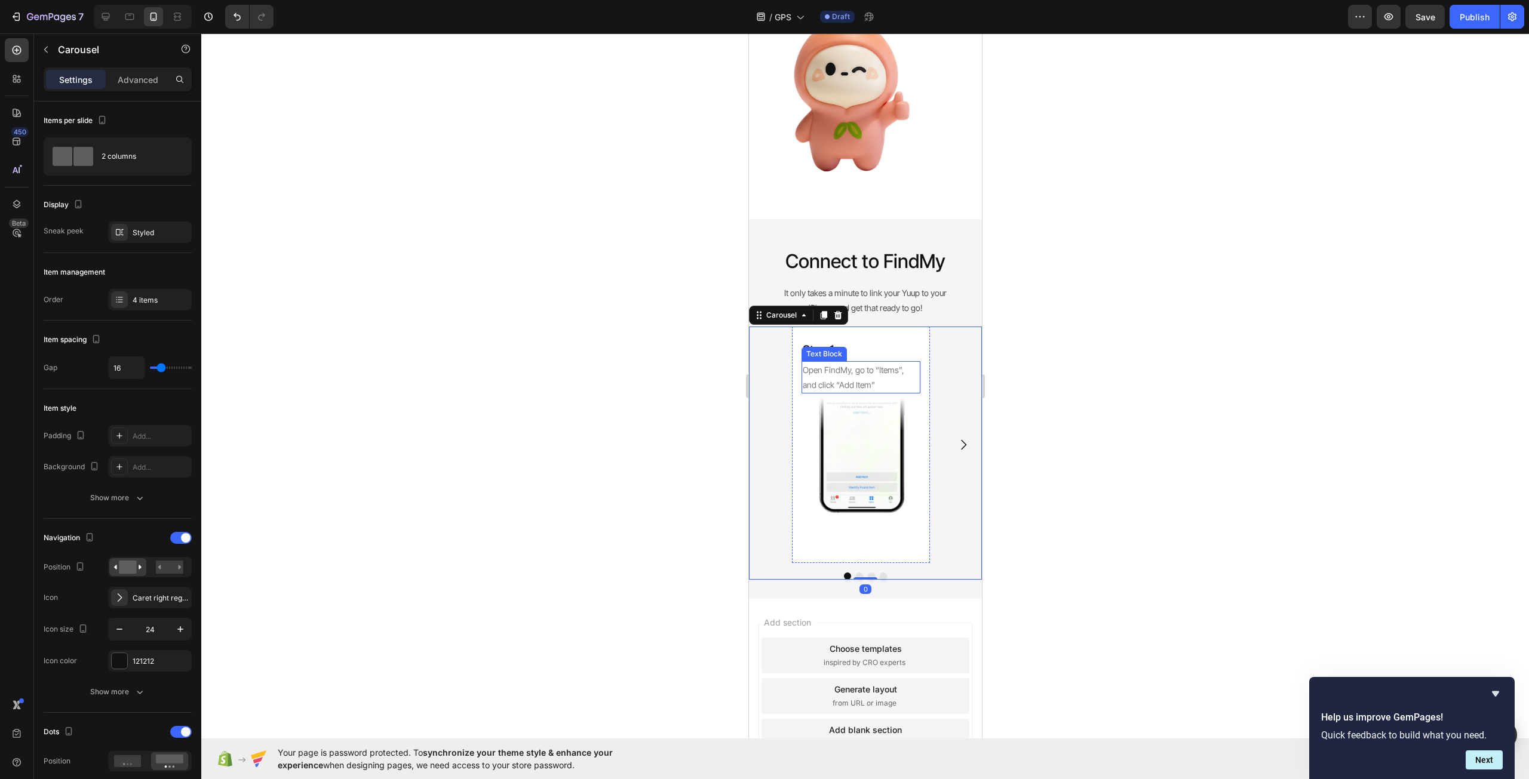
click at [871, 391] on p "Open FindMy, go to “Items”, and click “Add Item”" at bounding box center [860, 377] width 116 height 30
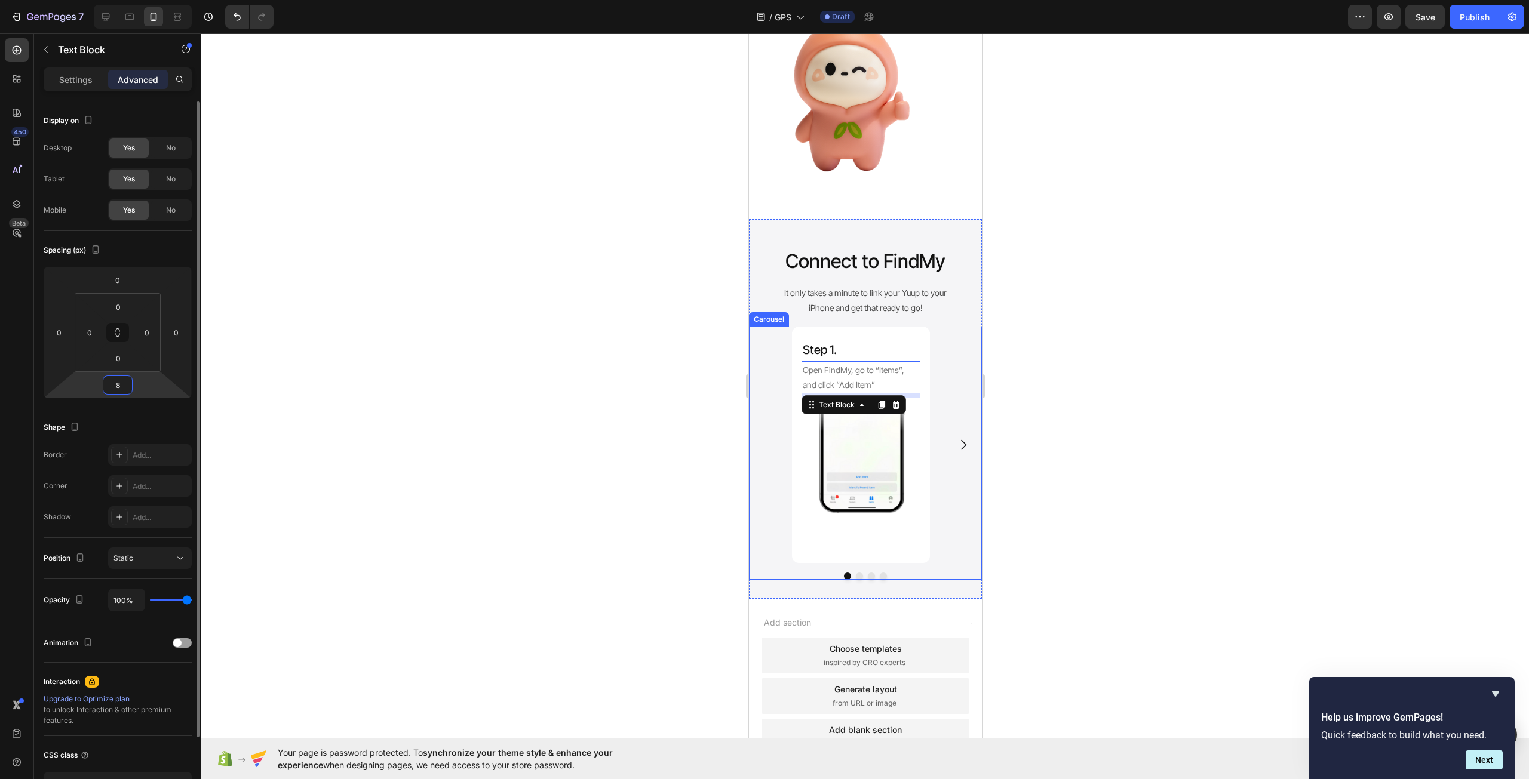
click at [118, 382] on input "8" at bounding box center [118, 385] width 24 height 18
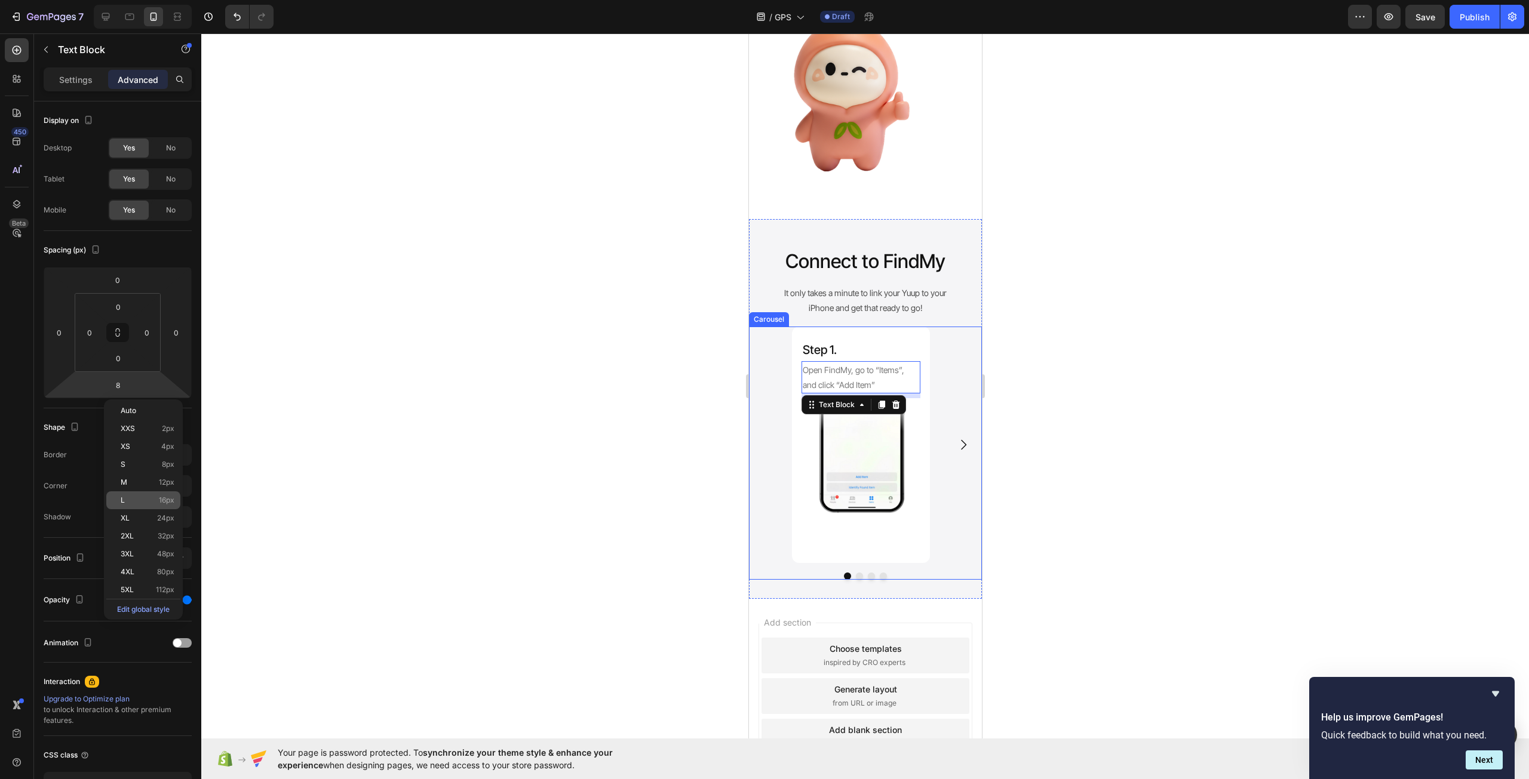
click at [154, 503] on p "L 16px" at bounding box center [148, 500] width 54 height 8
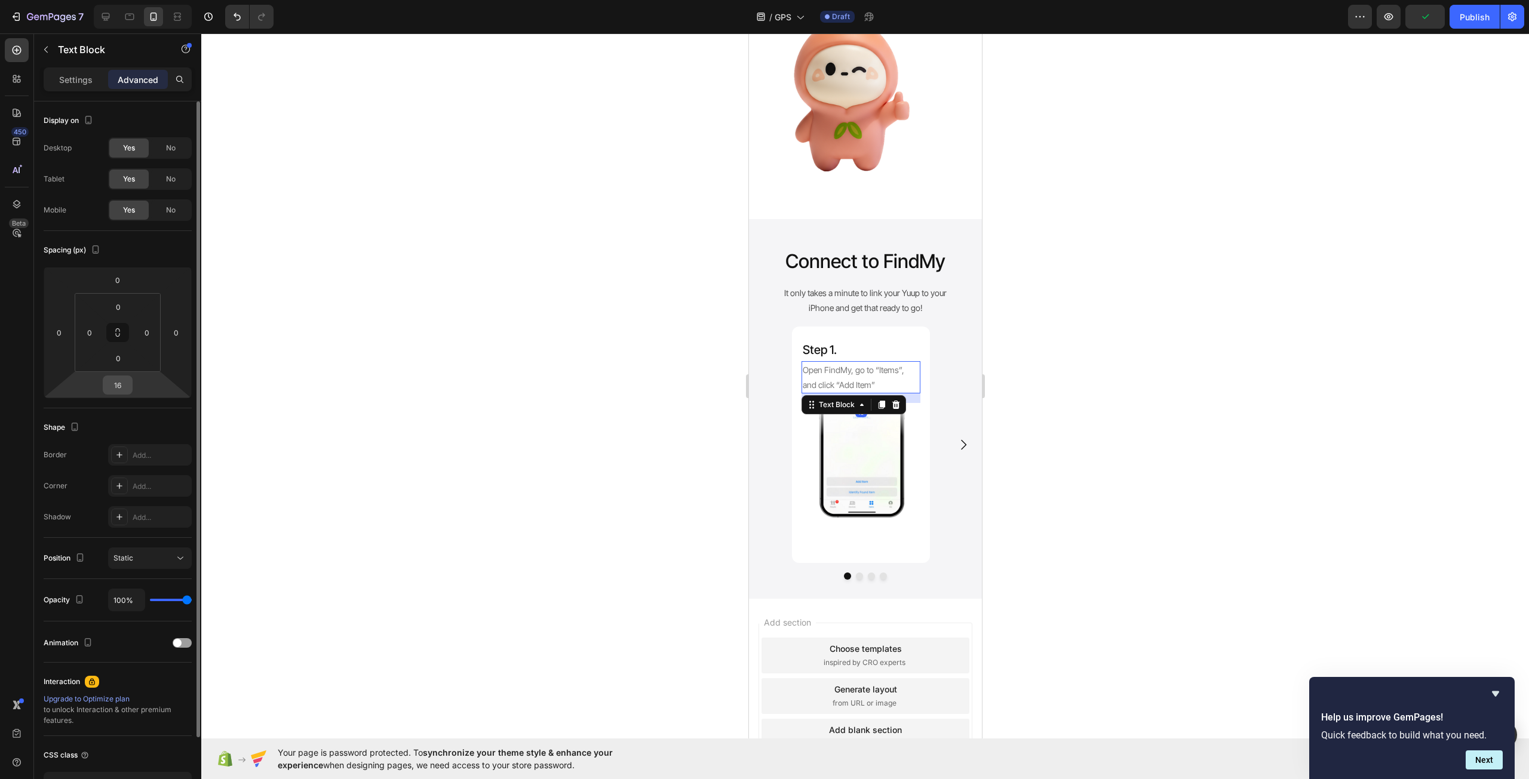
click at [123, 385] on input "16" at bounding box center [118, 385] width 24 height 18
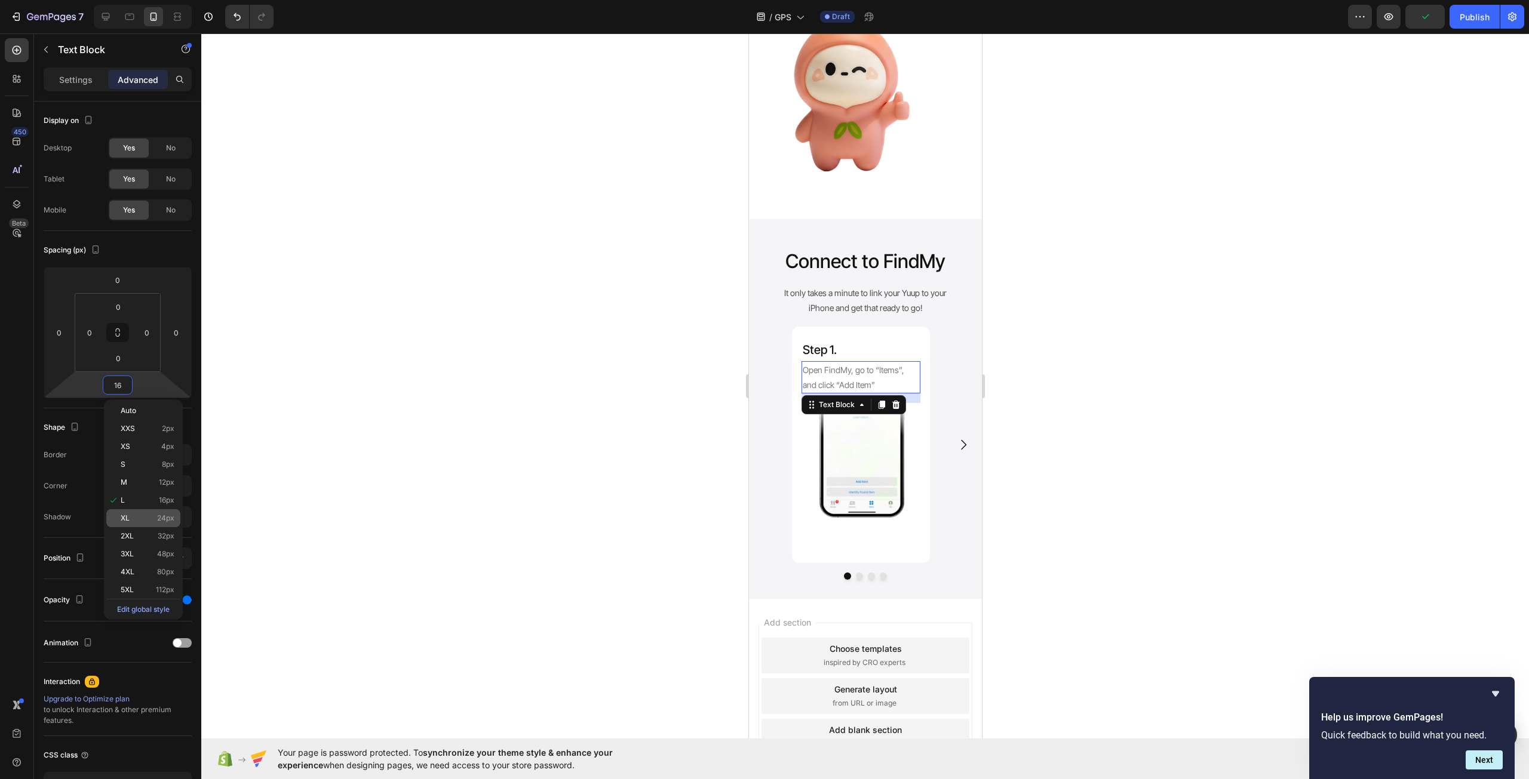
click at [158, 523] on div "XL 24px" at bounding box center [143, 518] width 74 height 18
type input "24"
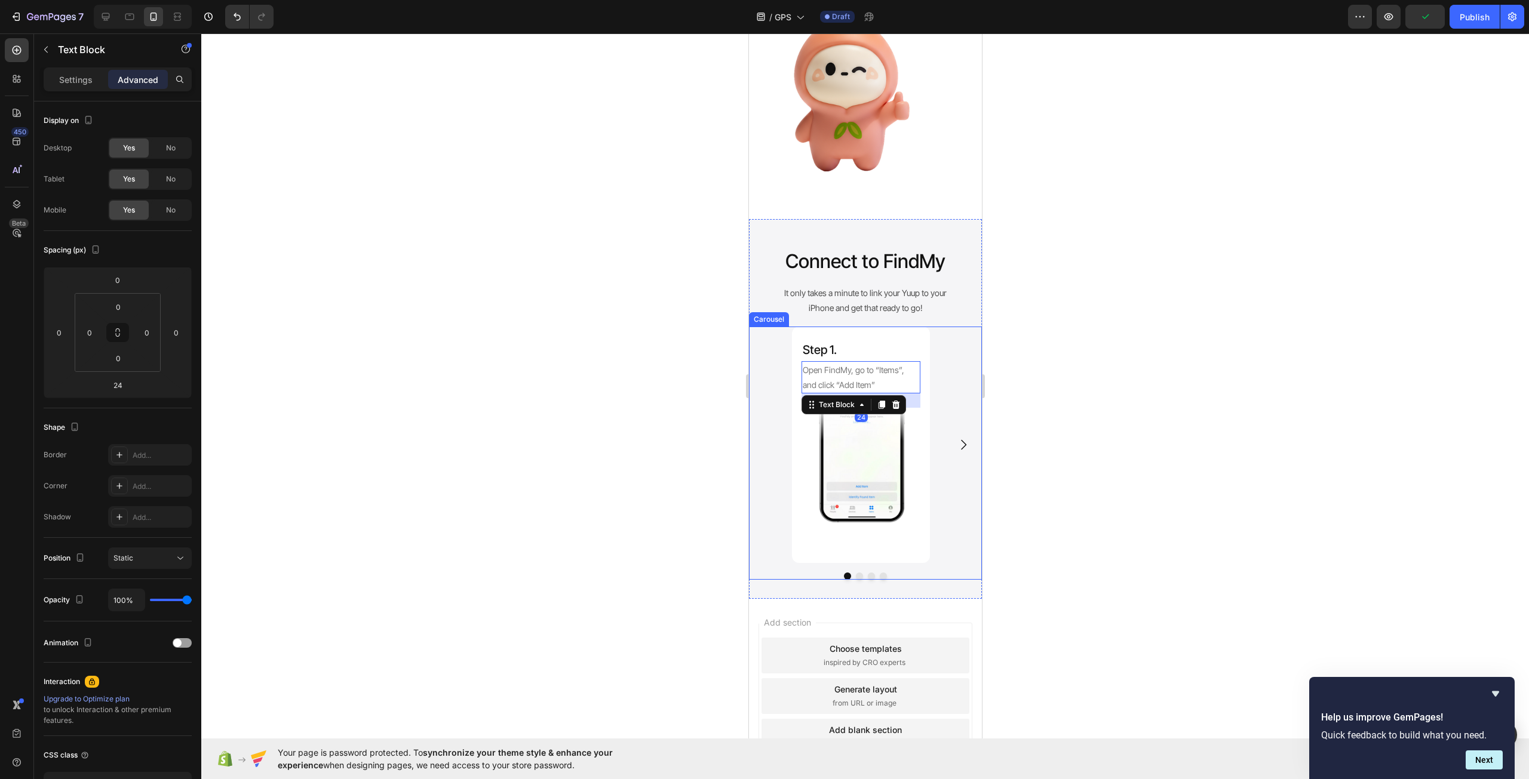
click at [955, 450] on icon "Carousel Next Arrow" at bounding box center [962, 445] width 14 height 14
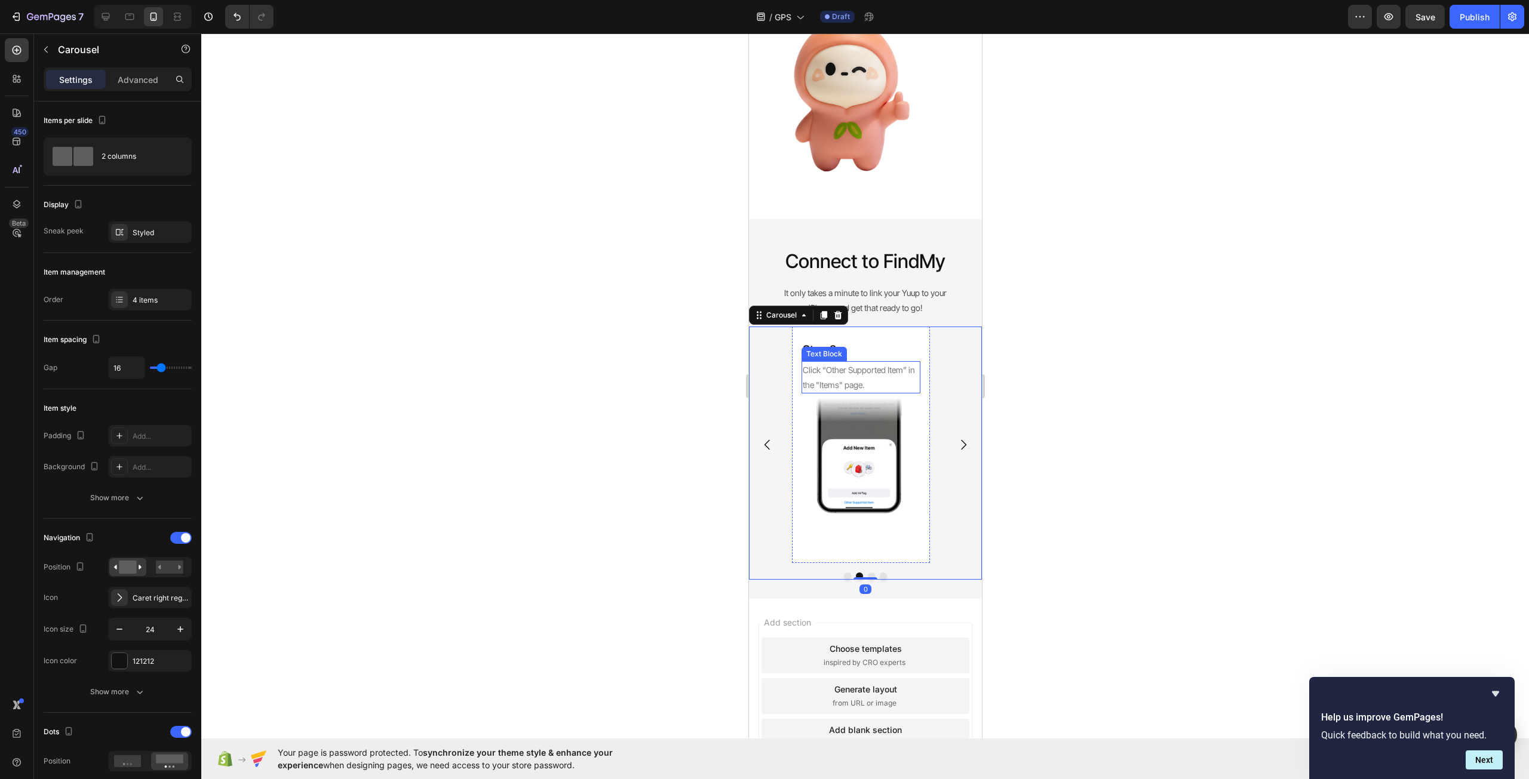
click at [896, 378] on p "Click “Other Supported Item” in the "Items" page." at bounding box center [860, 377] width 116 height 30
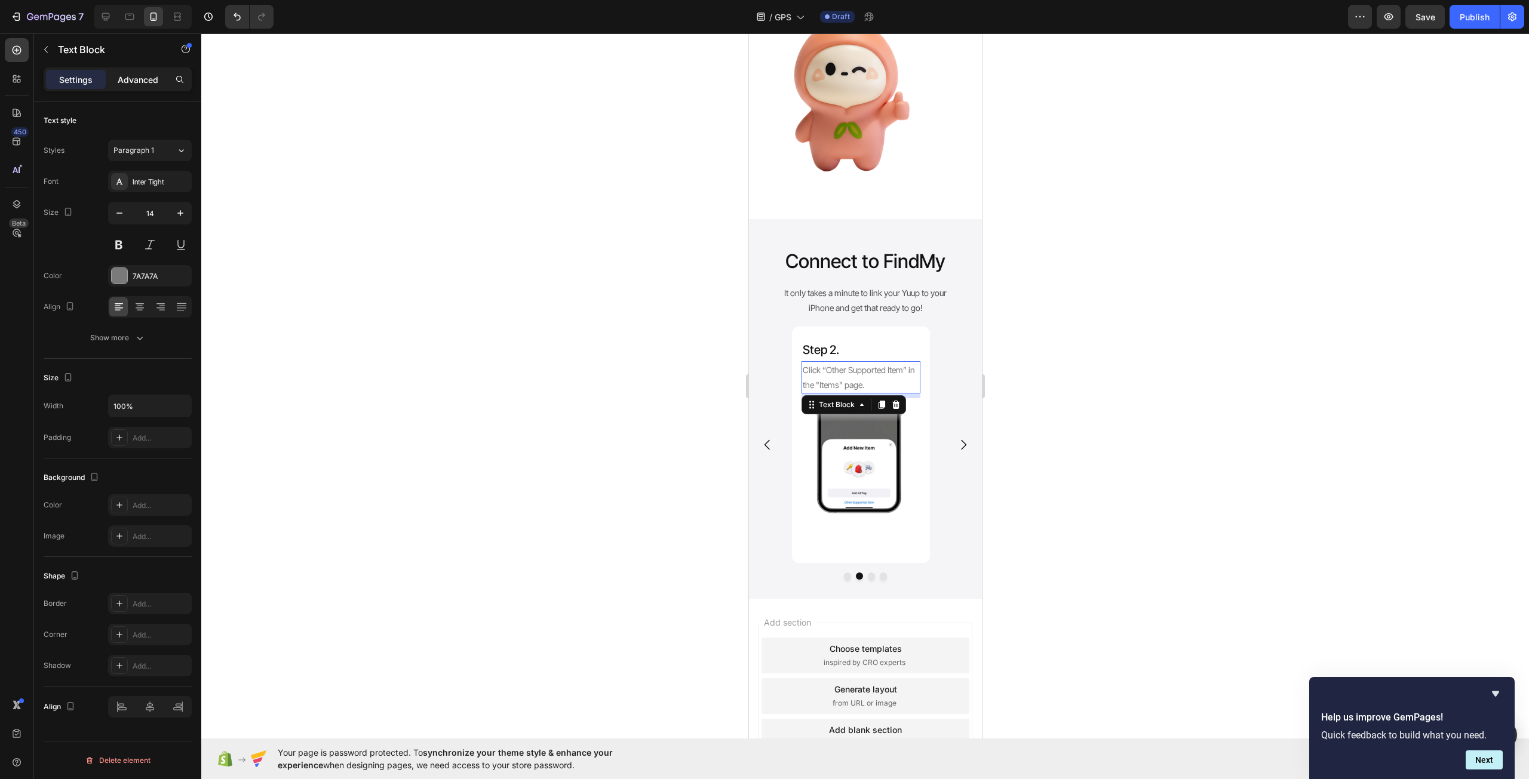
click at [130, 75] on p "Advanced" at bounding box center [138, 79] width 41 height 13
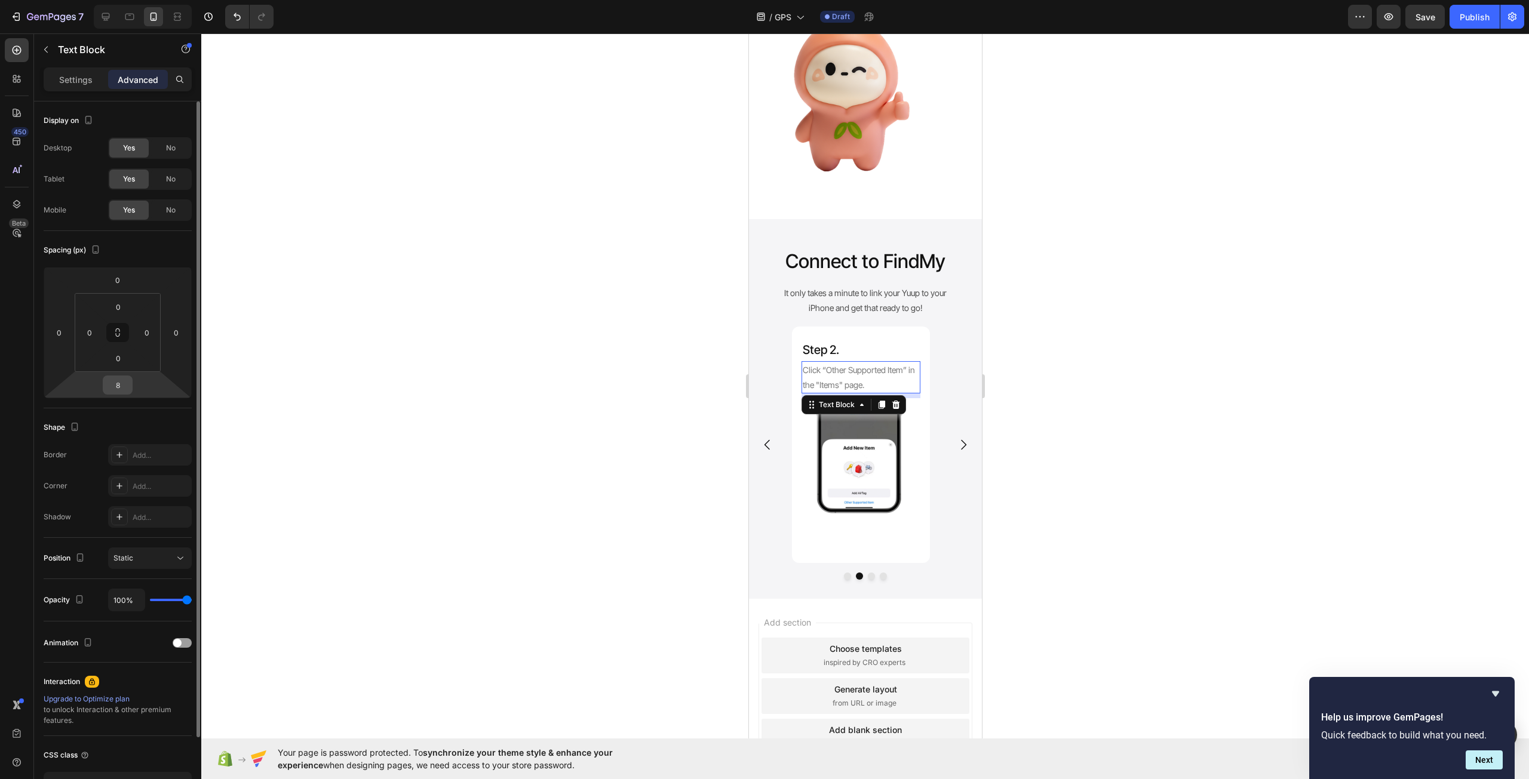
click at [129, 380] on input "8" at bounding box center [118, 385] width 24 height 18
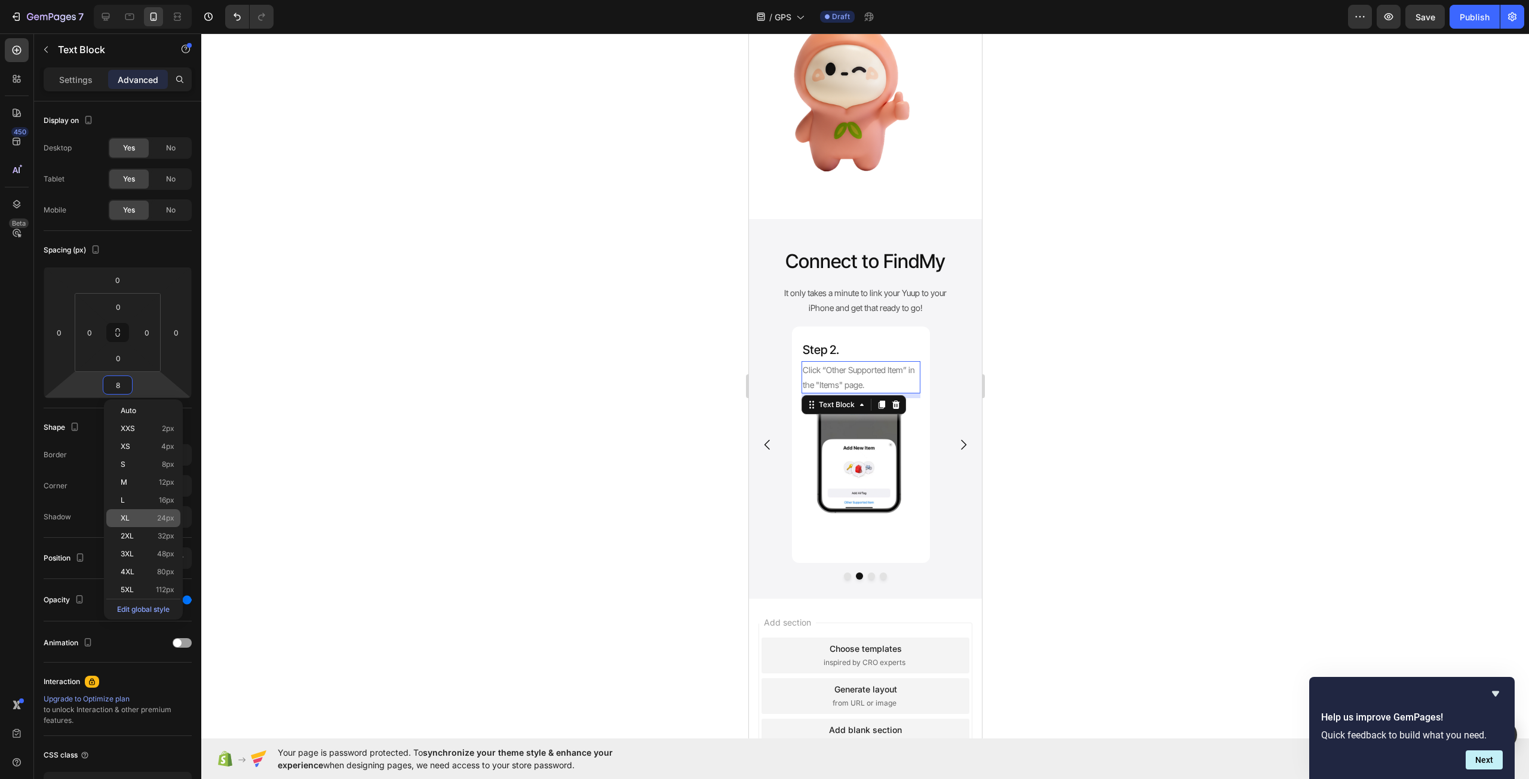
click at [161, 515] on span "24px" at bounding box center [165, 518] width 17 height 8
type input "24"
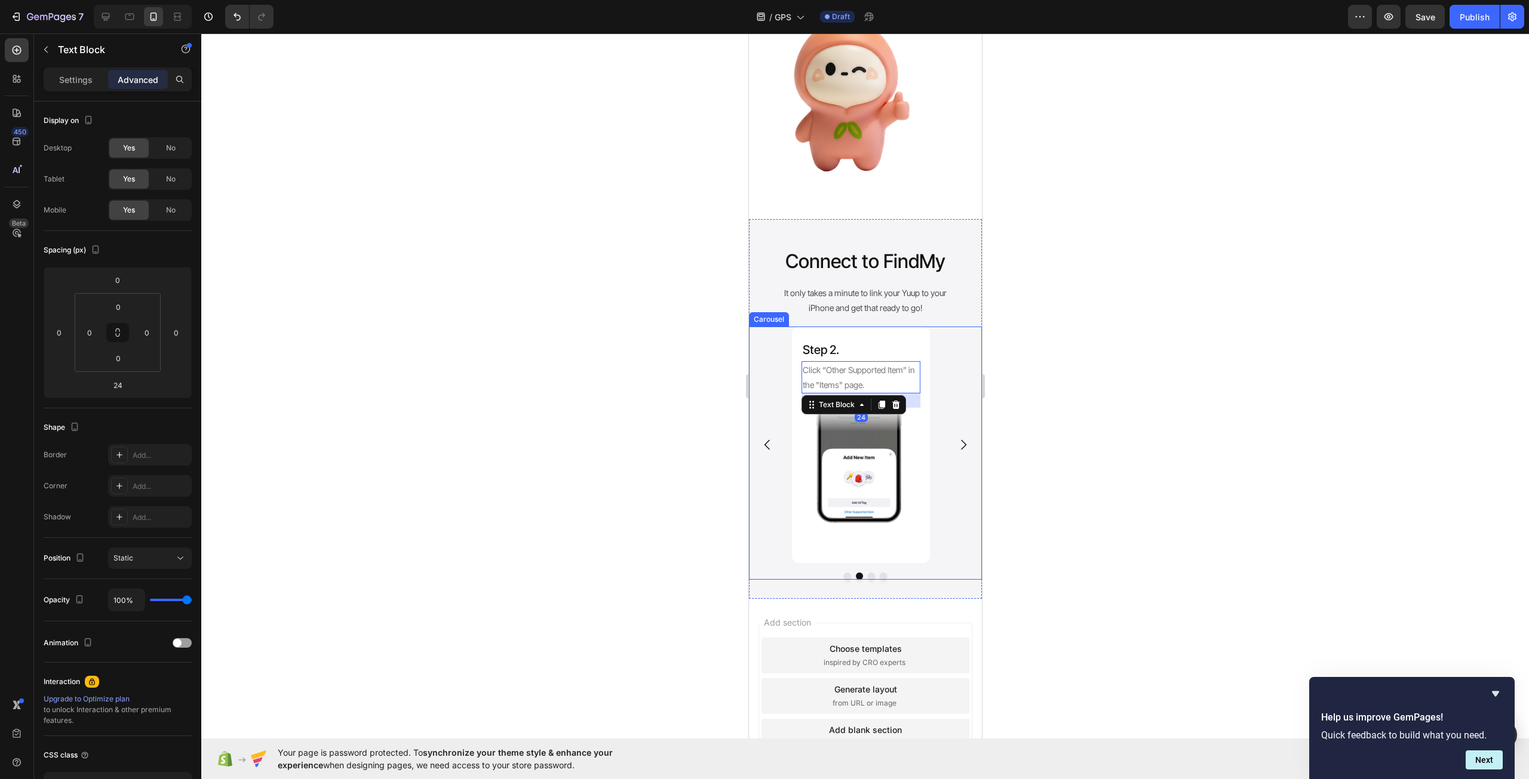
click at [955, 452] on icon "Carousel Next Arrow" at bounding box center [962, 445] width 14 height 14
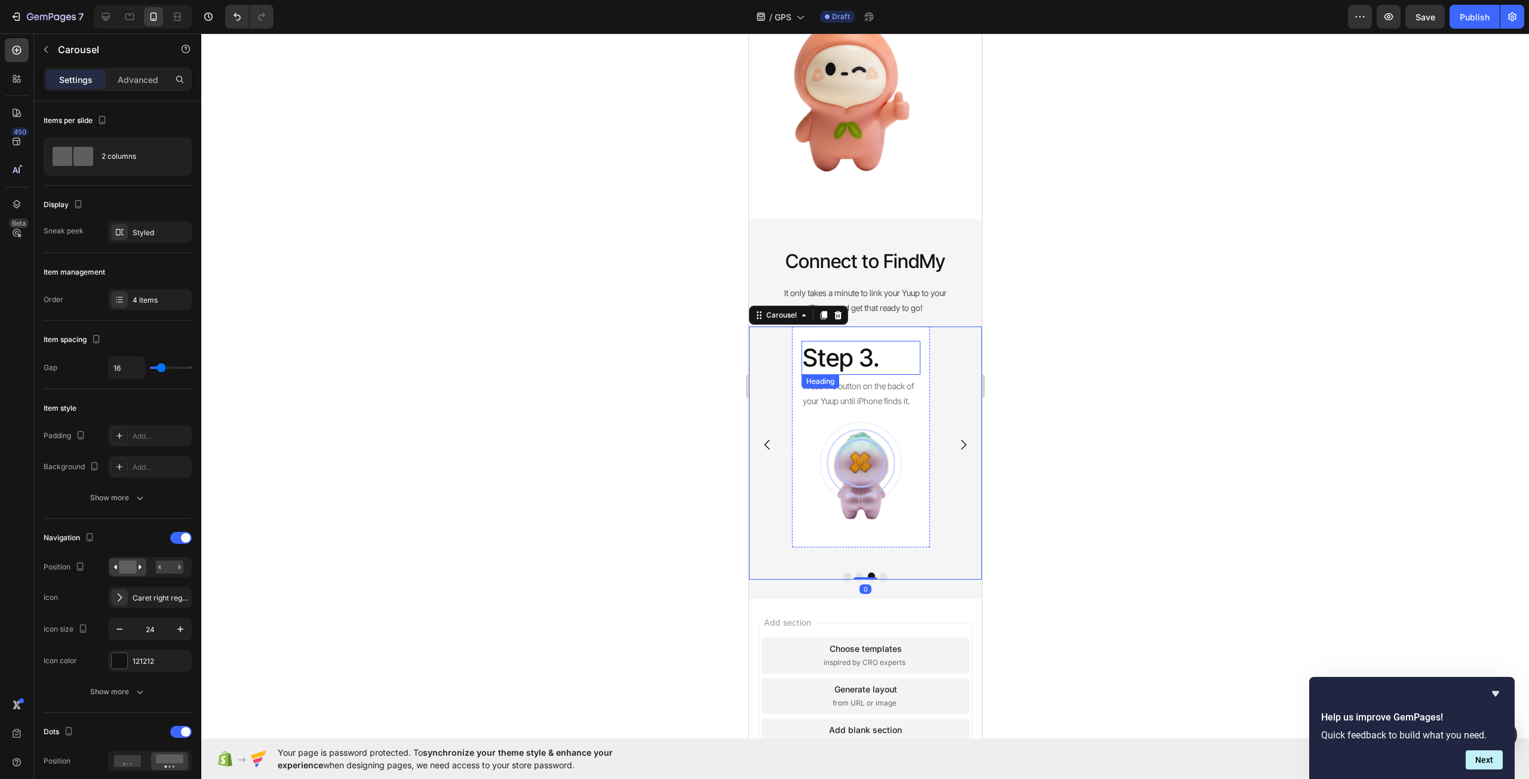
click at [865, 362] on p "Step 3." at bounding box center [860, 358] width 116 height 32
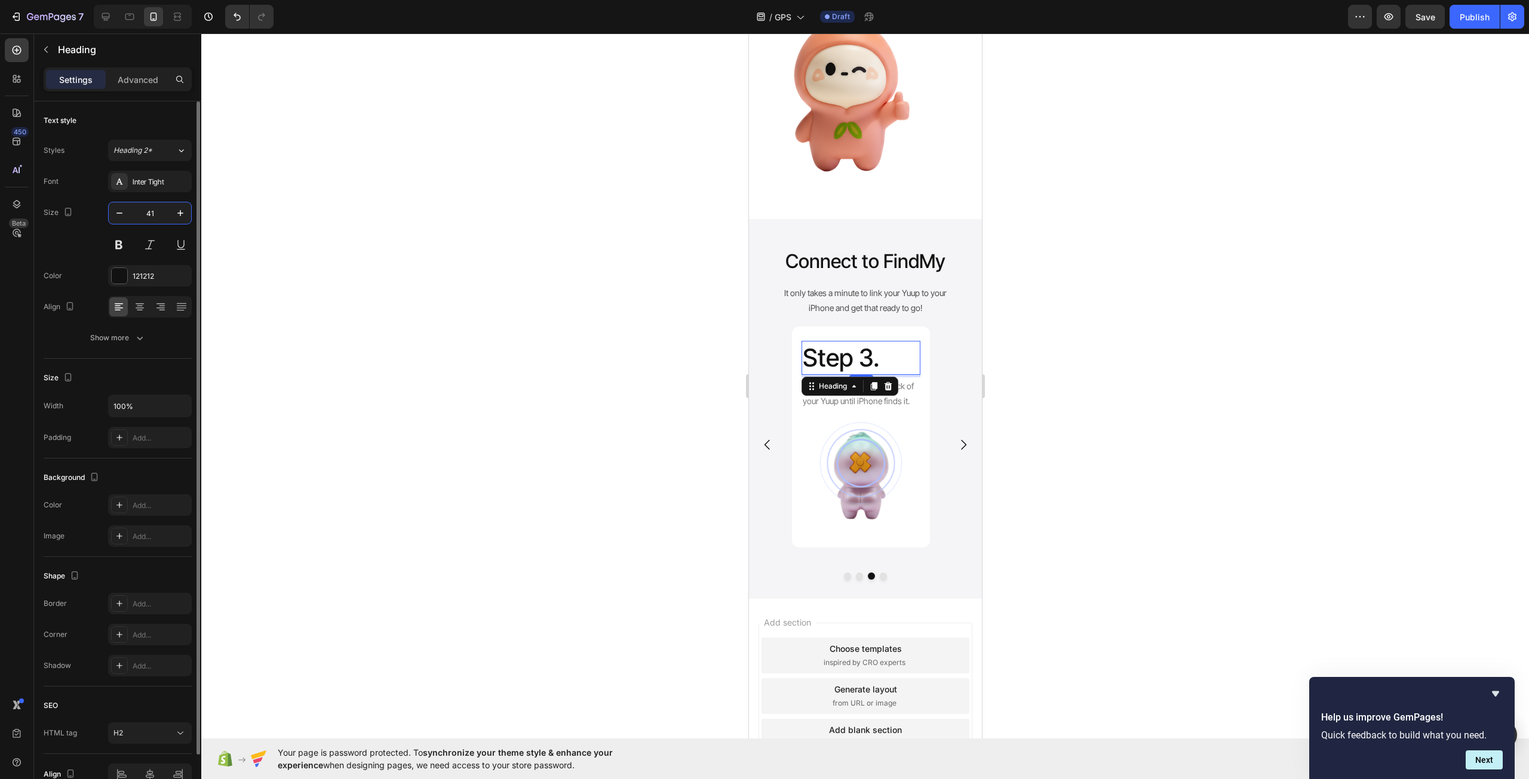
click at [157, 220] on input "41" at bounding box center [149, 212] width 39 height 21
type input "20"
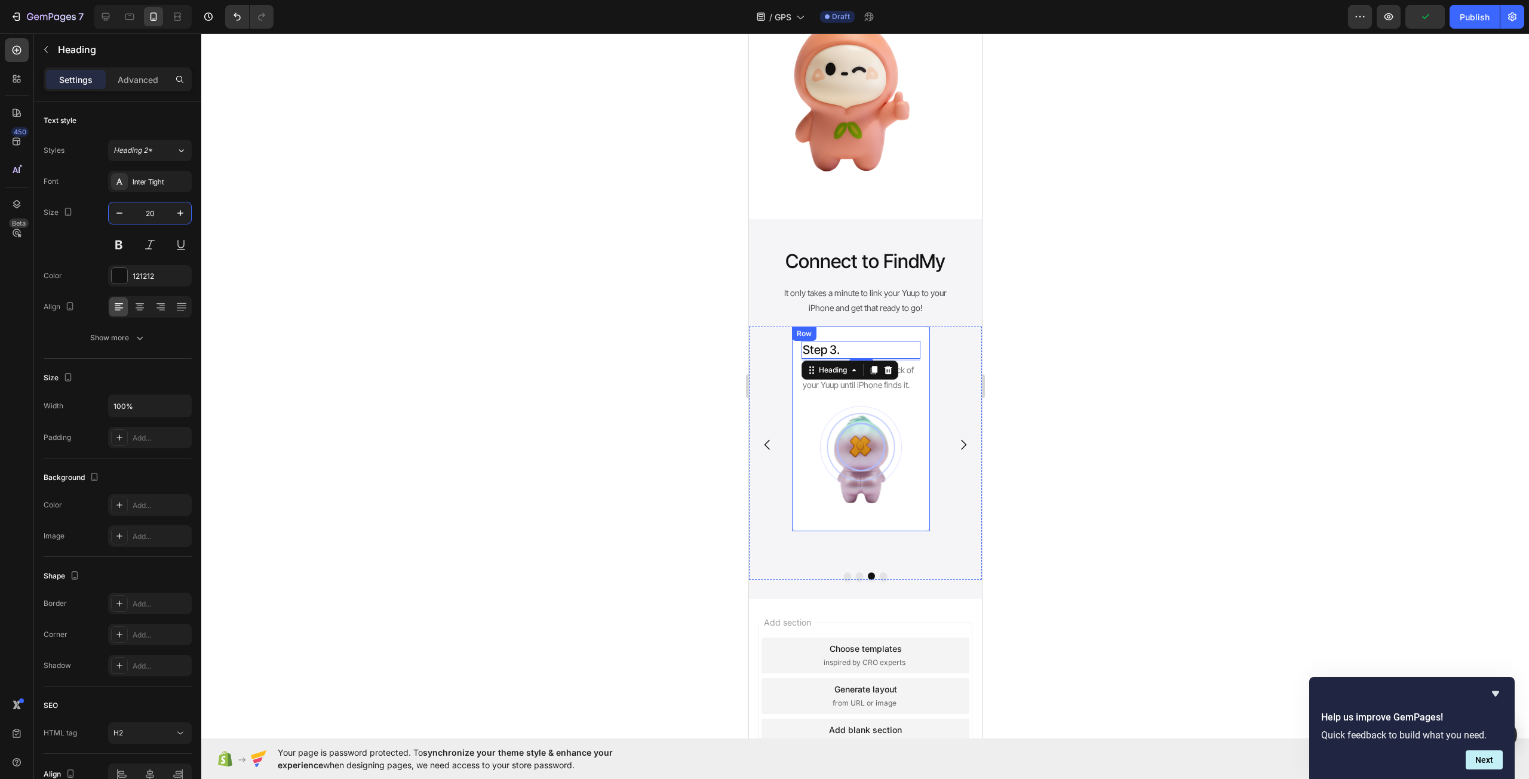
click at [925, 519] on div "Step 3. Heading 4 Press the button on the back of your Yuup until iPhone finds …" at bounding box center [860, 429] width 138 height 205
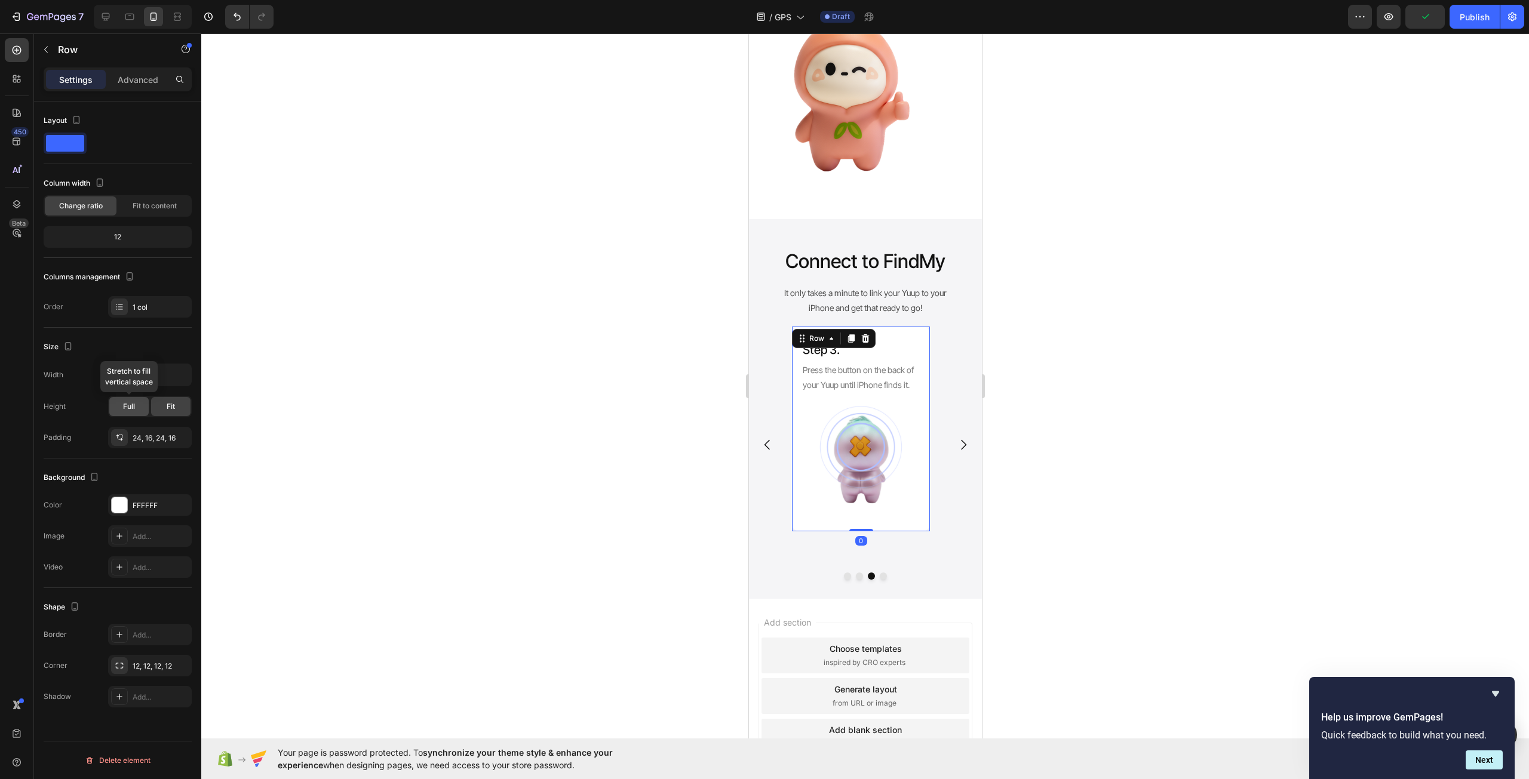
click at [139, 407] on div "Full" at bounding box center [128, 406] width 39 height 19
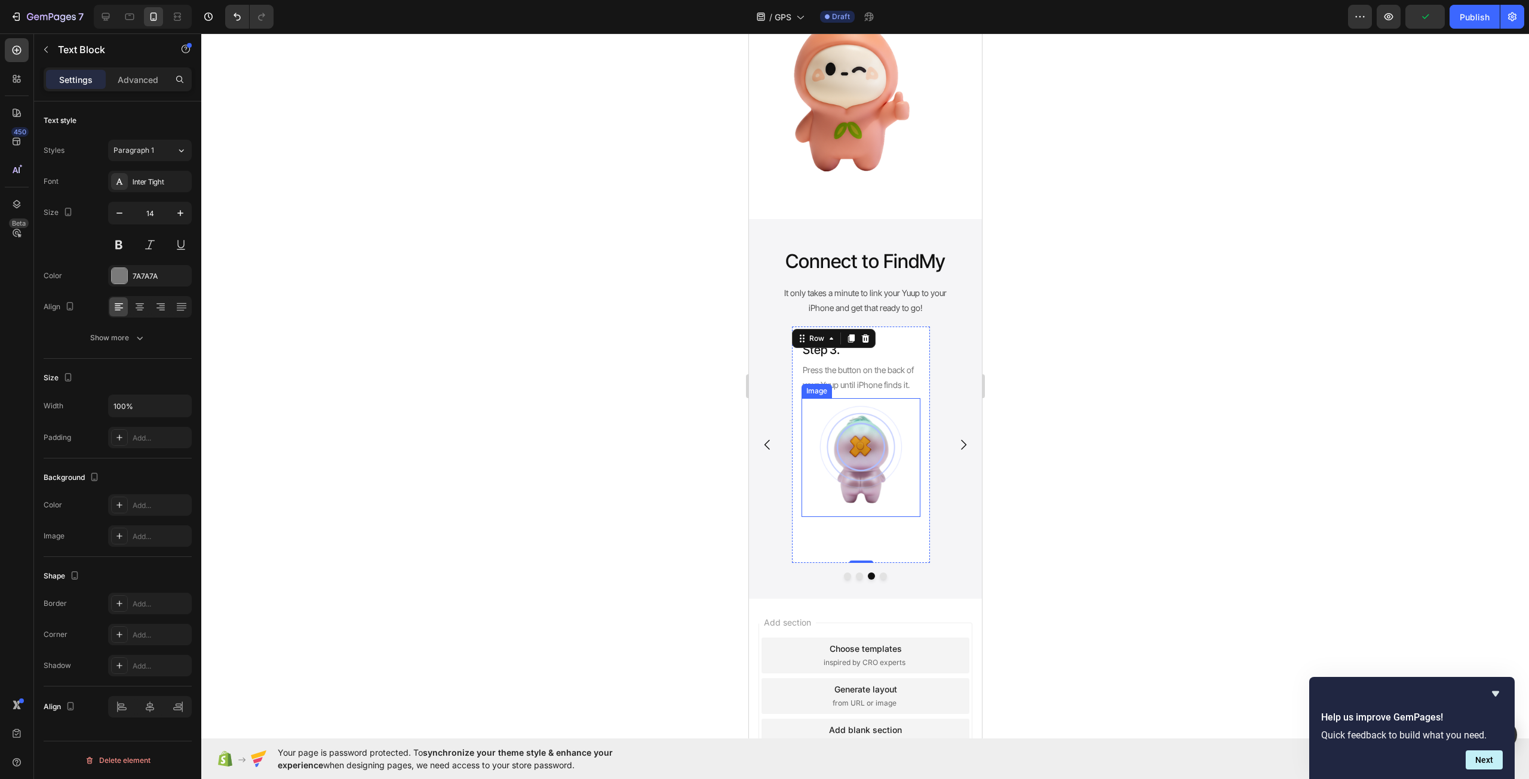
click at [893, 392] on p "Press the button on the back of your Yuup until iPhone finds it." at bounding box center [860, 377] width 116 height 30
click at [131, 68] on div "Settings Advanced" at bounding box center [118, 79] width 148 height 24
click at [137, 87] on div "Advanced" at bounding box center [138, 79] width 60 height 19
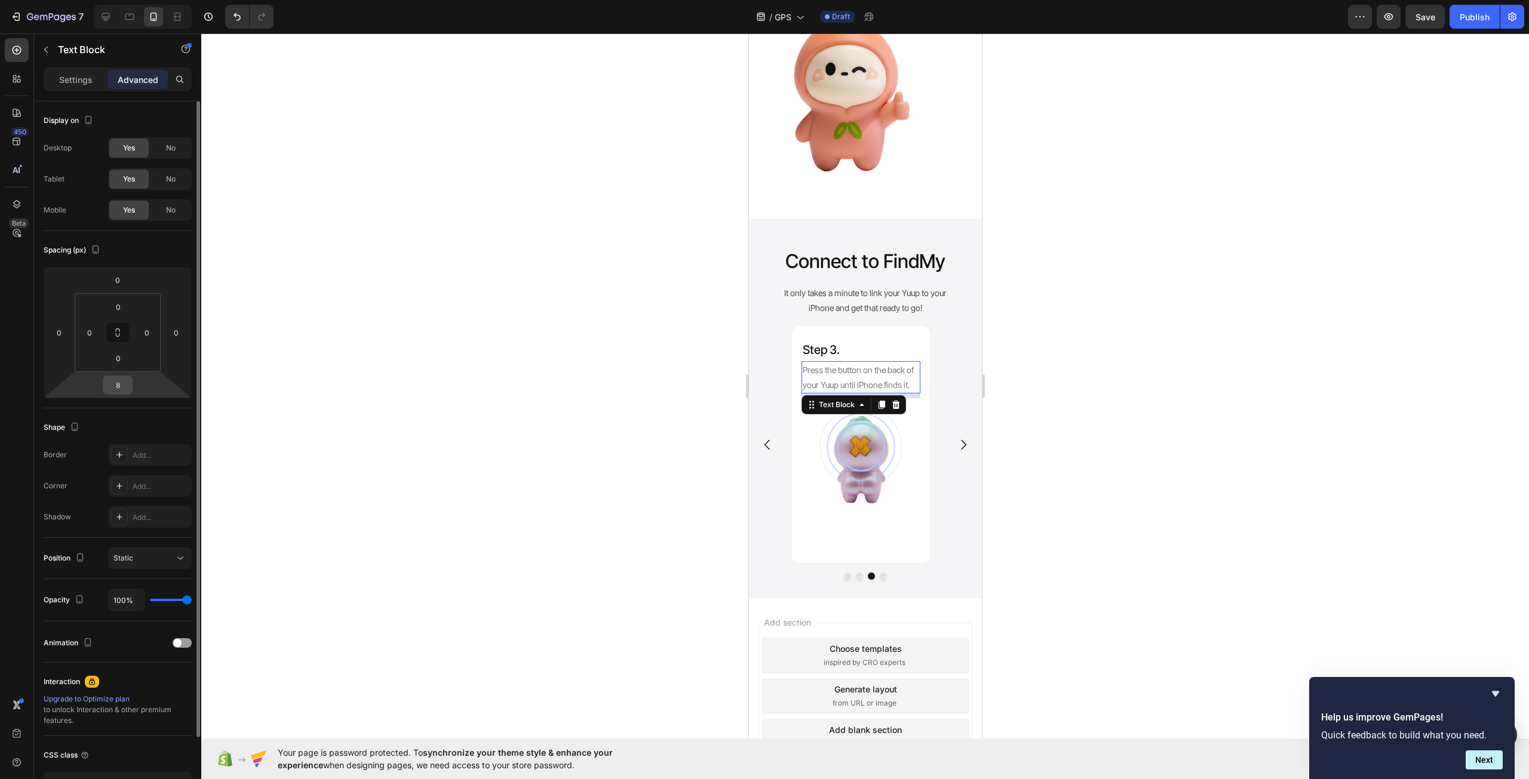
click at [124, 386] on input "8" at bounding box center [118, 385] width 24 height 18
type input "20"
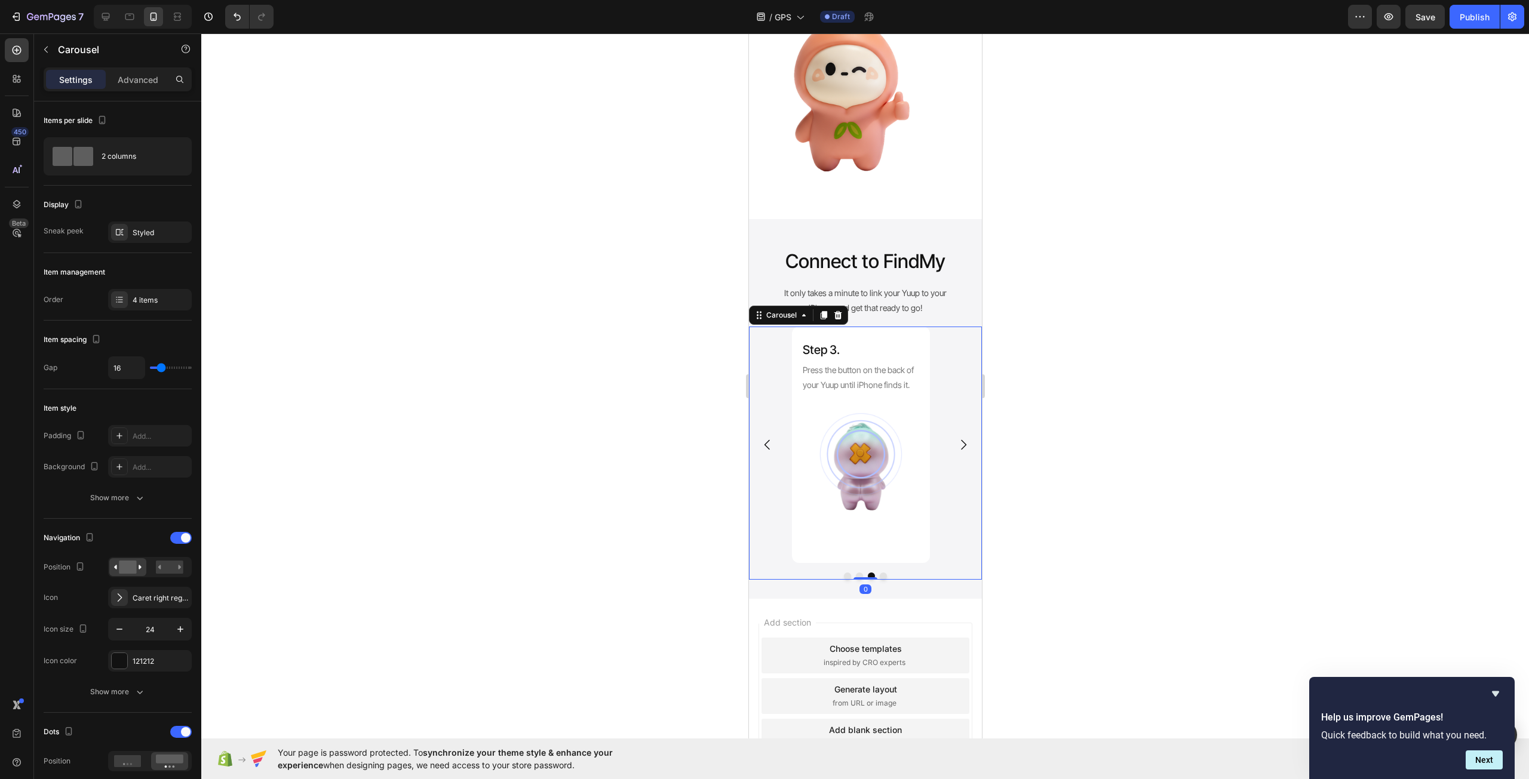
click at [769, 452] on icon "Carousel Back Arrow" at bounding box center [767, 445] width 14 height 14
click at [892, 389] on p "Click “Other Supported Item” in the "Items" page." at bounding box center [860, 377] width 116 height 30
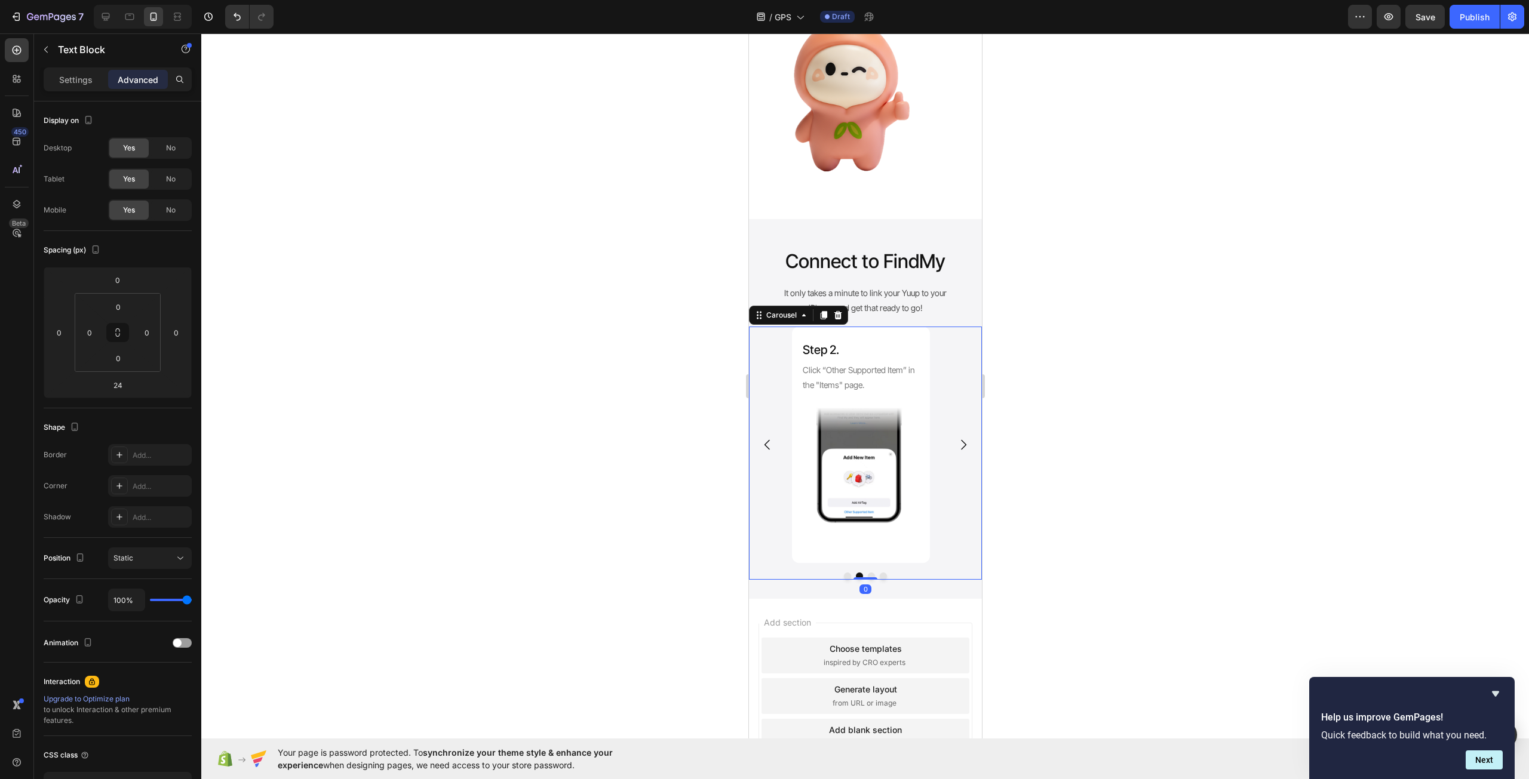
click at [957, 452] on icon "Carousel Next Arrow" at bounding box center [962, 445] width 14 height 14
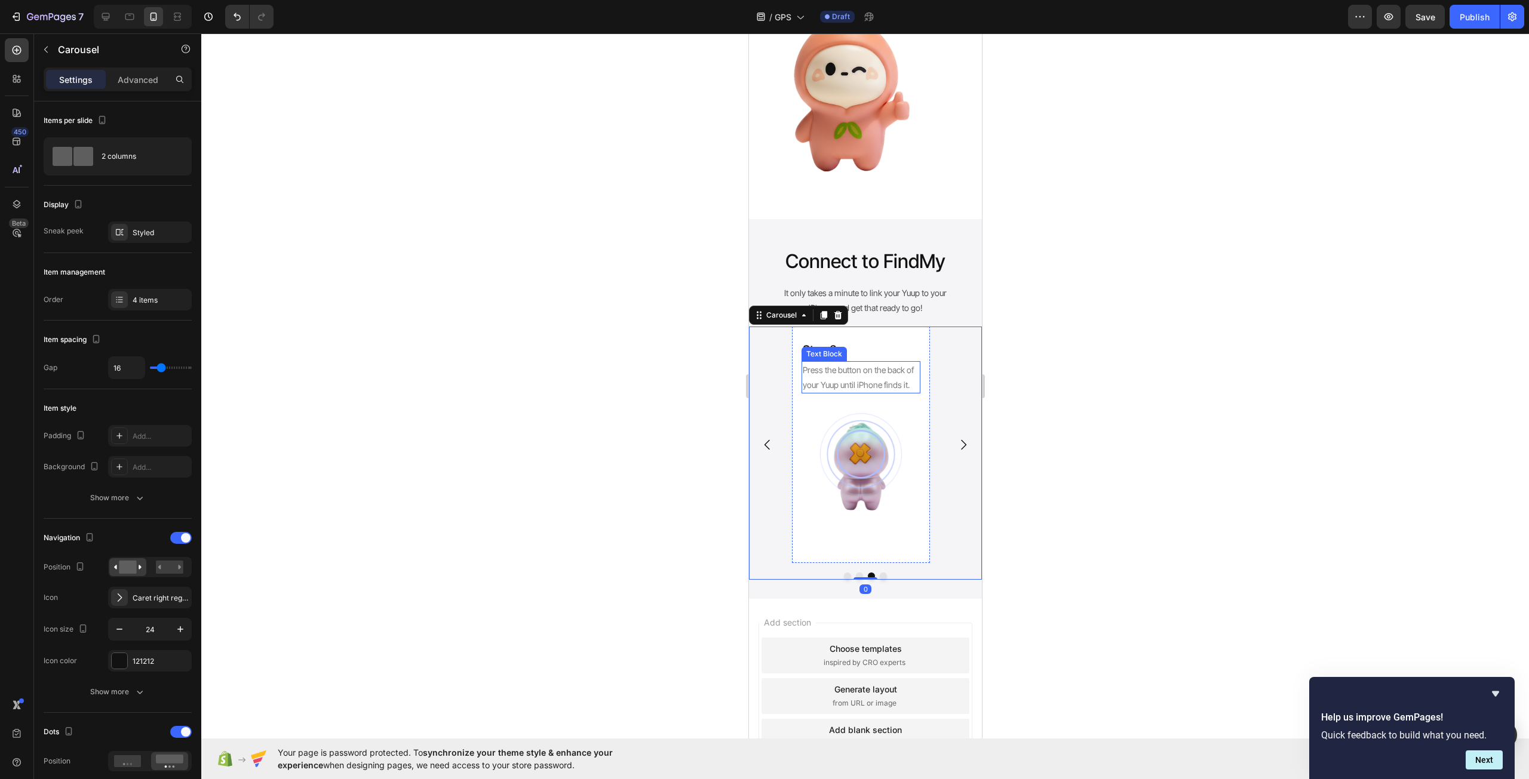
click at [887, 391] on p "Press the button on the back of your Yuup until iPhone finds it." at bounding box center [860, 377] width 116 height 30
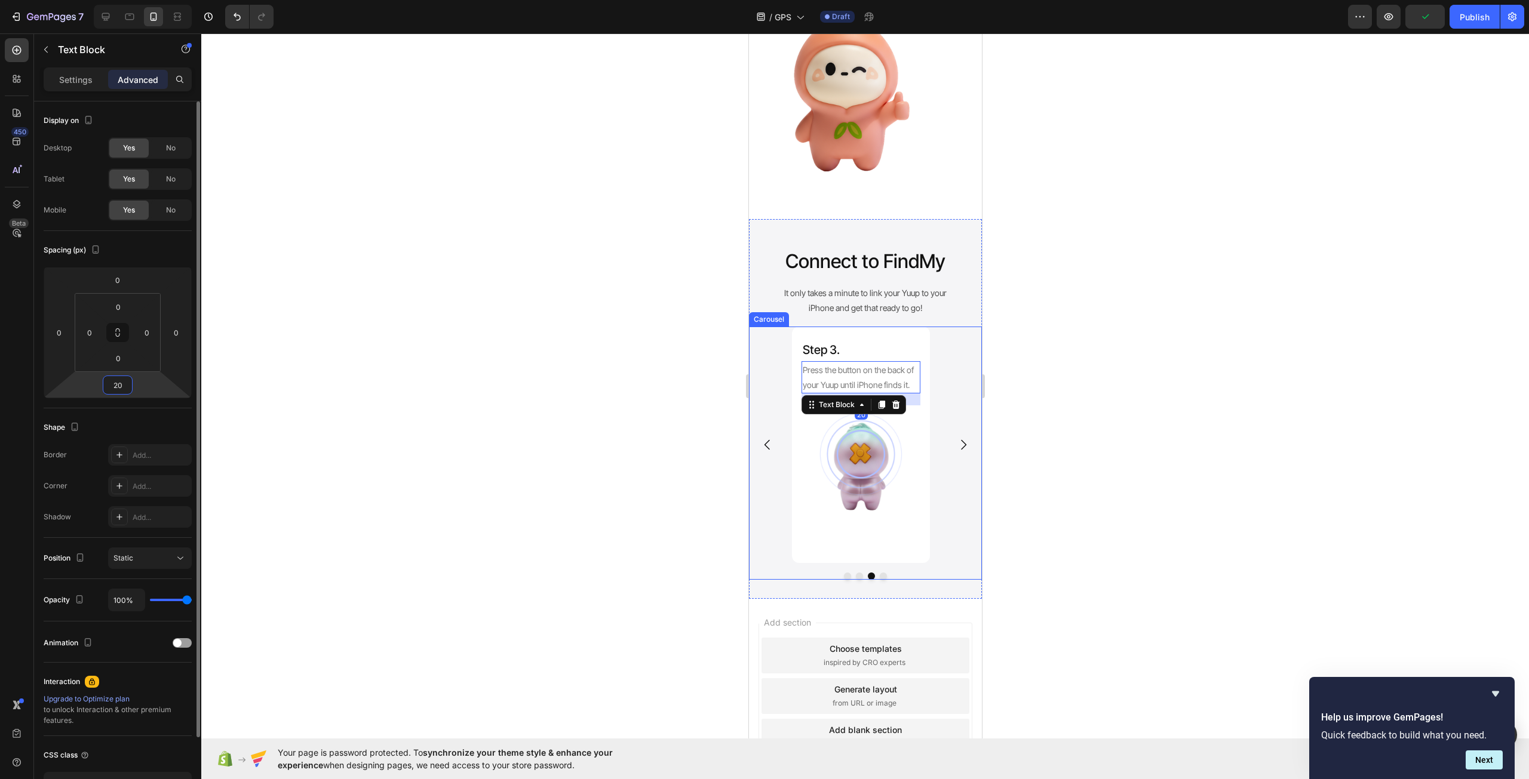
click at [123, 390] on input "20" at bounding box center [118, 385] width 24 height 18
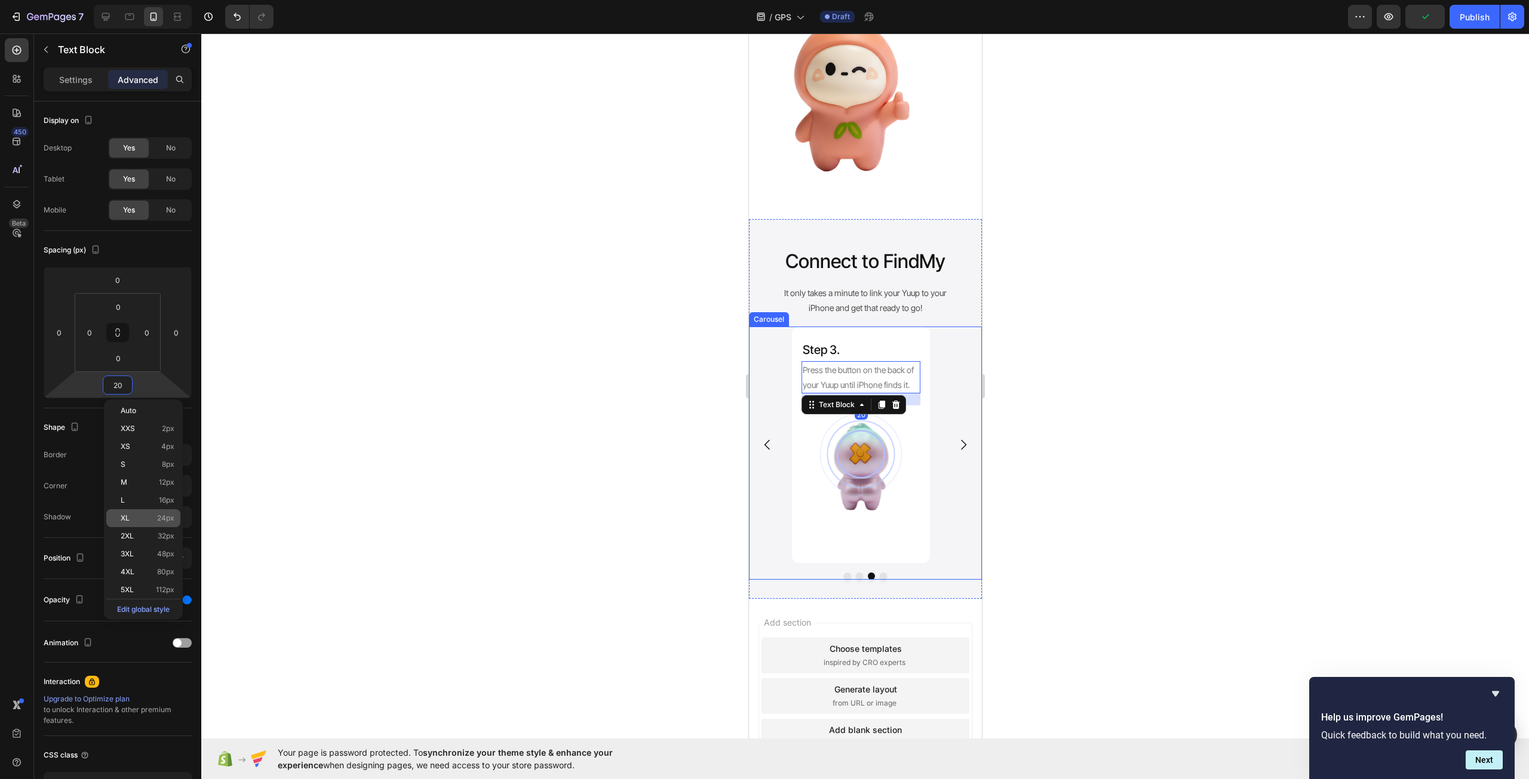
click at [164, 510] on div "XL 24px" at bounding box center [143, 518] width 74 height 18
type input "24"
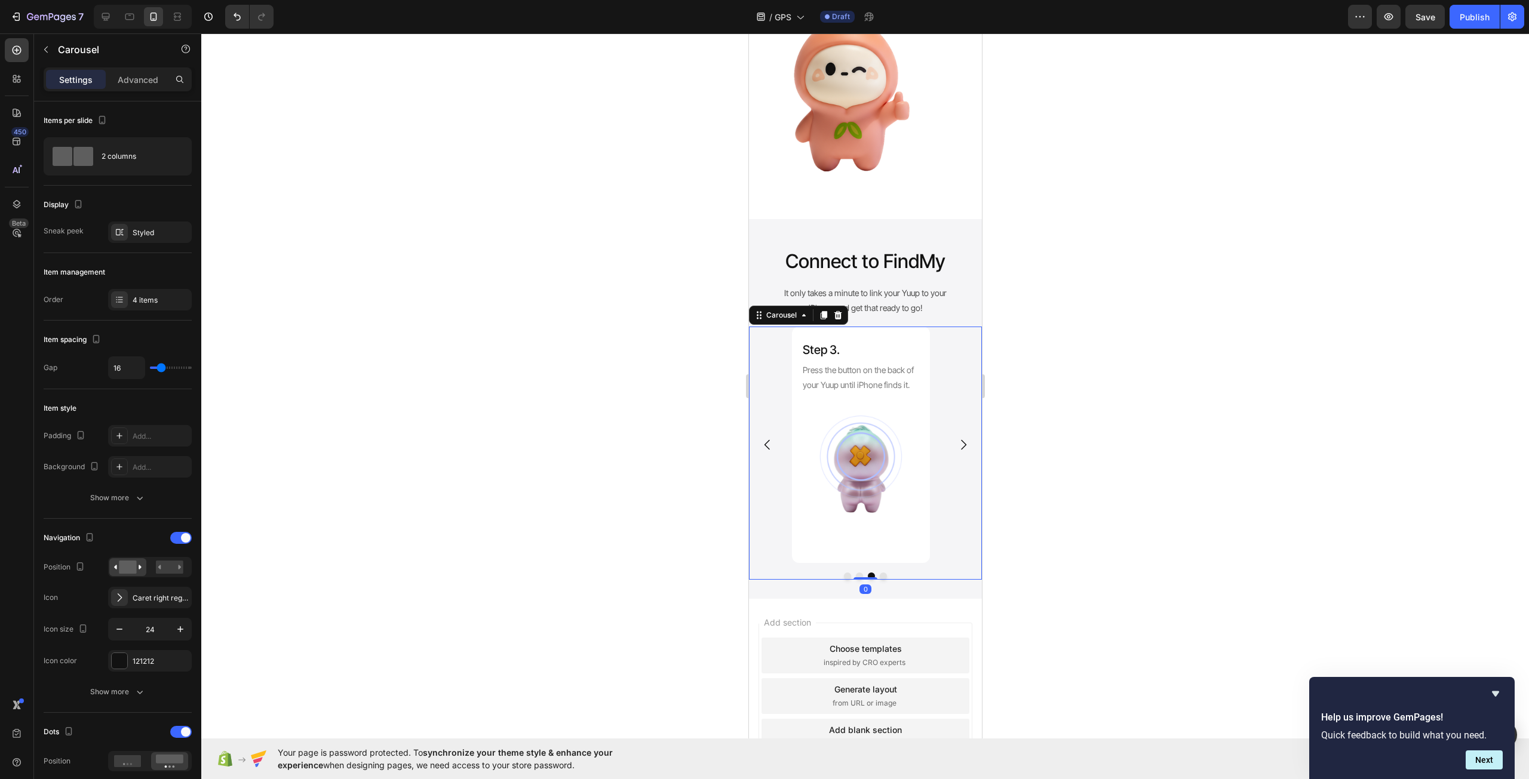
click at [957, 450] on icon "Carousel Next Arrow" at bounding box center [962, 445] width 14 height 14
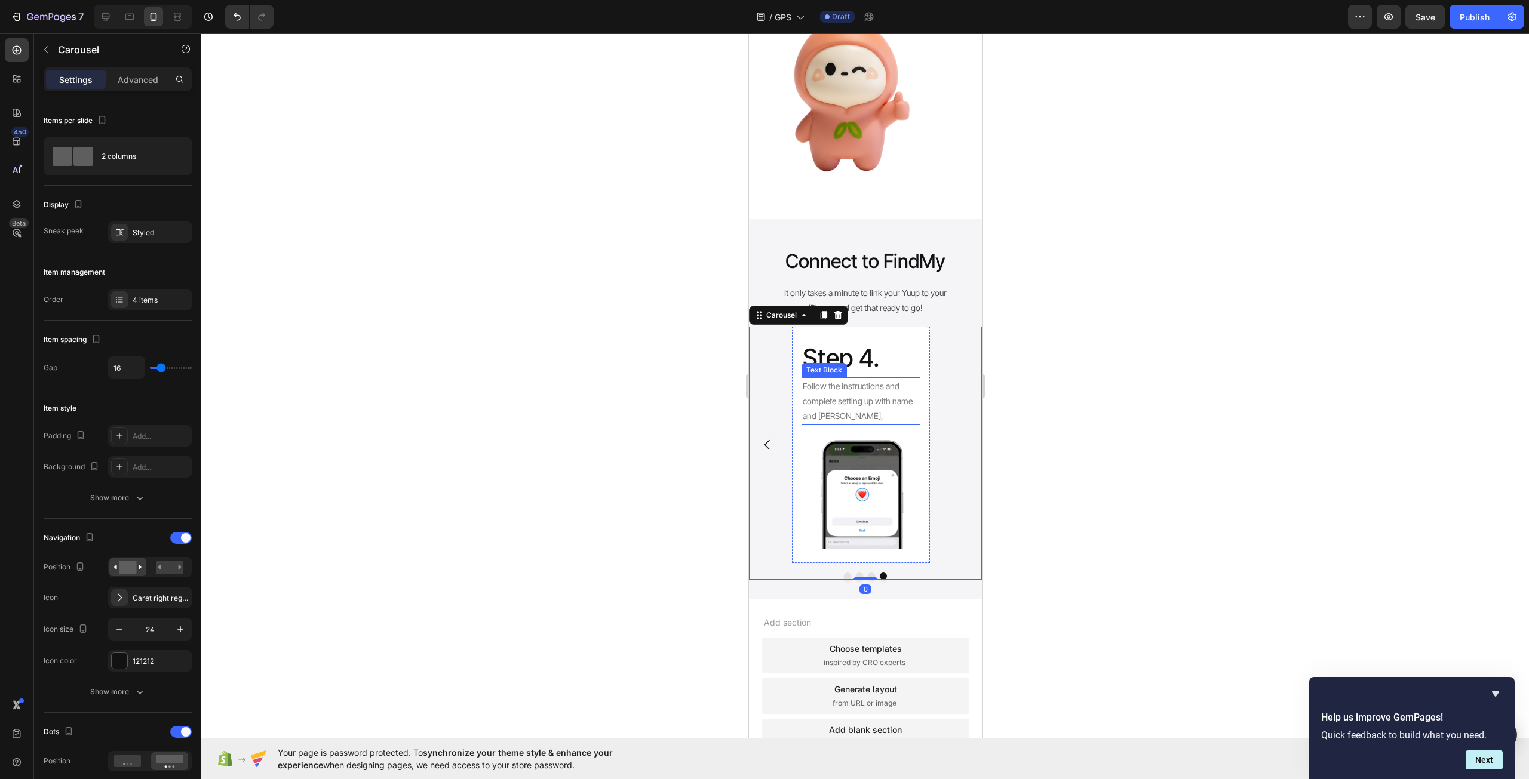
click at [881, 392] on p "Follow the instructions and complete setting up with name and emoji," at bounding box center [860, 401] width 116 height 45
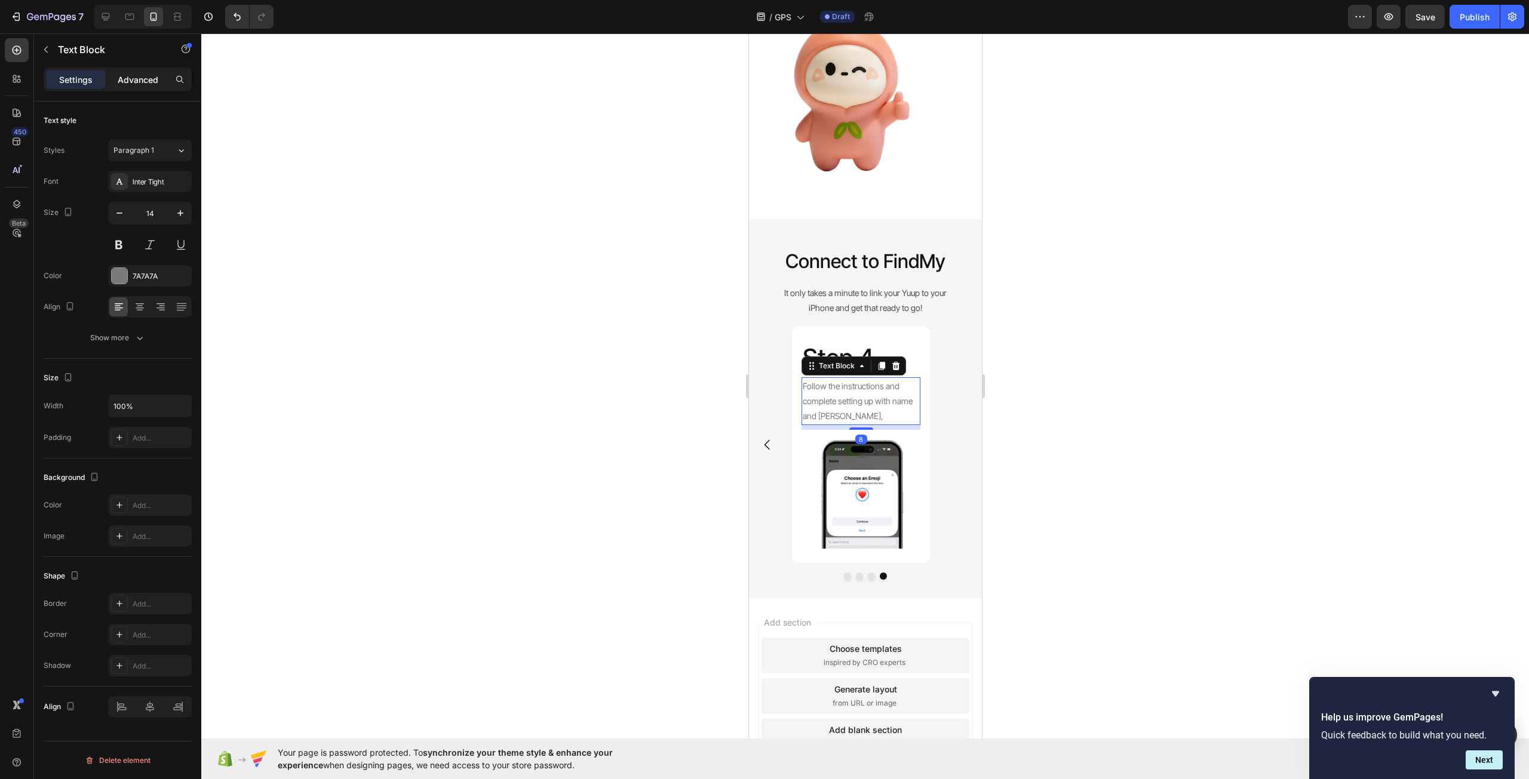
click at [129, 85] on p "Advanced" at bounding box center [138, 79] width 41 height 13
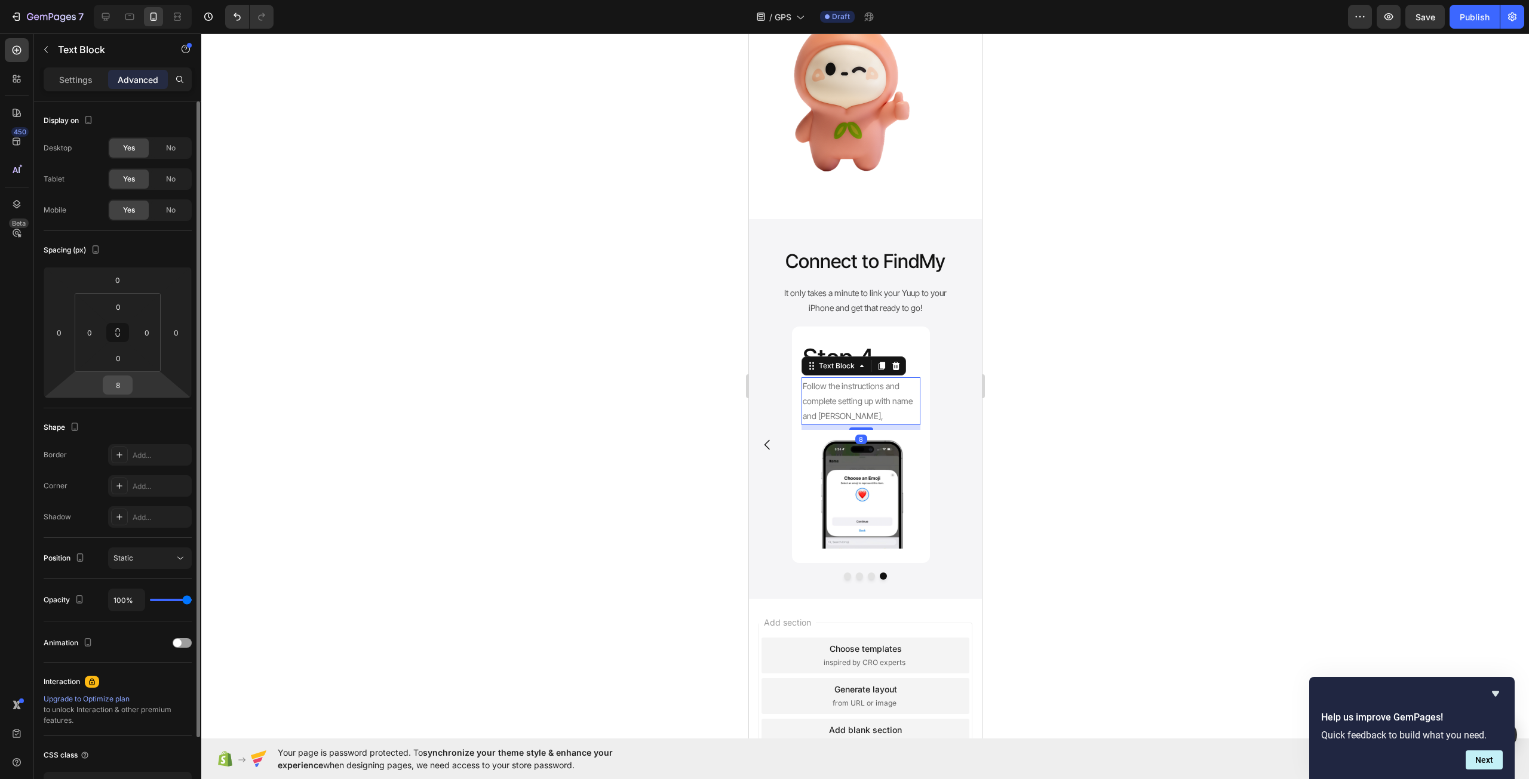
click at [124, 385] on input "8" at bounding box center [118, 385] width 24 height 18
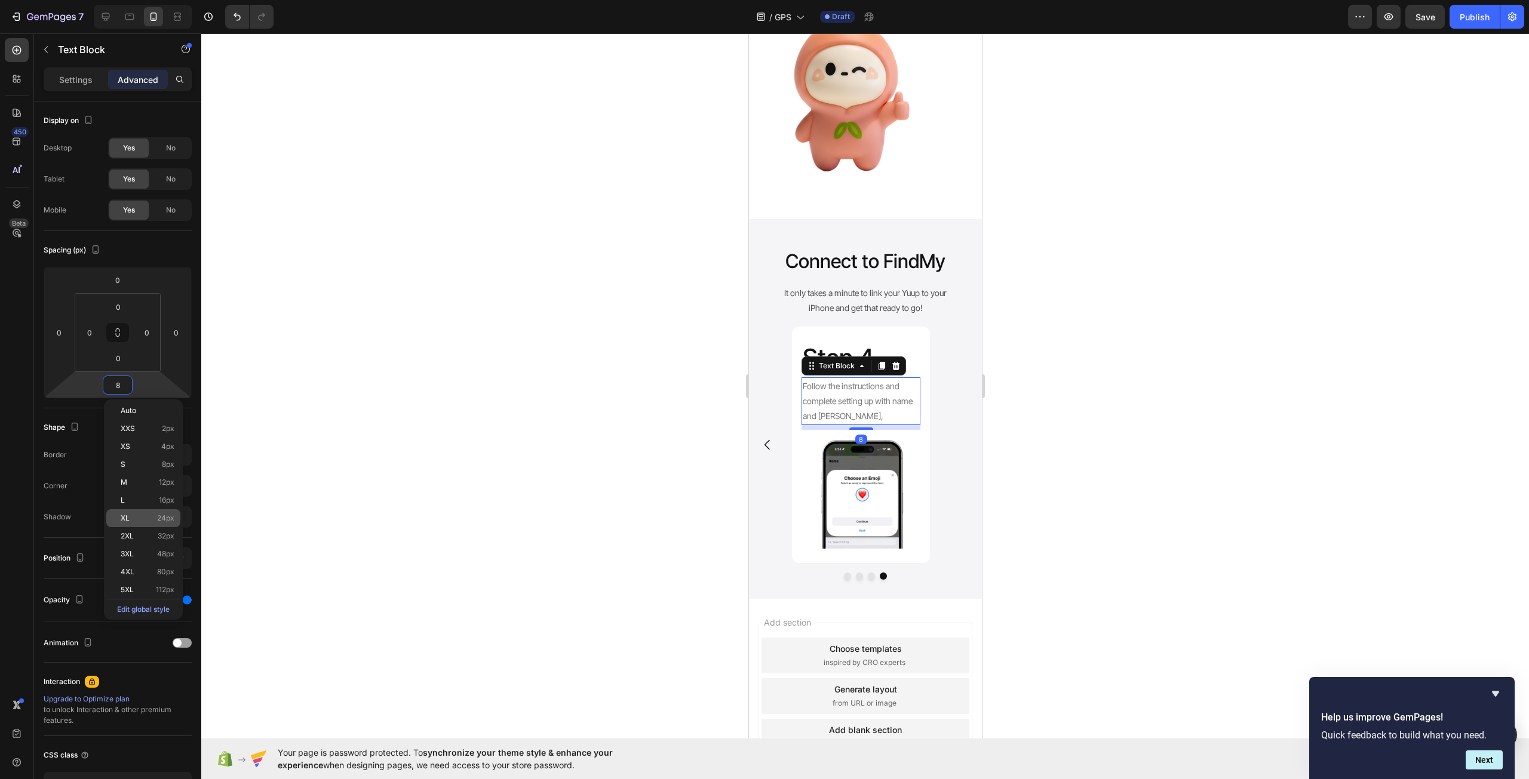
click at [174, 520] on div "XL 24px" at bounding box center [143, 518] width 74 height 18
type input "24"
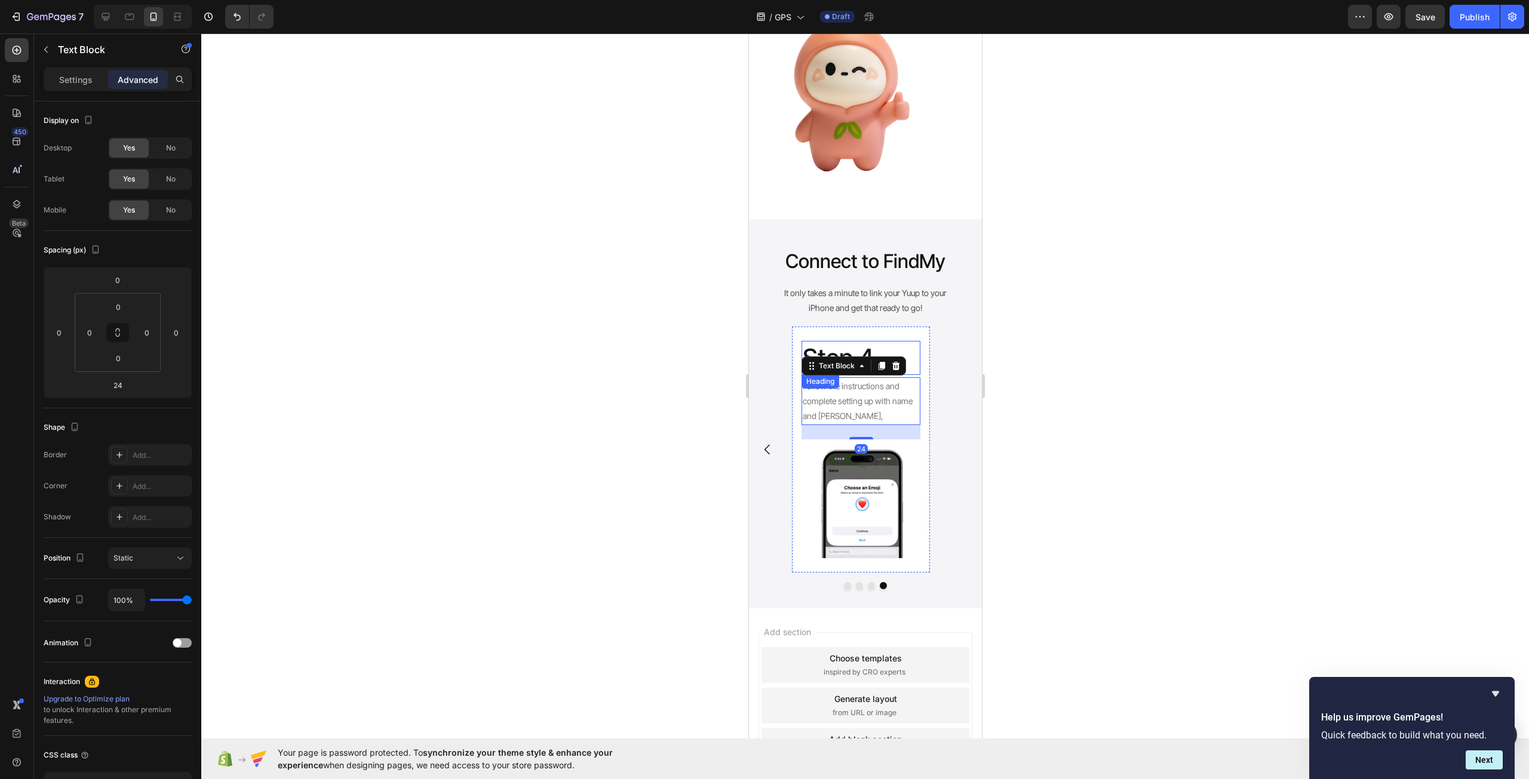
click at [890, 359] on p "Step 4." at bounding box center [860, 358] width 116 height 32
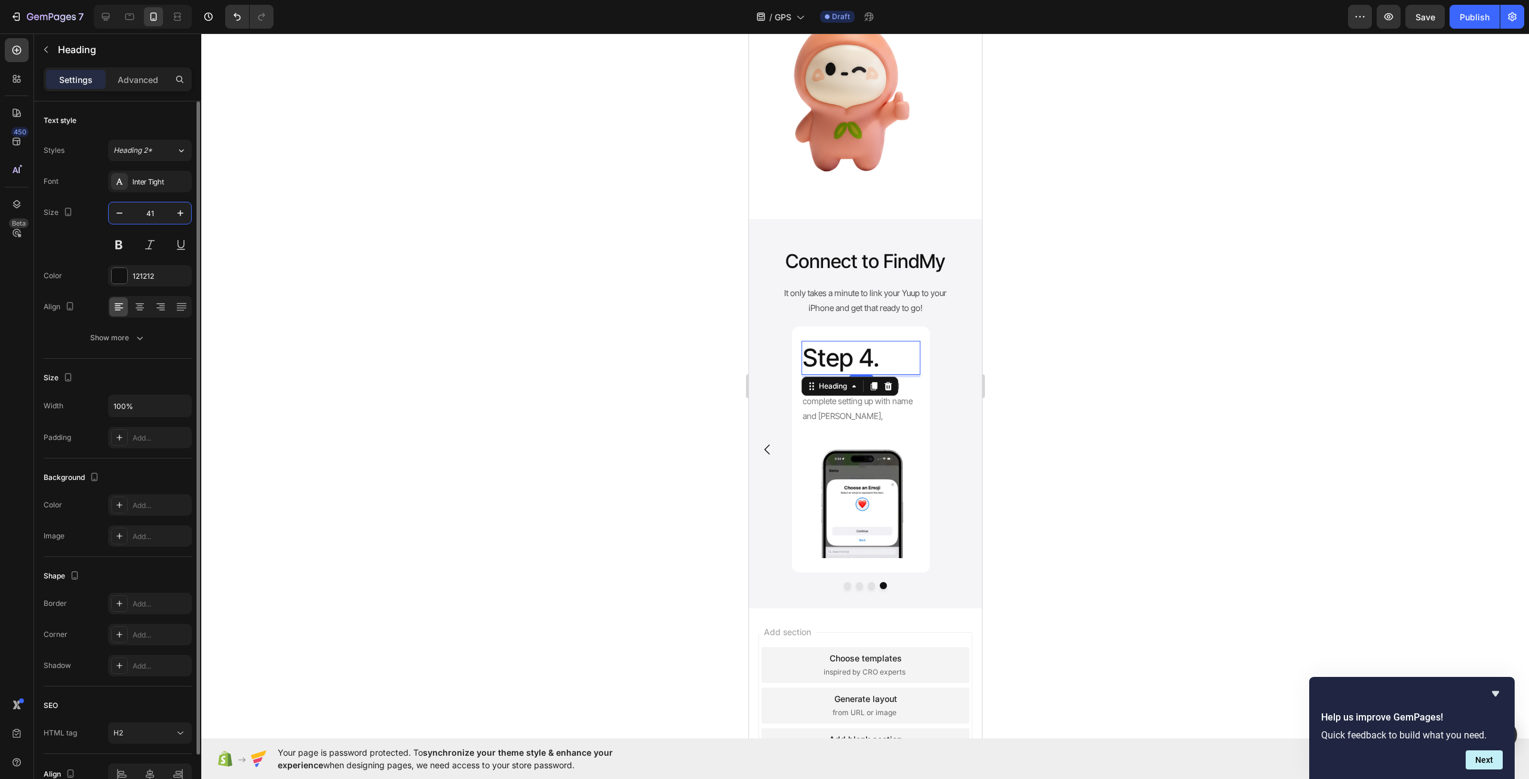
click at [150, 210] on input "41" at bounding box center [149, 212] width 39 height 21
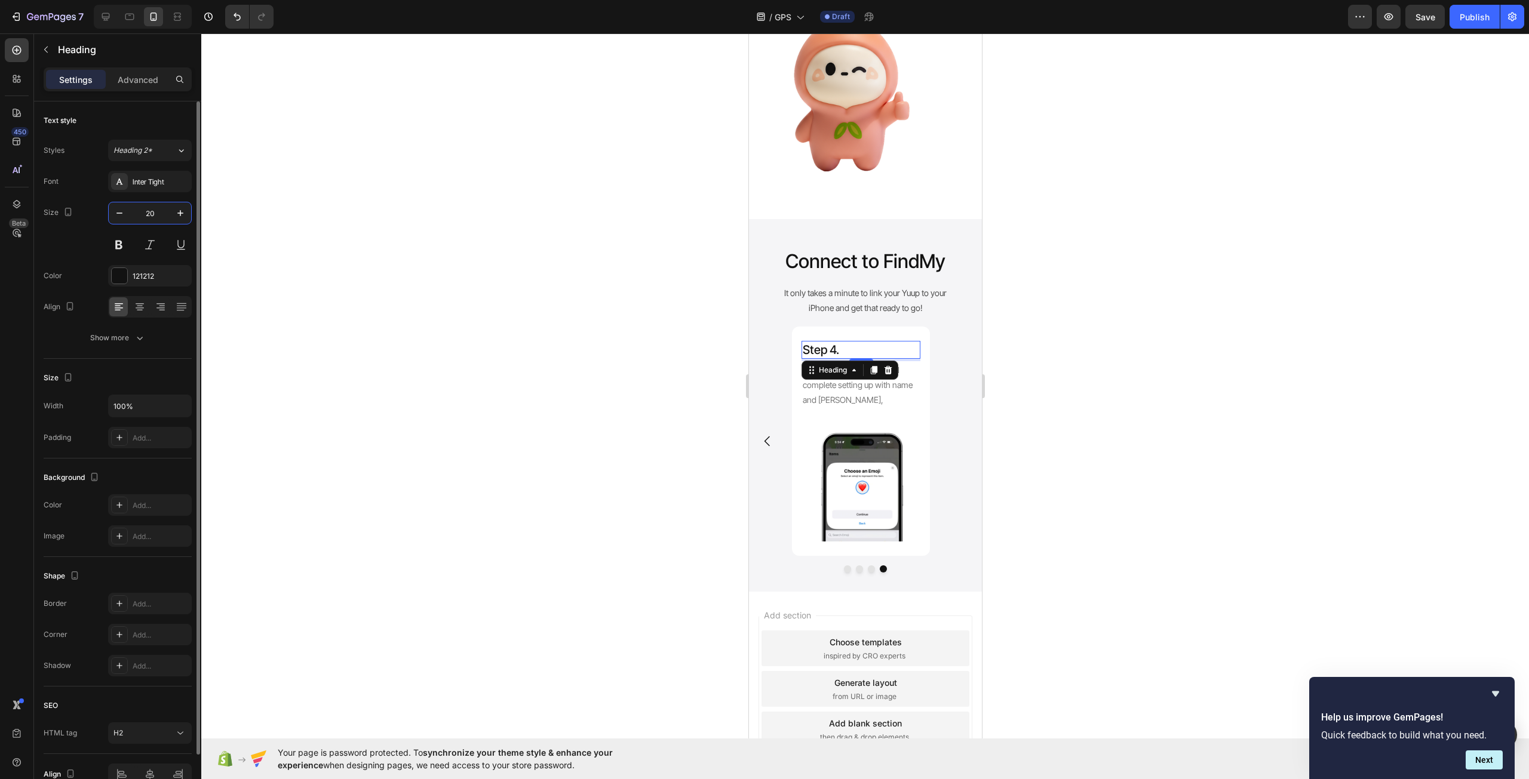
type input "20"
click at [923, 435] on div "Step 4. Heading 4 Follow the instructions and complete setting up with name and…" at bounding box center [860, 442] width 138 height 230
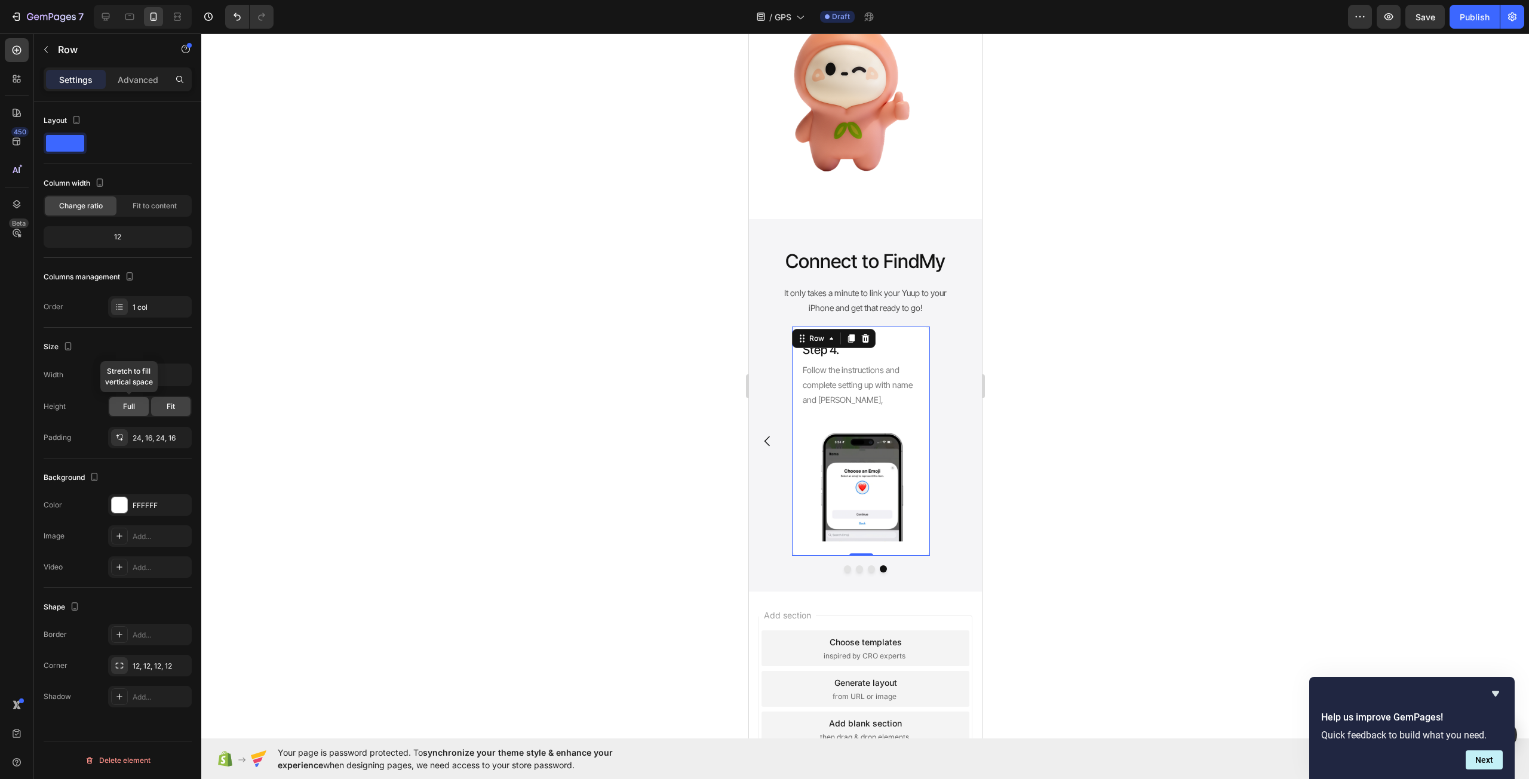
click at [126, 405] on span "Full" at bounding box center [129, 406] width 12 height 11
click at [685, 499] on div at bounding box center [864, 406] width 1327 height 746
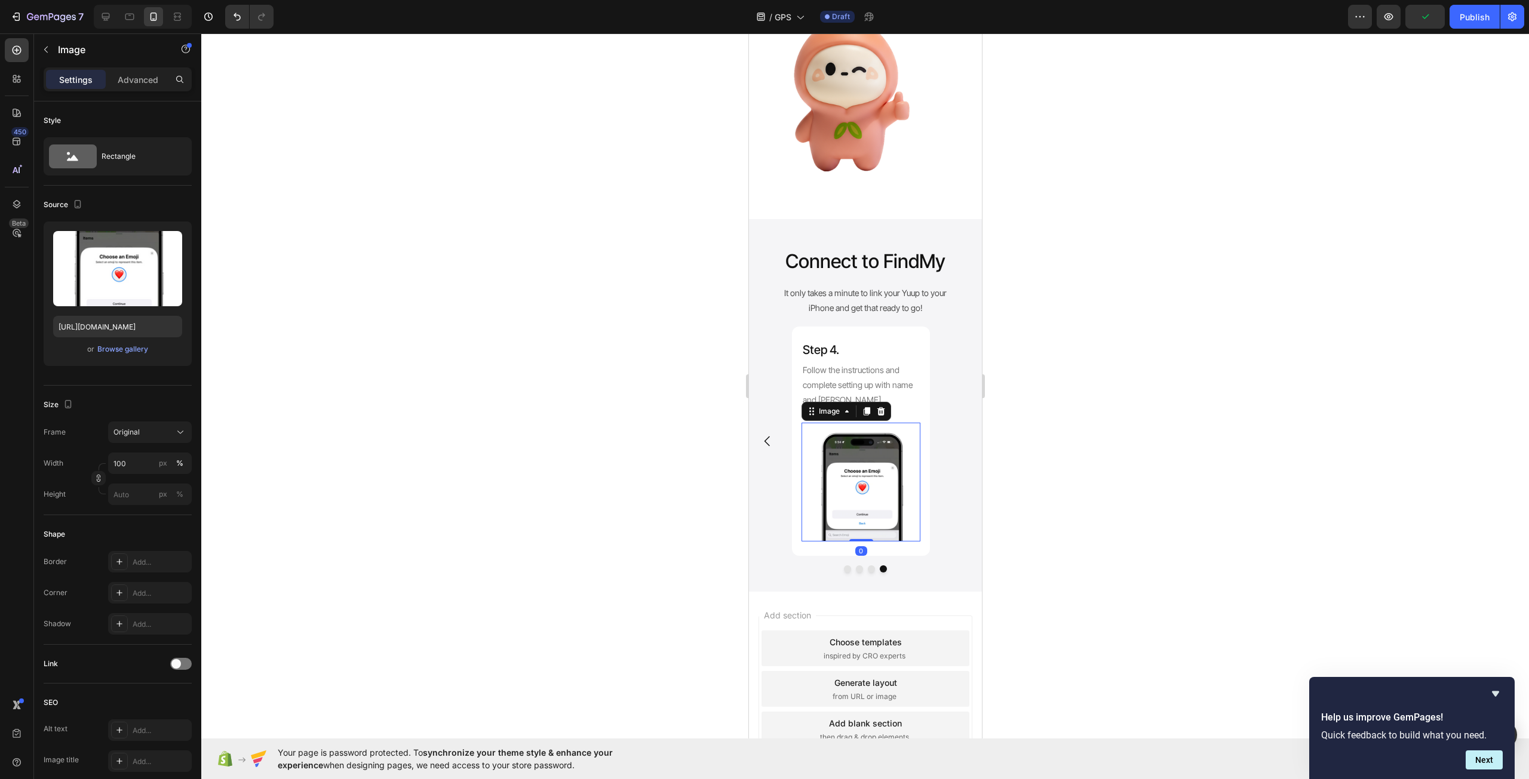
click at [832, 484] on img at bounding box center [860, 482] width 119 height 119
click at [133, 78] on p "Advanced" at bounding box center [138, 79] width 41 height 13
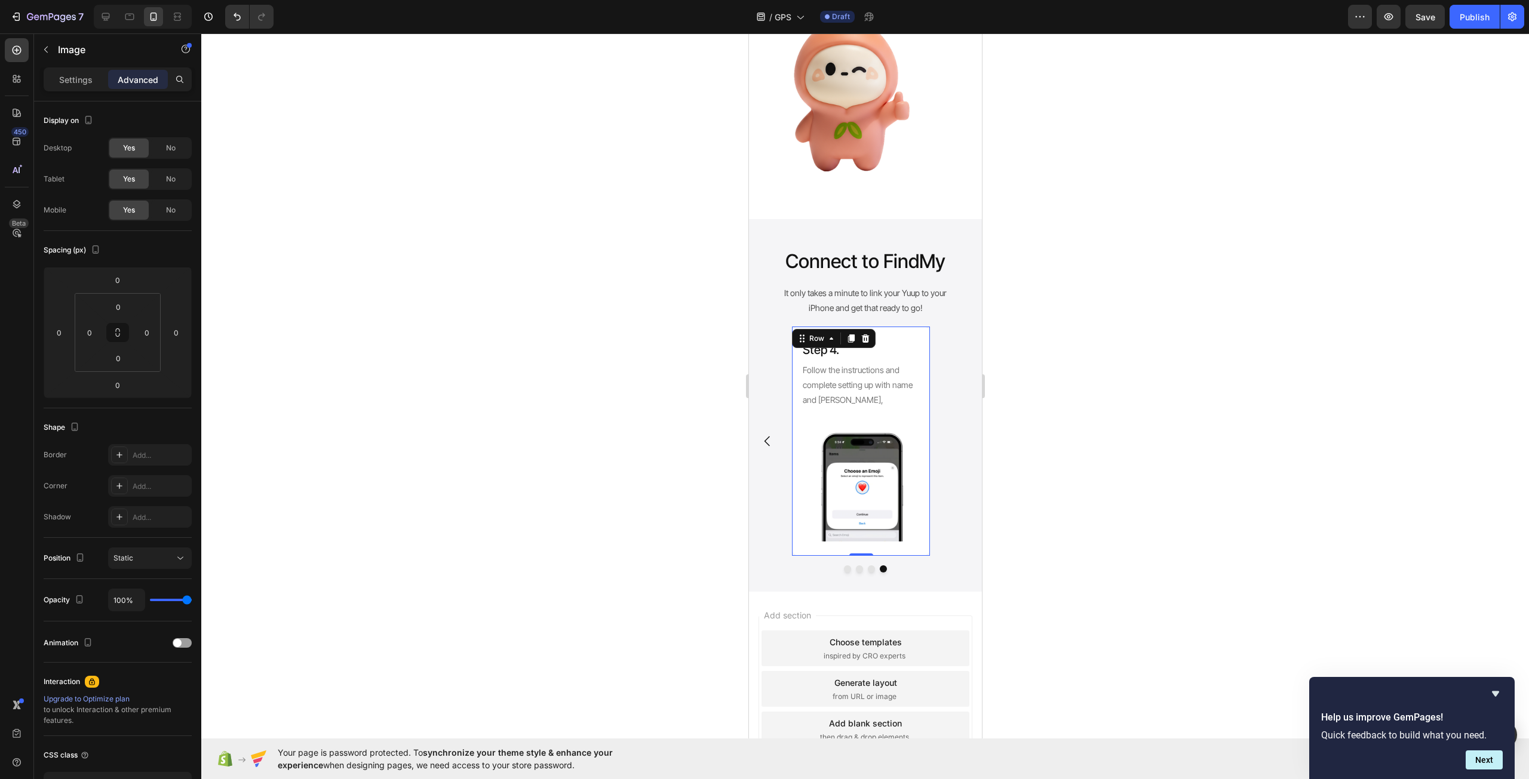
drag, startPoint x: 912, startPoint y: 552, endPoint x: 1247, endPoint y: 479, distance: 343.5
click at [912, 552] on div "Step 4. Heading Follow the instructions and complete setting up with name and e…" at bounding box center [860, 442] width 138 height 230
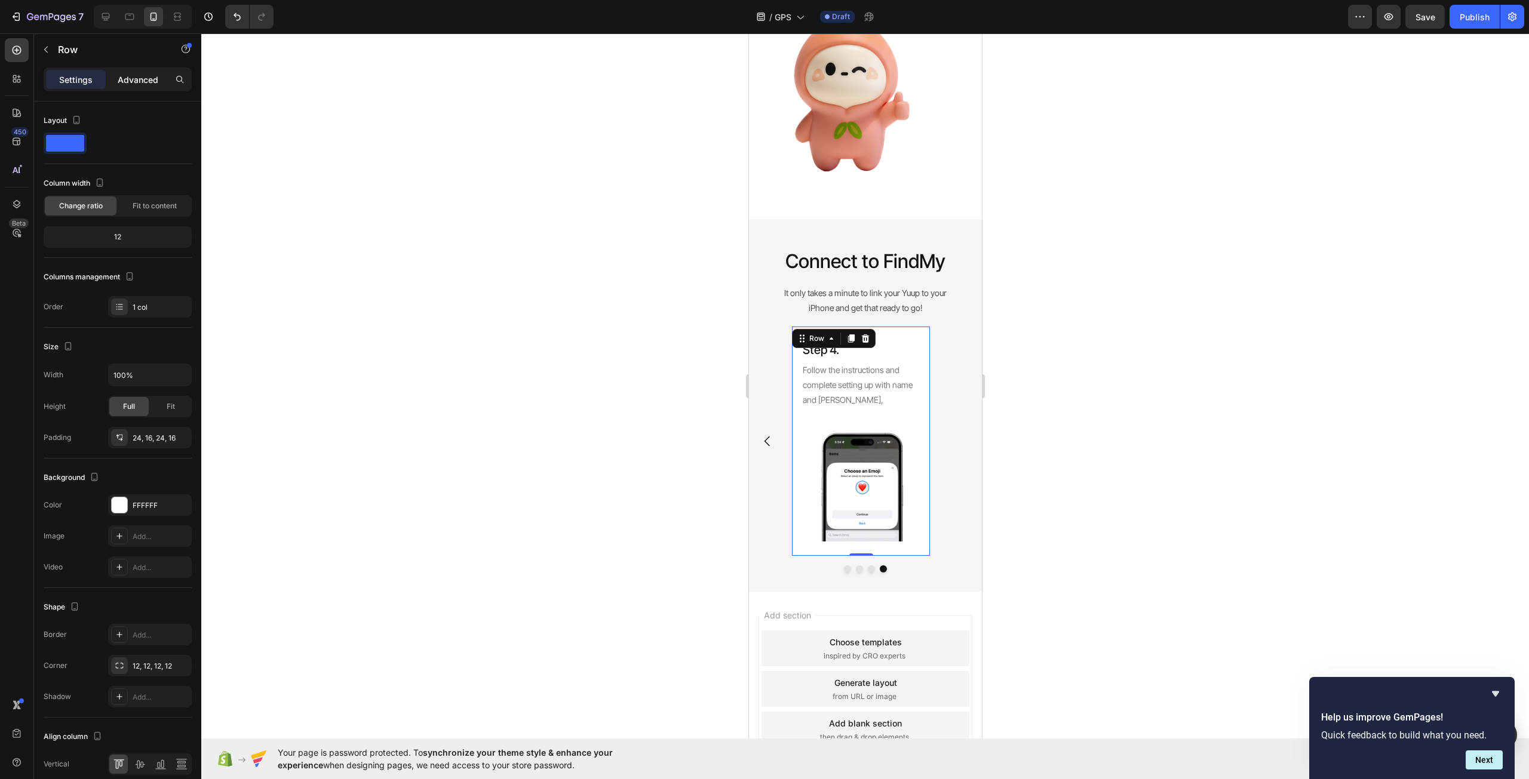
click at [128, 86] on div "Advanced" at bounding box center [138, 79] width 60 height 19
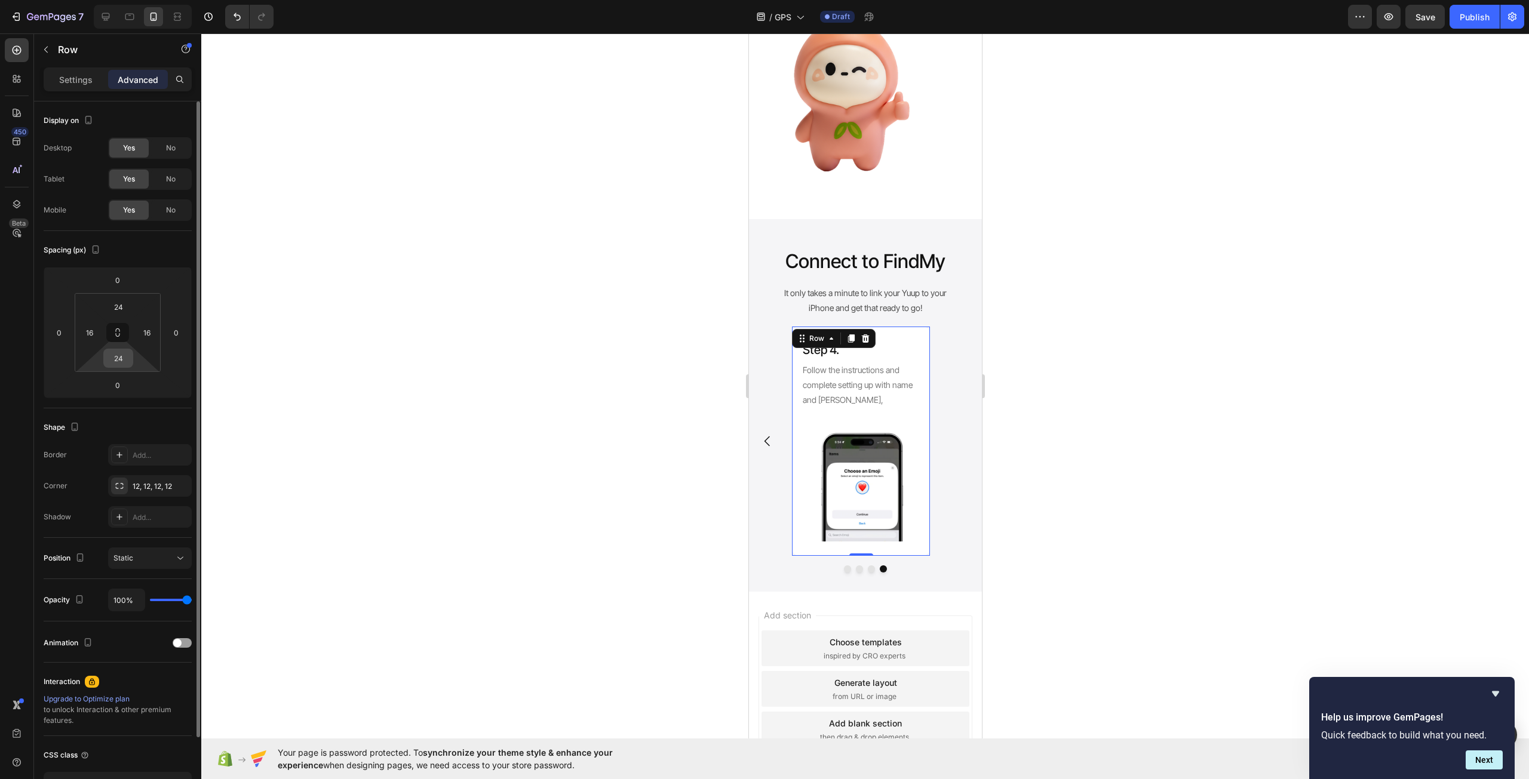
click at [115, 364] on input "24" at bounding box center [118, 358] width 24 height 18
type input "0"
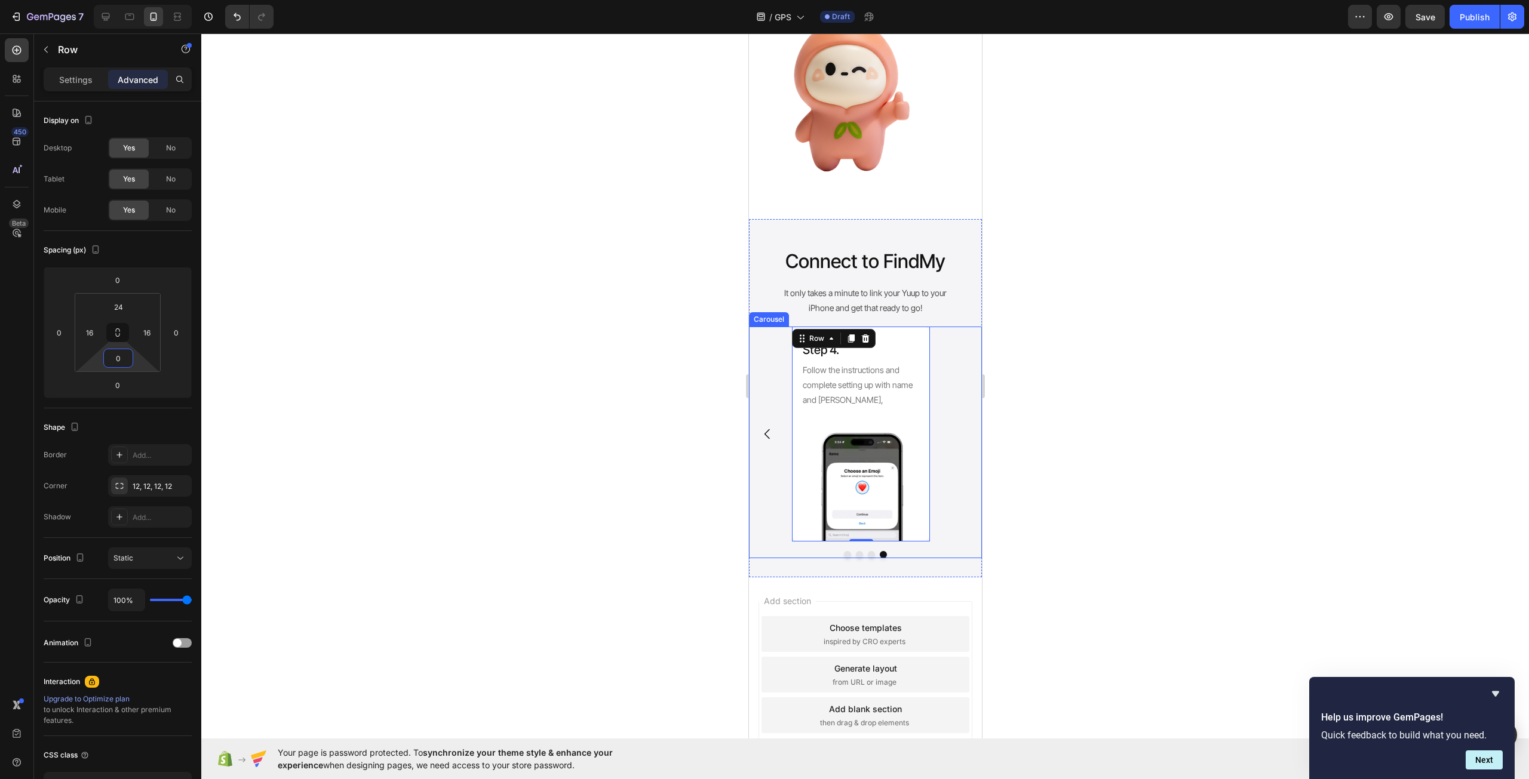
click at [771, 440] on icon "Carousel Back Arrow" at bounding box center [767, 434] width 14 height 14
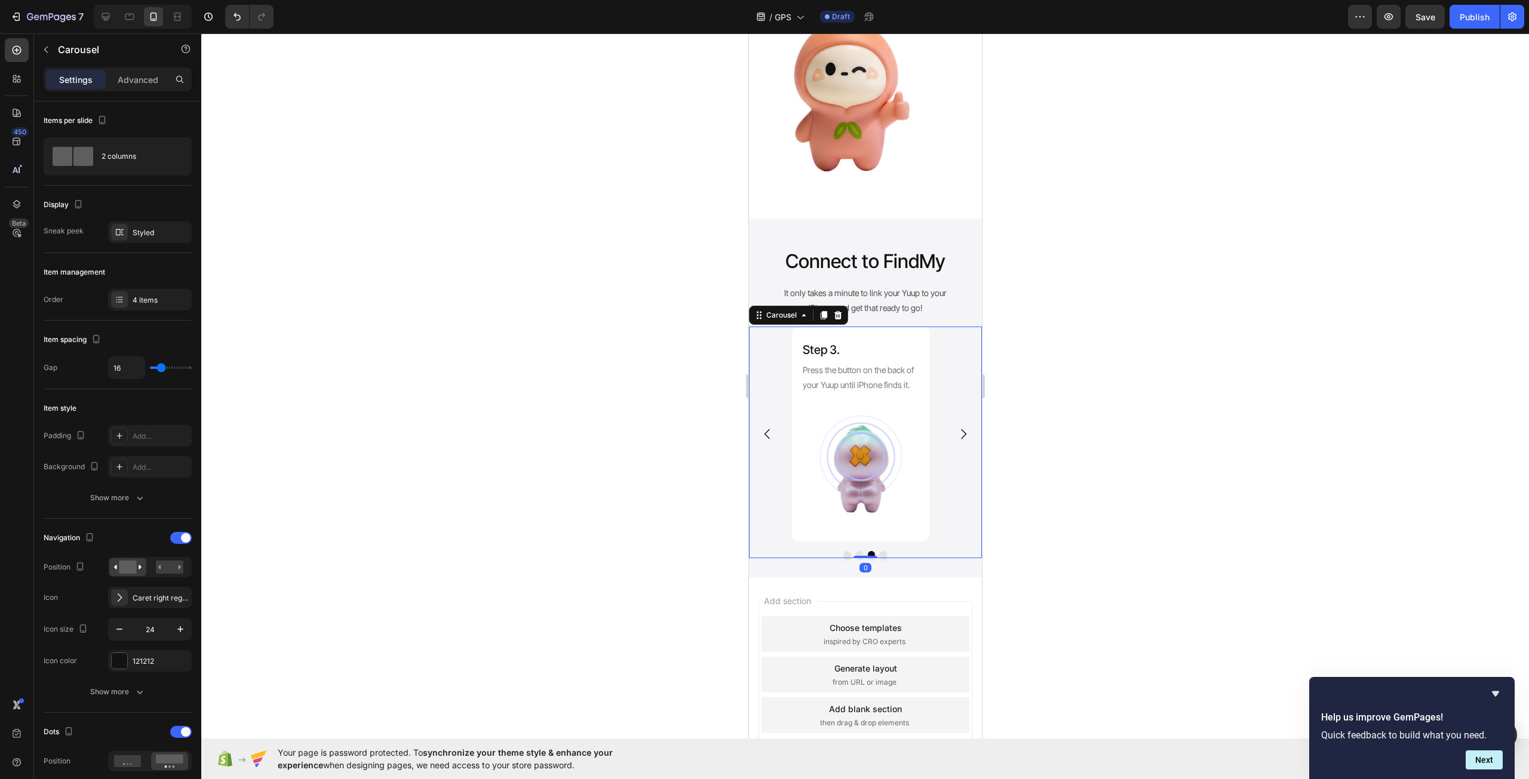
click at [552, 512] on div at bounding box center [864, 406] width 1327 height 746
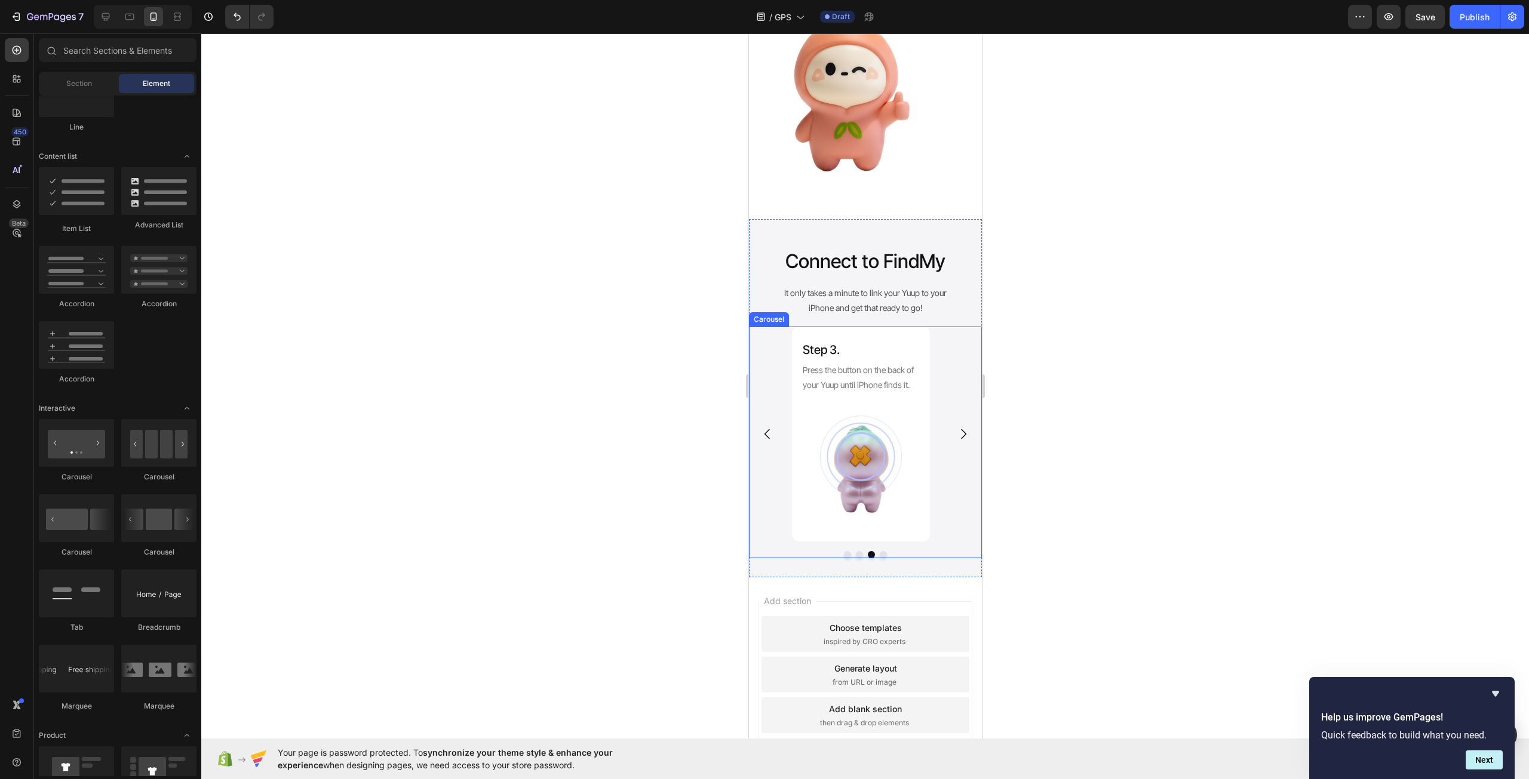
click at [958, 440] on icon "Carousel Next Arrow" at bounding box center [962, 434] width 14 height 14
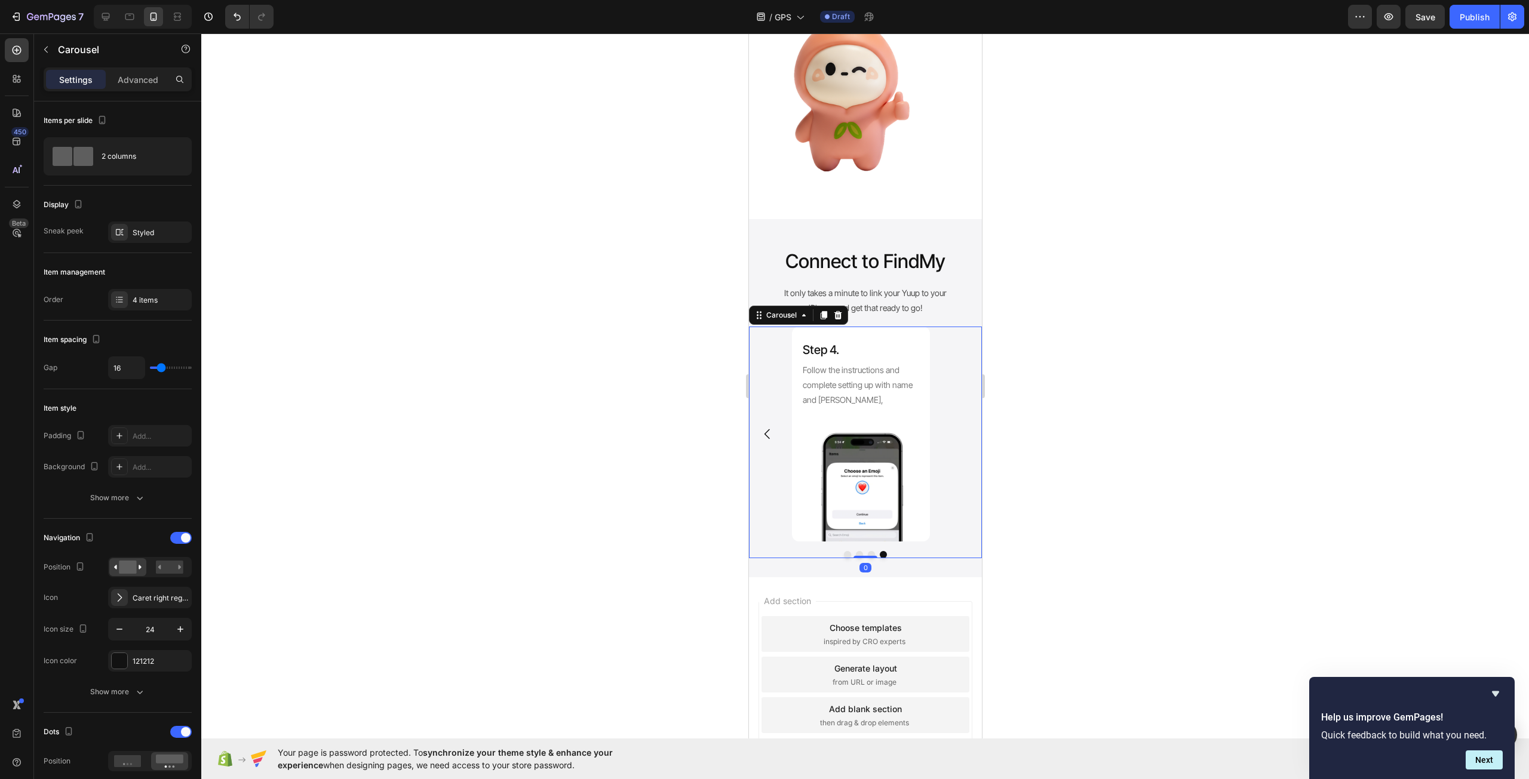
click at [1081, 520] on div at bounding box center [864, 406] width 1327 height 746
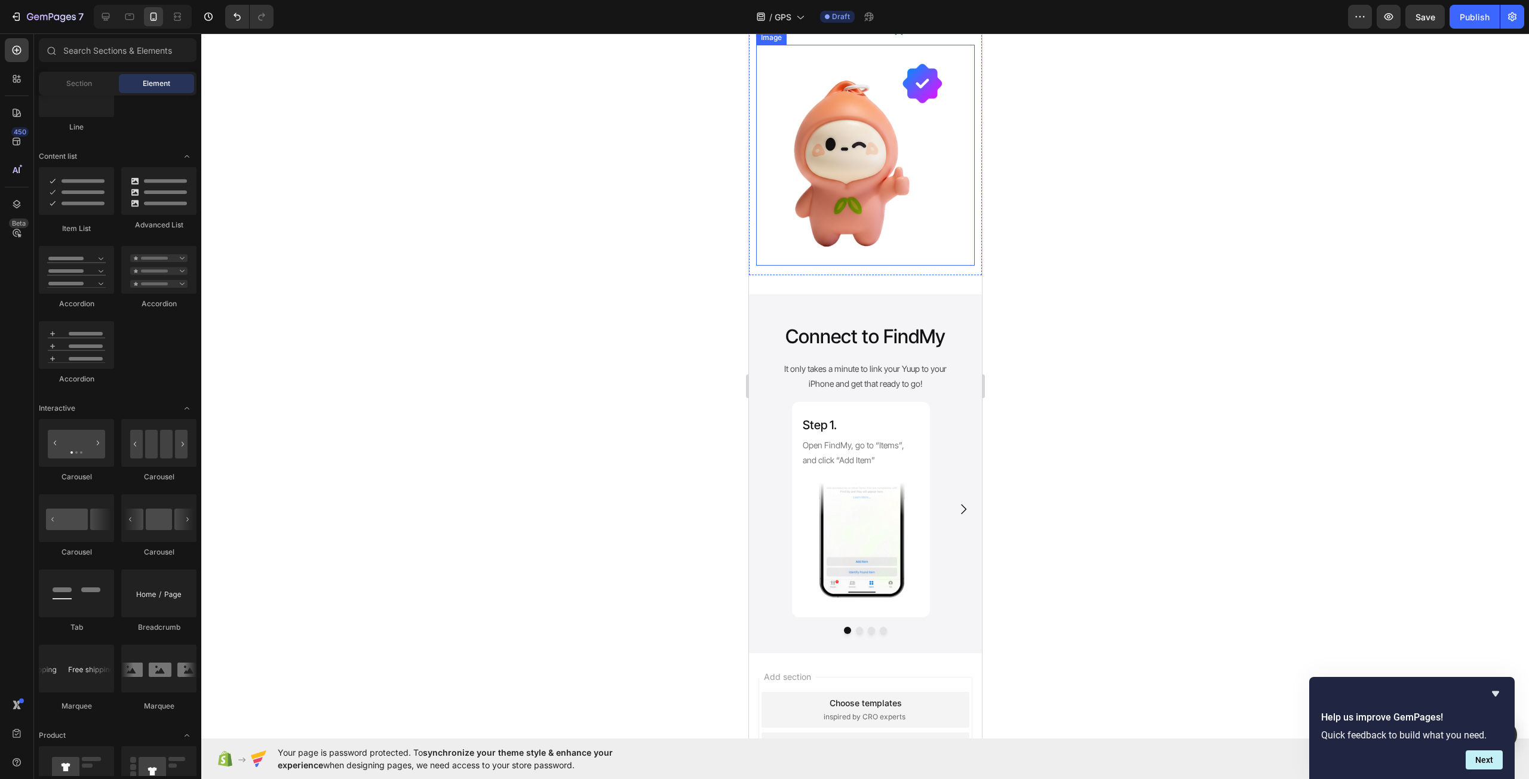
scroll to position [478, 0]
click at [961, 411] on div "Step 1. Heading Open FindMy, go to “Items”, and click “Add Item” Text Block Ima…" at bounding box center [864, 509] width 233 height 216
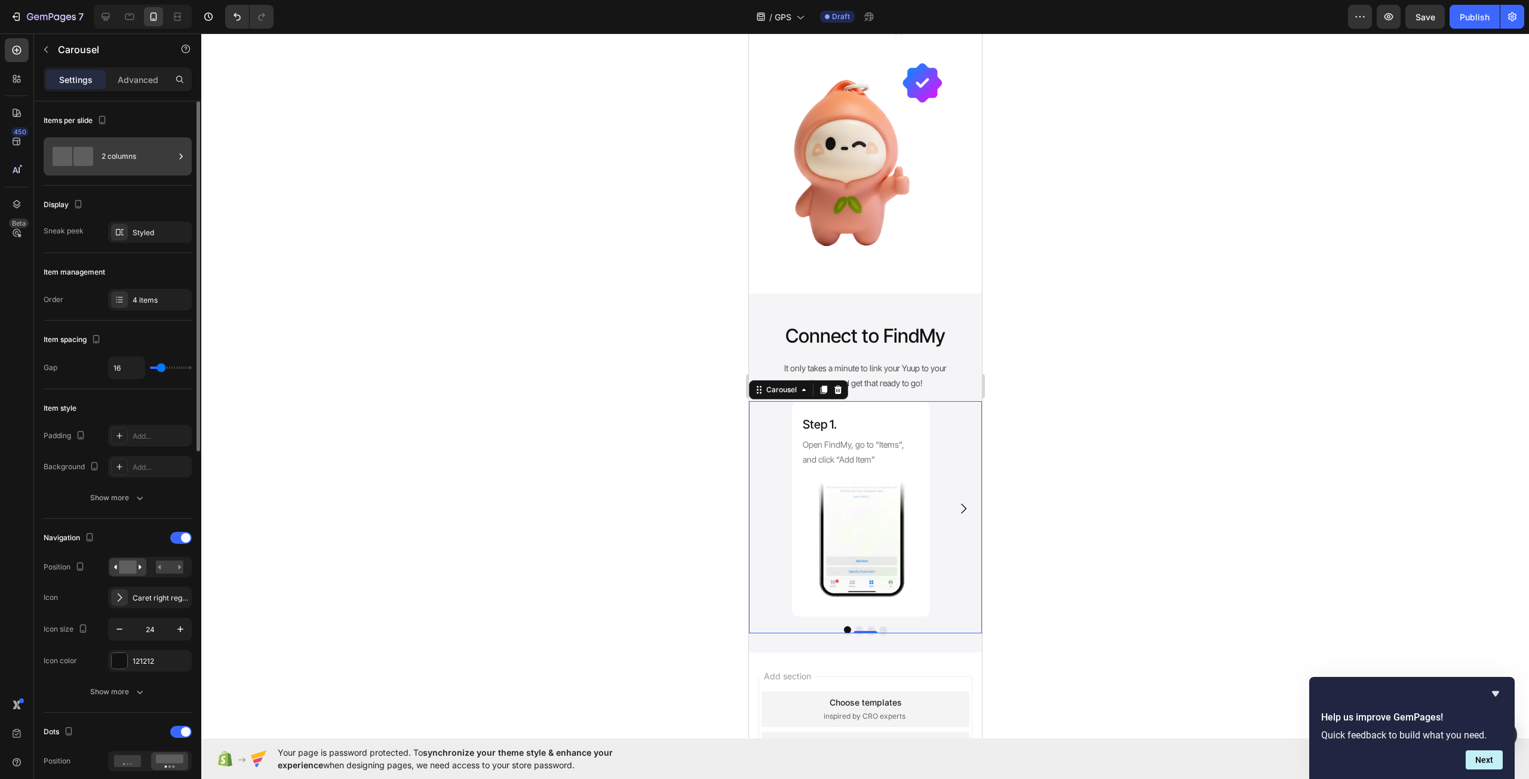
click at [151, 157] on div "2 columns" at bounding box center [138, 156] width 73 height 27
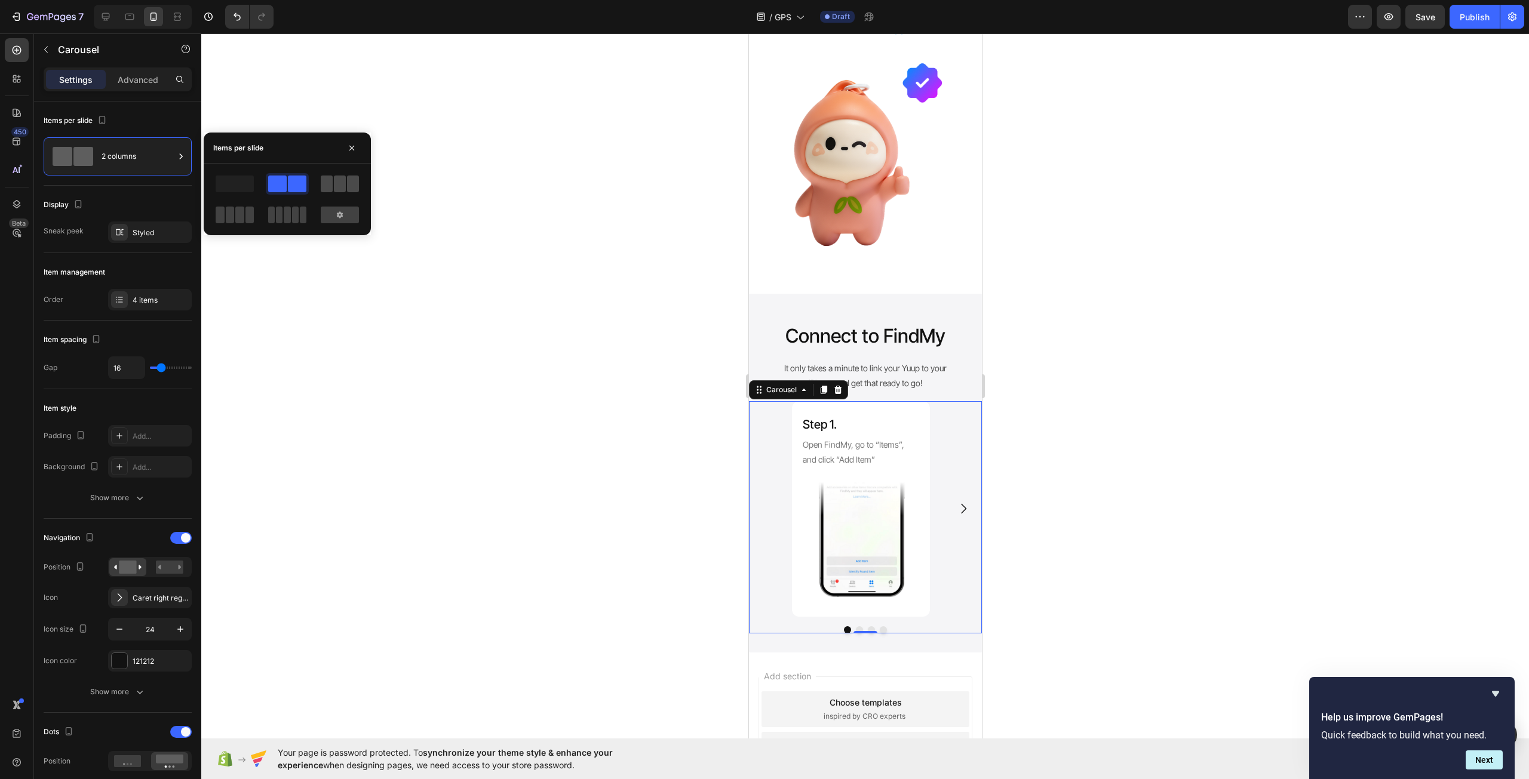
click at [333, 183] on div at bounding box center [340, 184] width 38 height 17
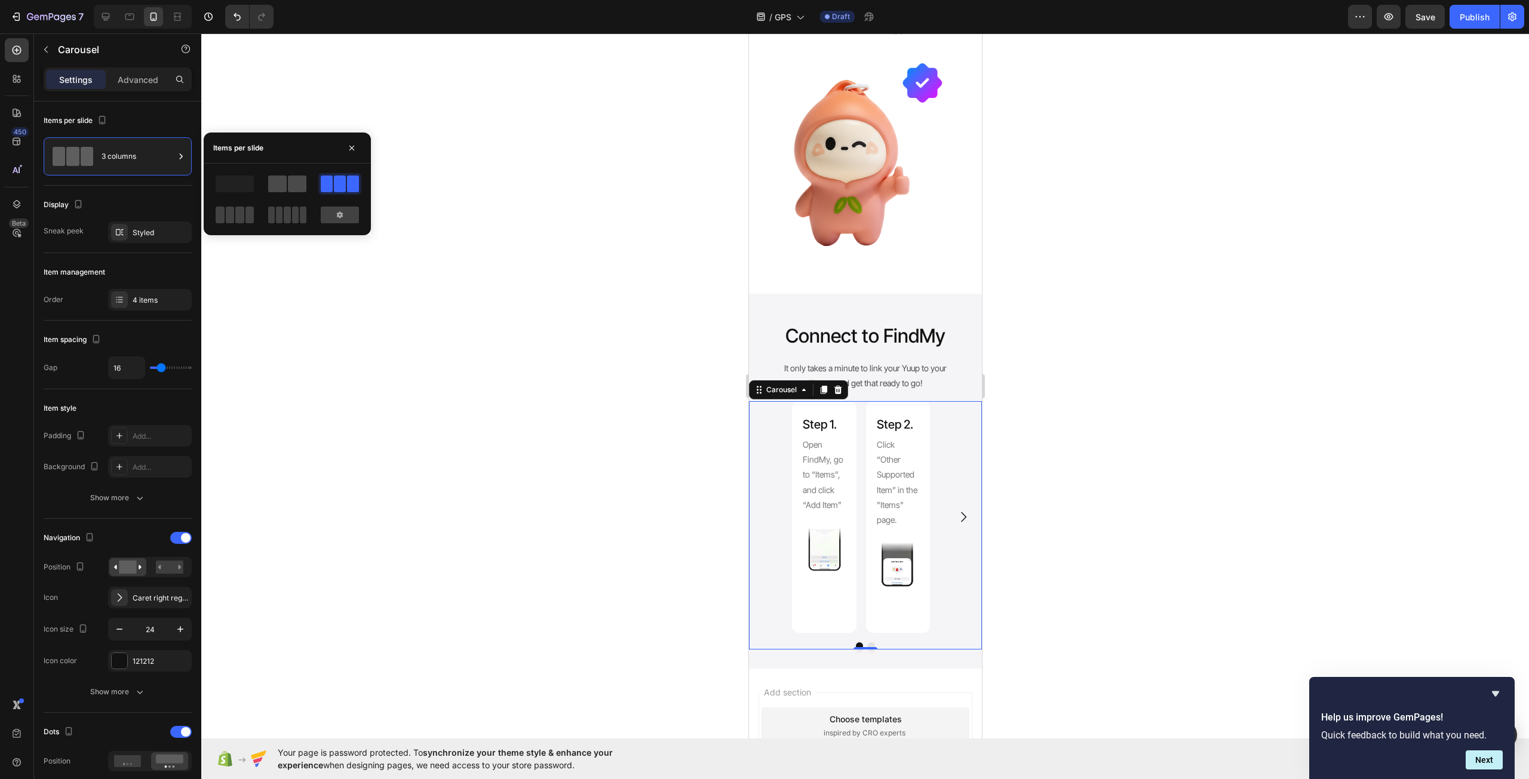
click at [284, 178] on span at bounding box center [277, 184] width 19 height 17
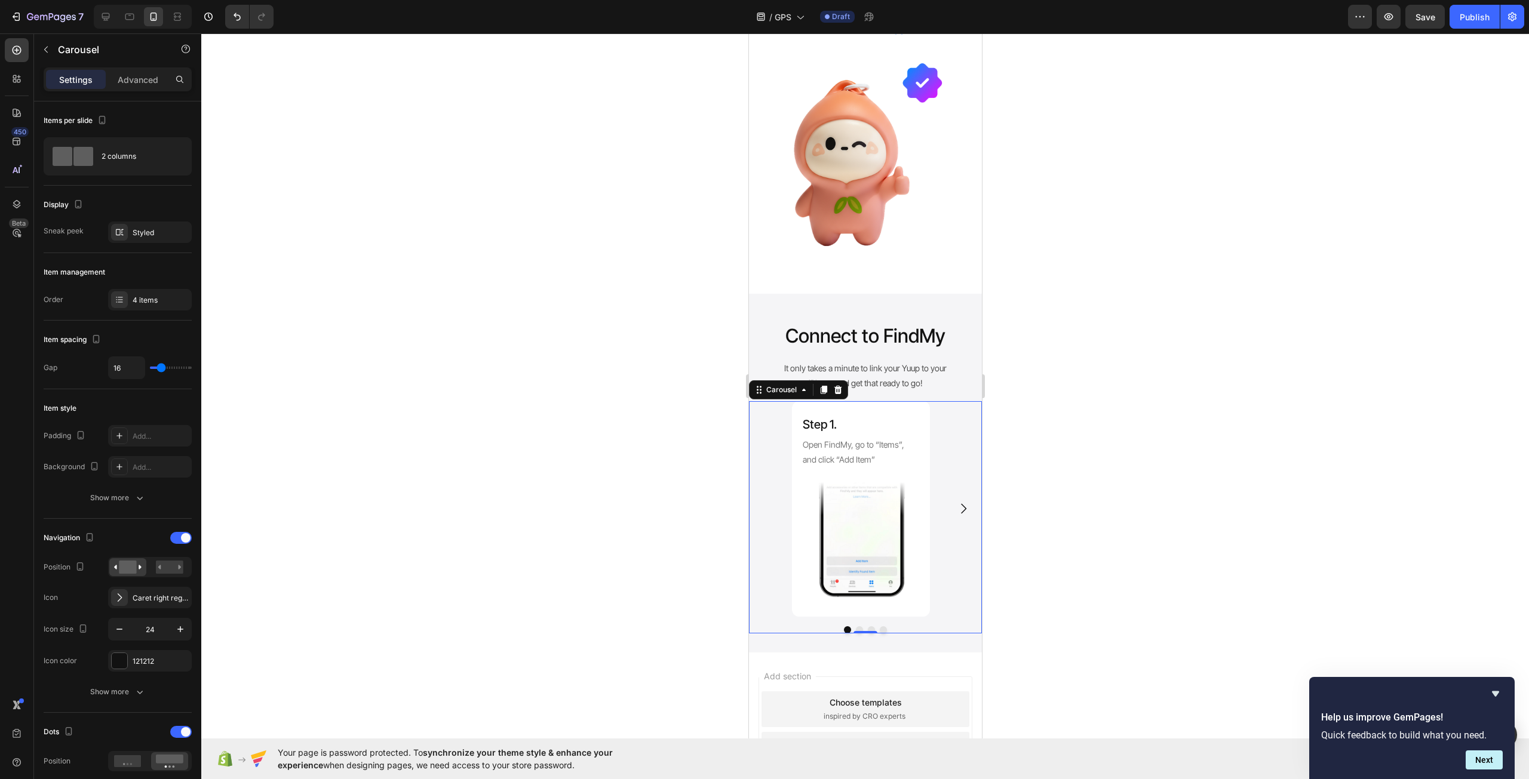
click at [558, 437] on div at bounding box center [864, 406] width 1327 height 746
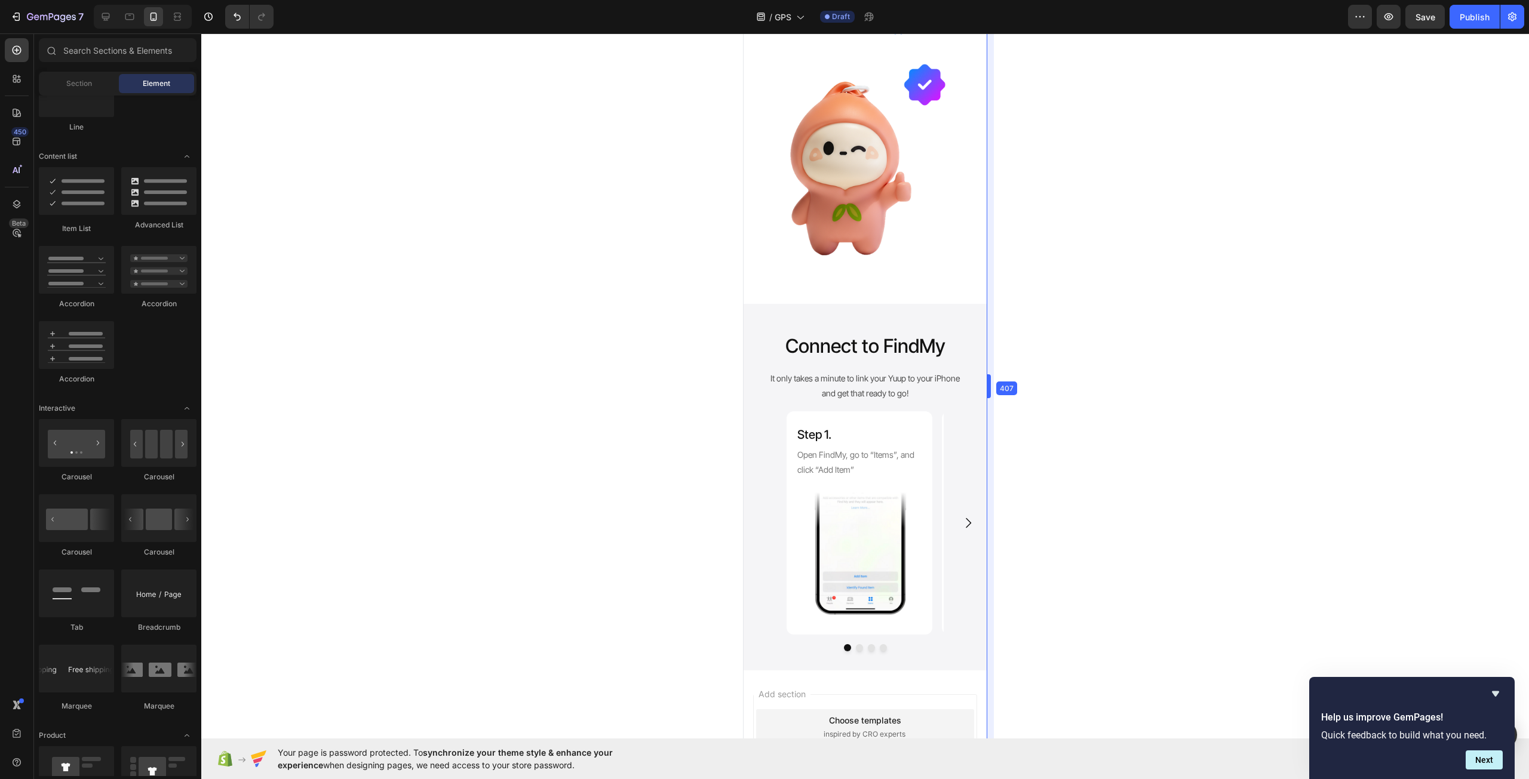
scroll to position [463, 0]
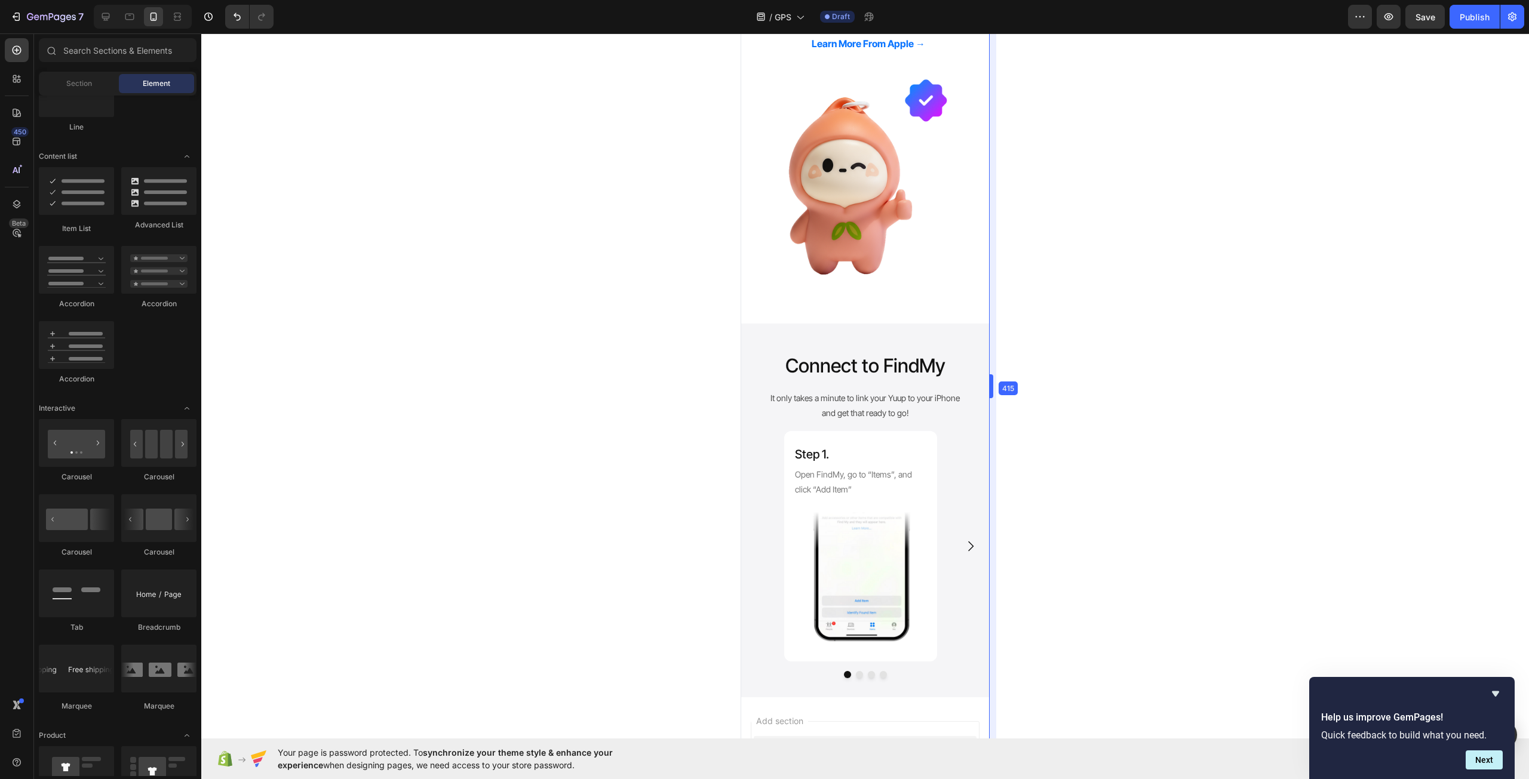
drag, startPoint x: 981, startPoint y: 377, endPoint x: 996, endPoint y: 381, distance: 15.4
click at [968, 542] on icon "Carousel Next Arrow" at bounding box center [970, 547] width 5 height 10
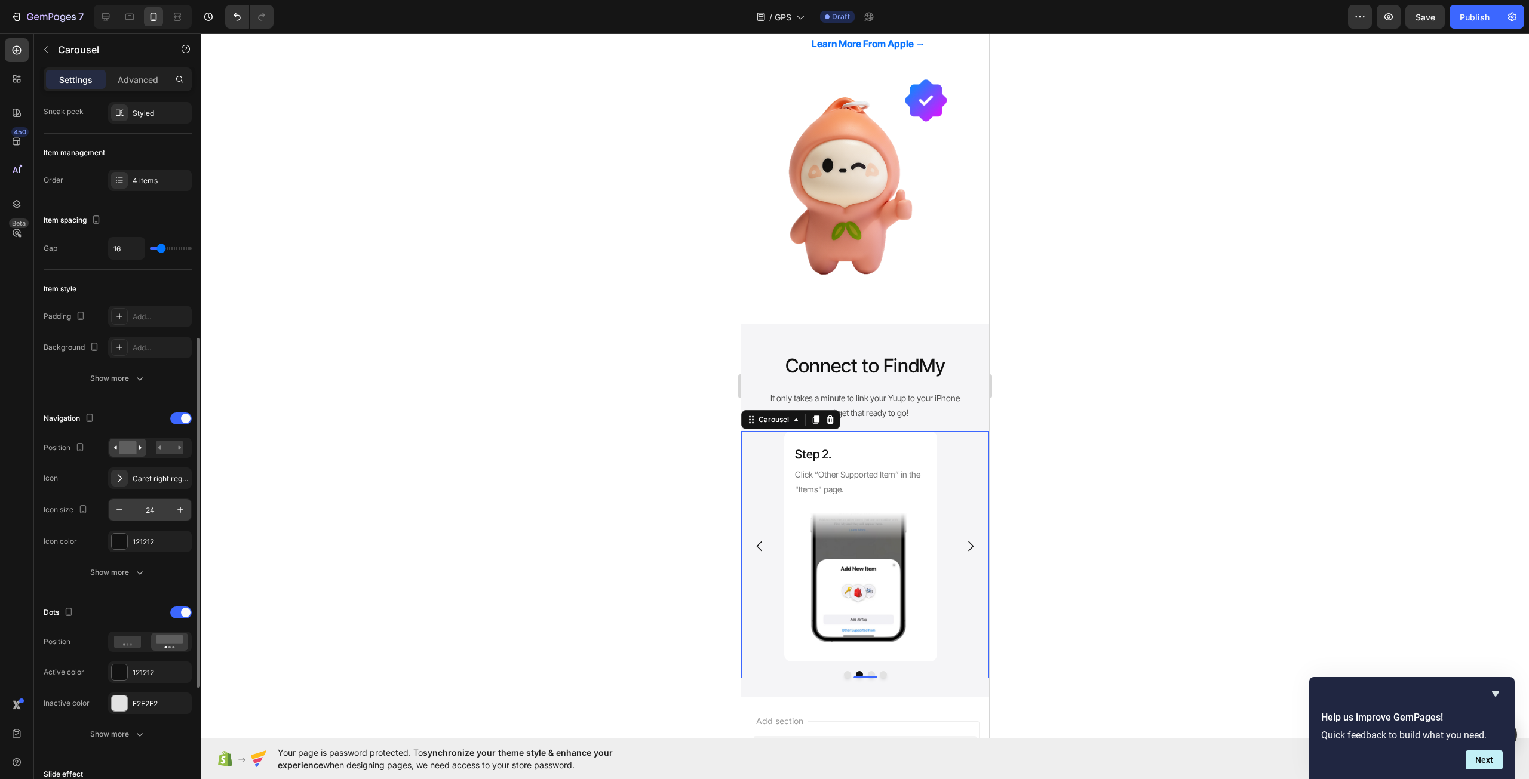
scroll to position [239, 0]
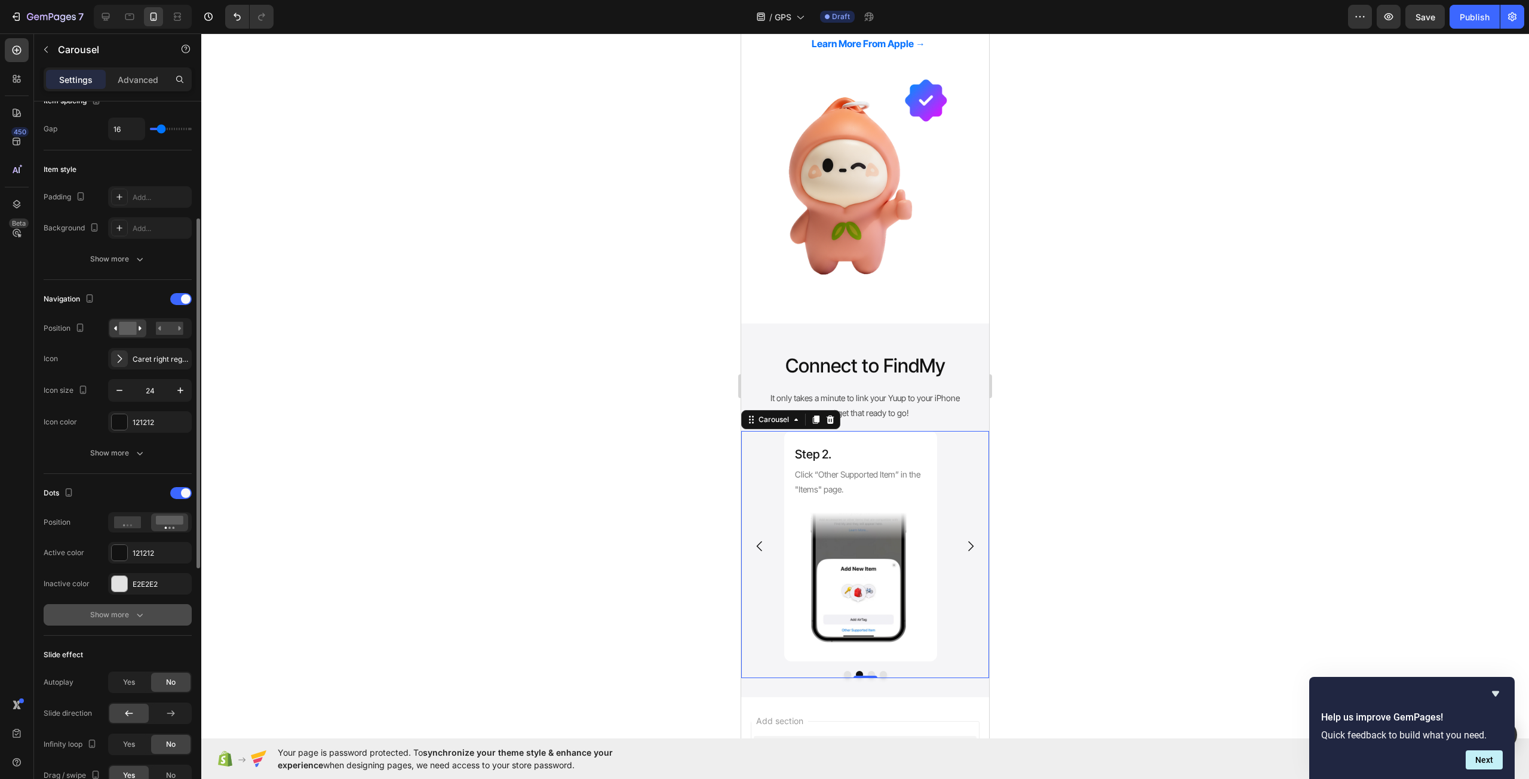
click at [128, 618] on div "Show more" at bounding box center [118, 615] width 56 height 12
click at [155, 617] on input "12" at bounding box center [149, 615] width 39 height 21
type input "6"
click at [119, 559] on div at bounding box center [120, 553] width 16 height 16
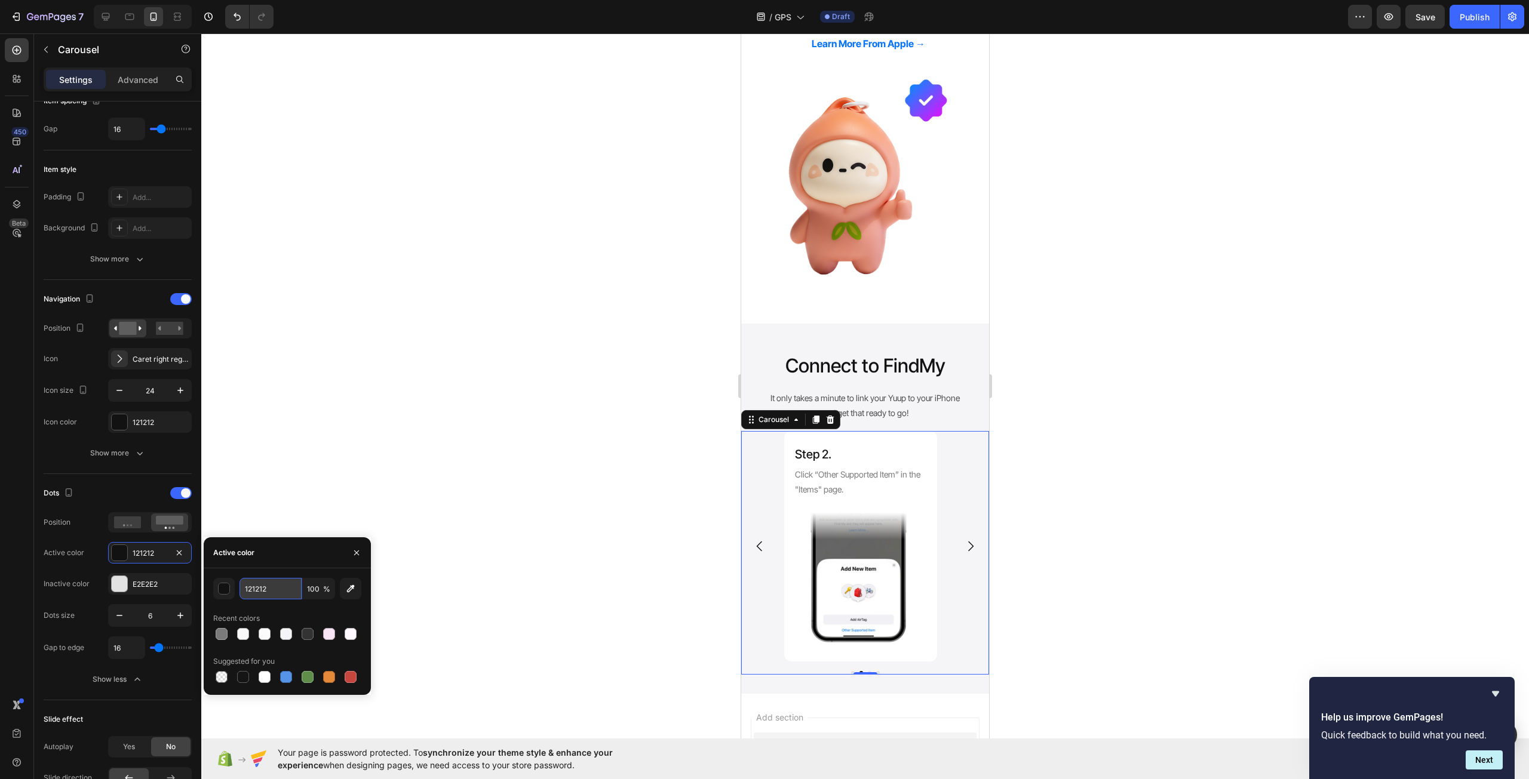
click at [269, 587] on input "121212" at bounding box center [270, 588] width 62 height 21
type input "007AFF"
click at [473, 425] on div at bounding box center [864, 406] width 1327 height 746
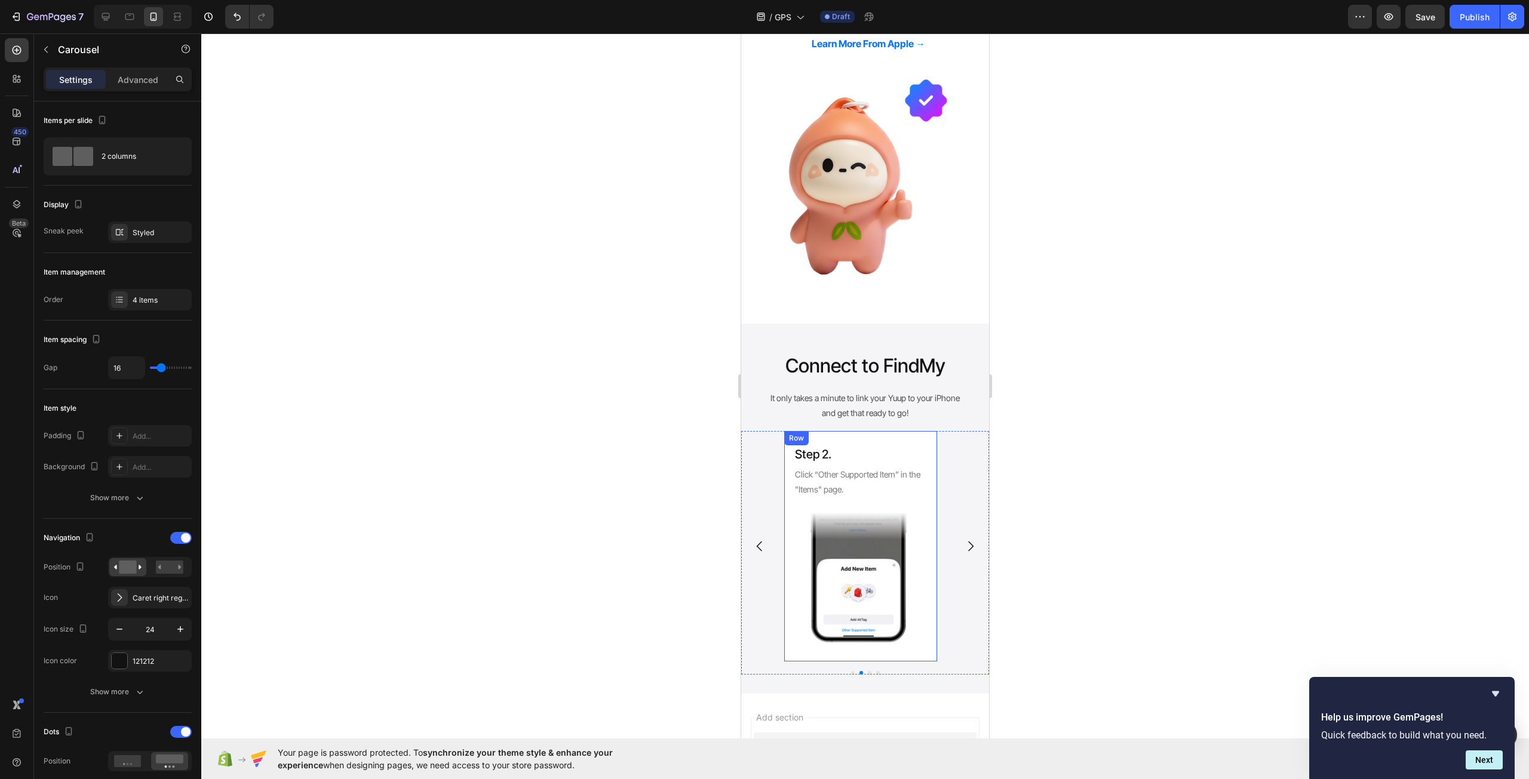
click at [755, 539] on icon "Carousel Back Arrow" at bounding box center [759, 546] width 14 height 14
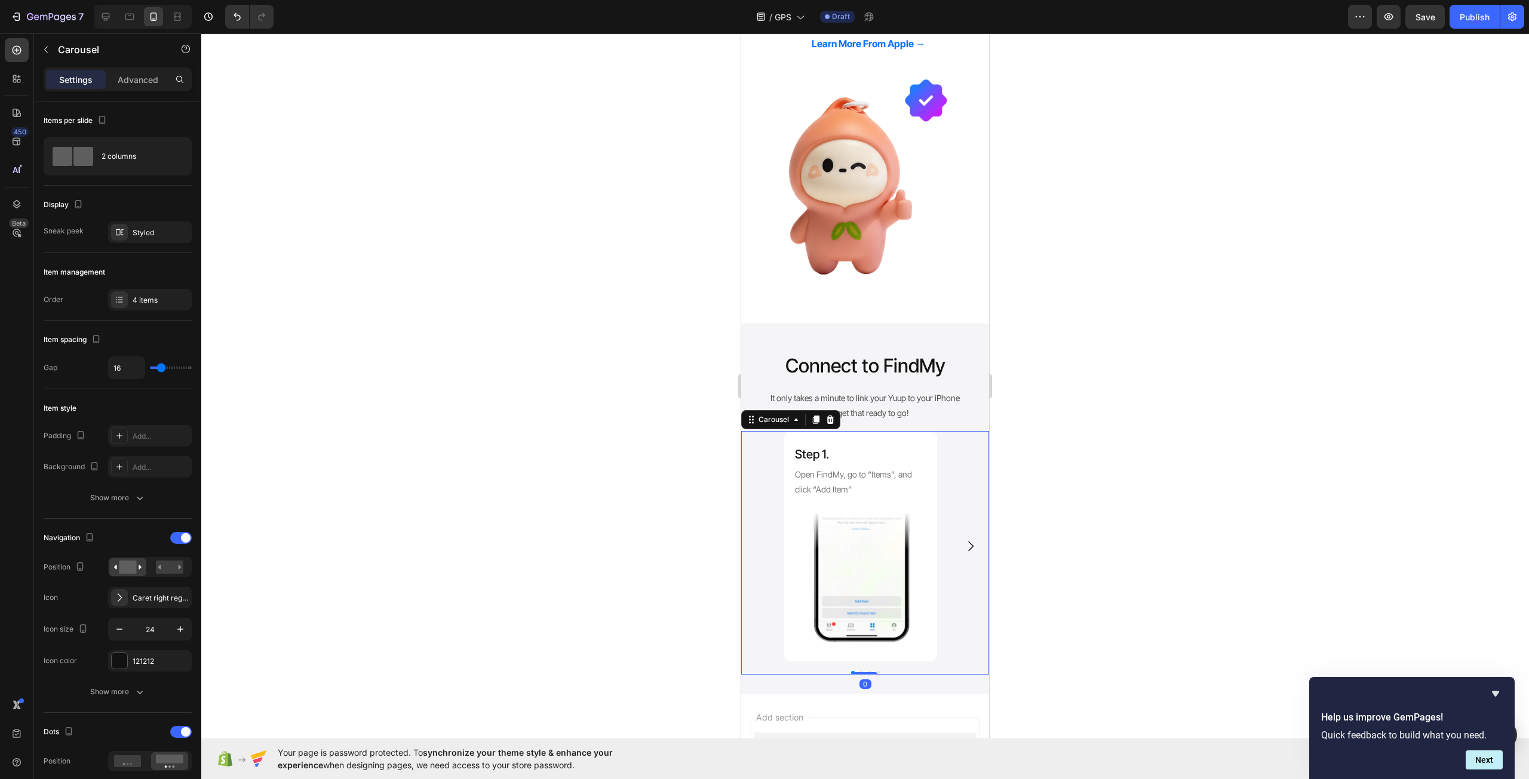
click at [1053, 539] on div at bounding box center [864, 406] width 1327 height 746
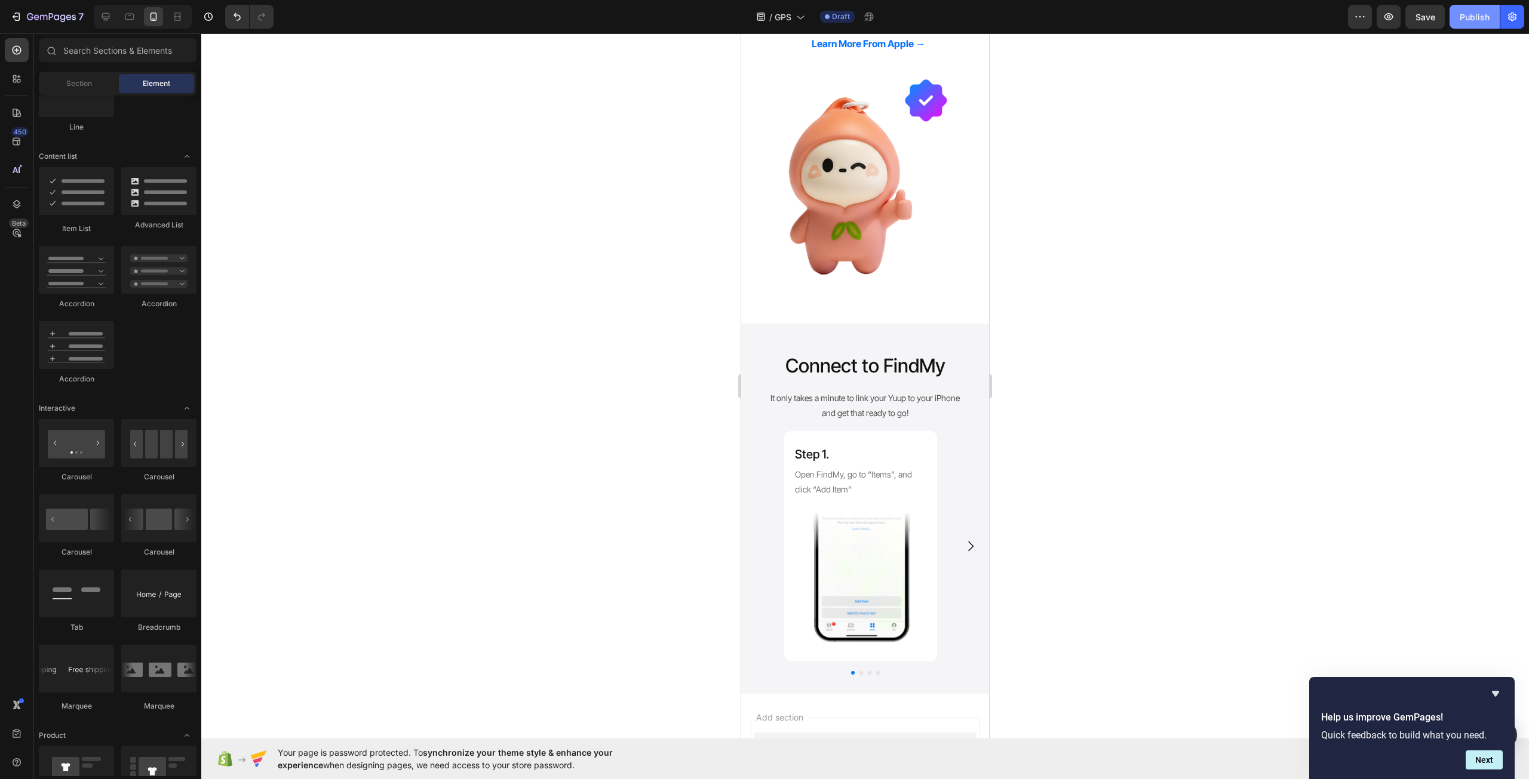
click at [1465, 20] on div "Publish" at bounding box center [1474, 17] width 30 height 13
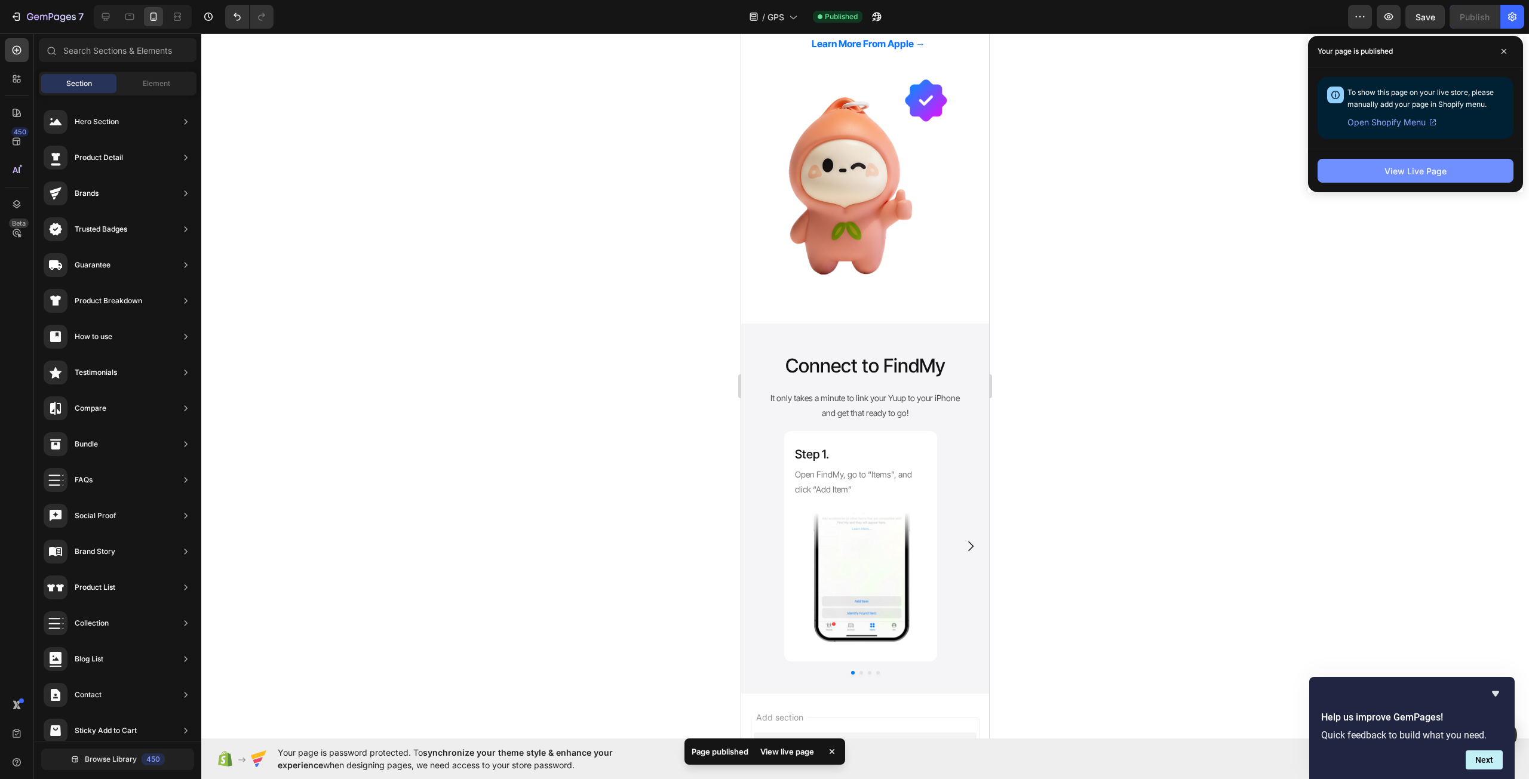
click at [1411, 176] on div "View Live Page" at bounding box center [1415, 171] width 62 height 13
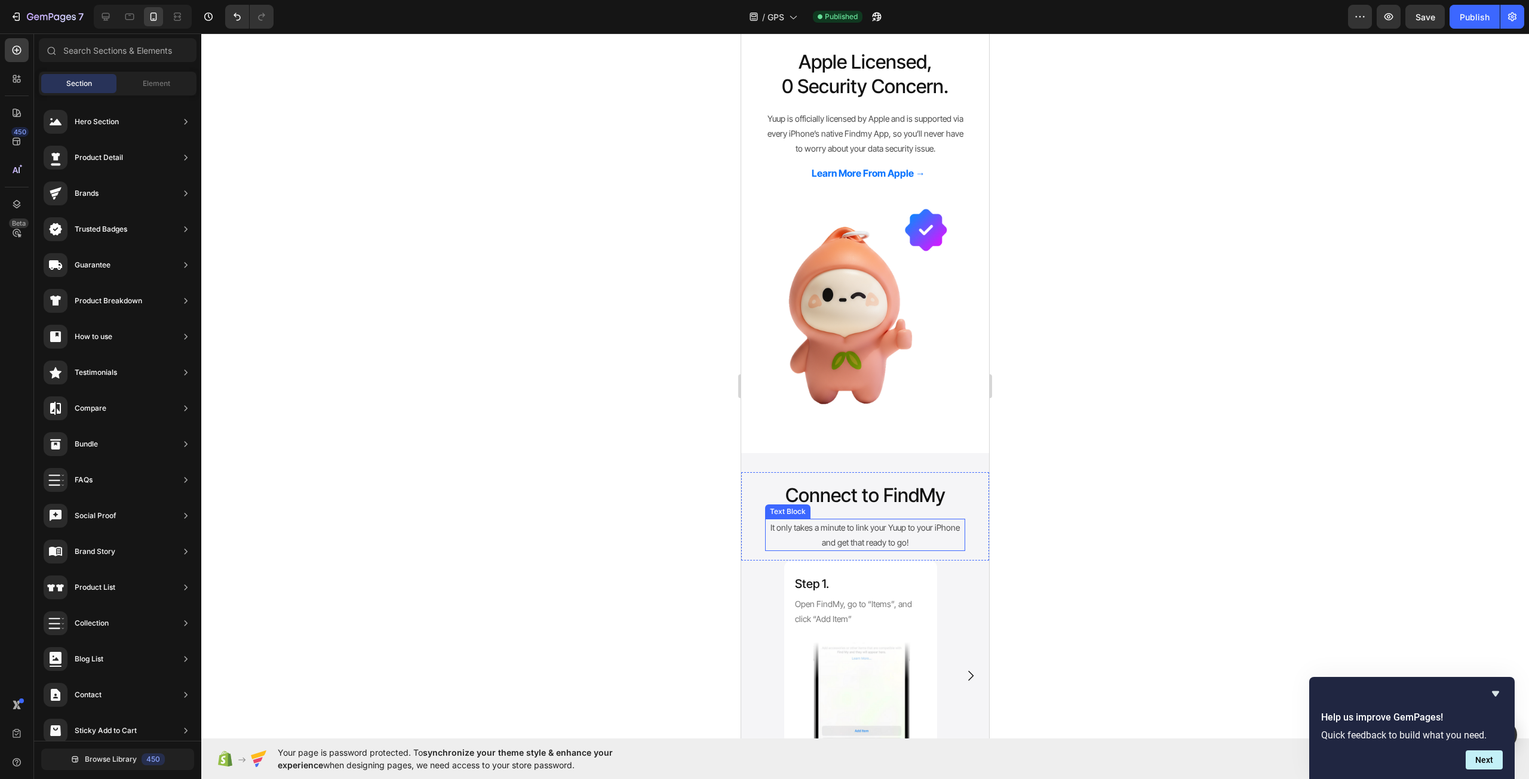
scroll to position [284, 0]
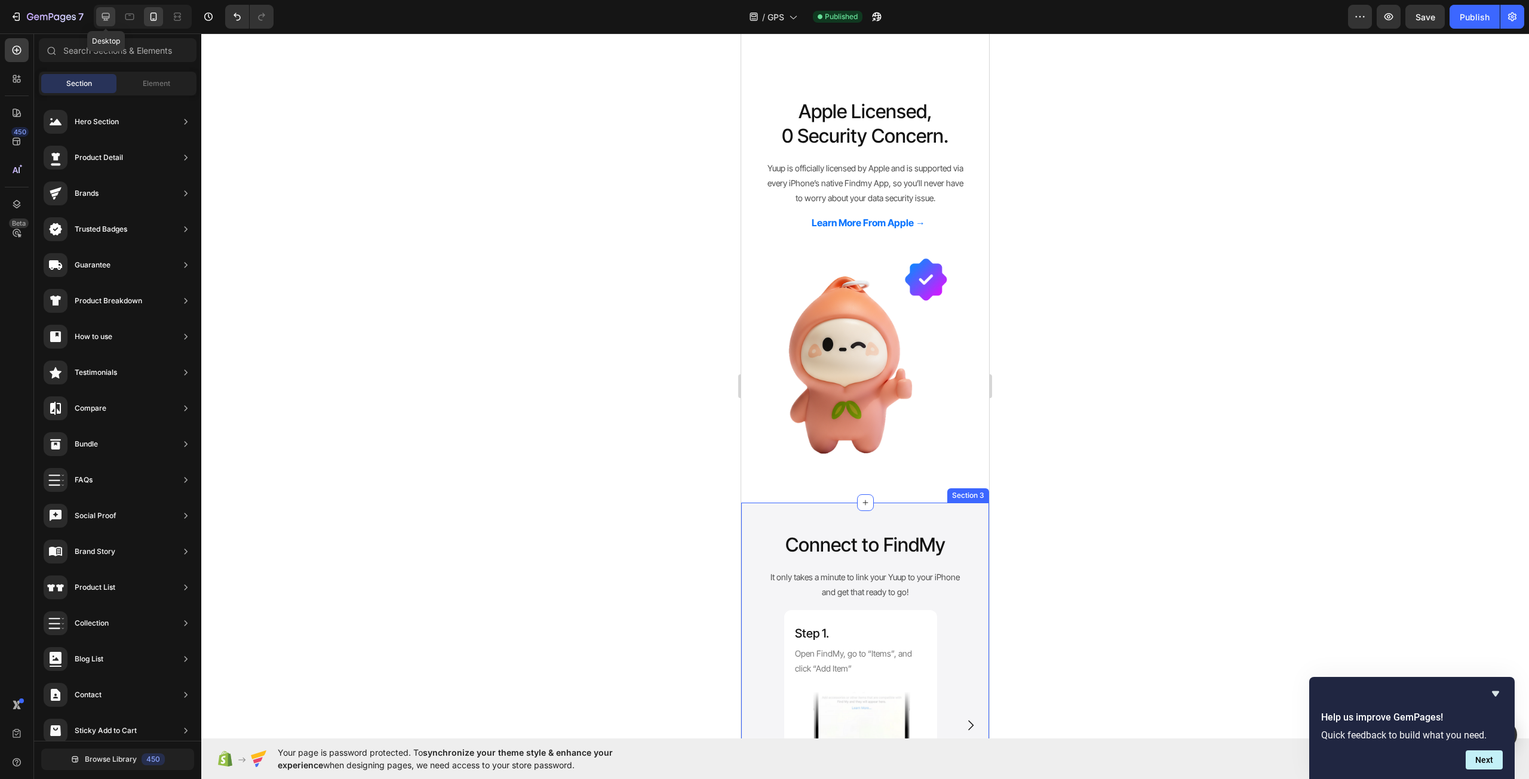
click at [104, 23] on div at bounding box center [105, 16] width 19 height 19
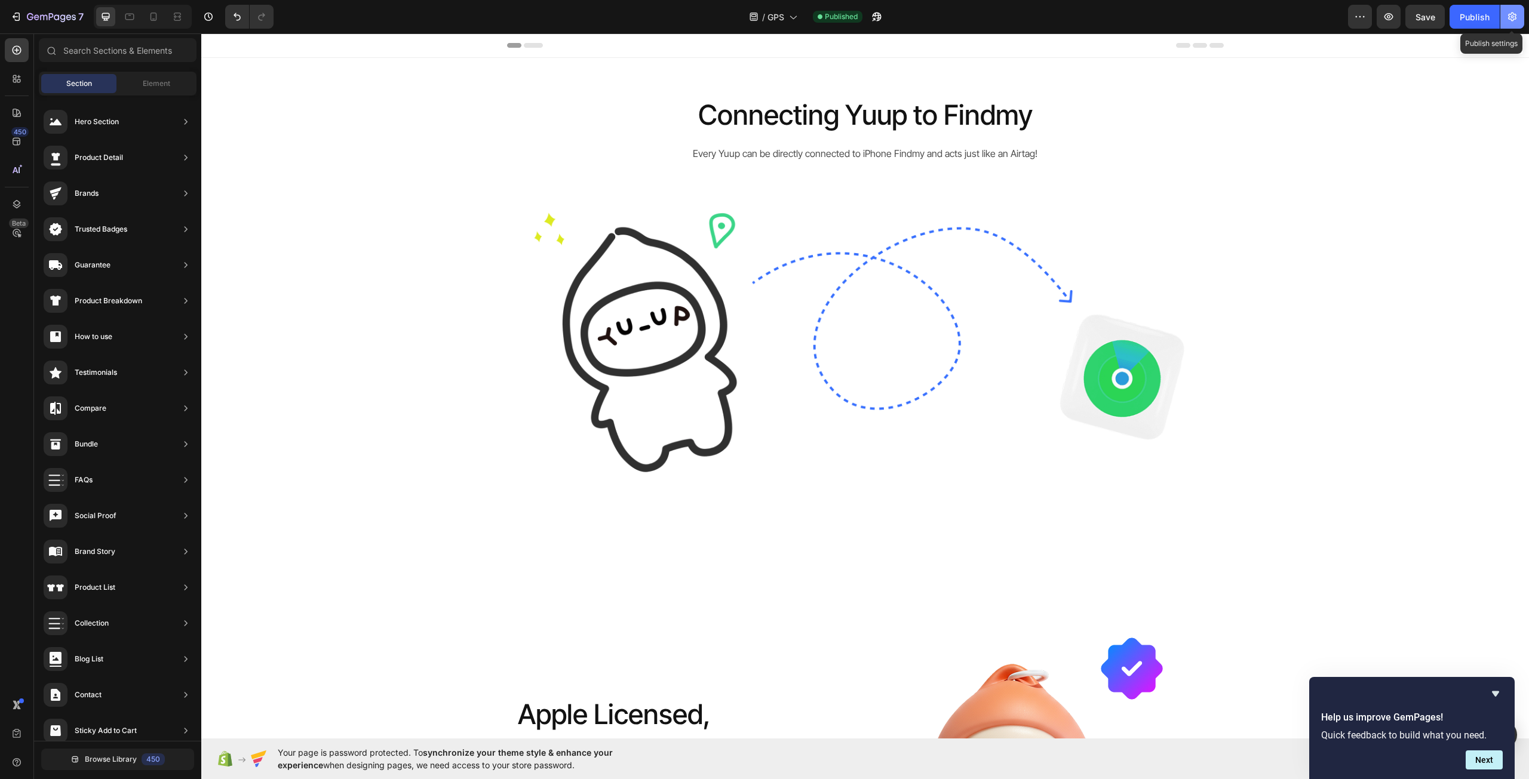
click at [1515, 21] on icon "button" at bounding box center [1512, 17] width 12 height 12
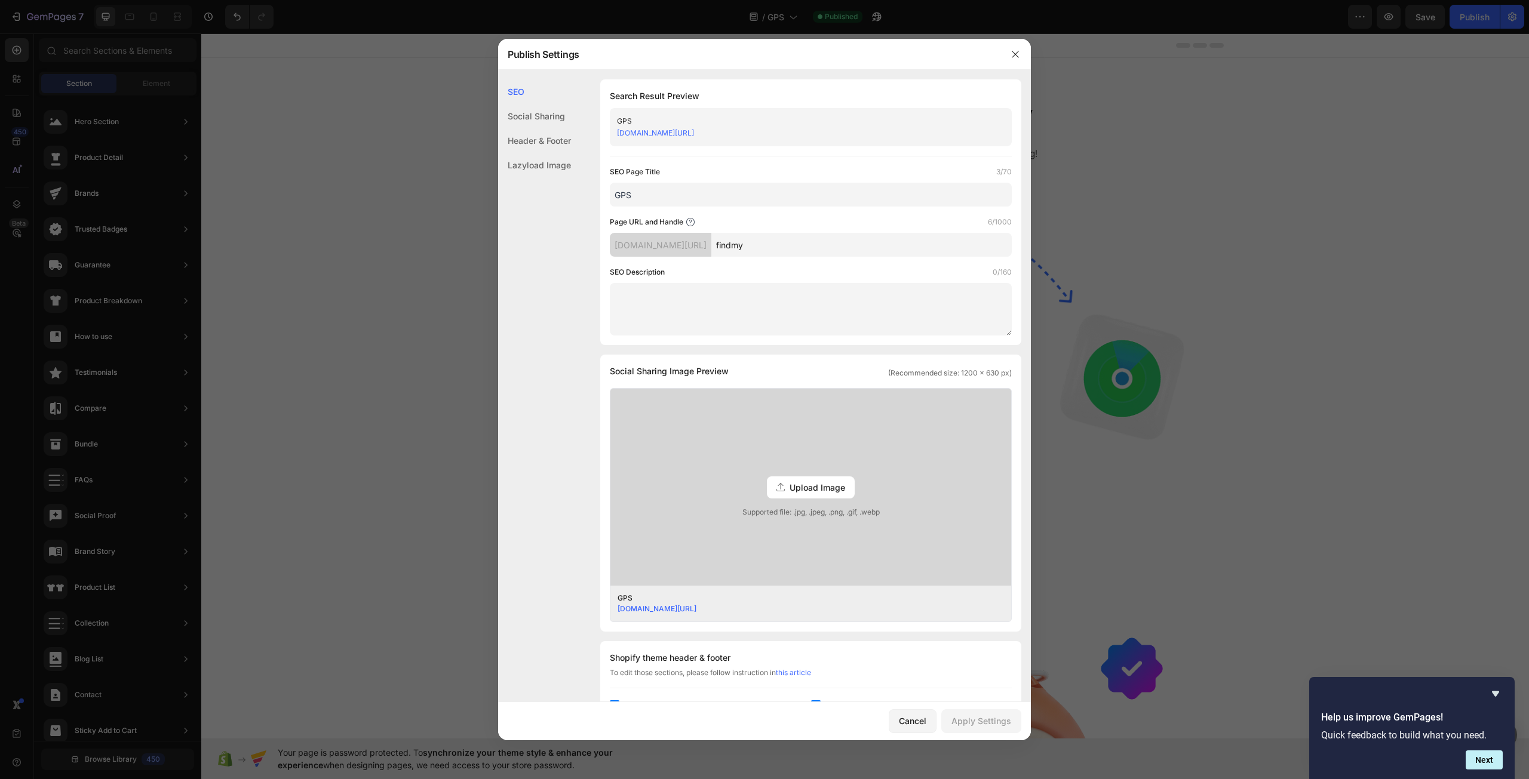
click at [711, 249] on div "txg0e8-0w.myshopify.com/pages/" at bounding box center [661, 245] width 102 height 24
click at [711, 251] on div "txg0e8-0w.myshopify.com/pages/" at bounding box center [661, 245] width 102 height 24
click at [545, 118] on div "Social Sharing" at bounding box center [534, 116] width 73 height 24
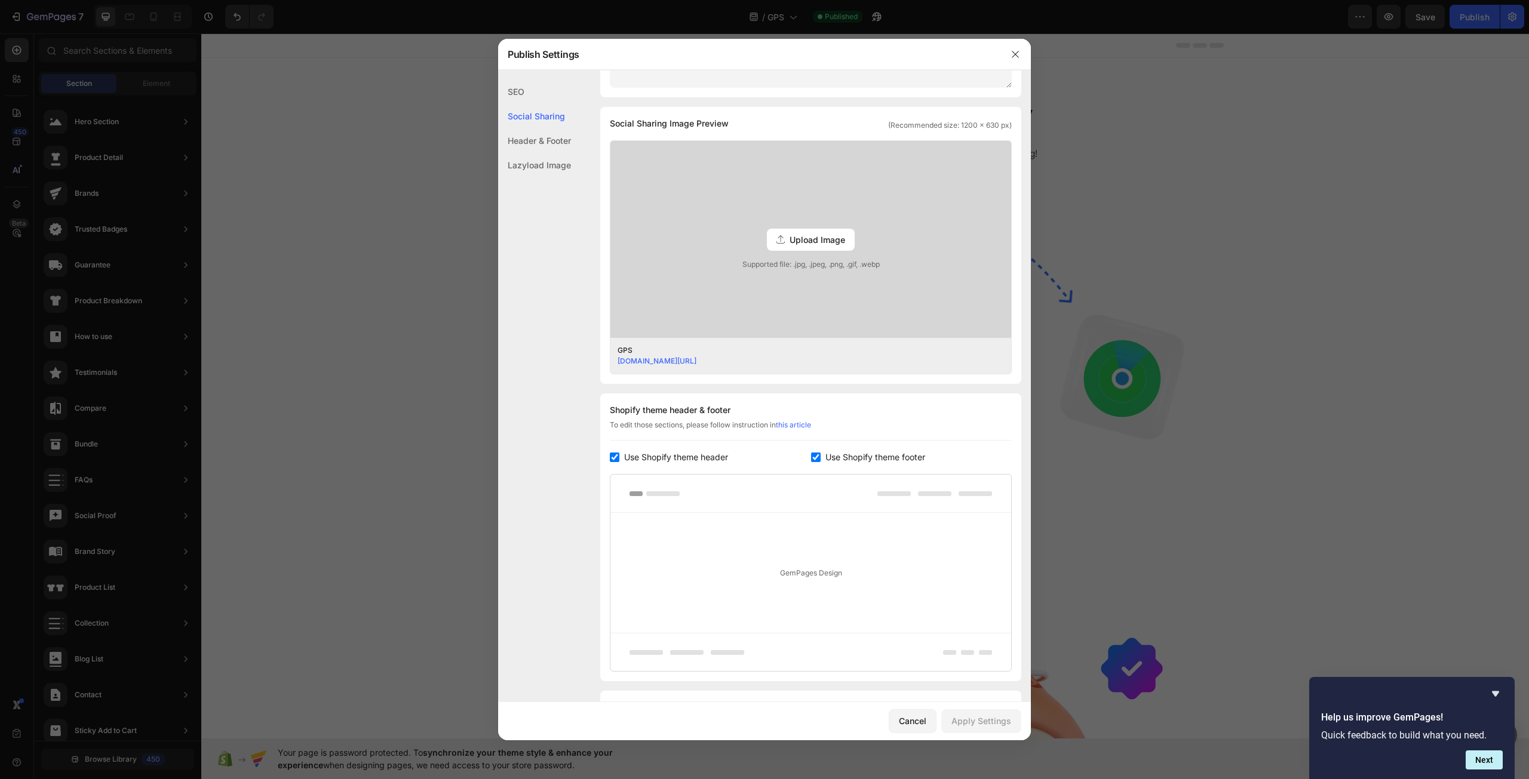
scroll to position [273, 0]
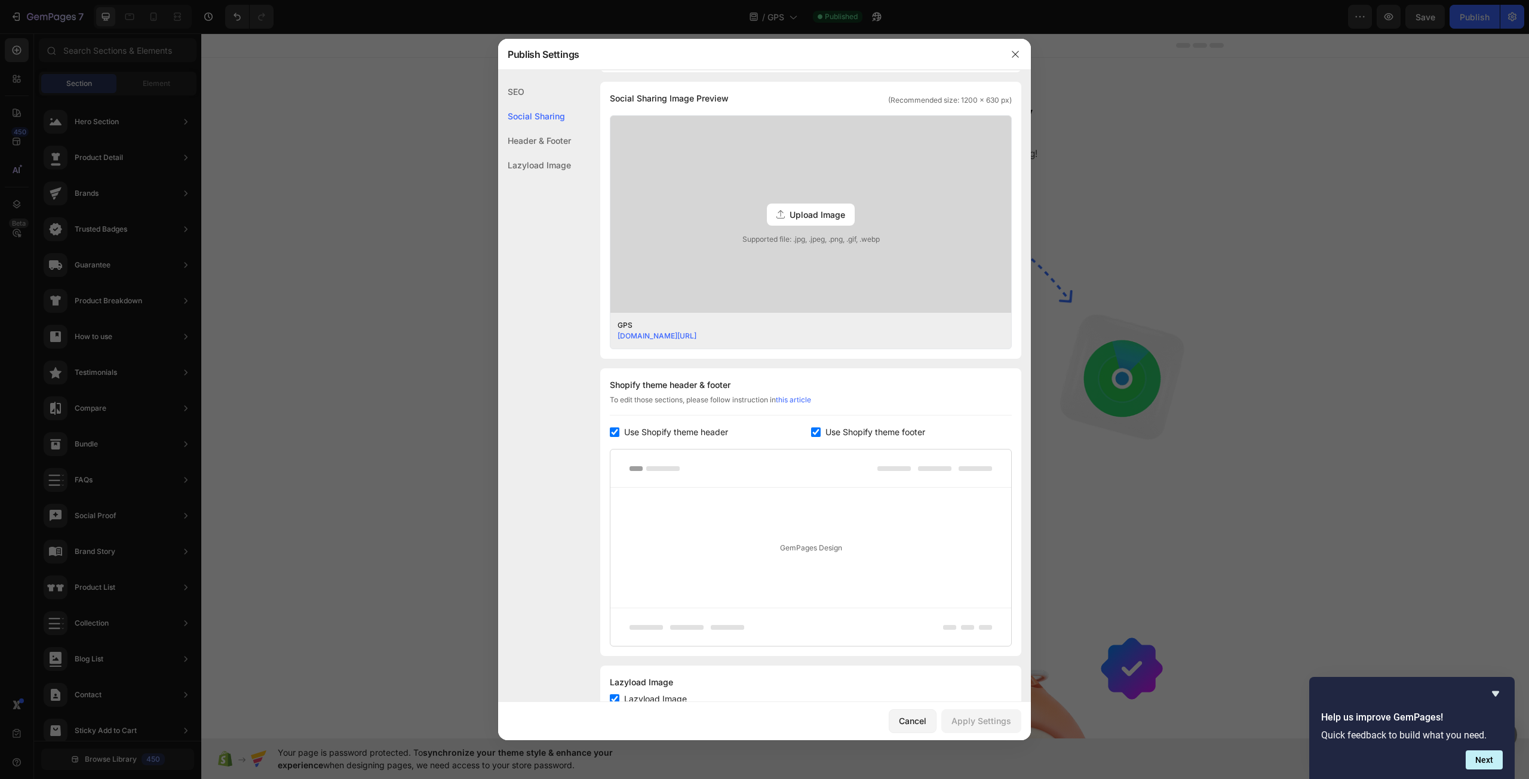
click at [512, 103] on div "SEO" at bounding box center [534, 91] width 73 height 24
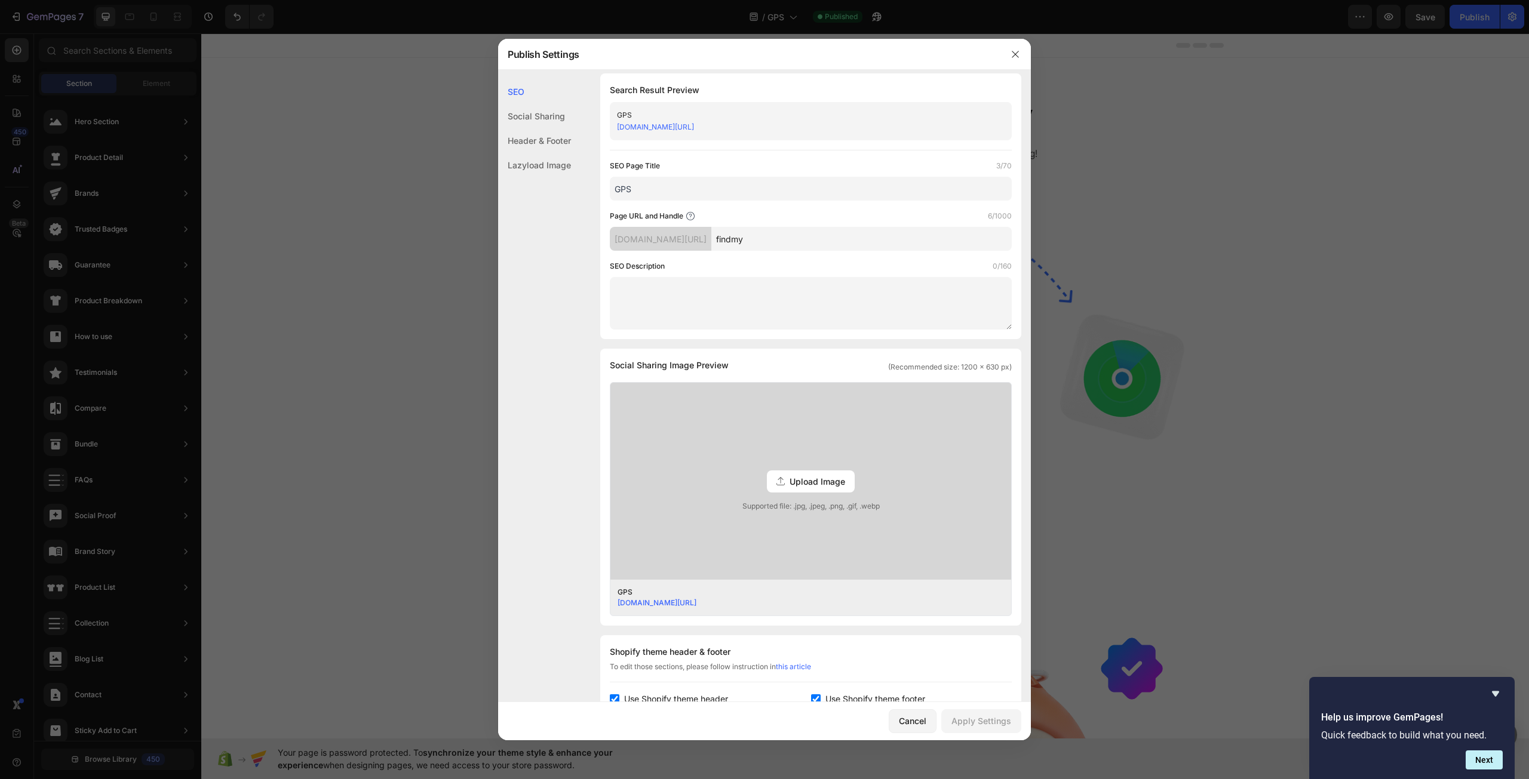
scroll to position [0, 0]
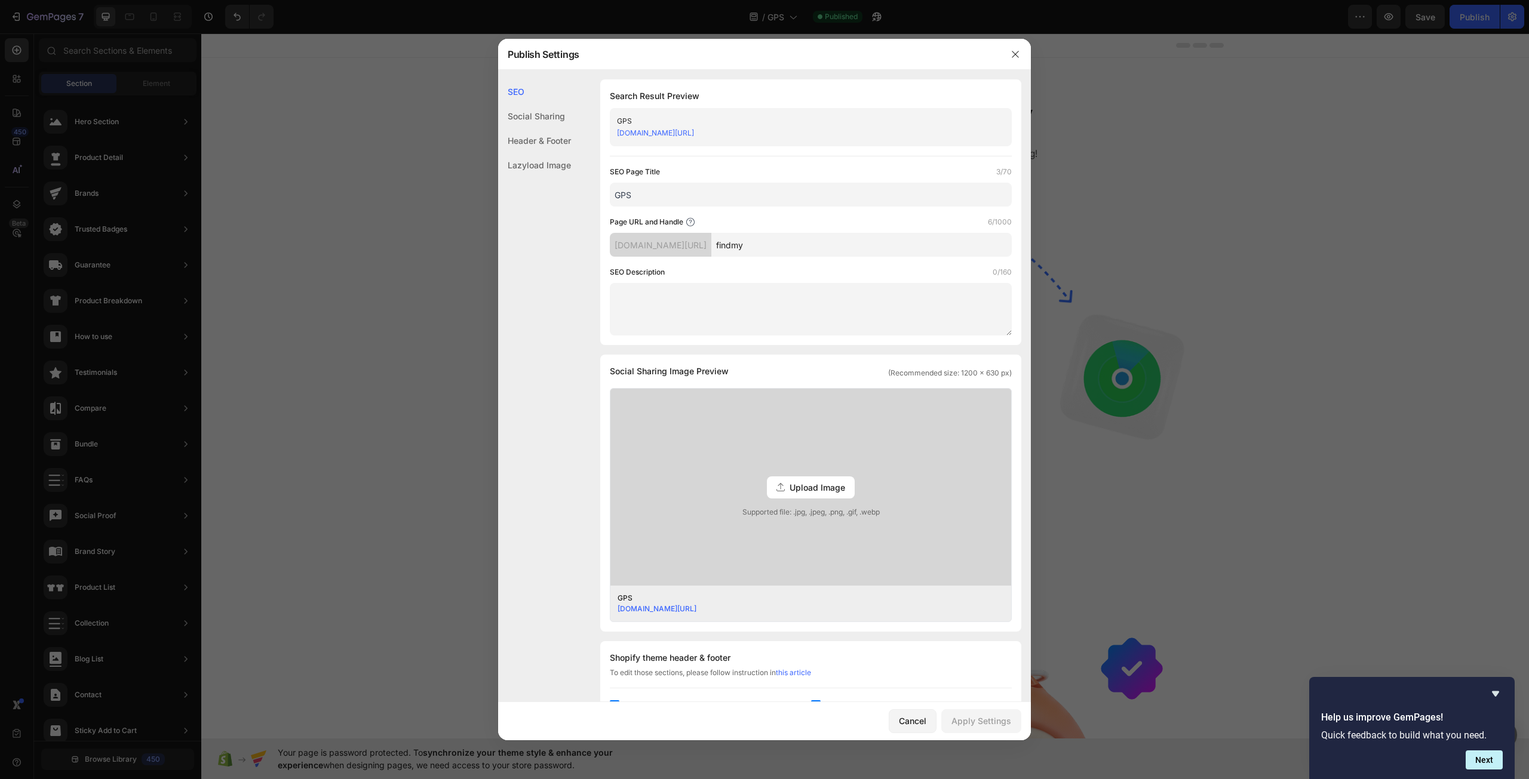
click at [858, 361] on div "Social Sharing Image Preview (Recommended size: 1200 x 630 px) Upload Image Sup…" at bounding box center [810, 493] width 421 height 277
click at [340, 238] on div at bounding box center [764, 389] width 1529 height 779
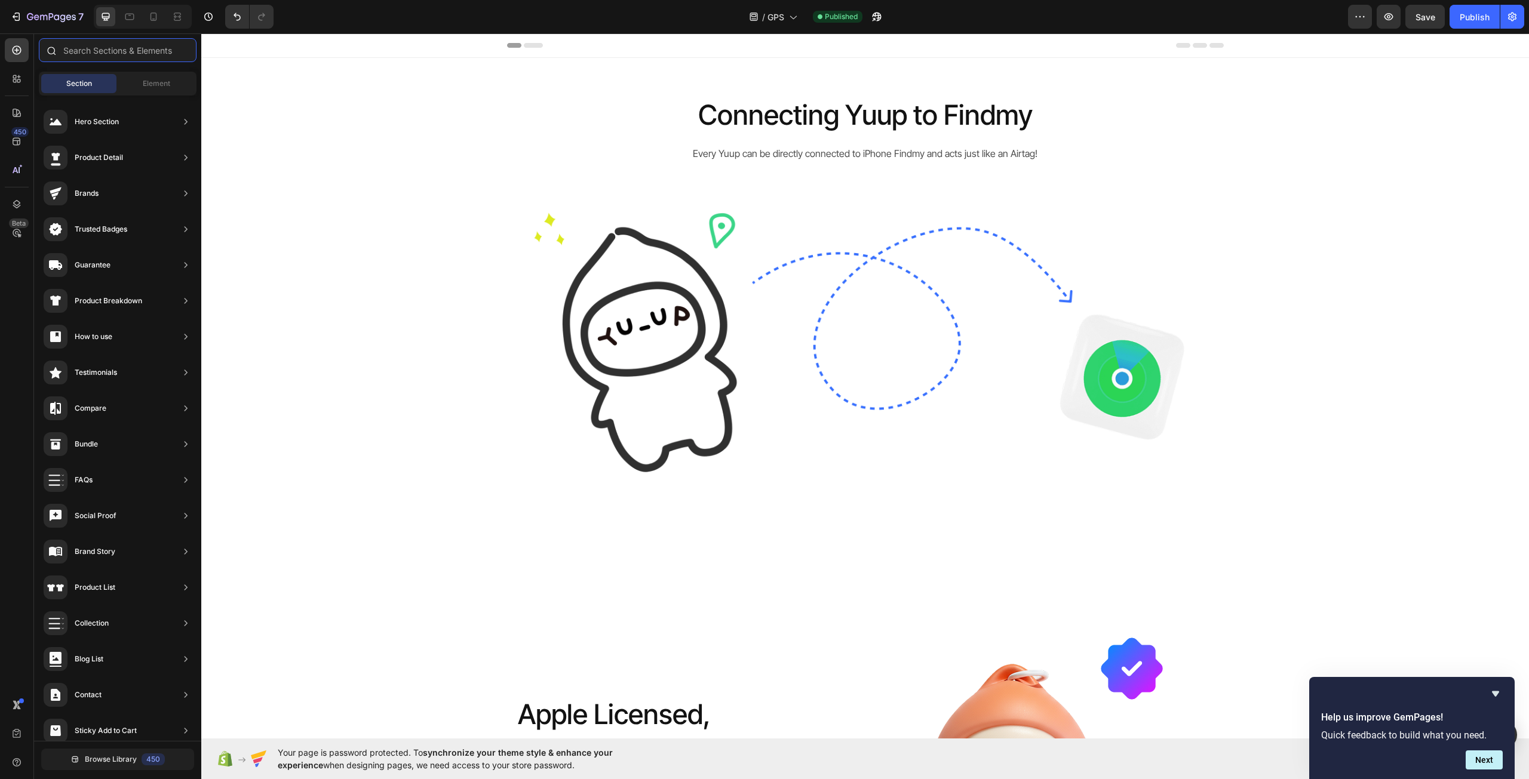
click at [134, 58] on input "text" at bounding box center [118, 50] width 158 height 24
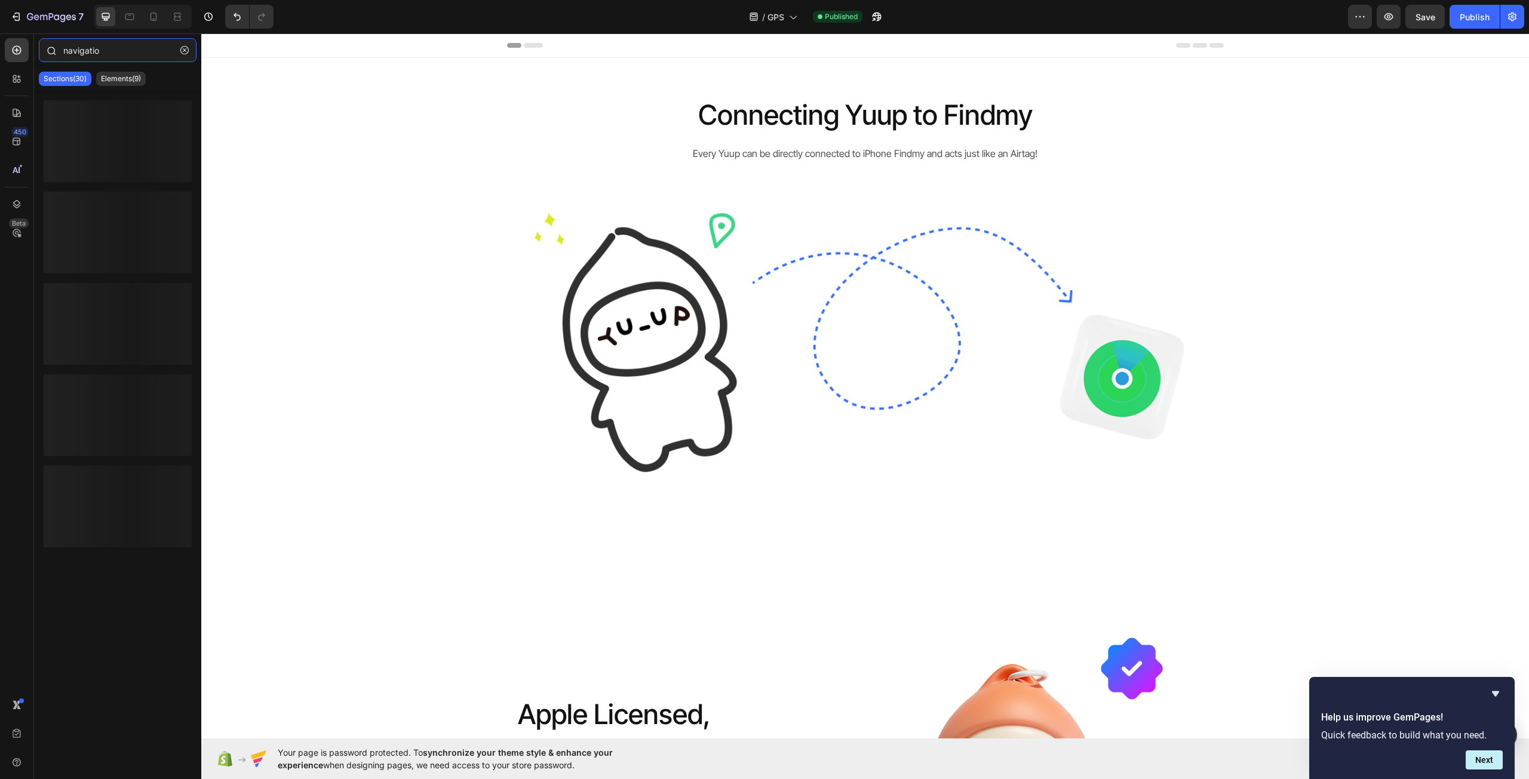
type input "navigation"
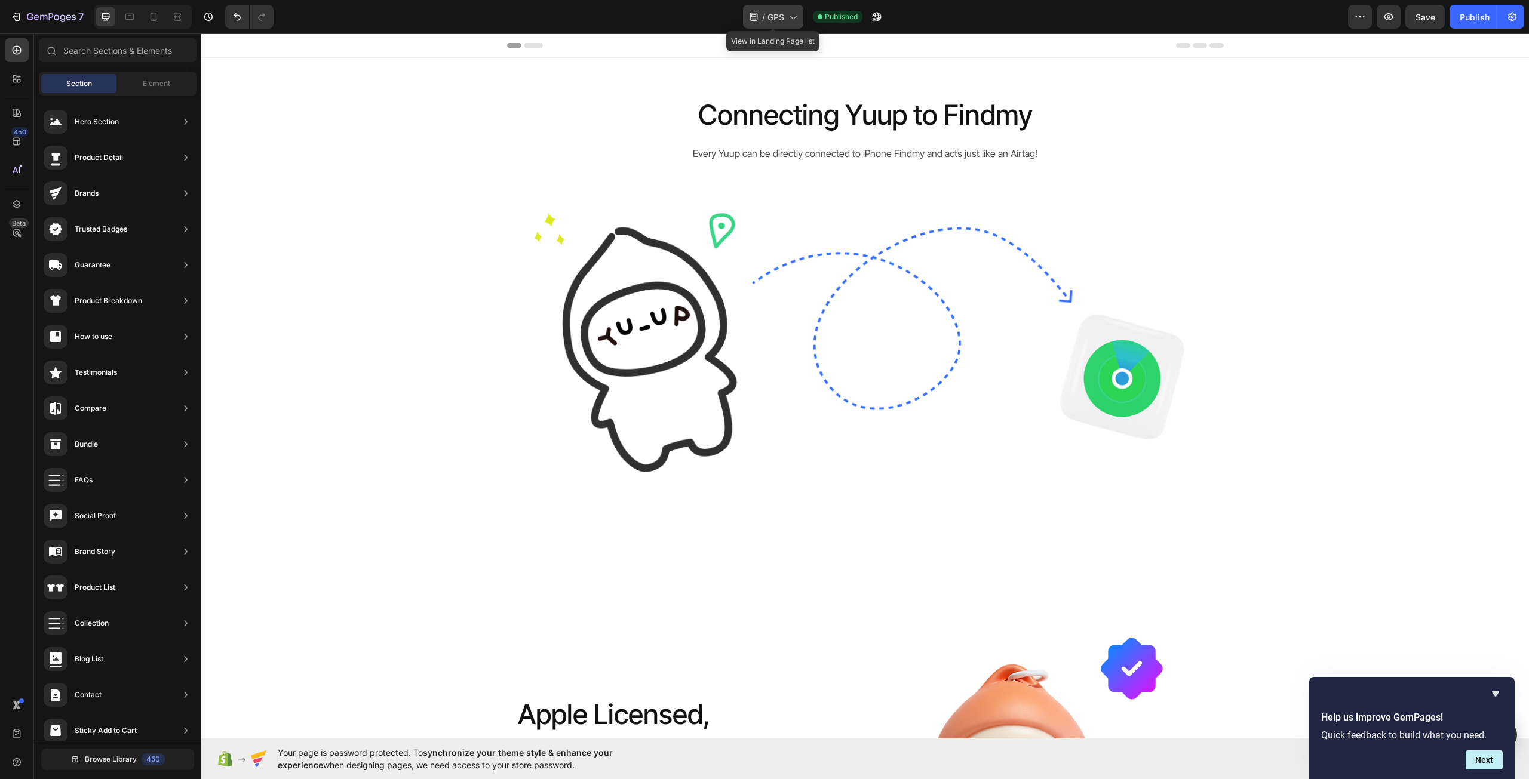
click at [776, 21] on span "GPS" at bounding box center [775, 17] width 17 height 13
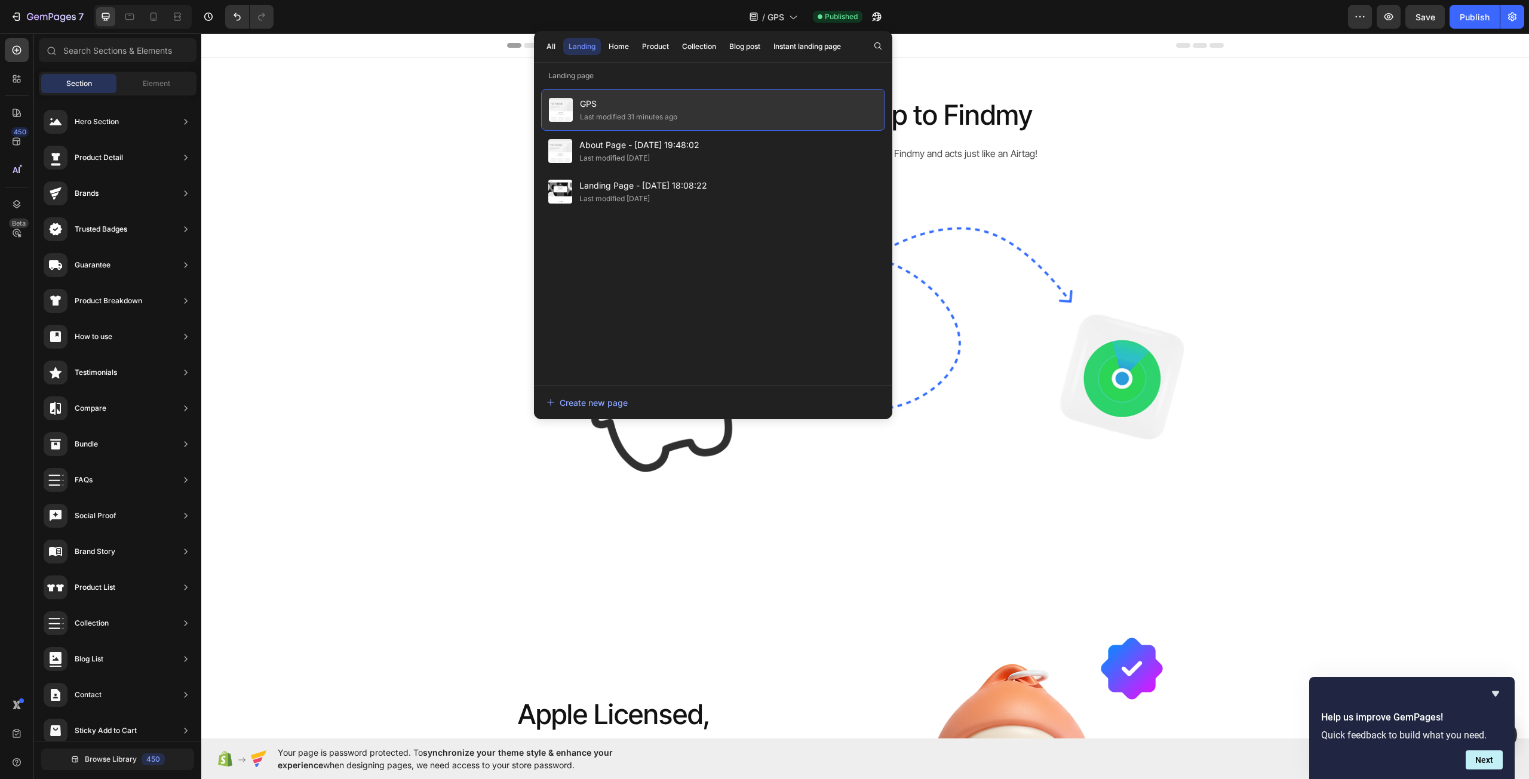
click at [693, 110] on div "GPS Last modified 31 minutes ago" at bounding box center [713, 110] width 344 height 42
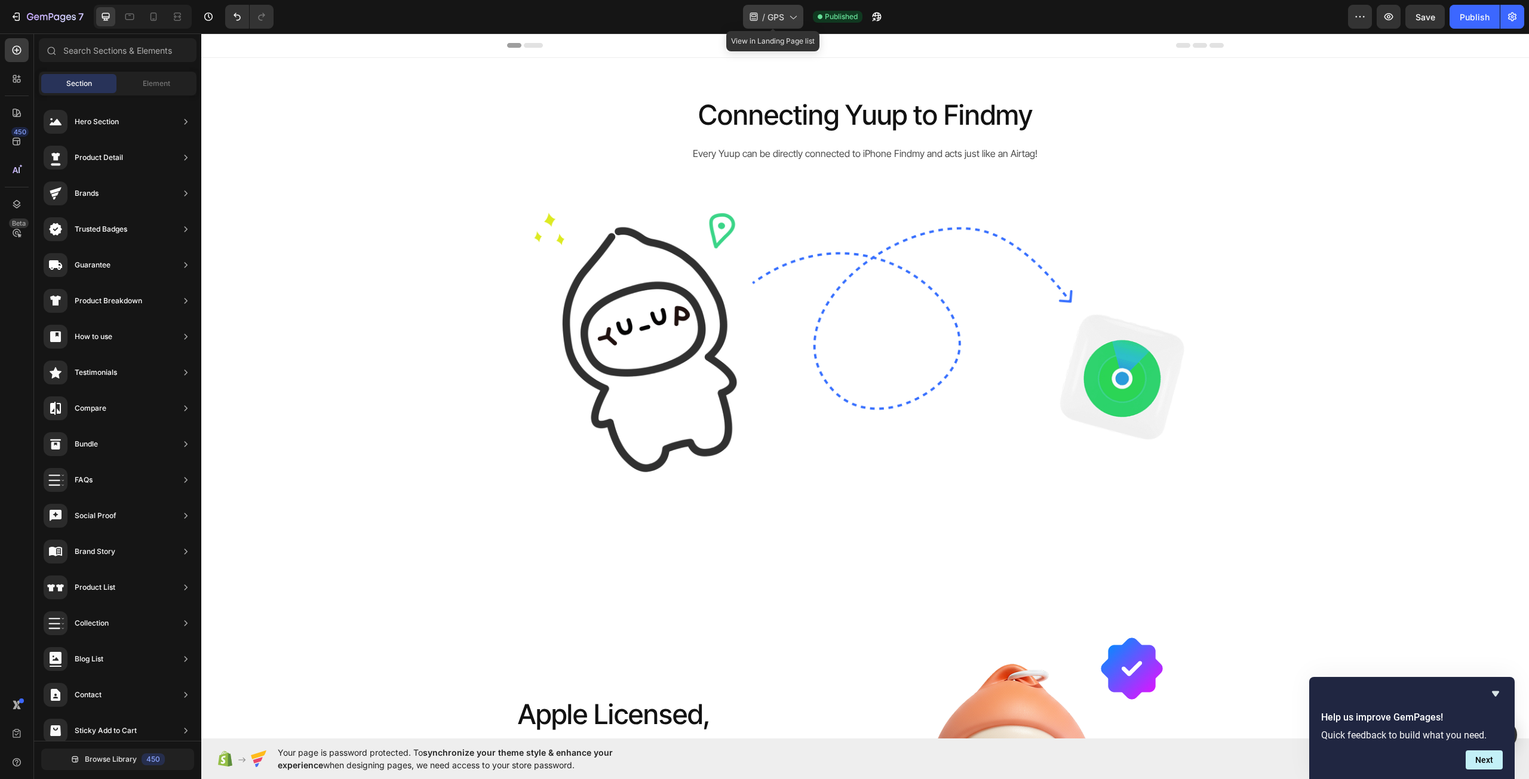
click at [772, 16] on span "GPS" at bounding box center [775, 17] width 17 height 13
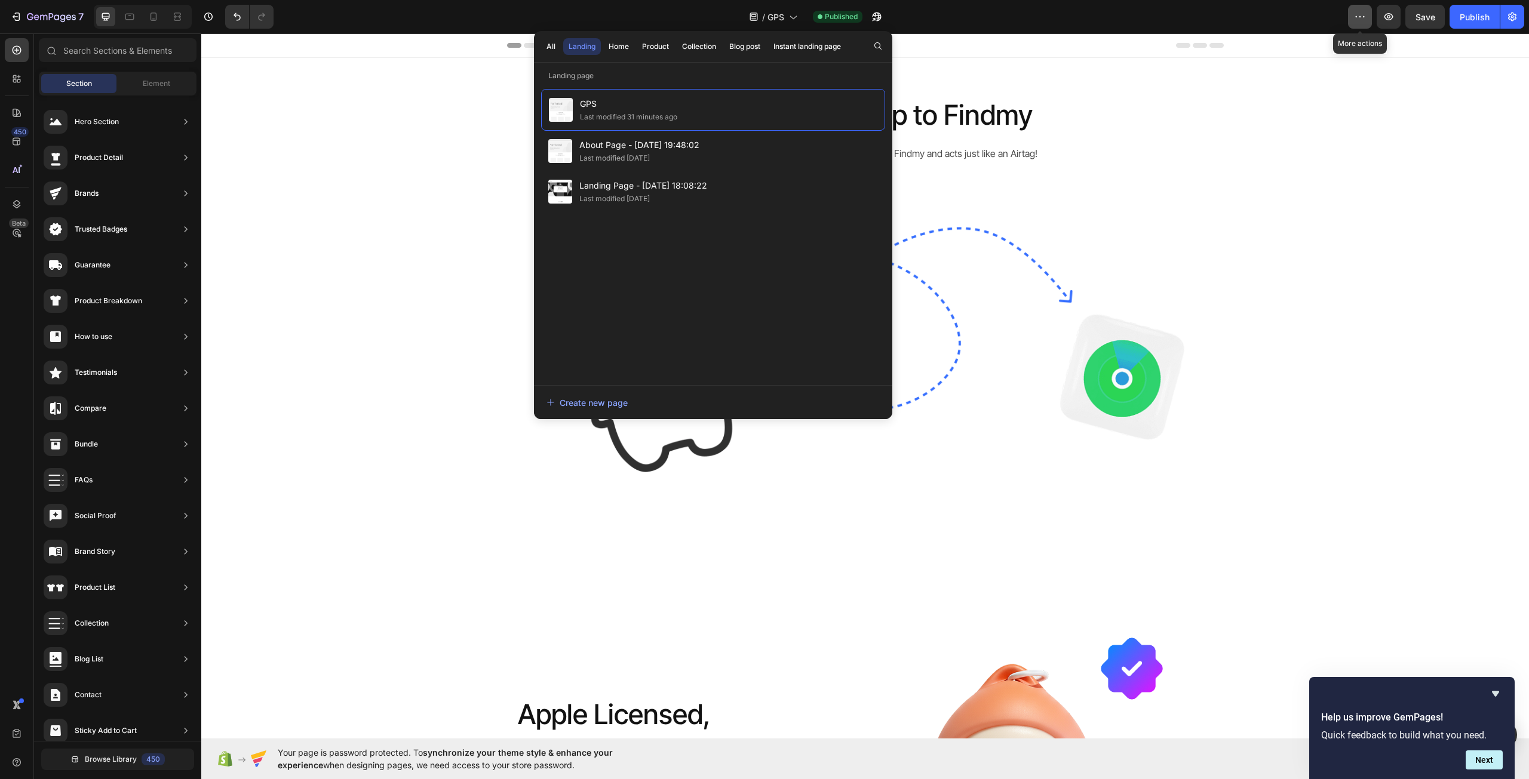
click at [1369, 15] on button "button" at bounding box center [1360, 17] width 24 height 24
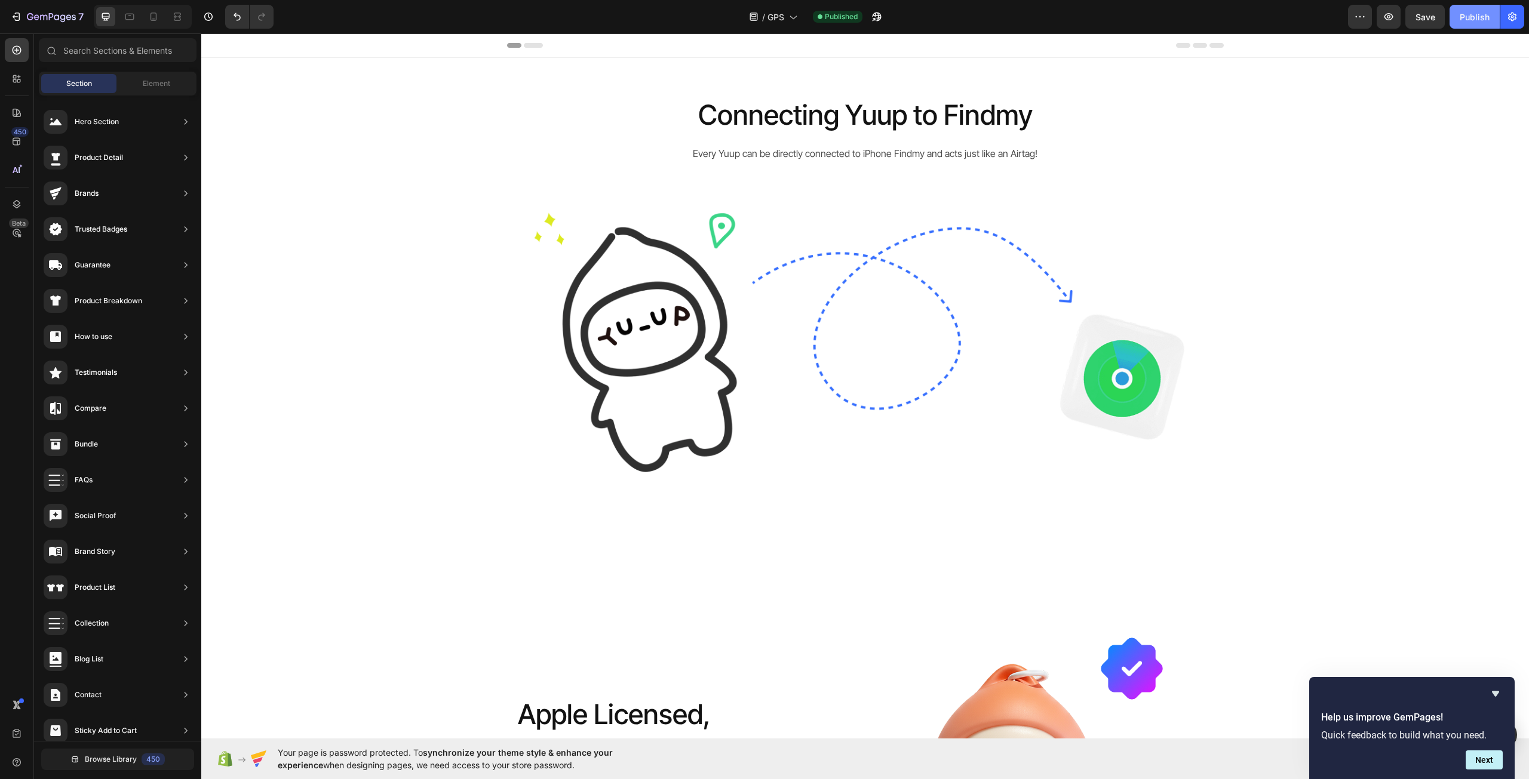
click at [1468, 17] on div "Publish" at bounding box center [1474, 17] width 30 height 13
click at [1366, 17] on button "button" at bounding box center [1360, 17] width 24 height 24
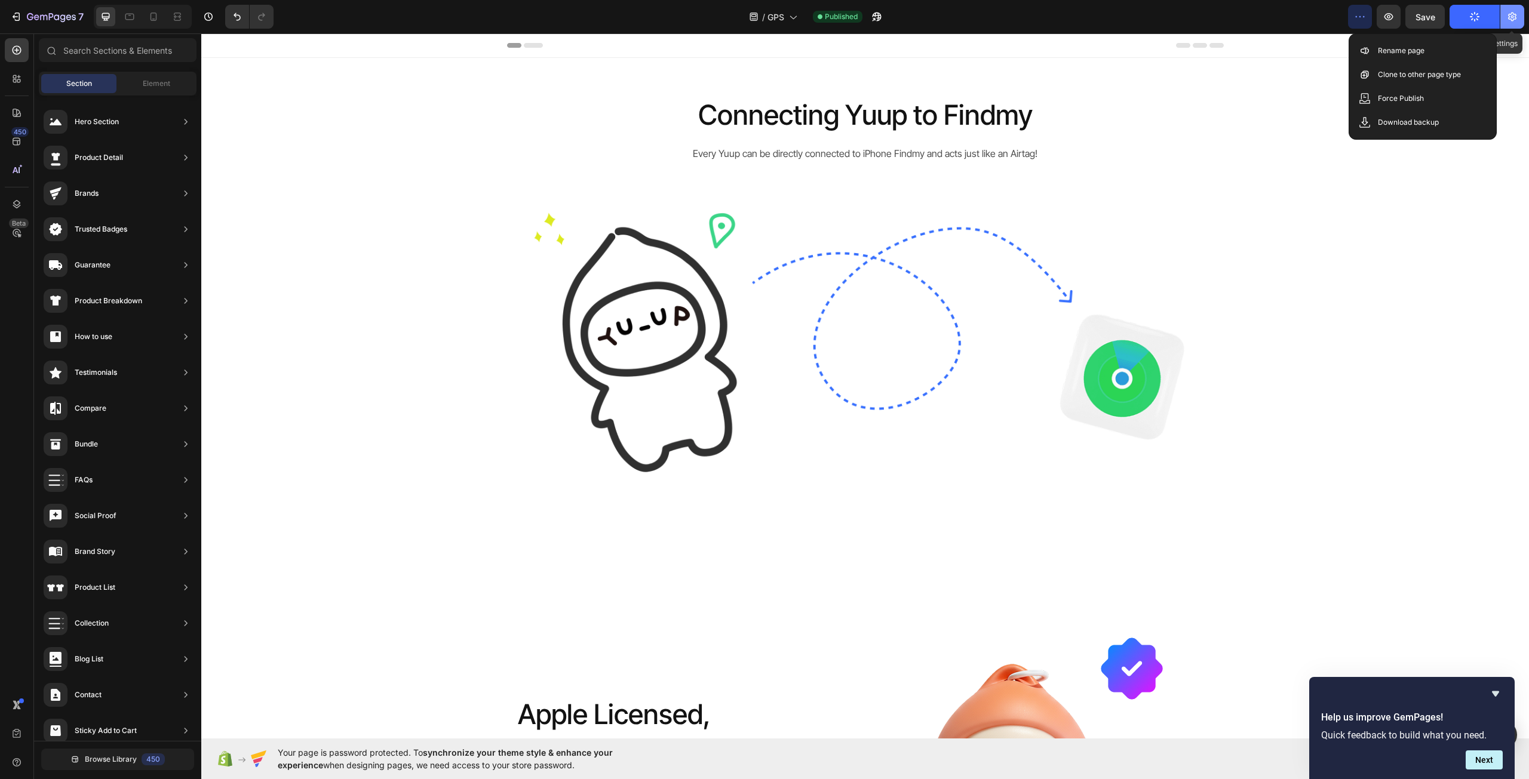
click at [1512, 16] on icon "button" at bounding box center [1512, 17] width 3 height 3
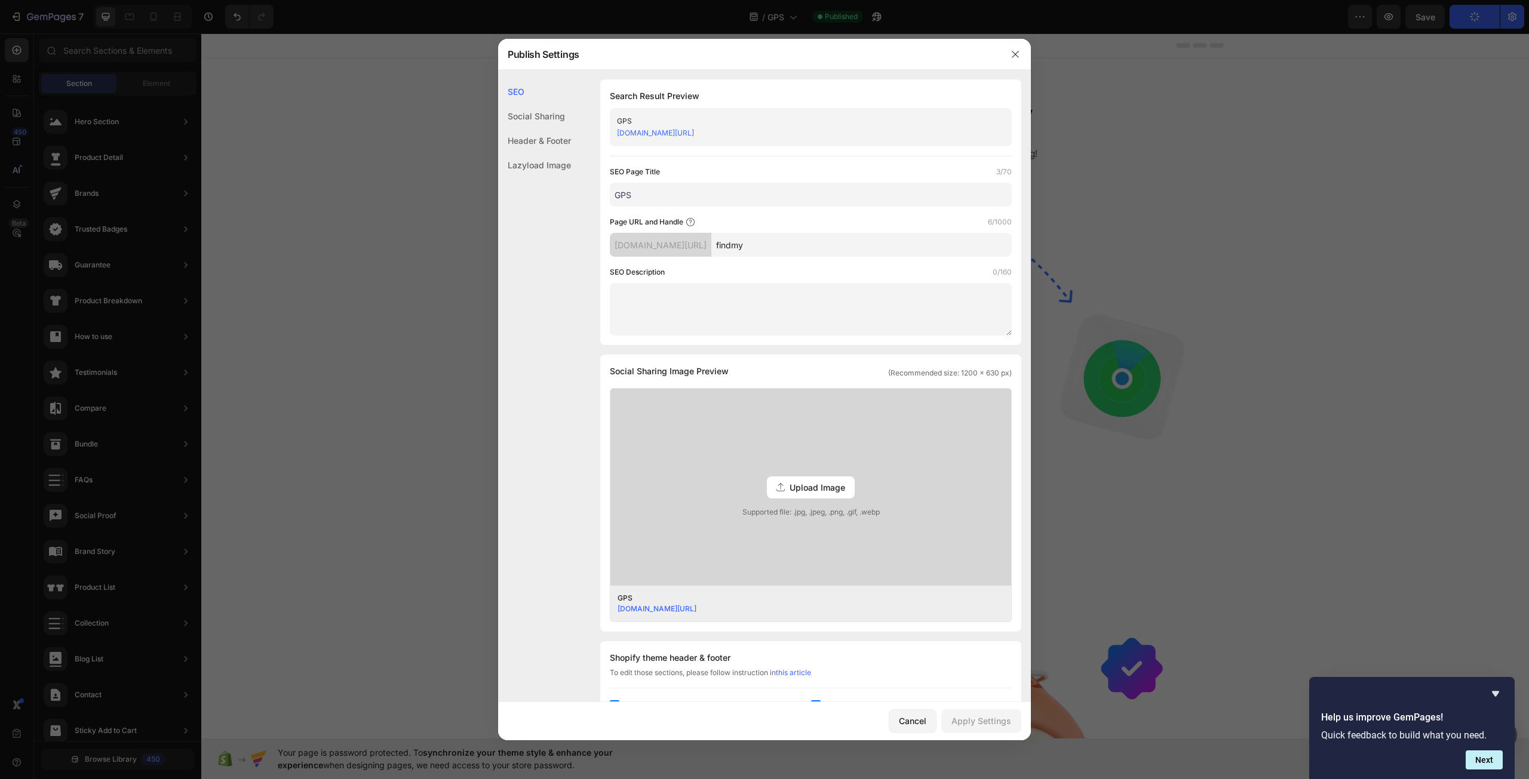
click at [784, 301] on textarea at bounding box center [811, 309] width 402 height 53
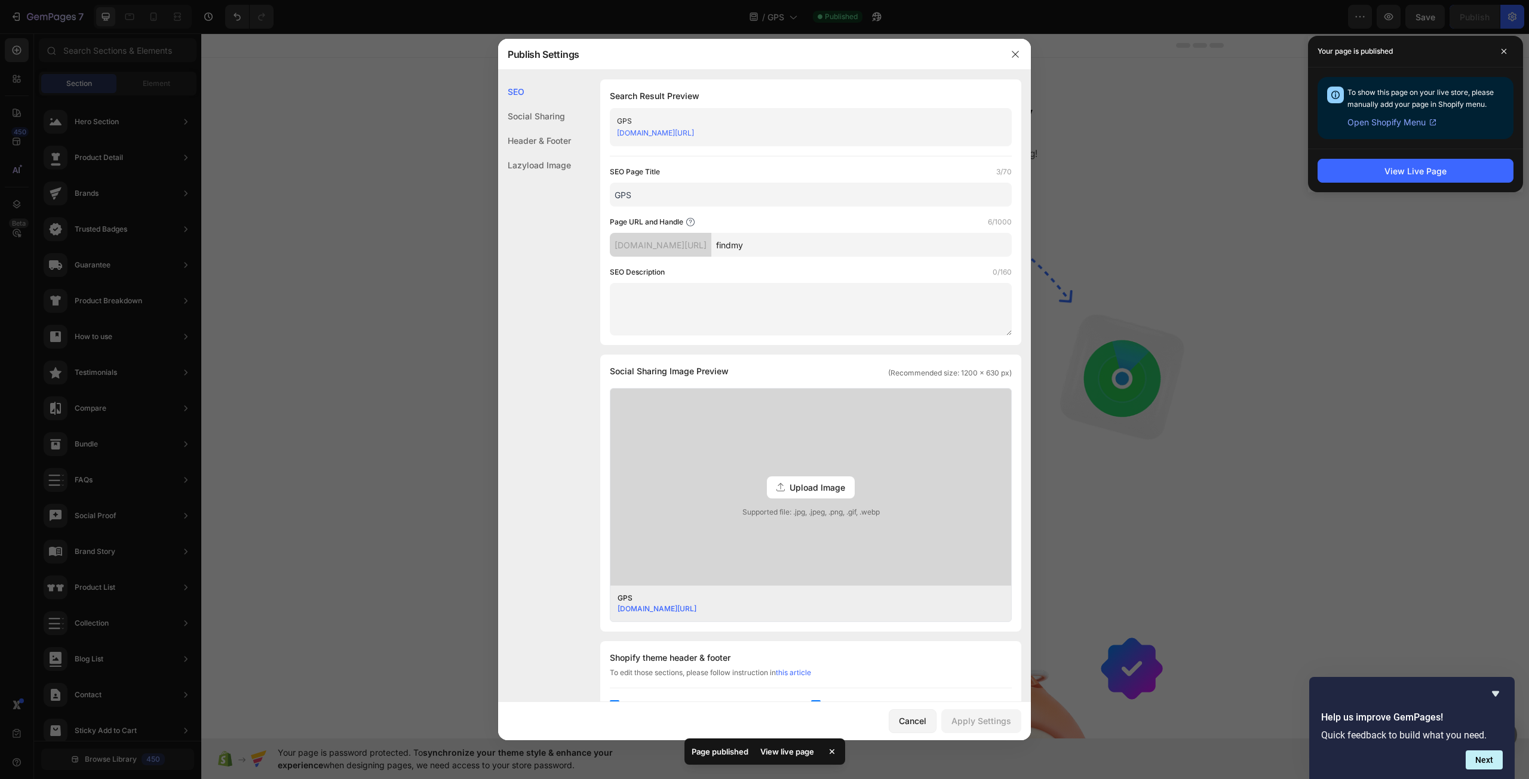
click at [687, 136] on link "txg0e8-0w.myshopify.com/pages/findmy" at bounding box center [655, 132] width 77 height 9
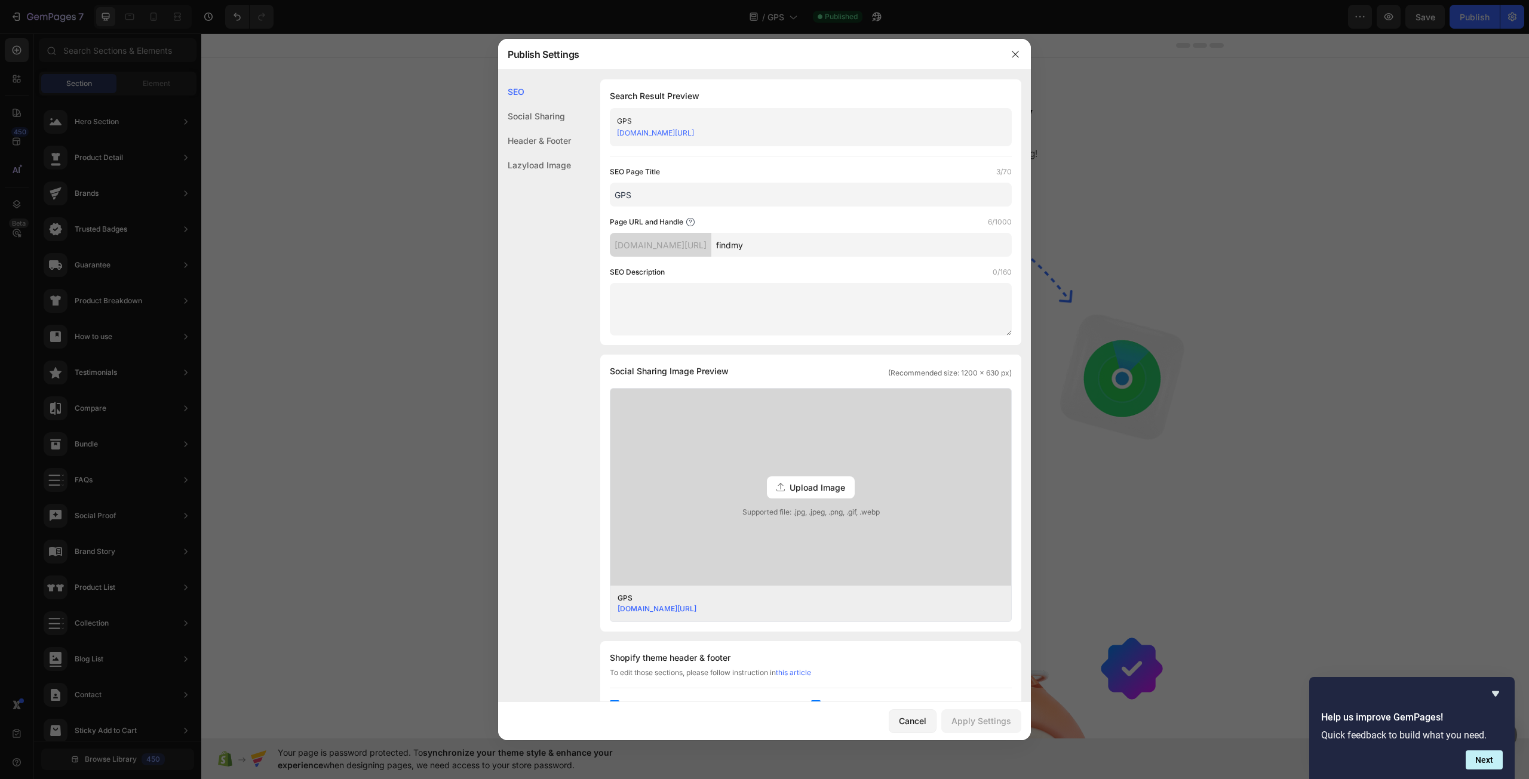
click at [354, 72] on div at bounding box center [764, 389] width 1529 height 779
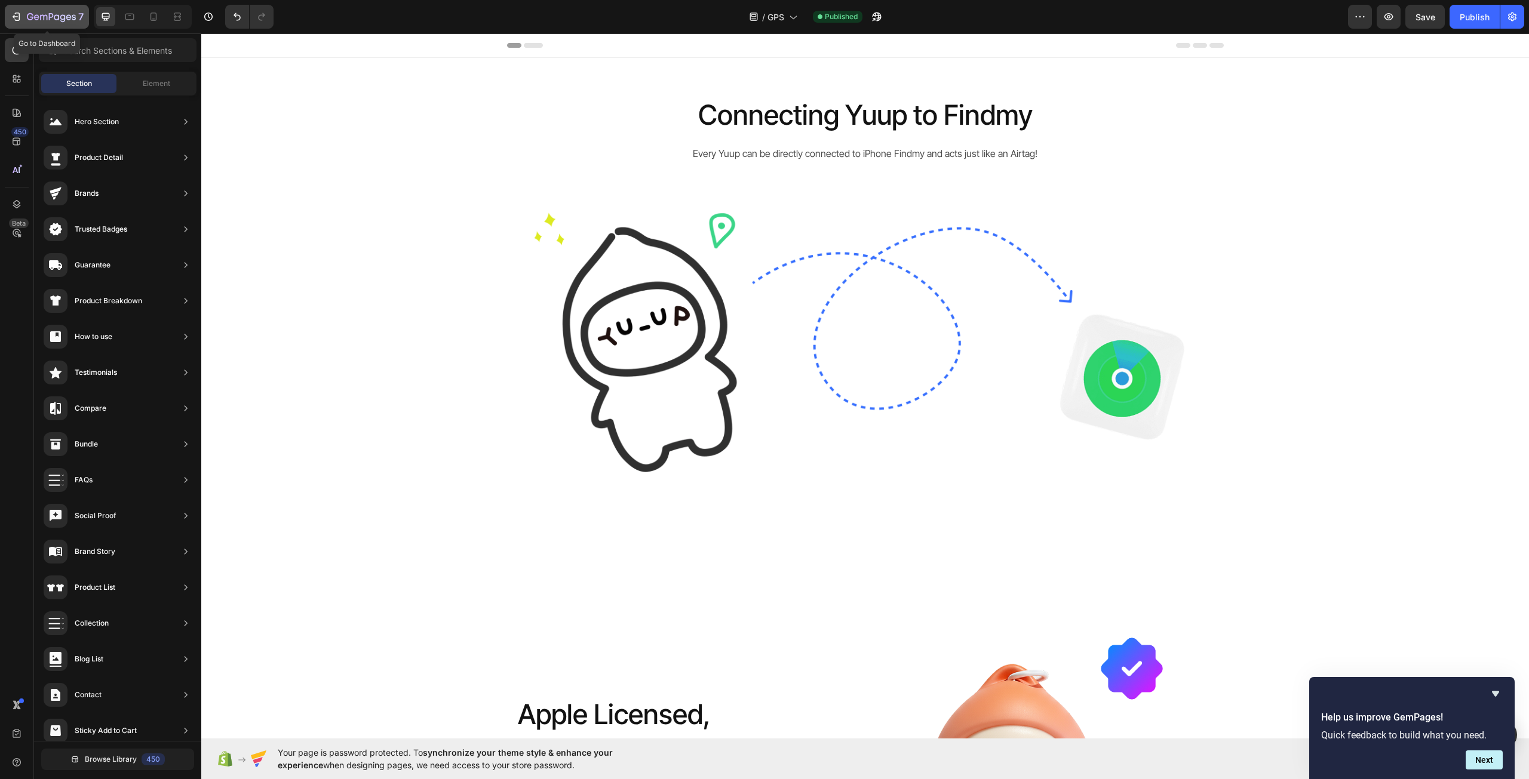
click at [43, 13] on icon "button" at bounding box center [51, 18] width 49 height 10
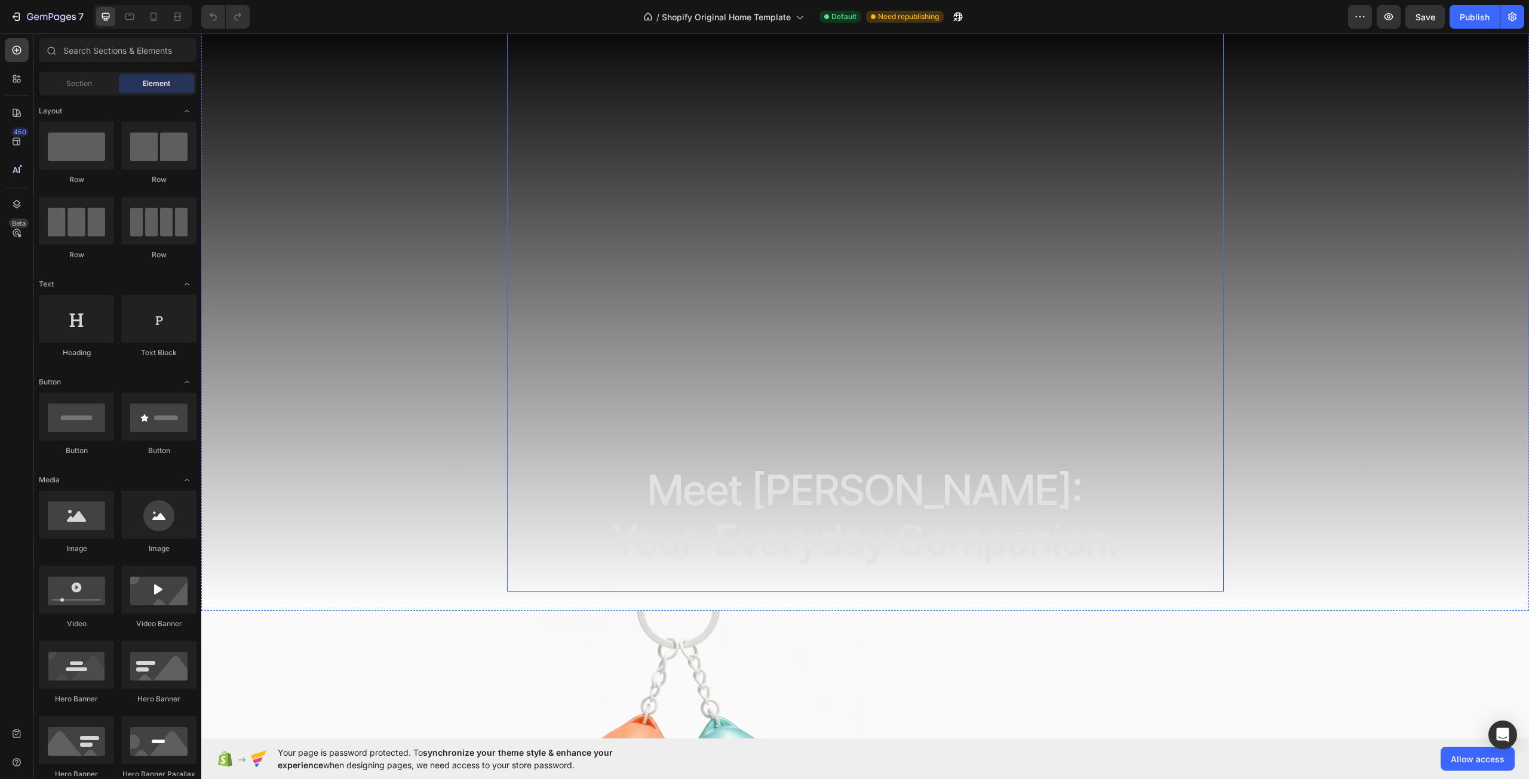
scroll to position [60, 0]
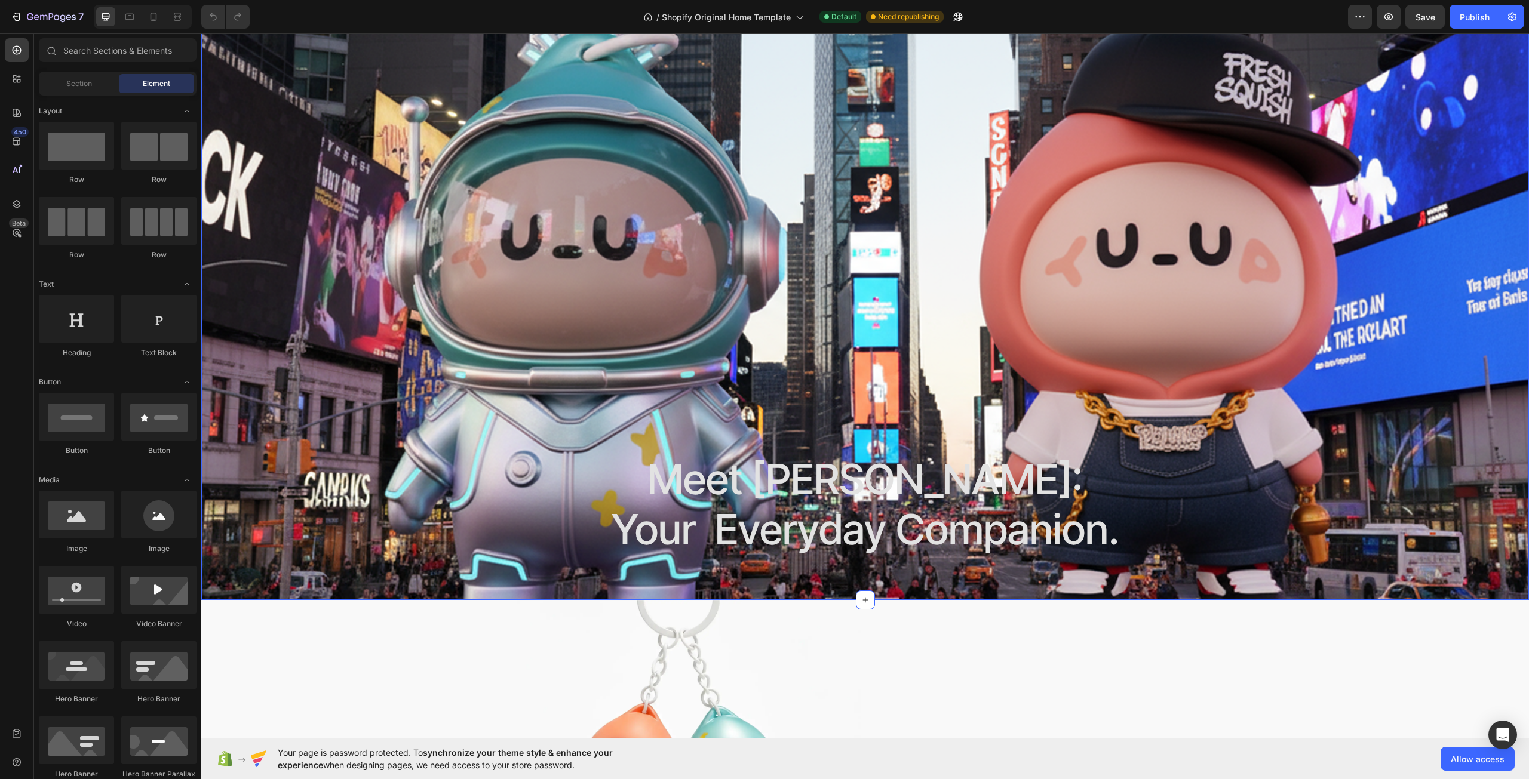
click at [1398, 333] on div "Meet [PERSON_NAME]: Your Everyday Companion. Heading Row" at bounding box center [864, 299] width 1327 height 564
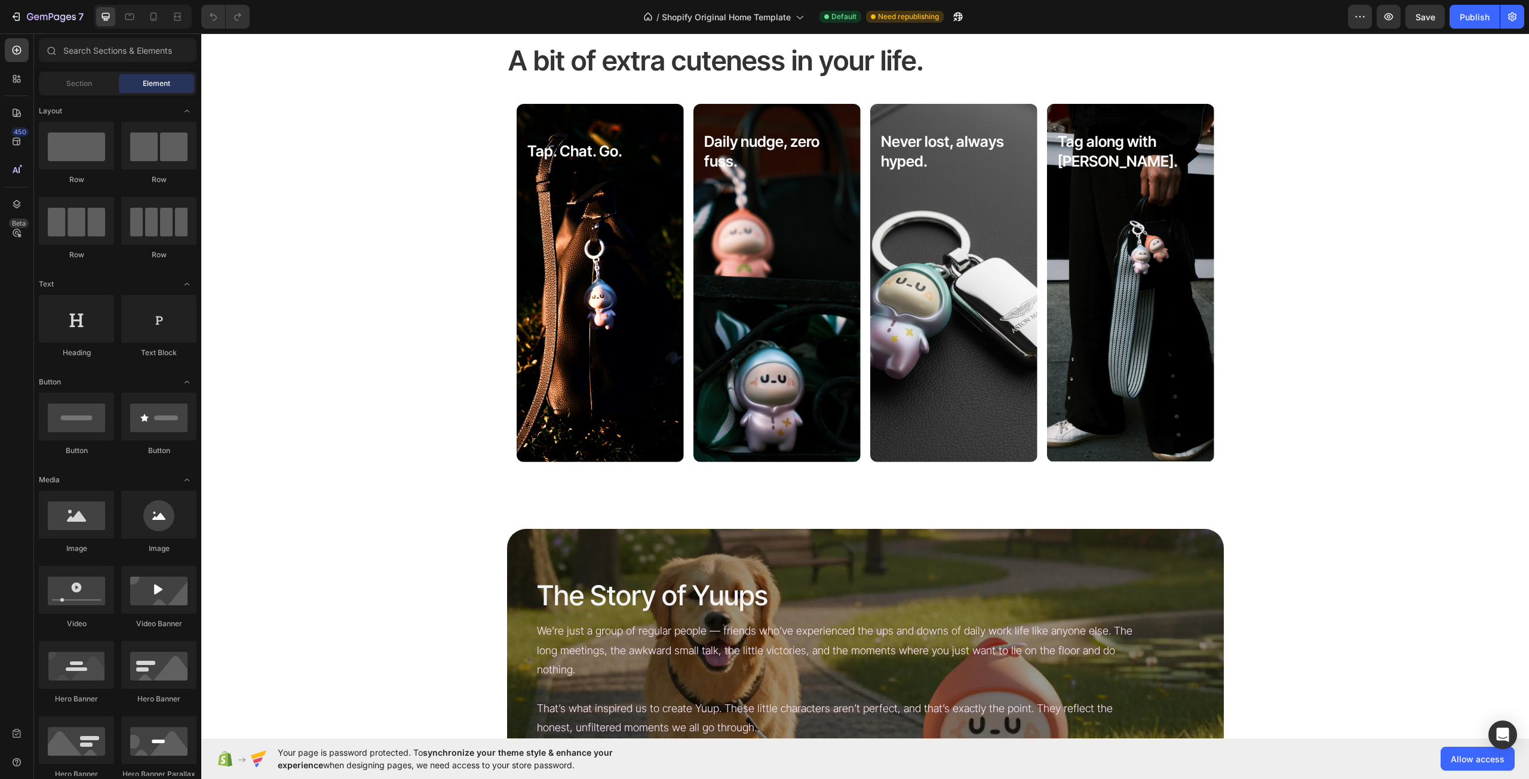
scroll to position [2853, 0]
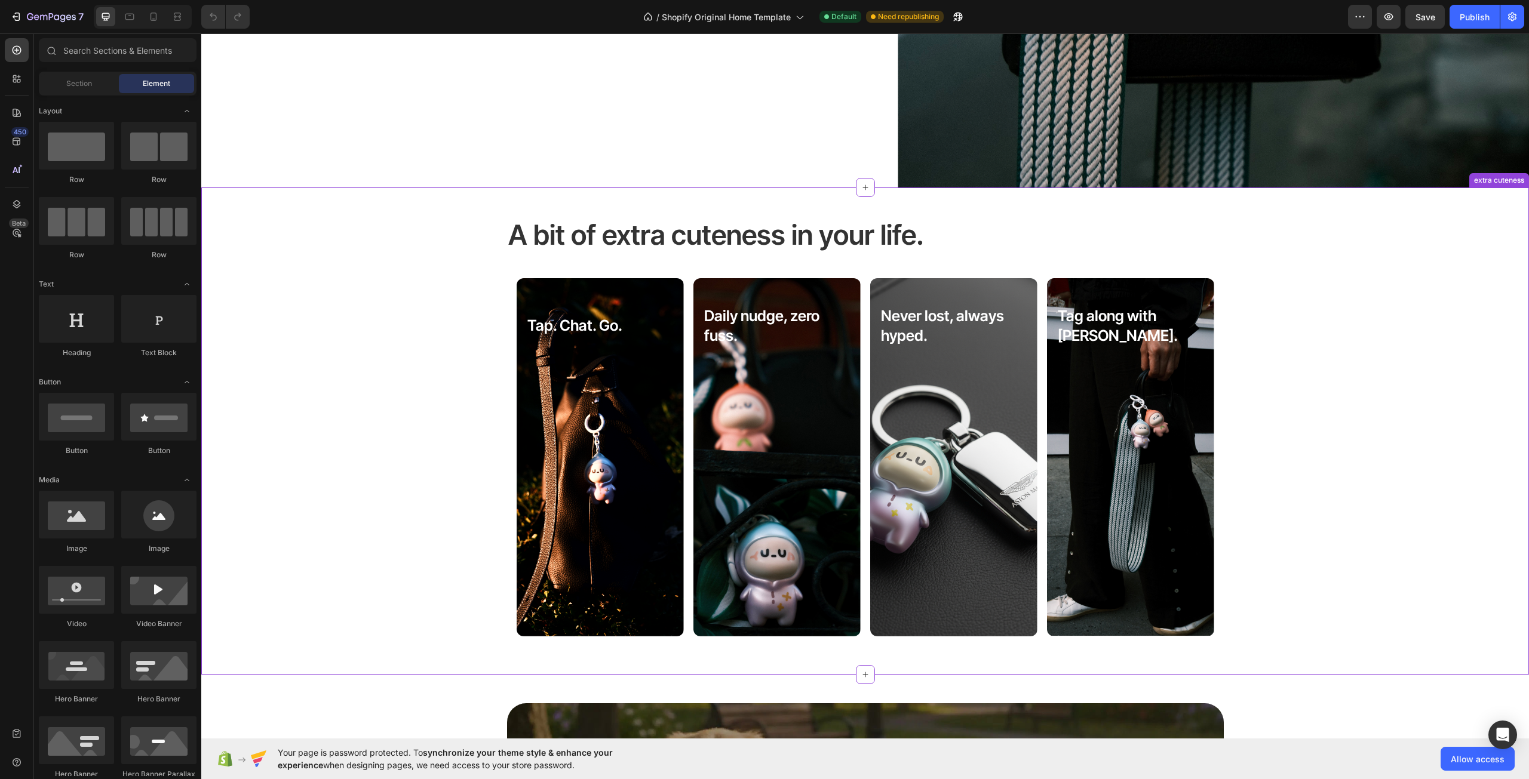
click at [1001, 445] on div "Never lost, always hyped. Text Block" at bounding box center [954, 457] width 148 height 41
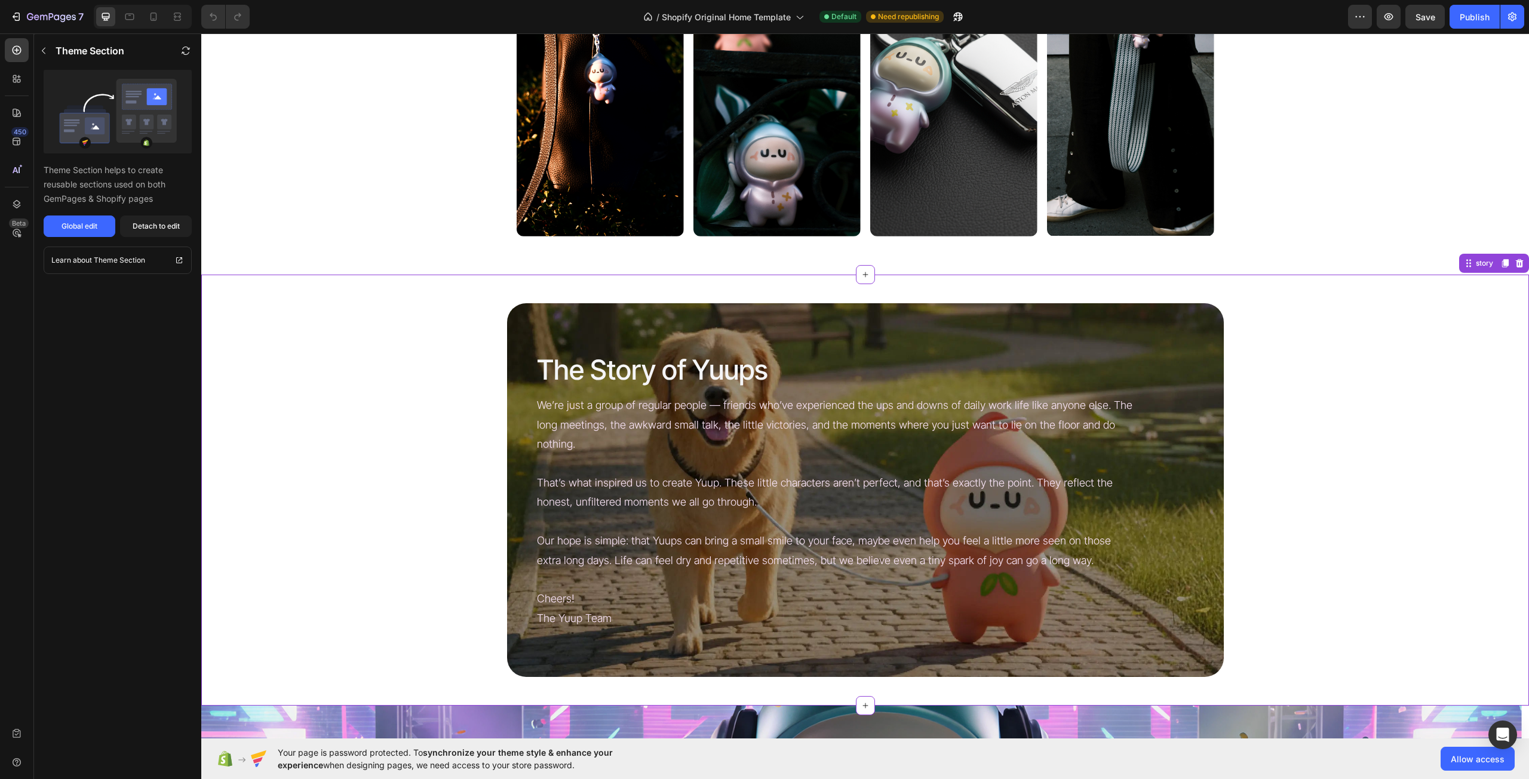
scroll to position [3331, 0]
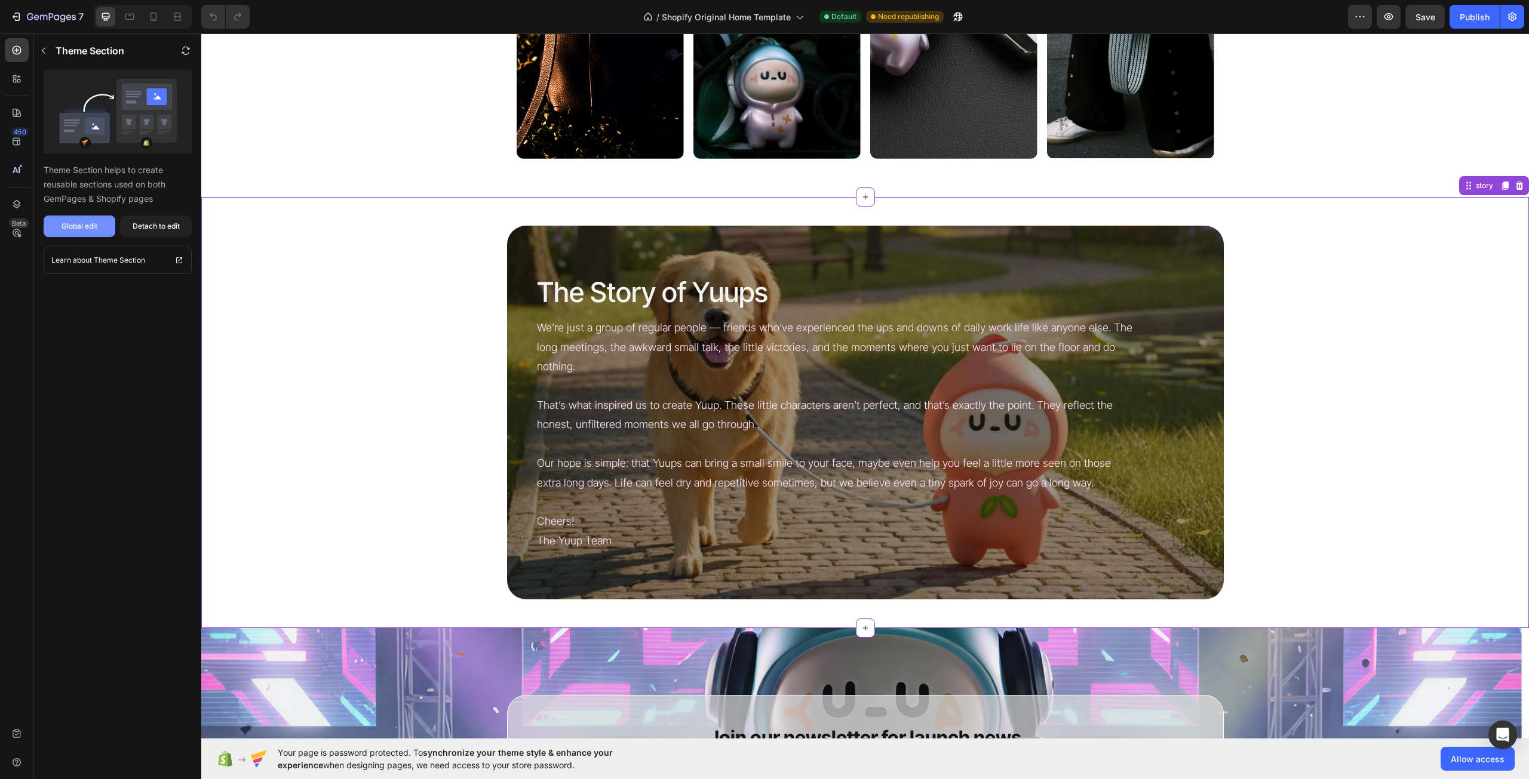
click at [90, 219] on button "Global edit" at bounding box center [80, 226] width 72 height 21
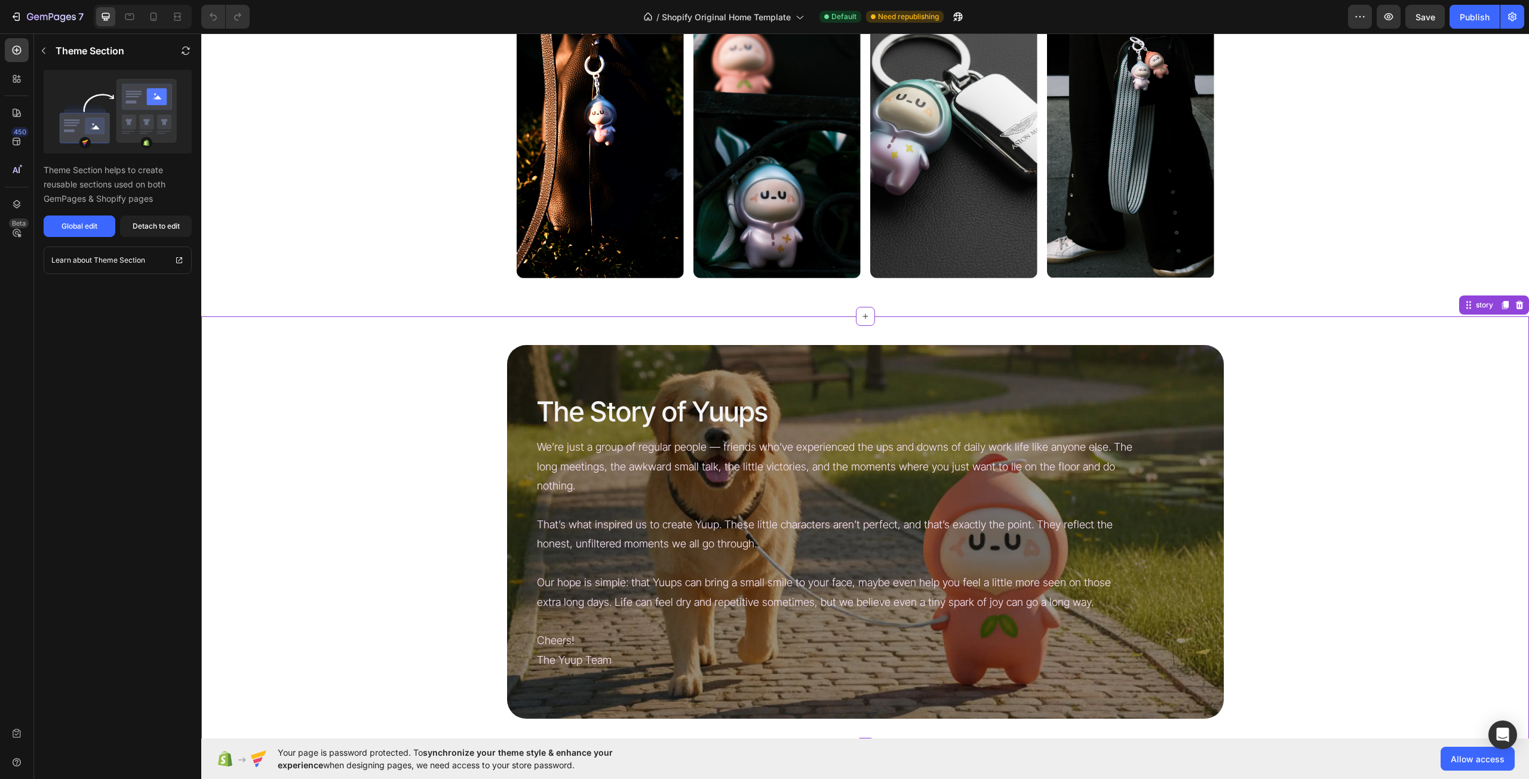
click at [1333, 158] on div "A bit of extra cuteness in your life. Heading Tap. Chat. Go. Text Block Hero Ba…" at bounding box center [864, 72] width 1289 height 449
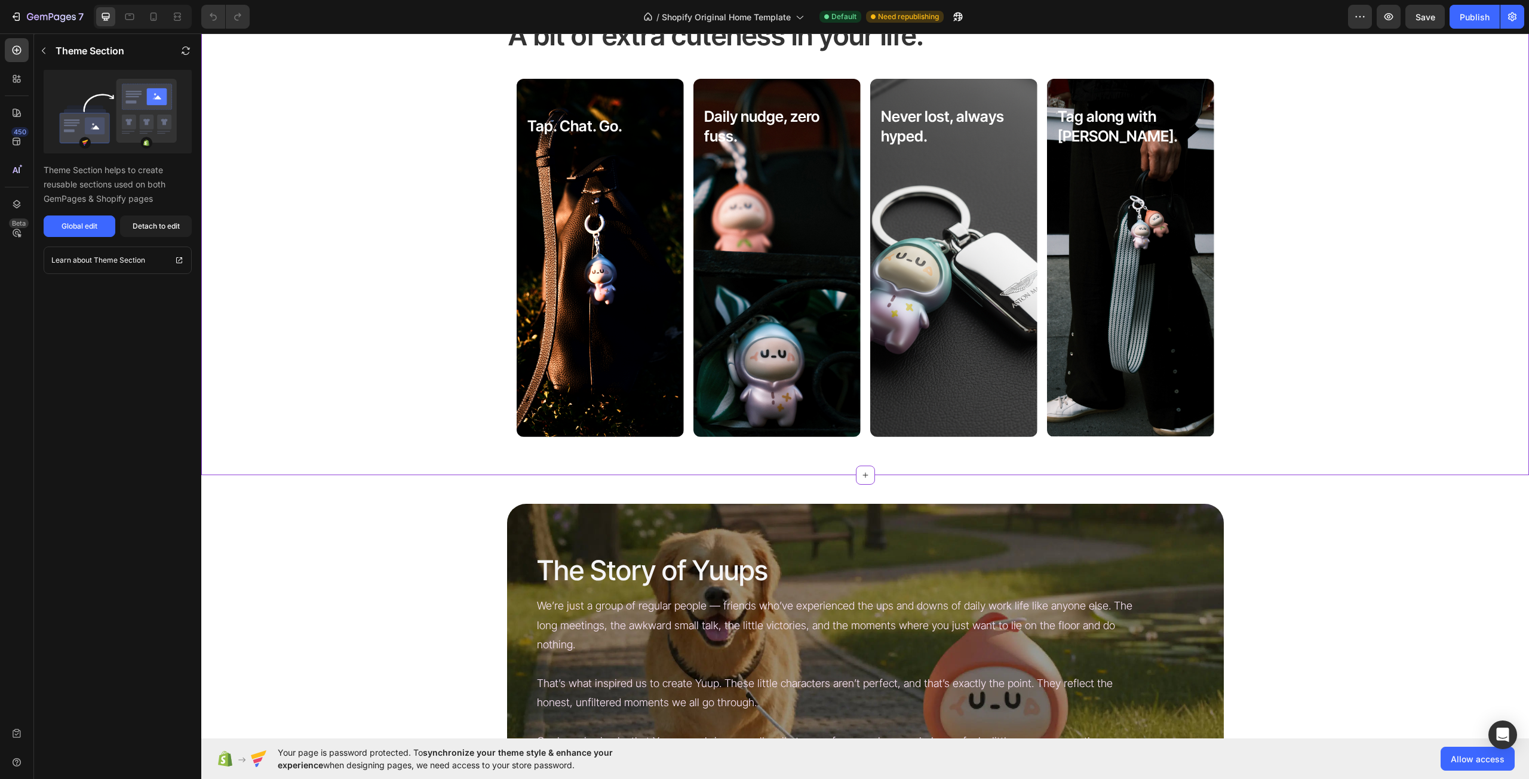
scroll to position [3032, 0]
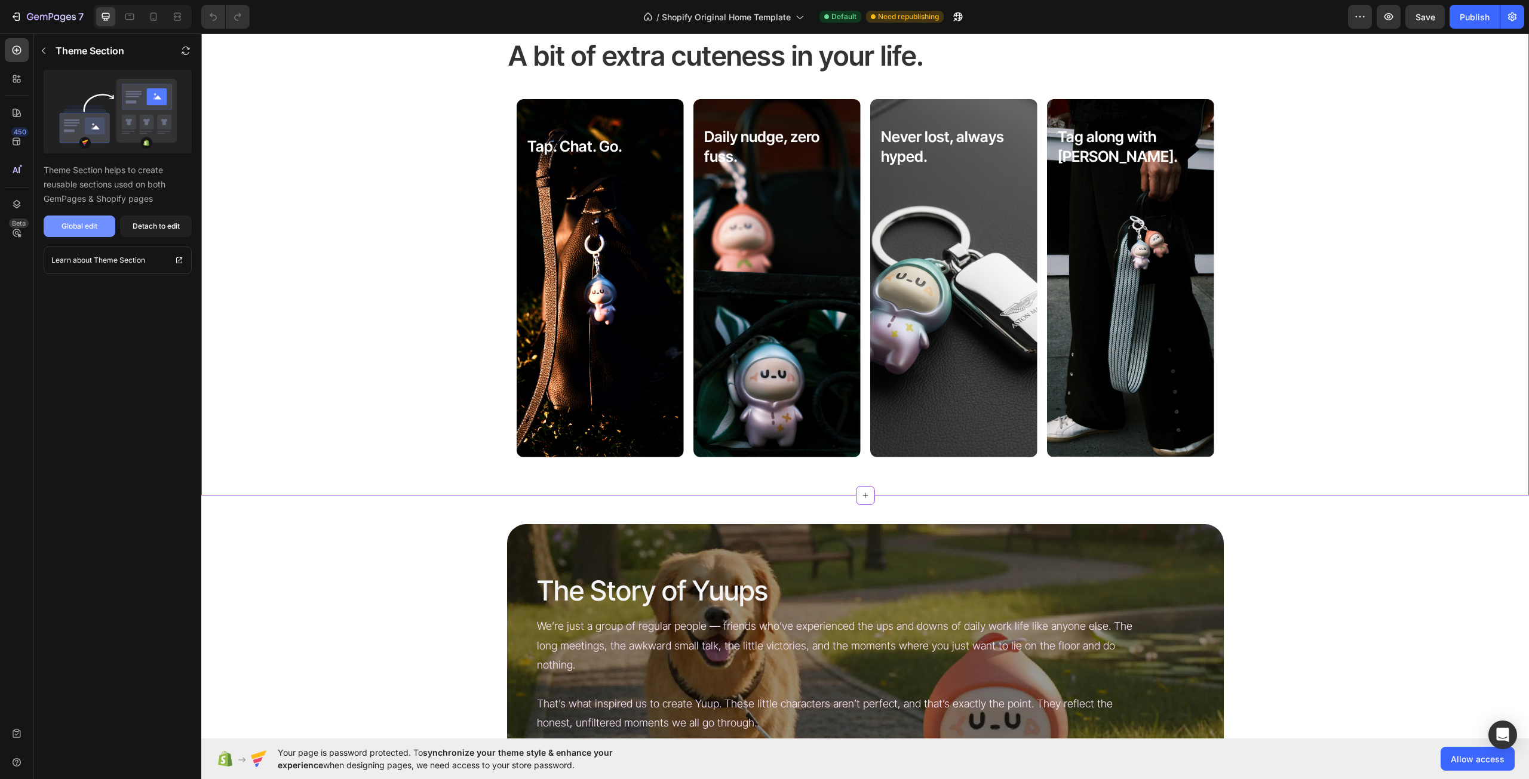
click at [104, 226] on button "Global edit" at bounding box center [80, 226] width 72 height 21
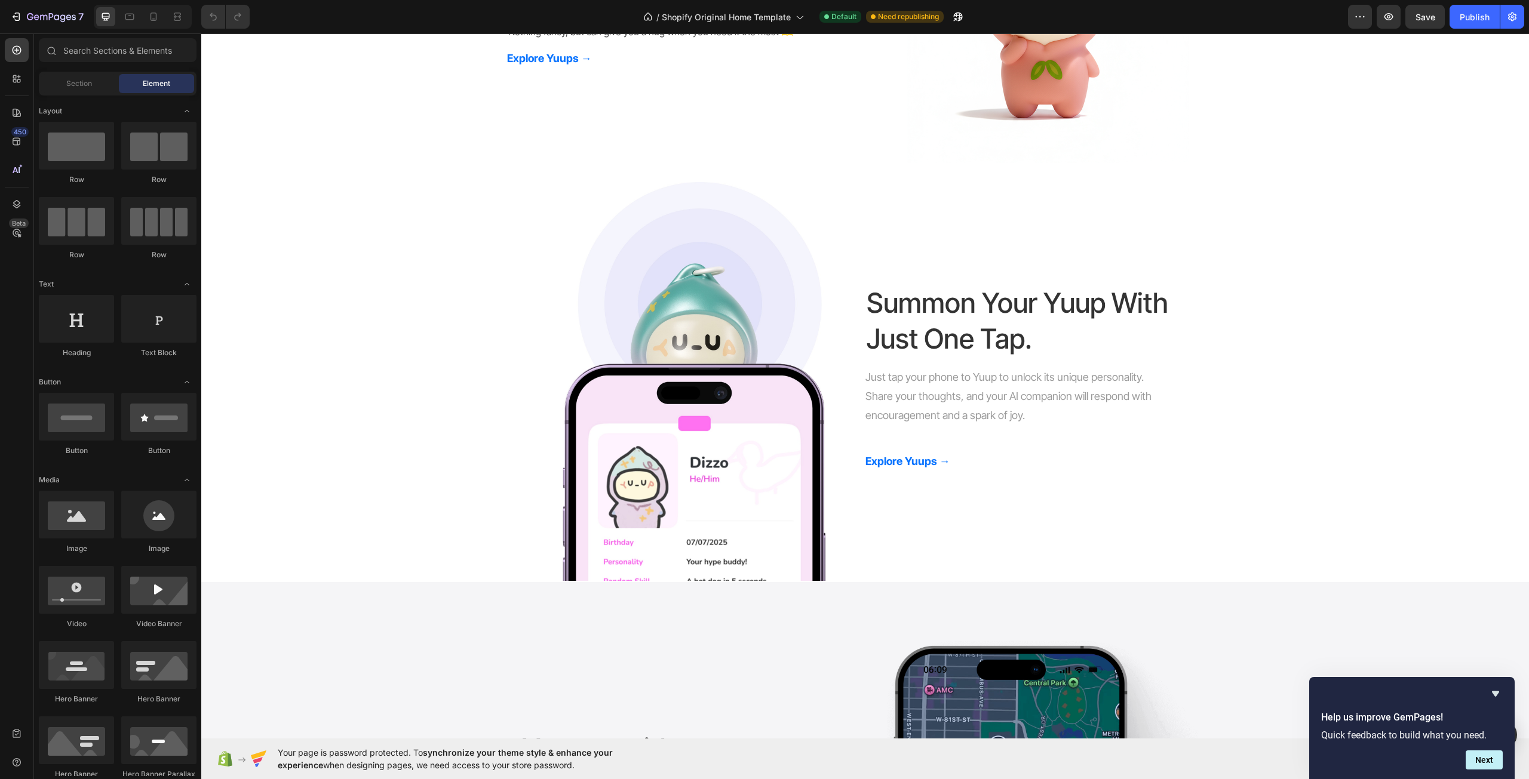
scroll to position [1222, 0]
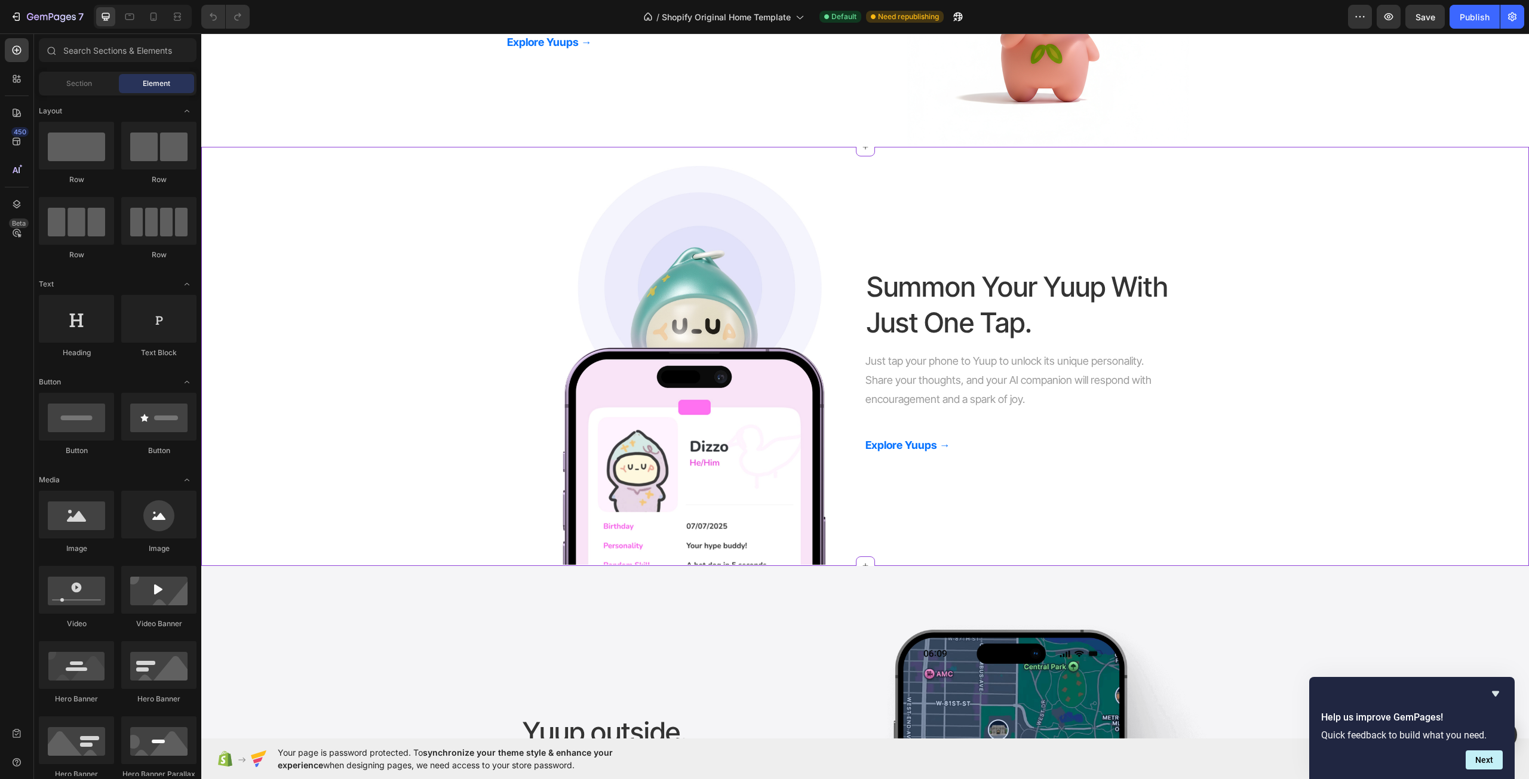
click at [1346, 324] on div "Image Summon Your Yuup With Just One Tap. Heading Just tap your phone to Yuup t…" at bounding box center [864, 365] width 1327 height 399
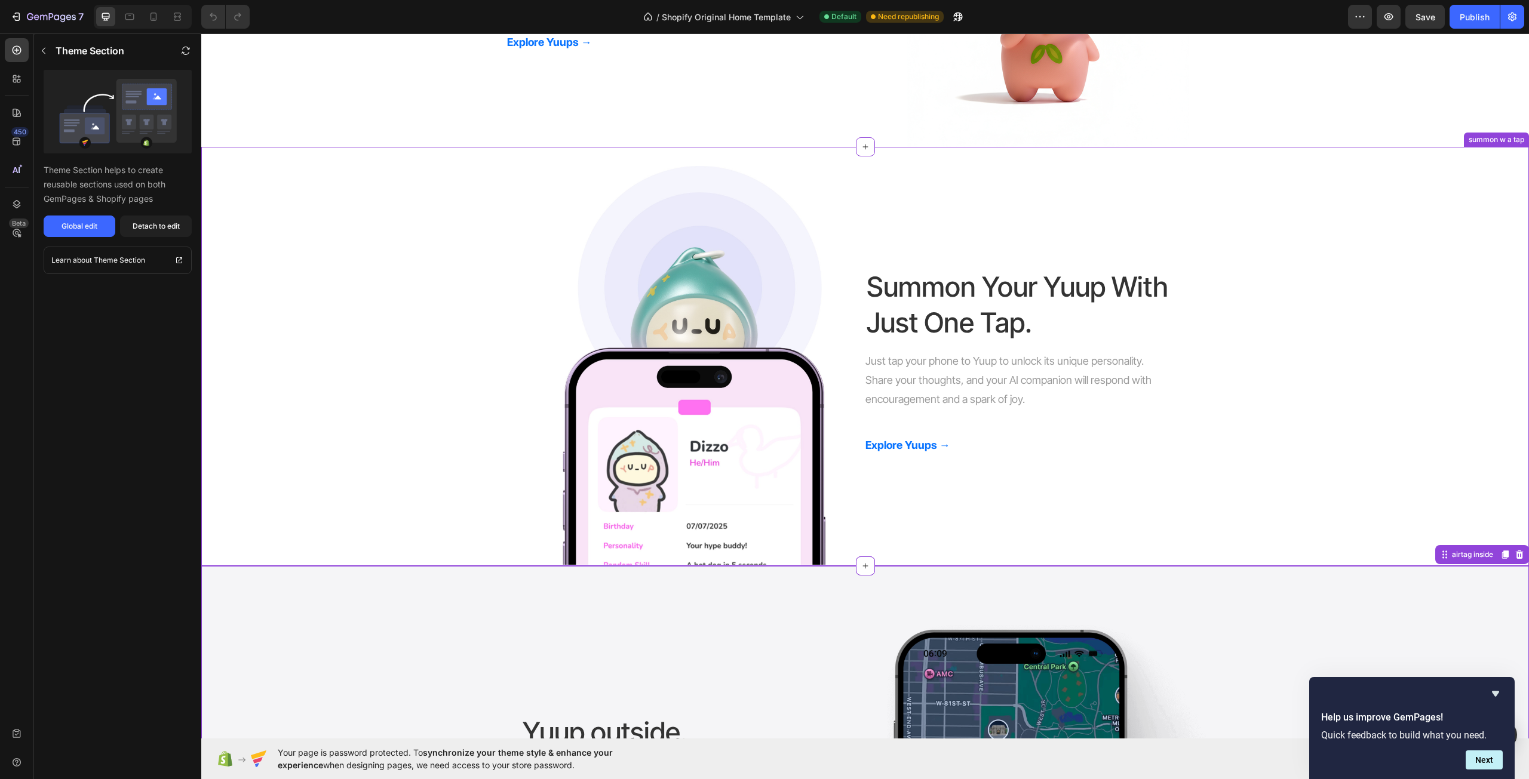
scroll to position [1162, 0]
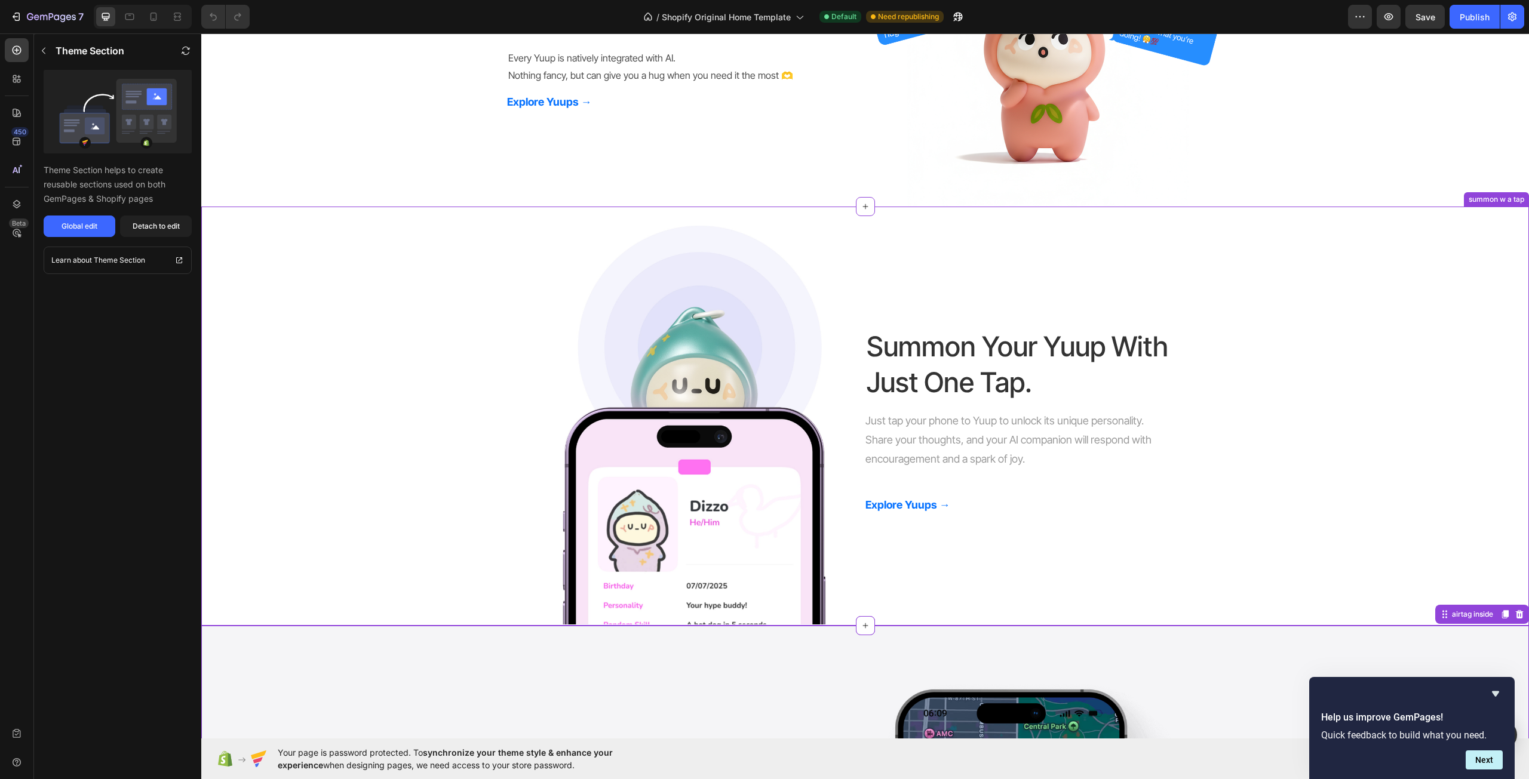
drag, startPoint x: 1198, startPoint y: 372, endPoint x: 1499, endPoint y: 306, distance: 308.2
click at [1198, 372] on div "Summon Your Yuup With Just One Tap. Heading" at bounding box center [1038, 365] width 346 height 74
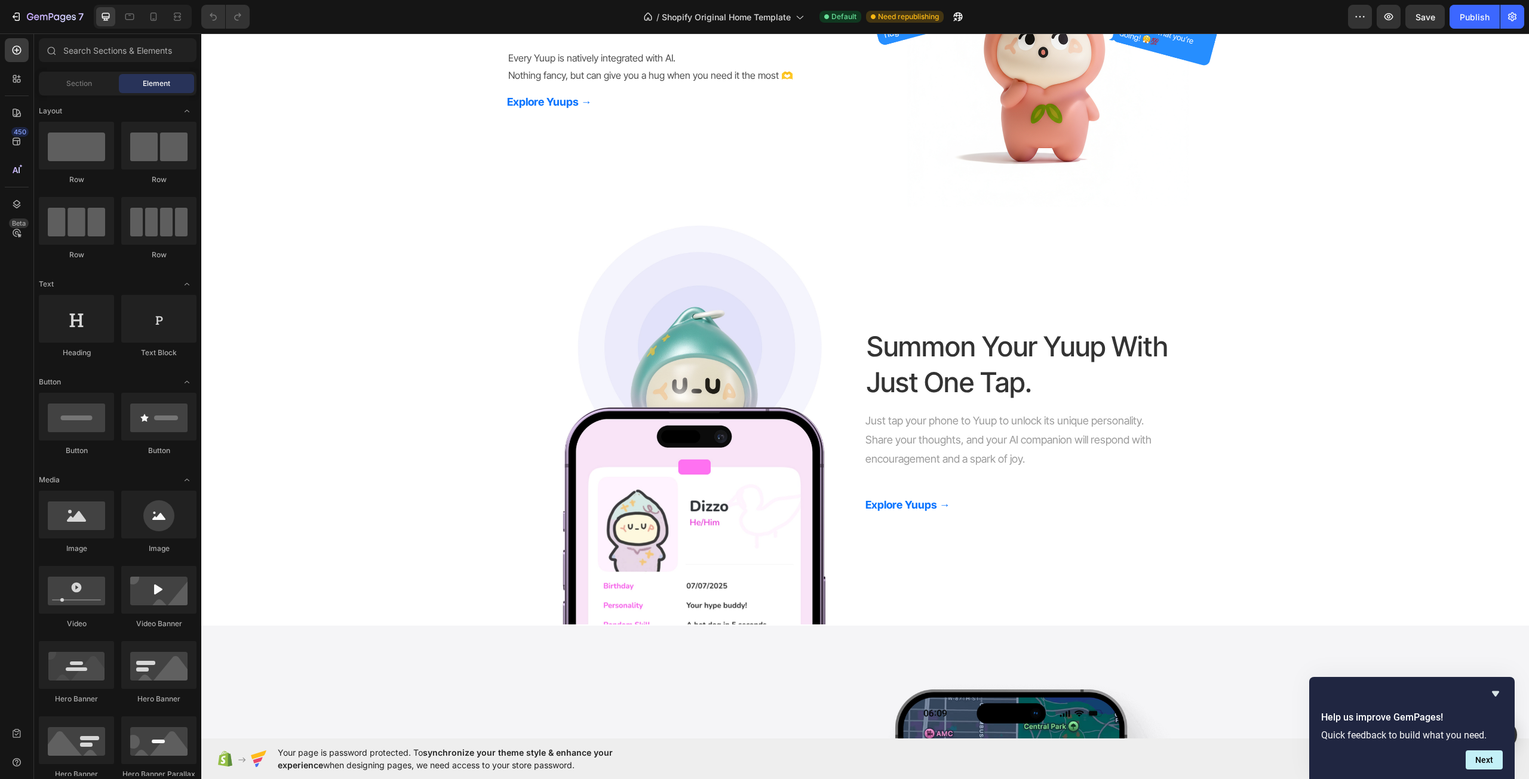
scroll to position [3921, 0]
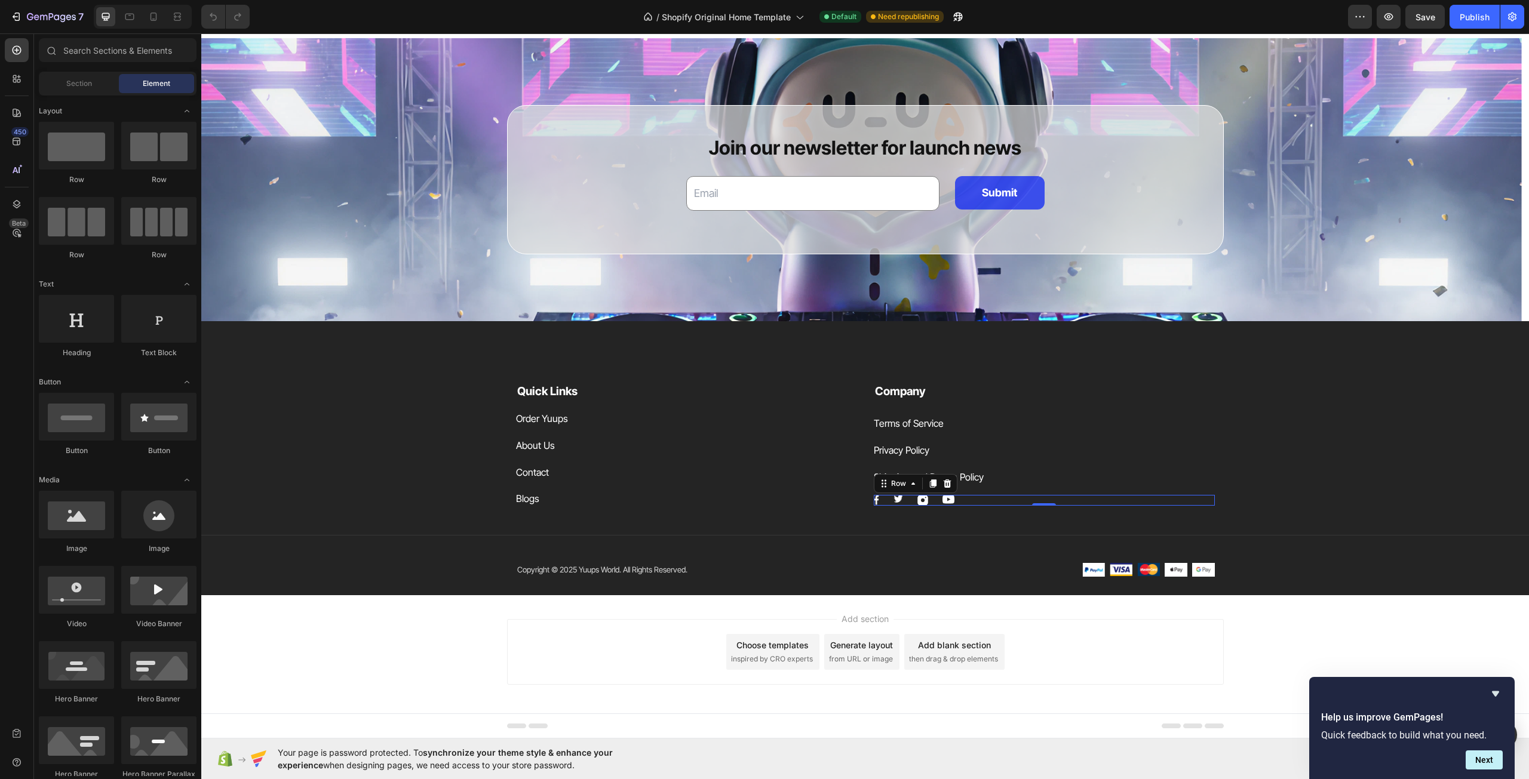
click at [905, 499] on div "Image Image Image Image Row 0" at bounding box center [1044, 500] width 341 height 11
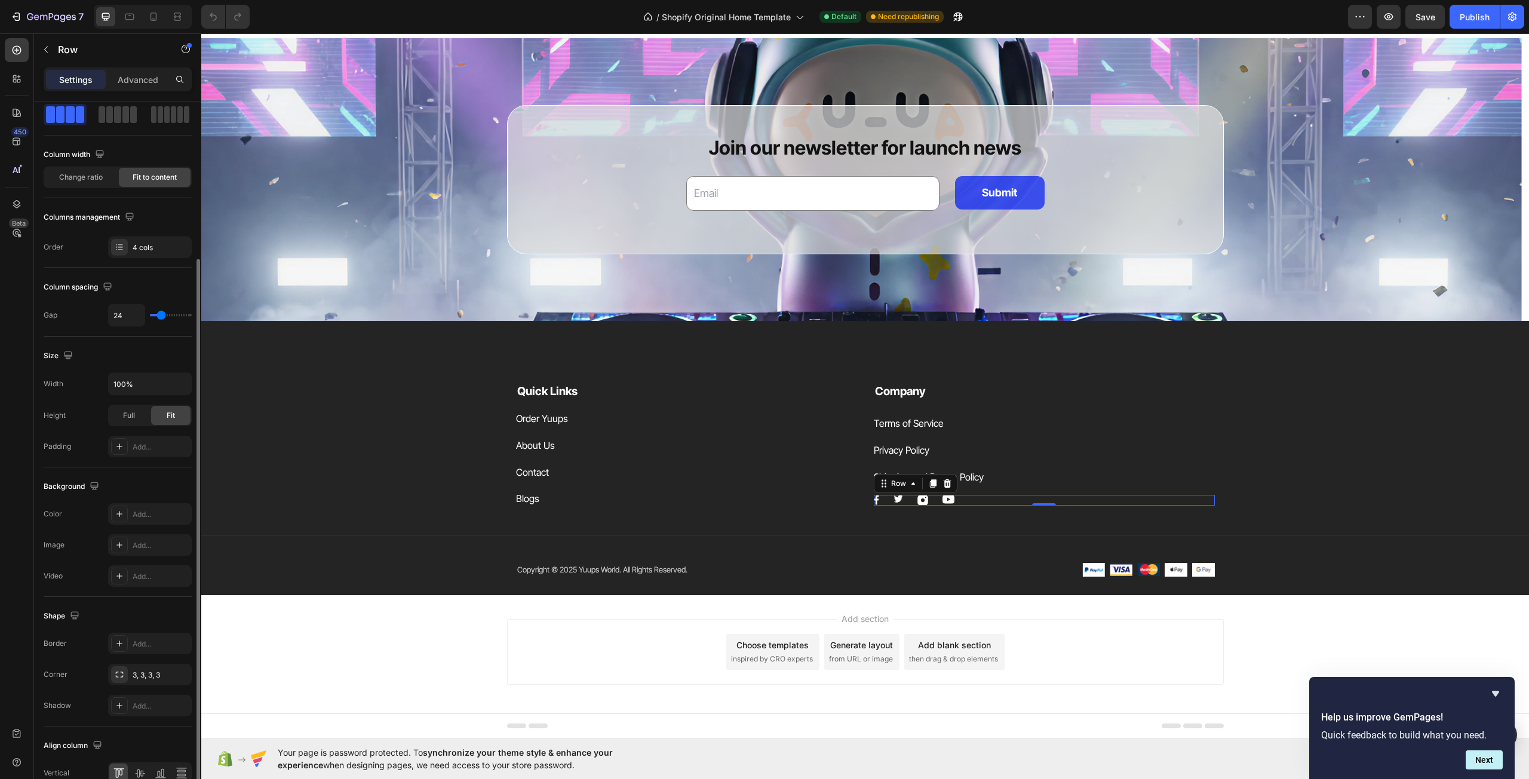
scroll to position [119, 0]
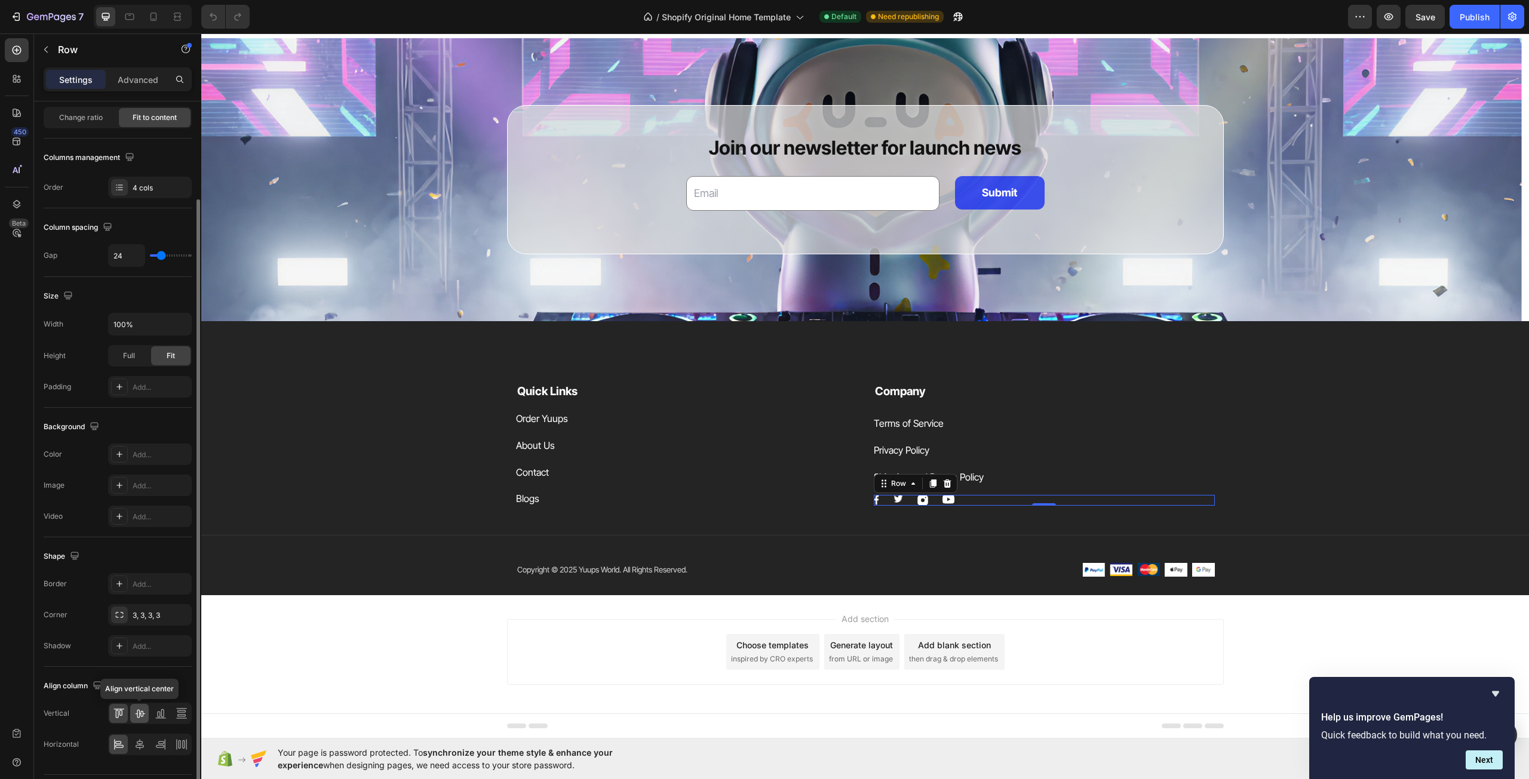
click at [141, 720] on div at bounding box center [139, 713] width 19 height 19
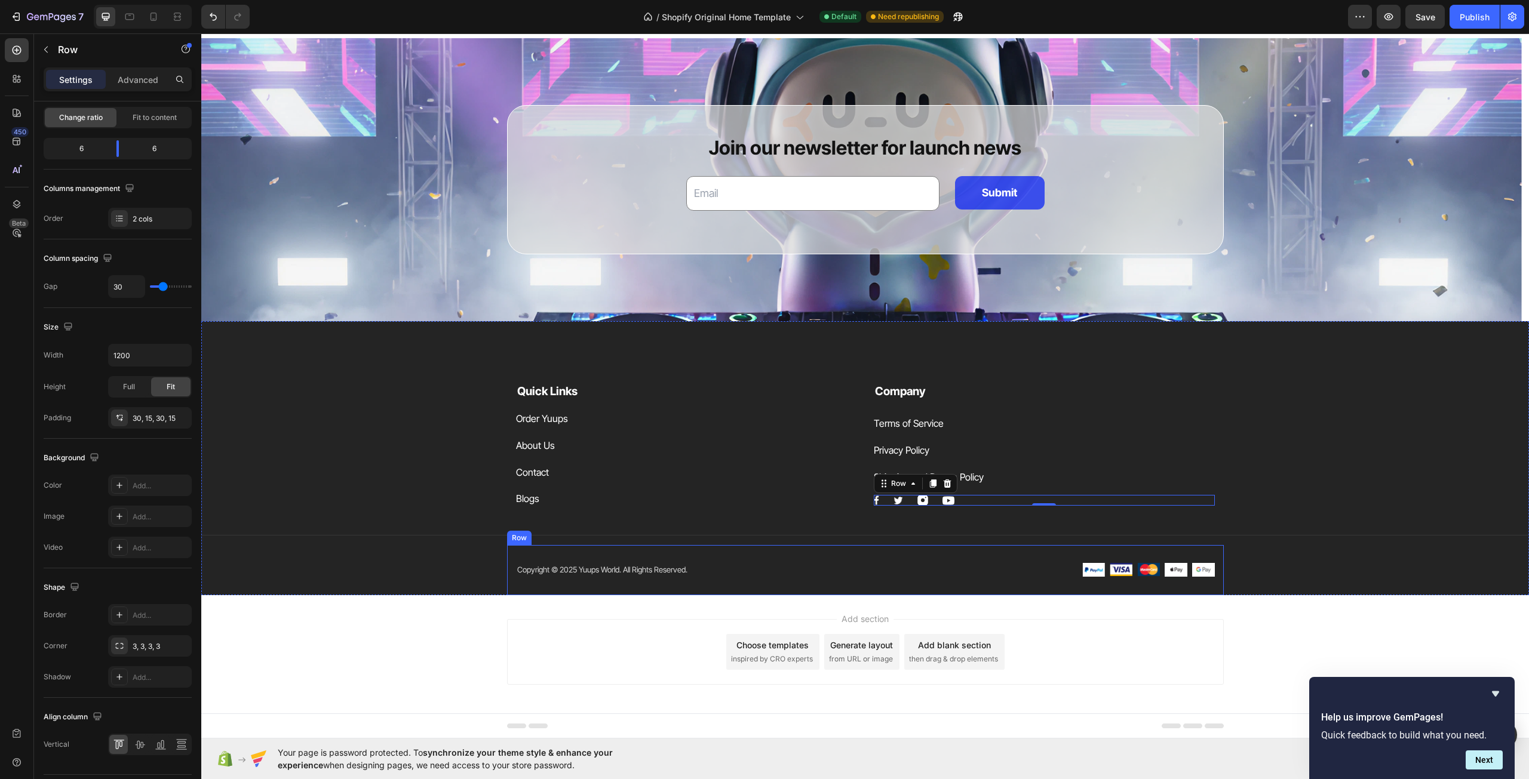
click at [984, 546] on div "Copyright © 2025 Yuups World. All Rights Reserved. Text block Image Image Image…" at bounding box center [865, 570] width 717 height 50
click at [960, 496] on div "Image Image Image Image Row 0" at bounding box center [1044, 500] width 341 height 11
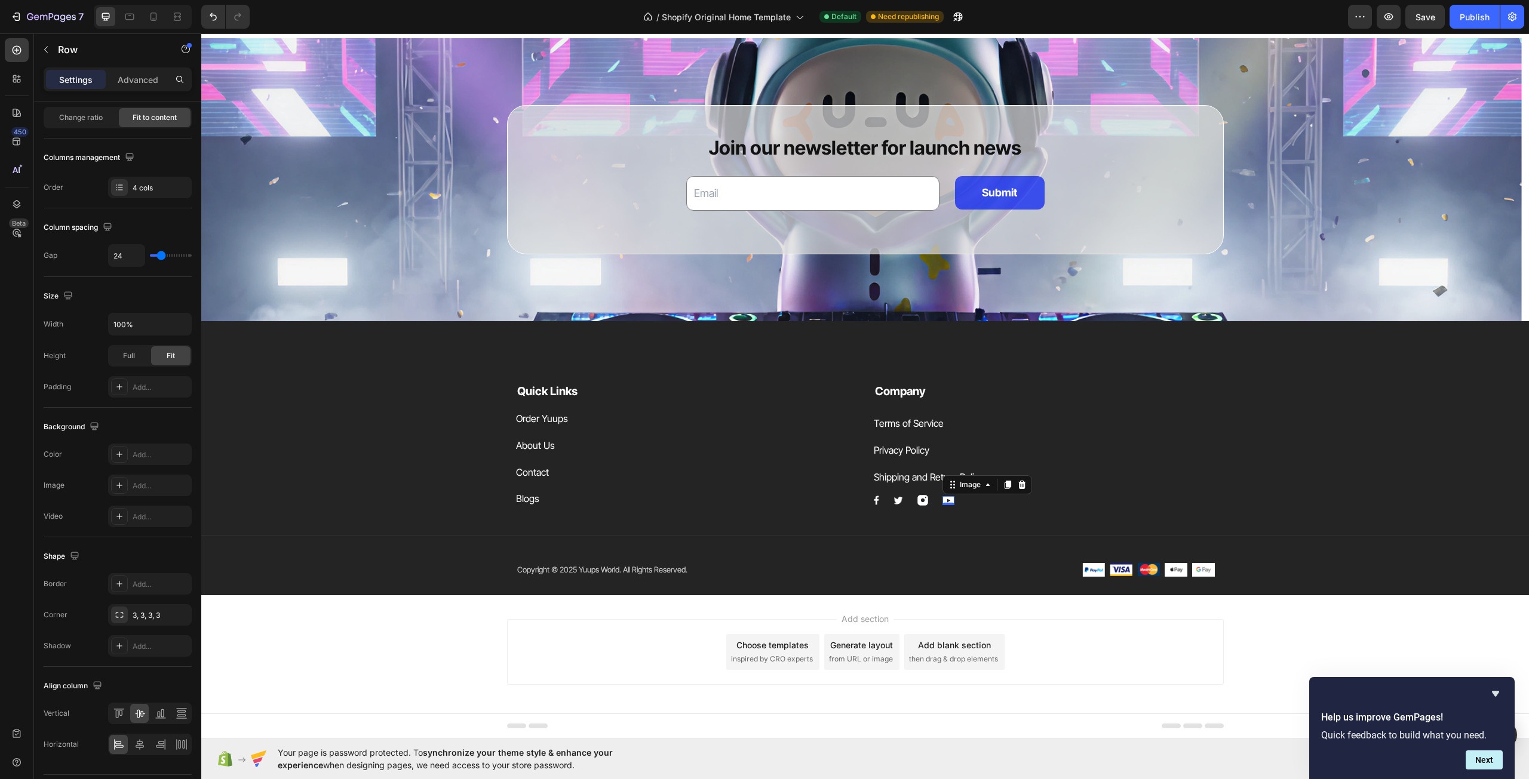
click at [945, 497] on img at bounding box center [948, 500] width 12 height 9
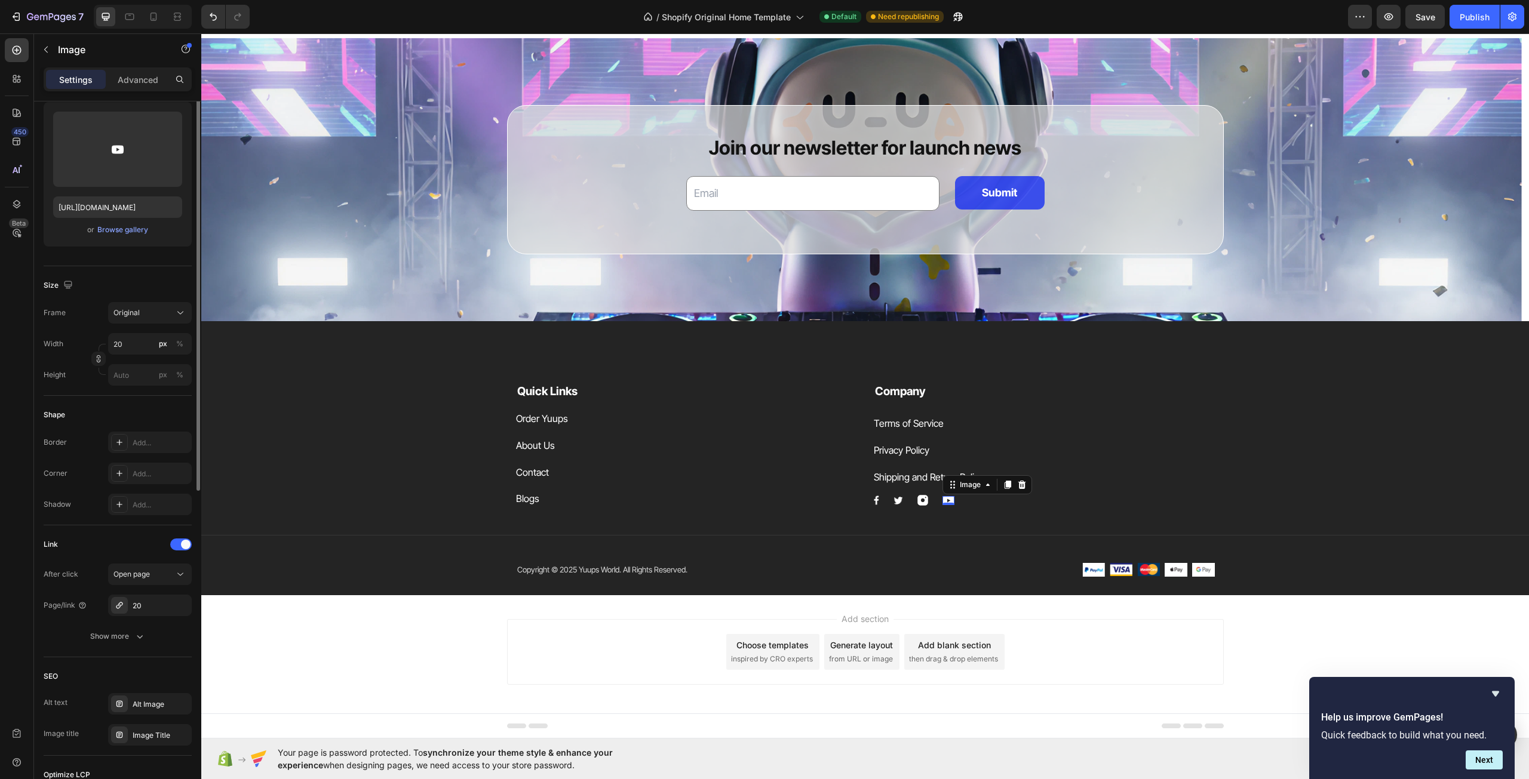
scroll to position [0, 0]
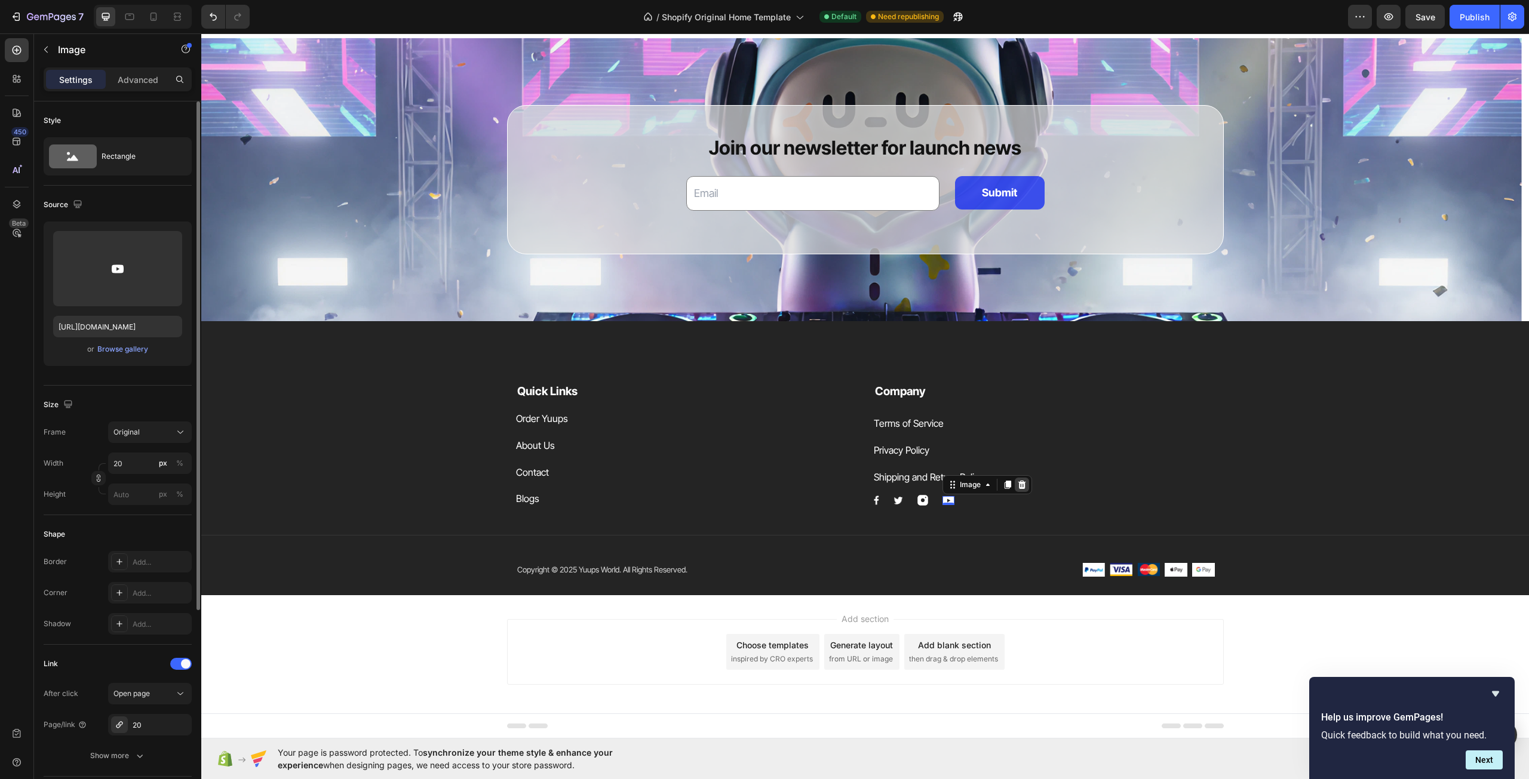
click at [1017, 487] on icon at bounding box center [1022, 485] width 10 height 10
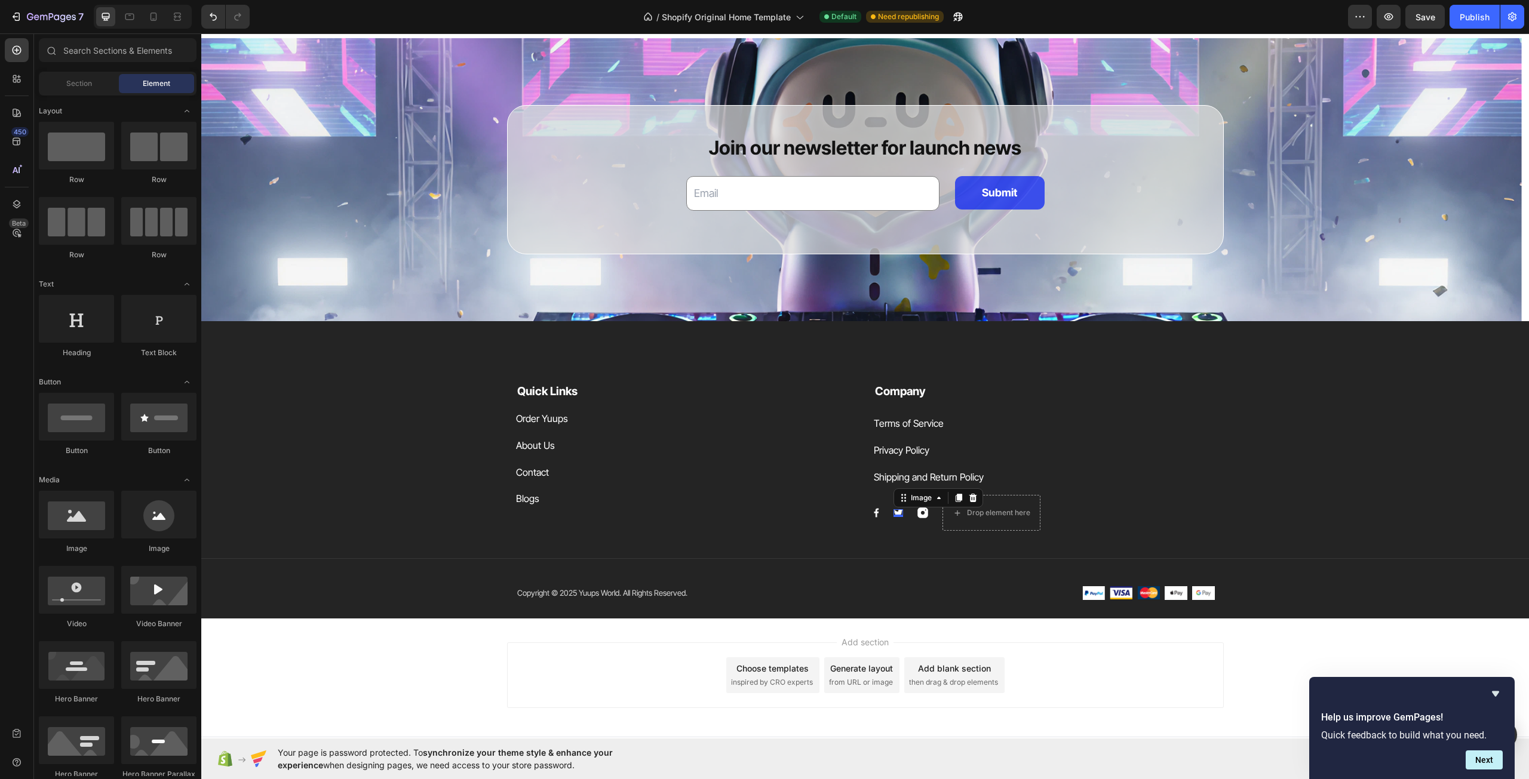
click at [896, 509] on div "Image 0" at bounding box center [898, 513] width 10 height 36
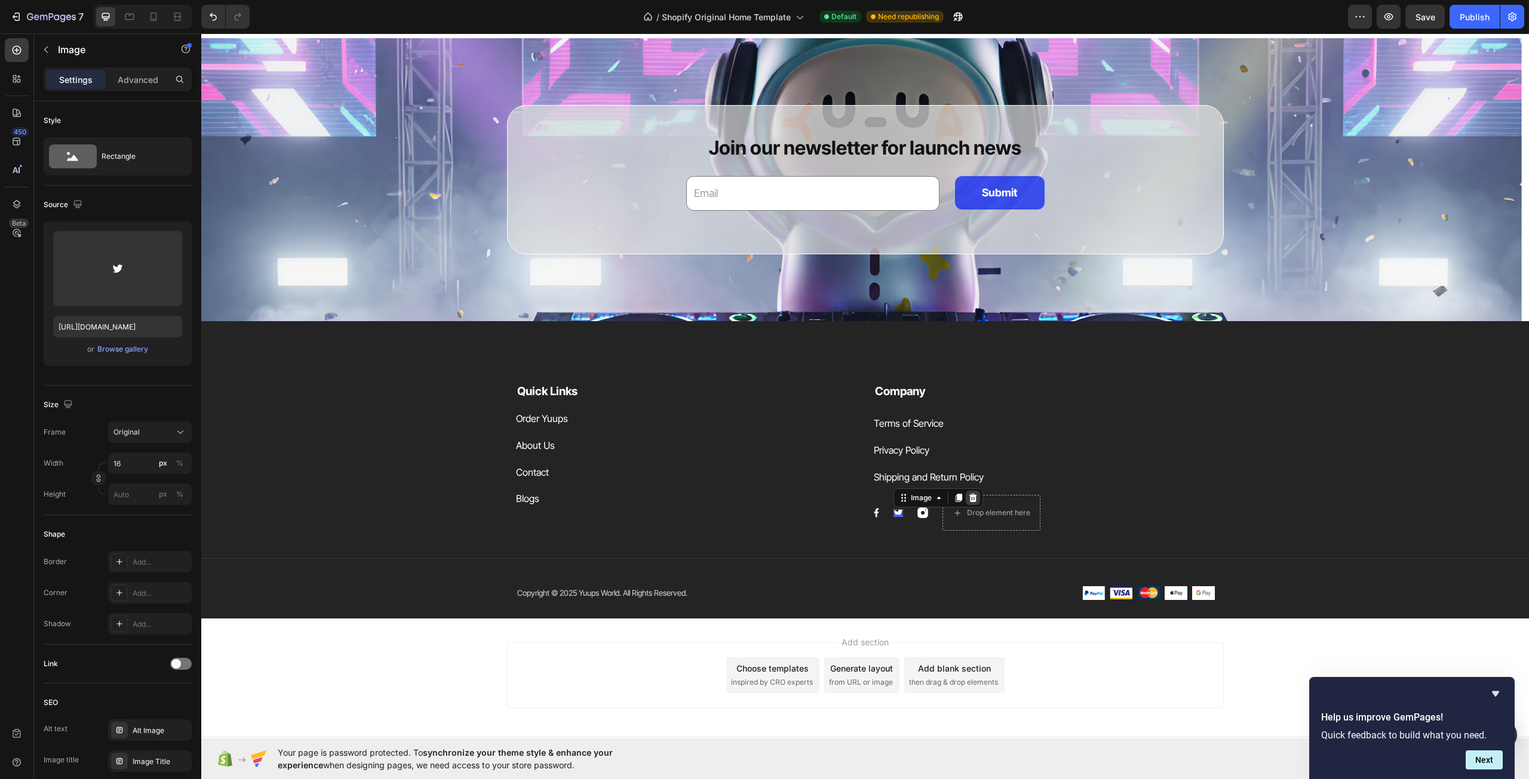
click at [969, 496] on icon at bounding box center [973, 498] width 8 height 8
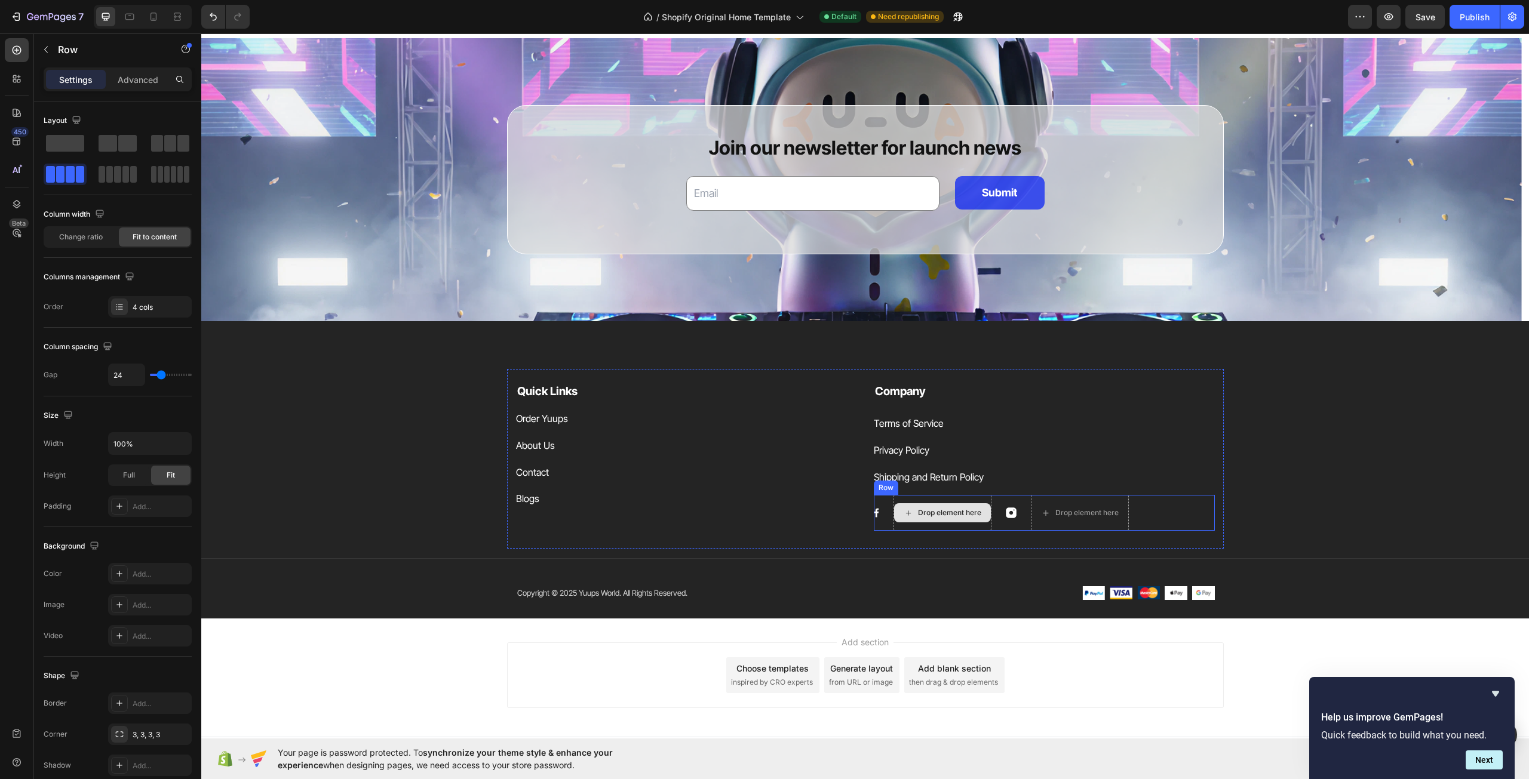
click at [954, 525] on div "Drop element here" at bounding box center [942, 513] width 98 height 36
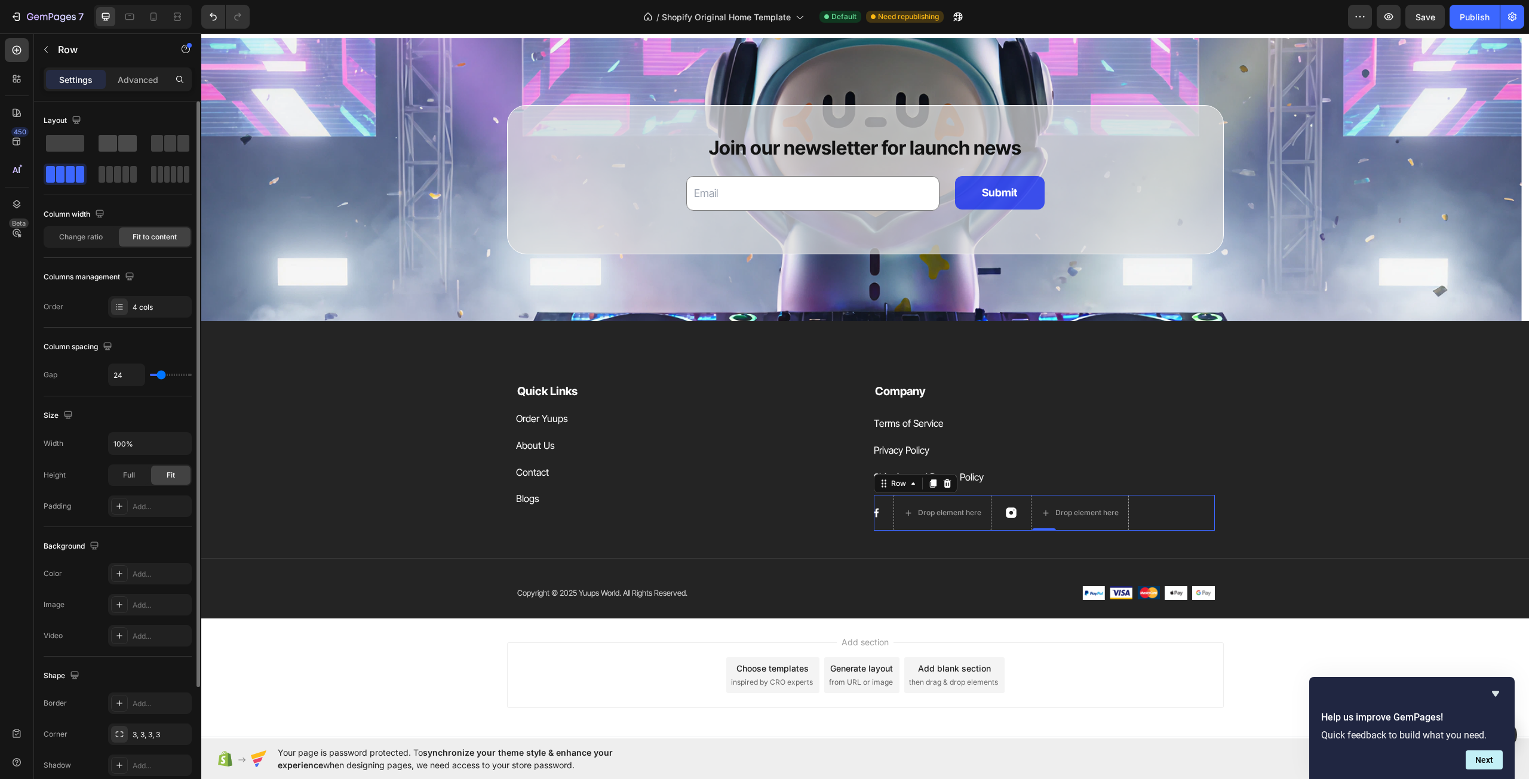
click at [109, 142] on span at bounding box center [108, 143] width 19 height 17
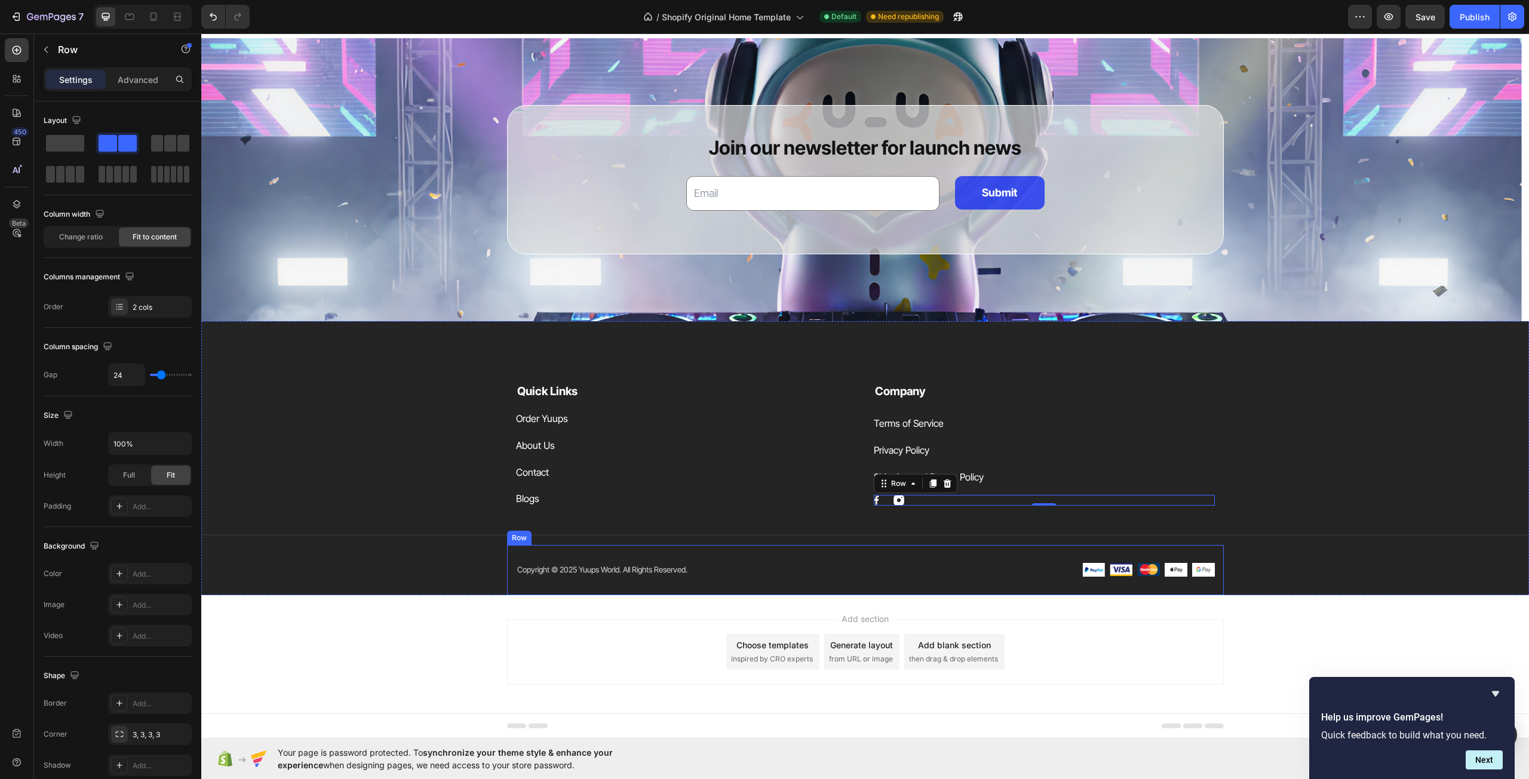
click at [849, 550] on div "Copyright © 2025 Yuups World. All Rights Reserved. Text block Image Image Image…" at bounding box center [865, 570] width 717 height 50
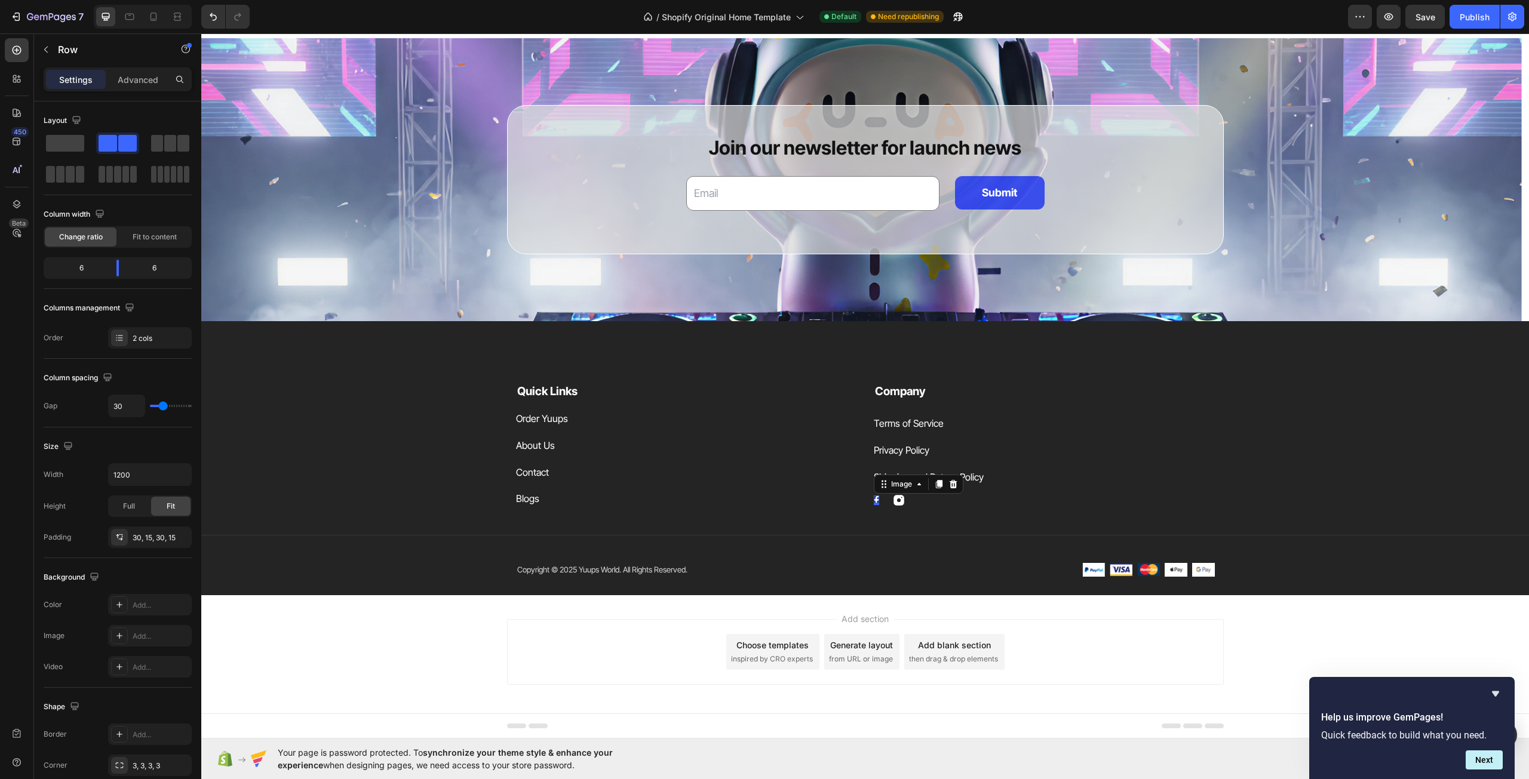
click at [874, 498] on img at bounding box center [876, 501] width 5 height 10
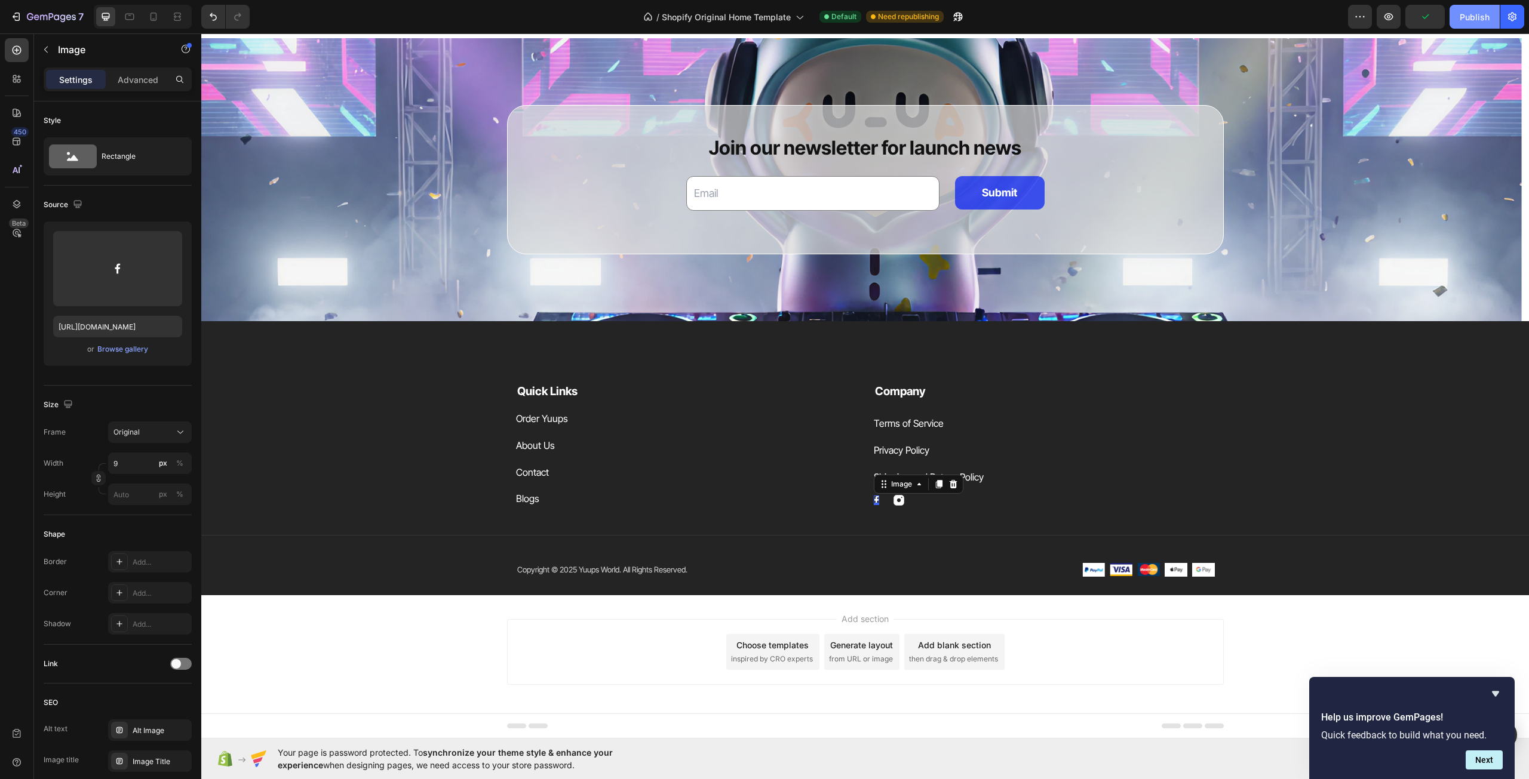
click at [1491, 13] on button "Publish" at bounding box center [1474, 17] width 50 height 24
click at [1365, 405] on div "Quick Links Text block Order Yuups Button About Us Button Contact Button Blogs …" at bounding box center [864, 482] width 1327 height 226
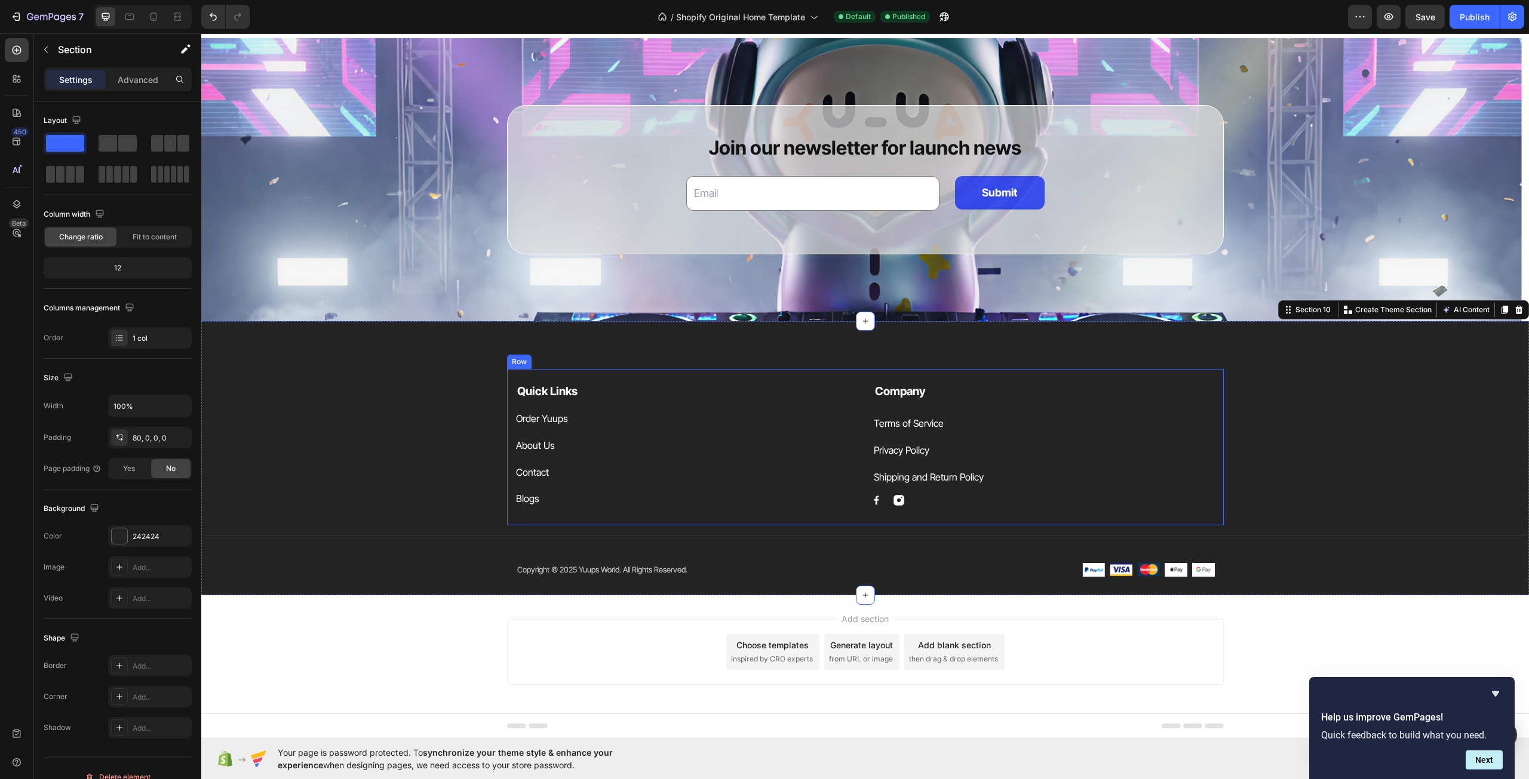
click at [1216, 480] on div "Quick Links Text block Order Yuups Button About Us Button Contact Button Blogs …" at bounding box center [865, 447] width 717 height 156
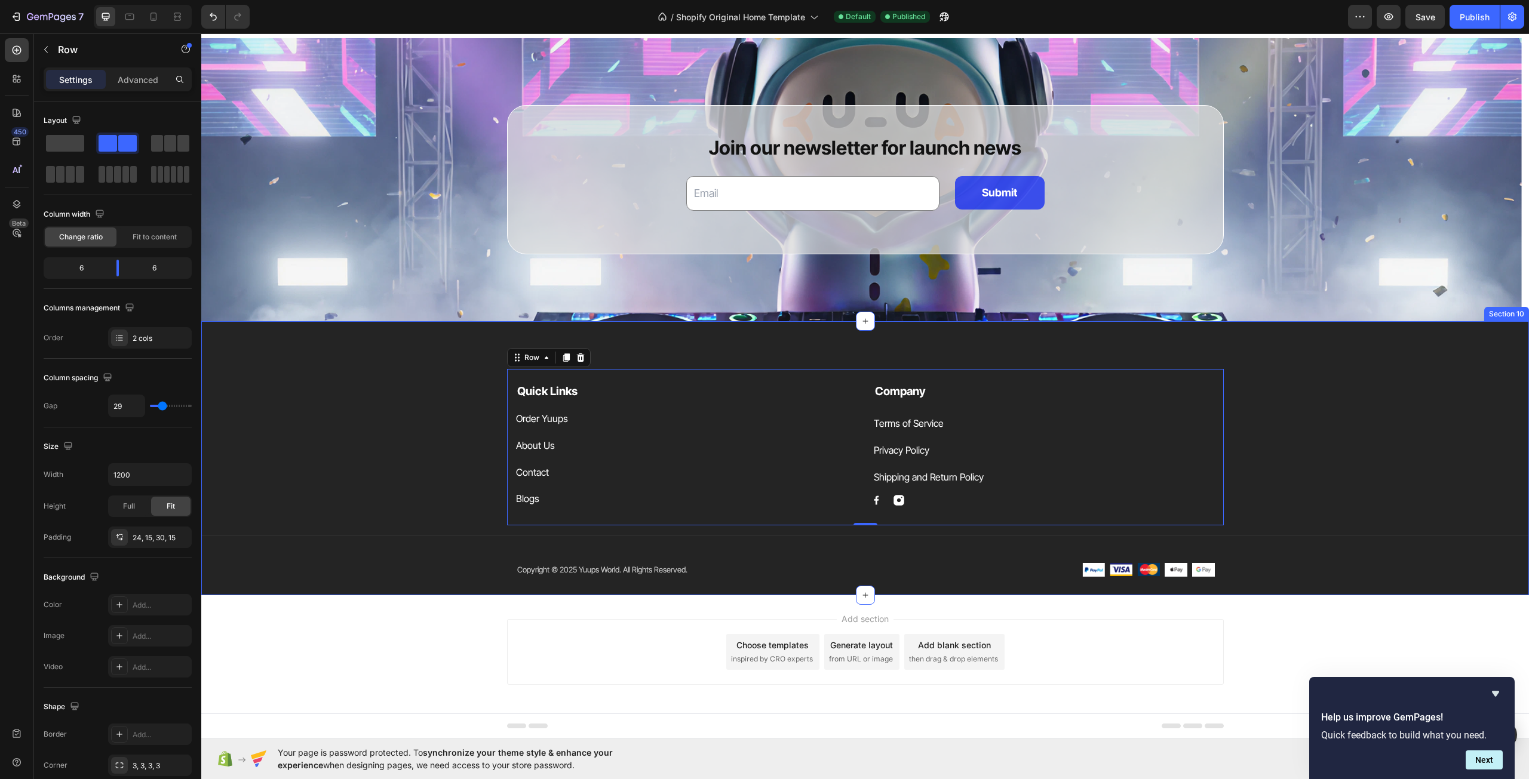
click at [1310, 406] on div "Quick Links Text block Order Yuups Button About Us Button Contact Button Blogs …" at bounding box center [864, 482] width 1327 height 226
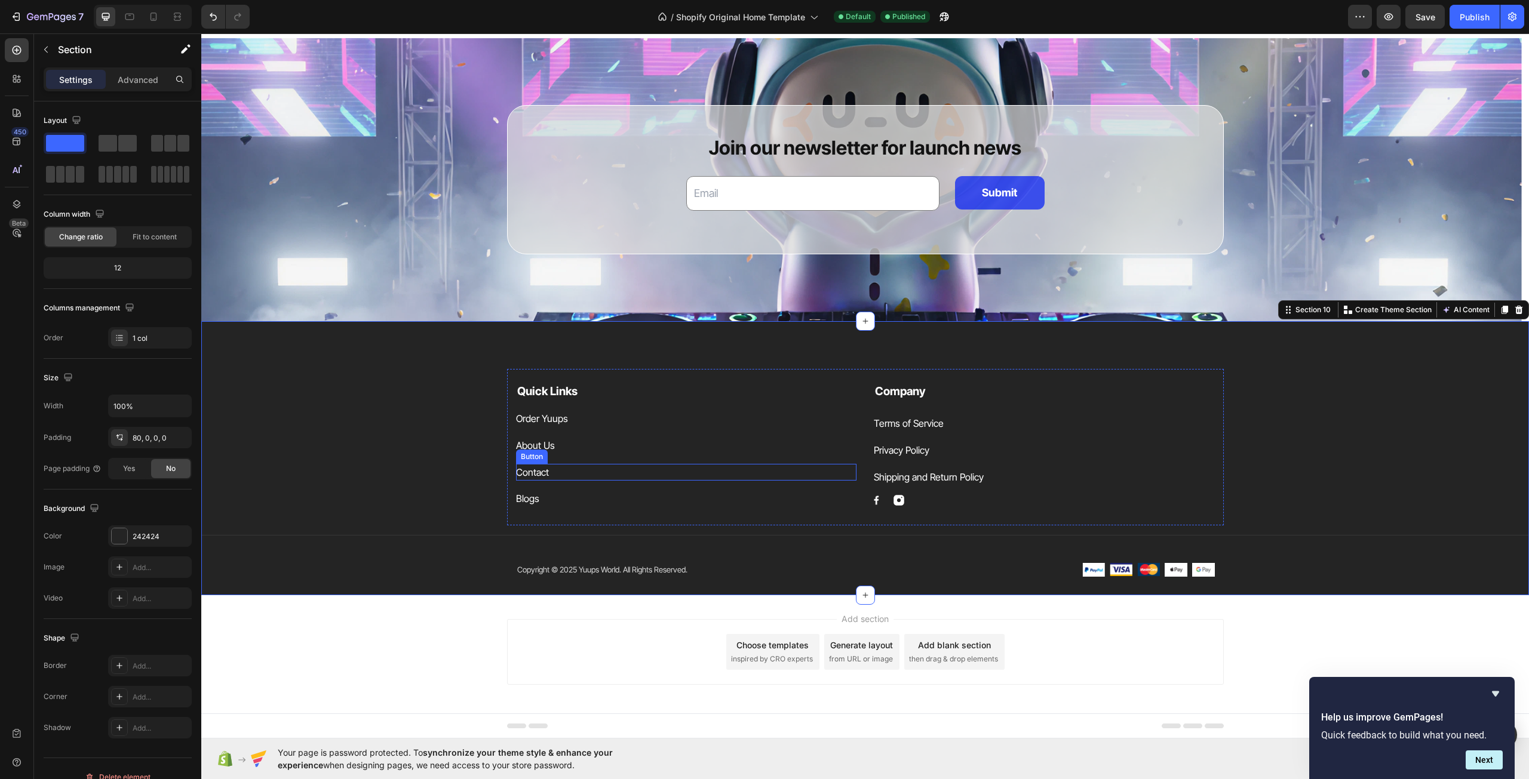
click at [552, 472] on div "Contact Button" at bounding box center [686, 472] width 341 height 17
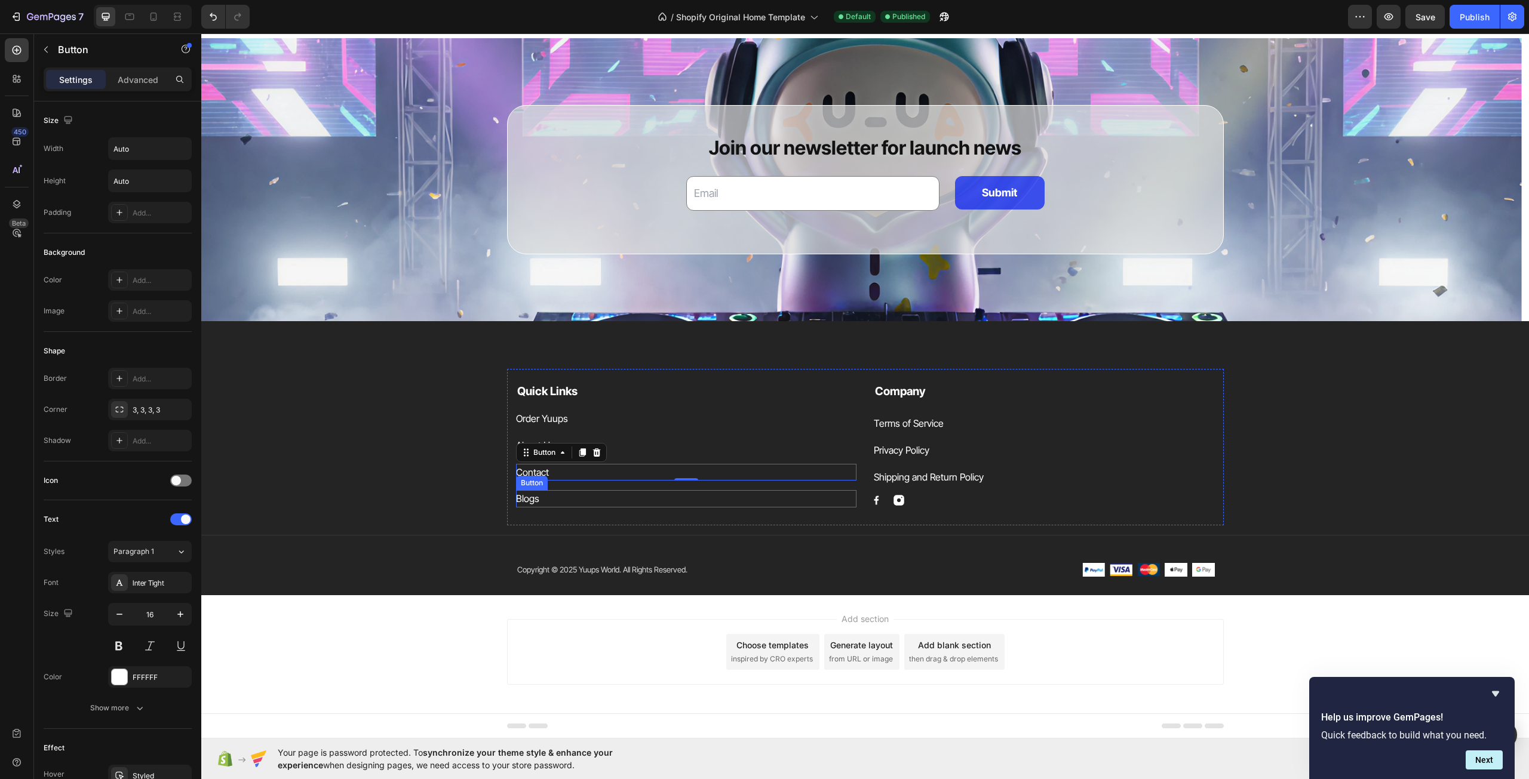
click at [546, 505] on div "Blogs Button" at bounding box center [686, 498] width 341 height 17
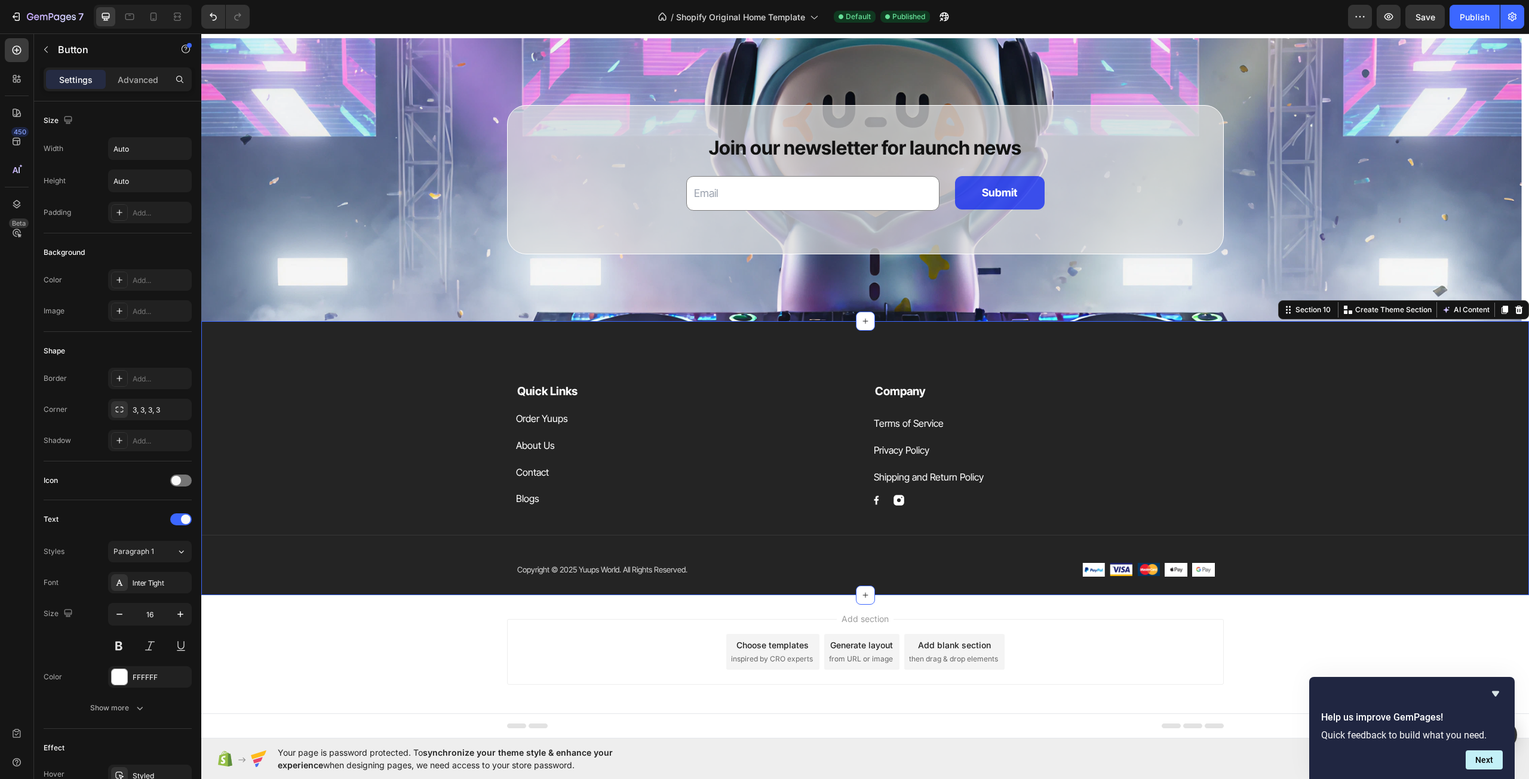
click at [477, 502] on div "Quick Links Text block Order Yuups Button About Us Button Contact Button Blogs …" at bounding box center [864, 482] width 1327 height 226
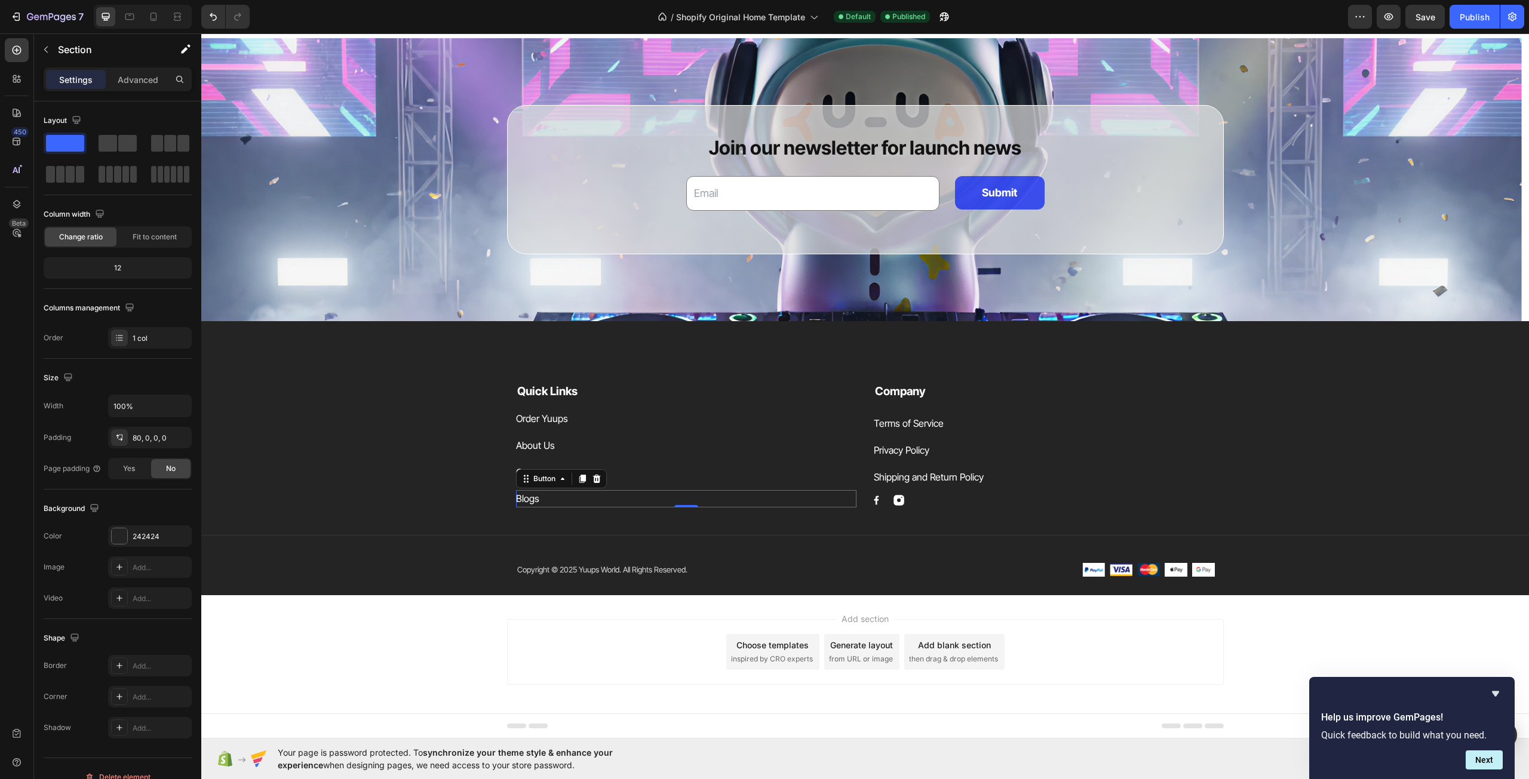
click at [578, 504] on div "Blogs Button 0" at bounding box center [686, 498] width 341 height 17
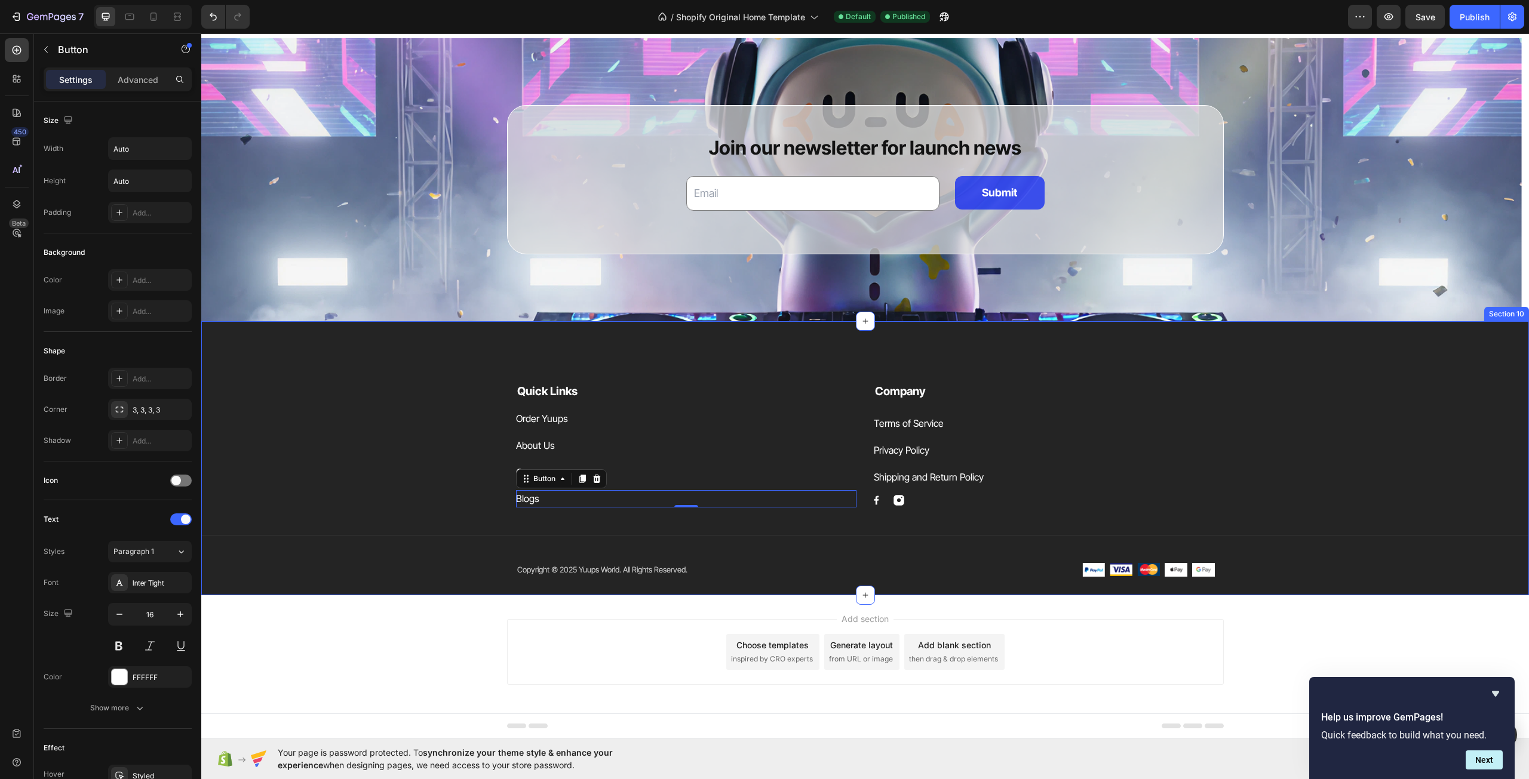
click at [428, 511] on div "Quick Links Text block Order Yuups Button About Us Button Contact Button Blogs …" at bounding box center [864, 482] width 1327 height 226
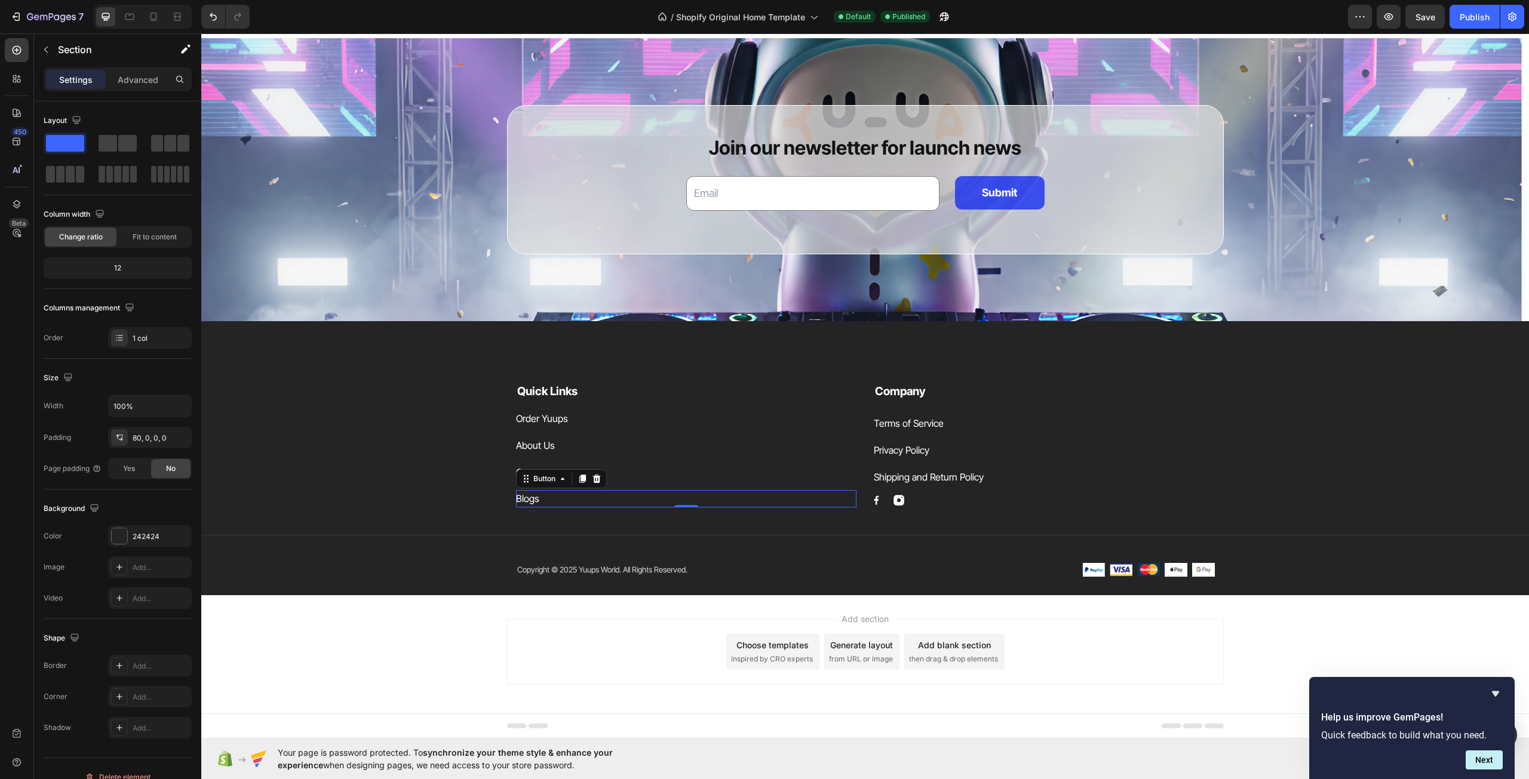
click at [545, 505] on div "Blogs Button 0" at bounding box center [686, 498] width 341 height 17
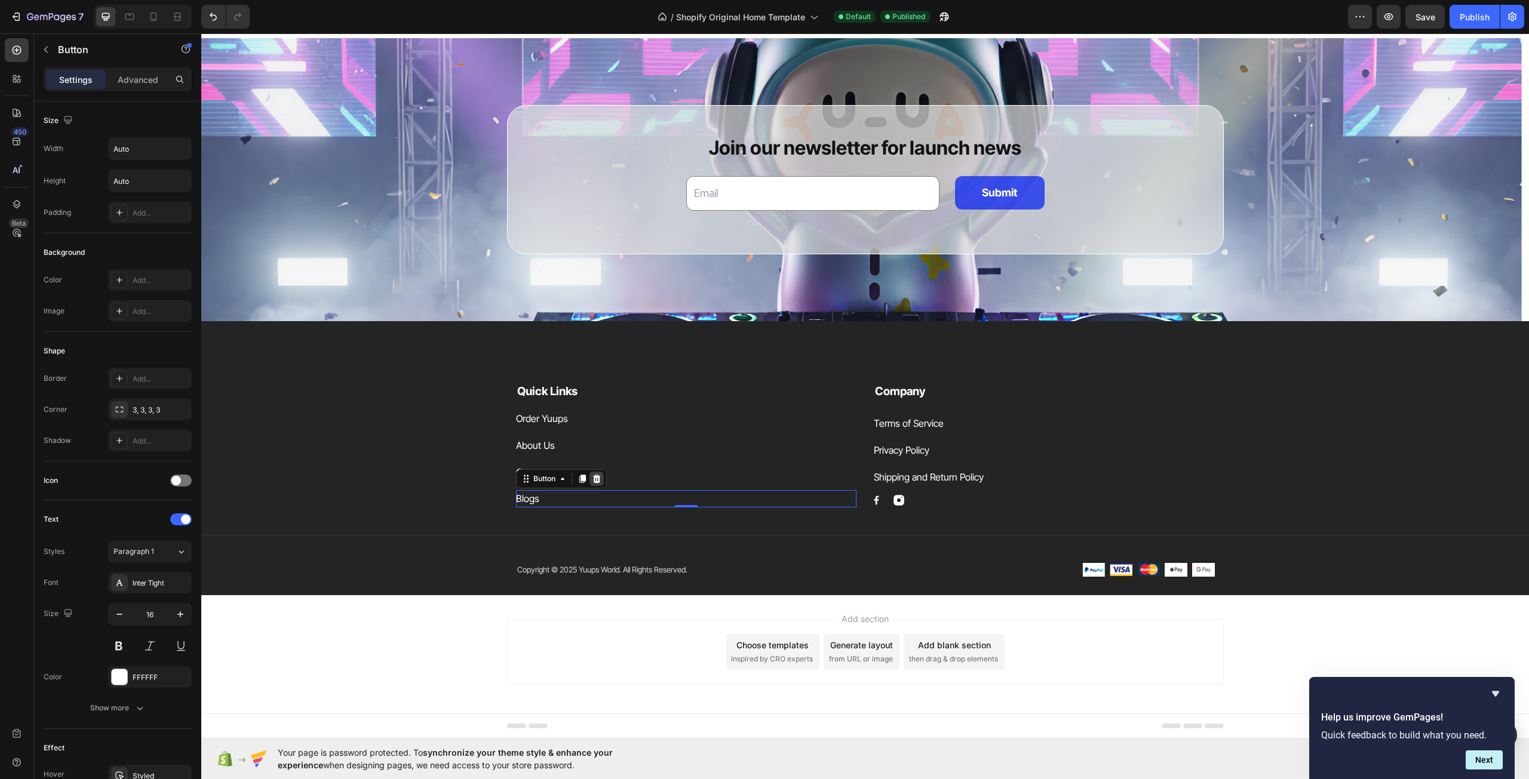
click at [592, 480] on icon at bounding box center [596, 479] width 8 height 8
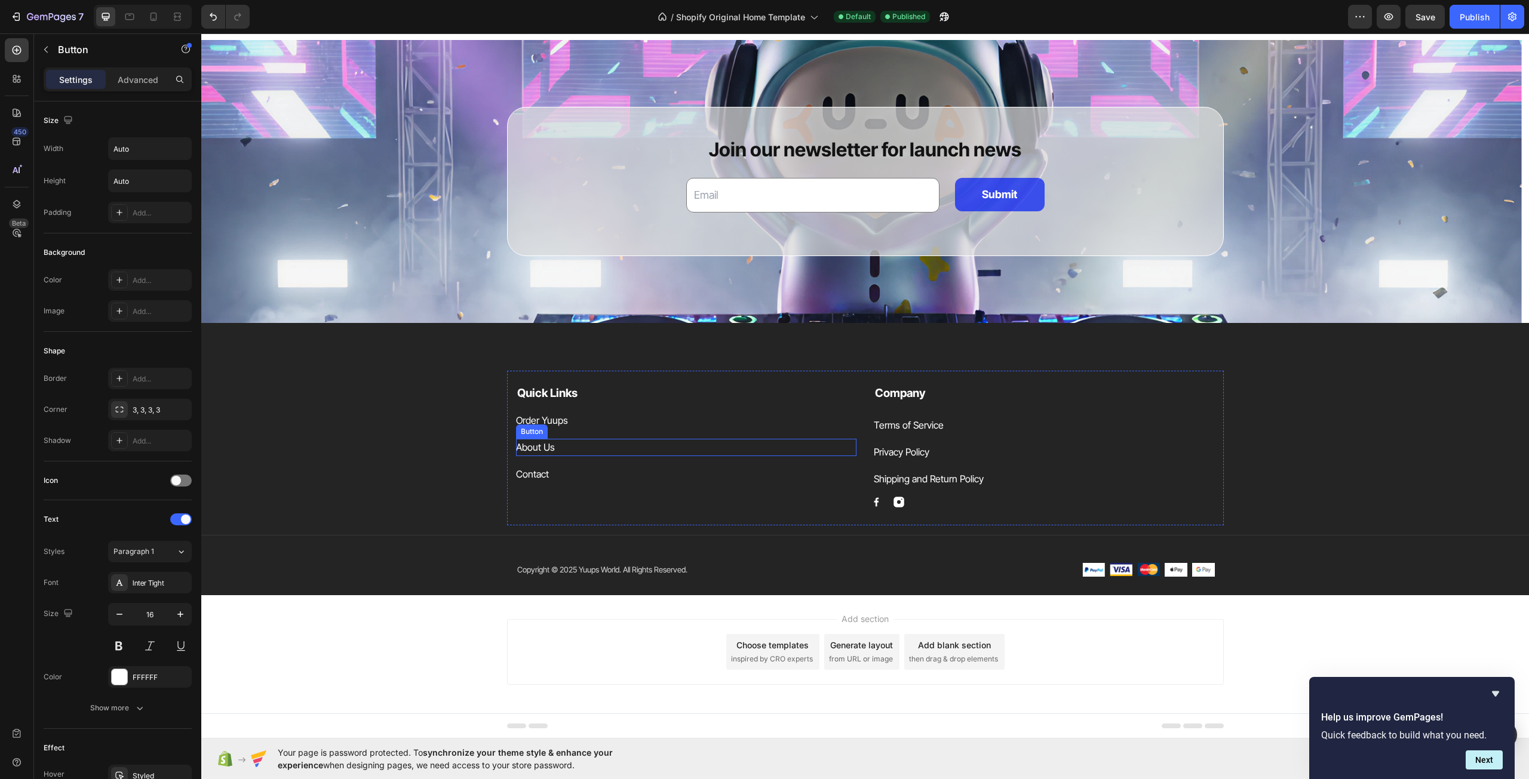
click at [554, 445] on div "About Us Button" at bounding box center [686, 447] width 341 height 17
click at [542, 448] on p "About Us" at bounding box center [535, 447] width 39 height 17
click at [516, 439] on button "Connect" at bounding box center [534, 447] width 36 height 17
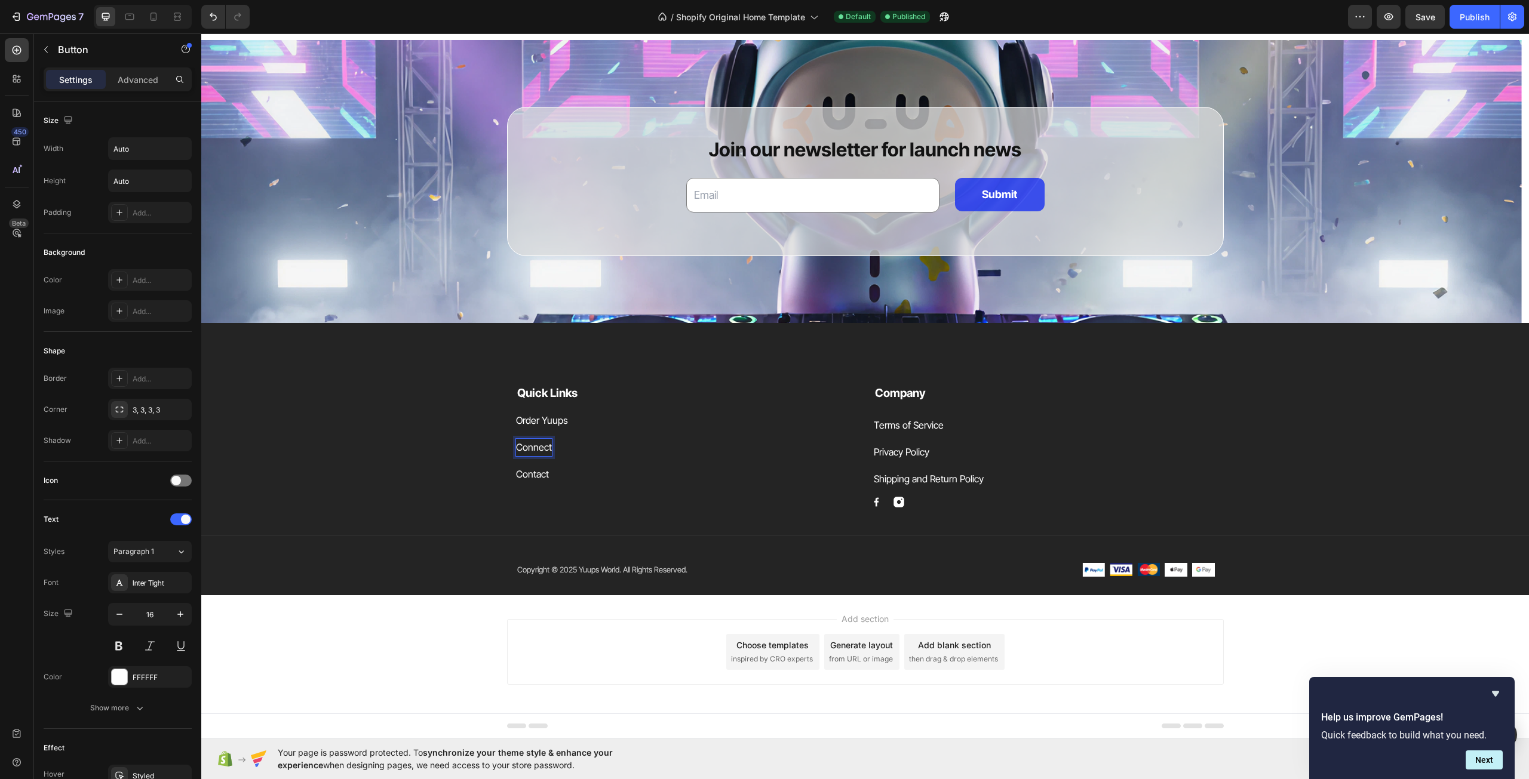
click at [516, 439] on button "Connect" at bounding box center [534, 447] width 36 height 17
click at [516, 439] on button "Connect t" at bounding box center [536, 447] width 41 height 17
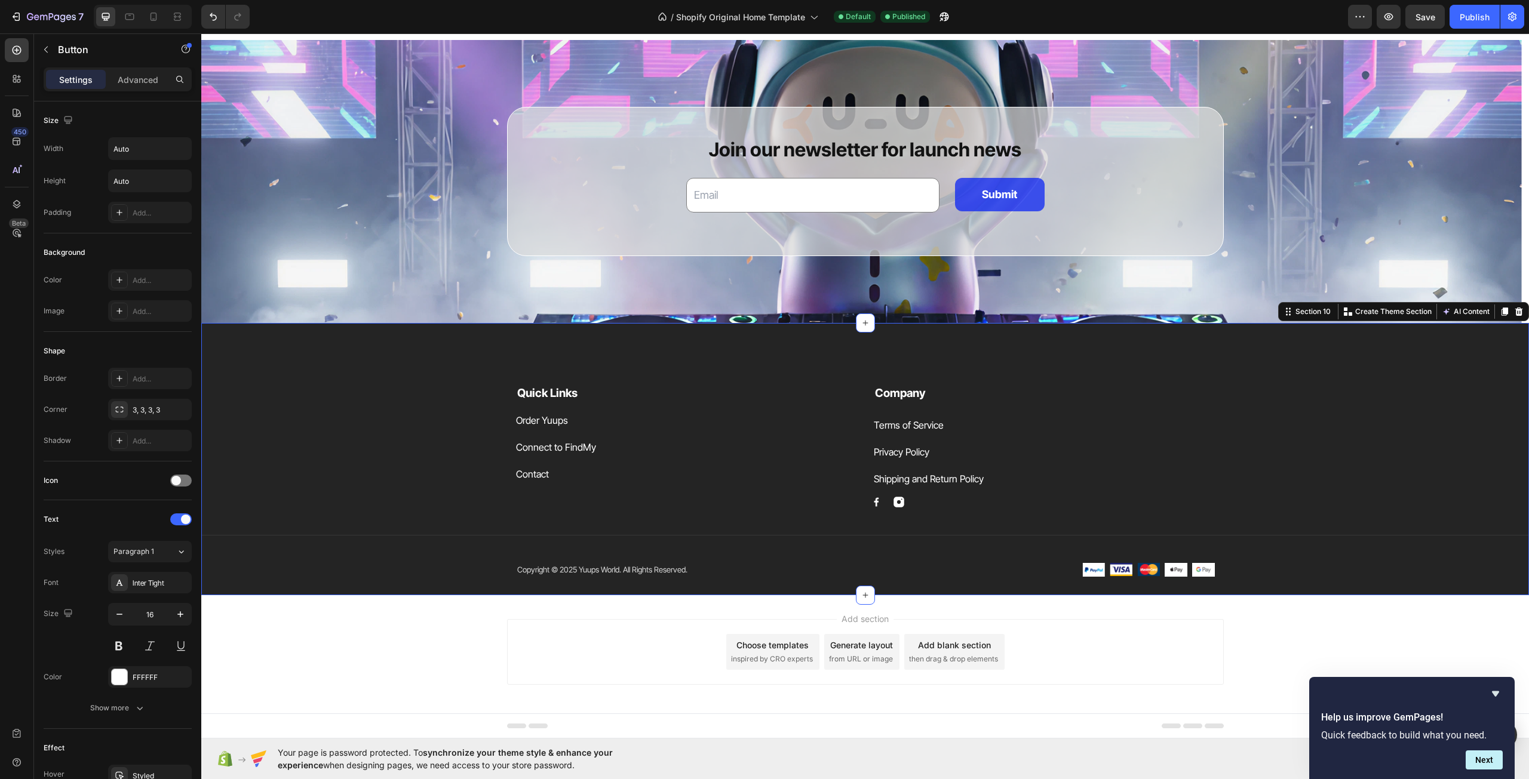
click at [444, 454] on div "Quick Links Text block Order Yuups Button Connect to FindMy Button Contact Butt…" at bounding box center [864, 483] width 1327 height 225
click at [560, 471] on div "Contact Button" at bounding box center [686, 474] width 341 height 17
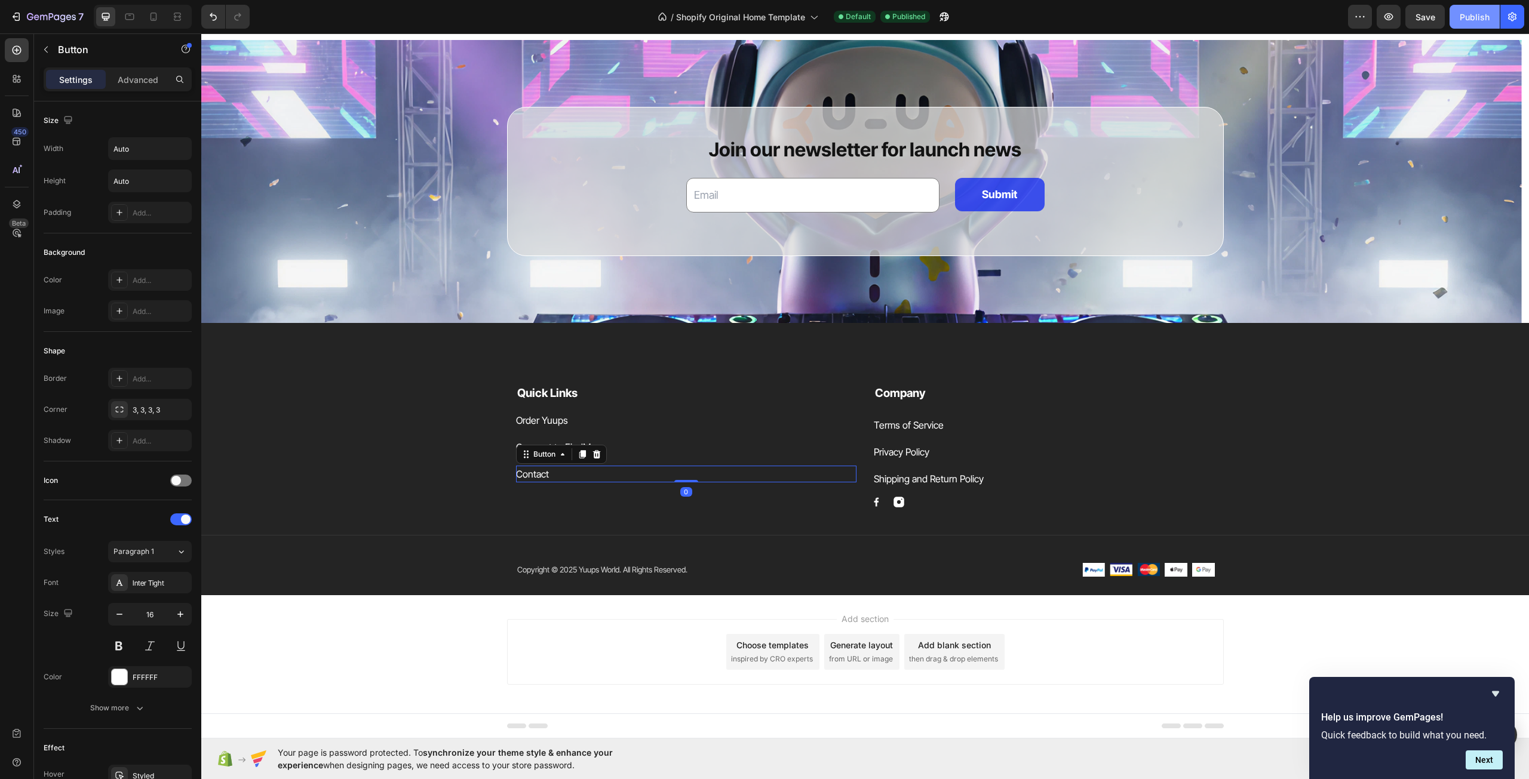
click at [1473, 19] on div "Publish" at bounding box center [1474, 17] width 30 height 13
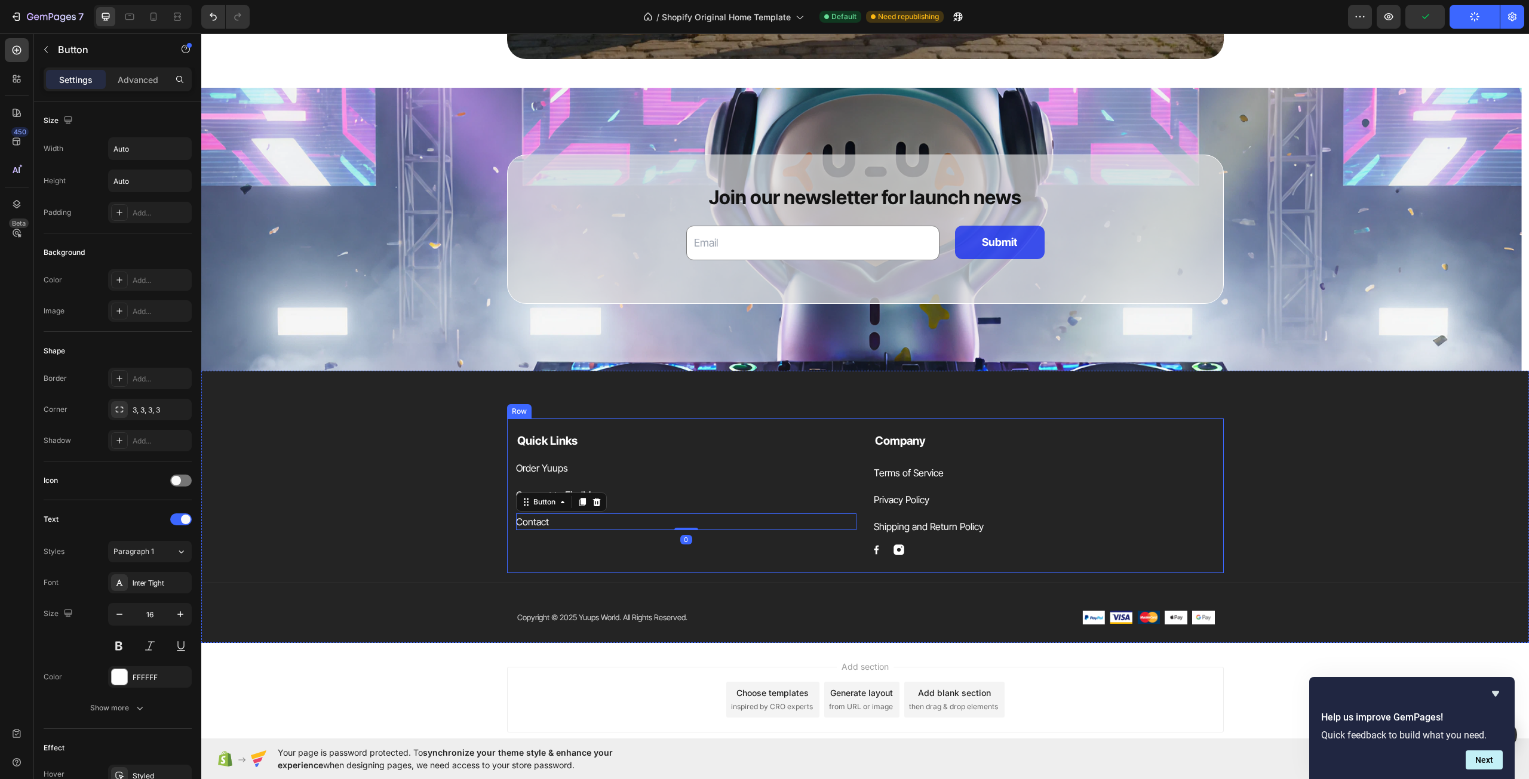
scroll to position [3859, 0]
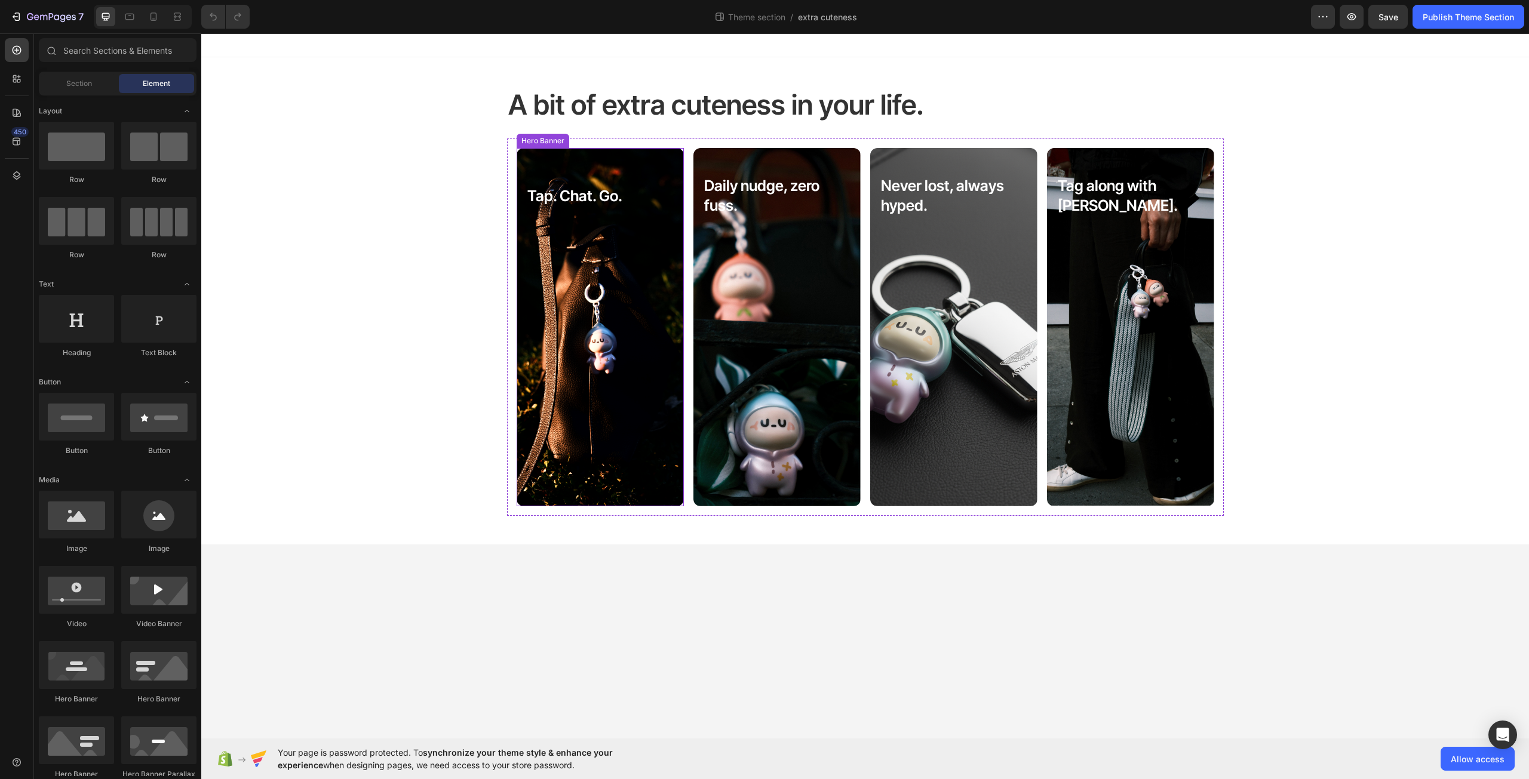
click at [636, 160] on div "Background Image" at bounding box center [600, 327] width 167 height 358
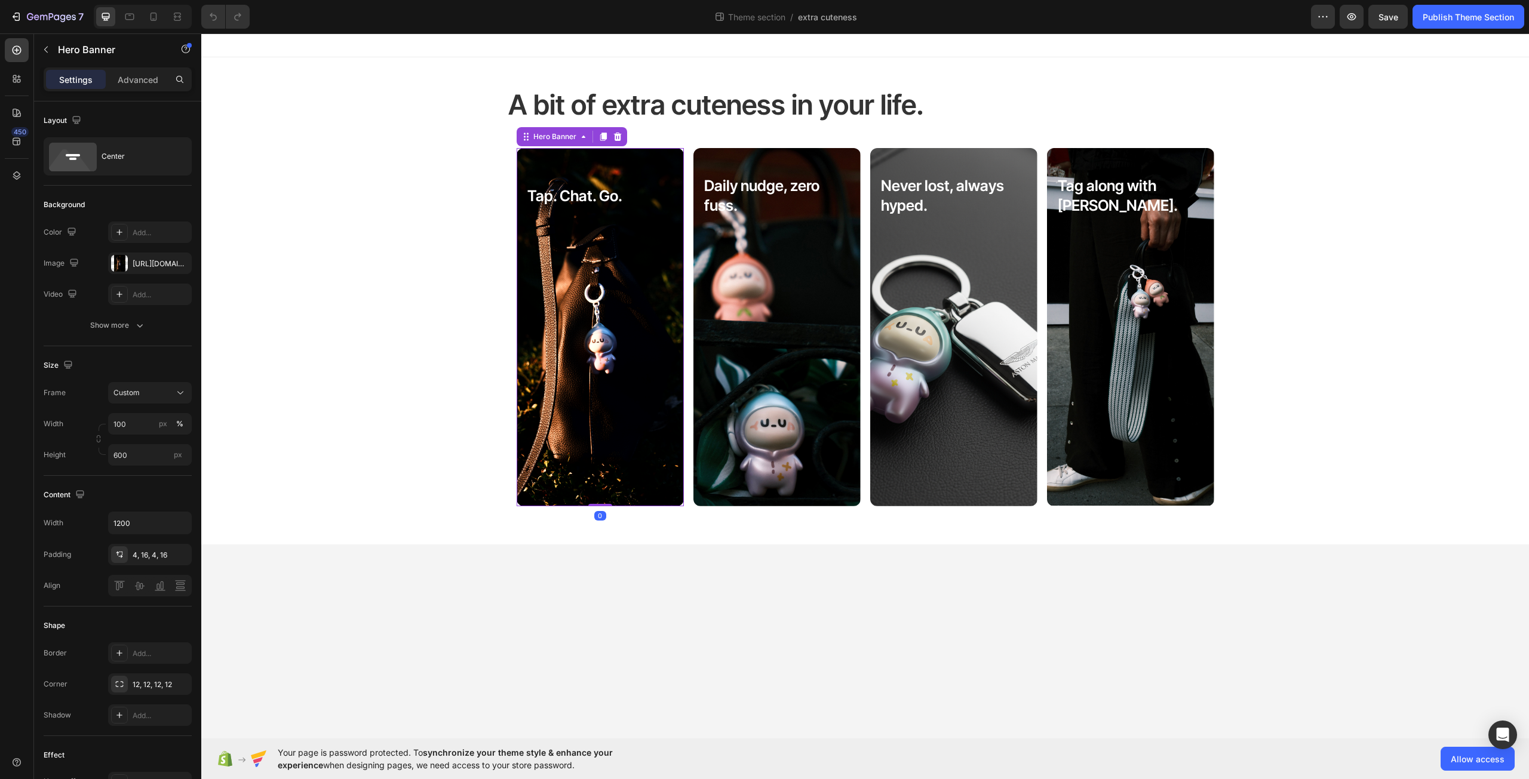
click at [644, 160] on div "Background Image" at bounding box center [600, 327] width 167 height 358
click at [145, 261] on div "[URL][DOMAIN_NAME]" at bounding box center [150, 264] width 35 height 11
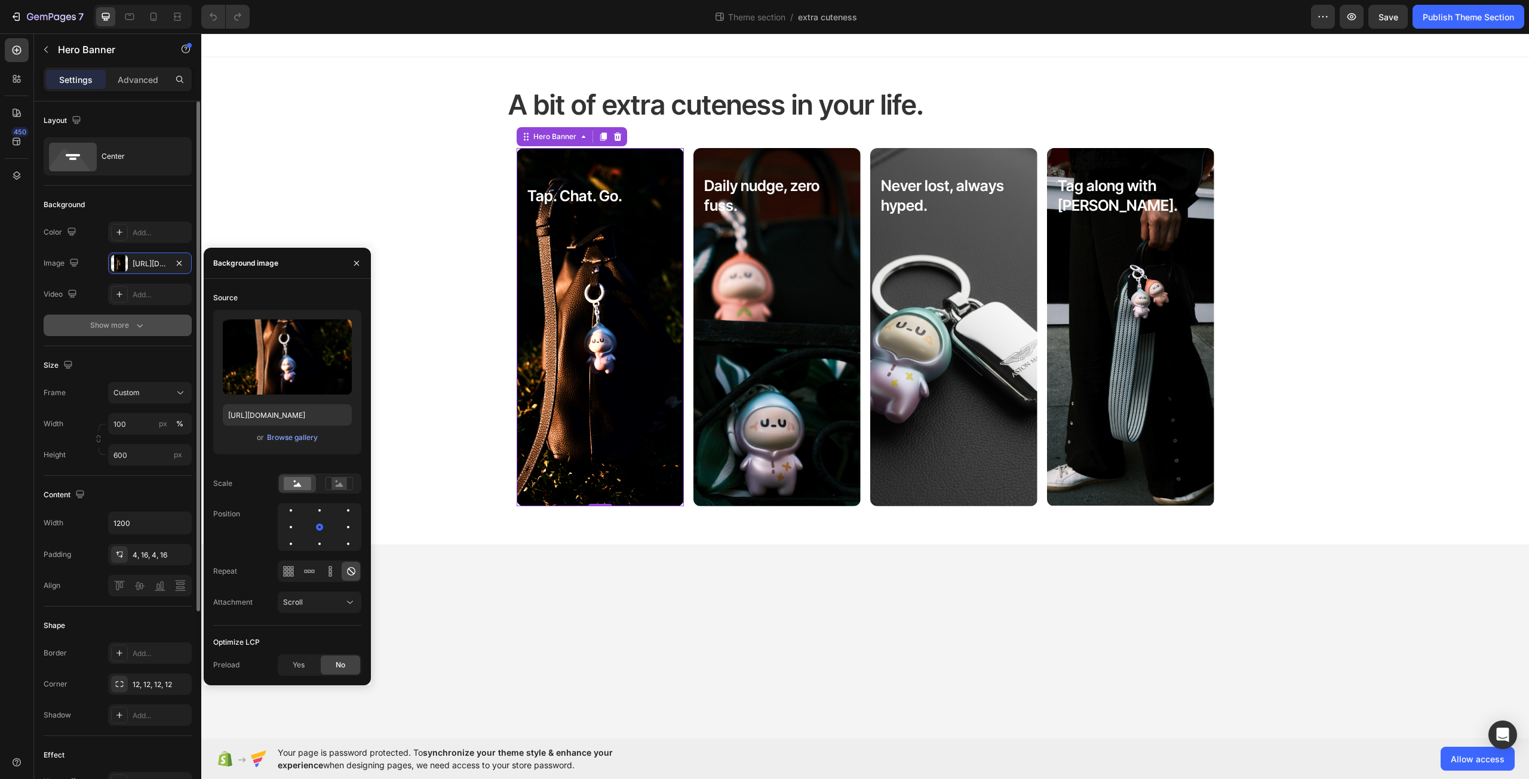
click at [134, 325] on icon "button" at bounding box center [140, 325] width 12 height 12
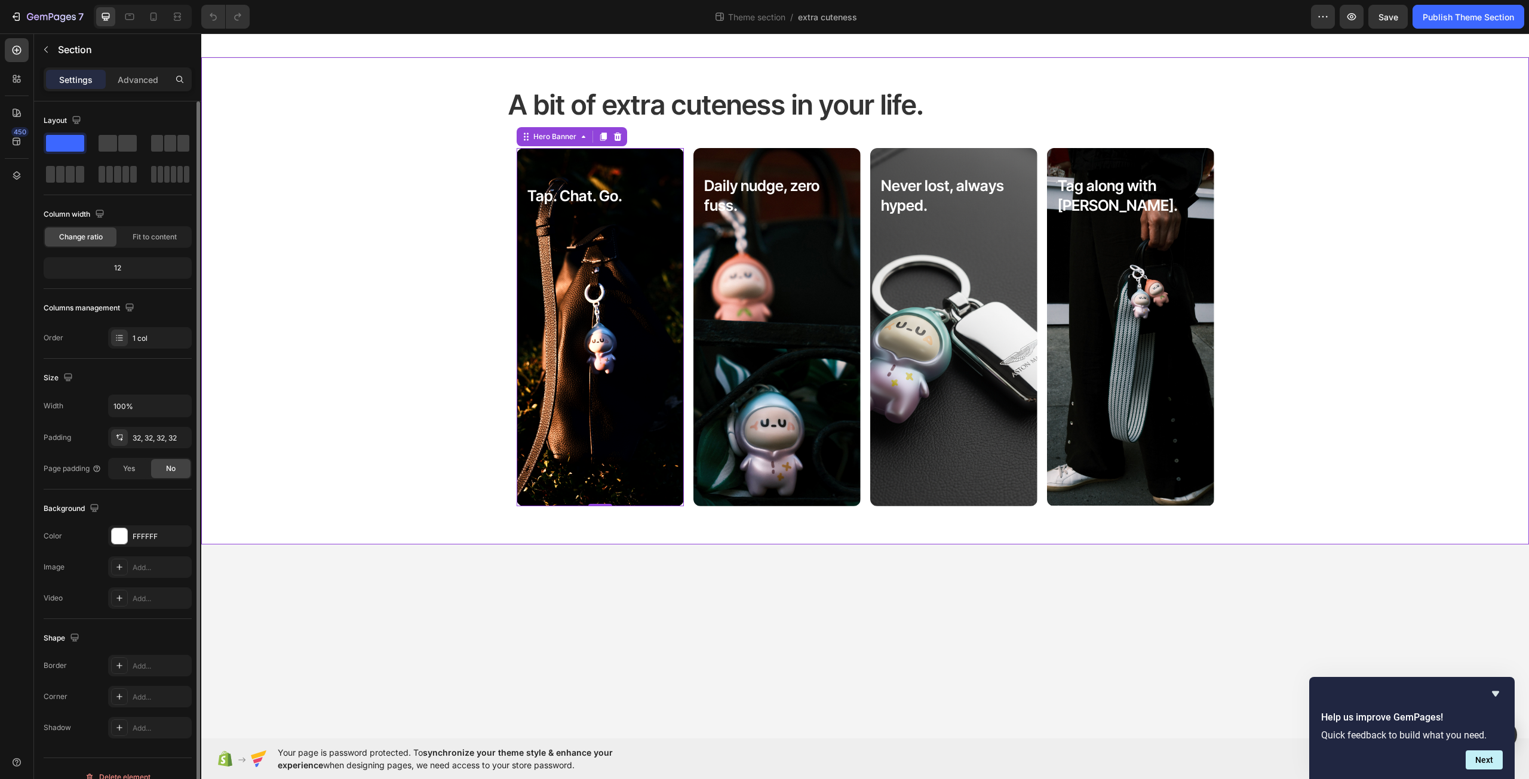
click at [469, 219] on div "A bit of extra cuteness in your life. Heading Tap. Chat. Go. Text Block Hero Ba…" at bounding box center [864, 300] width 1289 height 449
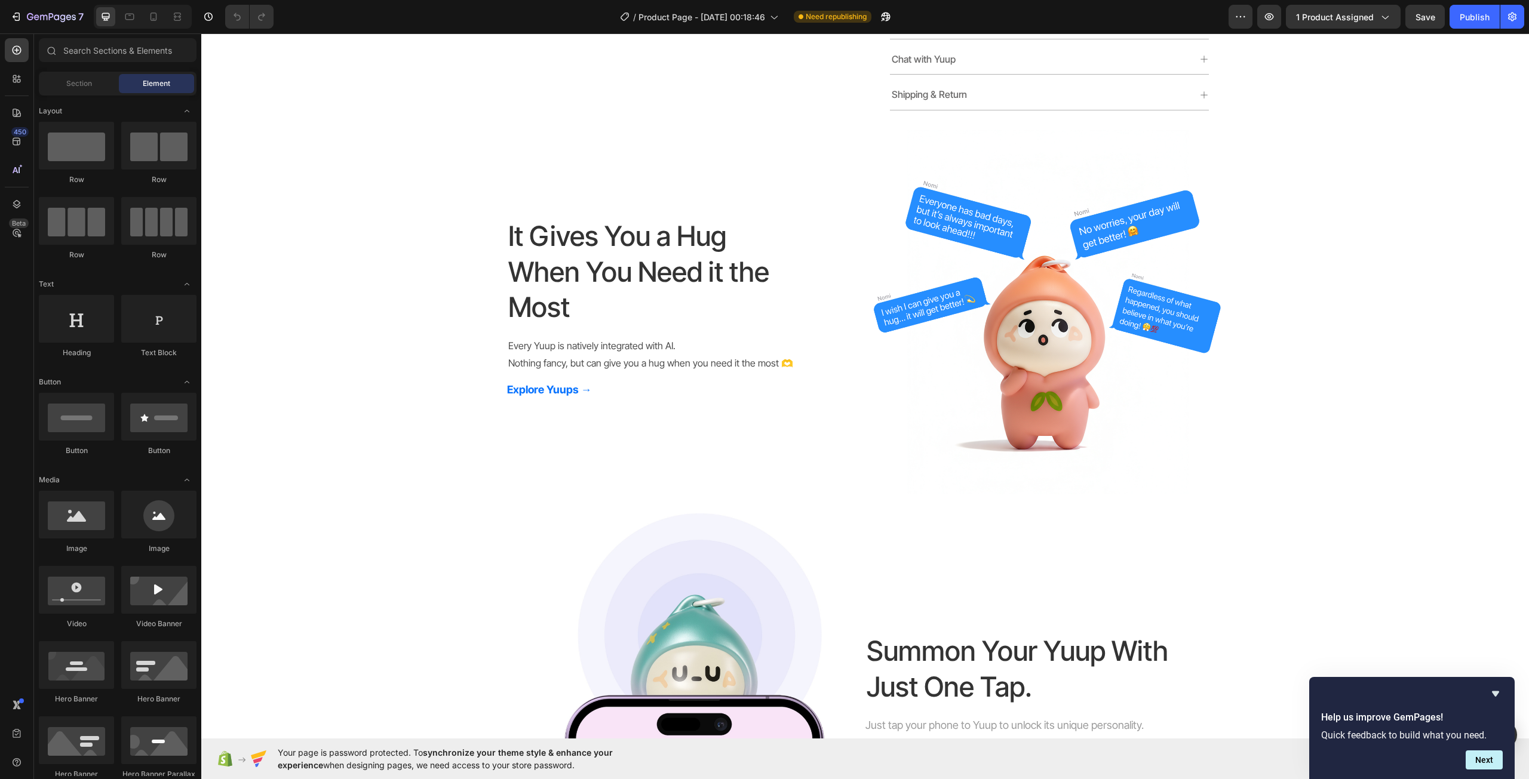
drag, startPoint x: 1513, startPoint y: 220, endPoint x: 1528, endPoint y: 195, distance: 29.7
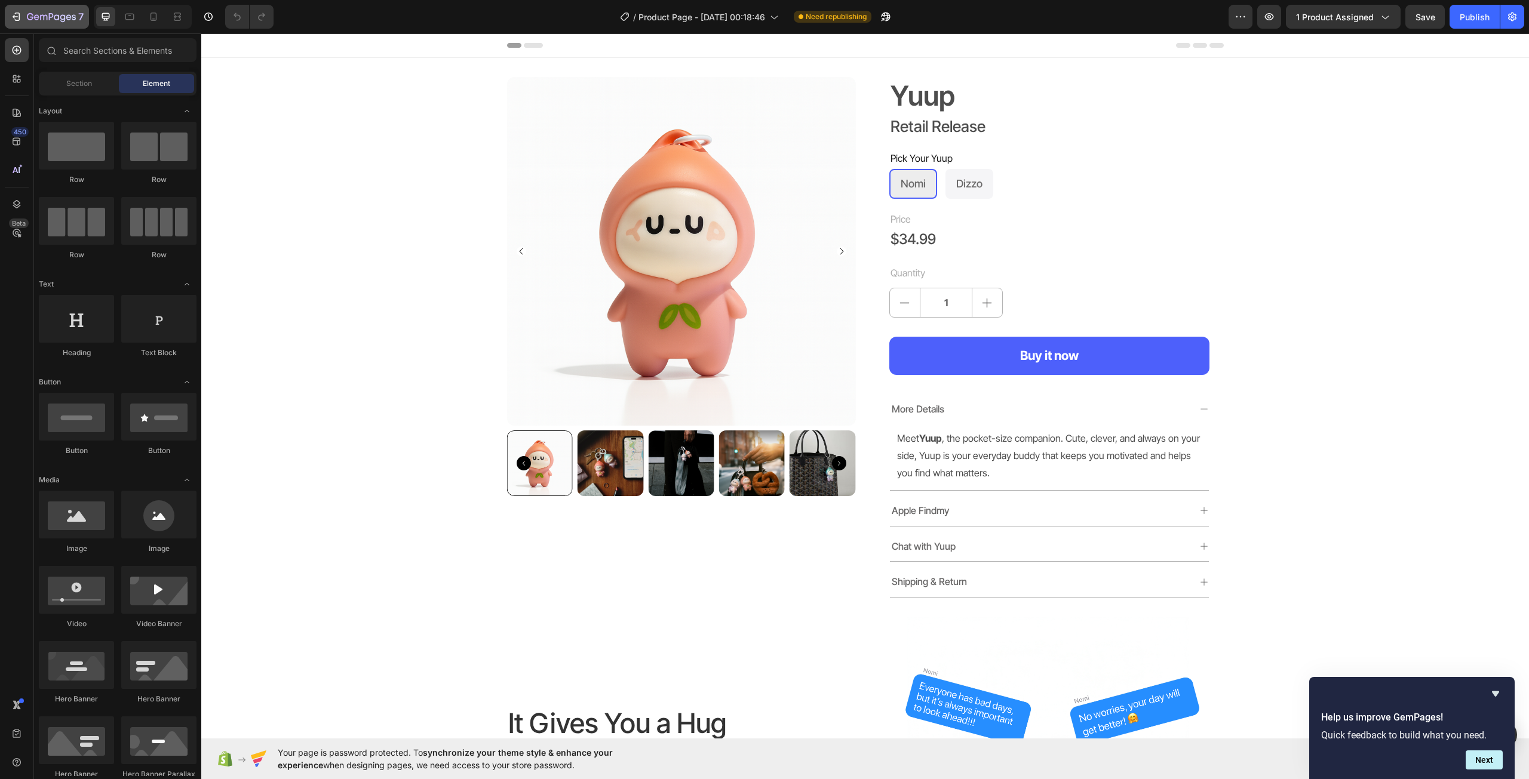
click at [60, 11] on div "7" at bounding box center [55, 17] width 57 height 14
